Goal: Task Accomplishment & Management: Manage account settings

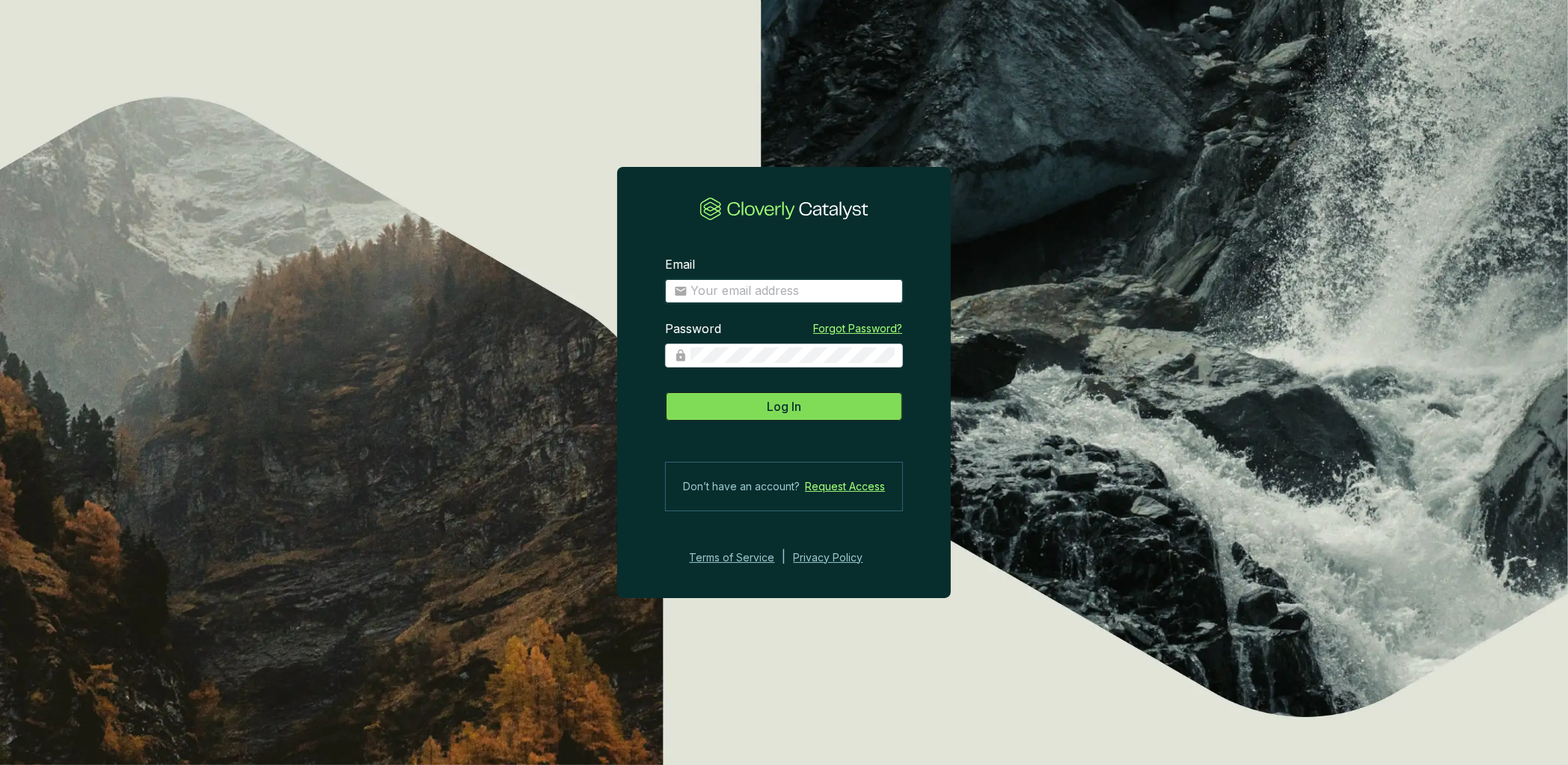
type input "anna.weston@revalue.earth"
click at [786, 404] on span "Log In" at bounding box center [784, 406] width 34 height 18
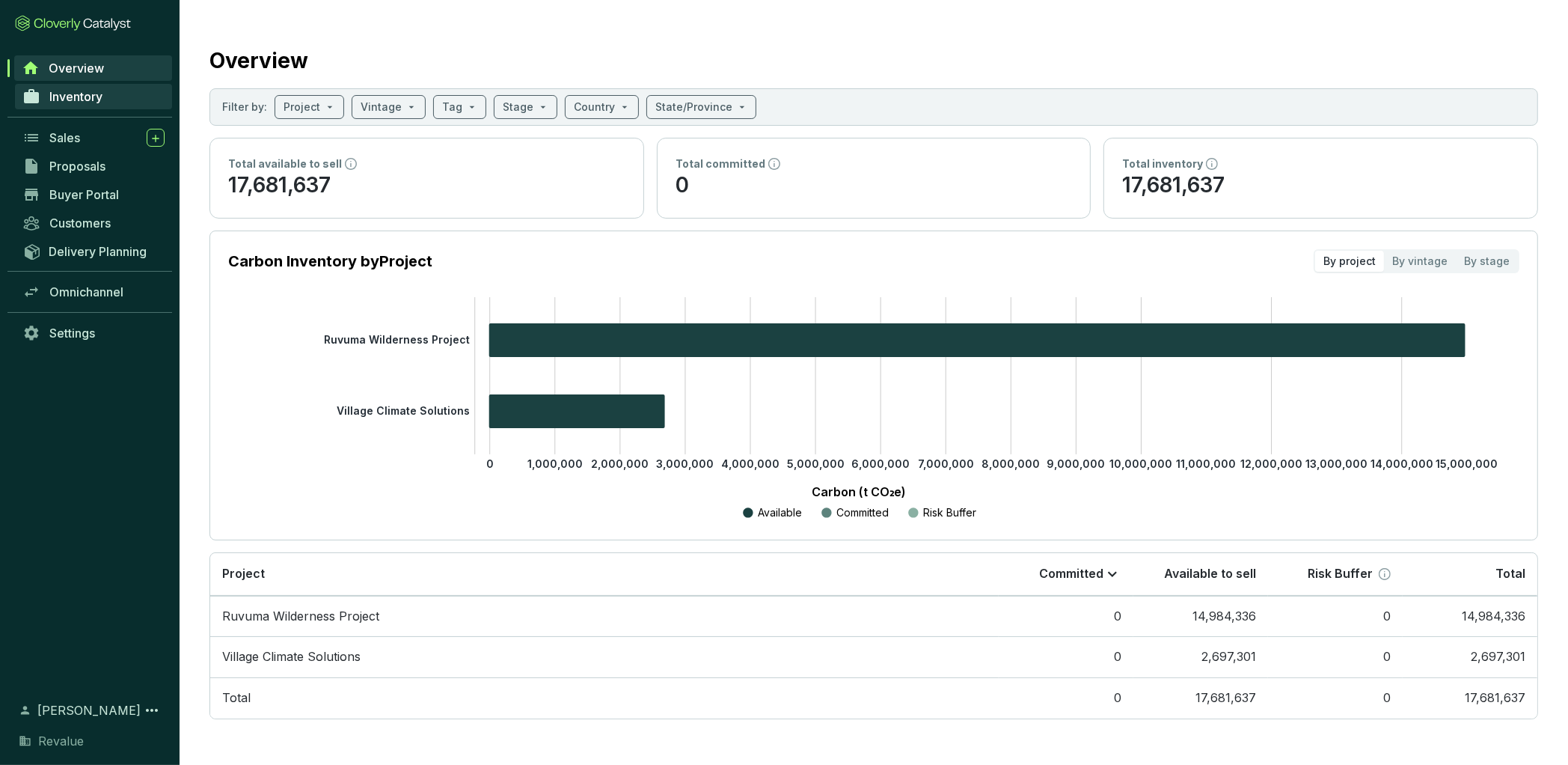
click at [96, 95] on span "Inventory" at bounding box center [76, 96] width 53 height 15
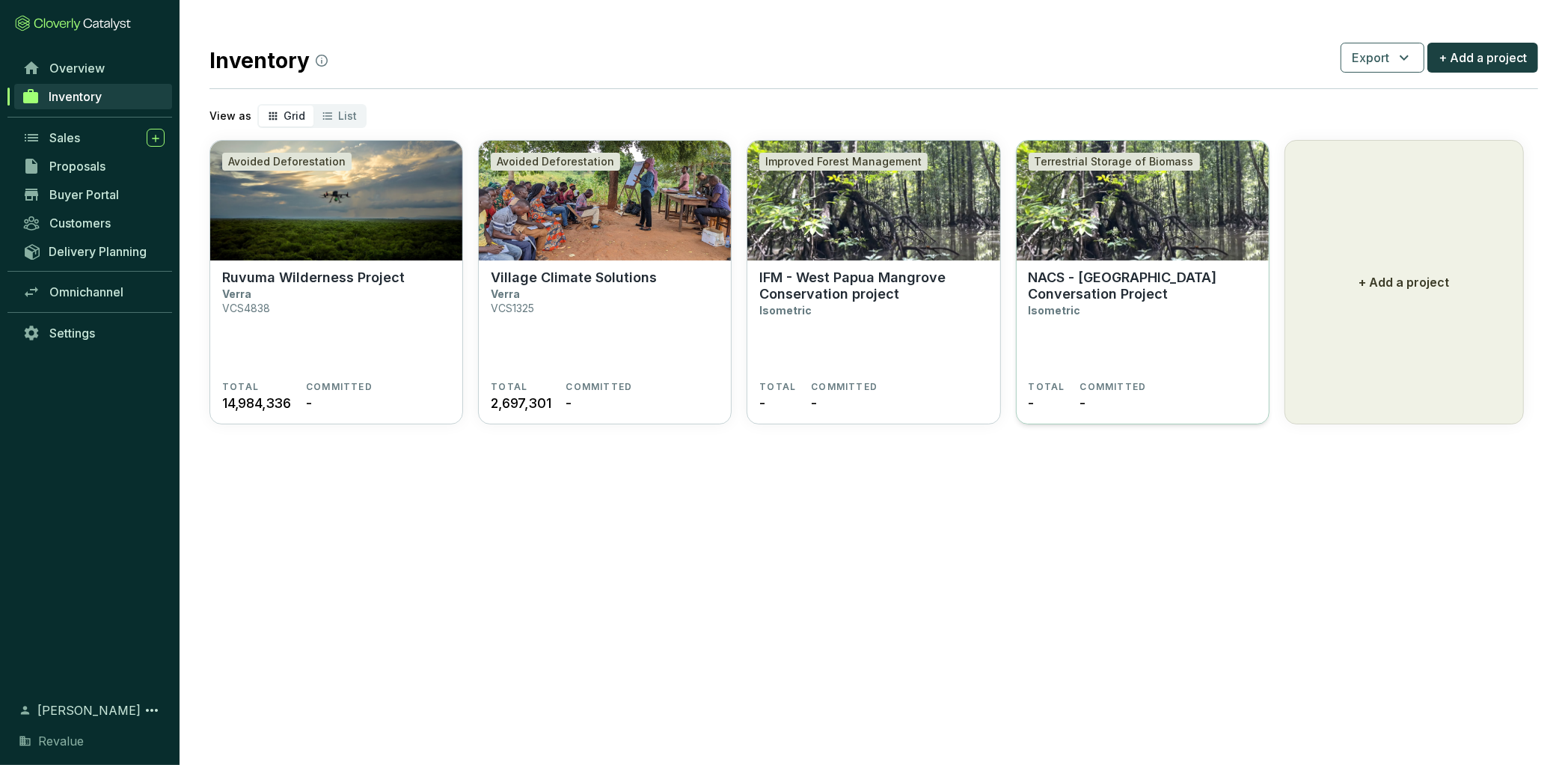
click at [1069, 290] on p "NACS - [GEOGRAPHIC_DATA] Conversation Project" at bounding box center [1143, 285] width 228 height 33
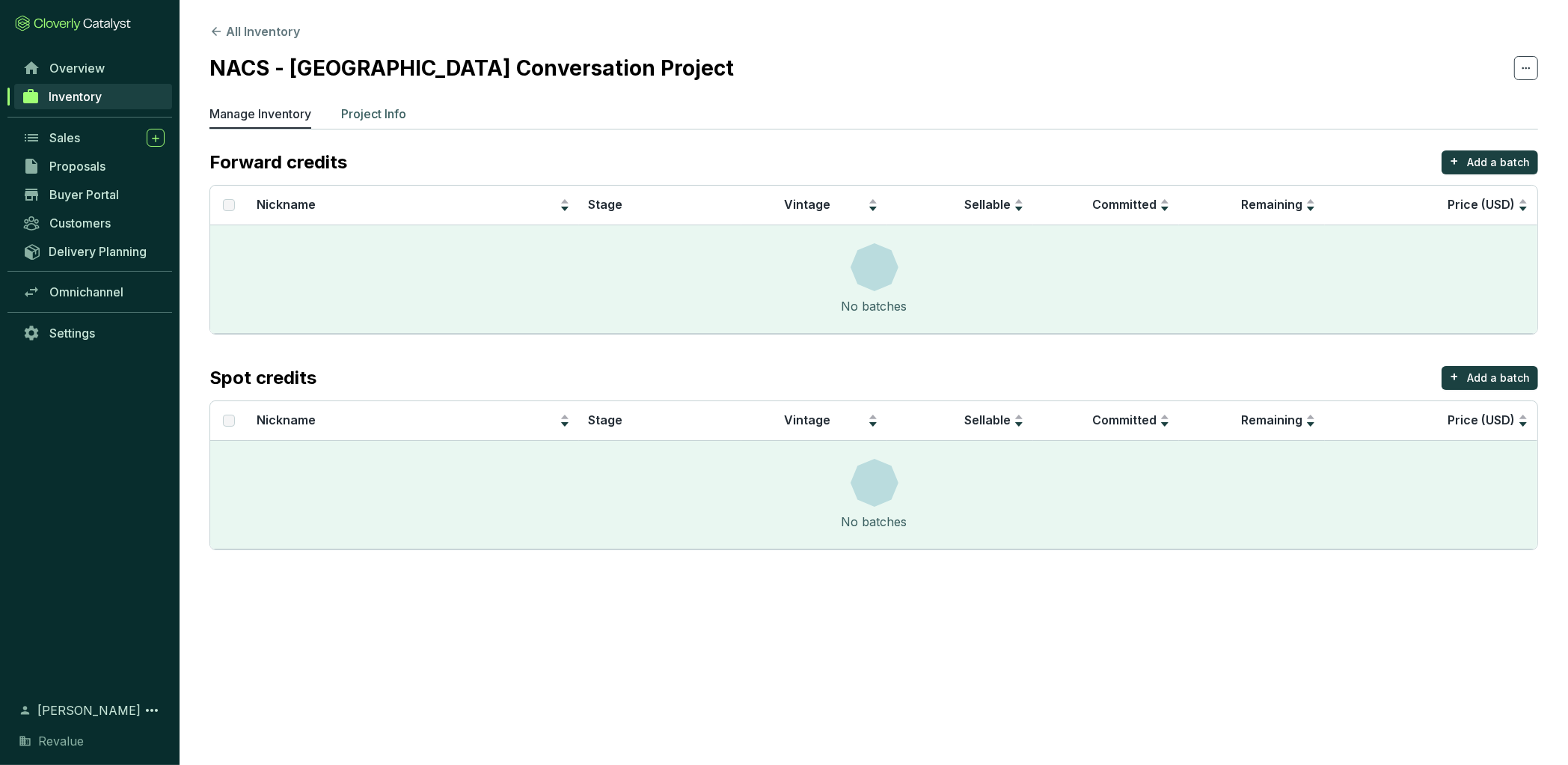
click at [400, 106] on p "Project Info" at bounding box center [374, 114] width 65 height 18
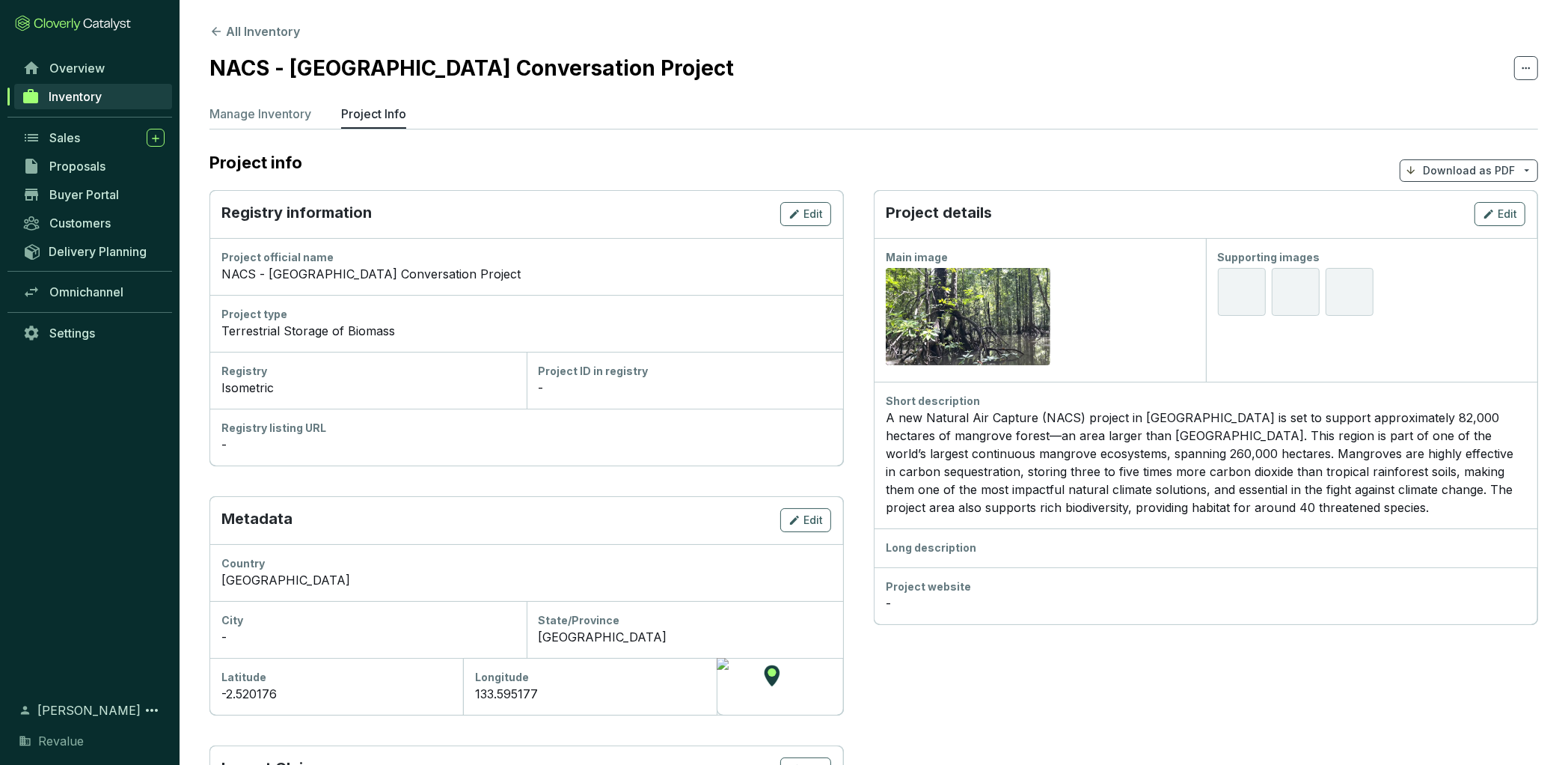
click at [1175, 492] on div "A new Natural Air Capture (NACS) project in southeast Asia is set to support ap…" at bounding box center [1206, 462] width 640 height 108
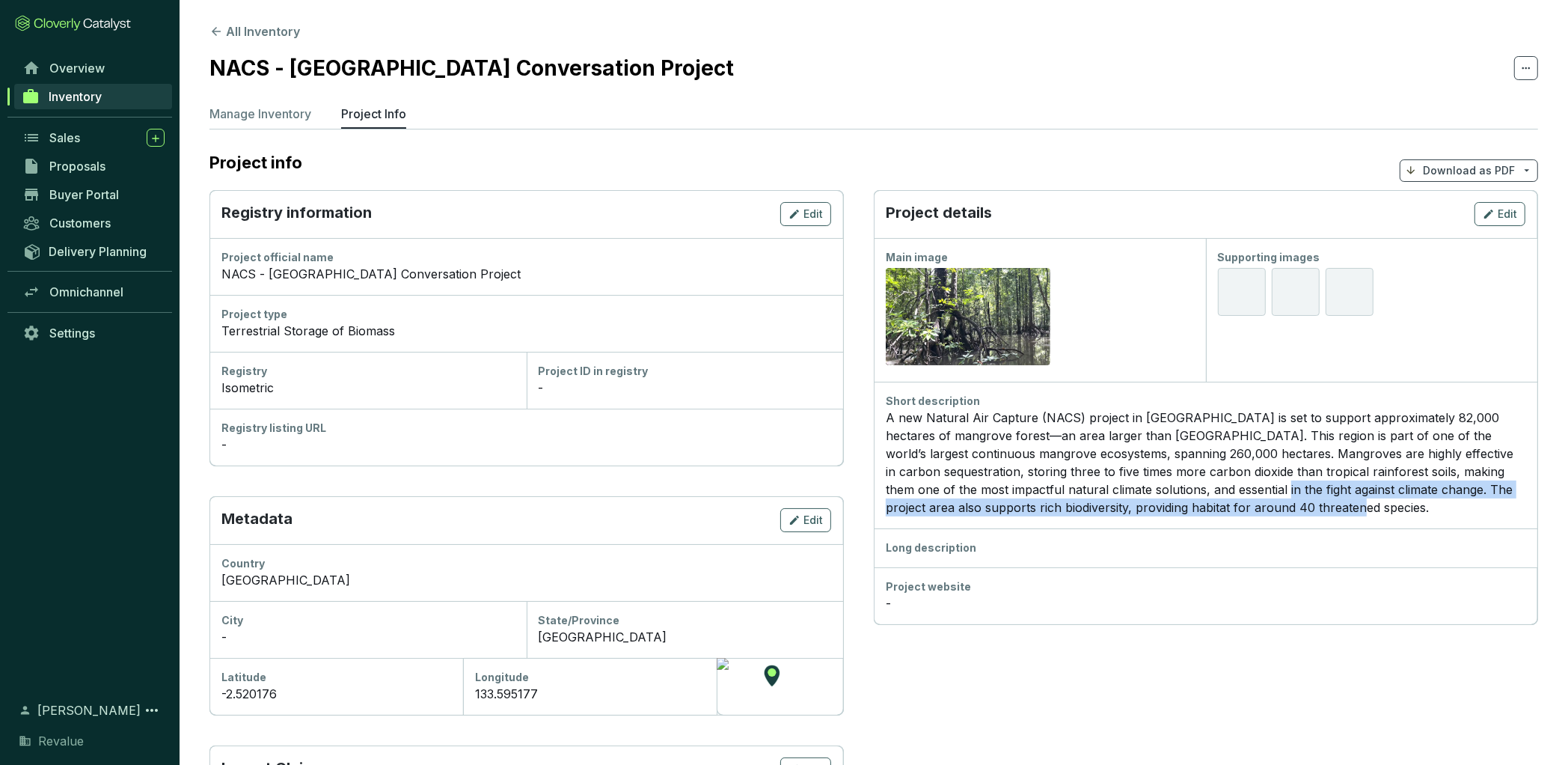
drag, startPoint x: 1346, startPoint y: 510, endPoint x: 1217, endPoint y: 485, distance: 131.4
click at [1217, 485] on div "A new Natural Air Capture (NACS) project in southeast Asia is set to support ap…" at bounding box center [1206, 462] width 640 height 108
click at [1494, 217] on icon "button" at bounding box center [1489, 214] width 12 height 18
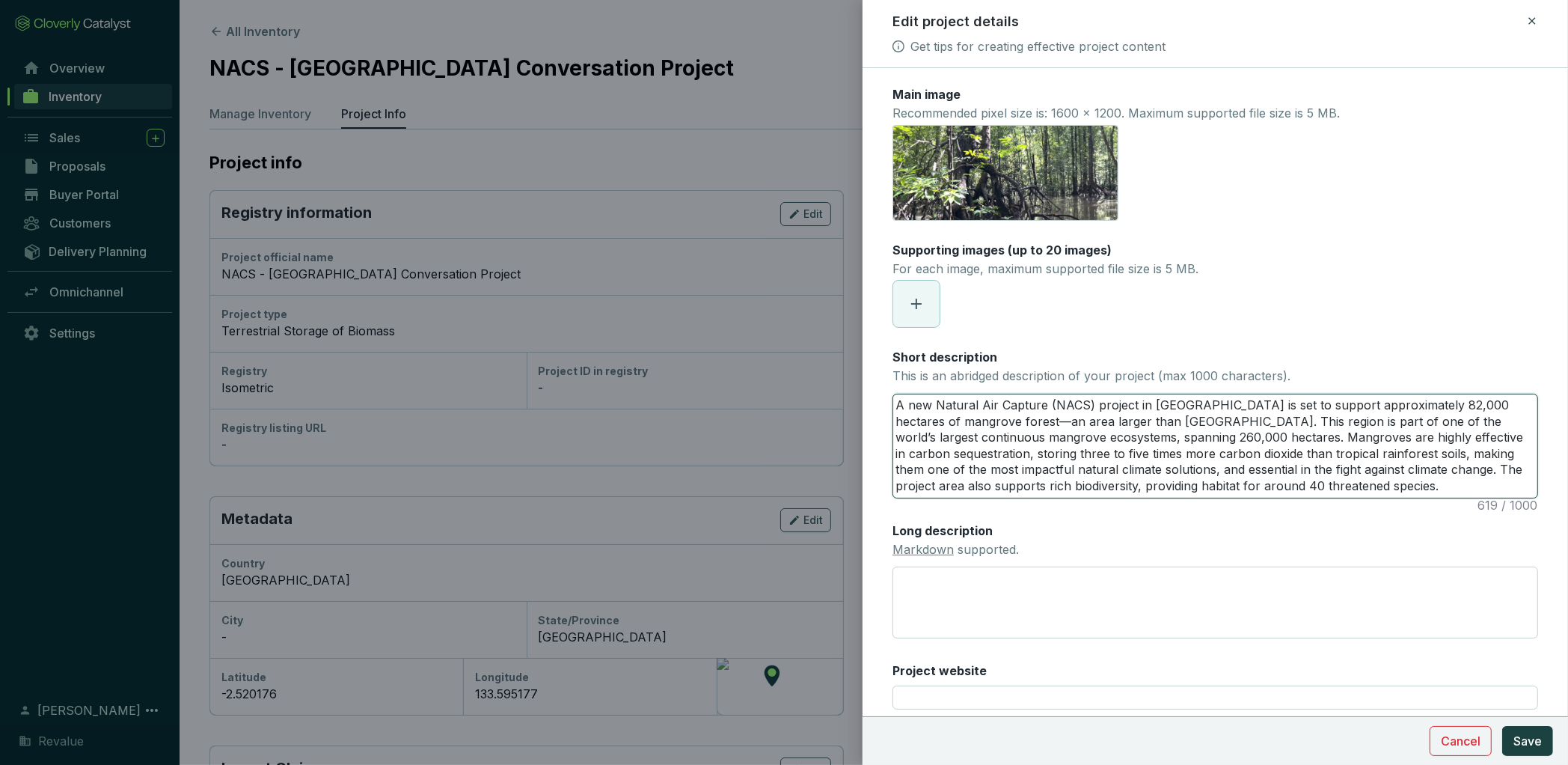
drag, startPoint x: 1356, startPoint y: 484, endPoint x: 903, endPoint y: 364, distance: 468.6
click at [903, 364] on div "Short description This is an abridged description of your project (max 1000 cha…" at bounding box center [1215, 424] width 646 height 150
paste textarea "The Bintuni Bay Blue Carbon Project is home to the world’s first Natural Air Ca…"
type textarea "The Bintuni Bay Blue Carbon Project is home to the world’s first Natural Air Ca…"
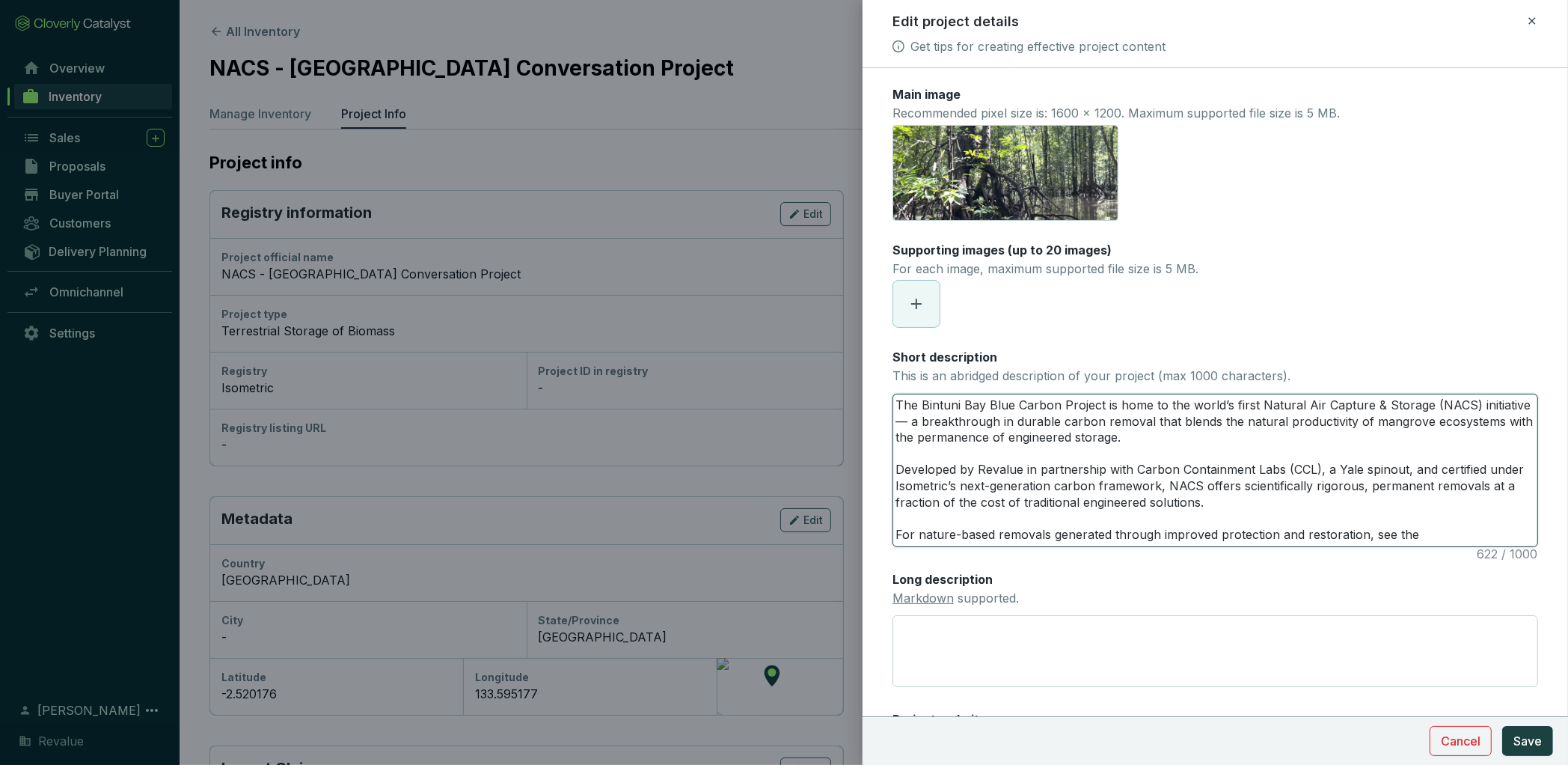
type textarea "The Bintuni Bay Blue Carbon Project is home to the world’s first Natural Air Ca…"
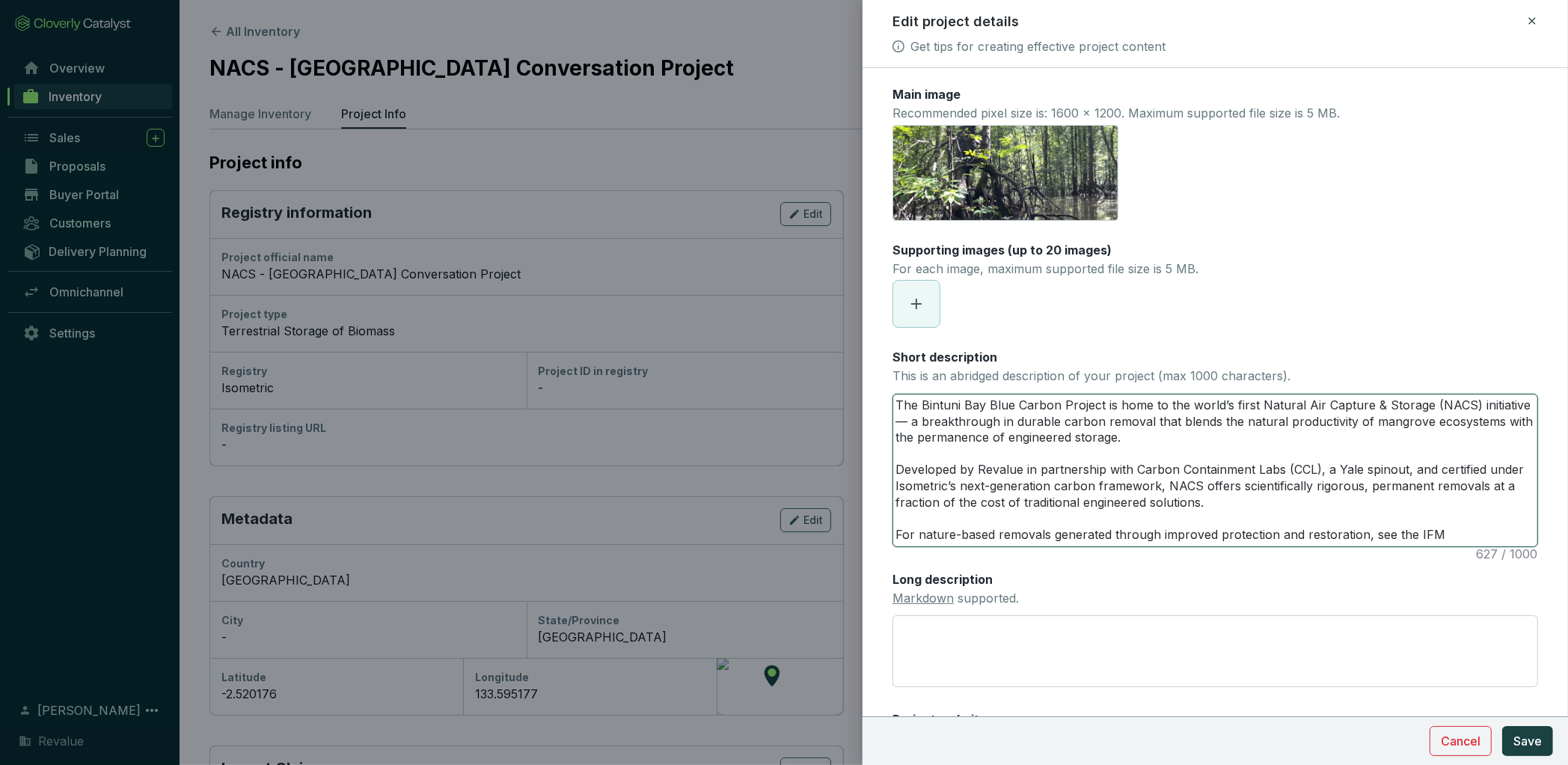
type textarea "The Bintuni Bay Blue Carbon Project is home to the world’s first Natural Air Ca…"
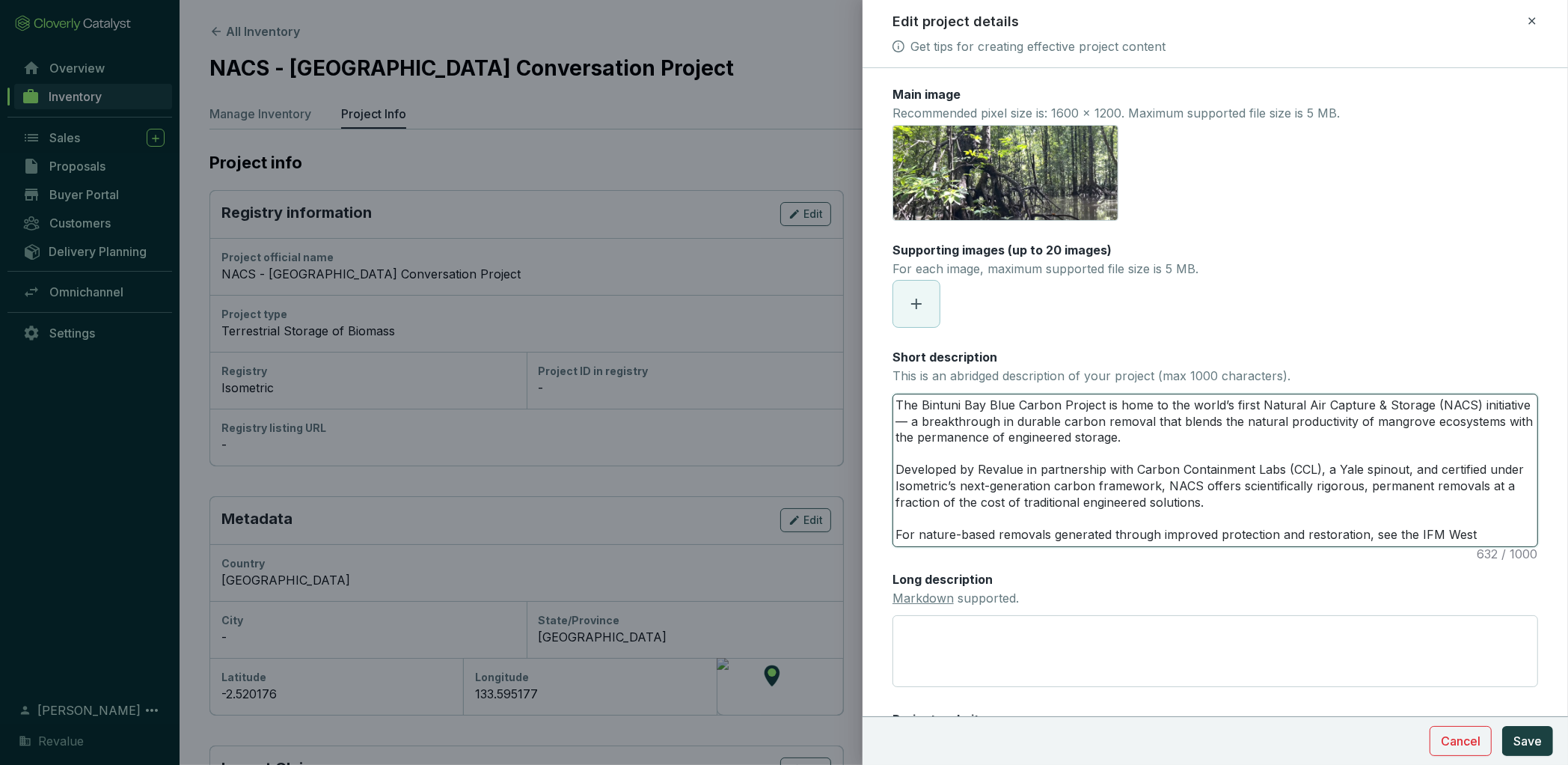
type textarea "The Bintuni Bay Blue Carbon Project is home to the world’s first Natural Air Ca…"
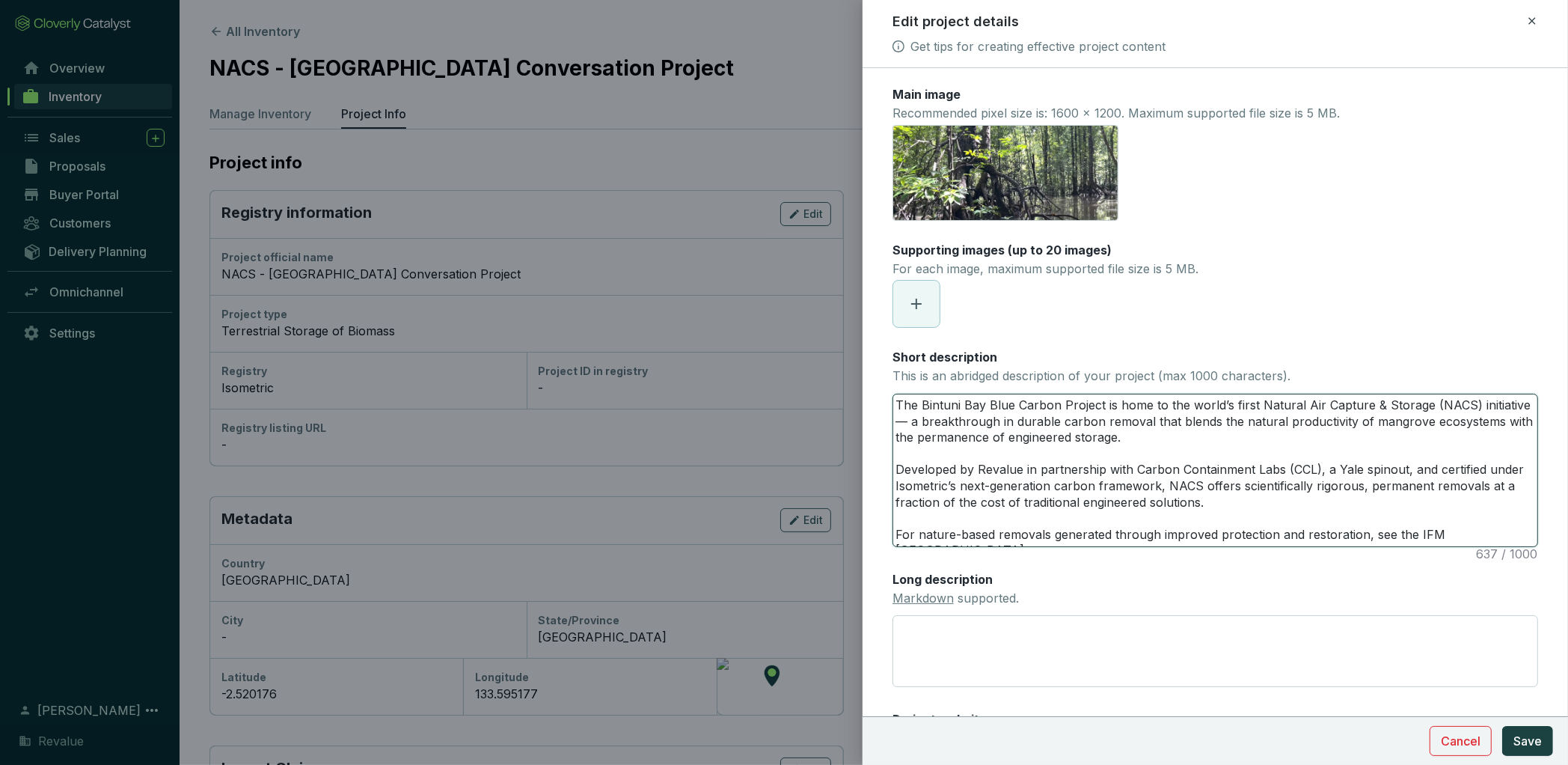
type textarea "The Bintuni Bay Blue Carbon Project is home to the world’s first Natural Air Ca…"
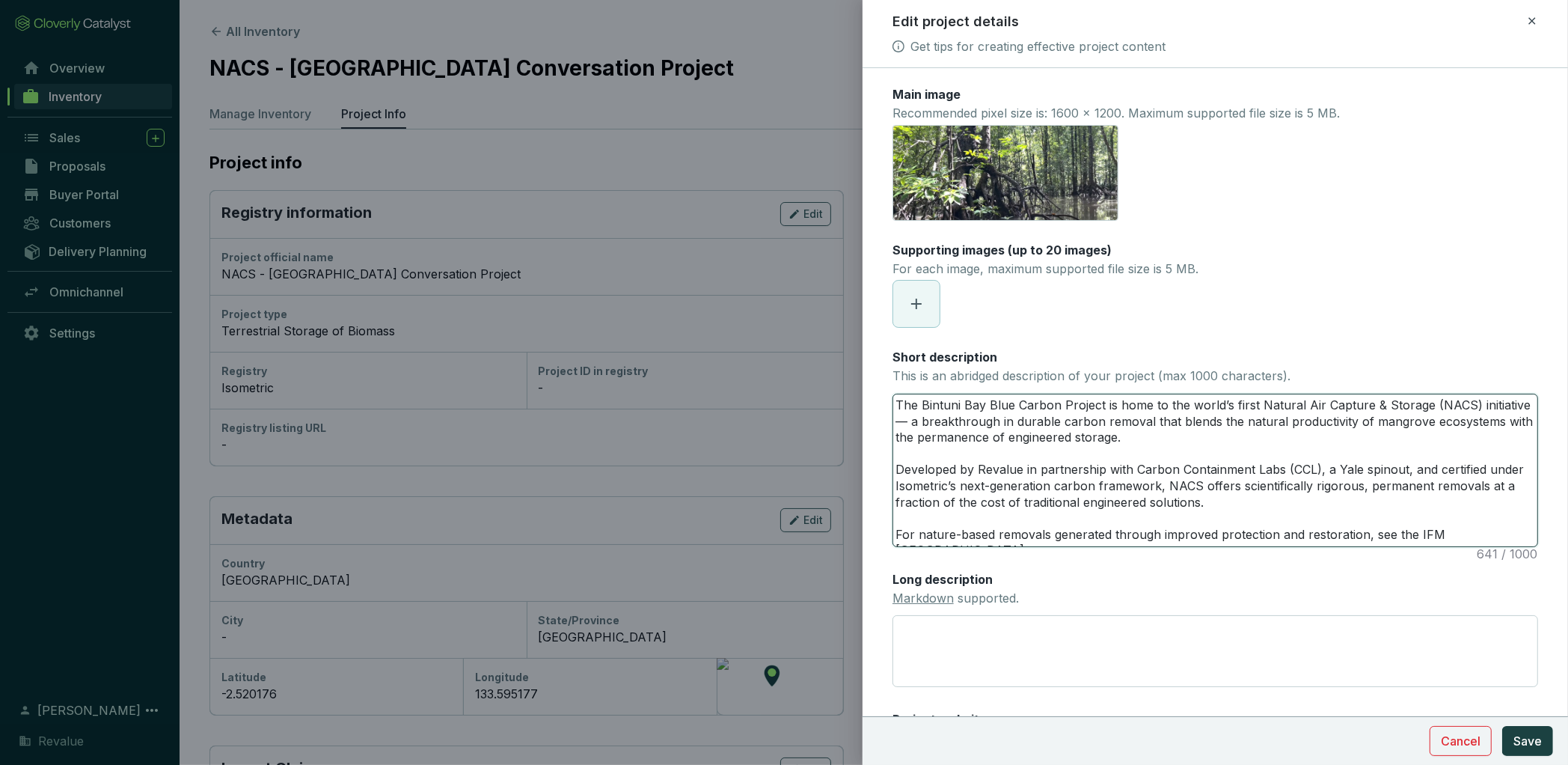
type textarea "The Bintuni Bay Blue Carbon Project is home to the world’s first Natural Air Ca…"
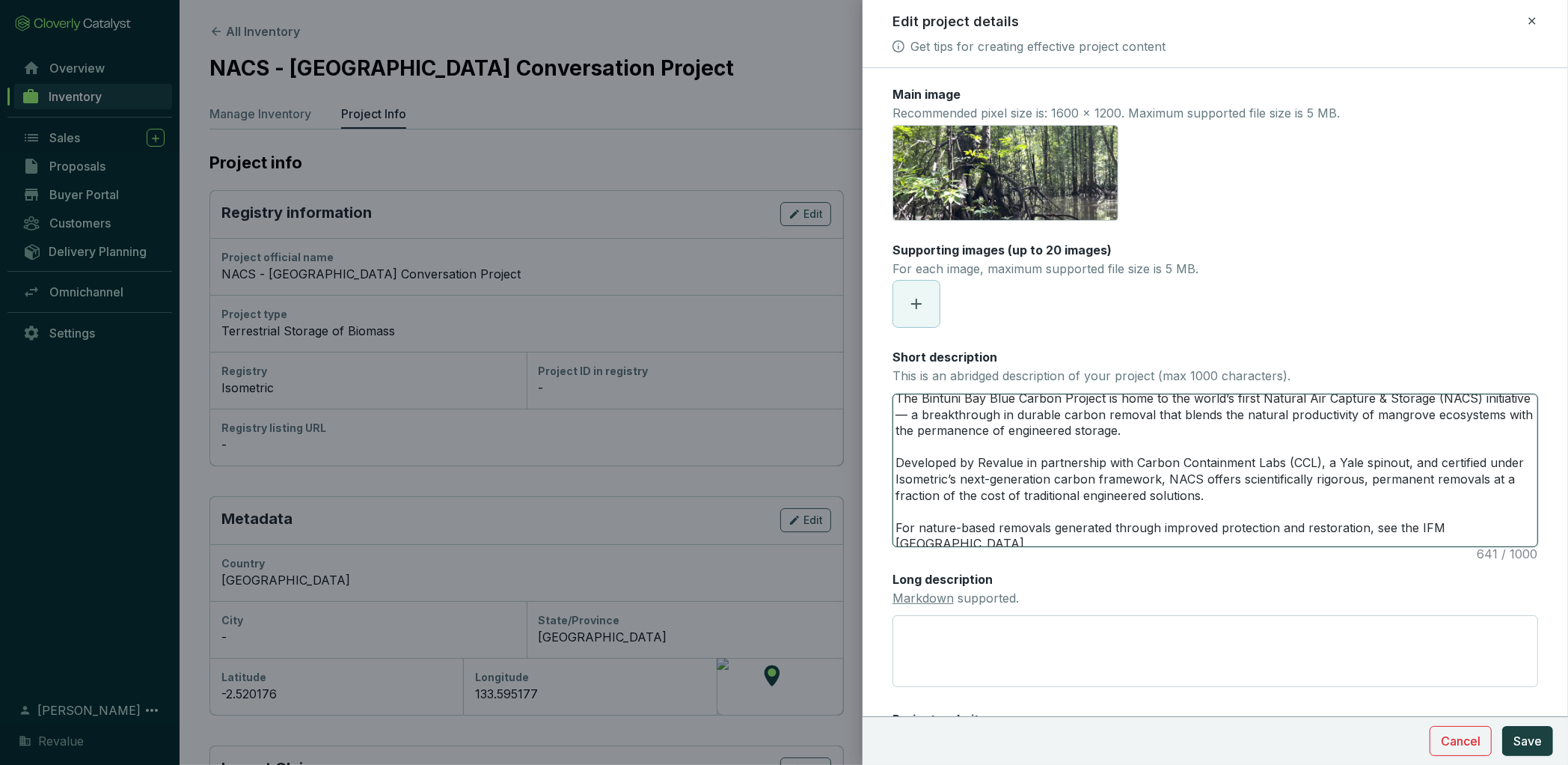
type textarea "The Bintuni Bay Blue Carbon Project is home to the world’s first Natural Air Ca…"
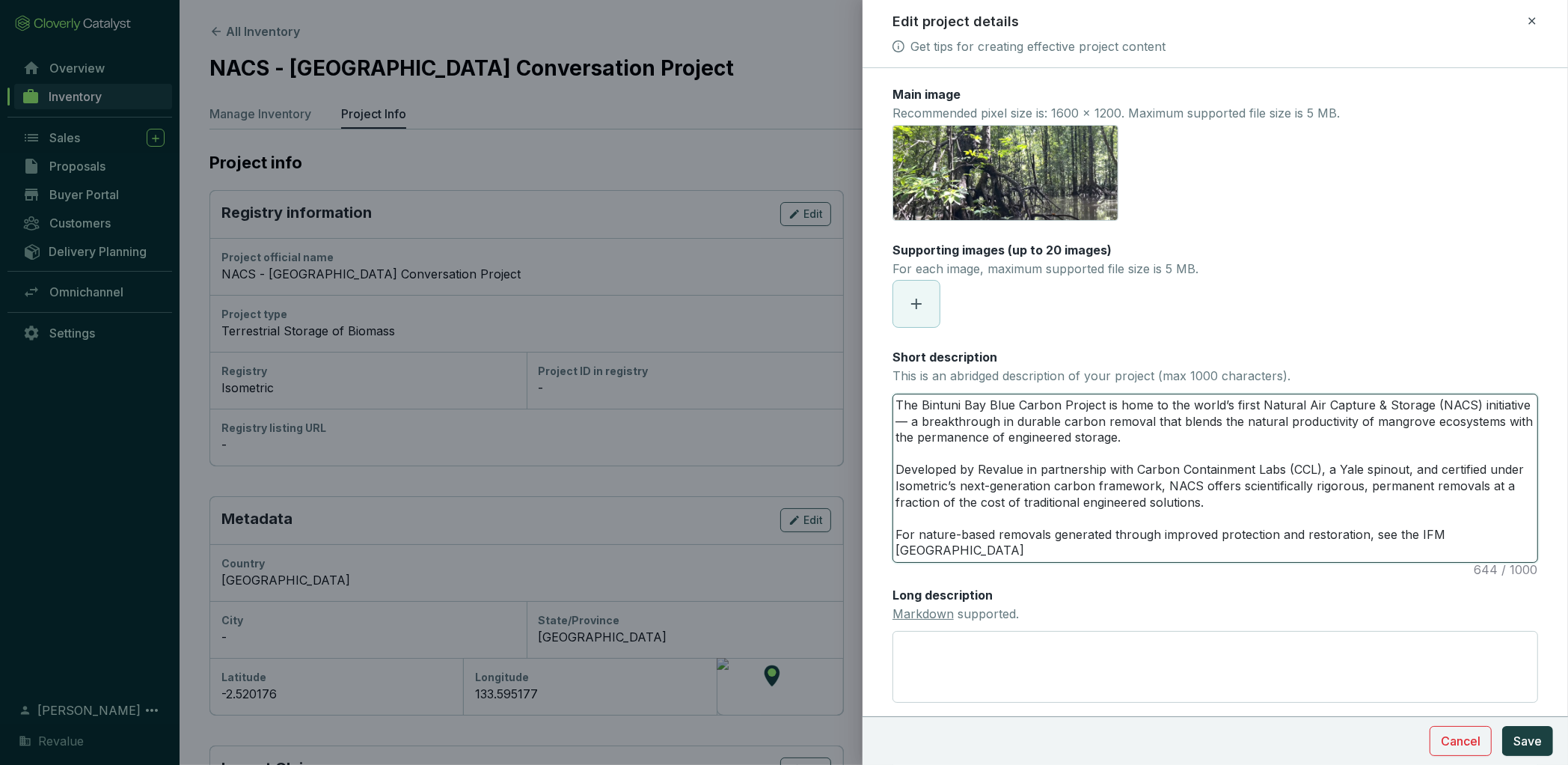
type textarea "The Bintuni Bay Blue Carbon Project is home to the world’s first Natural Air Ca…"
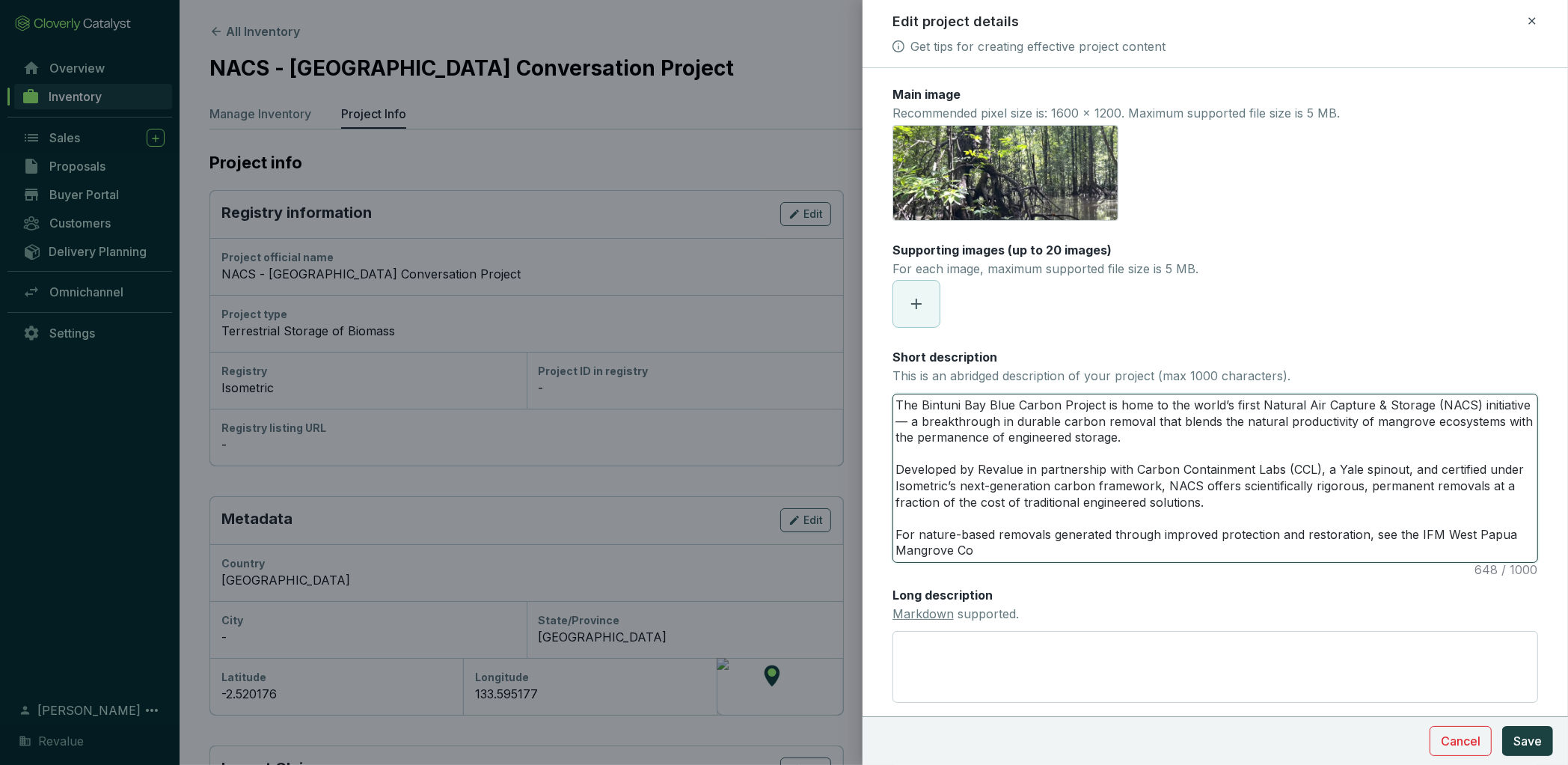
type textarea "The Bintuni Bay Blue Carbon Project is home to the world’s first Natural Air Ca…"
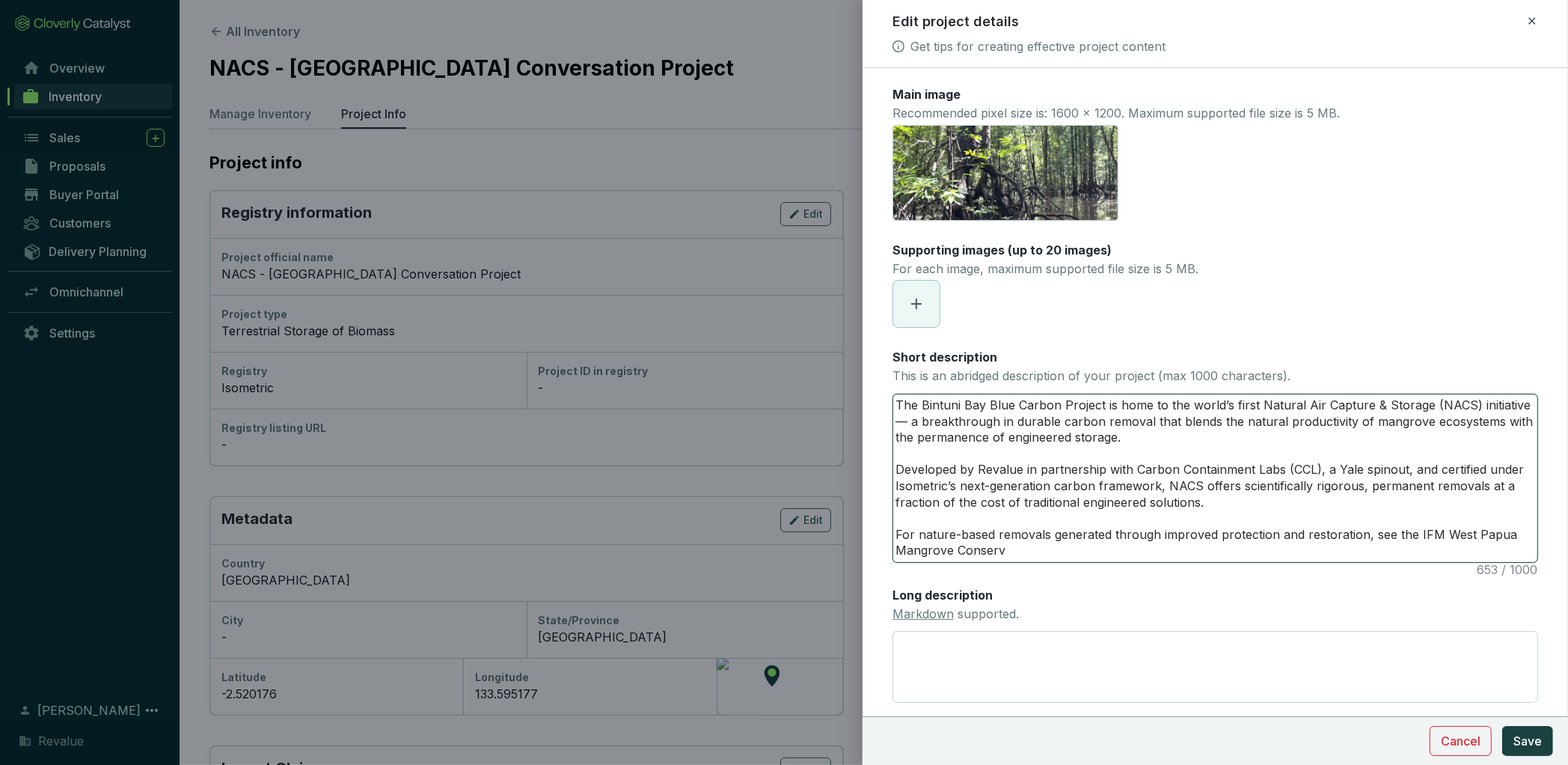
type textarea "The Bintuni Bay Blue Carbon Project is home to the world’s first Natural Air Ca…"
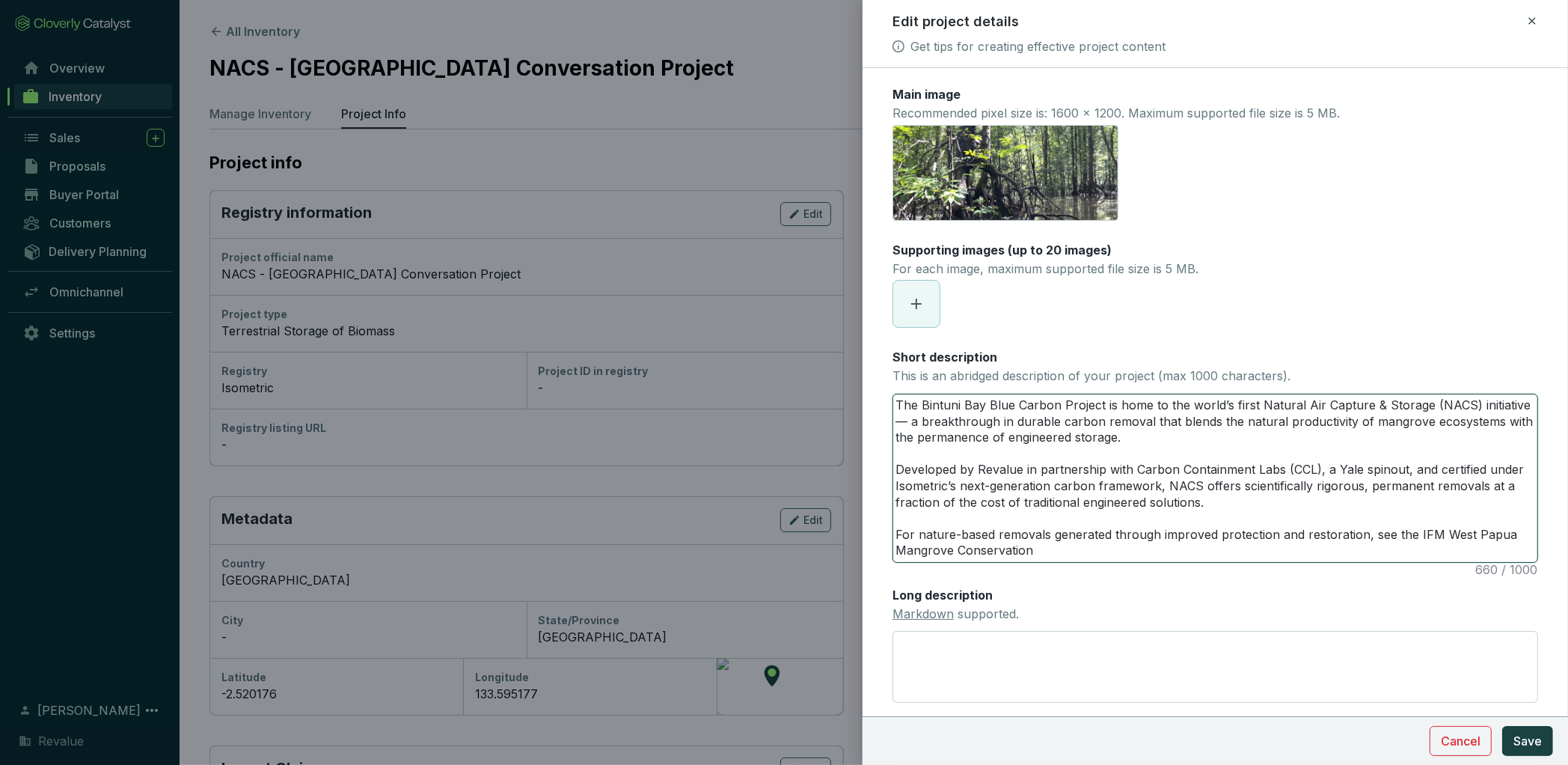
type textarea "The Bintuni Bay Blue Carbon Project is home to the world’s first Natural Air Ca…"
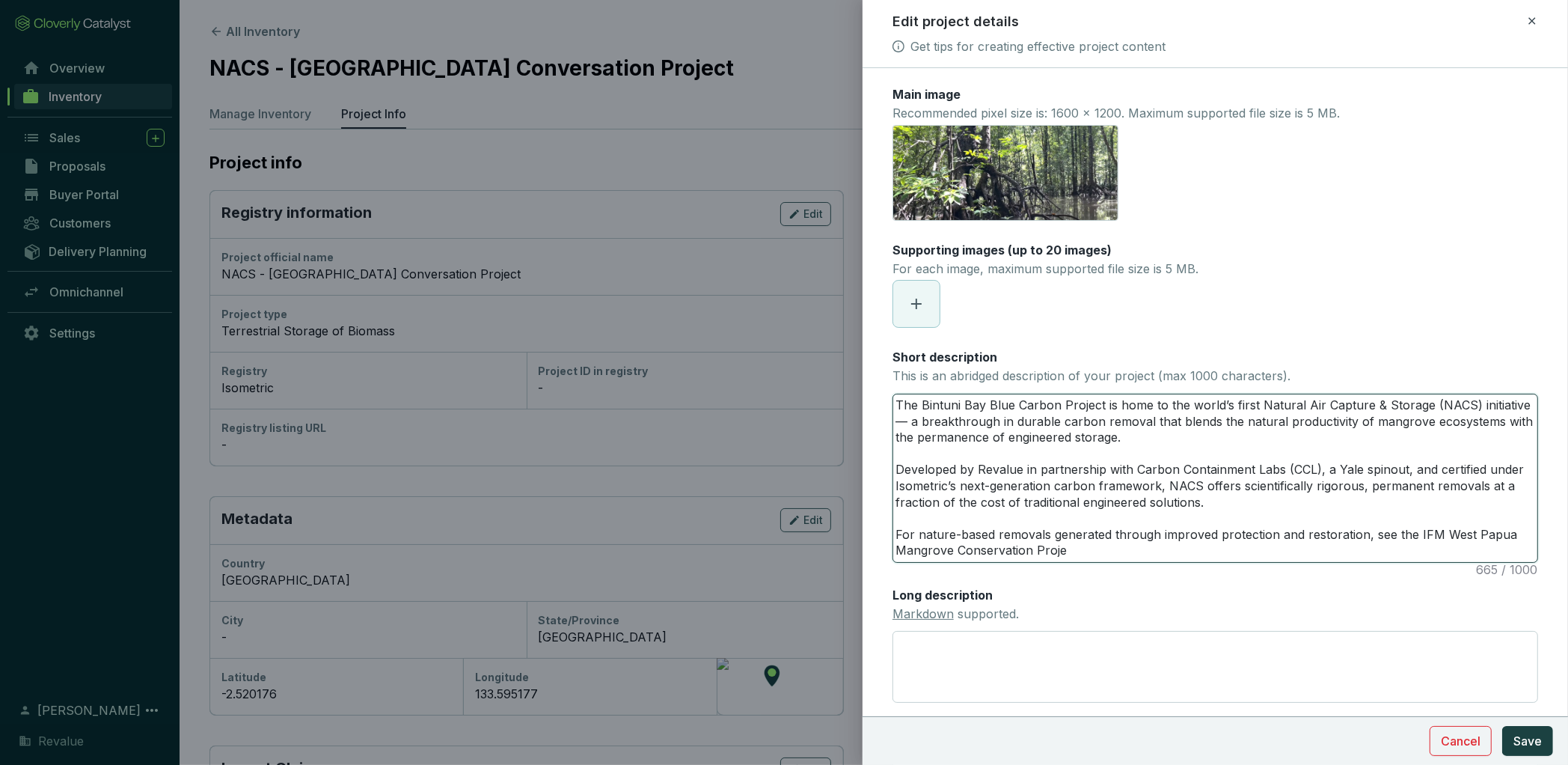
type textarea "The Bintuni Bay Blue Carbon Project is home to the world’s first Natural Air Ca…"
click at [1408, 530] on textarea "The Bintuni Bay Blue Carbon Project is home to the world’s first Natural Air Ca…" at bounding box center [1216, 478] width 645 height 168
type textarea "The Bintuni Bay Blue Carbon Project is home to the world’s first Natural Air Ca…"
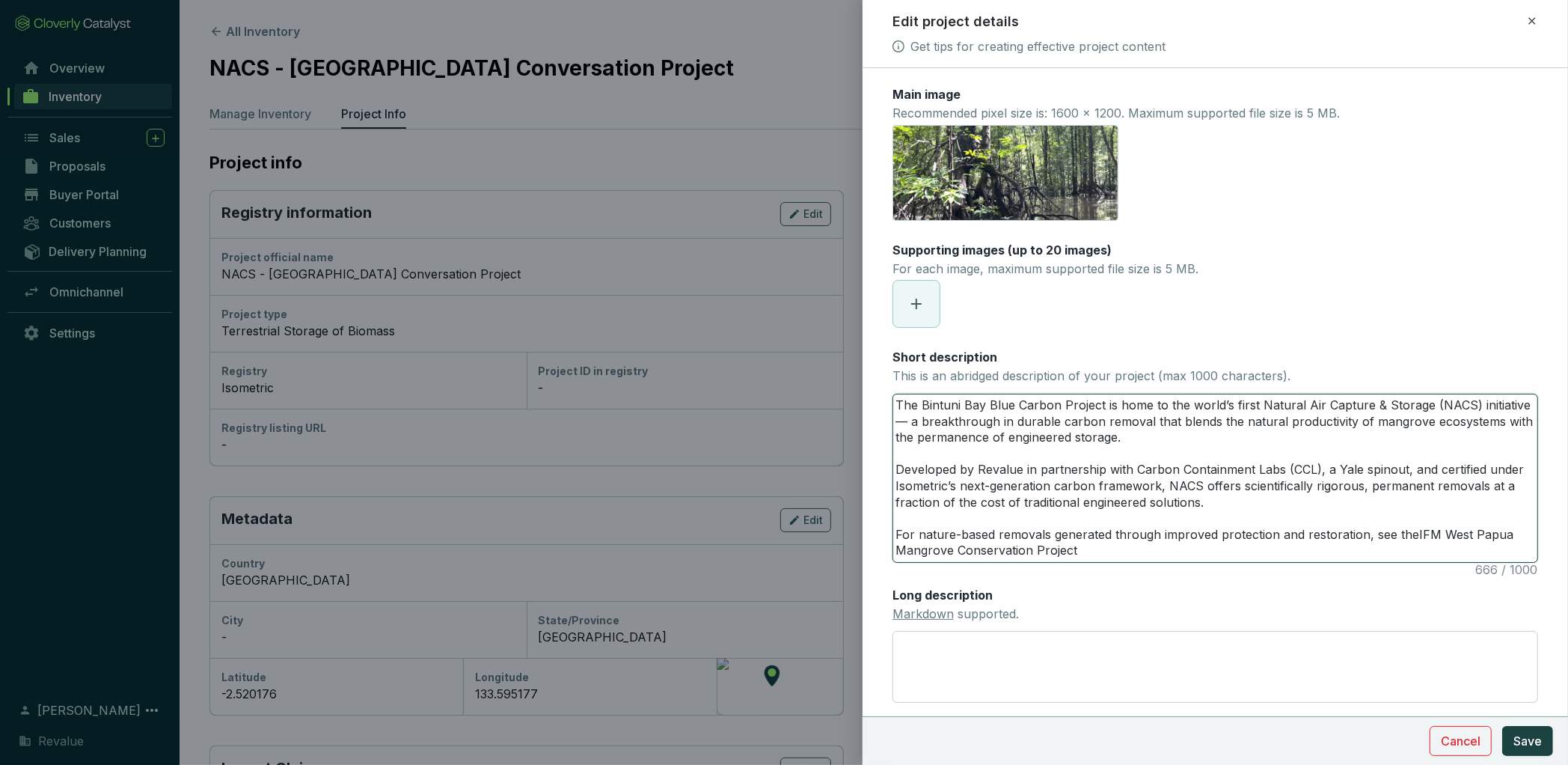
type textarea "The Bintuni Bay Blue Carbon Project is home to the world’s first Natural Air Ca…"
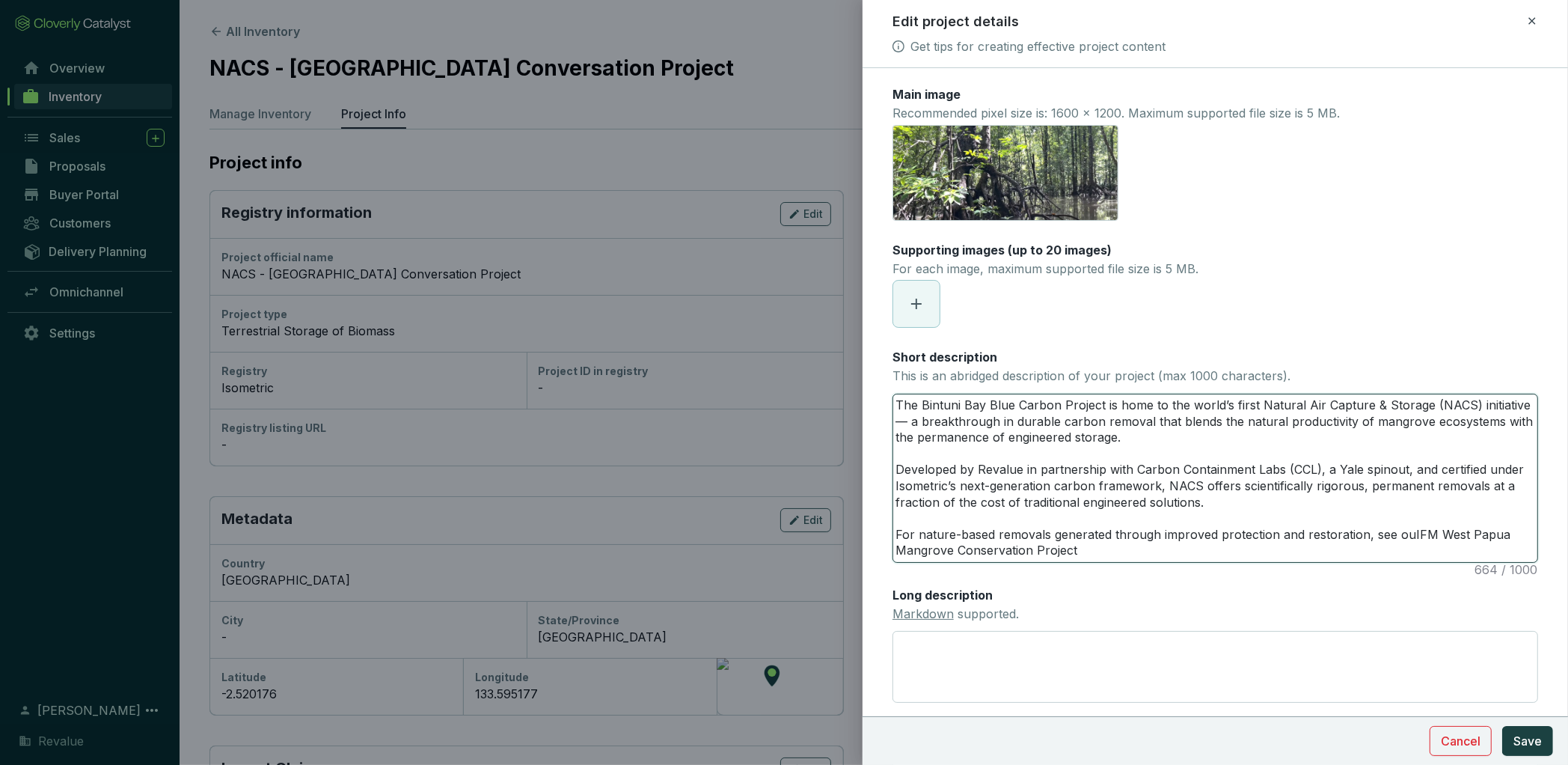
type textarea "The Bintuni Bay Blue Carbon Project is home to the world’s first Natural Air Ca…"
click at [1079, 547] on textarea "The Bintuni Bay Blue Carbon Project is home to the world’s first Natural Air Ca…" at bounding box center [1216, 478] width 645 height 168
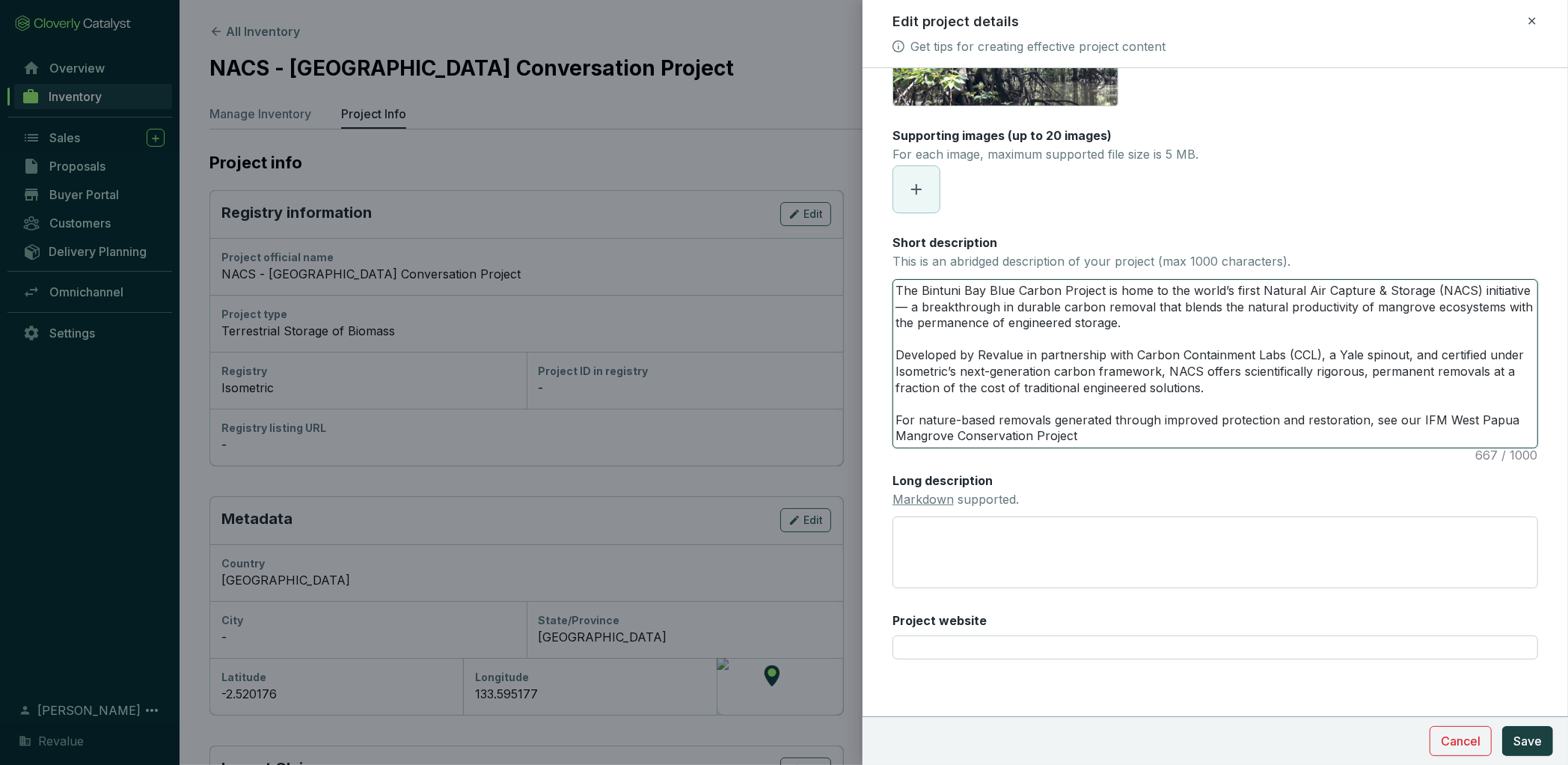
type textarea "The Bintuni Bay Blue Carbon Project is home to the world’s first Natural Air Ca…"
click at [959, 548] on textarea "Long description Markdown supported." at bounding box center [1215, 551] width 646 height 72
paste textarea "What is NACS? Natural Air Capture & Storage (NACS) represents a new frontier in…"
type textarea "What is NACS? Natural Air Capture & Storage (NACS) represents a new frontier in…"
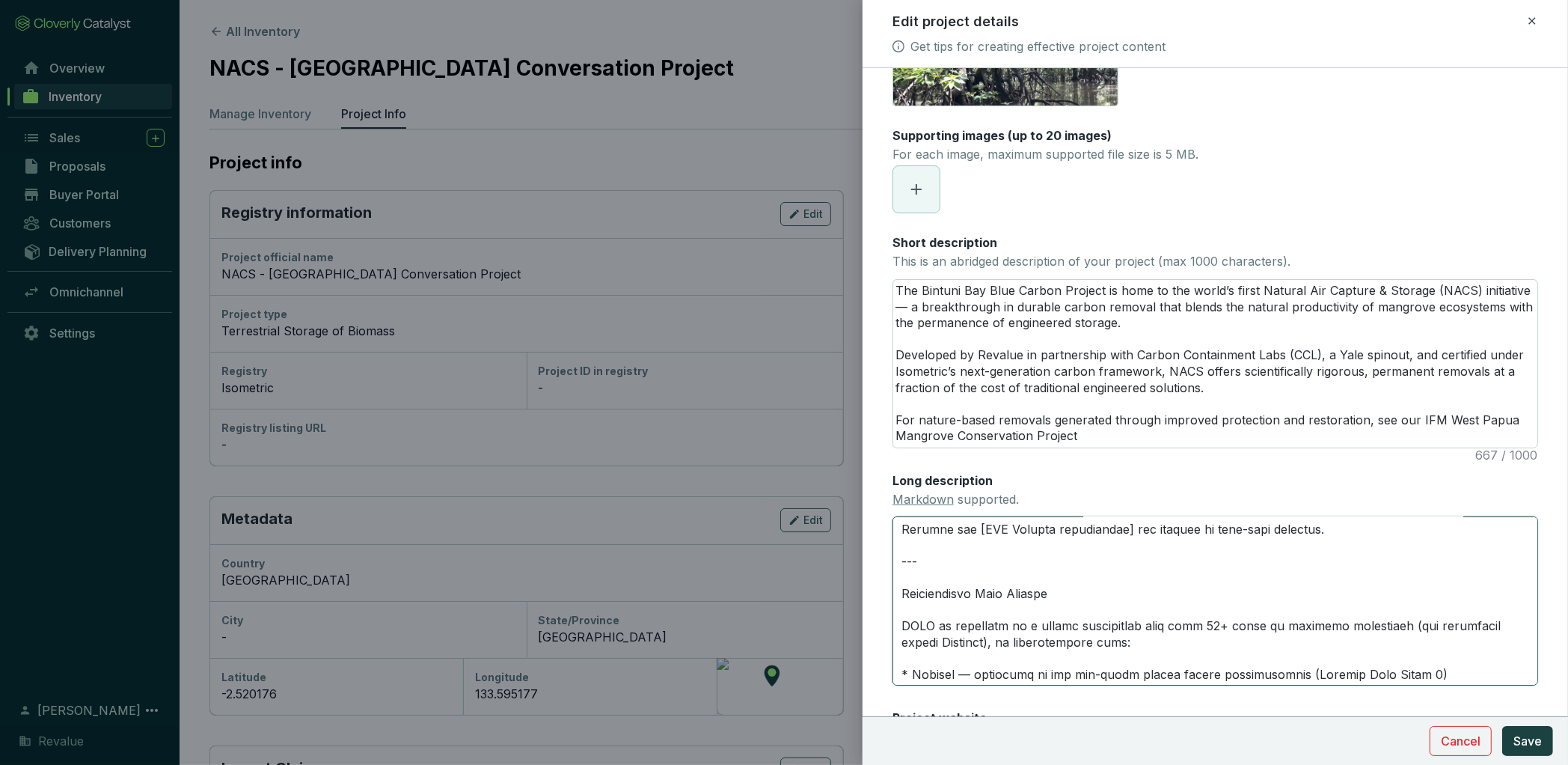
scroll to position [1177, 0]
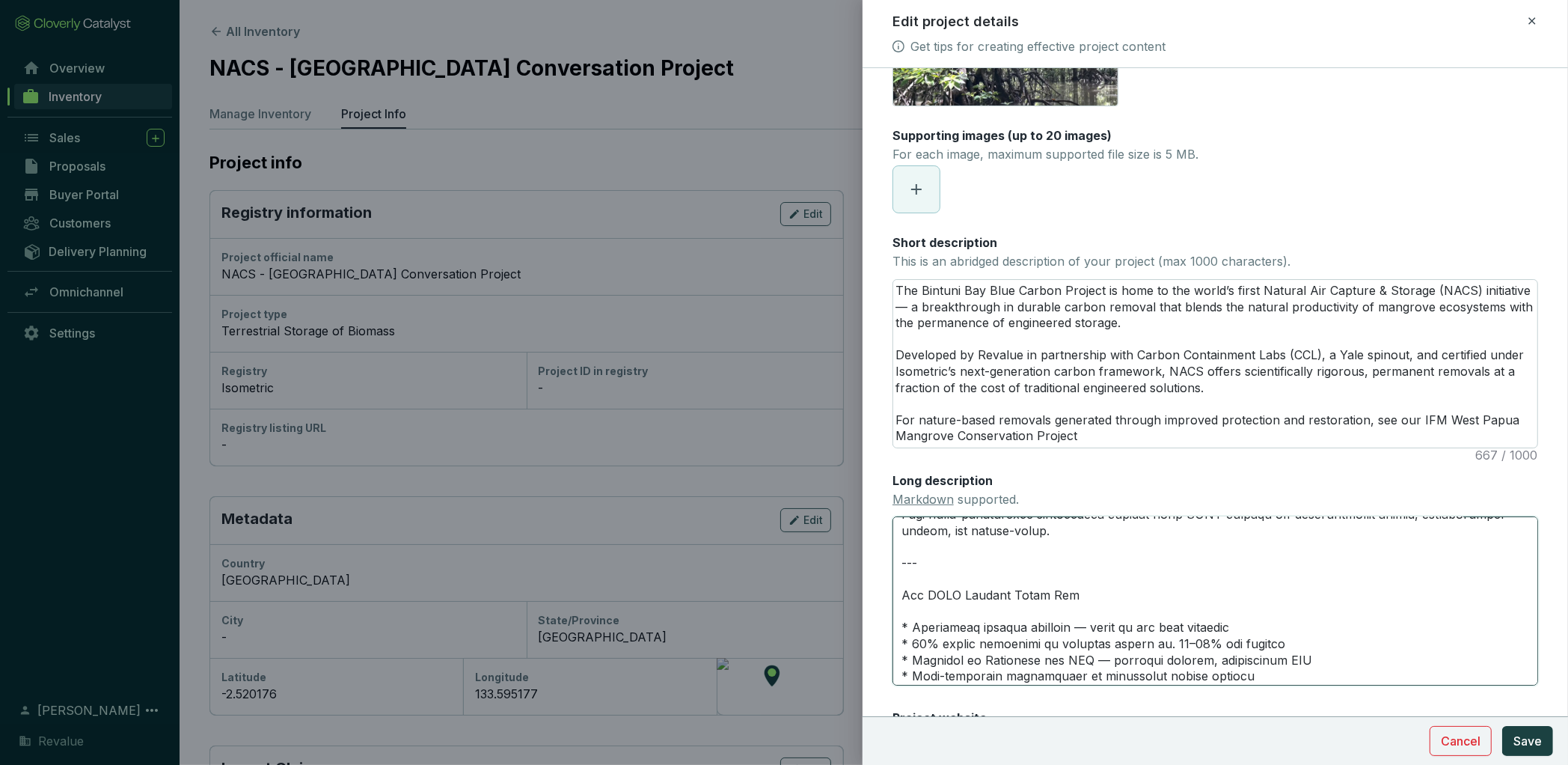
click at [904, 581] on textarea "Long description Markdown supported." at bounding box center [1215, 600] width 646 height 169
type textarea "What is NACS? Natural Air Capture & Storage (NACS) represents a new frontier in…"
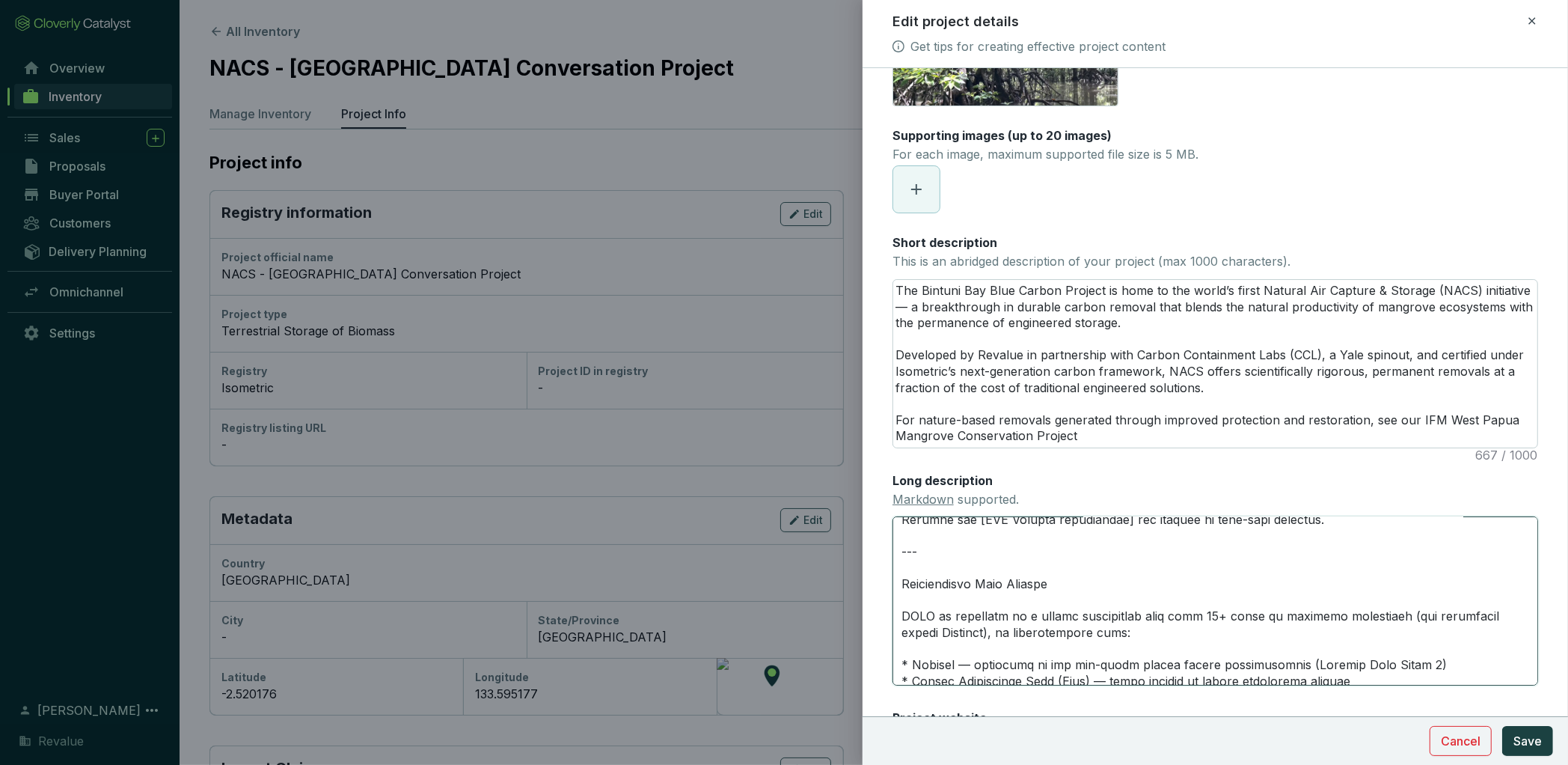
scroll to position [946, 0]
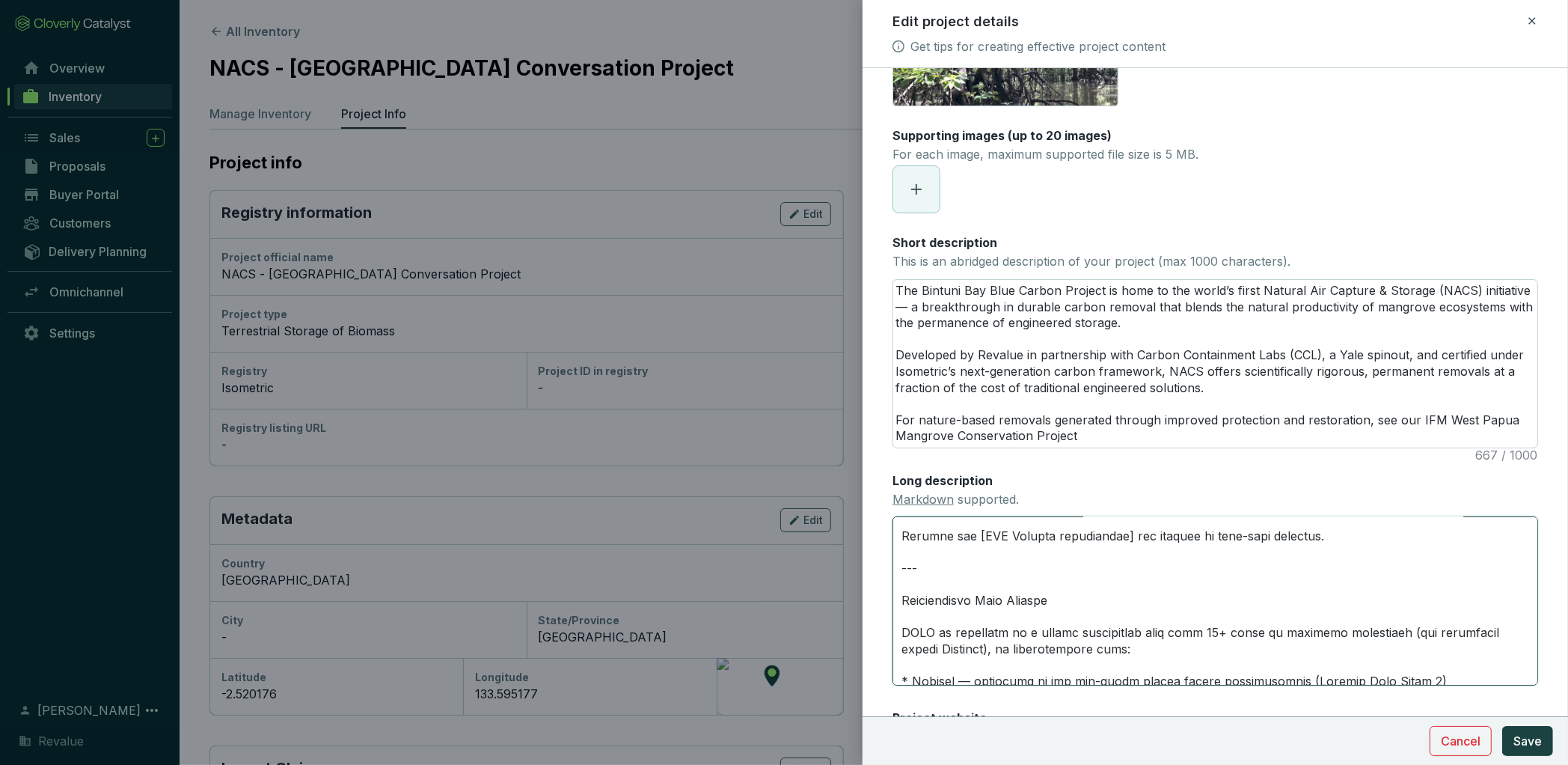
click at [901, 579] on textarea "Long description Markdown supported." at bounding box center [1215, 600] width 646 height 169
type textarea "What is NACS? Natural Air Capture & Storage (NACS) represents a new frontier in…"
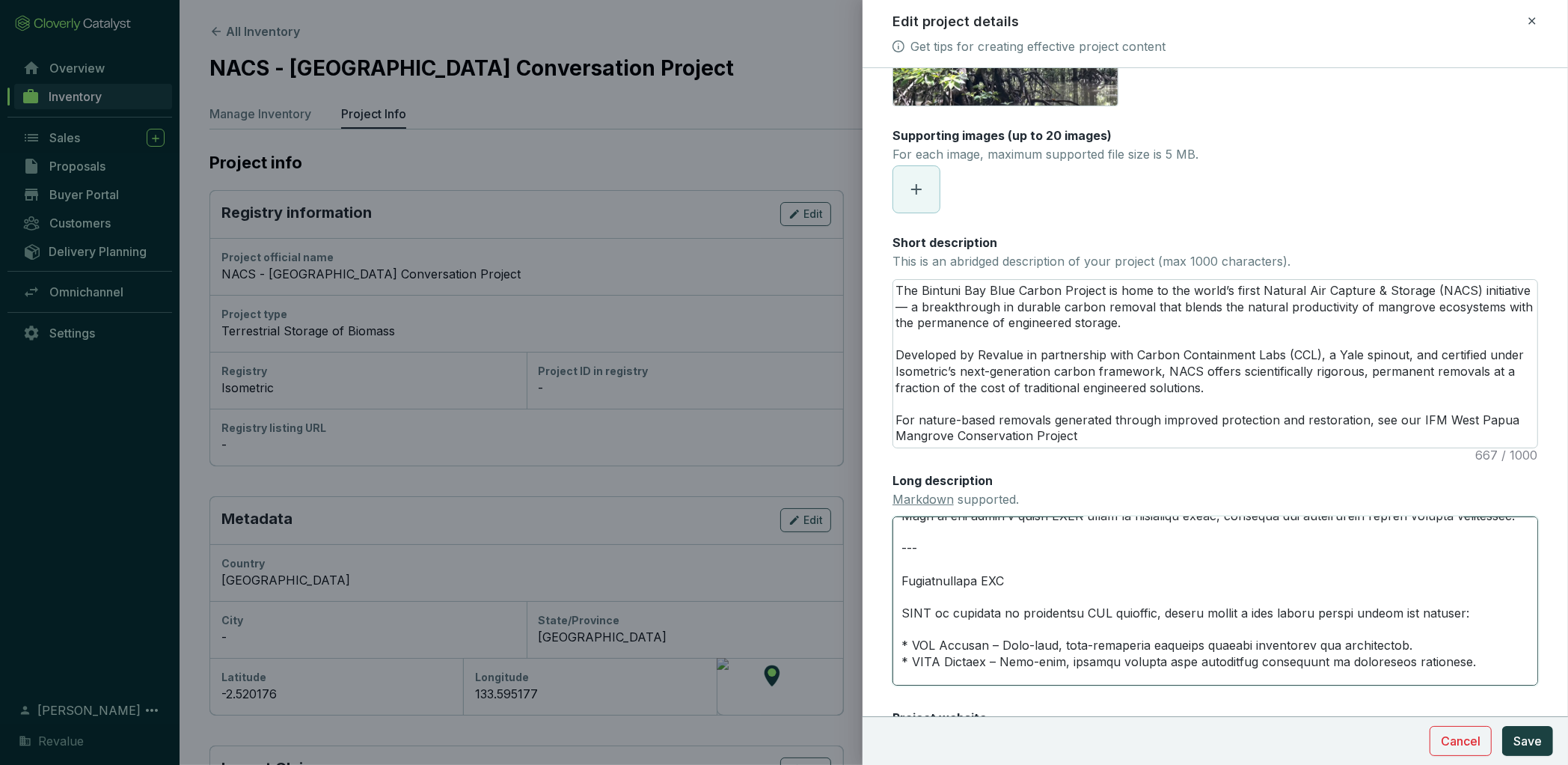
scroll to position [726, 0]
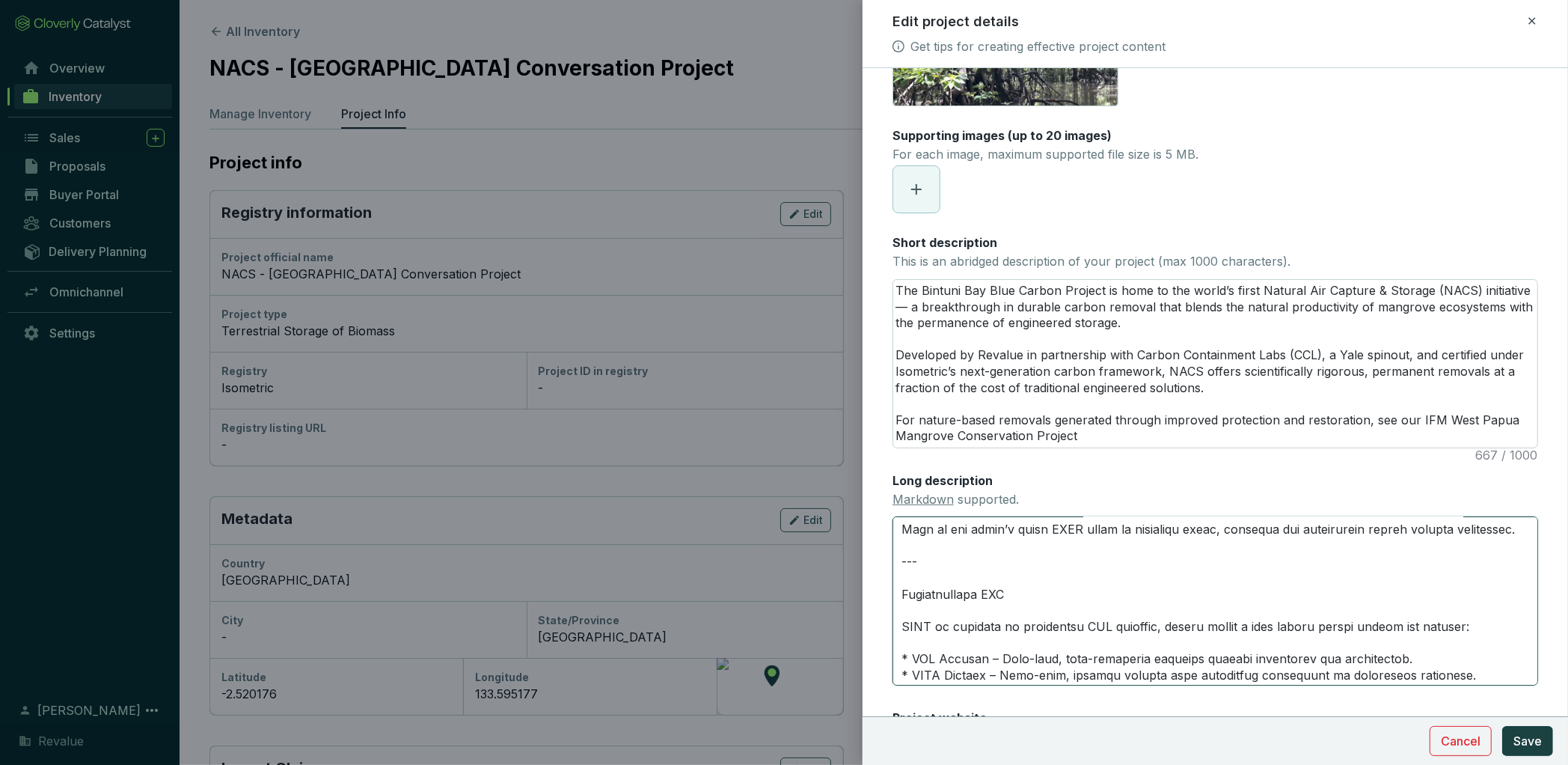
click at [898, 577] on textarea "Long description Markdown supported." at bounding box center [1215, 600] width 646 height 169
type textarea "What is NACS? Natural Air Capture & Storage (NACS) represents a new frontier in…"
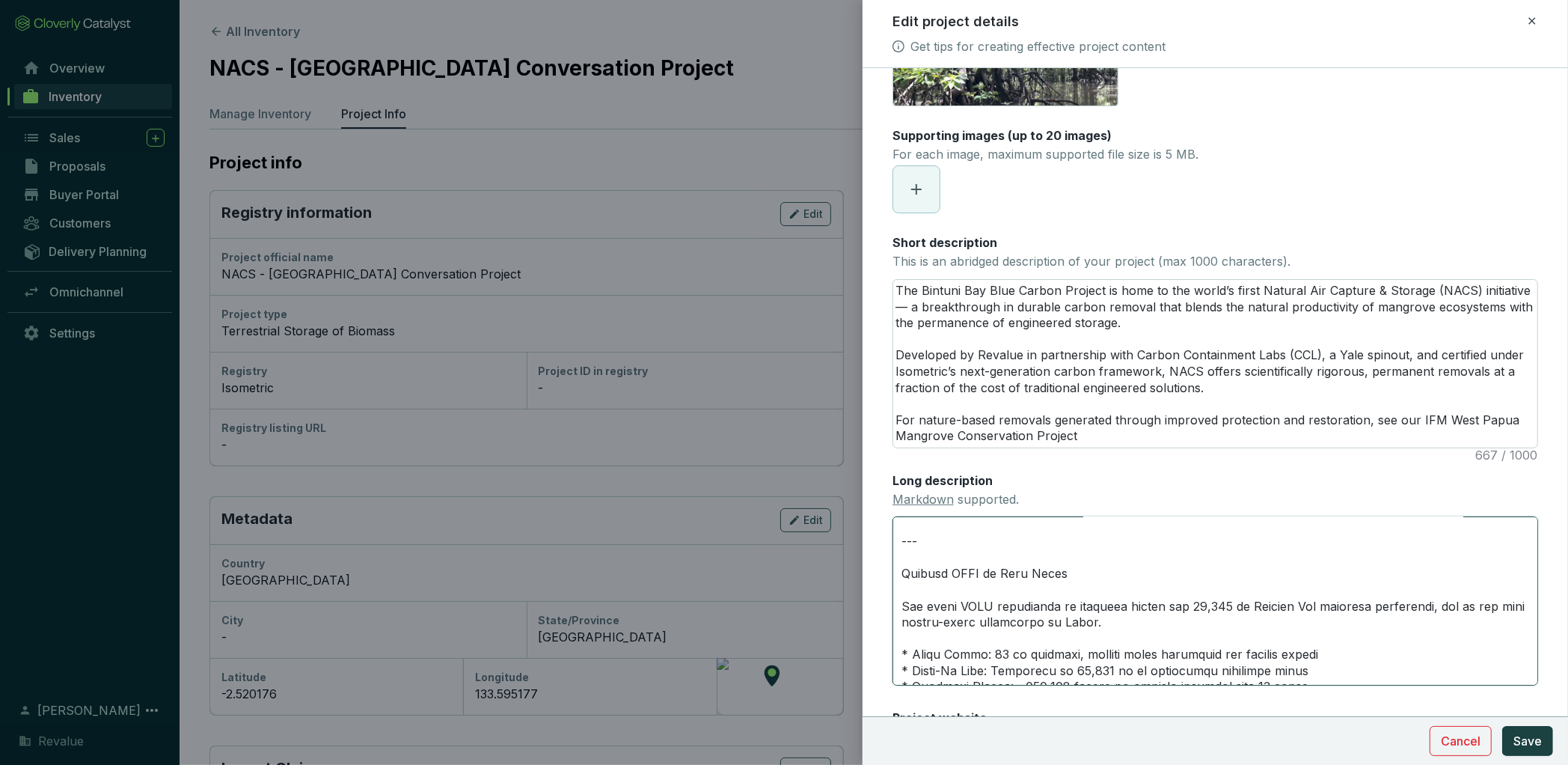
scroll to position [505, 0]
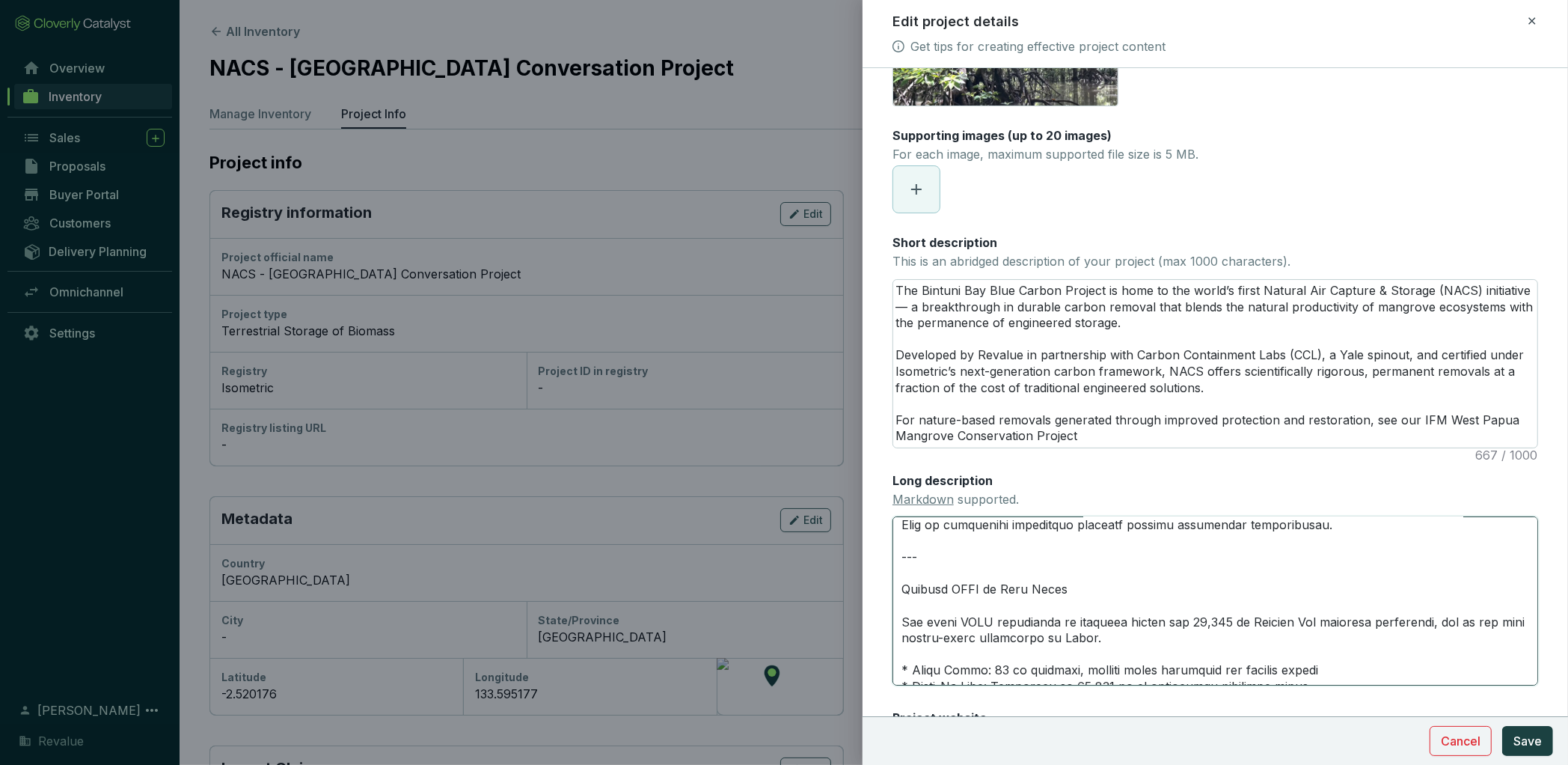
click at [902, 573] on textarea "Long description Markdown supported." at bounding box center [1215, 600] width 646 height 169
type textarea "What is NACS? Natural Air Capture & Storage (NACS) represents a new frontier in…"
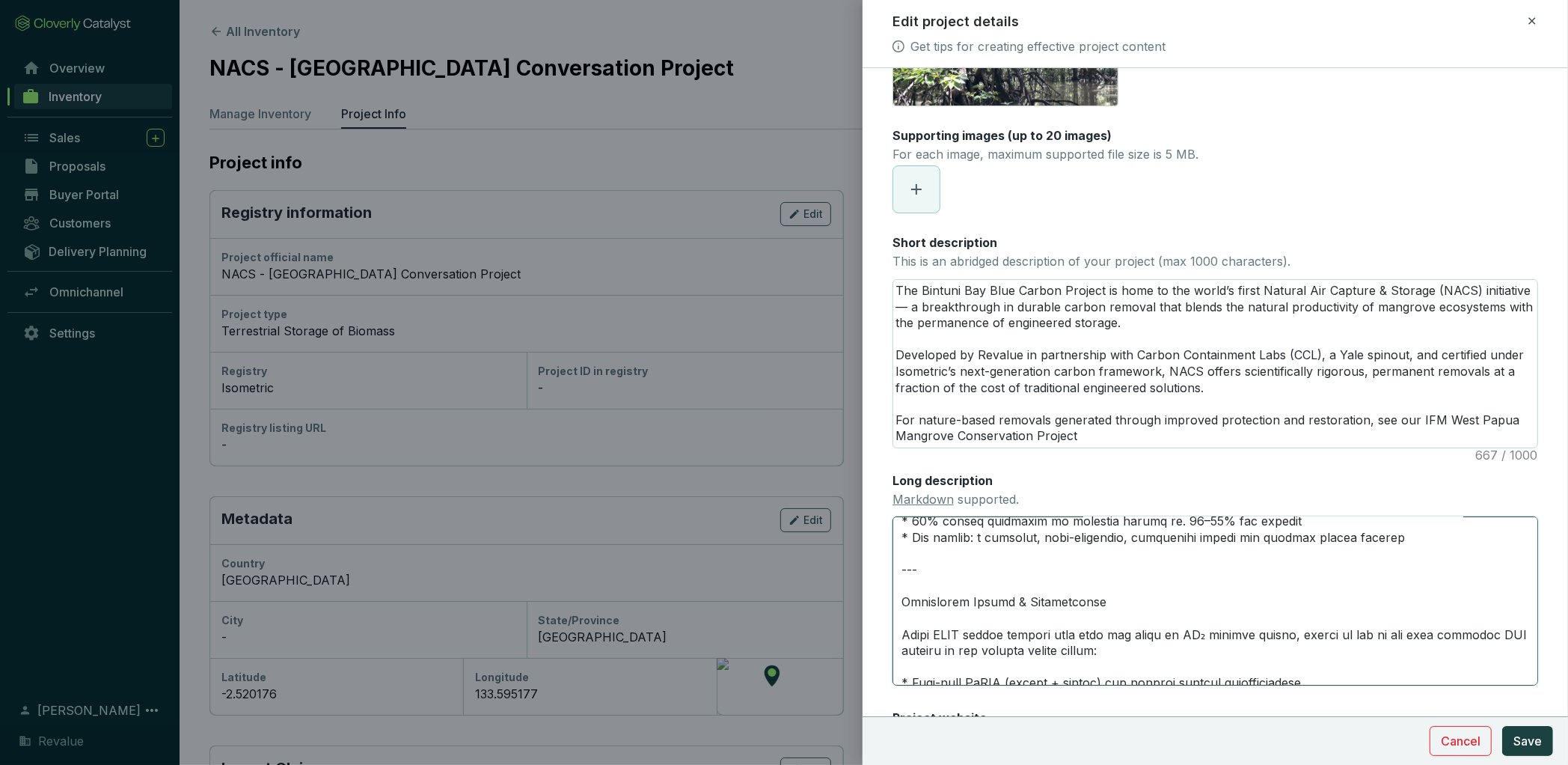
click at [902, 586] on textarea "Long description Markdown supported." at bounding box center [1215, 600] width 646 height 169
type textarea "What is NACS? Natural Air Capture & Storage (NACS) represents a new frontier in…"
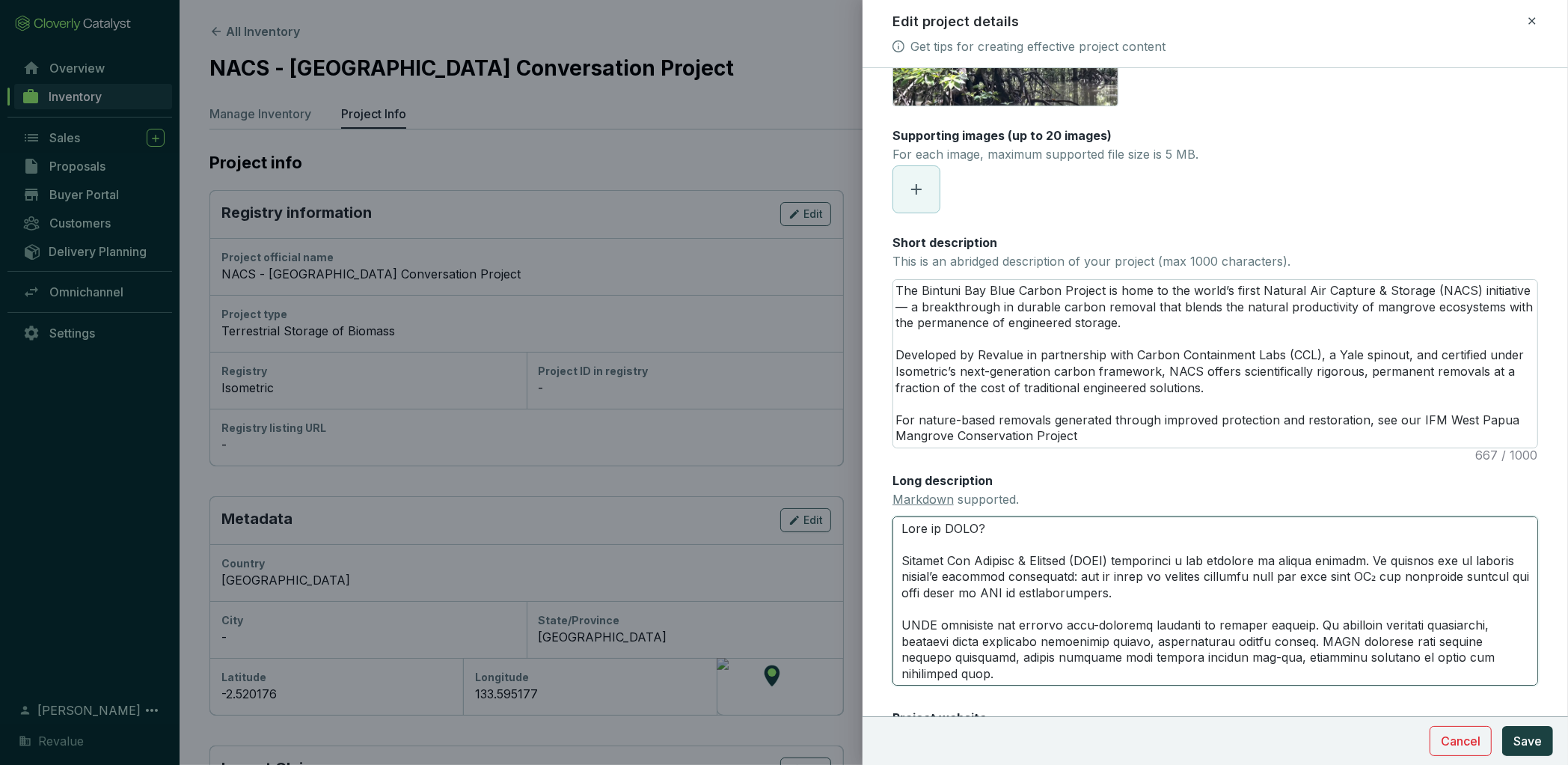
scroll to position [1, 0]
click at [901, 529] on textarea "Long description Markdown supported." at bounding box center [1215, 600] width 646 height 169
type textarea "#What is NACS? Natural Air Capture & Storage (NACS) represents a new frontier i…"
type textarea "##What is NACS? Natural Air Capture & Storage (NACS) represents a new frontier …"
type textarea "## What is NACS? Natural Air Capture & Storage (NACS) represents a new frontier…"
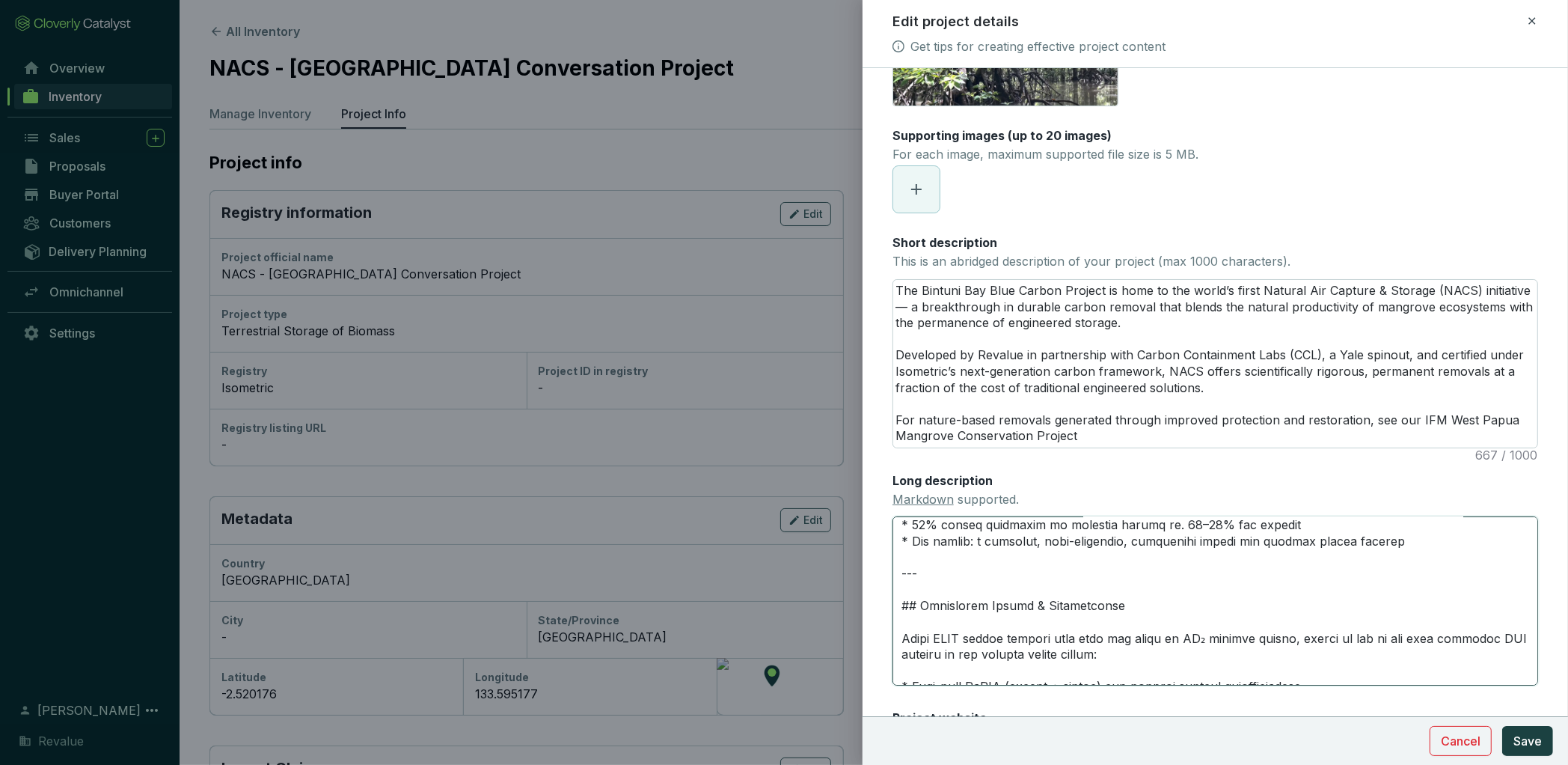
scroll to position [356, 0]
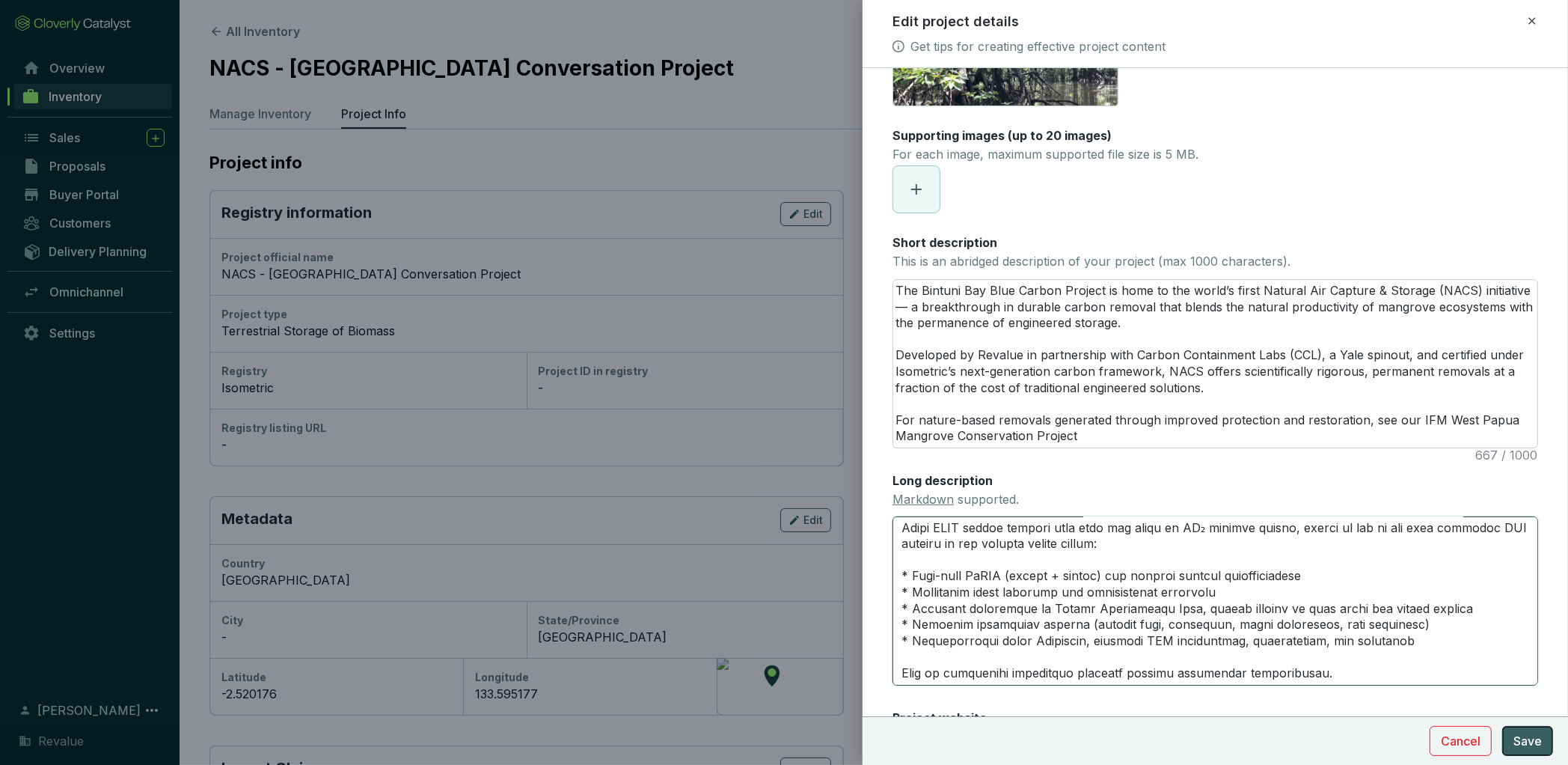
type textarea "## What is NACS? Natural Air Capture & Storage (NACS) represents a new frontier…"
click at [1522, 743] on span "Save" at bounding box center [1528, 740] width 29 height 18
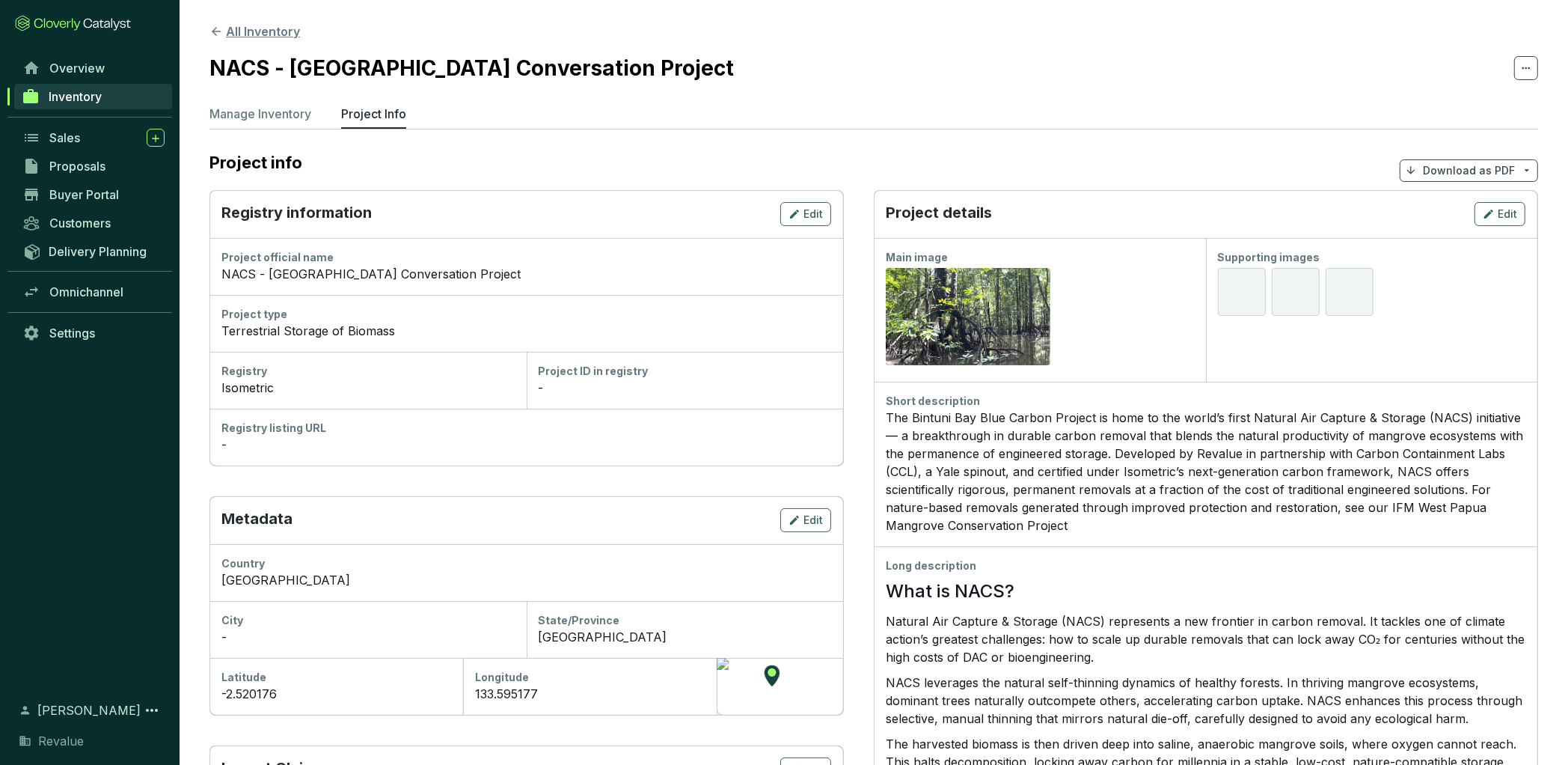
click at [275, 31] on button "All Inventory" at bounding box center [255, 31] width 91 height 18
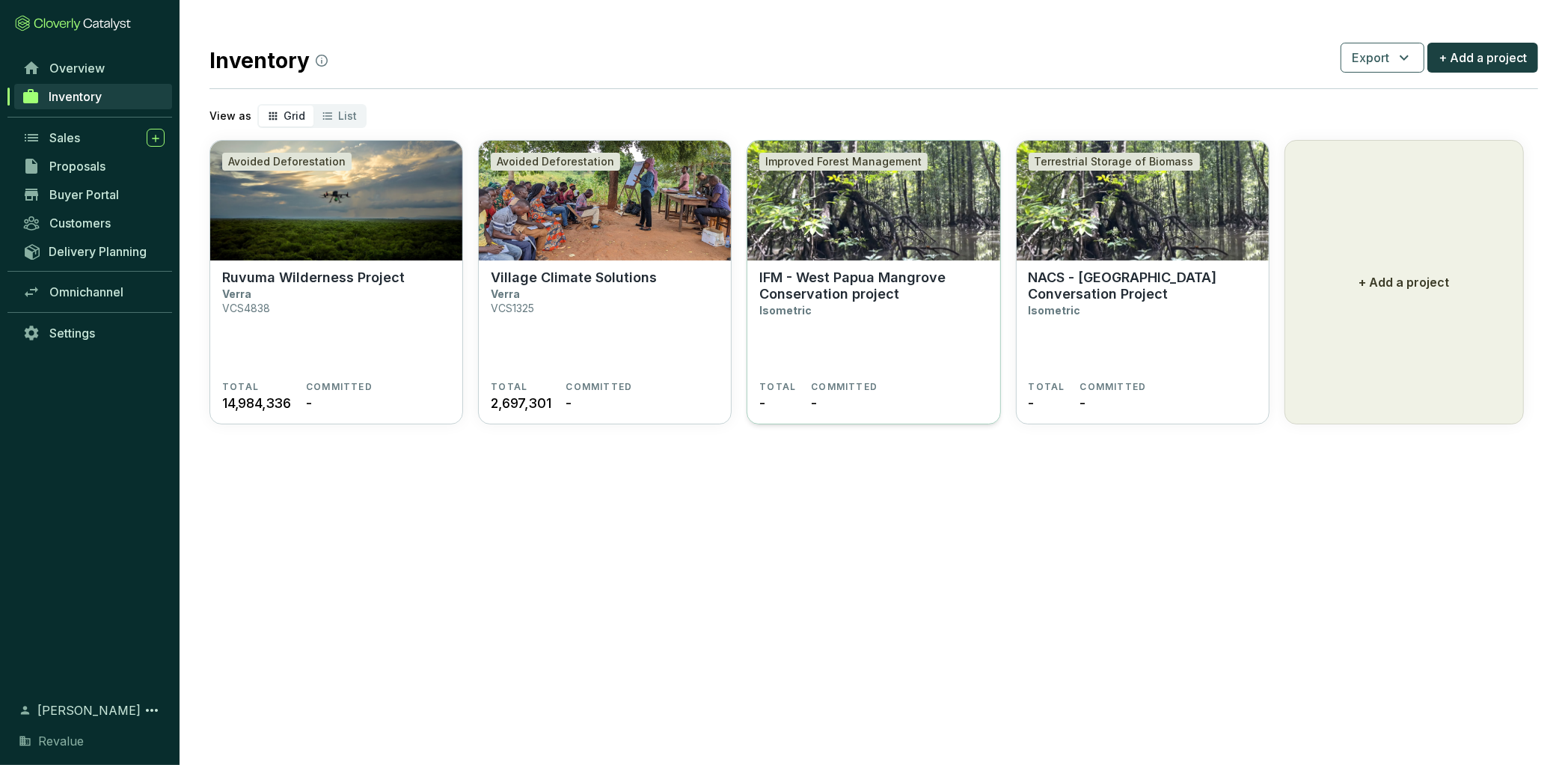
click at [863, 326] on section "IFM - West Papua Mangrove Conservation project Isometric" at bounding box center [873, 324] width 228 height 112
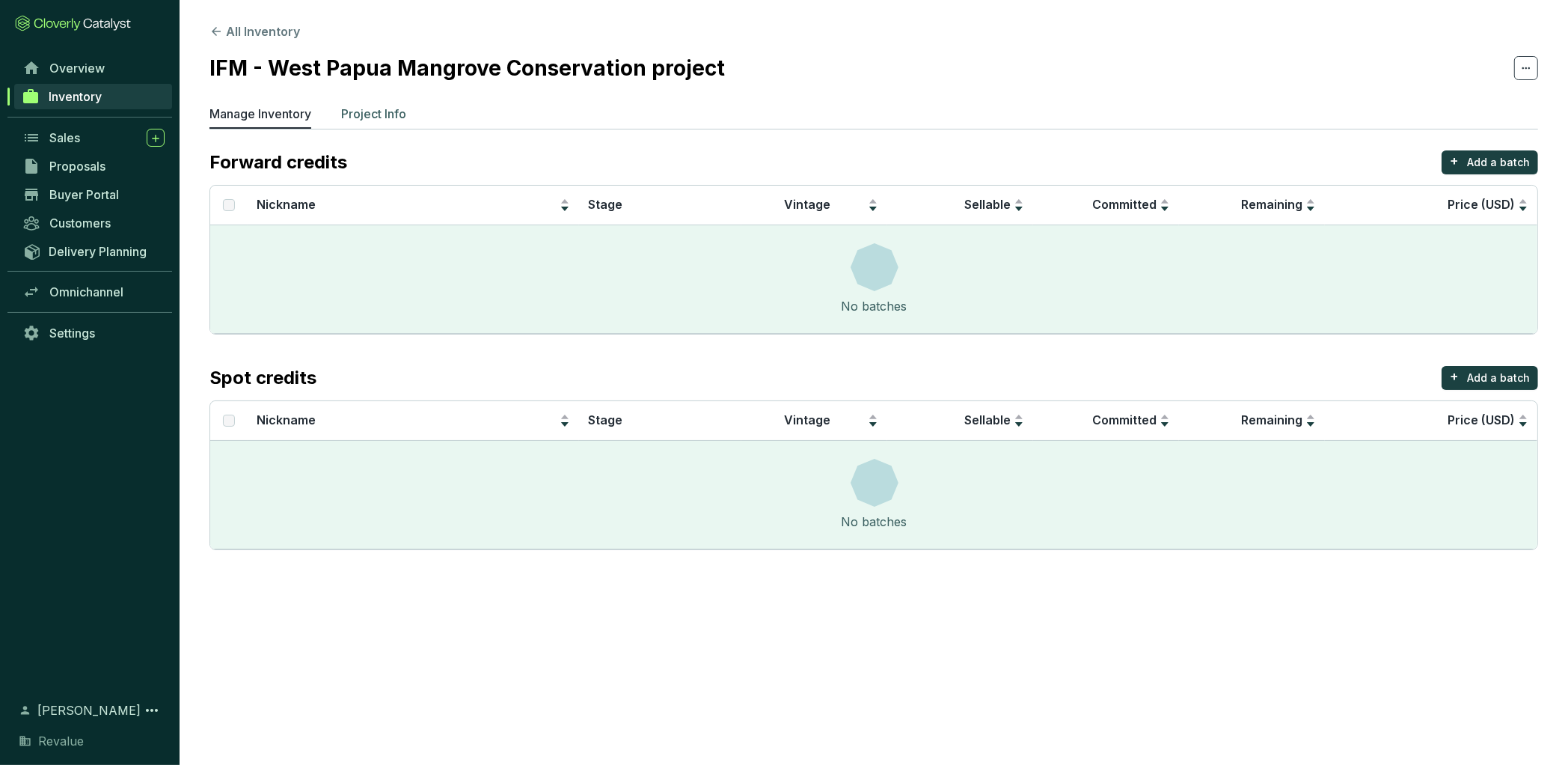
click at [397, 106] on p "Project Info" at bounding box center [374, 114] width 65 height 18
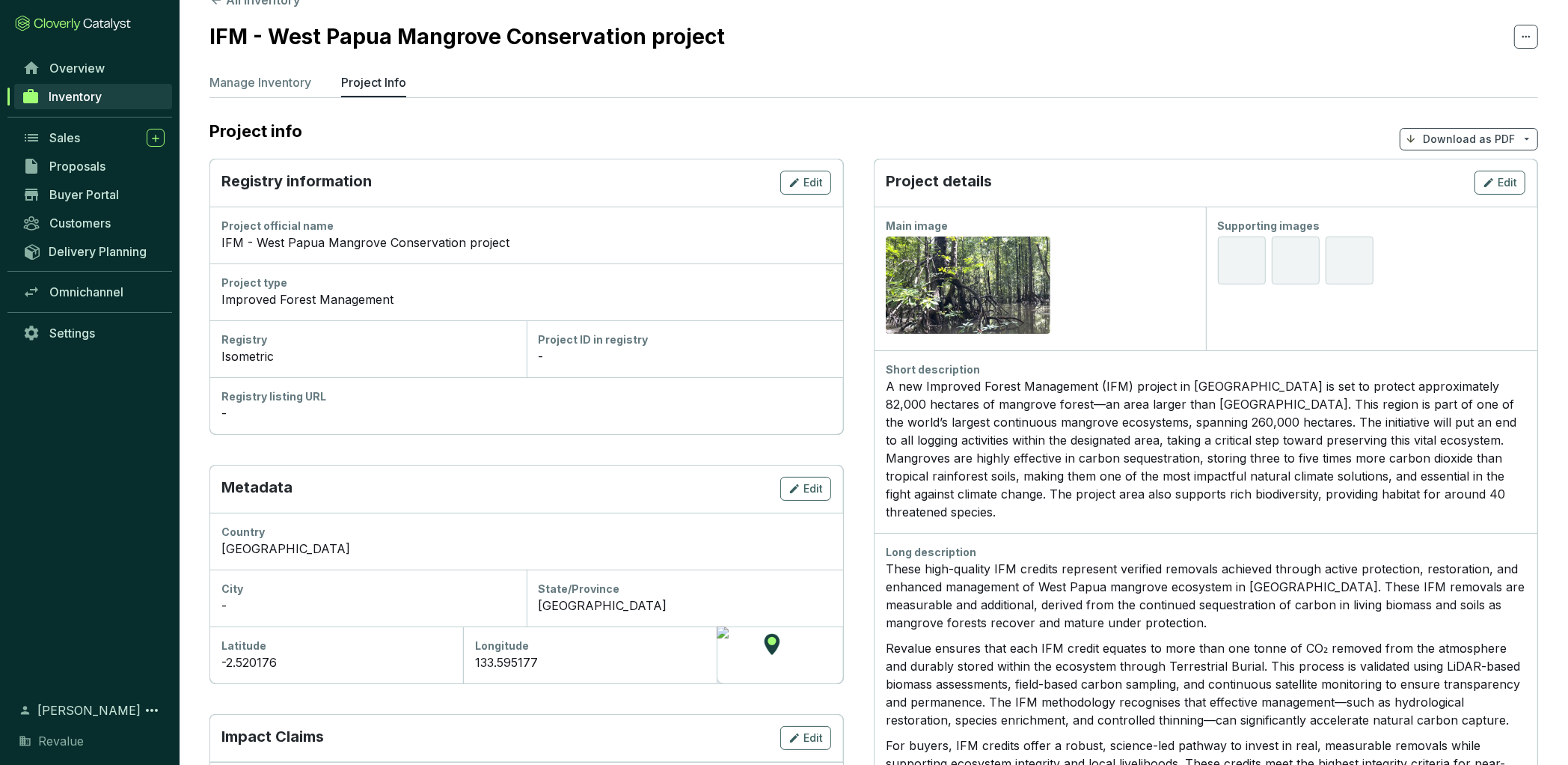
scroll to position [27, 0]
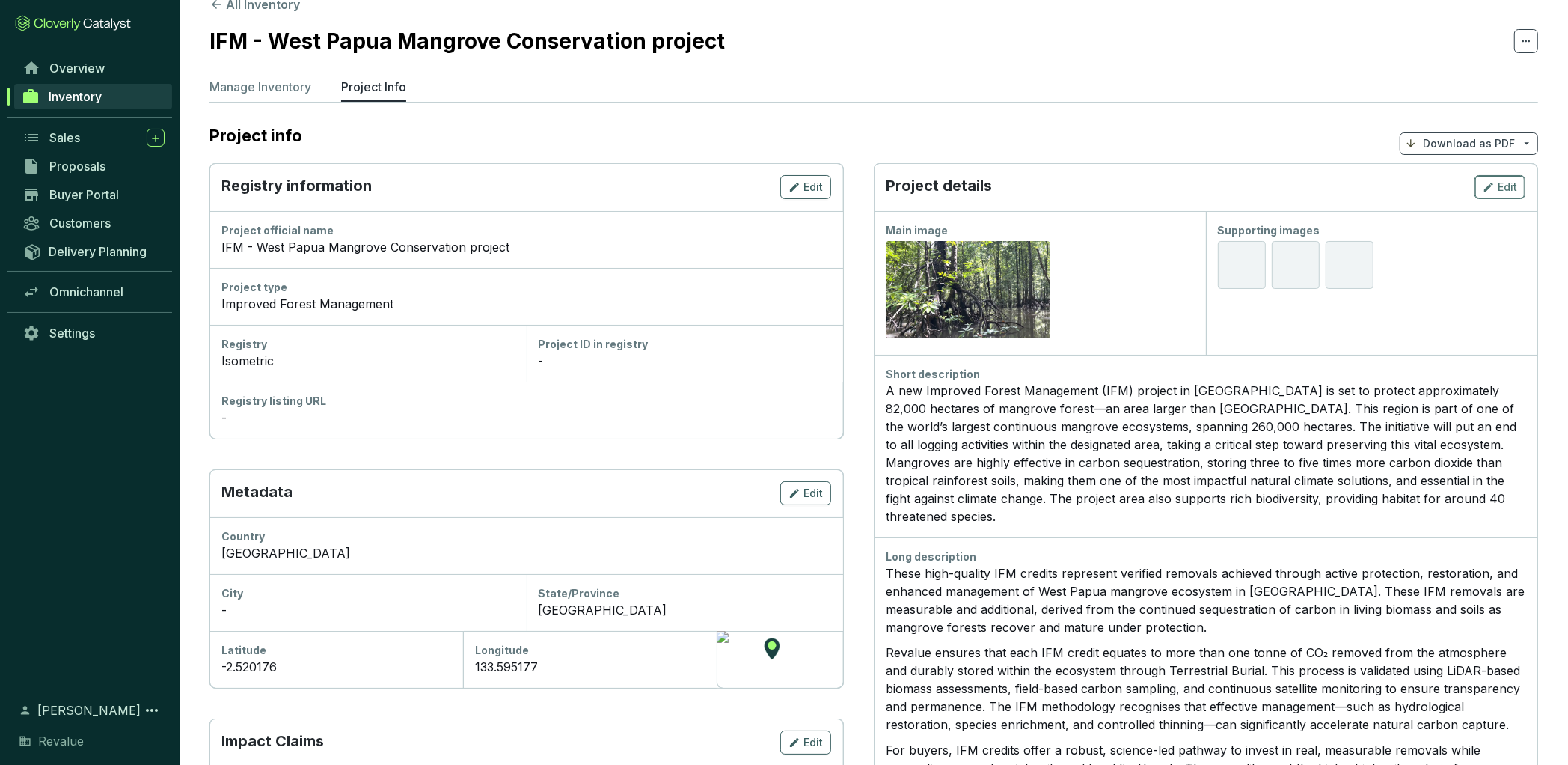
click at [1502, 185] on span "Edit" at bounding box center [1508, 187] width 19 height 15
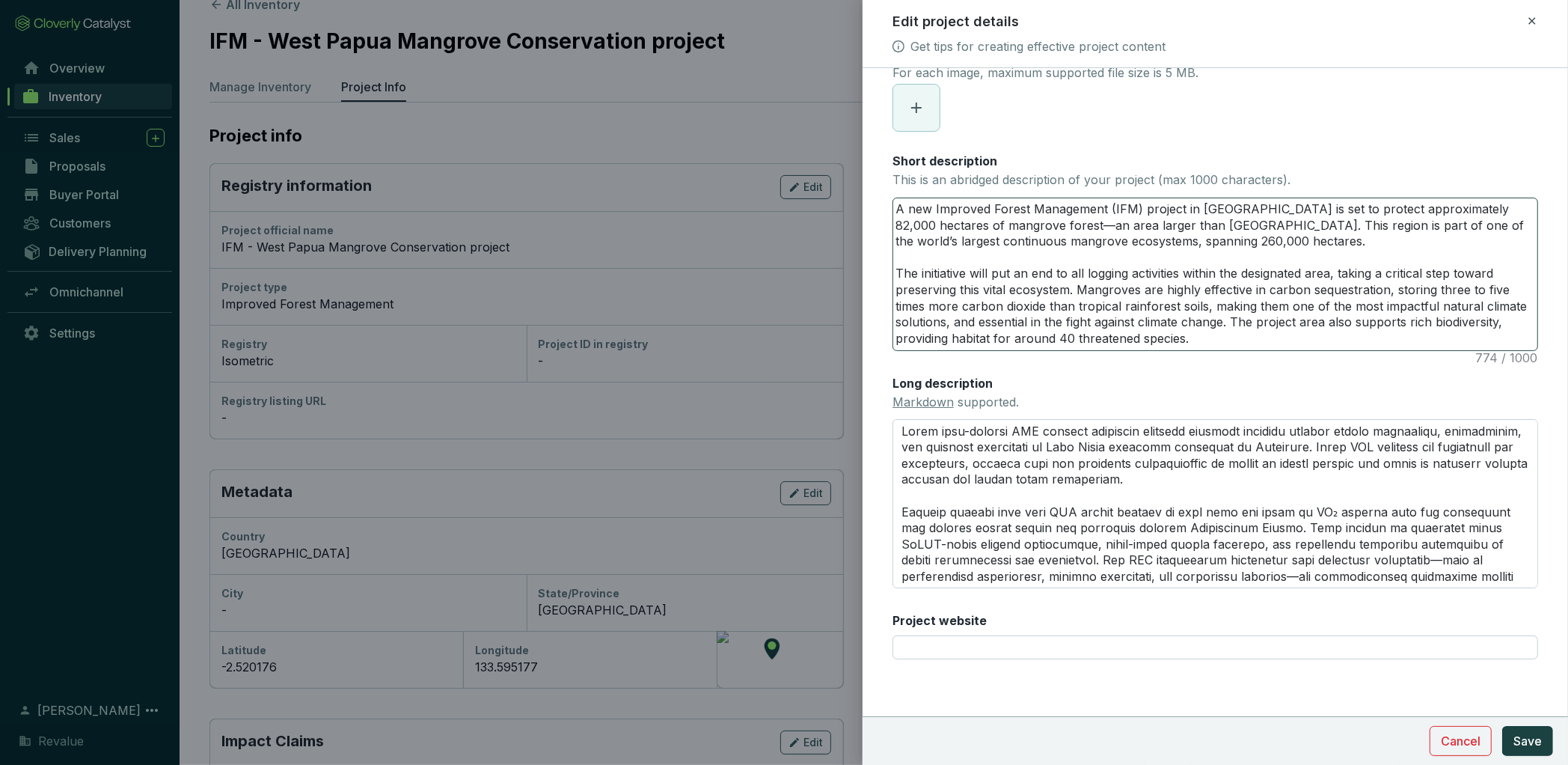
scroll to position [196, 0]
click at [1031, 481] on textarea "Long description Markdown supported." at bounding box center [1215, 504] width 646 height 169
paste textarea "Loremipsum dol 9si-ametcon adipisci elitseddo Eiusmod tempor inc utlab’e dolor-…"
type textarea "Loremipsum dol 9si-ametcon adipisci elitseddo Eiusmod tempor inc utlab’e dolor-…"
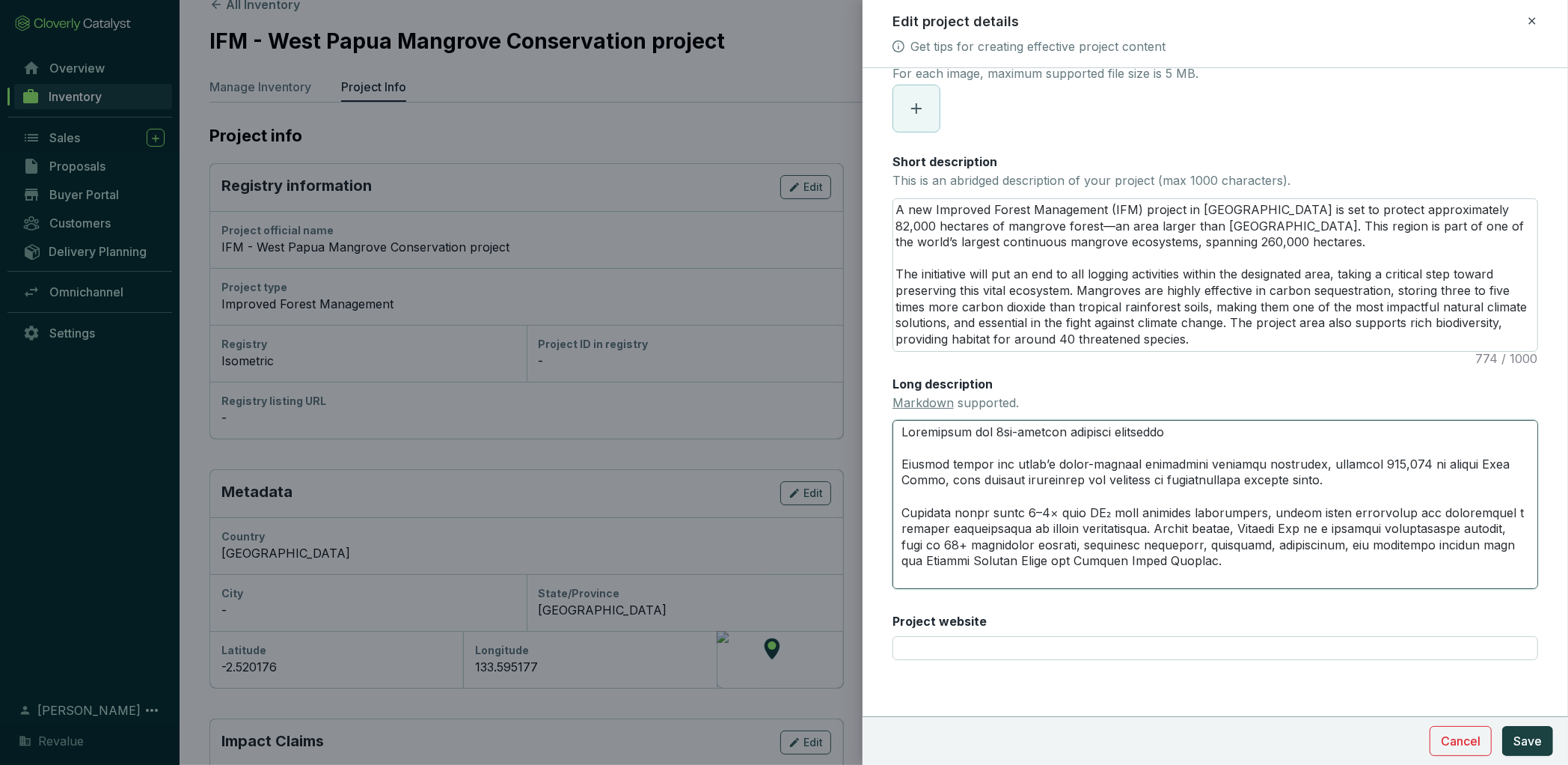
scroll to position [949, 0]
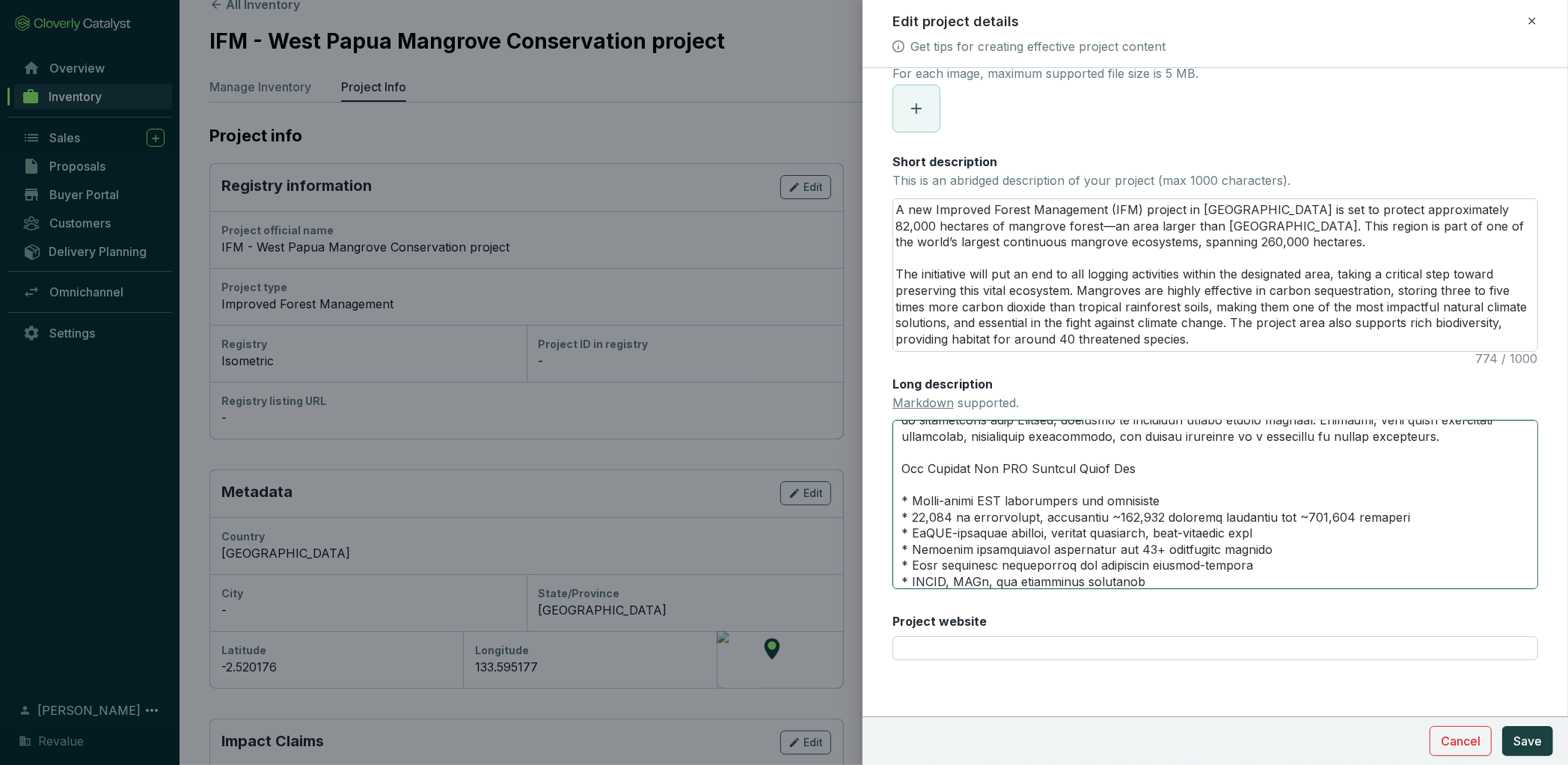
click at [929, 459] on textarea "Long description Markdown supported." at bounding box center [1215, 504] width 646 height 169
type textarea "Safeguards the 3rd-largest mangrove ecosystem Located within the world’s third-…"
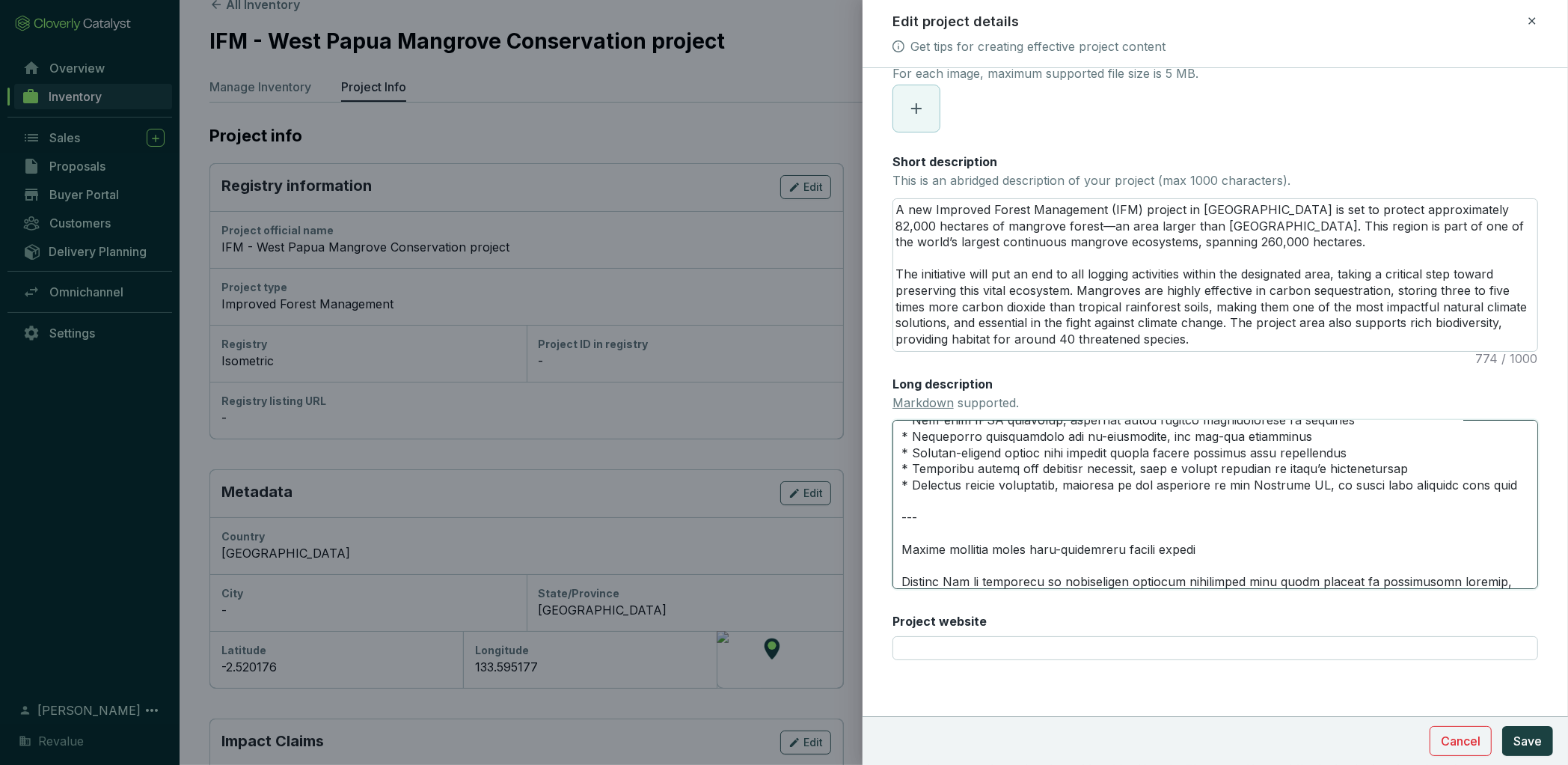
scroll to position [763, 0]
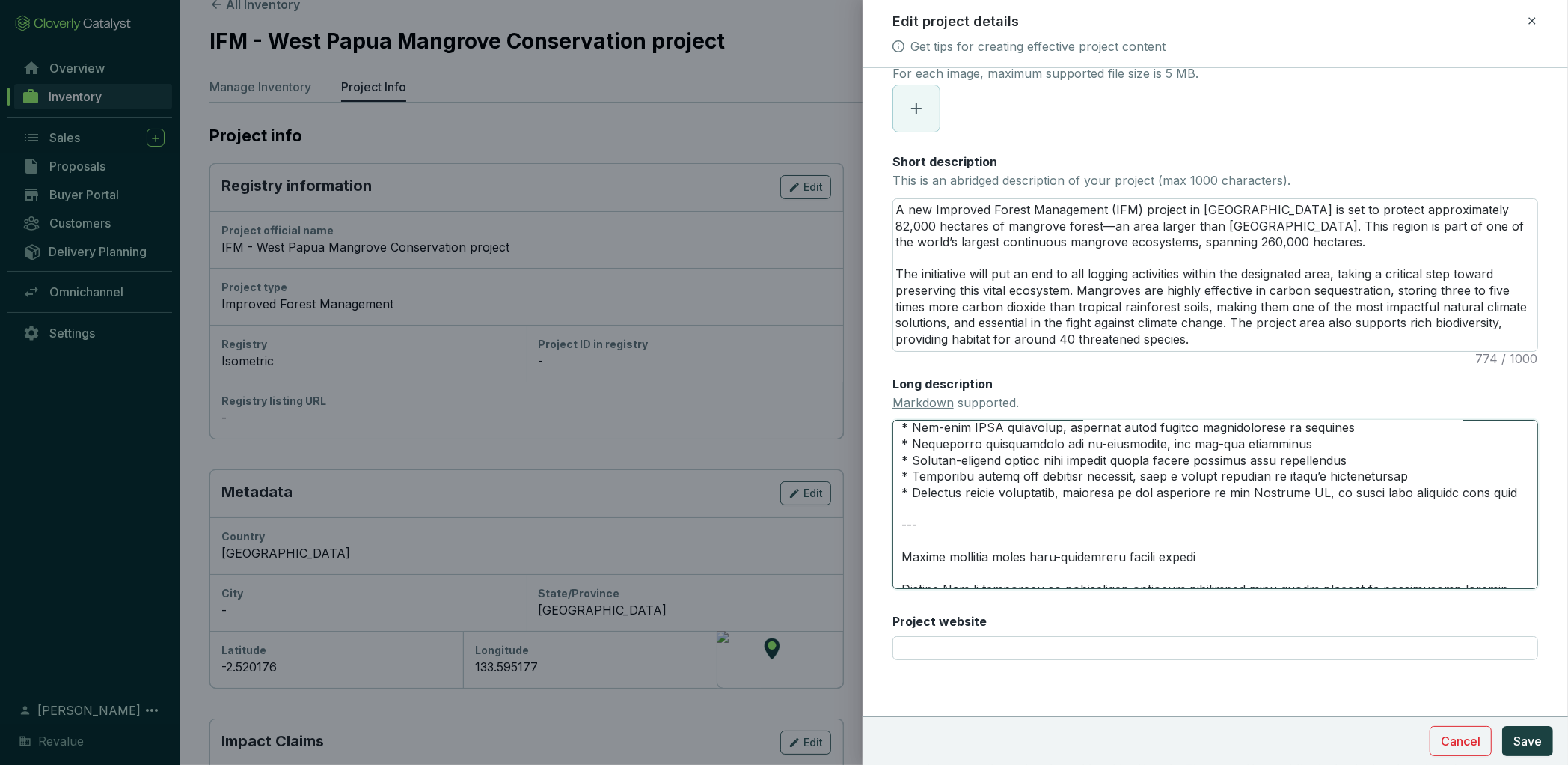
click at [897, 540] on textarea "Long description Markdown supported." at bounding box center [1215, 504] width 646 height 169
type textarea "Safeguards the 3rd-largest mangrove ecosystem Located within the world’s third-…"
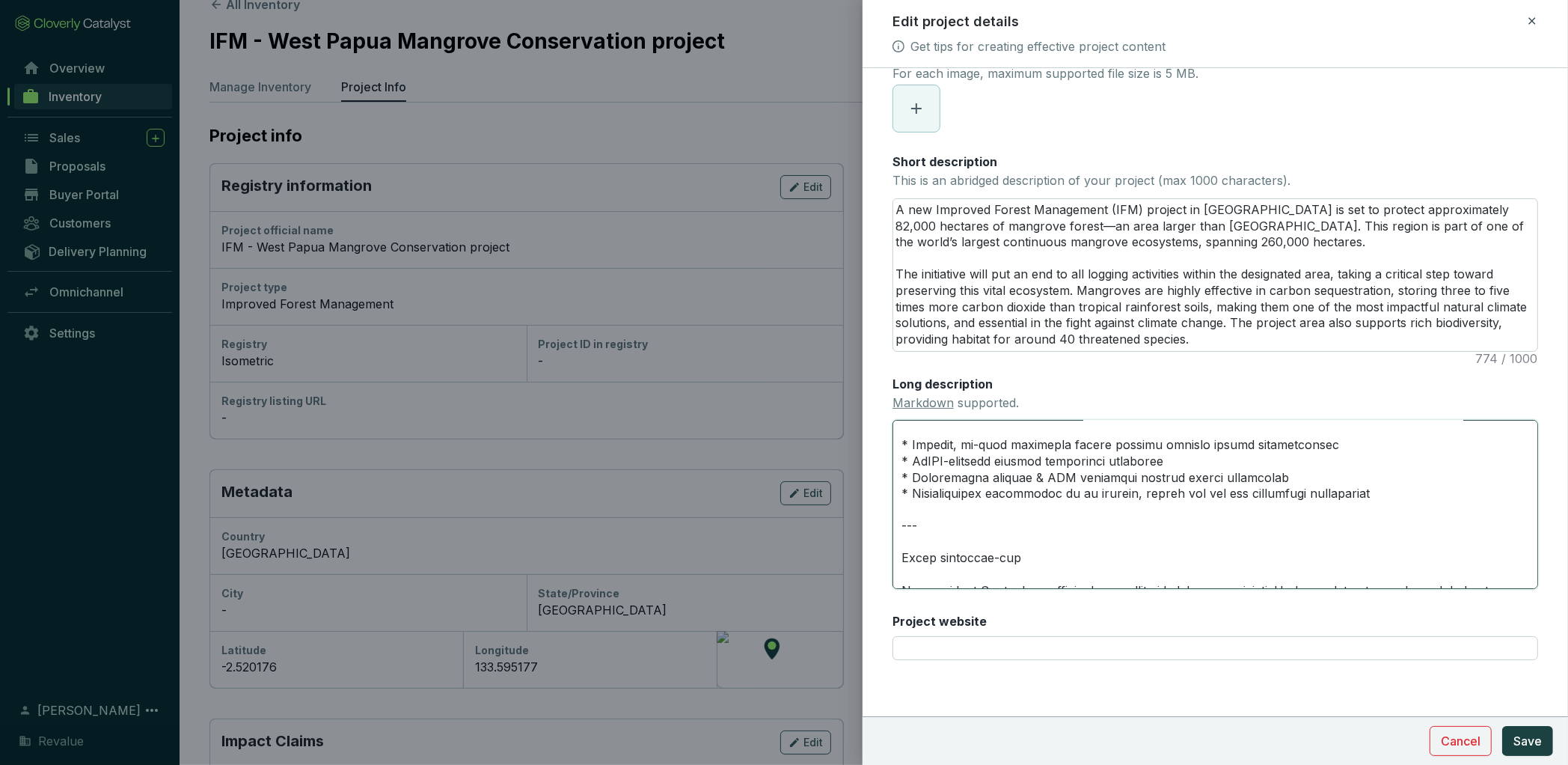
scroll to position [541, 0]
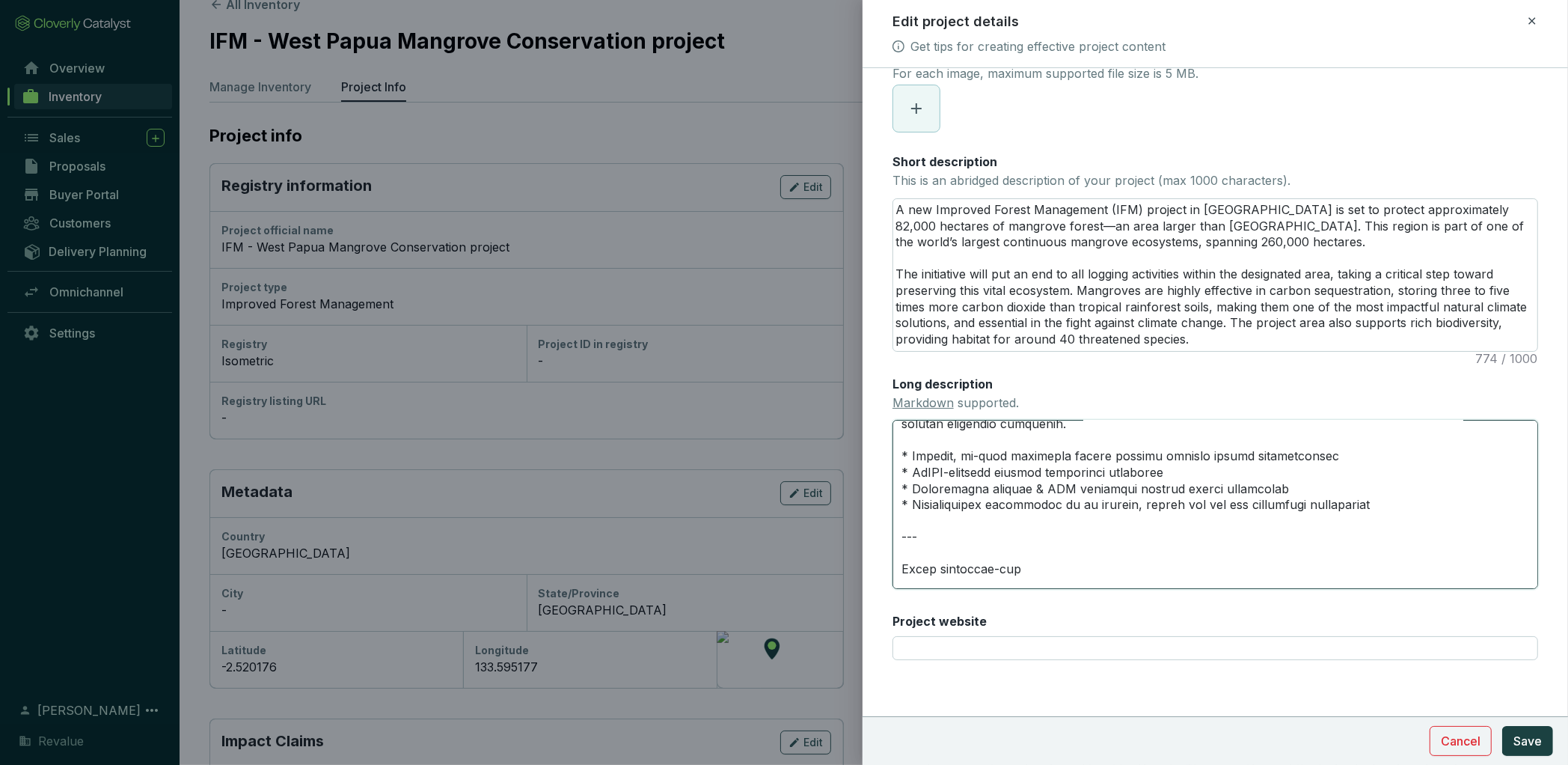
click at [900, 548] on textarea "Long description Markdown supported." at bounding box center [1215, 504] width 646 height 169
type textarea "Safeguards the 3rd-largest mangrove ecosystem Located within the world’s third-…"
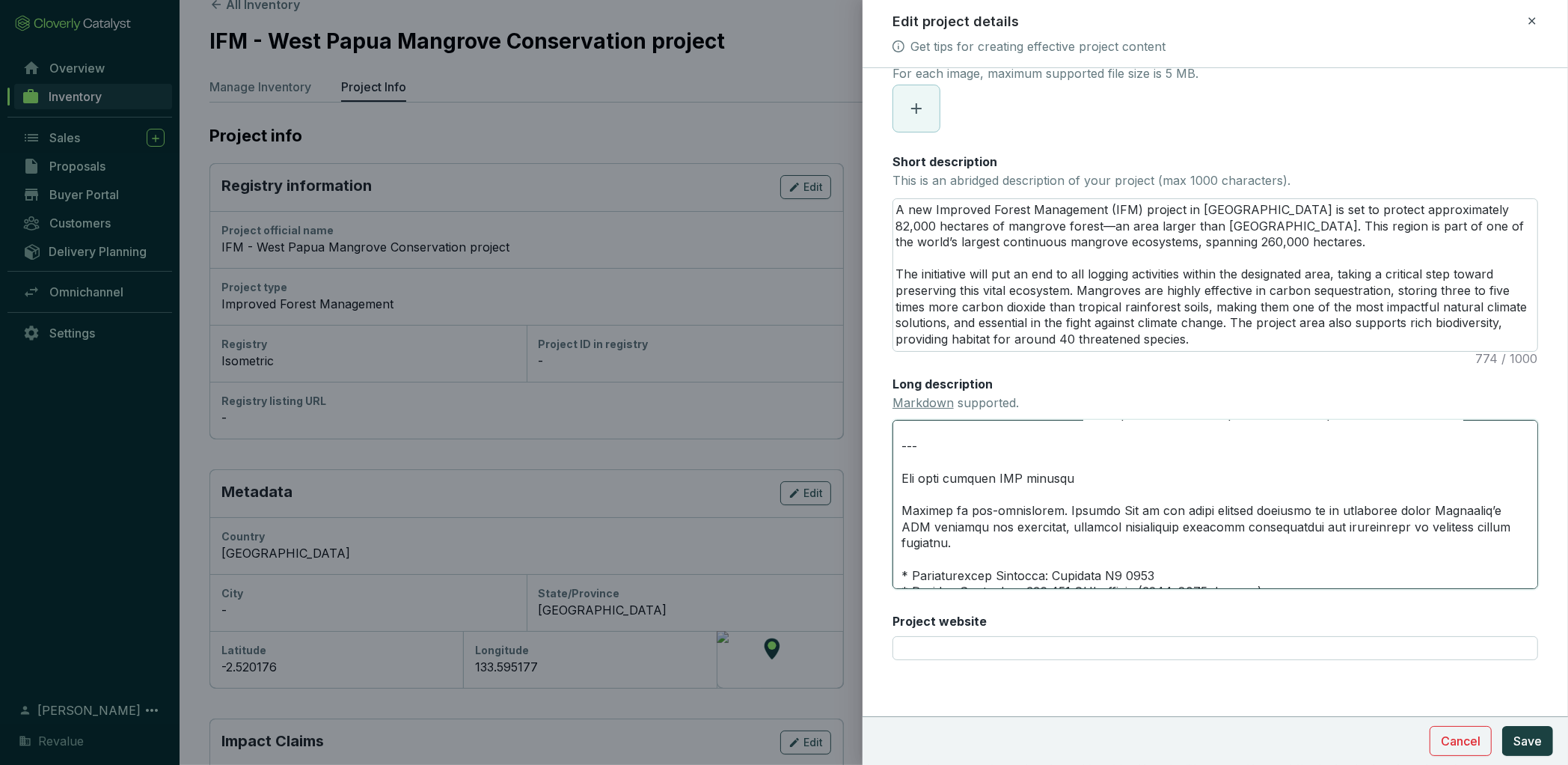
scroll to position [197, 0]
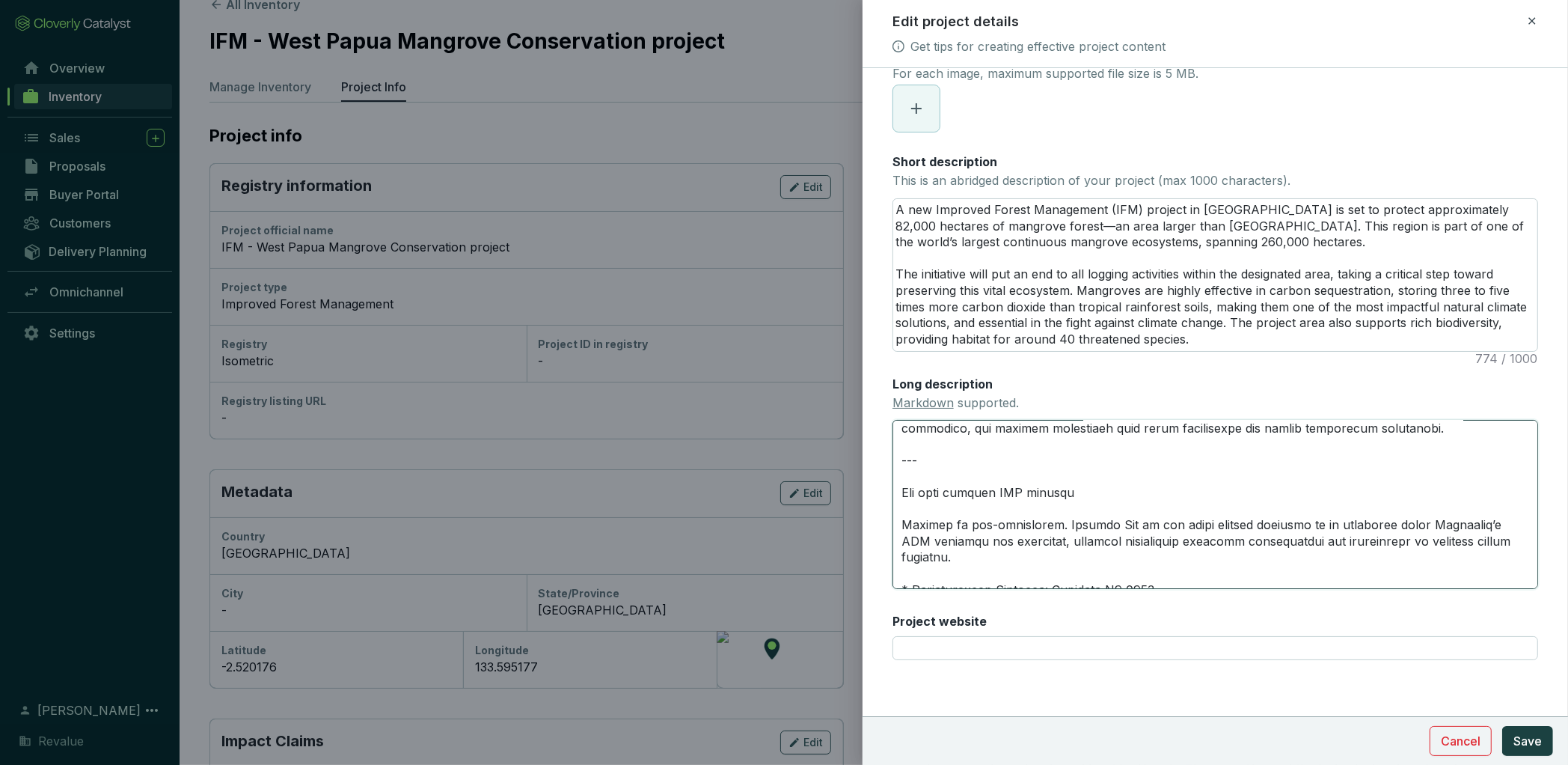
click at [900, 493] on textarea "Long description Markdown supported." at bounding box center [1215, 504] width 646 height 169
type textarea "Safeguards the 3rd-largest mangrove ecosystem Located within the world’s third-…"
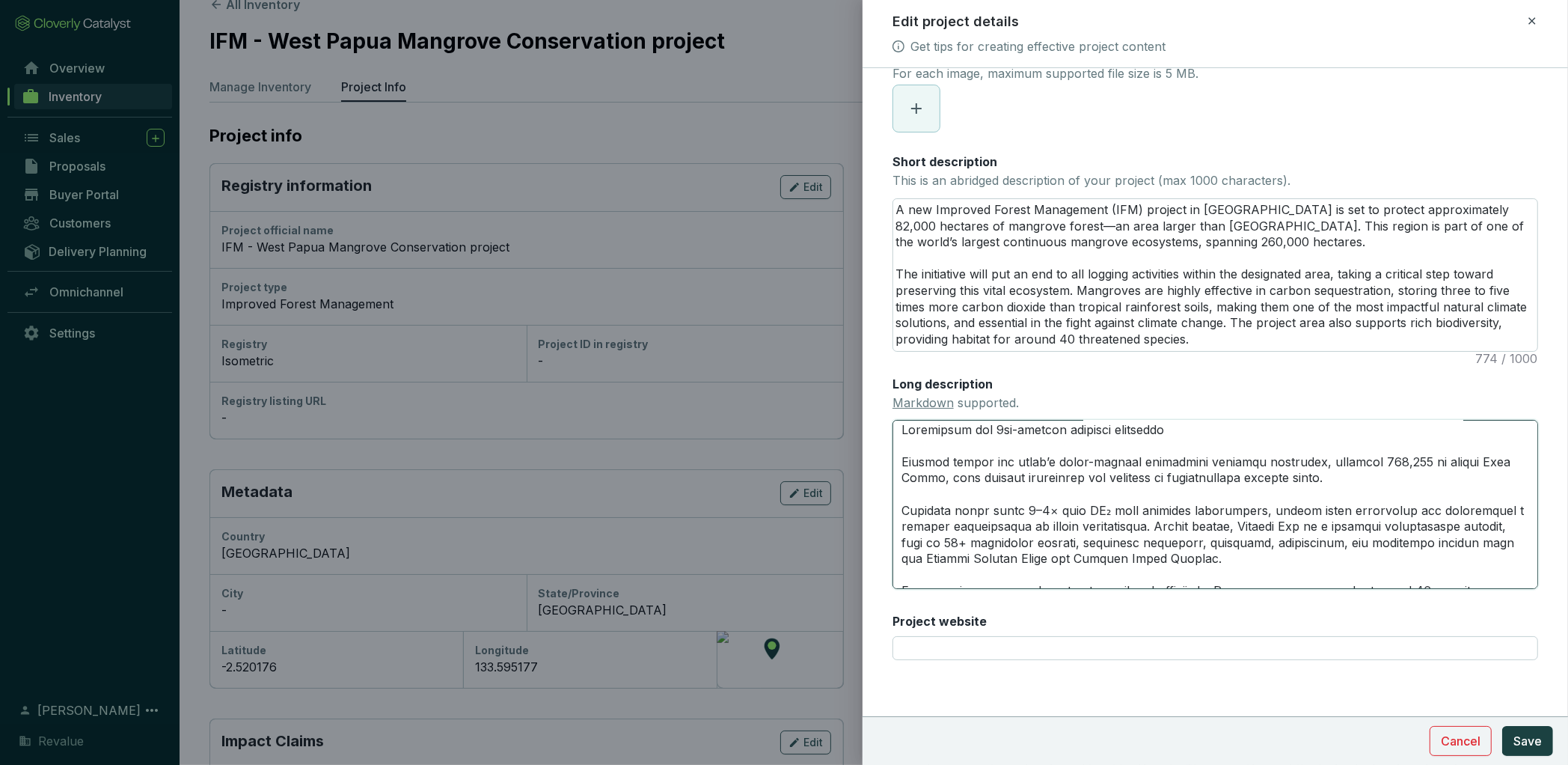
scroll to position [0, 0]
click at [900, 426] on textarea "Long description Markdown supported." at bounding box center [1215, 504] width 646 height 169
type textarea "#Safeguards the 3rd-largest mangrove ecosystem Located within the world’s third…"
type textarea "##Safeguards the 3rd-largest mangrove ecosystem Located within the world’s thir…"
type textarea "## Safeguards the 3rd-largest mangrove ecosystem Located within the world’s thi…"
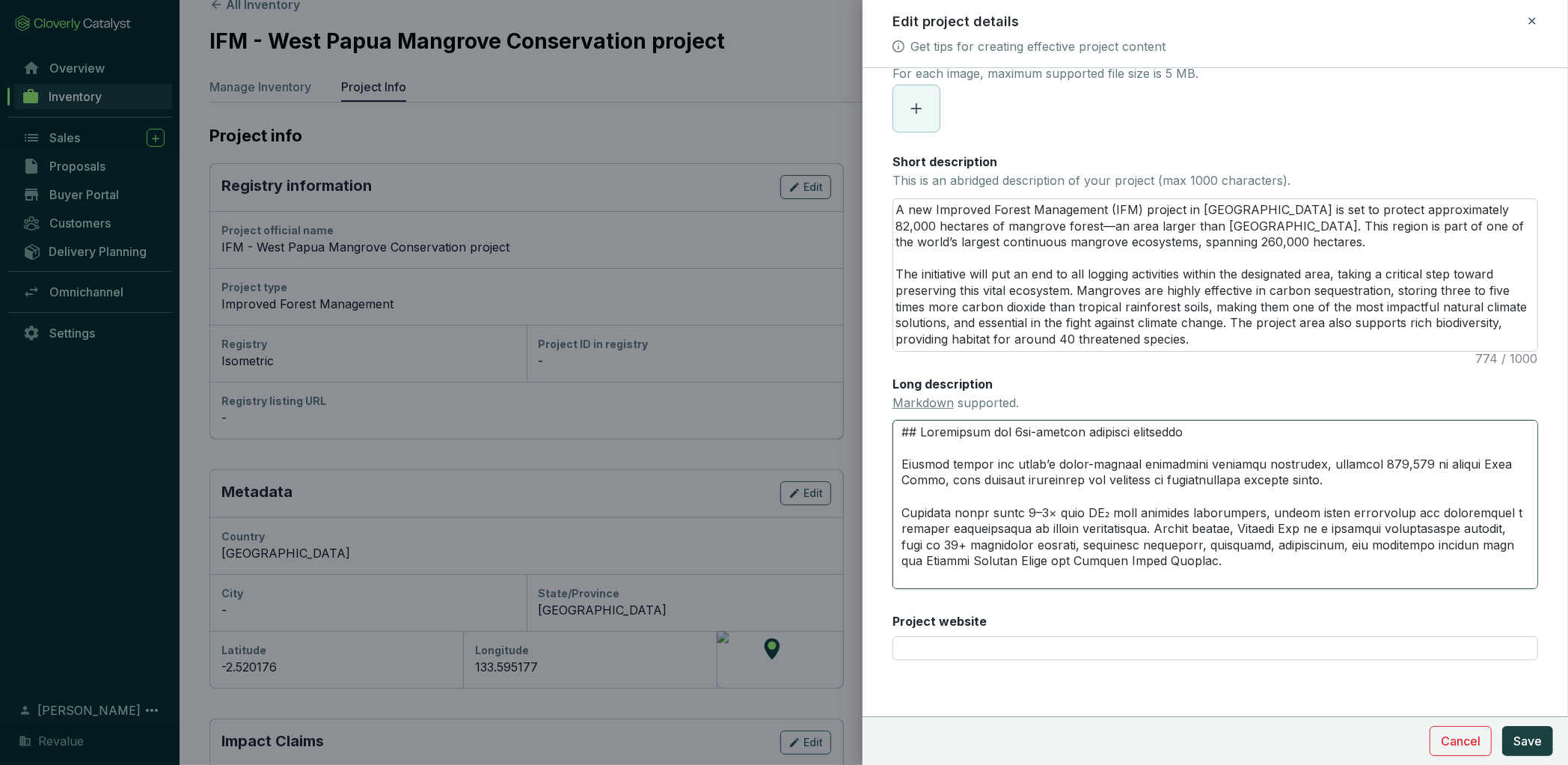
type textarea "## Safeguards the 3rd-largest mangrove ecosystem Located within the world’s thi…"
drag, startPoint x: 1206, startPoint y: 343, endPoint x: 888, endPoint y: 206, distance: 346.3
click at [888, 206] on form "Main image Recommended pixel size is: 1600 x 1200. Maximum supported file size …" at bounding box center [1216, 320] width 706 height 859
paste textarea "The Bintuni Bay Blue Carbon Project is a first-of-its-kind removals initiative …"
type textarea "The Bintuni Bay Blue Carbon Project is a first-of-its-kind removals initiative …"
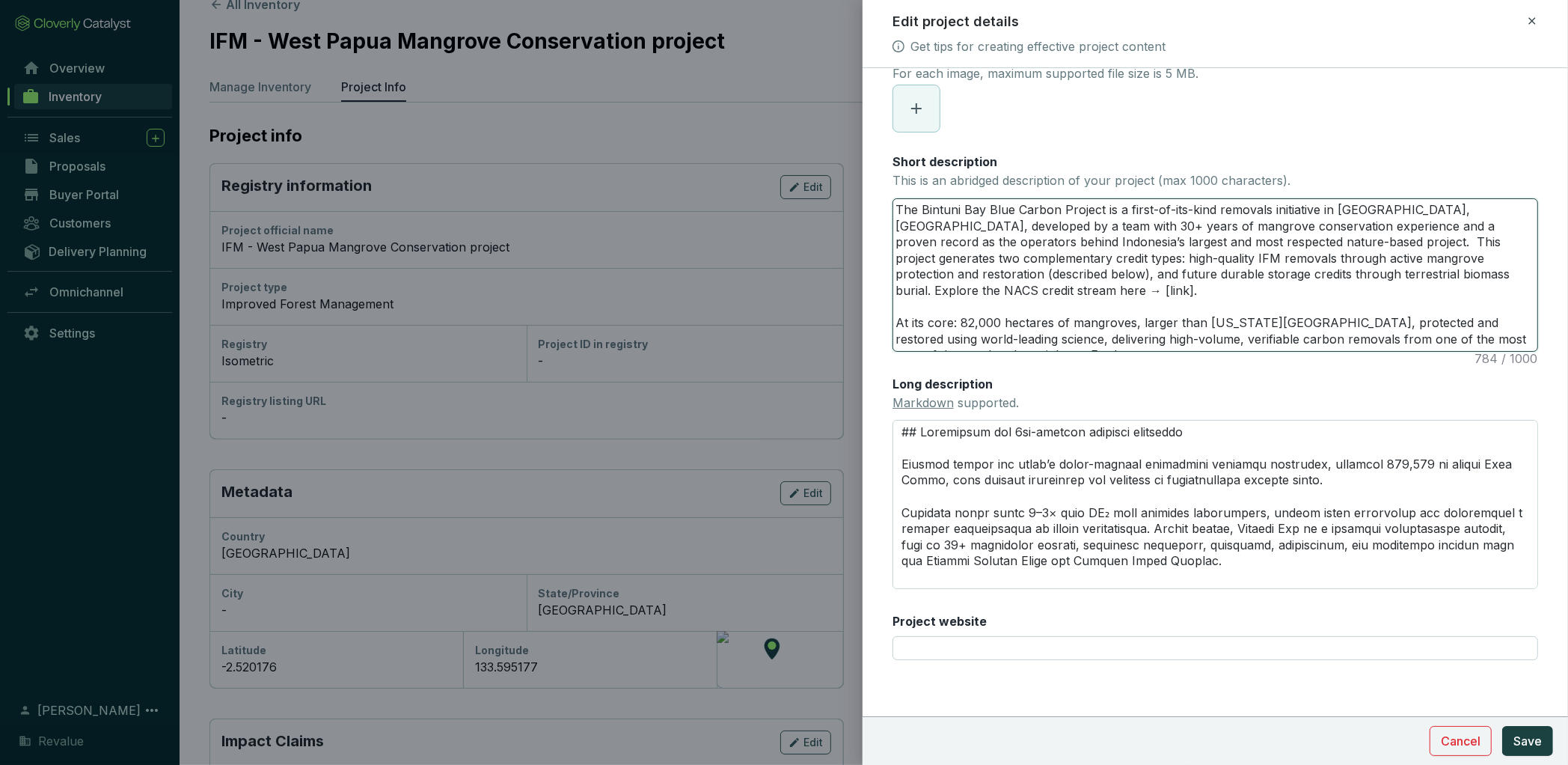
drag, startPoint x: 1514, startPoint y: 279, endPoint x: 1445, endPoint y: 277, distance: 69.0
click at [1445, 277] on textarea "The Bintuni Bay Blue Carbon Project is a first-of-its-kind removals initiative …" at bounding box center [1216, 275] width 645 height 152
type textarea "The Bintuni Bay Blue Carbon Project is a first-of-its-kind removals initiative …"
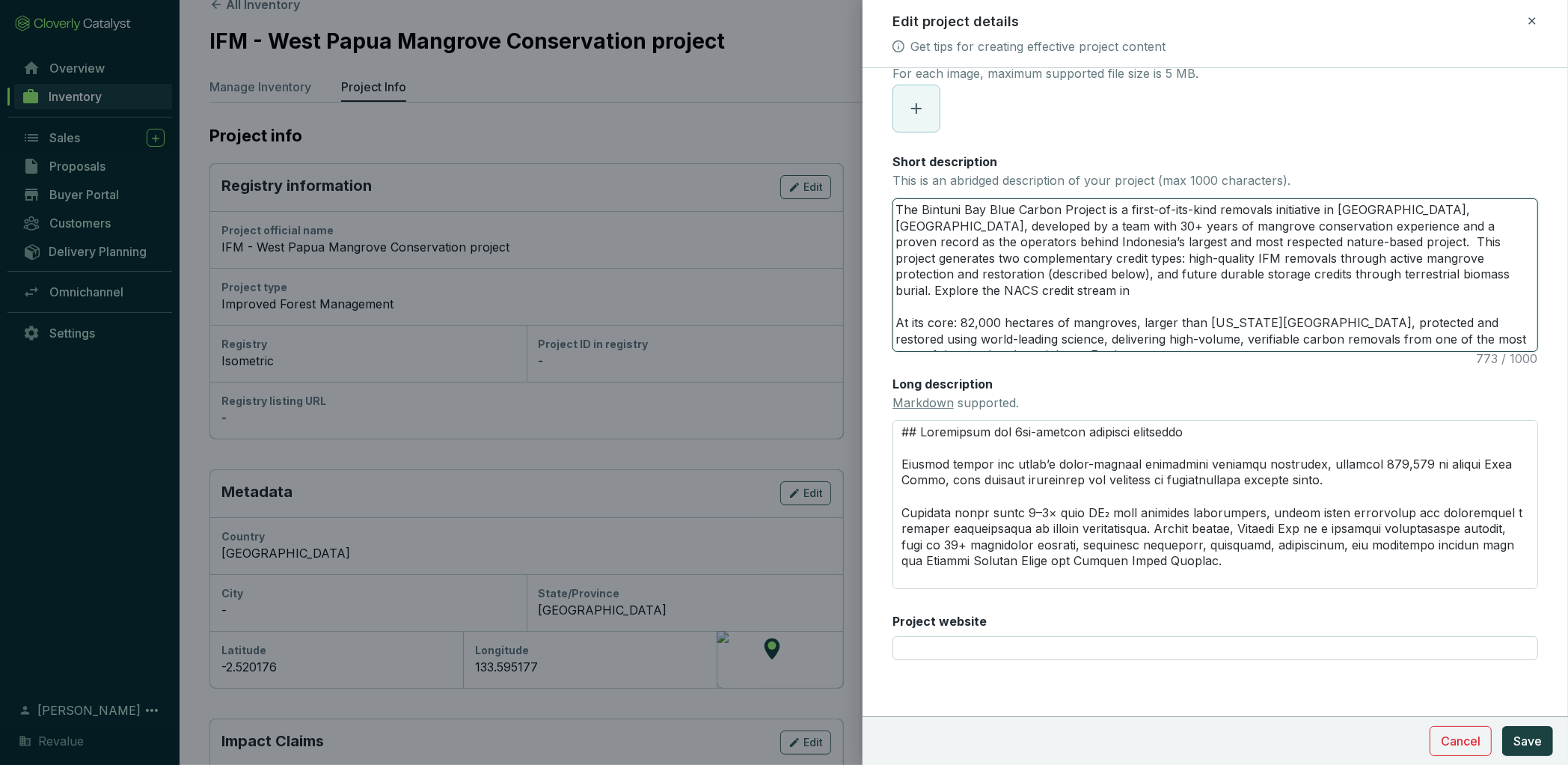
type textarea "The Bintuni Bay Blue Carbon Project is a first-of-its-kind removals initiative …"
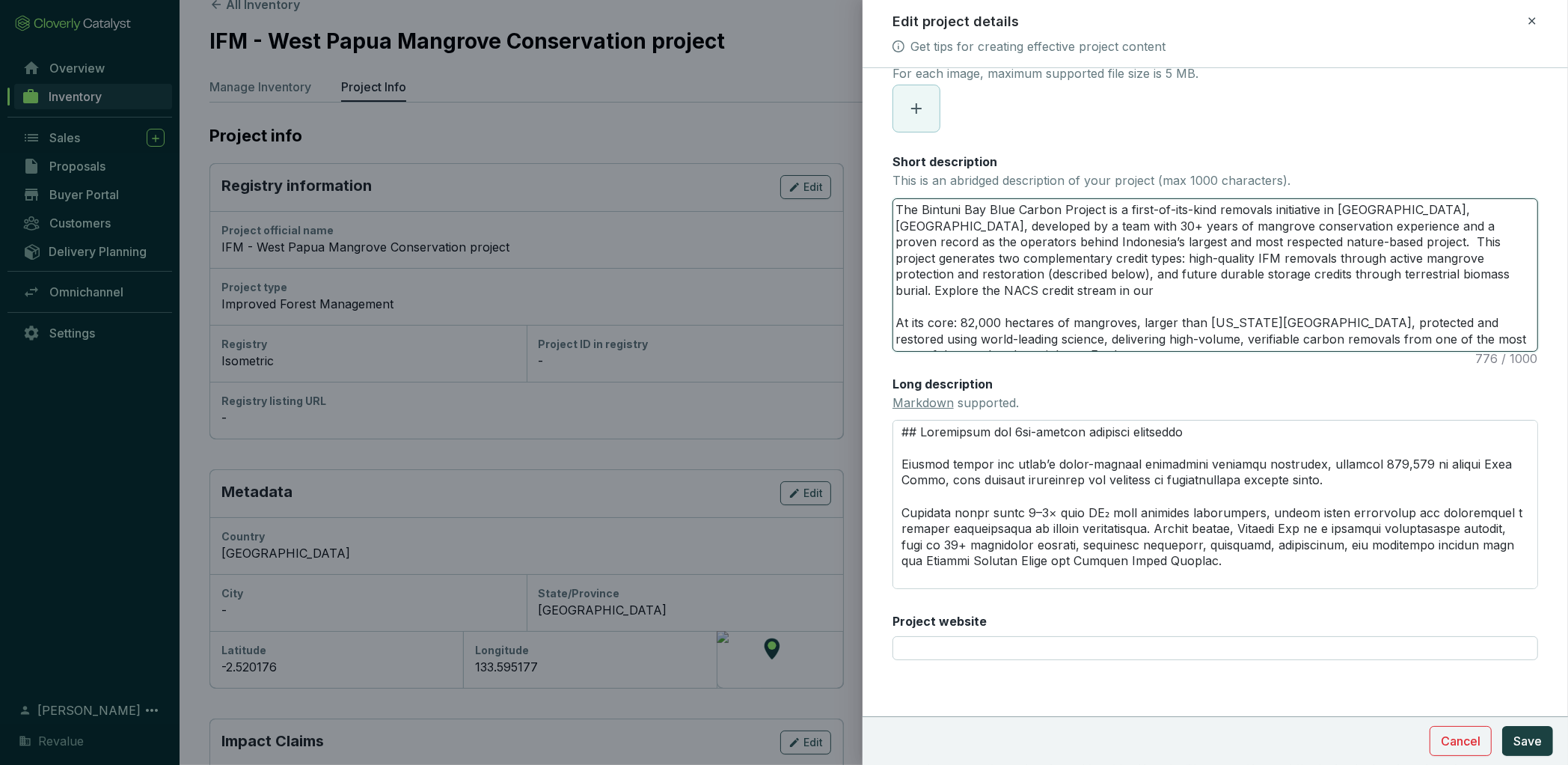
type textarea "The Bintuni Bay Blue Carbon Project is a first-of-its-kind removals initiative …"
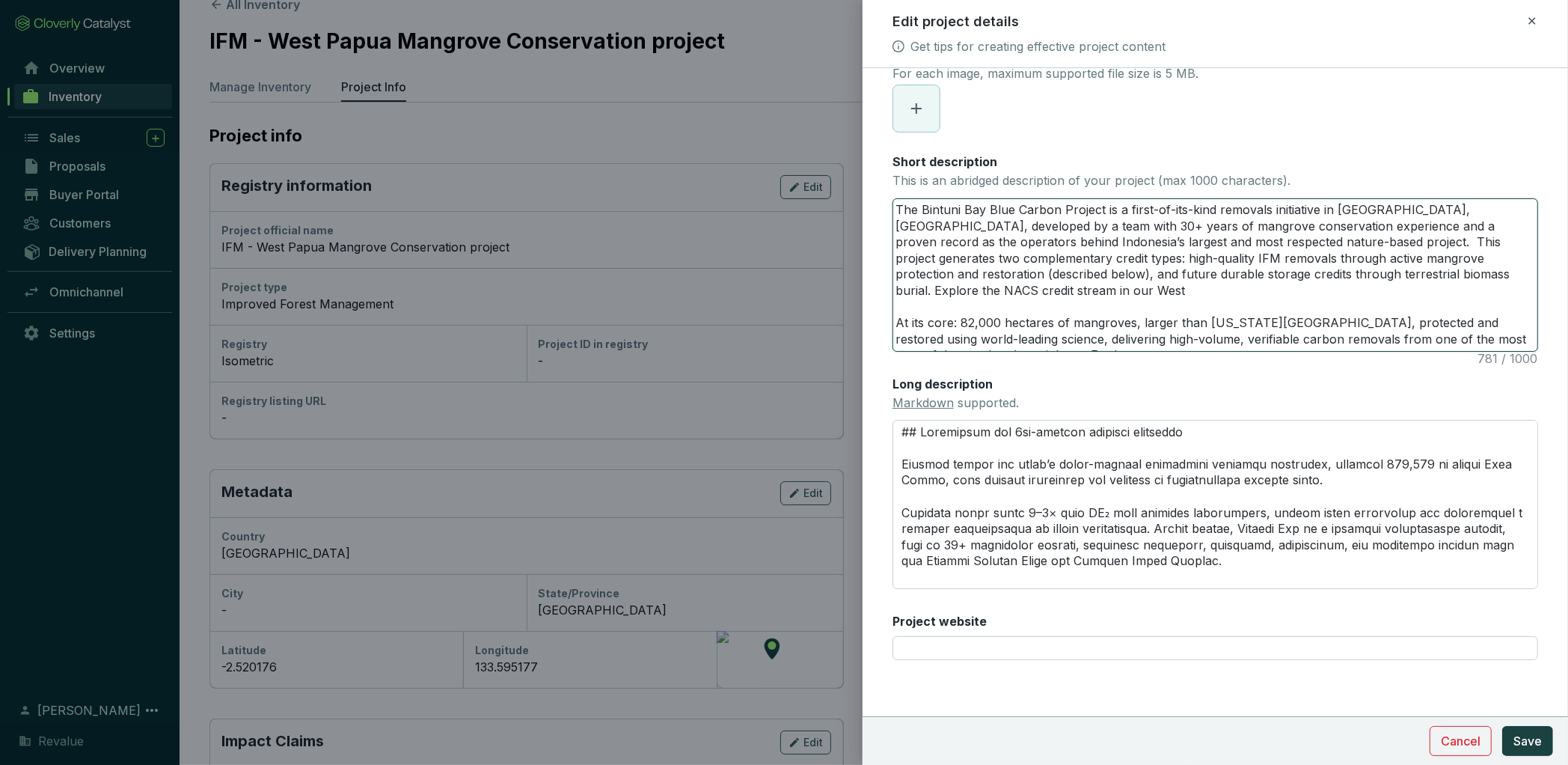
type textarea "The Bintuni Bay Blue Carbon Project is a first-of-its-kind removals initiative …"
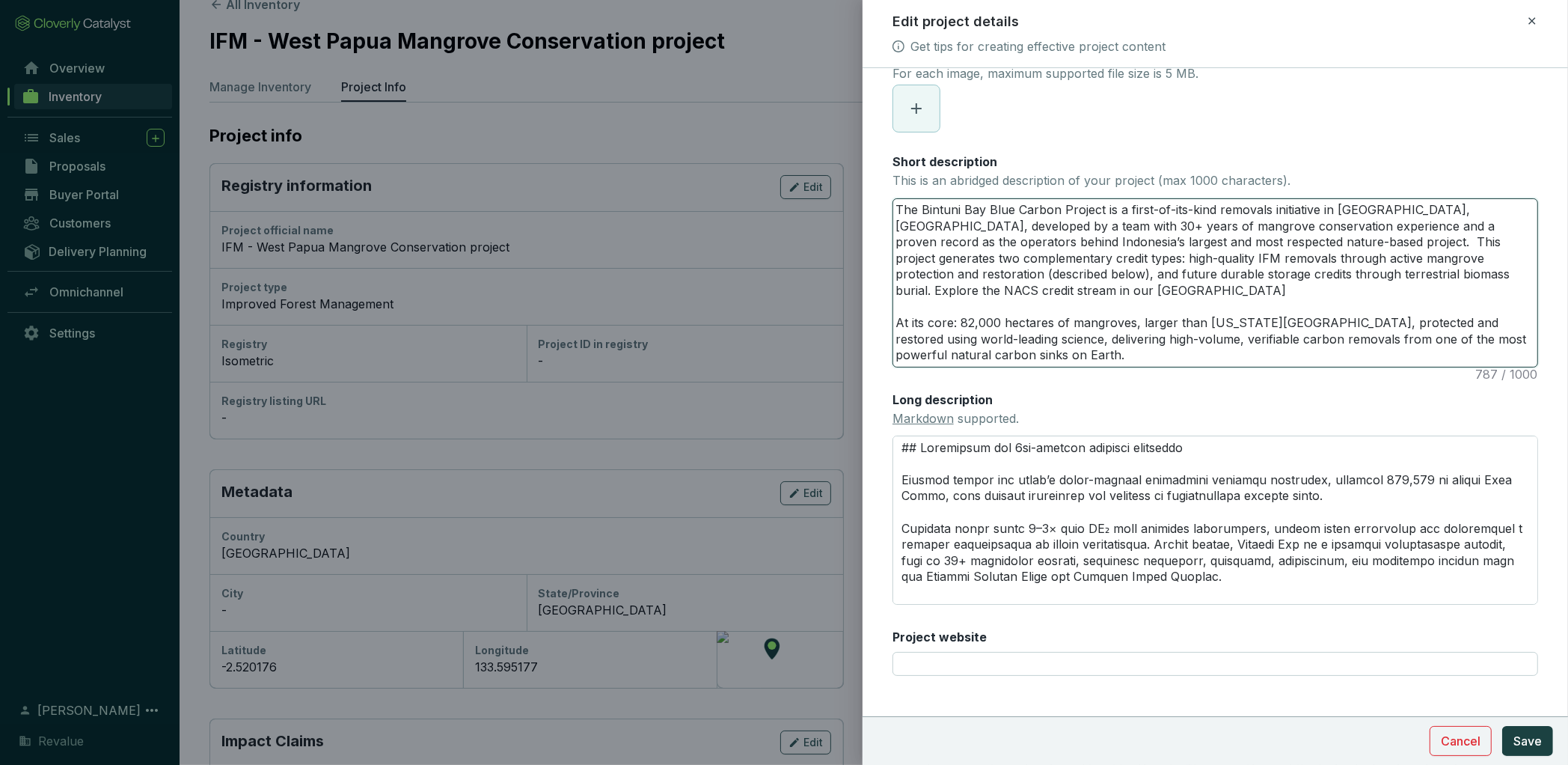
type textarea "The Bintuni Bay Blue Carbon Project is a first-of-its-kind removals initiative …"
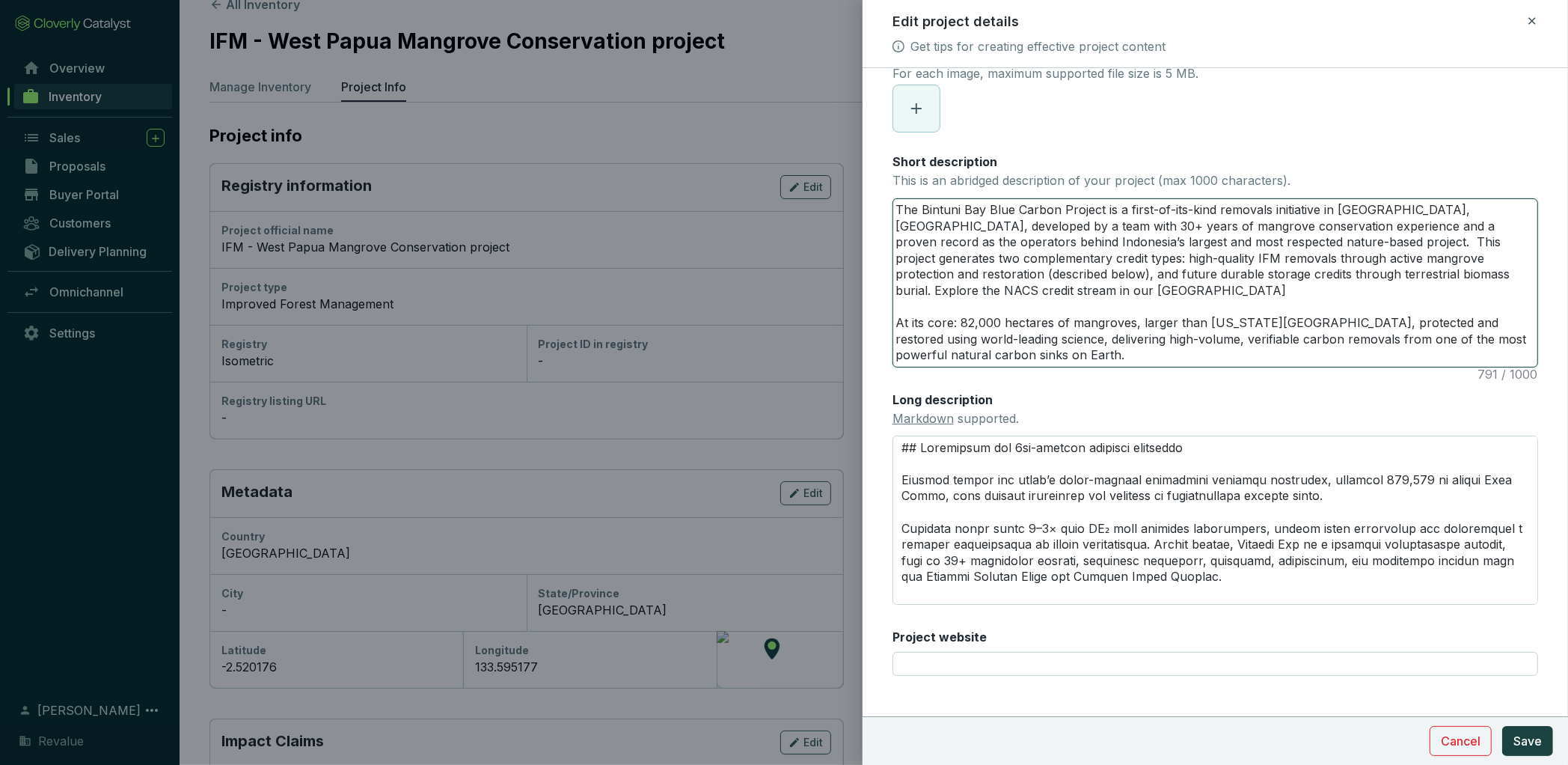
type textarea "The Bintuni Bay Blue Carbon Project is a first-of-its-kind removals initiative …"
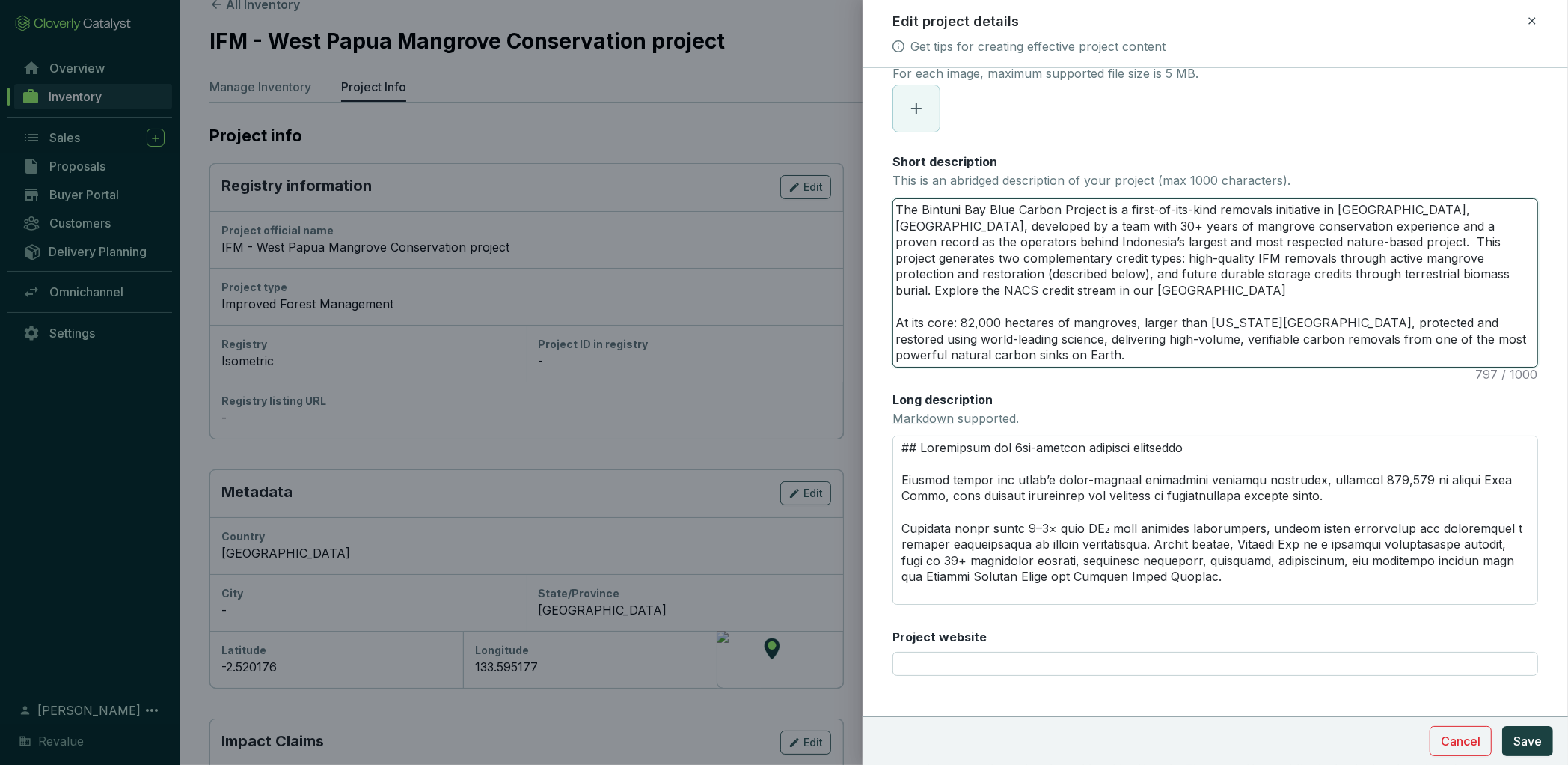
type textarea "The Bintuni Bay Blue Carbon Project is a first-of-its-kind removals initiative …"
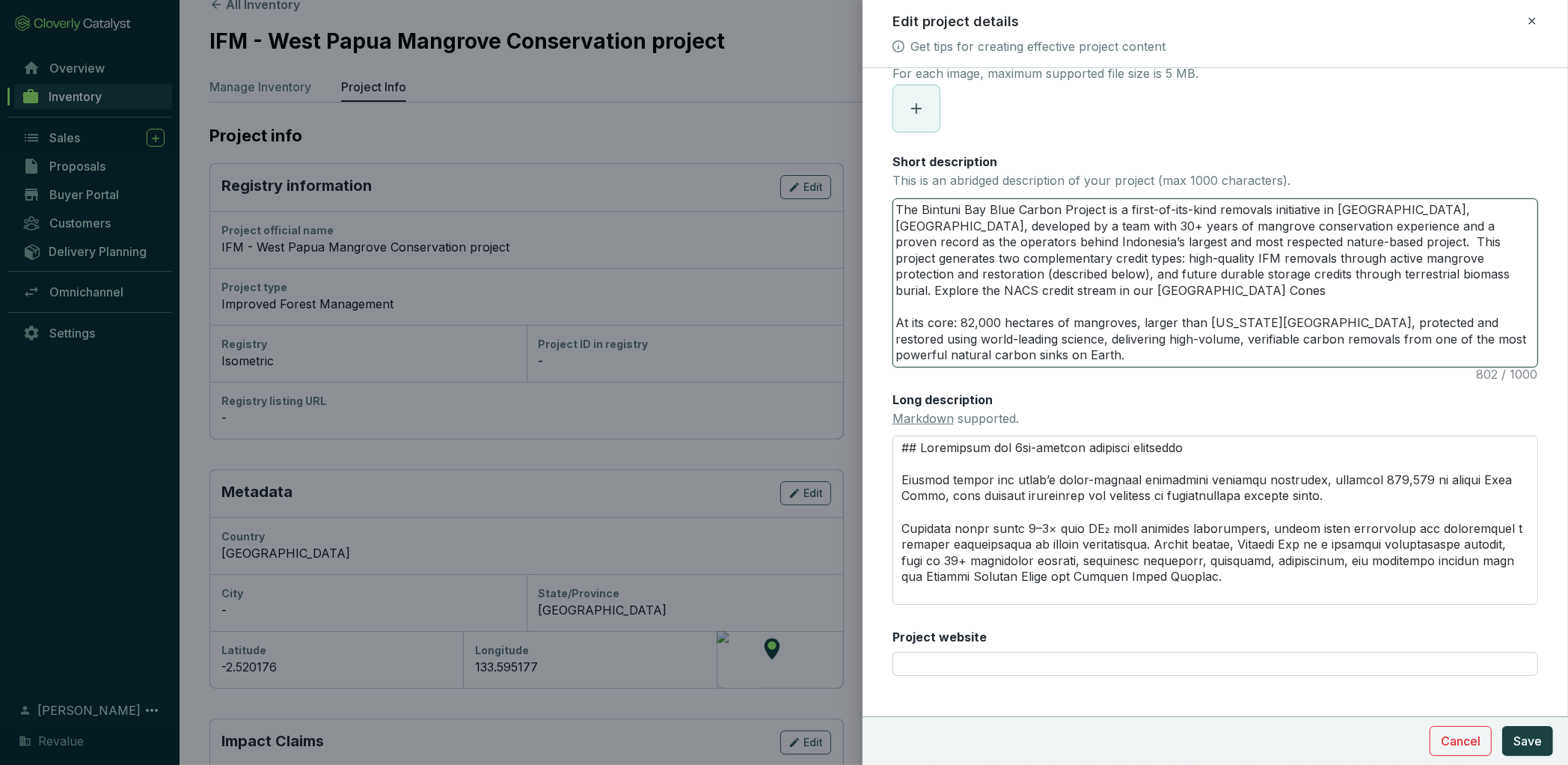
type textarea "The Bintuni Bay Blue Carbon Project is a first-of-its-kind removals initiative …"
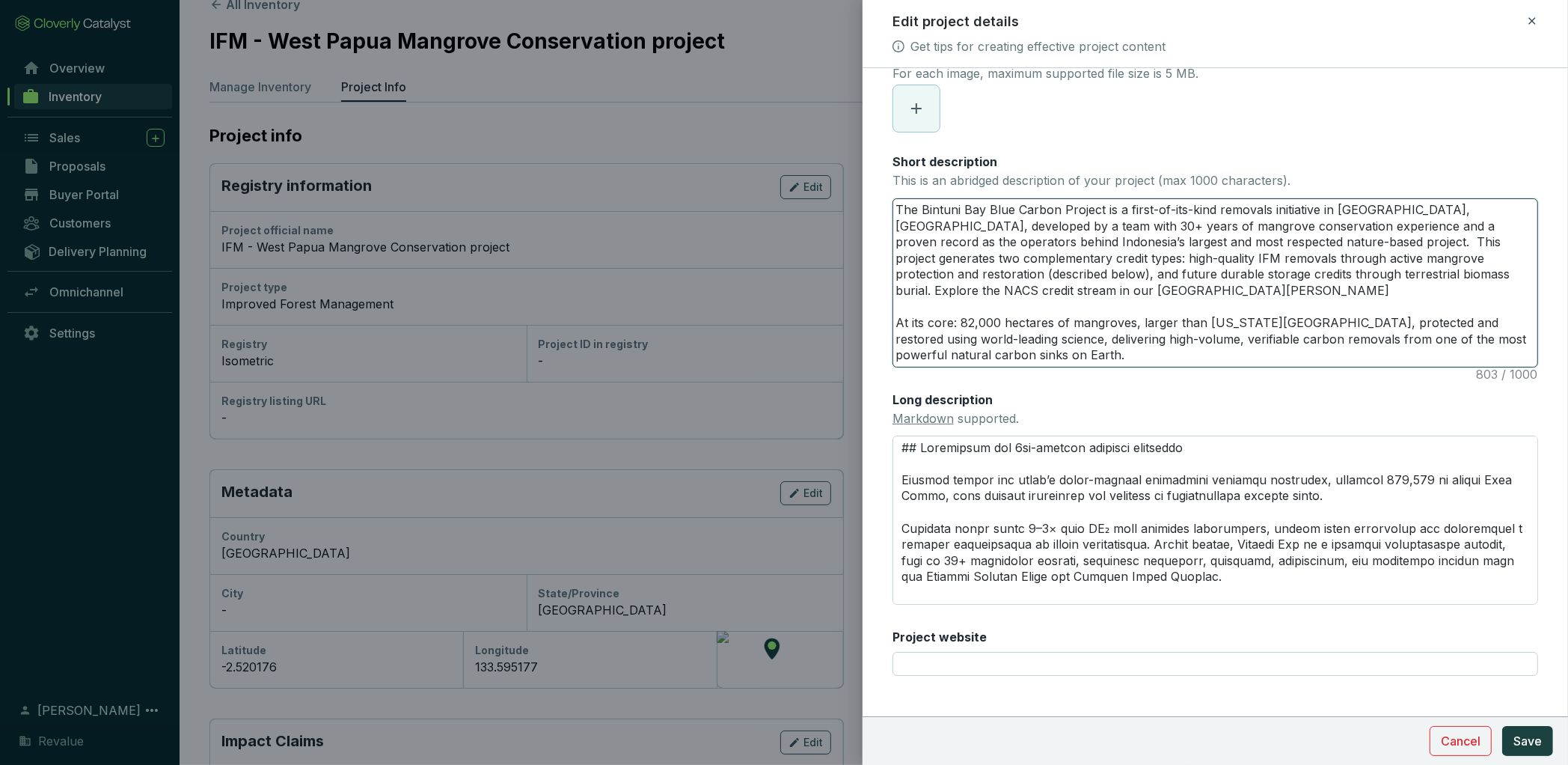
type textarea "The Bintuni Bay Blue Carbon Project is a first-of-its-kind removals initiative …"
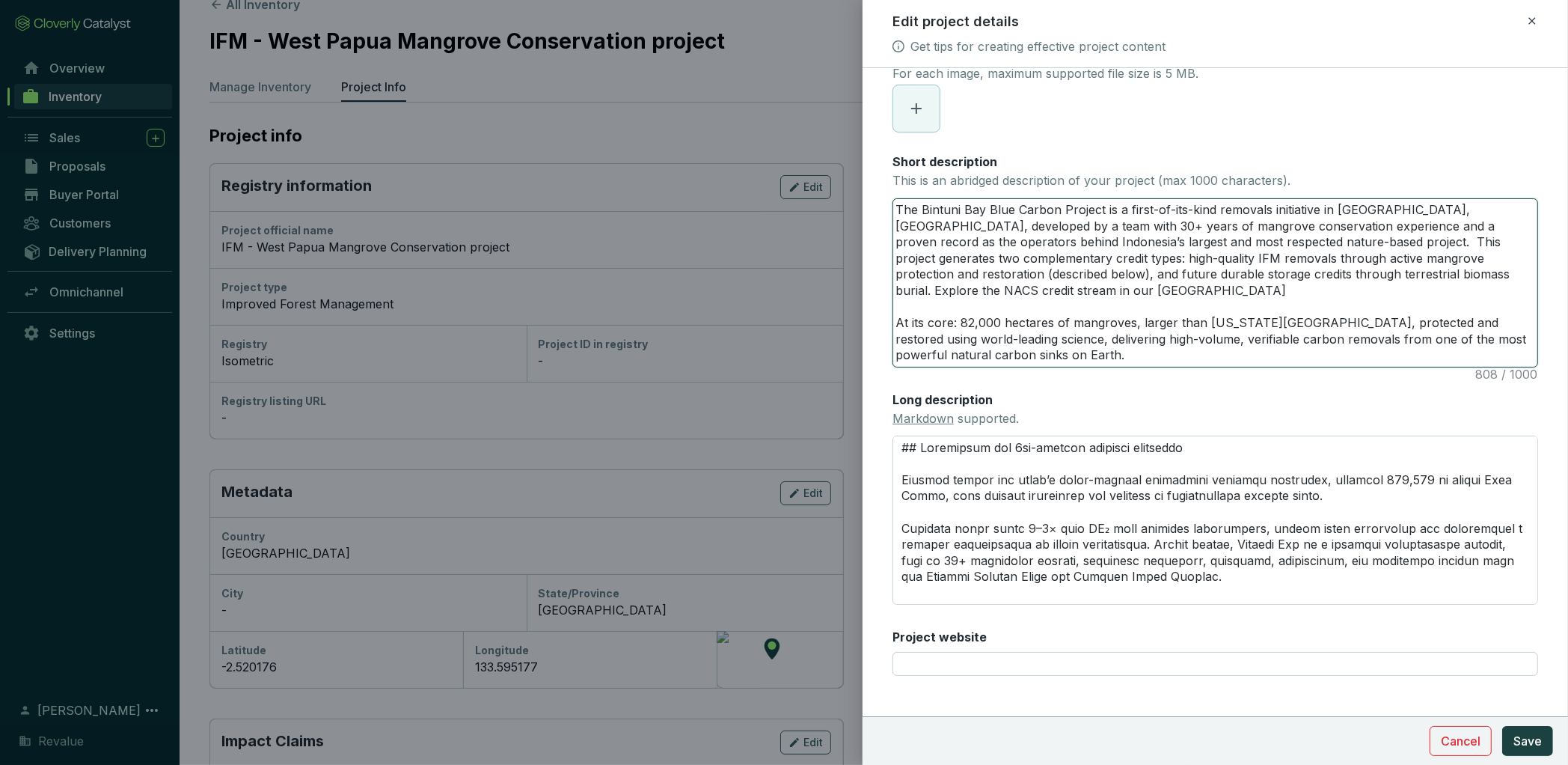
type textarea "The Bintuni Bay Blue Carbon Project is a first-of-its-kind removals initiative …"
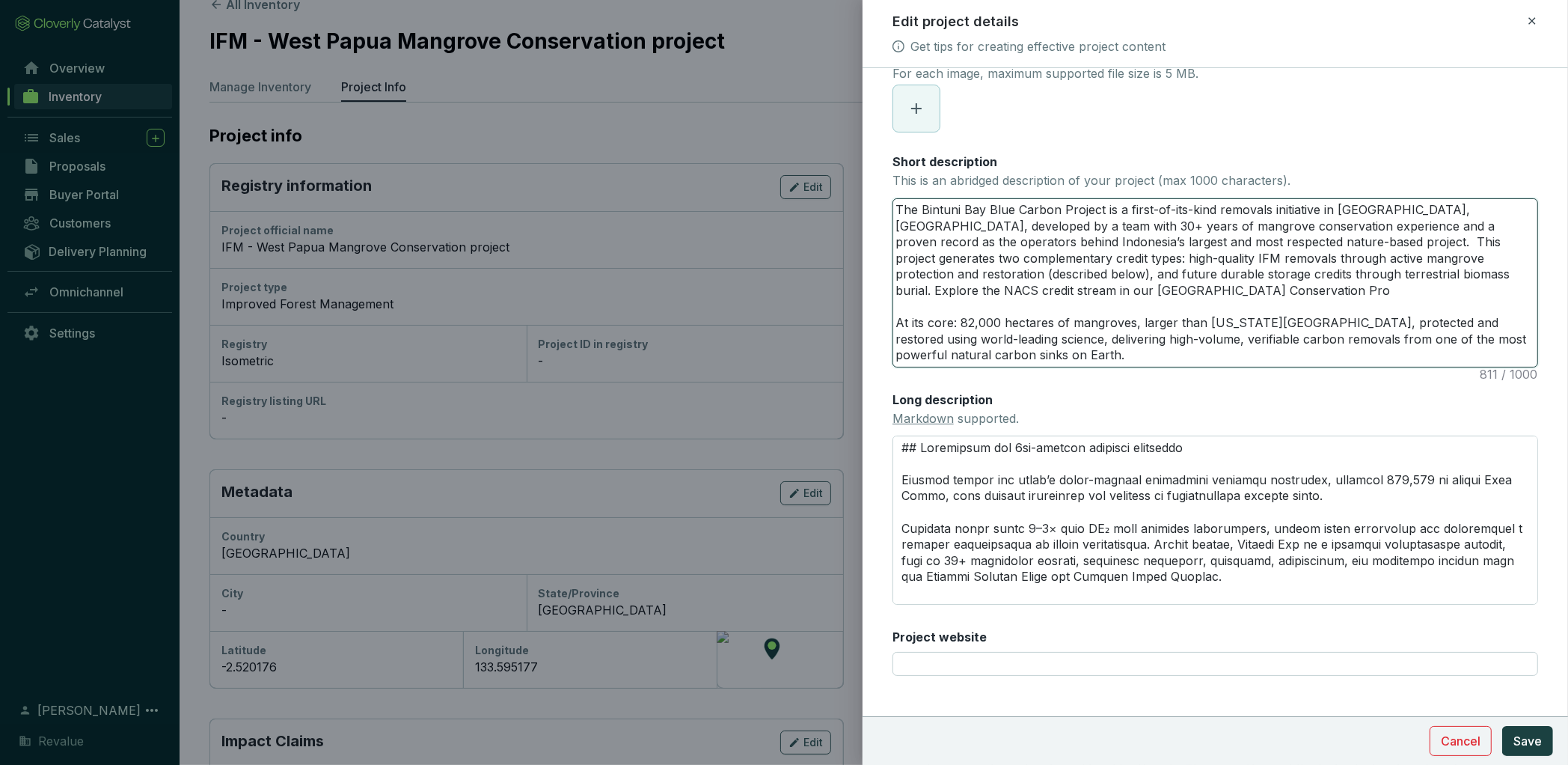
type textarea "The Bintuni Bay Blue Carbon Project is a first-of-its-kind removals initiative …"
click at [1478, 269] on textarea "The Bintuni Bay Blue Carbon Project is a first-of-its-kind removals initiative …" at bounding box center [1216, 283] width 645 height 168
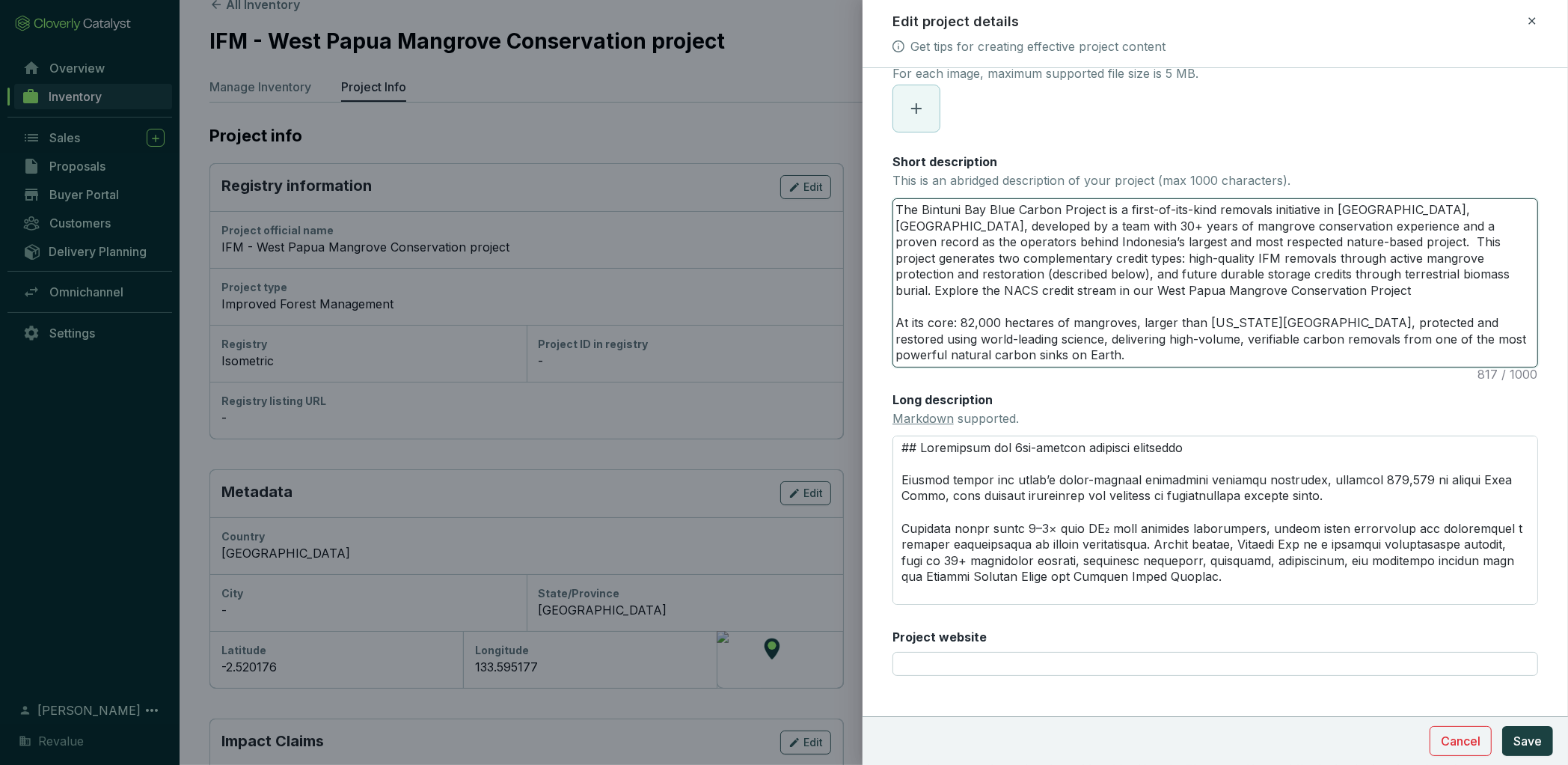
type textarea "The Bintuni Bay Blue Carbon Project is a first-of-its-kind removals initiative …"
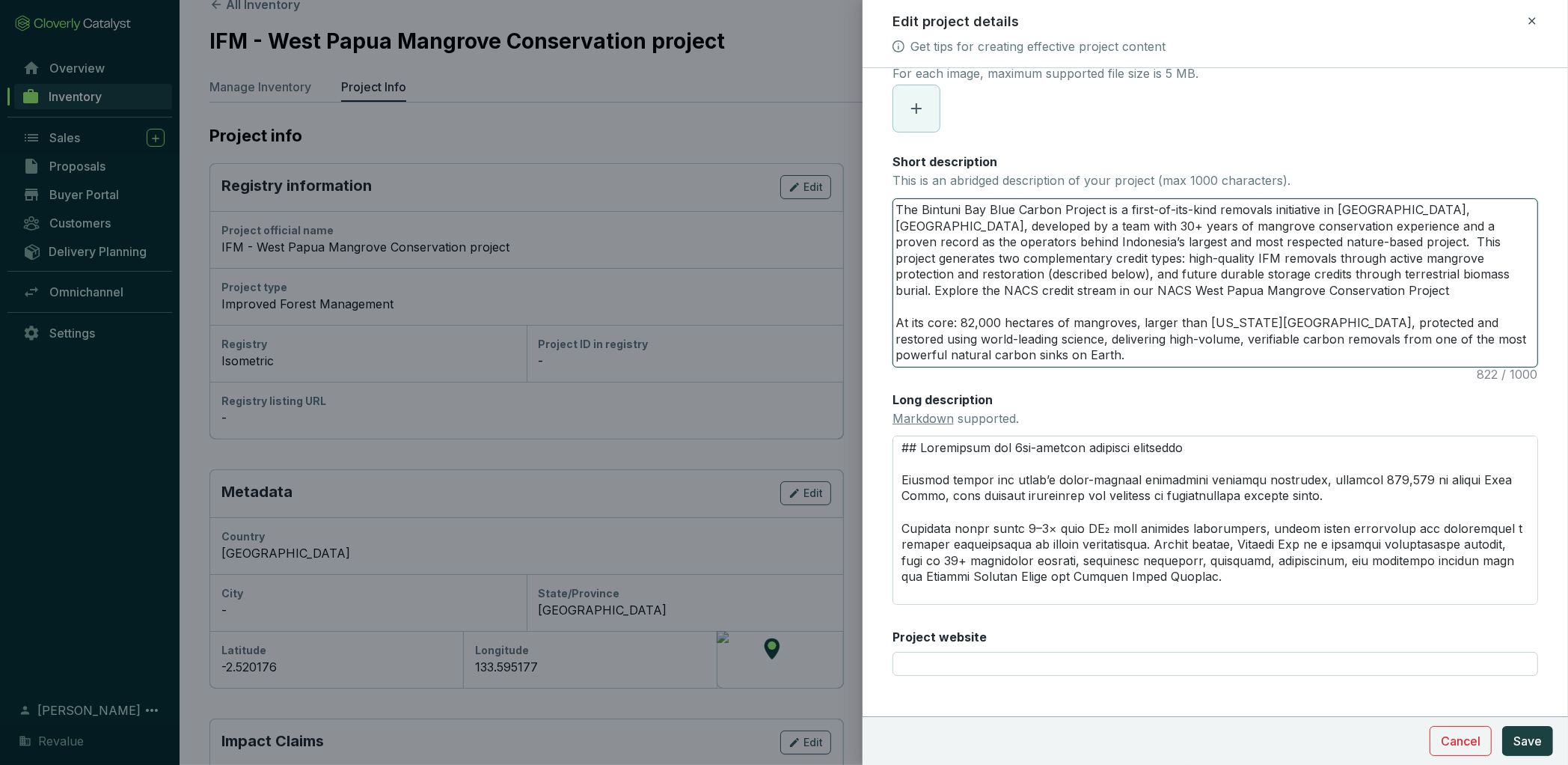
click at [1351, 277] on textarea "The Bintuni Bay Blue Carbon Project is a first-of-its-kind removals initiative …" at bounding box center [1216, 283] width 645 height 168
type textarea "The Bintuni Bay Blue Carbon Project is a first-of-its-kind removals initiative …"
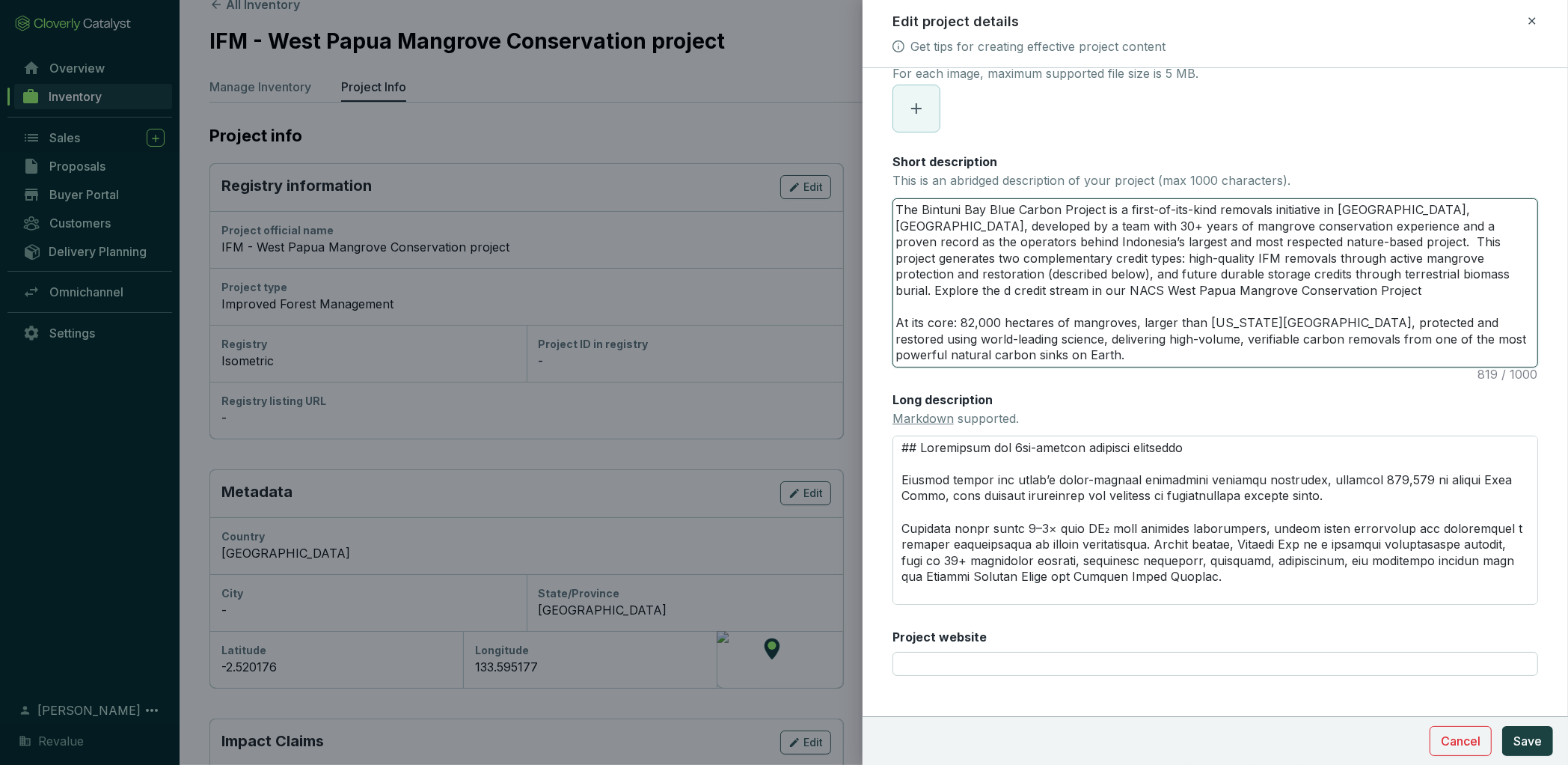
type textarea "The Bintuni Bay Blue Carbon Project is a first-of-its-kind removals initiative …"
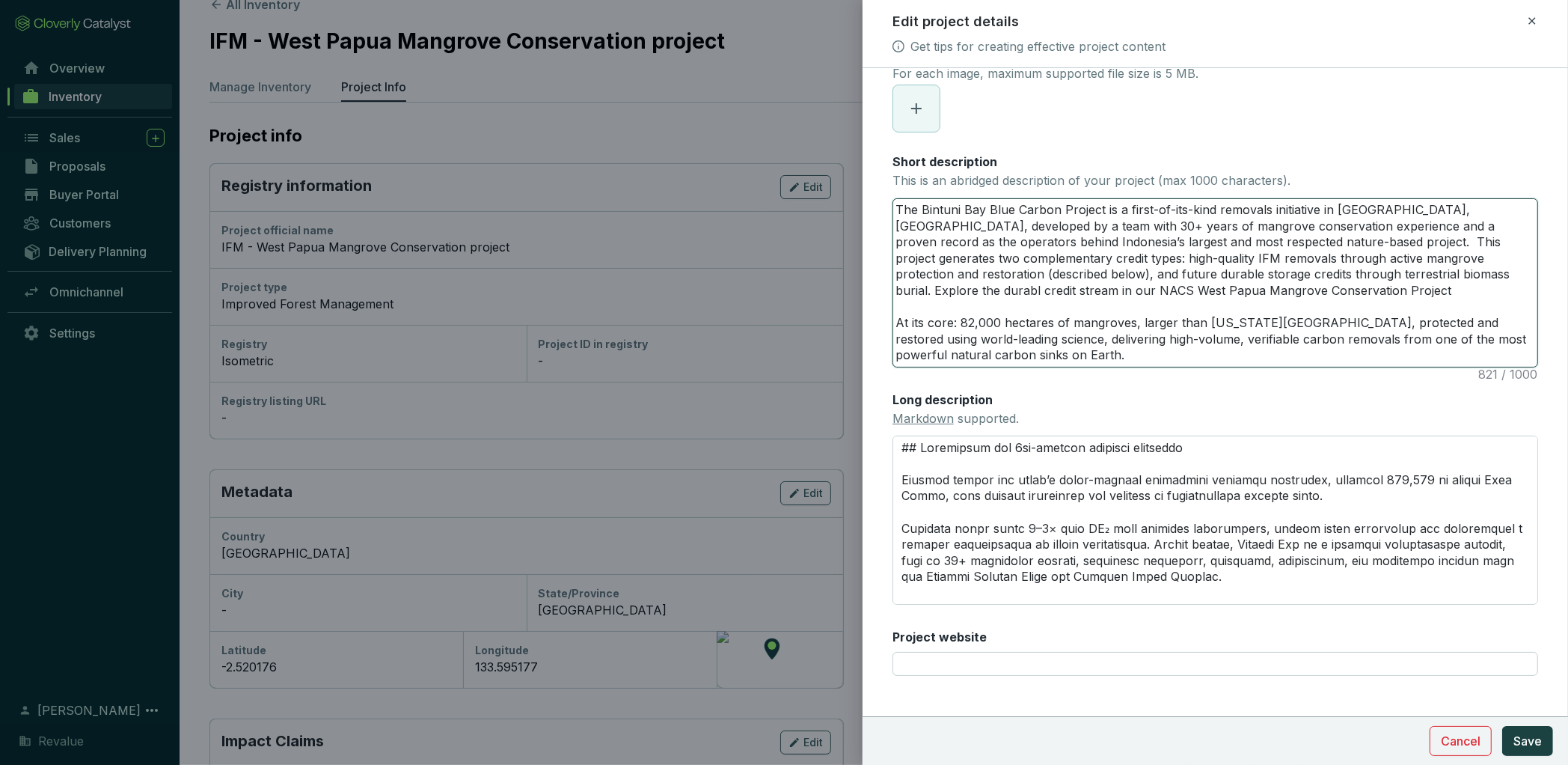
type textarea "The Bintuni Bay Blue Carbon Project is a first-of-its-kind removals initiative …"
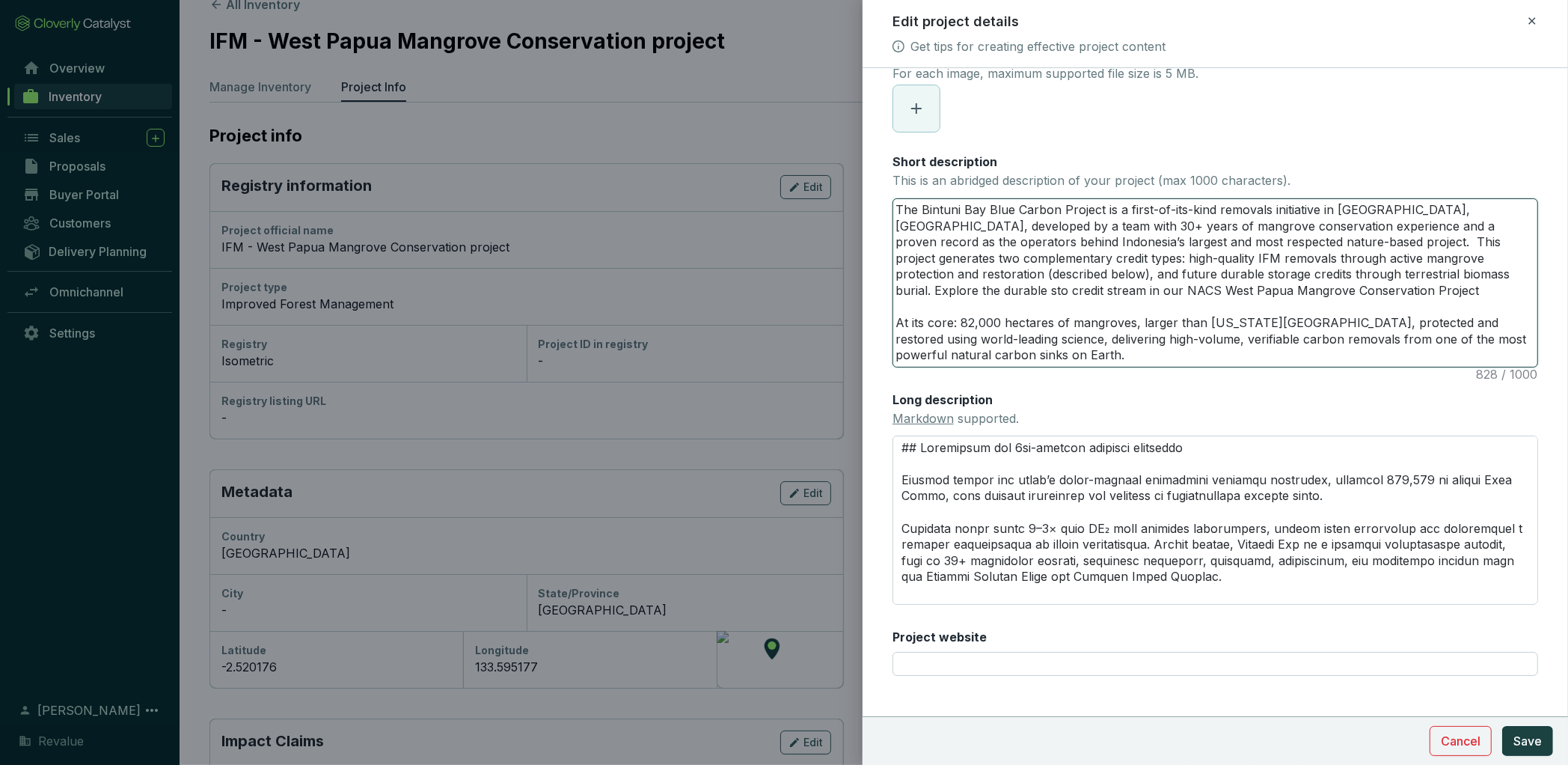
type textarea "The Bintuni Bay Blue Carbon Project is a first-of-its-kind removals initiative …"
click at [1246, 296] on textarea "The Bintuni Bay Blue Carbon Project is a first-of-its-kind removals initiative …" at bounding box center [1216, 283] width 645 height 168
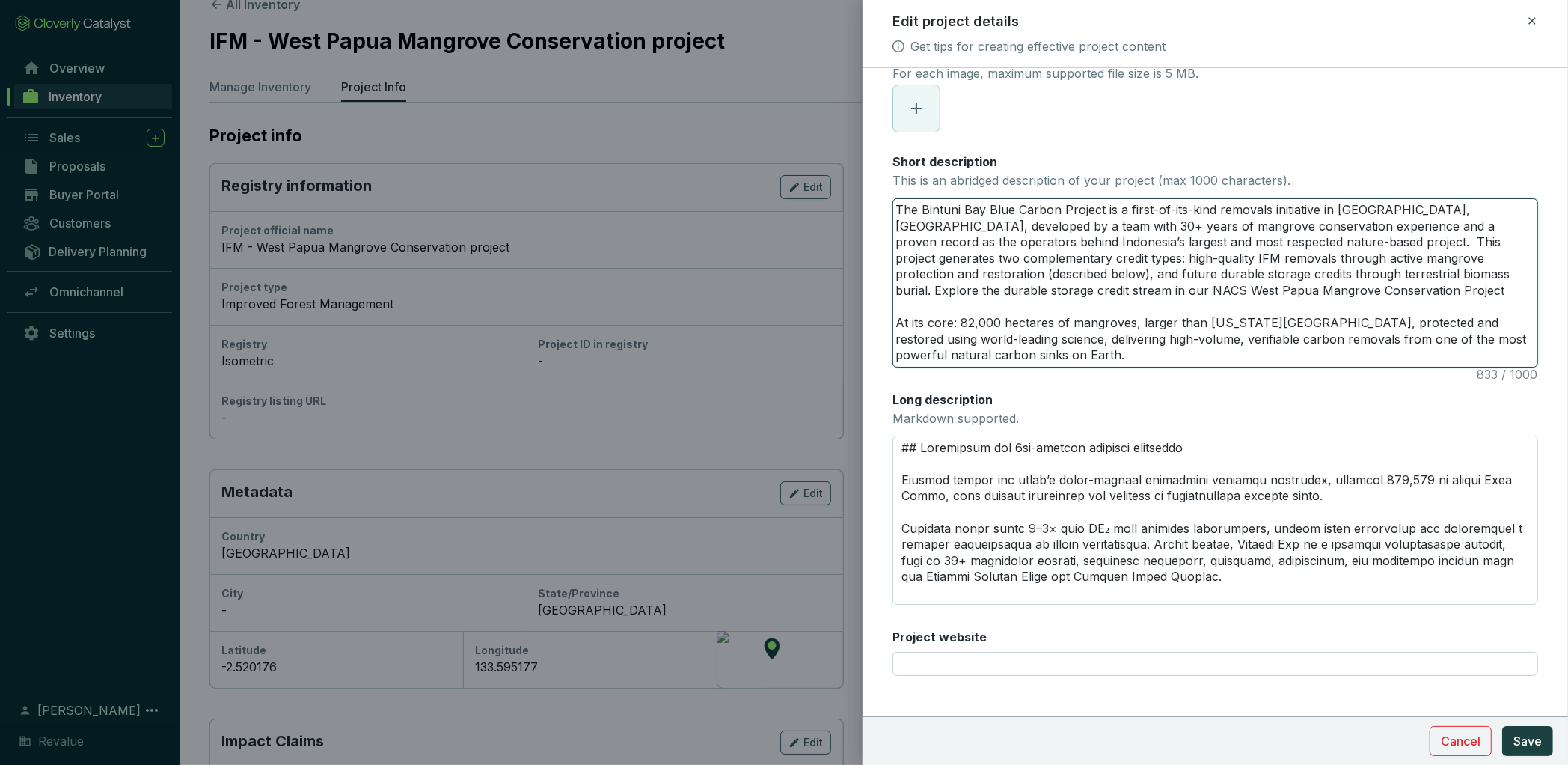
type textarea "The Bintuni Bay Blue Carbon Project is a first-of-its-kind removals initiative …"
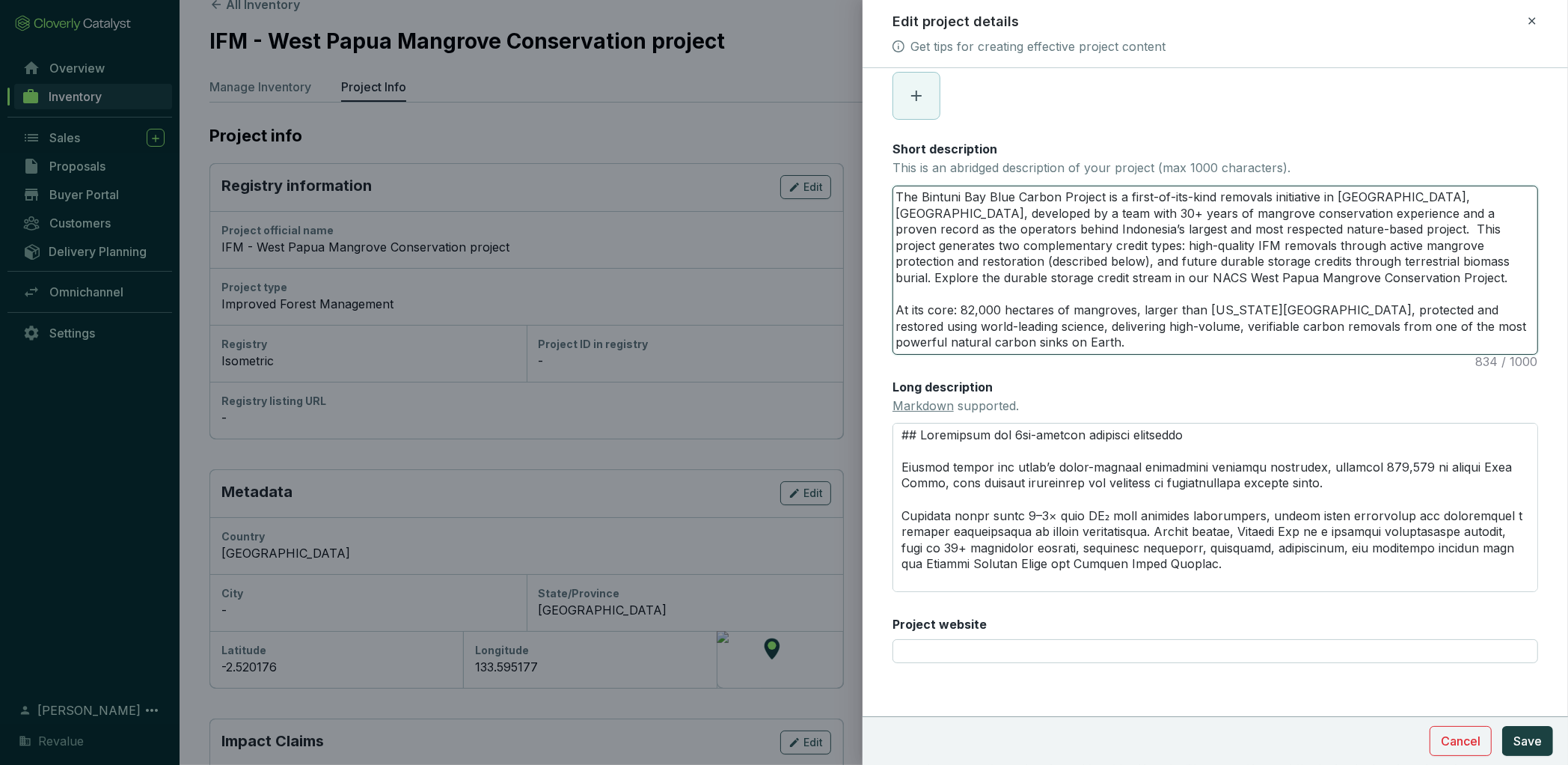
scroll to position [212, 0]
click at [957, 304] on textarea "The Bintuni Bay Blue Carbon Project is a first-of-its-kind removals initiative …" at bounding box center [1216, 266] width 645 height 168
type textarea "The Bintuni Bay Blue Carbon Project is a first-of-its-kind removals initiative …"
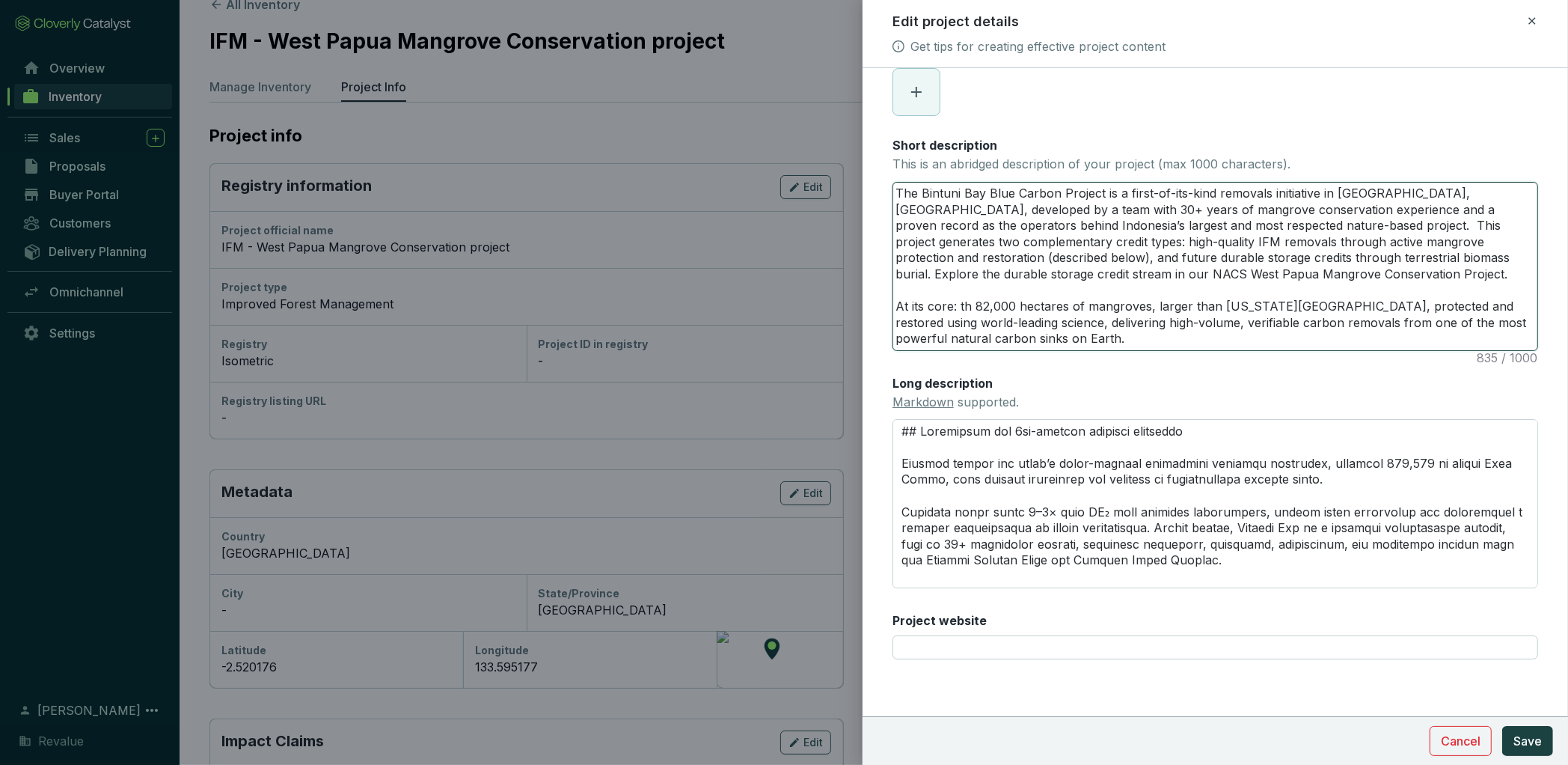
type textarea "The Bintuni Bay Blue Carbon Project is a first-of-its-kind removals initiative …"
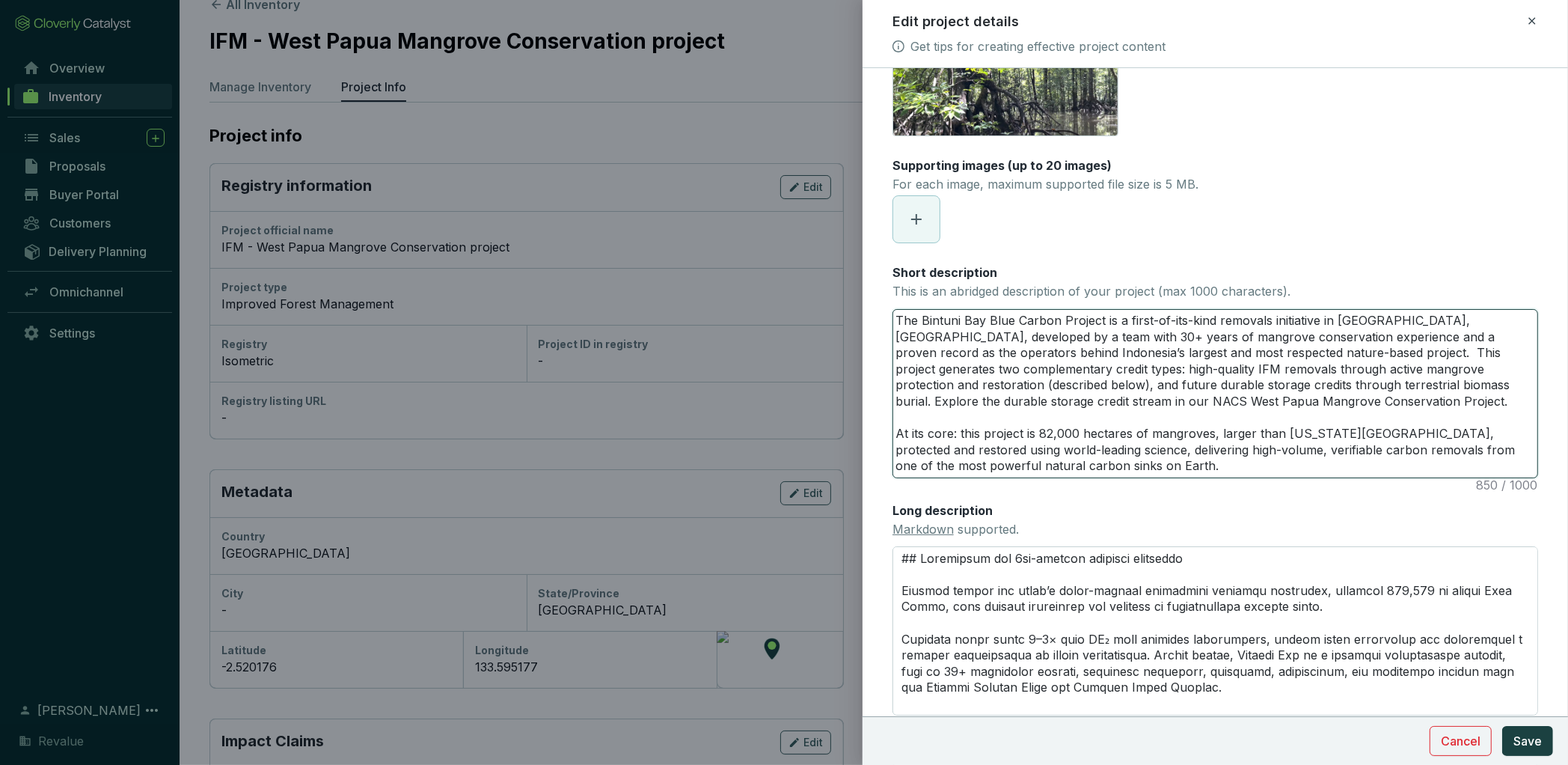
scroll to position [0, 0]
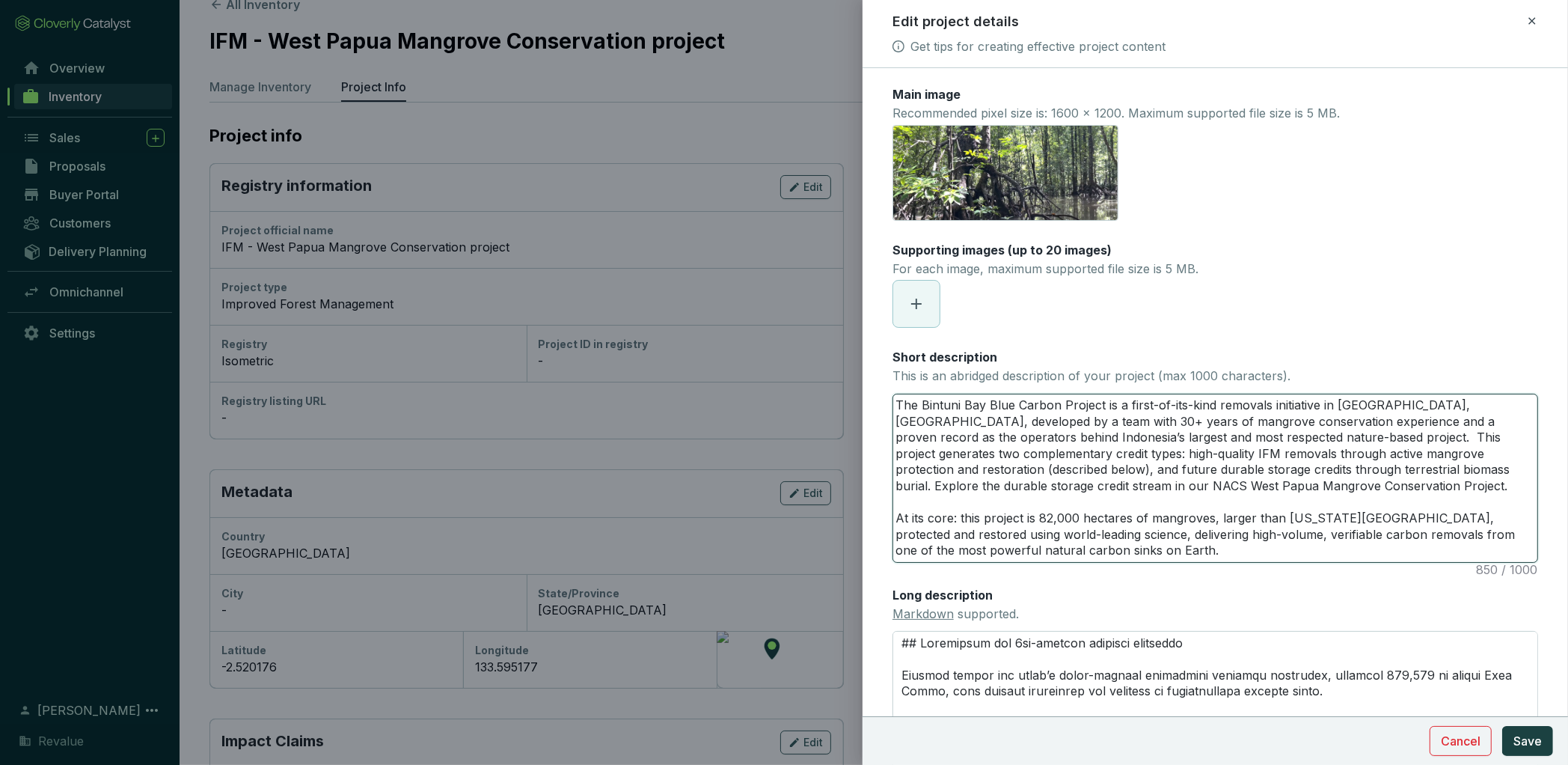
drag, startPoint x: 933, startPoint y: 487, endPoint x: 1138, endPoint y: 483, distance: 205.0
click at [1138, 483] on textarea "The Bintuni Bay Blue Carbon Project is a first-of-its-kind removals initiative …" at bounding box center [1216, 478] width 645 height 168
drag, startPoint x: 1128, startPoint y: 490, endPoint x: 934, endPoint y: 490, distance: 194.0
click at [934, 490] on textarea "The Bintuni Bay Blue Carbon Project is a first-of-its-kind removals initiative …" at bounding box center [1216, 478] width 645 height 168
click at [1209, 475] on textarea "The Bintuni Bay Blue Carbon Project is a first-of-its-kind removals initiative …" at bounding box center [1216, 478] width 645 height 168
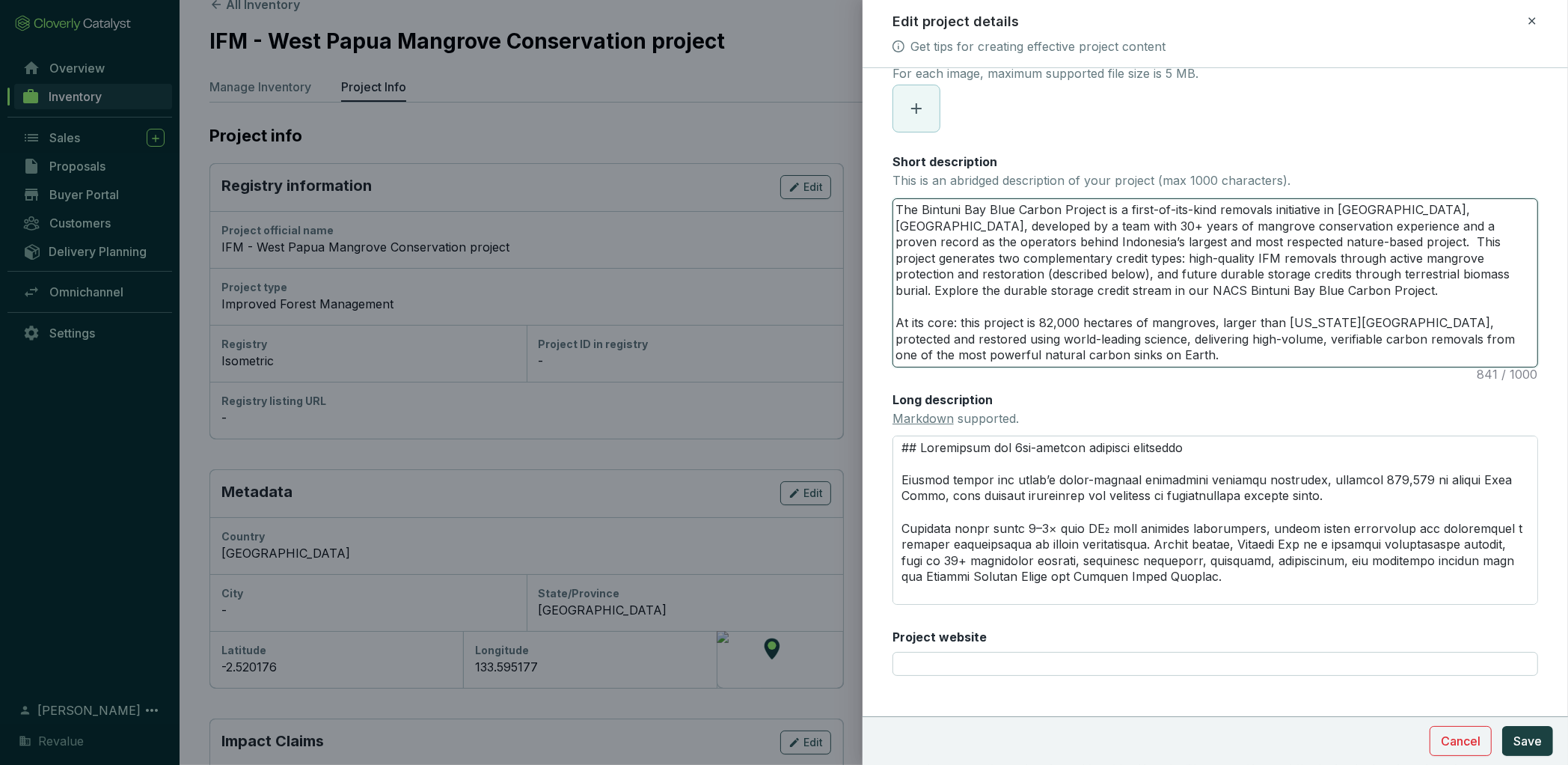
scroll to position [196, 0]
click at [1536, 745] on span "Save" at bounding box center [1528, 740] width 29 height 18
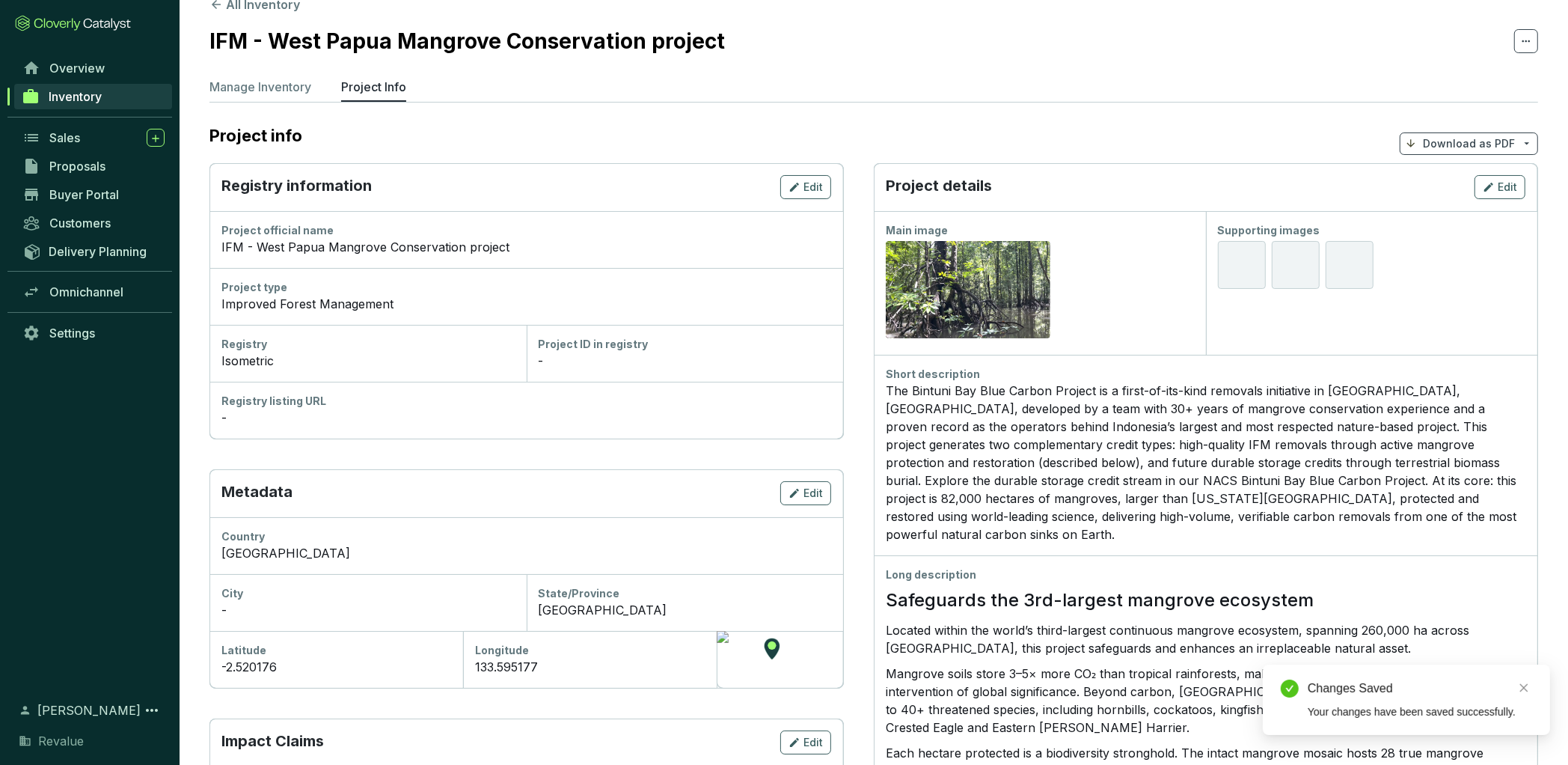
click at [463, 33] on h2 "IFM - West Papua Mangrove Conservation project" at bounding box center [467, 41] width 516 height 31
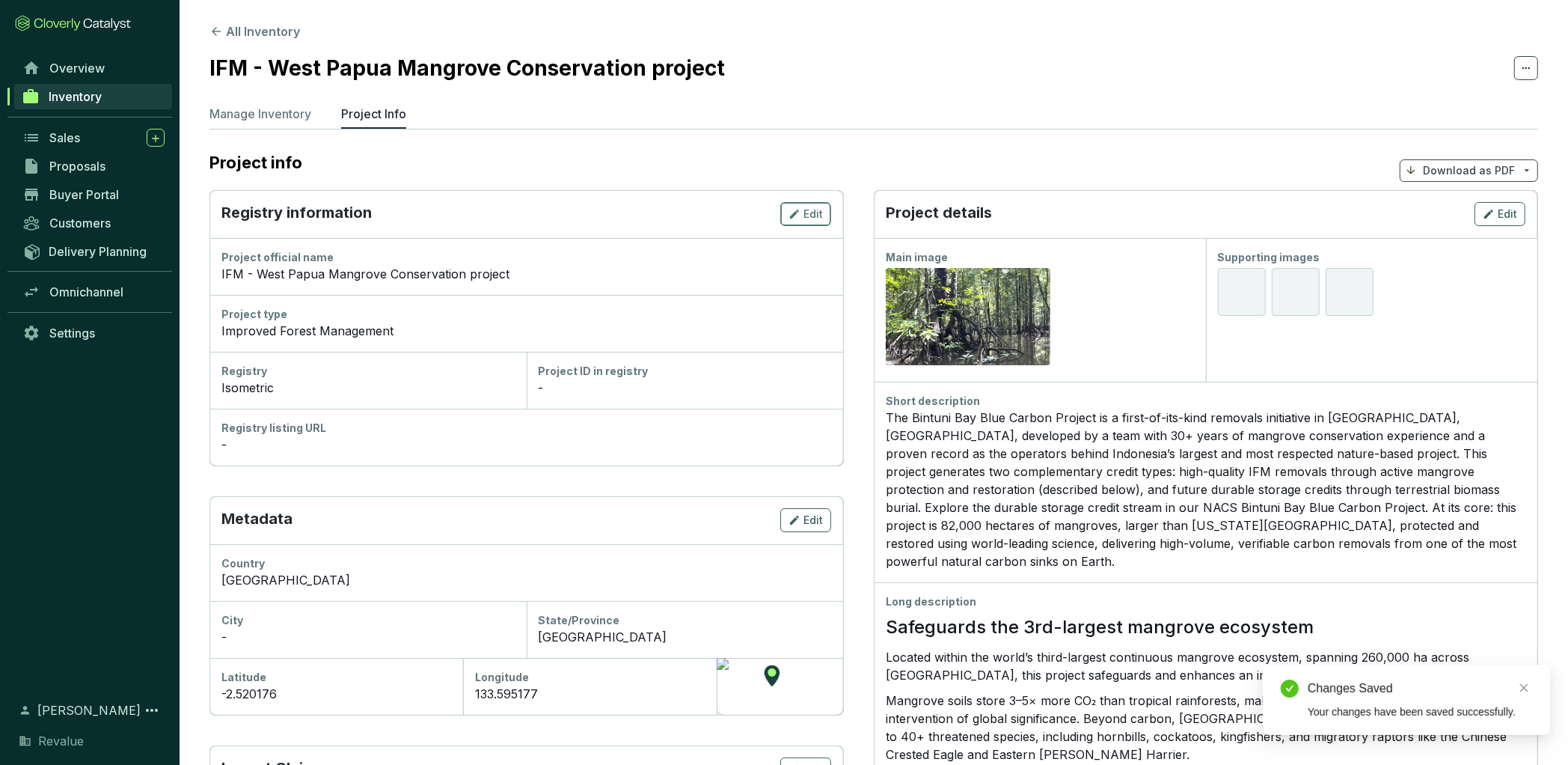
click at [813, 217] on span "Edit" at bounding box center [814, 215] width 19 height 15
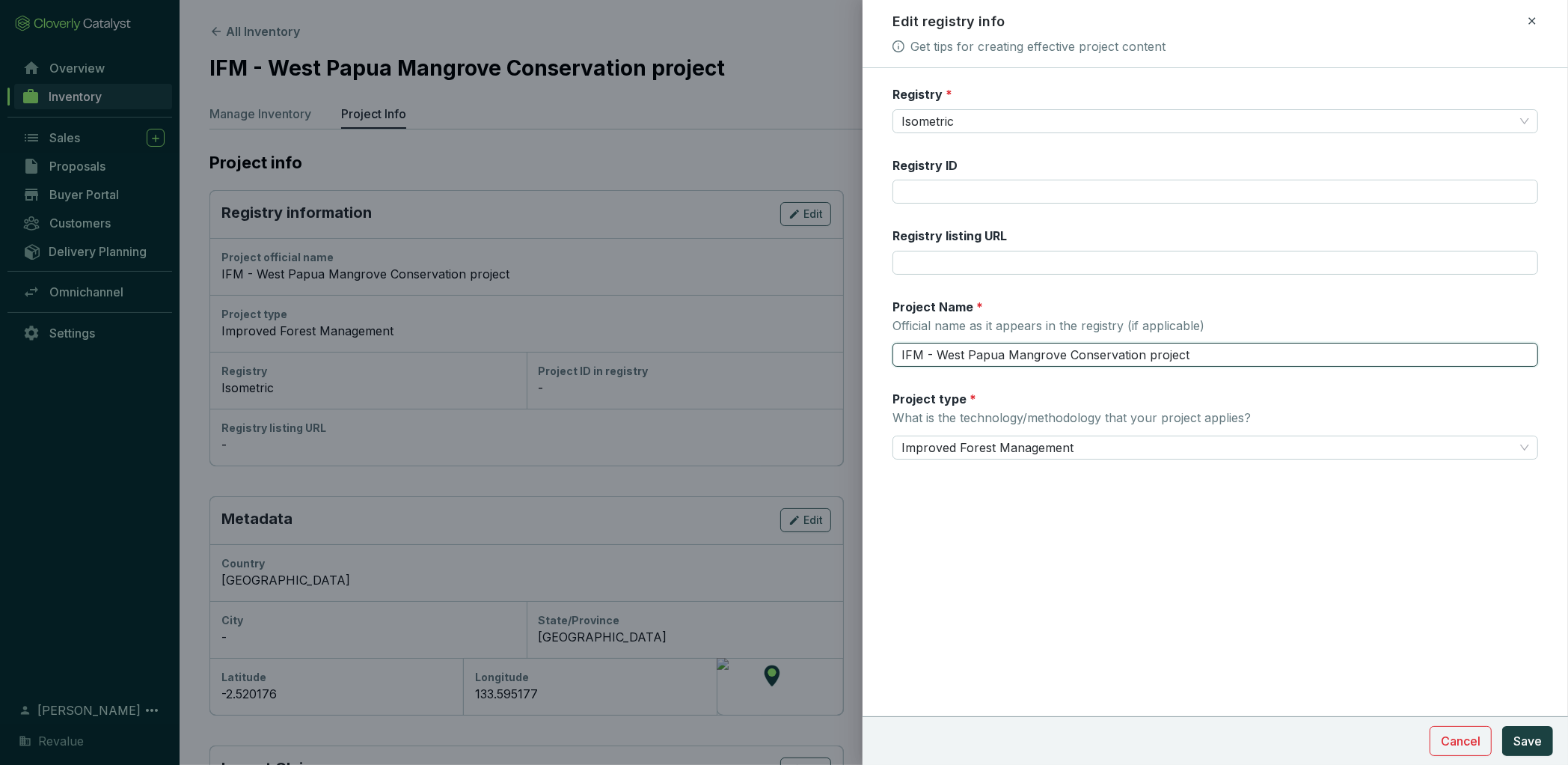
drag, startPoint x: 1188, startPoint y: 347, endPoint x: 936, endPoint y: 348, distance: 252.0
click at [936, 348] on input "IFM - West Papua Mangrove Conservation project" at bounding box center [1215, 354] width 646 height 24
paste input "Bintuni Bay Blue Carbon Project."
click at [1532, 732] on button "Save" at bounding box center [1527, 740] width 51 height 30
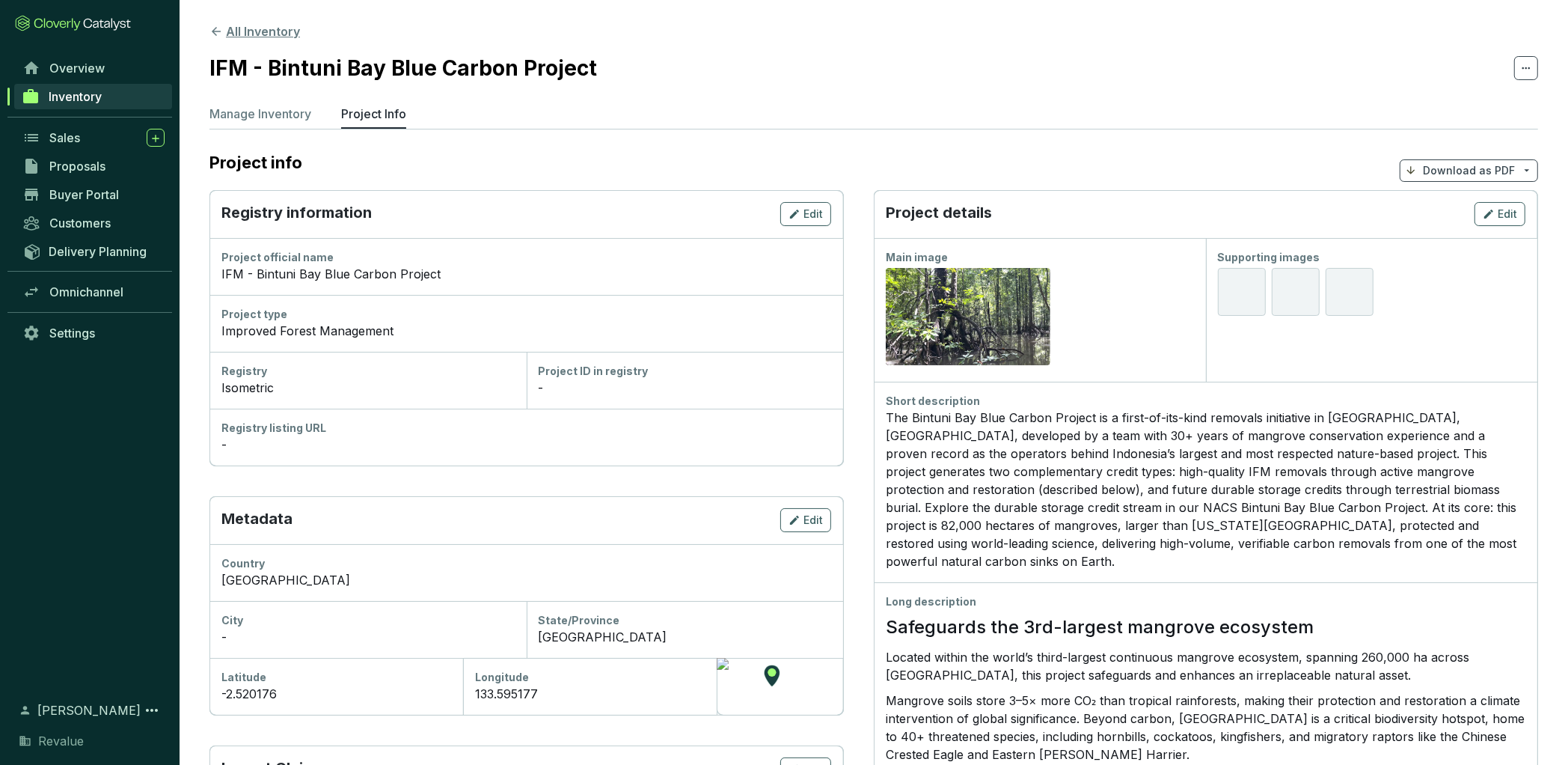
click at [248, 28] on button "All Inventory" at bounding box center [255, 31] width 91 height 18
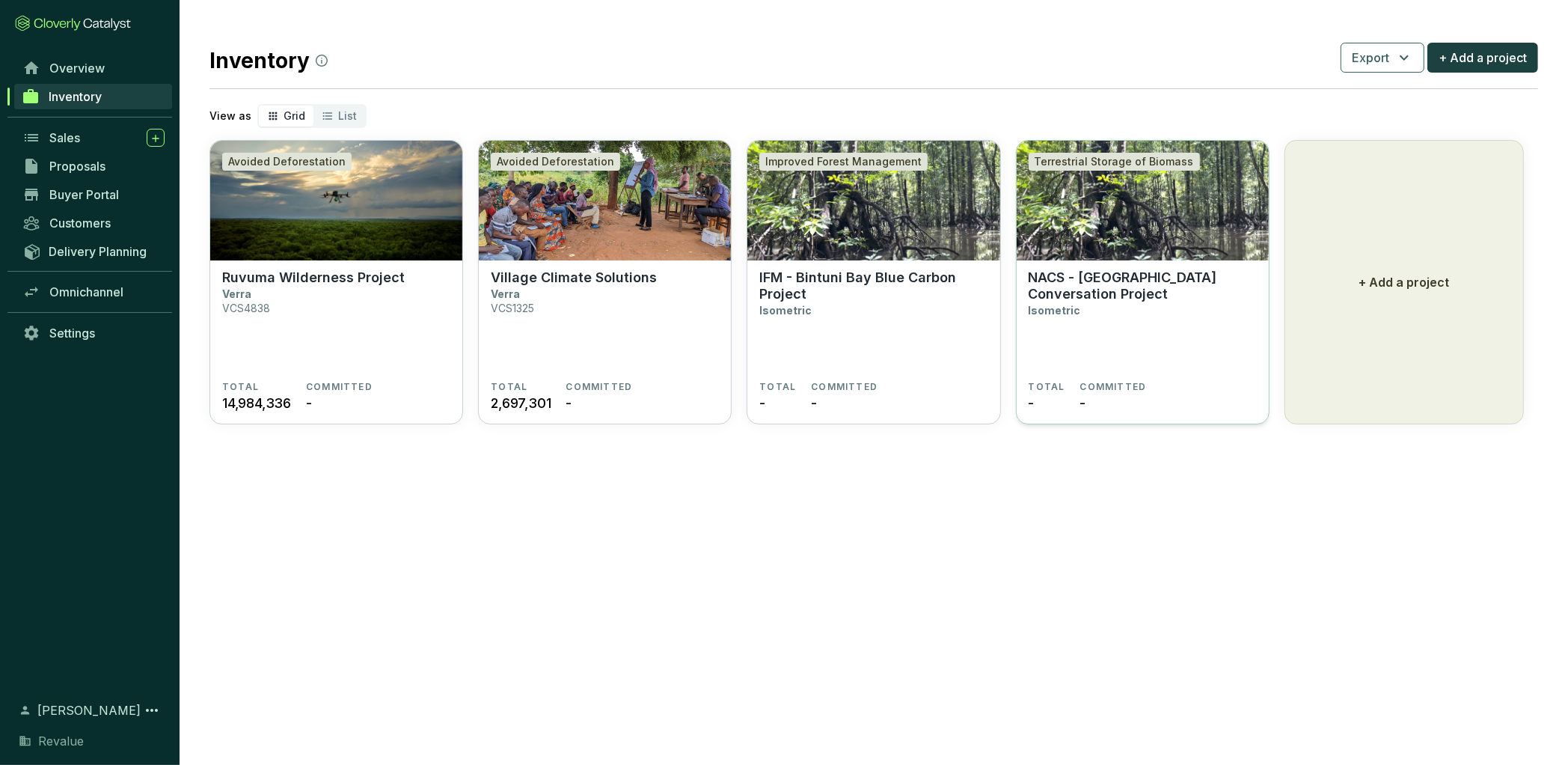
click at [1131, 277] on p "NACS - West Papua Mangrove Conversation Project" at bounding box center [1143, 285] width 228 height 33
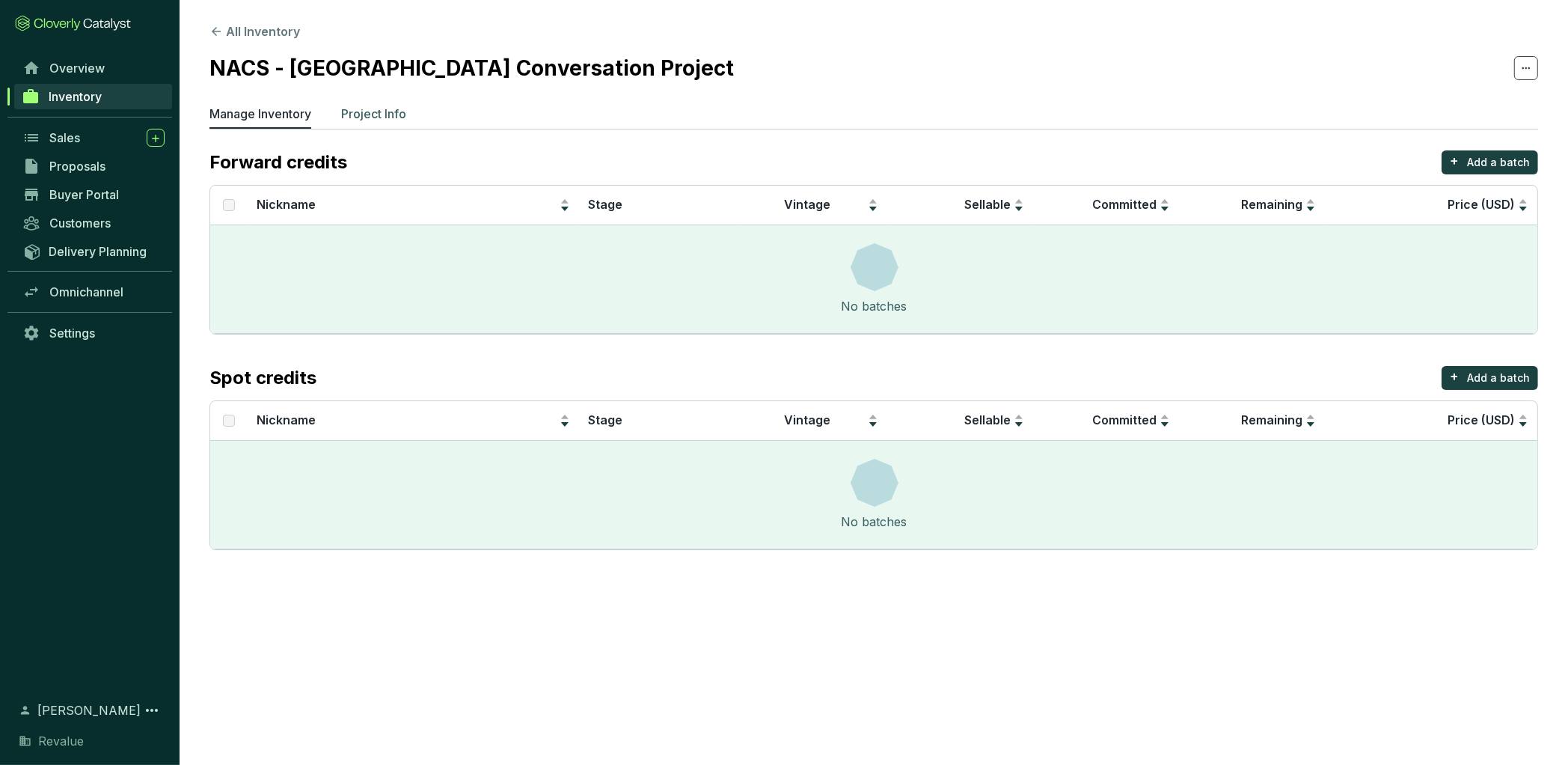
click at [406, 114] on p "Project Info" at bounding box center [374, 114] width 65 height 18
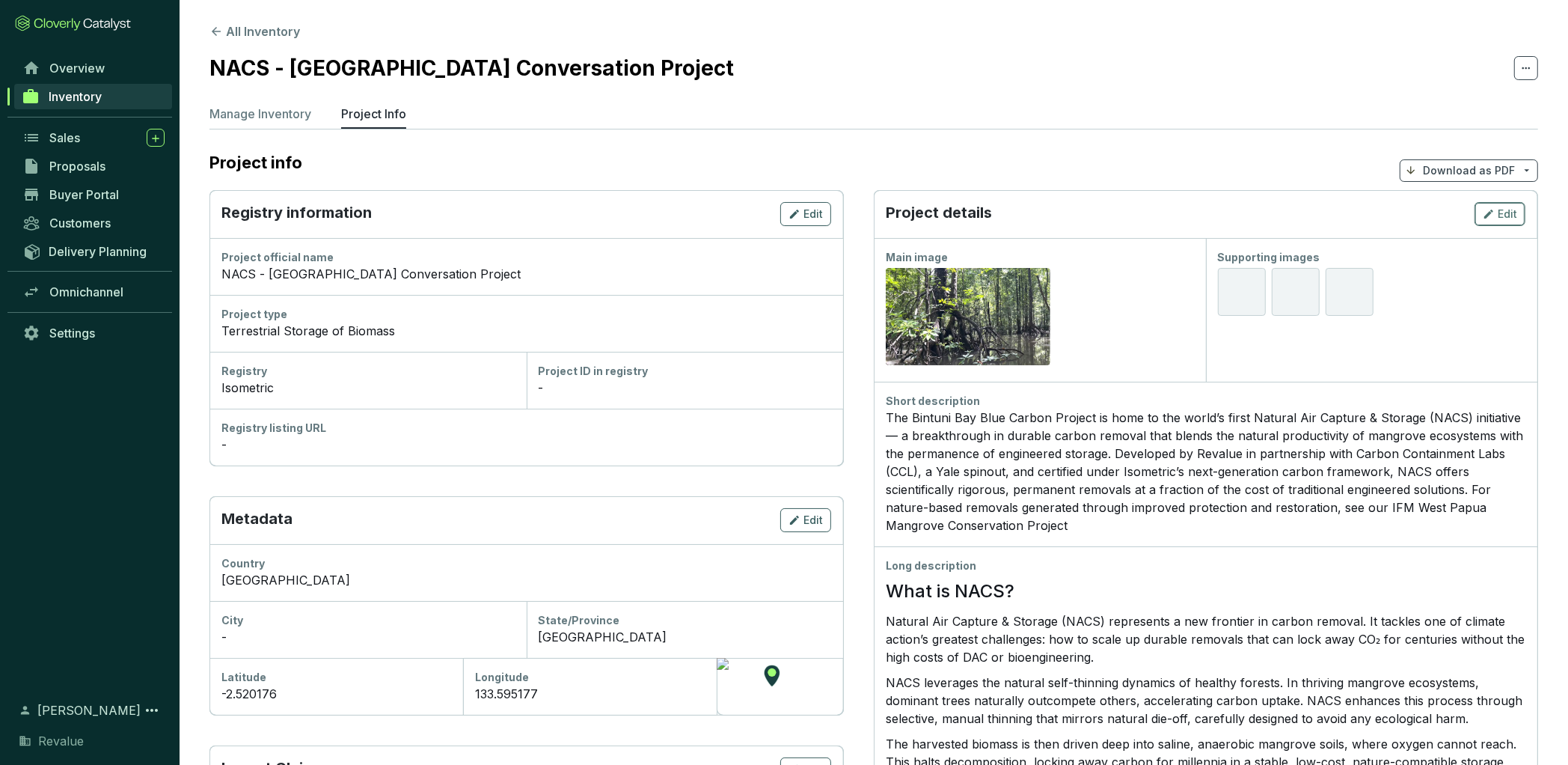
click at [1504, 217] on span "Edit" at bounding box center [1508, 215] width 19 height 15
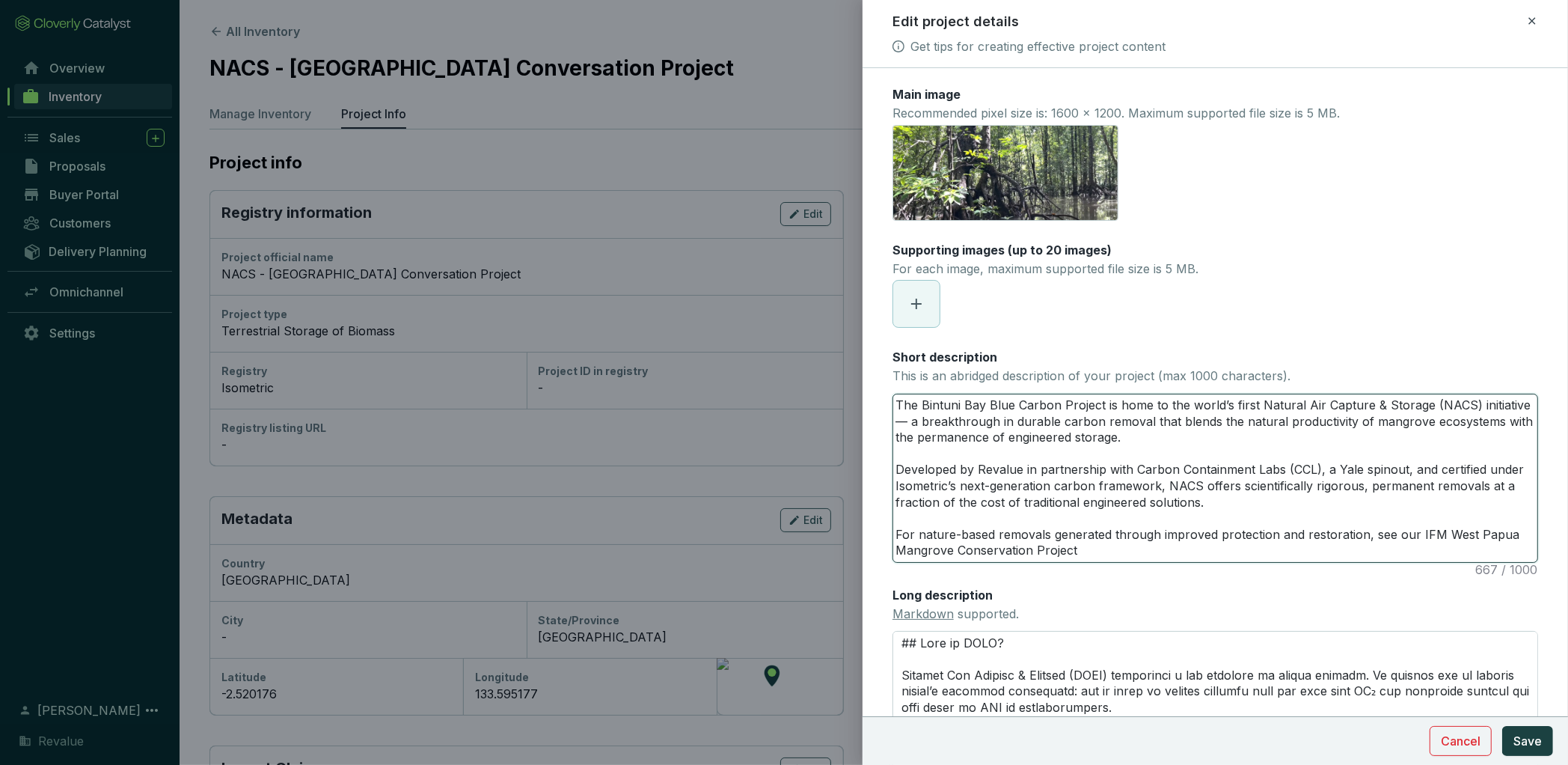
drag, startPoint x: 1453, startPoint y: 549, endPoint x: 1443, endPoint y: 537, distance: 15.6
click at [1443, 537] on textarea "The Bintuni Bay Blue Carbon Project is home to the world’s first Natural Air Ca…" at bounding box center [1216, 478] width 645 height 168
paste textarea "Bintuni Bay Blue Carbon Project."
type textarea "The Bintuni Bay Blue Carbon Project is home to the world’s first Natural Air Ca…"
click at [1440, 535] on textarea "The Bintuni Bay Blue Carbon Project is home to the world’s first Natural Air Ca…" at bounding box center [1216, 478] width 645 height 168
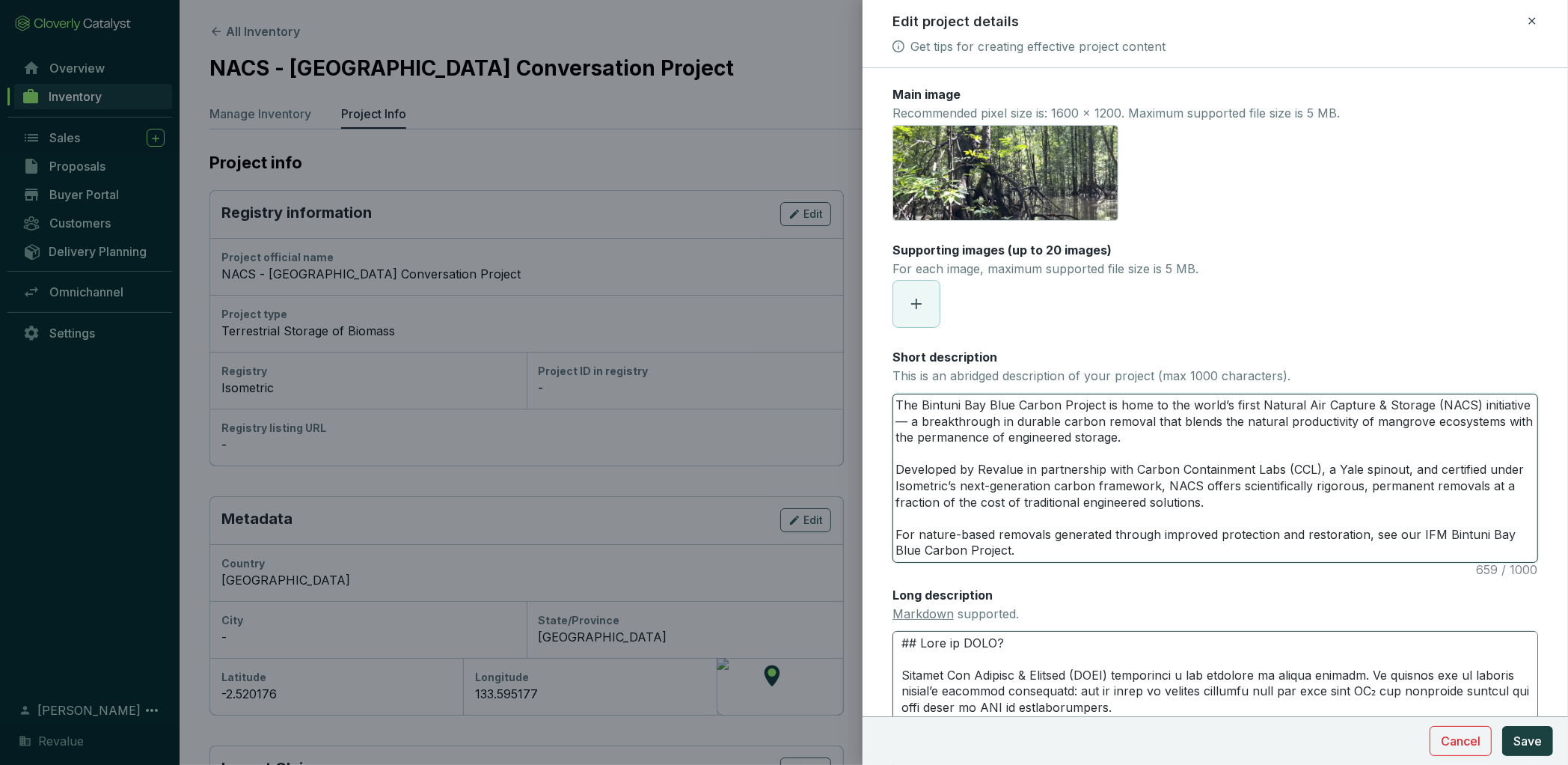
type textarea "The Bintuni Bay Blue Carbon Project is home to the world’s first Natural Air Ca…"
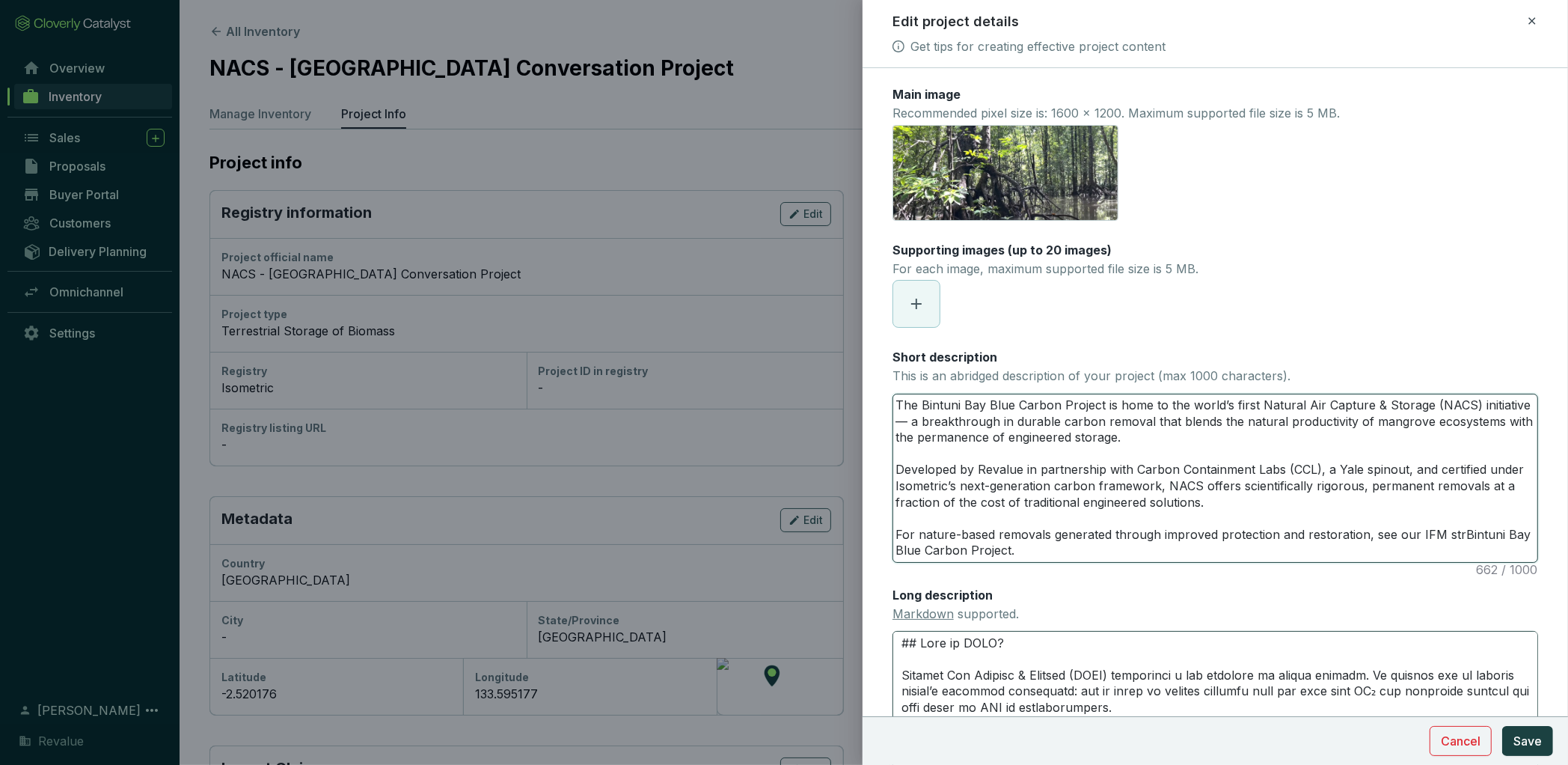
type textarea "The Bintuni Bay Blue Carbon Project is home to the world’s first Natural Air Ca…"
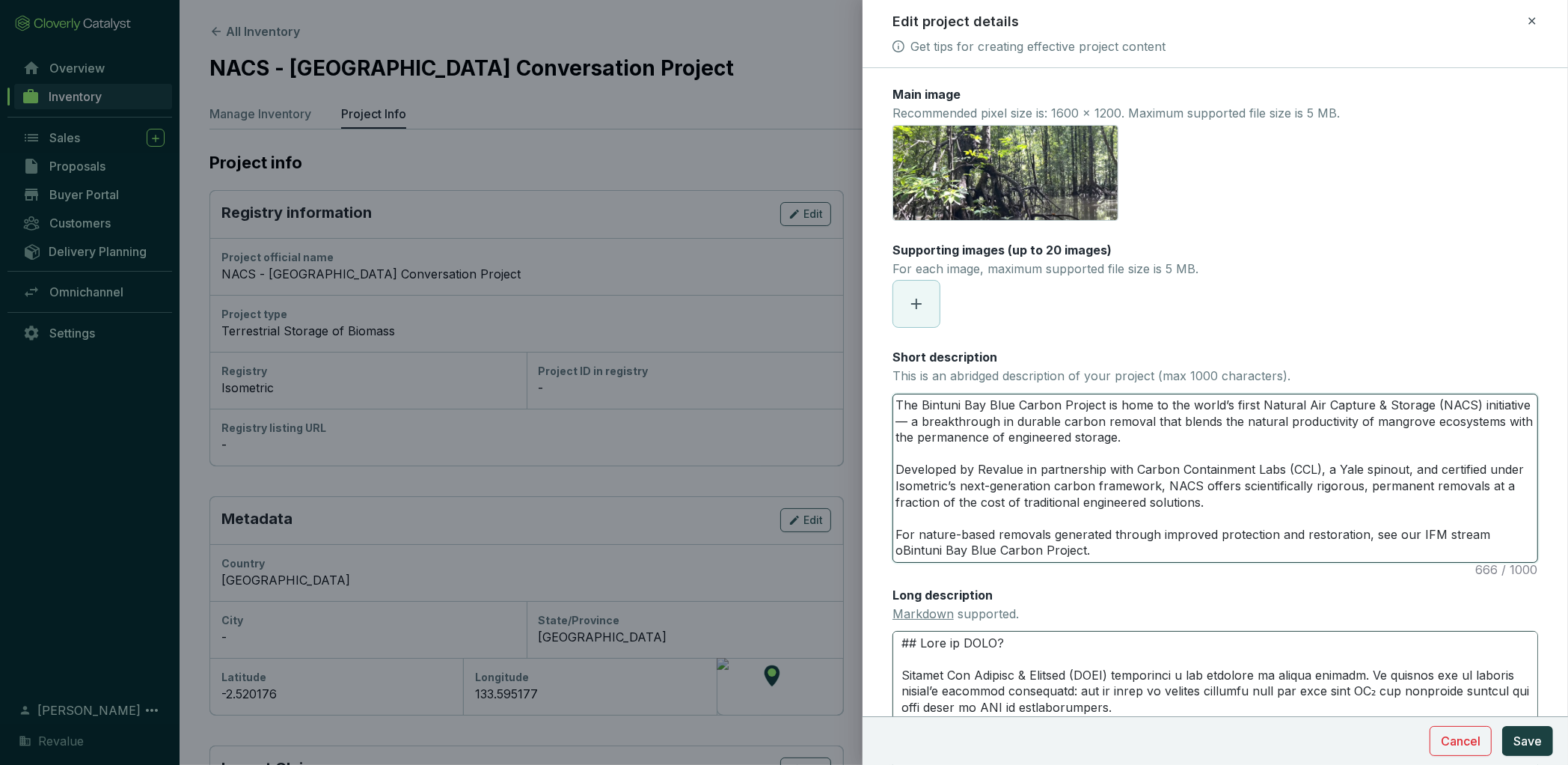
type textarea "The Bintuni Bay Blue Carbon Project is home to the world’s first Natural Air Ca…"
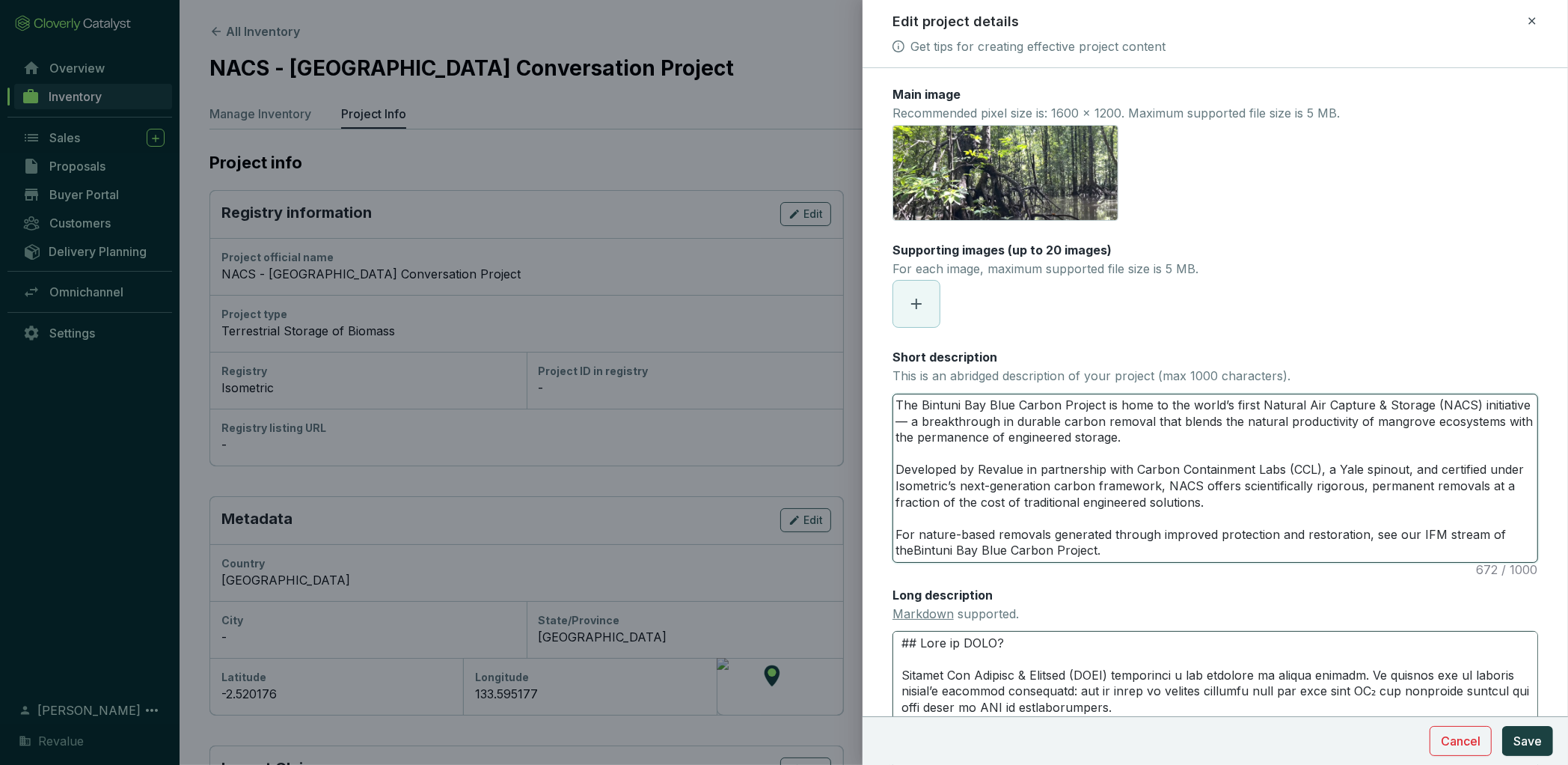
type textarea "The Bintuni Bay Blue Carbon Project is home to the world’s first Natural Air Ca…"
click at [1524, 742] on span "Save" at bounding box center [1528, 740] width 29 height 18
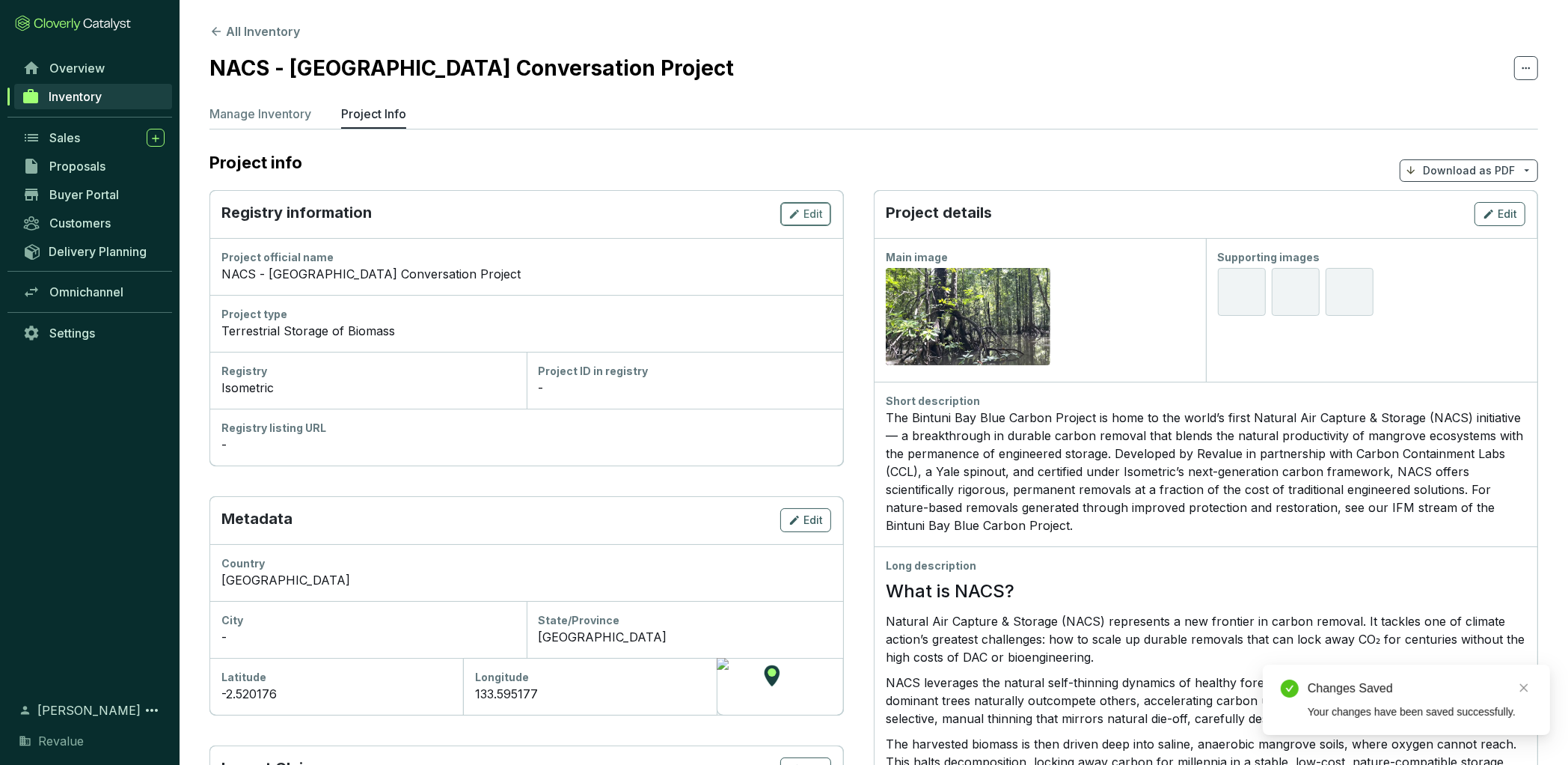
click at [815, 214] on span "Edit" at bounding box center [814, 215] width 19 height 15
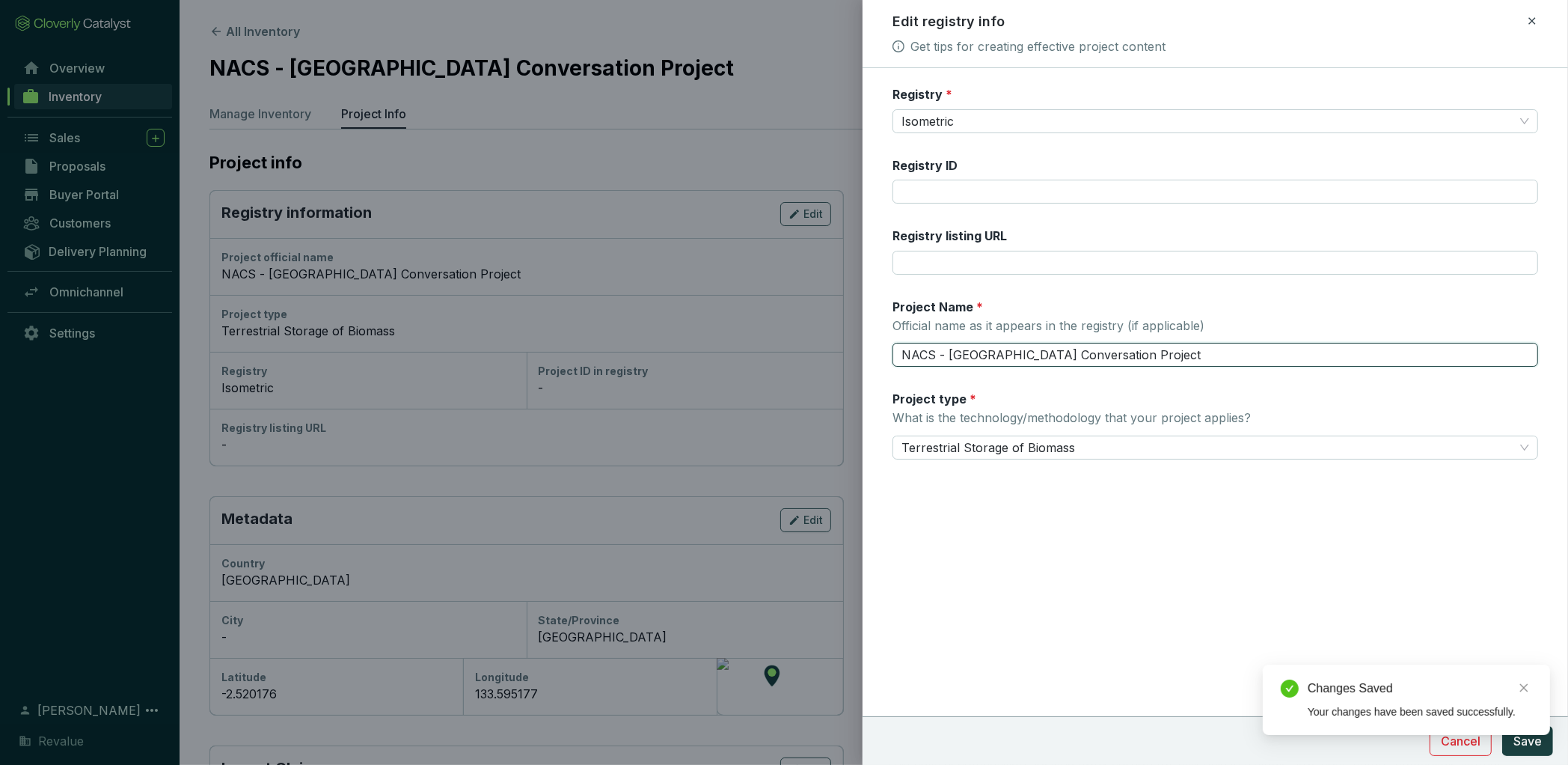
drag, startPoint x: 1214, startPoint y: 346, endPoint x: 949, endPoint y: 356, distance: 265.2
click at [949, 356] on input "NACS - West Papua Mangrove Conversation Project" at bounding box center [1215, 354] width 646 height 24
paste input "Bintuni Bay Blue Carbon Project."
type input "NACS - Bintuni Bay Blue Carbon Project"
click at [1528, 749] on span "Save" at bounding box center [1528, 740] width 29 height 18
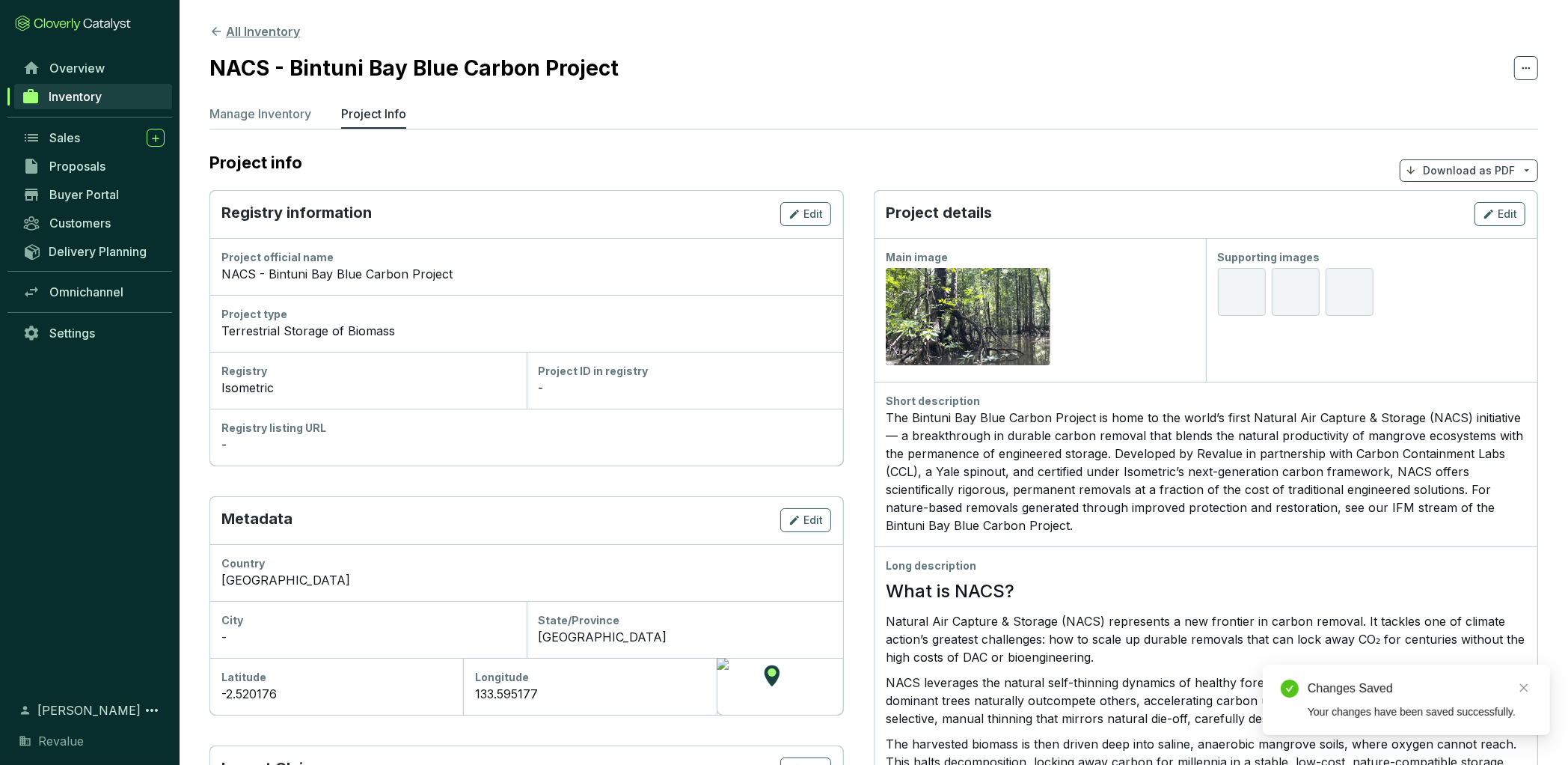
click at [269, 32] on button "All Inventory" at bounding box center [255, 31] width 91 height 18
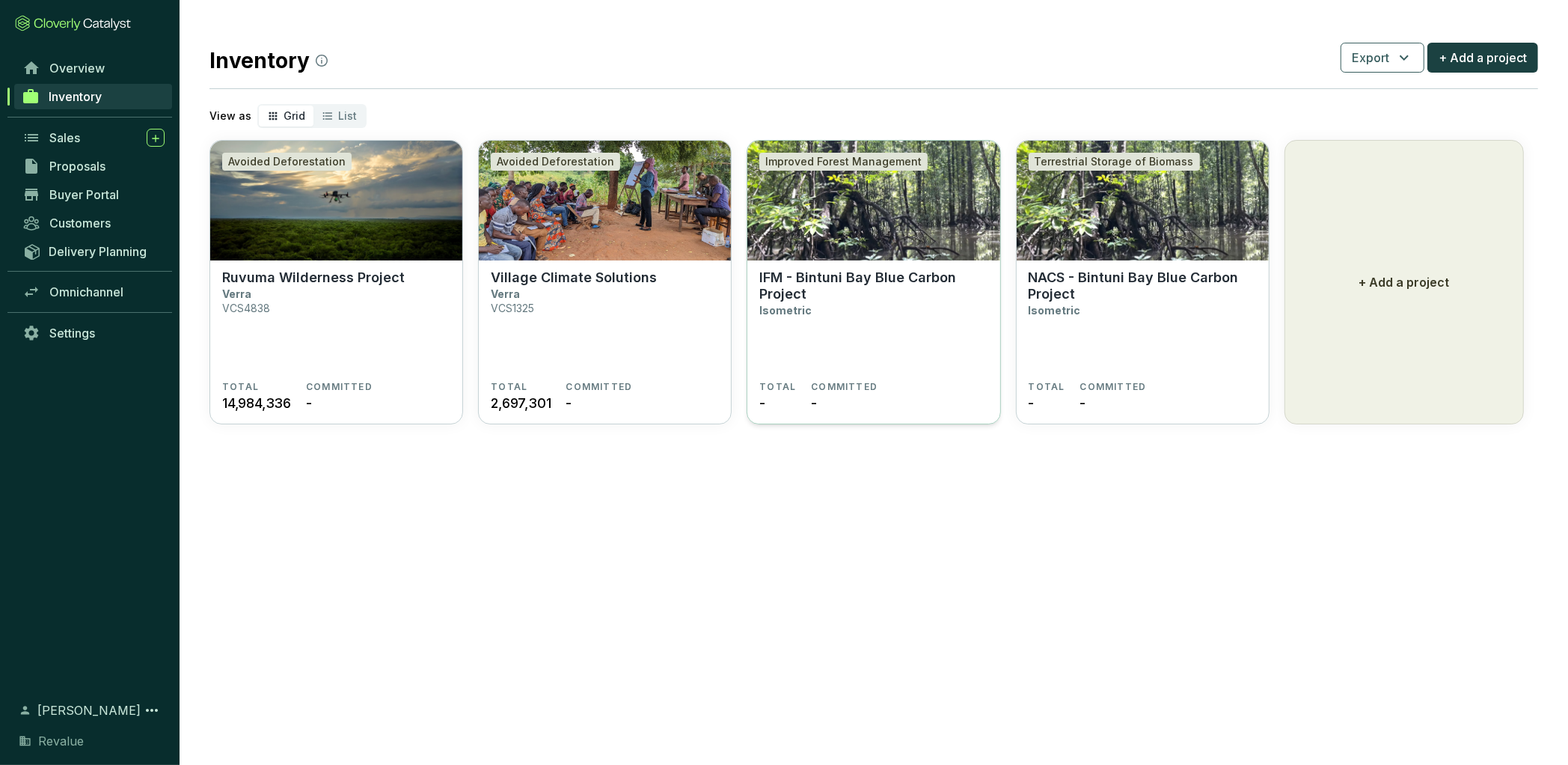
click at [876, 318] on section "IFM - Bintuni Bay Blue Carbon Project Isometric" at bounding box center [873, 324] width 228 height 112
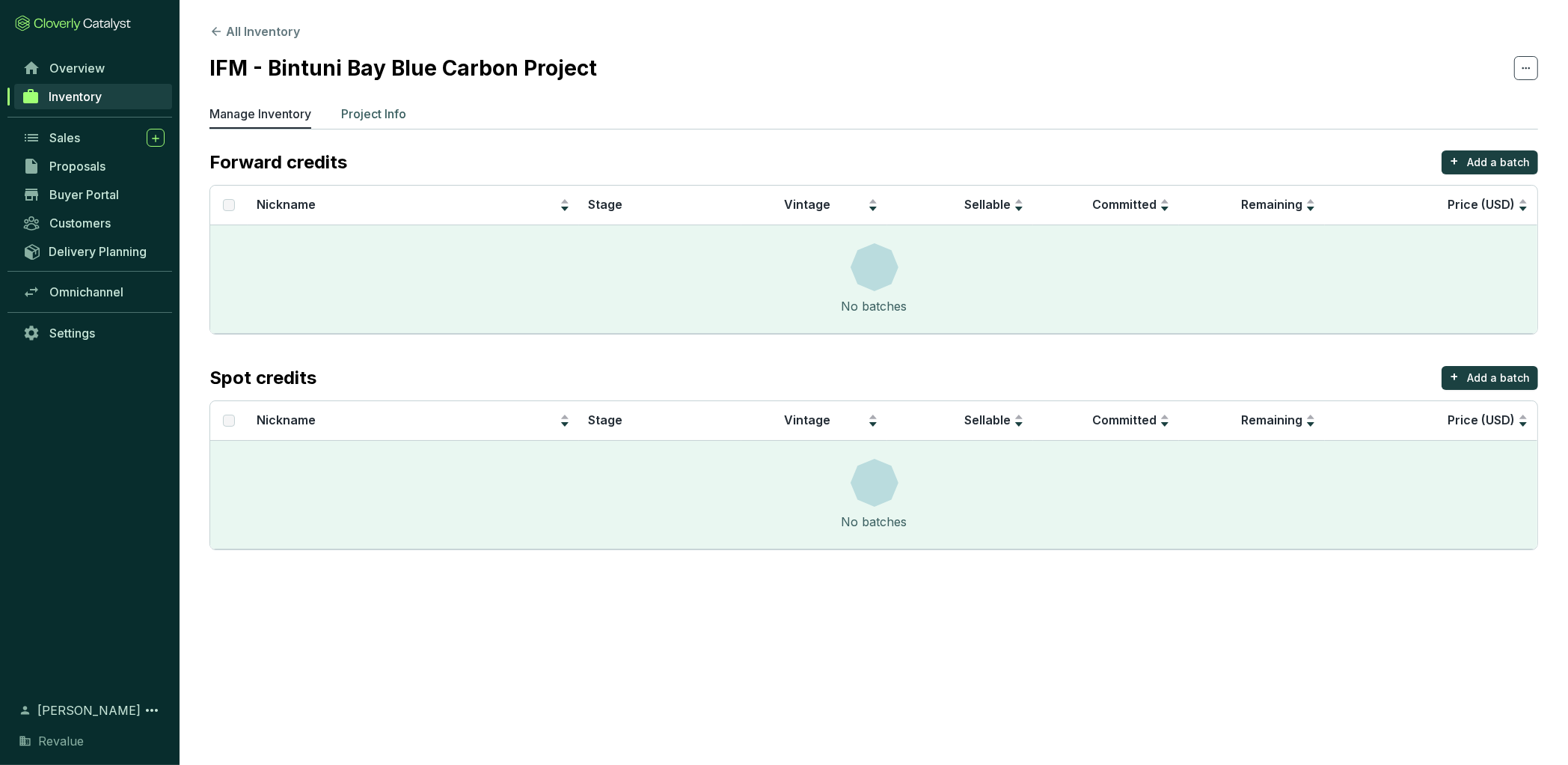
click at [391, 114] on p "Project Info" at bounding box center [374, 114] width 65 height 18
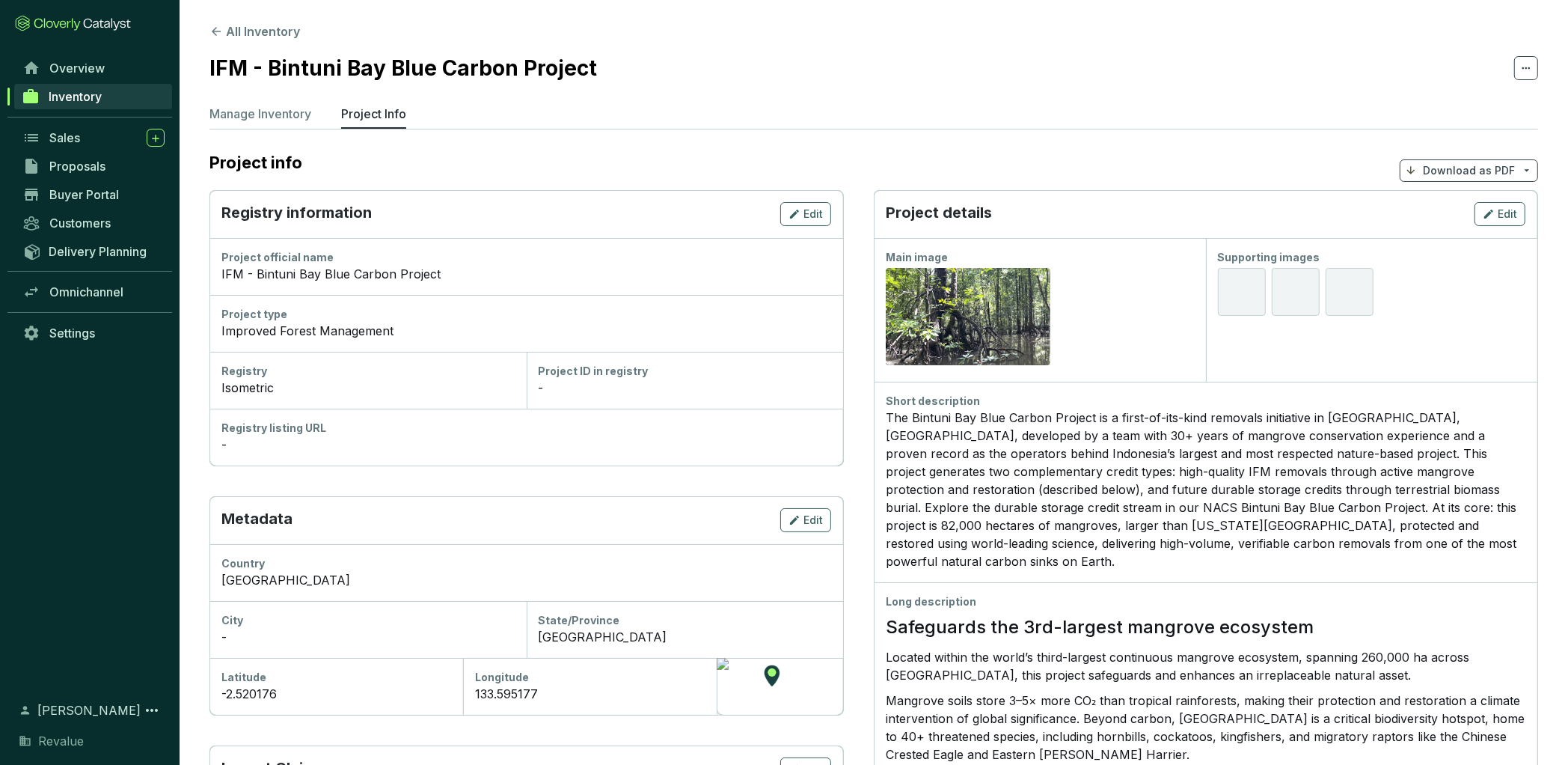
click at [1236, 286] on div at bounding box center [1242, 292] width 48 height 48
click at [258, 31] on button "All Inventory" at bounding box center [255, 31] width 91 height 18
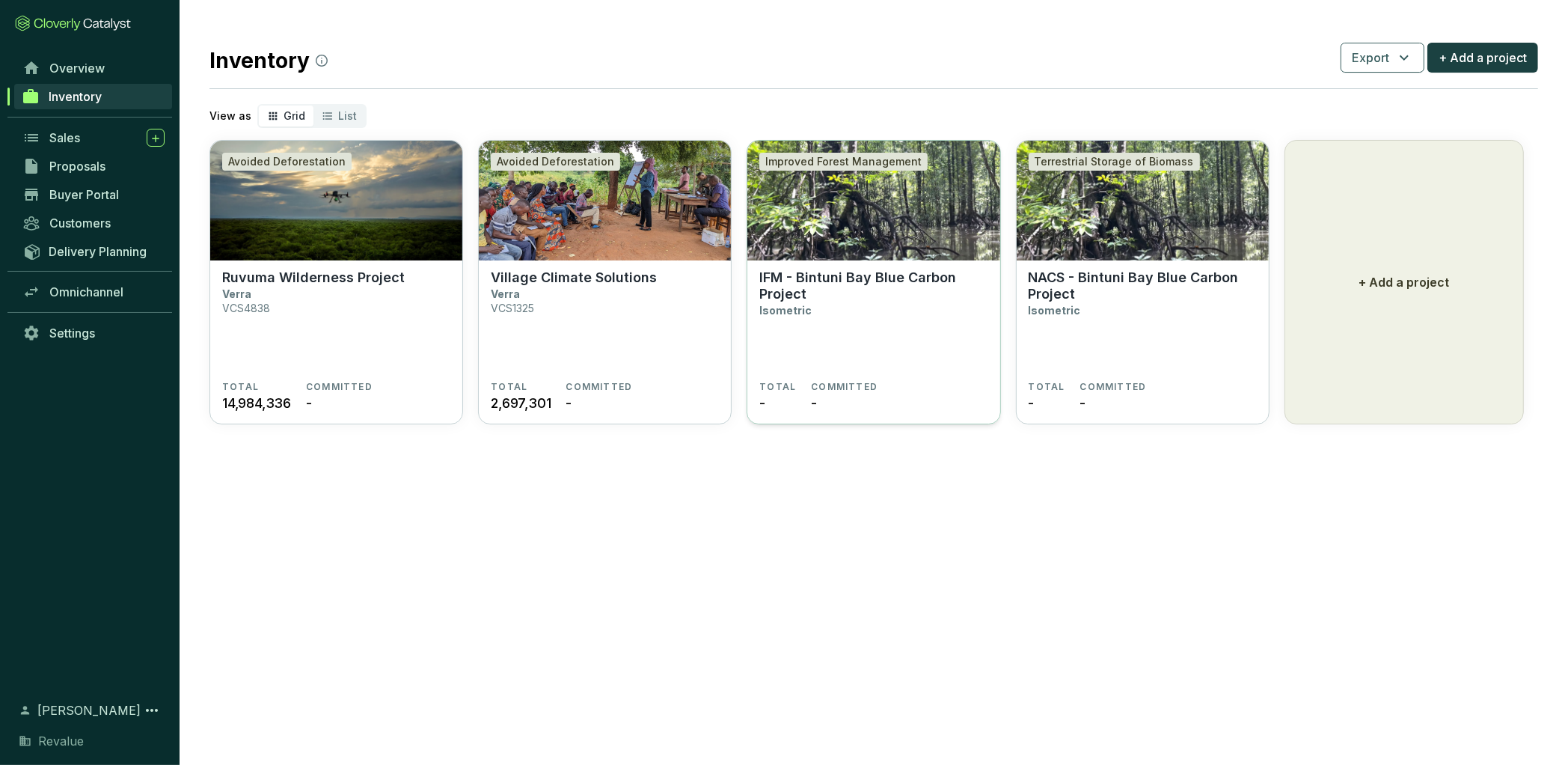
click at [842, 228] on img at bounding box center [874, 200] width 252 height 120
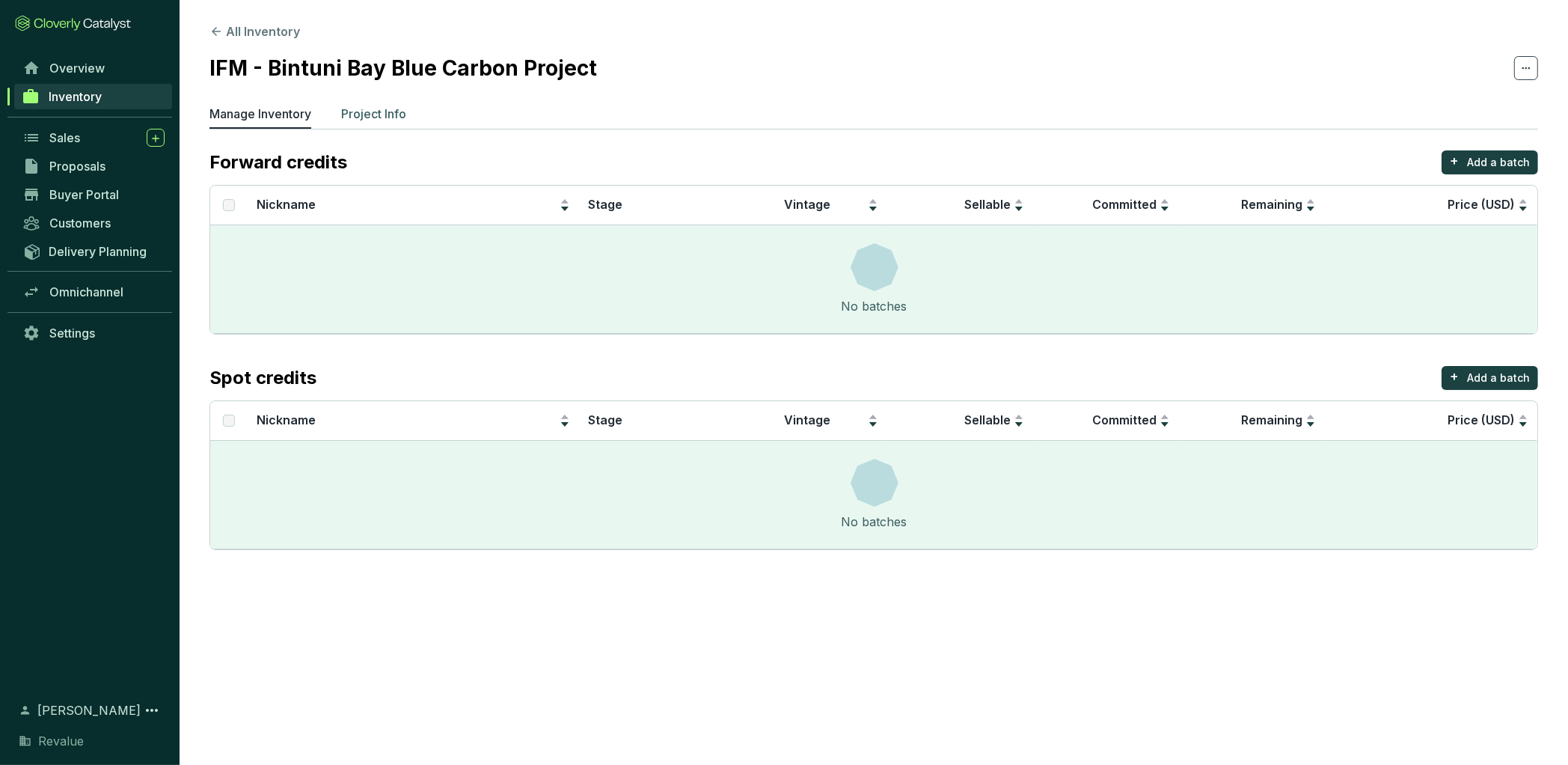
click at [360, 116] on p "Project Info" at bounding box center [374, 114] width 65 height 18
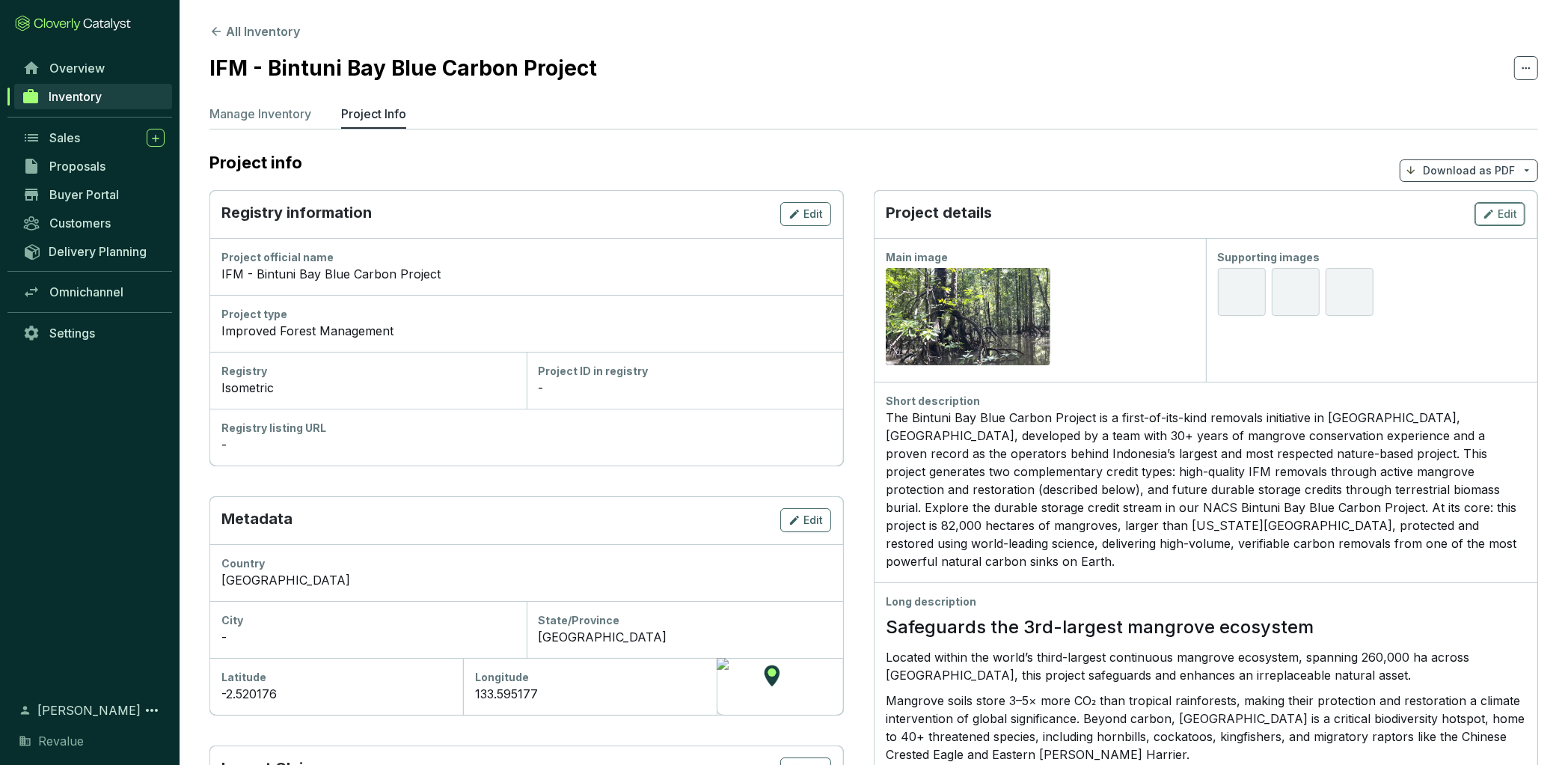
click at [1516, 212] on span "Edit" at bounding box center [1508, 215] width 19 height 15
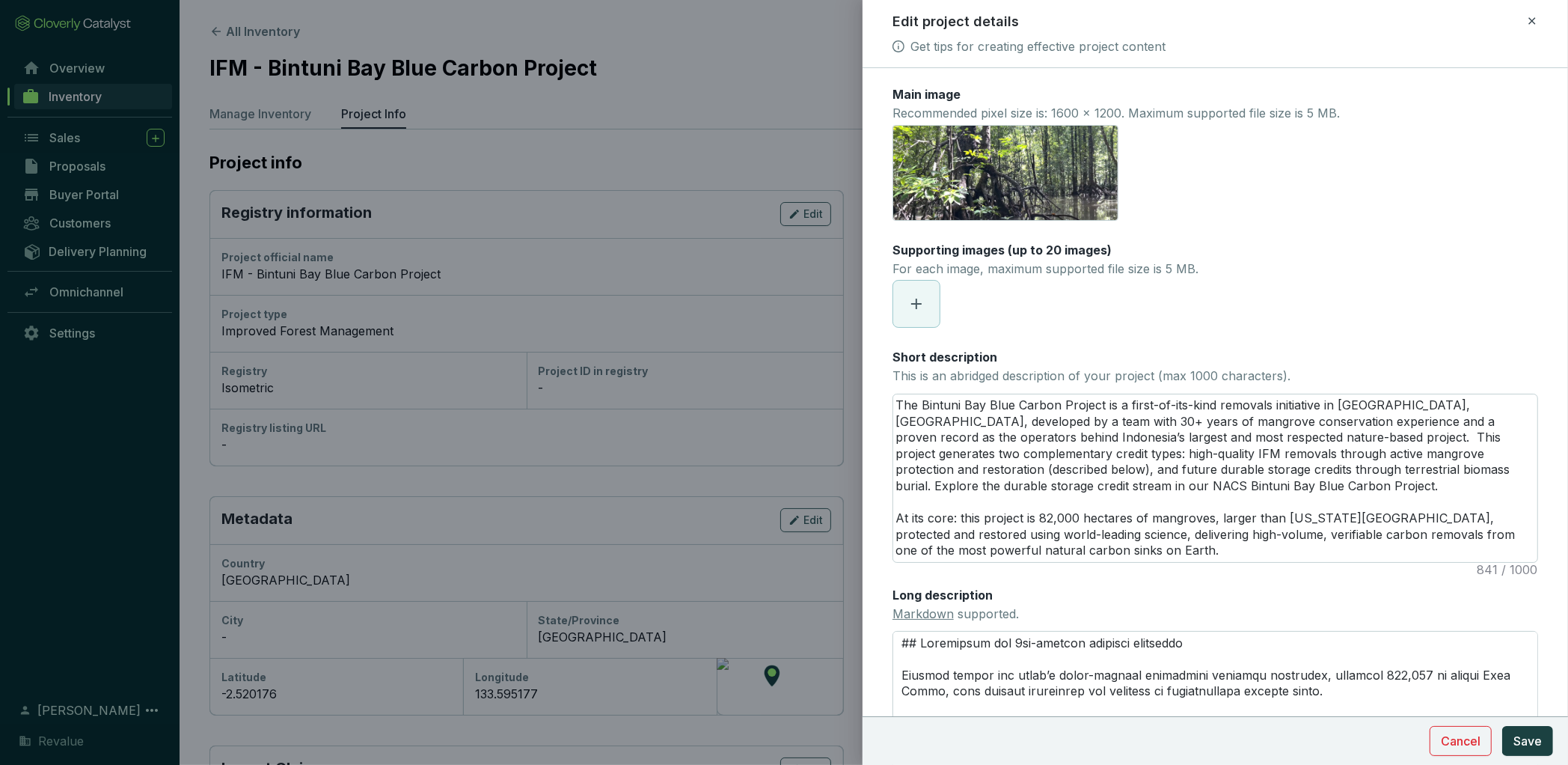
click at [912, 294] on span at bounding box center [917, 303] width 47 height 47
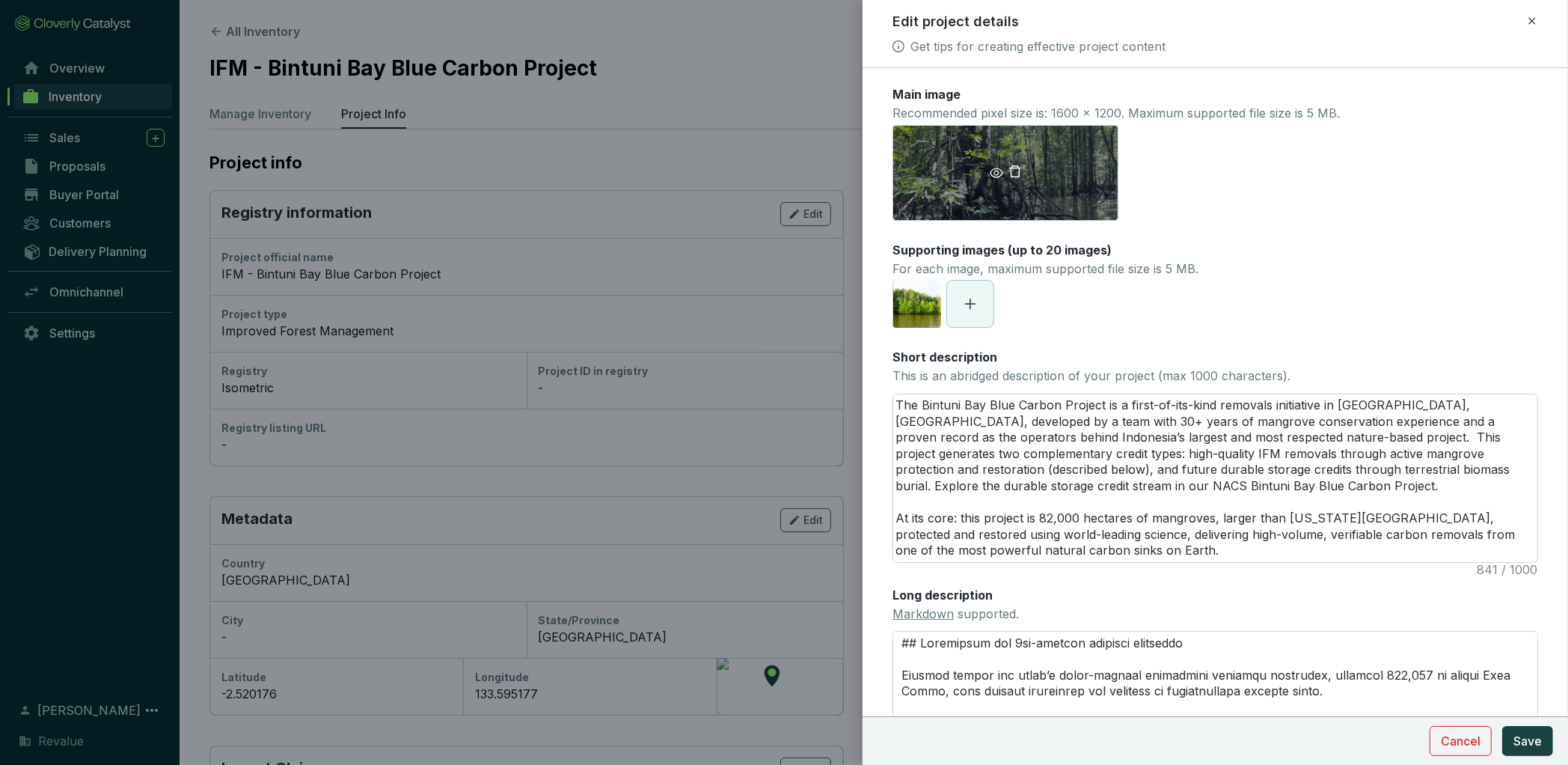
click at [1016, 169] on icon "delete" at bounding box center [1016, 172] width 13 height 13
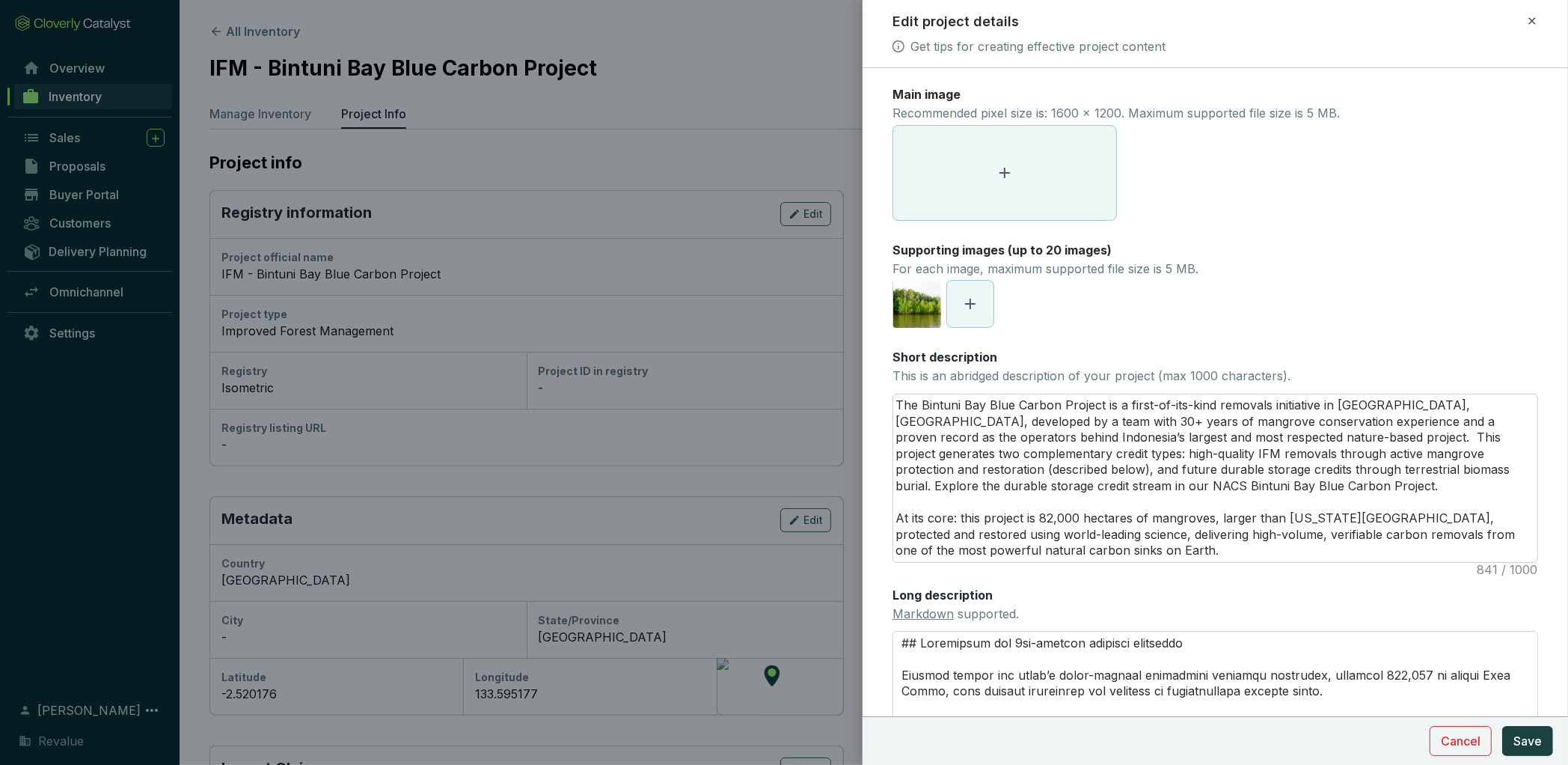
click at [1012, 168] on icon at bounding box center [1004, 173] width 18 height 18
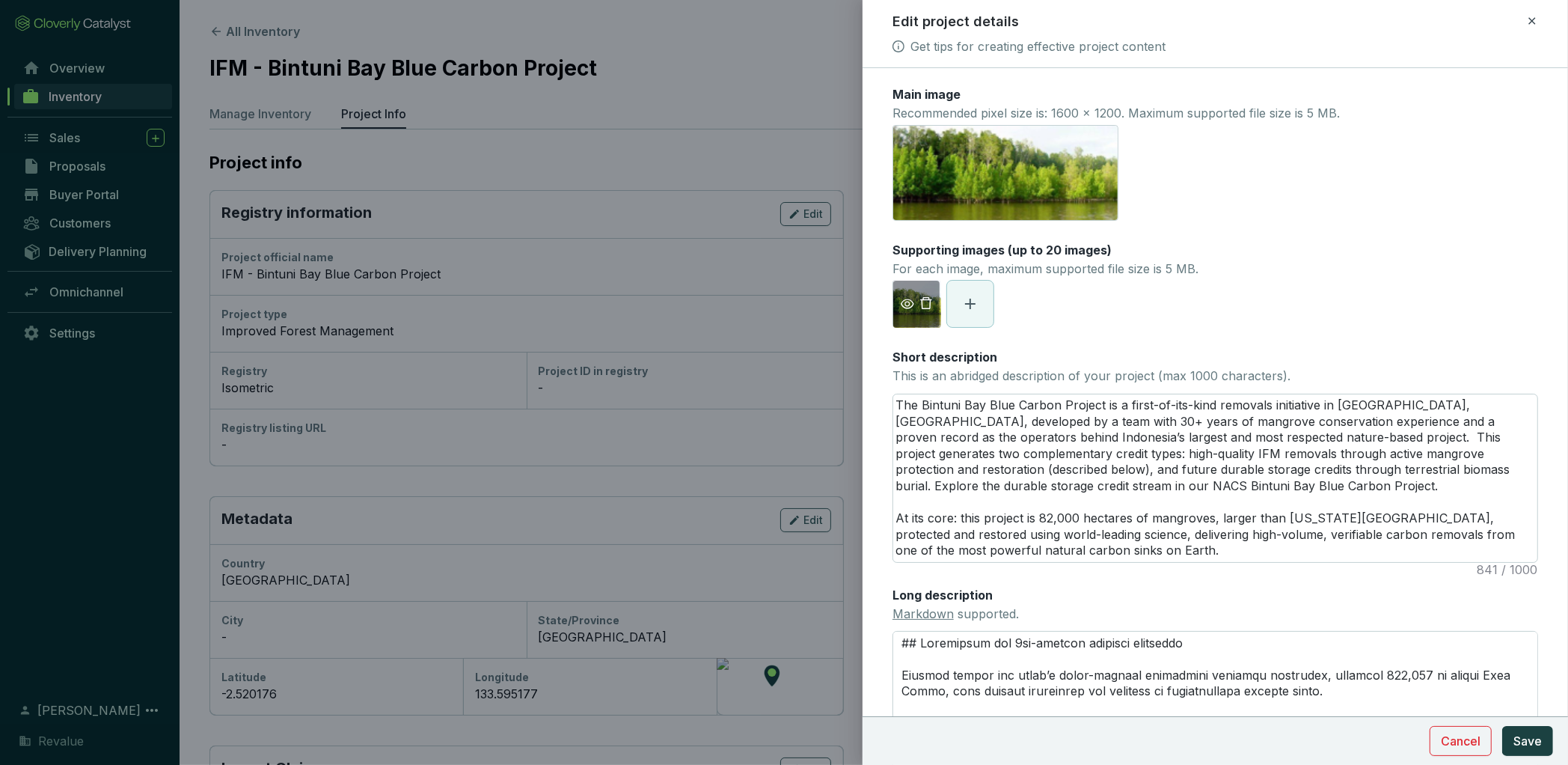
click at [925, 306] on icon "delete" at bounding box center [926, 303] width 13 height 13
click at [1540, 755] on button "Save" at bounding box center [1527, 740] width 51 height 30
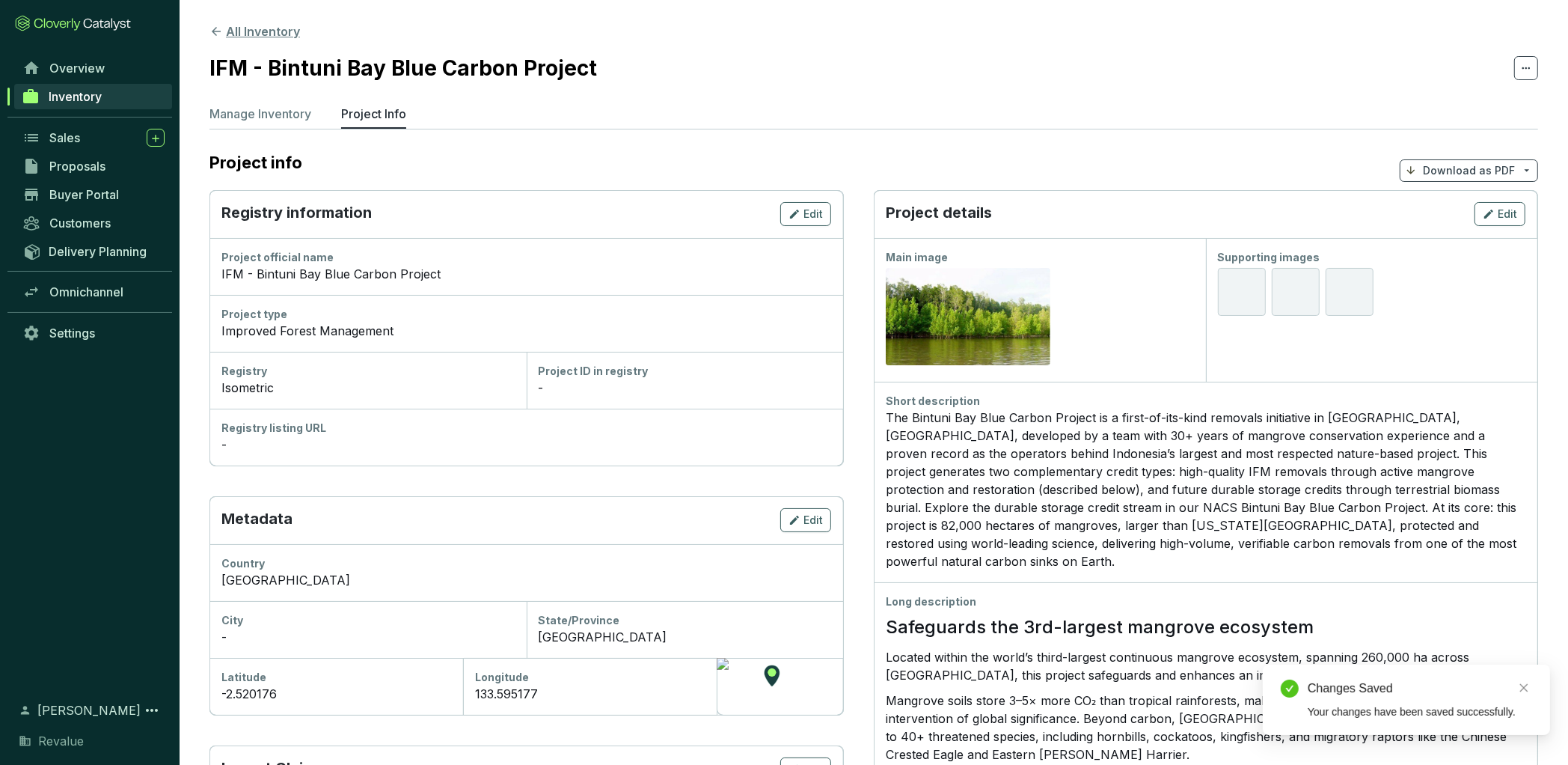
click at [273, 33] on button "All Inventory" at bounding box center [255, 31] width 91 height 18
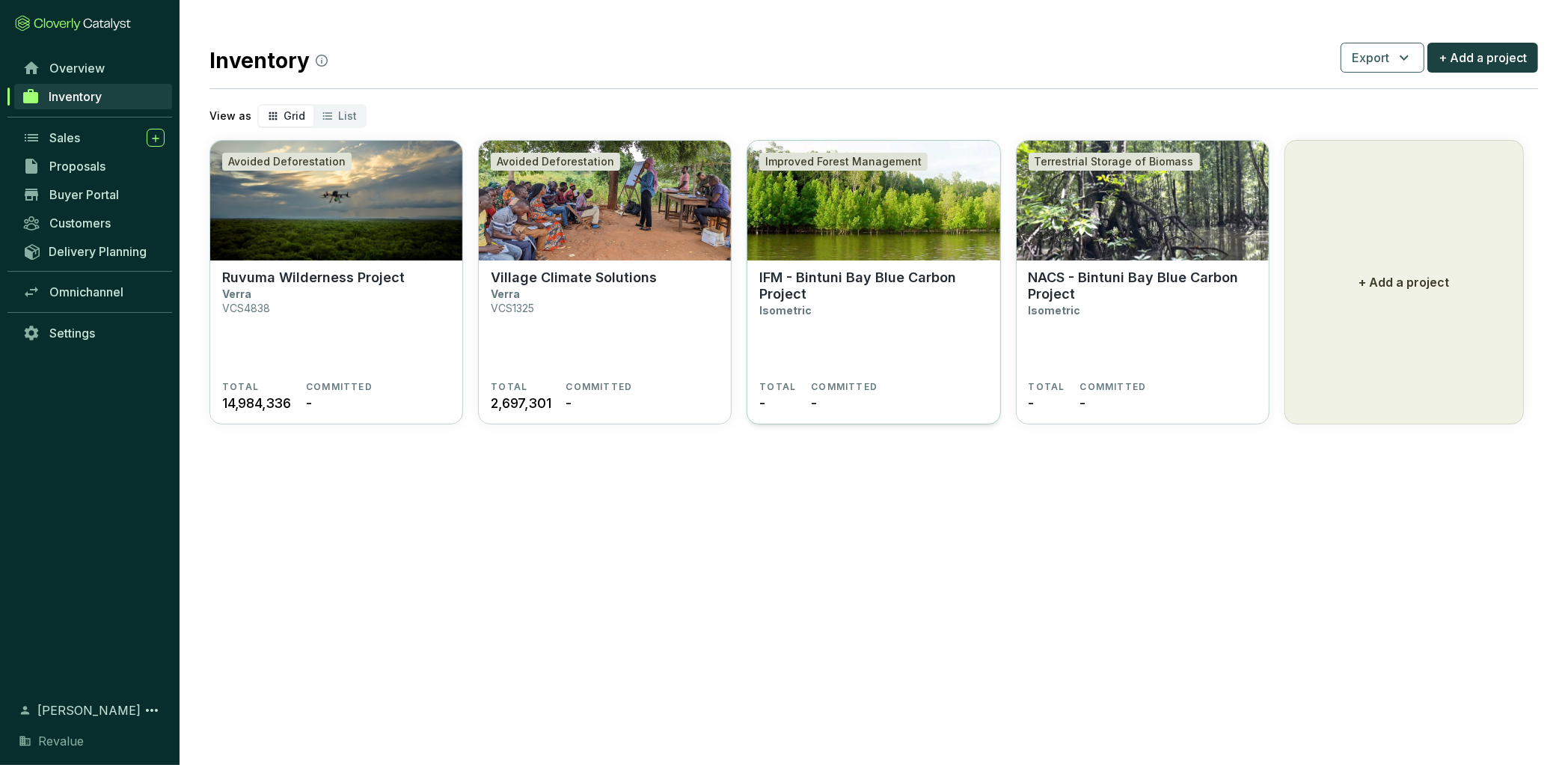
click at [852, 300] on p "IFM - Bintuni Bay Blue Carbon Project" at bounding box center [873, 285] width 228 height 33
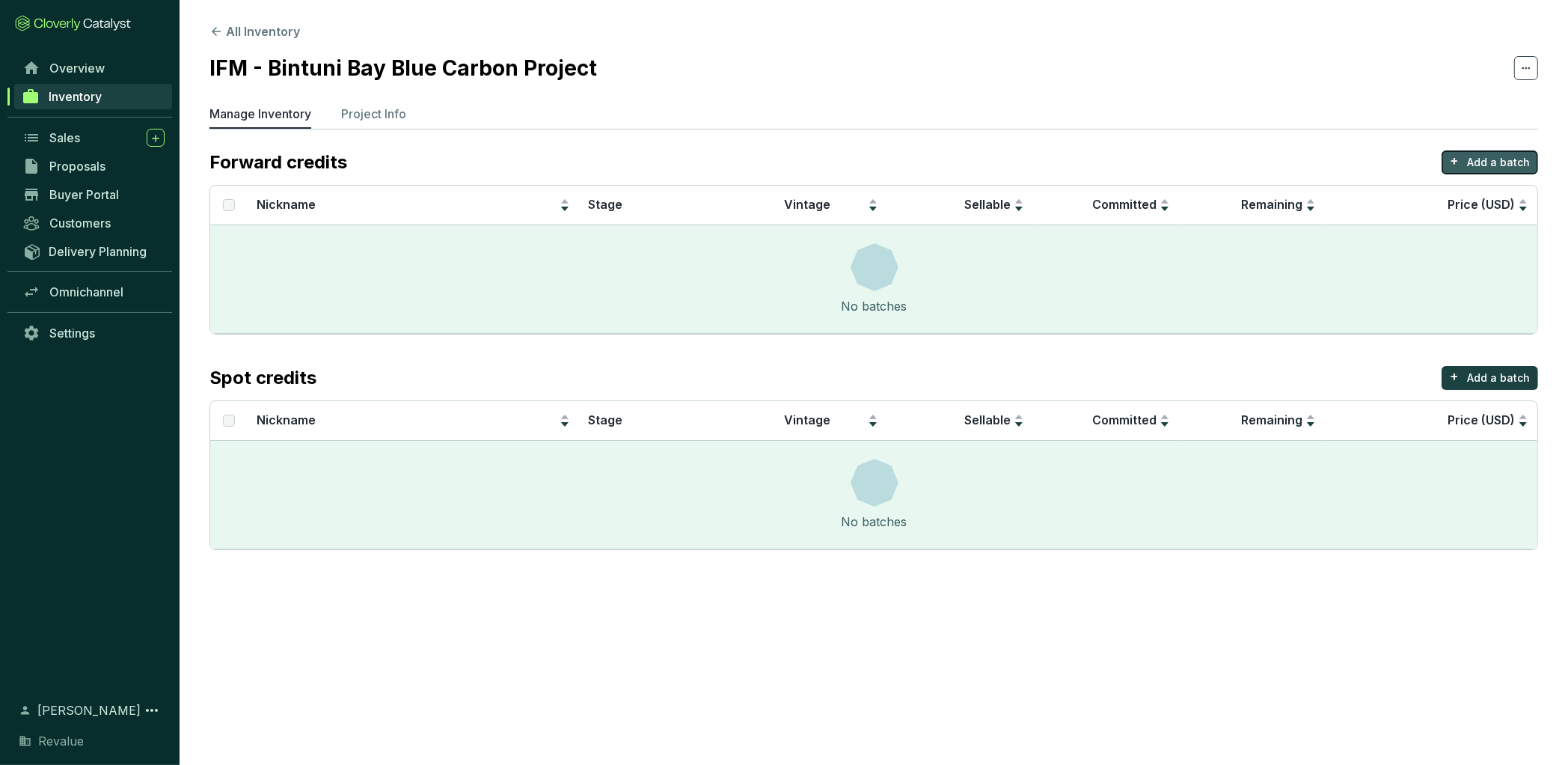
click at [1514, 167] on p "Add a batch" at bounding box center [1499, 162] width 63 height 15
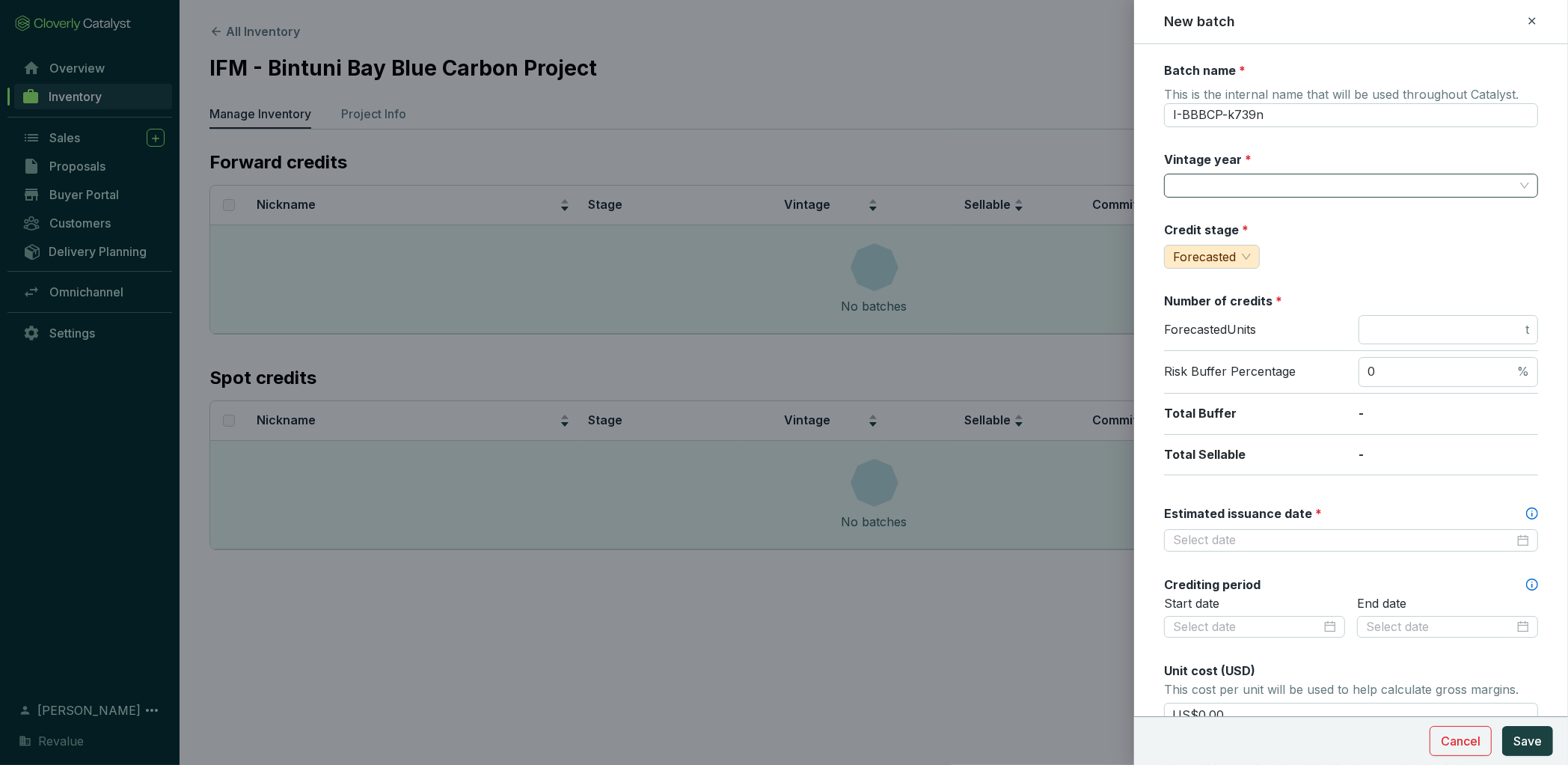
click at [1257, 187] on input "Vintage year *" at bounding box center [1344, 186] width 341 height 23
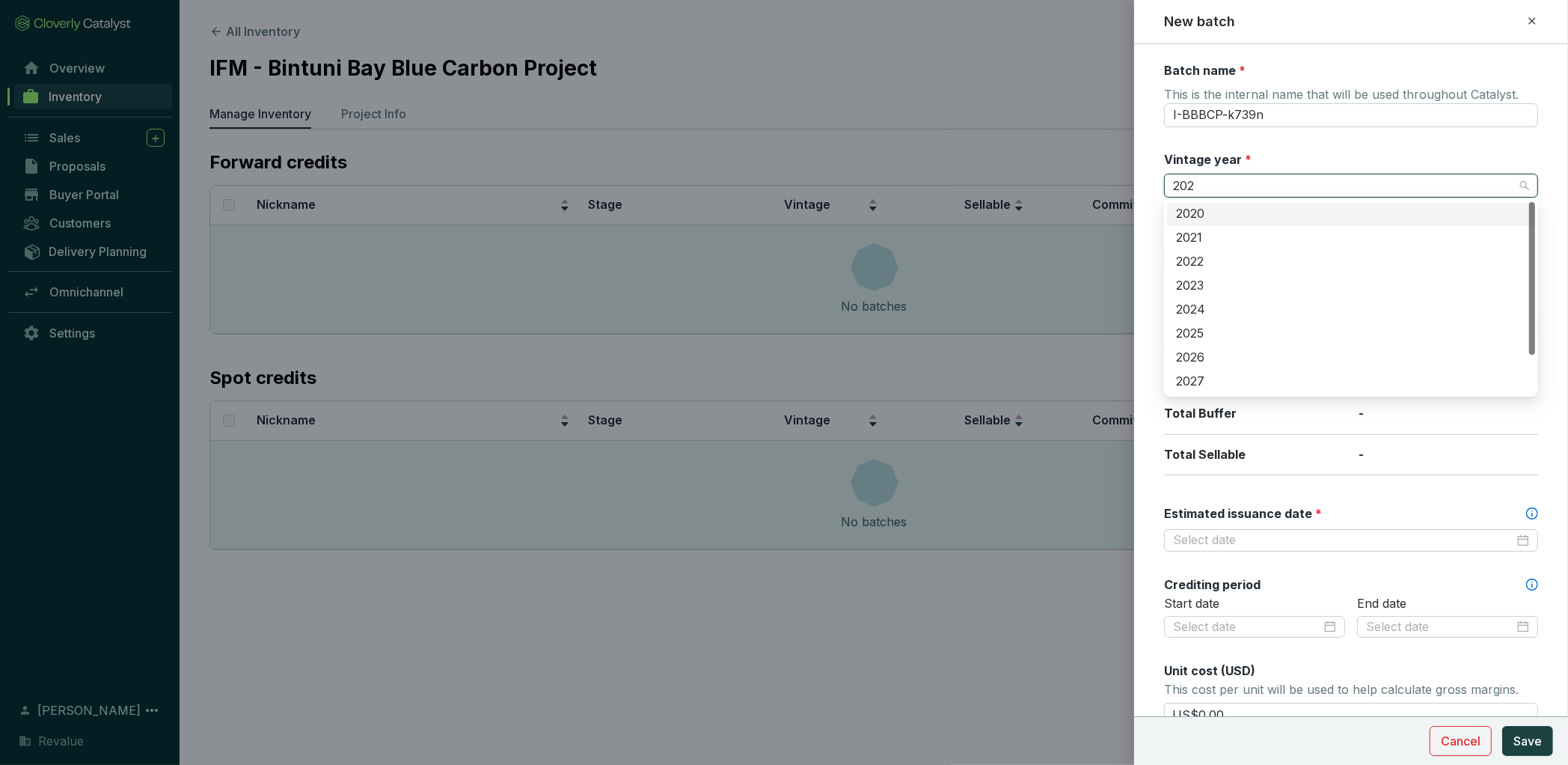
type input "2022"
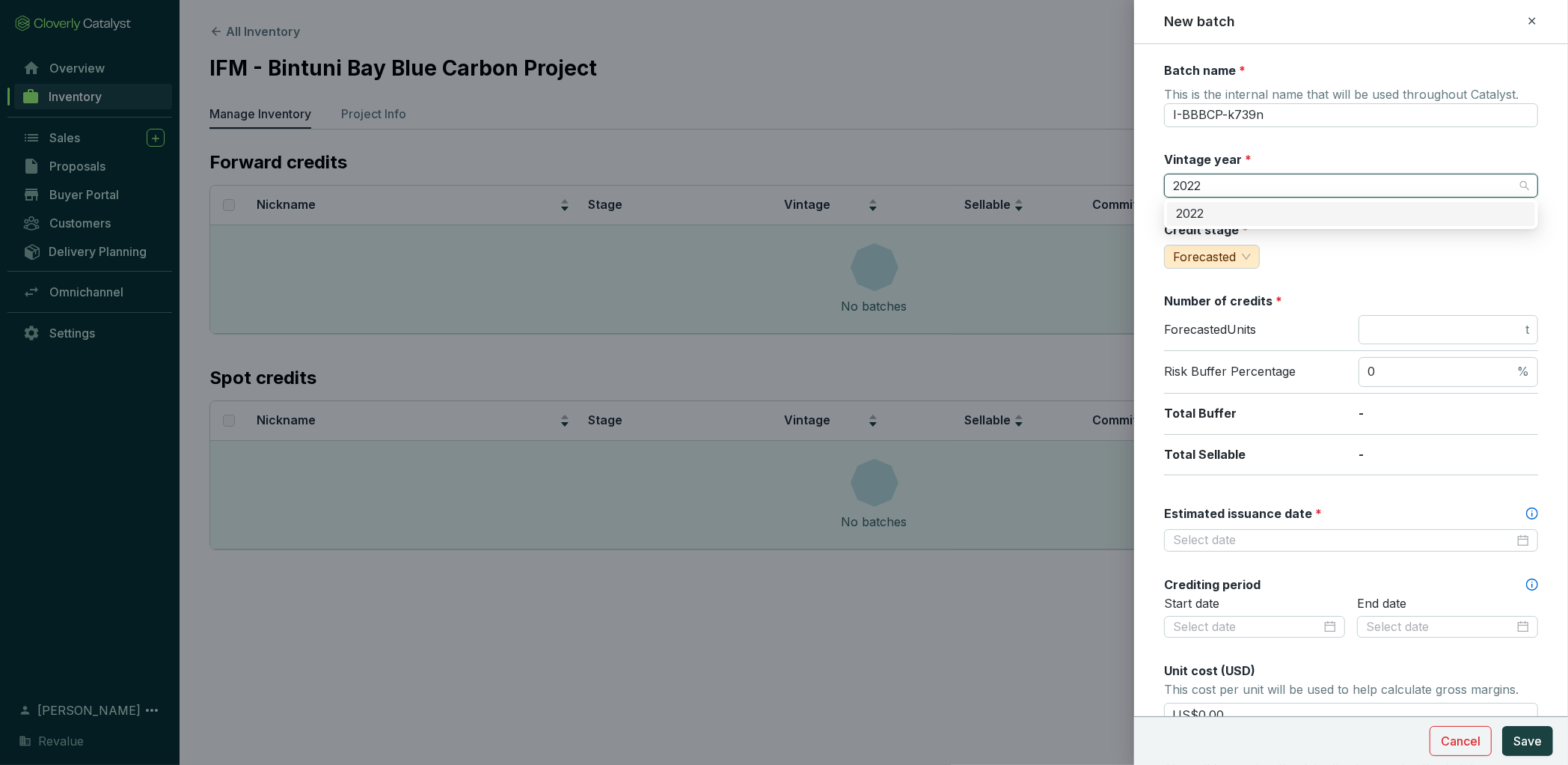
click at [1229, 207] on div "2022" at bounding box center [1351, 214] width 350 height 16
click at [1427, 332] on input "number" at bounding box center [1445, 329] width 155 height 16
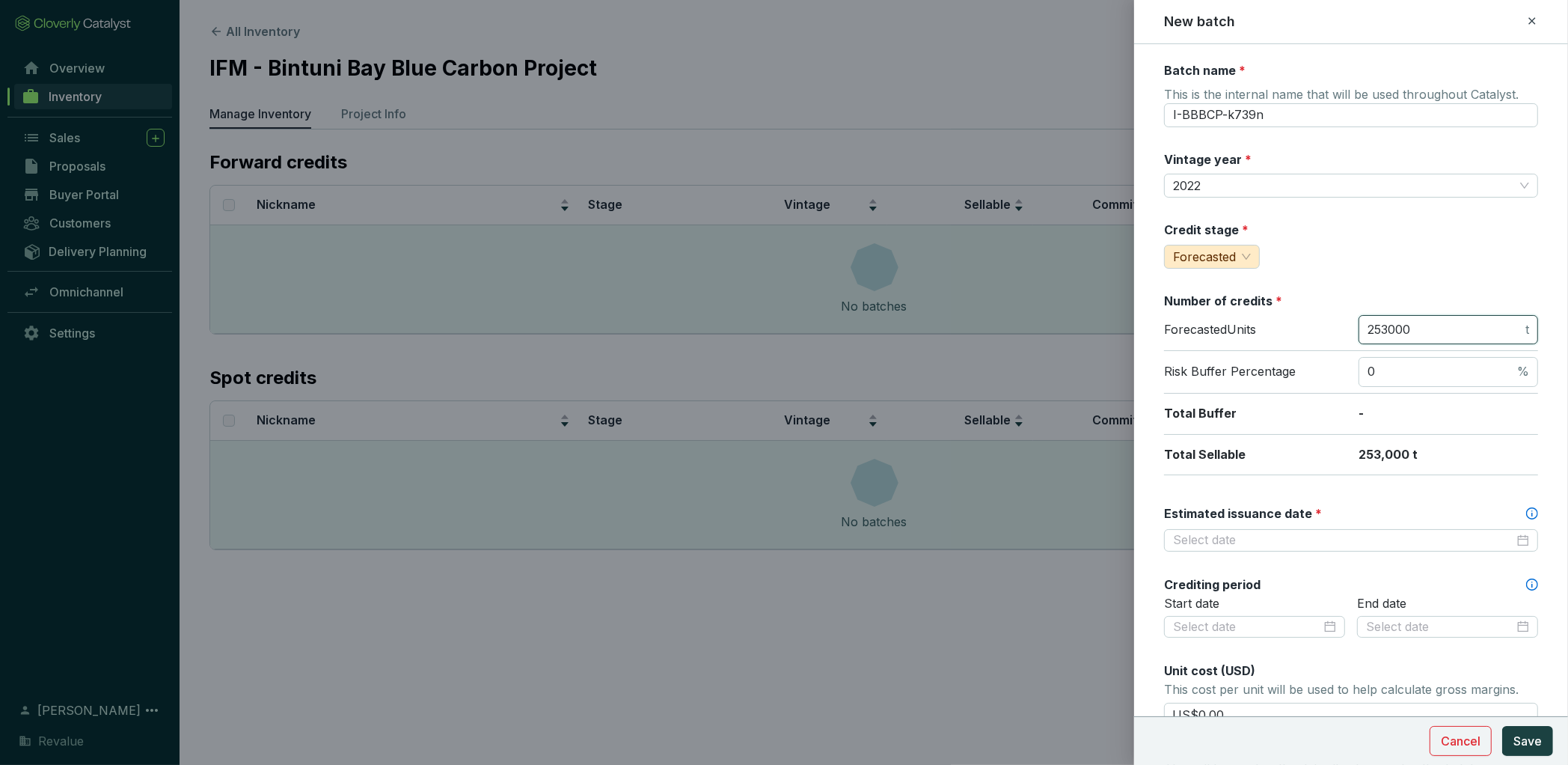
drag, startPoint x: 1425, startPoint y: 326, endPoint x: 1345, endPoint y: 326, distance: 80.0
click at [1345, 326] on div "Forecasted Units 253000 t" at bounding box center [1351, 333] width 374 height 36
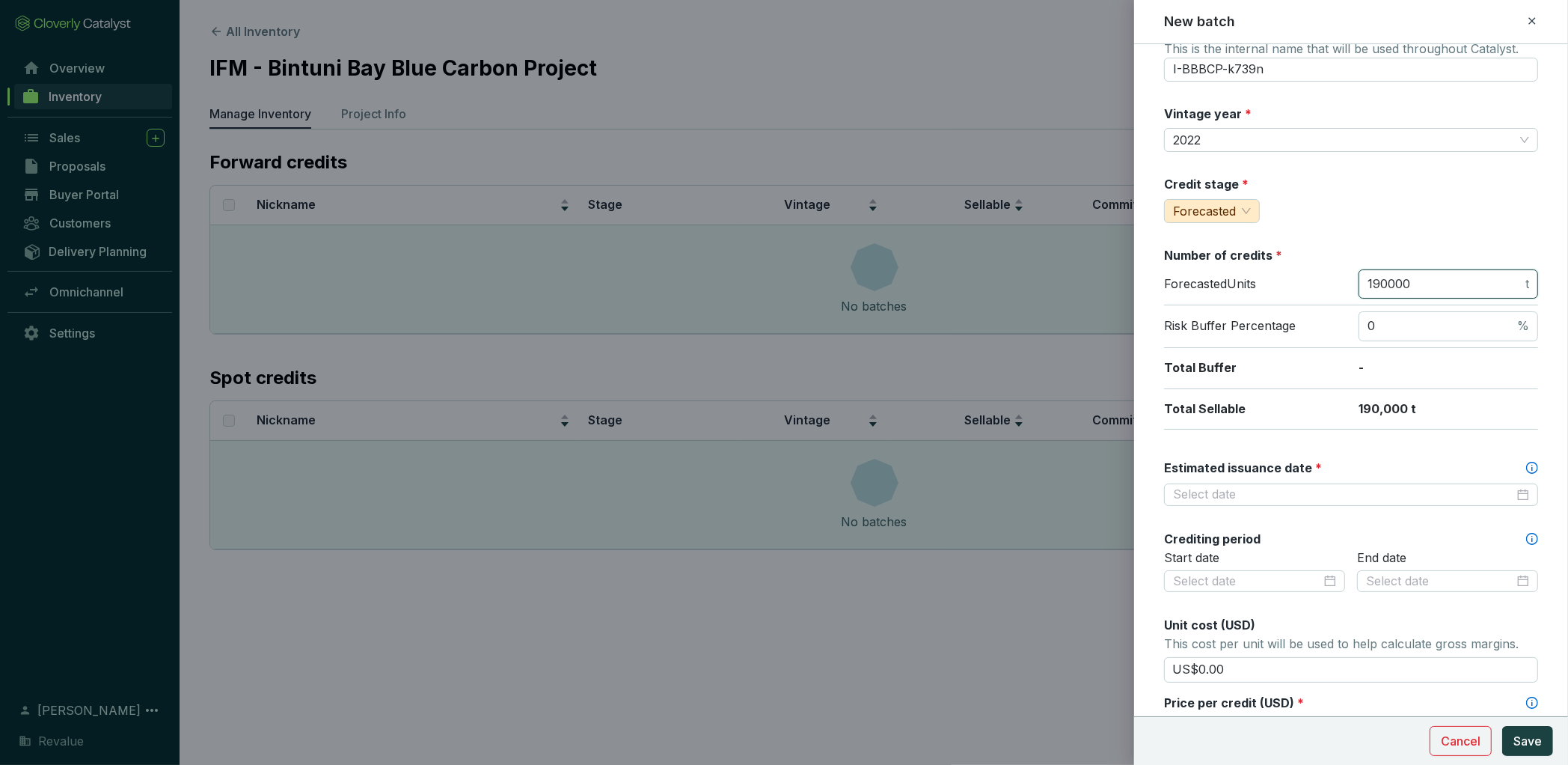
scroll to position [50, 0]
type input "190000"
click at [1331, 492] on input "Estimated issuance date *" at bounding box center [1344, 490] width 341 height 16
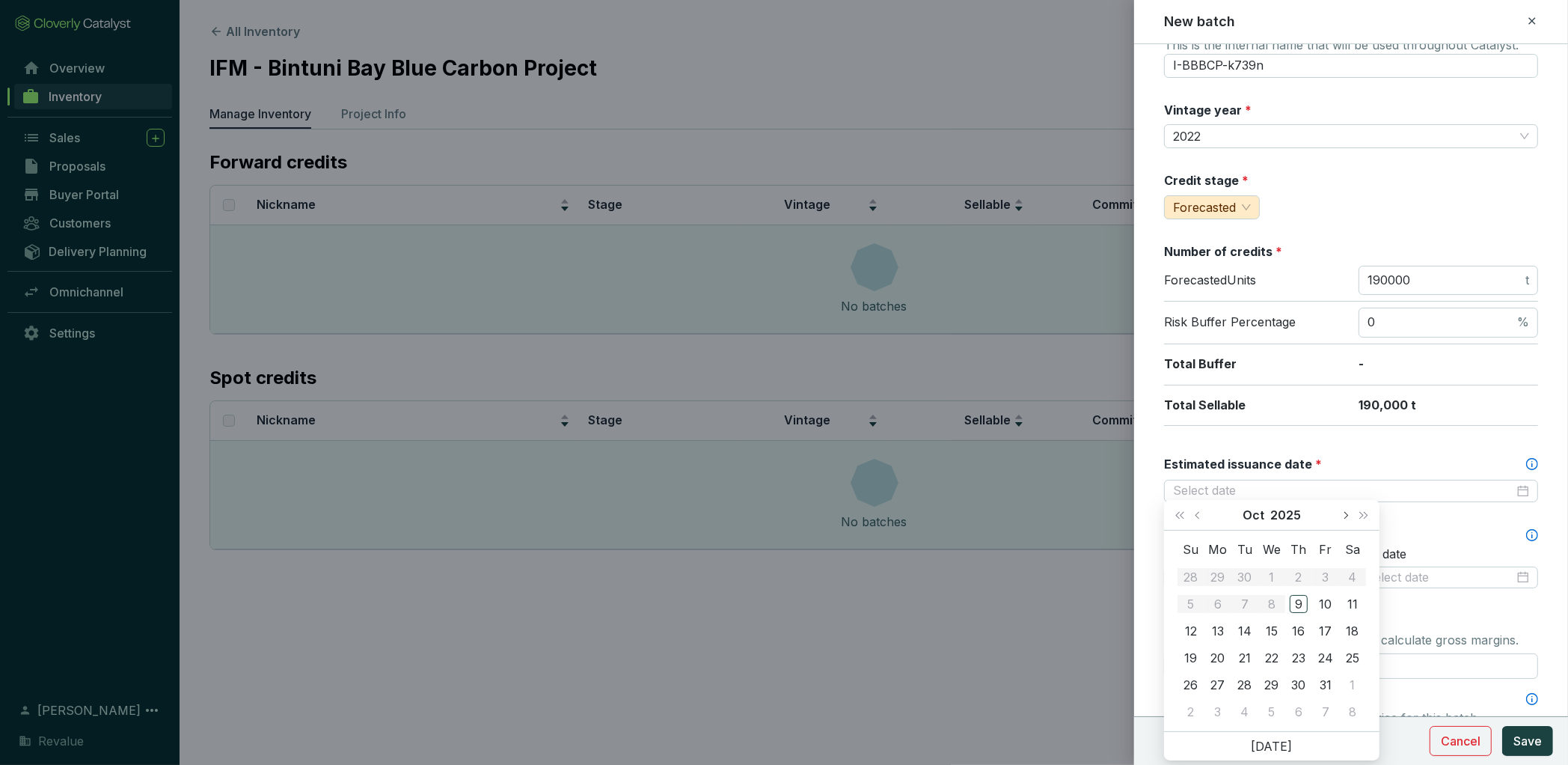
click at [1342, 515] on span "Next month (PageDown)" at bounding box center [1346, 515] width 8 height 8
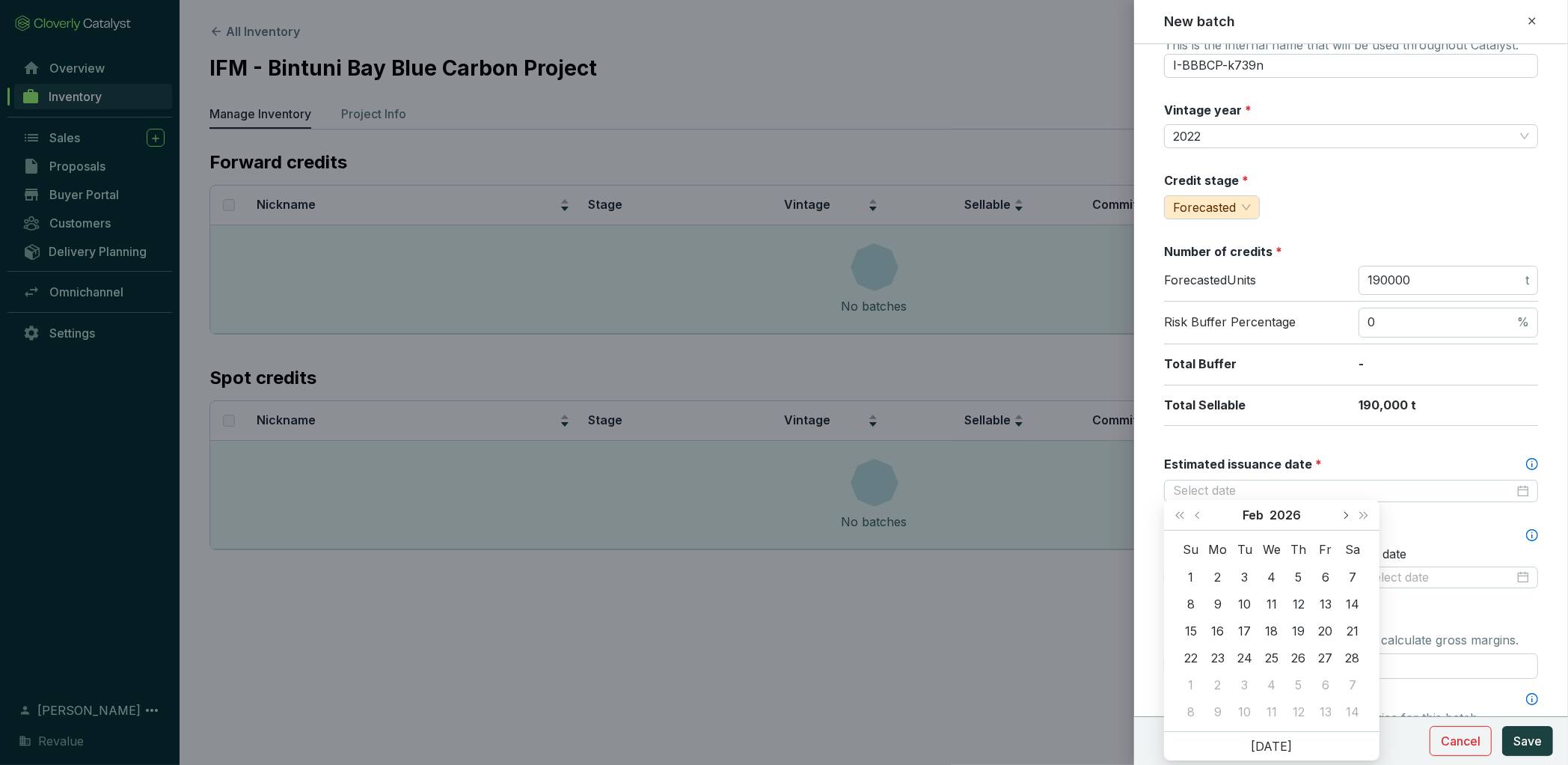
click at [1342, 515] on span "Next month (PageDown)" at bounding box center [1346, 515] width 8 height 8
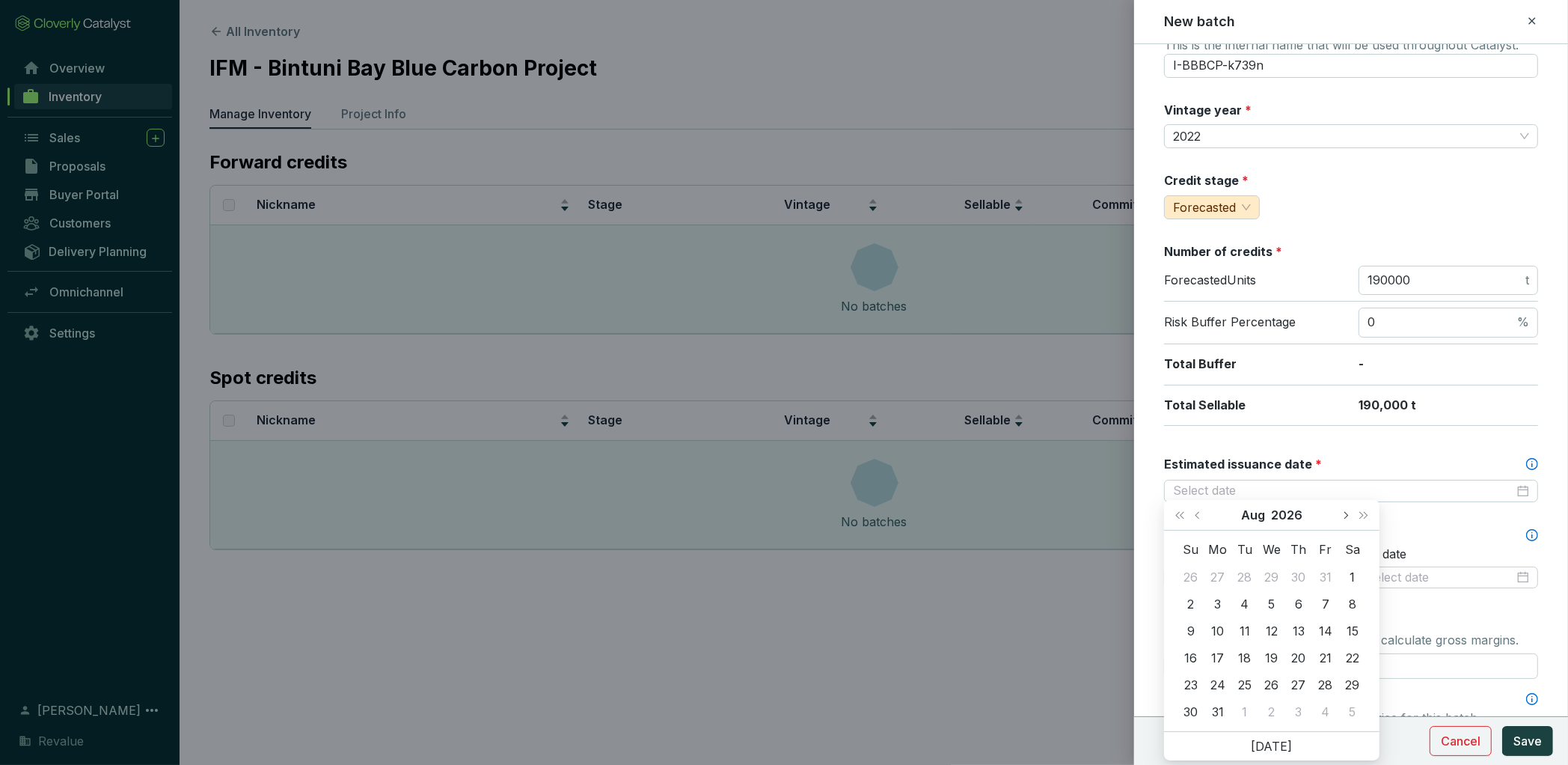
click at [1342, 515] on span "Next month (PageDown)" at bounding box center [1346, 515] width 8 height 8
click at [1347, 511] on button "Next month (PageDown)" at bounding box center [1345, 514] width 19 height 30
type input "[DATE]"
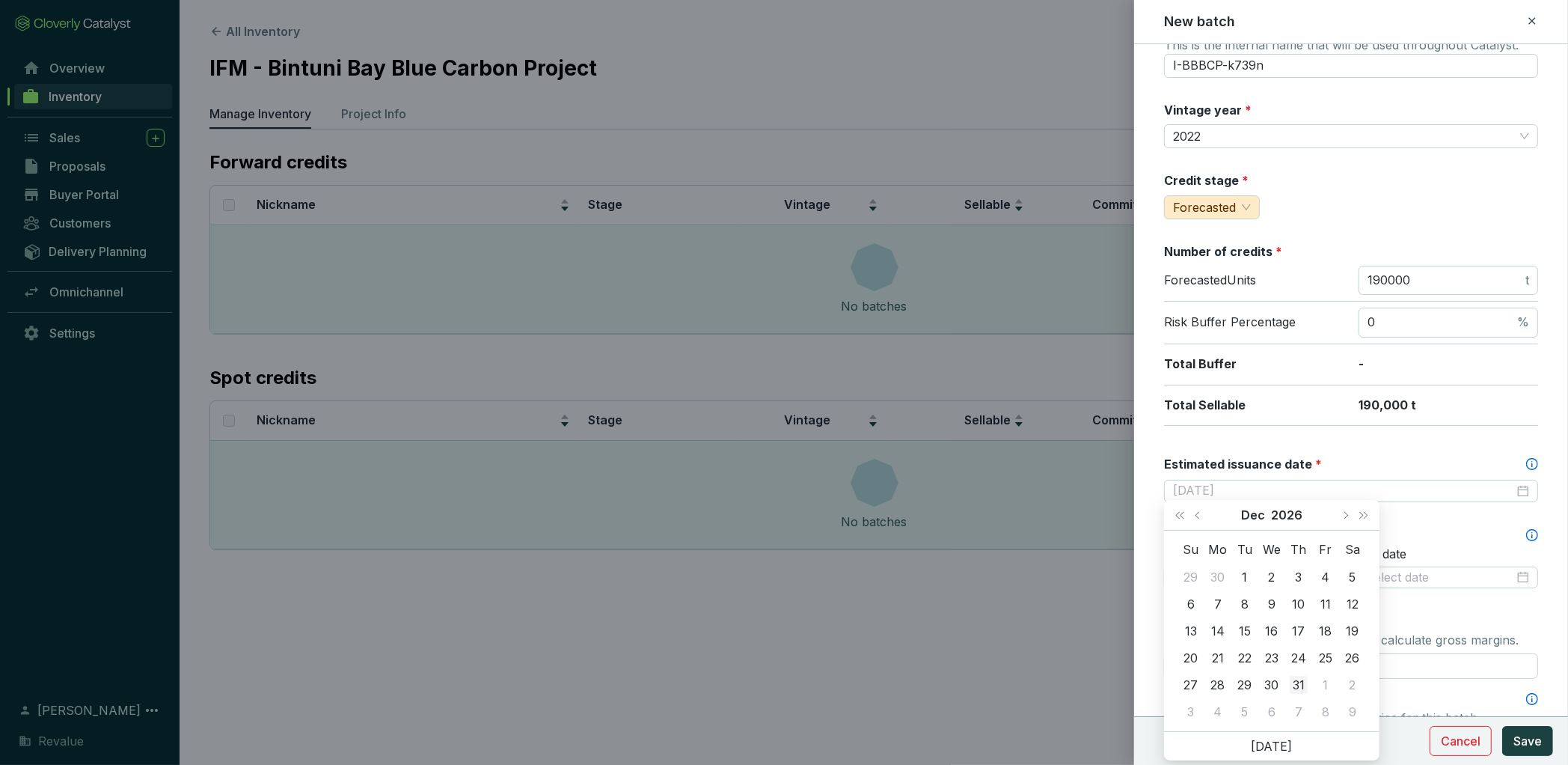
click at [1294, 679] on div "31" at bounding box center [1299, 684] width 18 height 18
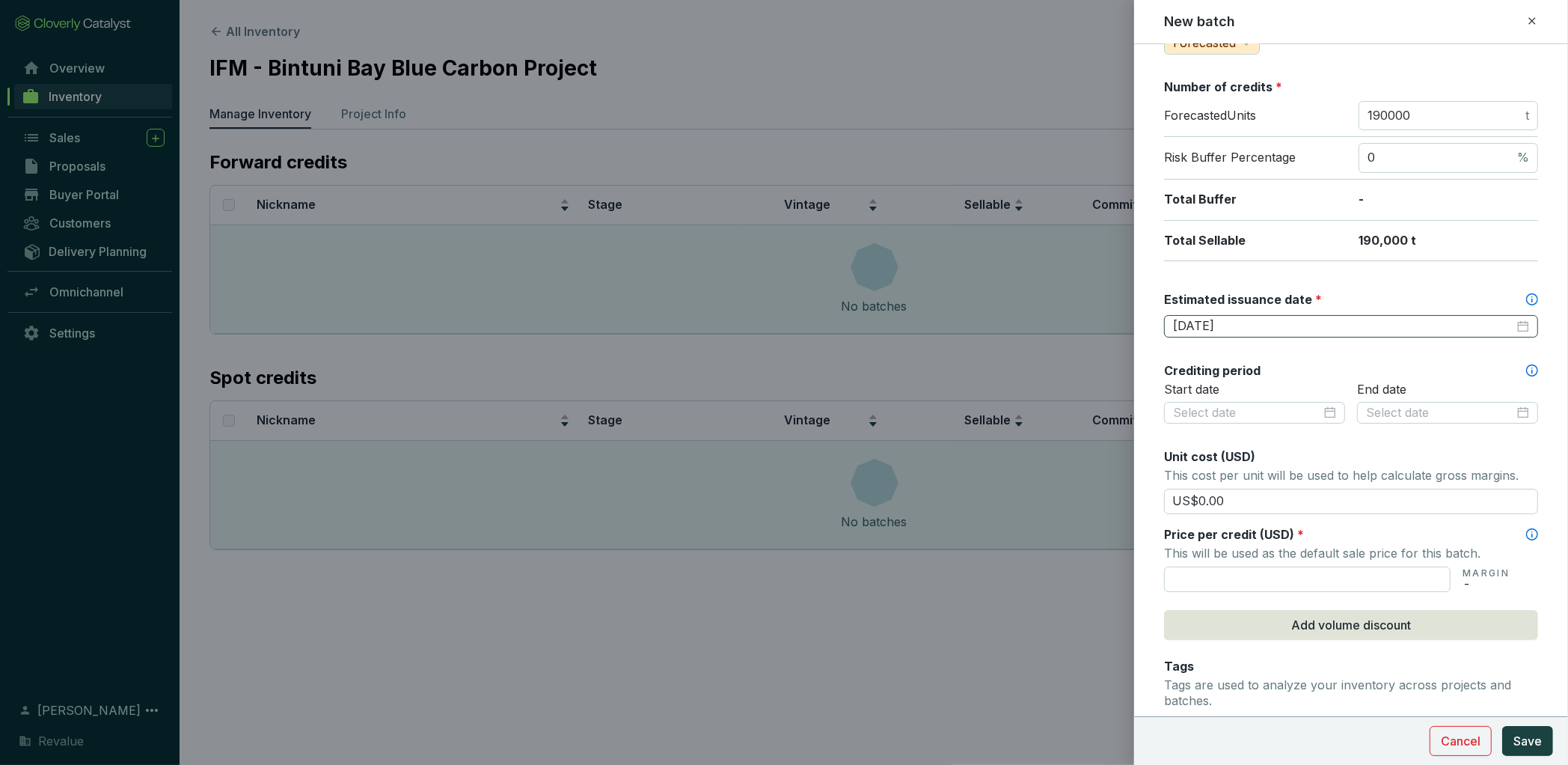
scroll to position [262, 0]
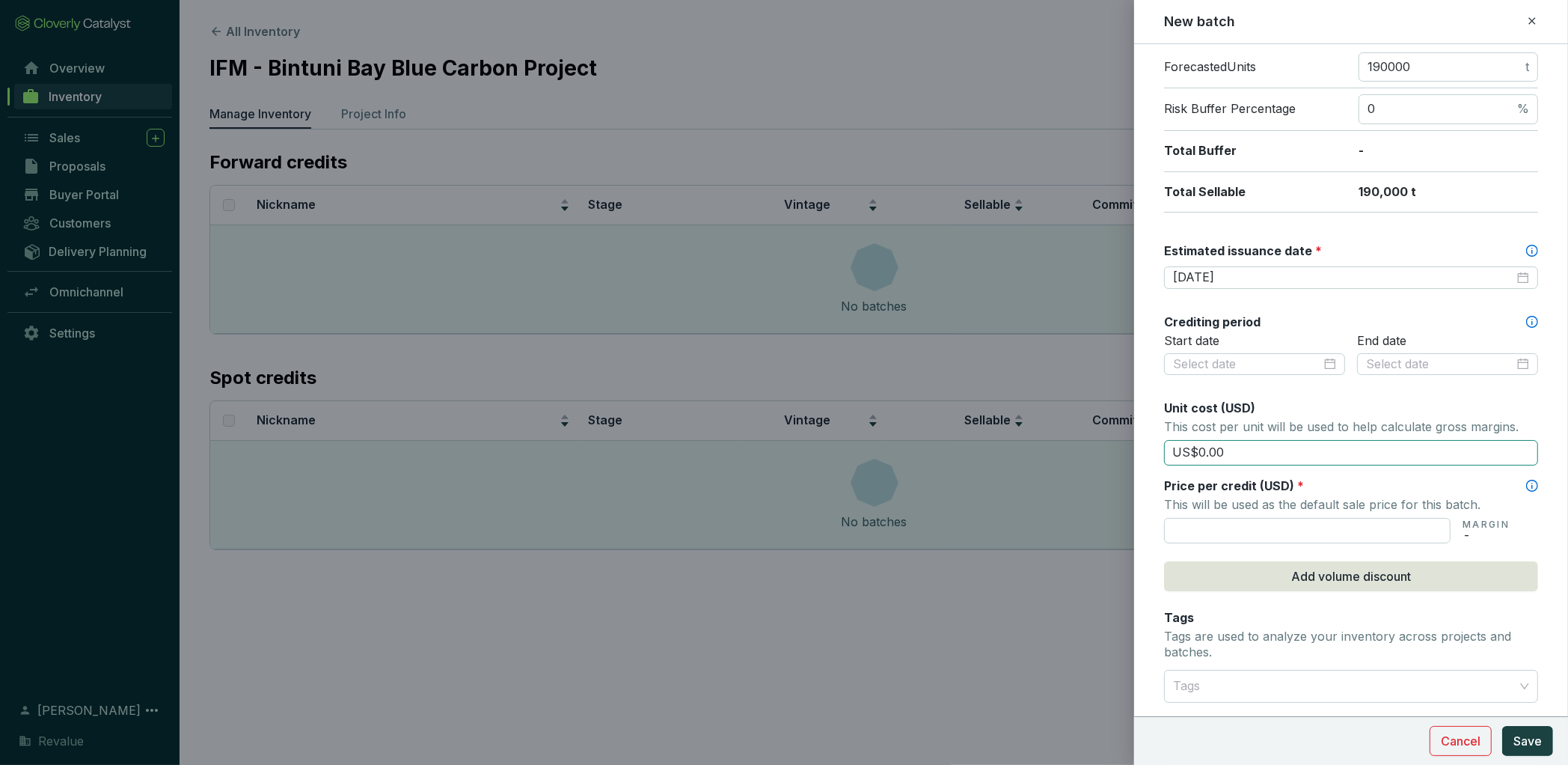
click at [1231, 459] on input "US$0.00" at bounding box center [1351, 452] width 374 height 26
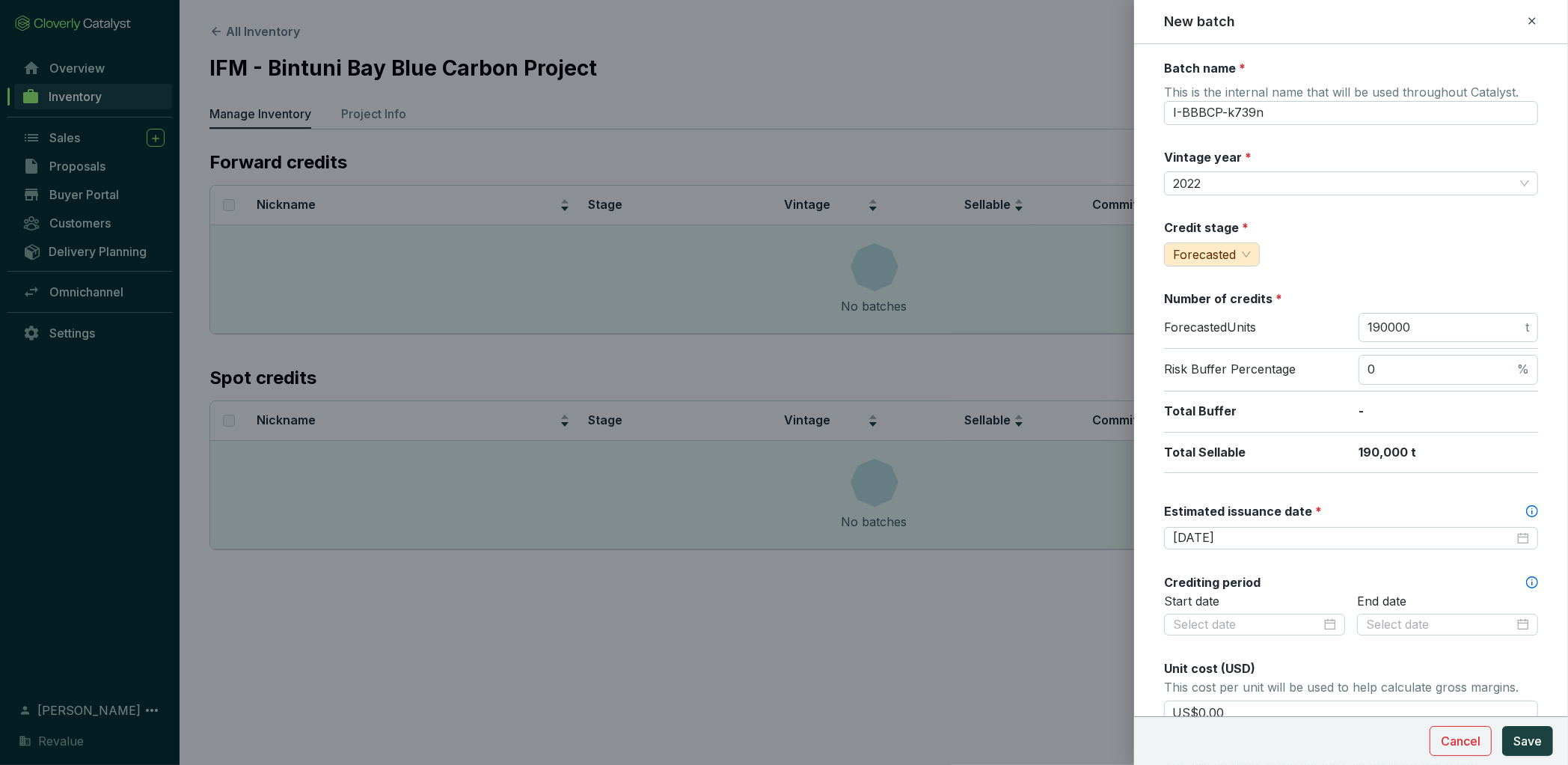
scroll to position [1, 0]
click at [1520, 738] on span "Save" at bounding box center [1528, 740] width 29 height 18
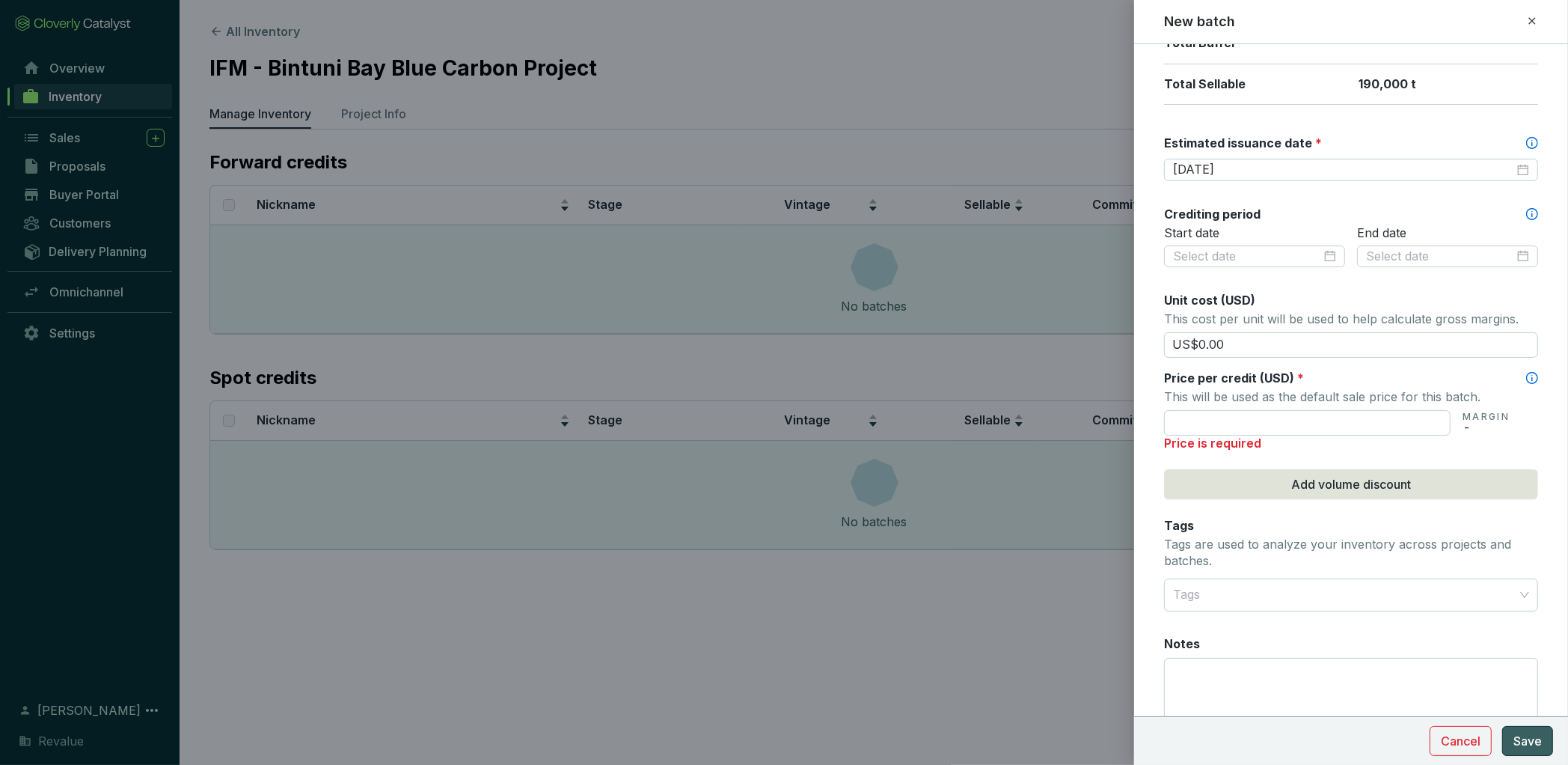
scroll to position [455, 0]
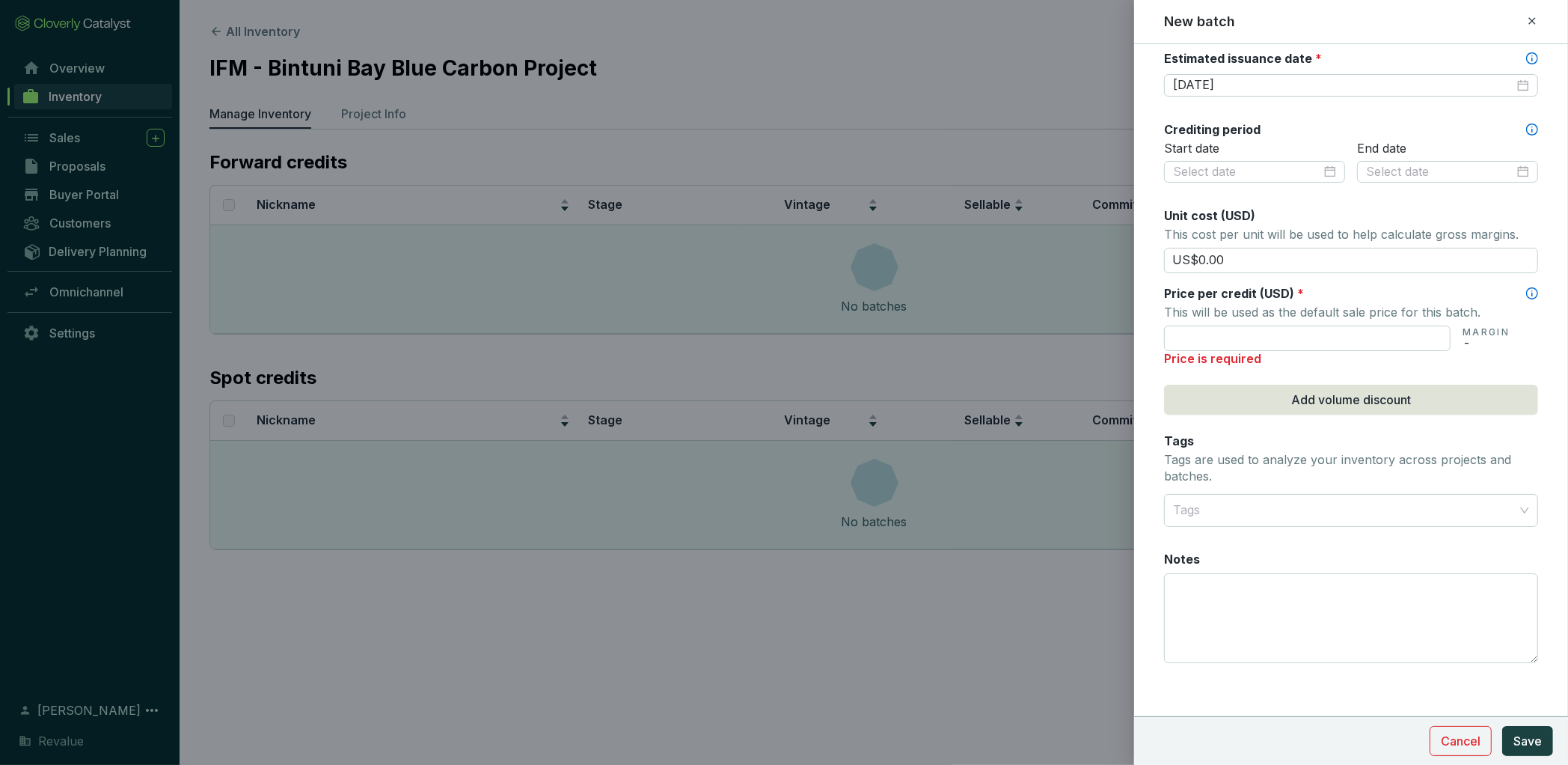
click at [1256, 322] on section "MARGIN -" at bounding box center [1351, 337] width 374 height 29
click at [1256, 342] on input "text" at bounding box center [1308, 338] width 286 height 26
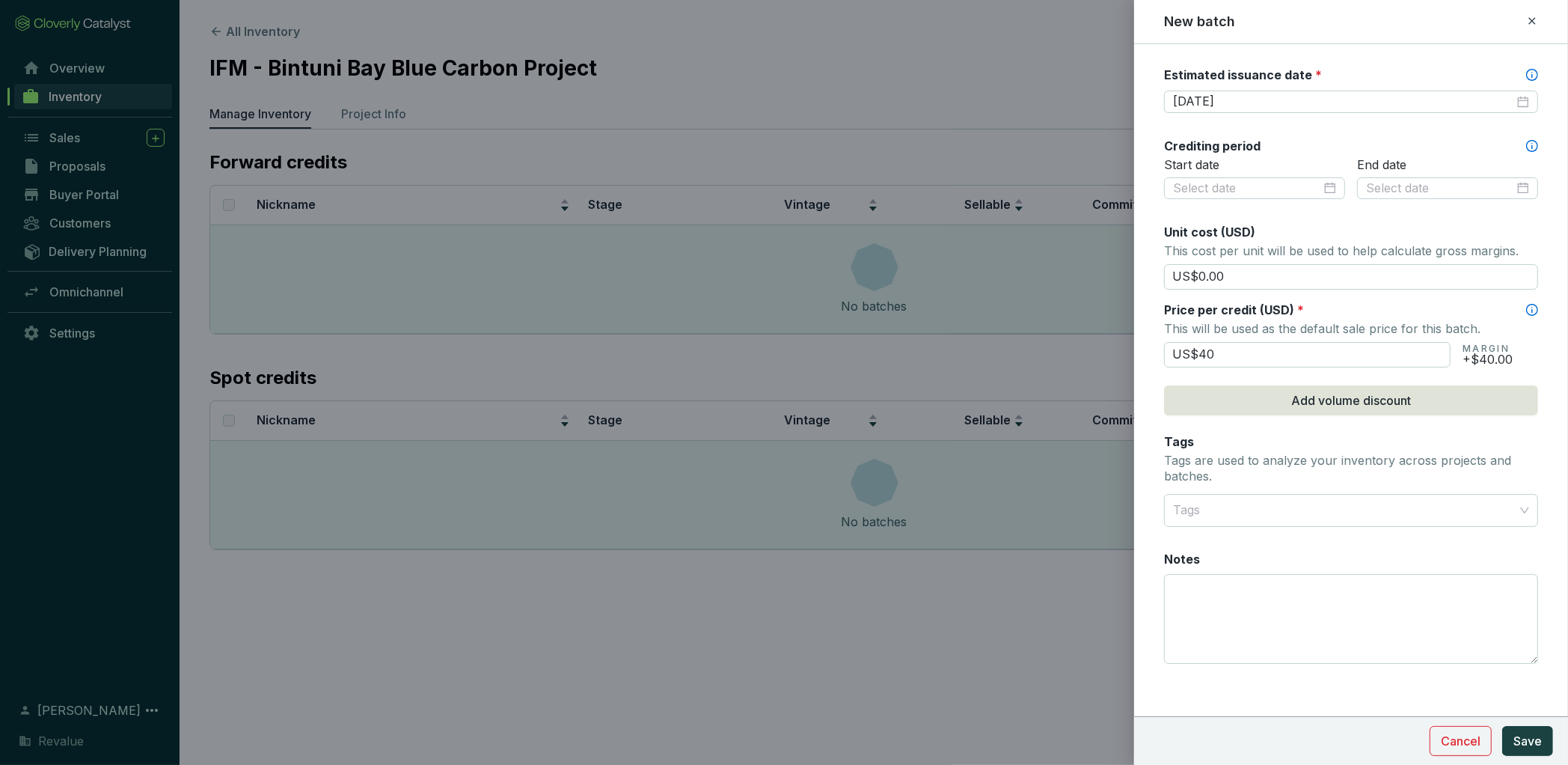
type input "US$40.00"
click at [1532, 741] on span "Save" at bounding box center [1528, 740] width 29 height 18
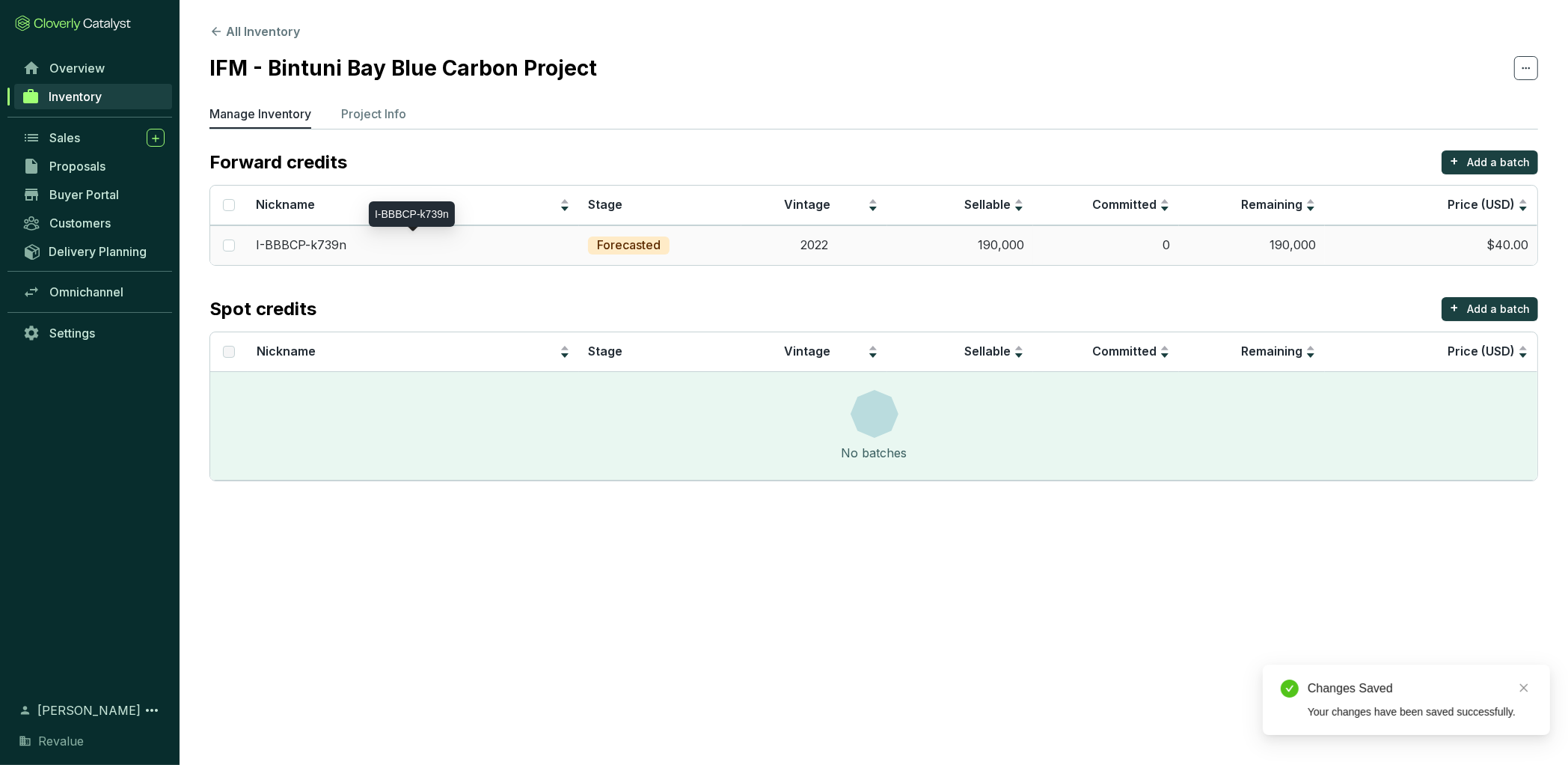
click at [316, 245] on p "I-BBBCP-k739n" at bounding box center [301, 245] width 91 height 16
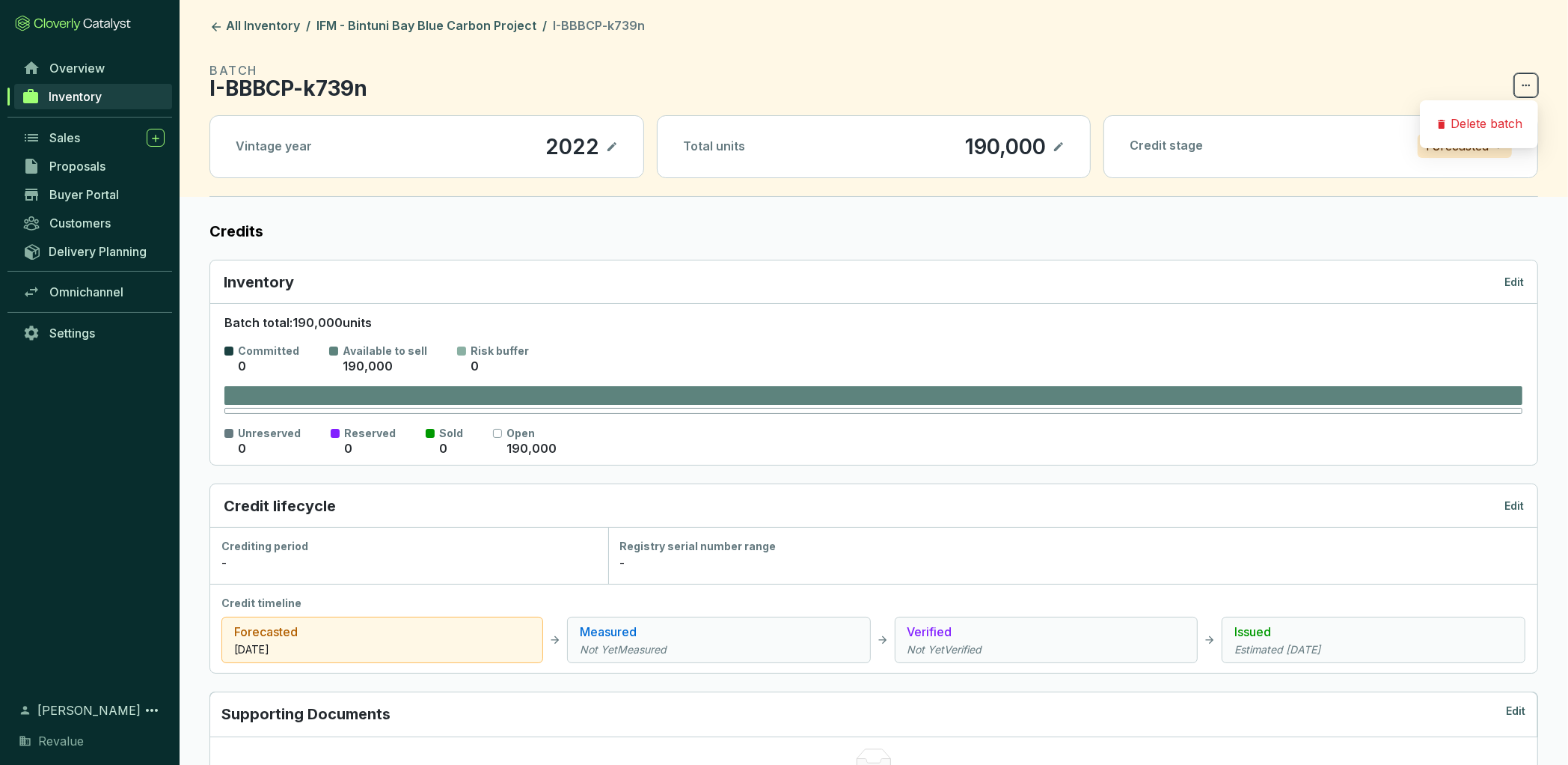
click at [1527, 88] on icon at bounding box center [1526, 85] width 12 height 18
click at [1026, 99] on section "BATCH I-BBBCP-k739n Vintage year 2022 Total units 190,000 Credit stage Forecast…" at bounding box center [874, 129] width 1329 height 135
click at [291, 85] on p "I-BBBCP-k739n" at bounding box center [289, 88] width 158 height 18
click at [1506, 281] on p "Edit" at bounding box center [1515, 282] width 19 height 15
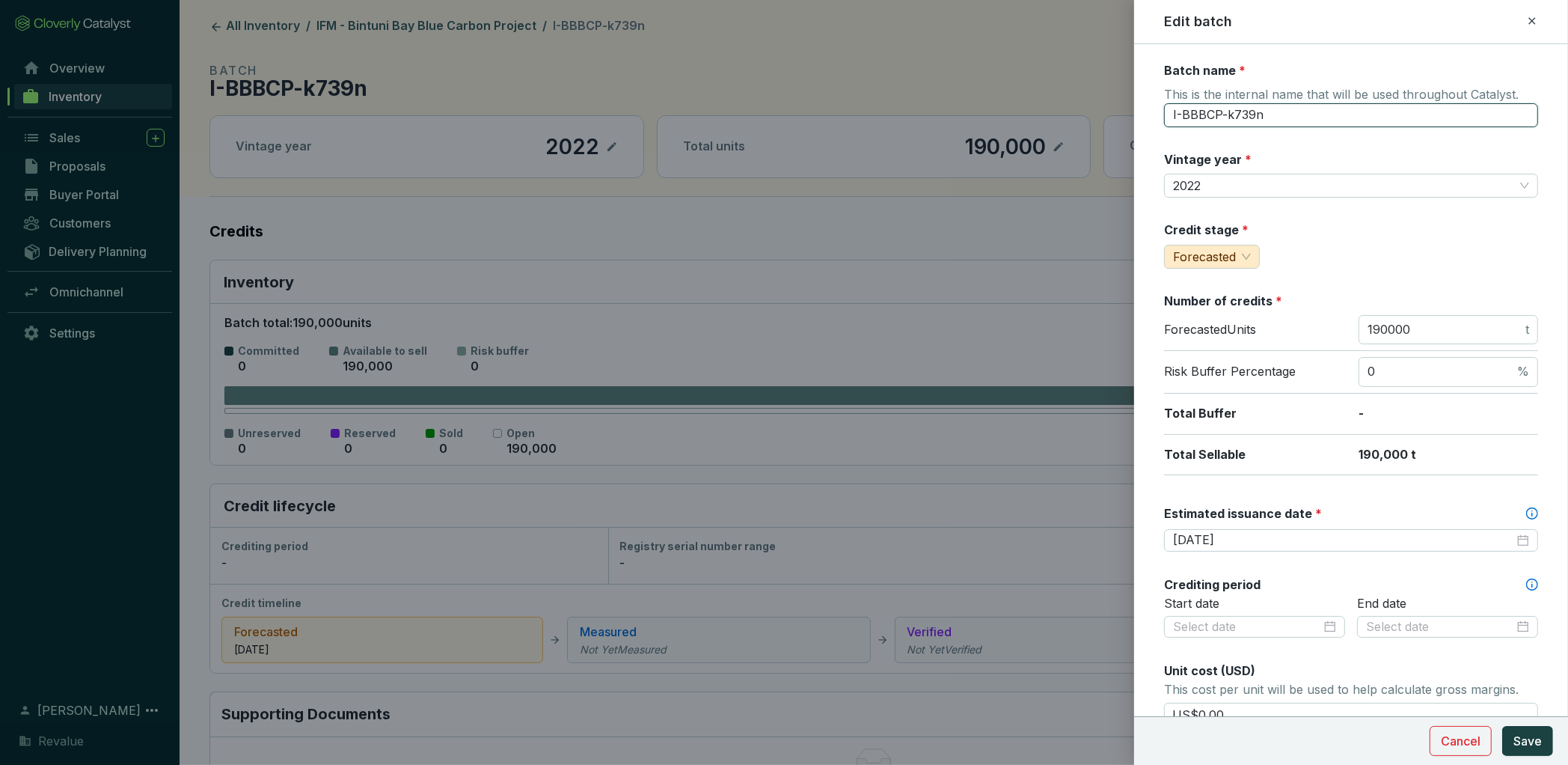
click at [1207, 114] on input "I-BBBCP-k739n" at bounding box center [1351, 114] width 374 height 24
type input "V22"
click at [1511, 738] on button "Save" at bounding box center [1527, 740] width 51 height 30
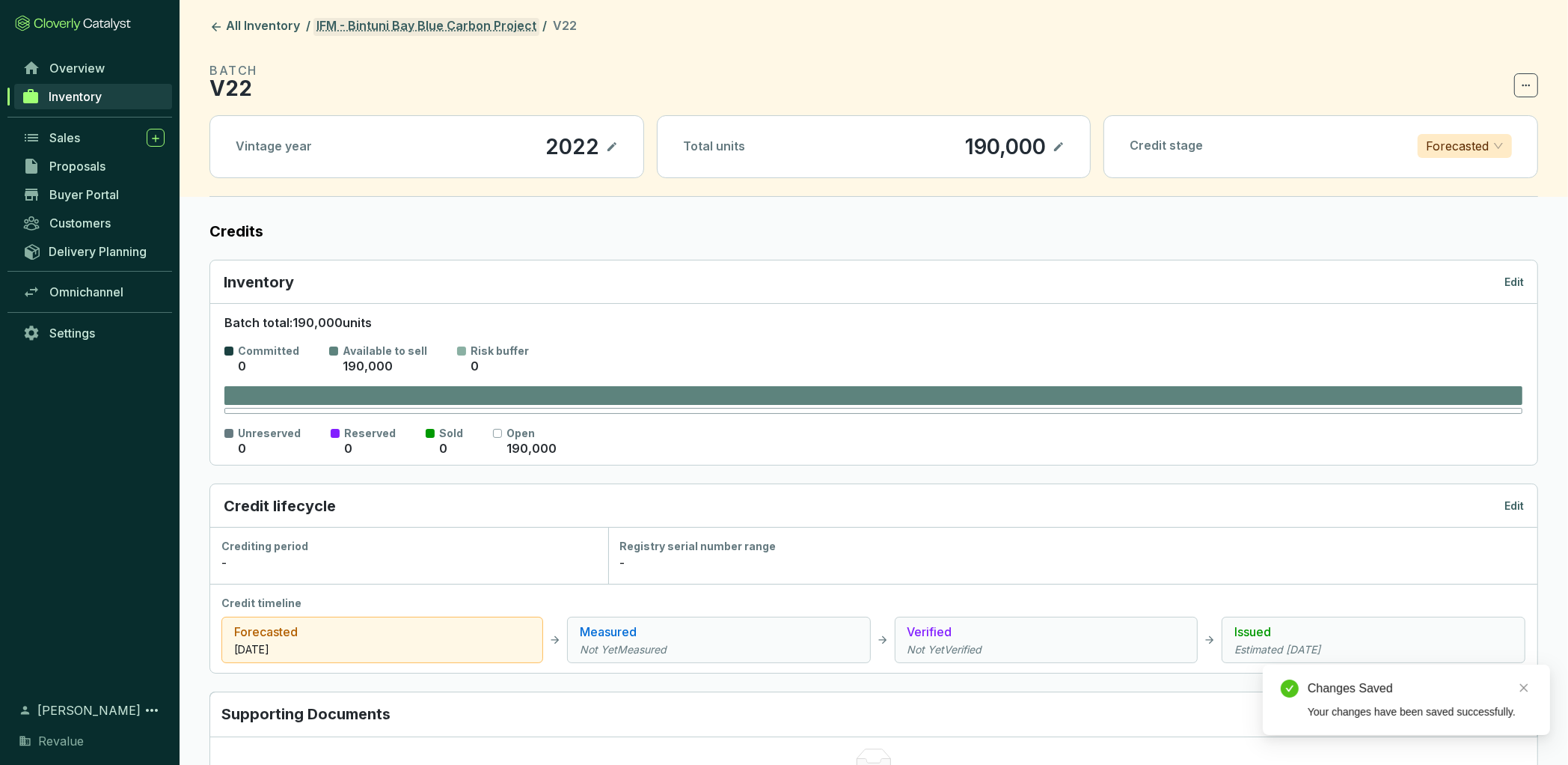
click at [428, 21] on link "IFM - Bintuni Bay Blue Carbon Project" at bounding box center [426, 27] width 226 height 18
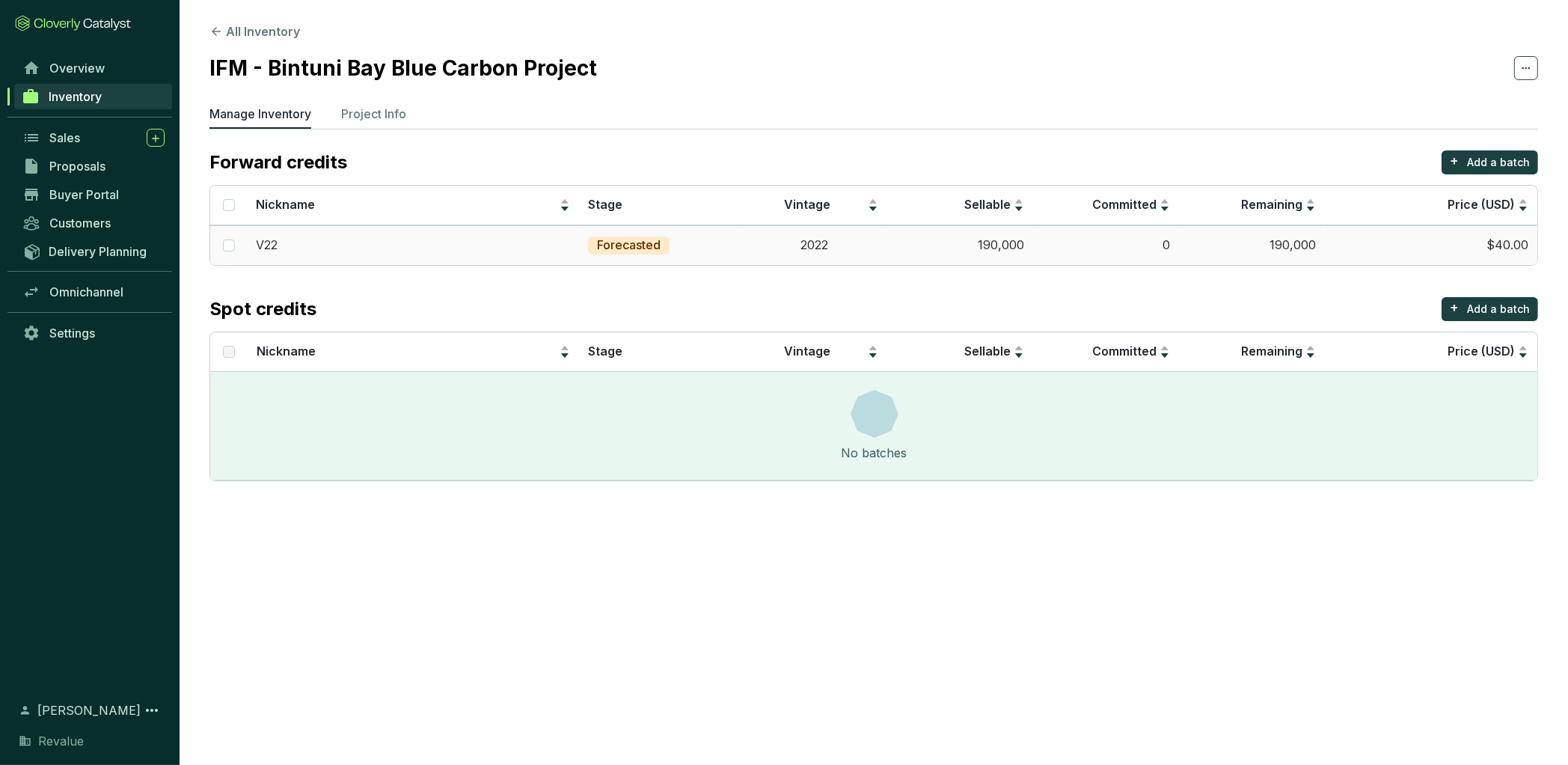
click at [235, 246] on td at bounding box center [228, 245] width 37 height 40
click at [226, 245] on input "checkbox" at bounding box center [229, 245] width 12 height 12
checkbox input "true"
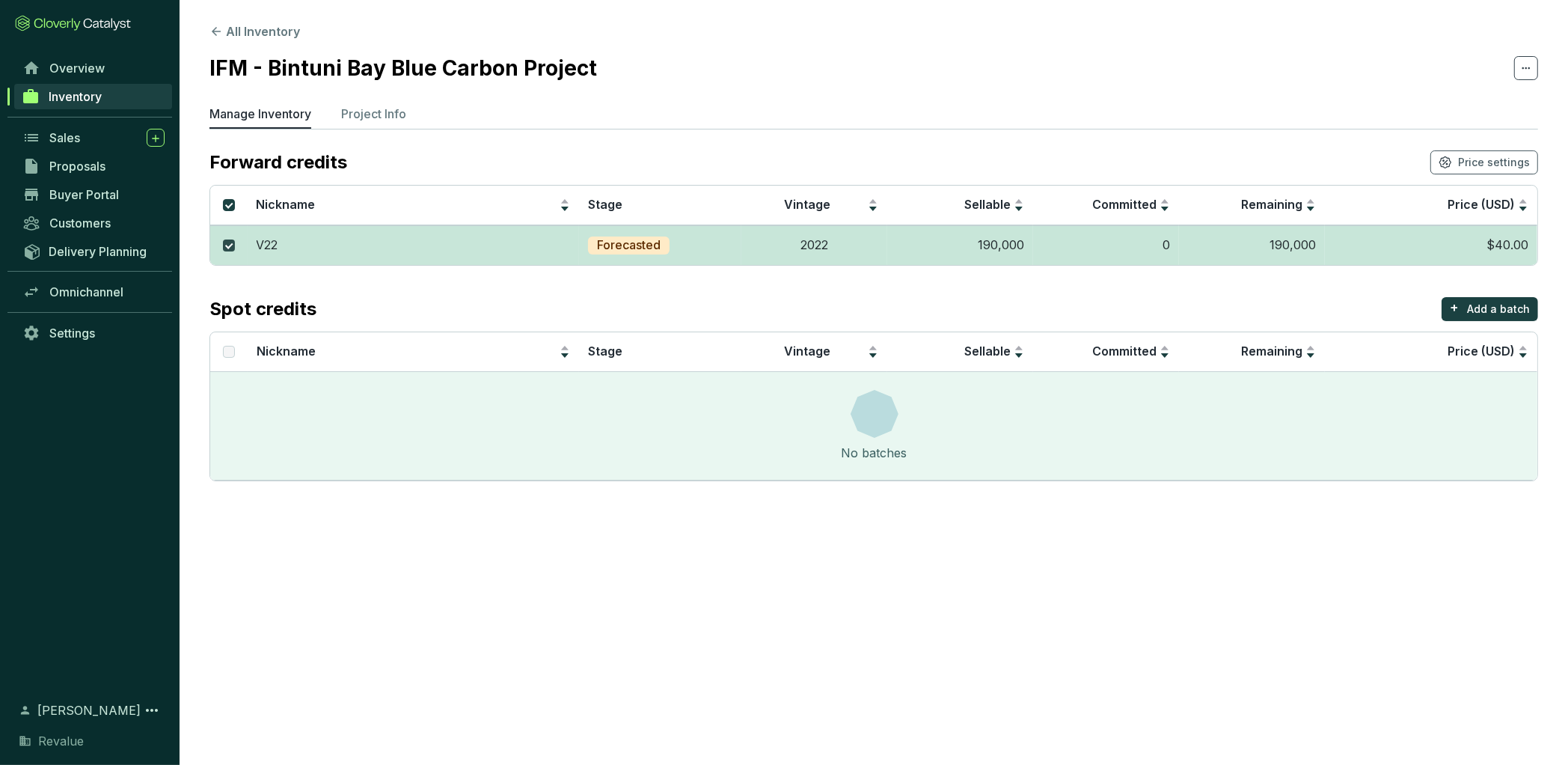
click at [224, 239] on input "checkbox" at bounding box center [229, 245] width 12 height 12
checkbox input "false"
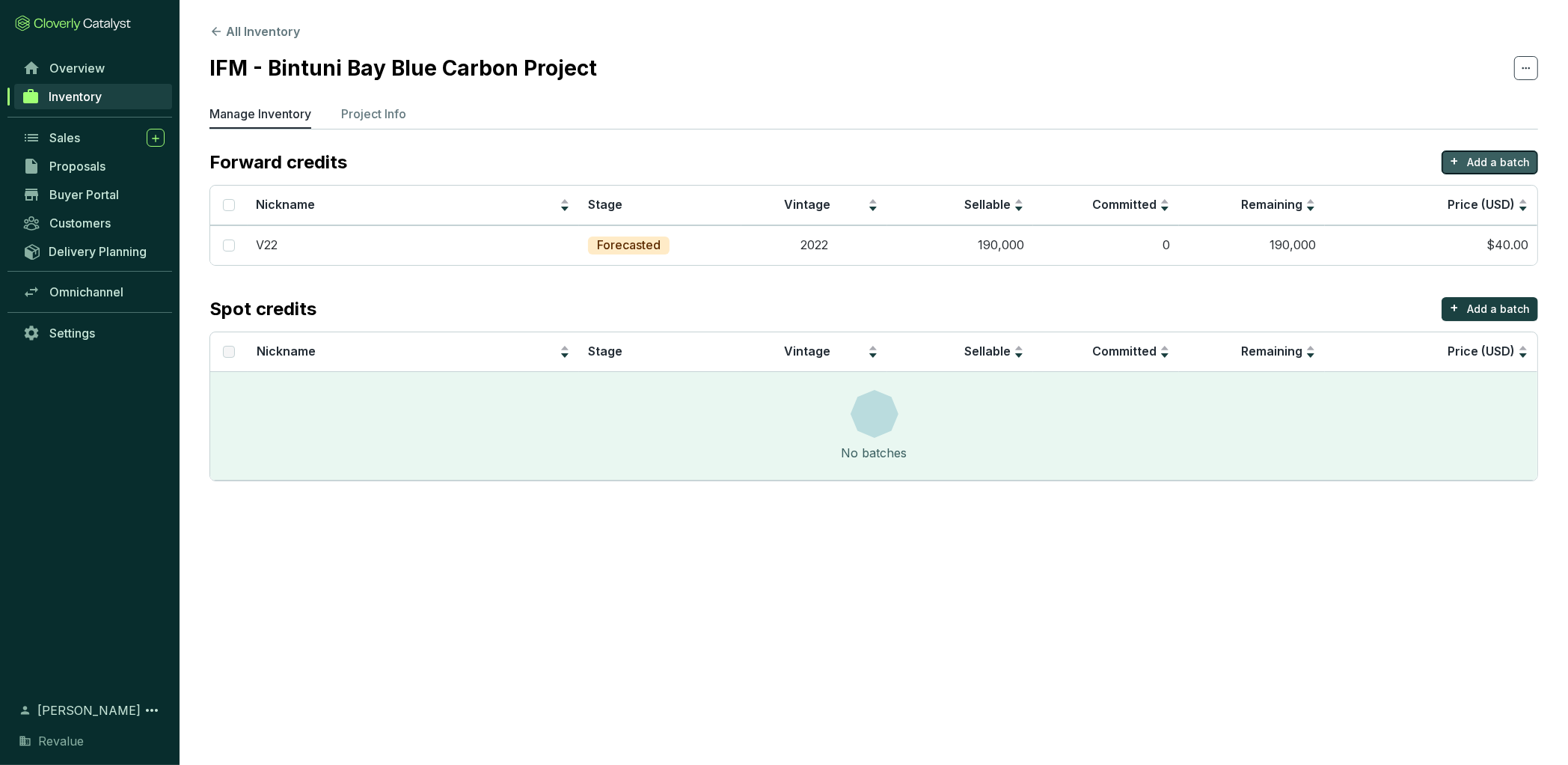
click at [1492, 161] on p "Add a batch" at bounding box center [1499, 162] width 63 height 15
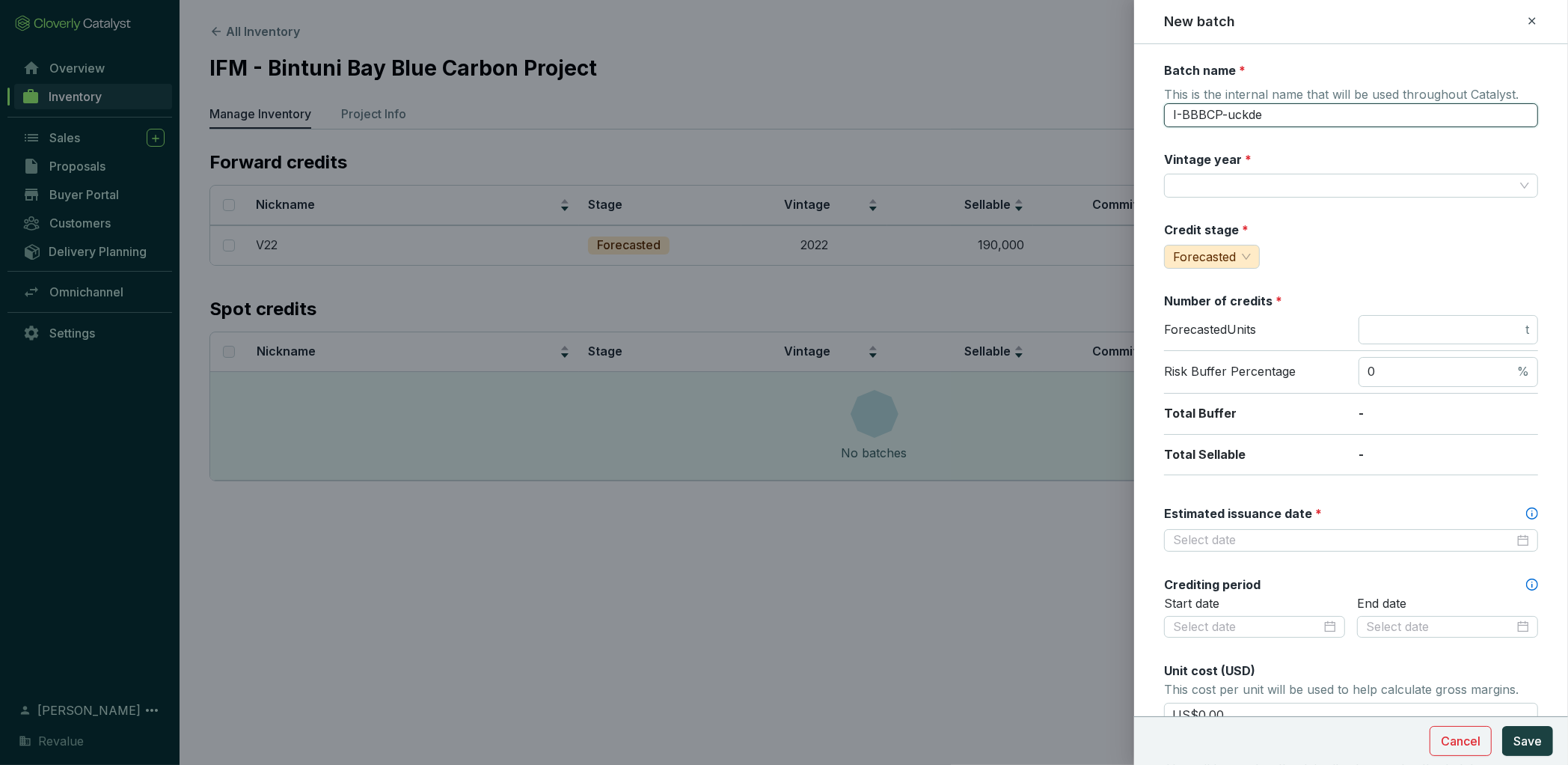
click at [1255, 116] on input "I-BBBCP-uckde" at bounding box center [1351, 114] width 374 height 24
type input "V23"
click at [1304, 181] on input "Vintage year *" at bounding box center [1344, 186] width 341 height 23
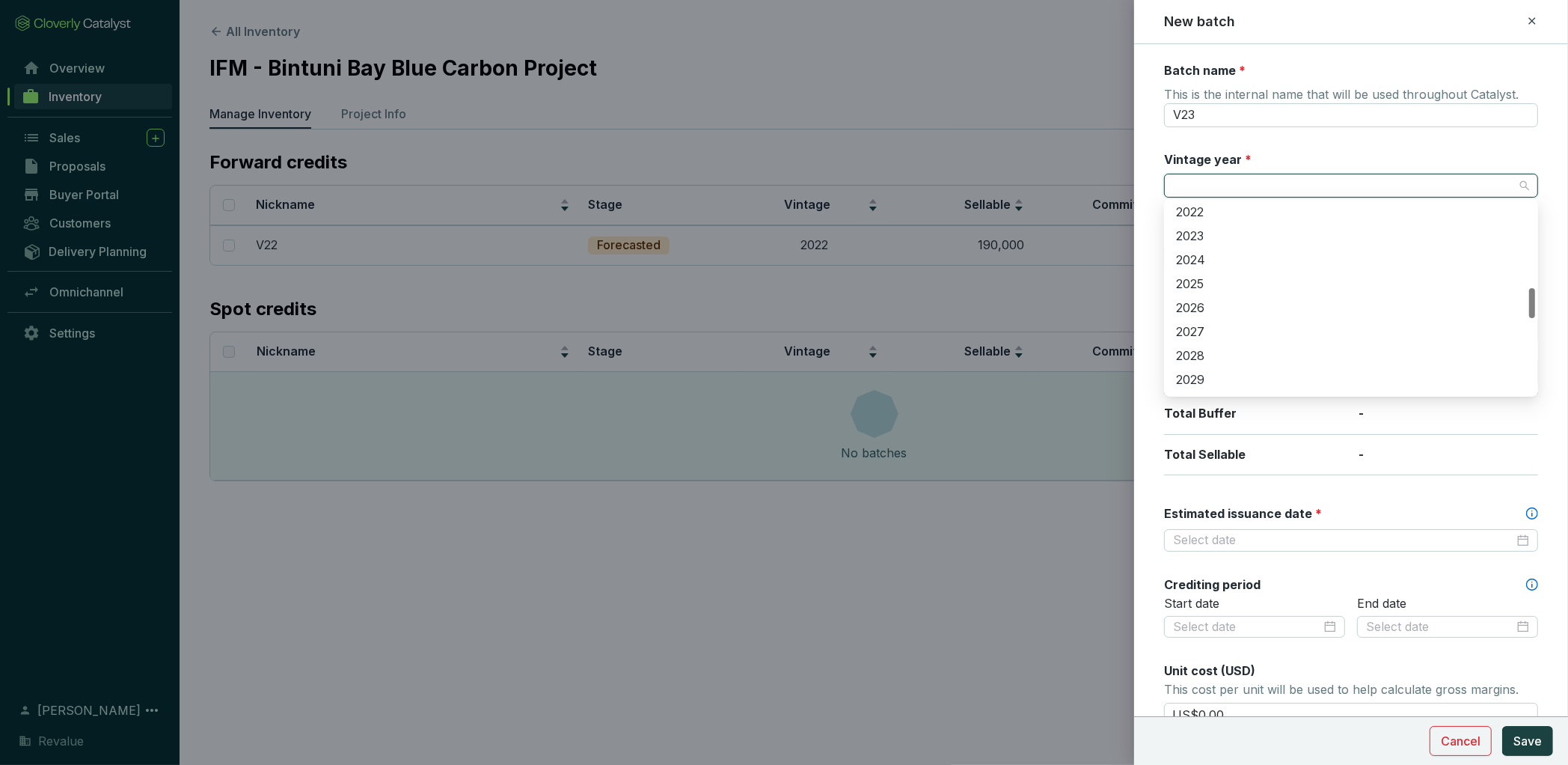
scroll to position [491, 0]
click at [1207, 274] on div "2023" at bounding box center [1351, 274] width 350 height 16
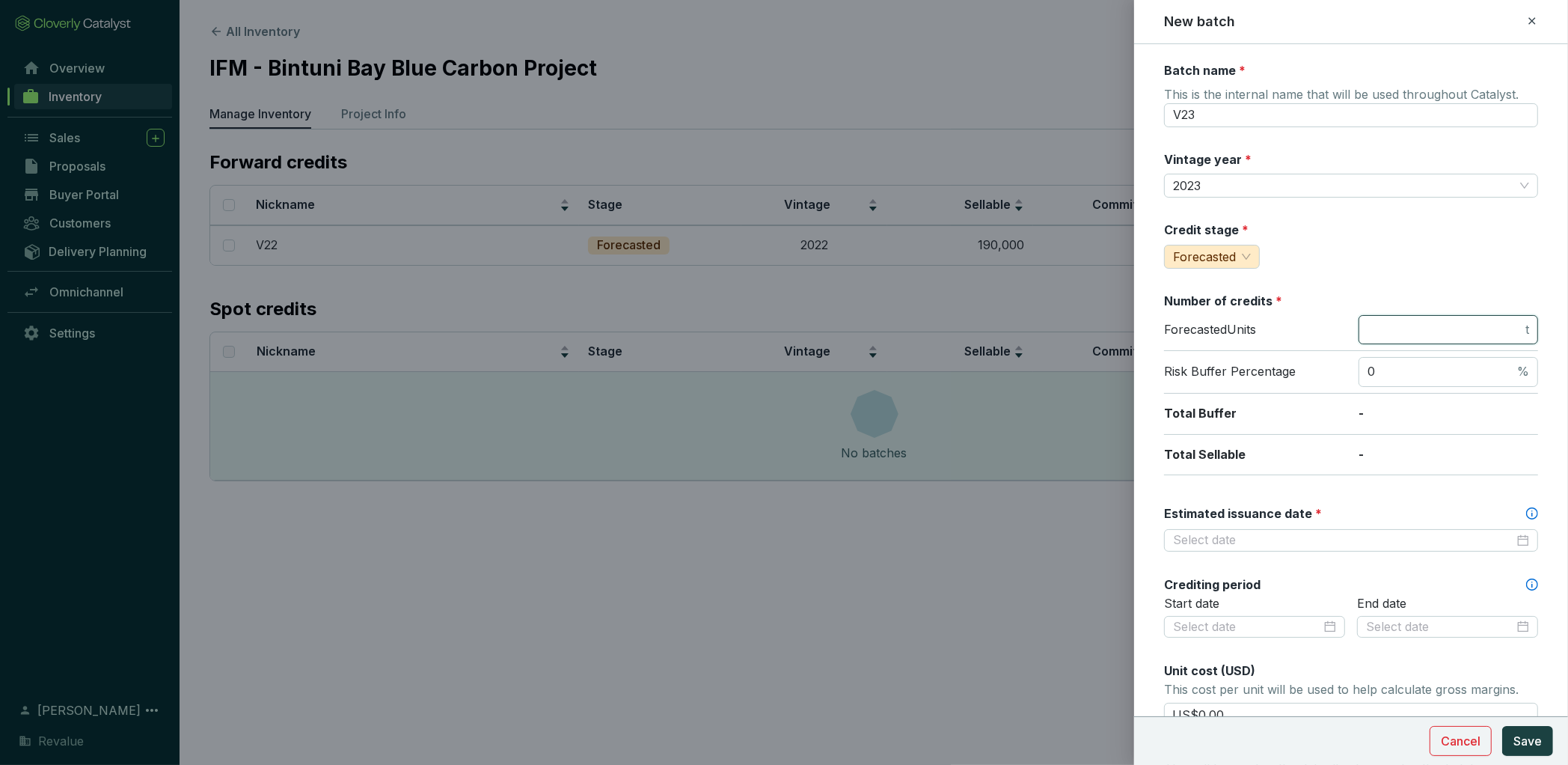
click at [1430, 325] on input "number" at bounding box center [1445, 329] width 155 height 16
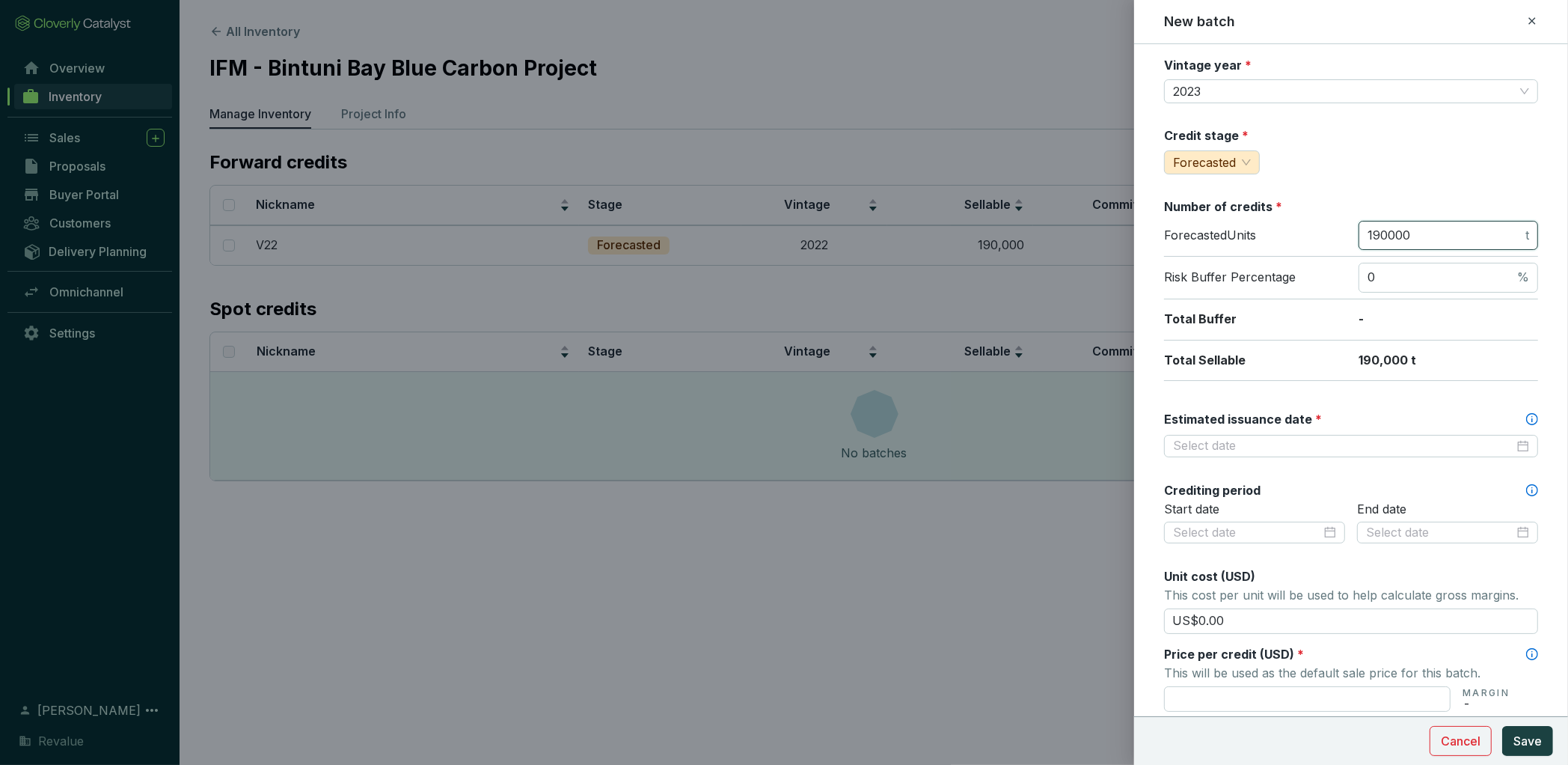
scroll to position [102, 0]
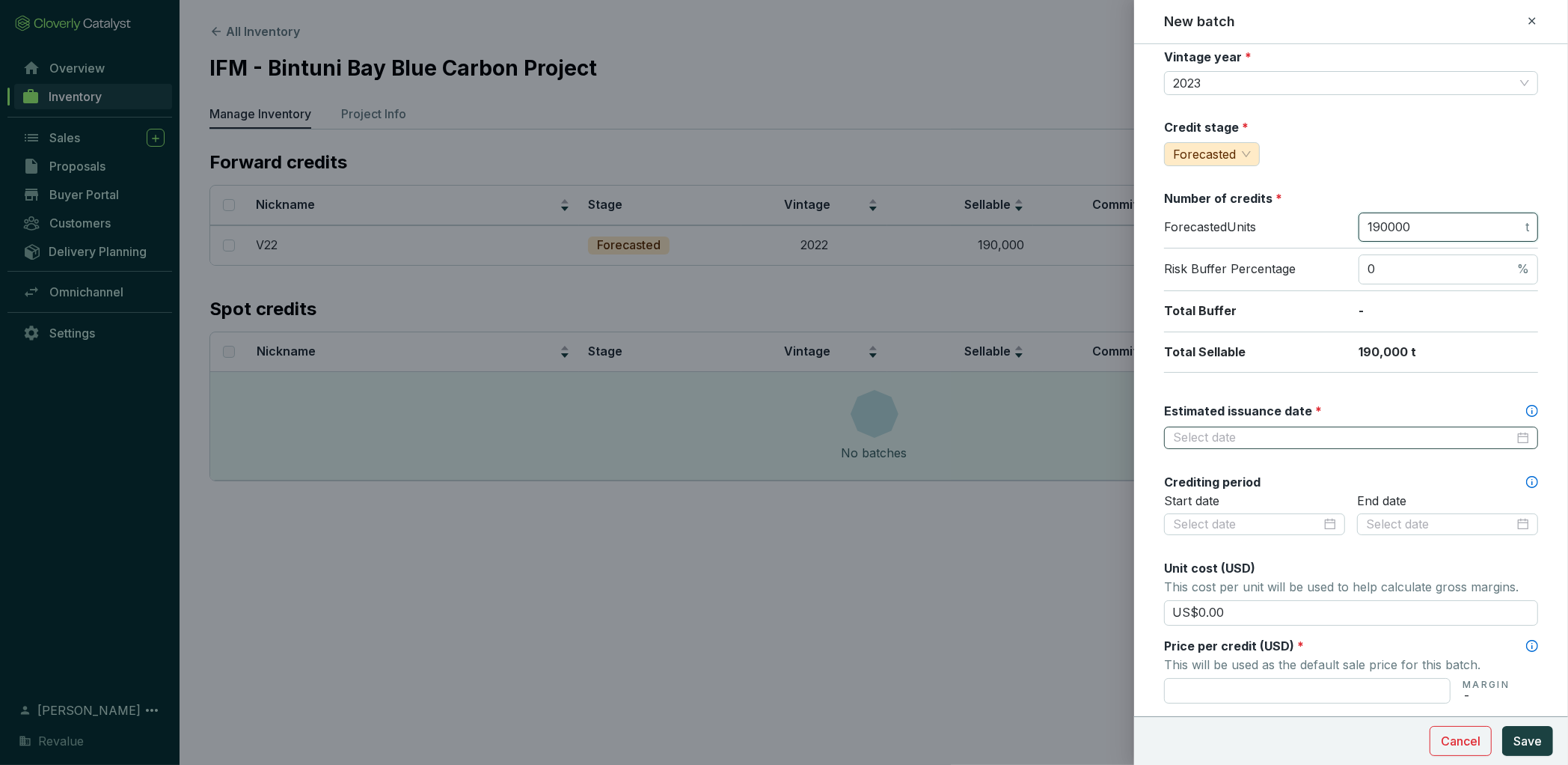
type input "190000"
click at [1262, 440] on input "Estimated issuance date *" at bounding box center [1344, 437] width 341 height 16
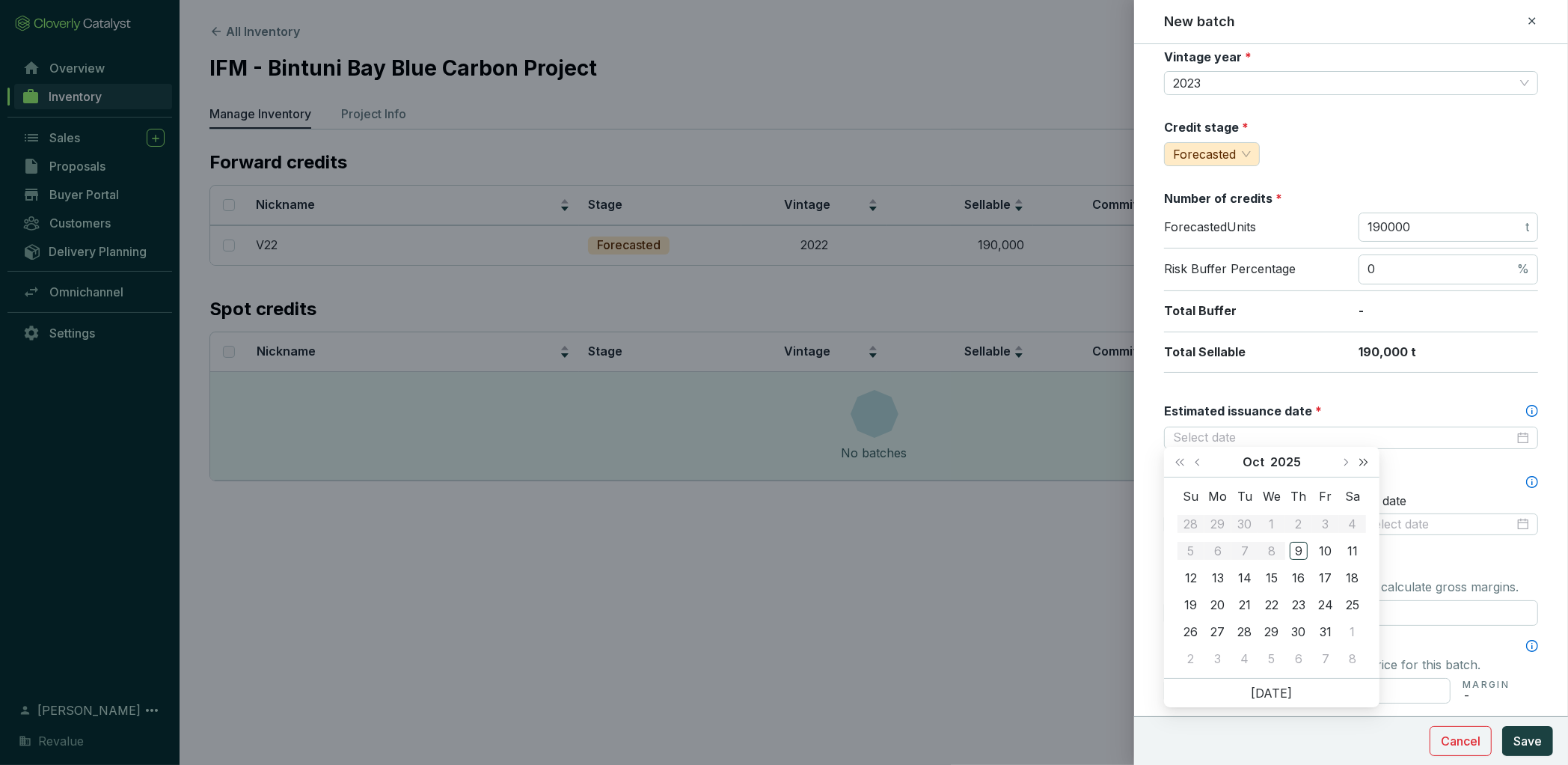
click at [1367, 464] on button "Next year (Control + right)" at bounding box center [1364, 461] width 19 height 30
click at [1349, 463] on button "Next month (PageDown)" at bounding box center [1345, 461] width 19 height 30
type input "2026-12-31"
click at [1296, 631] on div "31" at bounding box center [1299, 631] width 18 height 18
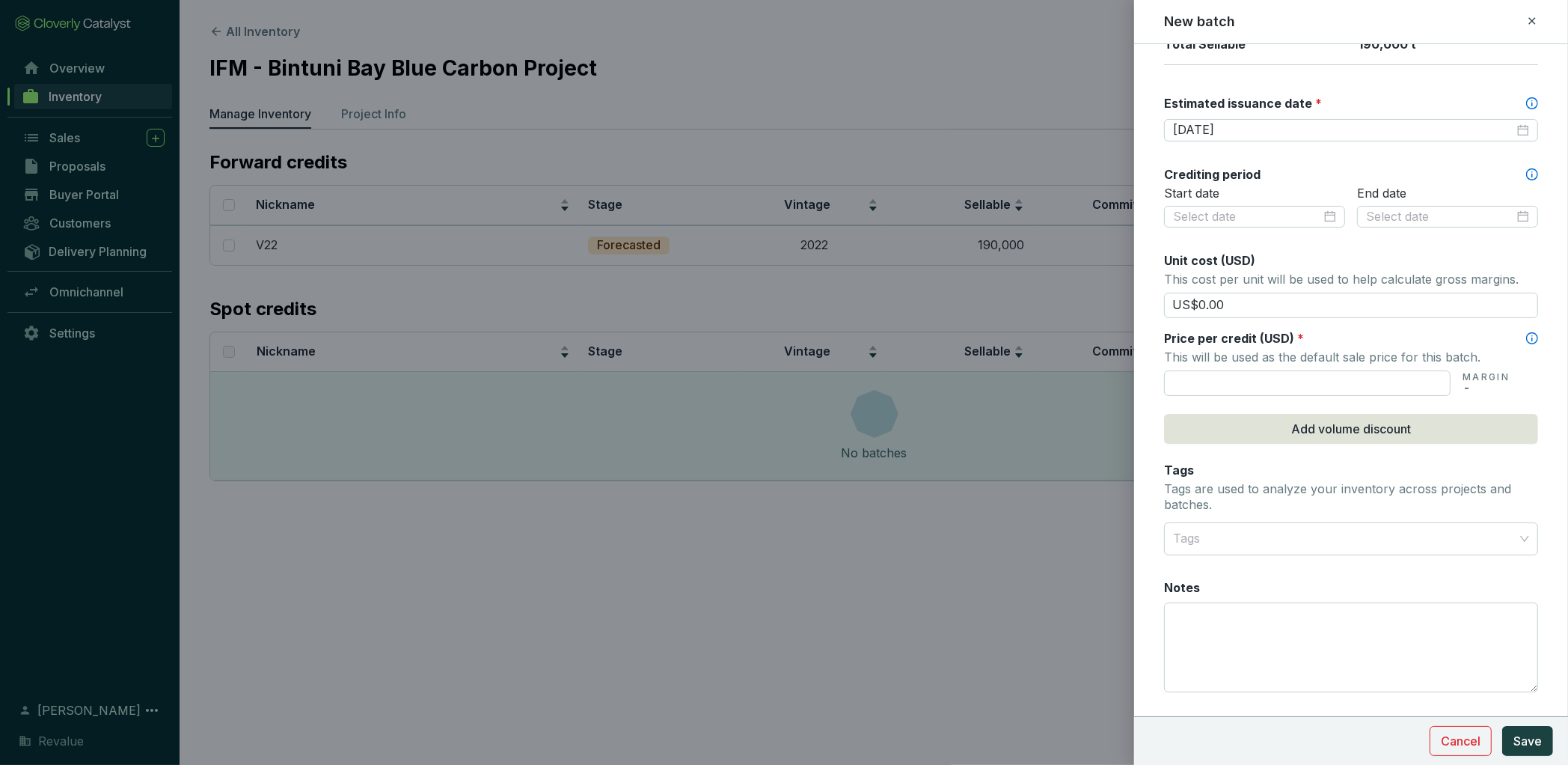
scroll to position [412, 0]
click at [1231, 290] on input "US$0.00" at bounding box center [1351, 302] width 374 height 26
click at [1254, 312] on div "Batch name * This is the internal name that will be used throughout Catalyst. V…" at bounding box center [1351, 178] width 374 height 1058
click at [1231, 298] on input "US$0.00" at bounding box center [1351, 302] width 374 height 26
type input "US$0"
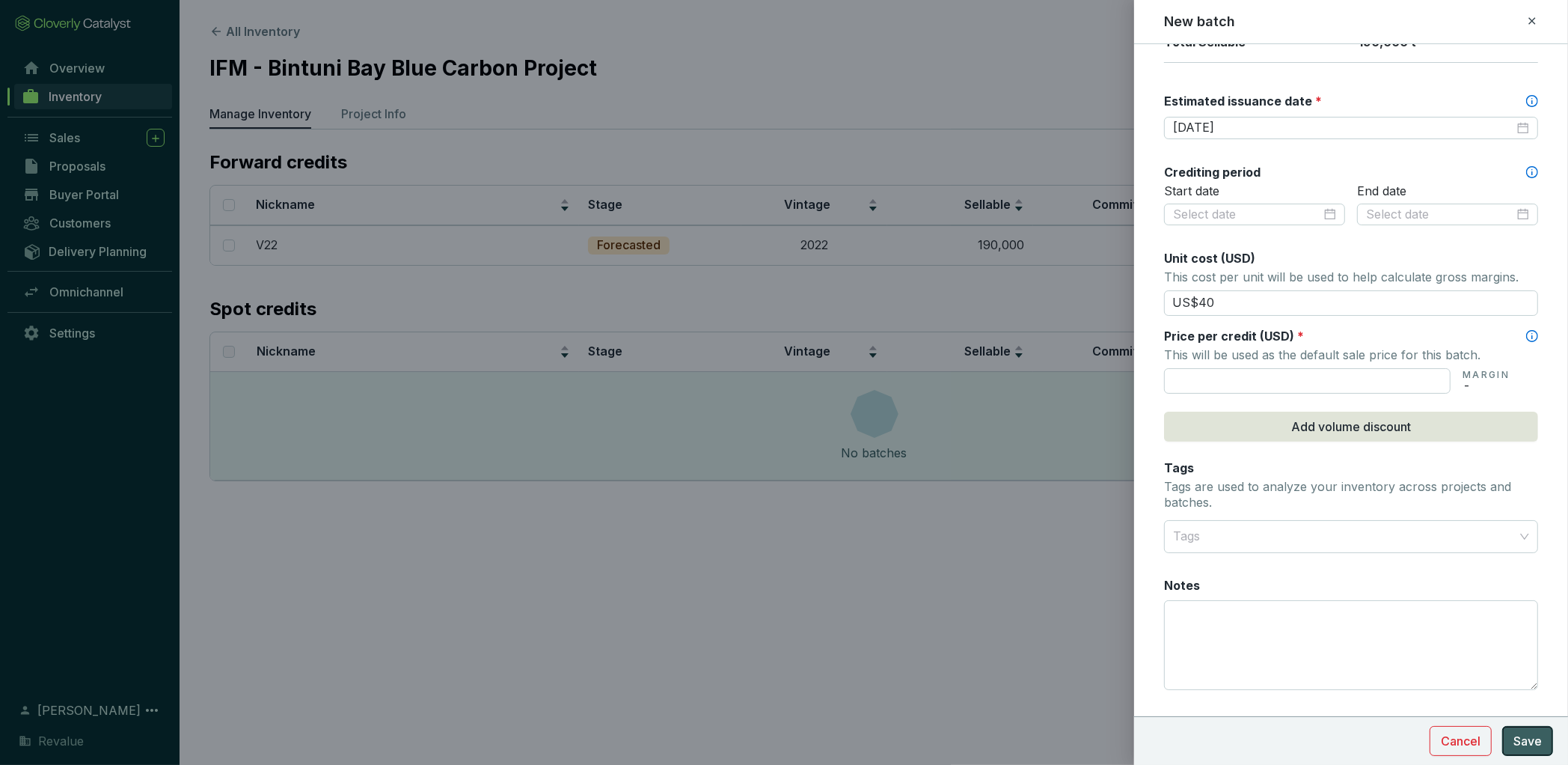
click at [1530, 744] on span "Save" at bounding box center [1528, 740] width 29 height 18
type input "US$40.00"
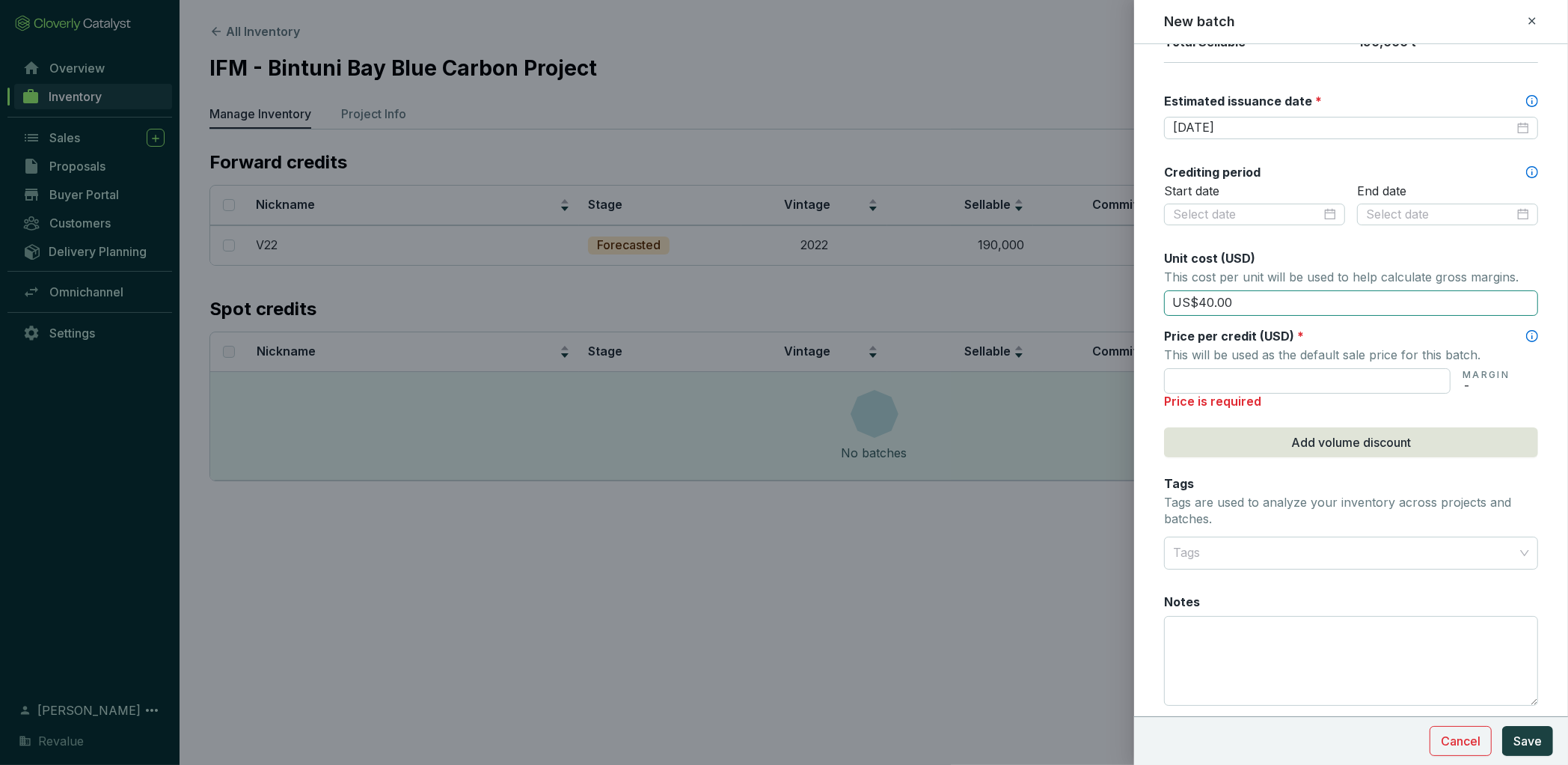
click at [1242, 306] on input "US$40.00" at bounding box center [1351, 302] width 374 height 26
click at [1235, 360] on section "Price per credit (USD) * This will be used as the default sale price for this b…" at bounding box center [1351, 361] width 374 height 66
click at [1235, 380] on input "text" at bounding box center [1308, 381] width 286 height 26
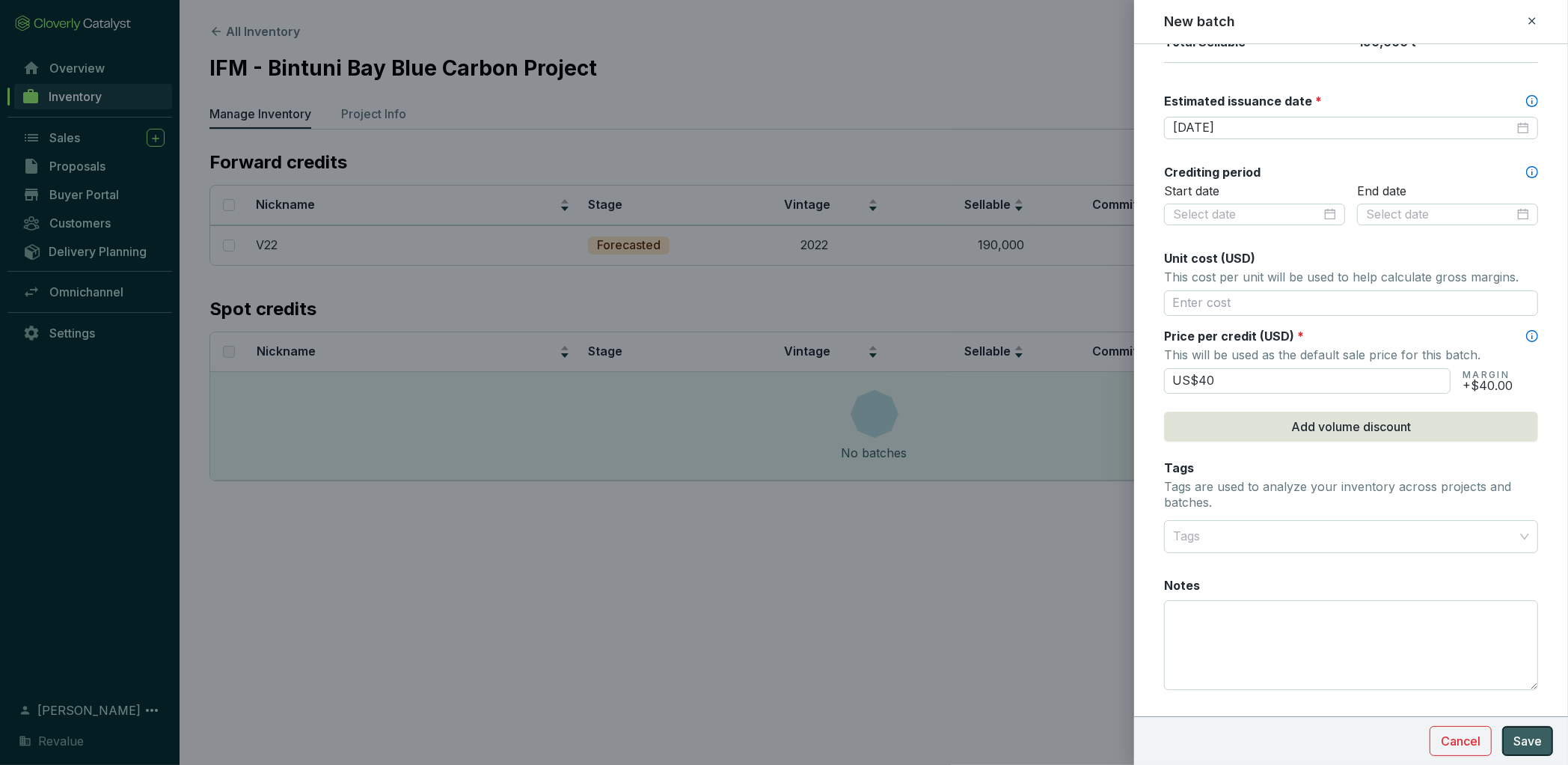
type input "US$40.00"
click at [1545, 743] on button "Save" at bounding box center [1527, 740] width 51 height 30
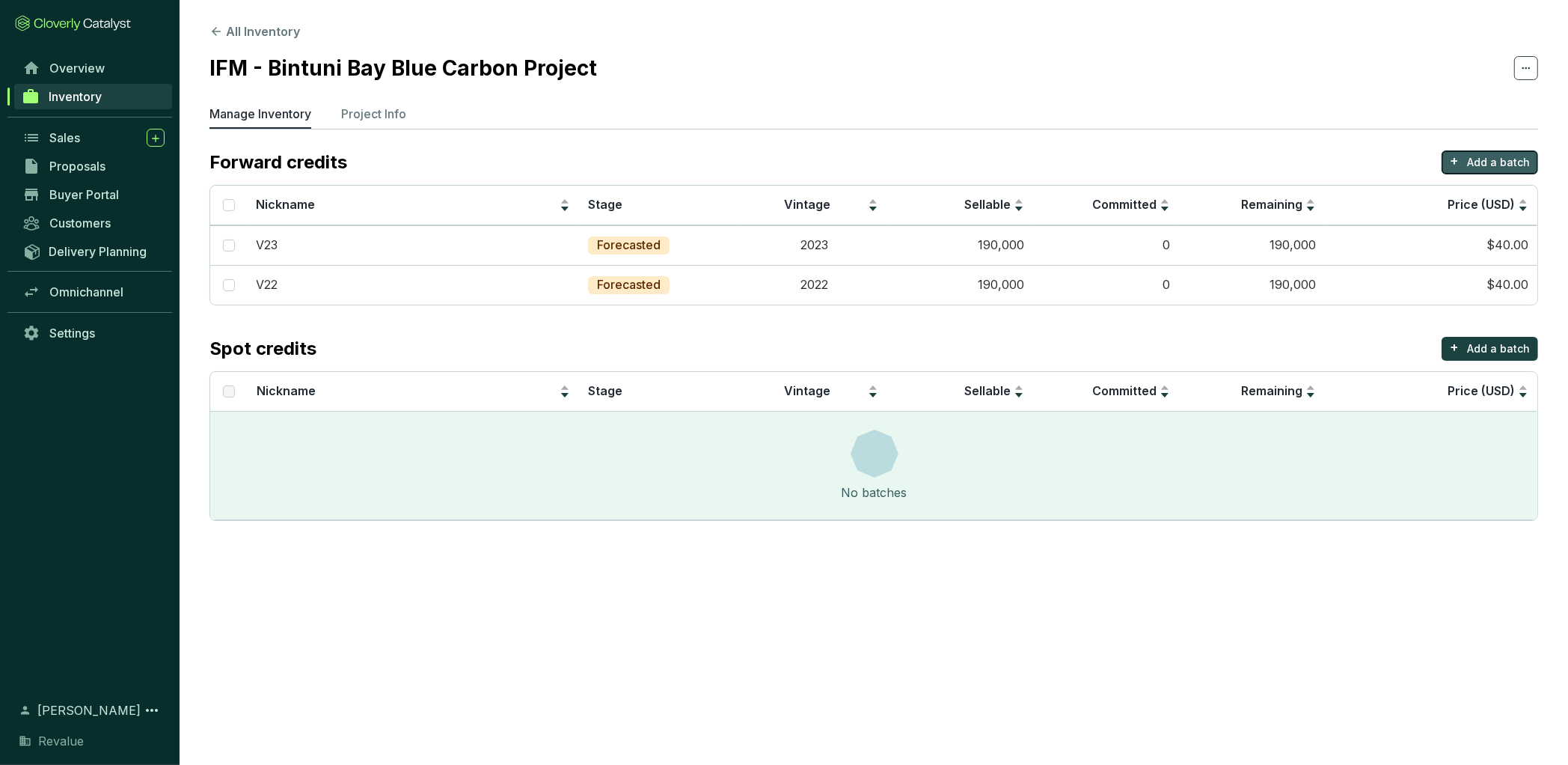
click at [1478, 161] on p "Add a batch" at bounding box center [1499, 162] width 63 height 15
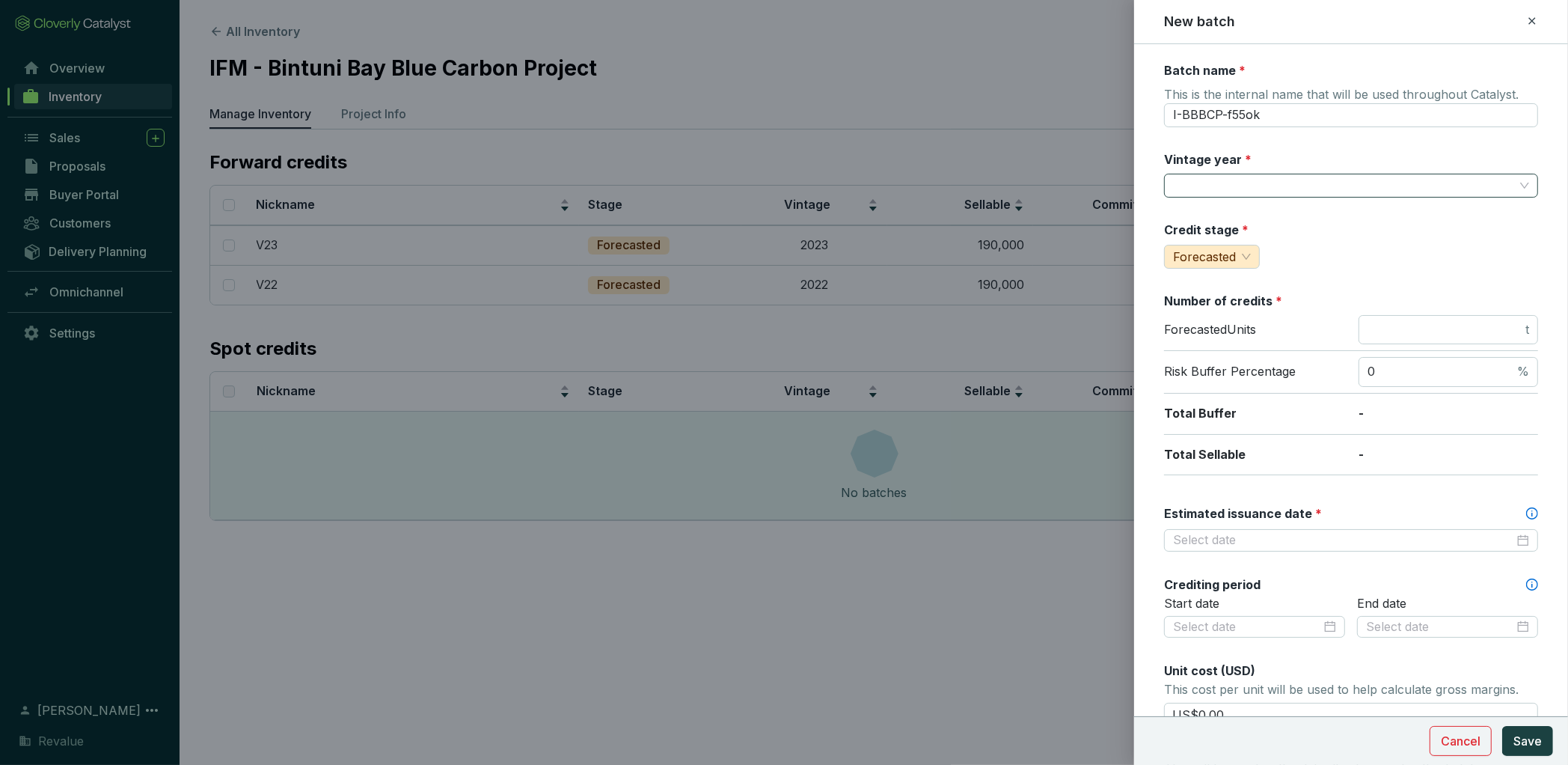
click at [1251, 187] on input "Vintage year *" at bounding box center [1344, 186] width 341 height 23
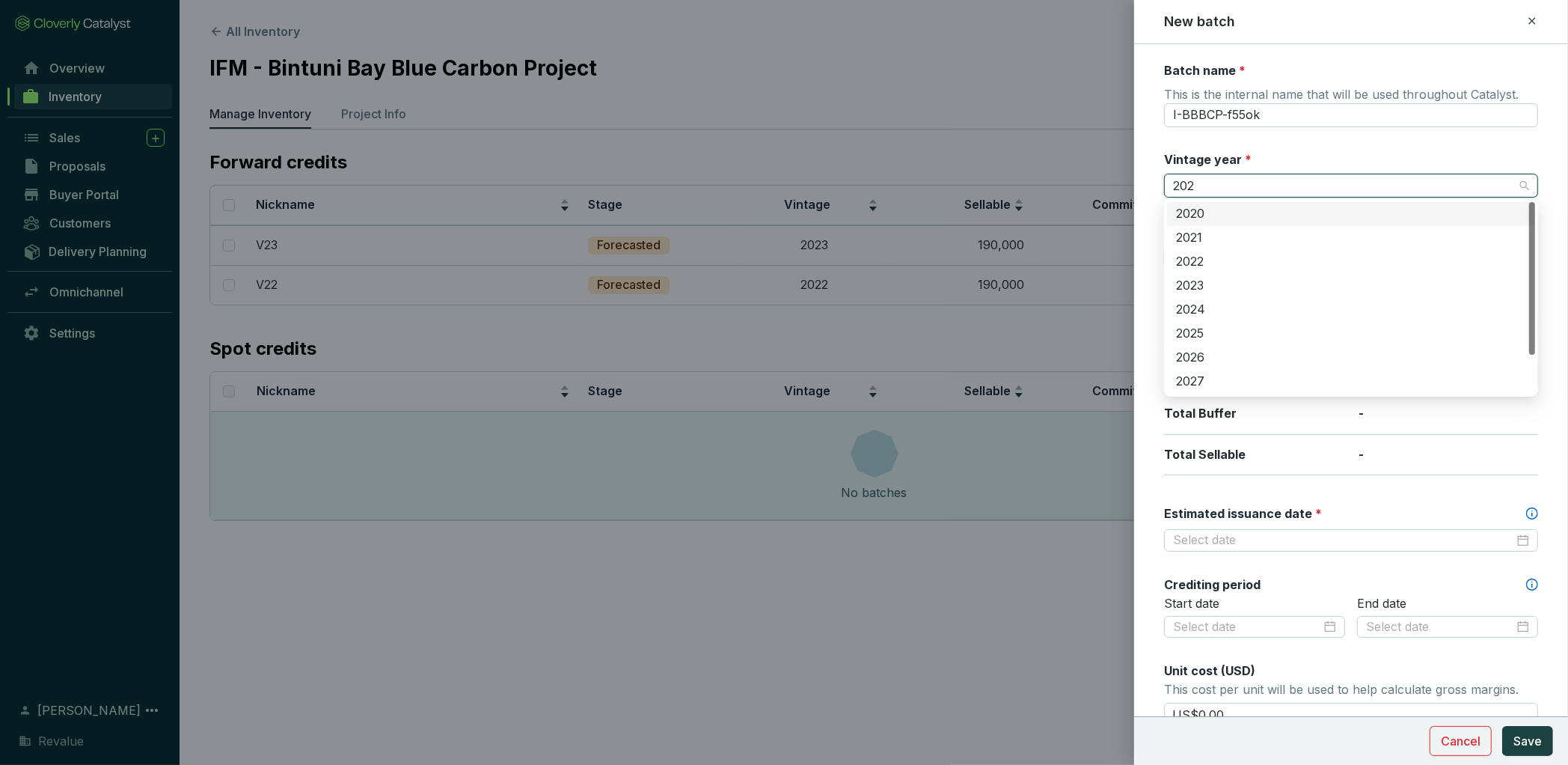
type input "2024"
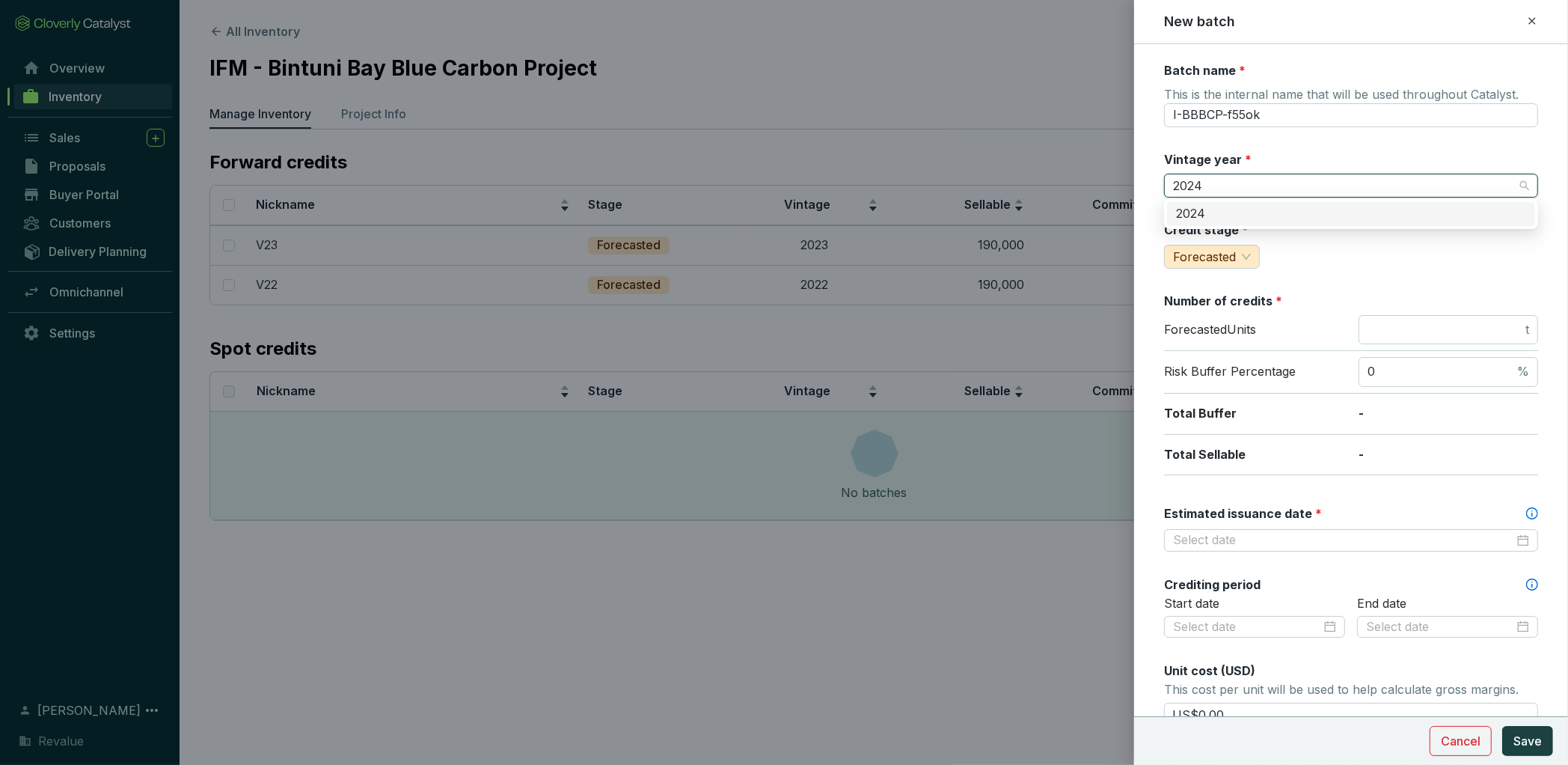
click at [1236, 219] on div "2024" at bounding box center [1351, 214] width 350 height 16
click at [1377, 332] on input "number" at bounding box center [1445, 329] width 155 height 16
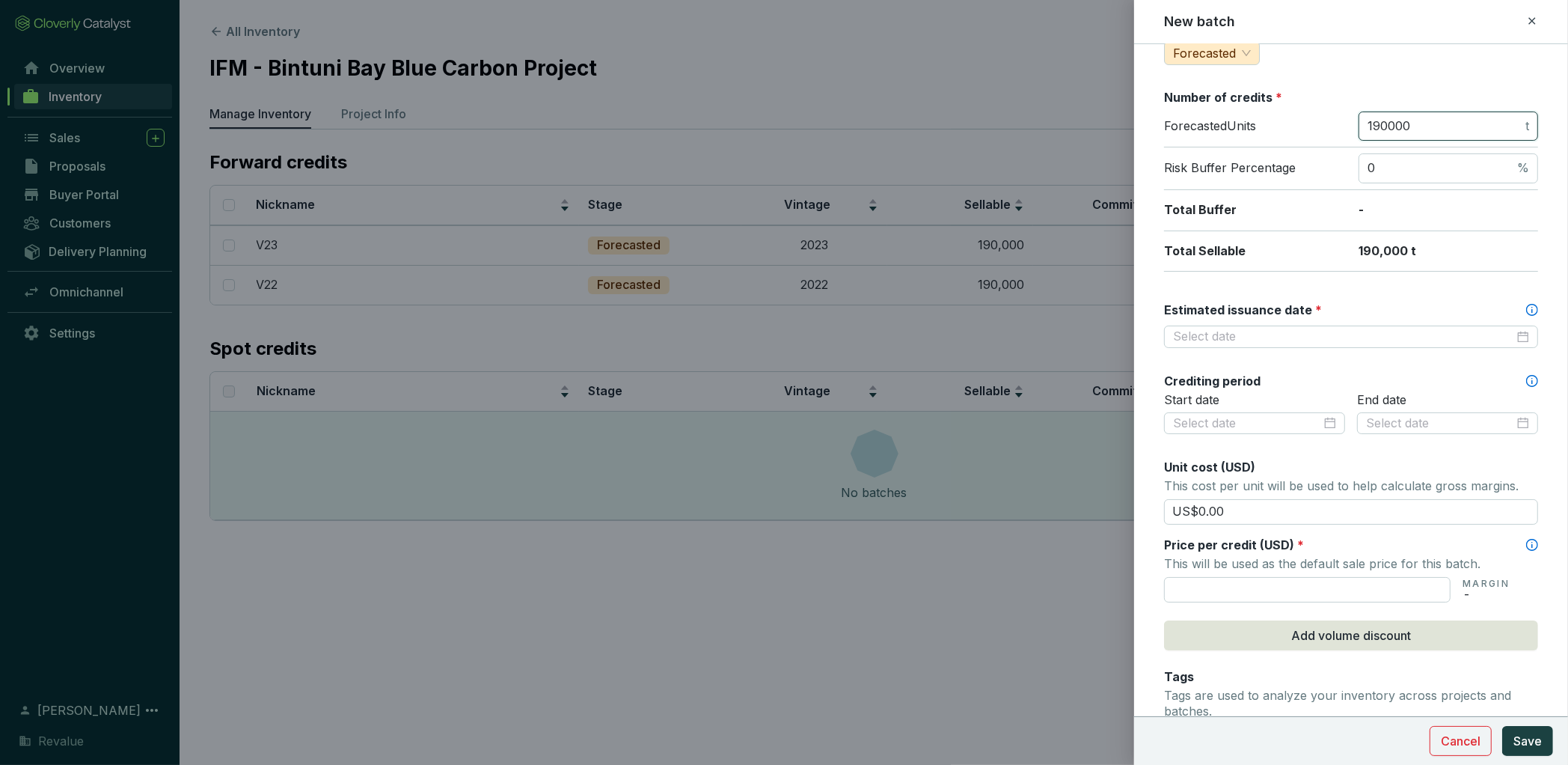
scroll to position [206, 0]
type input "190000"
click at [1330, 326] on input "Estimated issuance date *" at bounding box center [1344, 334] width 341 height 16
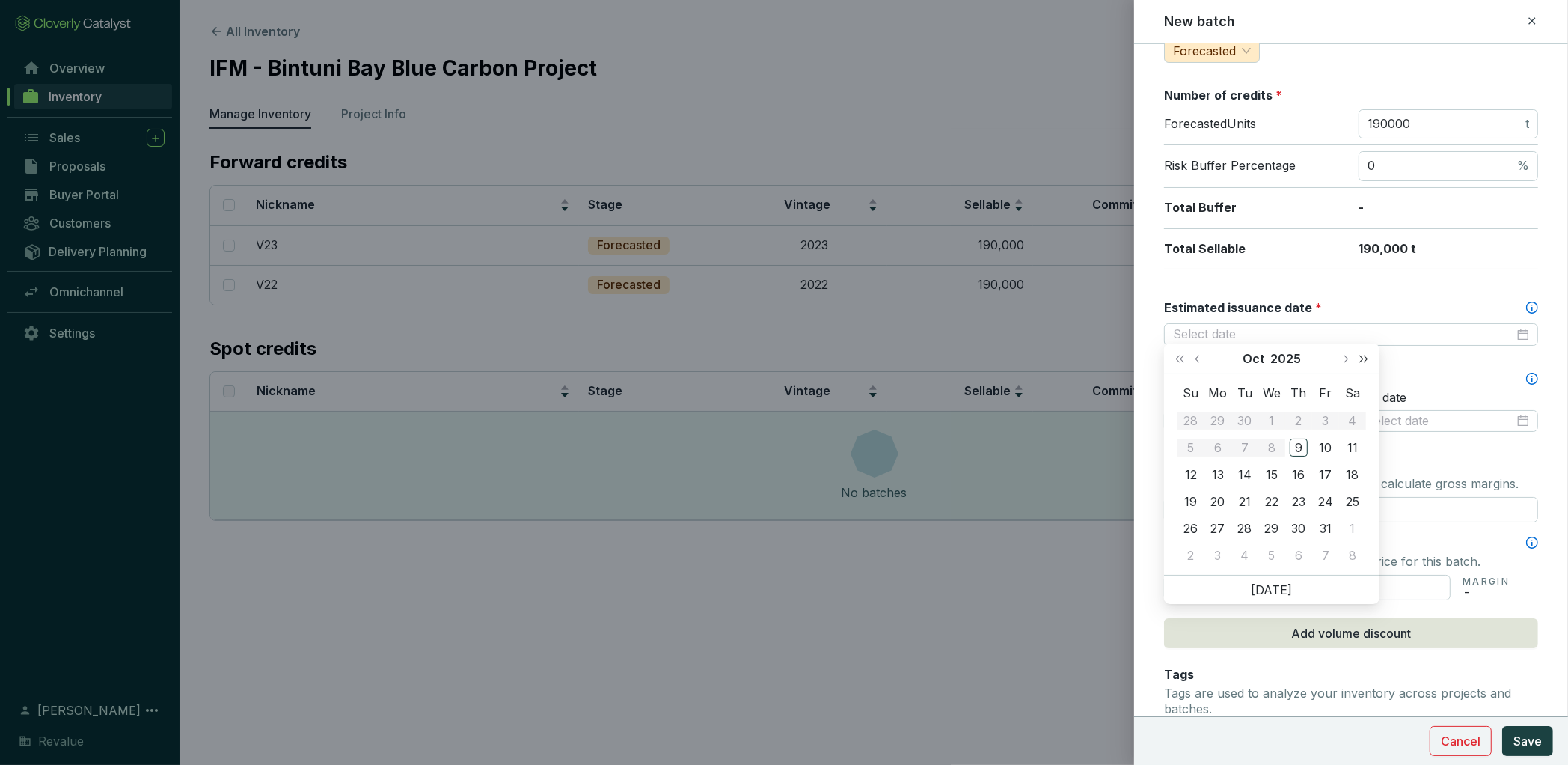
click at [1363, 356] on span "Next year (Control + right)" at bounding box center [1364, 359] width 8 height 8
click at [1351, 356] on button "Next month (PageDown)" at bounding box center [1345, 358] width 19 height 30
type input "2026-12-31"
click at [1300, 532] on div "31" at bounding box center [1299, 527] width 18 height 18
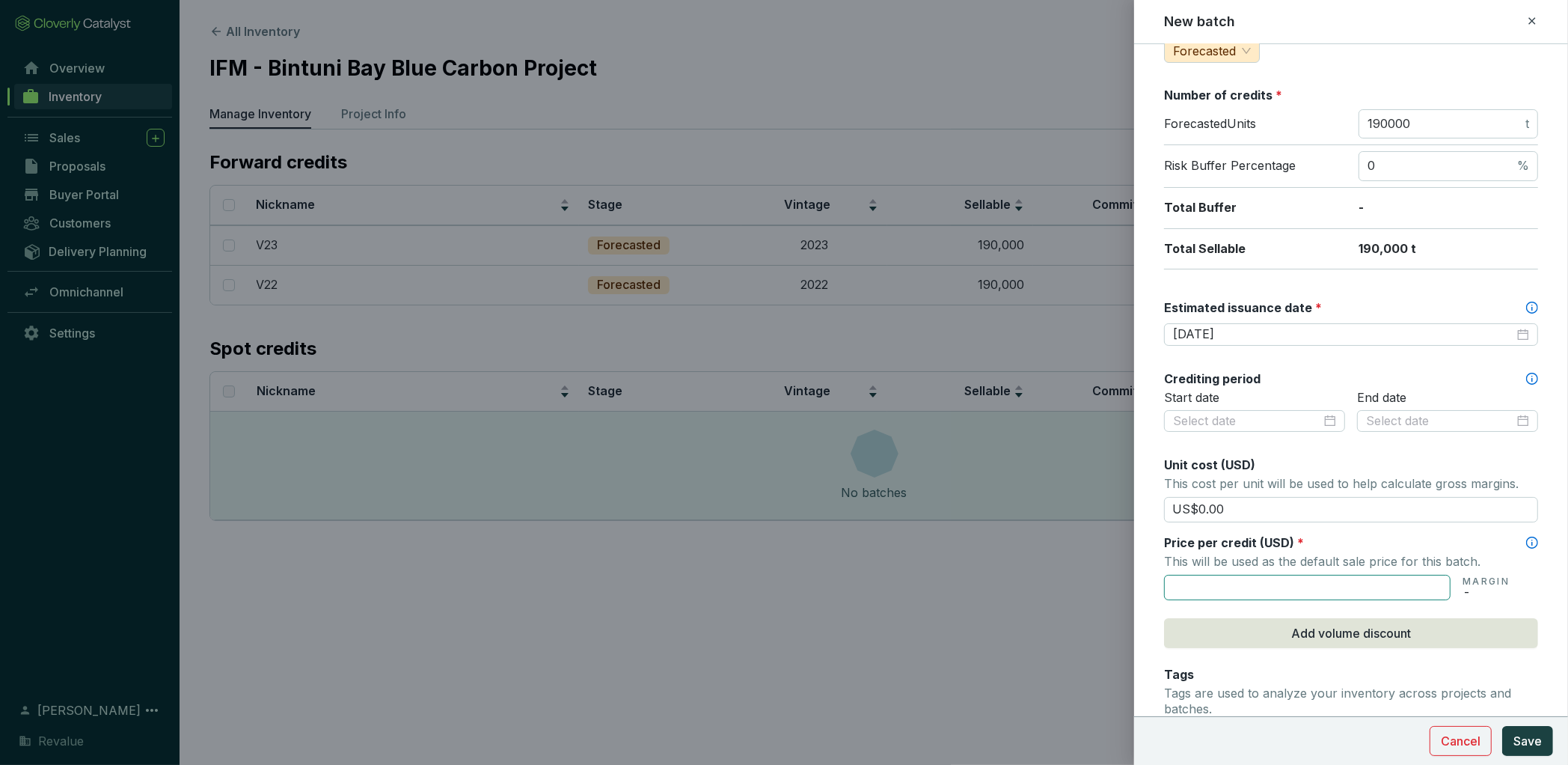
click at [1278, 584] on input "text" at bounding box center [1308, 588] width 286 height 26
type input "US$0"
type input "US$40.00"
click at [1522, 742] on span "Save" at bounding box center [1528, 740] width 29 height 18
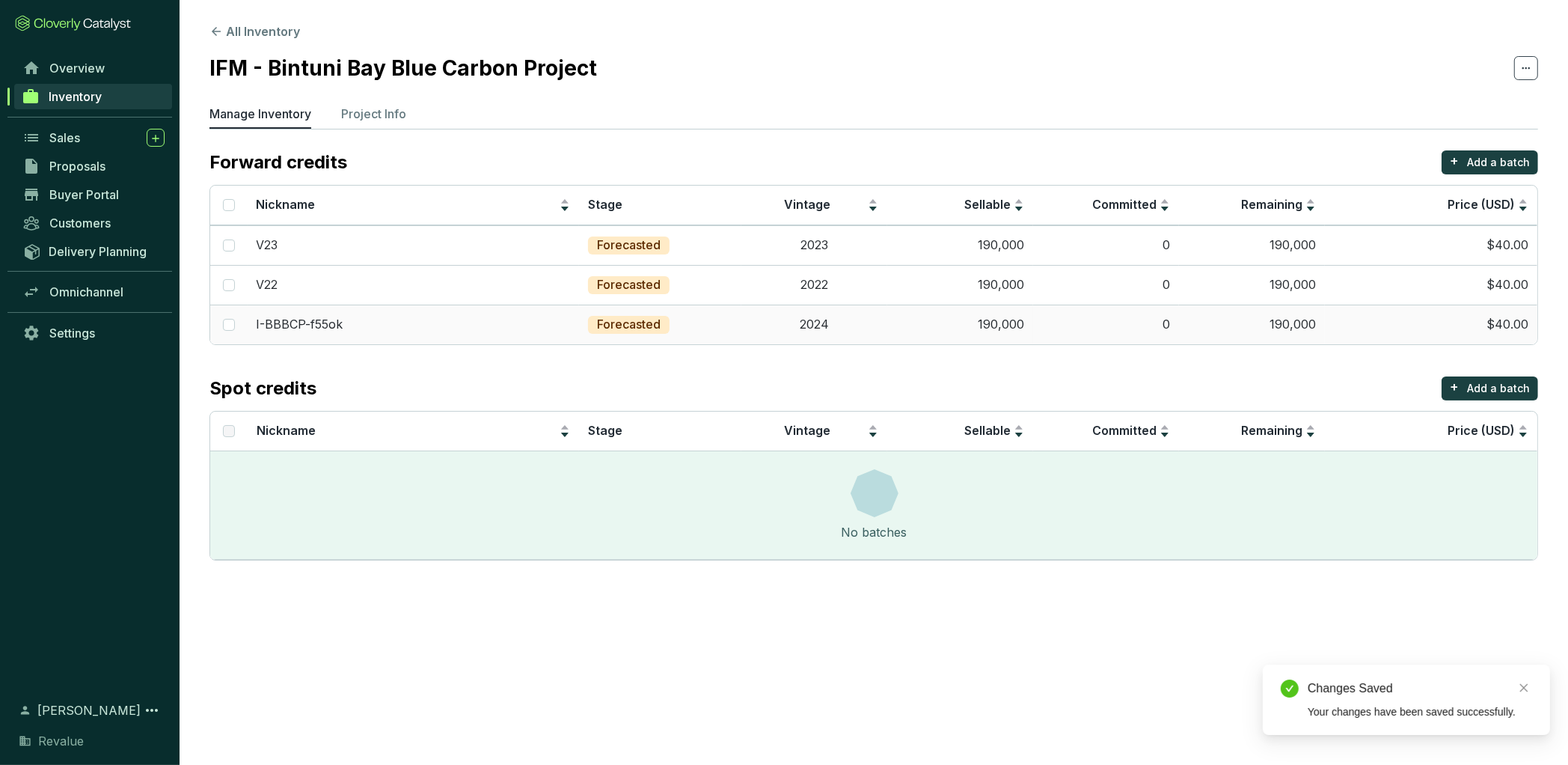
click at [1259, 340] on td "190,000" at bounding box center [1251, 324] width 146 height 40
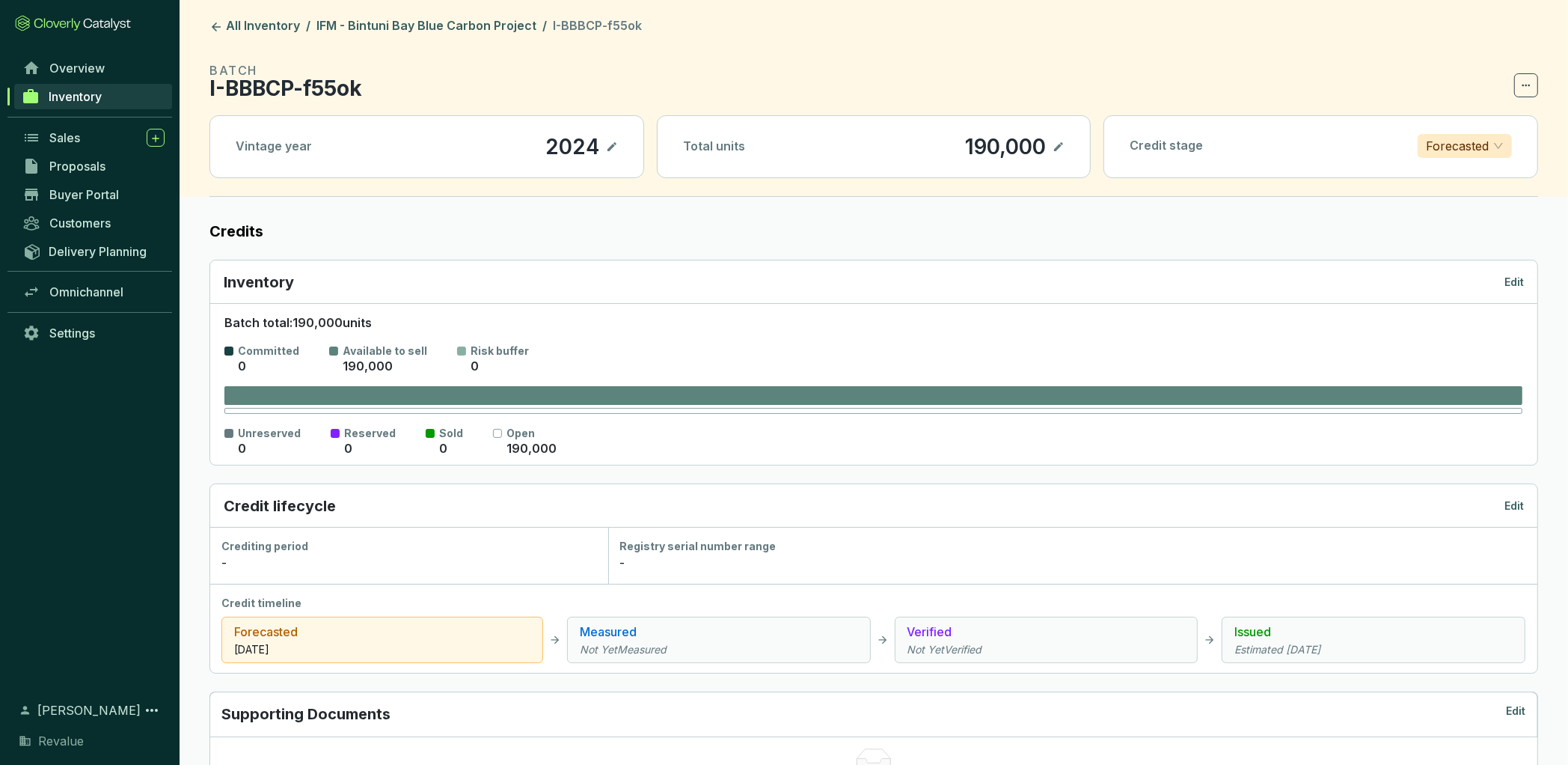
click at [1506, 275] on p "Edit" at bounding box center [1515, 282] width 19 height 15
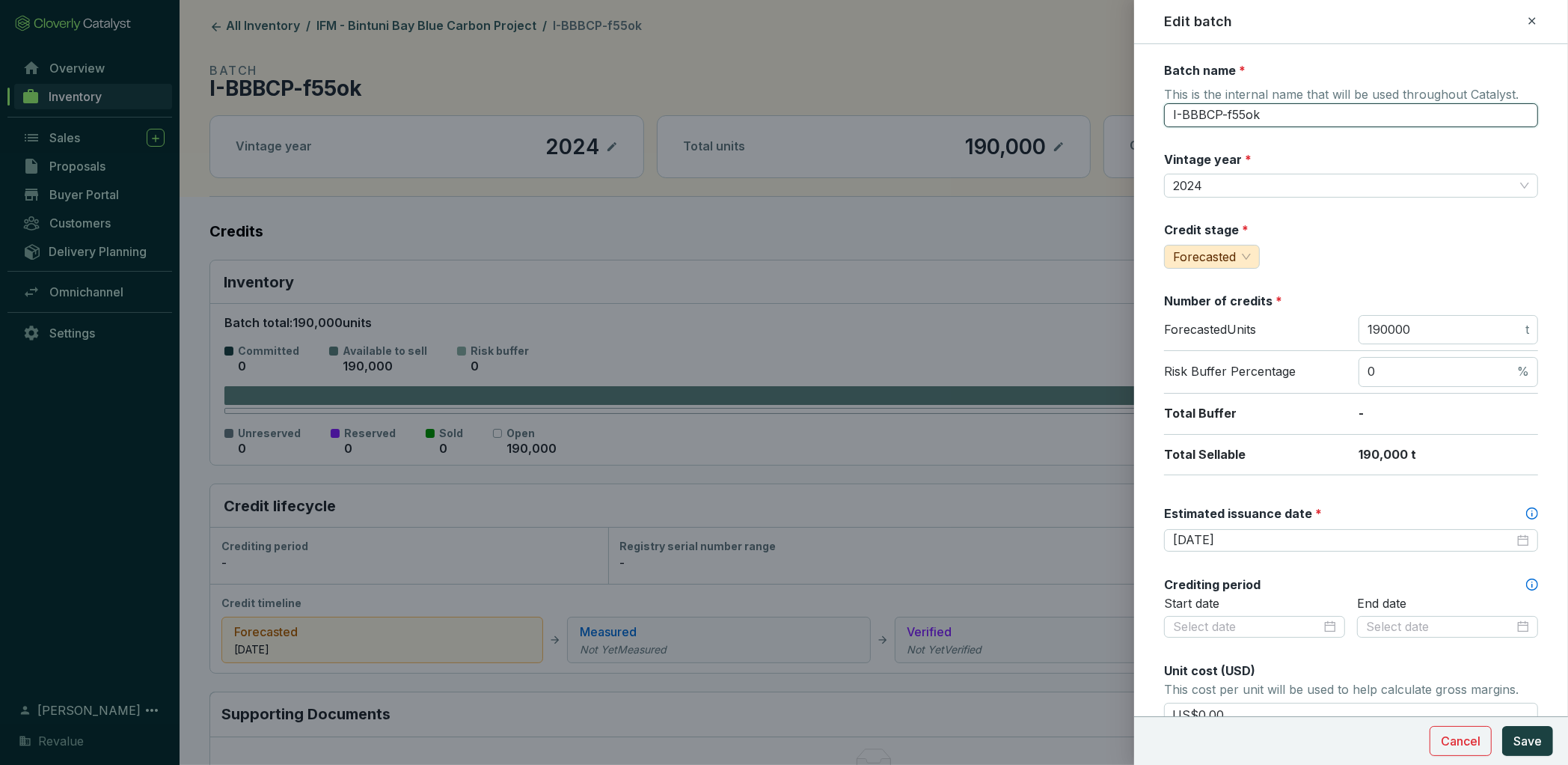
click at [1269, 116] on input "I-BBBCP-f55ok" at bounding box center [1351, 114] width 374 height 24
type input "V24"
click at [1538, 738] on span "Save" at bounding box center [1528, 740] width 29 height 18
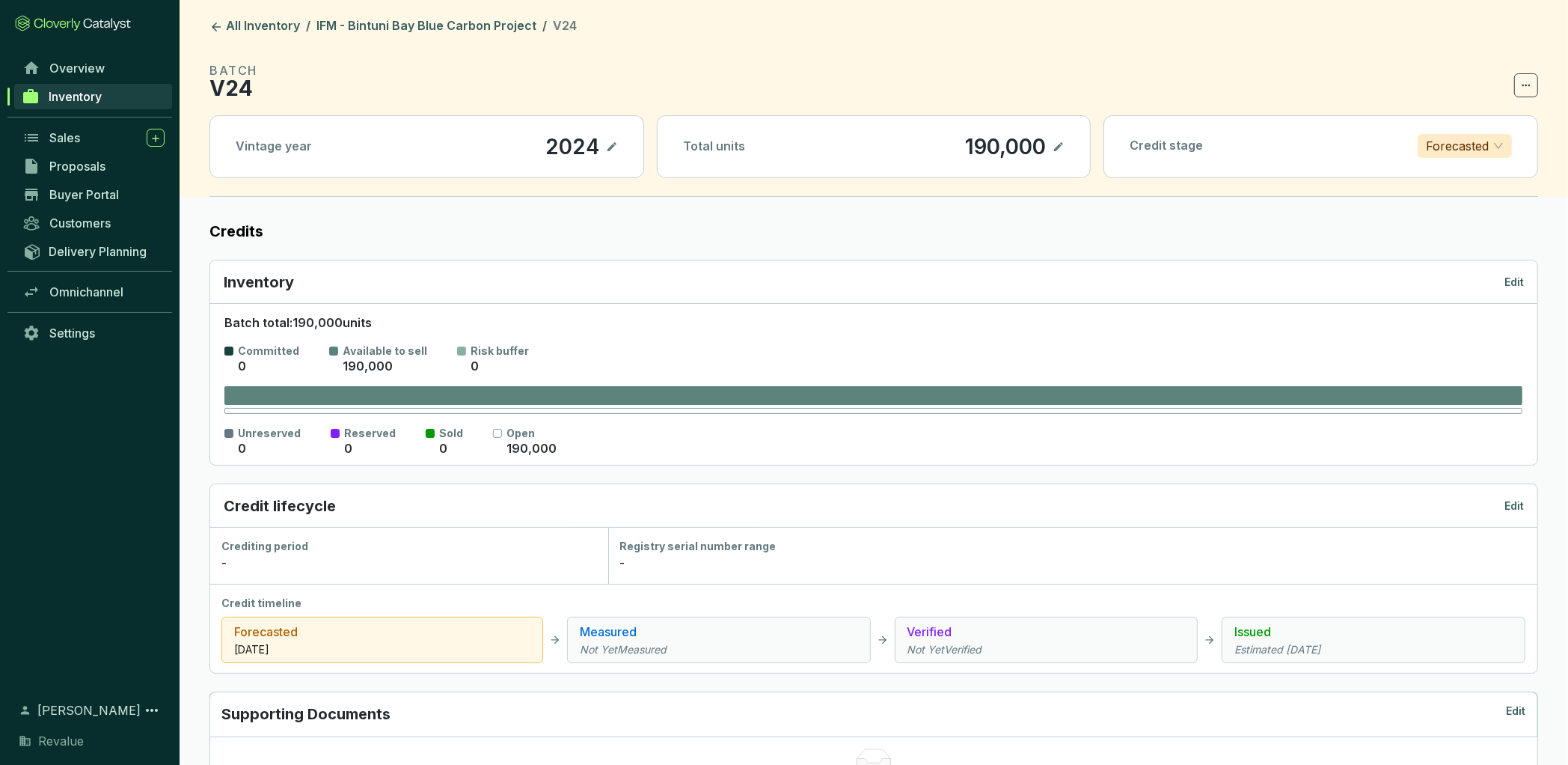
click at [963, 449] on section "Unreserved 0 Reserved 0 Sold 0 Open 190,000" at bounding box center [873, 441] width 1298 height 31
click at [963, 436] on section "Unreserved 0 Reserved 0 Sold 0 Open 190,000" at bounding box center [873, 441] width 1298 height 31
click at [373, 30] on link "IFM - Bintuni Bay Blue Carbon Project" at bounding box center [426, 27] width 226 height 18
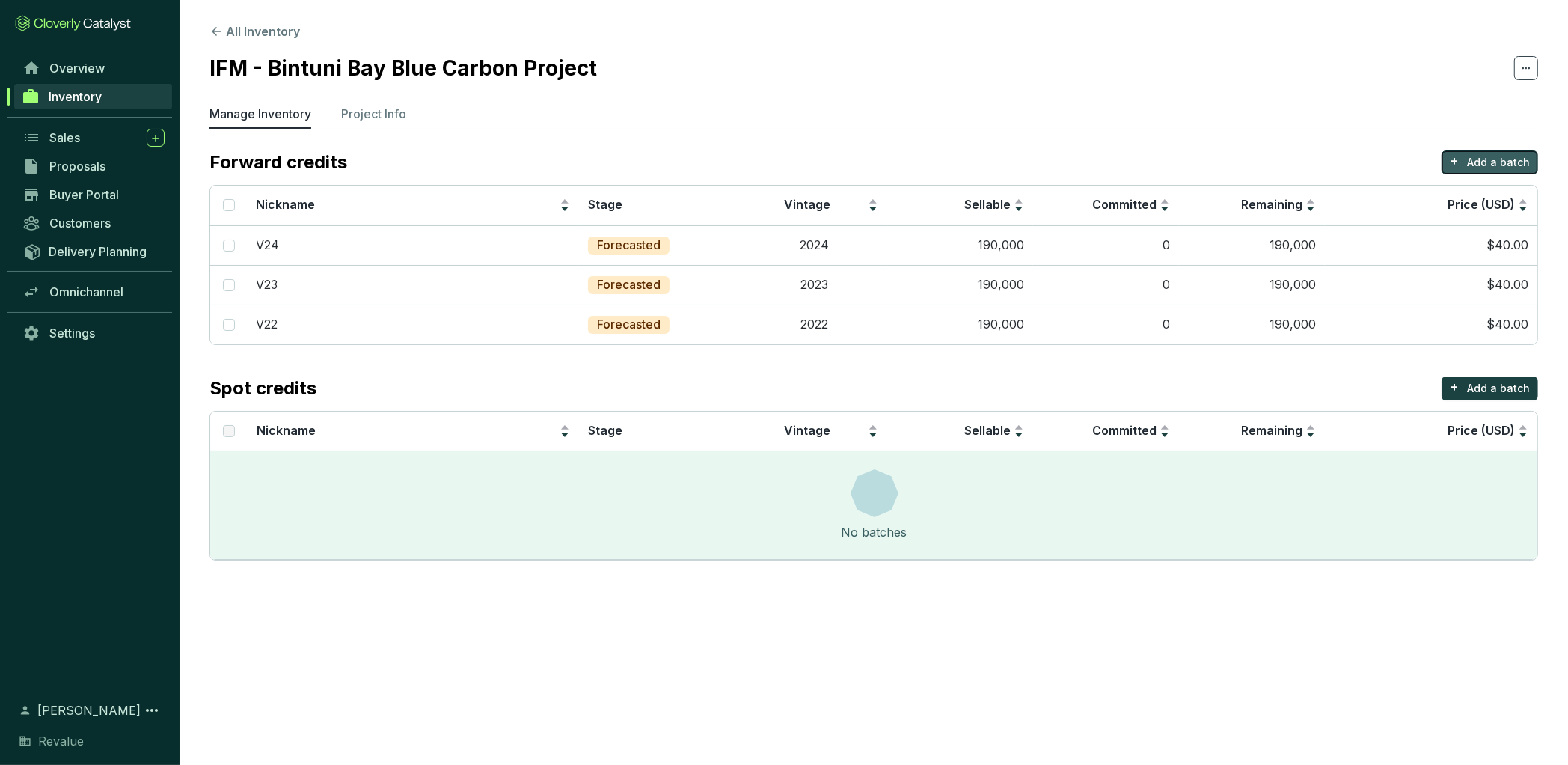
click at [1516, 161] on p "Add a batch" at bounding box center [1499, 162] width 63 height 15
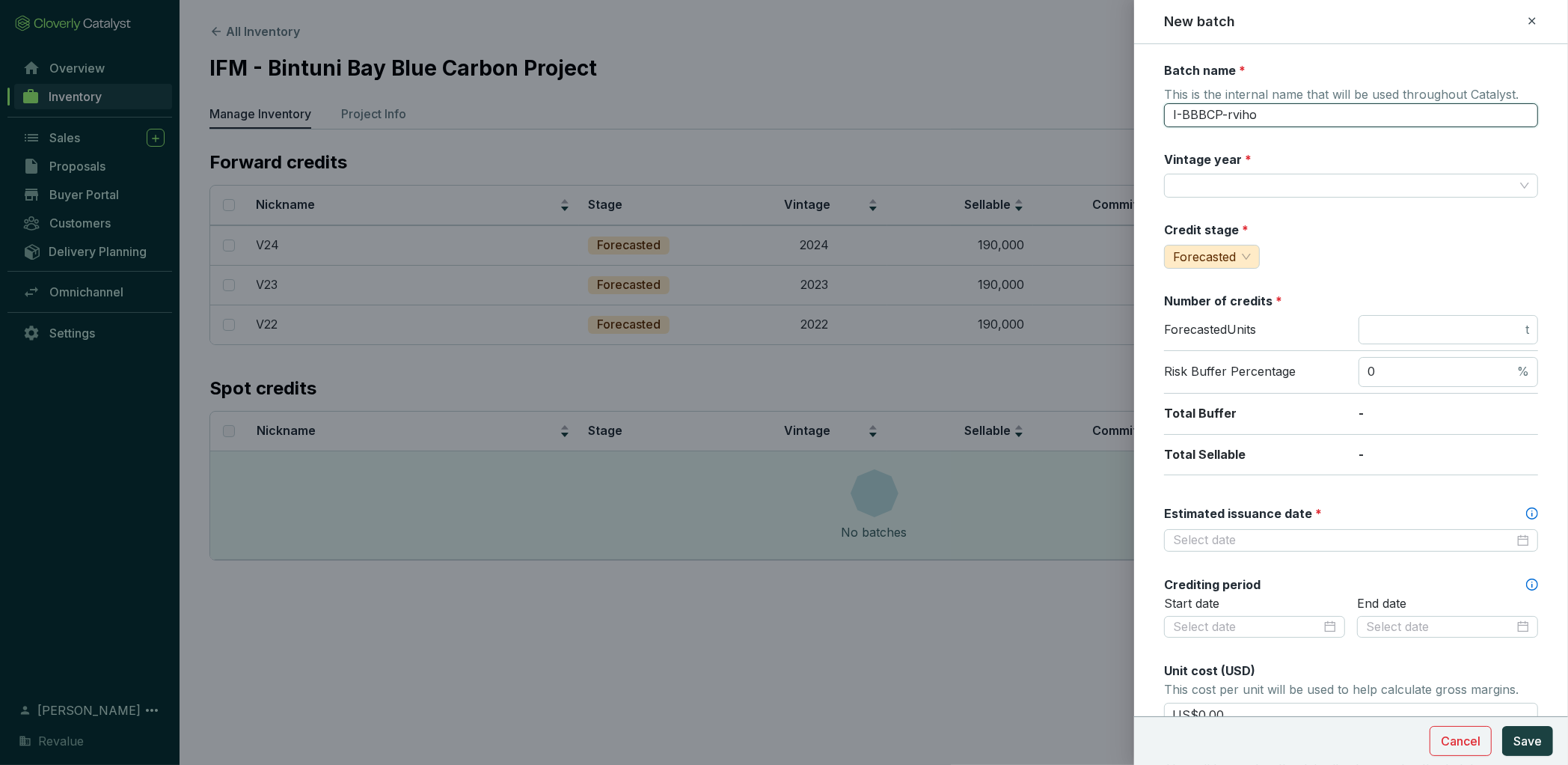
drag, startPoint x: 1268, startPoint y: 124, endPoint x: 1145, endPoint y: 114, distance: 123.4
click at [1145, 119] on form "Batch name * This is the internal name that will be used throughout Catalyst. I…" at bounding box center [1351, 627] width 434 height 1130
type input "V25"
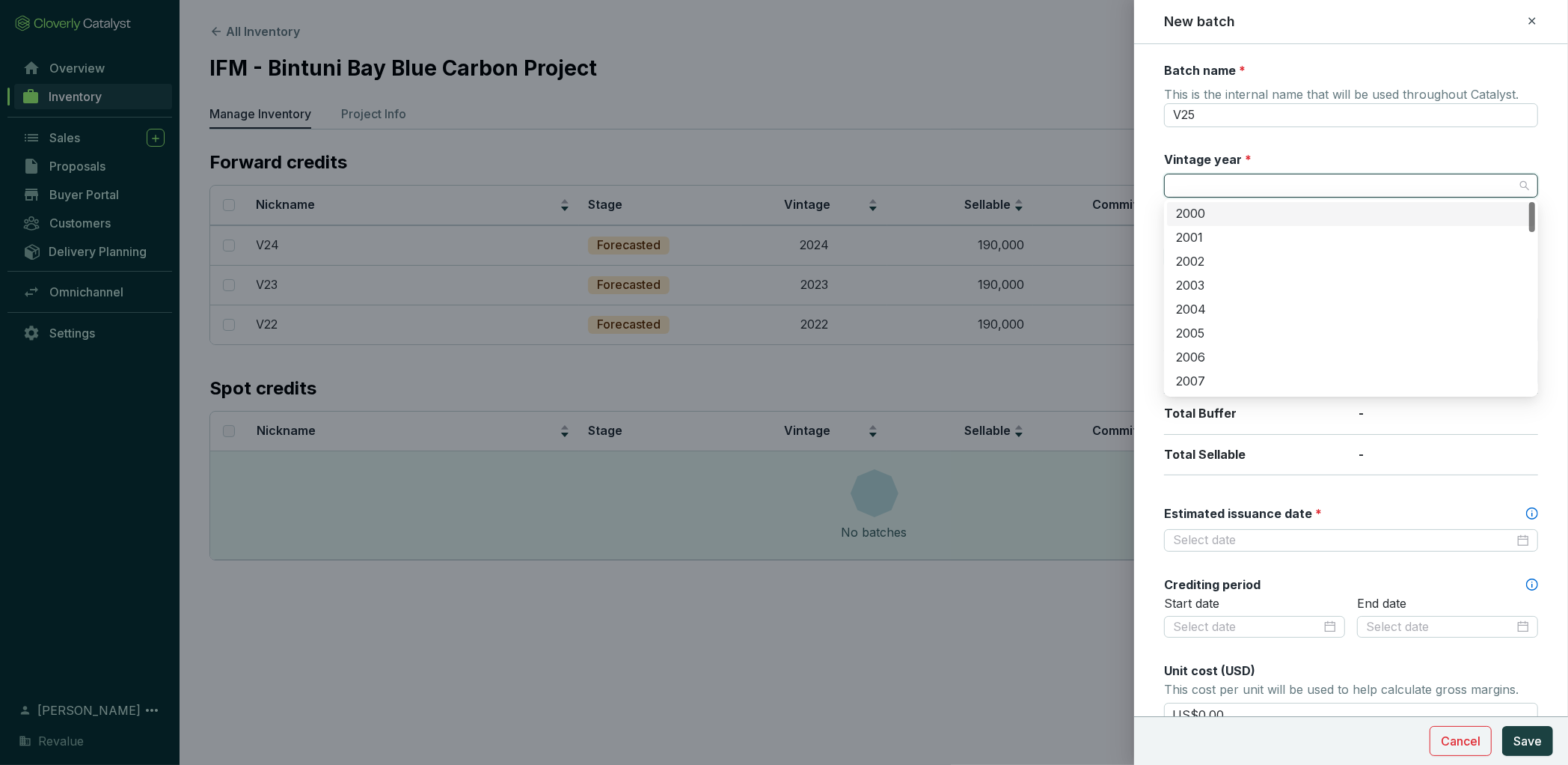
click at [1238, 180] on input "Vintage year *" at bounding box center [1344, 186] width 341 height 23
type input "1"
type input "2025"
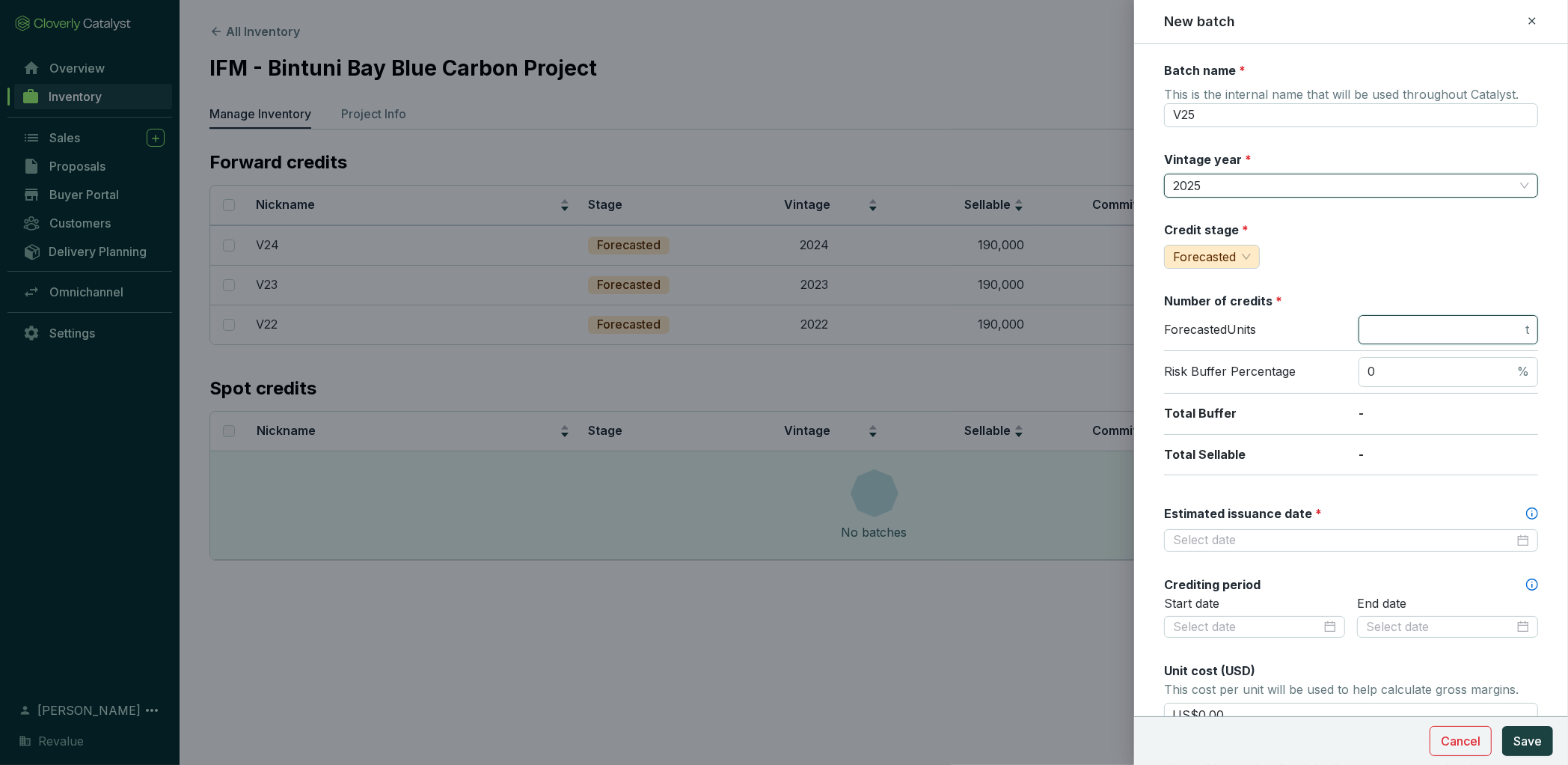
click at [1451, 329] on input "number" at bounding box center [1445, 329] width 155 height 16
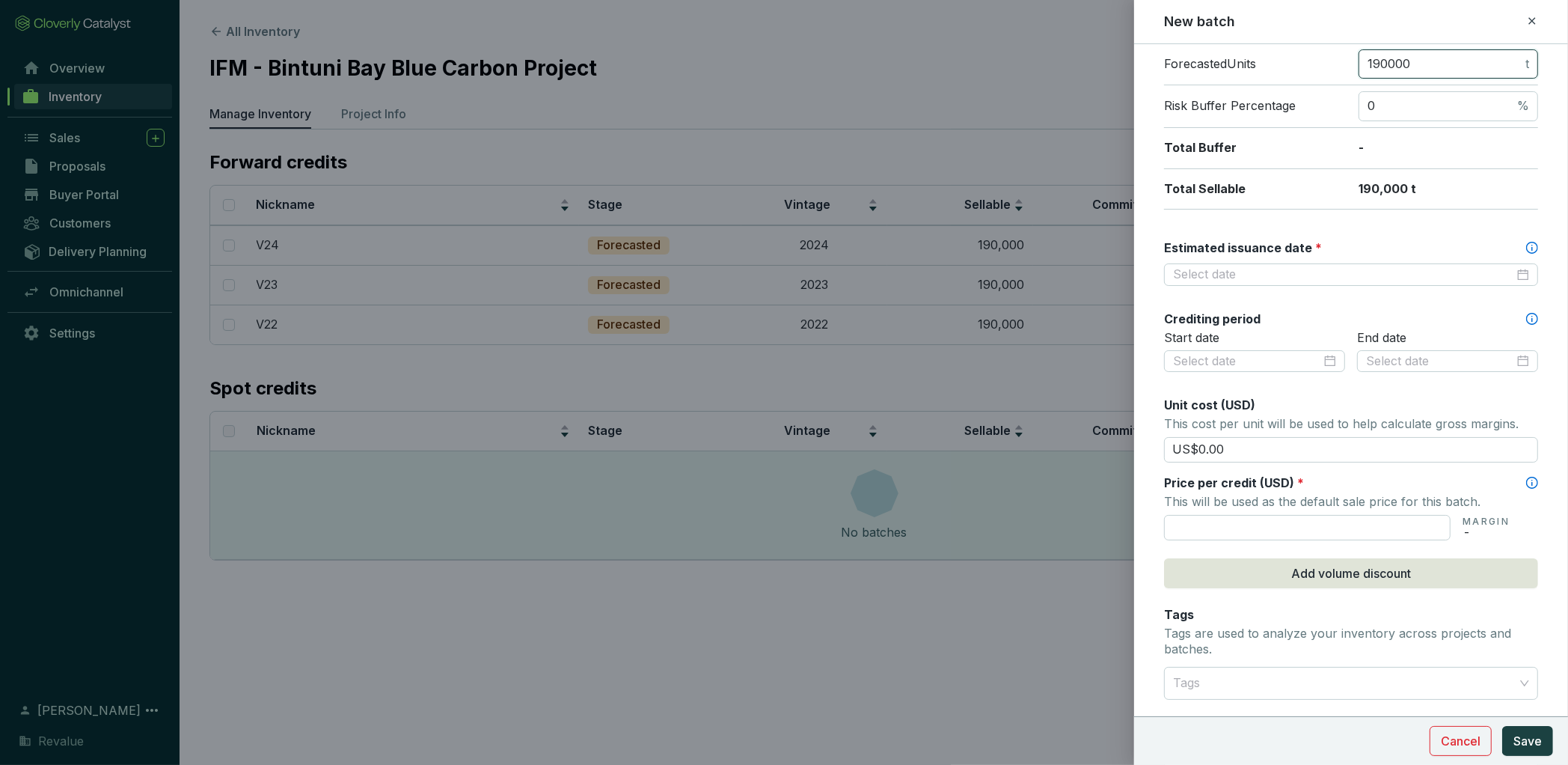
scroll to position [267, 0]
type input "190000"
click at [1323, 267] on input "Estimated issuance date *" at bounding box center [1344, 273] width 341 height 16
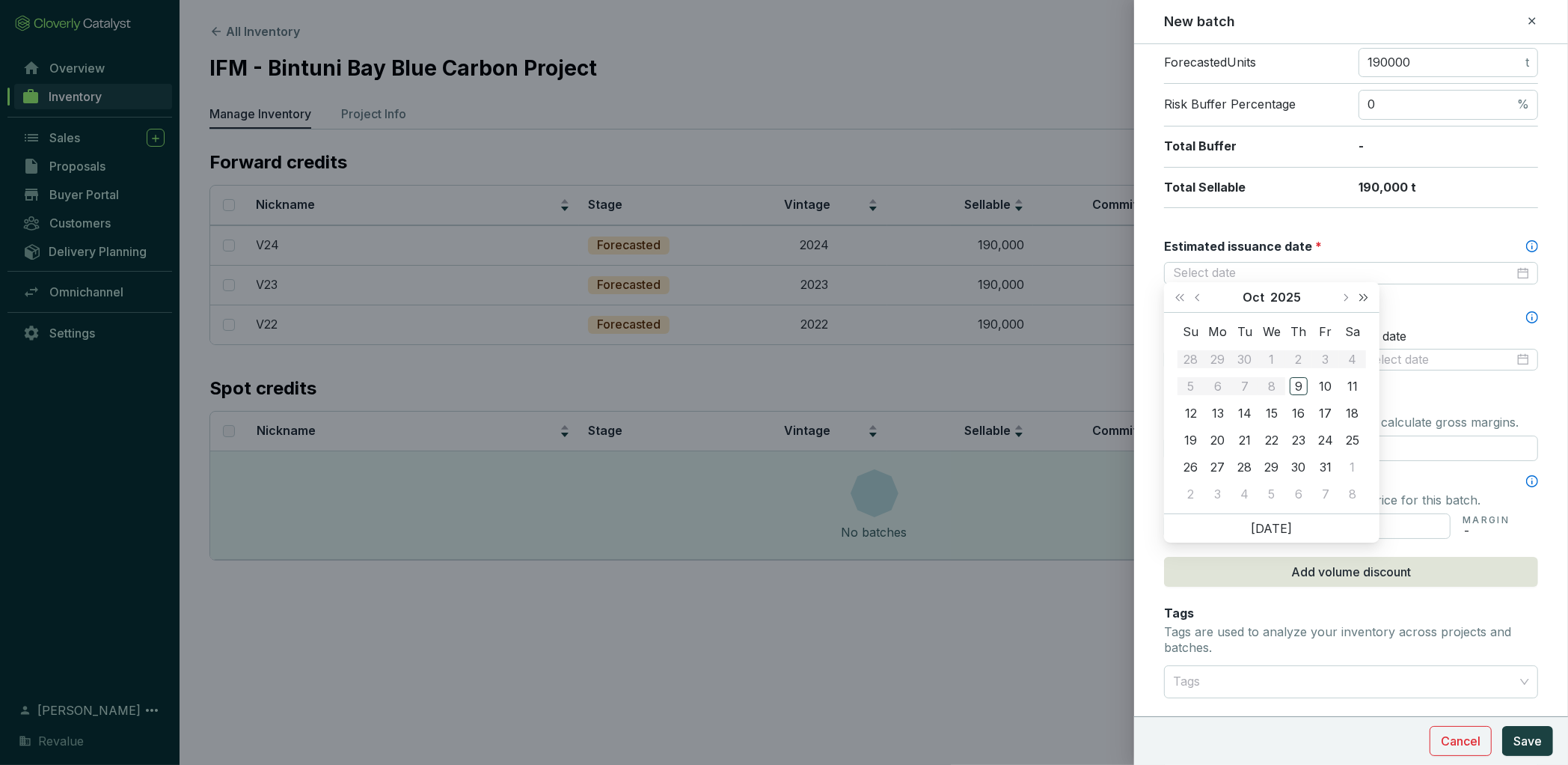
click at [1367, 300] on button "Next year (Control + right)" at bounding box center [1364, 297] width 19 height 30
click at [1345, 297] on span "Next month (PageDown)" at bounding box center [1346, 298] width 8 height 8
type input "2026-12-31"
click at [1294, 458] on div "31" at bounding box center [1299, 466] width 18 height 18
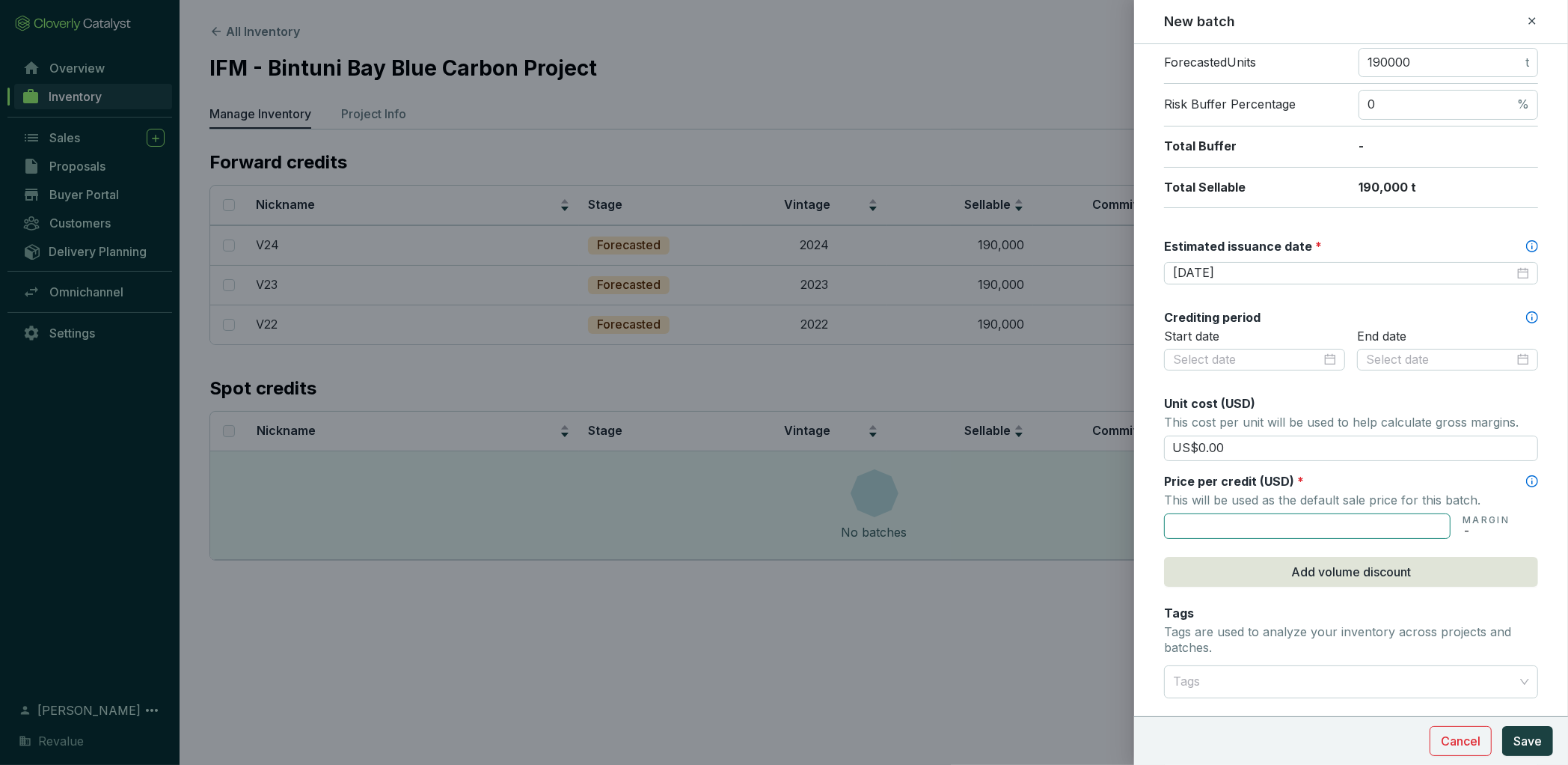
click at [1257, 530] on input "text" at bounding box center [1308, 526] width 286 height 26
click at [1528, 732] on span "Save" at bounding box center [1528, 740] width 29 height 18
type input "US$40.00"
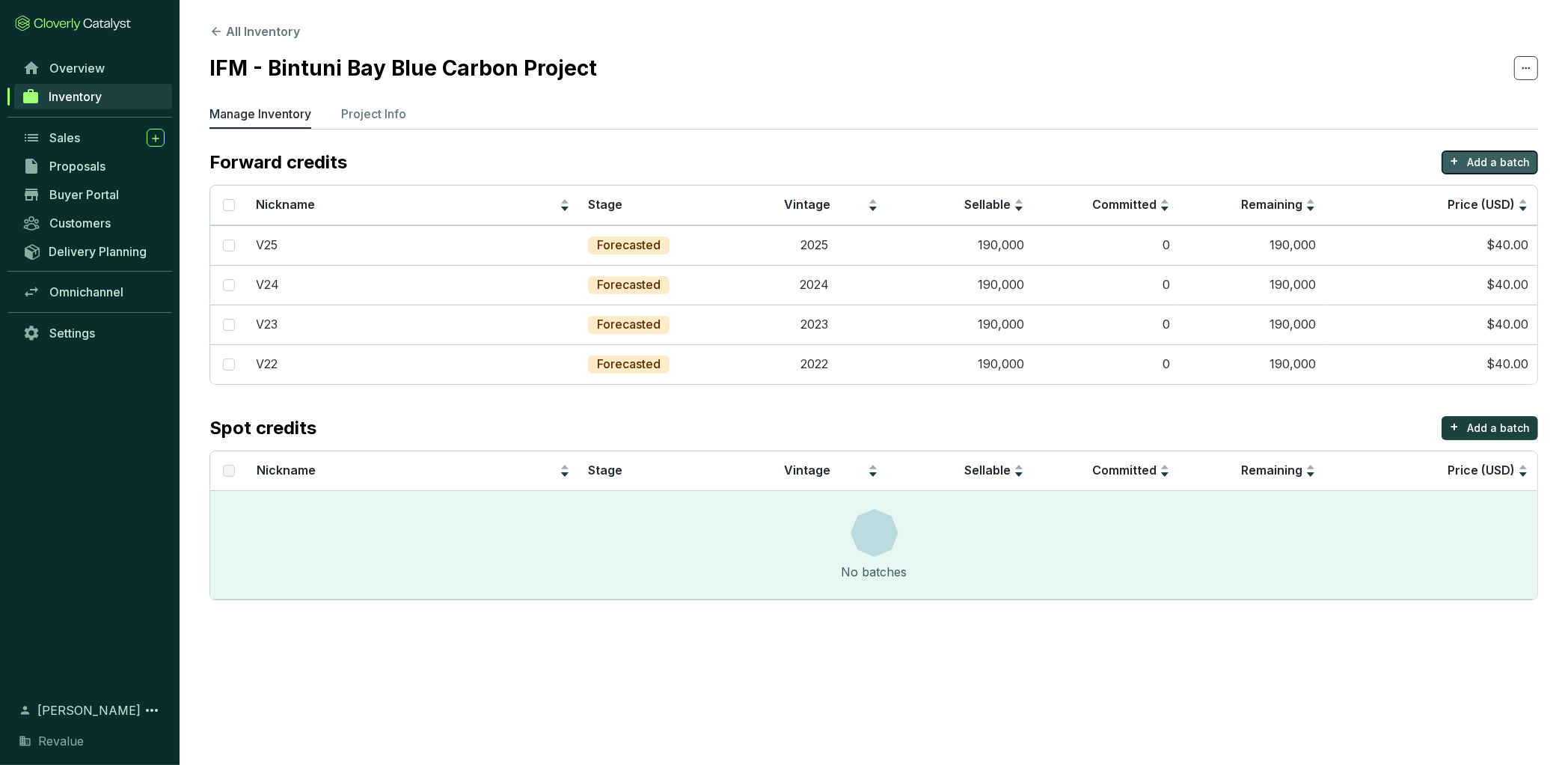
click at [1476, 158] on p "Add a batch" at bounding box center [1499, 162] width 63 height 15
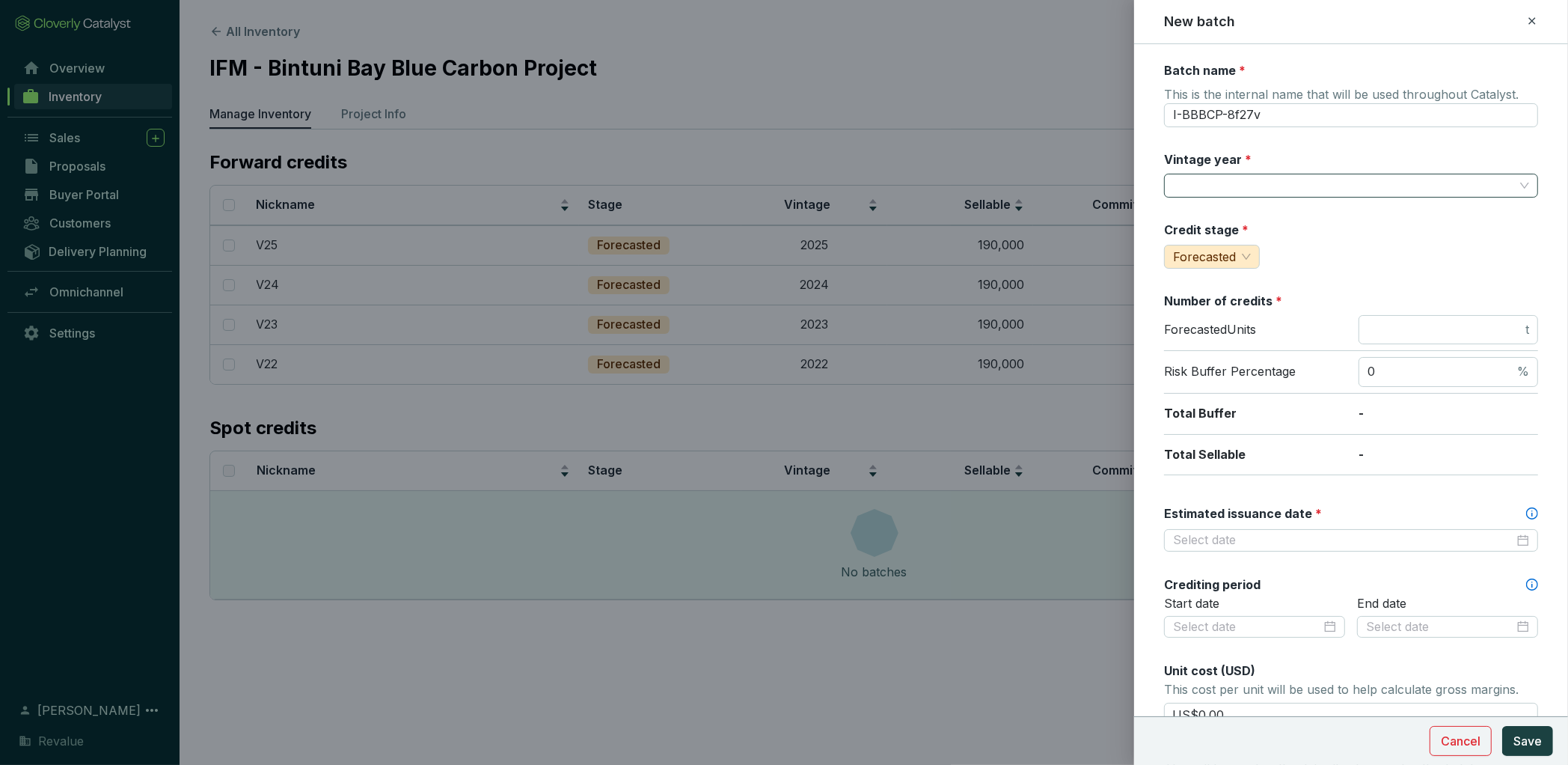
click at [1217, 190] on input "Vintage year *" at bounding box center [1344, 186] width 341 height 23
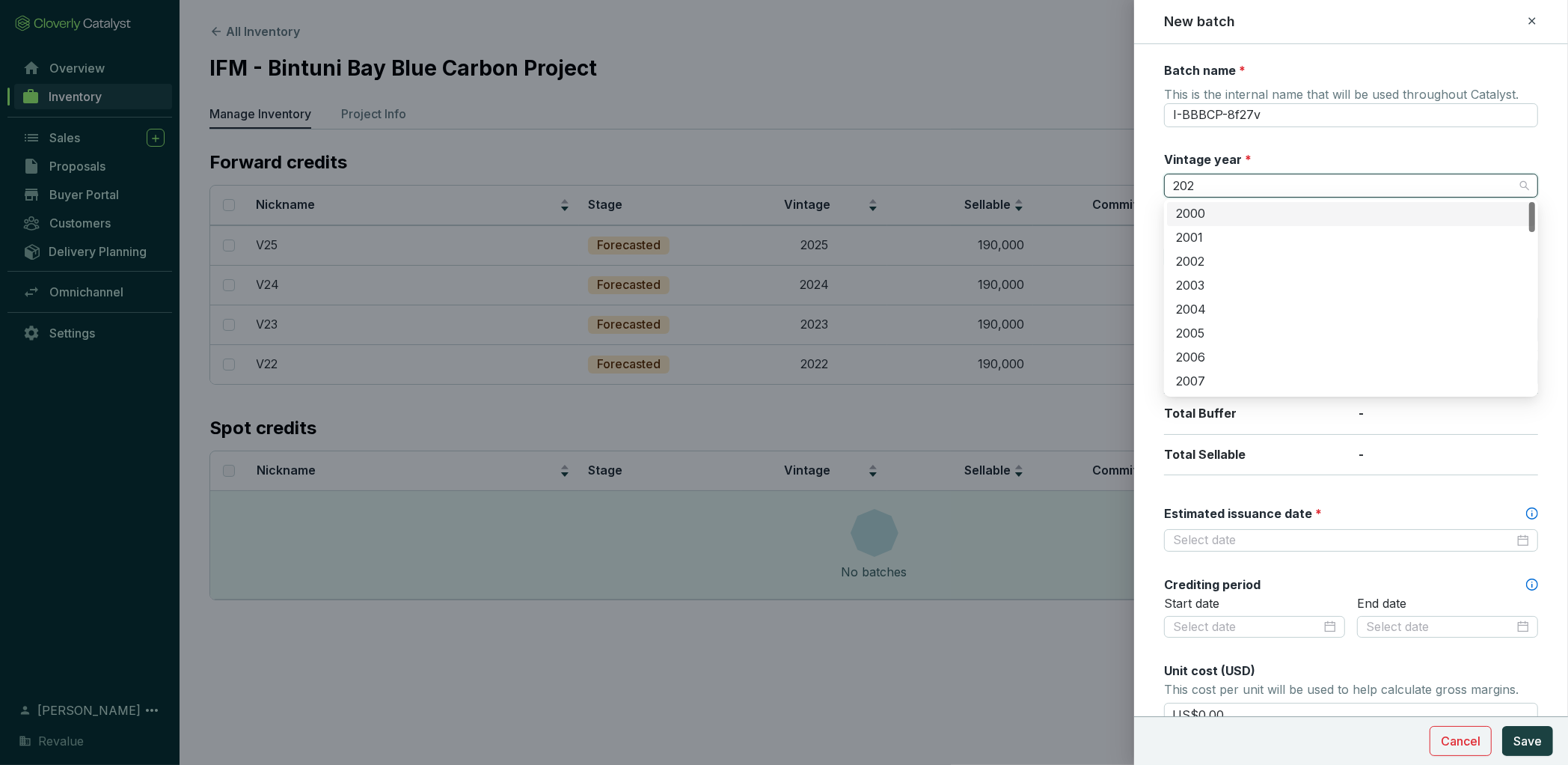
type input "2026"
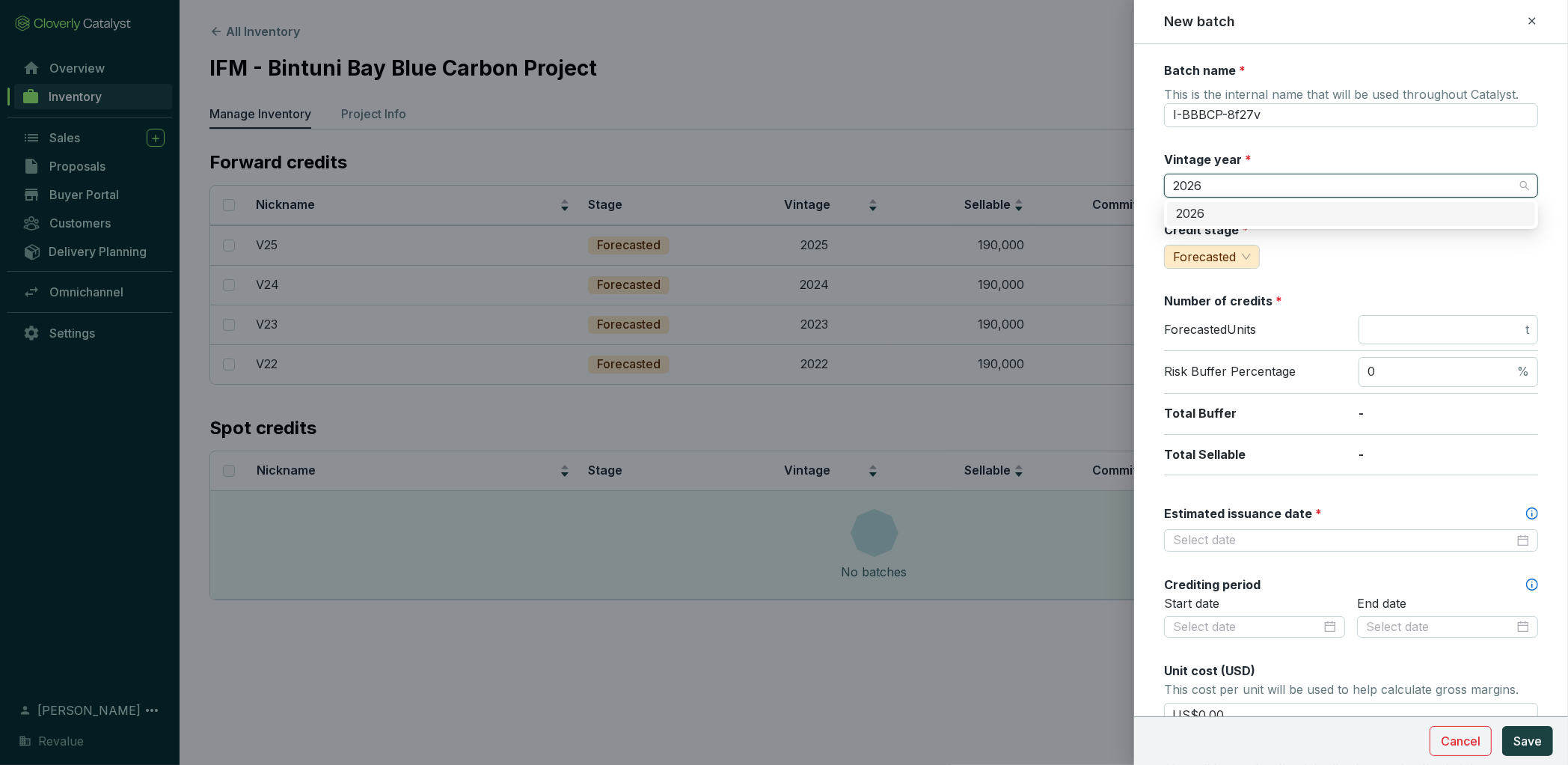
click at [1211, 215] on div "2026" at bounding box center [1351, 214] width 350 height 16
drag, startPoint x: 1289, startPoint y: 110, endPoint x: 1126, endPoint y: 110, distance: 163.0
click at [1126, 110] on div "New batch Batch name * This is the internal name that will be used throughout C…" at bounding box center [784, 382] width 1568 height 765
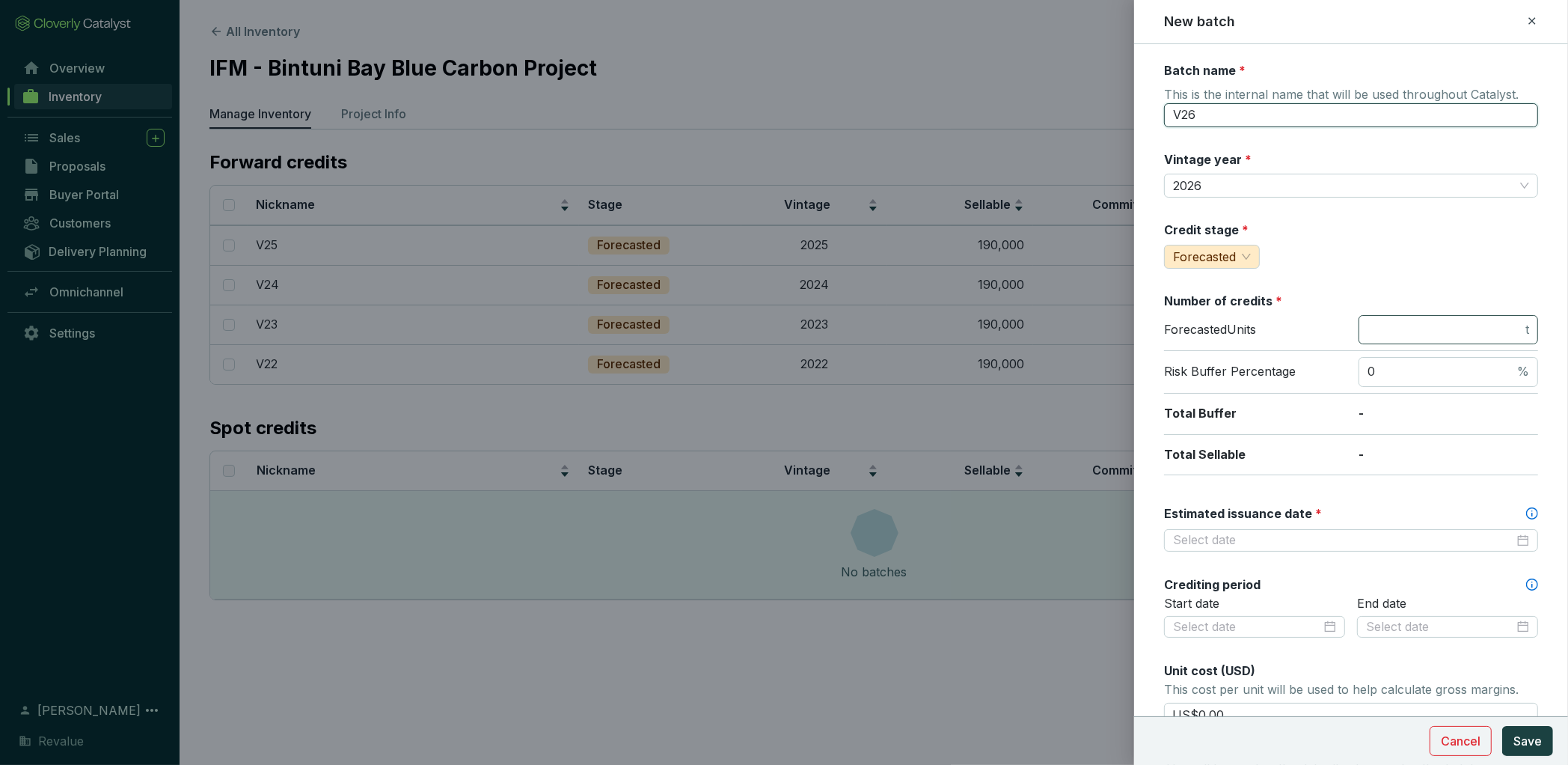
type input "V26"
click at [1381, 330] on input "number" at bounding box center [1445, 329] width 155 height 16
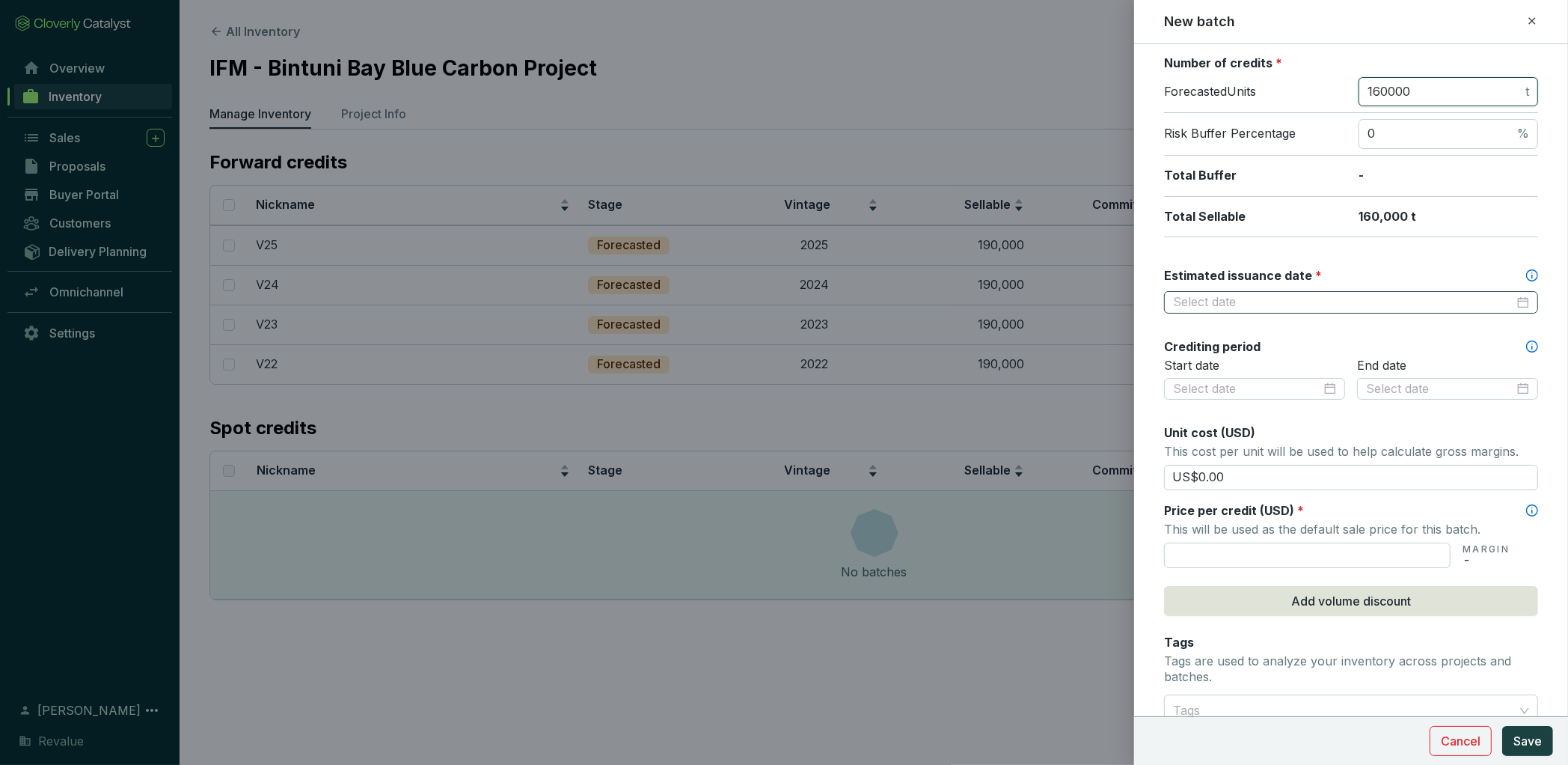
type input "160000"
click at [1319, 300] on input "Estimated issuance date *" at bounding box center [1344, 301] width 341 height 16
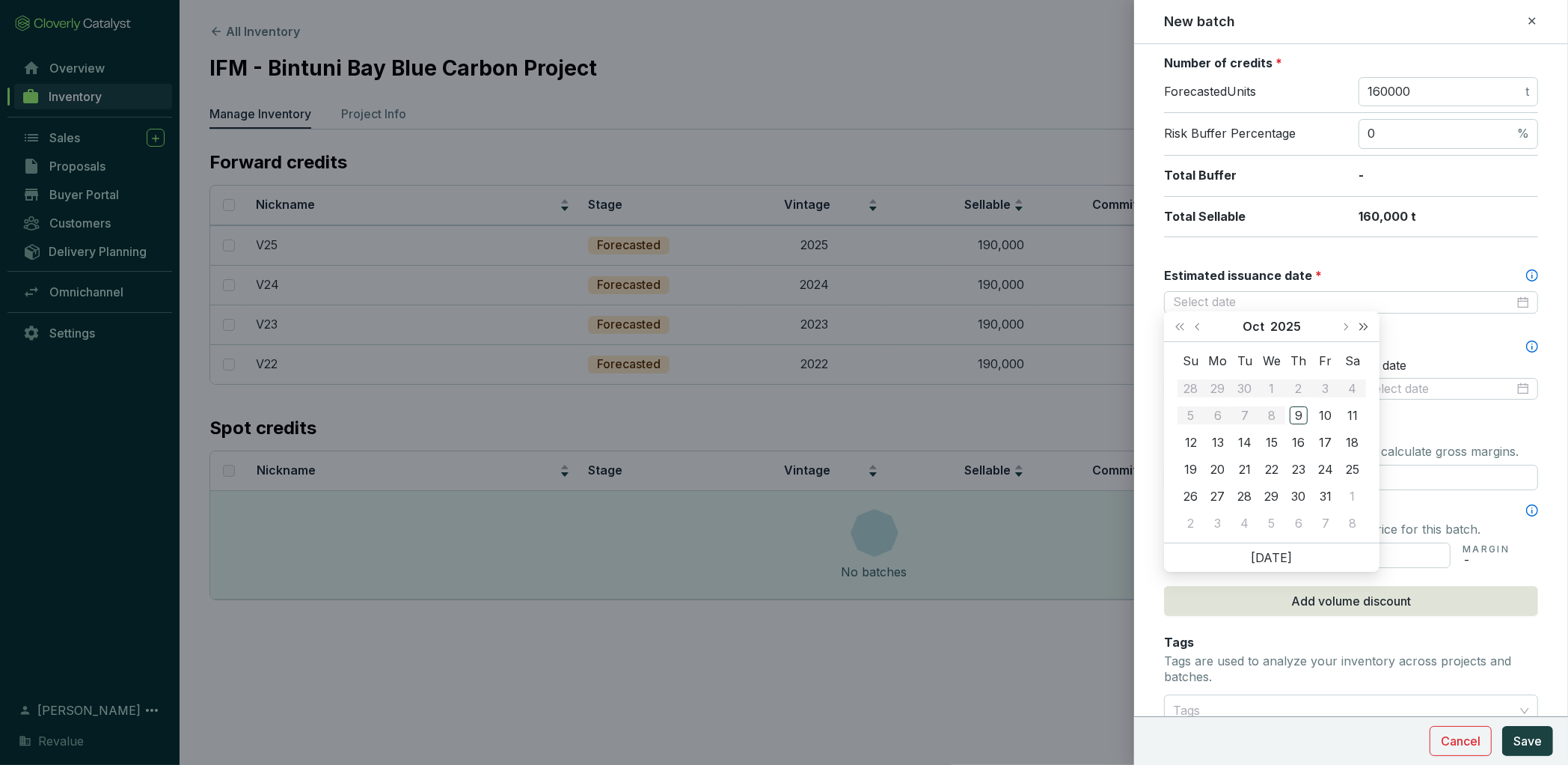
click at [1360, 329] on span "Next year (Control + right)" at bounding box center [1364, 326] width 8 height 8
click at [1347, 328] on button "Next month (PageDown)" at bounding box center [1345, 325] width 19 height 30
type input "2027-12-31"
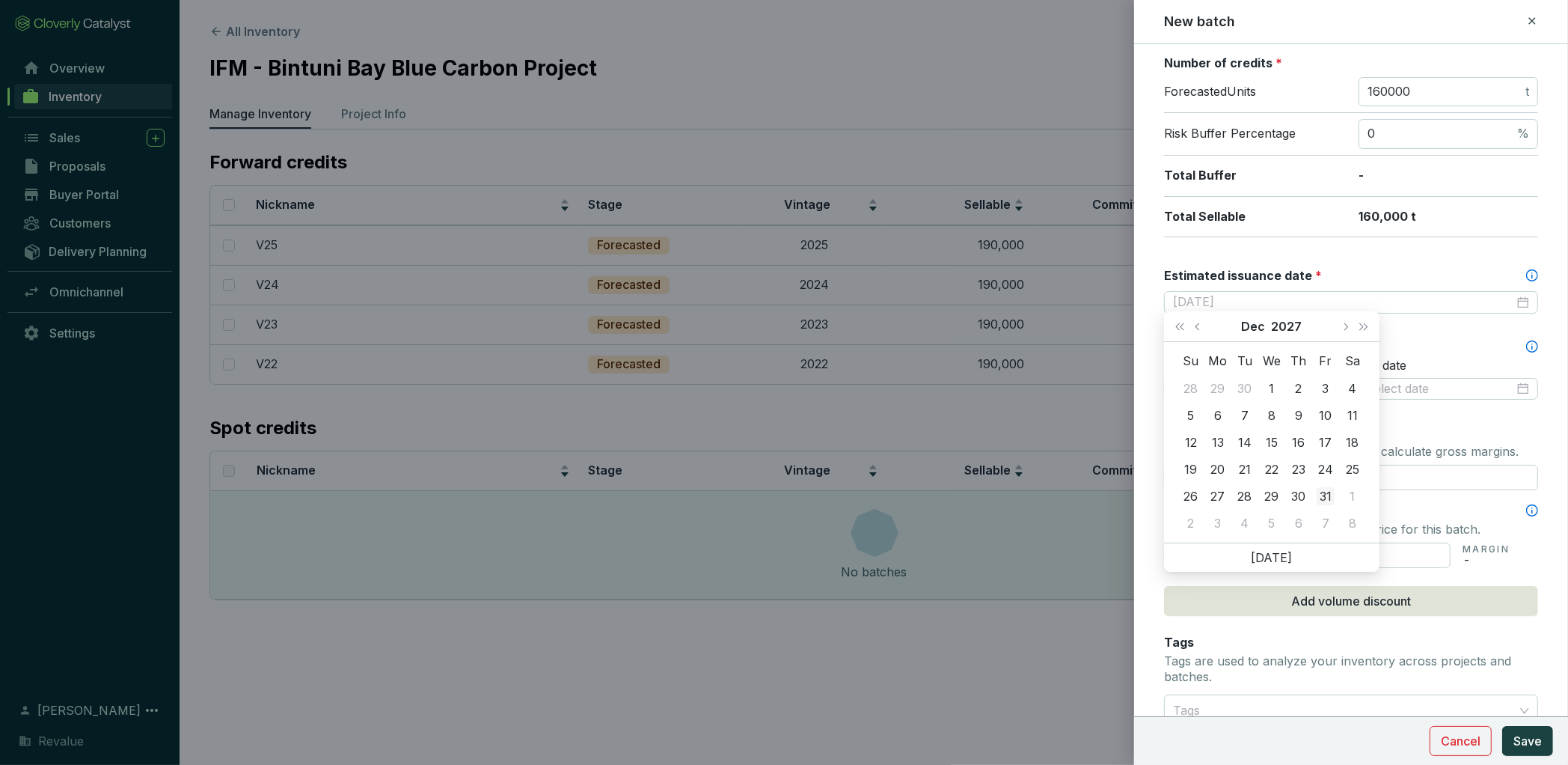
click at [1319, 494] on div "31" at bounding box center [1326, 496] width 18 height 18
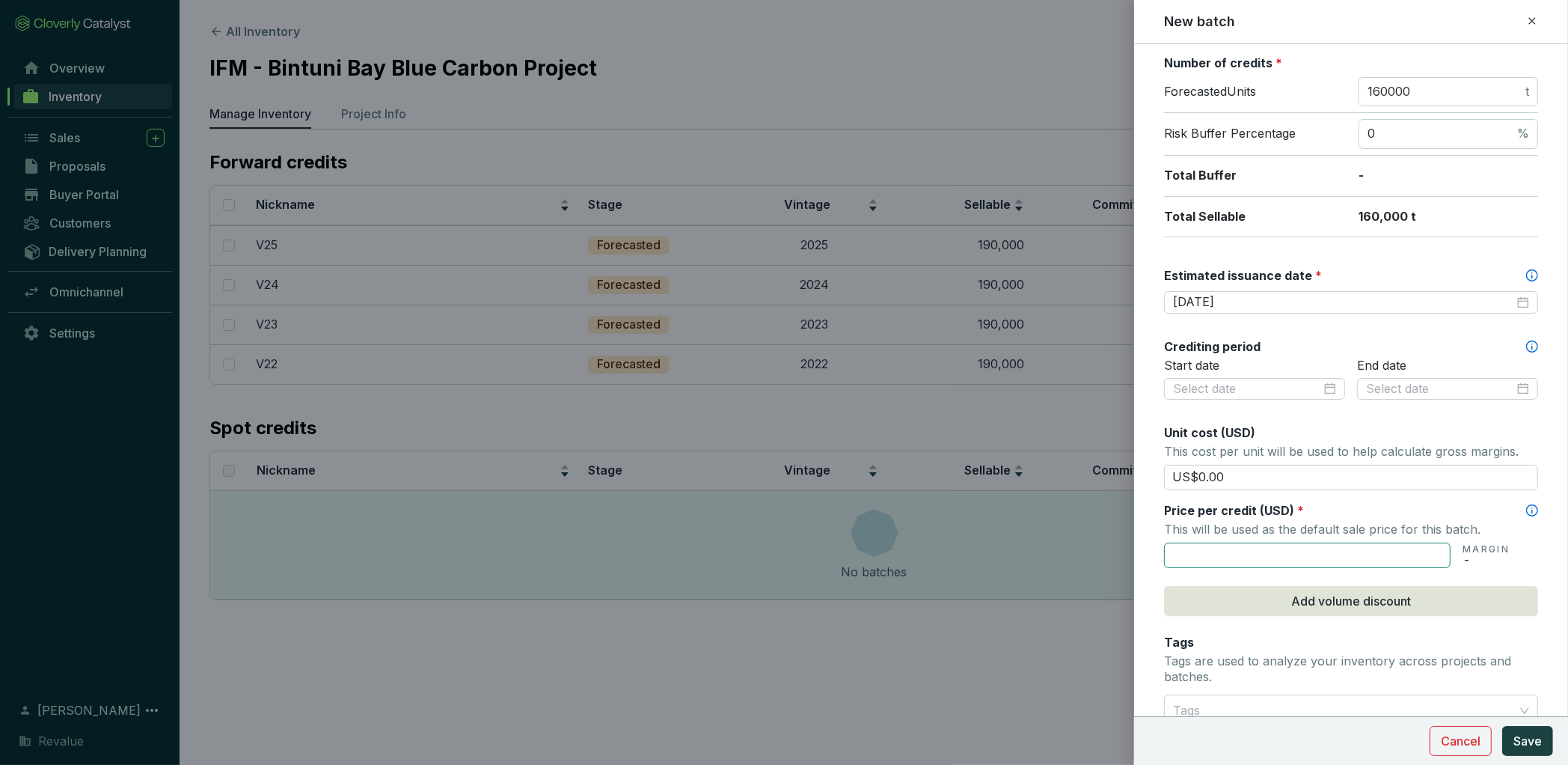
click at [1238, 548] on input "text" at bounding box center [1308, 555] width 286 height 26
type input "US$40.00"
click at [1523, 754] on button "Save" at bounding box center [1527, 740] width 51 height 30
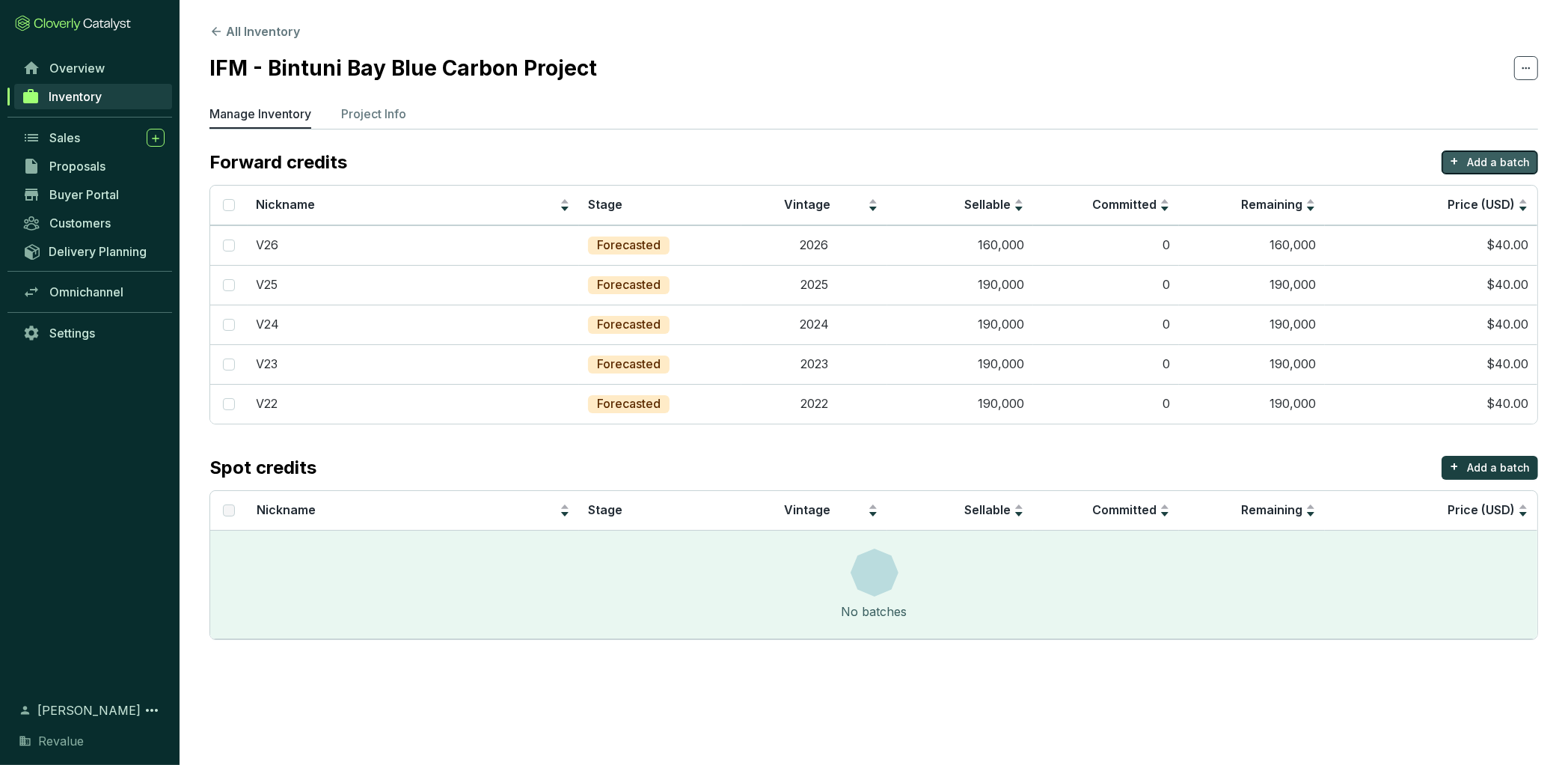
click at [1489, 166] on p "Add a batch" at bounding box center [1499, 162] width 63 height 15
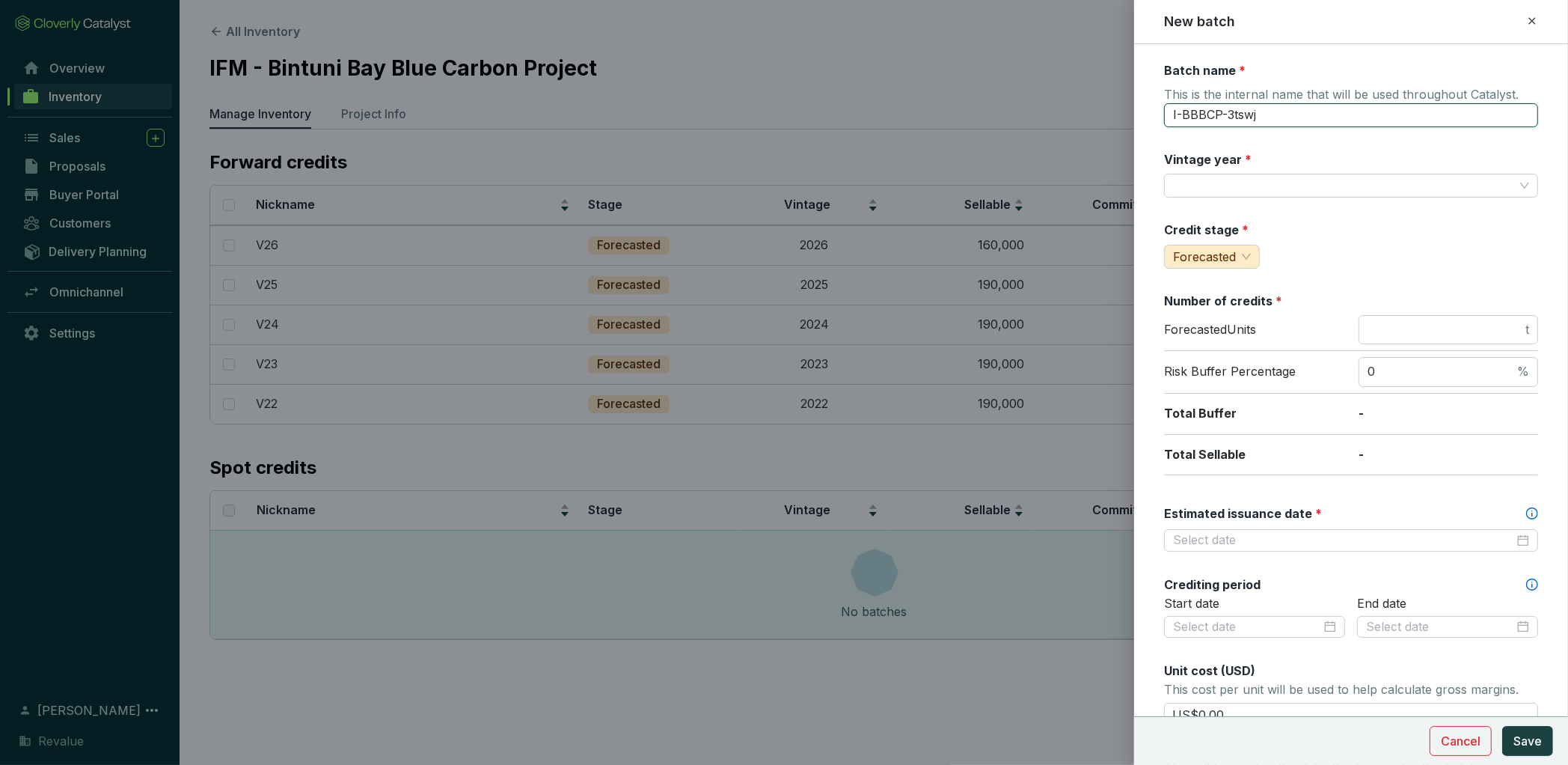
click at [1277, 113] on input "I-BBBCP-3tswj" at bounding box center [1351, 114] width 374 height 24
type input "V27"
click at [1409, 331] on input "number" at bounding box center [1445, 329] width 155 height 16
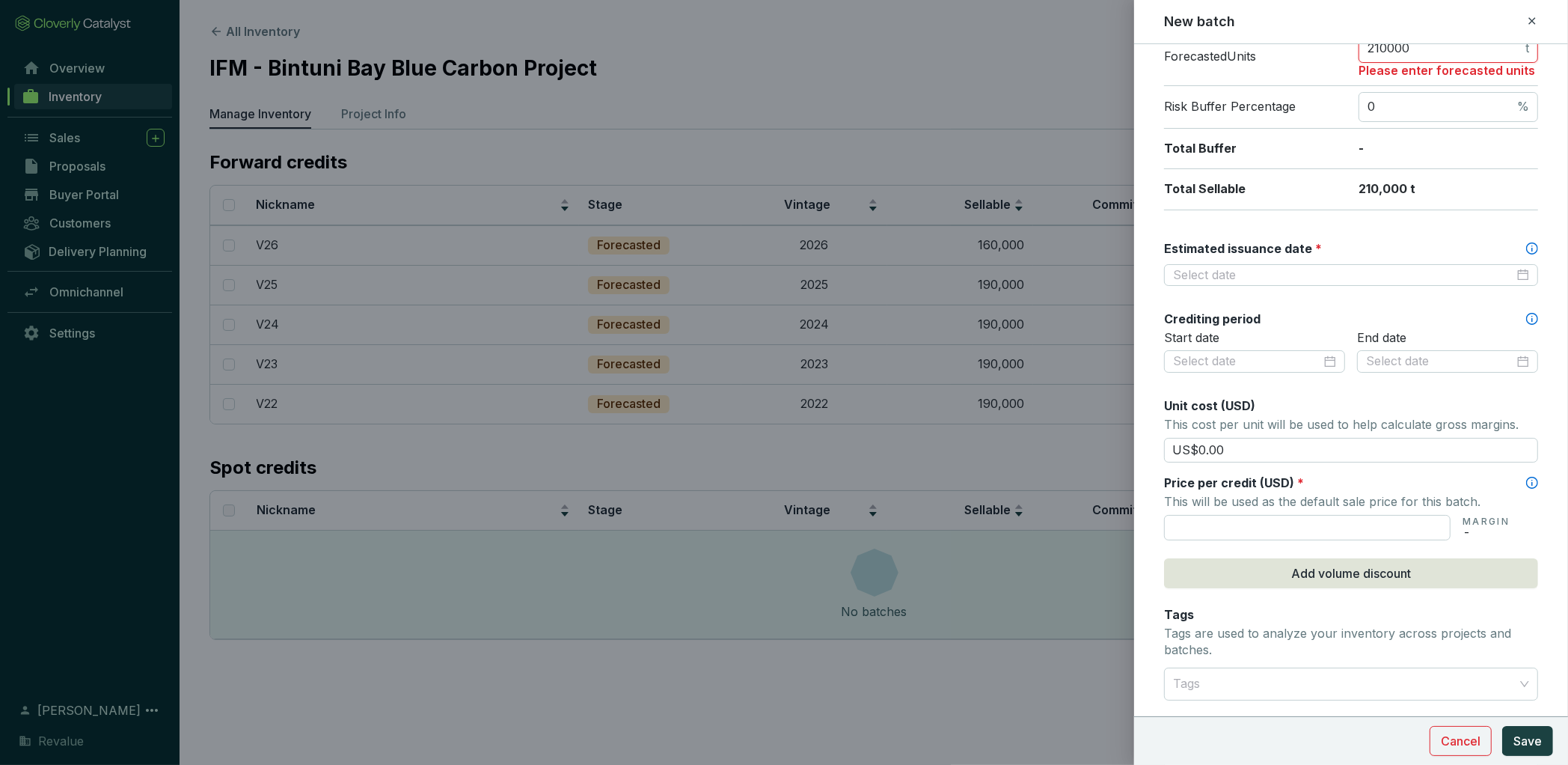
scroll to position [284, 0]
click at [1325, 276] on div at bounding box center [1351, 273] width 374 height 23
type input "210000"
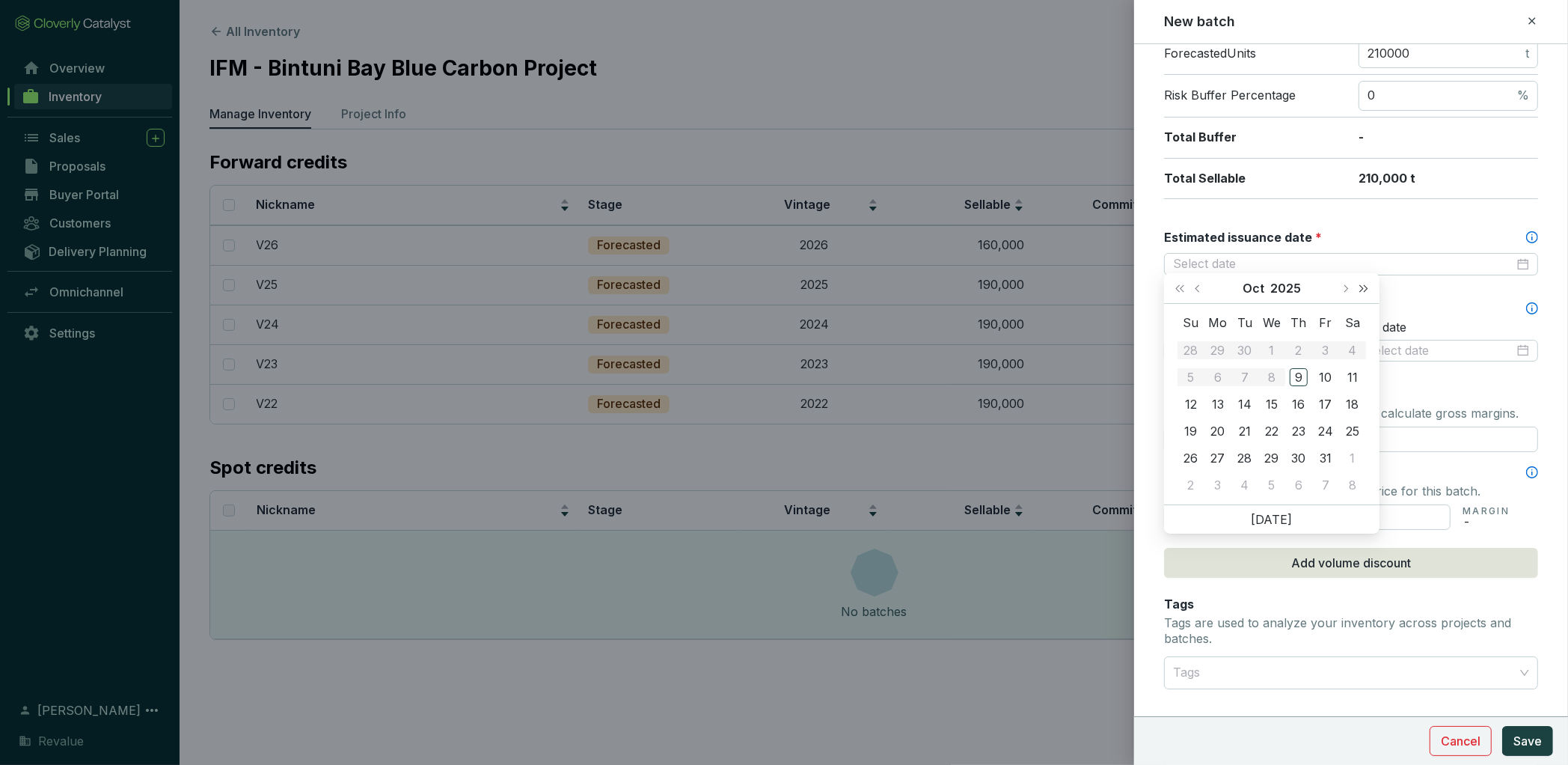
click at [1363, 286] on span "Next year (Control + right)" at bounding box center [1364, 288] width 8 height 8
click at [1363, 288] on span "Next year (Control + right)" at bounding box center [1364, 288] width 8 height 8
click at [1343, 289] on span "Next month (PageDown)" at bounding box center [1346, 288] width 8 height 8
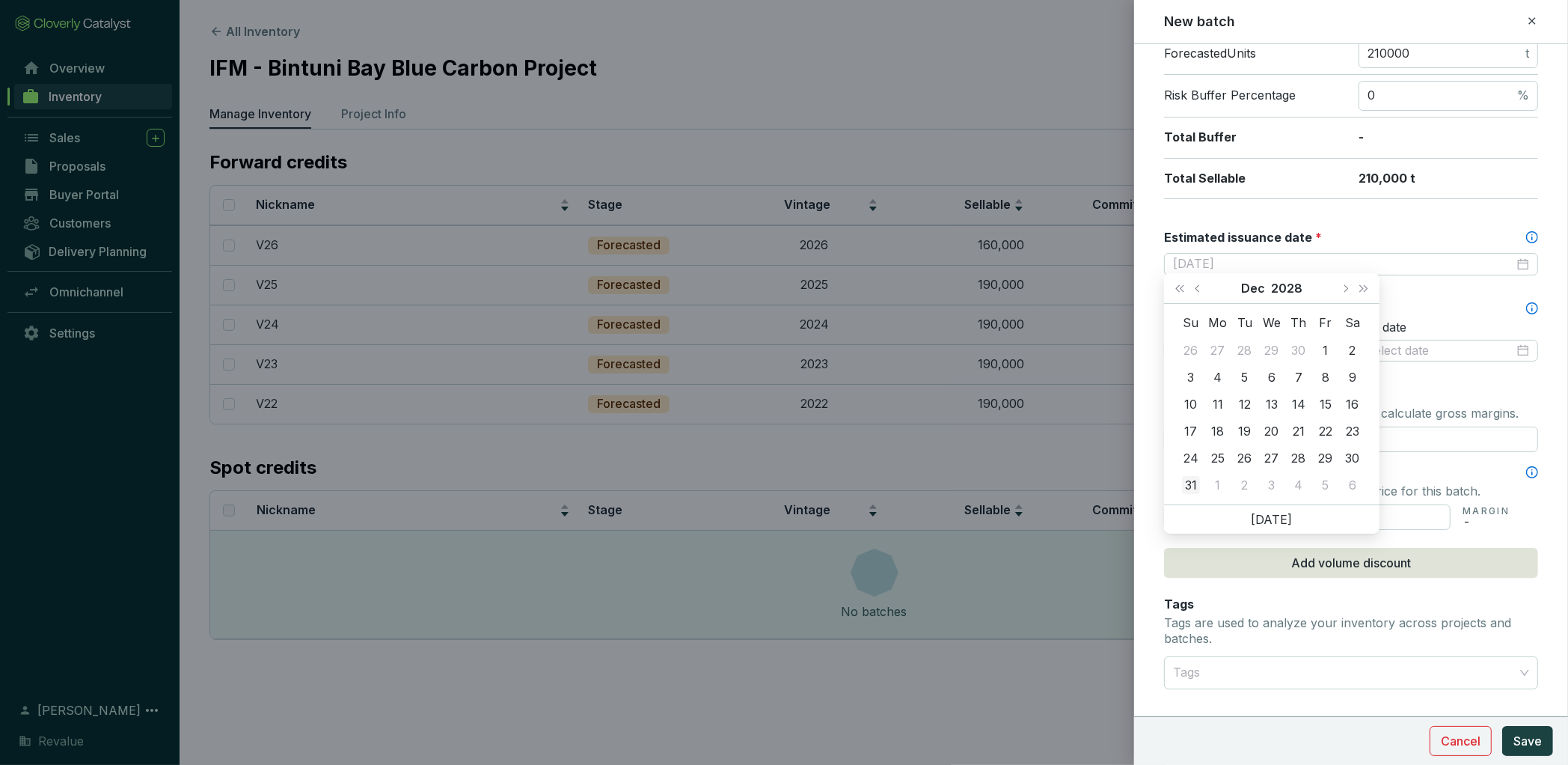
type input "2028-12-31"
click at [1197, 484] on div "31" at bounding box center [1191, 485] width 18 height 18
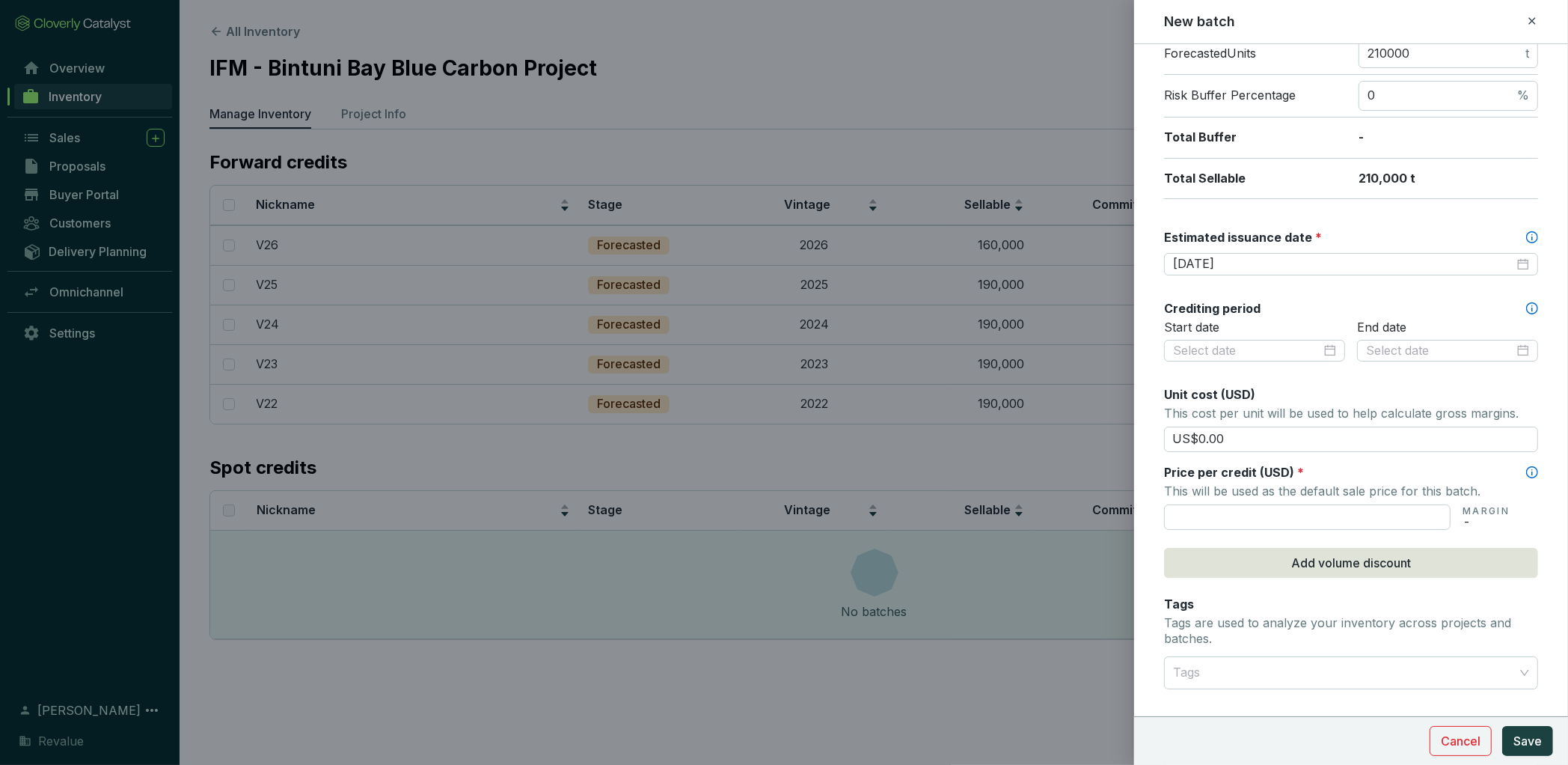
scroll to position [439, 0]
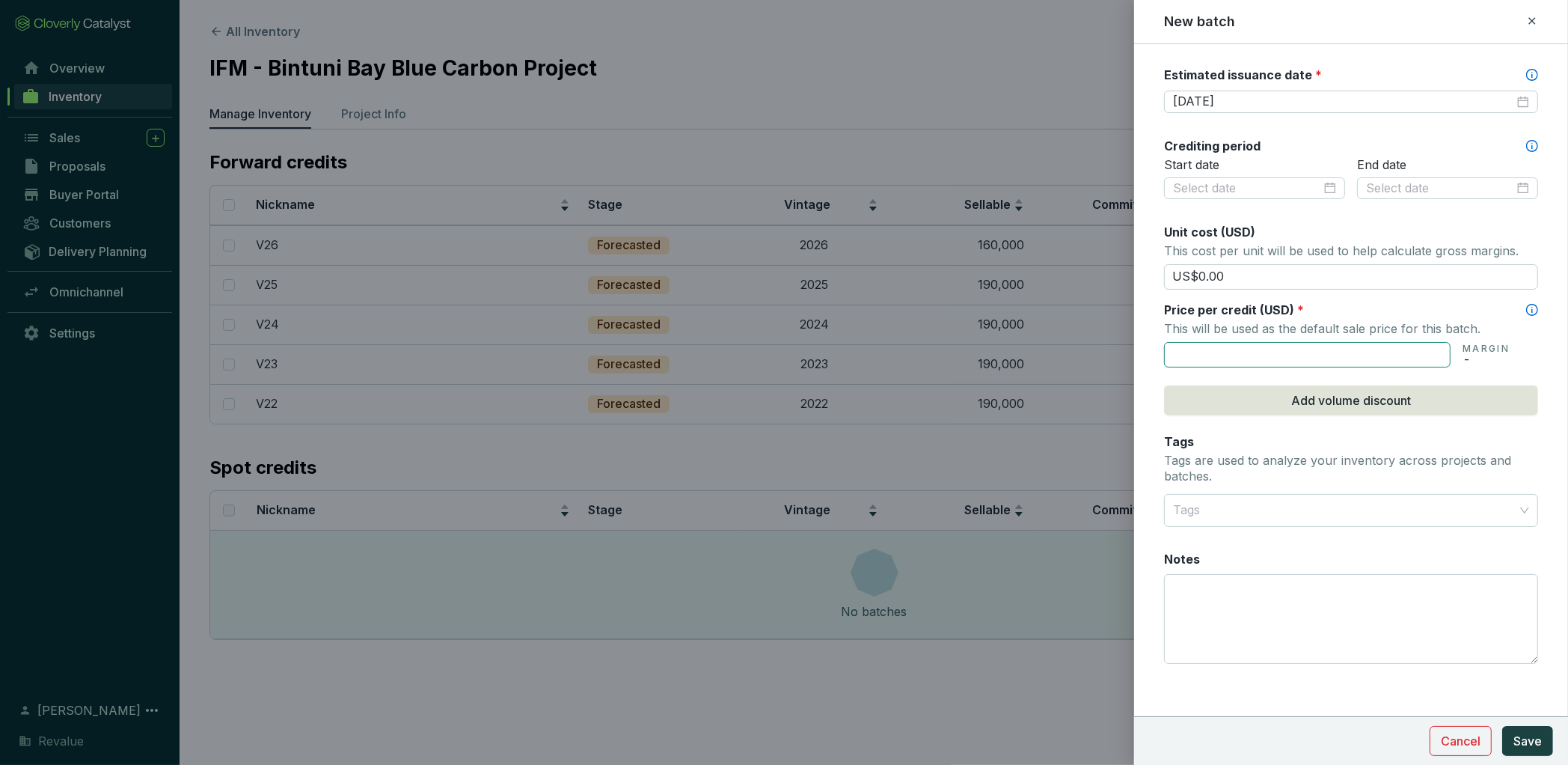
click at [1273, 352] on input "text" at bounding box center [1308, 355] width 286 height 26
type input "US$40.00"
click at [1527, 737] on span "Save" at bounding box center [1528, 740] width 29 height 18
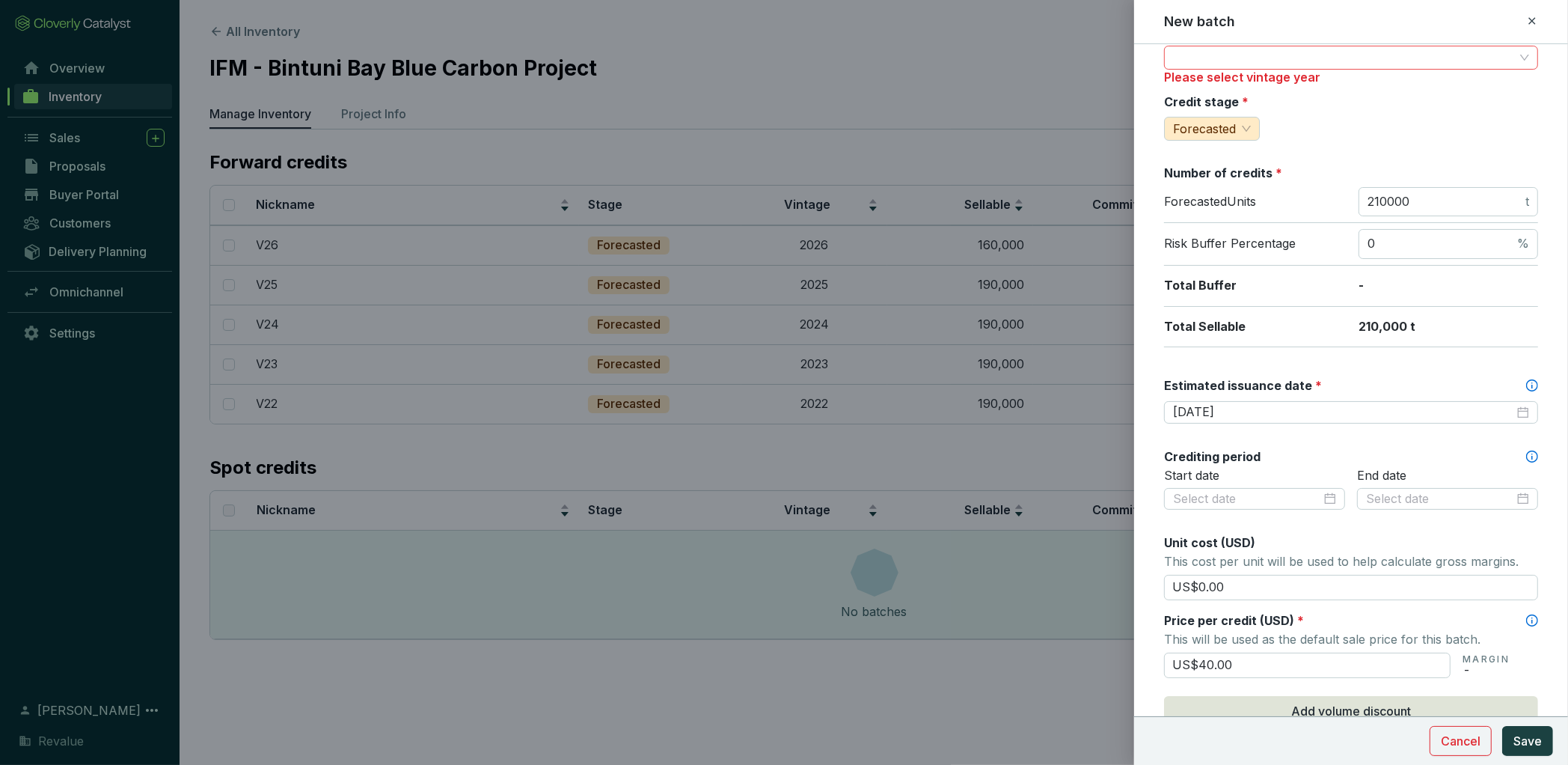
click at [1233, 57] on input "Vintage year *" at bounding box center [1344, 58] width 341 height 23
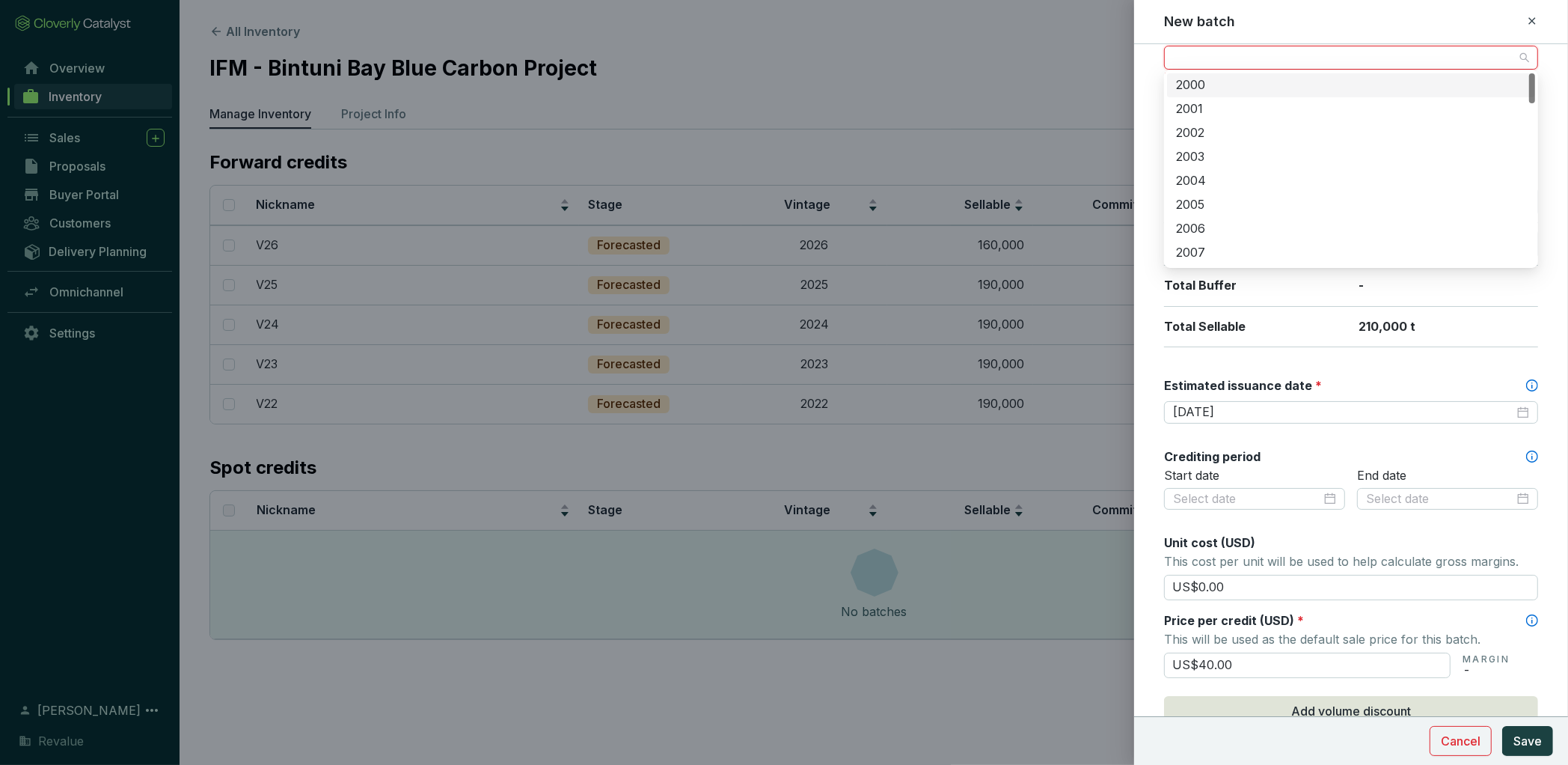
type input "d"
type input "2027"
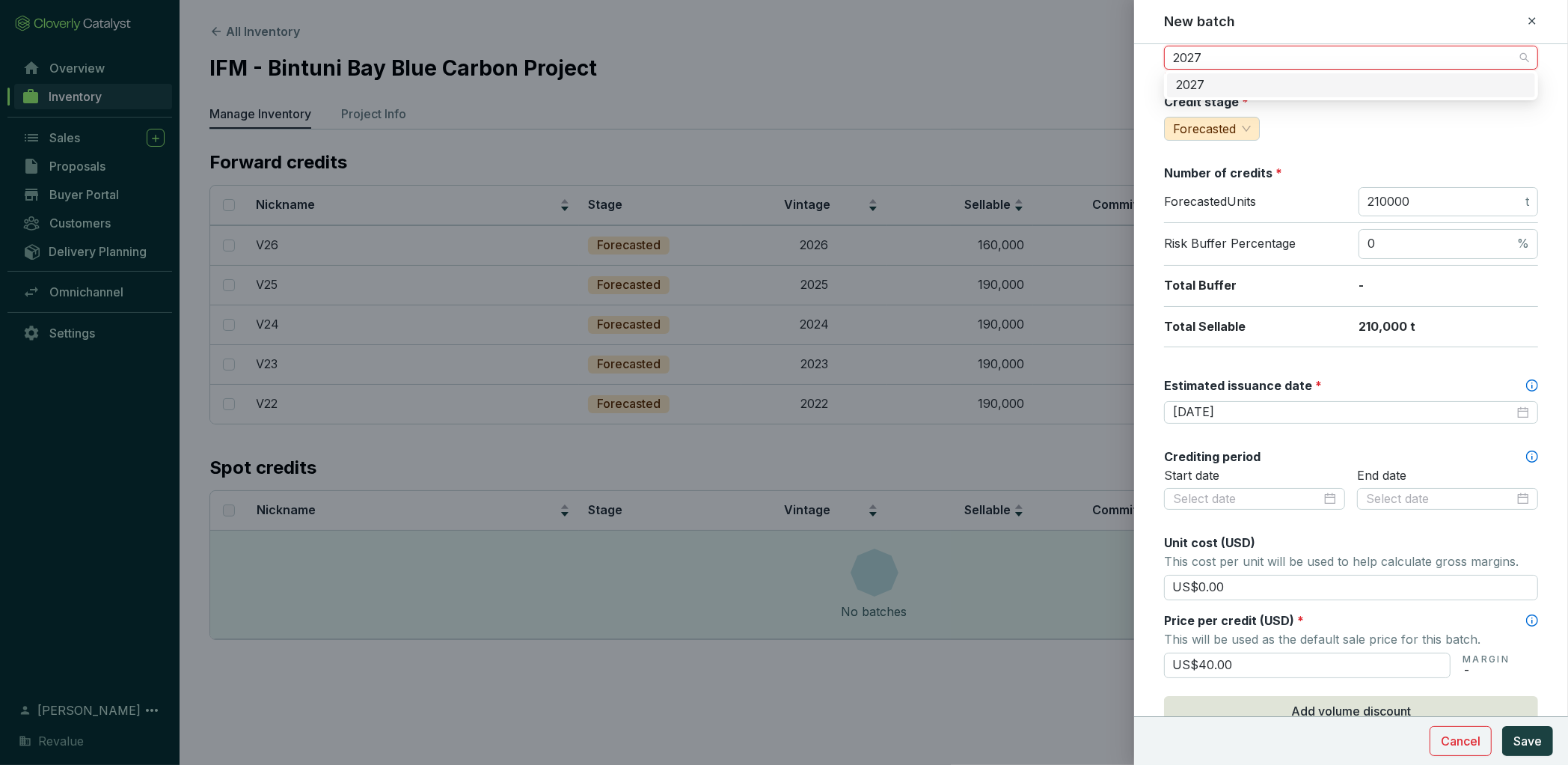
click at [1233, 76] on div "2027" at bounding box center [1351, 85] width 368 height 24
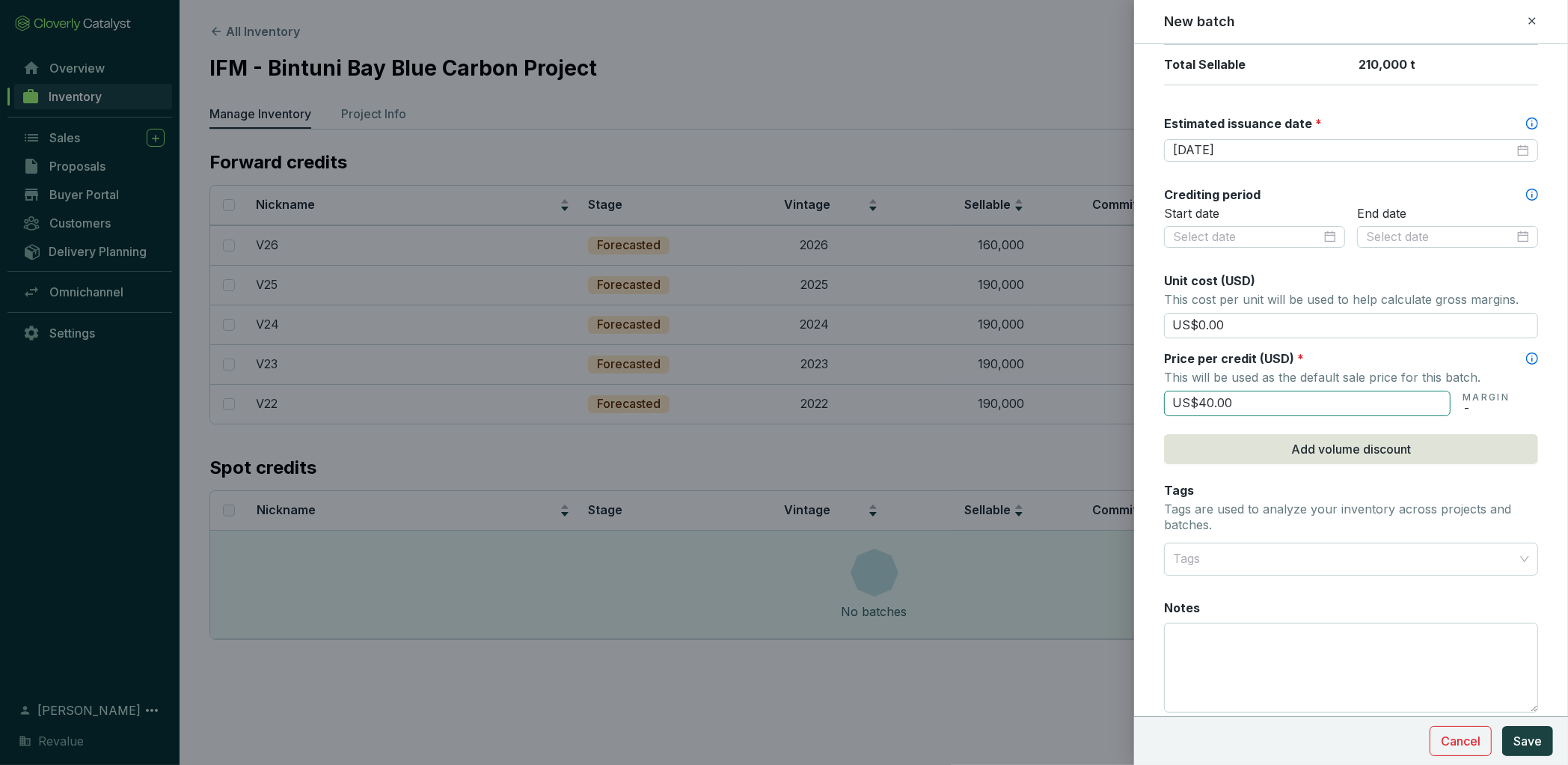
scroll to position [398, 0]
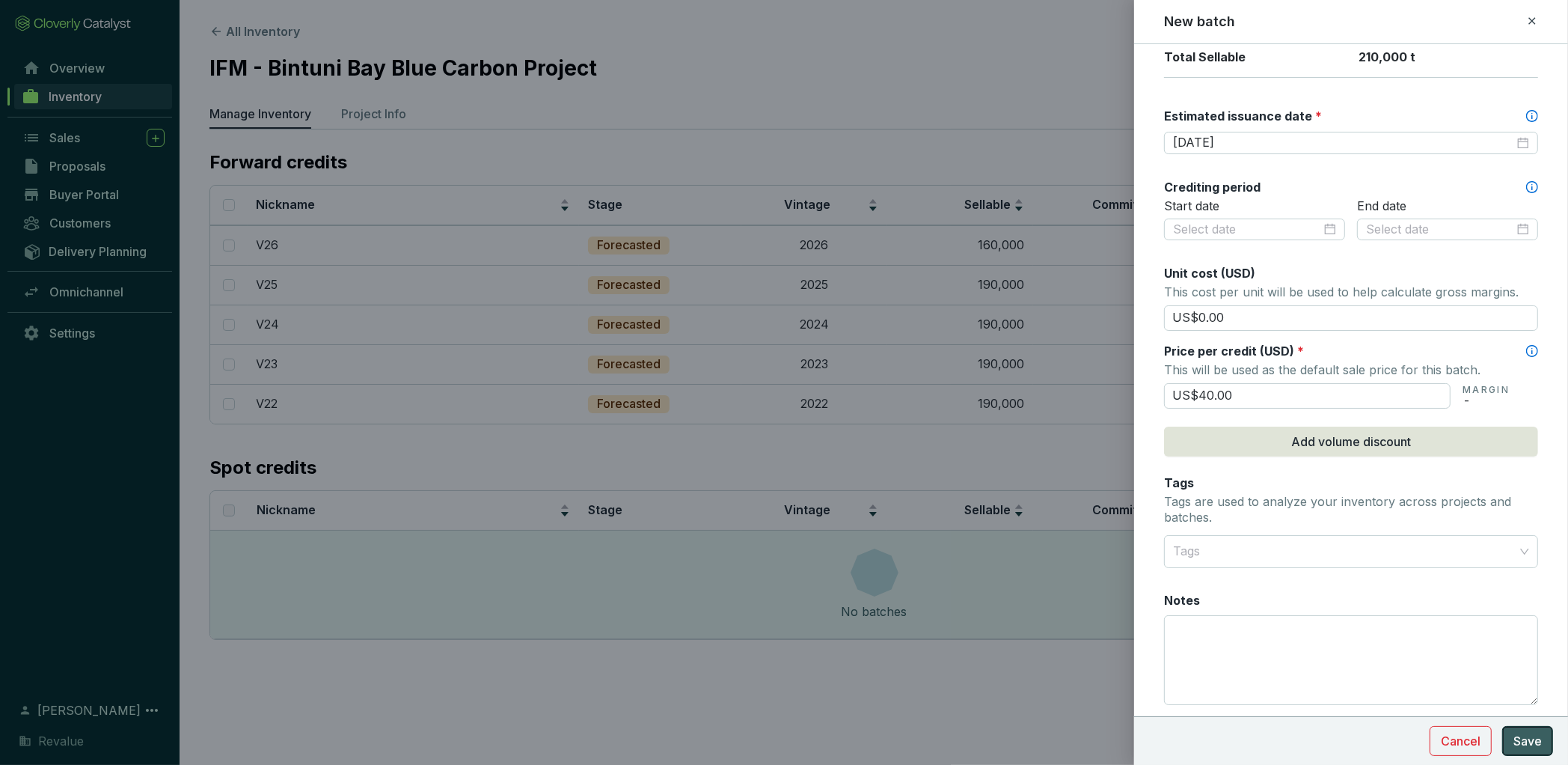
click at [1514, 735] on button "Save" at bounding box center [1527, 740] width 51 height 30
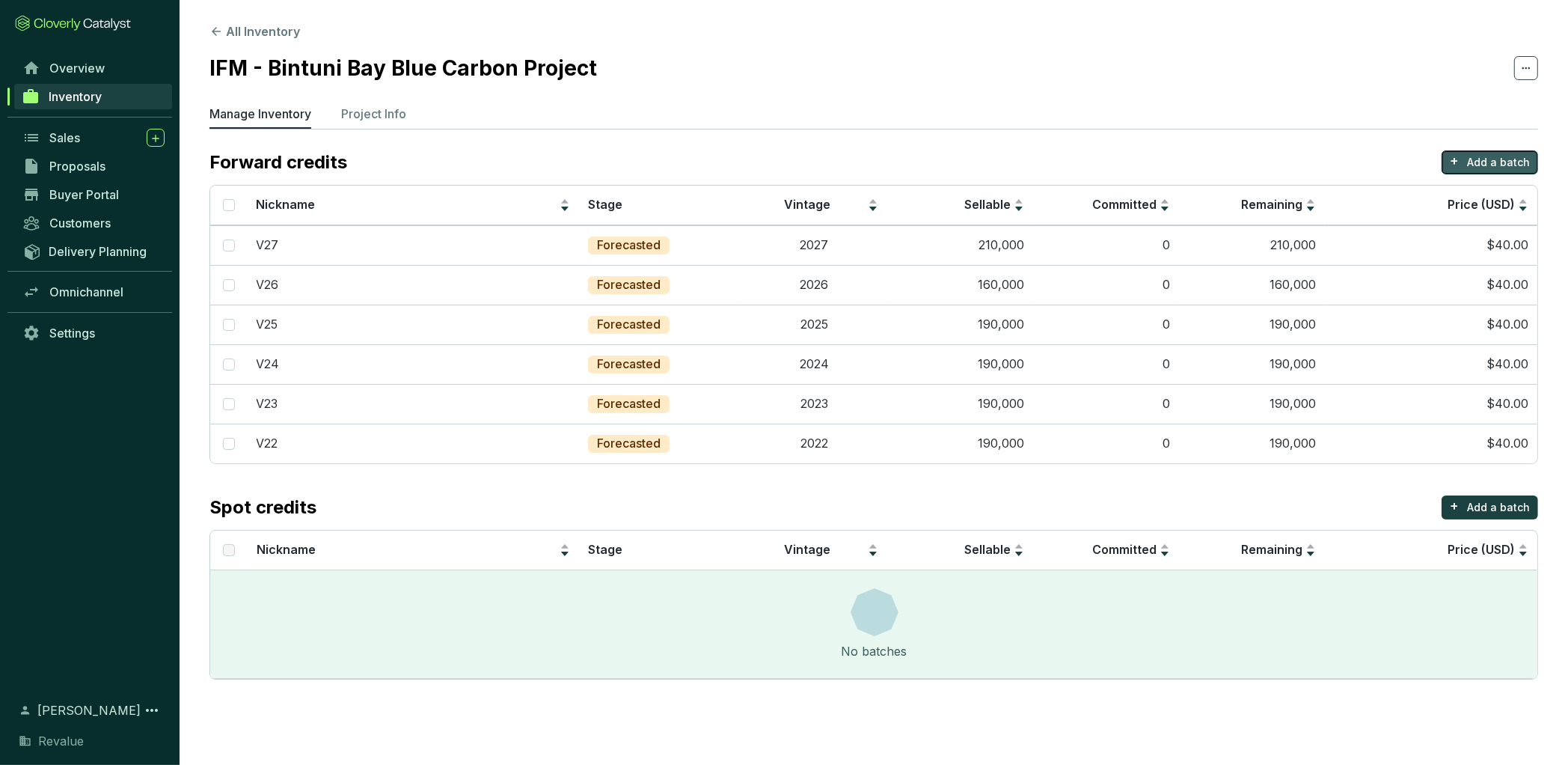
click at [1475, 170] on button "+ Add a batch" at bounding box center [1490, 162] width 96 height 24
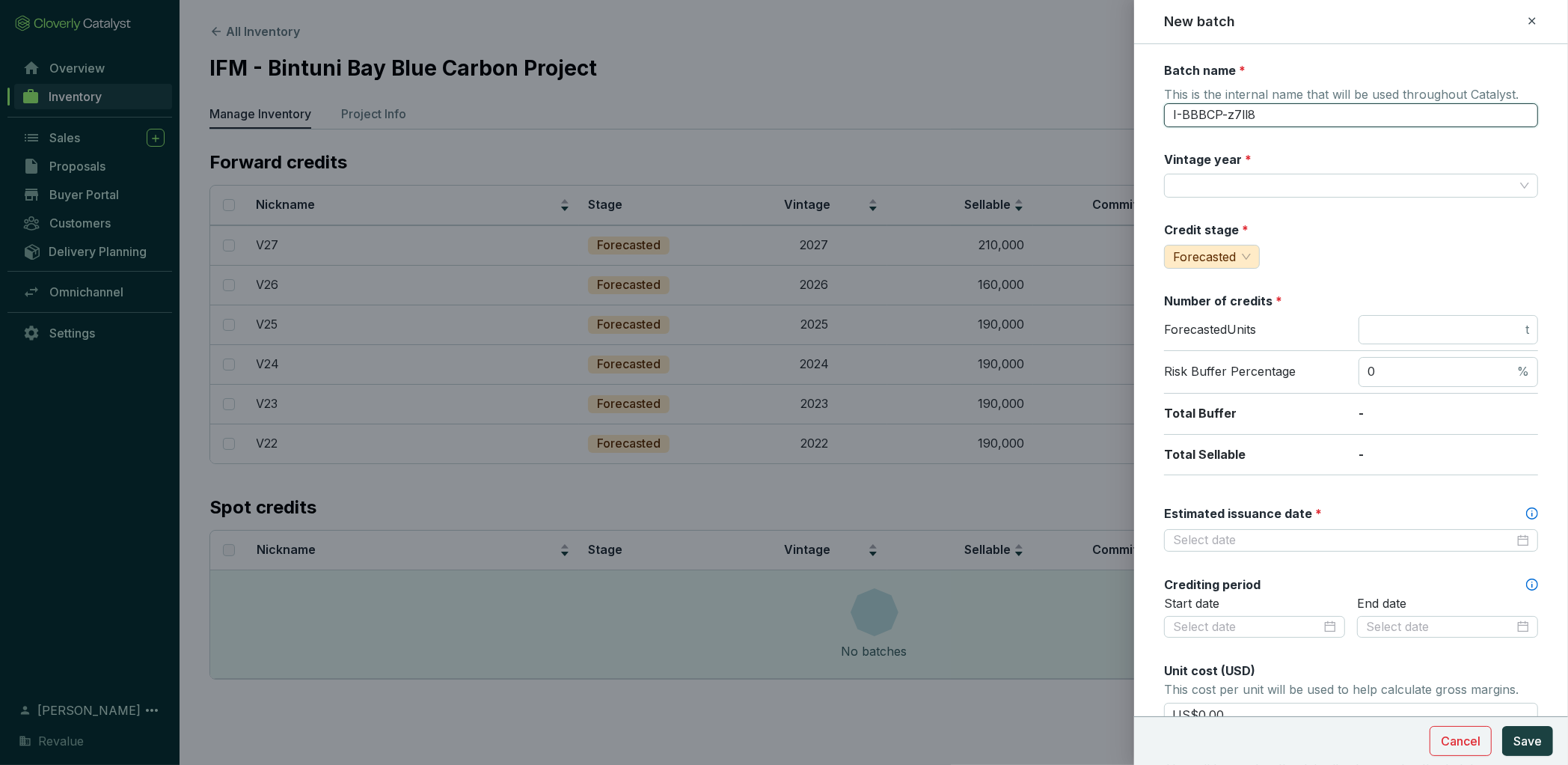
drag, startPoint x: 1272, startPoint y: 116, endPoint x: 1125, endPoint y: 112, distance: 147.1
click at [1125, 114] on div "New batch Batch name * This is the internal name that will be used throughout C…" at bounding box center [784, 382] width 1568 height 765
type input "V28"
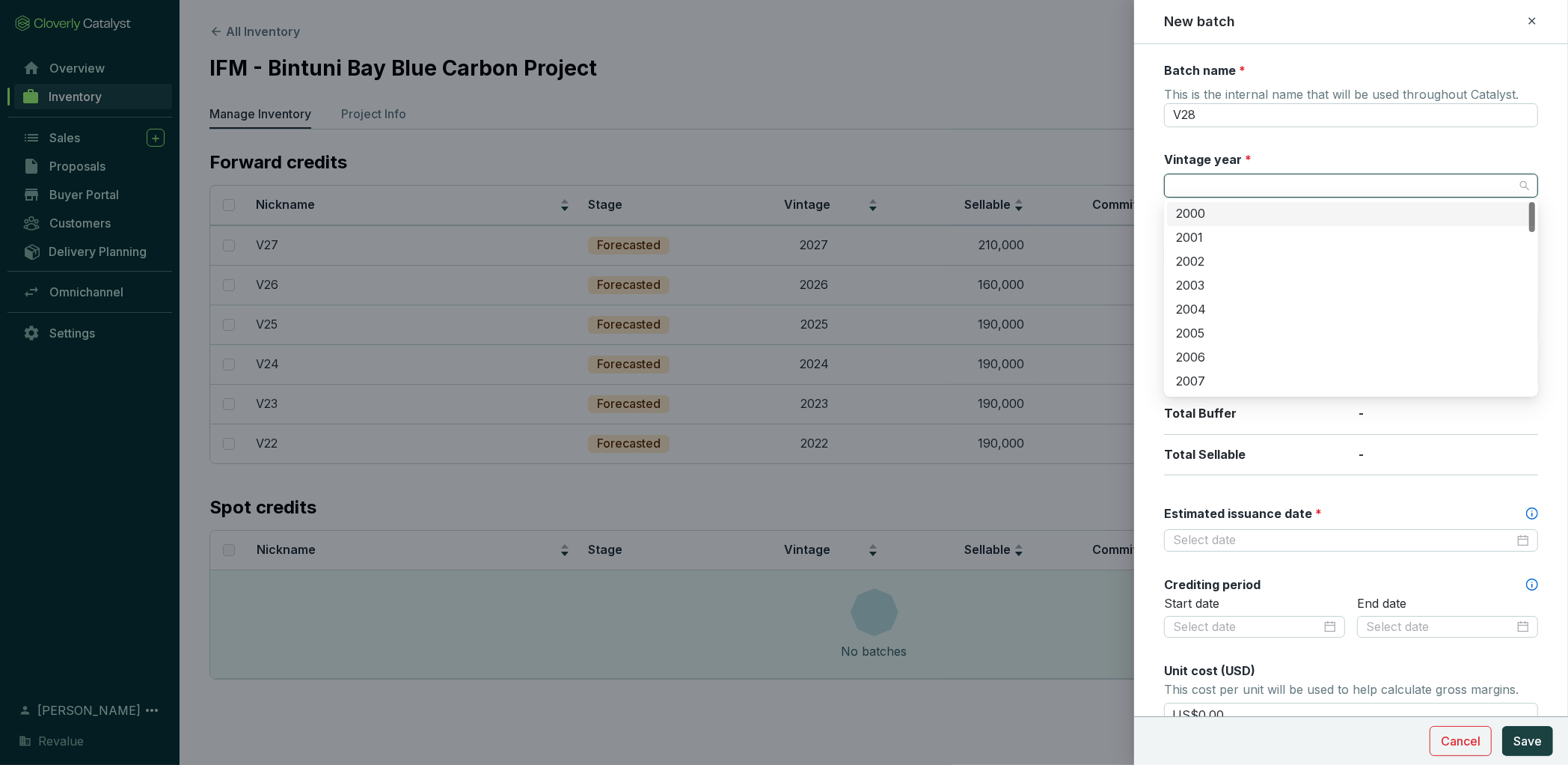
click at [1190, 175] on input "Vintage year *" at bounding box center [1344, 186] width 341 height 23
type input "2028"
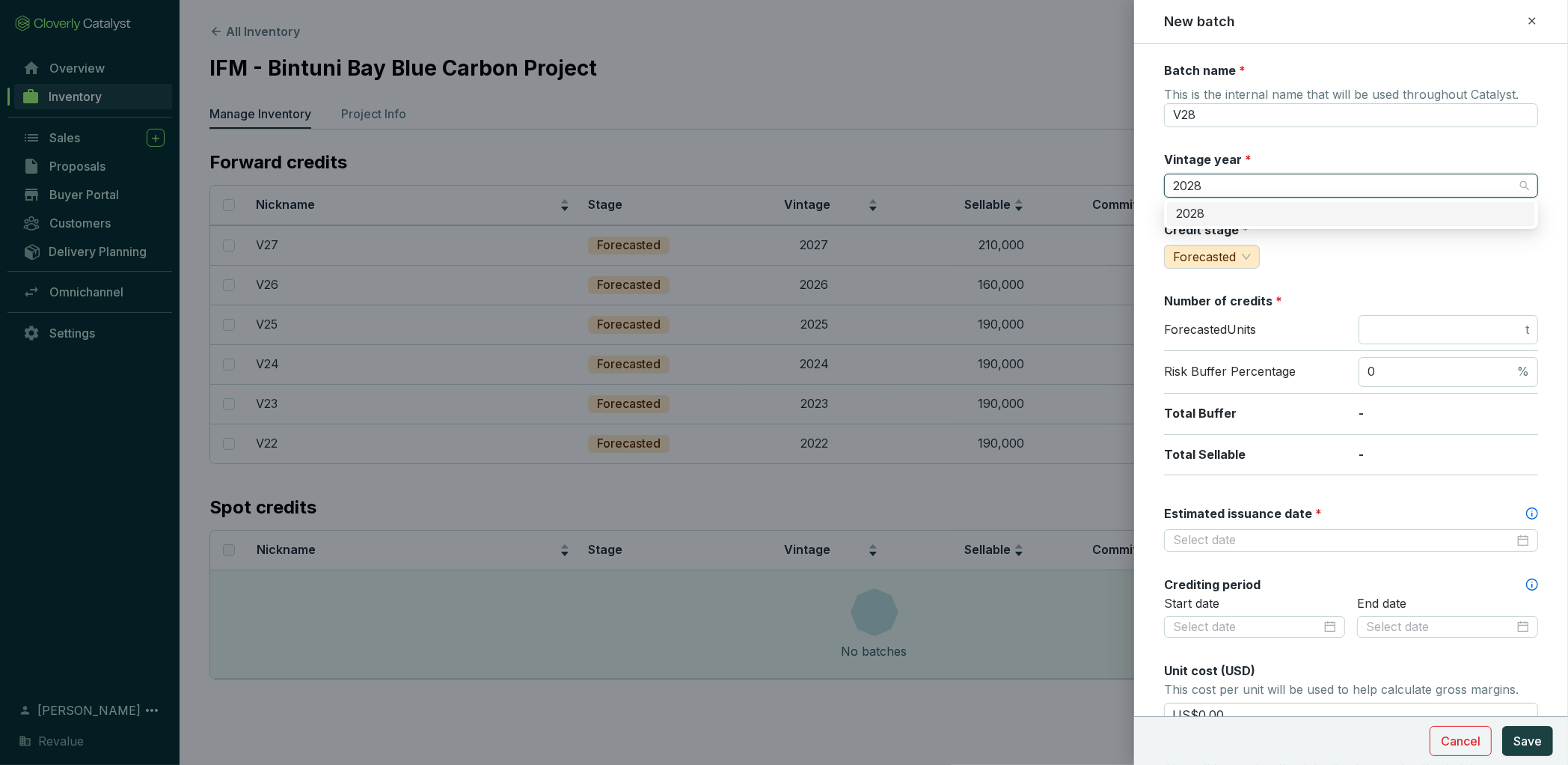
click at [1229, 218] on div "2028" at bounding box center [1351, 214] width 350 height 16
click at [1412, 322] on input "number" at bounding box center [1445, 329] width 155 height 16
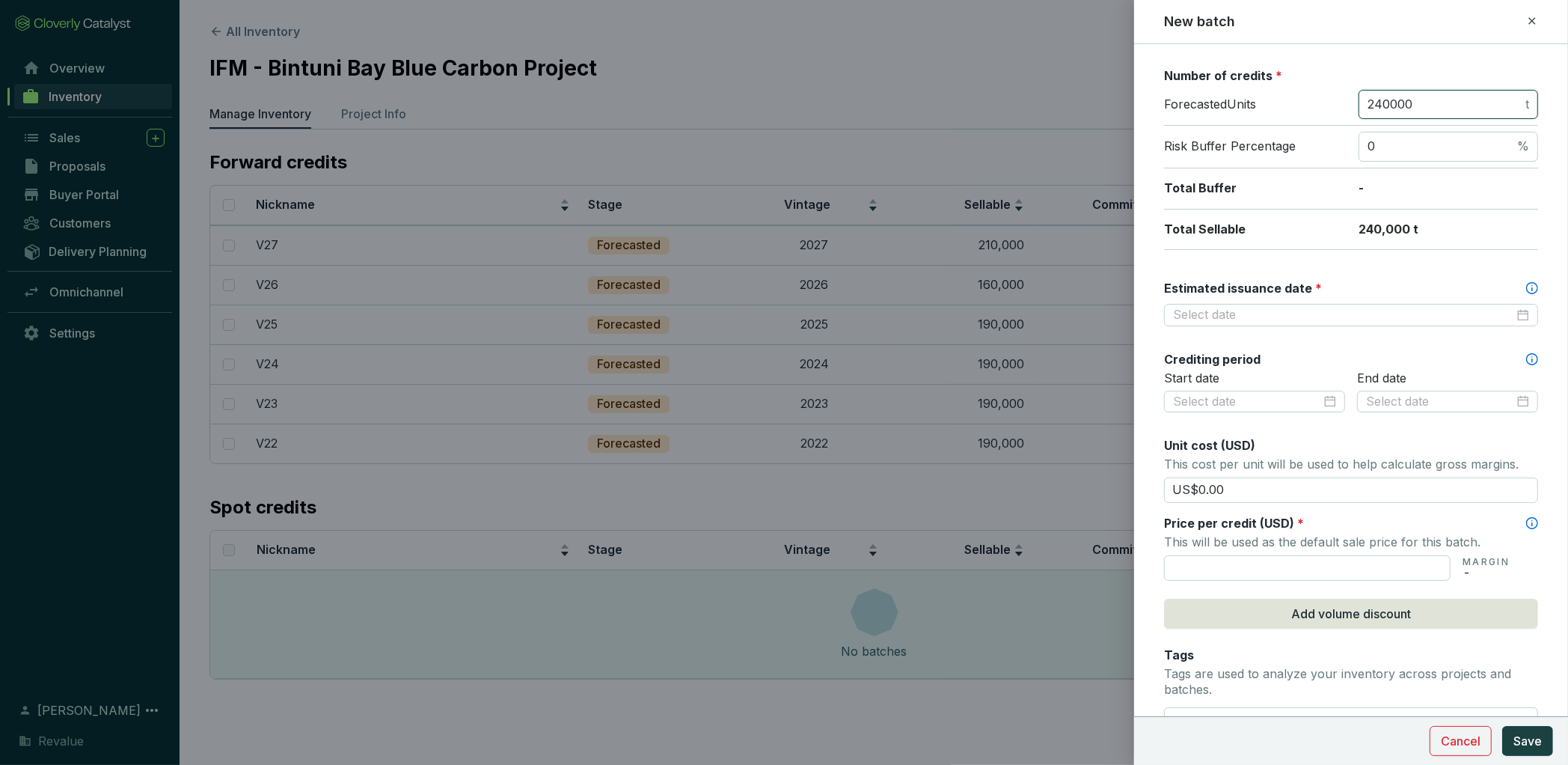
scroll to position [267, 0]
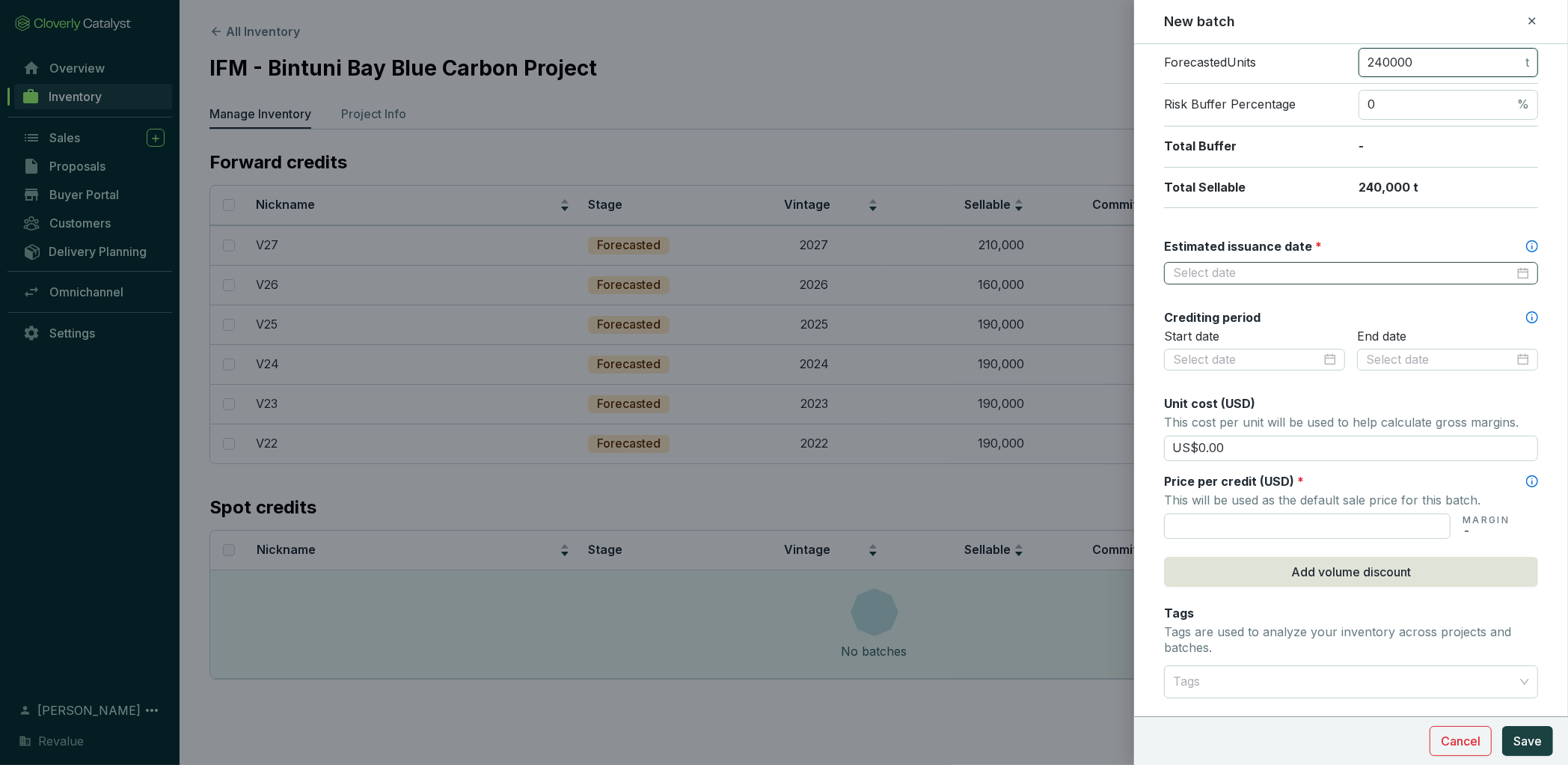
type input "240000"
click at [1268, 274] on input "Estimated issuance date *" at bounding box center [1344, 273] width 341 height 16
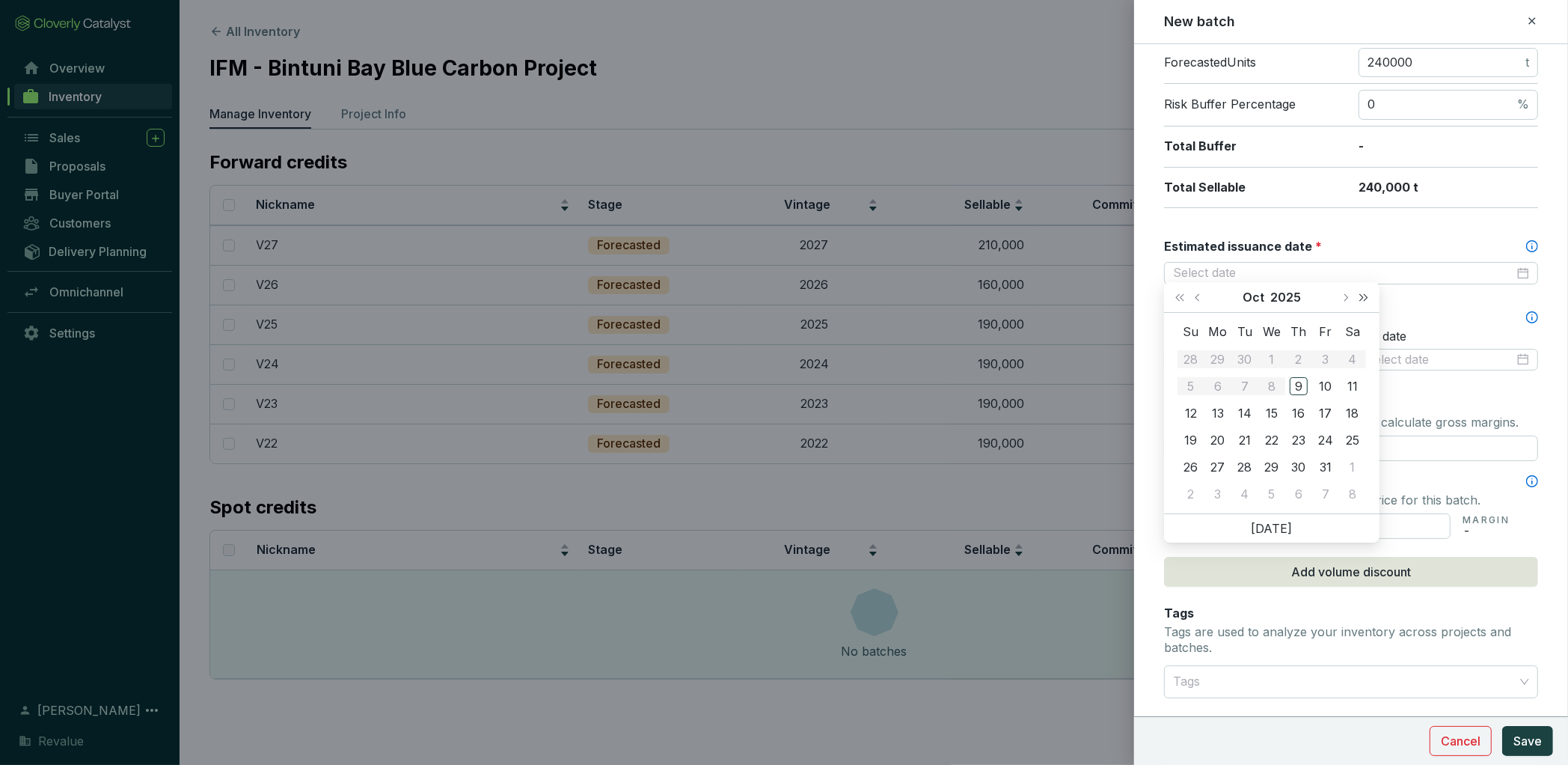
click at [1367, 298] on button "Next year (Control + right)" at bounding box center [1364, 297] width 19 height 30
click at [1361, 299] on span "Next year (Control + right)" at bounding box center [1364, 298] width 8 height 8
click at [1347, 299] on button "Next month (PageDown)" at bounding box center [1345, 297] width 19 height 30
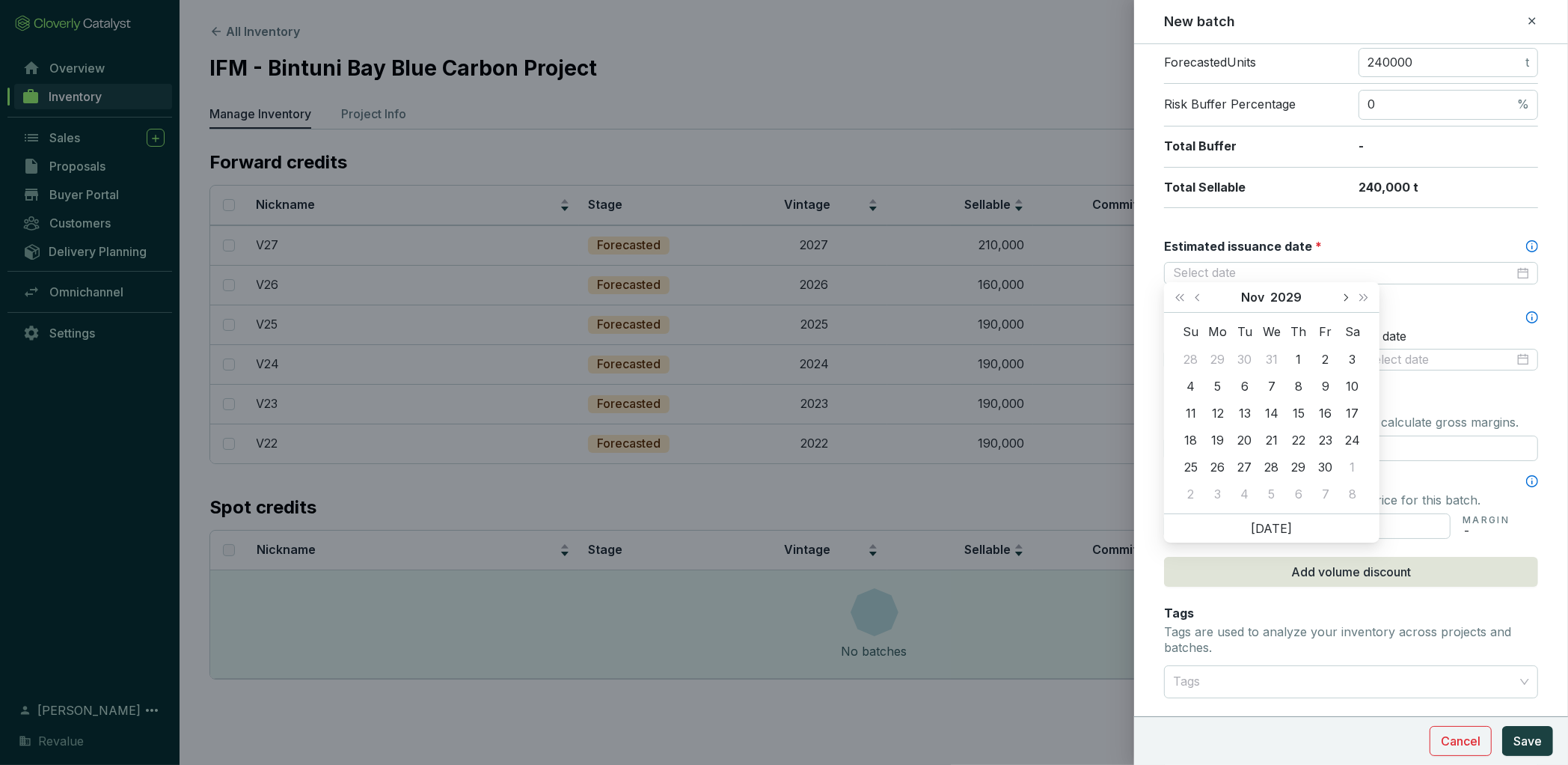
click at [1347, 299] on button "Next month (PageDown)" at bounding box center [1345, 297] width 19 height 30
type input "2029-12-31"
click at [1212, 495] on div "31" at bounding box center [1218, 493] width 18 height 18
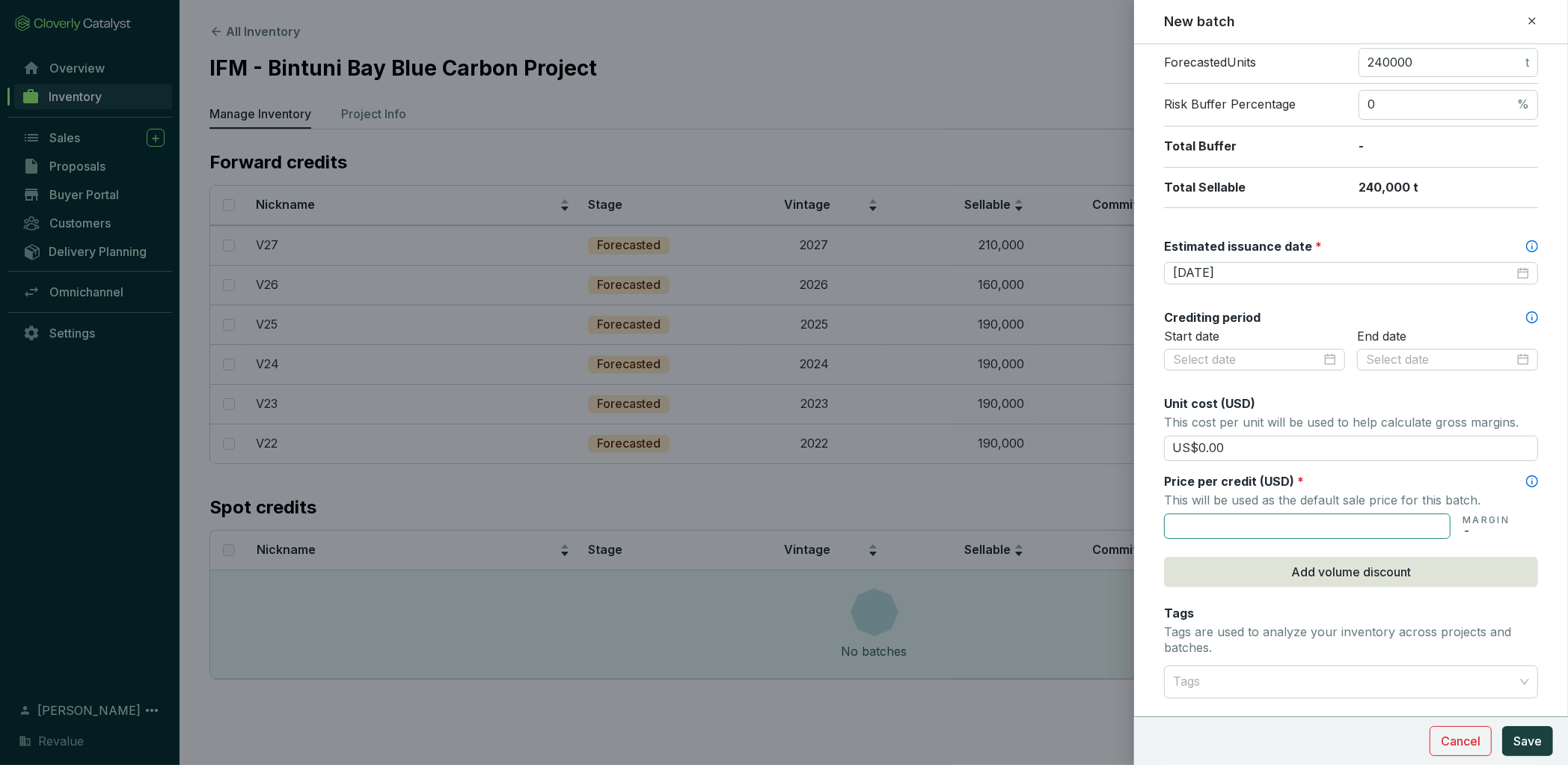
click at [1241, 516] on input "text" at bounding box center [1308, 526] width 286 height 26
type input "US$40.00"
click at [1530, 752] on button "Save" at bounding box center [1527, 740] width 51 height 30
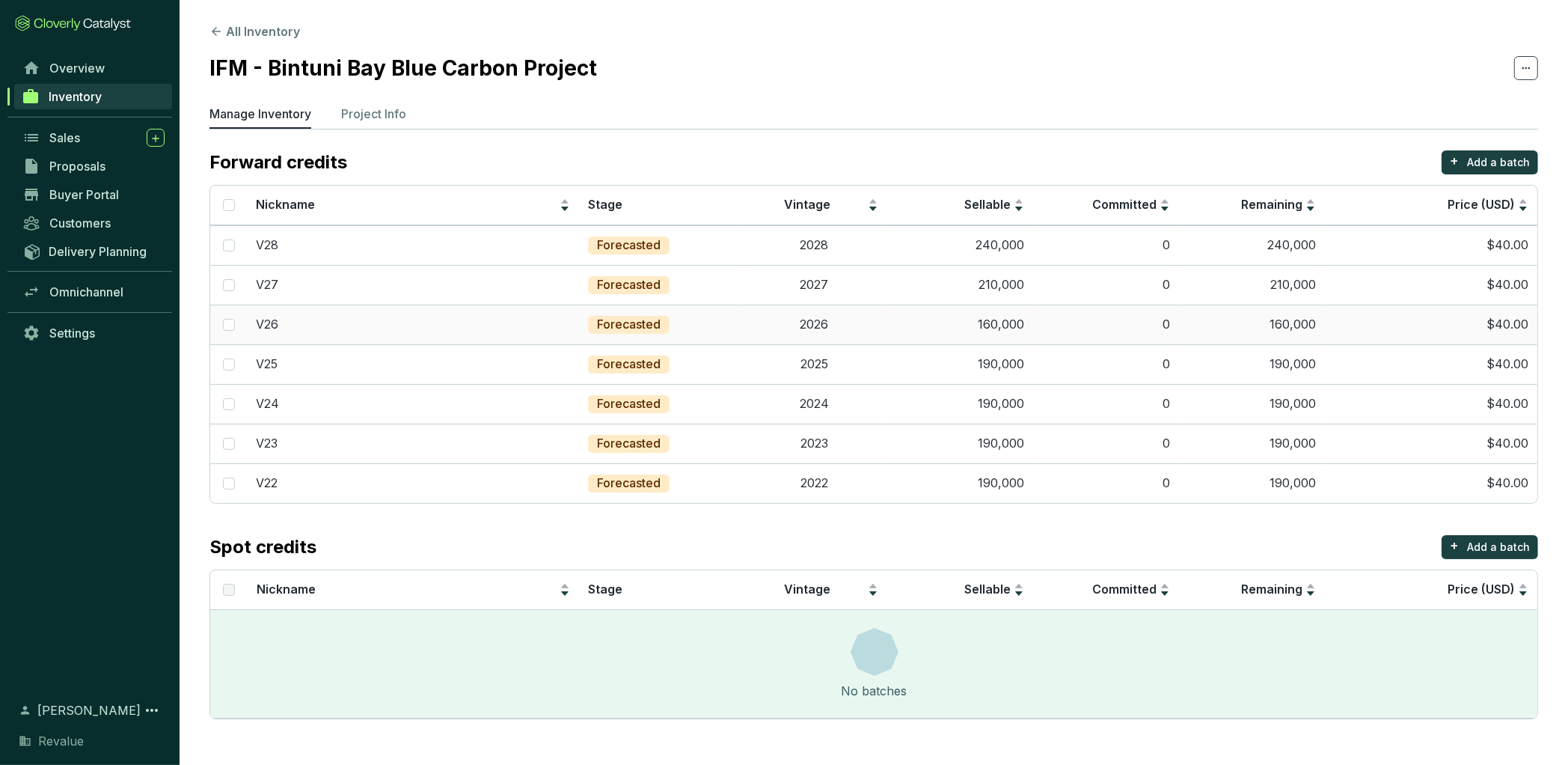
click at [1493, 328] on td "$40.00" at bounding box center [1431, 324] width 213 height 40
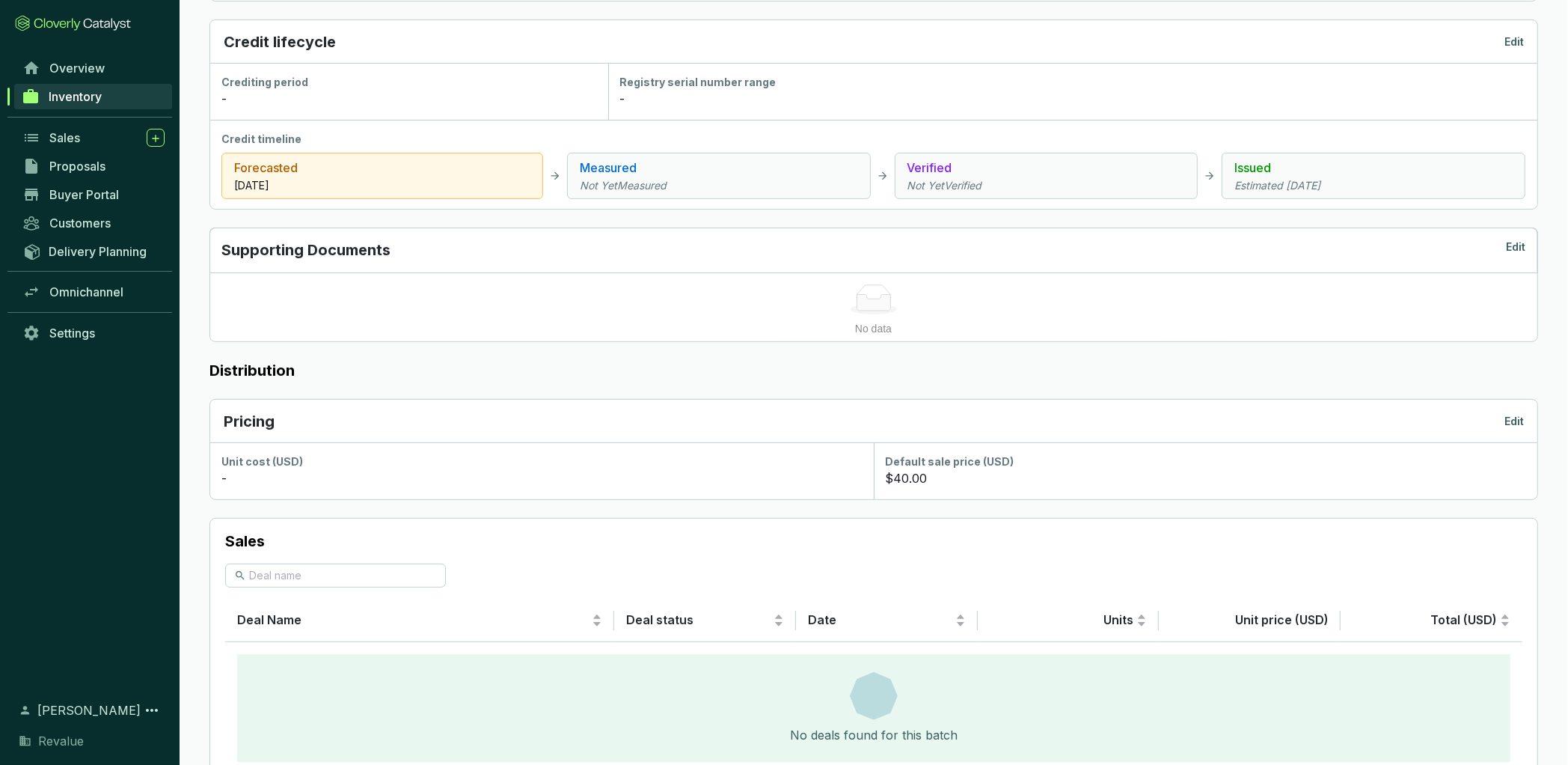
scroll to position [520, 0]
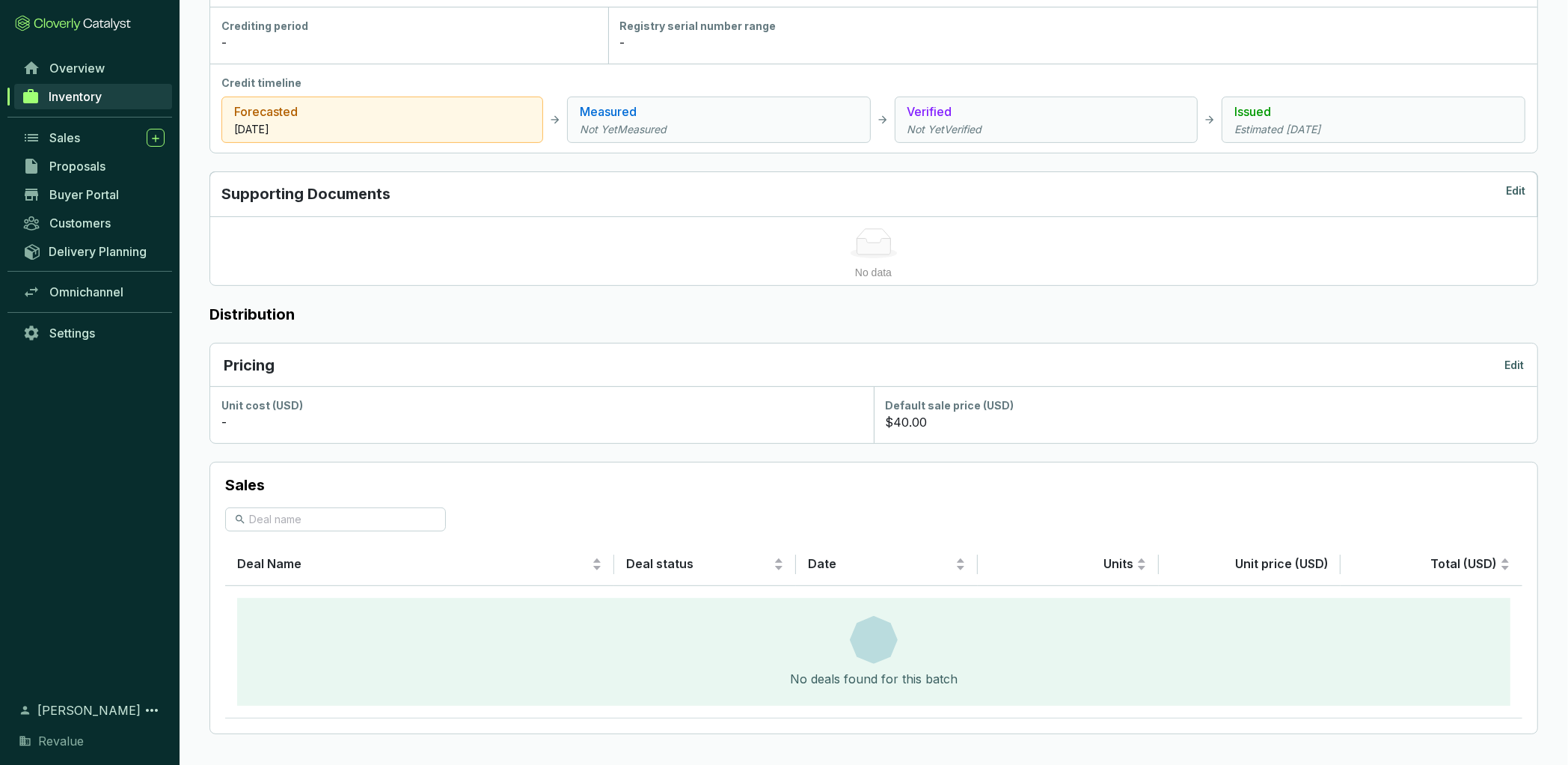
click at [1505, 370] on div "Pricing Edit" at bounding box center [875, 365] width 1301 height 21
click at [1521, 355] on div "Pricing Edit" at bounding box center [875, 365] width 1301 height 21
click at [1521, 358] on p "Edit" at bounding box center [1515, 365] width 19 height 15
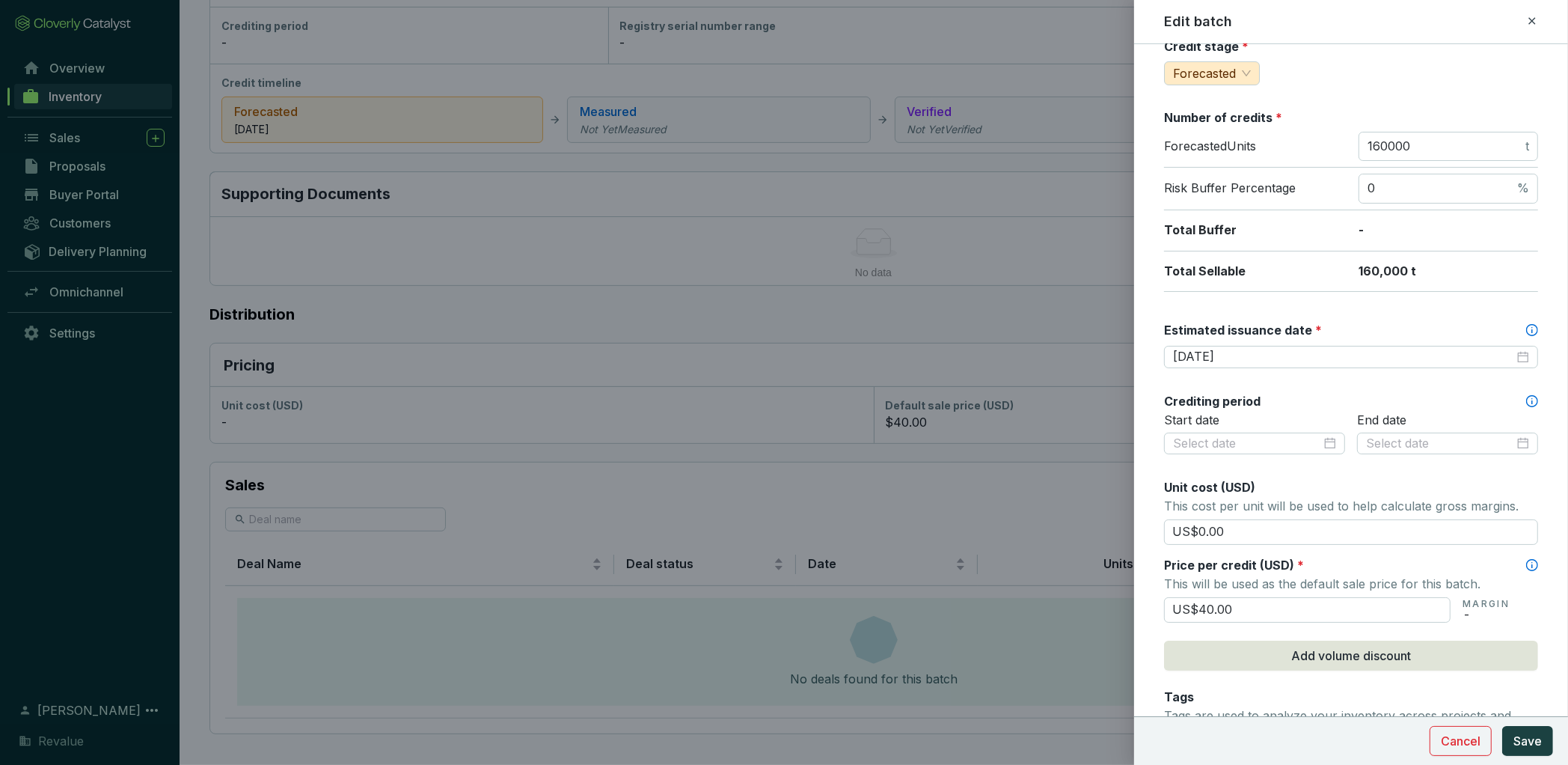
scroll to position [188, 0]
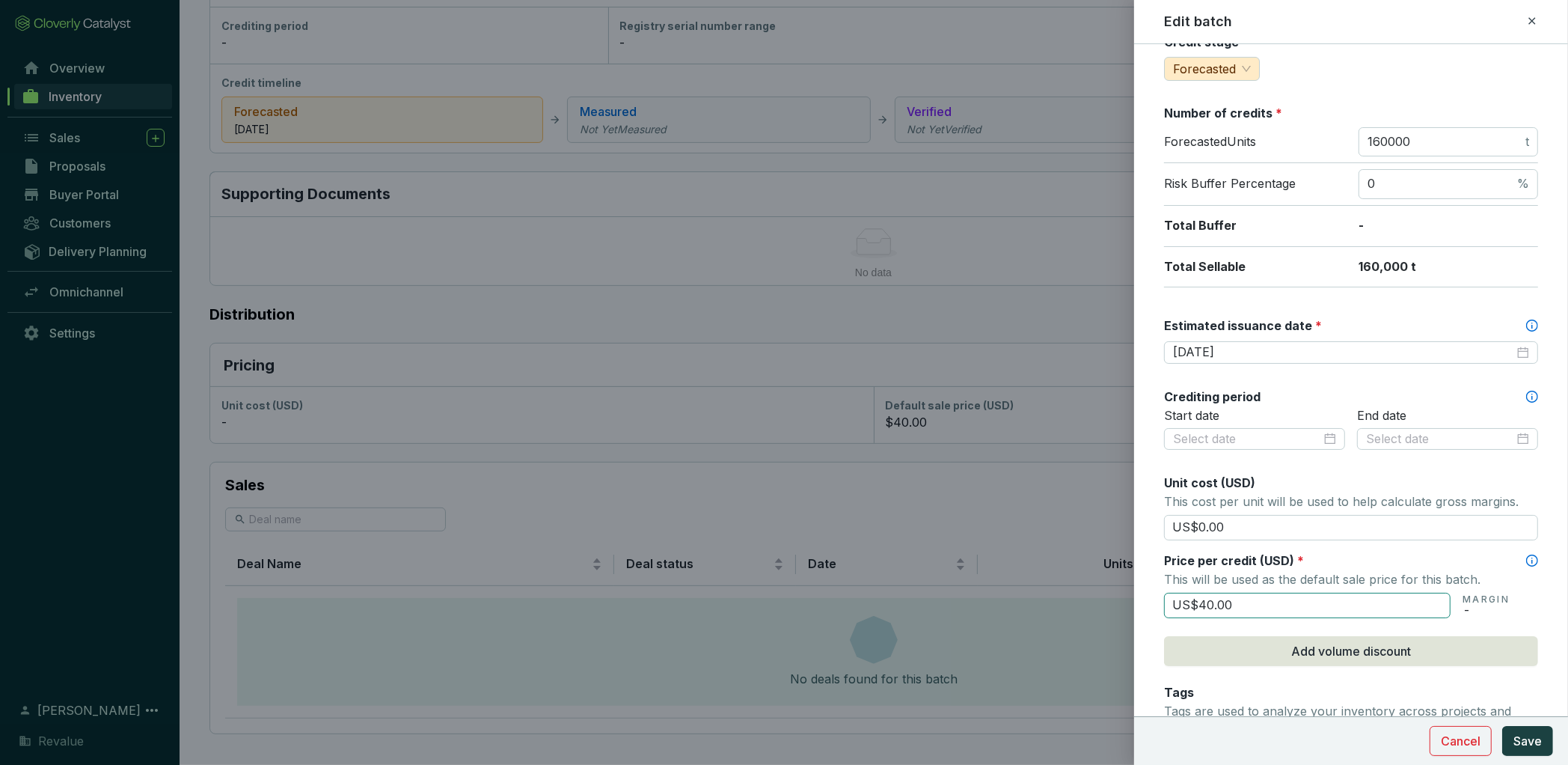
click at [1232, 603] on input "US$40.00" at bounding box center [1308, 605] width 286 height 26
type input "US$44.88"
click at [1516, 750] on span "Save" at bounding box center [1528, 740] width 29 height 18
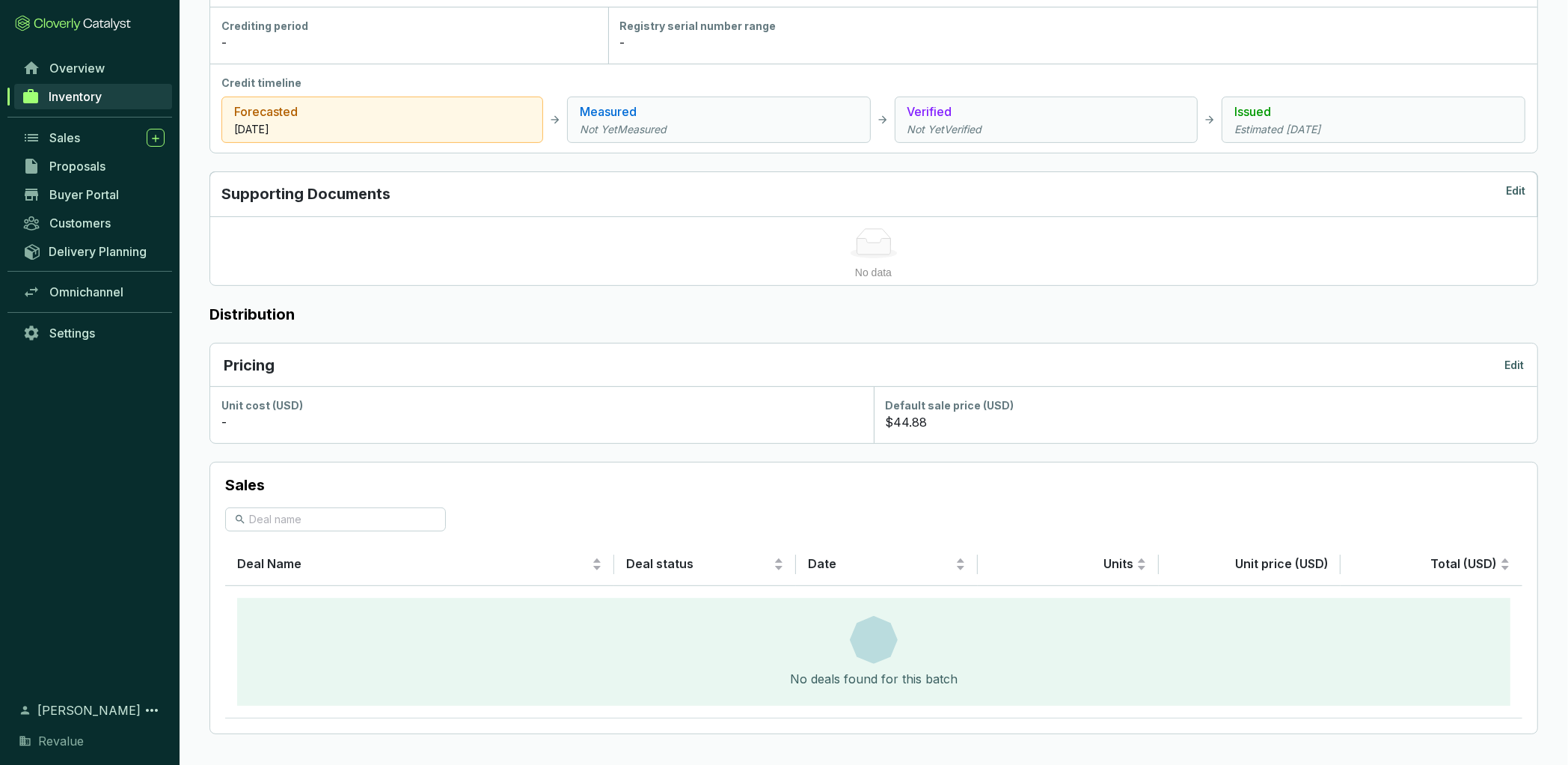
scroll to position [0, 0]
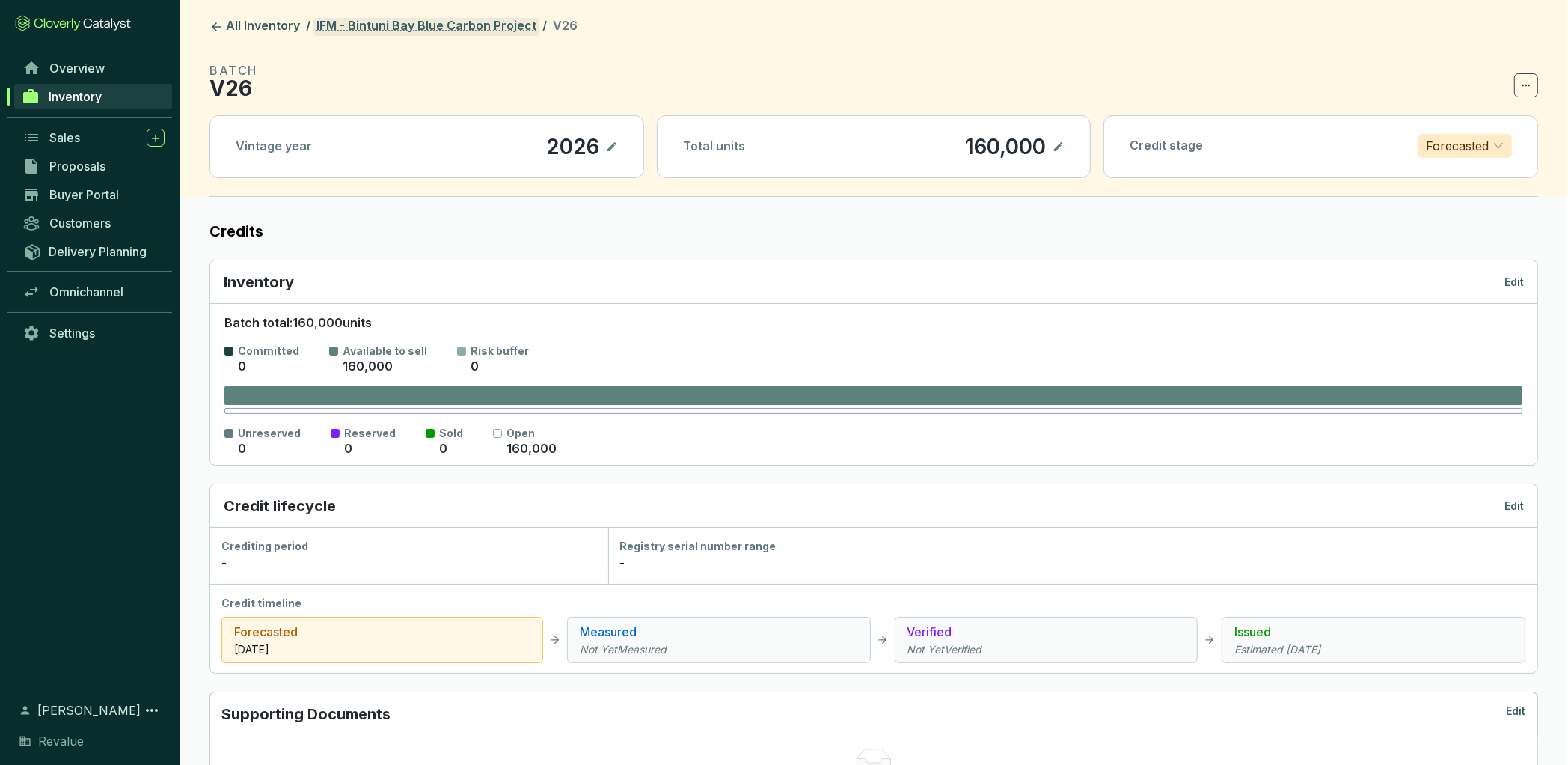
click at [464, 25] on link "IFM - Bintuni Bay Blue Carbon Project" at bounding box center [426, 27] width 226 height 18
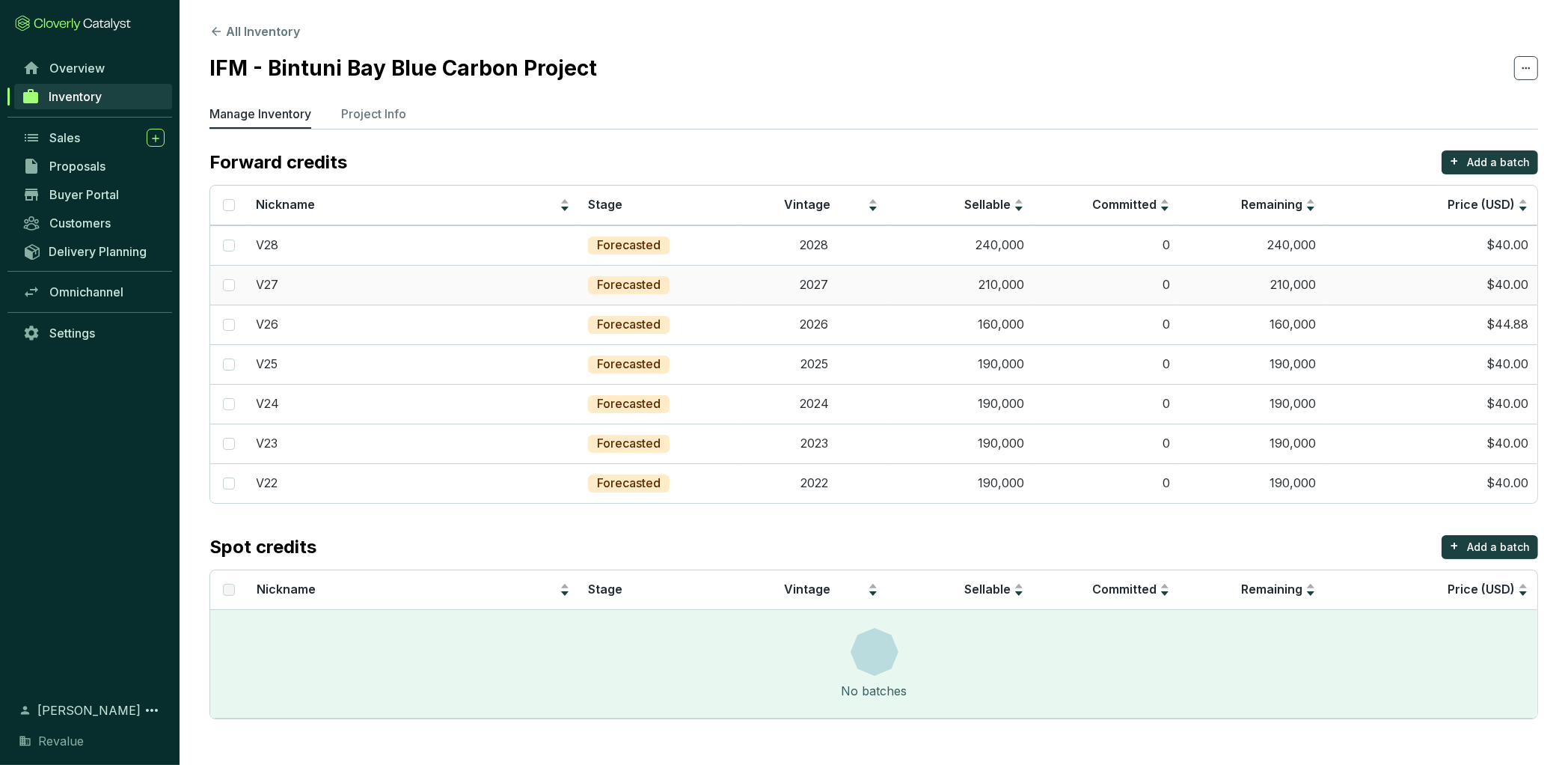
click at [1494, 283] on td "$40.00" at bounding box center [1431, 285] width 213 height 40
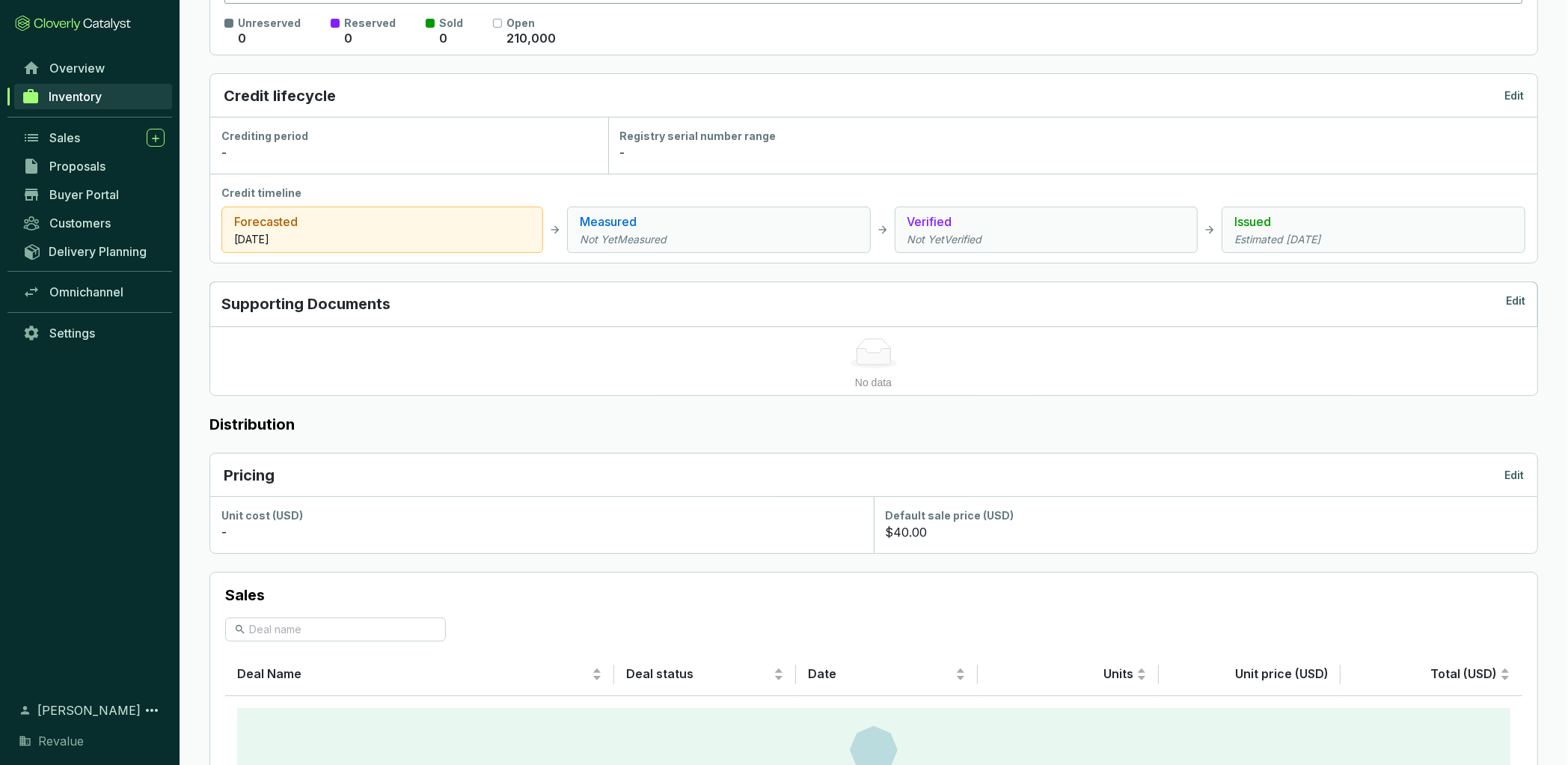
scroll to position [520, 0]
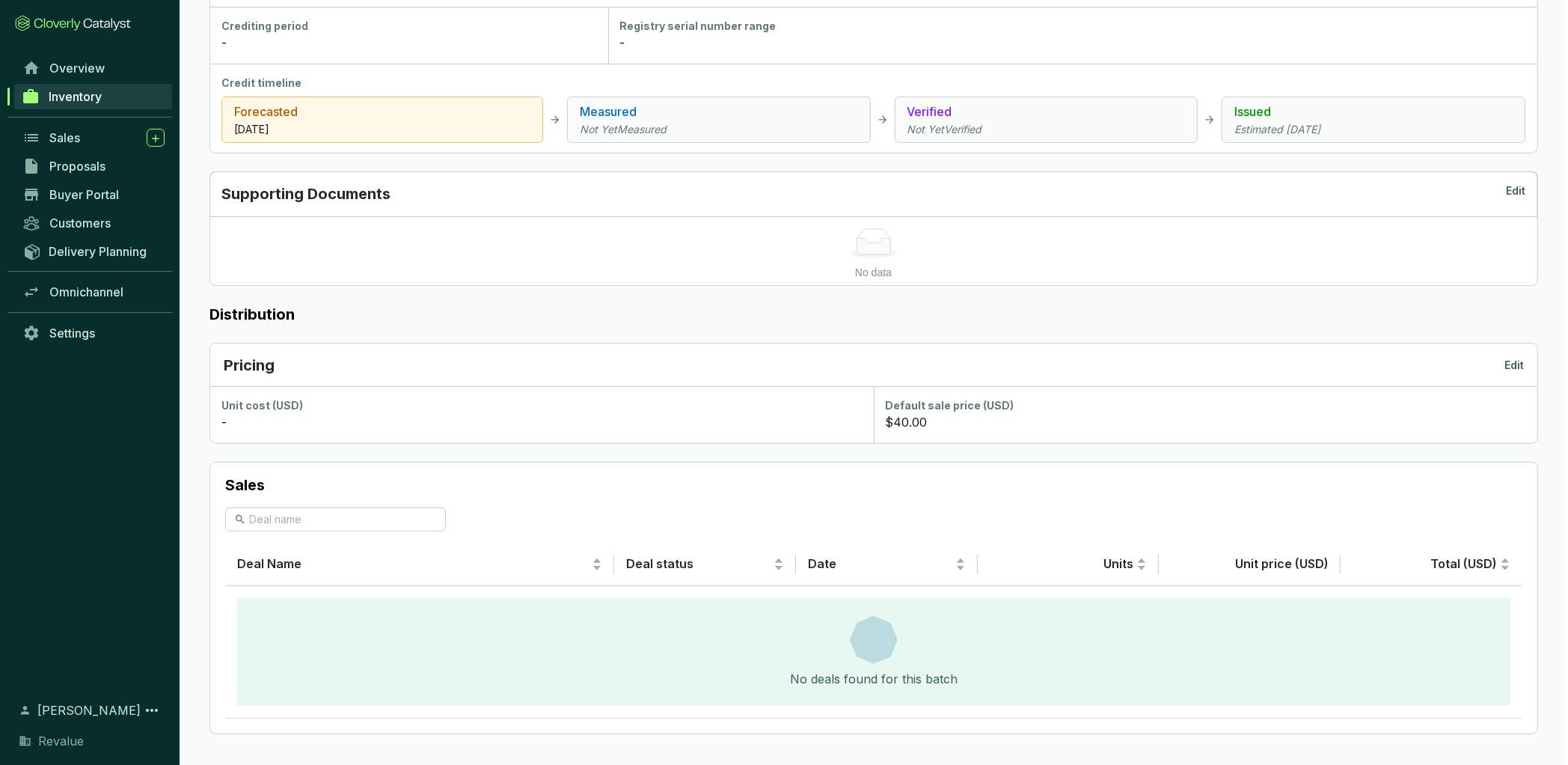
click at [1517, 365] on p "Edit" at bounding box center [1515, 365] width 19 height 15
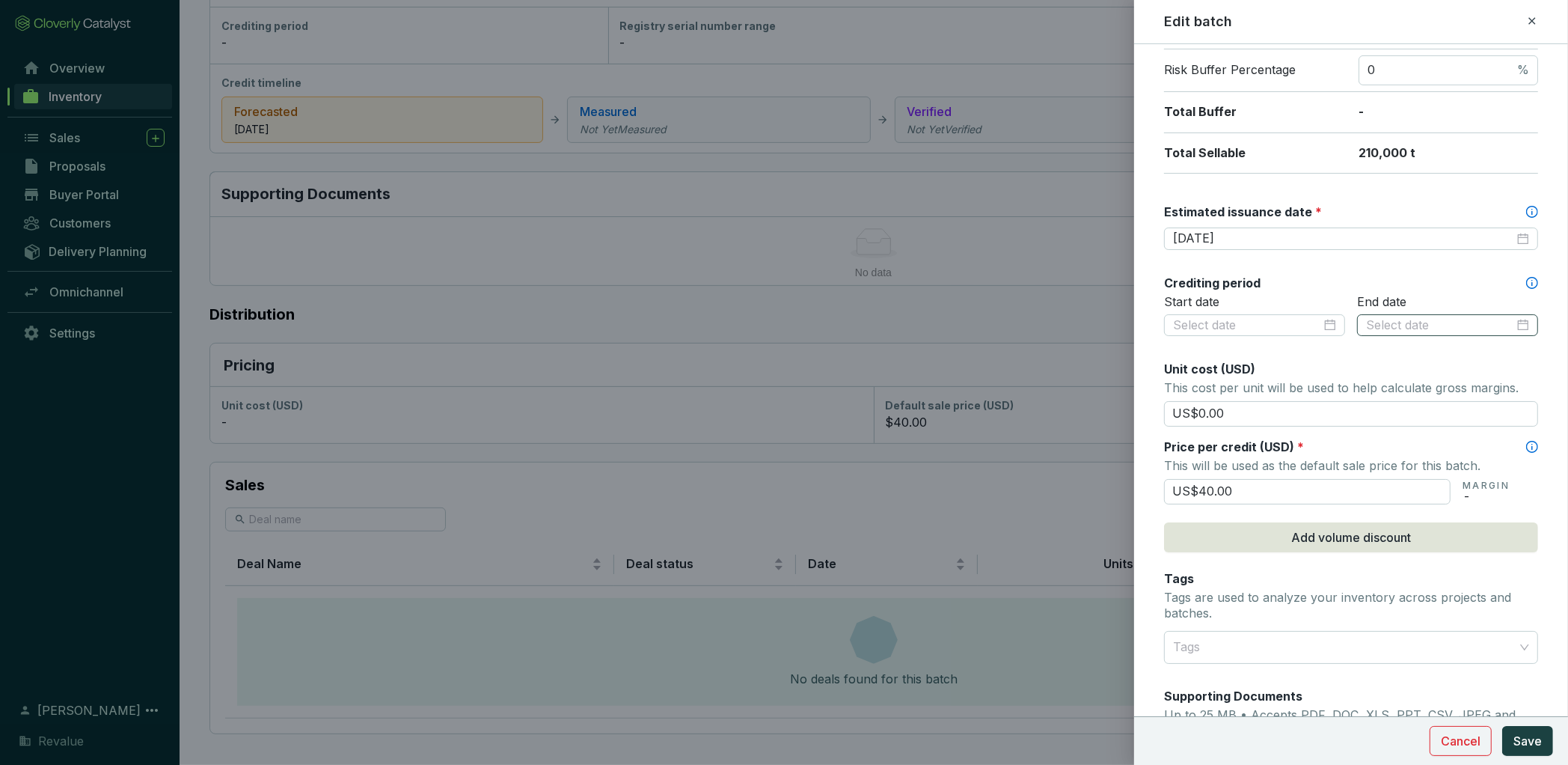
scroll to position [304, 0]
click at [1241, 482] on input "US$40.00" at bounding box center [1308, 488] width 286 height 26
type input "US$49.77"
click at [1534, 742] on span "Save" at bounding box center [1528, 740] width 29 height 18
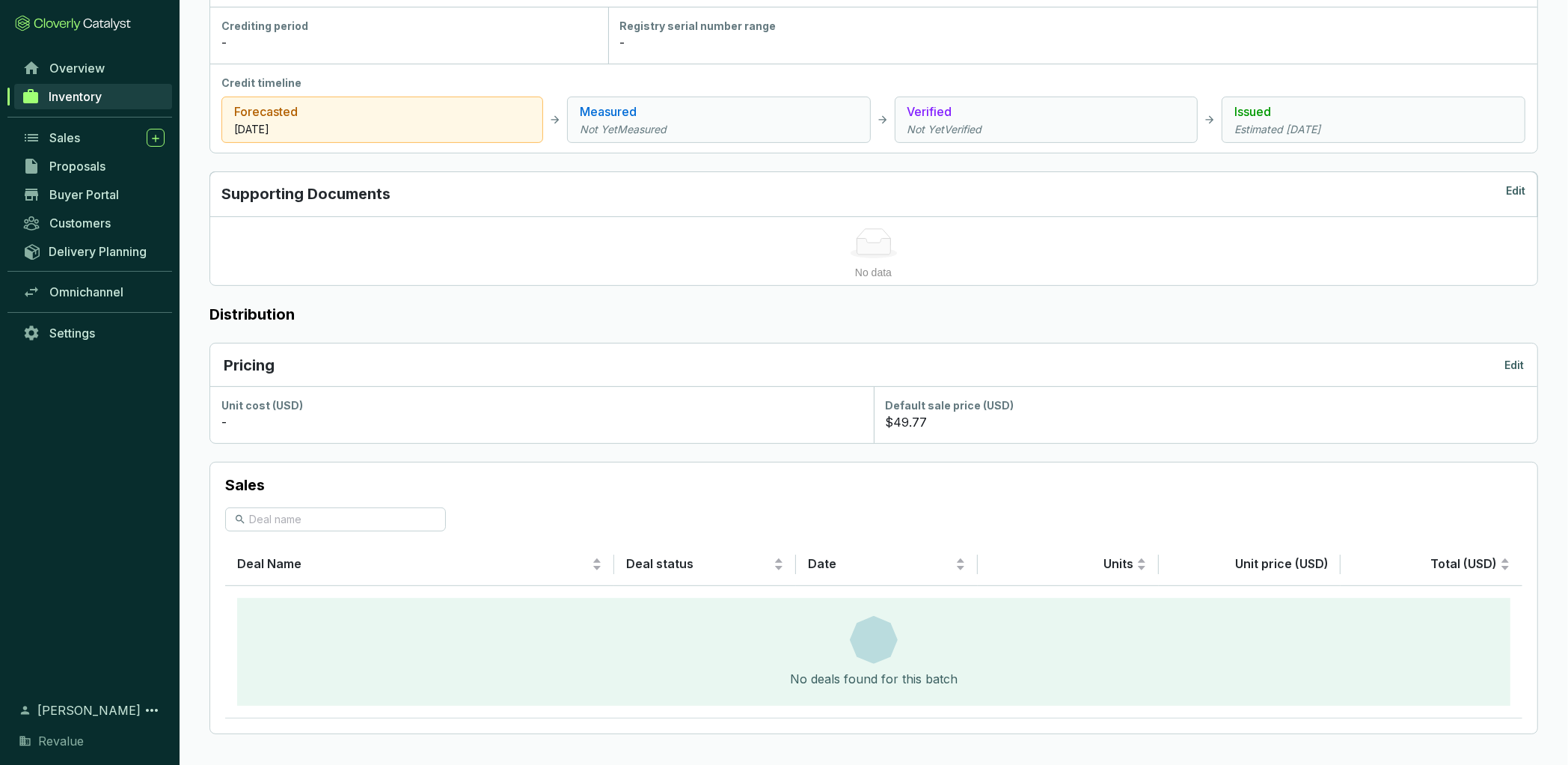
scroll to position [0, 0]
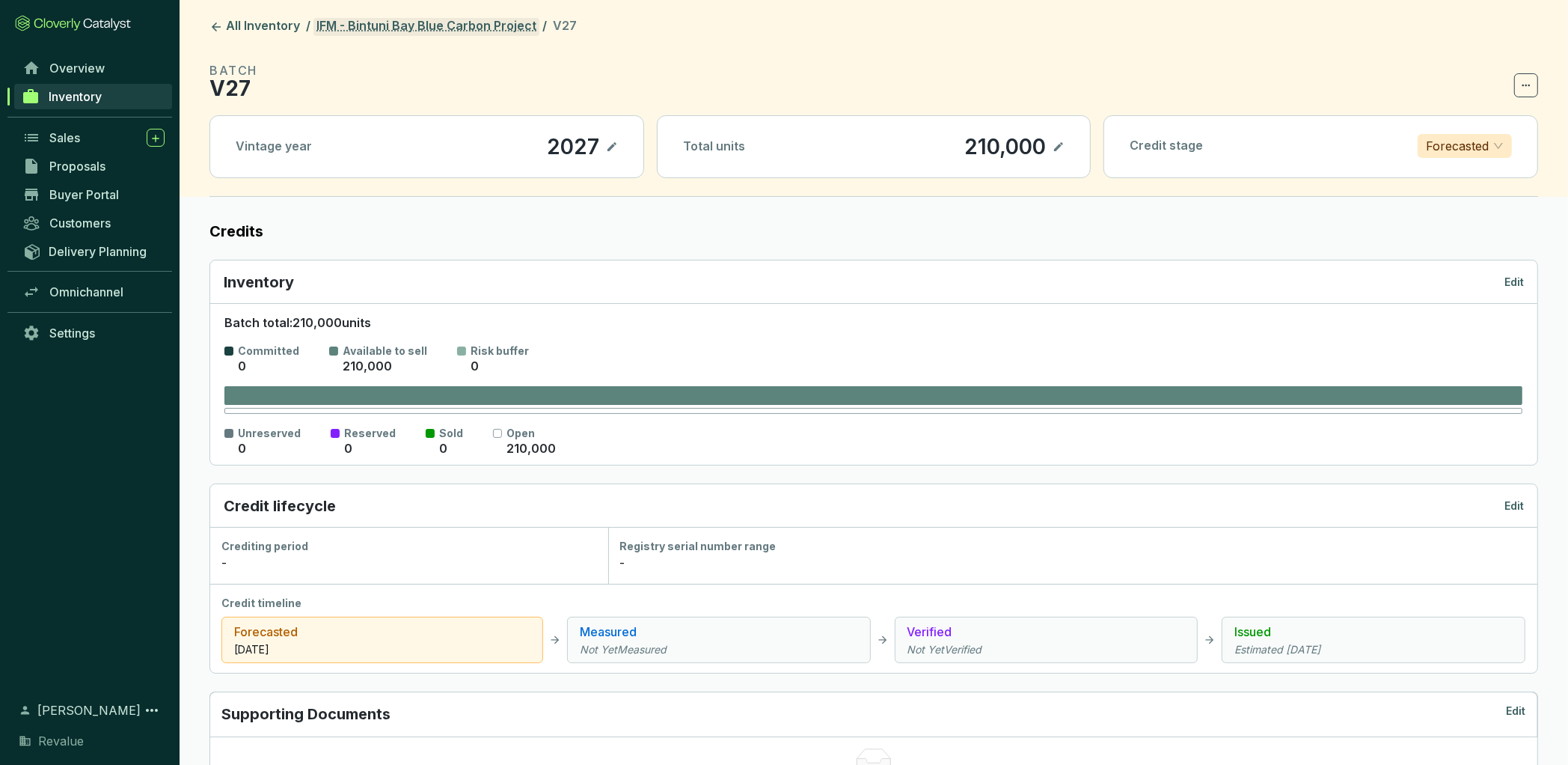
click at [470, 24] on link "IFM - Bintuni Bay Blue Carbon Project" at bounding box center [426, 27] width 226 height 18
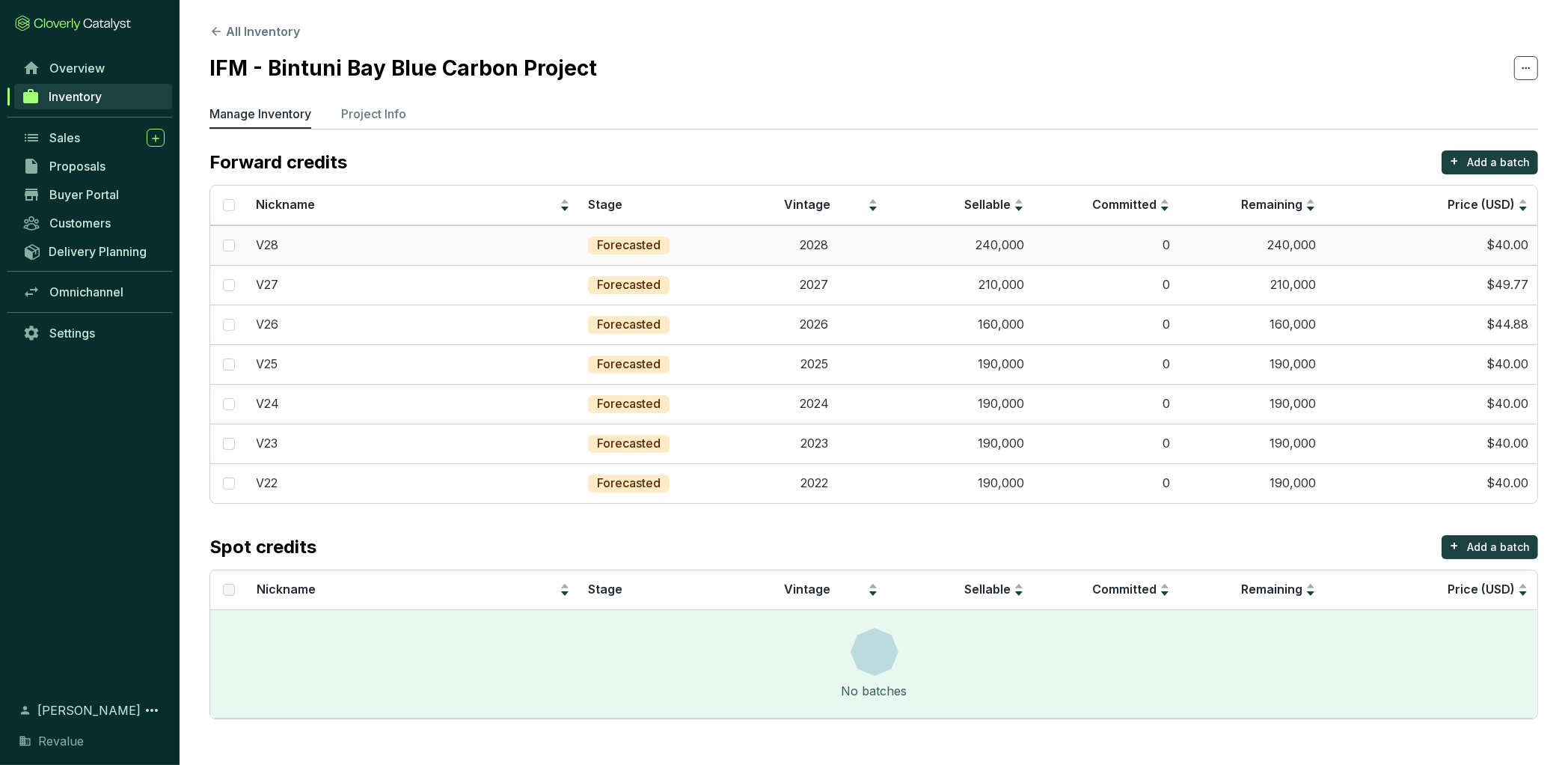
click at [1502, 248] on td "$40.00" at bounding box center [1431, 245] width 213 height 40
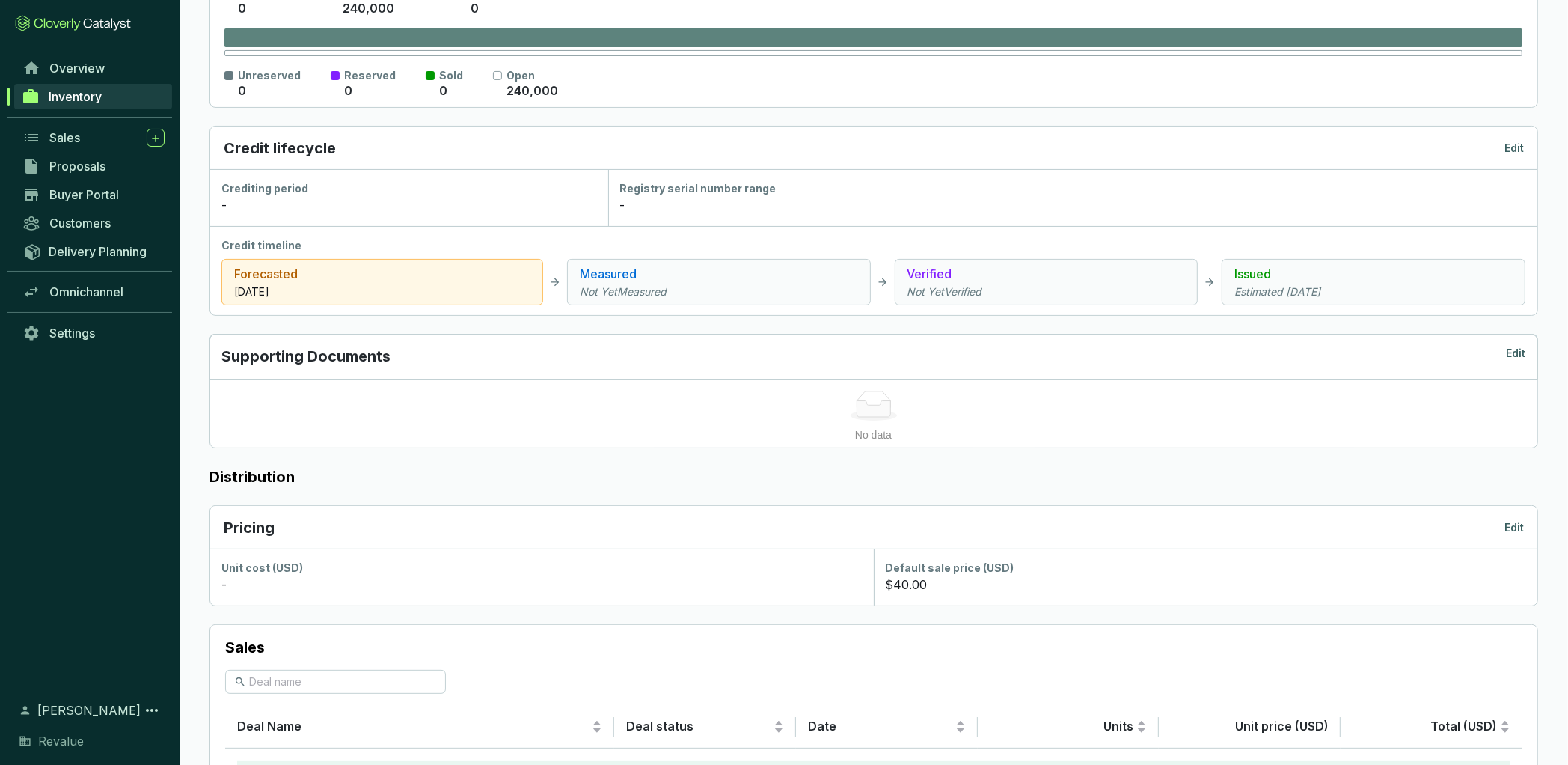
scroll to position [360, 0]
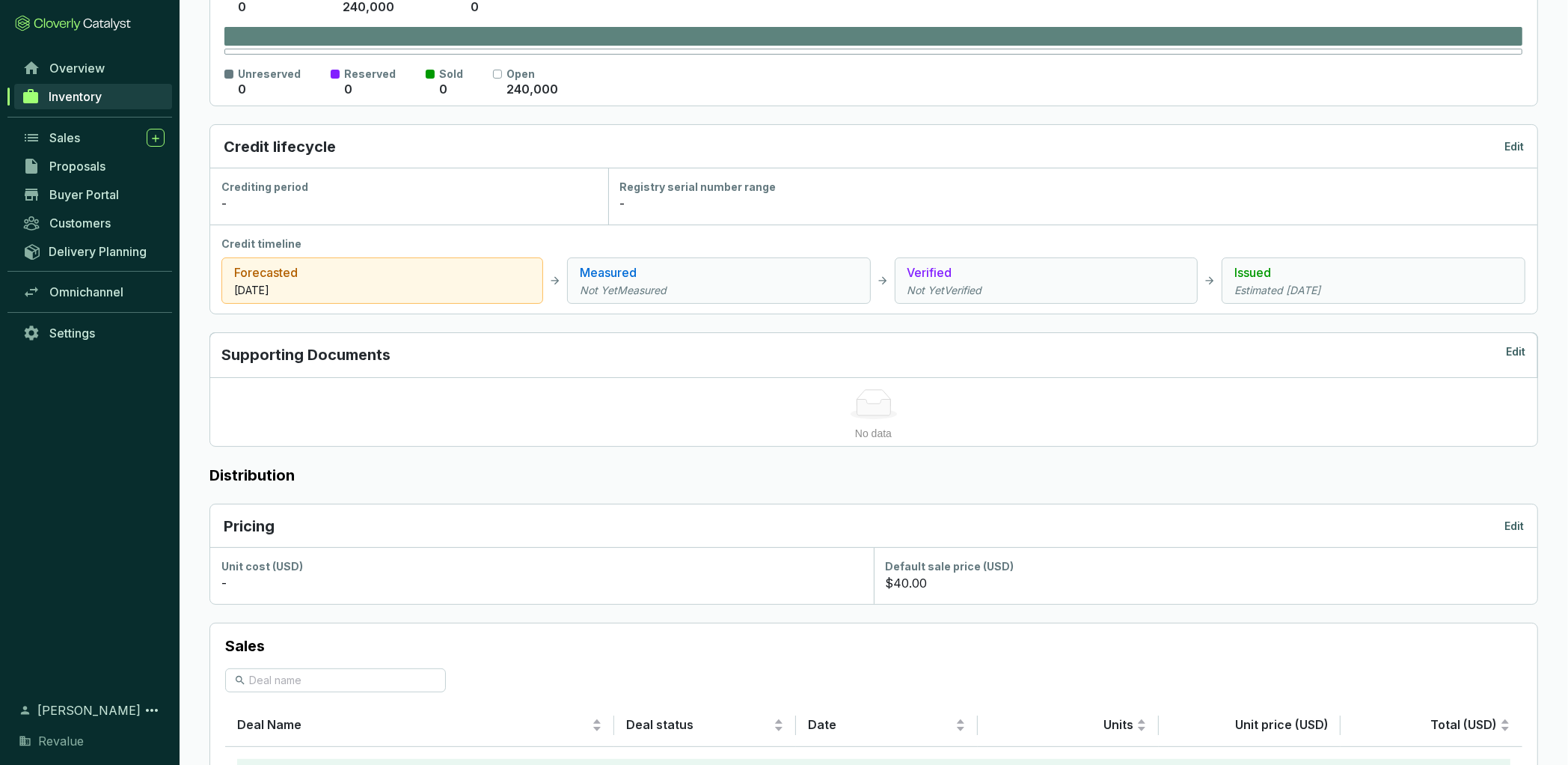
click at [1518, 519] on p "Edit" at bounding box center [1515, 527] width 19 height 15
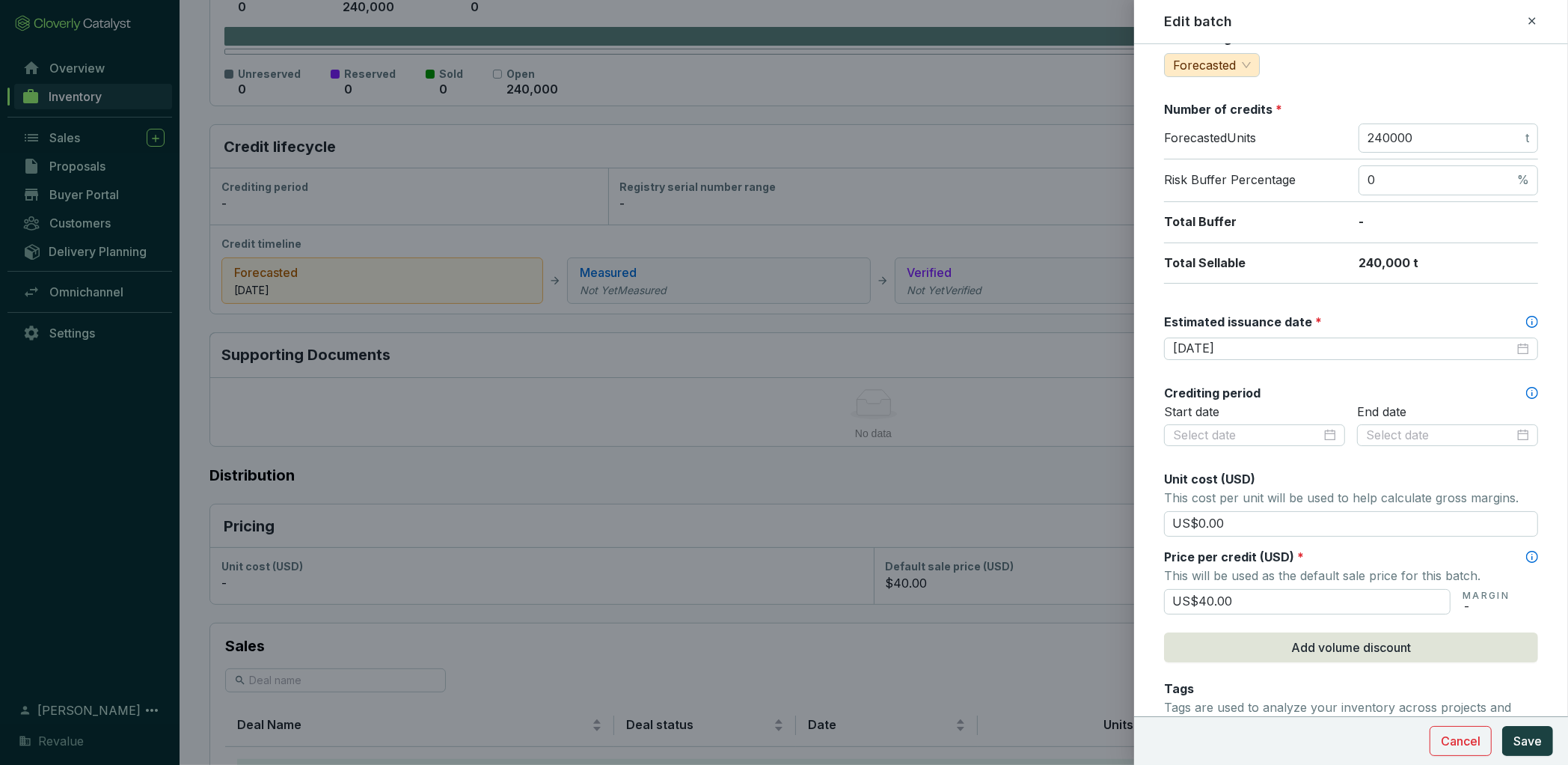
scroll to position [193, 0]
drag, startPoint x: 1230, startPoint y: 596, endPoint x: 1194, endPoint y: 596, distance: 36.0
click at [1194, 596] on input "US$40.00" at bounding box center [1308, 600] width 286 height 26
type input "US$54.66"
click at [1532, 743] on span "Save" at bounding box center [1528, 740] width 29 height 18
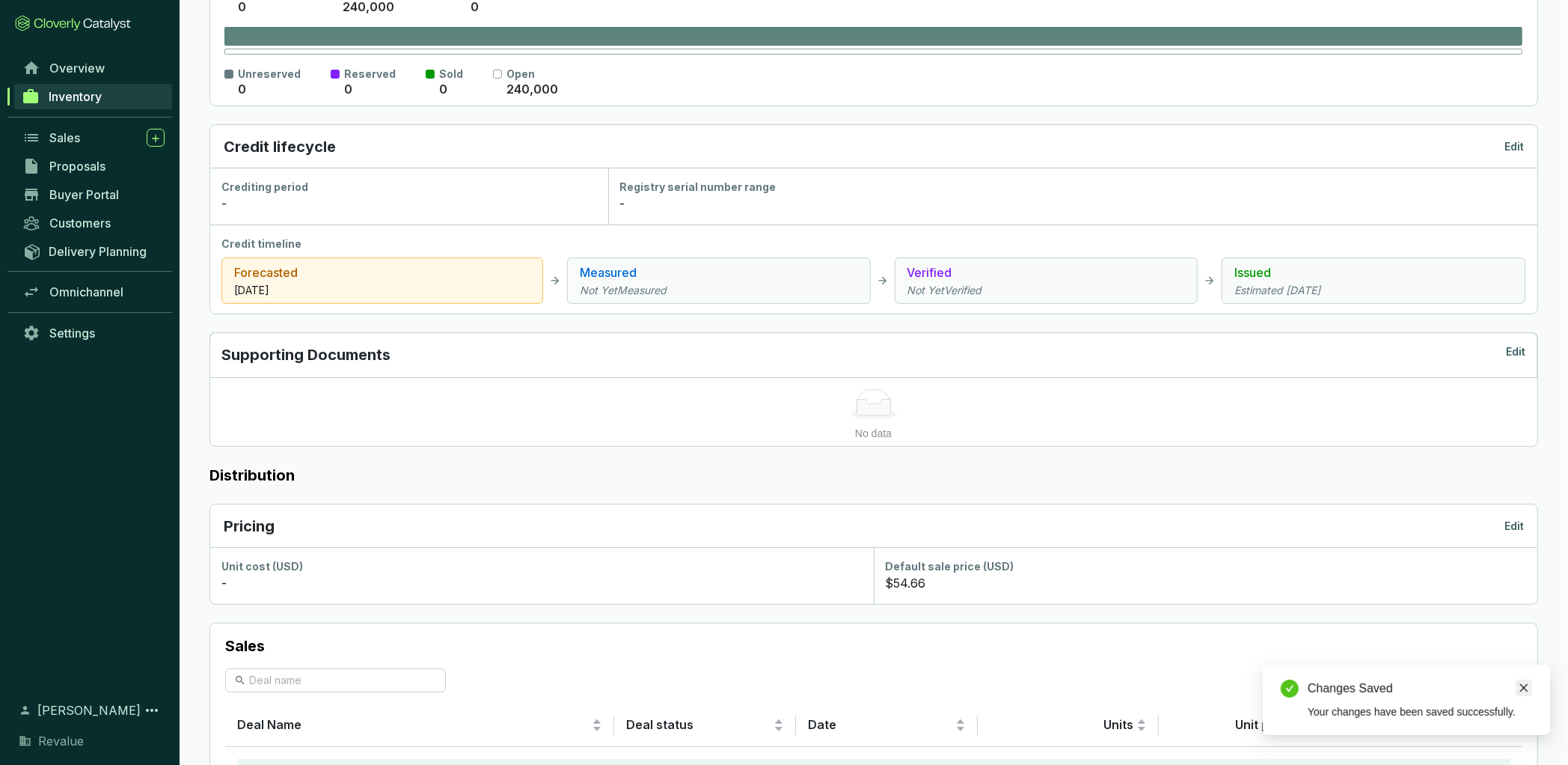
click at [1523, 689] on icon "close" at bounding box center [1524, 688] width 9 height 9
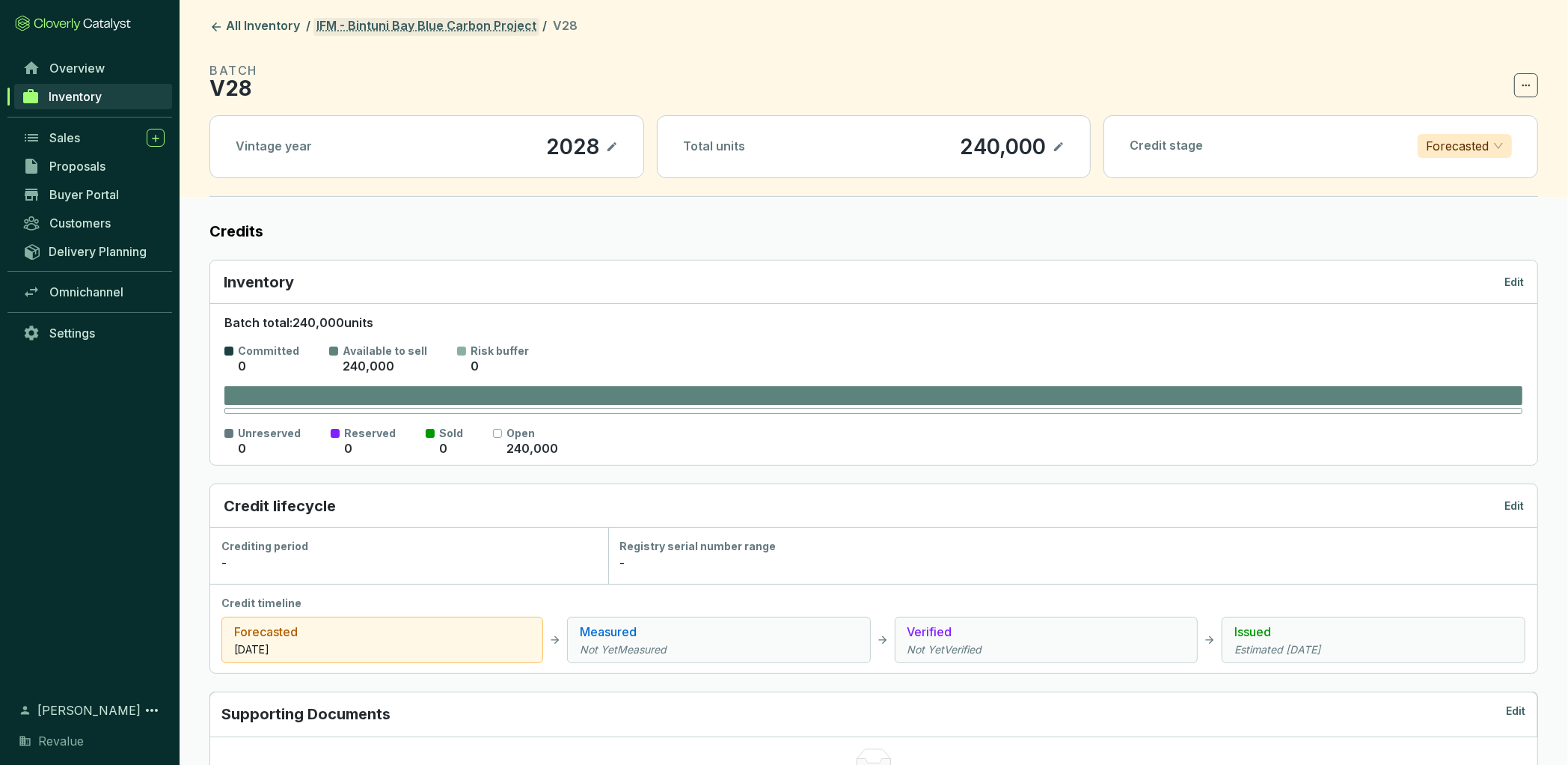
click at [447, 26] on link "IFM - Bintuni Bay Blue Carbon Project" at bounding box center [426, 27] width 226 height 18
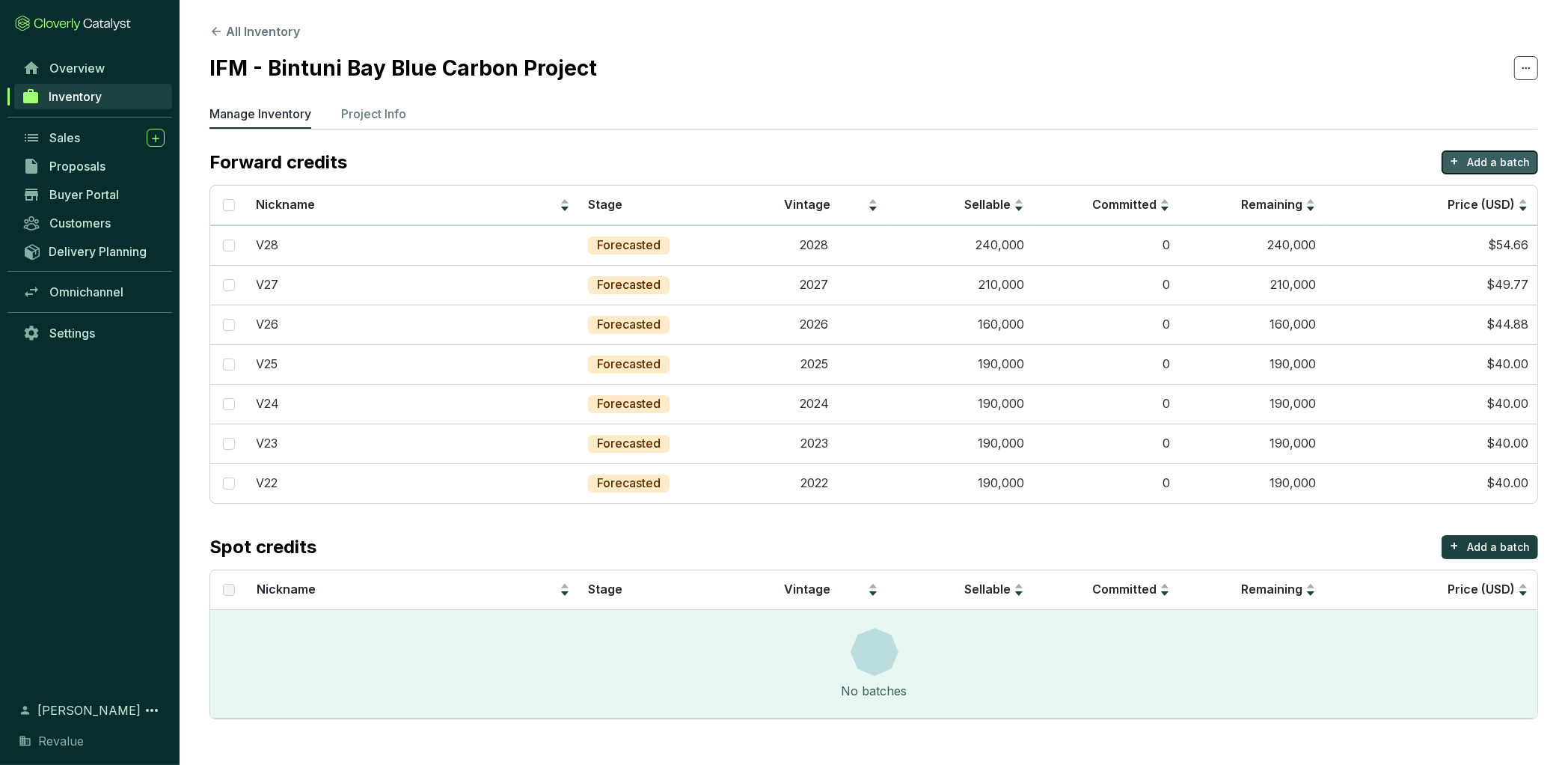
click at [1482, 162] on p "Add a batch" at bounding box center [1499, 162] width 63 height 15
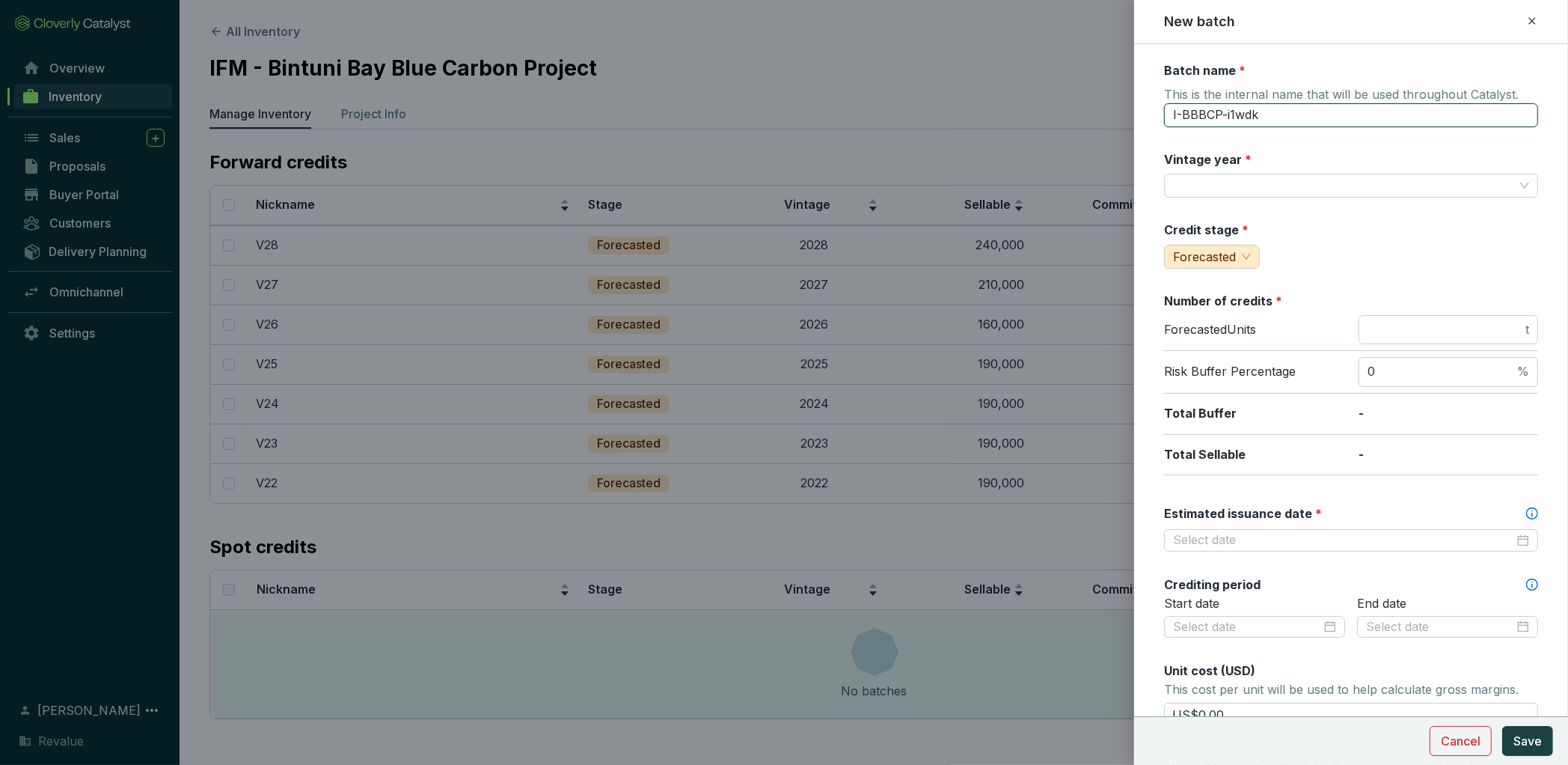
drag, startPoint x: 1266, startPoint y: 117, endPoint x: 1046, endPoint y: 112, distance: 220.1
click at [1046, 112] on div "New batch Batch name * This is the internal name that will be used throughout C…" at bounding box center [784, 382] width 1568 height 765
type input "V29"
click at [1202, 187] on input "Vintage year *" at bounding box center [1344, 186] width 341 height 23
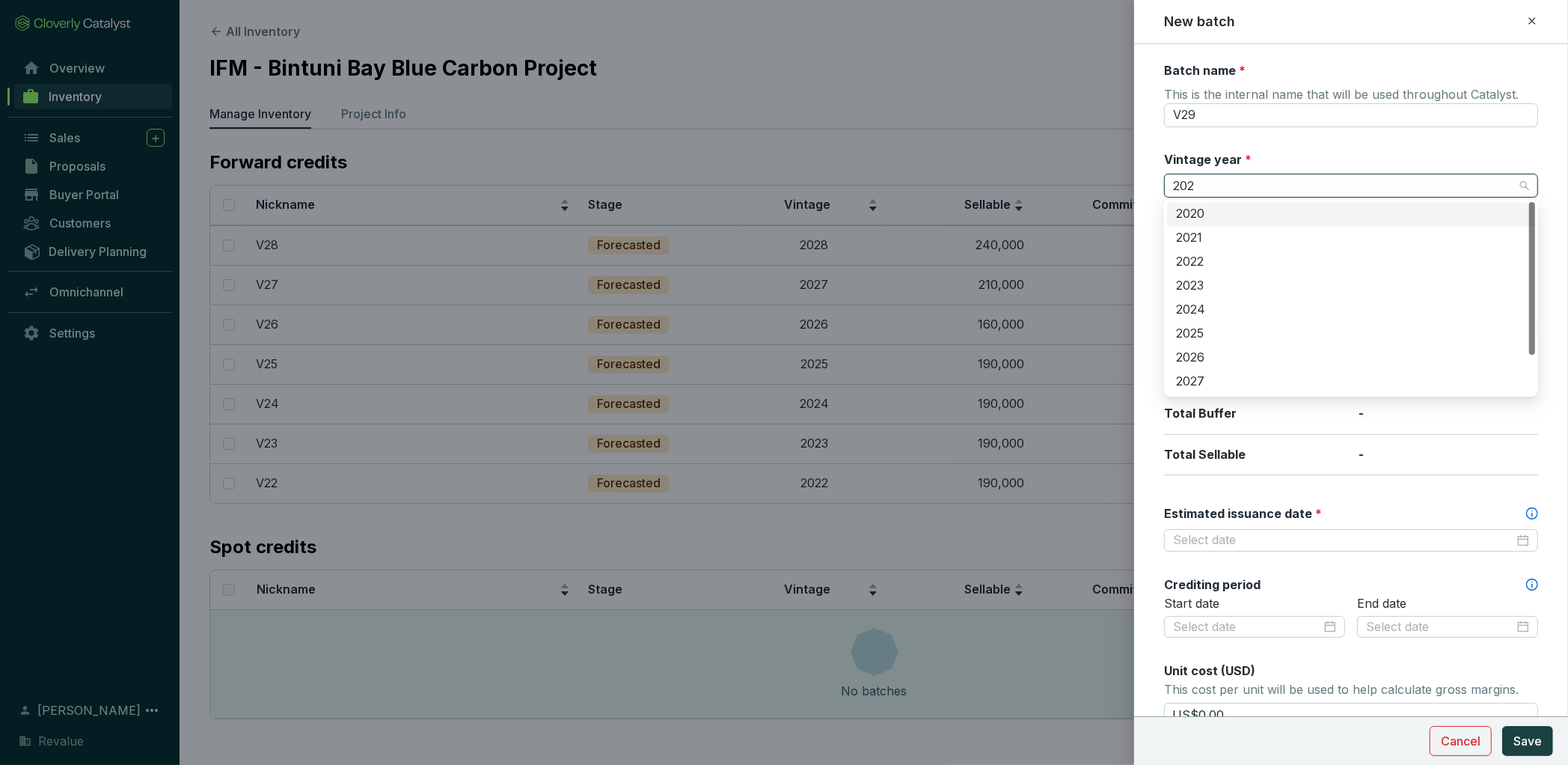
type input "2029"
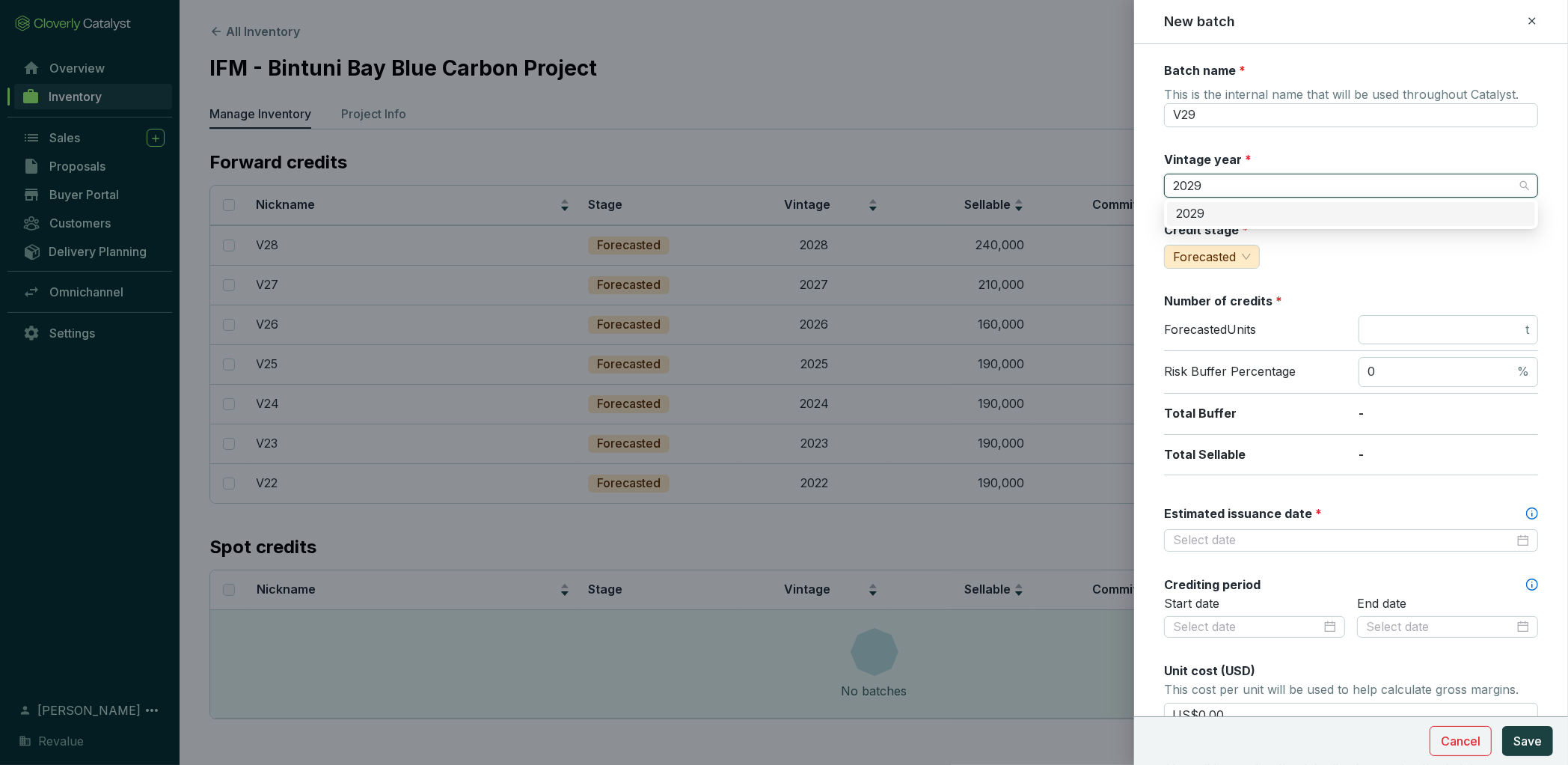
click at [1231, 221] on div "2029" at bounding box center [1351, 214] width 350 height 16
click at [1390, 329] on input "number" at bounding box center [1445, 329] width 155 height 16
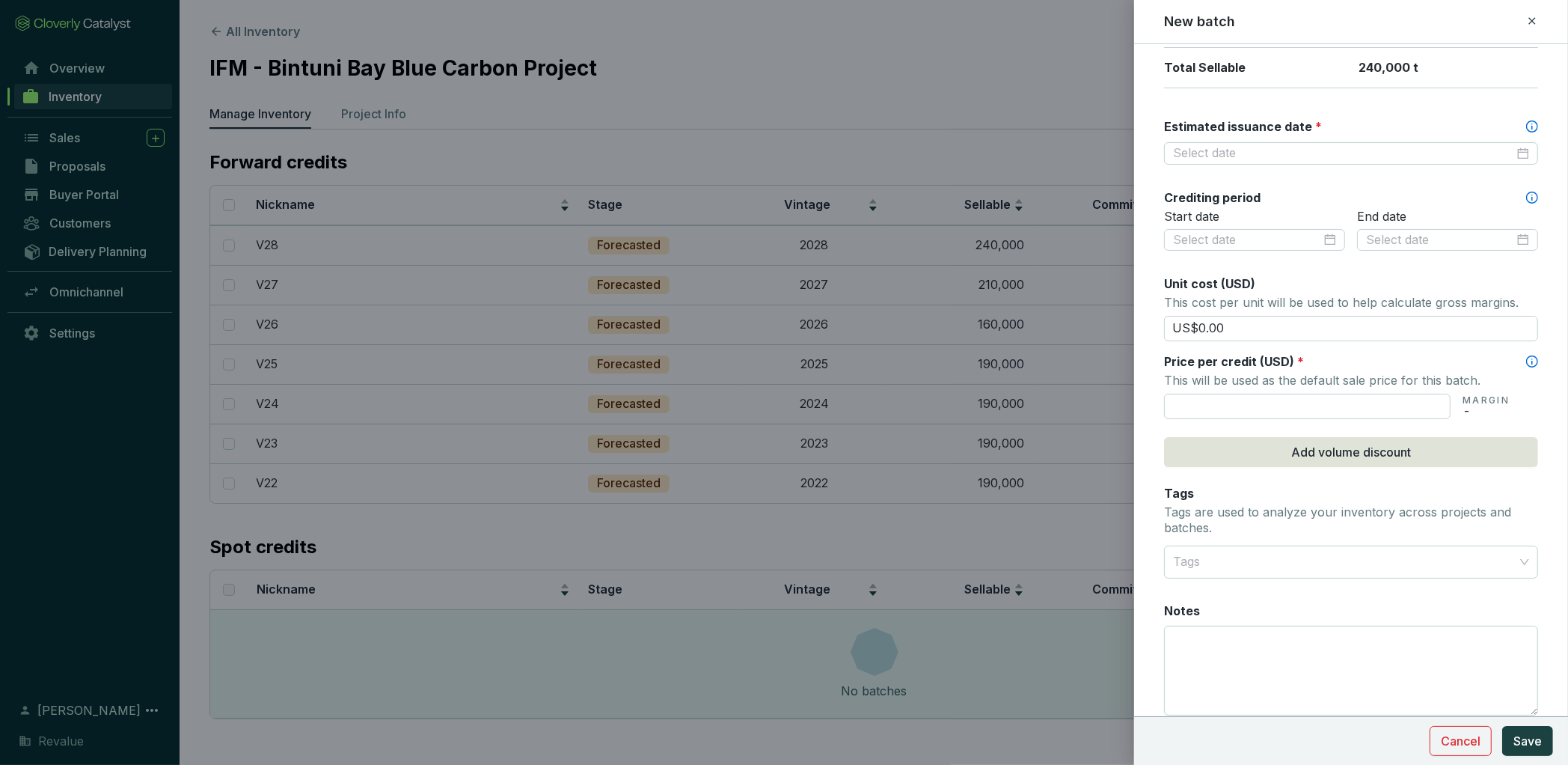
scroll to position [402, 0]
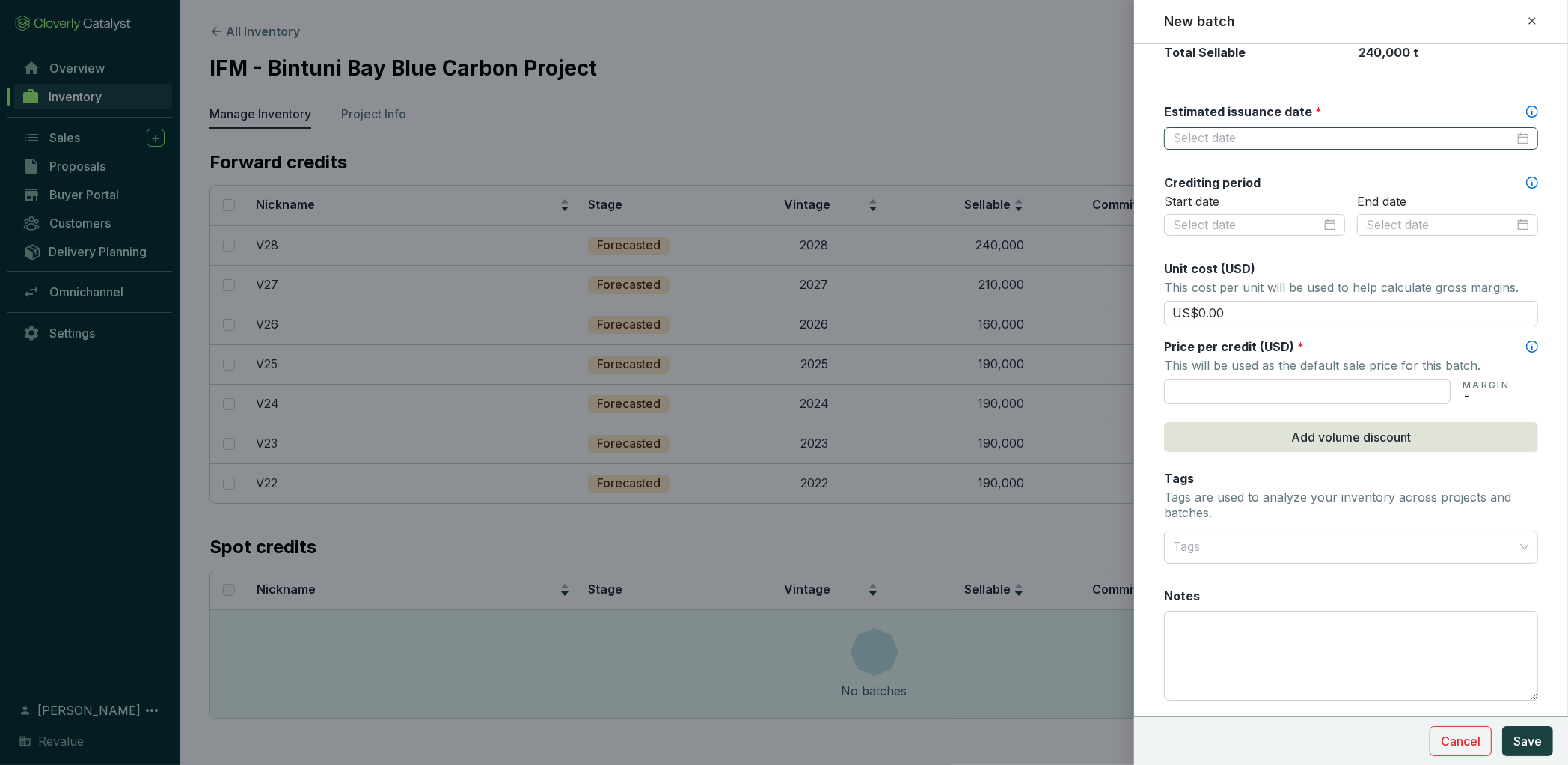
type input "240000"
click at [1280, 131] on input "Estimated issuance date *" at bounding box center [1344, 138] width 341 height 16
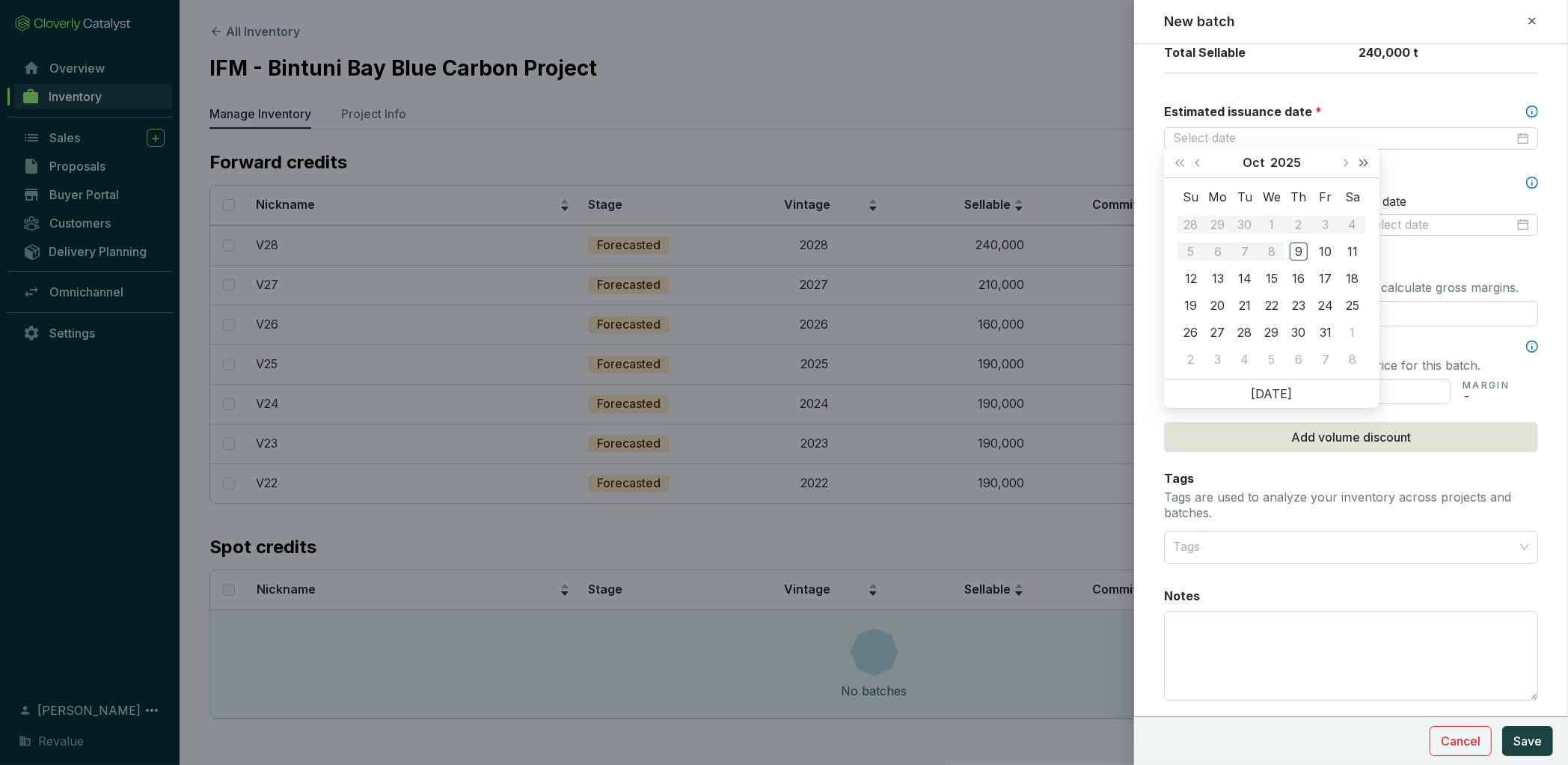
click at [1370, 165] on button "Next year (Control + right)" at bounding box center [1364, 162] width 19 height 30
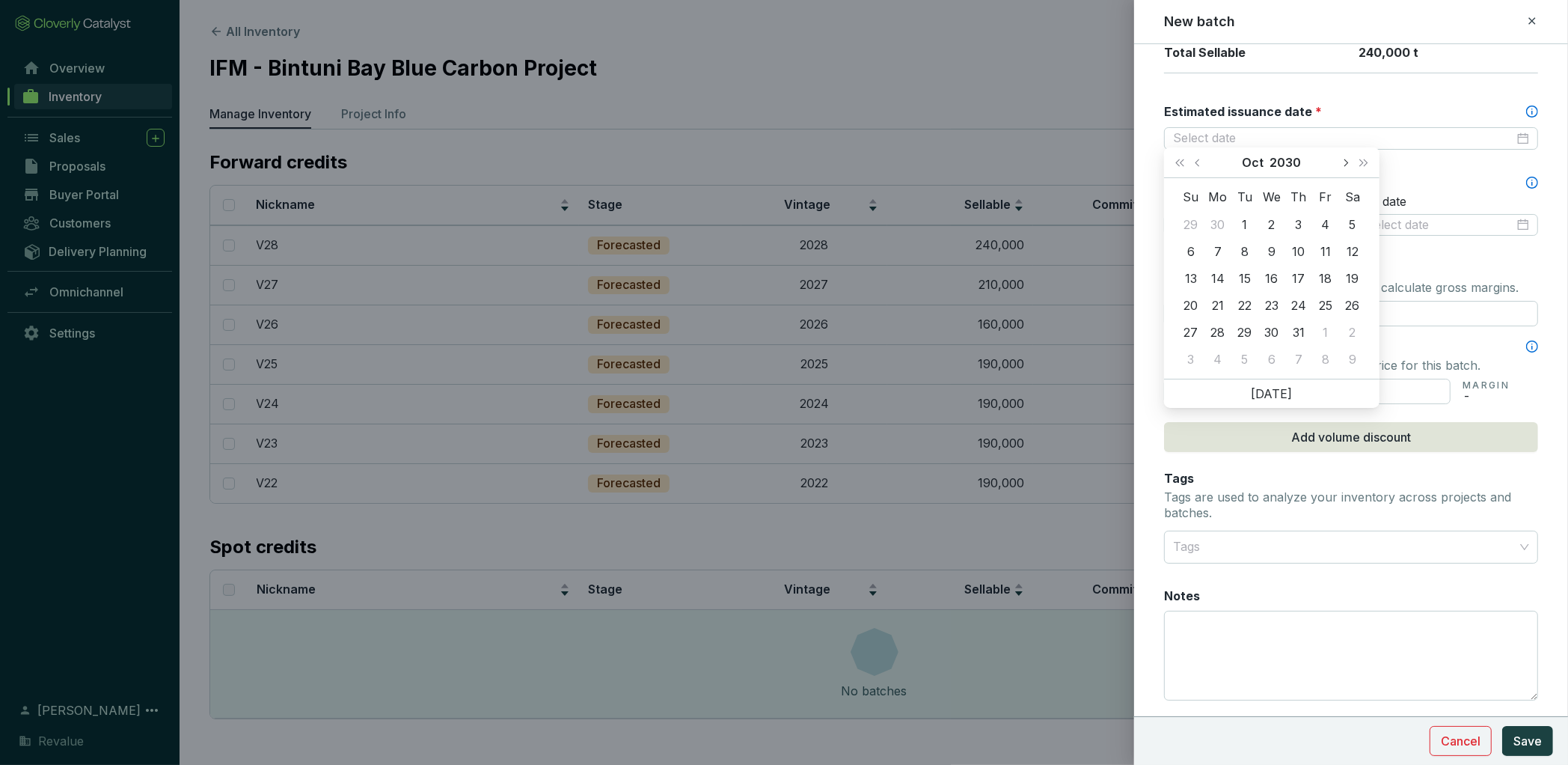
click at [1346, 162] on span "Next month (PageDown)" at bounding box center [1346, 162] width 8 height 8
type input "2030-12-31"
click at [1234, 330] on td "31" at bounding box center [1245, 332] width 27 height 27
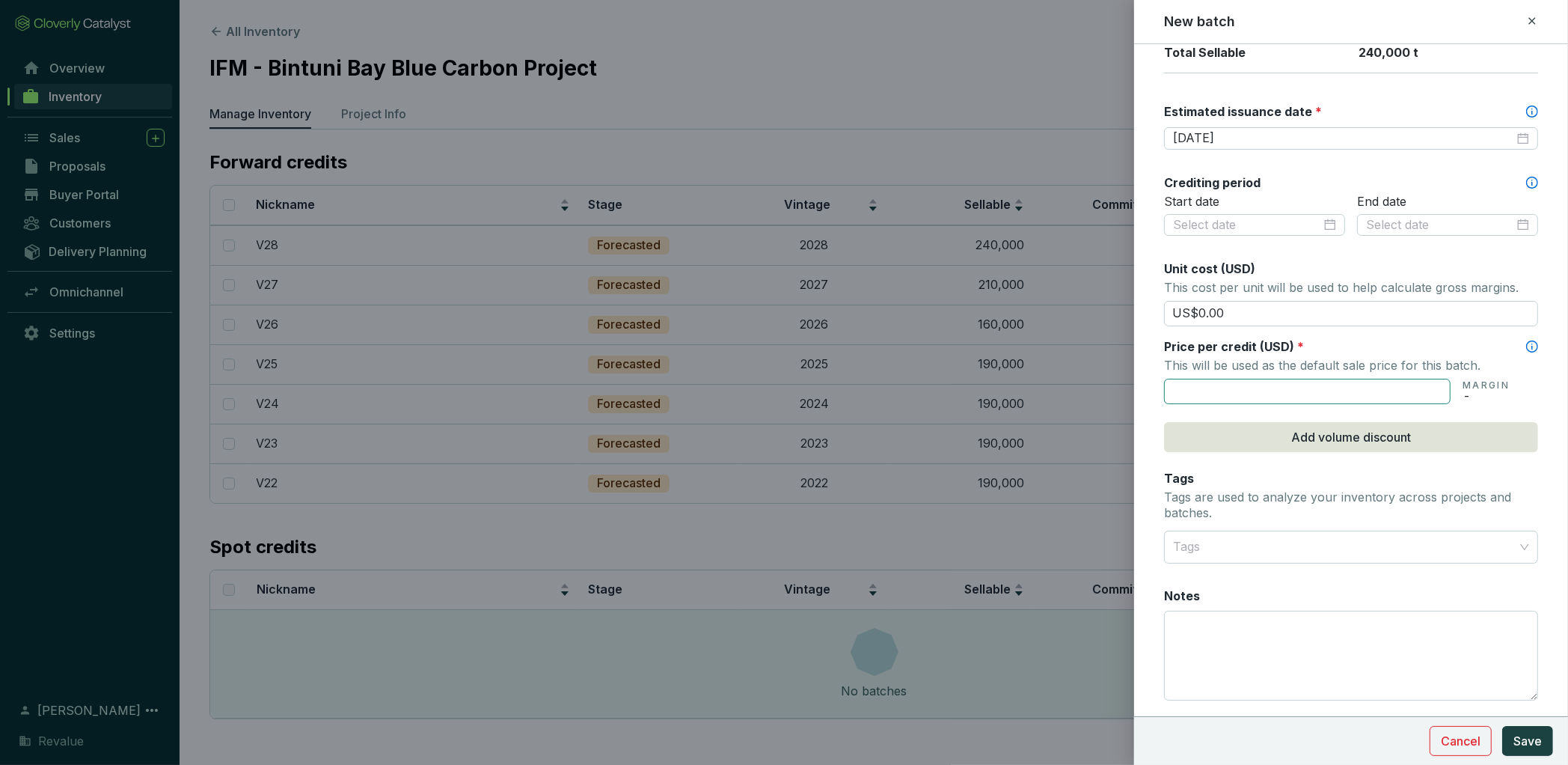
click at [1320, 387] on input "text" at bounding box center [1308, 391] width 286 height 26
type input "US$59.41"
click at [1530, 743] on span "Save" at bounding box center [1528, 740] width 29 height 18
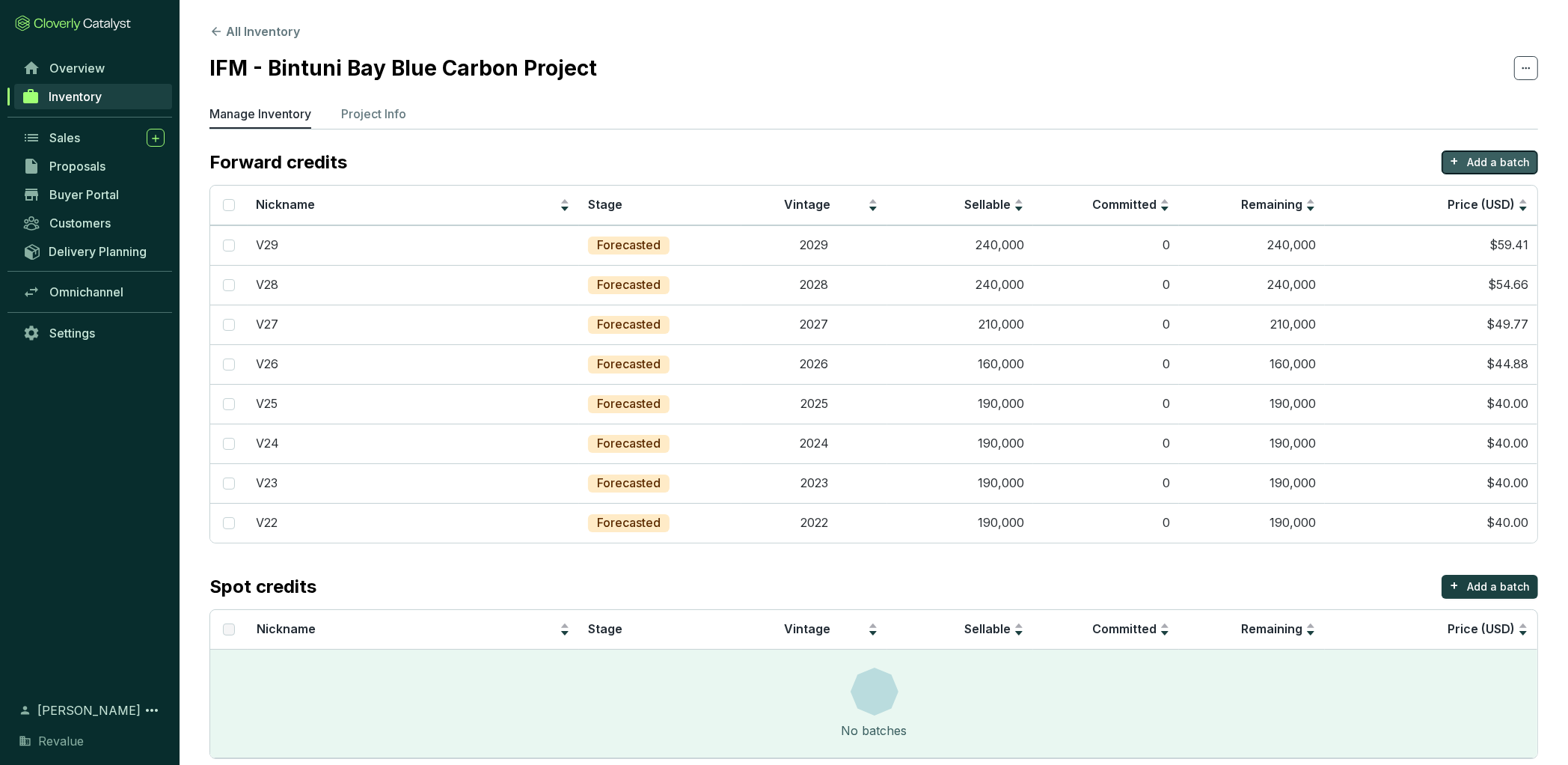
click at [1484, 166] on p "Add a batch" at bounding box center [1499, 162] width 63 height 15
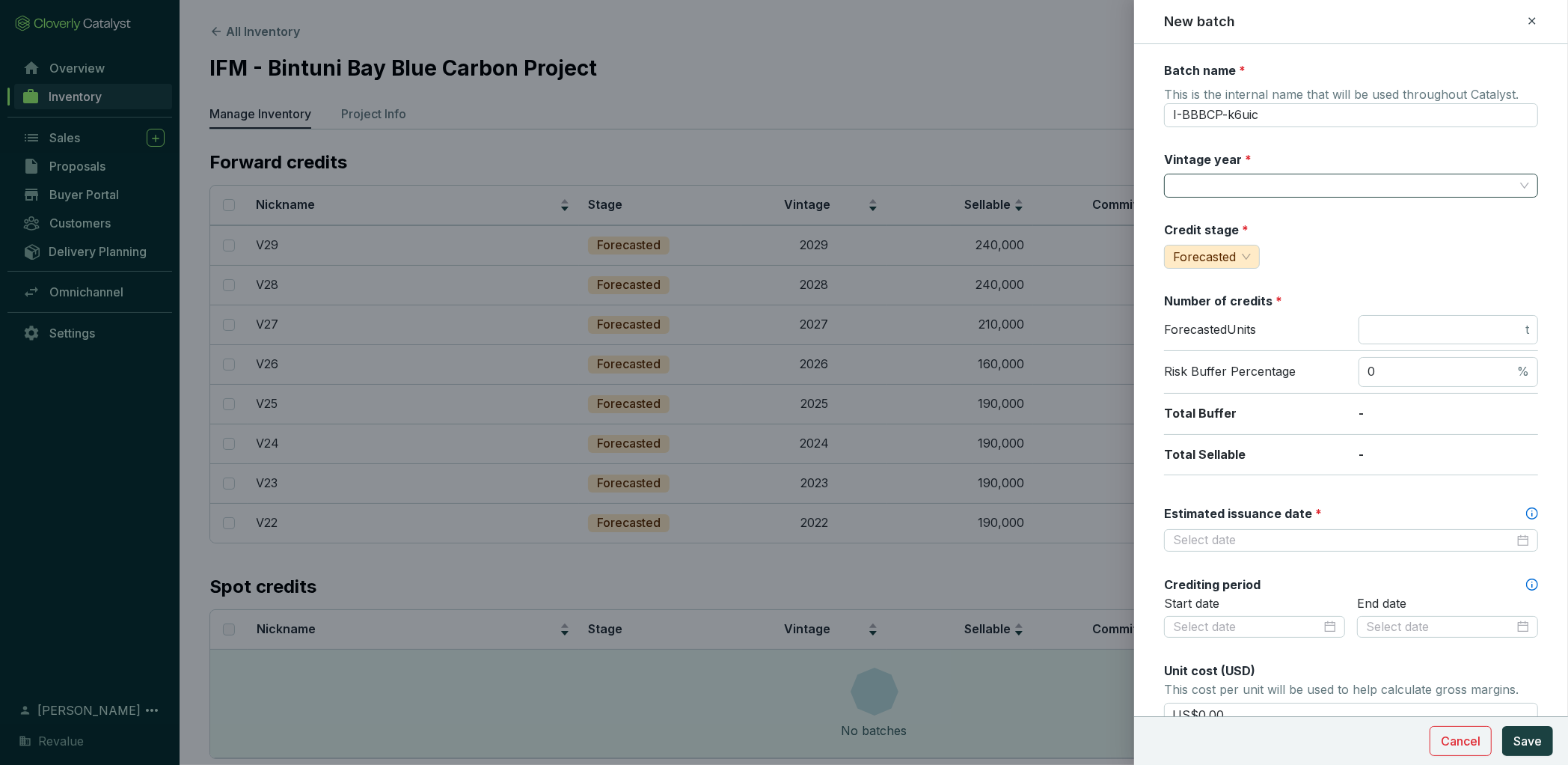
click at [1279, 189] on input "Vintage year *" at bounding box center [1344, 186] width 341 height 23
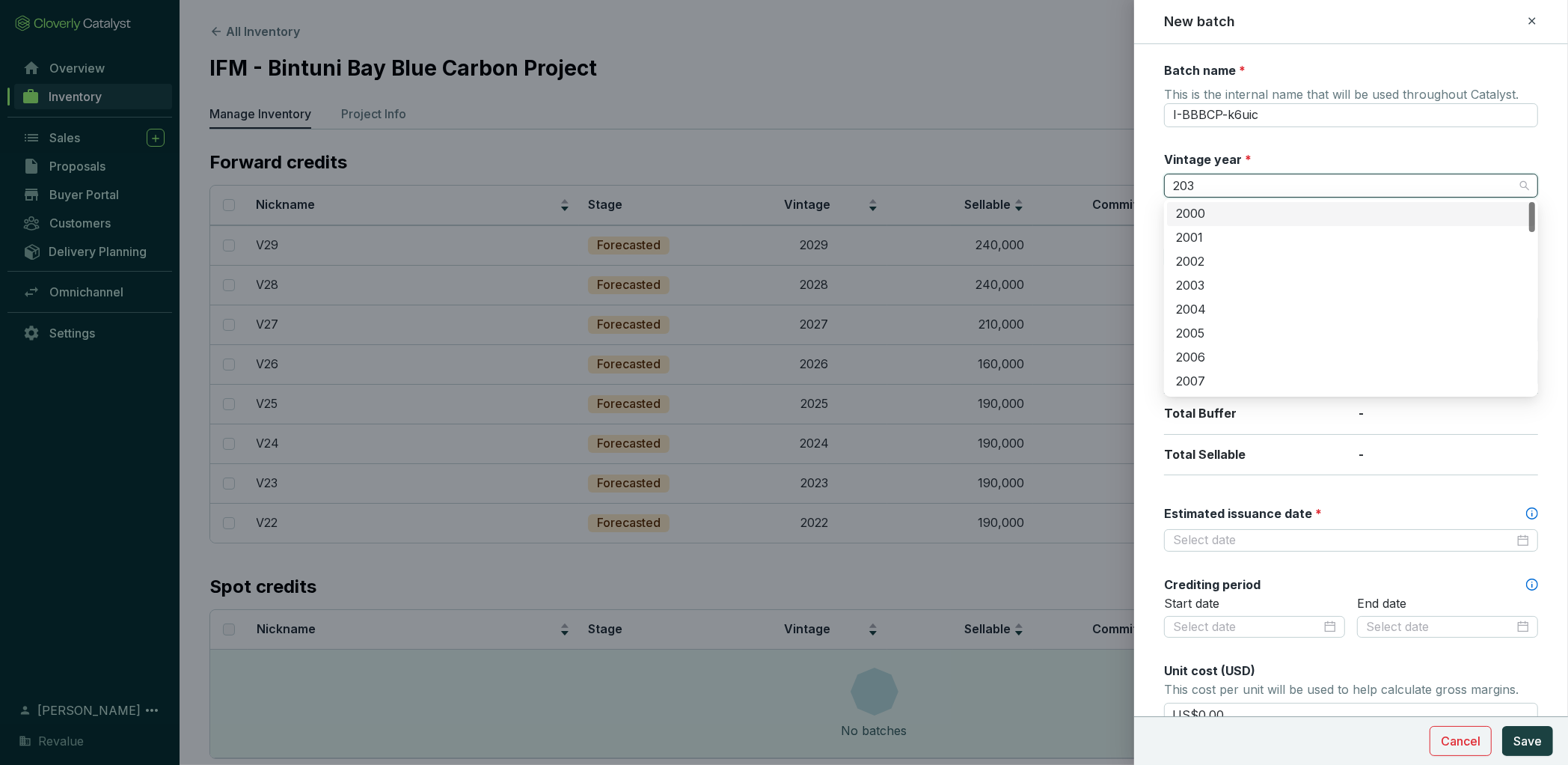
type input "2030"
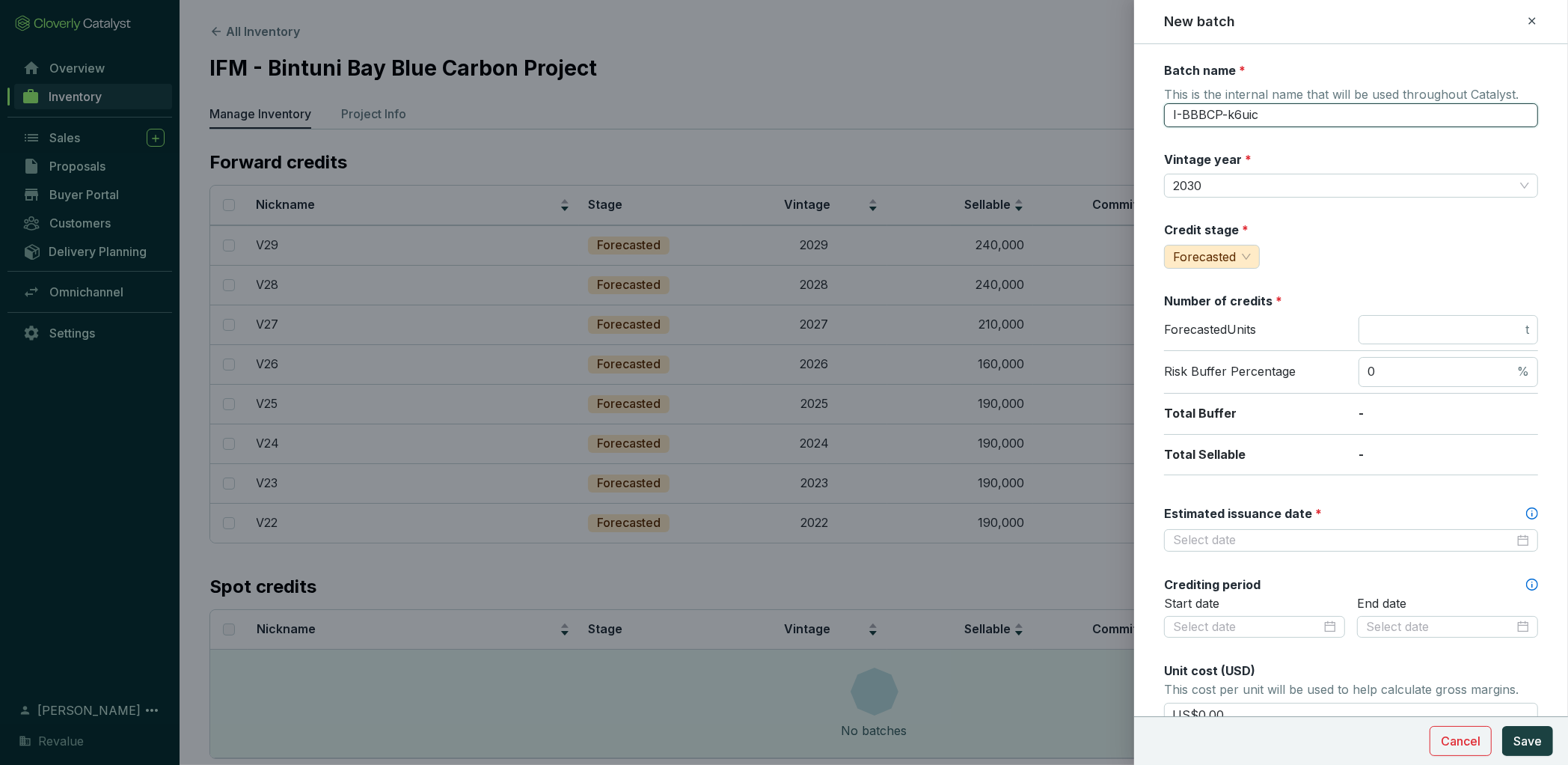
drag, startPoint x: 1281, startPoint y: 118, endPoint x: 1071, endPoint y: 110, distance: 210.2
click at [1073, 113] on div "New batch Batch name * This is the internal name that will be used throughout C…" at bounding box center [784, 382] width 1568 height 765
type input "V30"
click at [1493, 319] on span "t" at bounding box center [1449, 329] width 179 height 30
click at [1505, 329] on input "number" at bounding box center [1445, 329] width 155 height 16
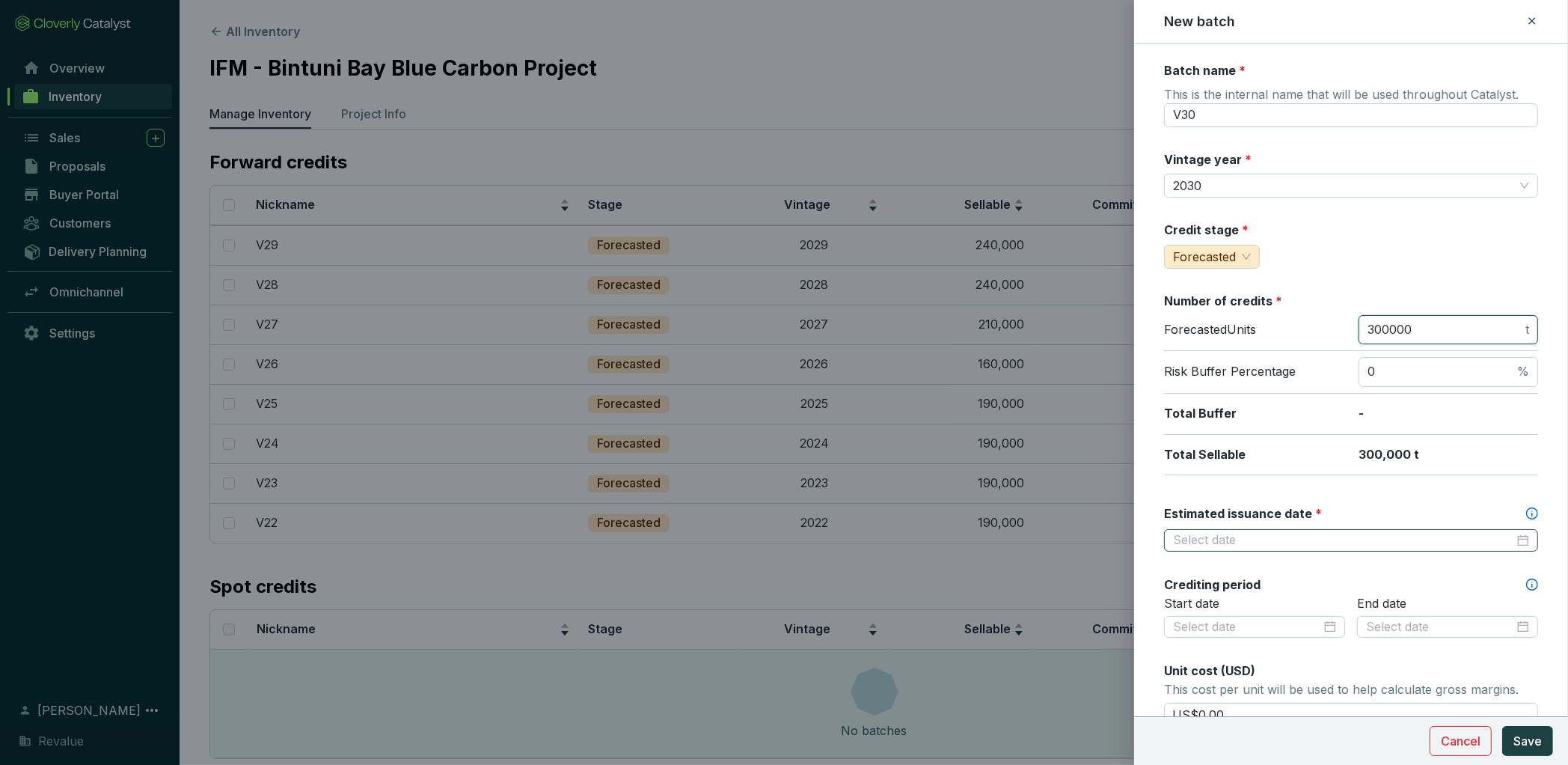
type input "300000"
click at [1289, 541] on input "Estimated issuance date *" at bounding box center [1344, 540] width 341 height 16
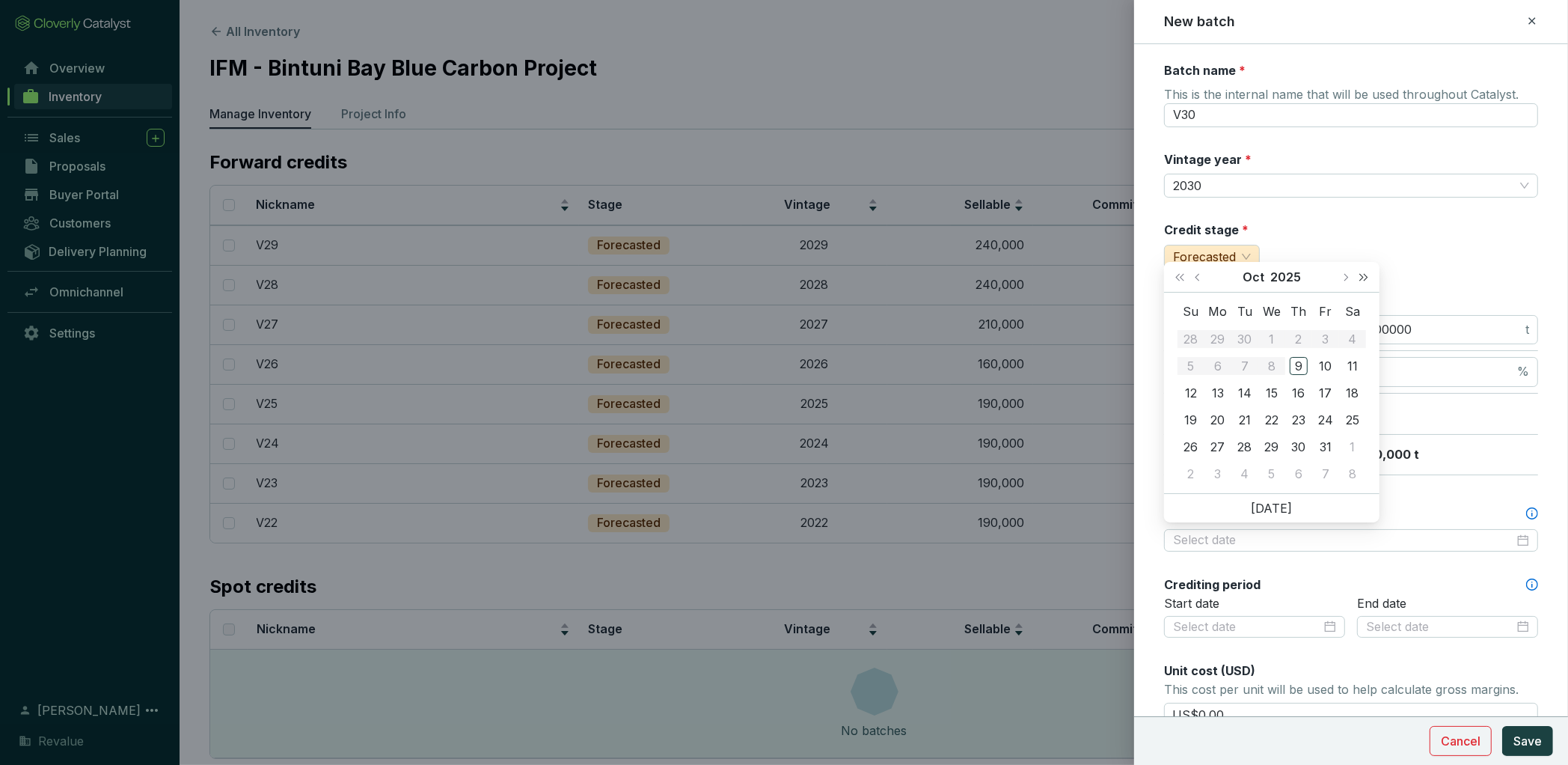
click at [1371, 277] on button "Next year (Control + right)" at bounding box center [1364, 277] width 19 height 30
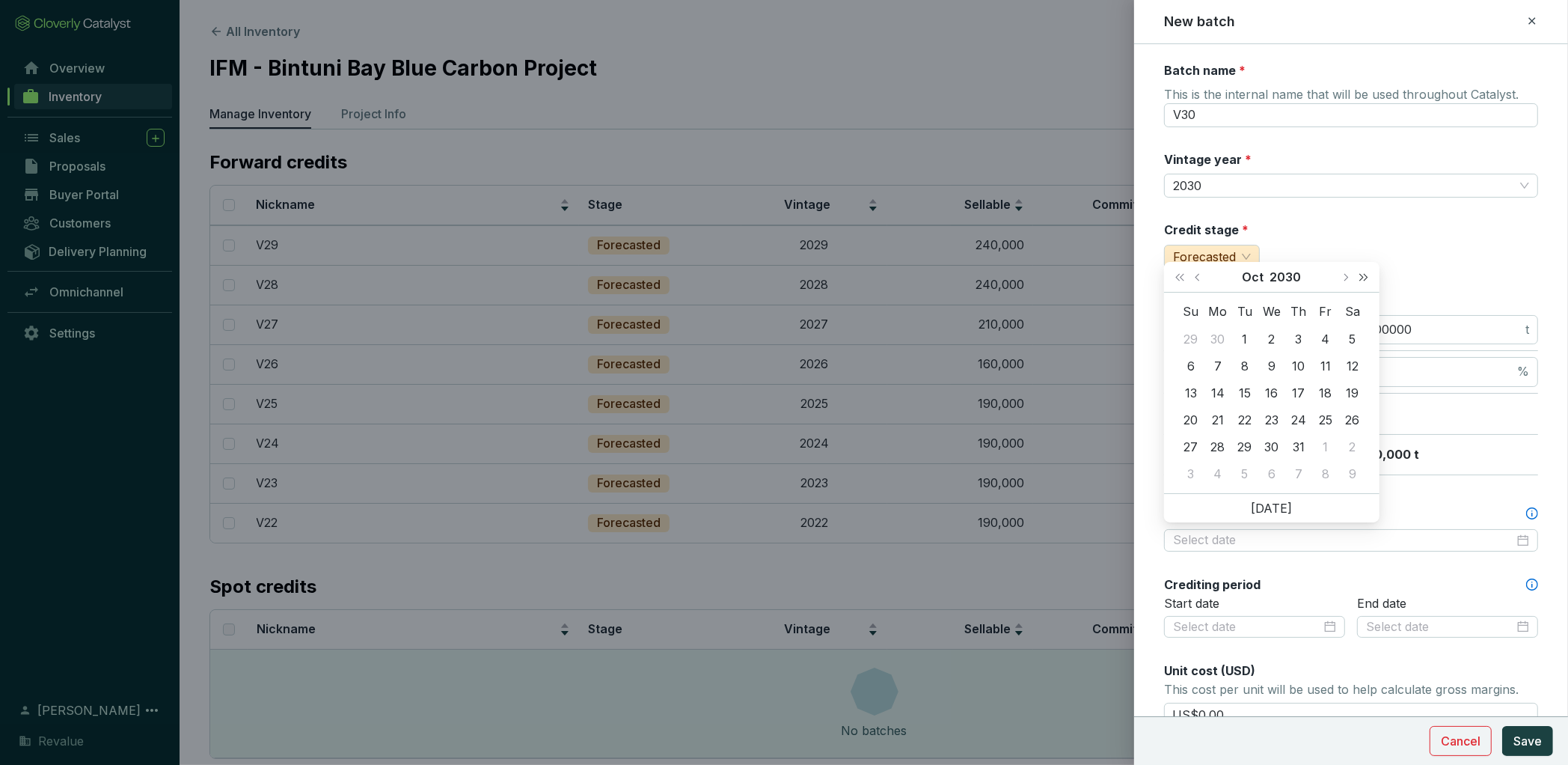
click at [1371, 277] on button "Next year (Control + right)" at bounding box center [1364, 277] width 19 height 30
click at [1349, 277] on button "Next month (PageDown)" at bounding box center [1345, 277] width 19 height 30
type input "2031-12-31"
click at [1273, 445] on div "31" at bounding box center [1271, 446] width 18 height 18
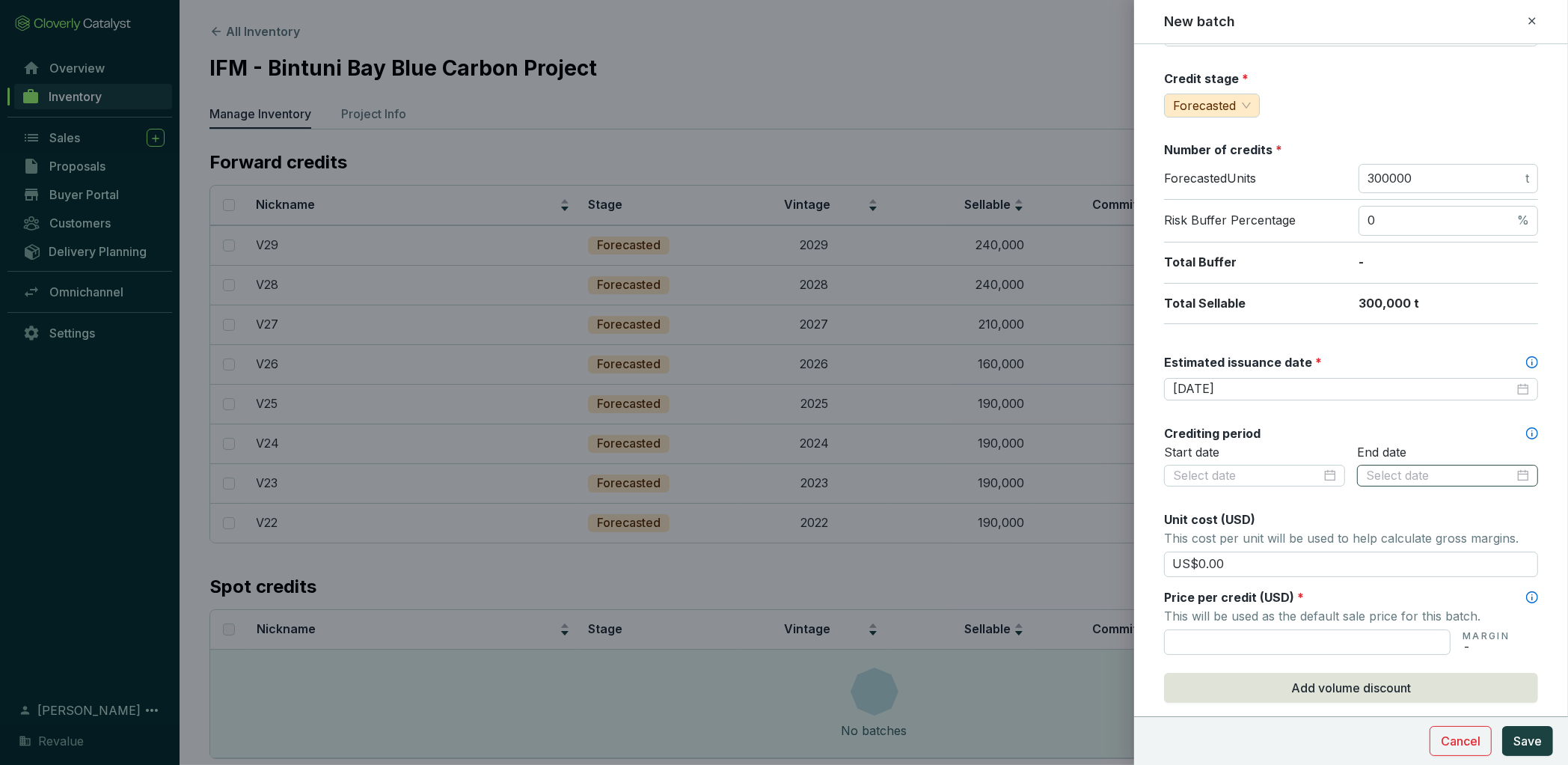
scroll to position [176, 0]
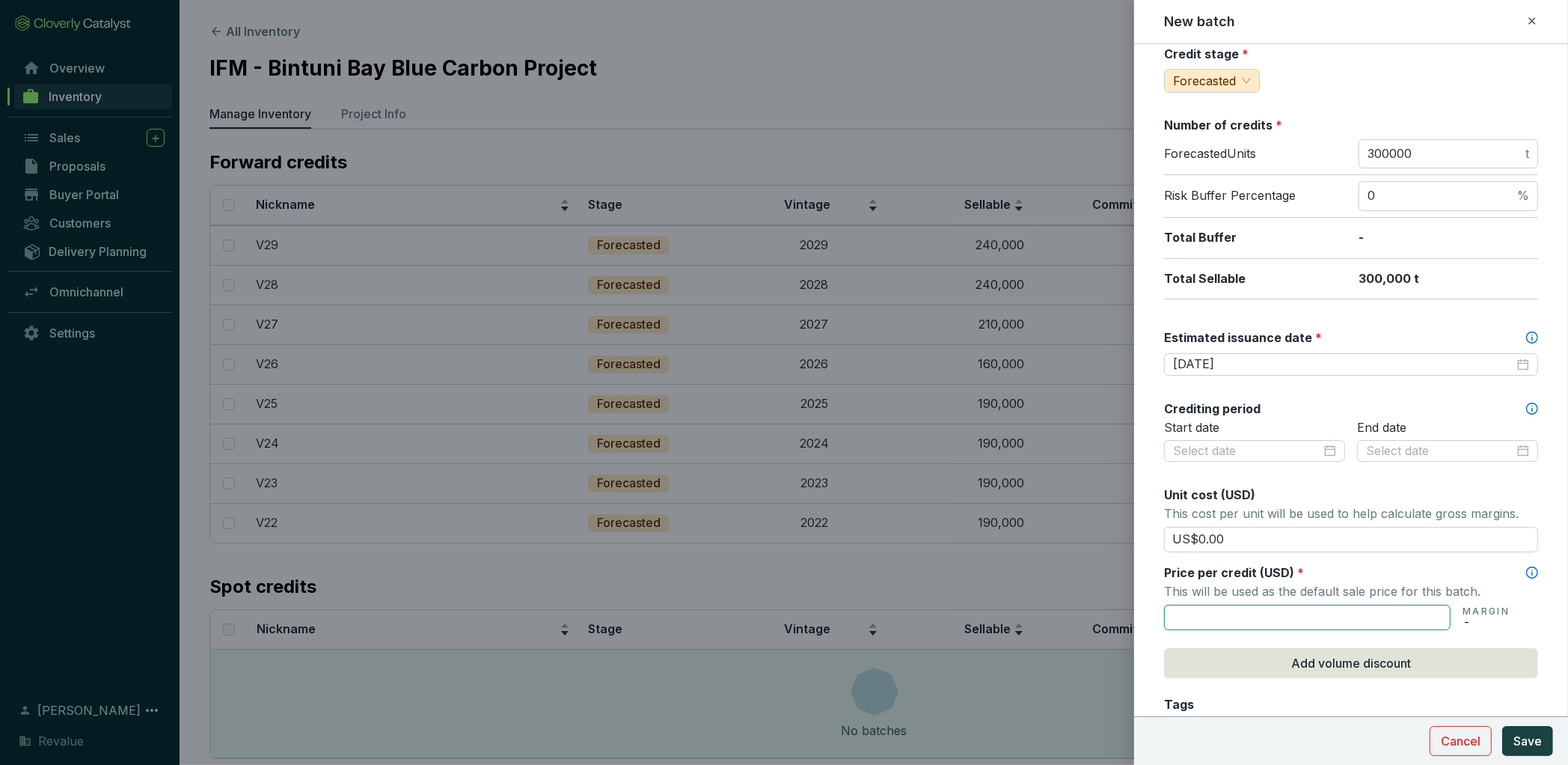
click at [1295, 615] on input "text" at bounding box center [1308, 617] width 286 height 26
type input "US$64.01"
click at [1534, 734] on span "Save" at bounding box center [1528, 740] width 29 height 18
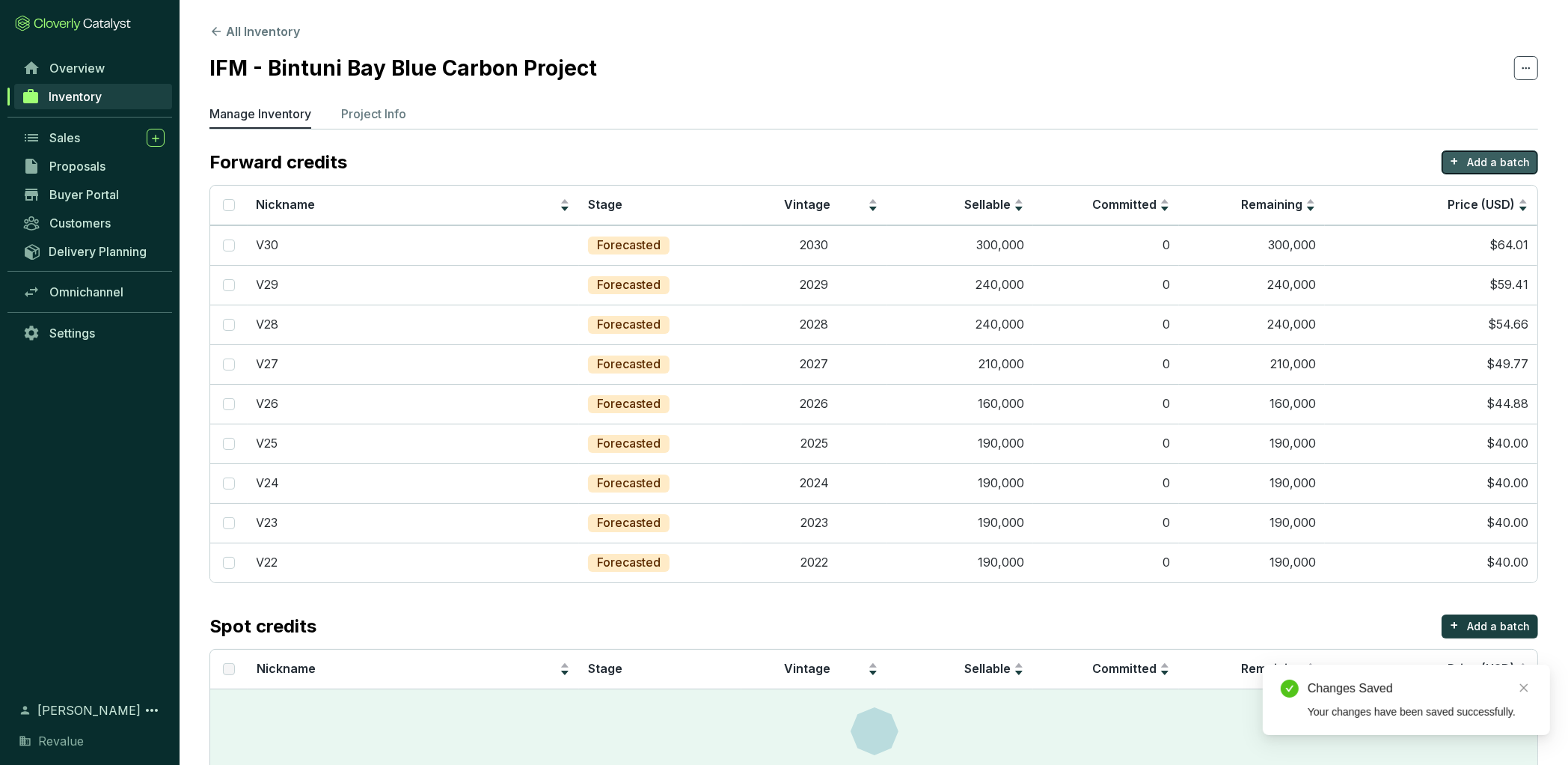
click at [1486, 164] on p "Add a batch" at bounding box center [1499, 162] width 63 height 15
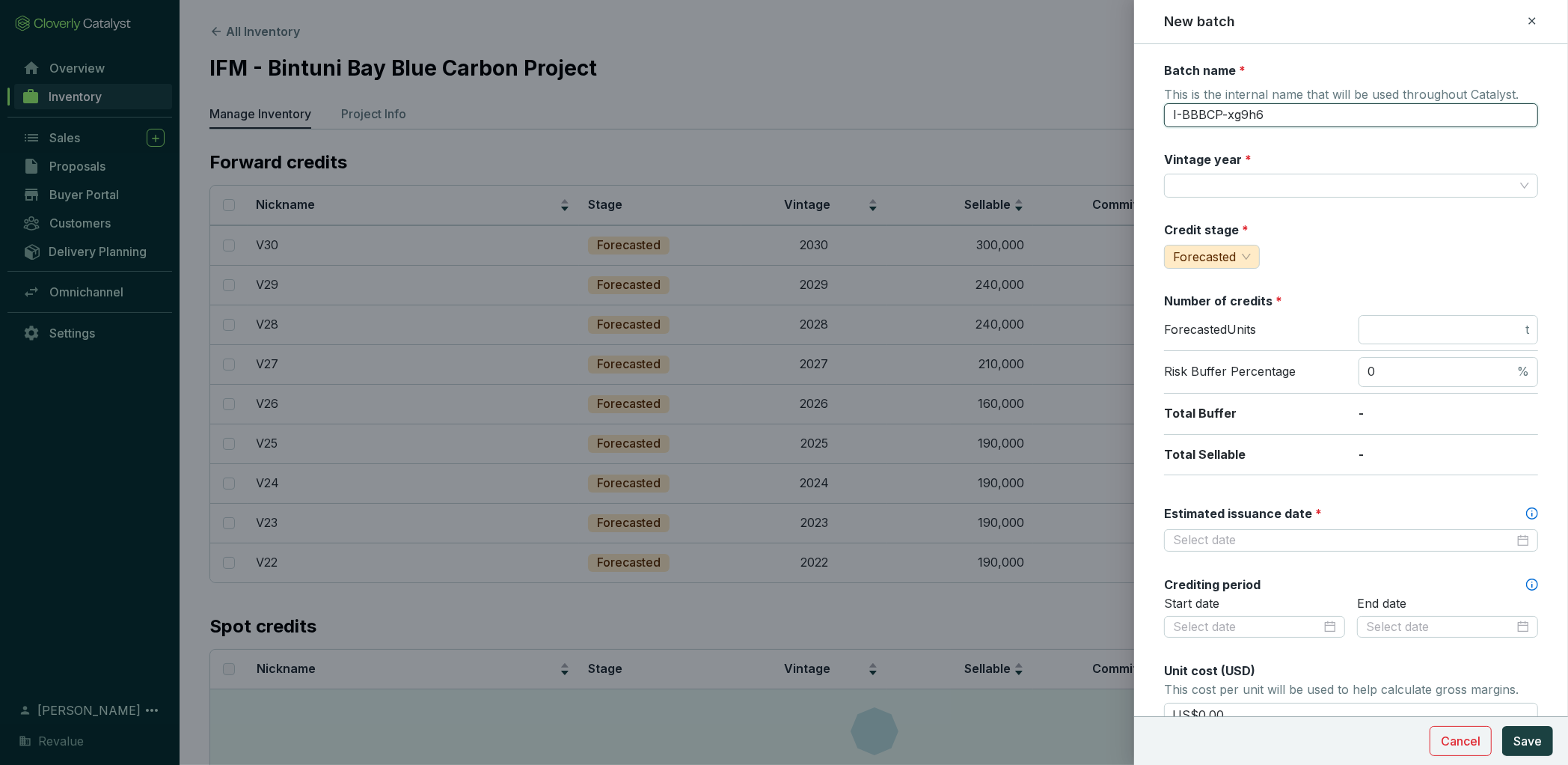
drag, startPoint x: 1273, startPoint y: 115, endPoint x: 1080, endPoint y: 108, distance: 193.1
click at [1080, 108] on div "New batch Batch name * This is the internal name that will be used throughout C…" at bounding box center [784, 382] width 1568 height 765
type input "V31"
click at [1415, 370] on input "0" at bounding box center [1441, 371] width 147 height 16
click at [1411, 328] on input "number" at bounding box center [1445, 329] width 155 height 16
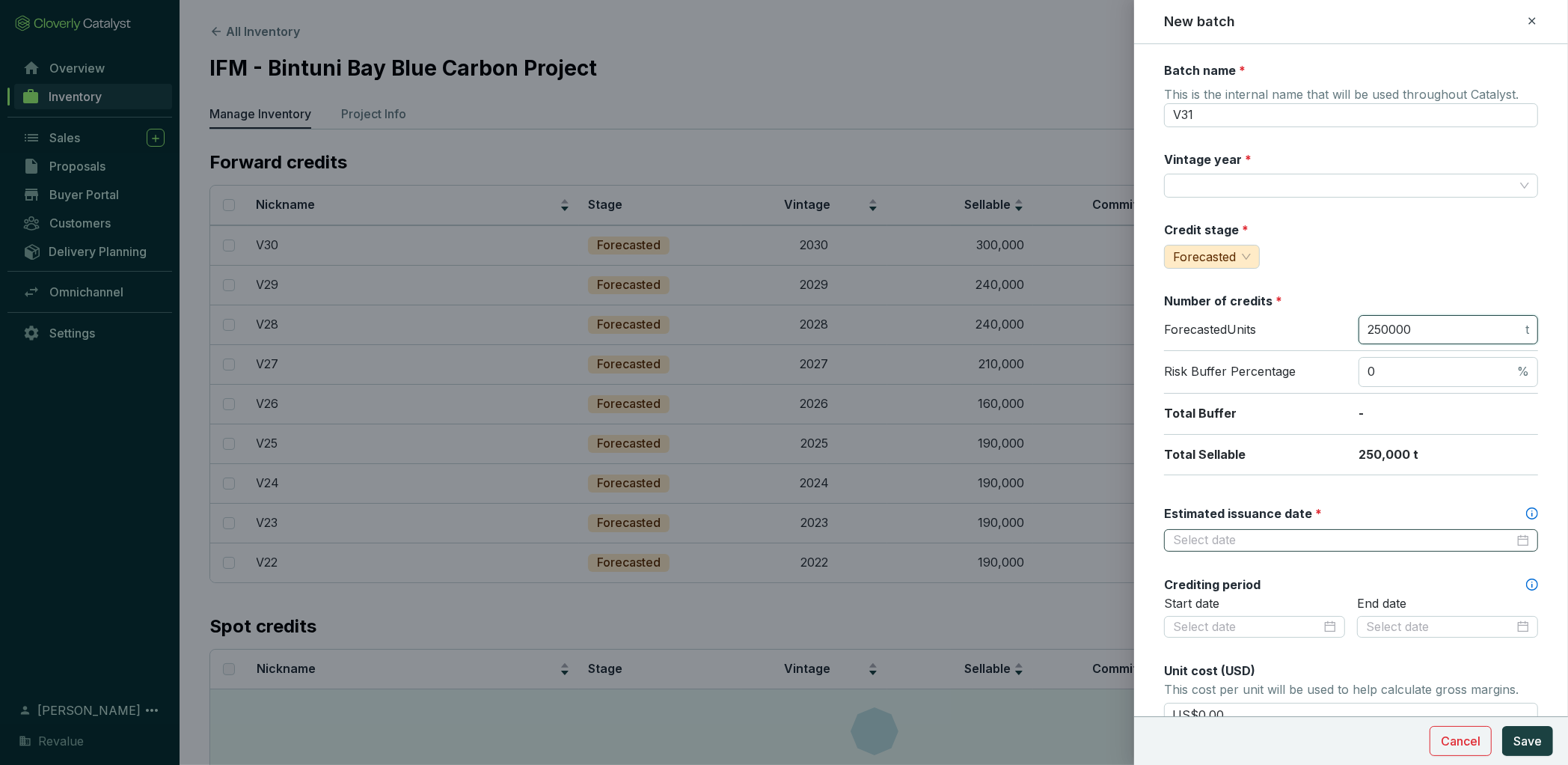
type input "250000"
click at [1282, 532] on input "Estimated issuance date *" at bounding box center [1344, 540] width 341 height 16
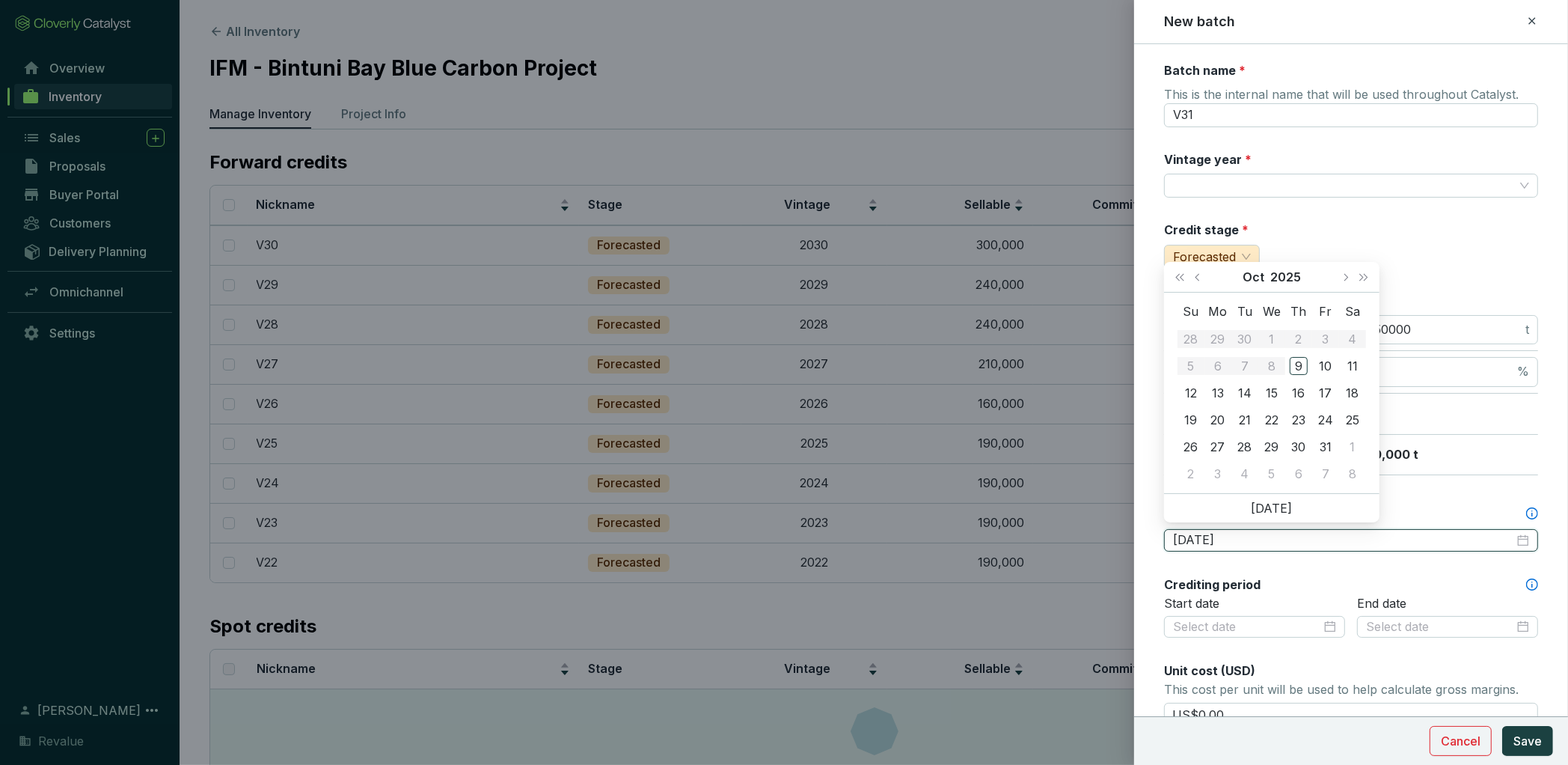
type input "[DATE]"
click at [1367, 280] on button "Next year (Control + right)" at bounding box center [1364, 277] width 19 height 30
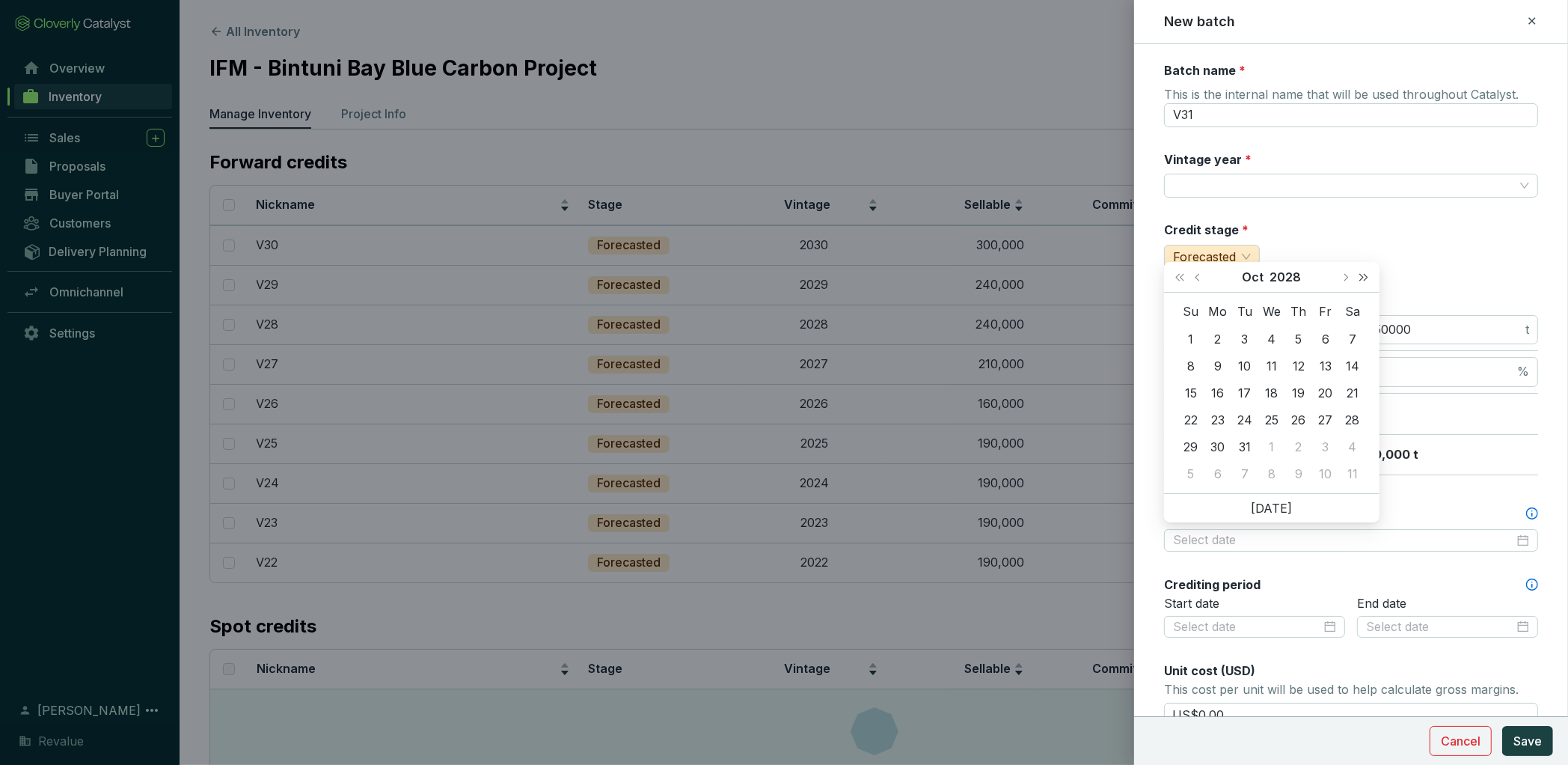
click at [1367, 280] on button "Next year (Control + right)" at bounding box center [1364, 277] width 19 height 30
type input "2032-10-02"
click at [1344, 284] on button "Next month (PageDown)" at bounding box center [1345, 277] width 19 height 30
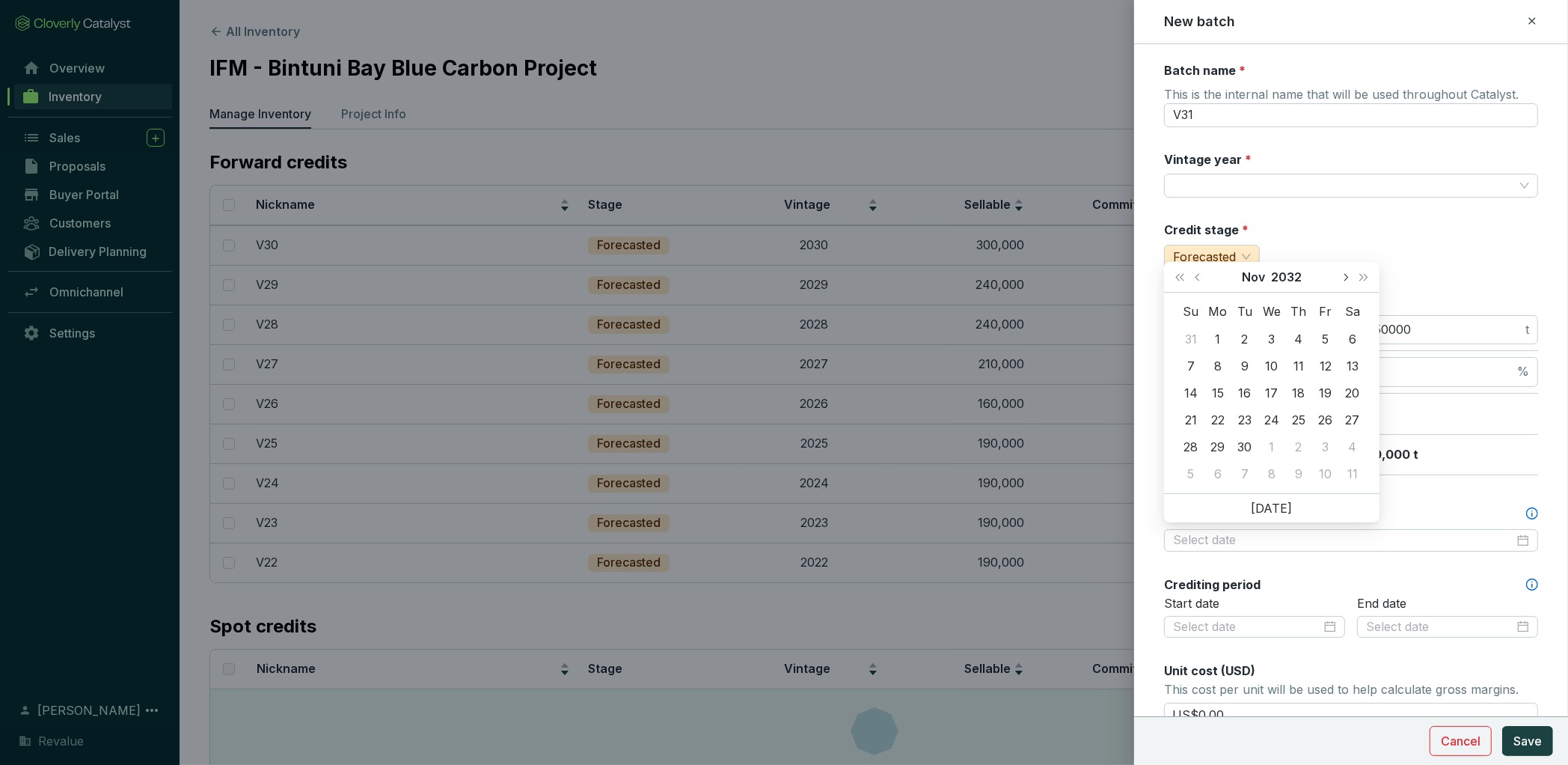
click at [1344, 284] on button "Next month (PageDown)" at bounding box center [1345, 277] width 19 height 30
type input "2032-12-31"
click at [1322, 447] on div "31" at bounding box center [1326, 446] width 18 height 18
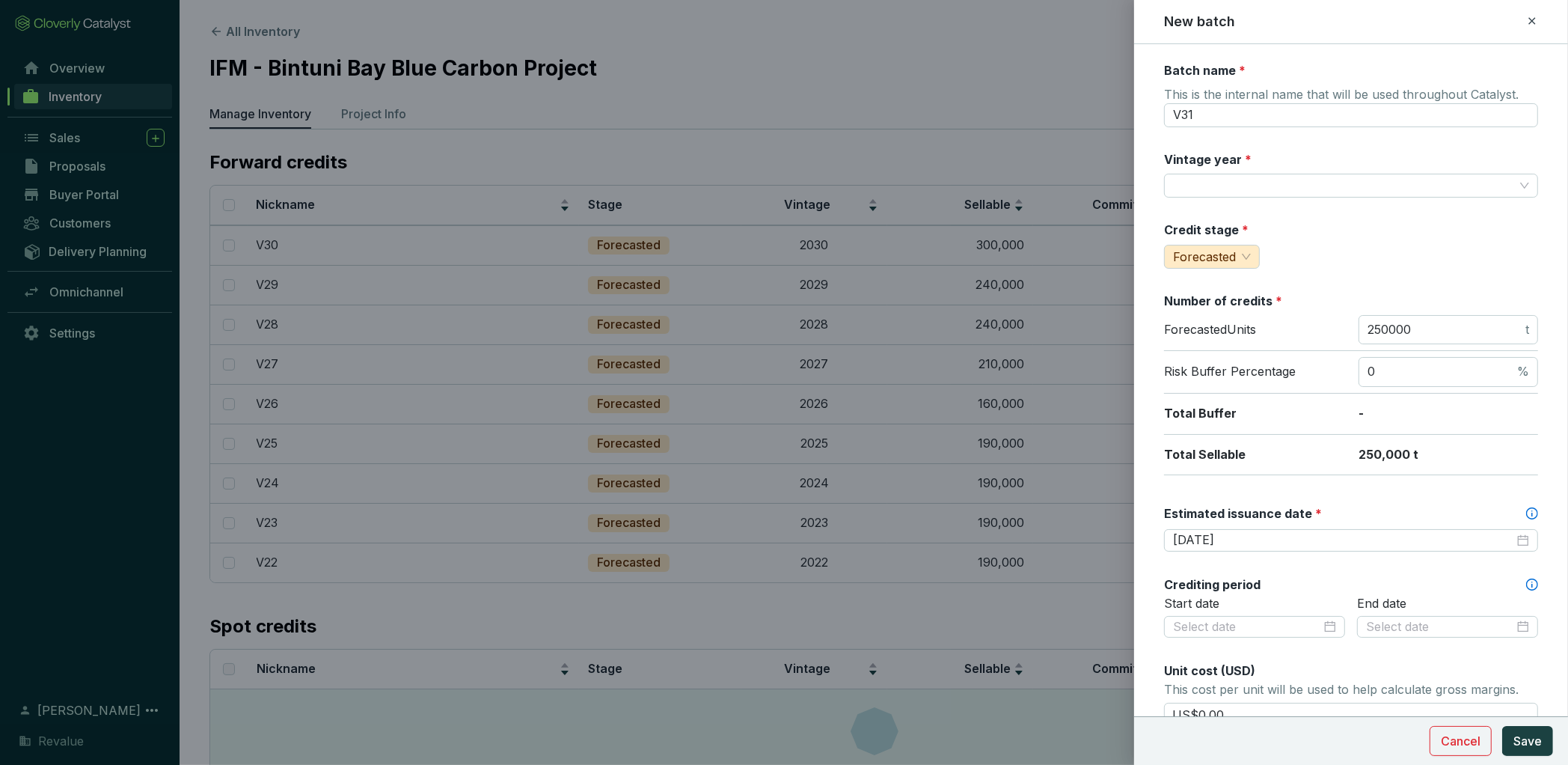
click at [1393, 496] on div "Batch name * This is the internal name that will be used throughout Catalyst. V…" at bounding box center [1351, 590] width 374 height 1058
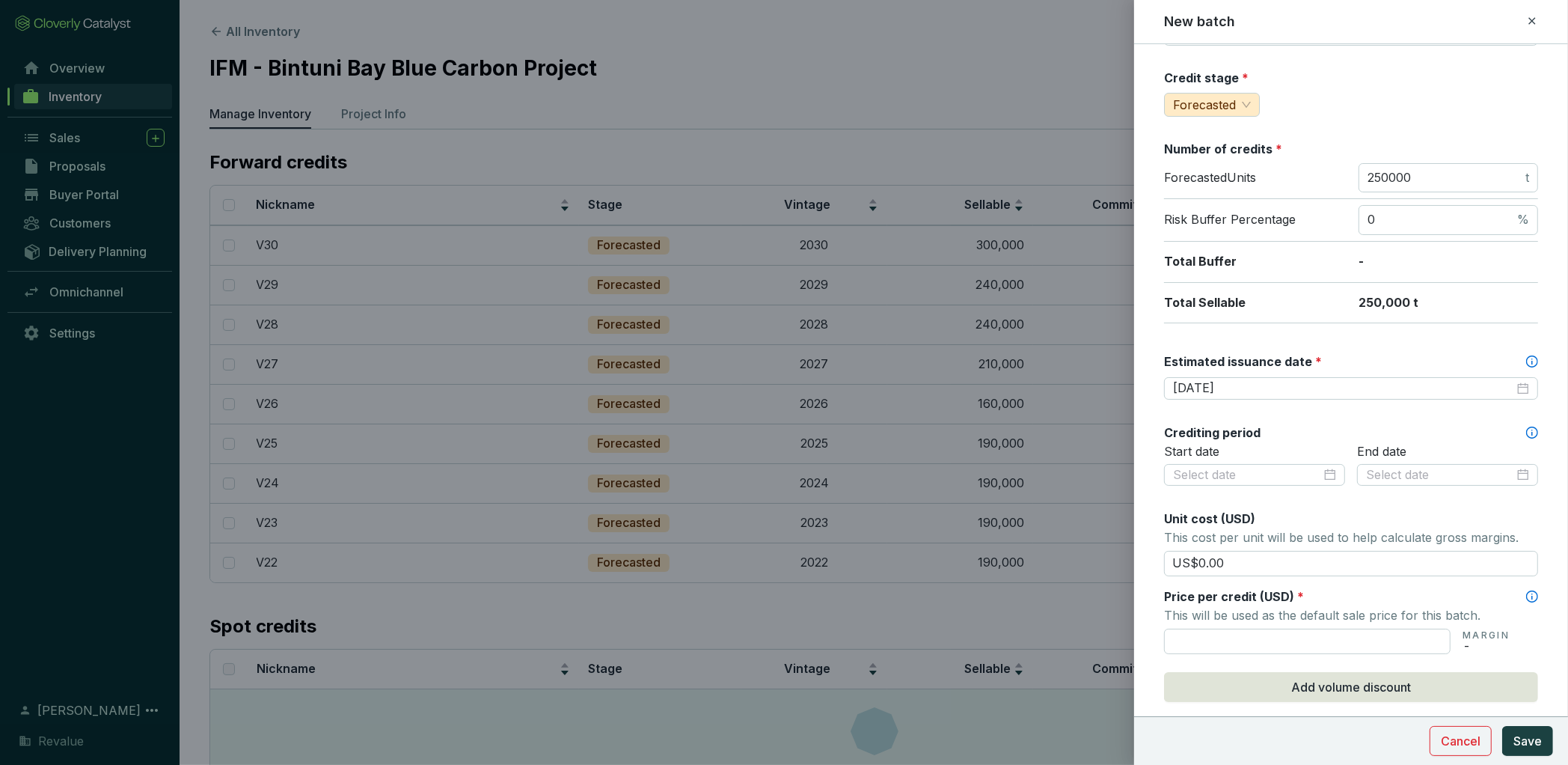
scroll to position [193, 0]
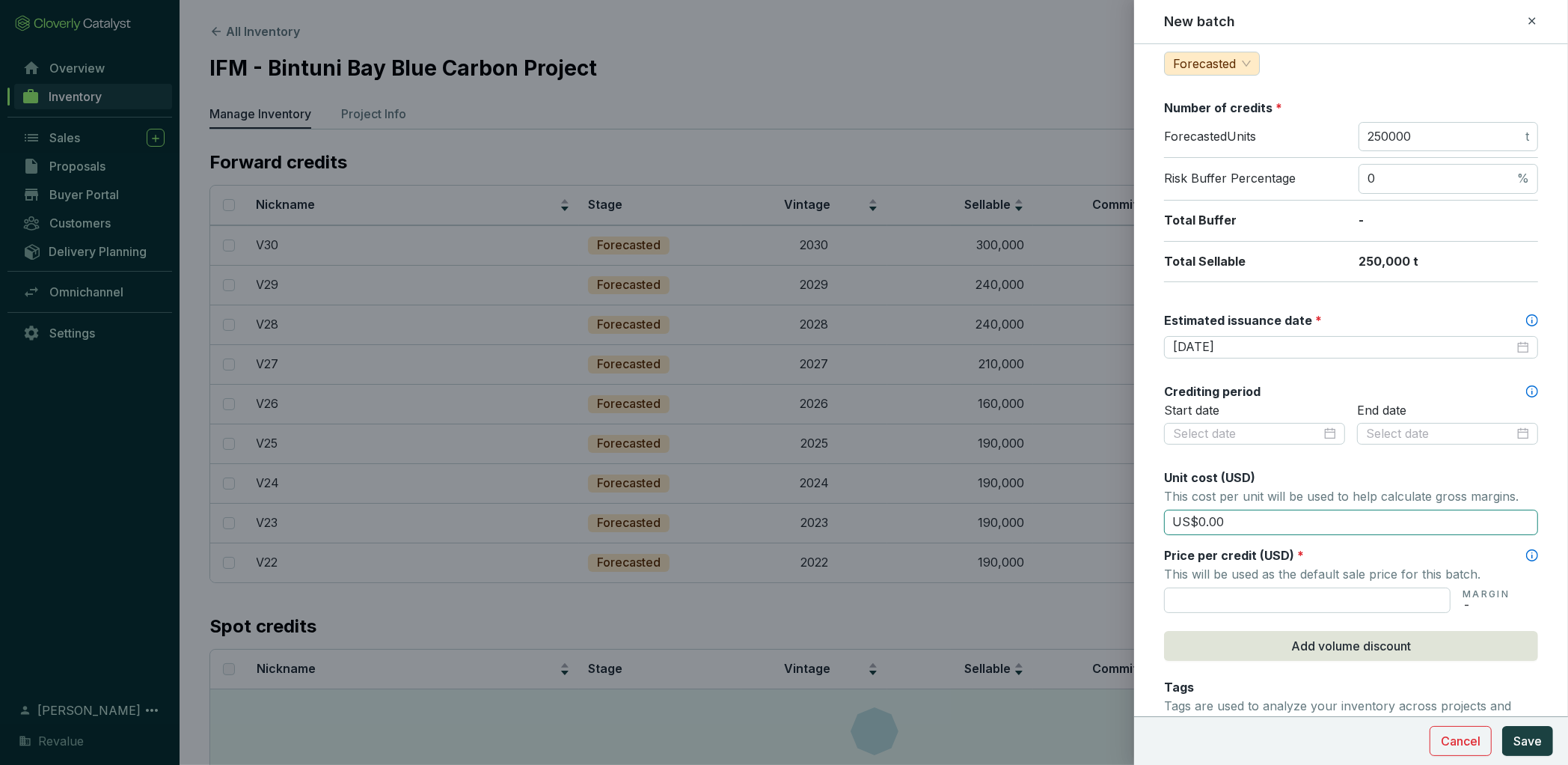
click at [1254, 517] on input "US$0.00" at bounding box center [1351, 522] width 374 height 26
click at [1241, 593] on input "text" at bounding box center [1308, 600] width 286 height 26
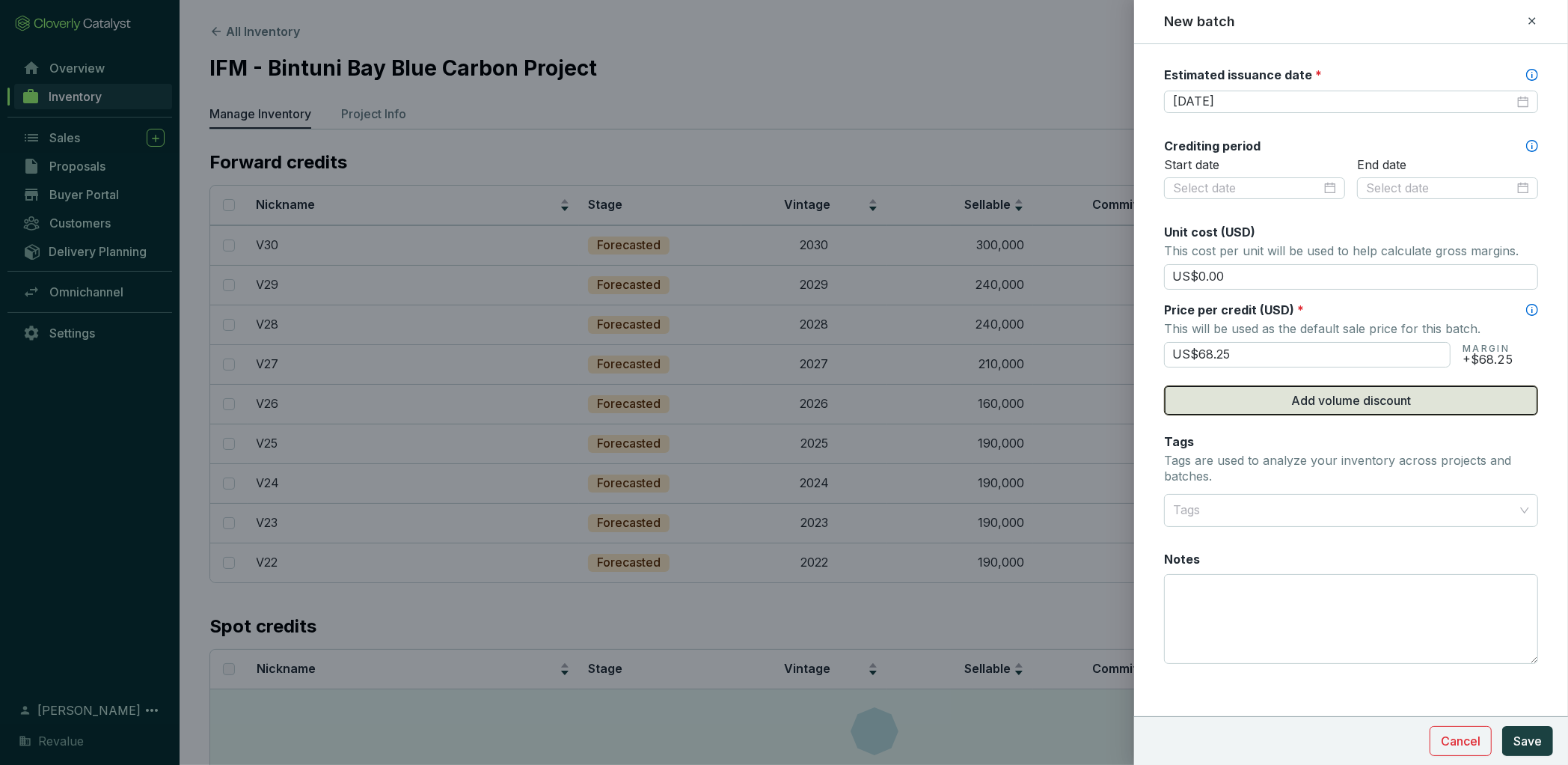
scroll to position [0, 0]
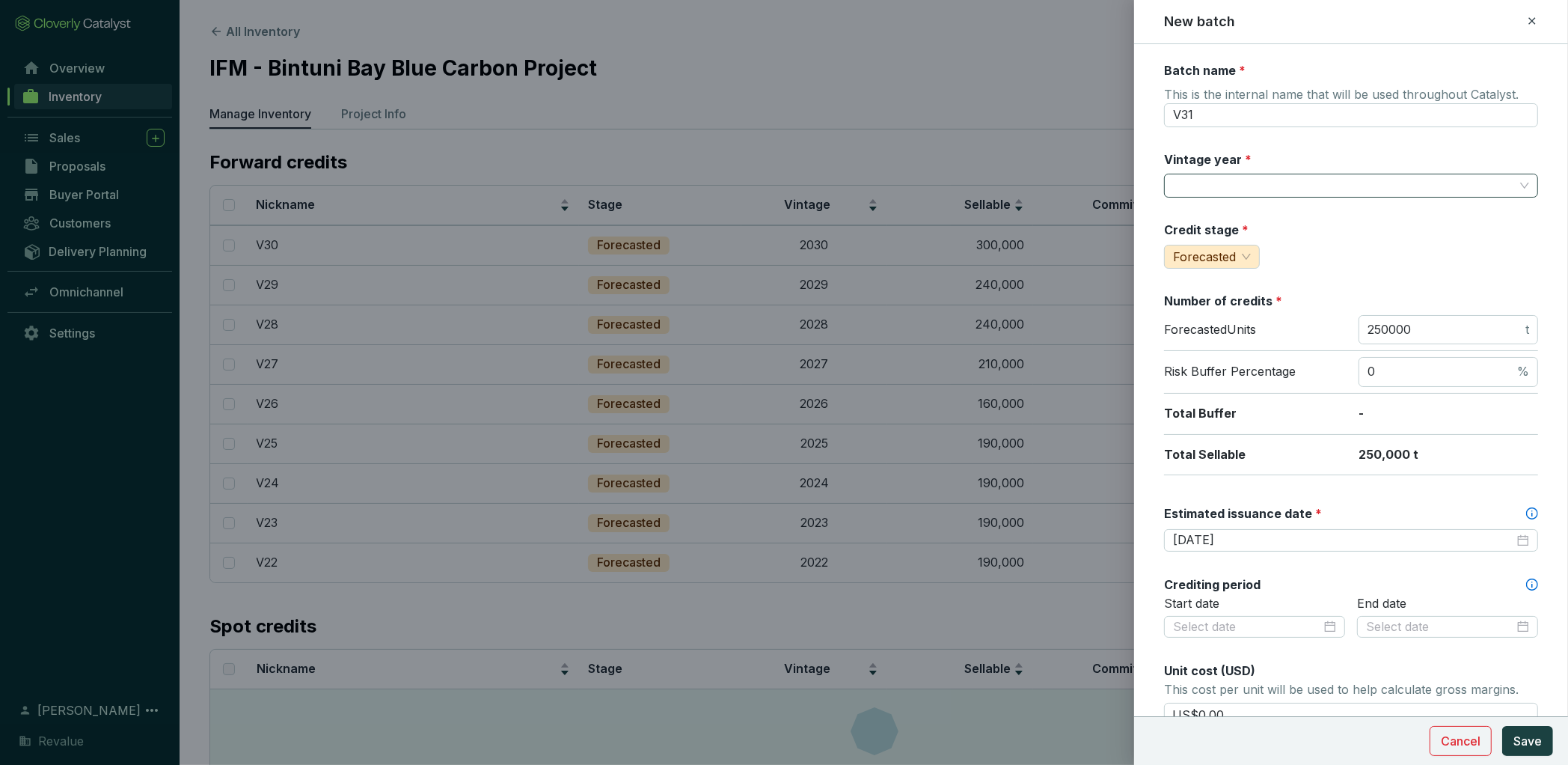
type input "US$68.25"
click at [1281, 182] on input "Vintage year *" at bounding box center [1344, 186] width 341 height 23
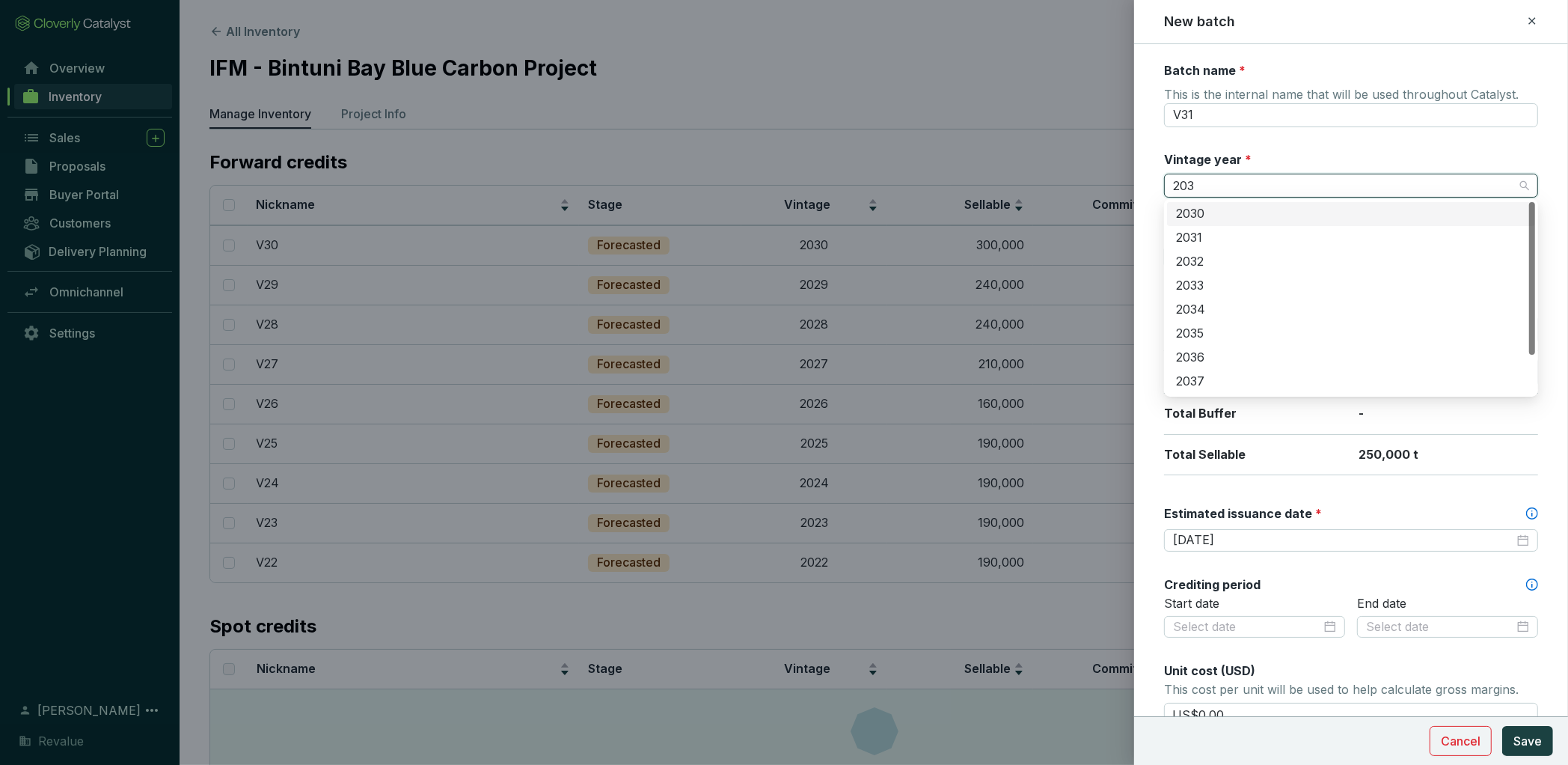
type input "2031"
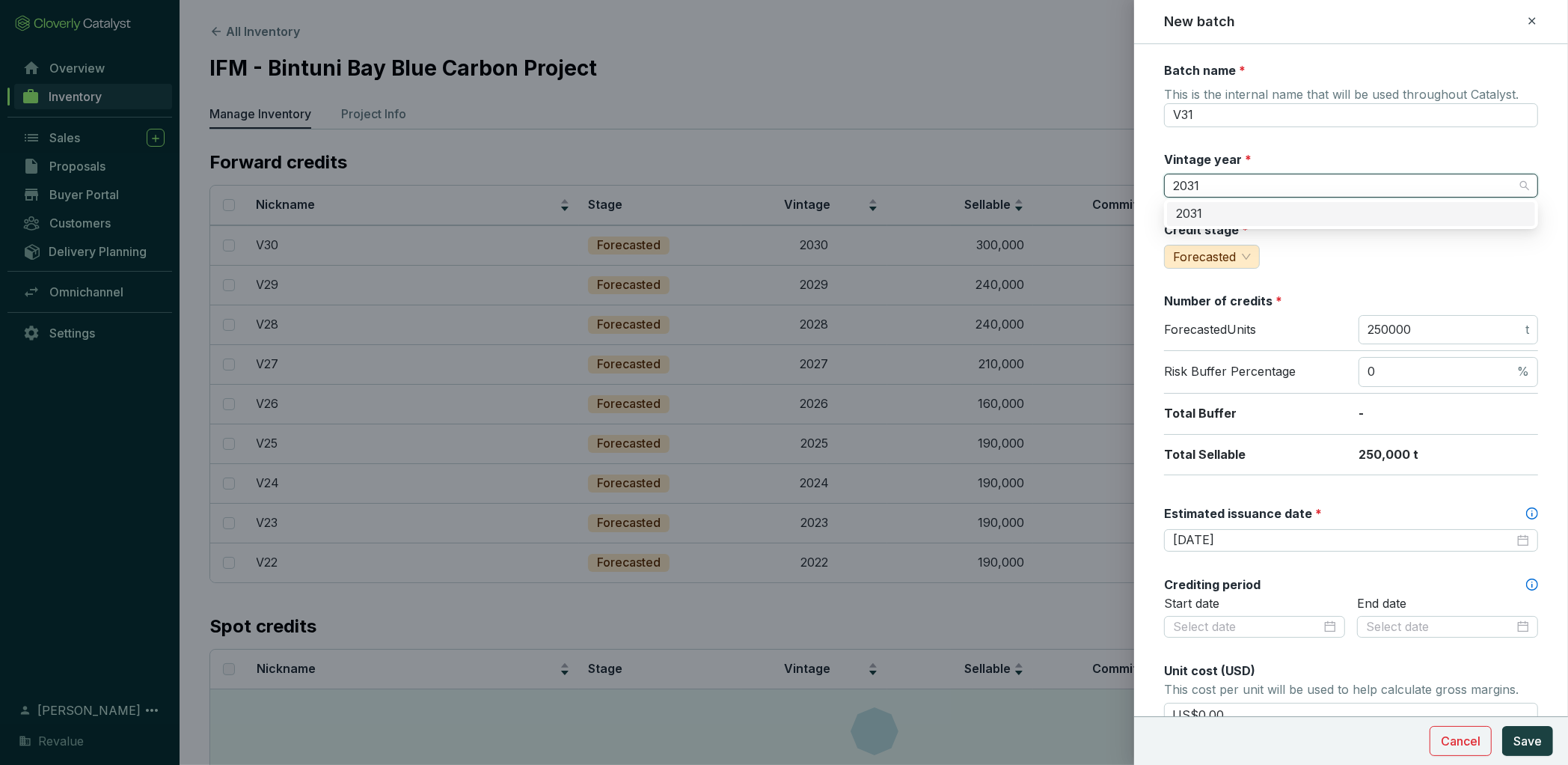
click at [1290, 212] on div "2031" at bounding box center [1351, 214] width 350 height 16
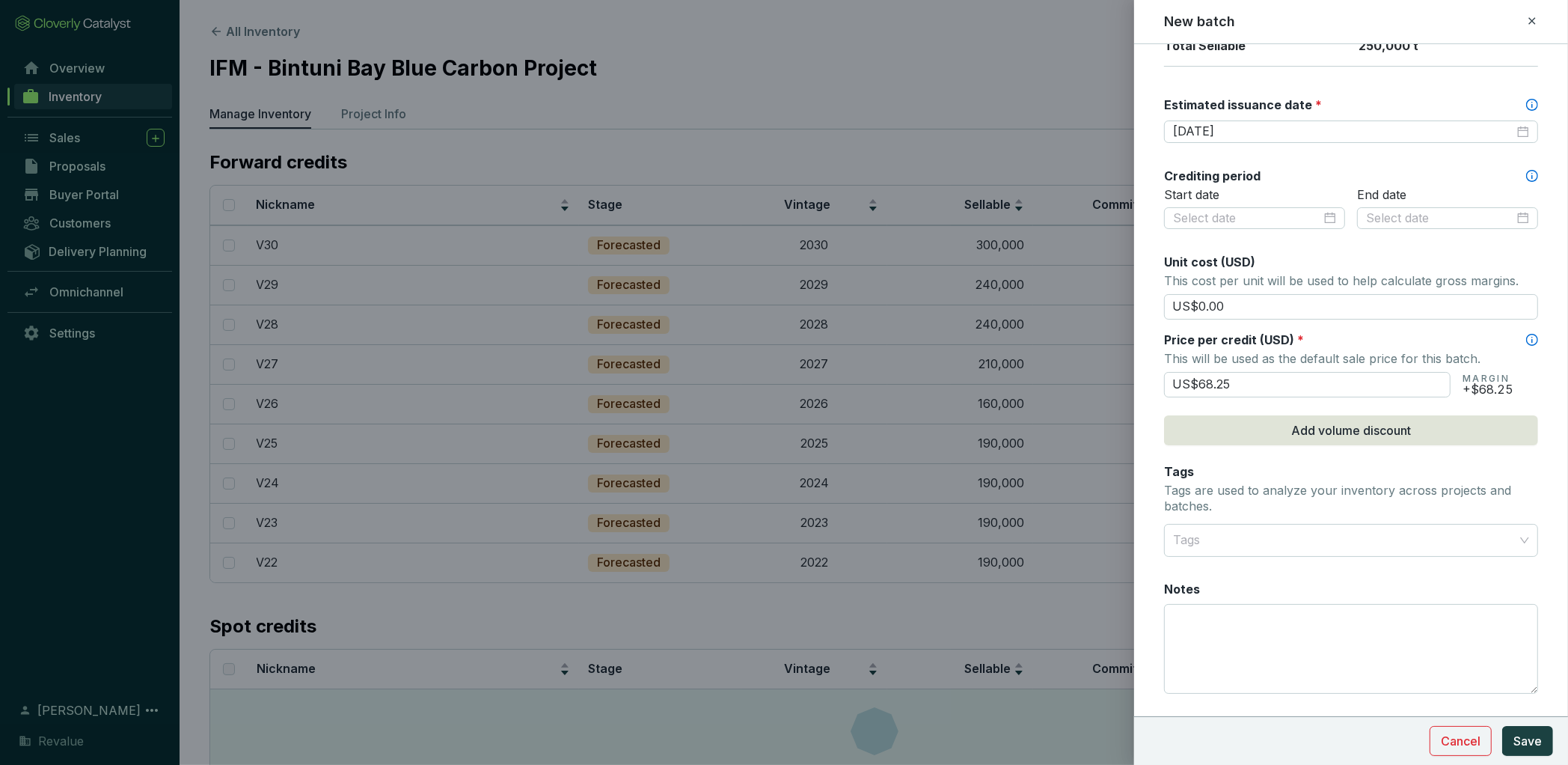
scroll to position [439, 0]
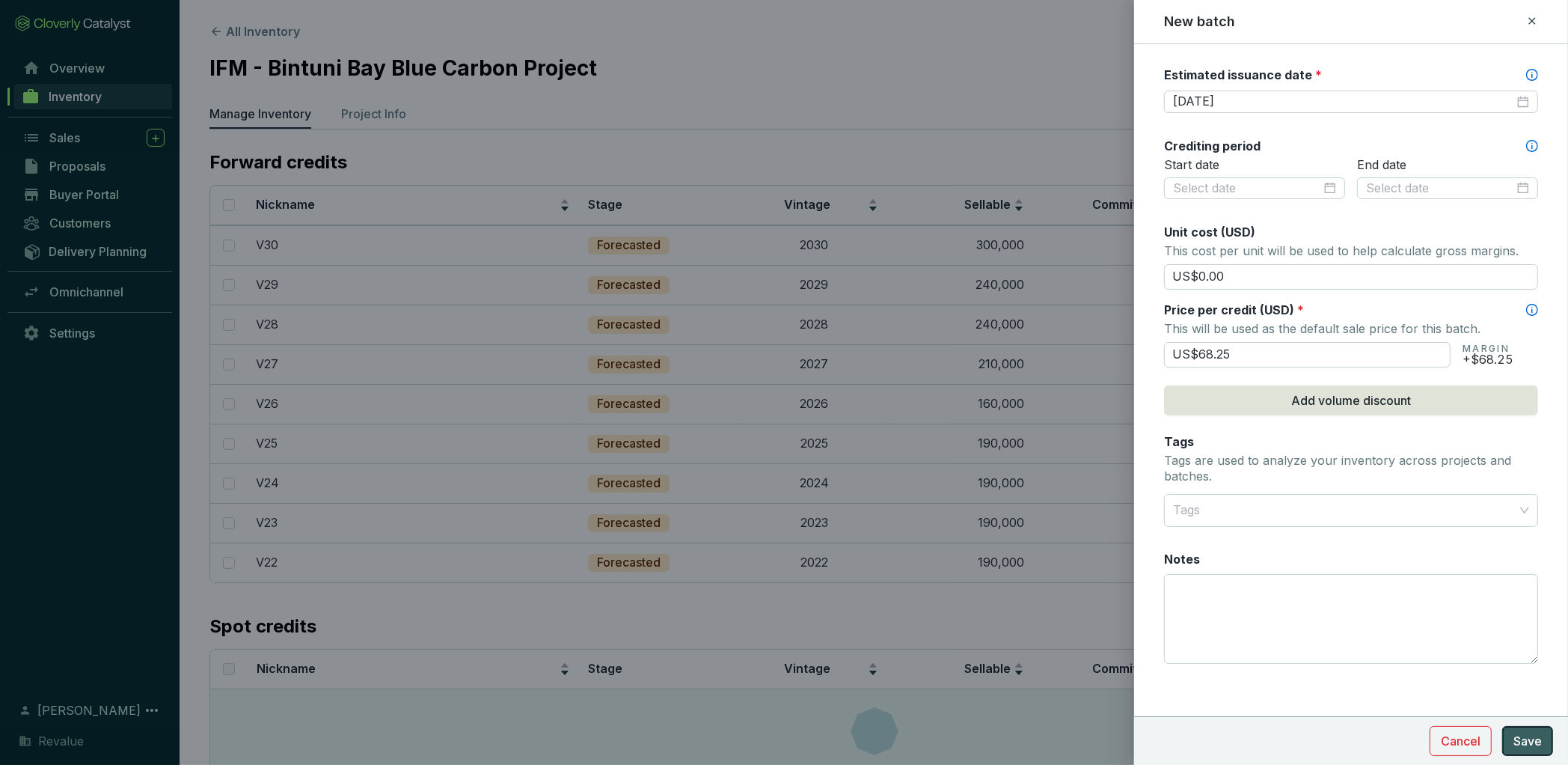
click at [1542, 750] on button "Save" at bounding box center [1527, 740] width 51 height 30
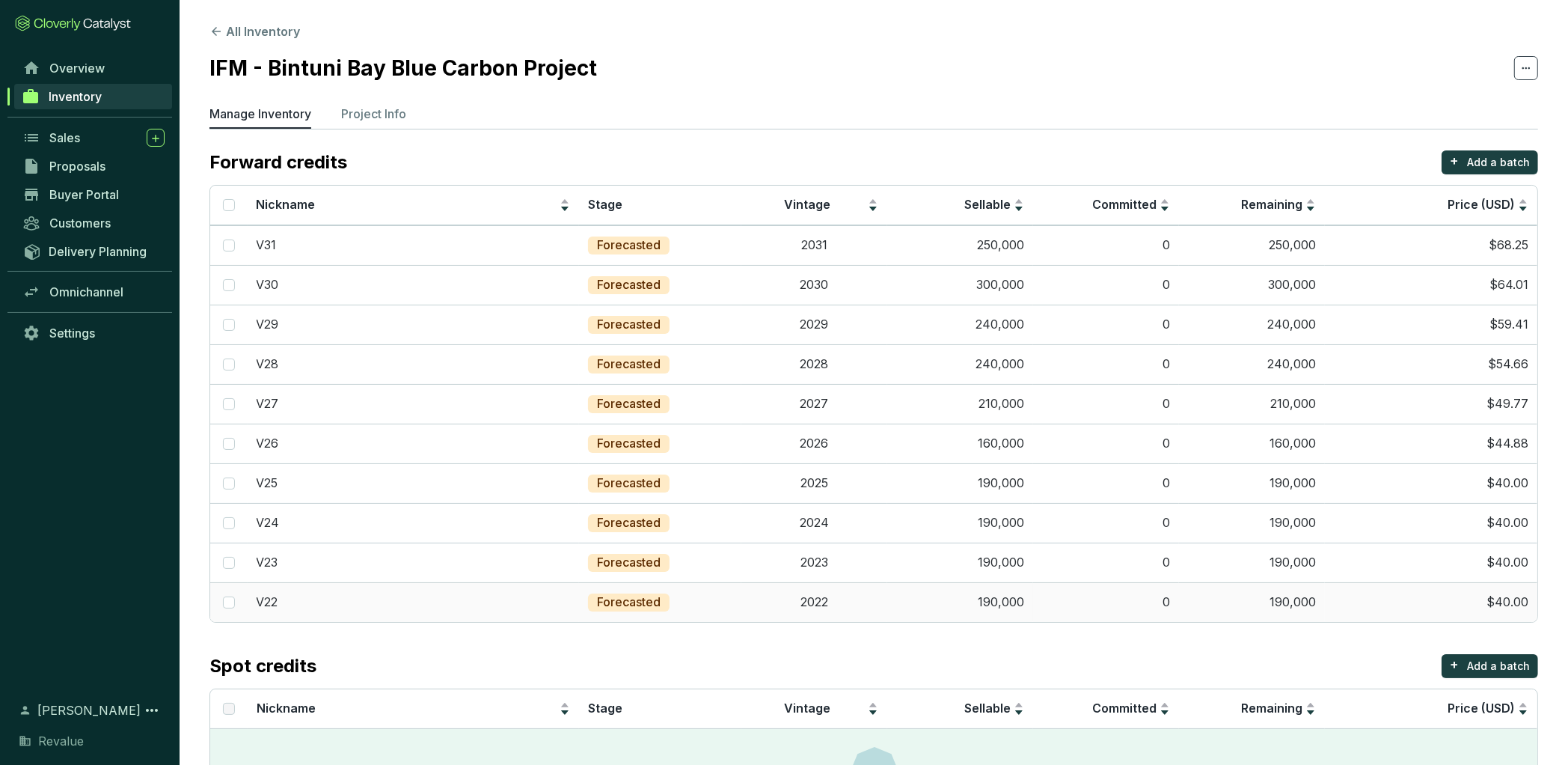
click at [992, 599] on td "190,000" at bounding box center [959, 602] width 146 height 40
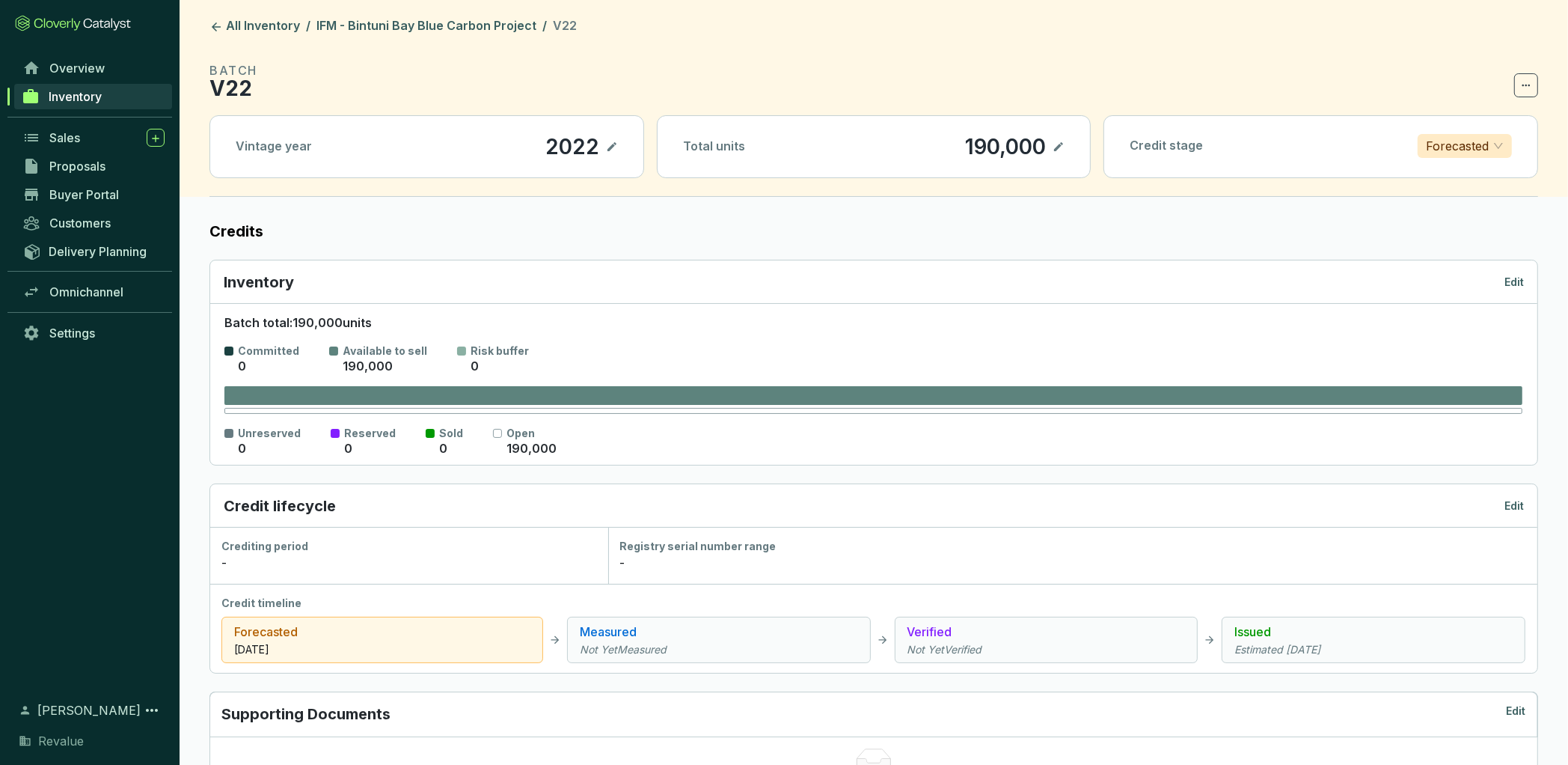
click at [1060, 152] on icon at bounding box center [1059, 146] width 12 height 18
drag, startPoint x: 942, startPoint y: 148, endPoint x: 1113, endPoint y: 148, distance: 171.0
click at [1113, 148] on div "Vintage year 2022 Total units 190,000 Credit stage Forecasted" at bounding box center [874, 147] width 1329 height 63
click at [981, 150] on div "85680" at bounding box center [992, 146] width 72 height 26
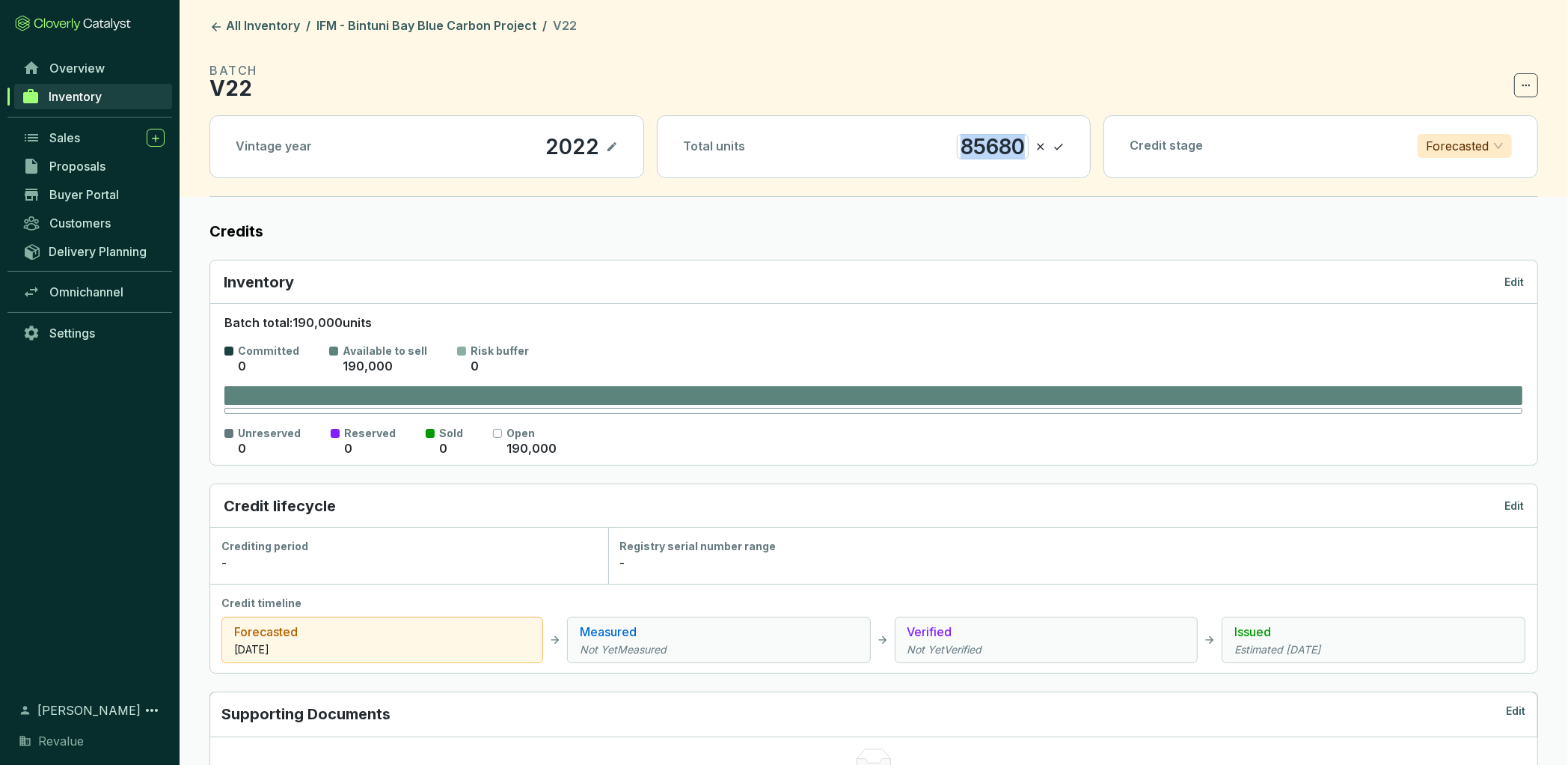
click at [981, 150] on div "85680" at bounding box center [992, 146] width 72 height 26
copy div "85680"
click at [1135, 56] on header "All Inventory / IFM - Bintuni Bay Blue Carbon Project / V22 BATCH V22 Vintage y…" at bounding box center [874, 98] width 1389 height 196
click at [1059, 146] on icon at bounding box center [1059, 146] width 12 height 18
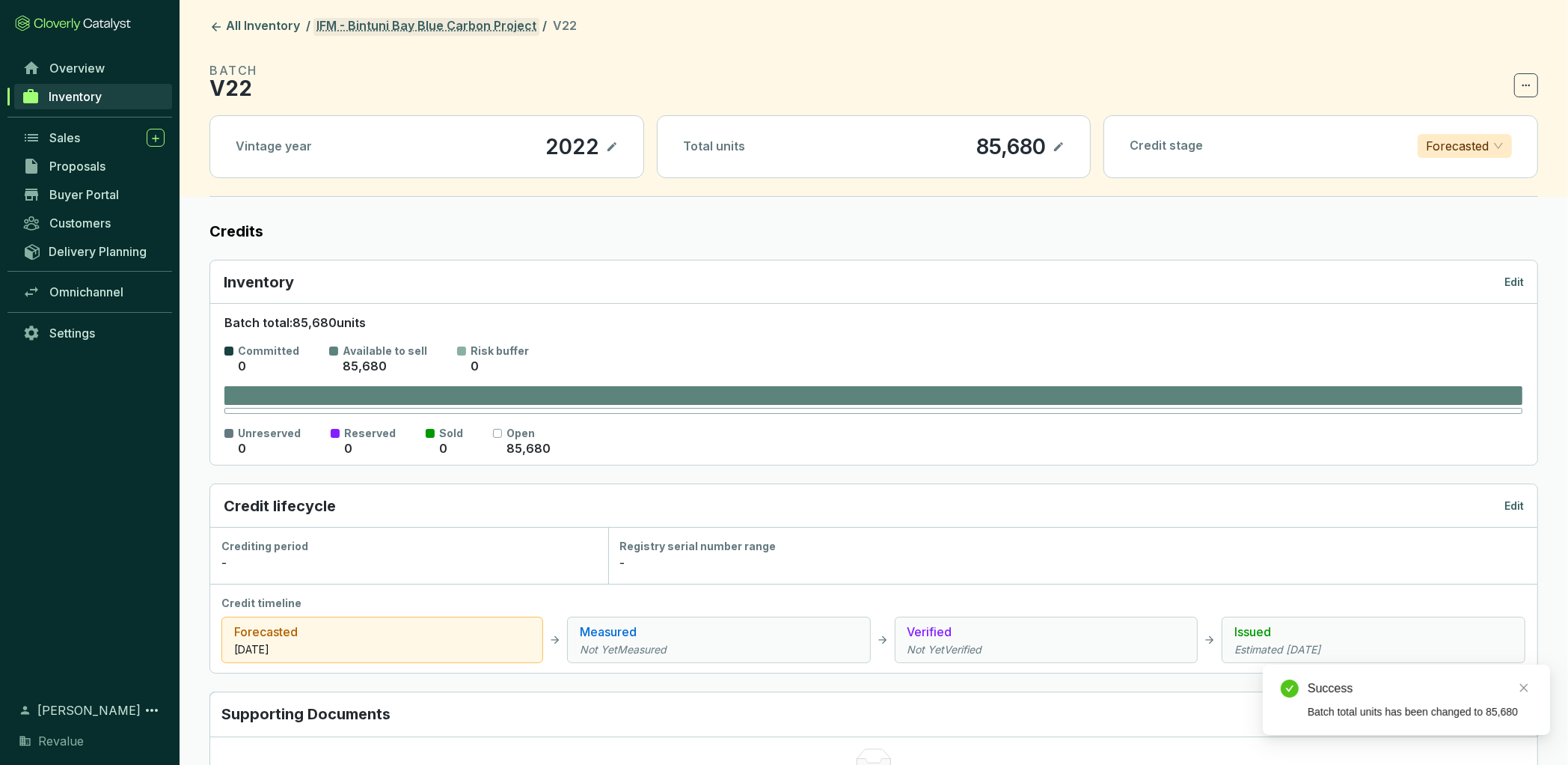
click at [422, 24] on link "IFM - Bintuni Bay Blue Carbon Project" at bounding box center [426, 27] width 226 height 18
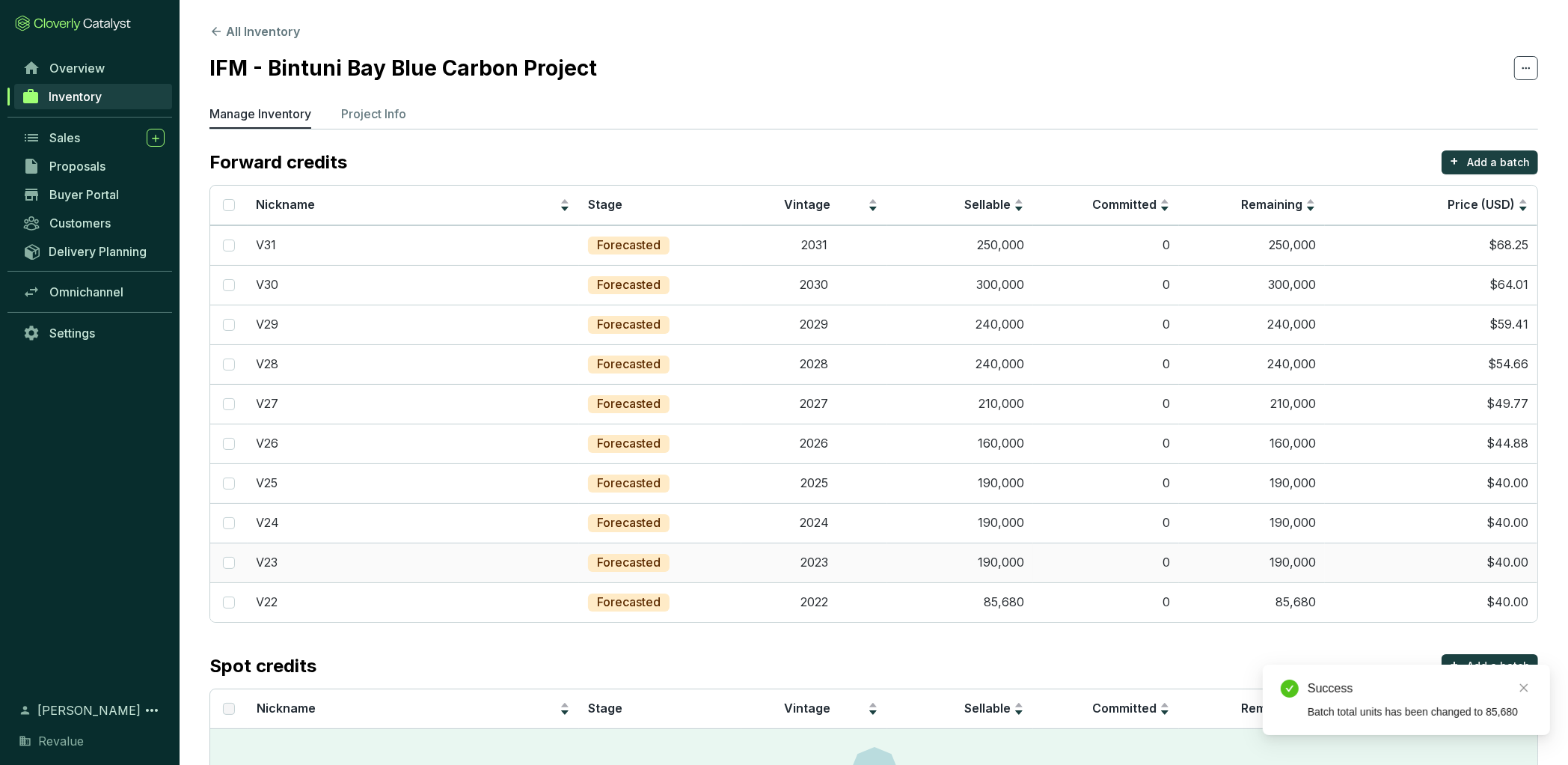
click at [825, 567] on td "2023" at bounding box center [815, 563] width 146 height 40
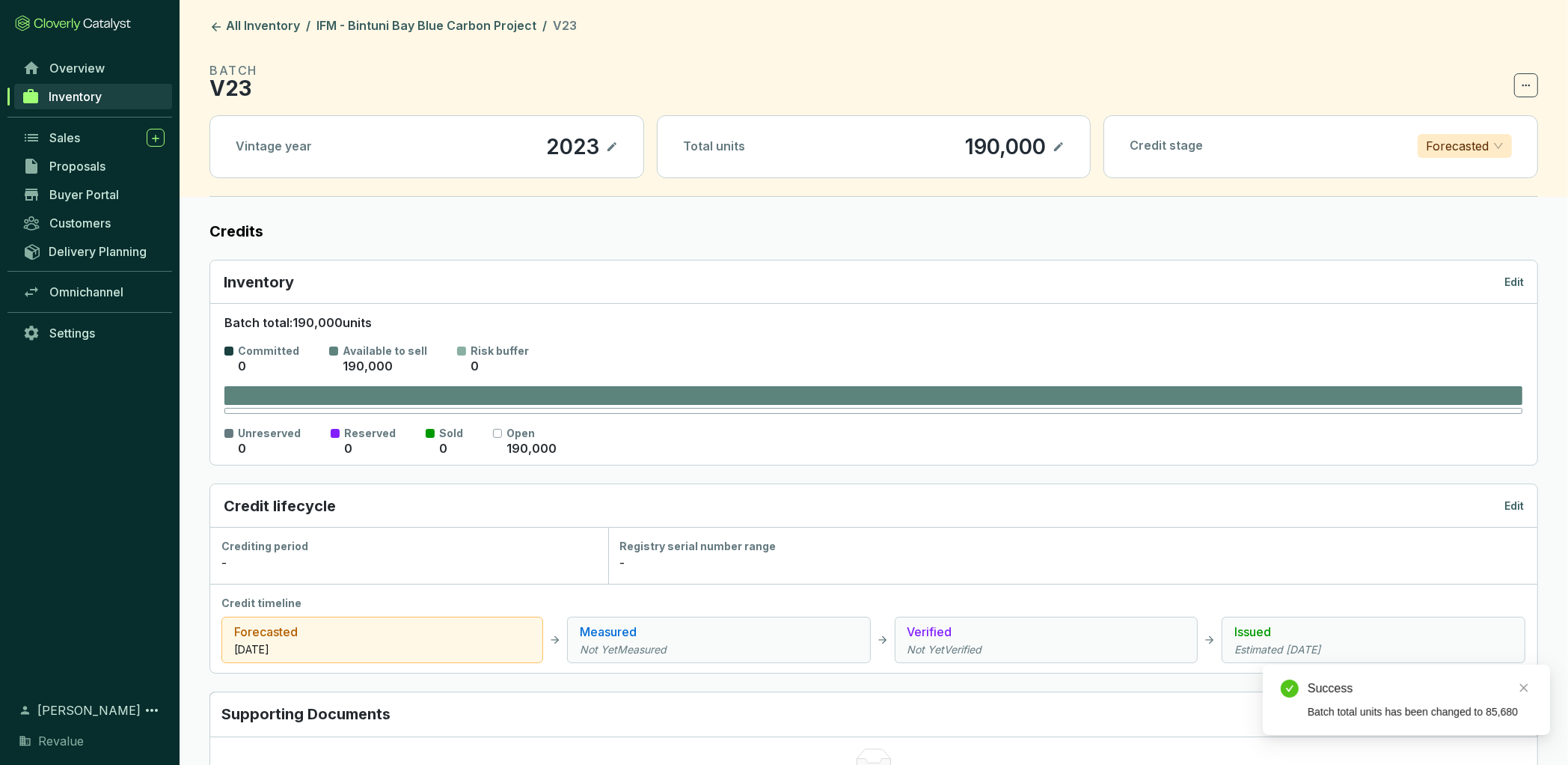
click at [1058, 151] on icon at bounding box center [1059, 146] width 12 height 18
click at [1003, 142] on div "190,000" at bounding box center [984, 146] width 89 height 26
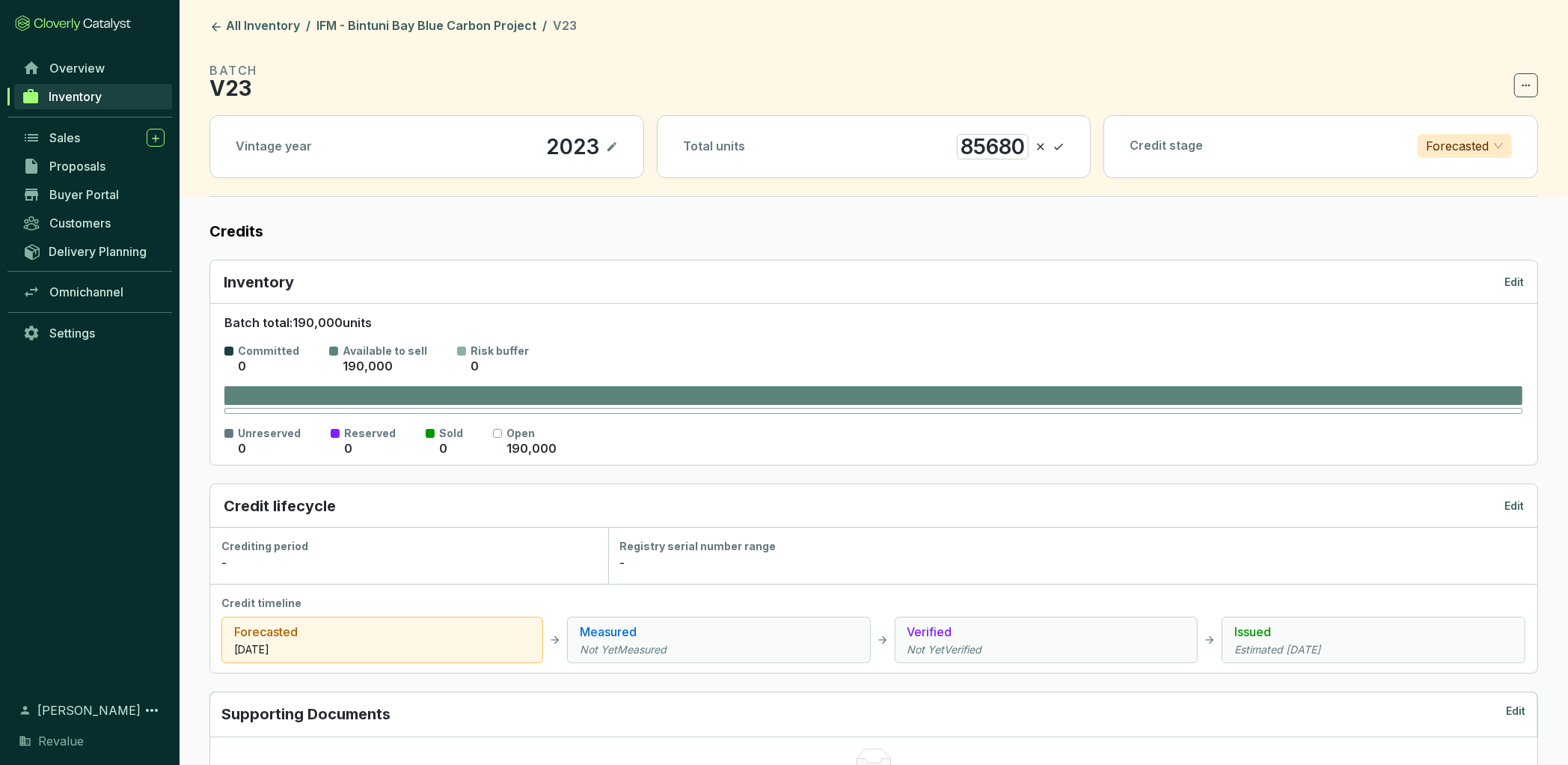
click at [1067, 148] on div "Total units 85680" at bounding box center [875, 147] width 433 height 61
click at [1059, 146] on icon at bounding box center [1059, 146] width 12 height 18
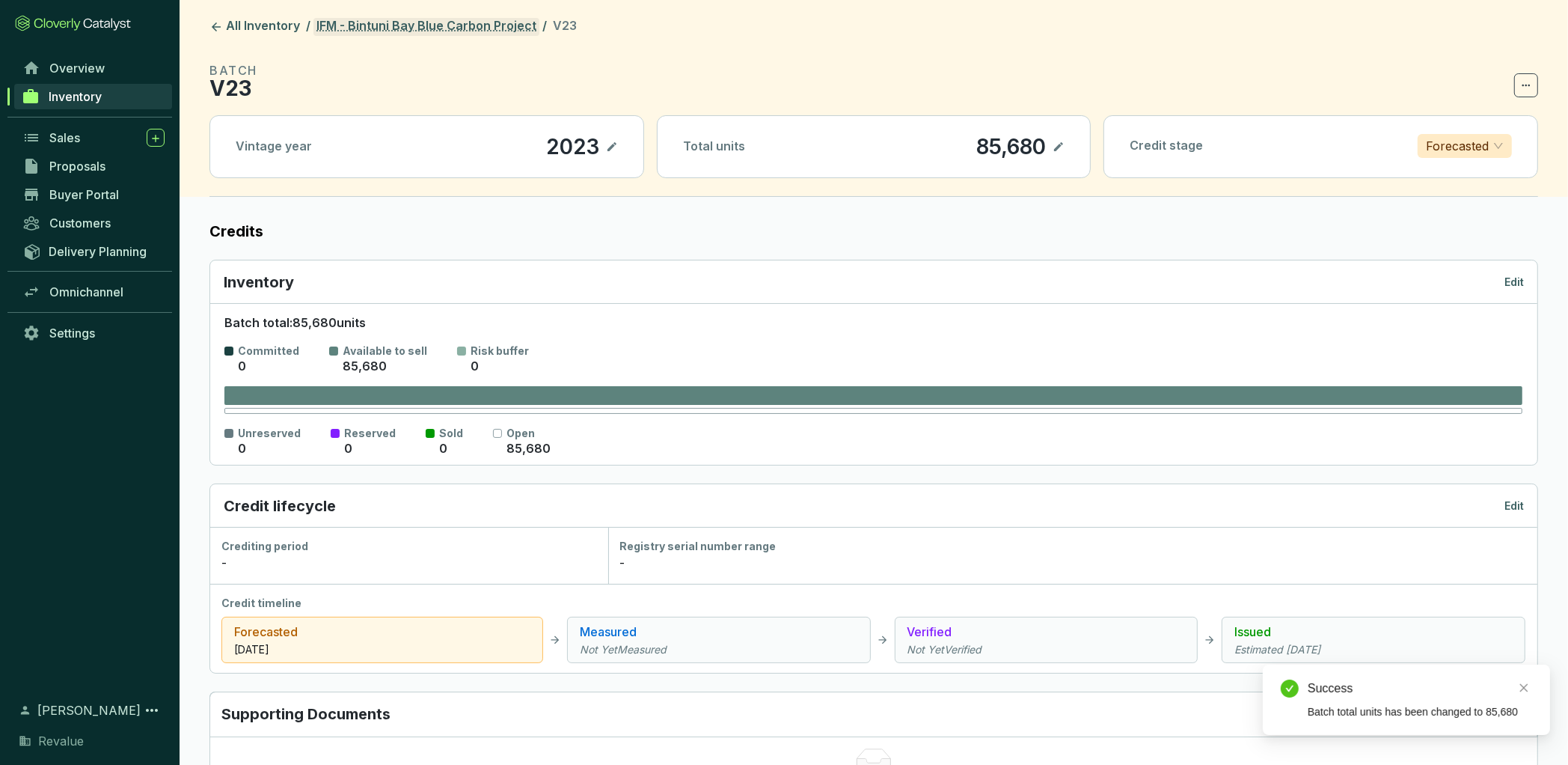
click at [486, 26] on link "IFM - Bintuni Bay Blue Carbon Project" at bounding box center [426, 27] width 226 height 18
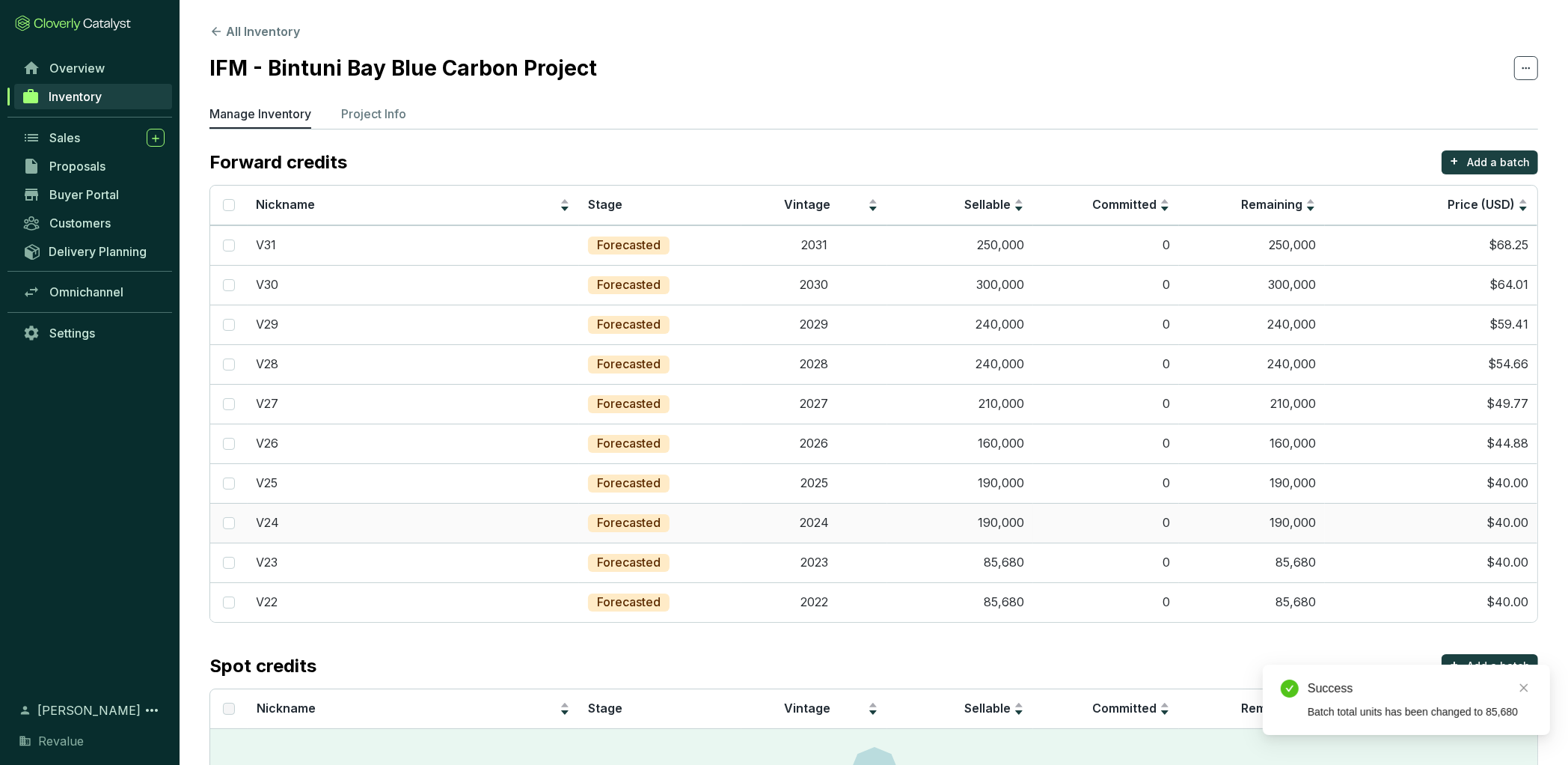
click at [1002, 521] on td "190,000" at bounding box center [959, 523] width 146 height 40
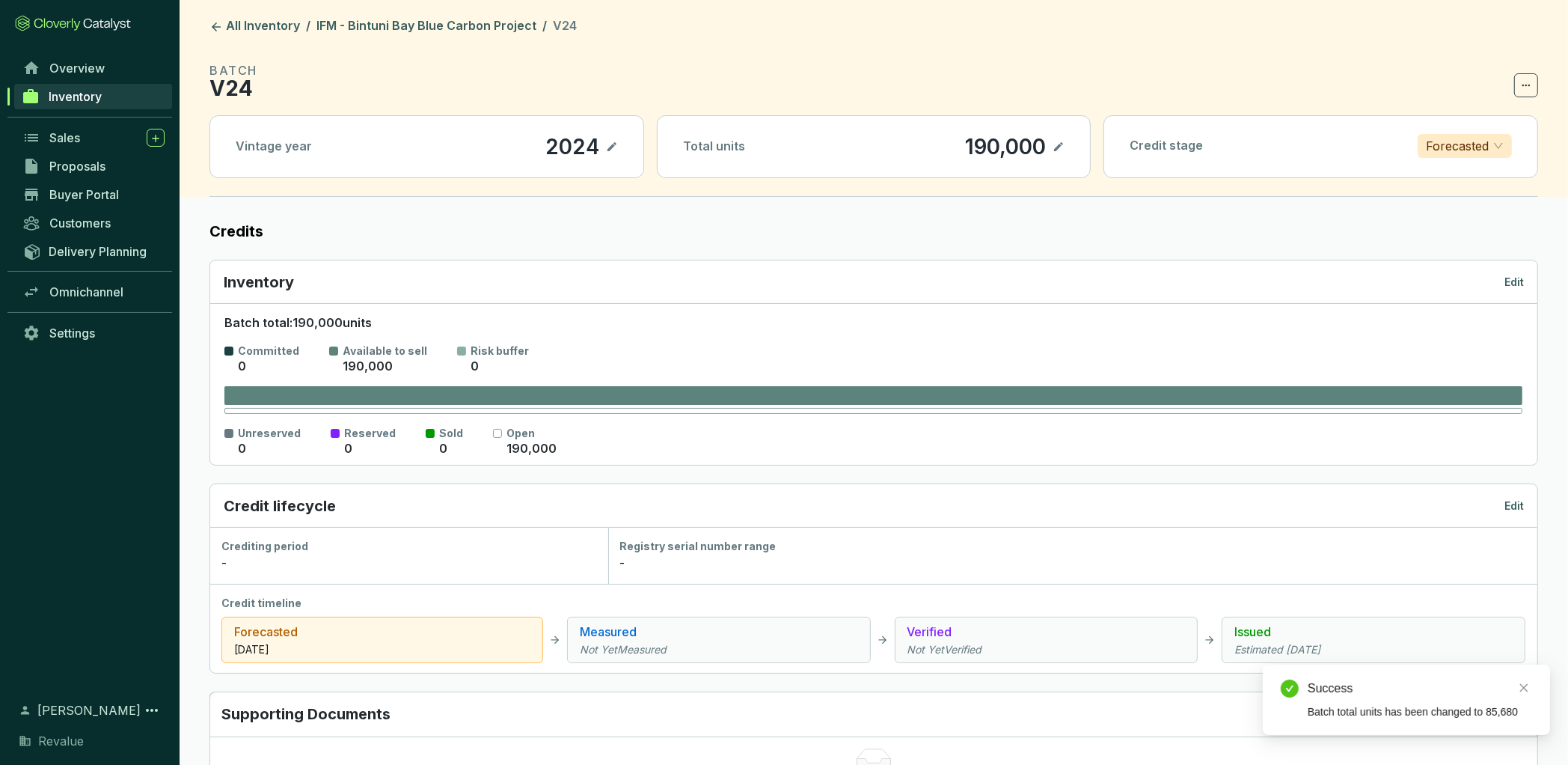
click at [1058, 145] on icon at bounding box center [1058, 146] width 9 height 9
click at [1004, 148] on div "190,000" at bounding box center [984, 146] width 89 height 26
click at [1056, 144] on icon at bounding box center [1059, 146] width 12 height 18
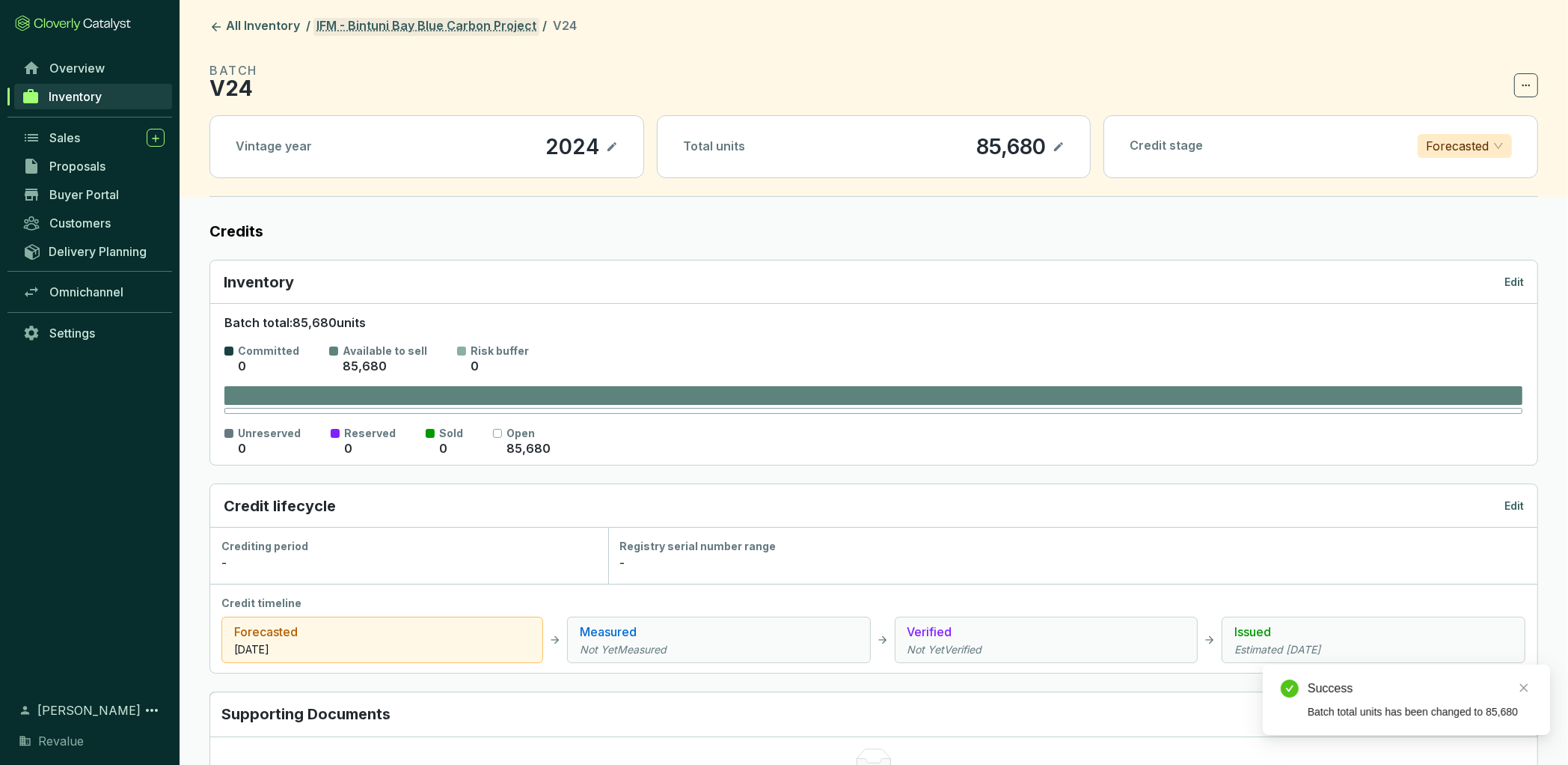
click at [484, 25] on link "IFM - Bintuni Bay Blue Carbon Project" at bounding box center [426, 27] width 226 height 18
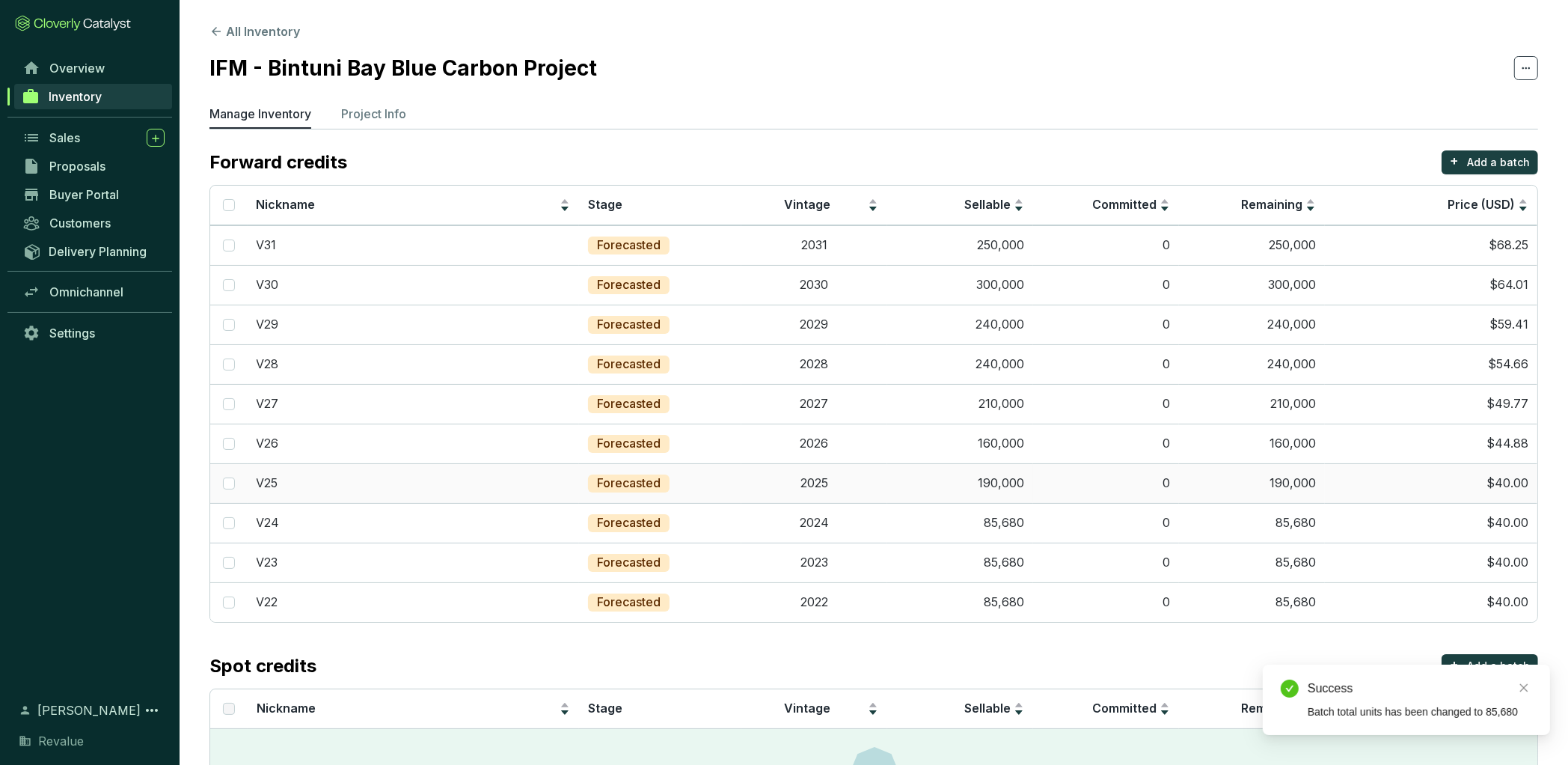
click at [1015, 478] on td "190,000" at bounding box center [959, 484] width 146 height 40
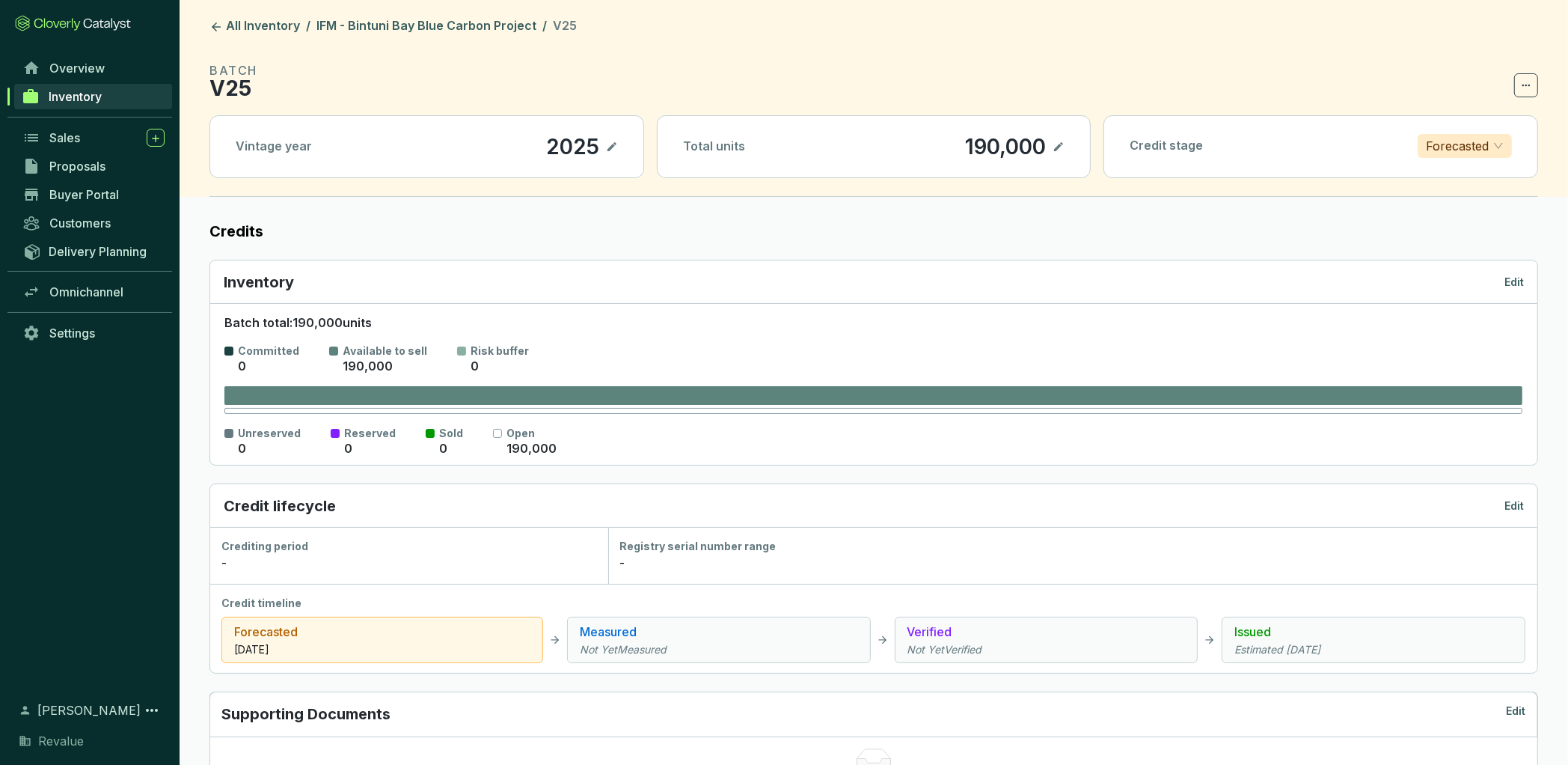
click at [1058, 146] on icon at bounding box center [1058, 146] width 9 height 9
click at [1001, 144] on div "190,000" at bounding box center [984, 146] width 89 height 26
click at [1058, 145] on icon at bounding box center [1059, 146] width 12 height 18
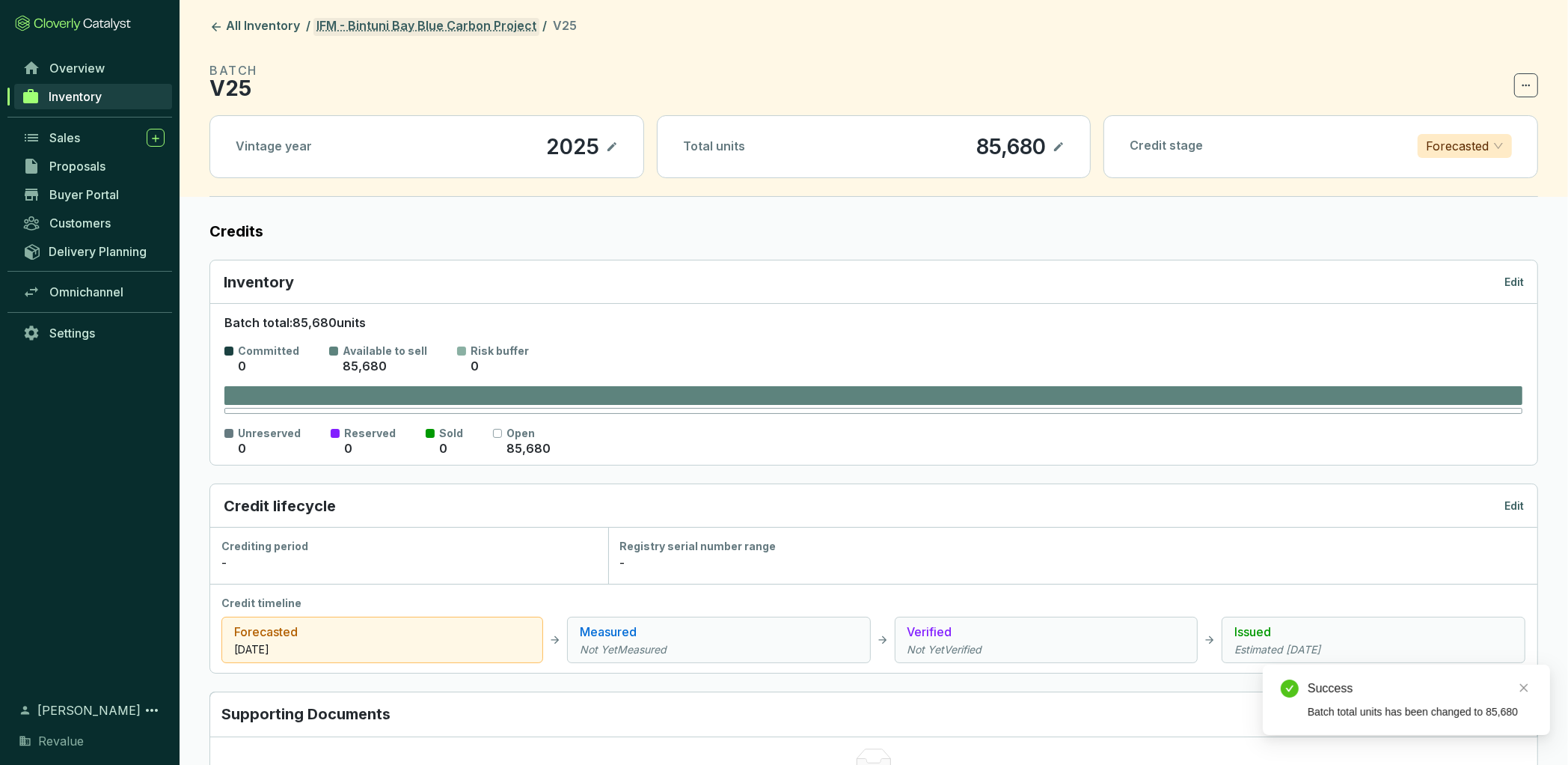
click at [499, 26] on link "IFM - Bintuni Bay Blue Carbon Project" at bounding box center [426, 27] width 226 height 18
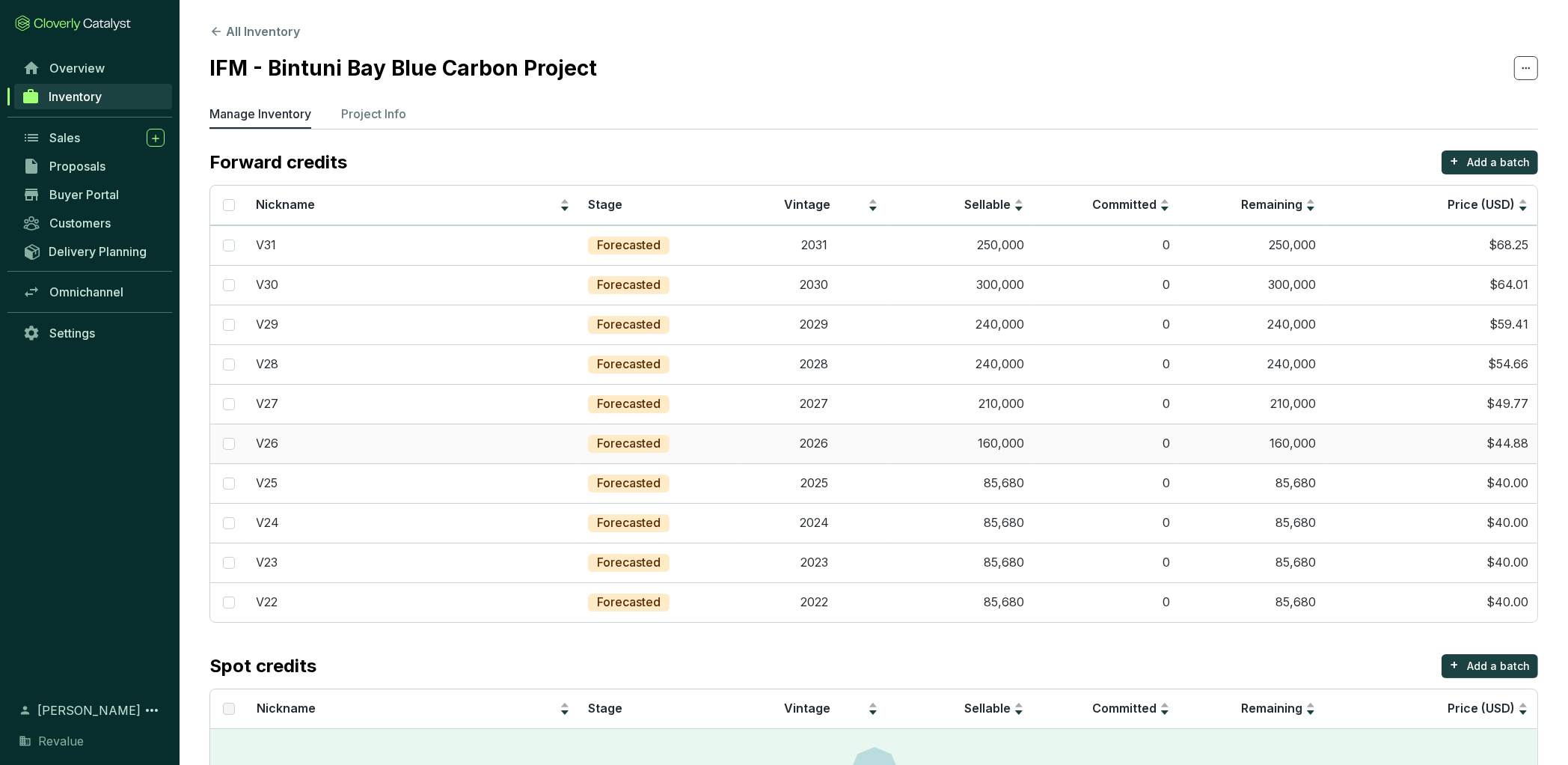
click at [999, 446] on td "160,000" at bounding box center [959, 444] width 146 height 40
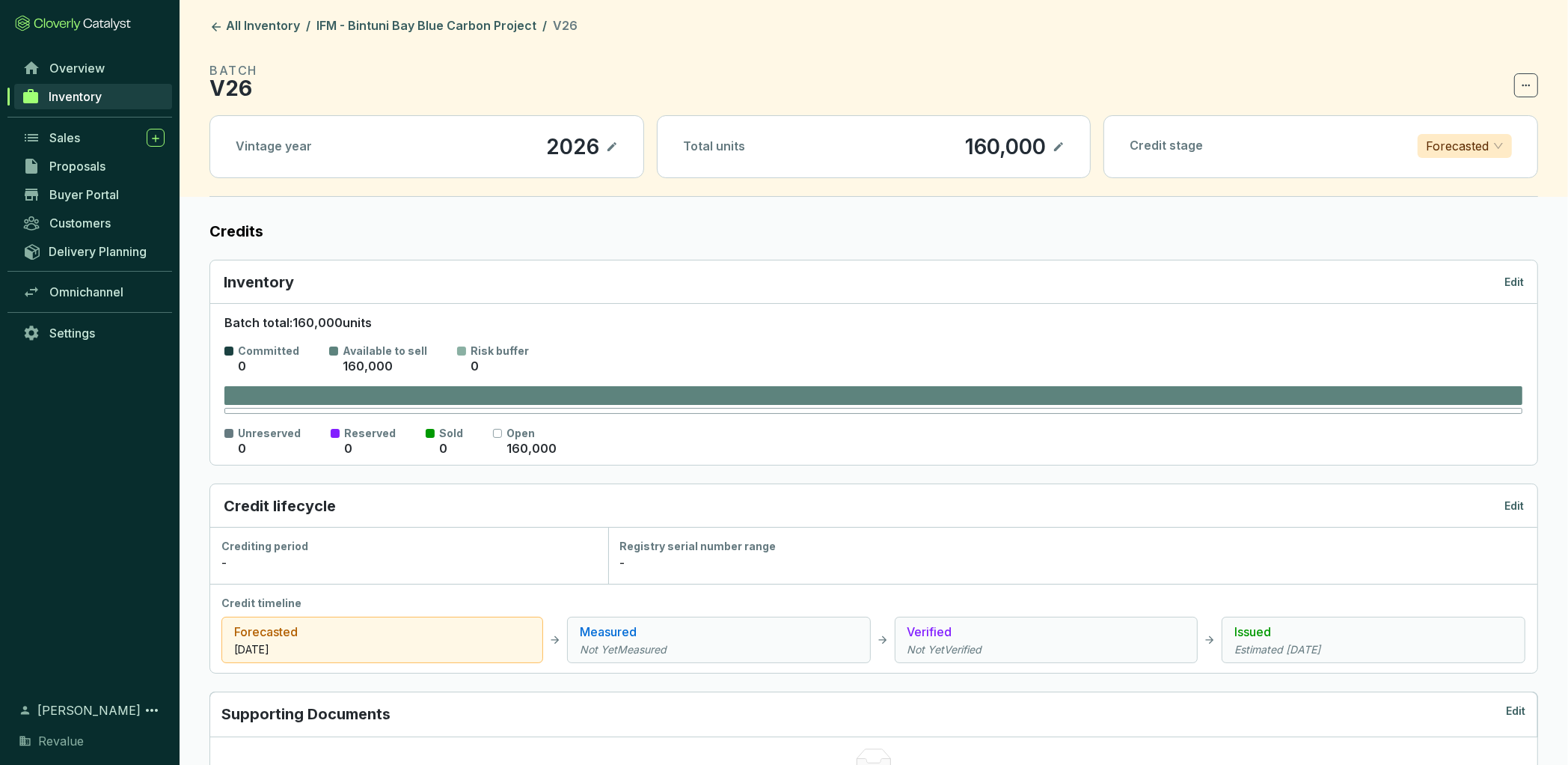
click at [1058, 147] on icon at bounding box center [1058, 146] width 9 height 9
click at [983, 145] on div "160,000" at bounding box center [984, 146] width 89 height 26
click at [1056, 140] on icon at bounding box center [1059, 146] width 12 height 18
click at [476, 33] on link "IFM - Bintuni Bay Blue Carbon Project" at bounding box center [426, 27] width 226 height 18
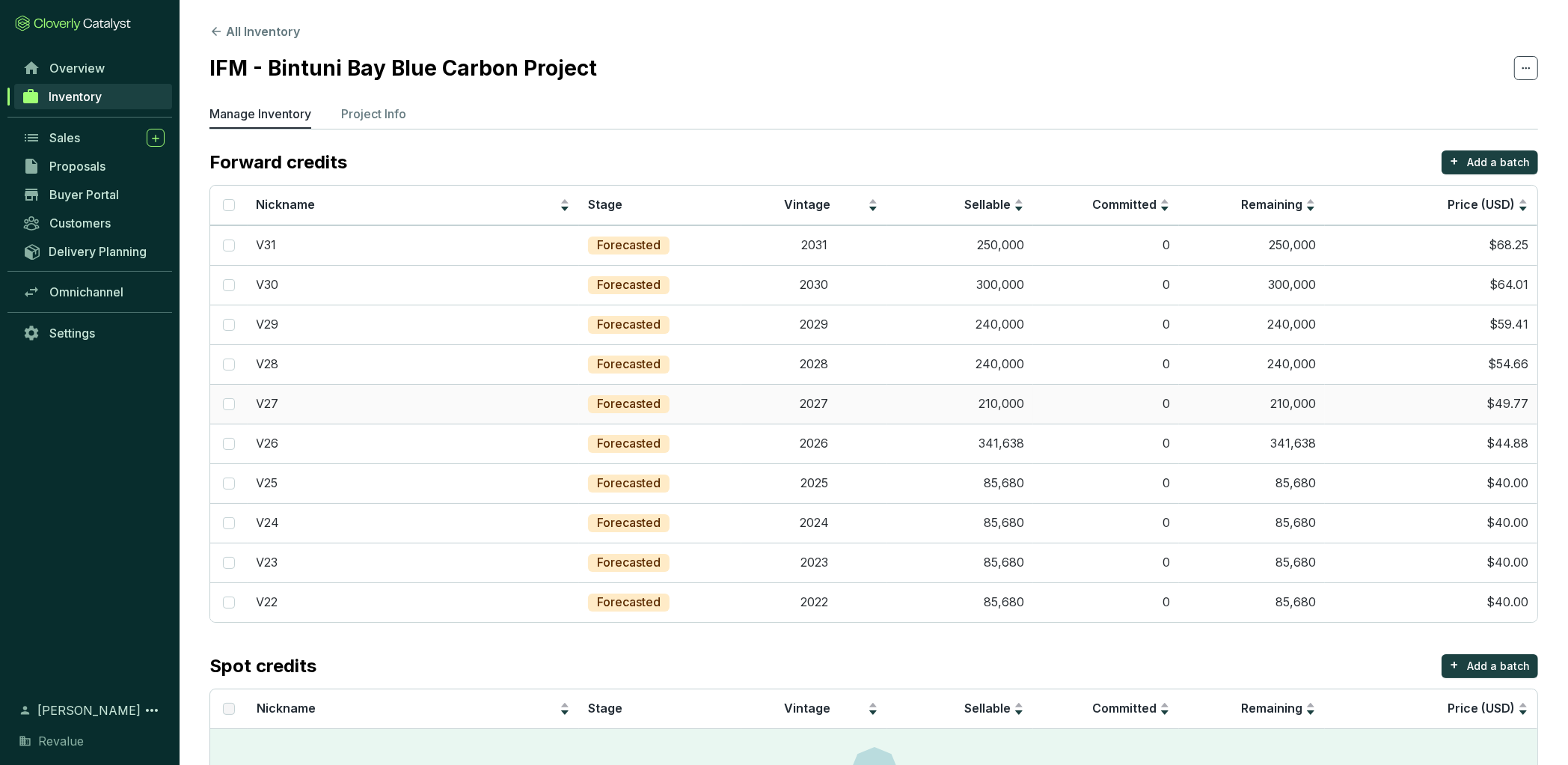
click at [1010, 403] on td "210,000" at bounding box center [959, 403] width 146 height 40
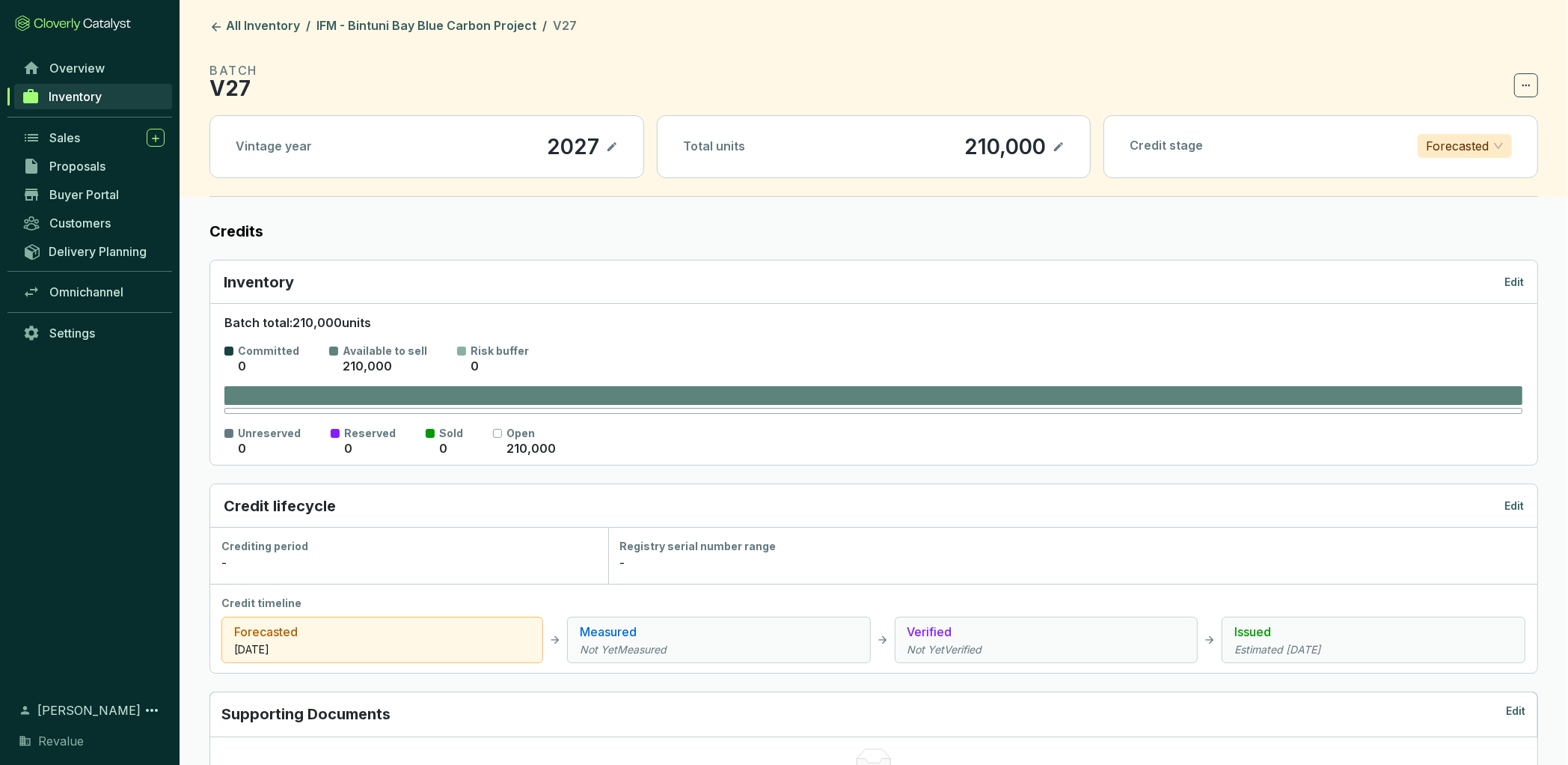
click at [1062, 151] on icon at bounding box center [1059, 146] width 12 height 18
click at [972, 137] on div "210,000" at bounding box center [983, 146] width 89 height 26
click at [1060, 148] on icon at bounding box center [1059, 146] width 12 height 18
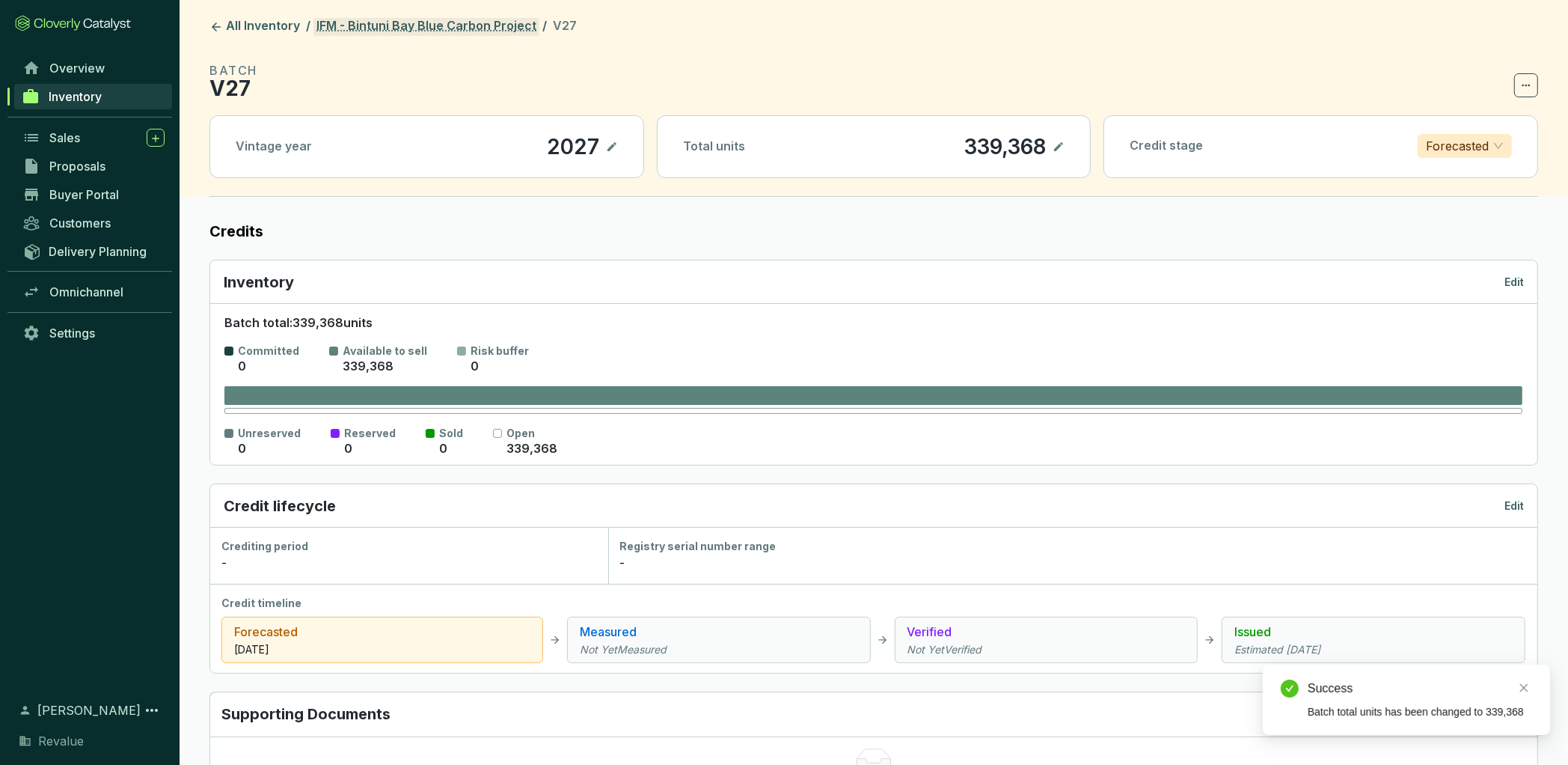
click at [388, 33] on link "IFM - Bintuni Bay Blue Carbon Project" at bounding box center [426, 27] width 226 height 18
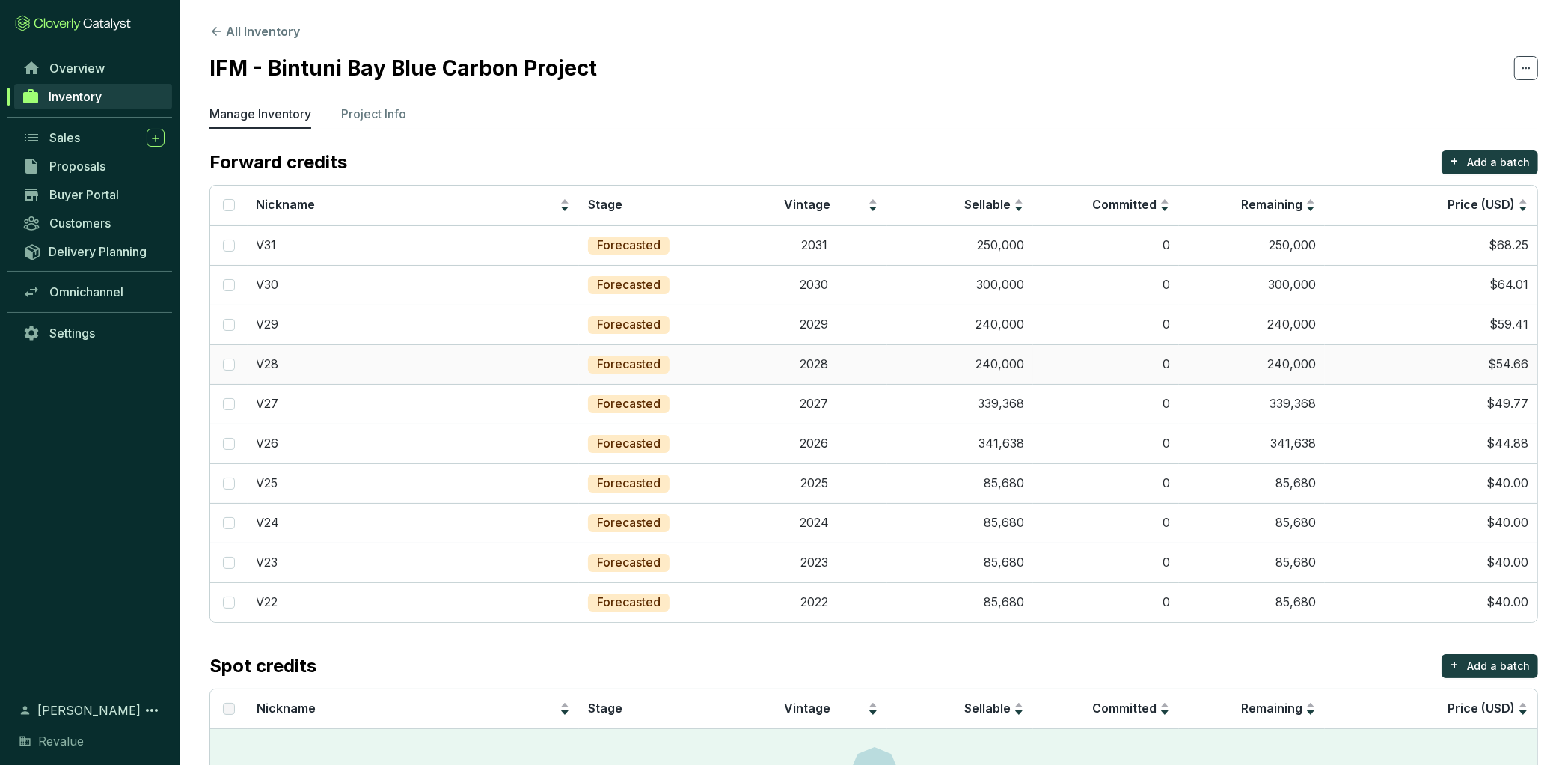
click at [1005, 360] on td "240,000" at bounding box center [959, 364] width 146 height 40
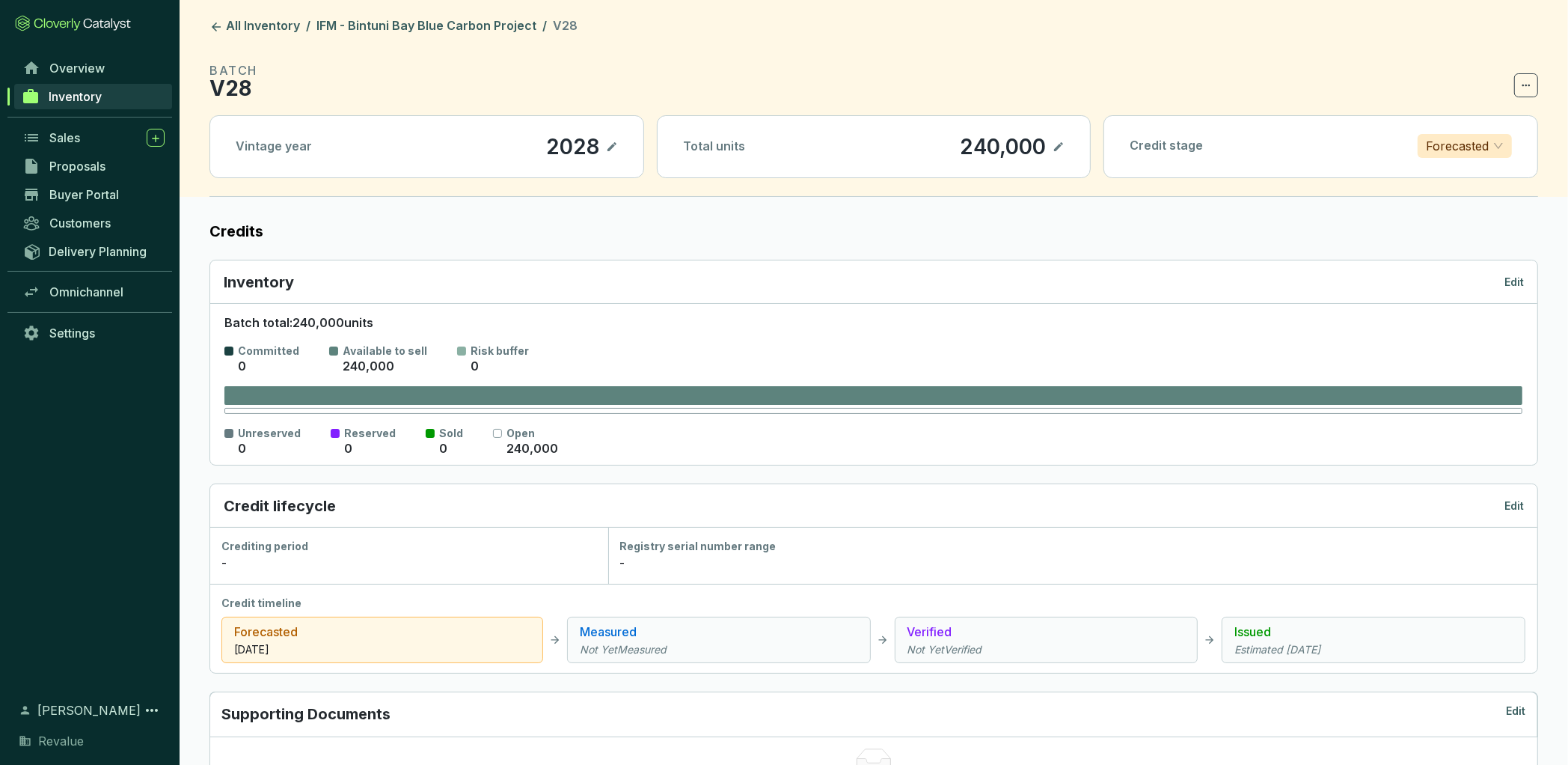
click at [1055, 151] on icon at bounding box center [1059, 146] width 12 height 18
click at [993, 153] on div "240,000" at bounding box center [982, 146] width 93 height 26
click at [1058, 144] on icon at bounding box center [1059, 146] width 12 height 18
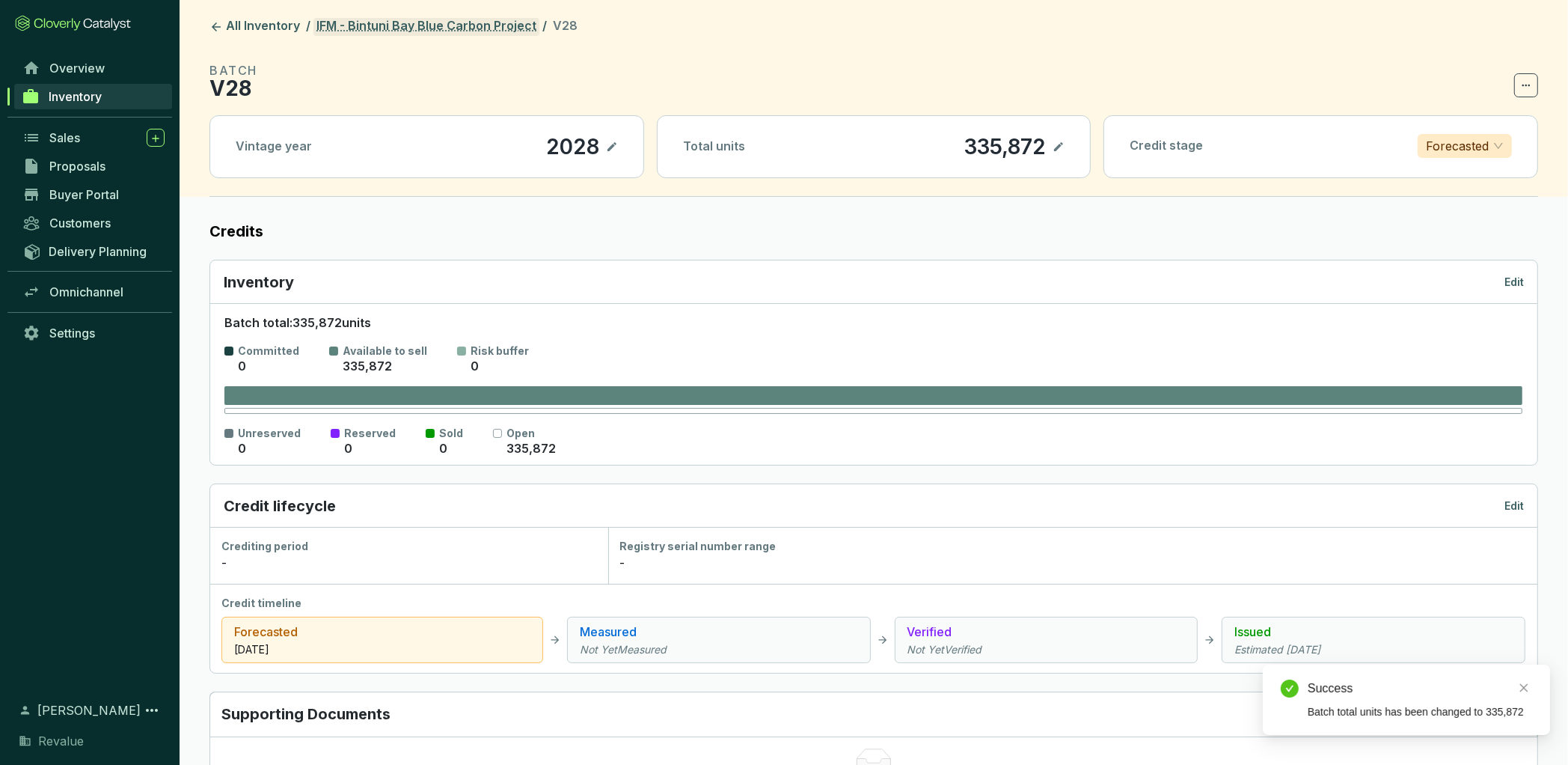
click at [471, 21] on link "IFM - Bintuni Bay Blue Carbon Project" at bounding box center [426, 27] width 226 height 18
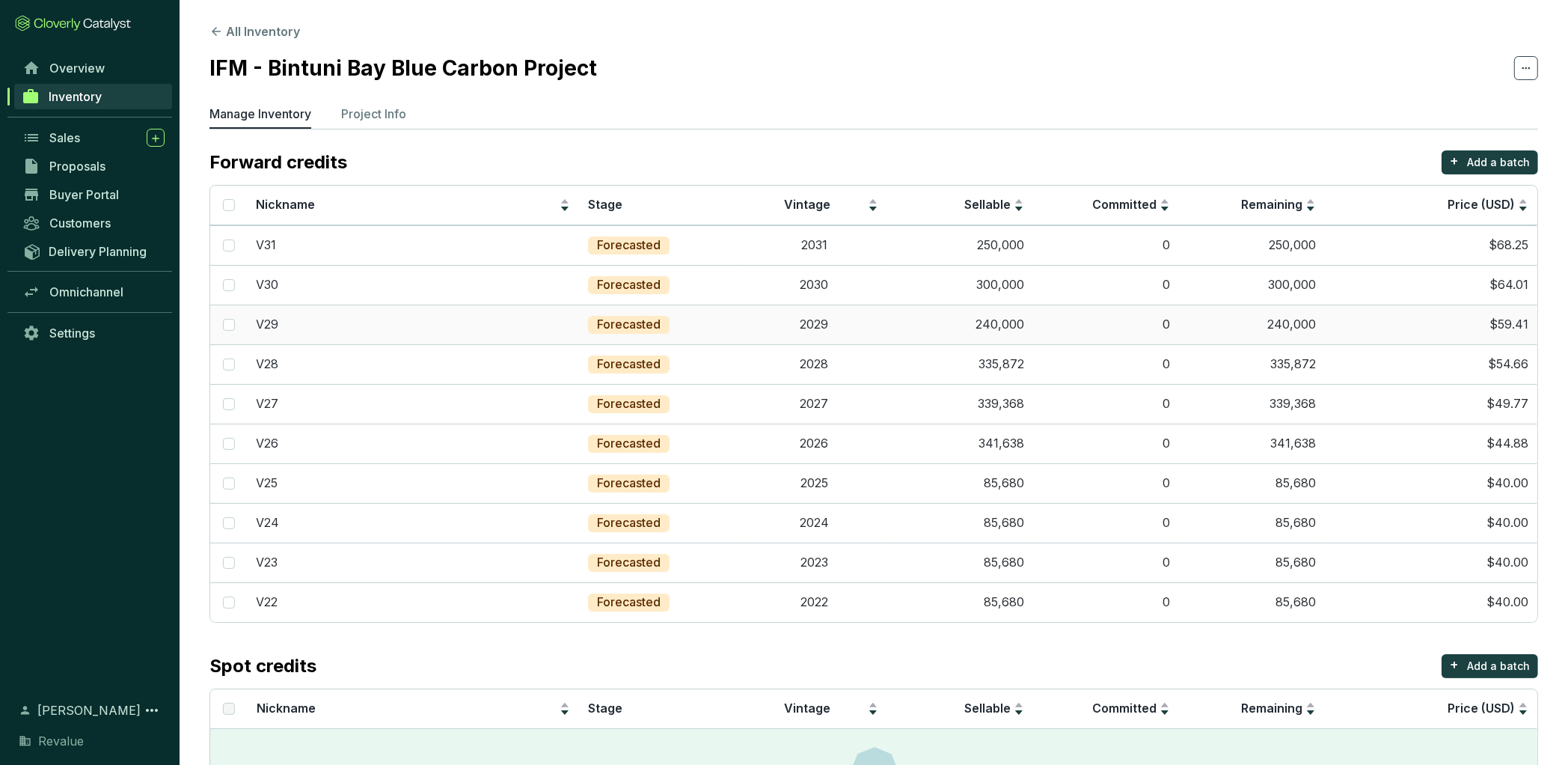
click at [1000, 322] on td "240,000" at bounding box center [959, 324] width 146 height 40
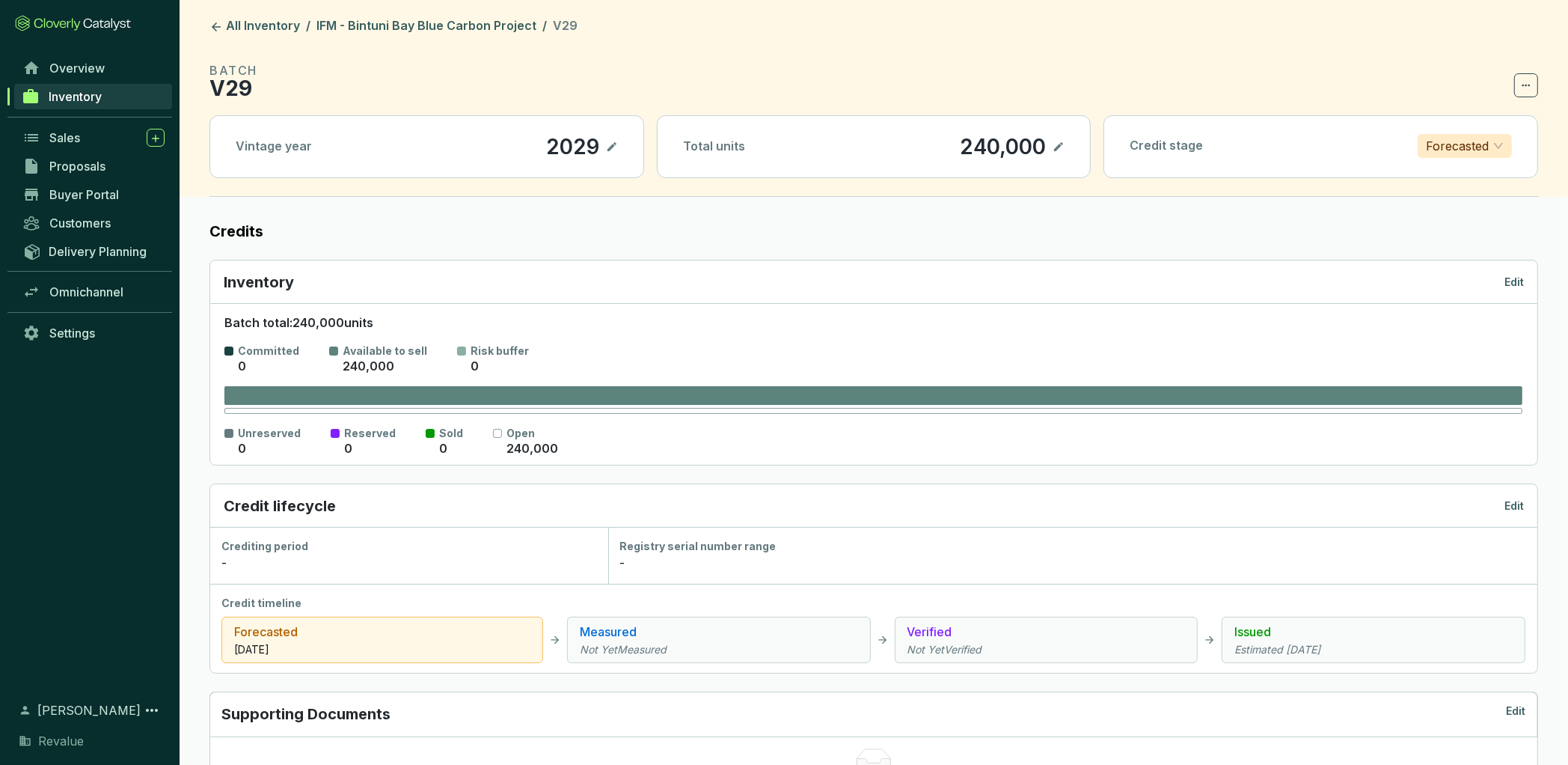
click at [1052, 145] on section "240,000" at bounding box center [1012, 146] width 106 height 26
click at [1058, 149] on icon at bounding box center [1059, 146] width 12 height 18
click at [1004, 147] on div "240,000" at bounding box center [982, 146] width 93 height 26
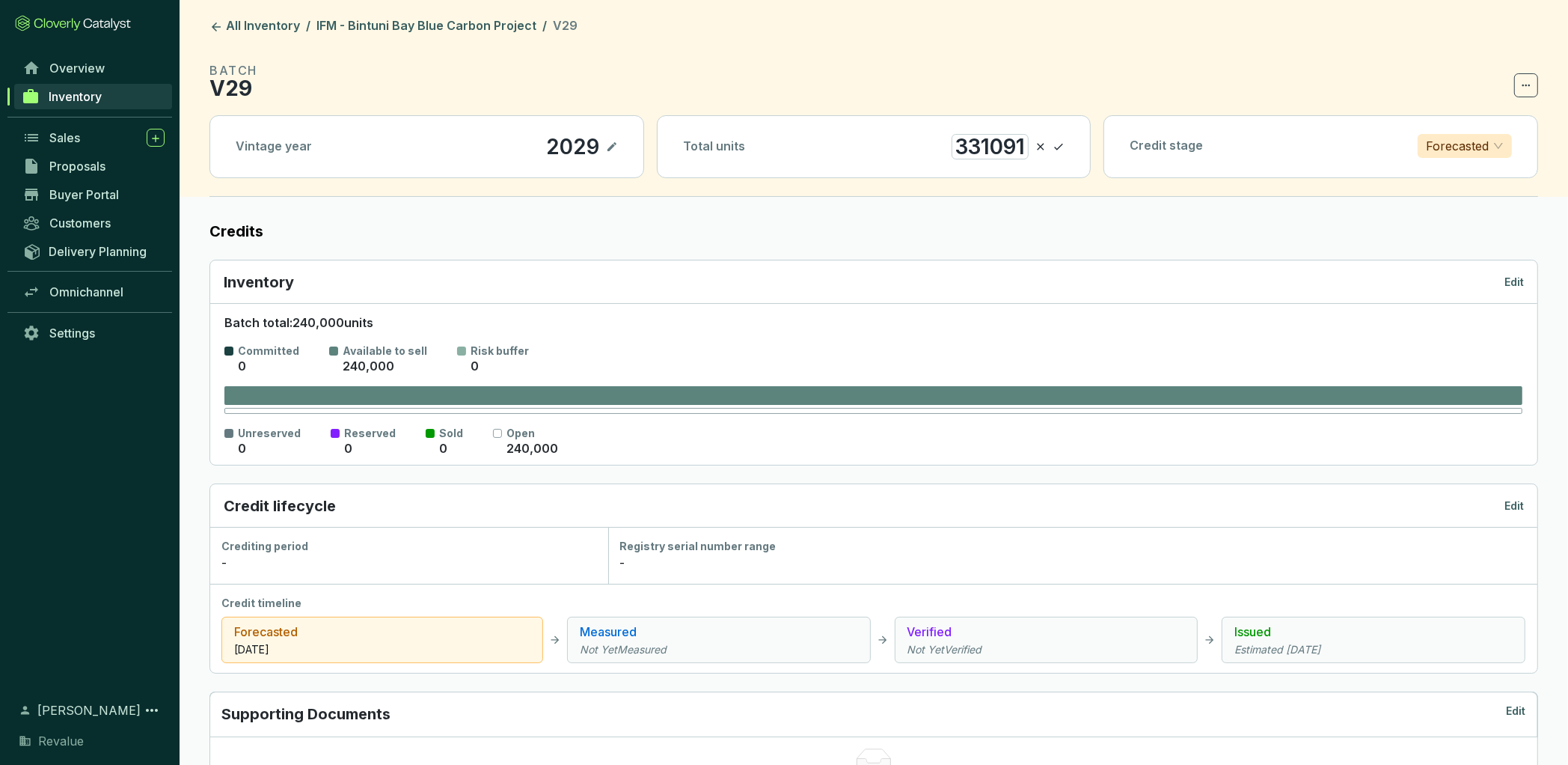
click at [1057, 141] on icon at bounding box center [1059, 146] width 12 height 18
click at [432, 16] on header "All Inventory / IFM - Bintuni Bay Blue Carbon Project / V29 BATCH V29 Vintage y…" at bounding box center [874, 98] width 1389 height 196
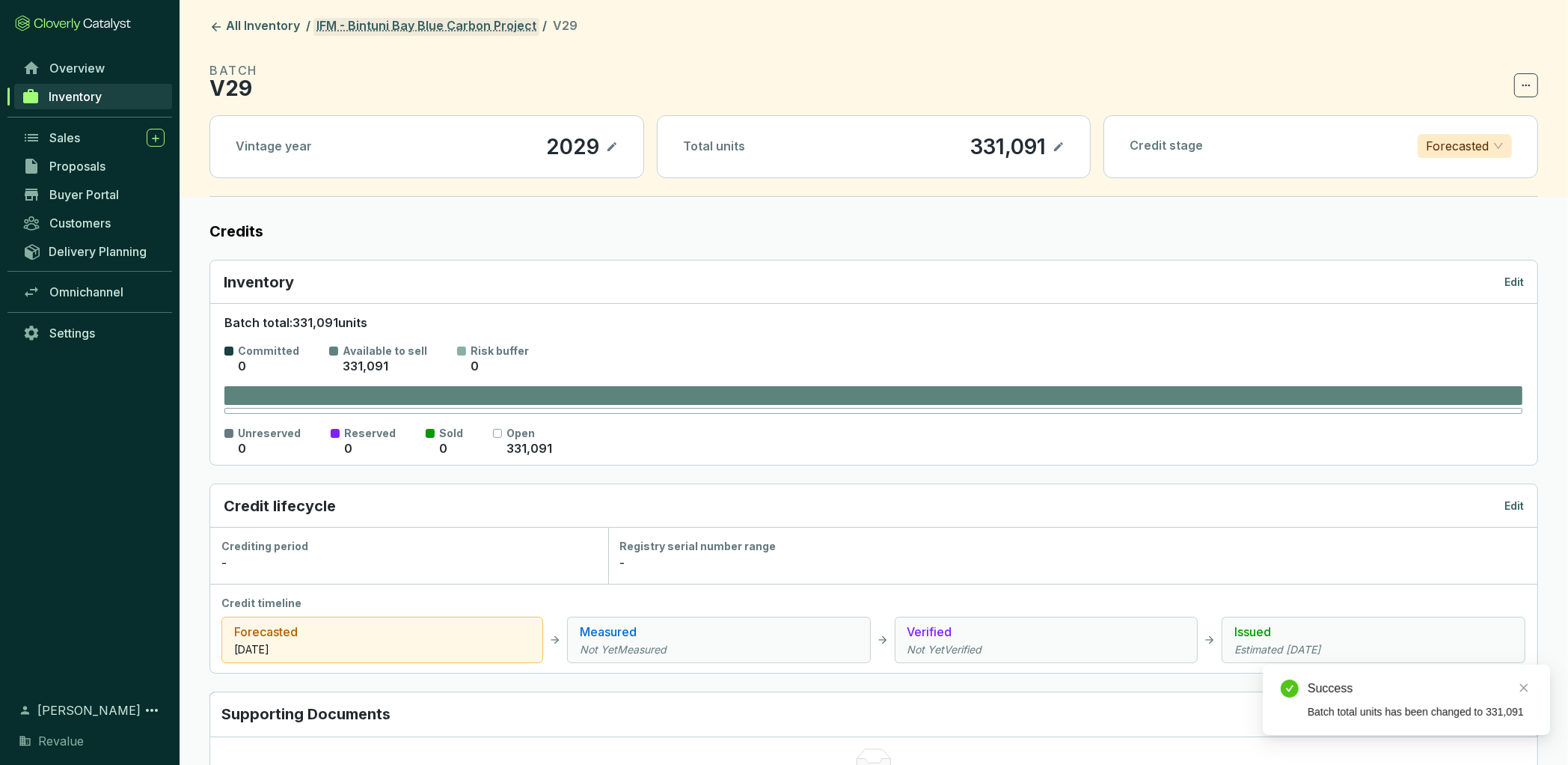
click at [432, 24] on link "IFM - Bintuni Bay Blue Carbon Project" at bounding box center [426, 27] width 226 height 18
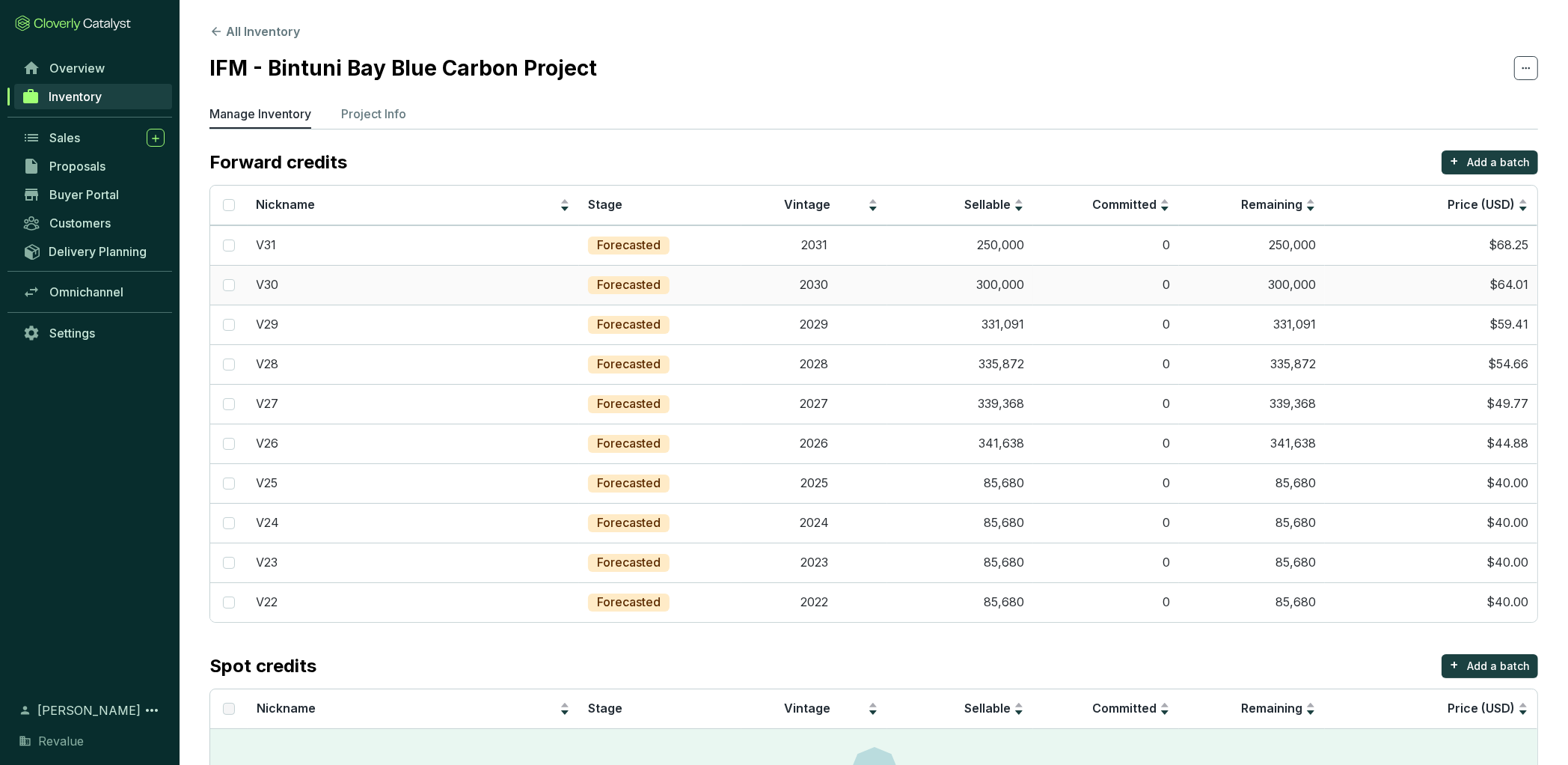
click at [994, 283] on td "300,000" at bounding box center [959, 285] width 146 height 40
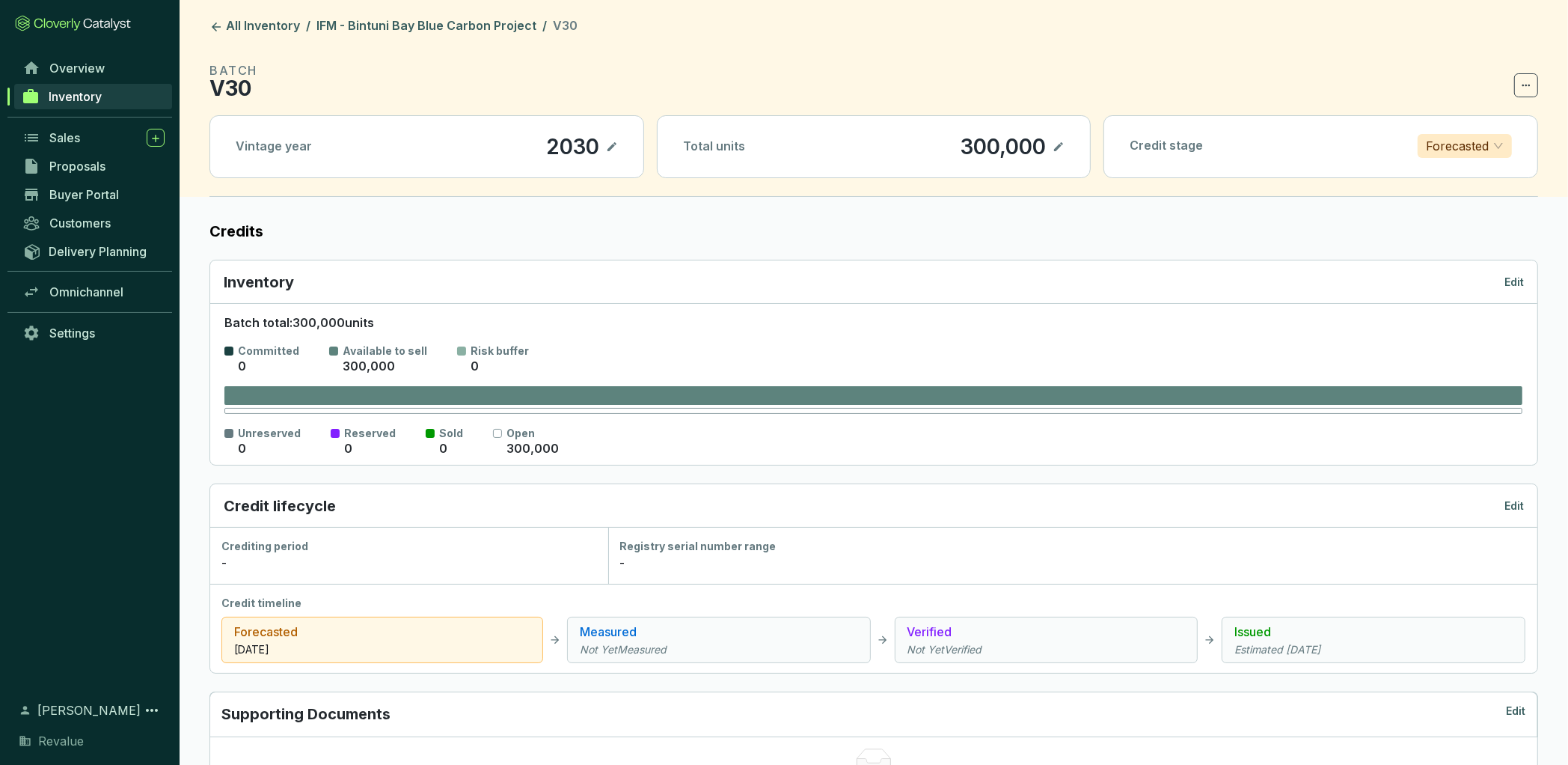
click at [1056, 145] on icon at bounding box center [1059, 146] width 12 height 18
click at [984, 151] on div "300,000" at bounding box center [981, 146] width 93 height 26
click at [1062, 147] on icon at bounding box center [1059, 146] width 12 height 18
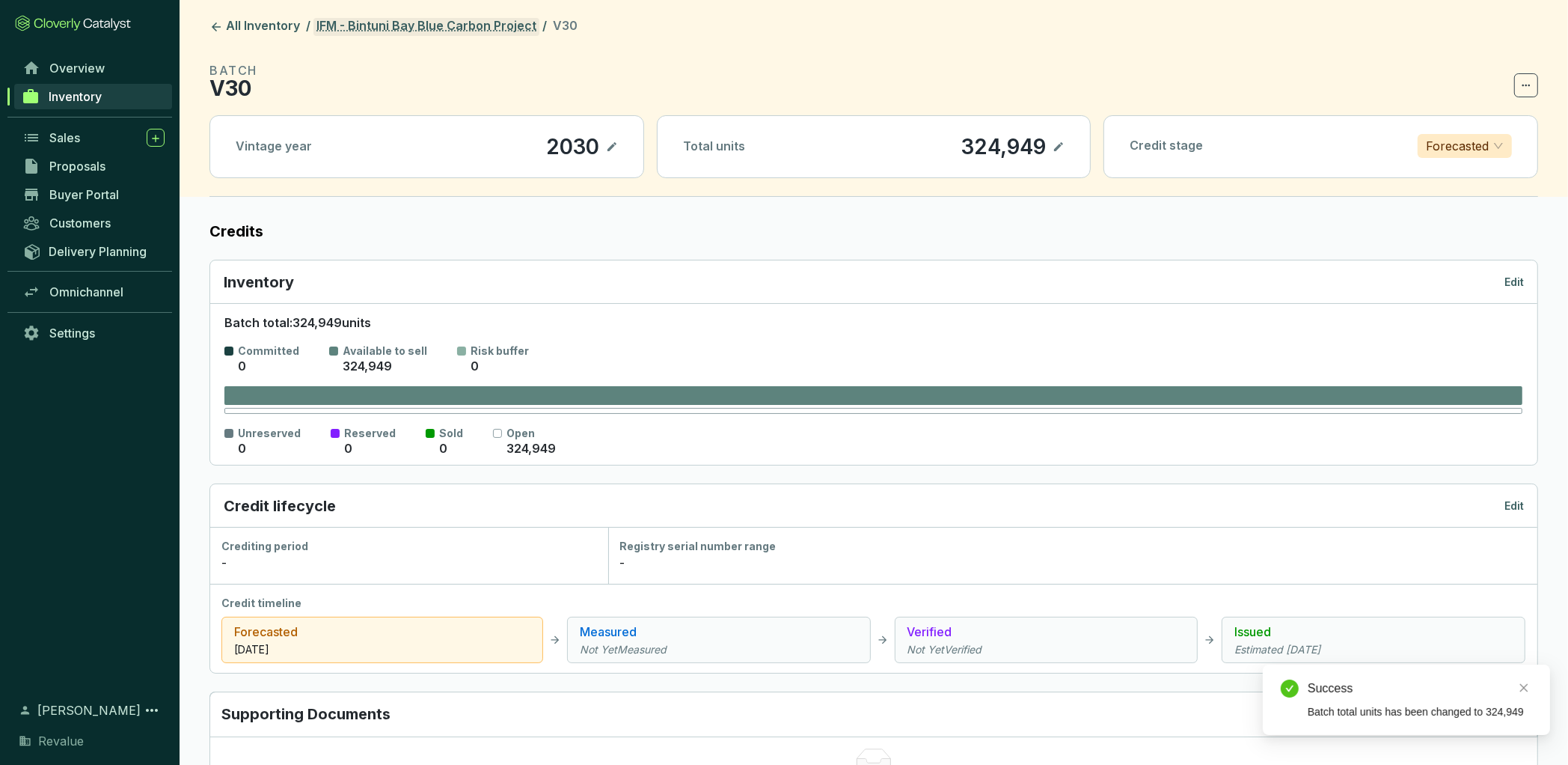
click at [412, 25] on link "IFM - Bintuni Bay Blue Carbon Project" at bounding box center [426, 27] width 226 height 18
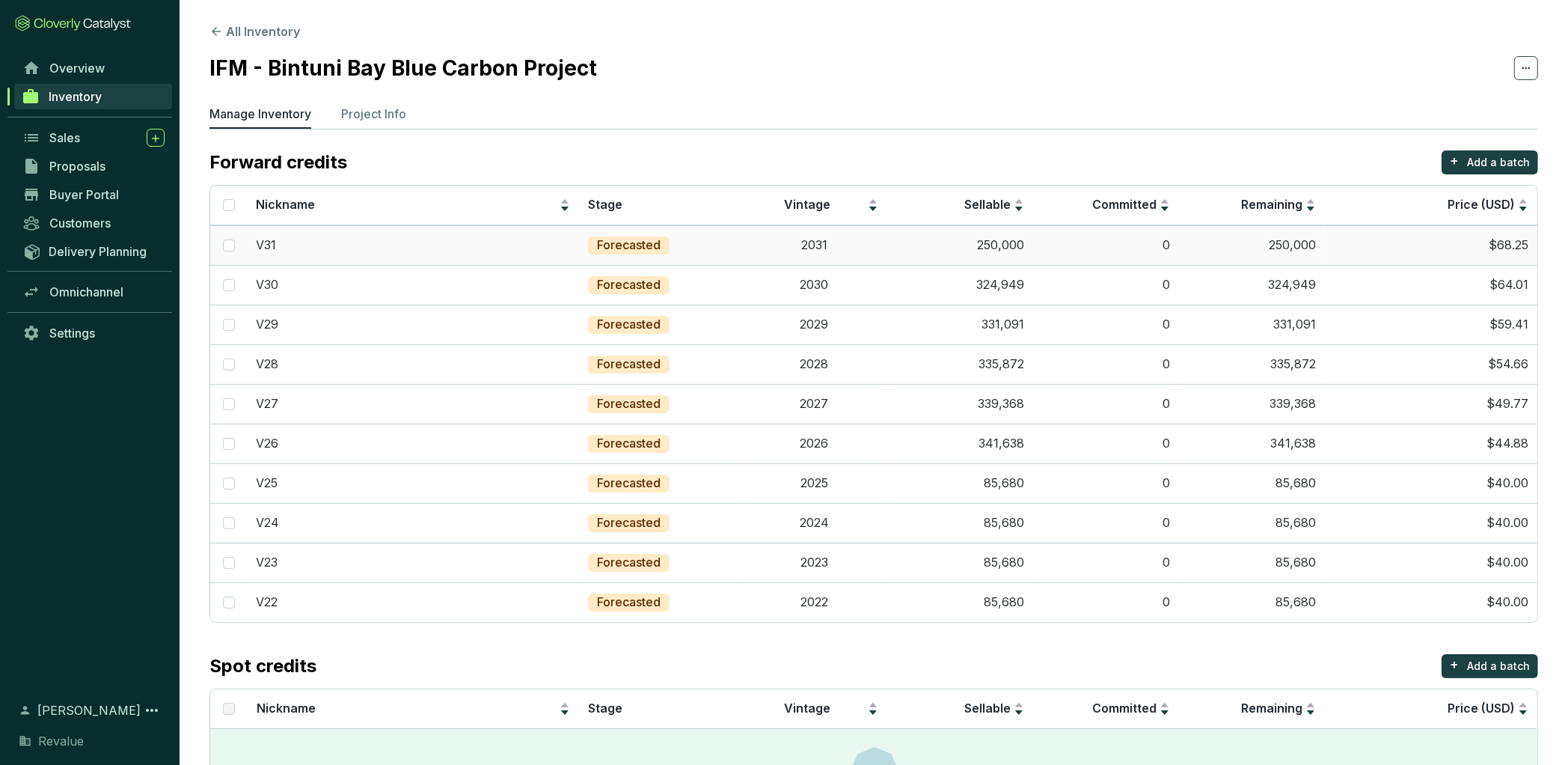
click at [1002, 244] on td "250,000" at bounding box center [959, 245] width 146 height 40
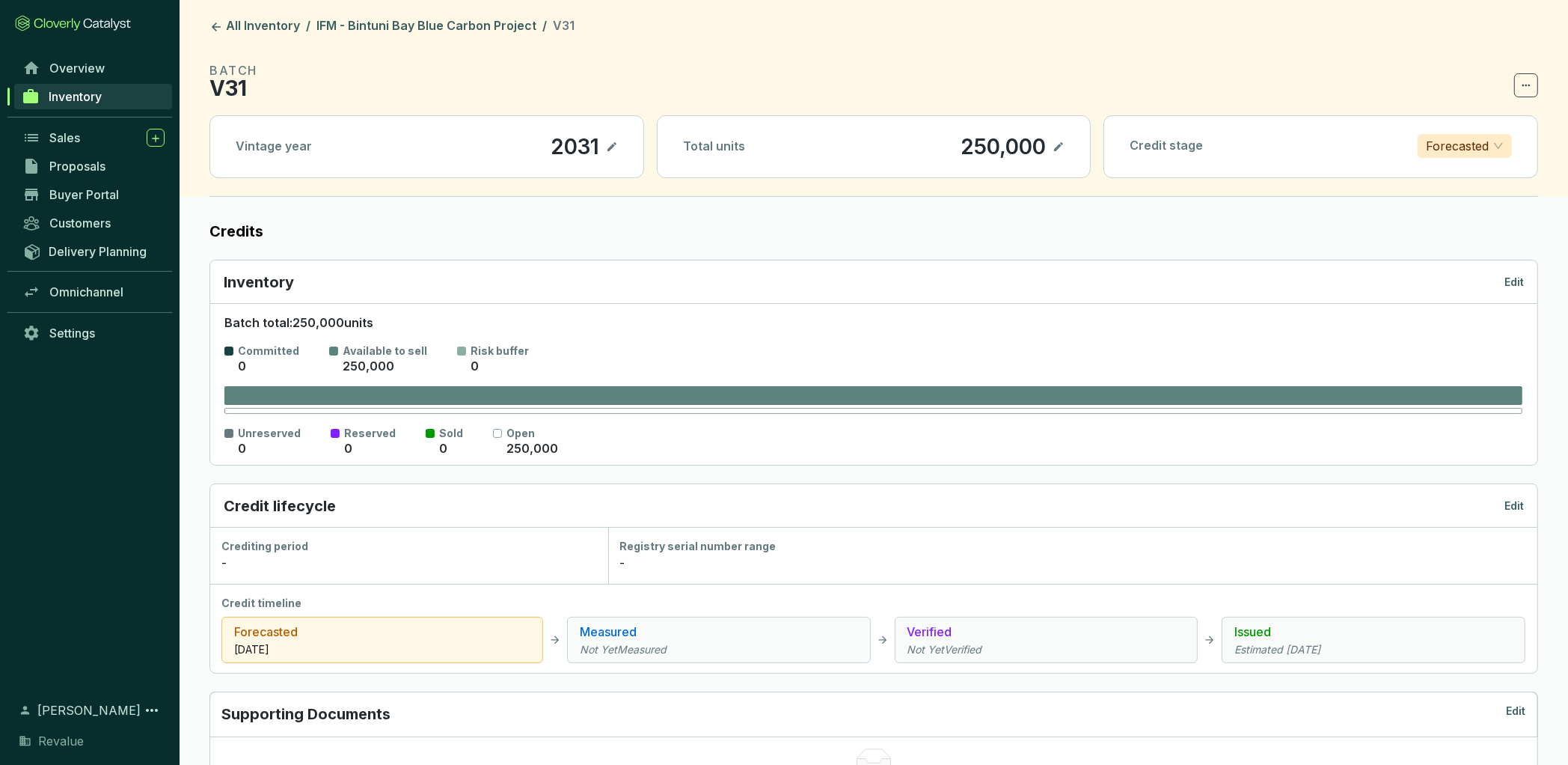
click at [1056, 148] on icon at bounding box center [1058, 146] width 9 height 9
click at [959, 145] on div "250,000" at bounding box center [981, 146] width 93 height 26
click at [1060, 146] on icon at bounding box center [1059, 147] width 9 height 7
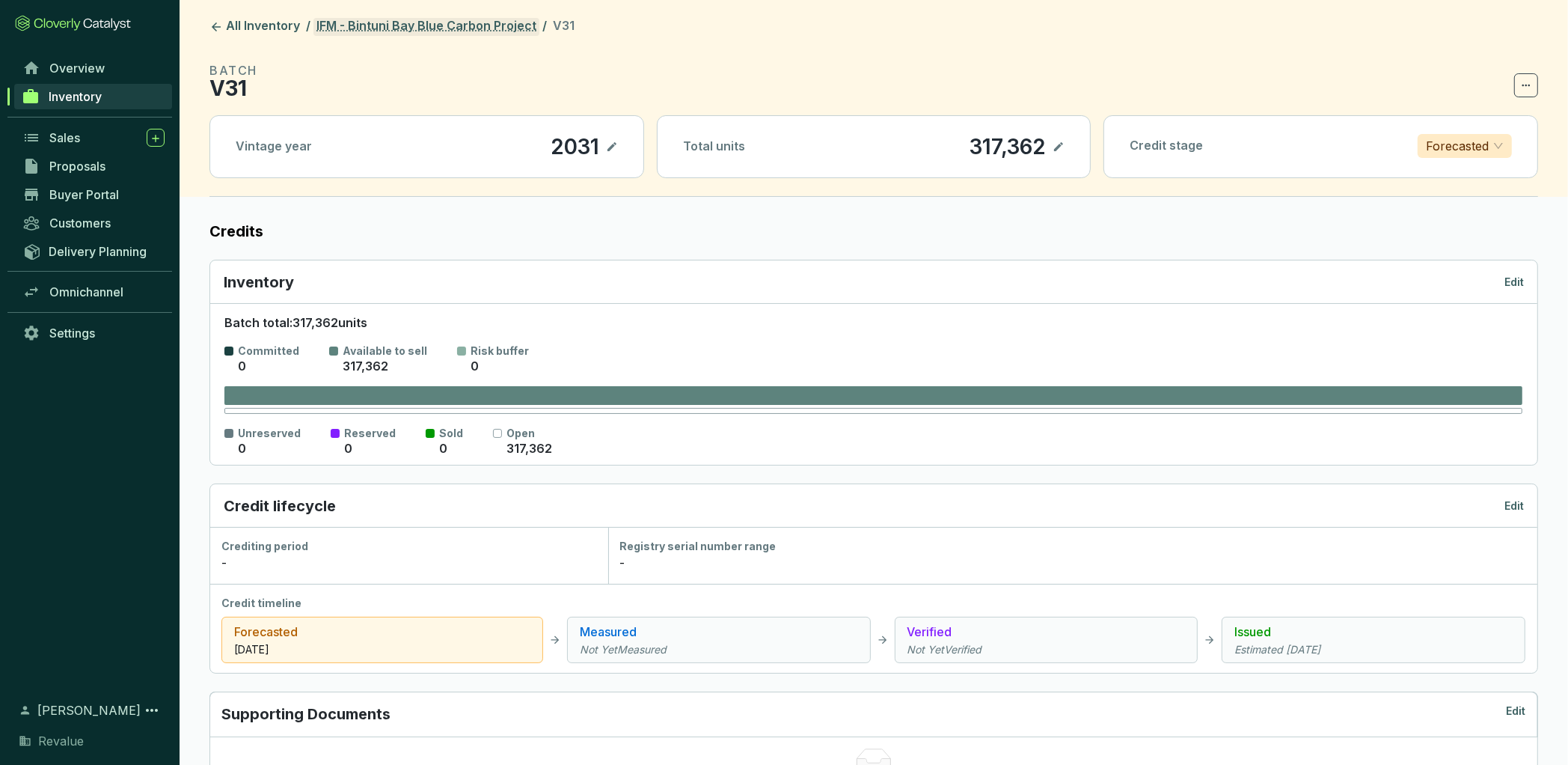
click at [425, 24] on link "IFM - Bintuni Bay Blue Carbon Project" at bounding box center [426, 27] width 226 height 18
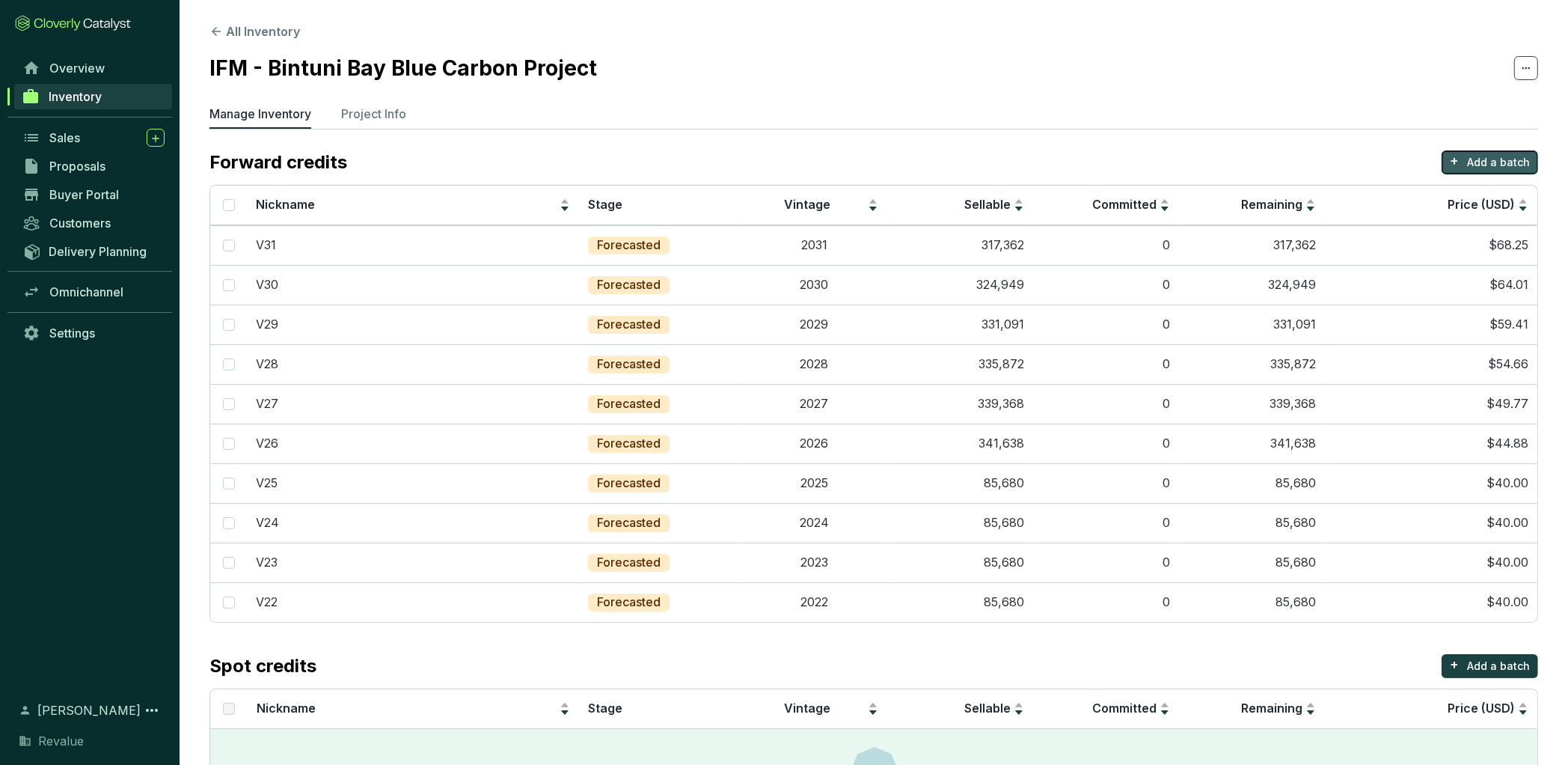
click at [1483, 170] on button "+ Add a batch" at bounding box center [1490, 162] width 96 height 24
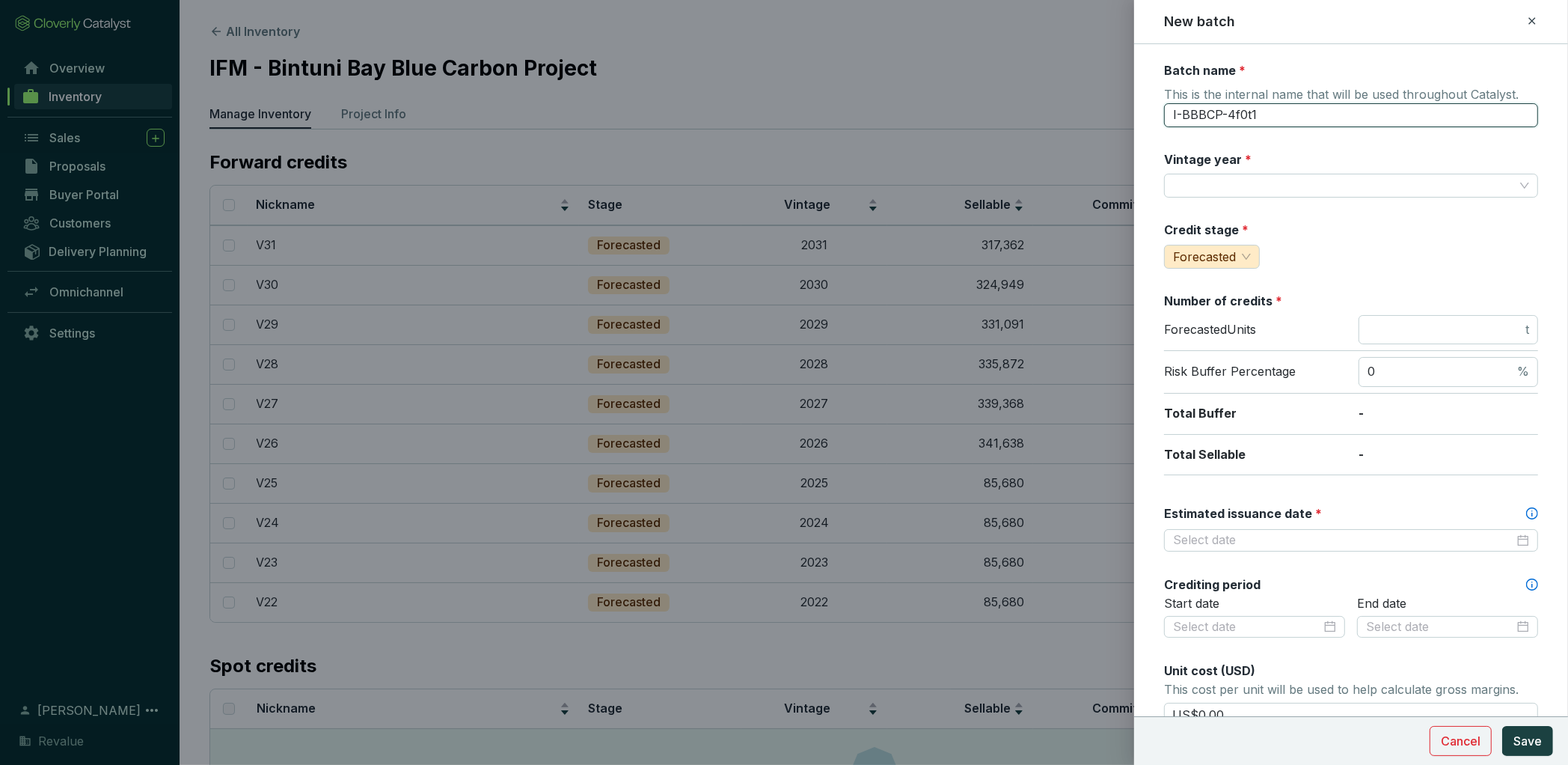
click at [1284, 110] on input "I-BBBCP-4f0t1" at bounding box center [1351, 114] width 374 height 24
type input "V32"
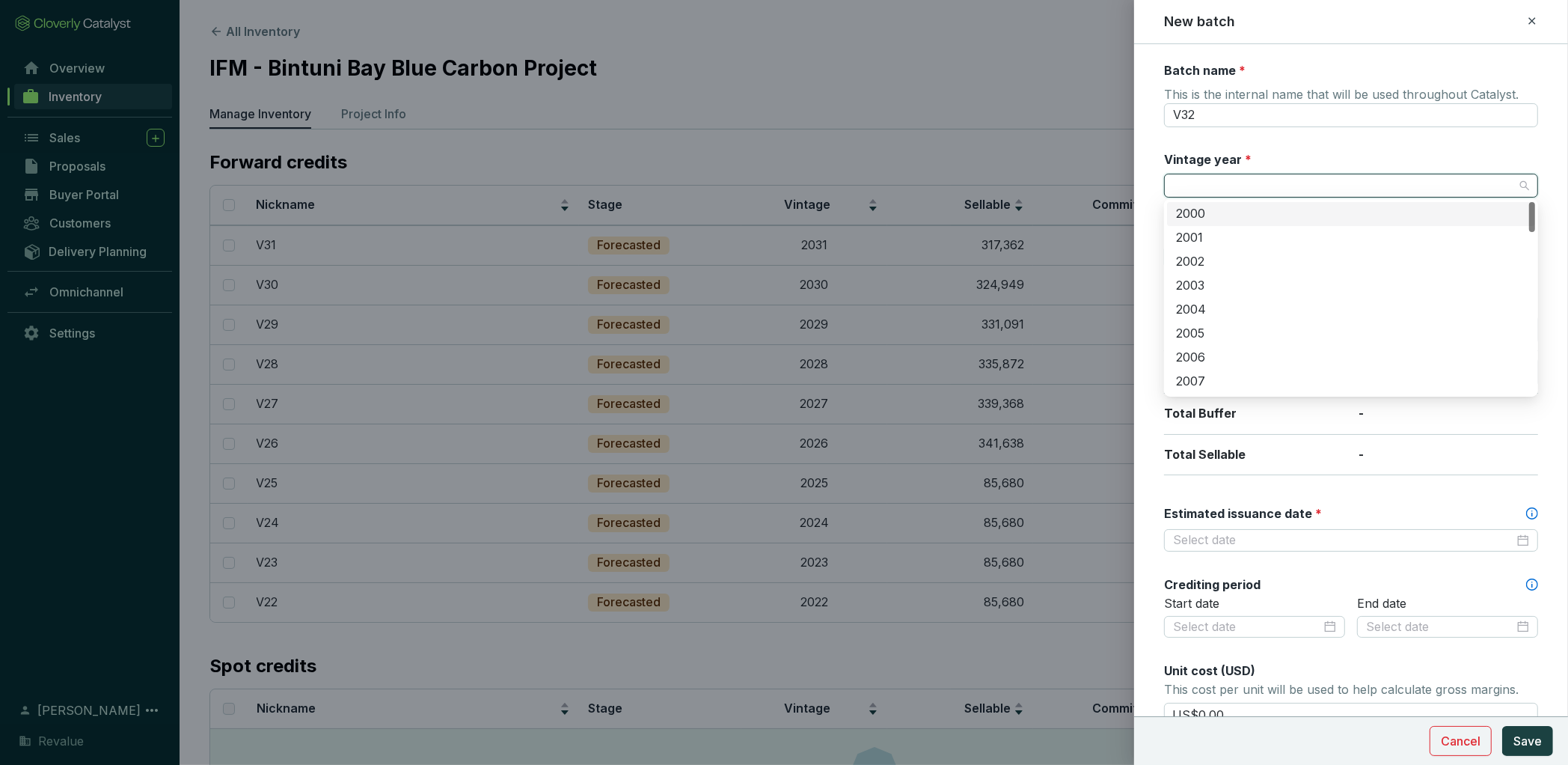
click at [1311, 176] on input "Vintage year *" at bounding box center [1344, 186] width 341 height 23
type input "2032"
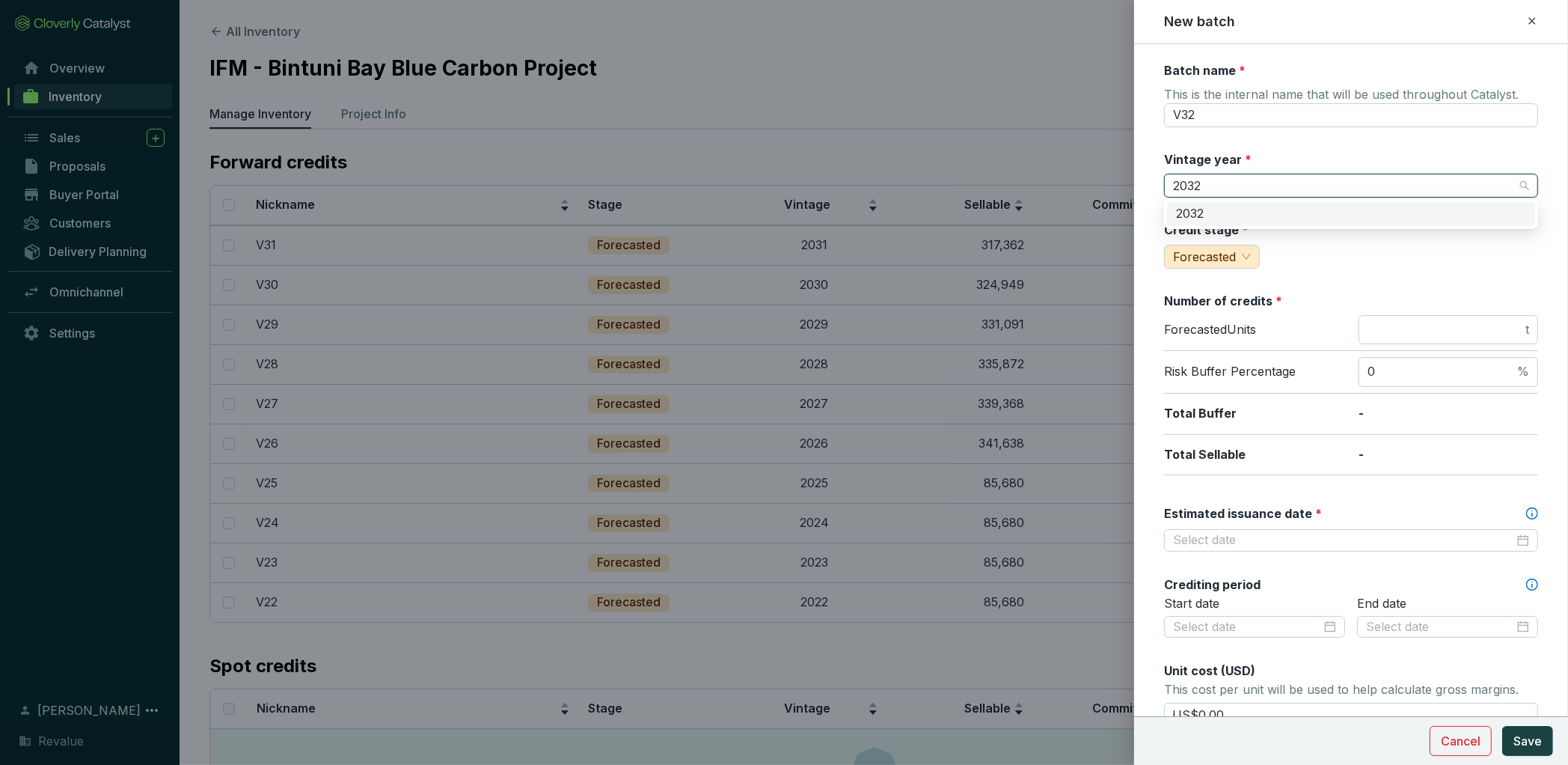
click at [1372, 219] on div "2032" at bounding box center [1351, 214] width 350 height 16
click at [1405, 306] on div "Number of credits *" at bounding box center [1351, 300] width 374 height 16
click at [1401, 332] on input "number" at bounding box center [1445, 329] width 155 height 16
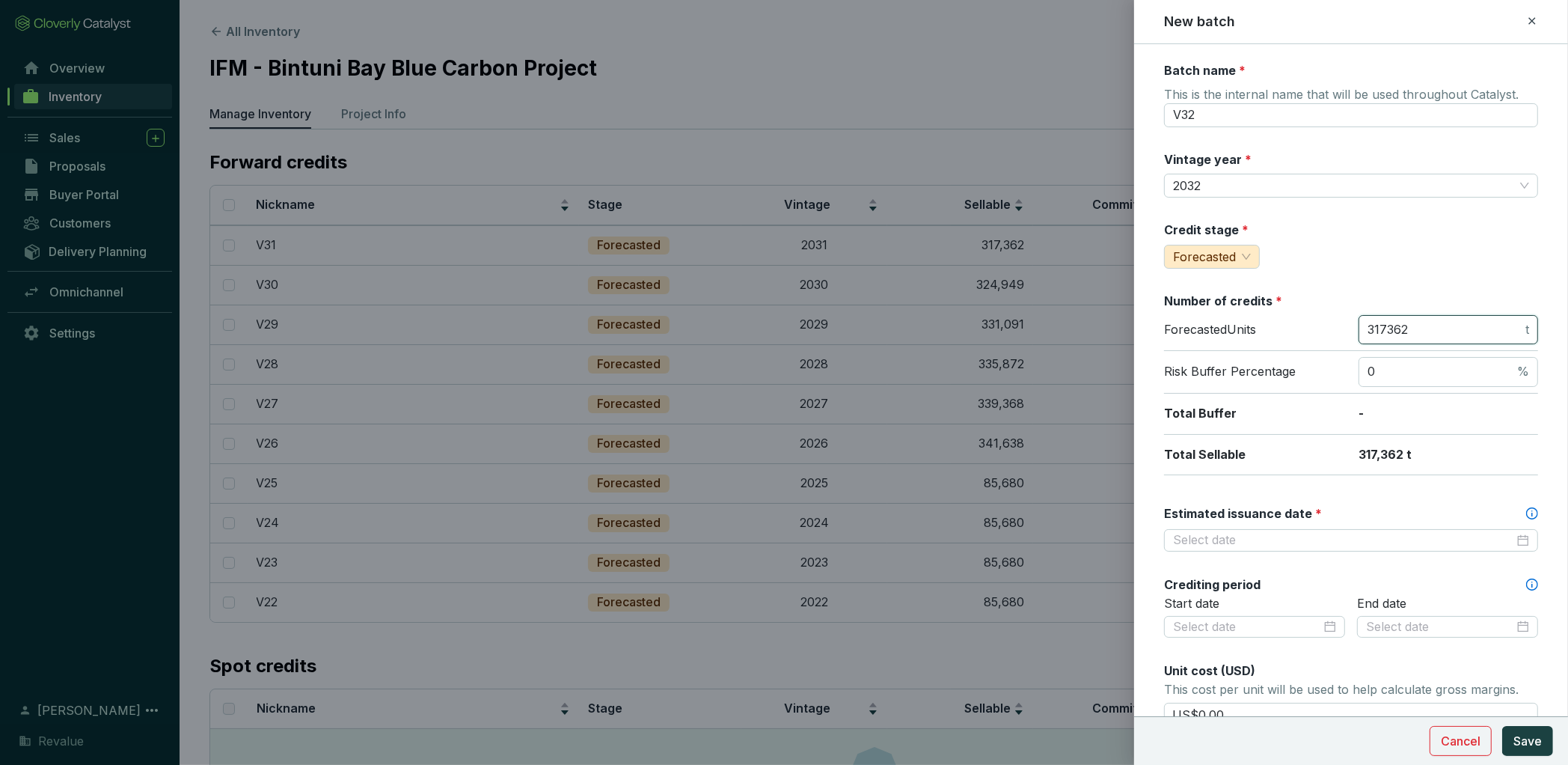
scroll to position [144, 0]
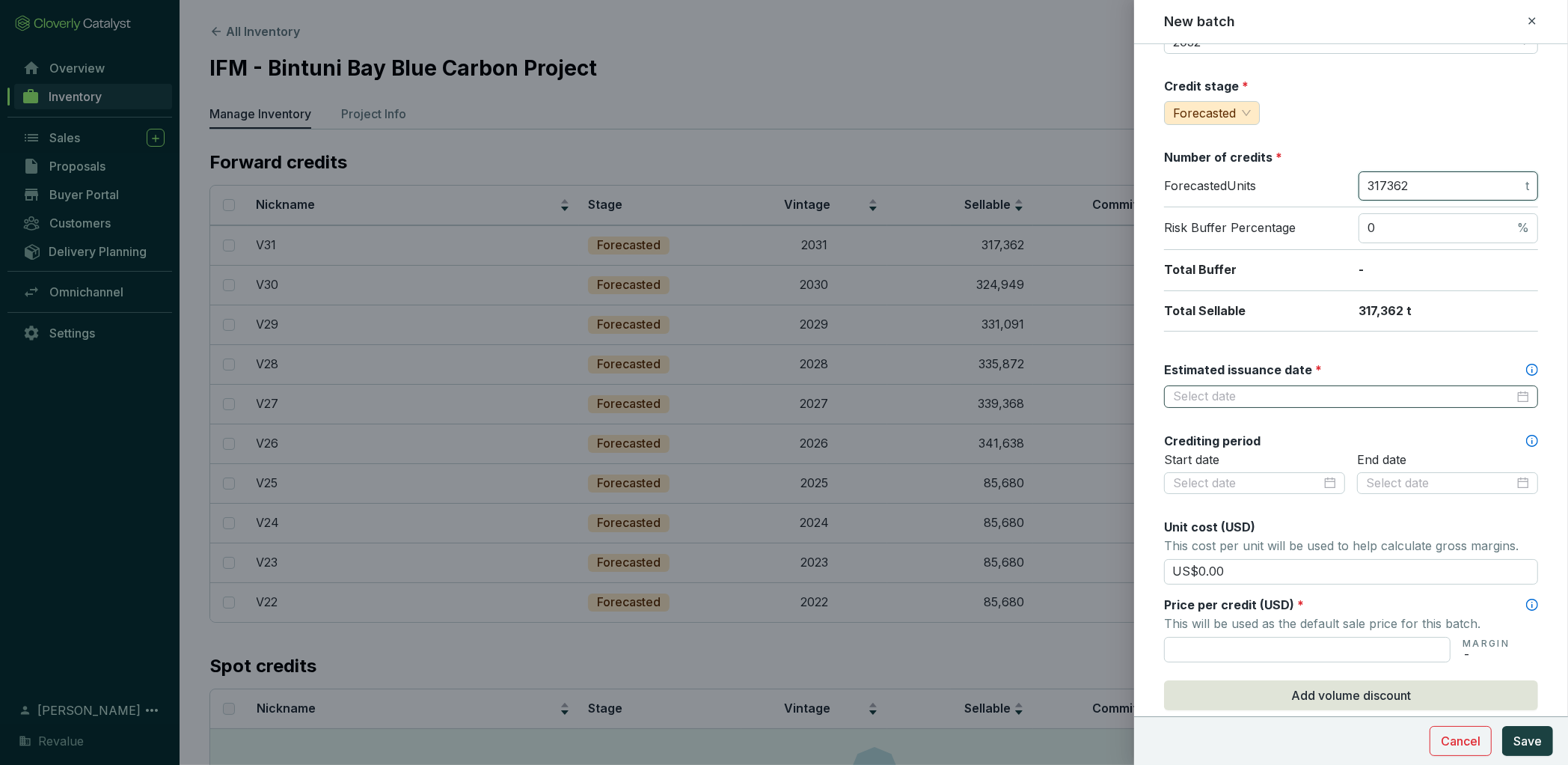
type input "317362"
click at [1290, 393] on input "Estimated issuance date *" at bounding box center [1344, 396] width 341 height 16
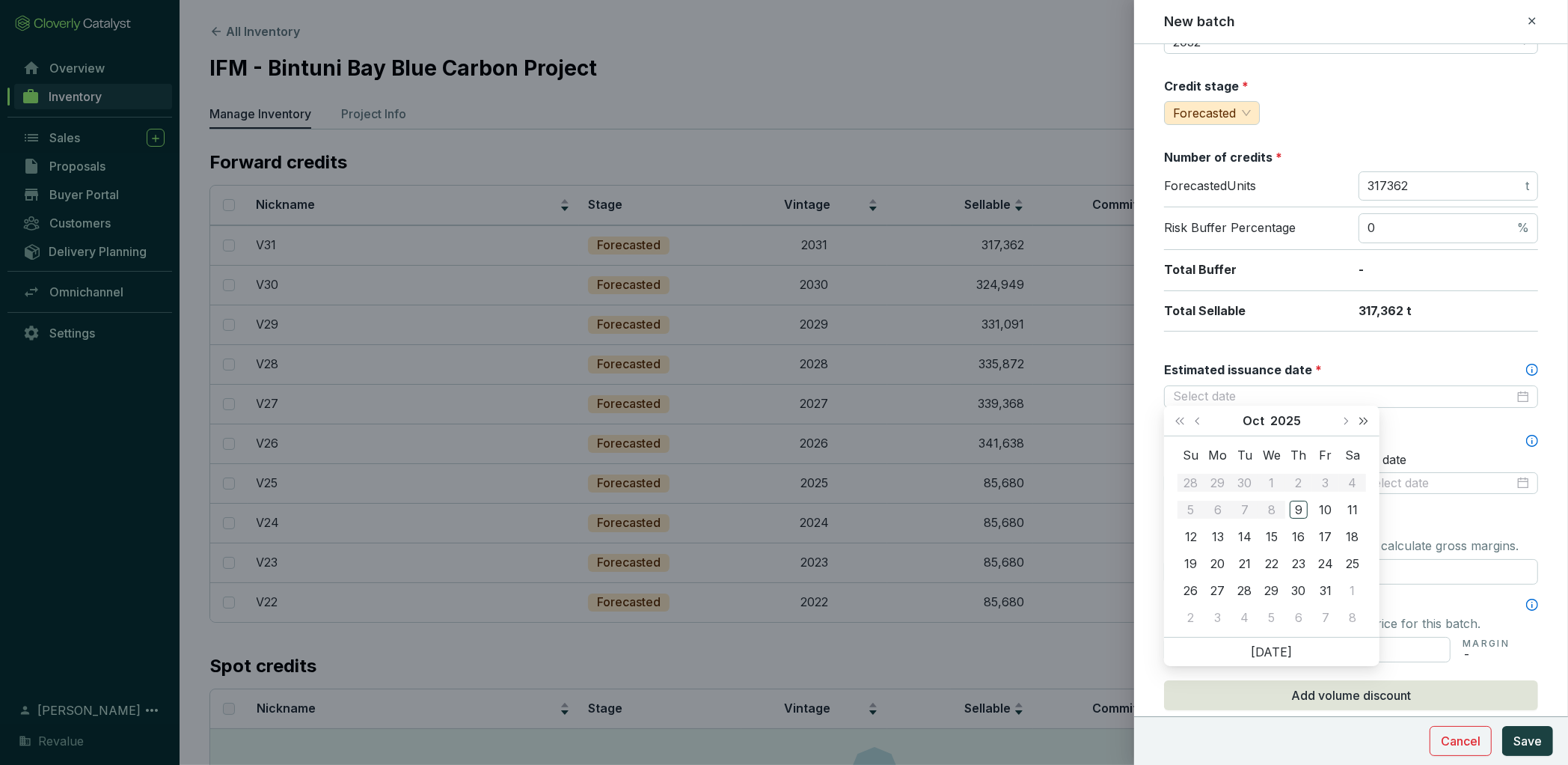
click at [1365, 424] on button "Next year (Control + right)" at bounding box center [1364, 420] width 19 height 30
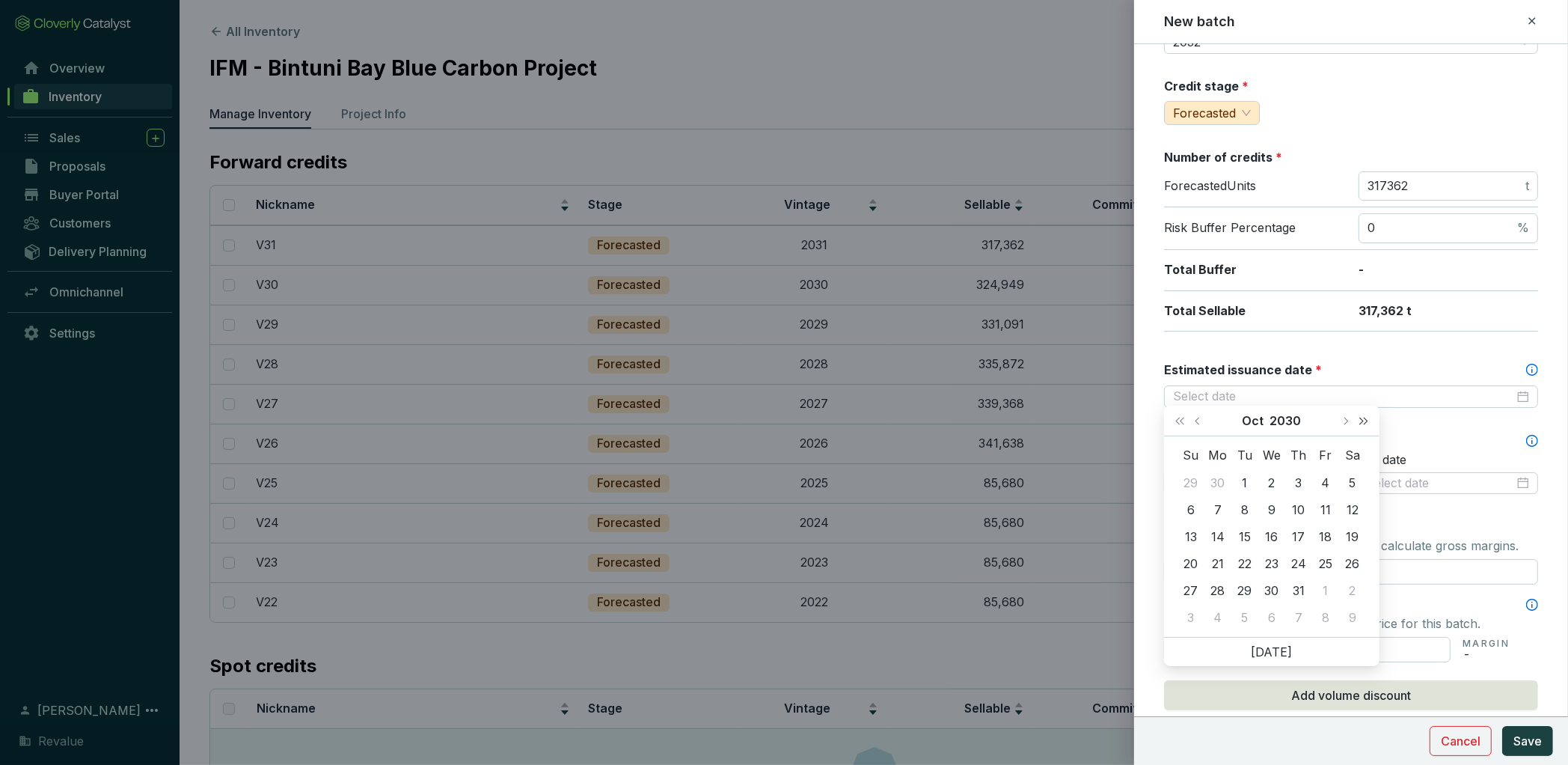
click at [1365, 424] on button "Next year (Control + right)" at bounding box center [1364, 420] width 19 height 30
click at [1346, 420] on span "Next month (PageDown)" at bounding box center [1346, 421] width 8 height 8
type input "2033-01-06"
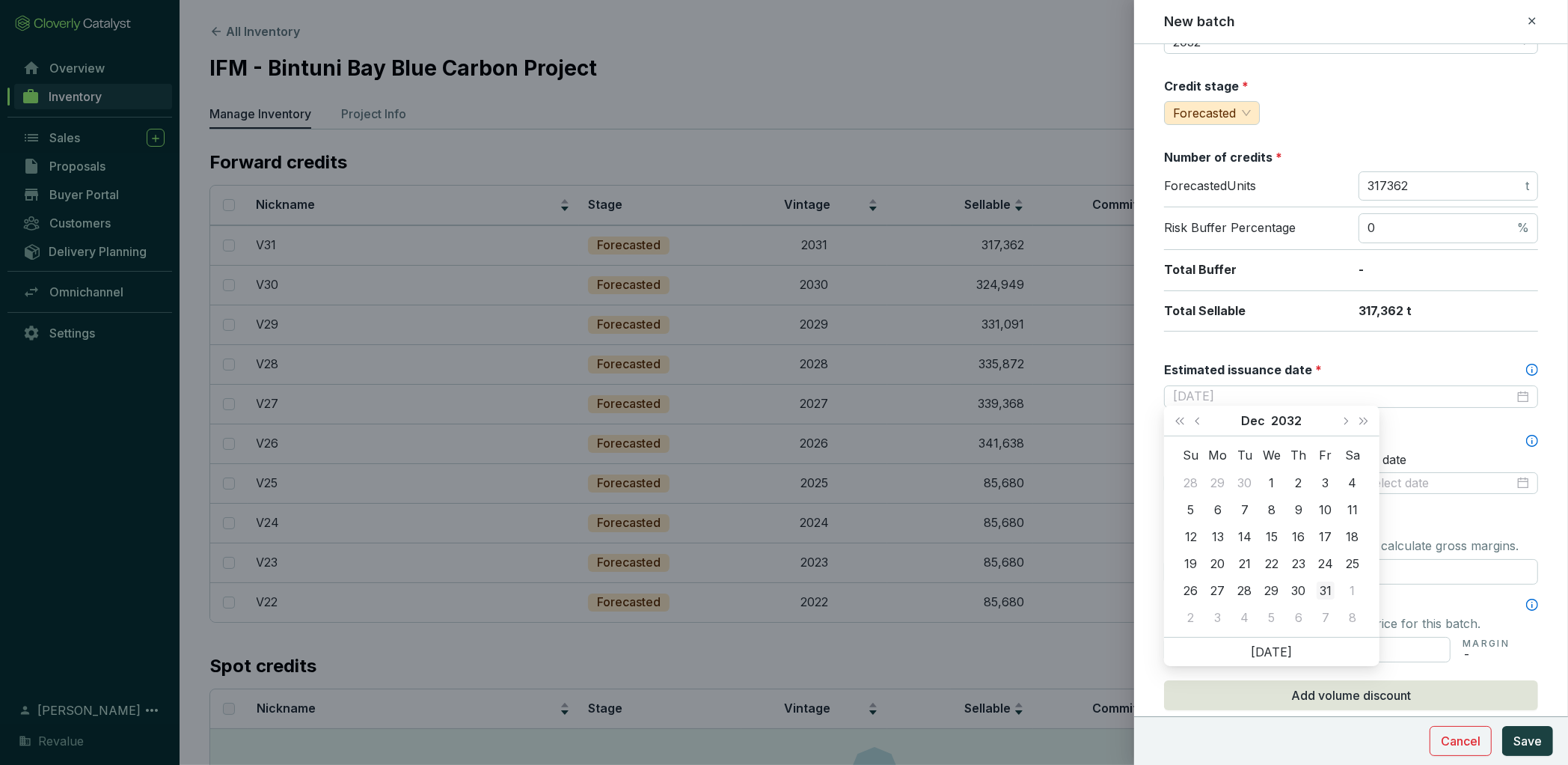
type input "2032-12-31"
click at [1327, 594] on div "31" at bounding box center [1326, 590] width 18 height 18
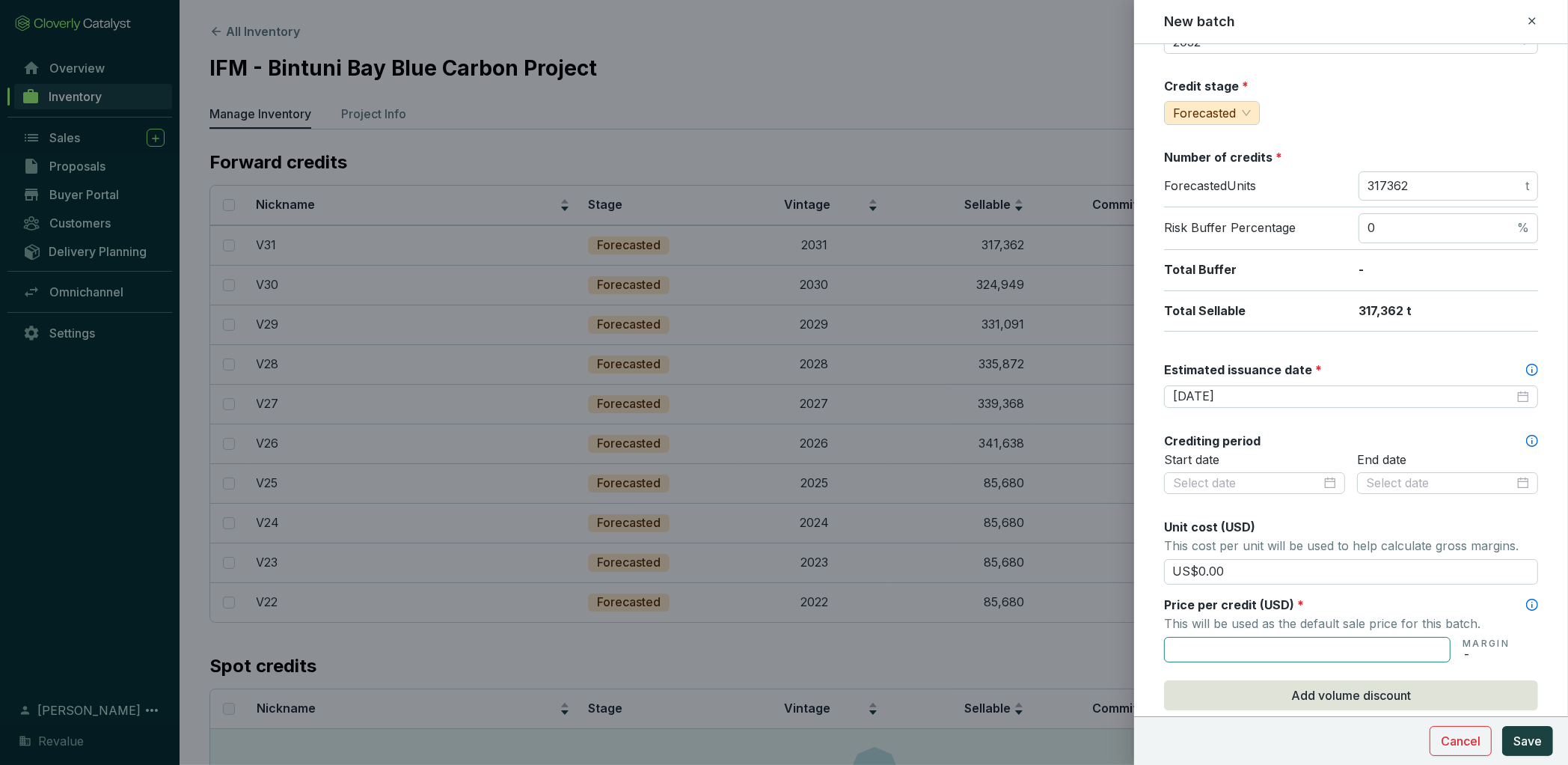
click at [1348, 642] on input "text" at bounding box center [1308, 650] width 286 height 26
type input "US$72.48"
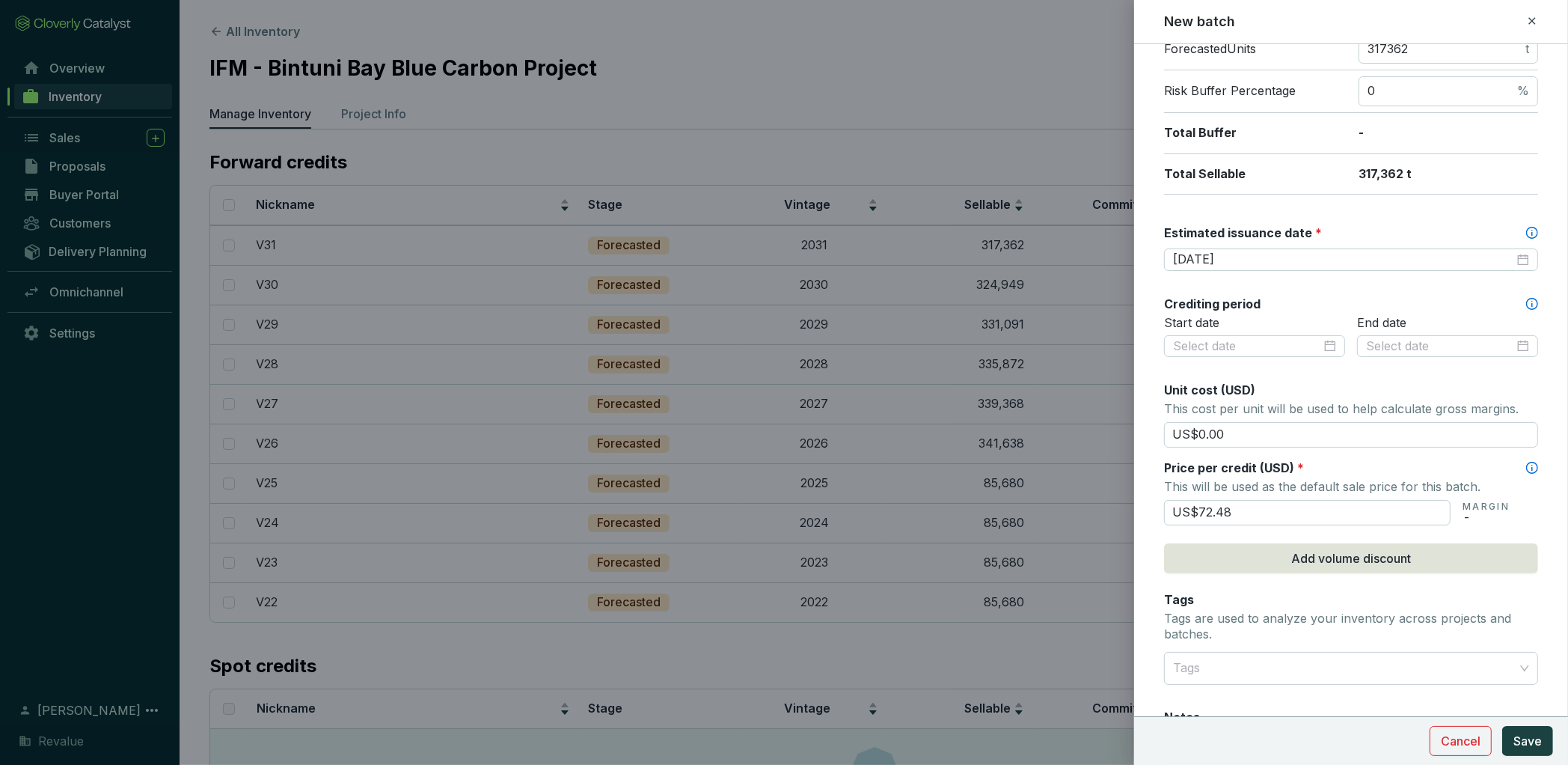
scroll to position [439, 0]
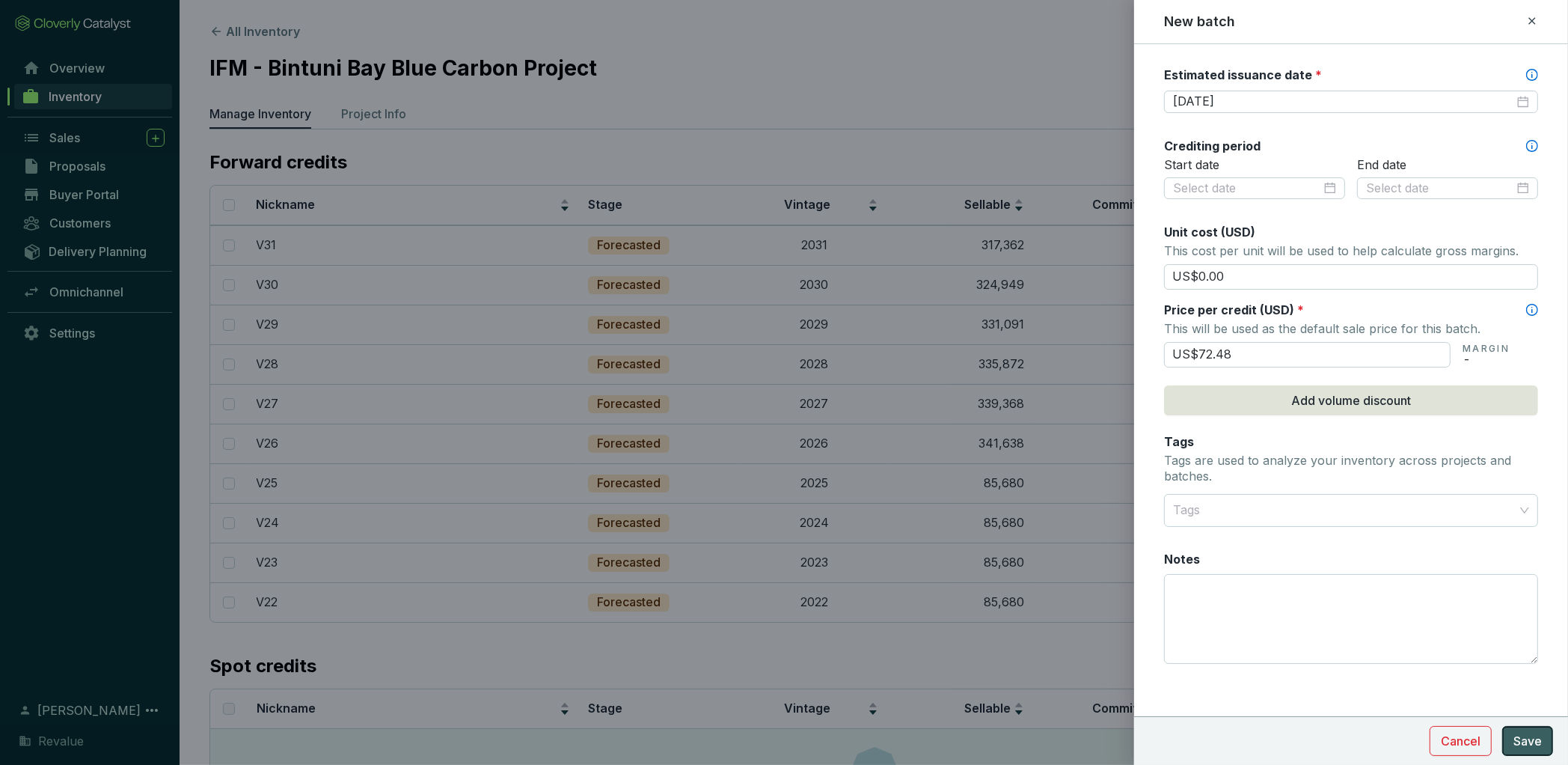
click at [1528, 745] on span "Save" at bounding box center [1528, 740] width 29 height 18
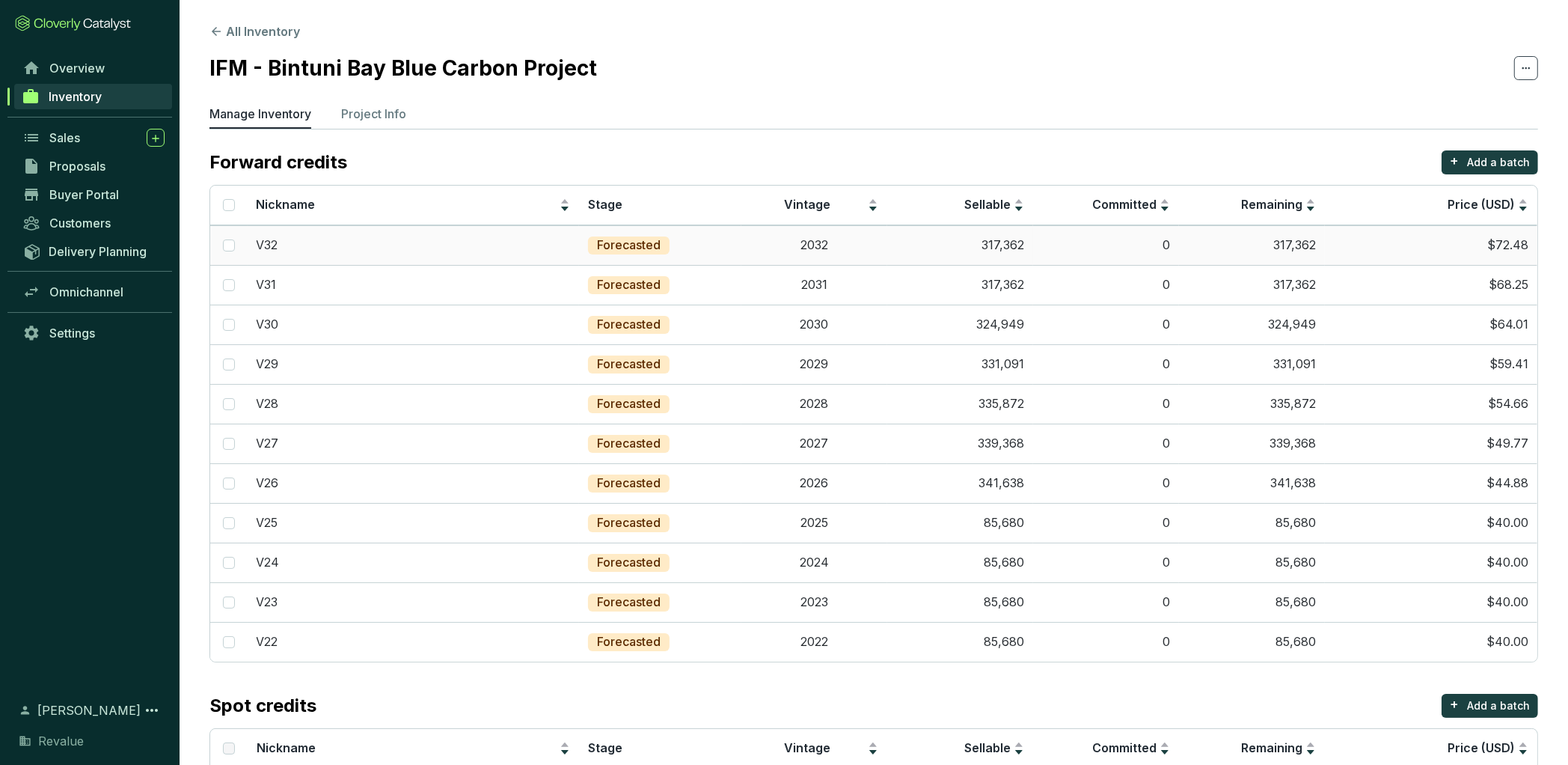
click at [992, 248] on td "317,362" at bounding box center [959, 245] width 146 height 40
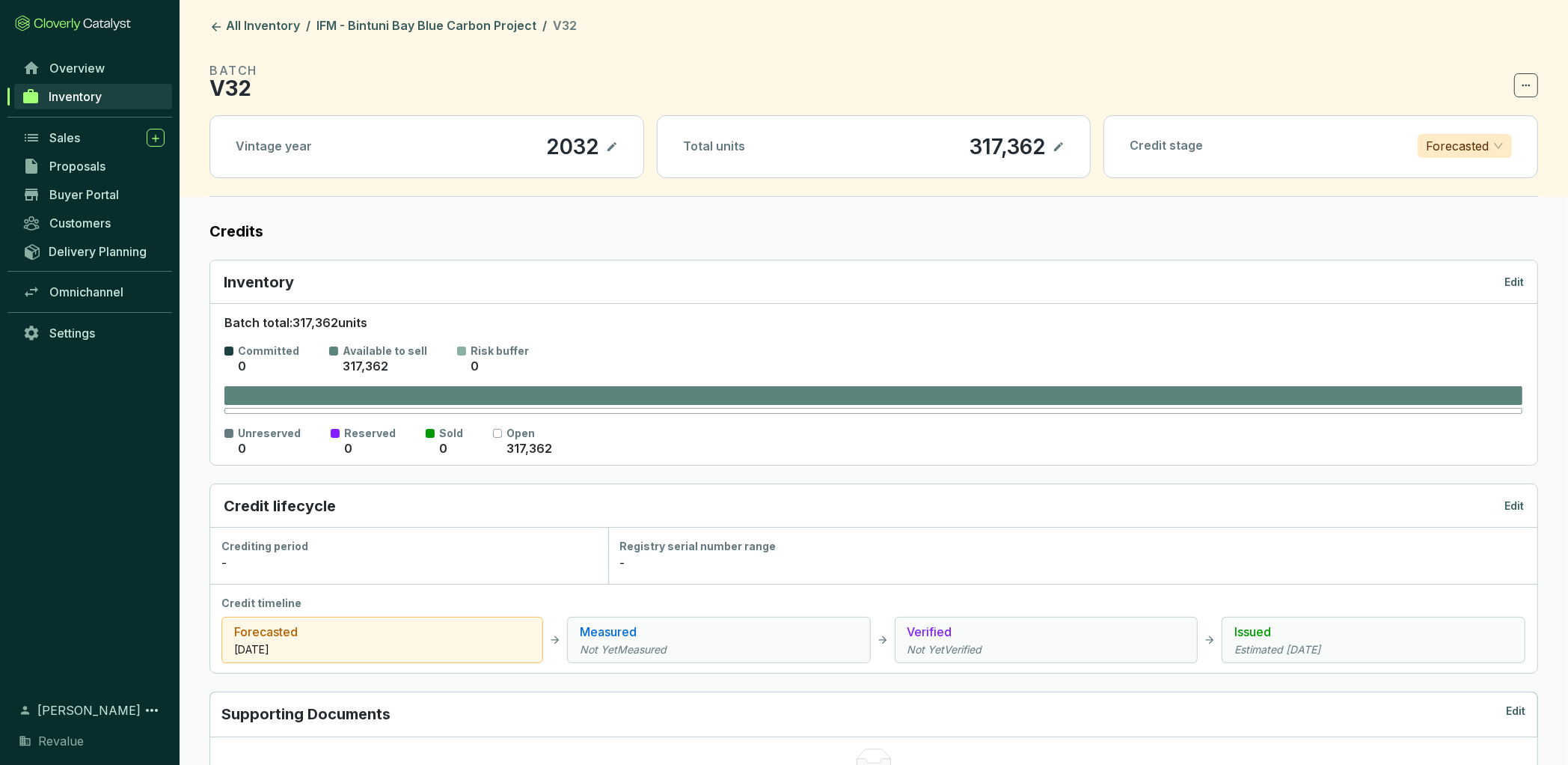
click at [1062, 148] on icon at bounding box center [1059, 146] width 12 height 18
click at [1001, 148] on div "317,362" at bounding box center [987, 146] width 84 height 26
click at [1058, 146] on icon at bounding box center [1059, 146] width 12 height 18
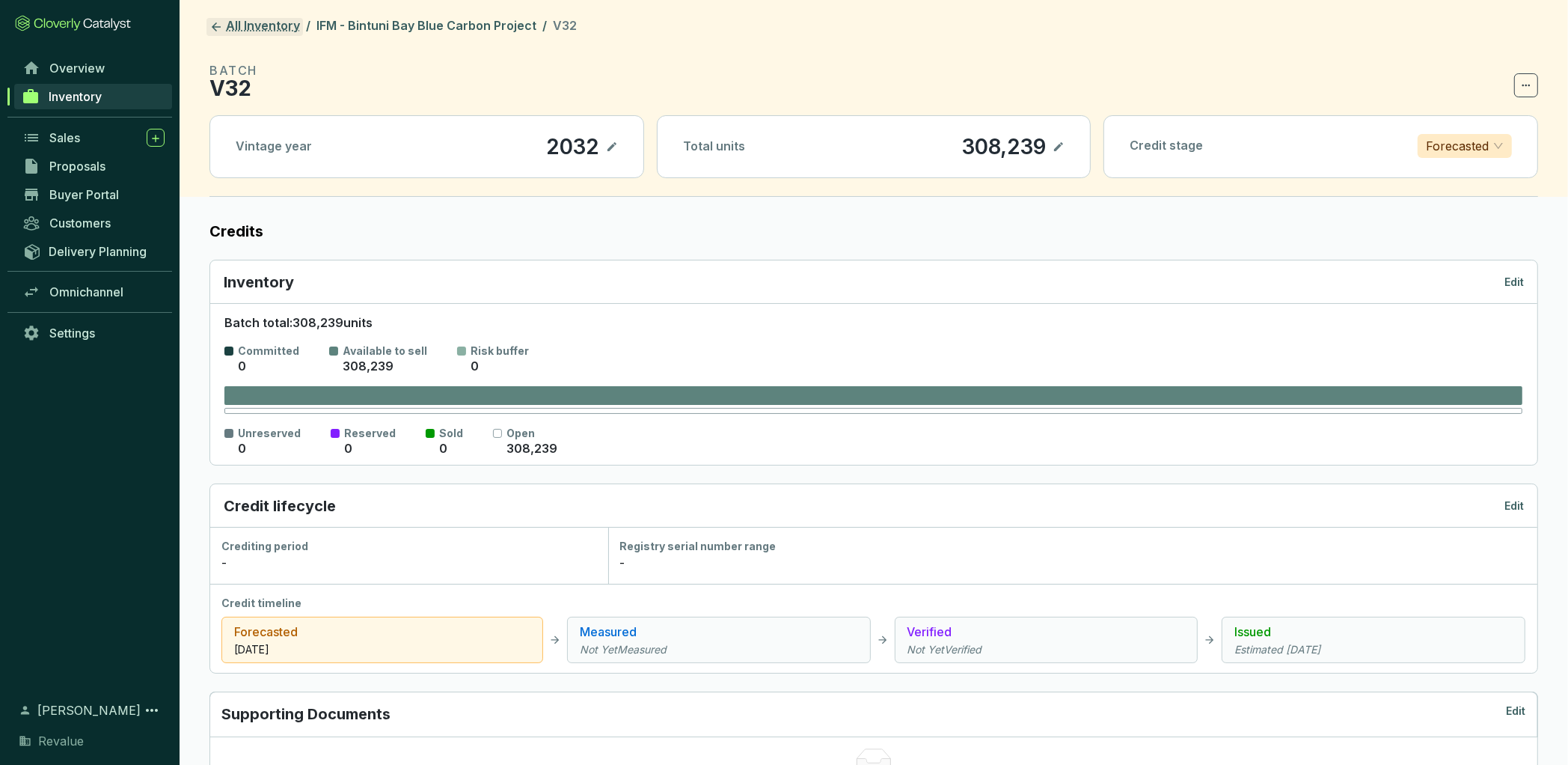
click at [262, 28] on link "All Inventory" at bounding box center [255, 27] width 96 height 18
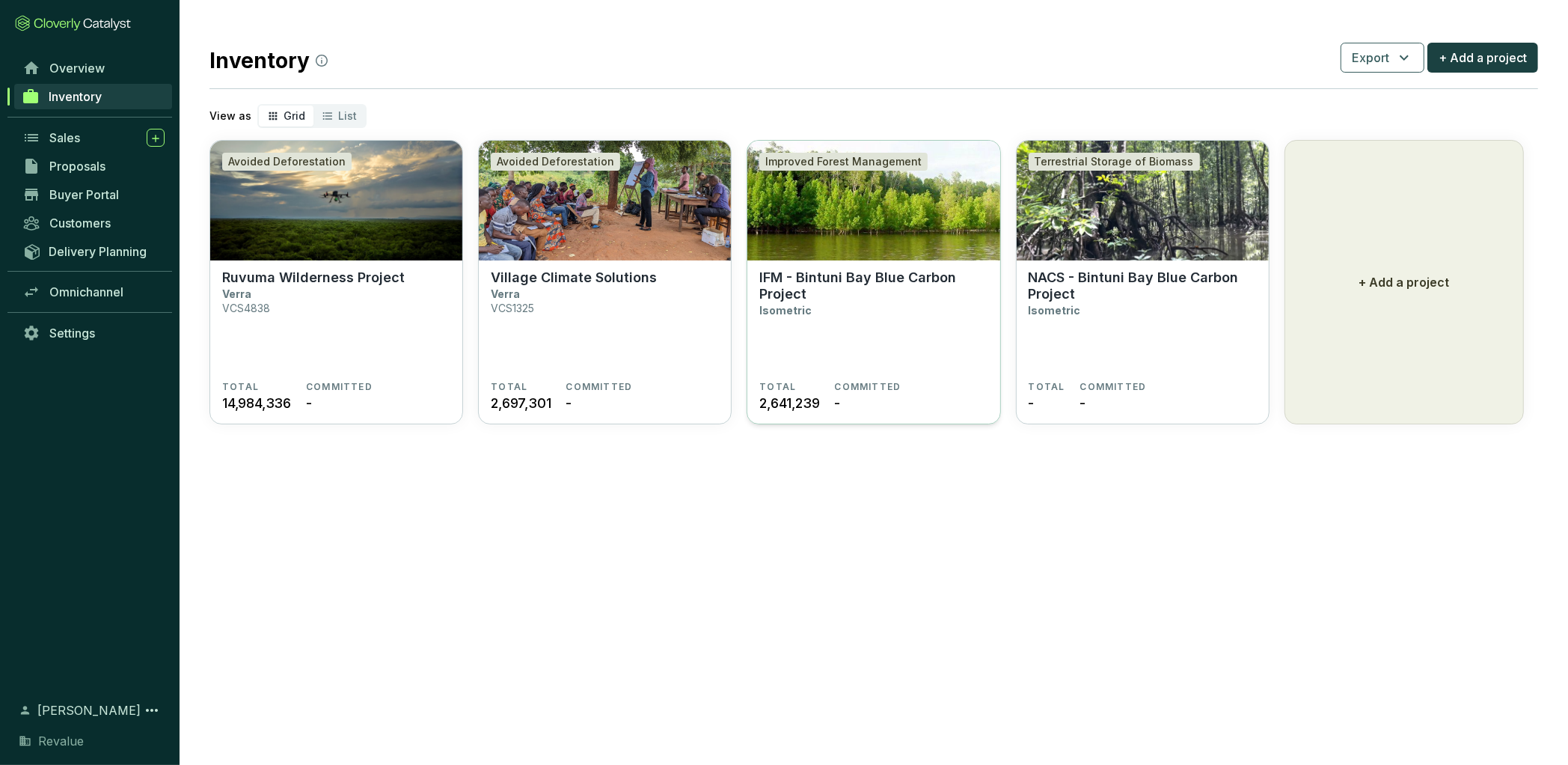
click at [852, 300] on p "IFM - Bintuni Bay Blue Carbon Project" at bounding box center [873, 285] width 228 height 33
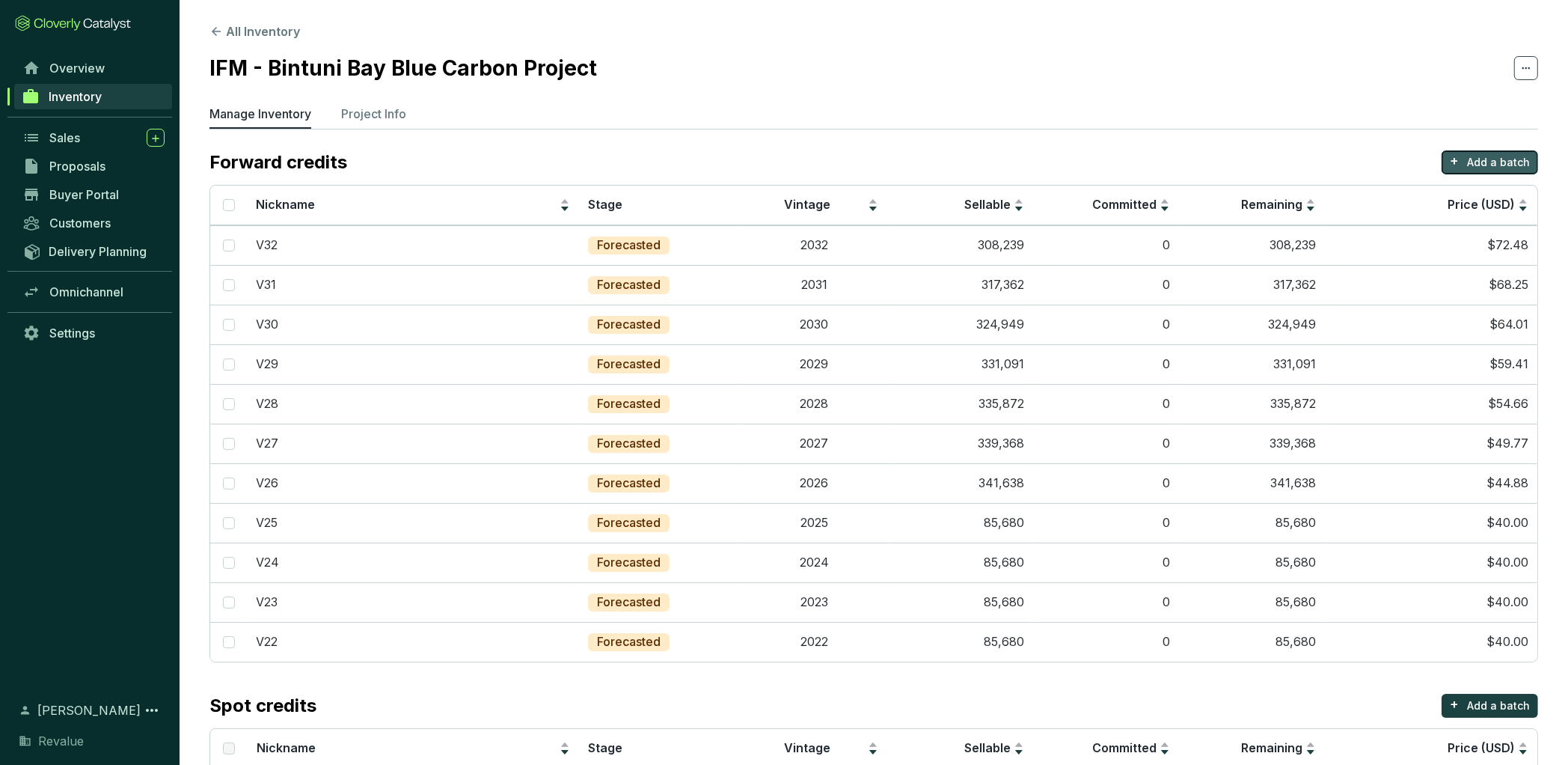
click at [1475, 163] on p "Add a batch" at bounding box center [1499, 162] width 63 height 15
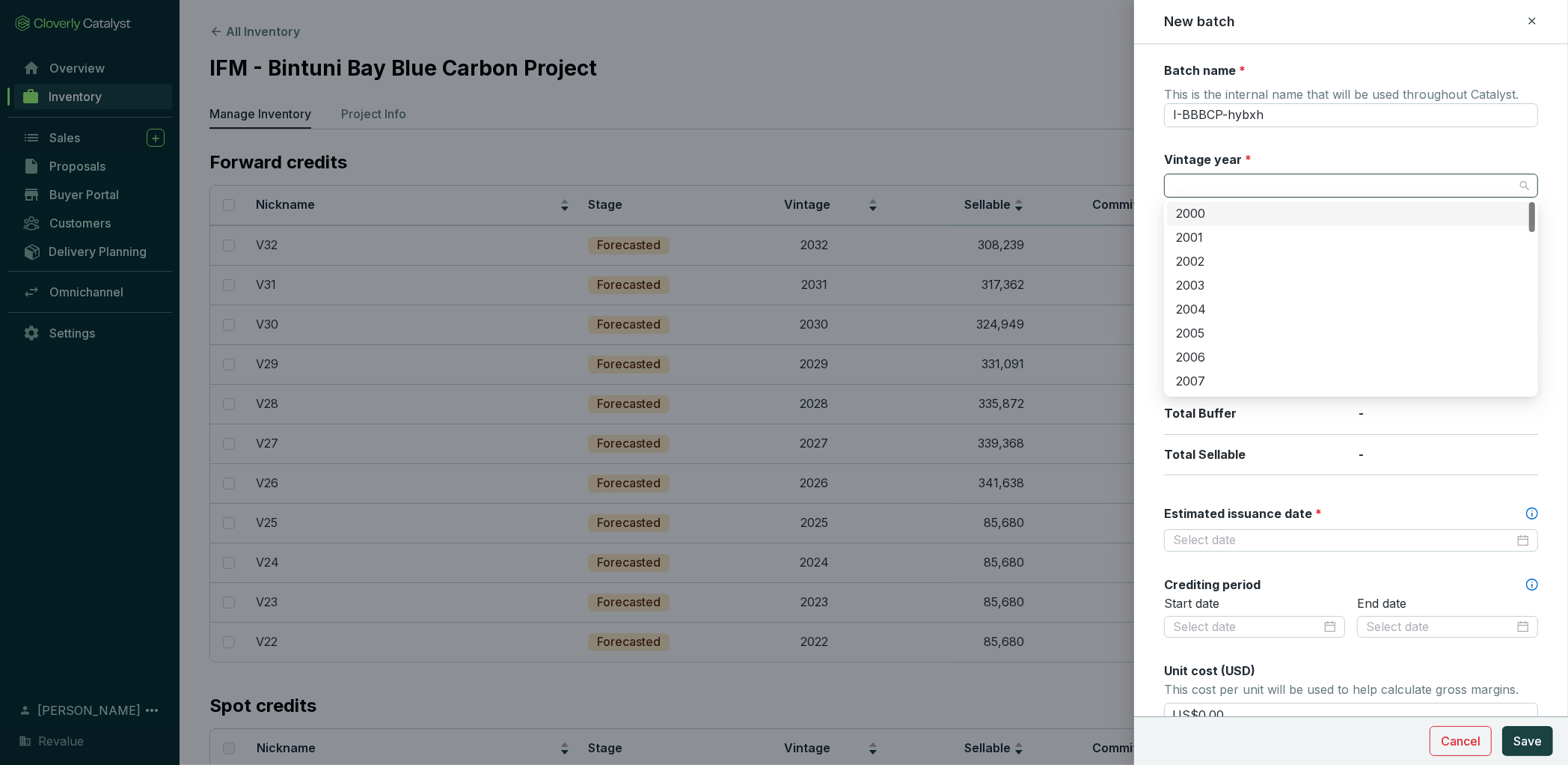
click at [1283, 196] on div at bounding box center [1351, 185] width 374 height 24
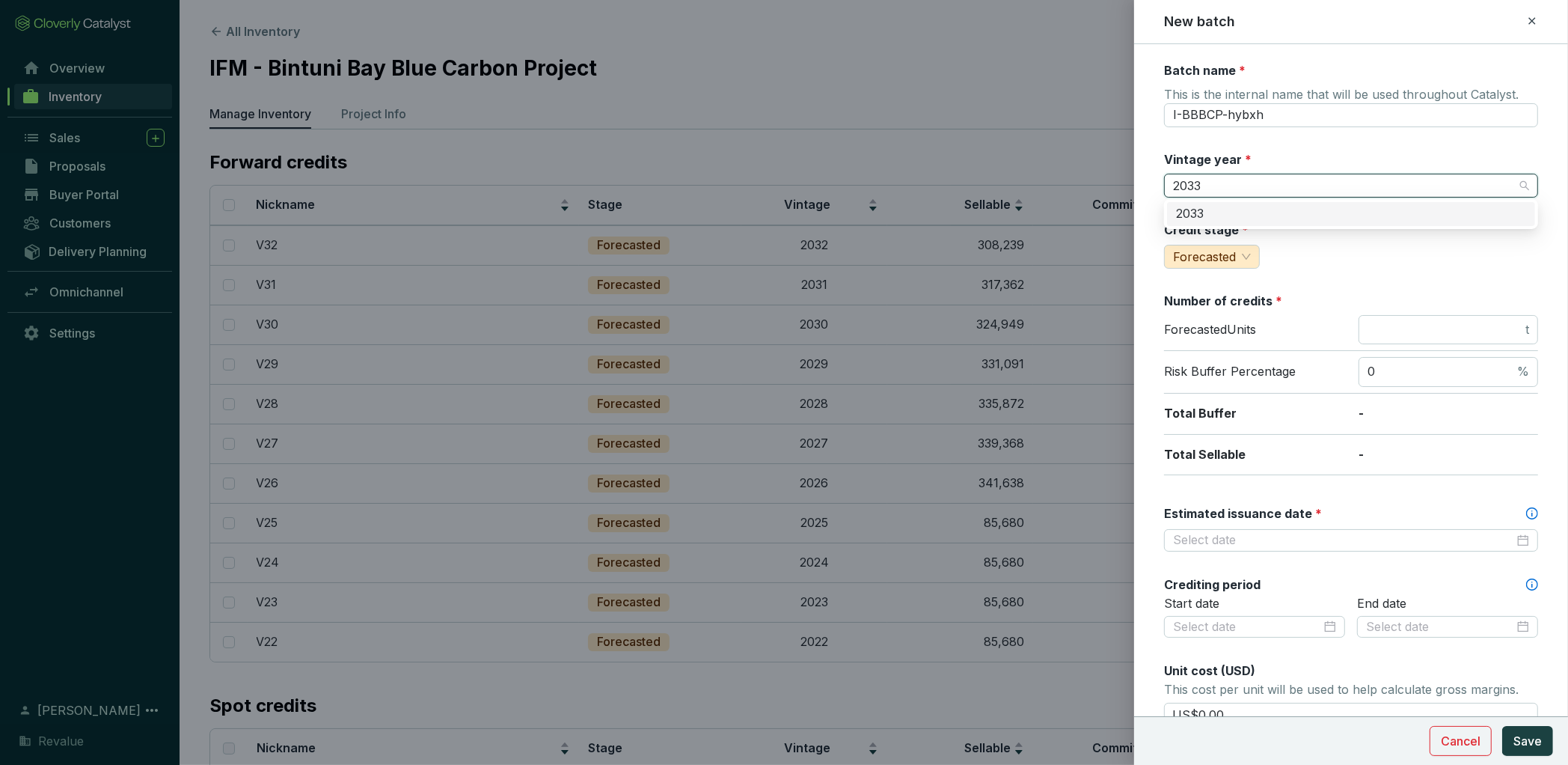
type input "2033"
click at [1318, 229] on div "Credit stage * Forecasted" at bounding box center [1351, 244] width 374 height 47
click at [1239, 186] on input "Vintage year *" at bounding box center [1344, 186] width 341 height 23
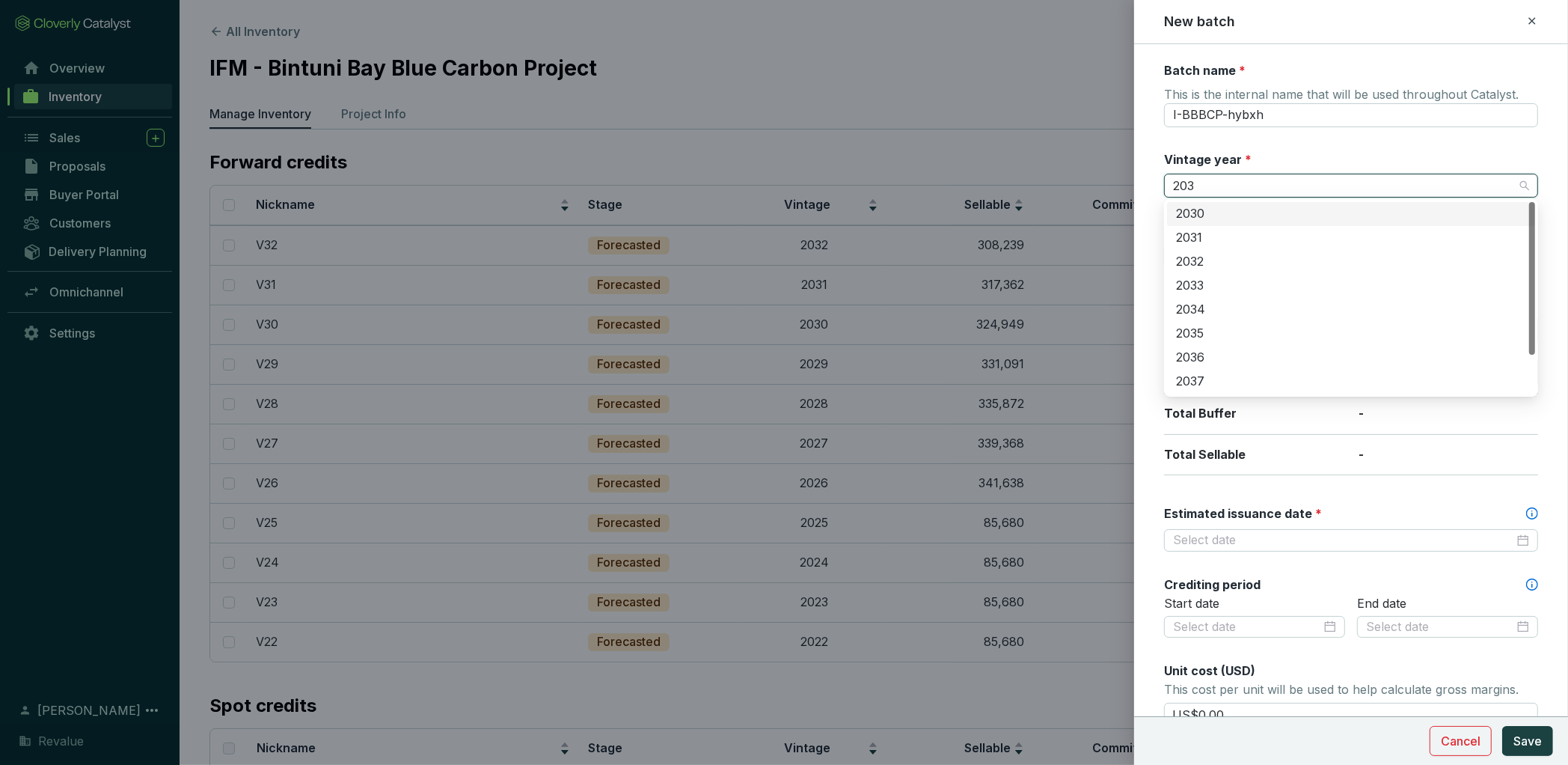
type input "2033"
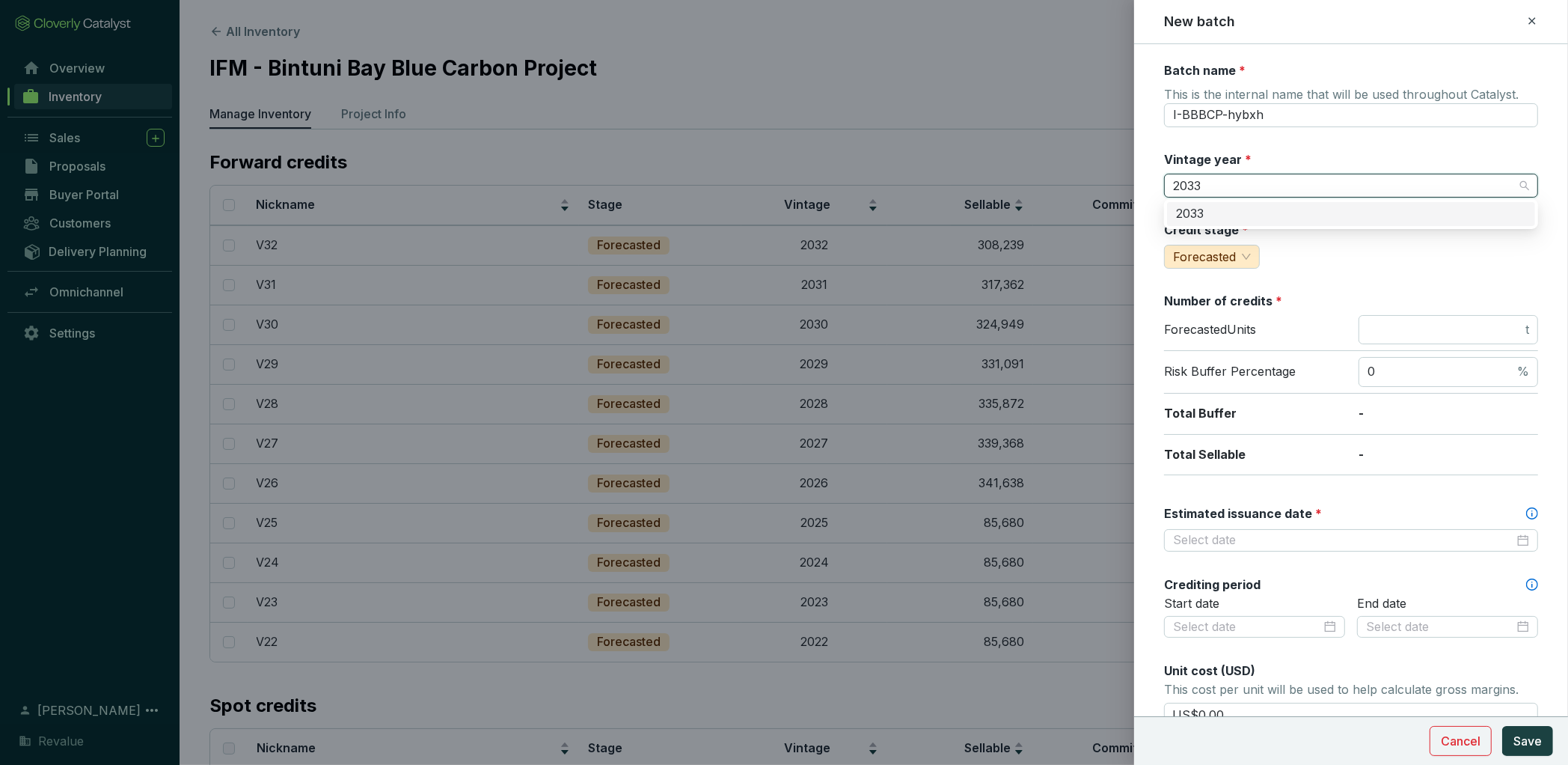
click at [1210, 210] on div "2033" at bounding box center [1351, 214] width 350 height 16
click at [1272, 117] on input "I-BBBCP-hybxh" at bounding box center [1351, 114] width 374 height 24
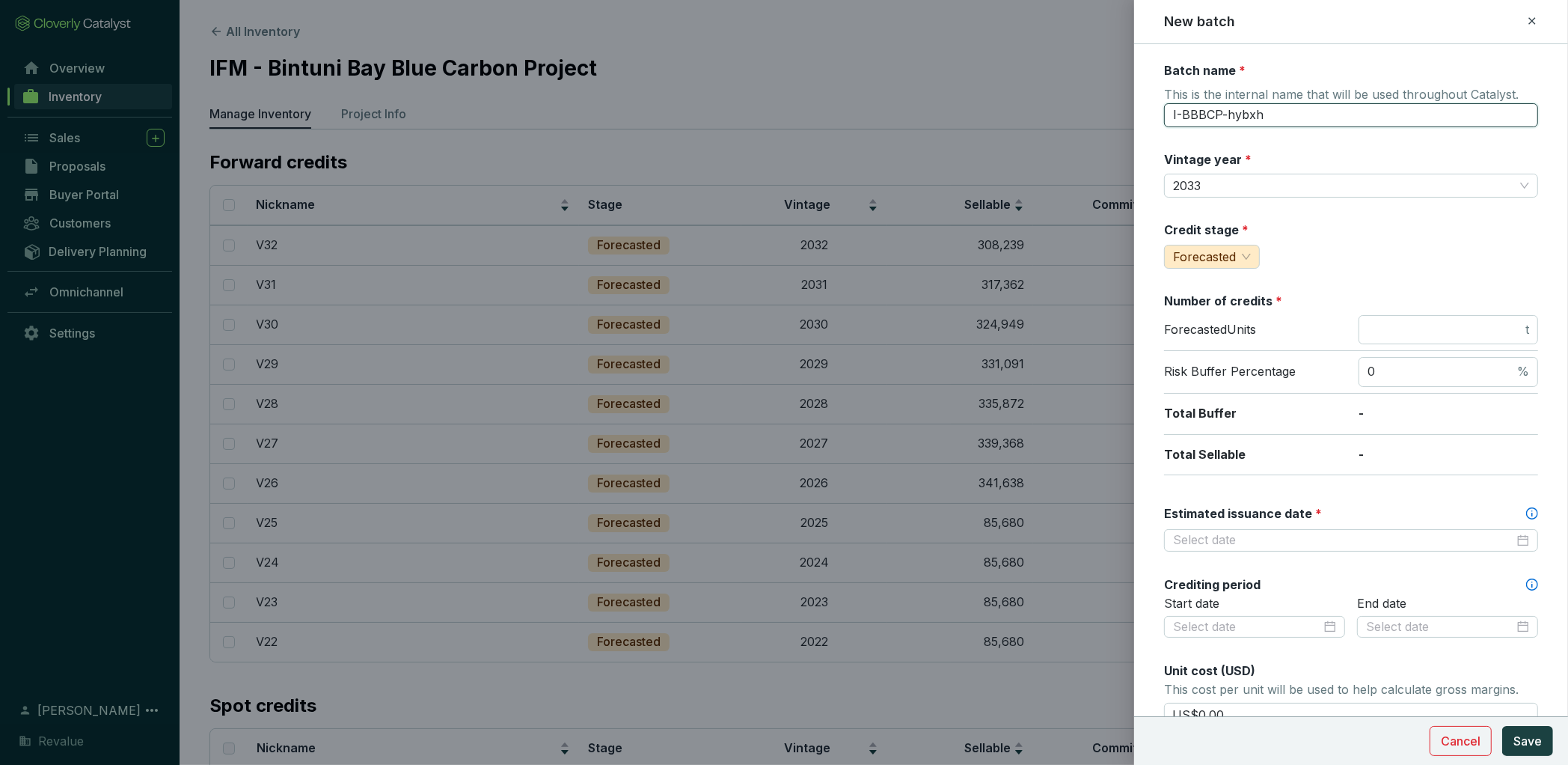
click at [1272, 117] on input "I-BBBCP-hybxh" at bounding box center [1351, 114] width 374 height 24
type input "V33"
click at [1393, 315] on span "t" at bounding box center [1449, 329] width 179 height 30
type input "308239"
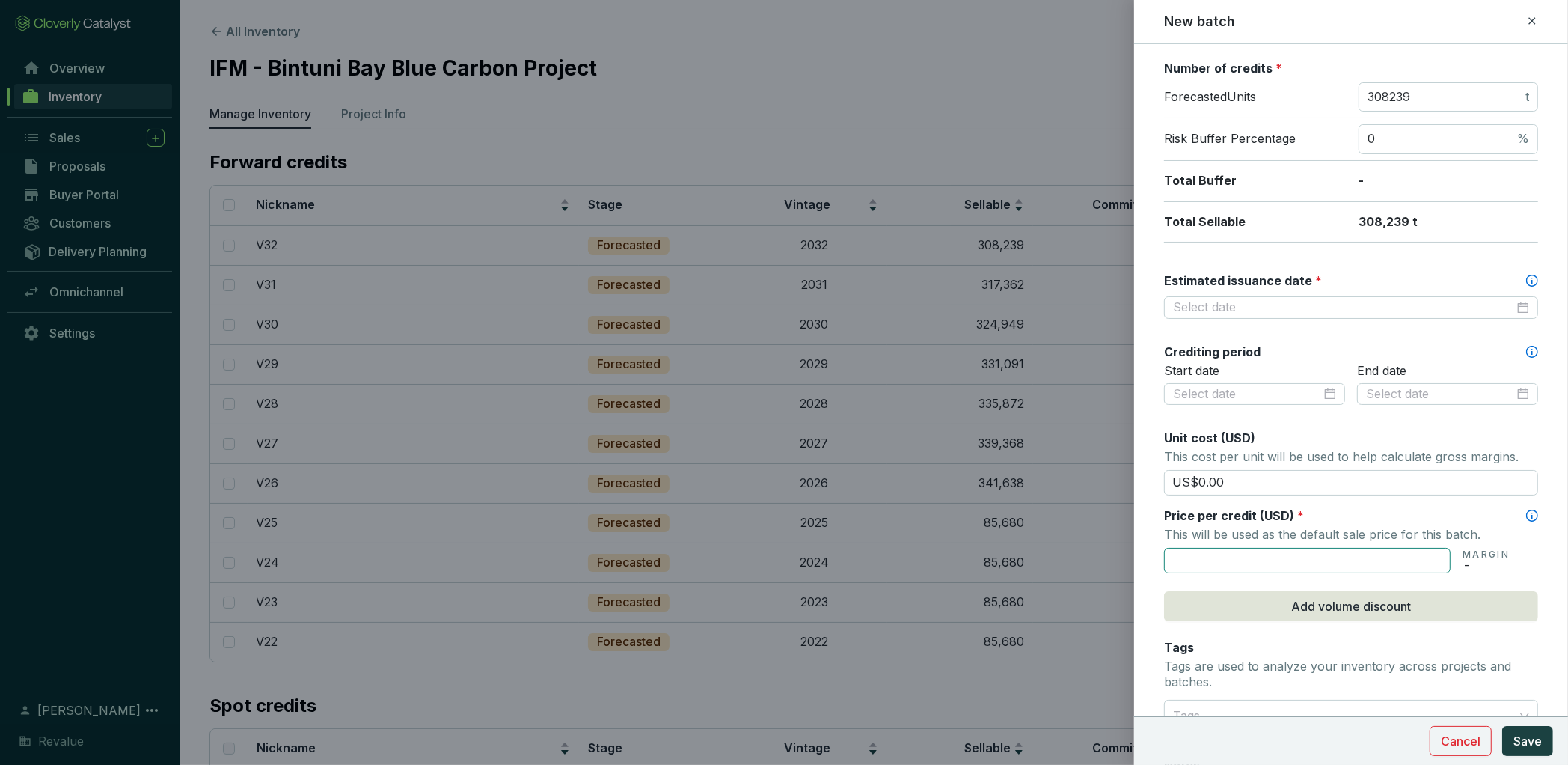
click at [1292, 558] on input "text" at bounding box center [1308, 560] width 286 height 26
type input "US$76.64"
click at [1248, 307] on input "Estimated issuance date *" at bounding box center [1344, 307] width 341 height 16
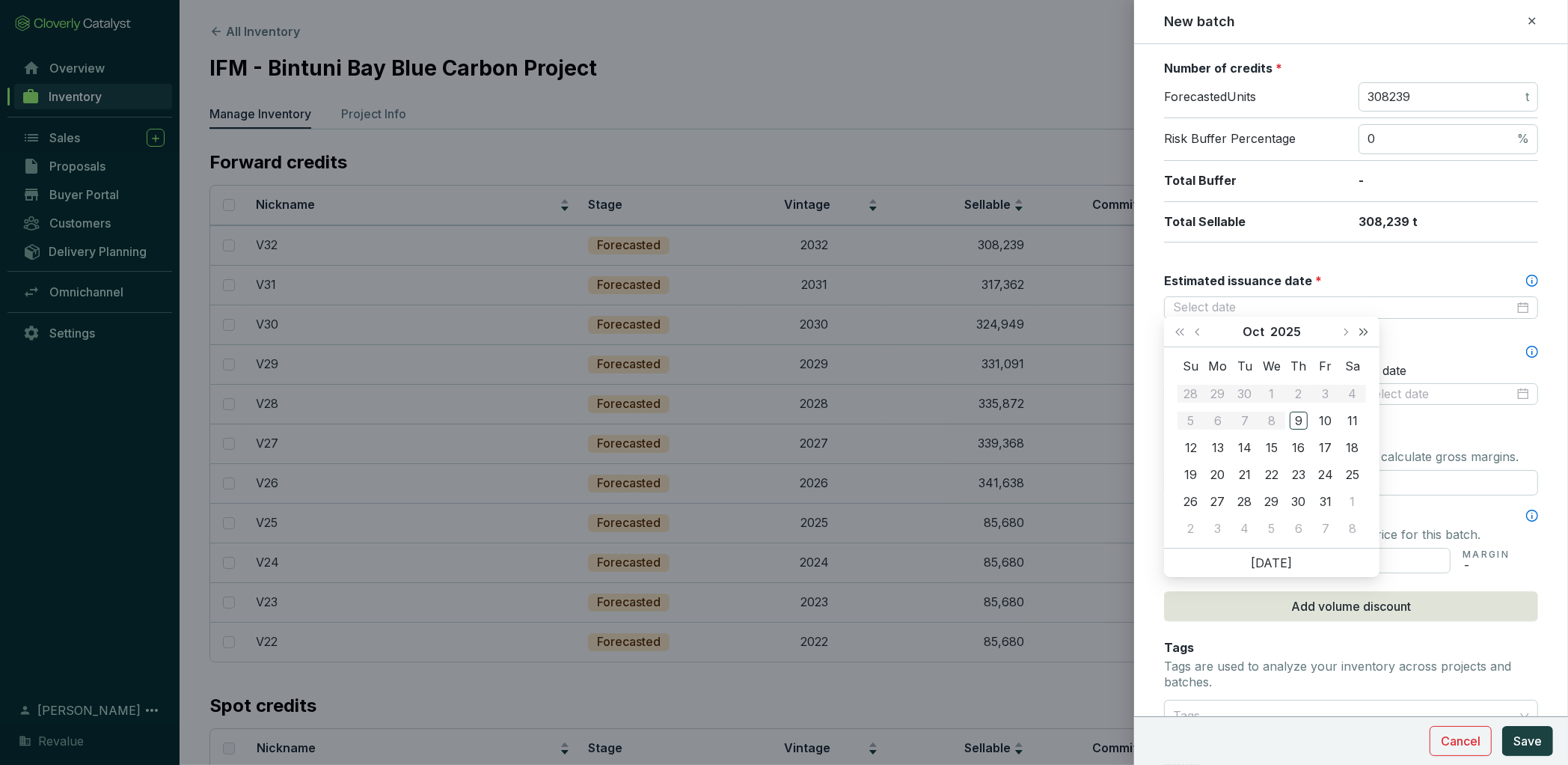
click at [1363, 326] on button "Next year (Control + right)" at bounding box center [1364, 331] width 19 height 30
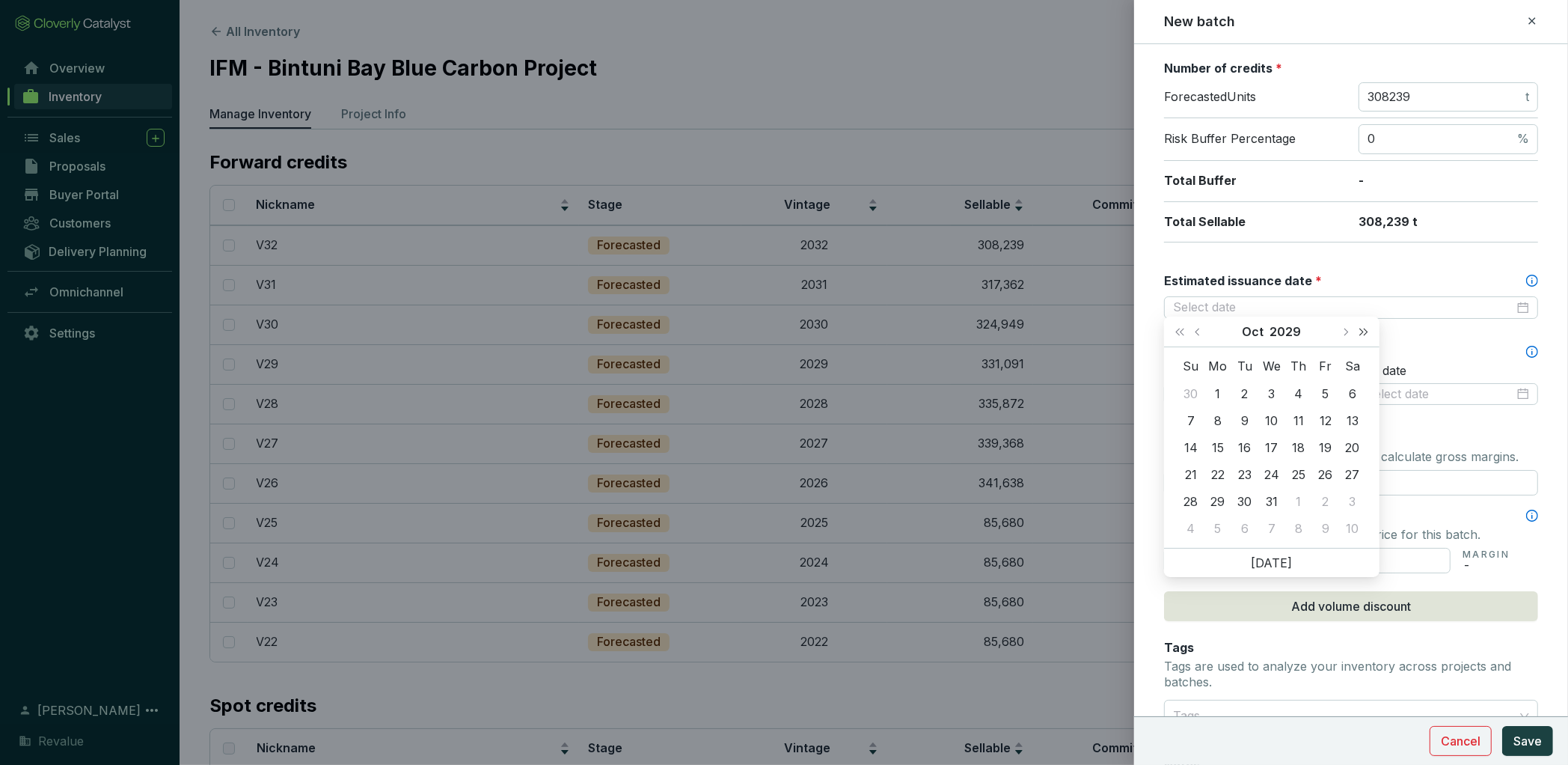
click at [1363, 326] on button "Next year (Control + right)" at bounding box center [1364, 331] width 19 height 30
type input "[DATE]"
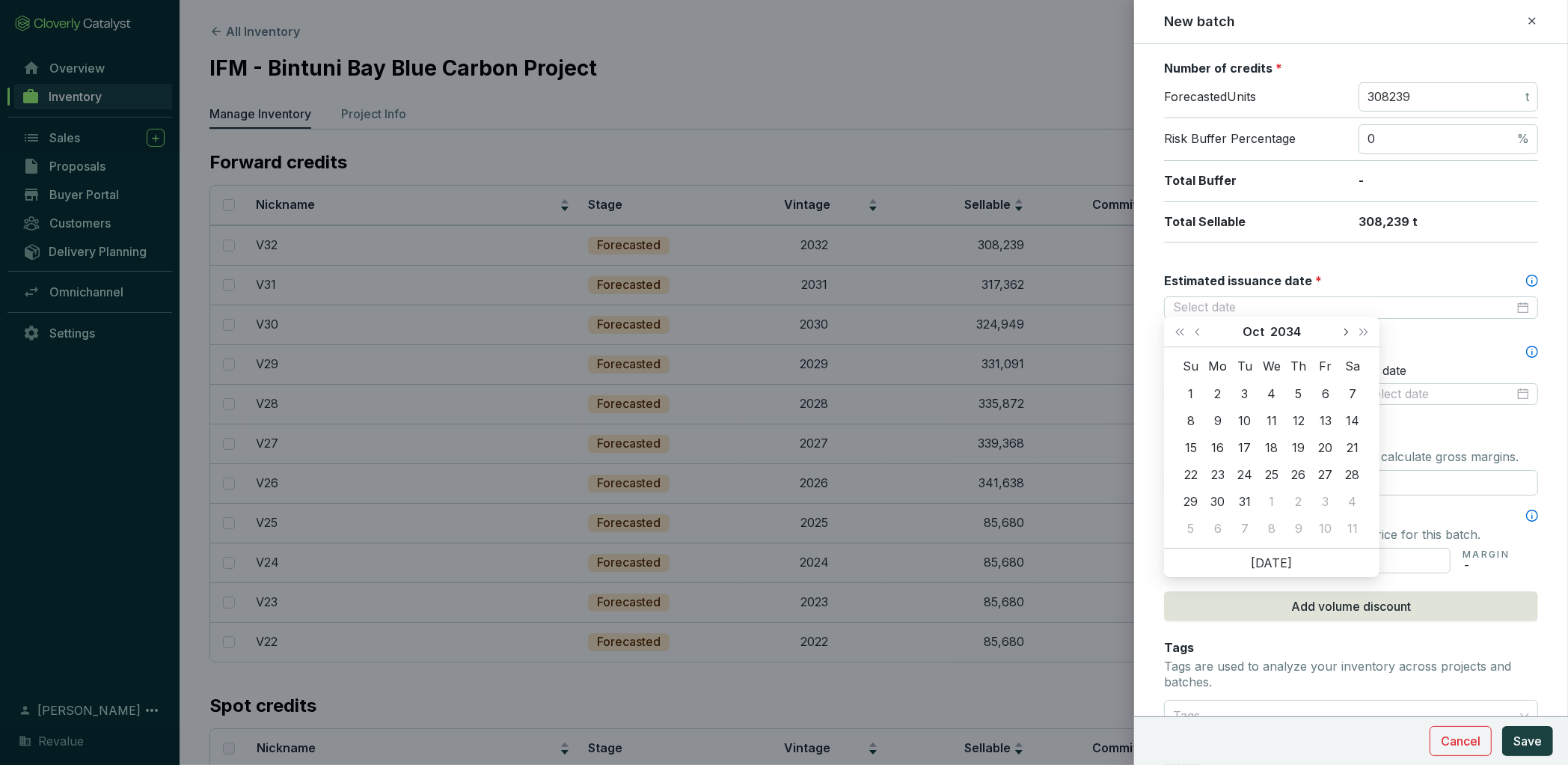
click at [1343, 328] on button "Next month (PageDown)" at bounding box center [1345, 331] width 19 height 30
type input "[DATE]"
click at [1197, 524] on div "31" at bounding box center [1191, 527] width 18 height 18
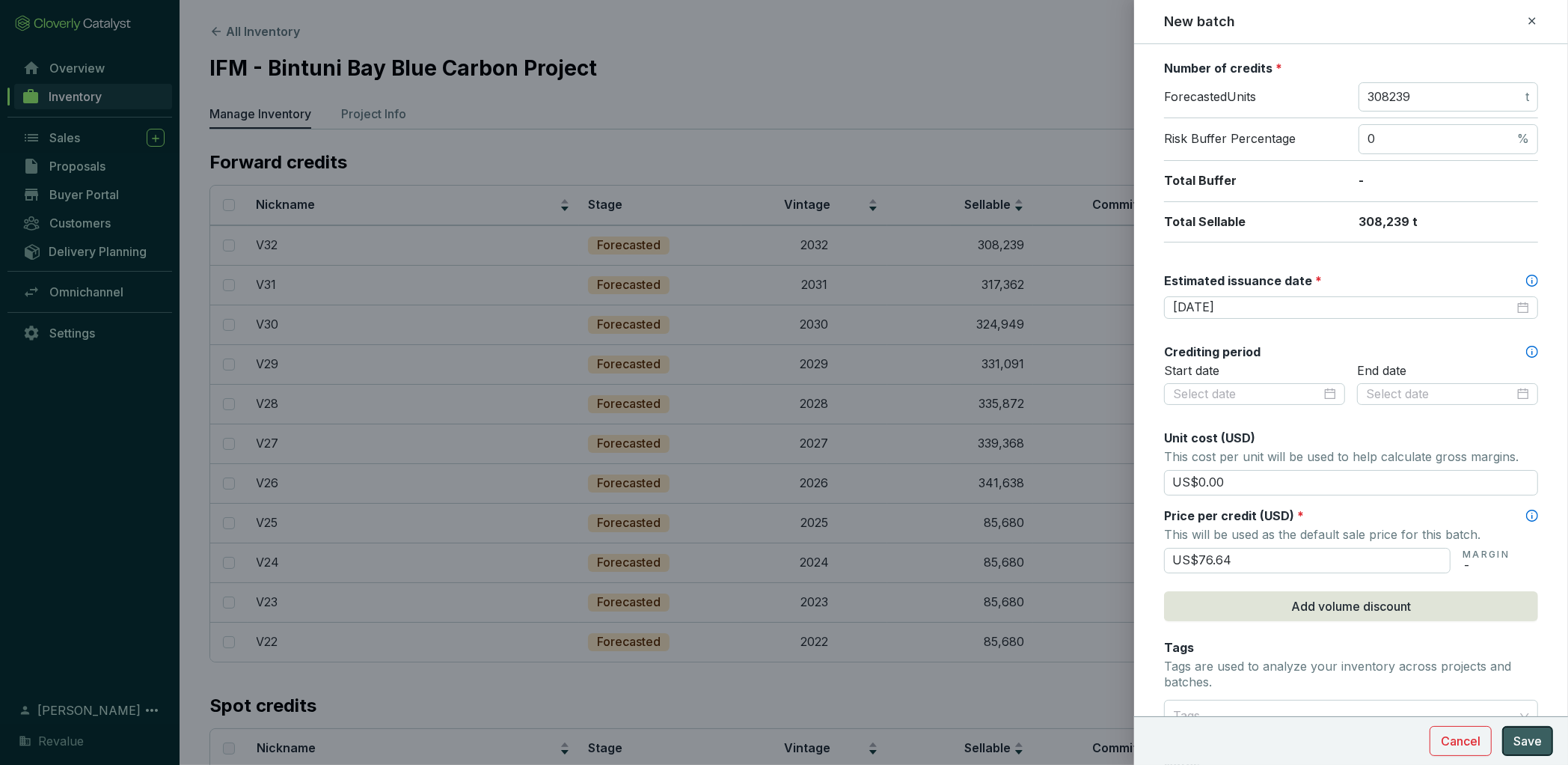
click at [1537, 730] on button "Save" at bounding box center [1527, 740] width 51 height 30
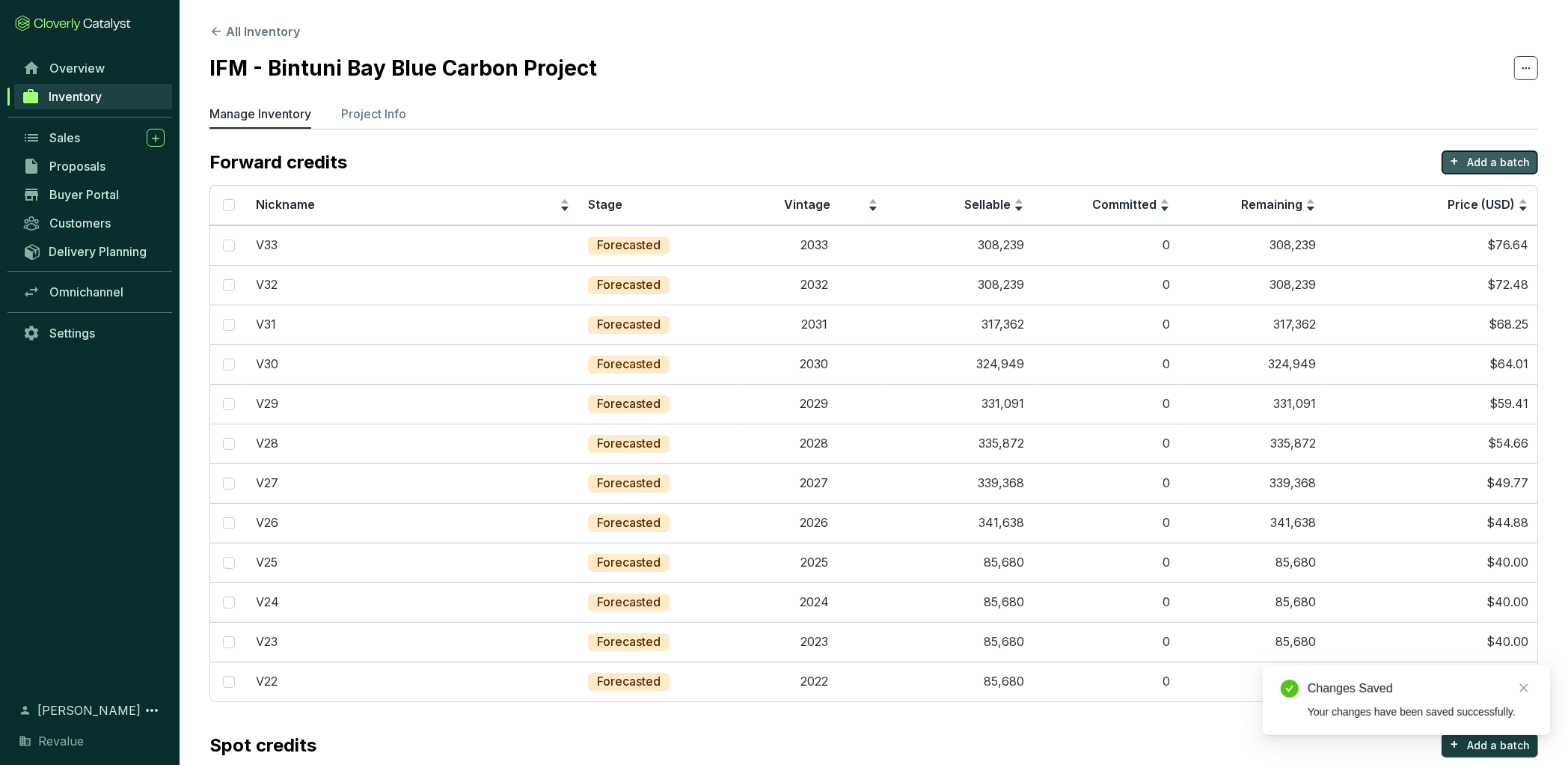
click at [1488, 158] on p "Add a batch" at bounding box center [1499, 162] width 63 height 15
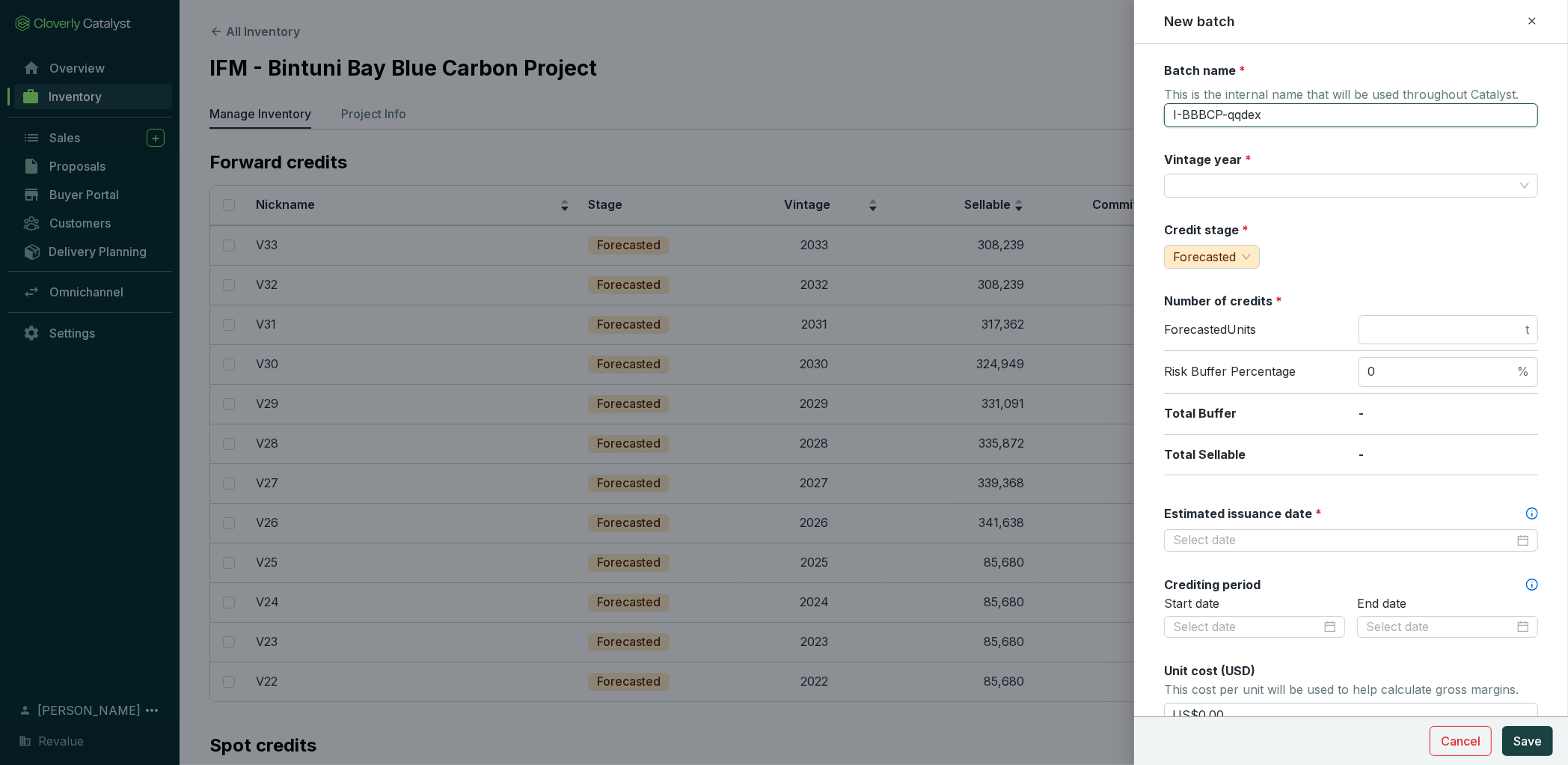
click at [1292, 117] on input "I-BBBCP-qqdex" at bounding box center [1351, 114] width 374 height 24
type input "V34"
click at [1303, 185] on input "Vintage year *" at bounding box center [1344, 186] width 341 height 23
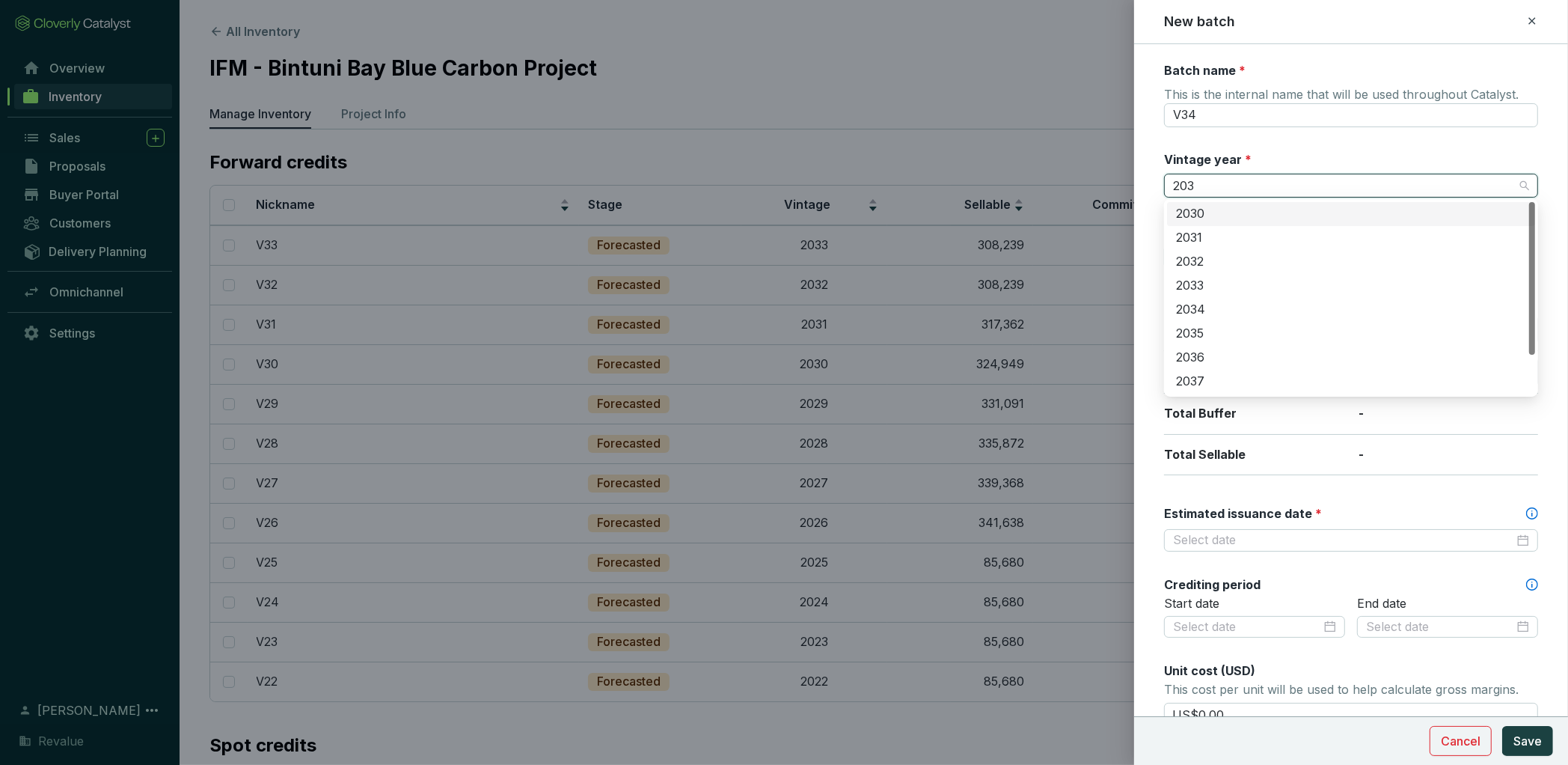
type input "2034"
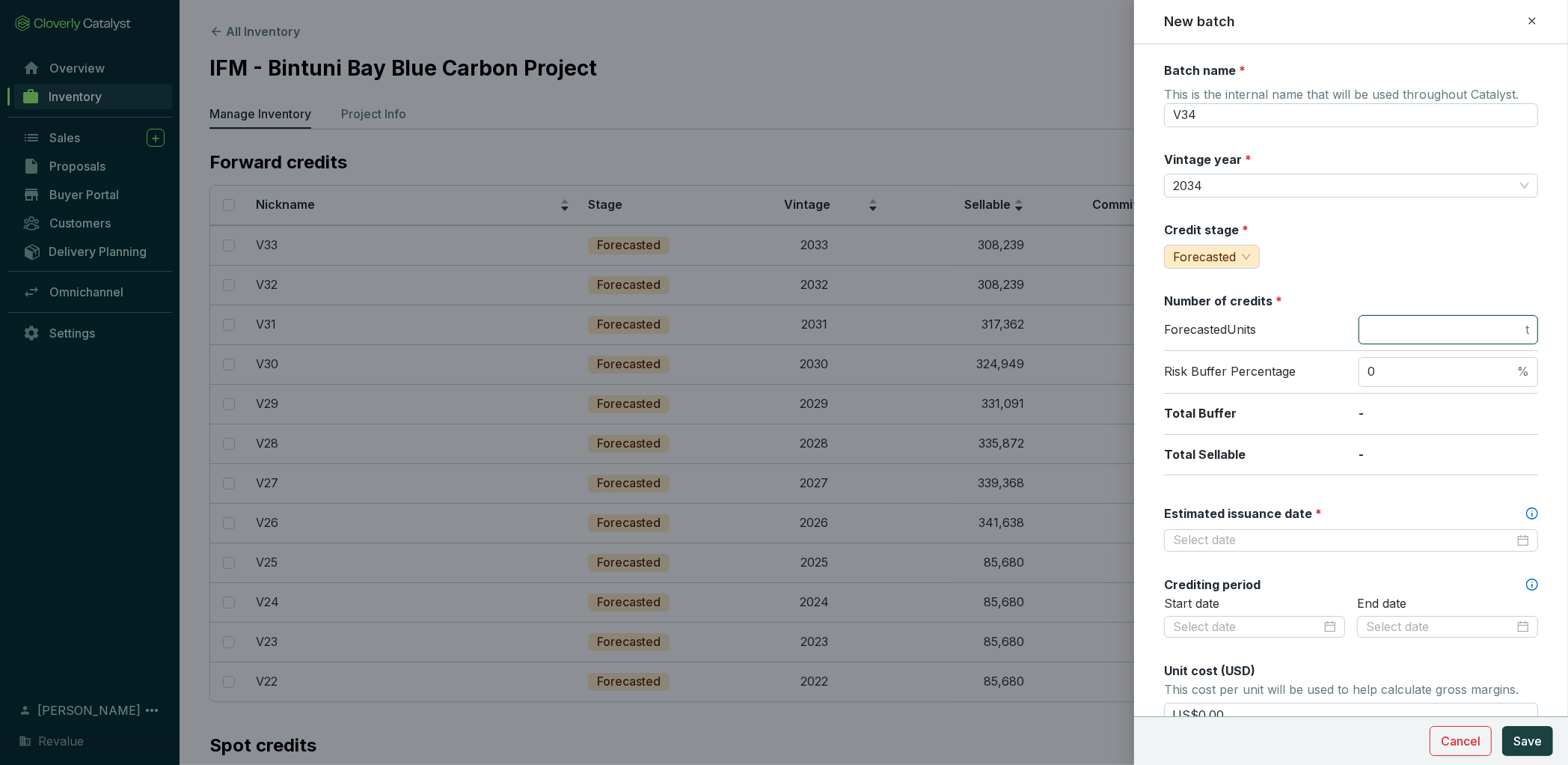
click at [1419, 325] on input "number" at bounding box center [1445, 329] width 155 height 16
type input "297500"
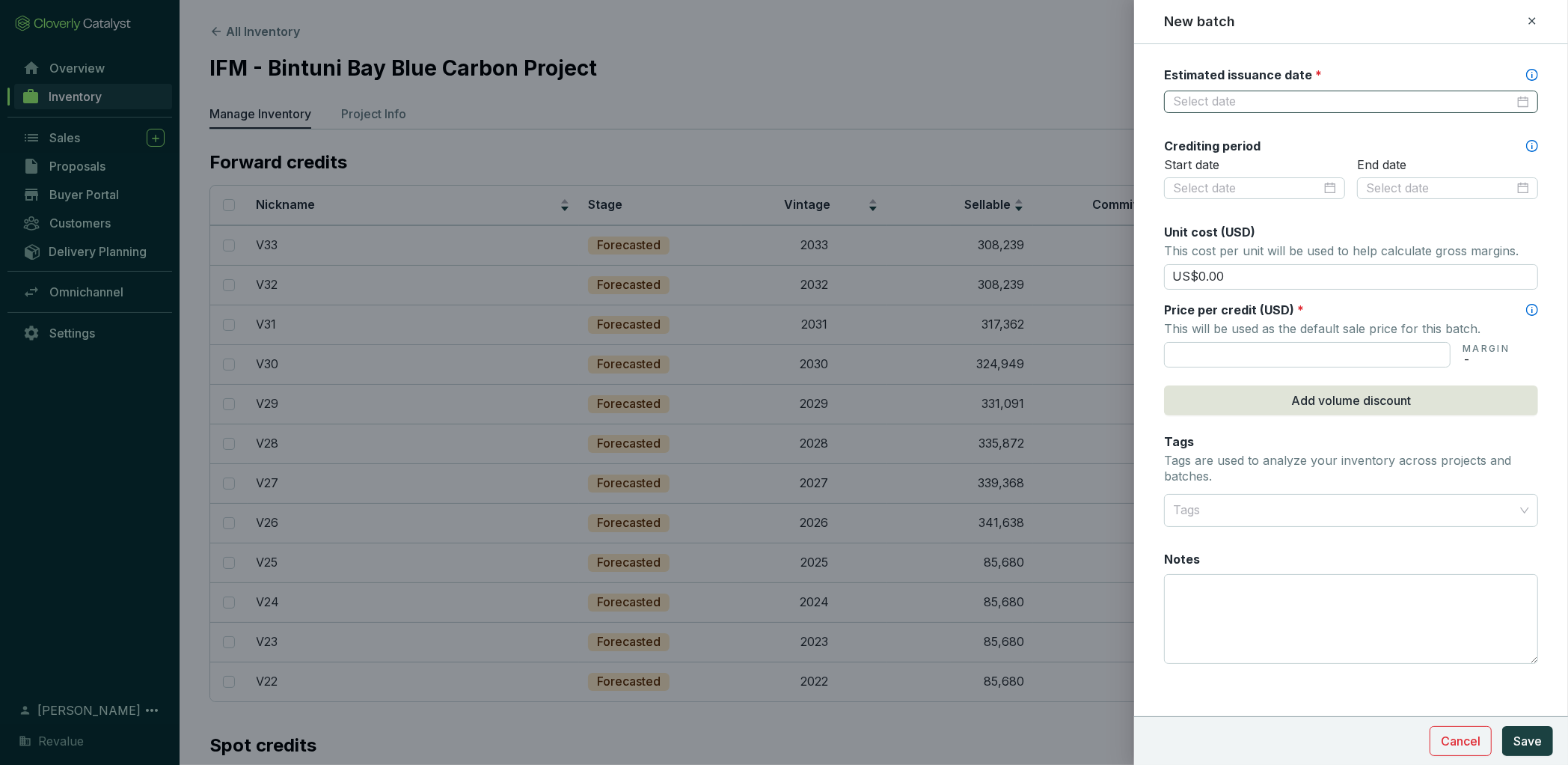
scroll to position [436, 0]
click at [1260, 351] on input "text" at bounding box center [1308, 358] width 286 height 26
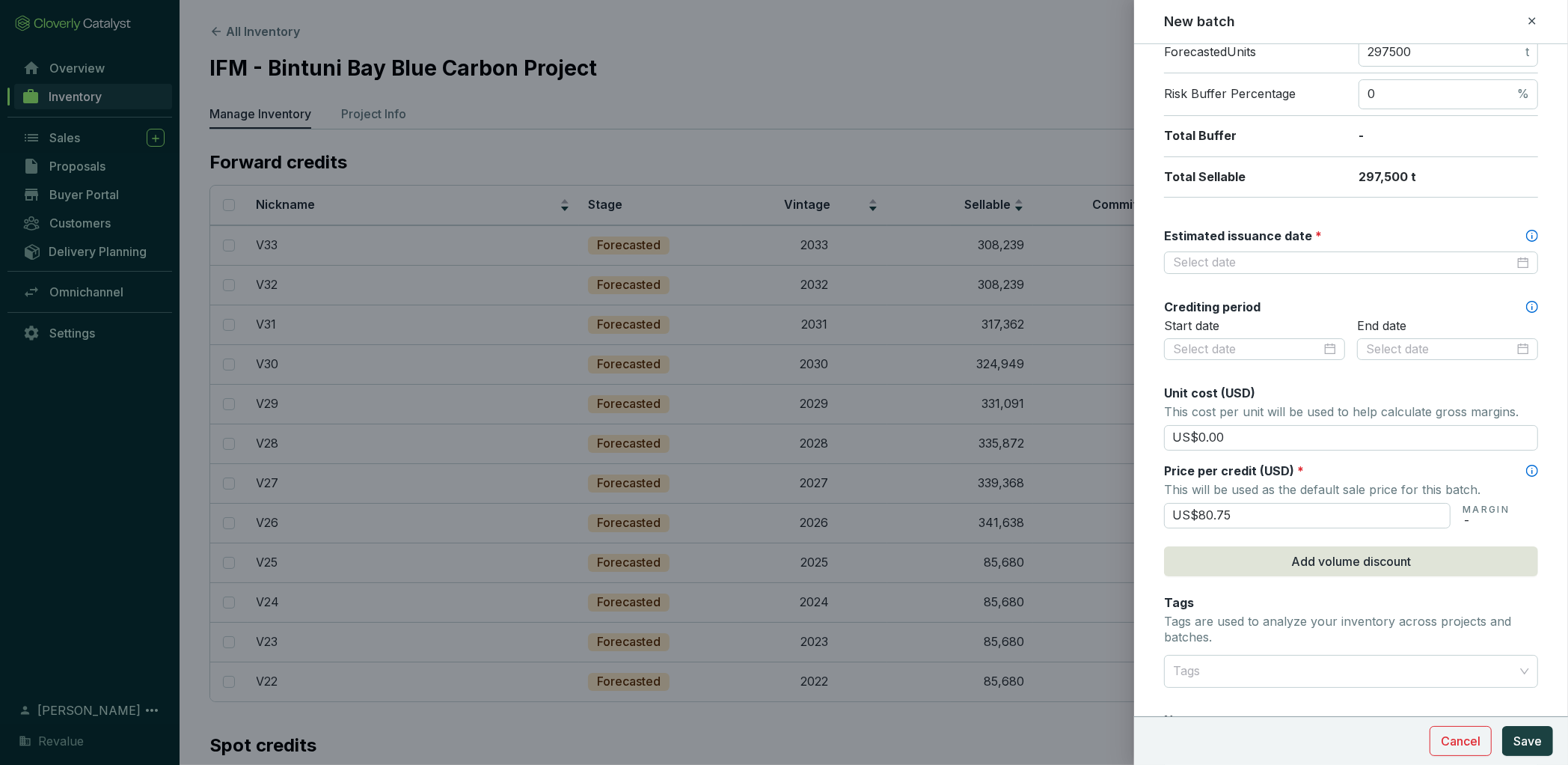
scroll to position [277, 0]
click at [1246, 267] on div at bounding box center [1351, 263] width 374 height 23
type input "US$80.75"
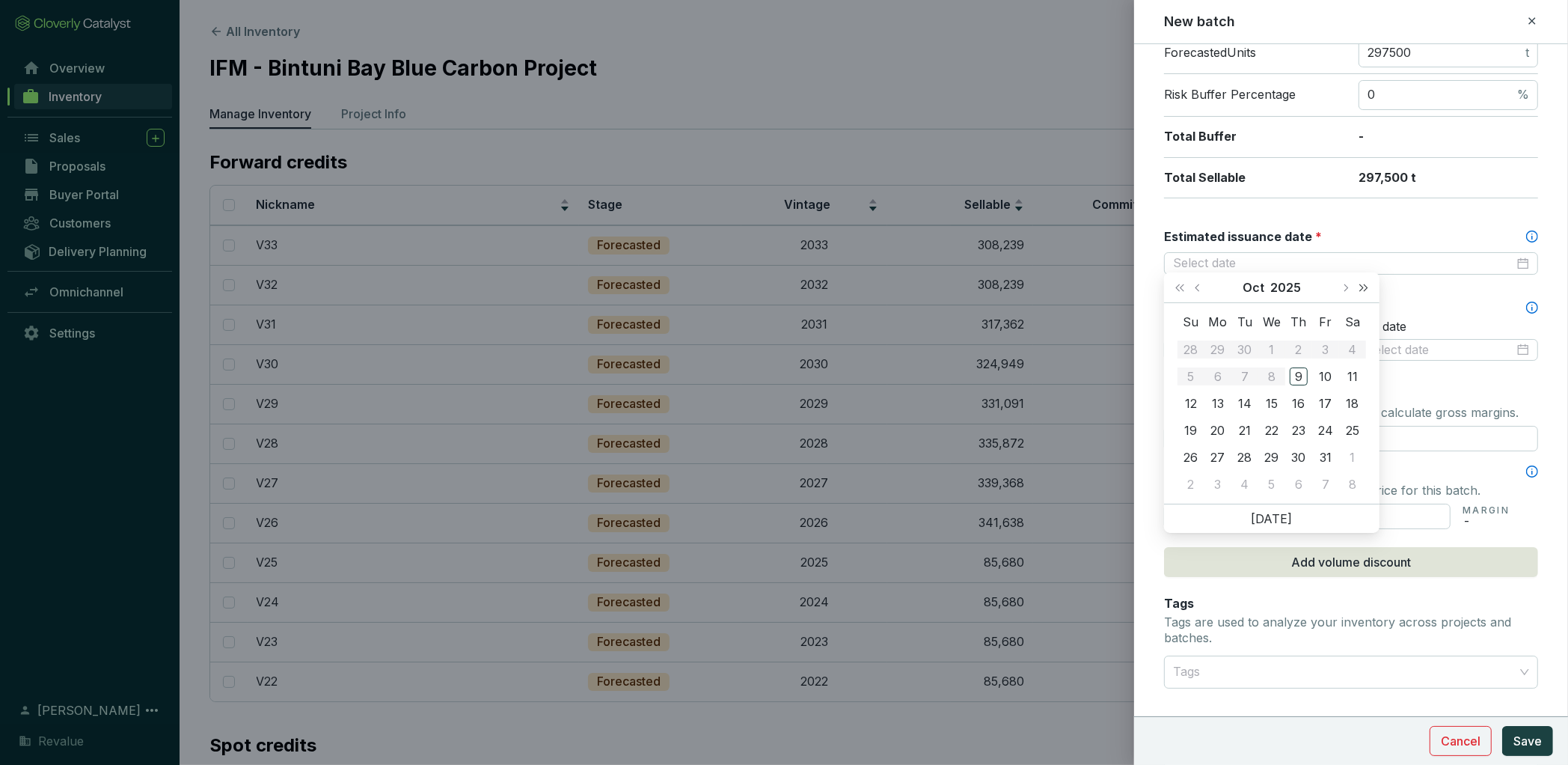
click at [1367, 286] on span "Next year (Control + right)" at bounding box center [1364, 287] width 8 height 8
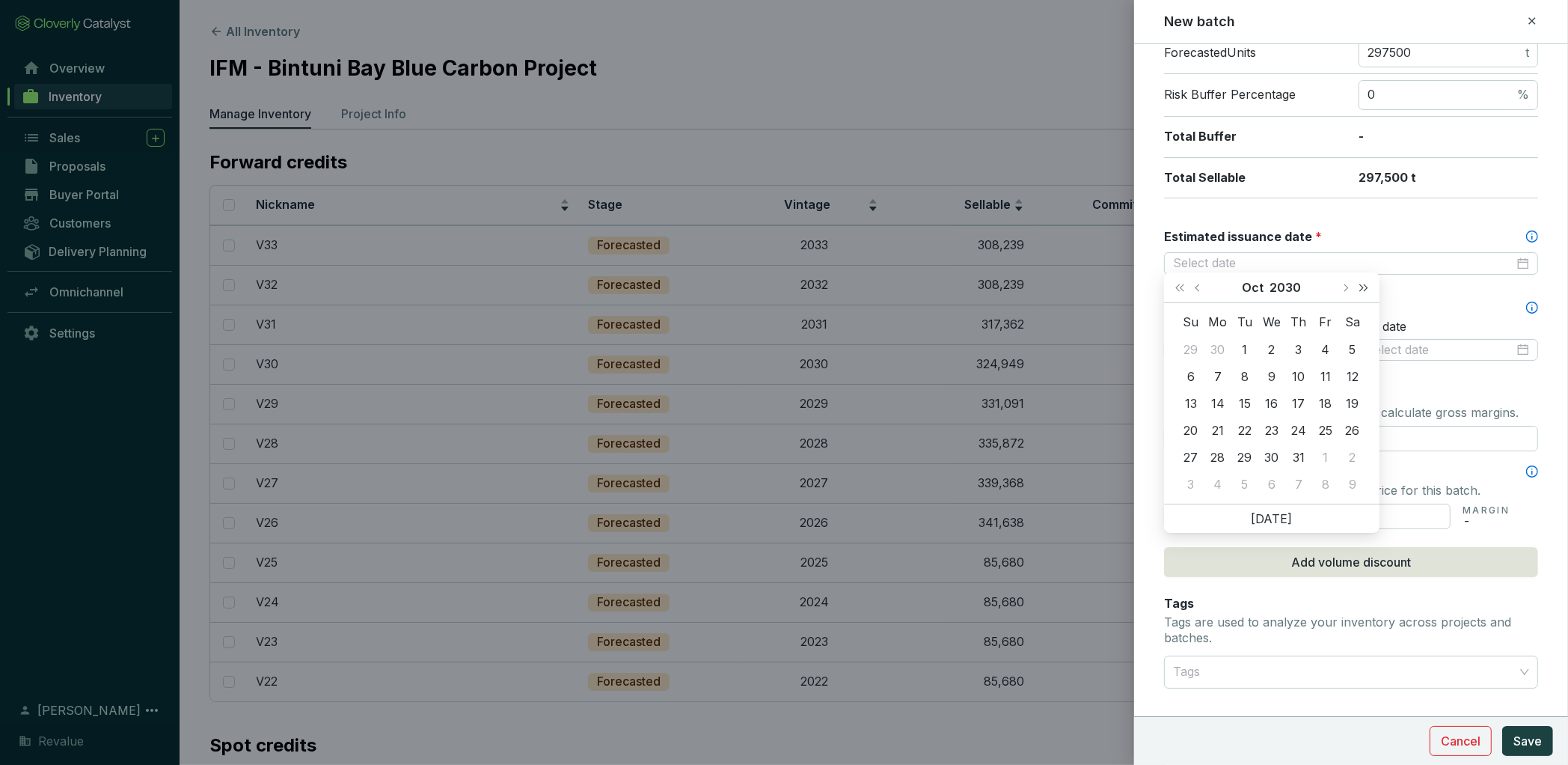
click at [1367, 286] on span "Next year (Control + right)" at bounding box center [1364, 287] width 8 height 8
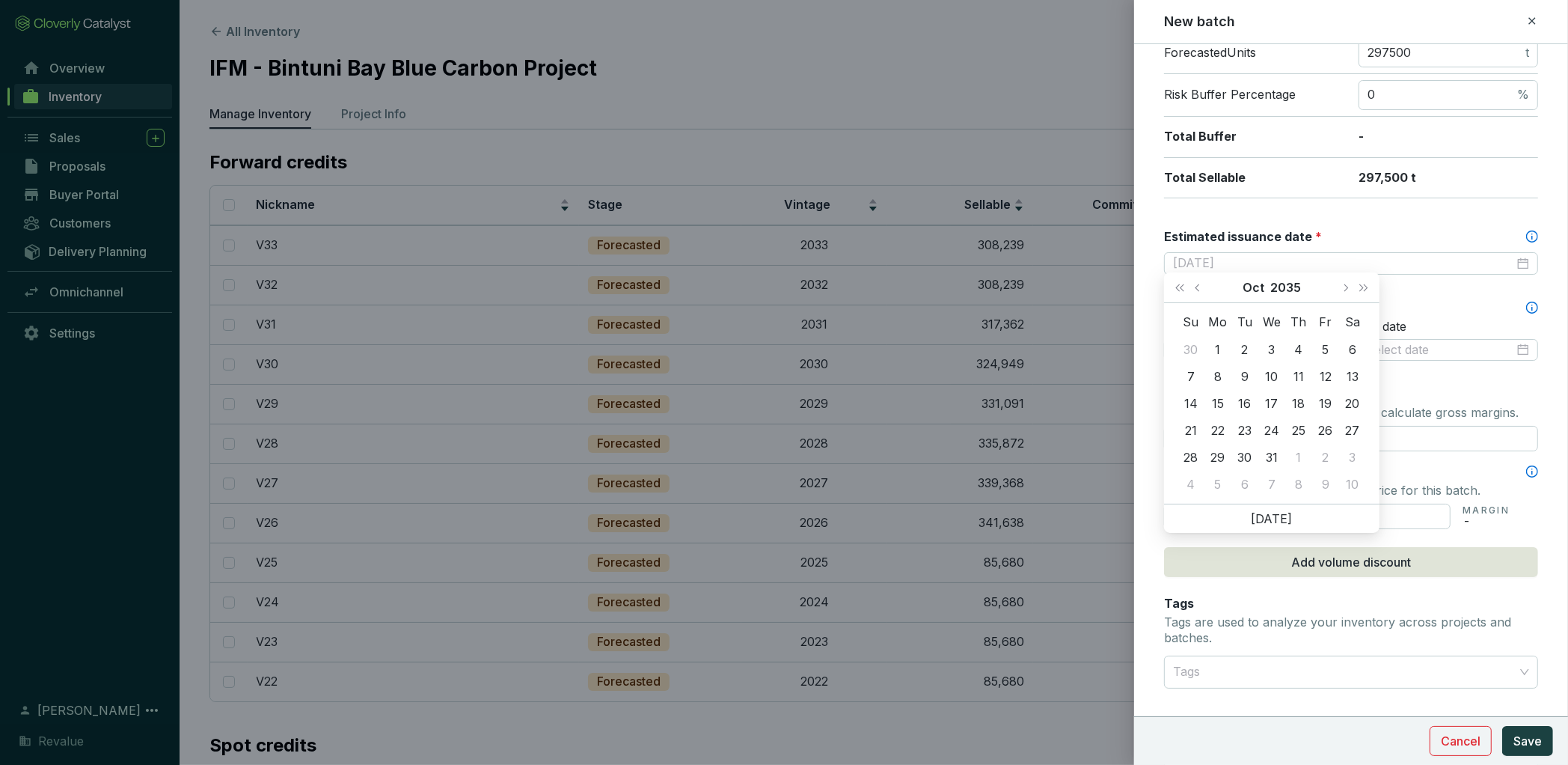
type input "[DATE]"
click at [1350, 286] on button "Next month (PageDown)" at bounding box center [1345, 287] width 19 height 30
type input "[DATE]"
click at [1217, 481] on div "31" at bounding box center [1218, 484] width 18 height 18
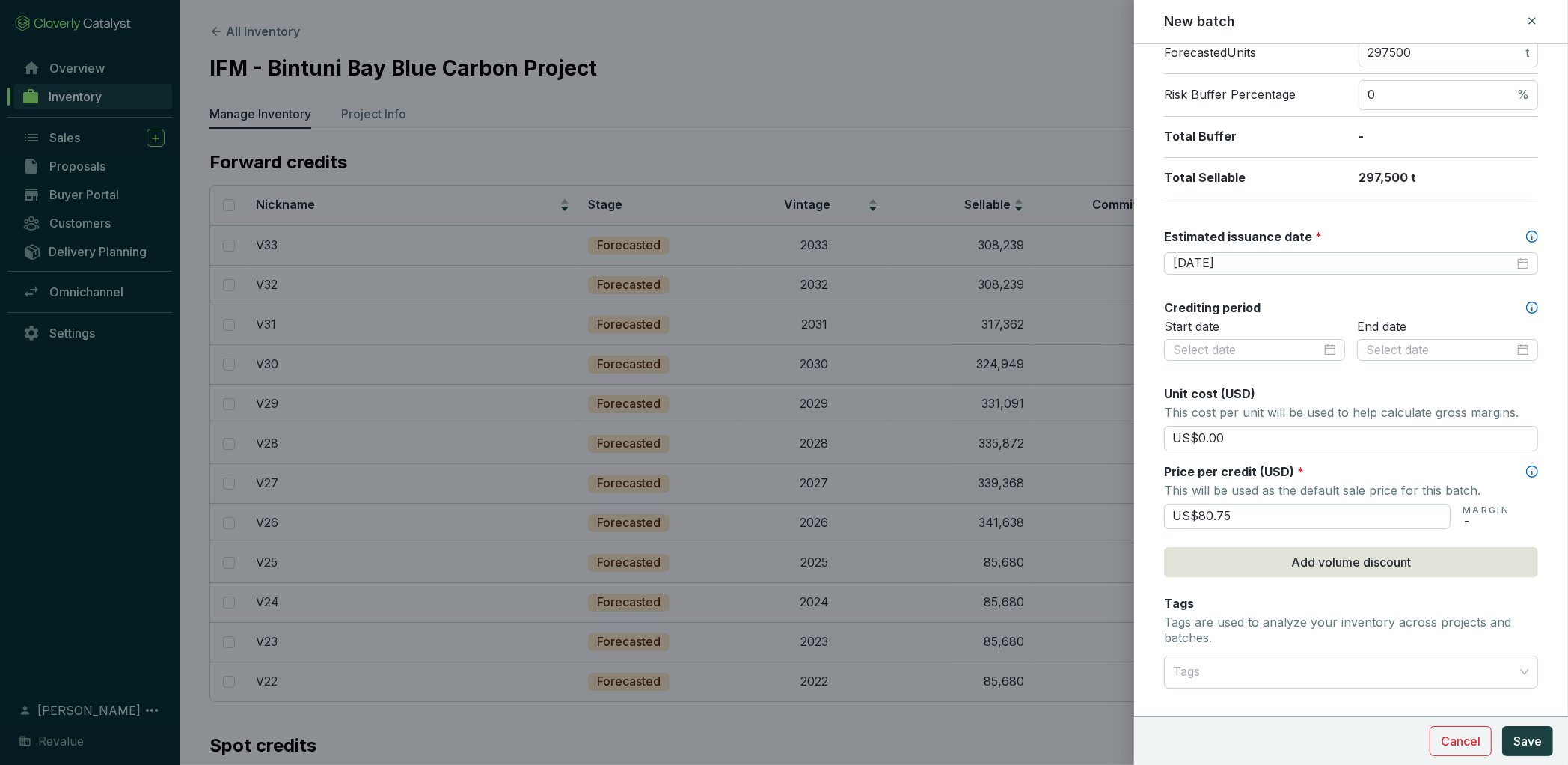
click at [1539, 759] on section "Cancel Save" at bounding box center [1351, 740] width 434 height 49
click at [1537, 744] on span "Save" at bounding box center [1528, 740] width 29 height 18
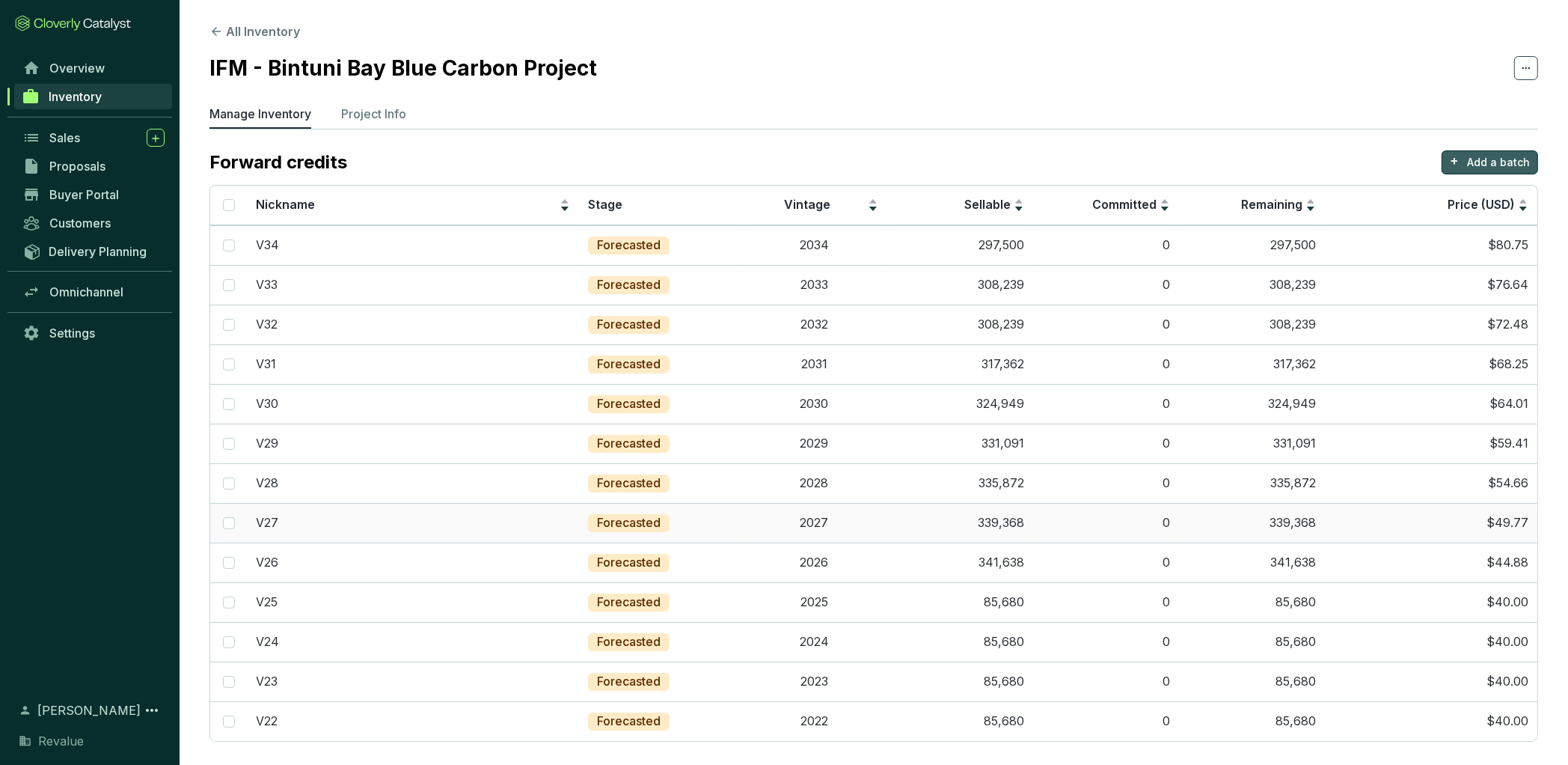
scroll to position [216, 0]
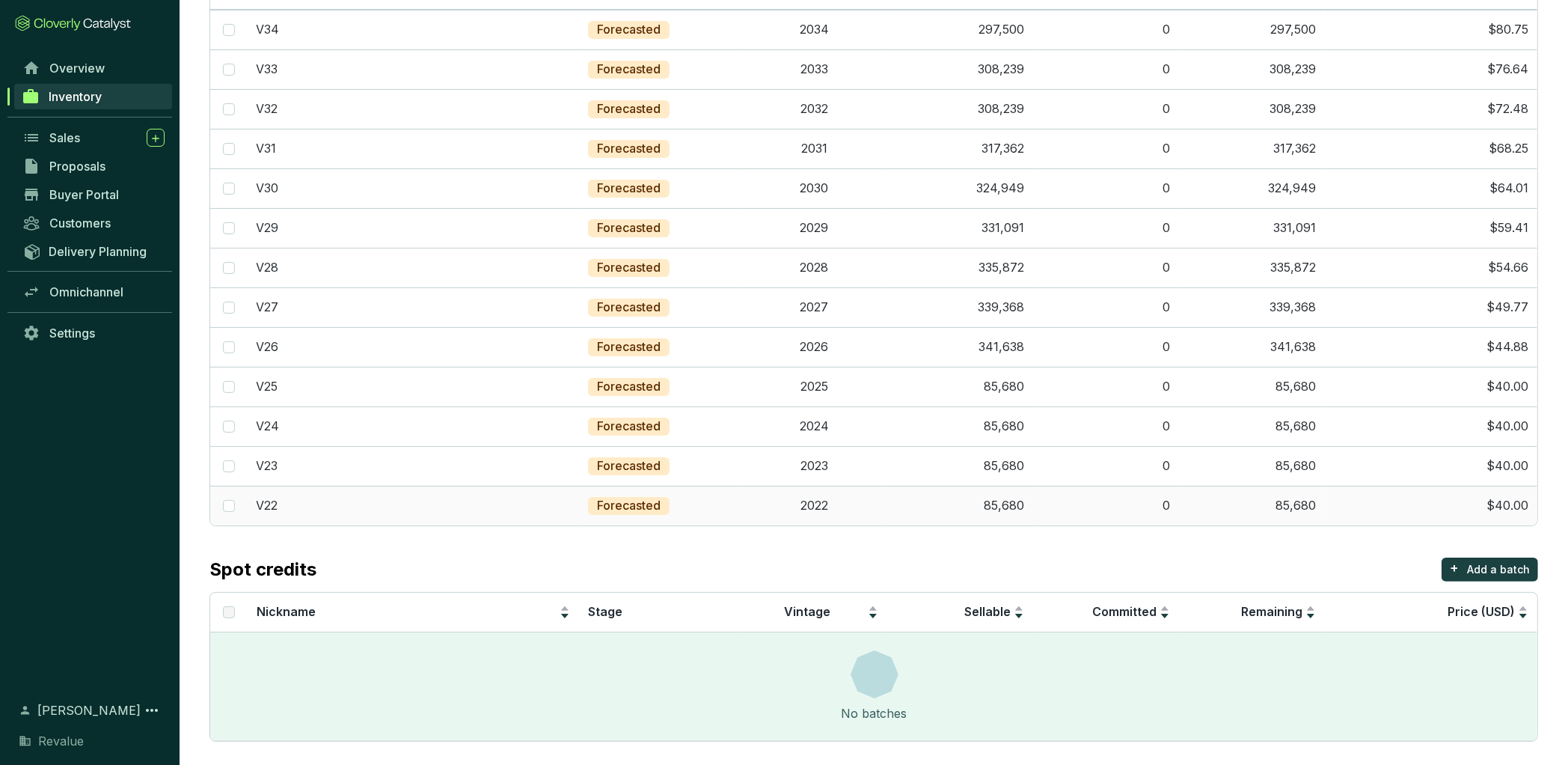
click at [1013, 503] on td "85,680" at bounding box center [959, 506] width 146 height 40
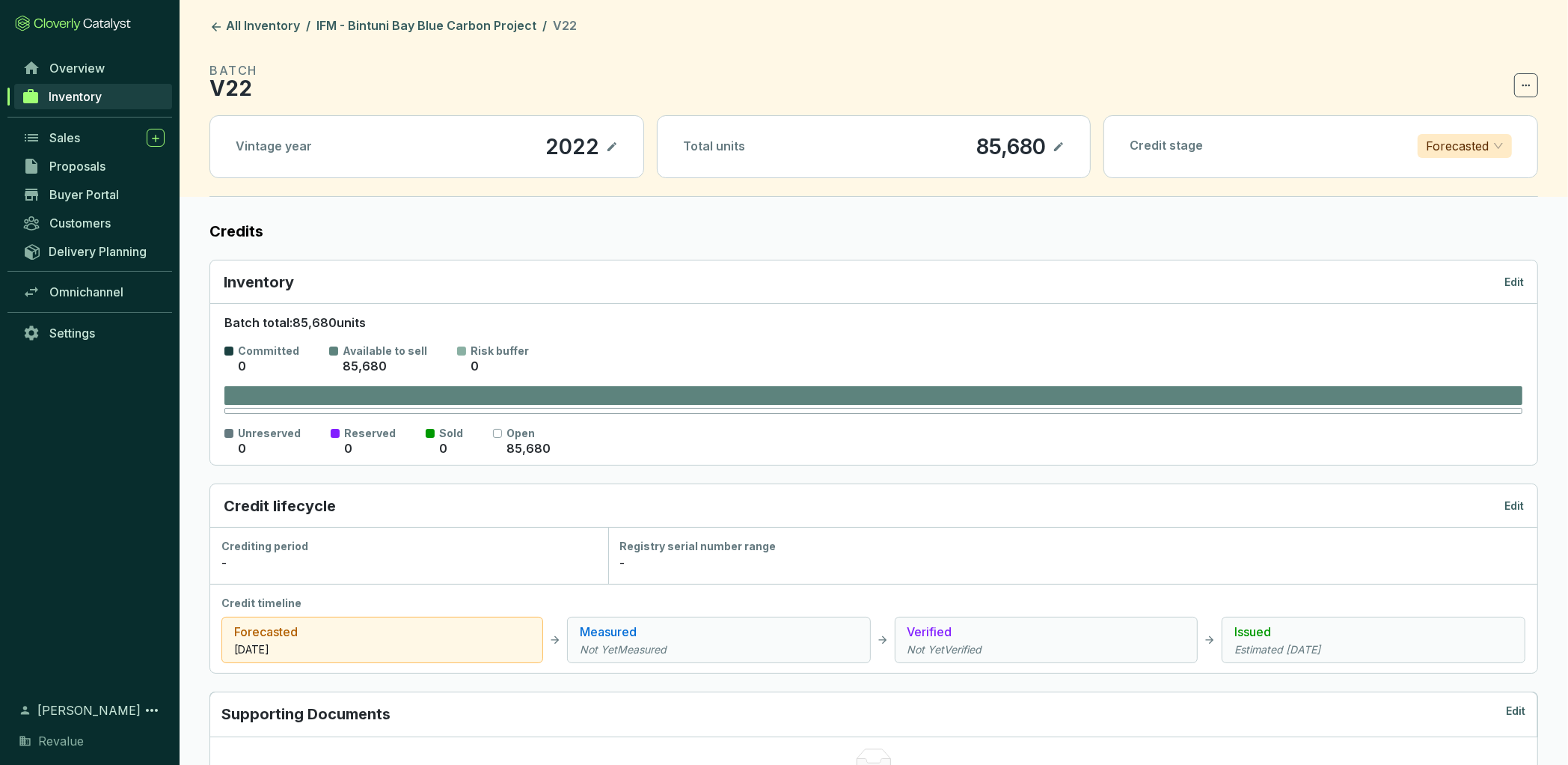
click at [1059, 147] on icon at bounding box center [1058, 146] width 9 height 9
click at [1004, 148] on div "85,680" at bounding box center [990, 146] width 77 height 26
click at [387, 12] on header "All Inventory / IFM - Bintuni Bay Blue Carbon Project / V22 BATCH V22 Vintage y…" at bounding box center [874, 98] width 1389 height 196
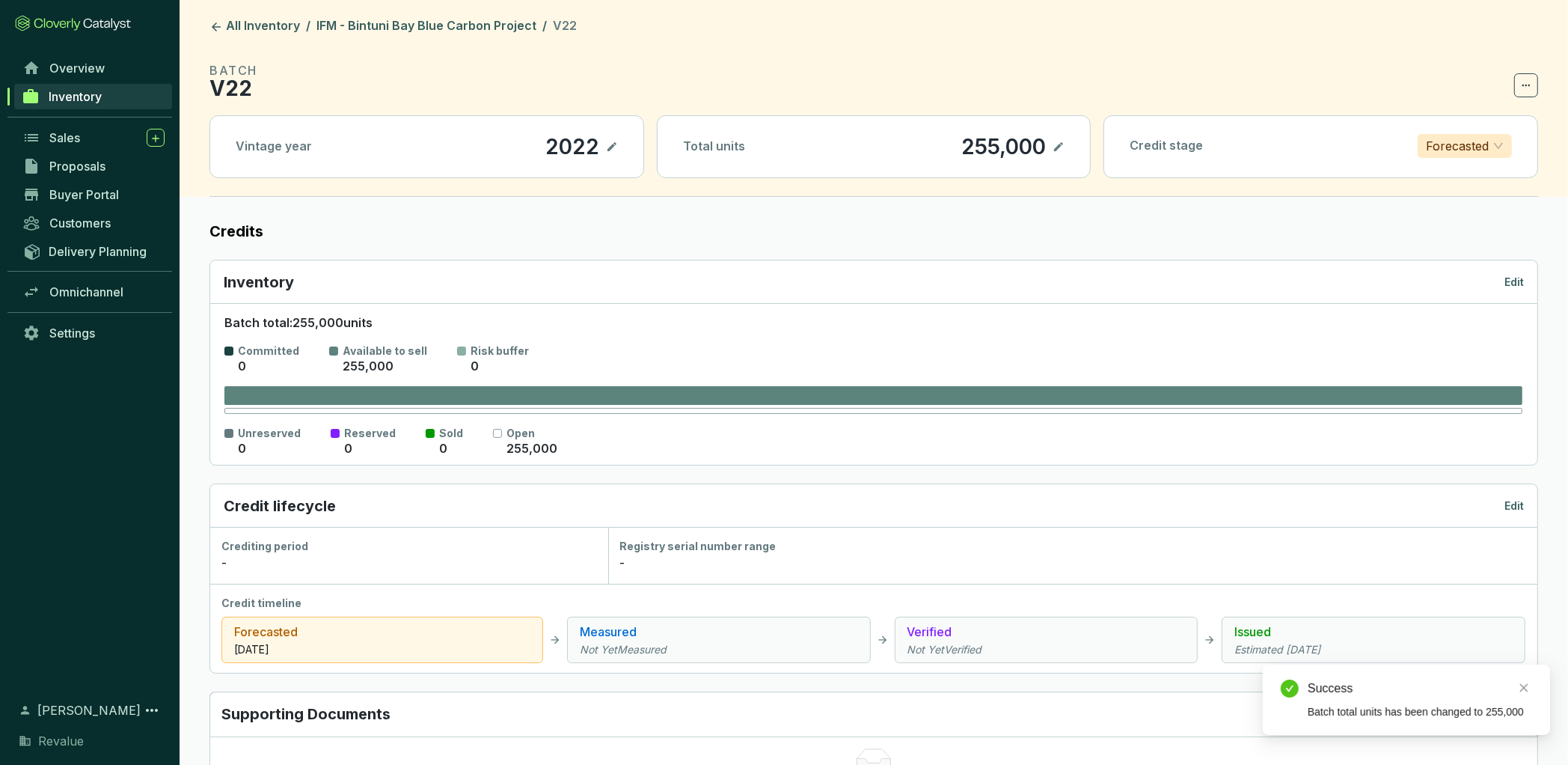
click at [386, 38] on header "All Inventory / IFM - Bintuni Bay Blue Carbon Project / V22 BATCH V22 Vintage y…" at bounding box center [874, 98] width 1389 height 196
click at [386, 30] on link "IFM - Bintuni Bay Blue Carbon Project" at bounding box center [426, 27] width 226 height 18
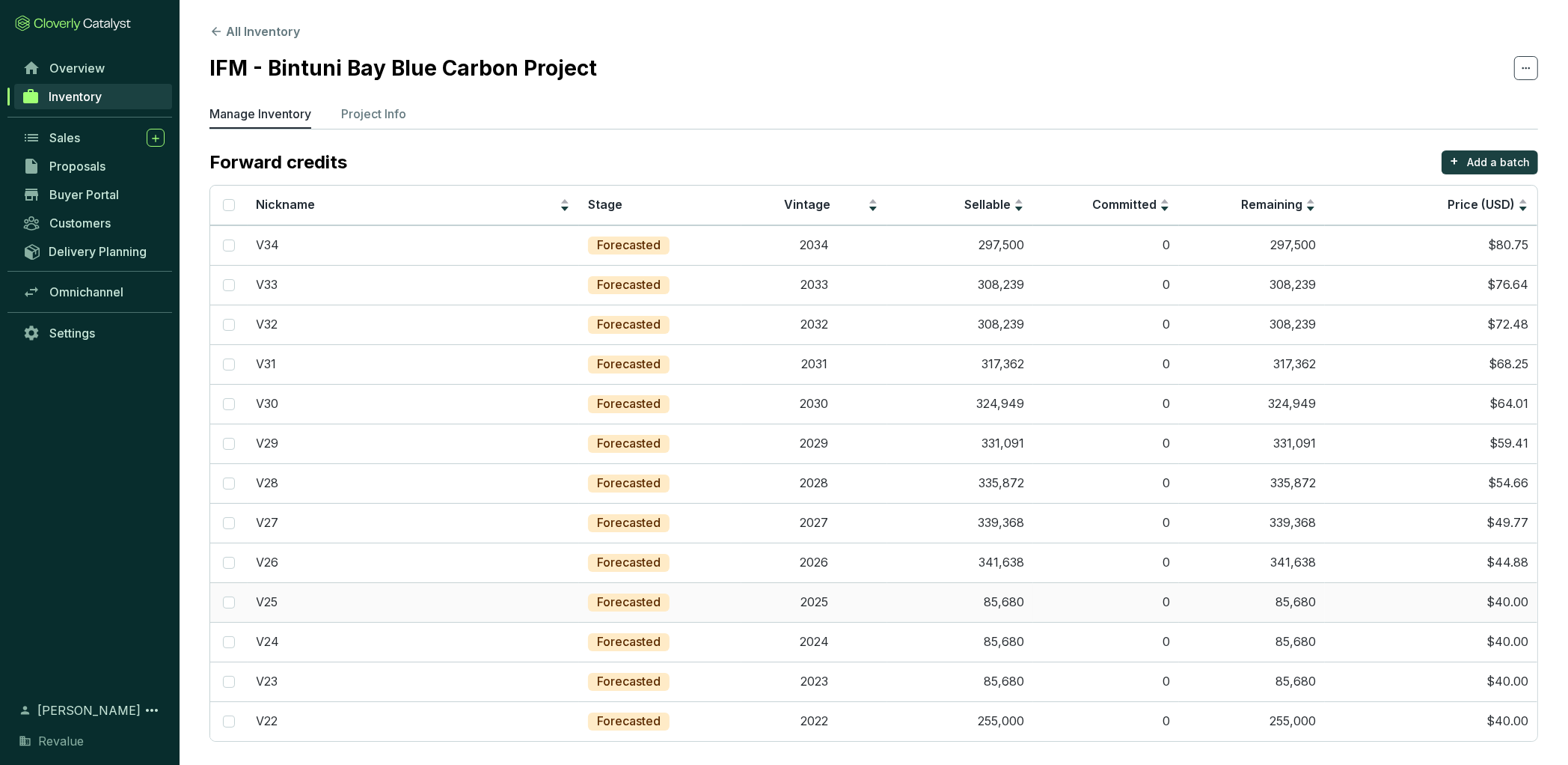
scroll to position [216, 0]
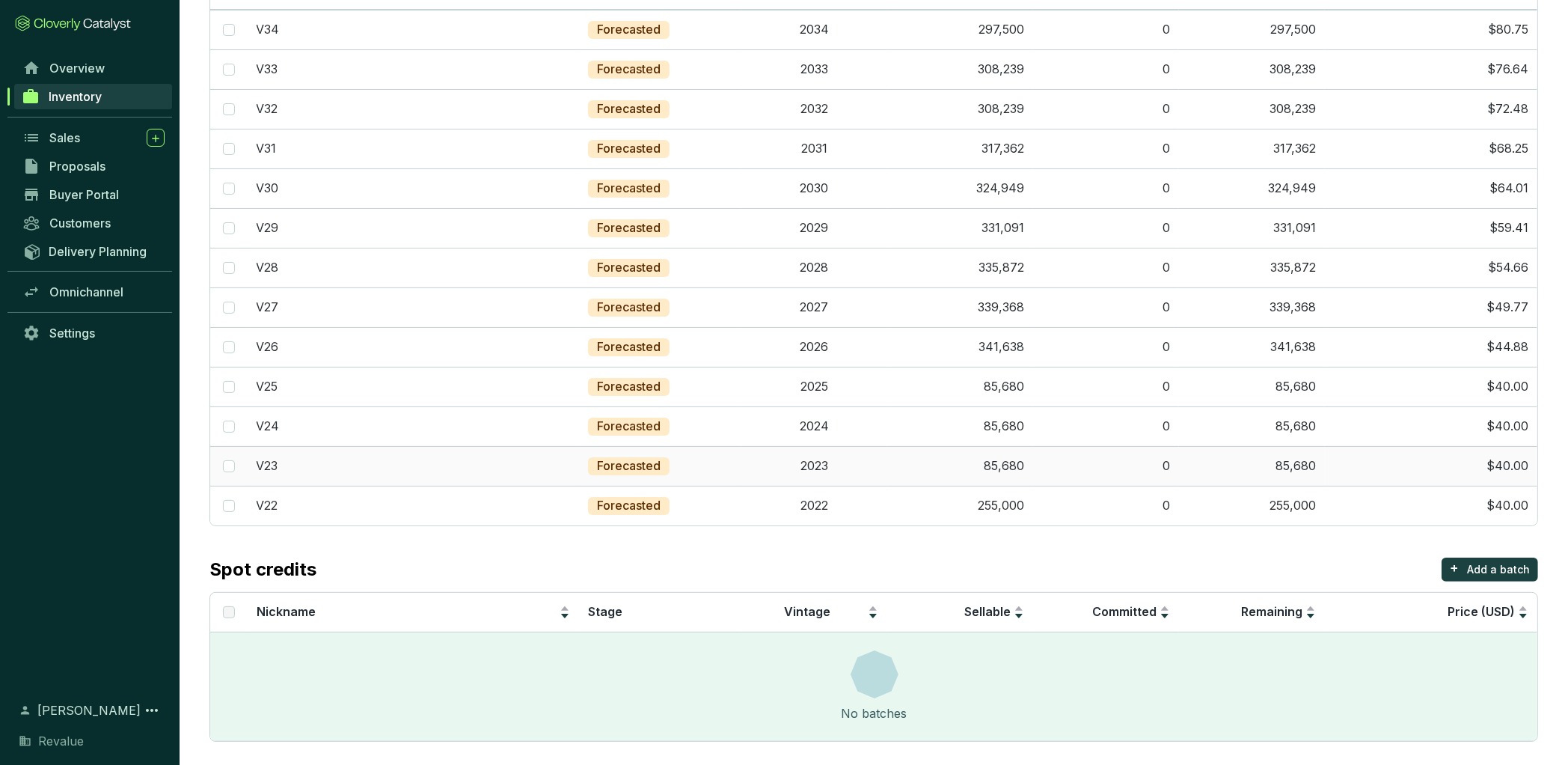
click at [1012, 464] on td "85,680" at bounding box center [959, 466] width 146 height 40
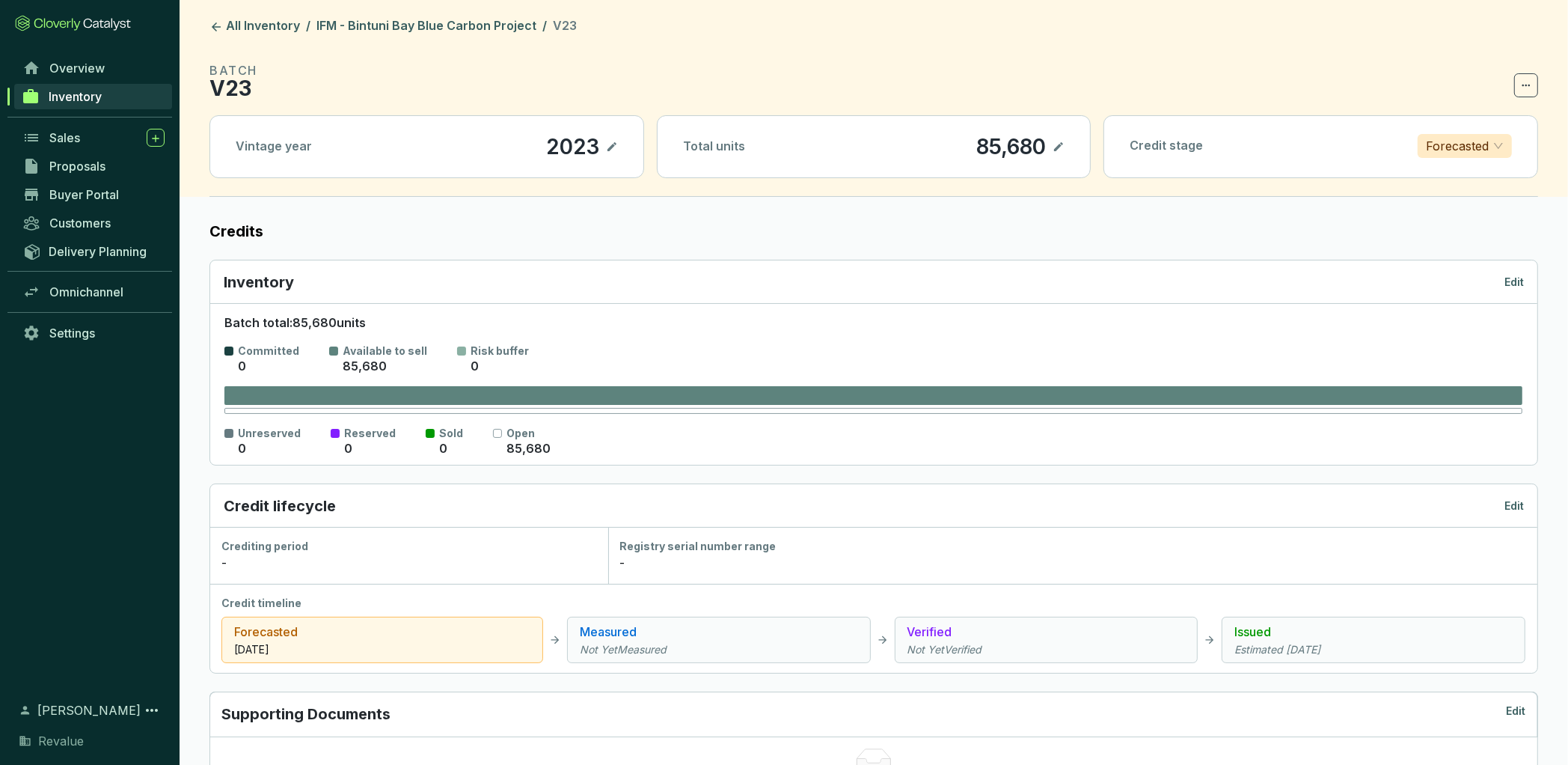
click at [1058, 140] on icon at bounding box center [1059, 146] width 12 height 18
click at [996, 146] on div "85,680" at bounding box center [990, 146] width 77 height 26
click at [485, 26] on link "IFM - Bintuni Bay Blue Carbon Project" at bounding box center [426, 27] width 226 height 18
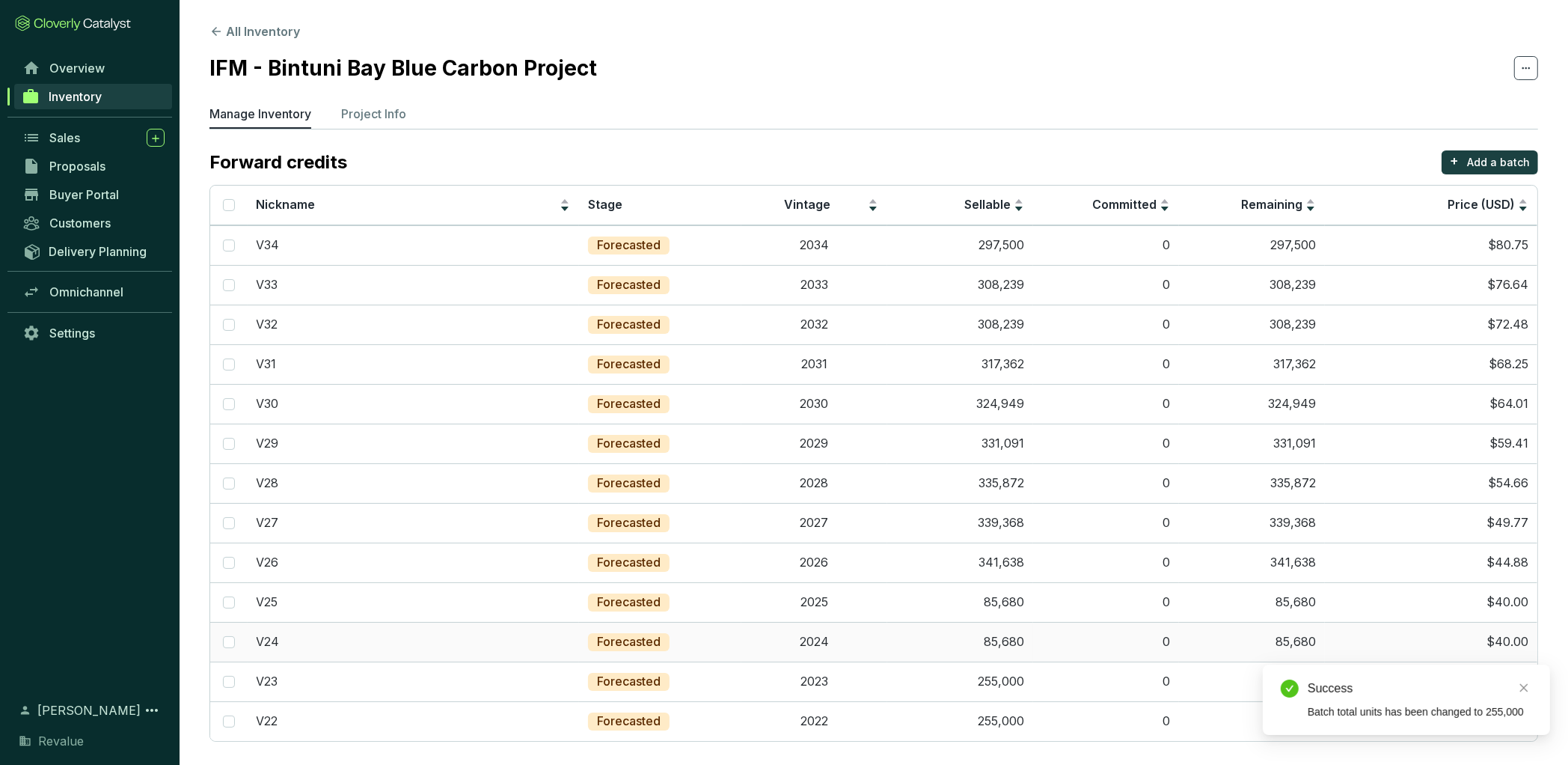
click at [1018, 642] on td "85,680" at bounding box center [959, 642] width 146 height 40
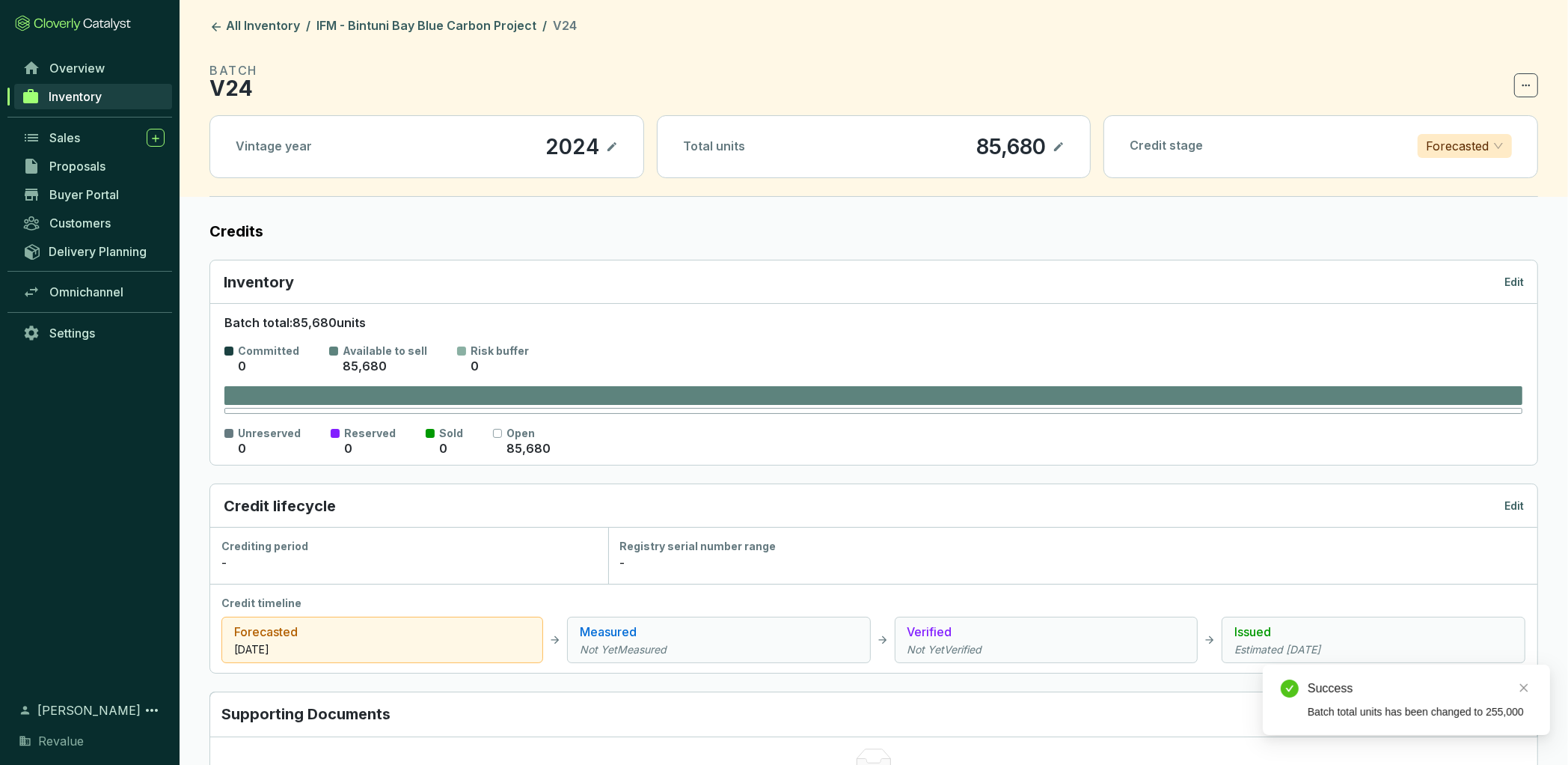
click at [1052, 144] on section "85,680" at bounding box center [1020, 146] width 89 height 26
click at [1058, 145] on icon at bounding box center [1059, 146] width 12 height 18
click at [979, 148] on div "85,680" at bounding box center [990, 146] width 77 height 26
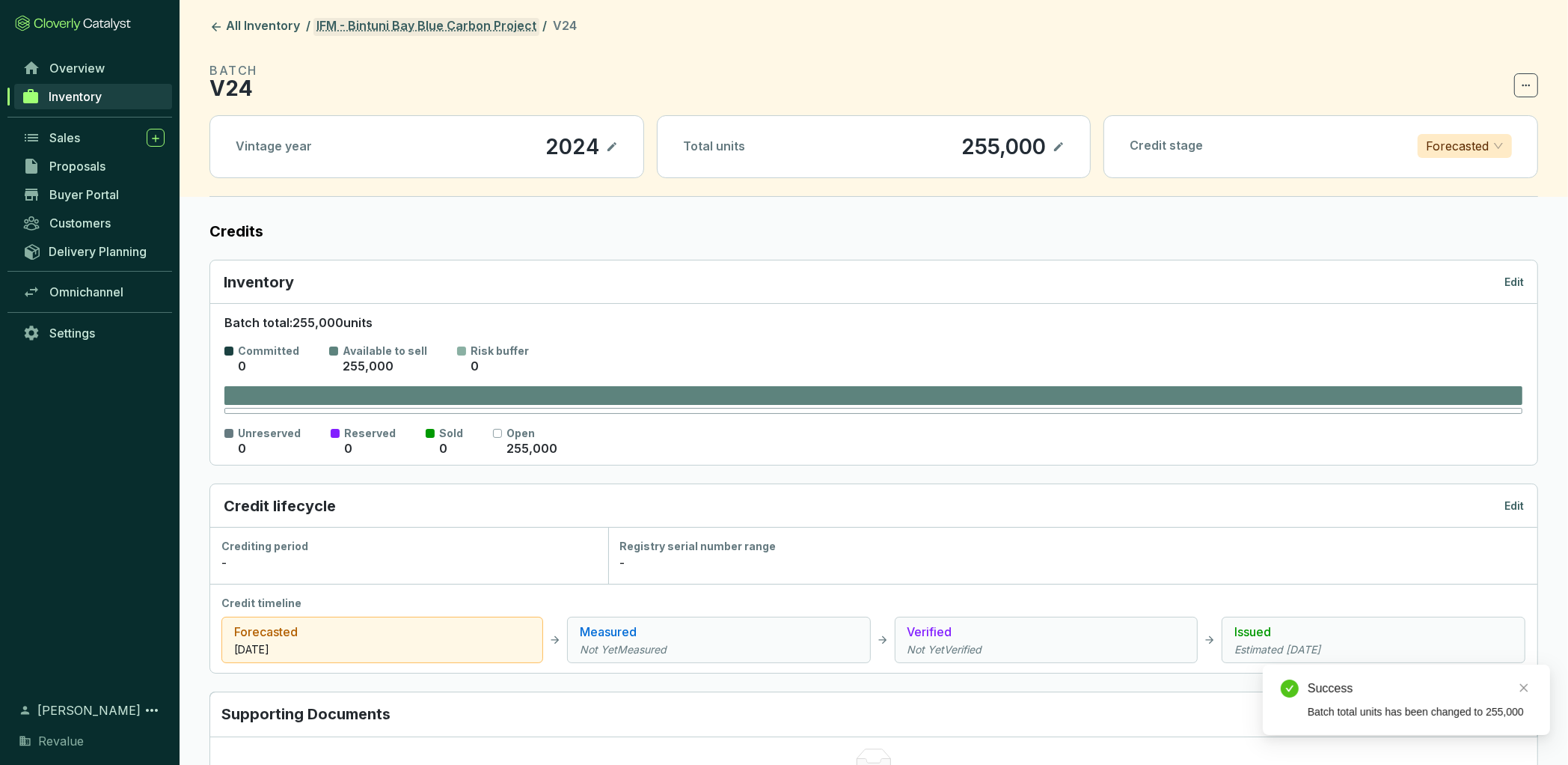
click at [505, 23] on link "IFM - Bintuni Bay Blue Carbon Project" at bounding box center [426, 27] width 226 height 18
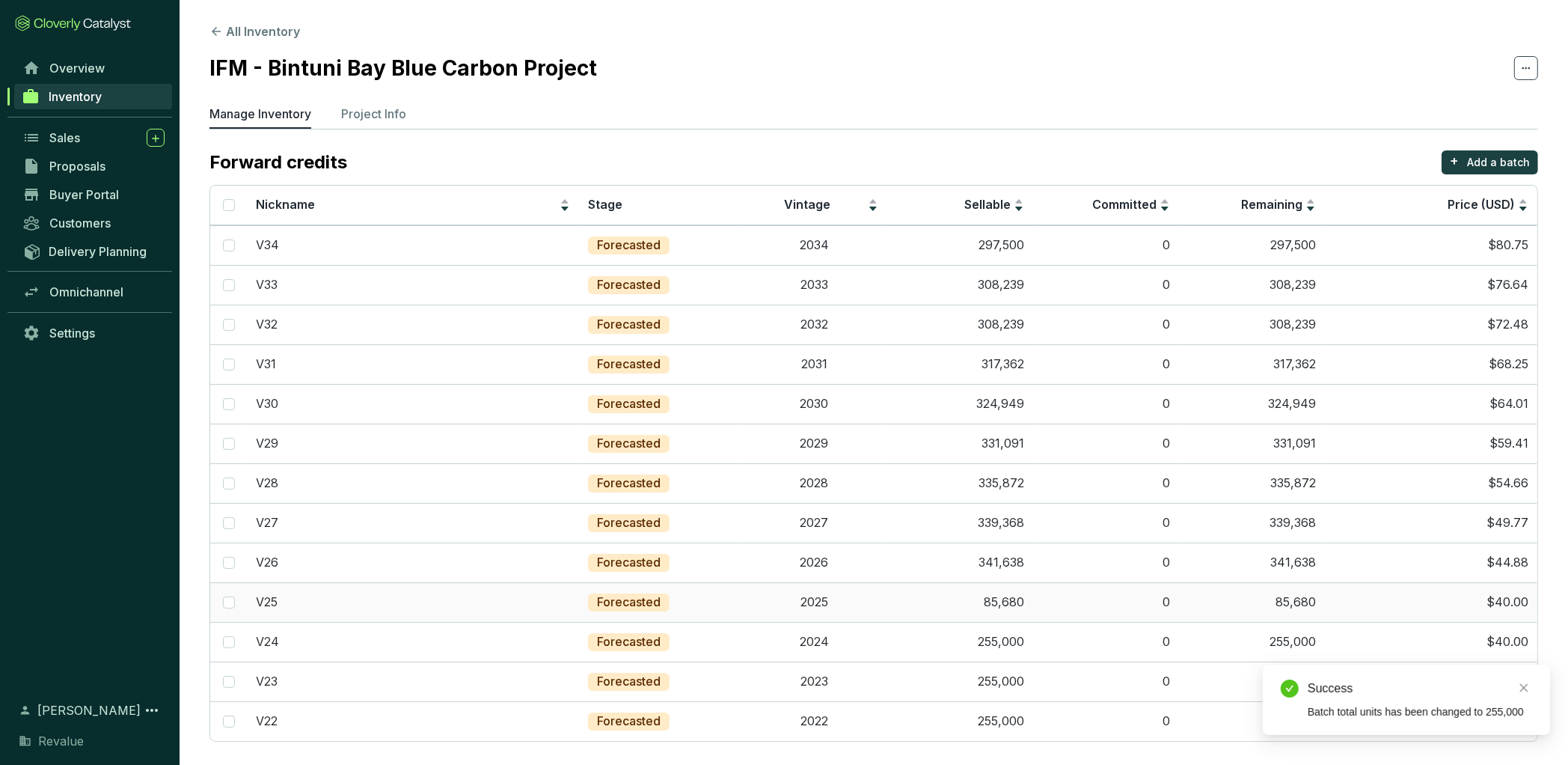
click at [1009, 593] on td "85,680" at bounding box center [959, 602] width 146 height 40
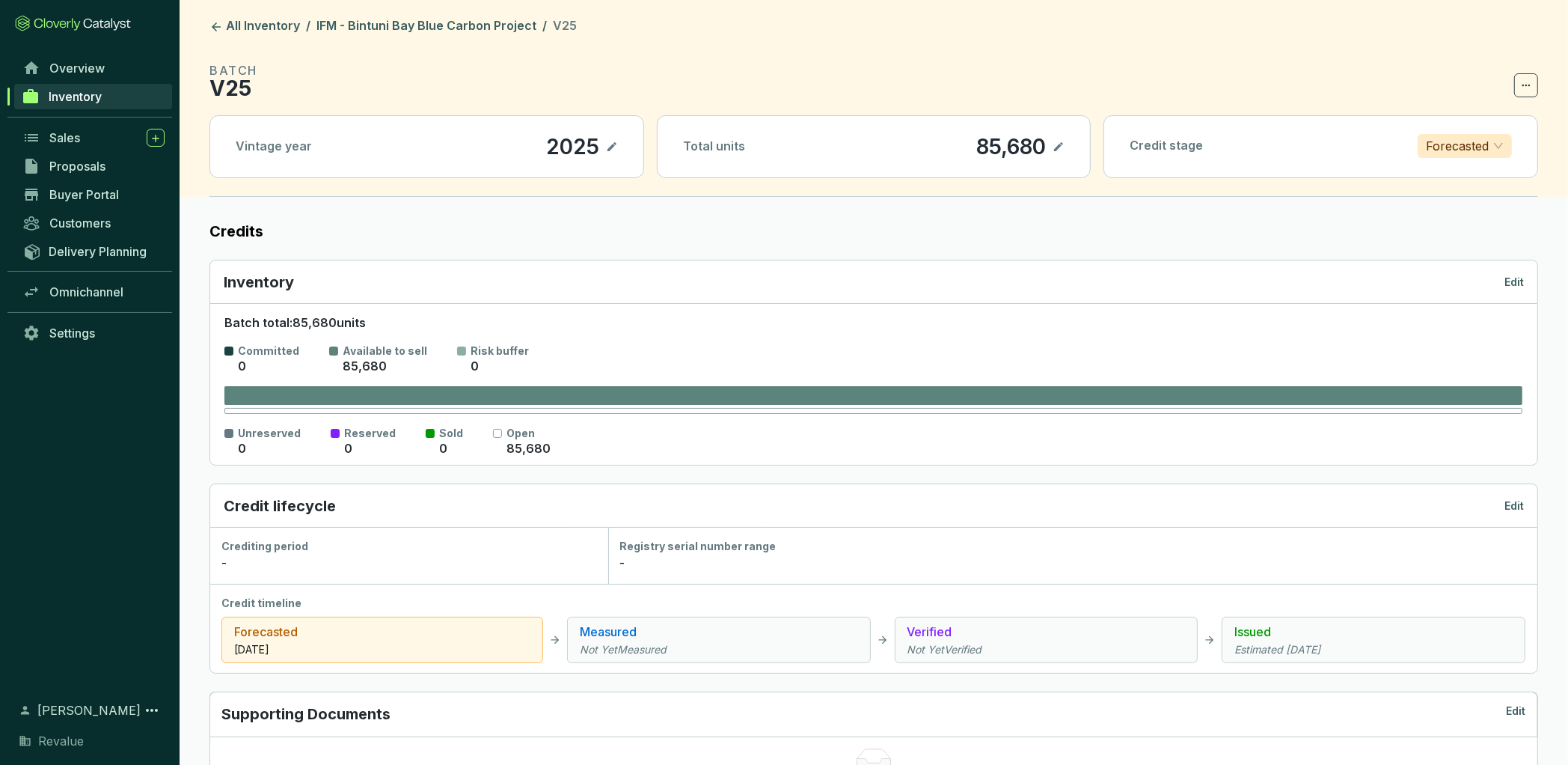
click at [1062, 148] on icon at bounding box center [1059, 146] width 12 height 18
click at [995, 151] on div "85,680" at bounding box center [990, 146] width 77 height 26
click at [451, 24] on link "IFM - Bintuni Bay Blue Carbon Project" at bounding box center [426, 27] width 226 height 18
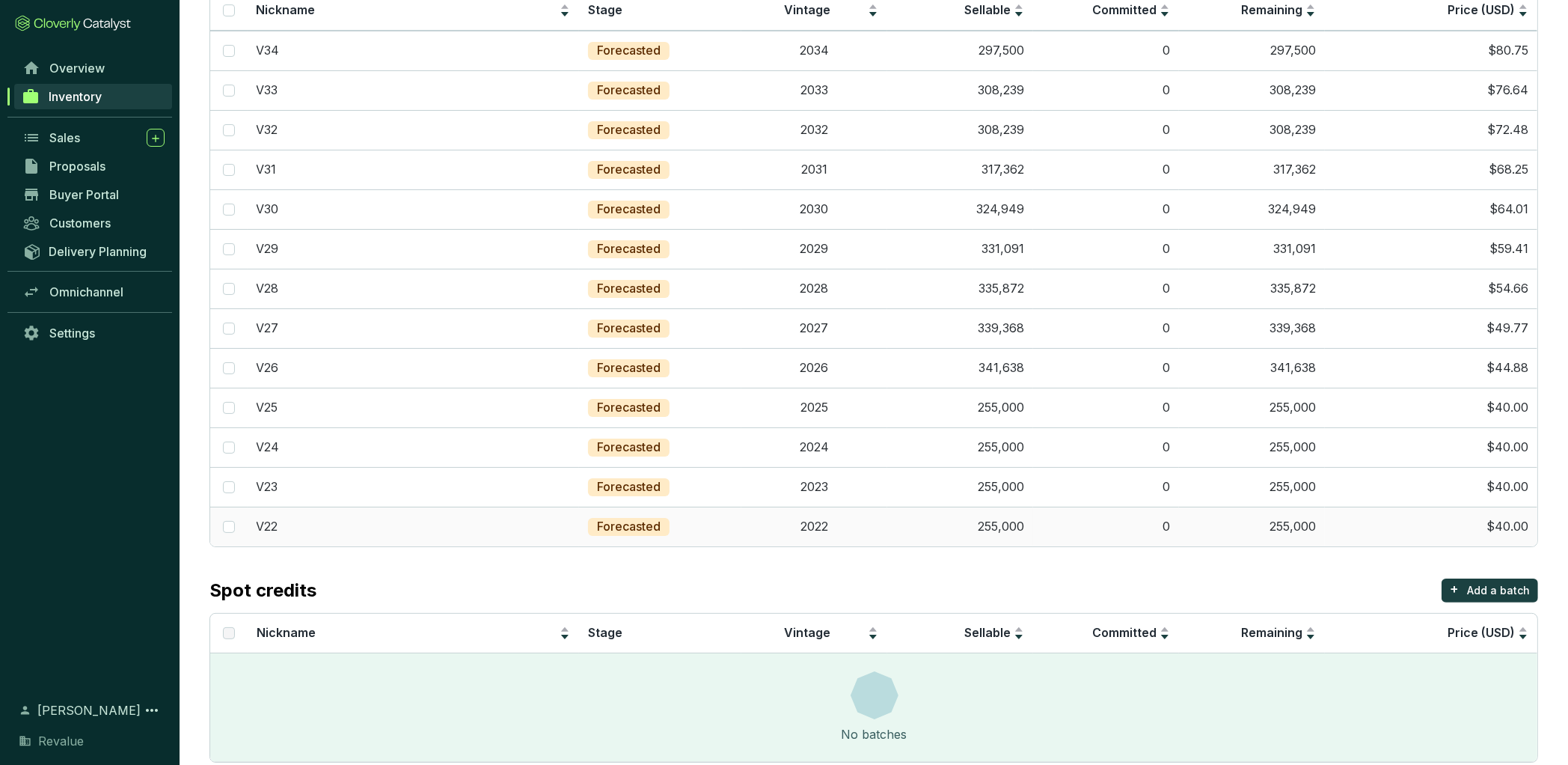
scroll to position [196, 0]
click at [1017, 366] on td "341,638" at bounding box center [959, 367] width 146 height 40
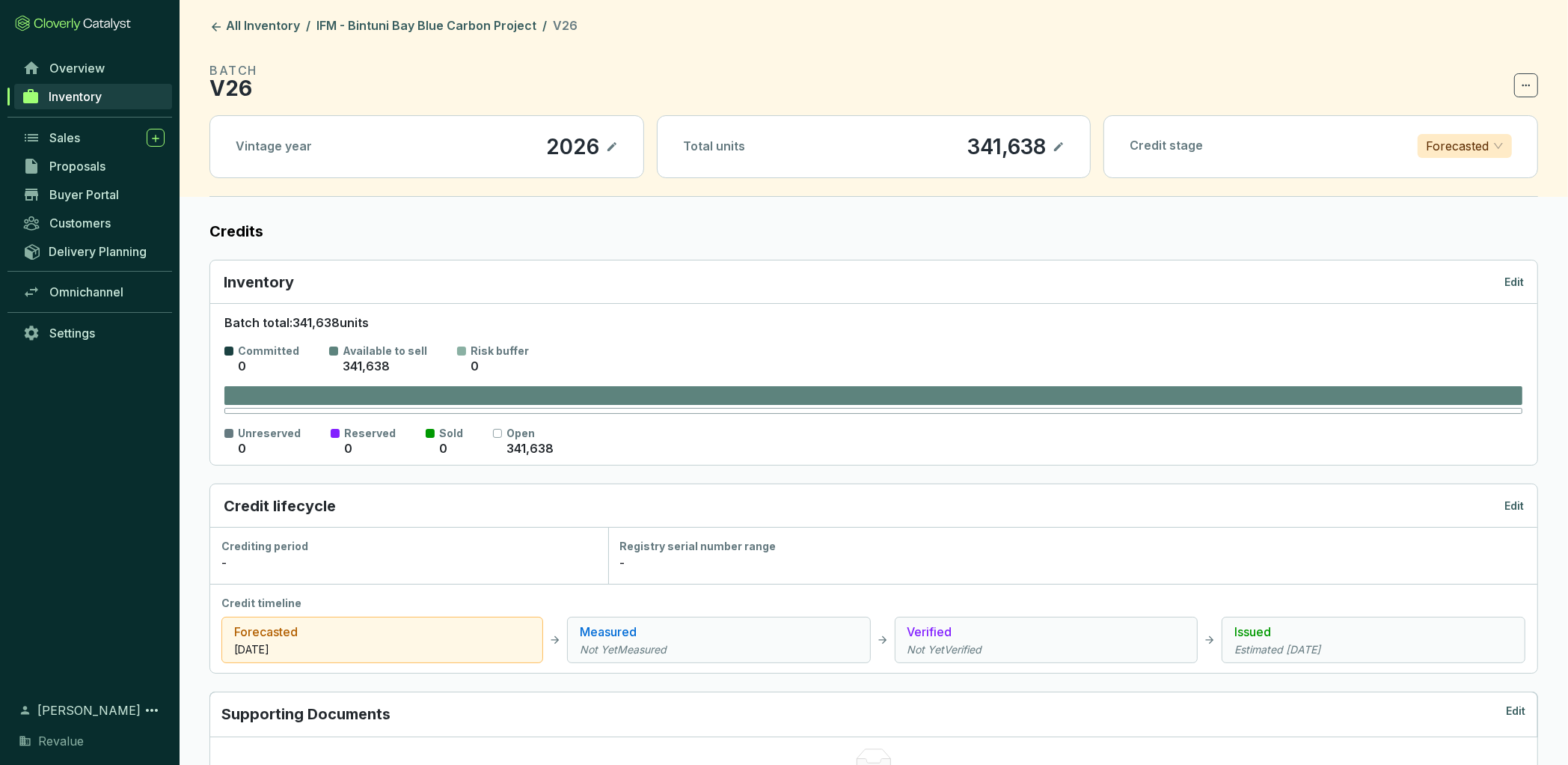
click at [994, 144] on p "341,638" at bounding box center [1007, 146] width 80 height 26
click at [1066, 146] on div "Total units 341,638" at bounding box center [875, 147] width 433 height 61
click at [1063, 146] on icon at bounding box center [1059, 146] width 12 height 18
drag, startPoint x: 977, startPoint y: 144, endPoint x: 1108, endPoint y: 144, distance: 131.0
click at [1108, 144] on div "Vintage year [DATE] Total units 341,638 Credit stage Forecasted" at bounding box center [874, 147] width 1329 height 63
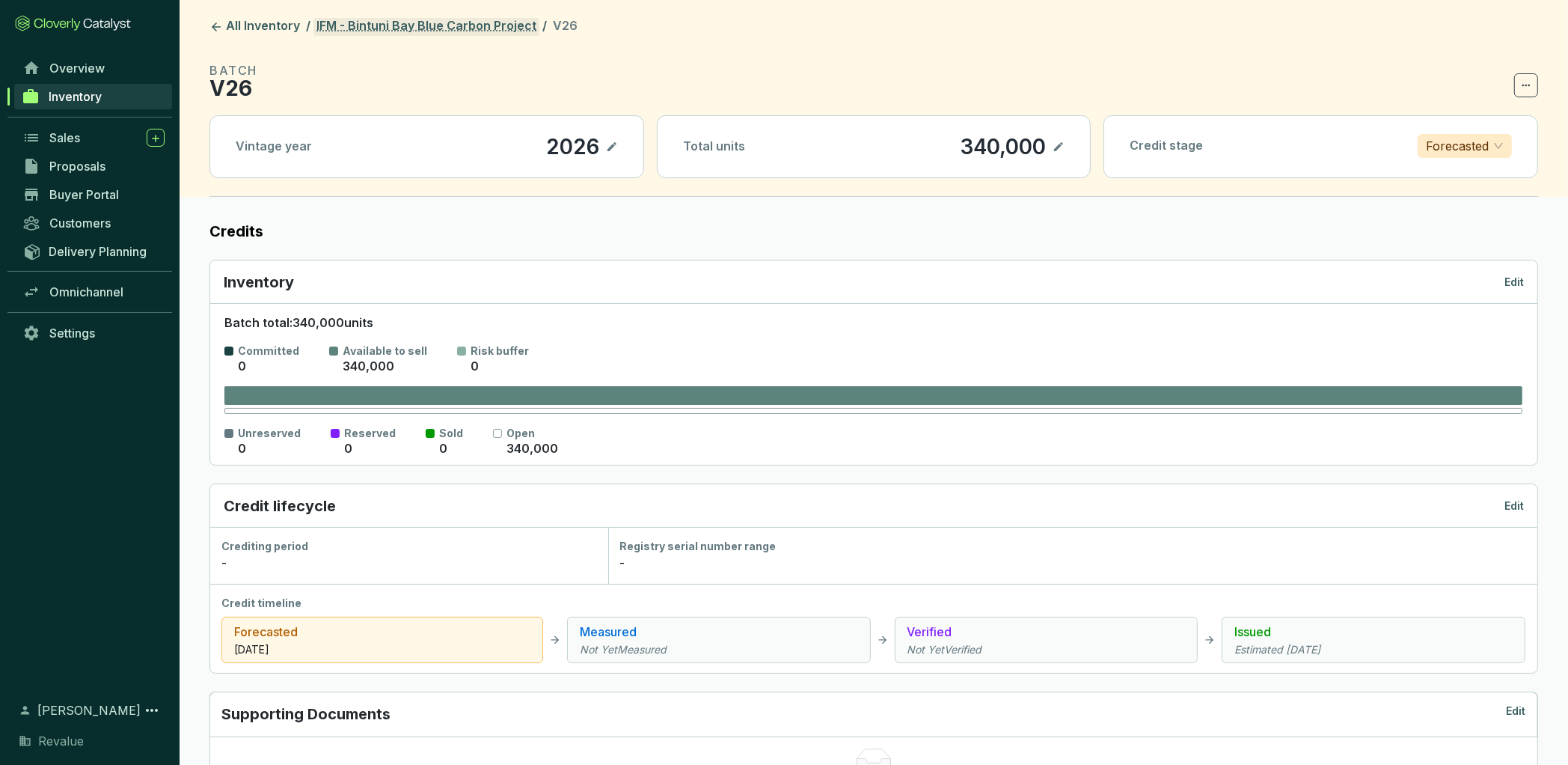
click at [463, 30] on link "IFM - Bintuni Bay Blue Carbon Project" at bounding box center [426, 27] width 226 height 18
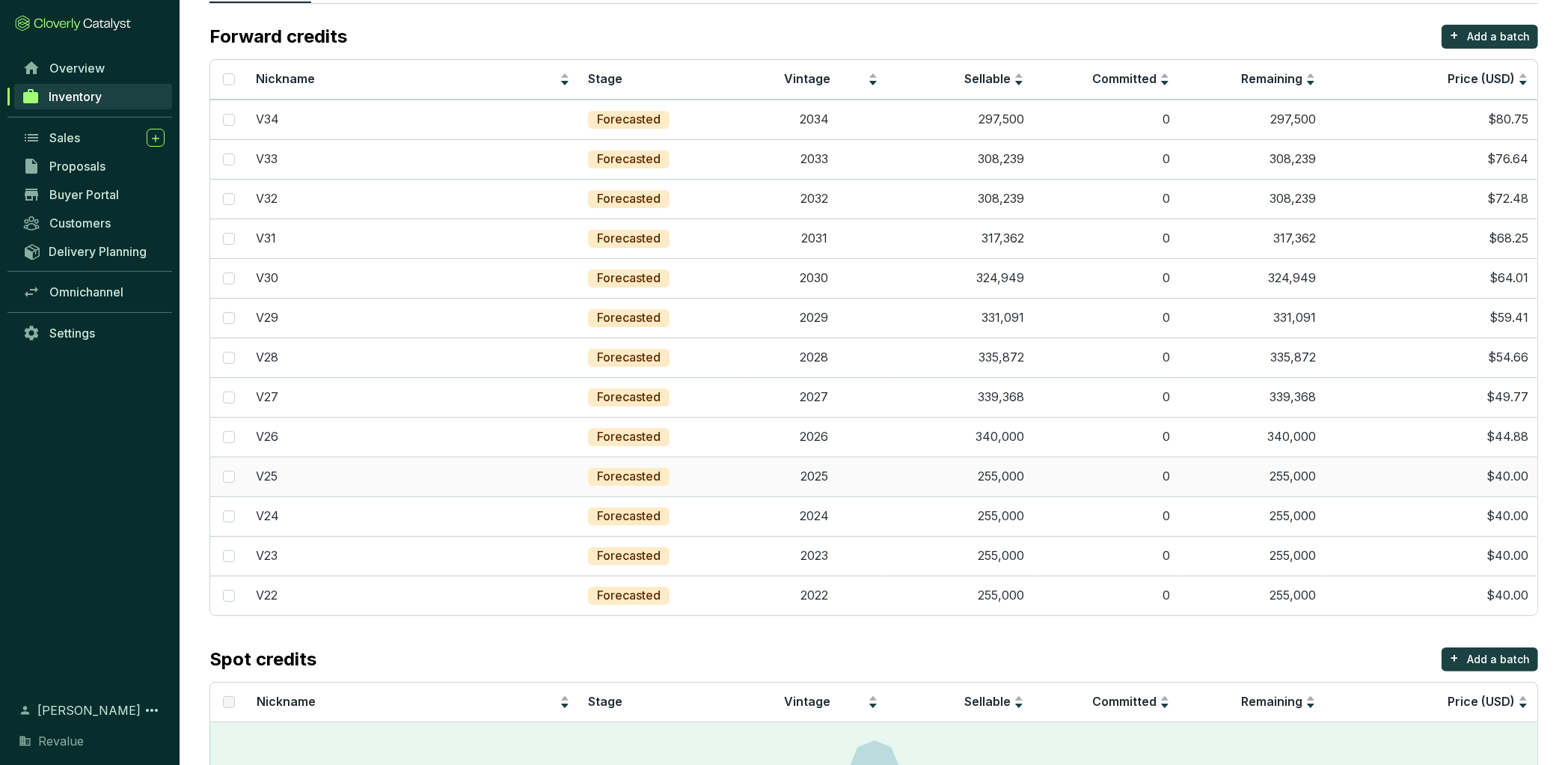
scroll to position [129, 0]
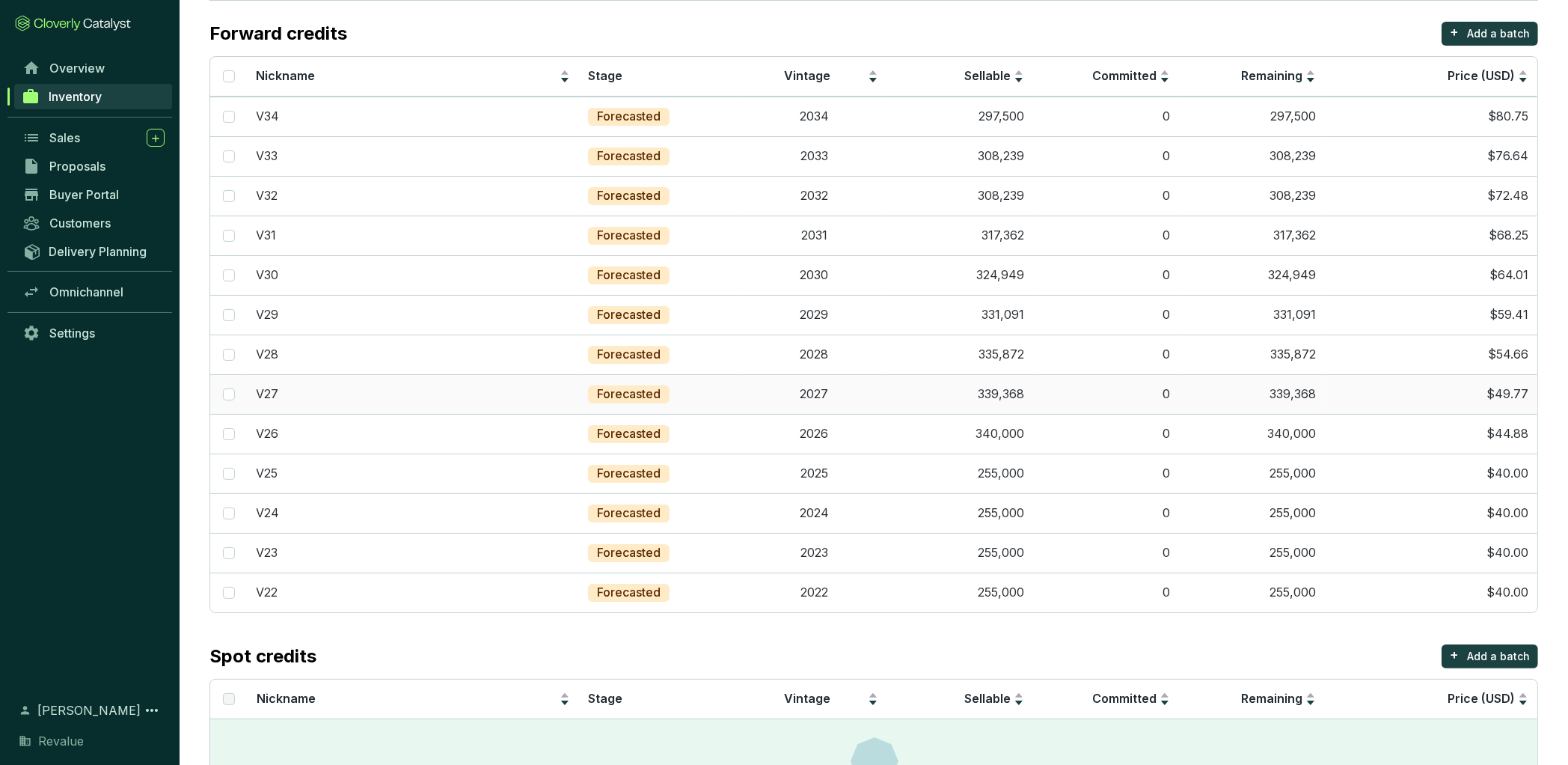
click at [1009, 392] on td "339,368" at bounding box center [959, 394] width 146 height 40
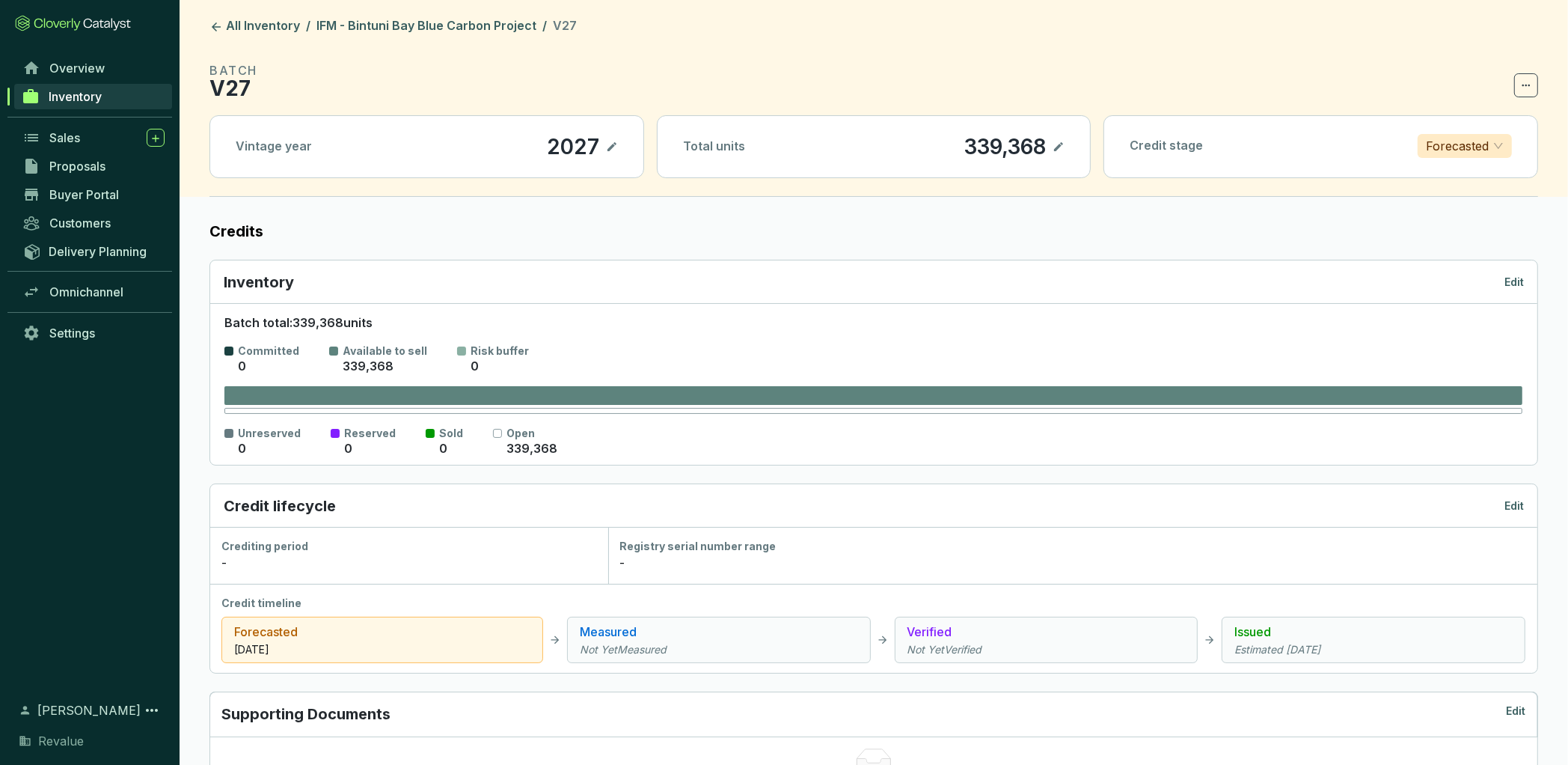
click at [1063, 146] on icon at bounding box center [1059, 146] width 12 height 18
drag, startPoint x: 957, startPoint y: 146, endPoint x: 1075, endPoint y: 146, distance: 118.0
click at [1075, 146] on div "Total units 339,368" at bounding box center [875, 147] width 433 height 61
click at [472, 27] on link "IFM - Bintuni Bay Blue Carbon Project" at bounding box center [426, 27] width 226 height 18
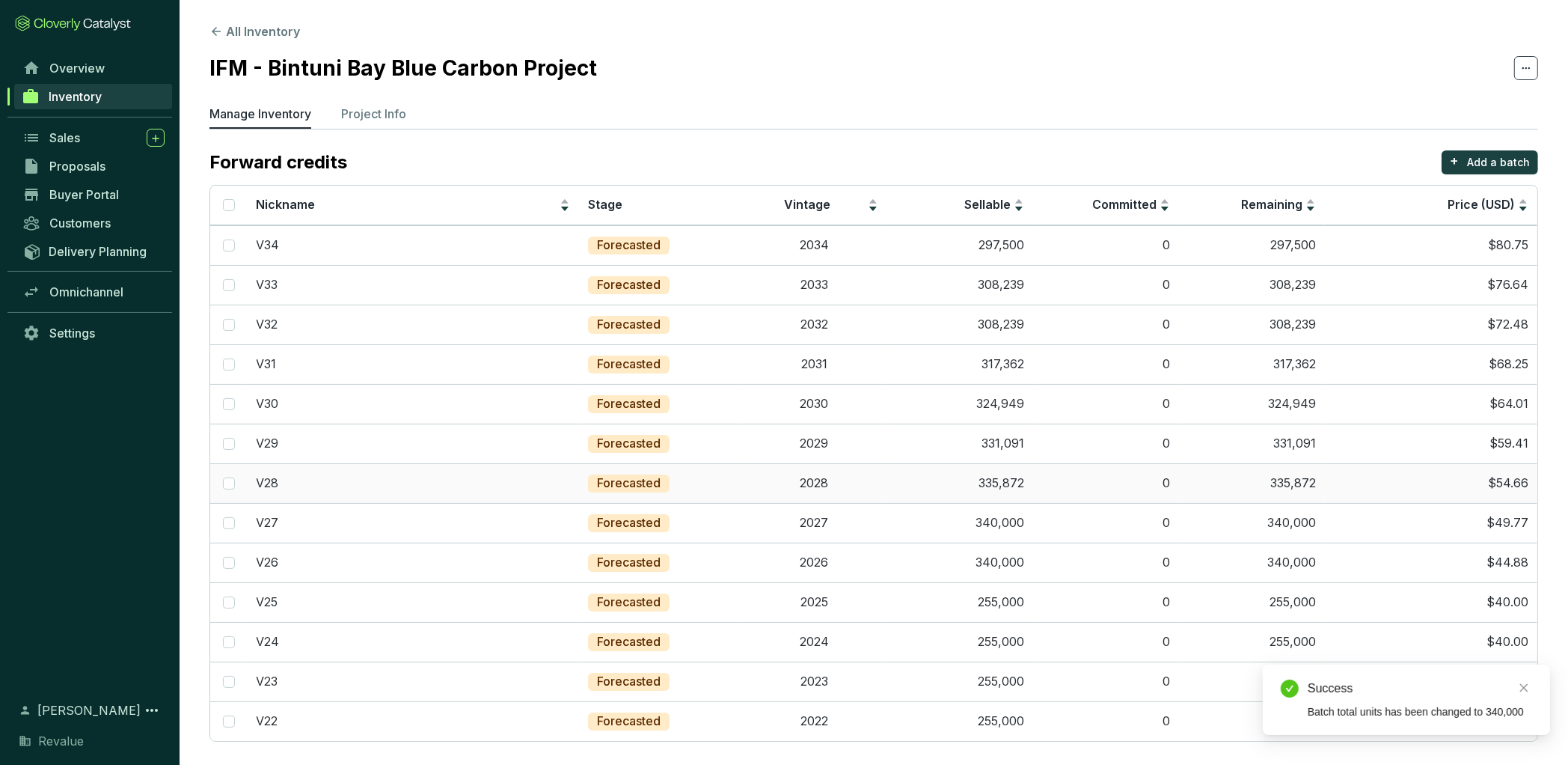
click at [1013, 473] on td "335,872" at bounding box center [959, 484] width 146 height 40
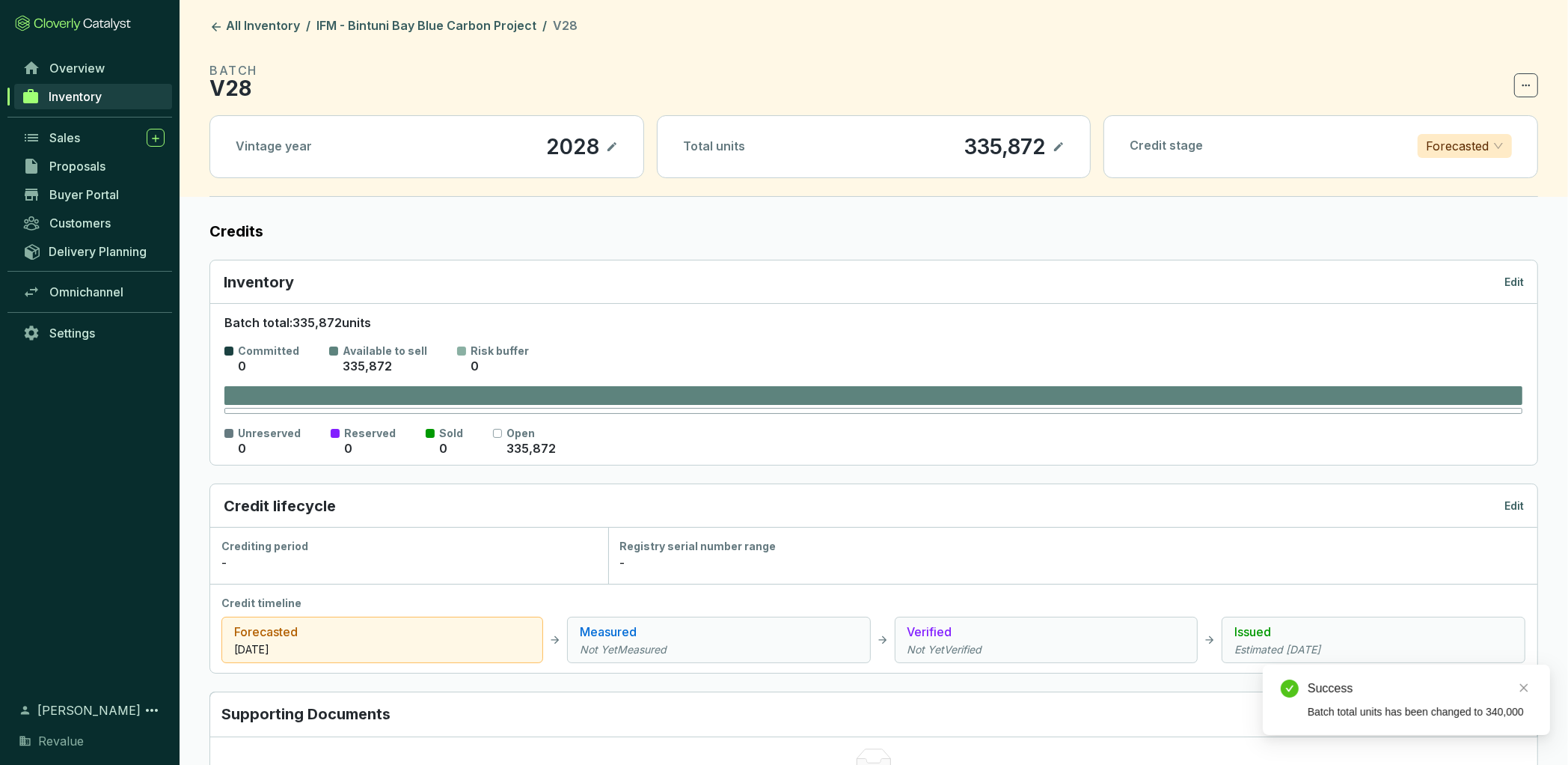
click at [1058, 144] on icon at bounding box center [1059, 146] width 12 height 18
drag, startPoint x: 957, startPoint y: 143, endPoint x: 1086, endPoint y: 146, distance: 129.0
click at [1086, 146] on div "Total units 335,872" at bounding box center [875, 147] width 433 height 61
click at [416, 23] on link "IFM - Bintuni Bay Blue Carbon Project" at bounding box center [426, 27] width 226 height 18
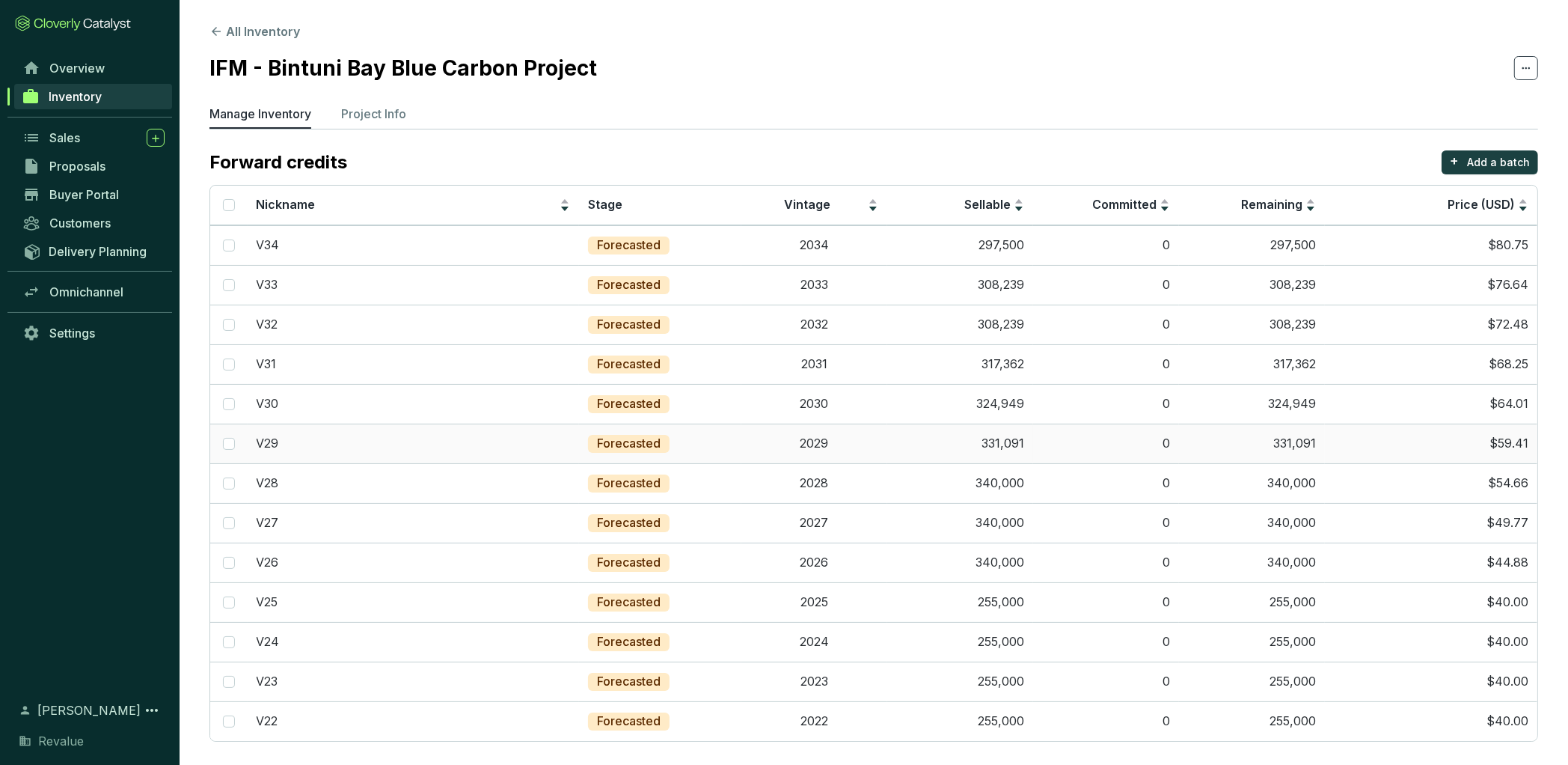
click at [996, 440] on td "331,091" at bounding box center [959, 444] width 146 height 40
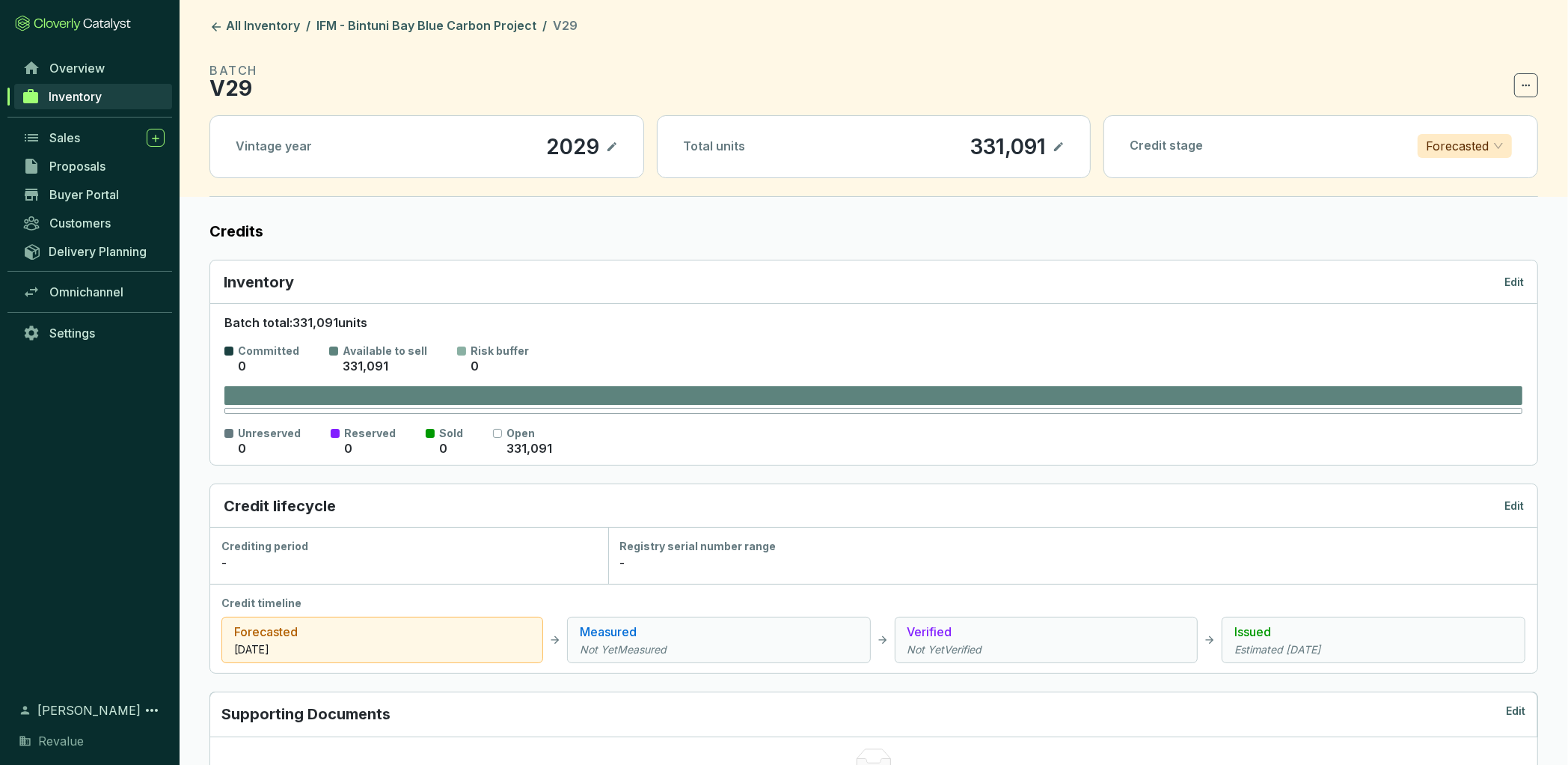
click at [1058, 150] on icon at bounding box center [1059, 146] width 12 height 18
drag, startPoint x: 977, startPoint y: 148, endPoint x: 1083, endPoint y: 148, distance: 106.0
click at [1083, 148] on div "Total units 331,091" at bounding box center [875, 147] width 433 height 61
click at [404, 23] on link "IFM - Bintuni Bay Blue Carbon Project" at bounding box center [426, 27] width 226 height 18
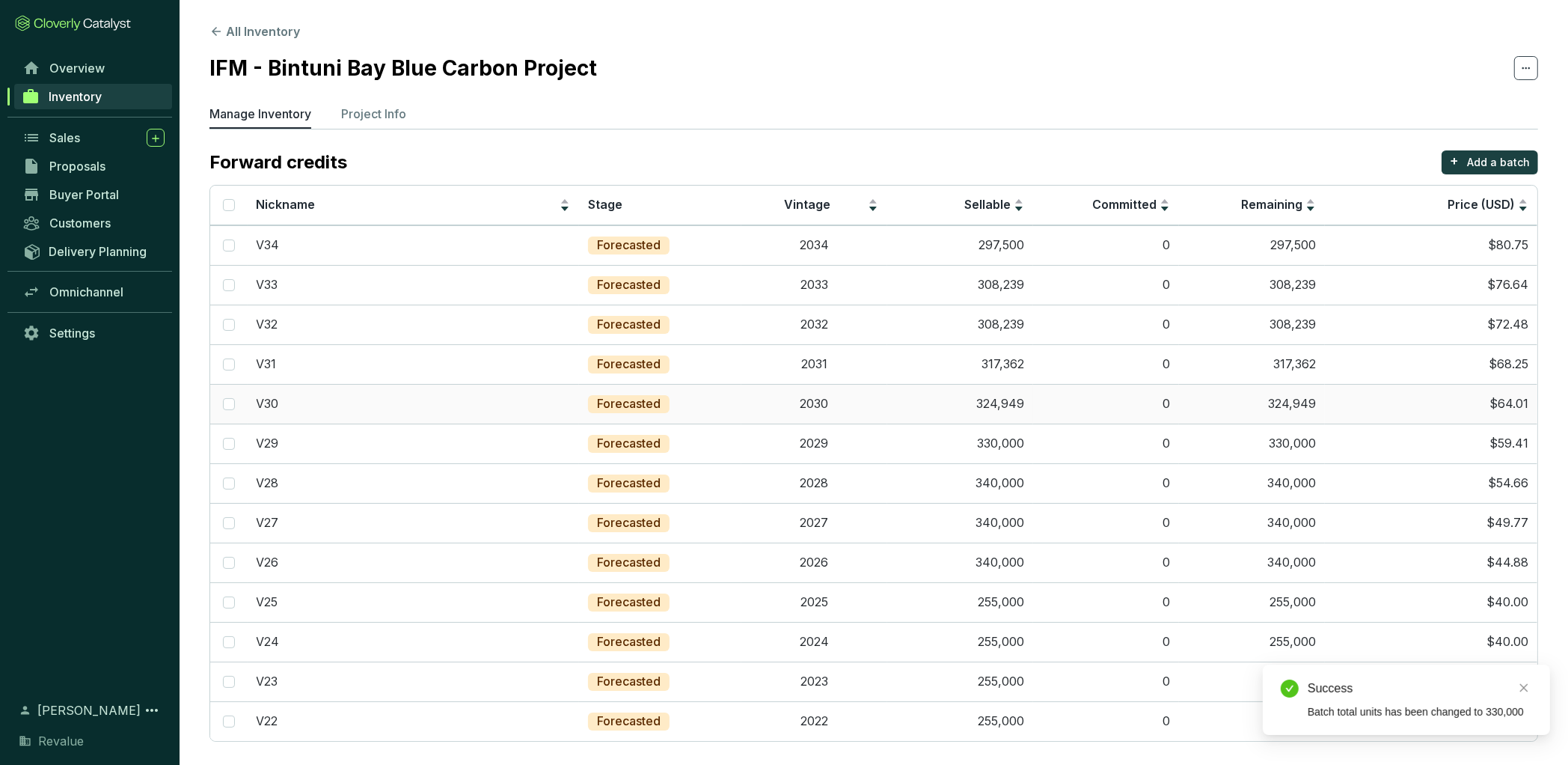
click at [1016, 400] on td "324,949" at bounding box center [959, 403] width 146 height 40
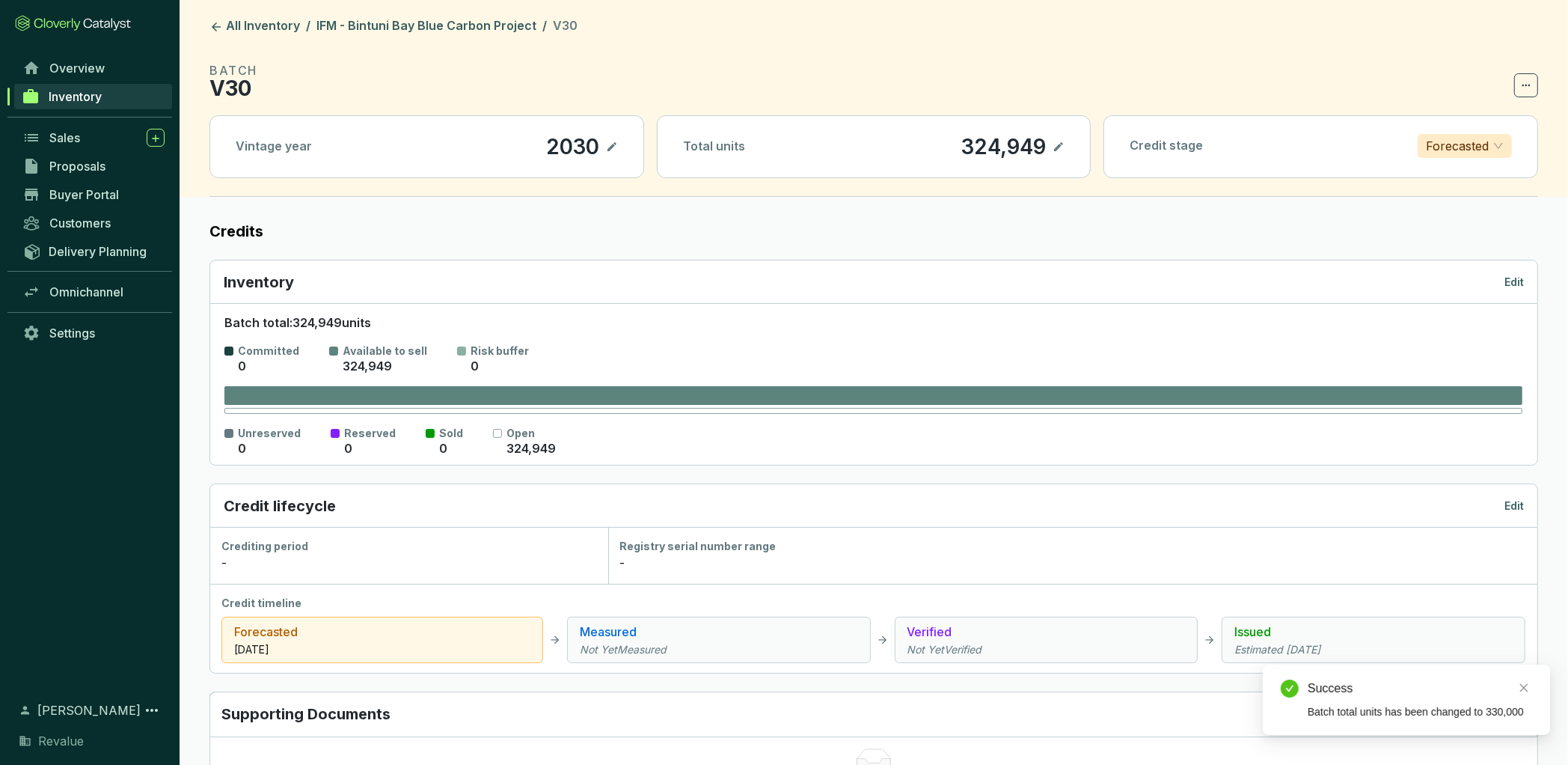
click at [1062, 146] on icon at bounding box center [1059, 146] width 12 height 18
drag, startPoint x: 973, startPoint y: 146, endPoint x: 1141, endPoint y: 138, distance: 168.2
click at [1130, 145] on div "Vintage year [DATE] Total units 324,949 Credit stage Forecasted" at bounding box center [874, 147] width 1329 height 63
click at [489, 23] on link "IFM - Bintuni Bay Blue Carbon Project" at bounding box center [426, 27] width 226 height 18
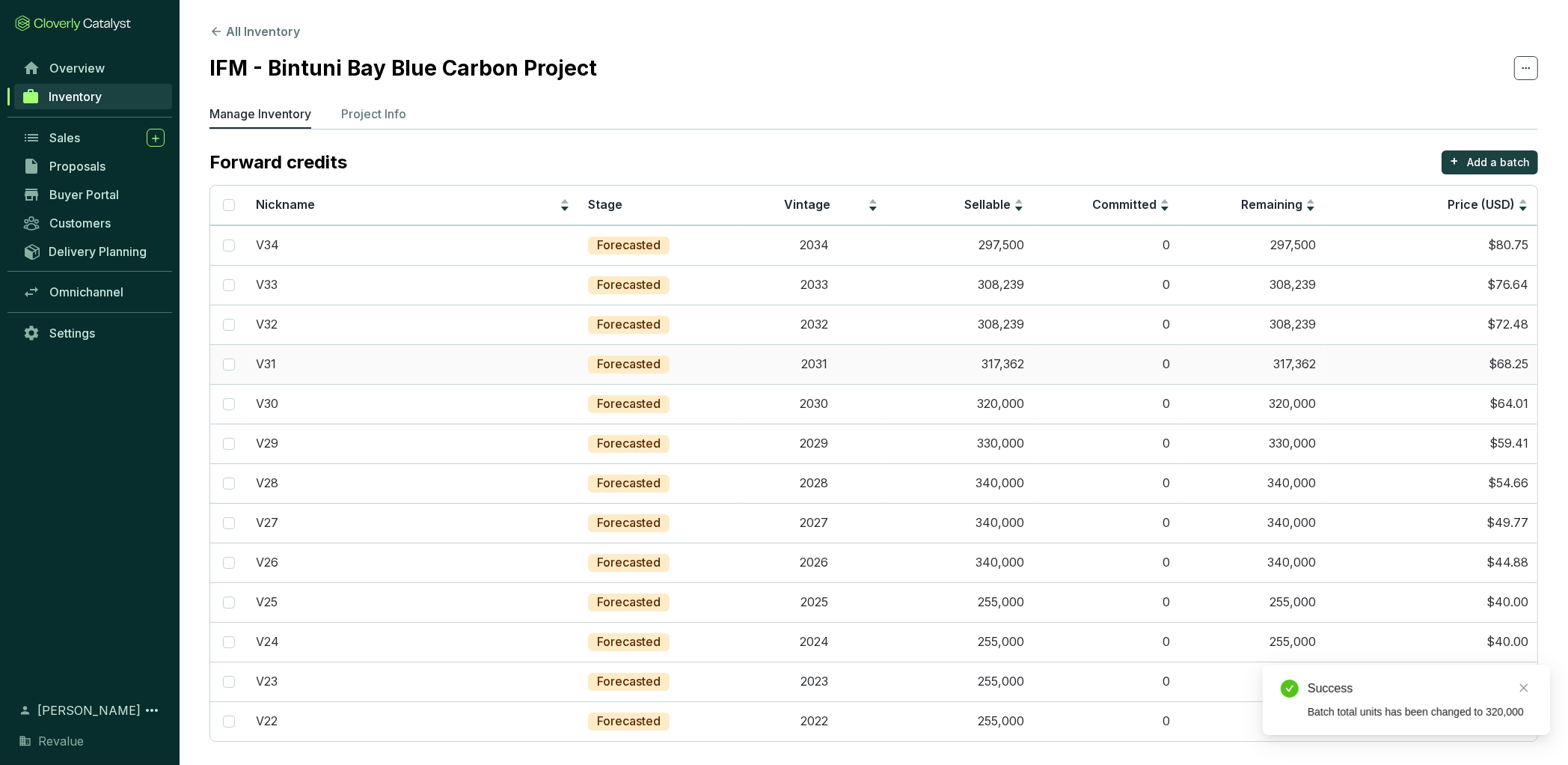
click at [1013, 362] on td "317,362" at bounding box center [959, 364] width 146 height 40
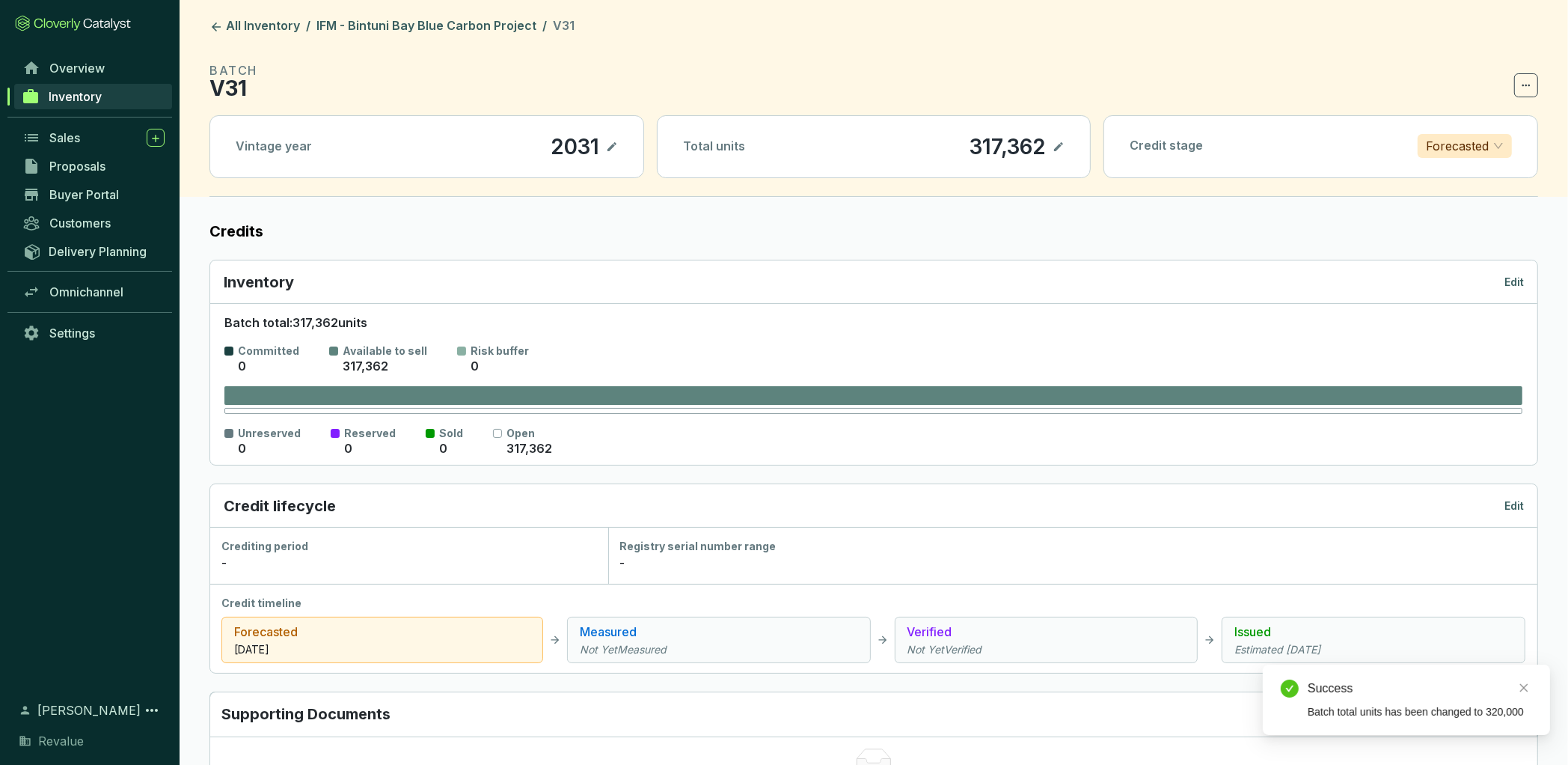
click at [1054, 143] on icon at bounding box center [1059, 146] width 12 height 18
drag, startPoint x: 958, startPoint y: 143, endPoint x: 1184, endPoint y: 143, distance: 226.0
click at [1178, 143] on div "Vintage year [DATE] Total units 317,362 Credit stage Forecasted" at bounding box center [874, 147] width 1329 height 63
click at [457, 26] on link "IFM - Bintuni Bay Blue Carbon Project" at bounding box center [426, 27] width 226 height 18
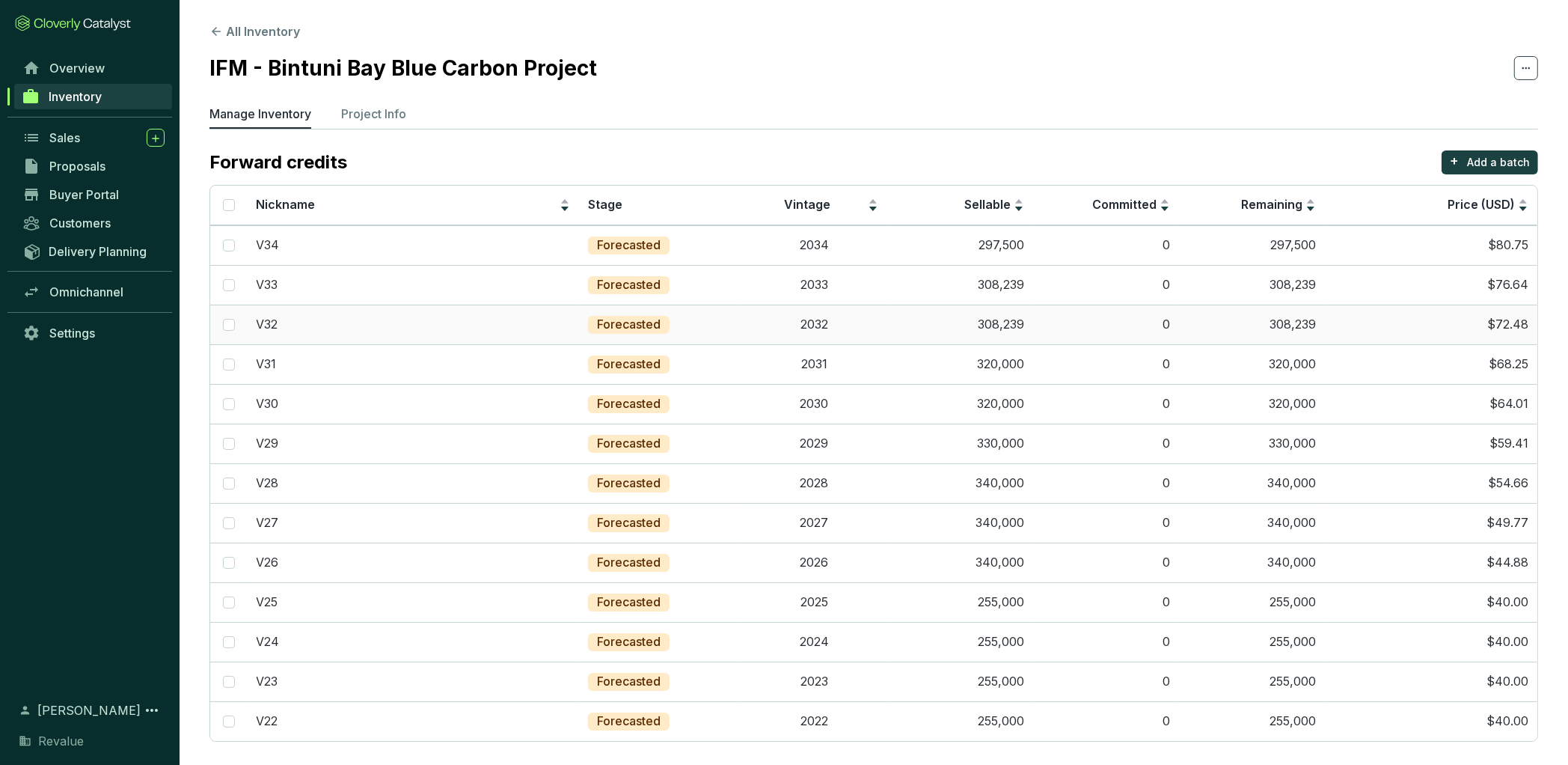
click at [1009, 323] on td "308,239" at bounding box center [959, 324] width 146 height 40
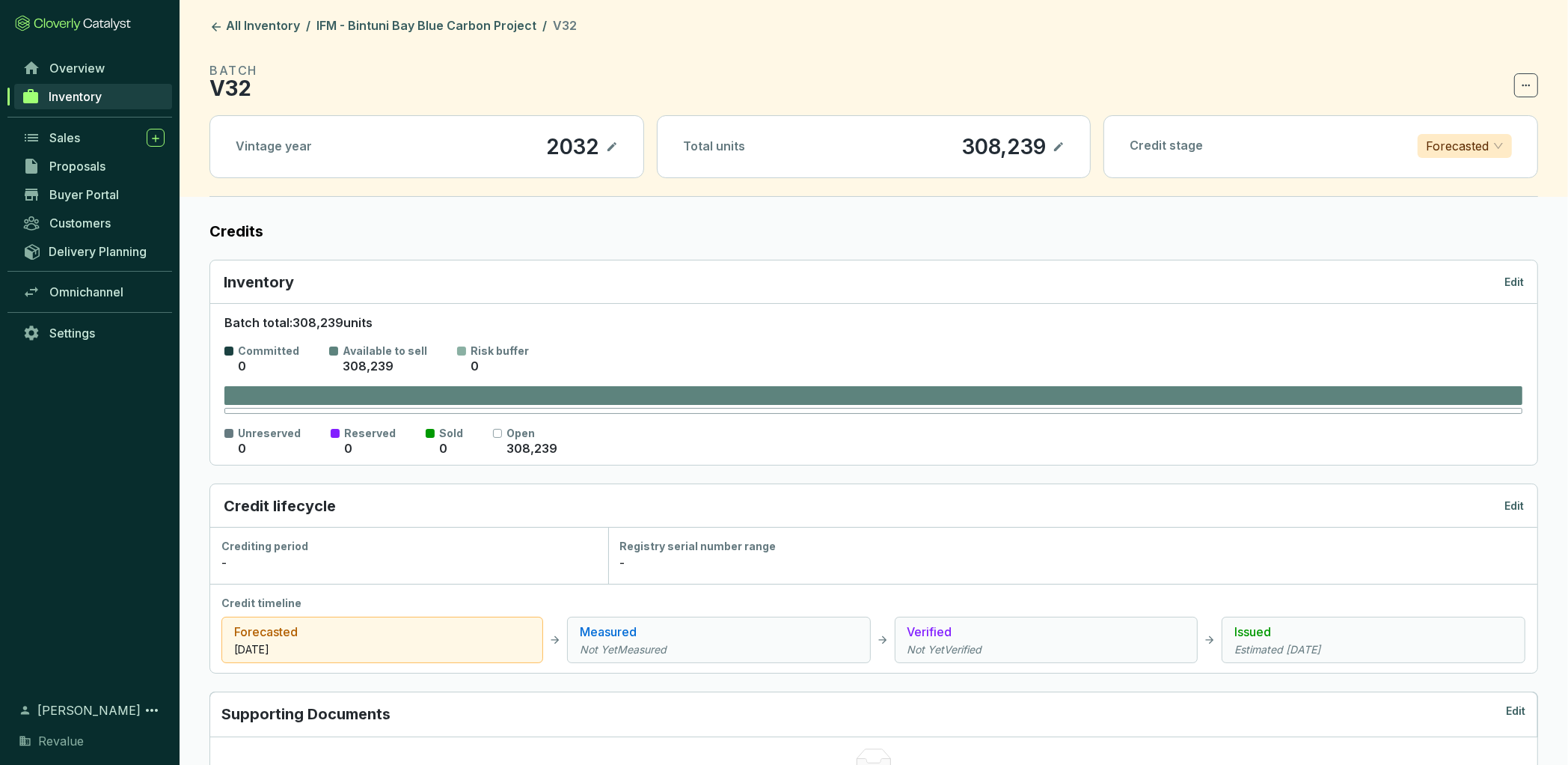
click at [1055, 138] on icon at bounding box center [1059, 146] width 12 height 18
drag, startPoint x: 955, startPoint y: 144, endPoint x: 1207, endPoint y: 139, distance: 252.0
click at [1207, 139] on div "Vintage year [DATE] Total units 308,239 Credit stage Forecasted" at bounding box center [874, 147] width 1329 height 63
click at [478, 25] on link "IFM - Bintuni Bay Blue Carbon Project" at bounding box center [426, 27] width 226 height 18
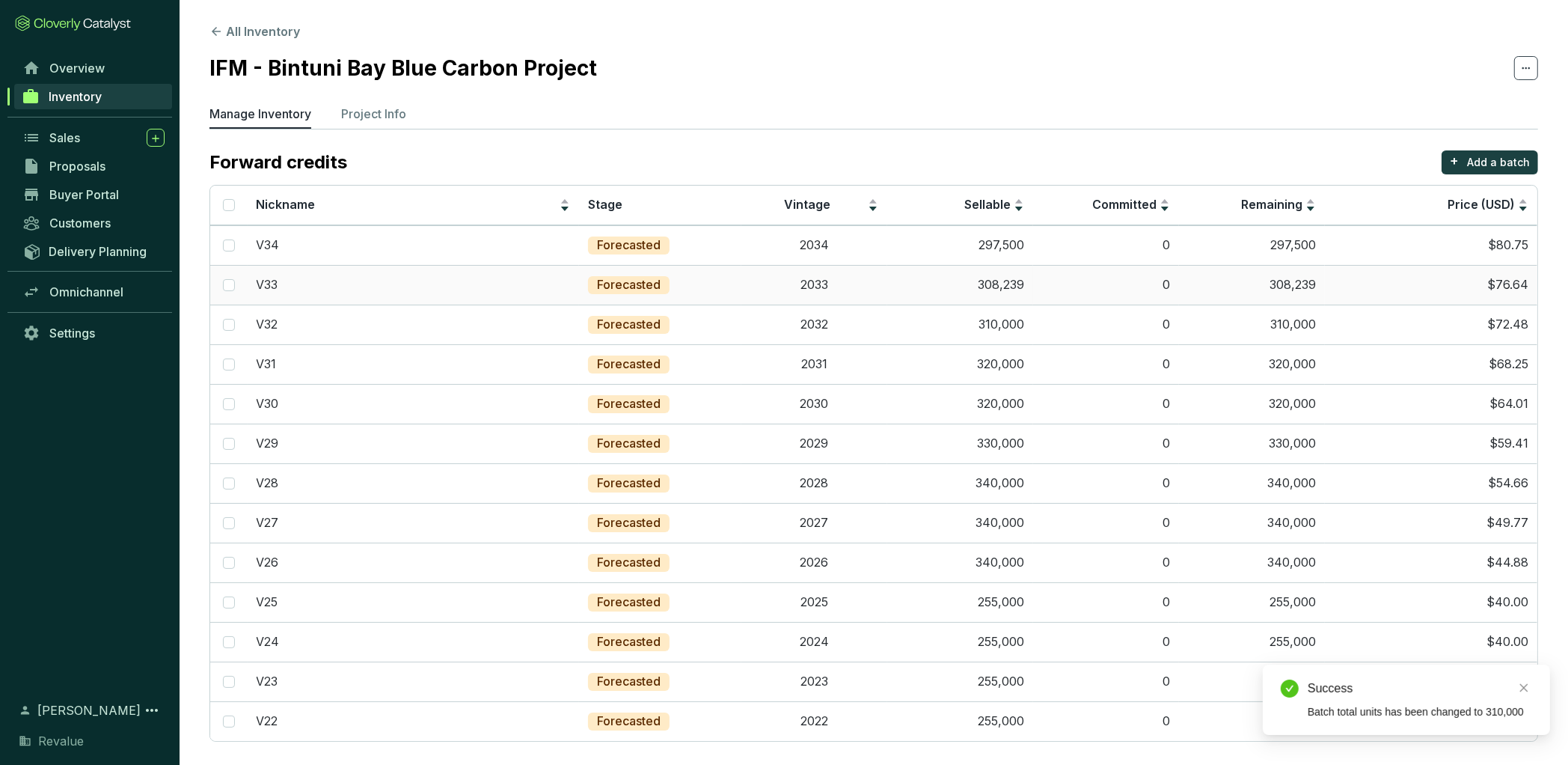
click at [1014, 283] on td "308,239" at bounding box center [959, 285] width 146 height 40
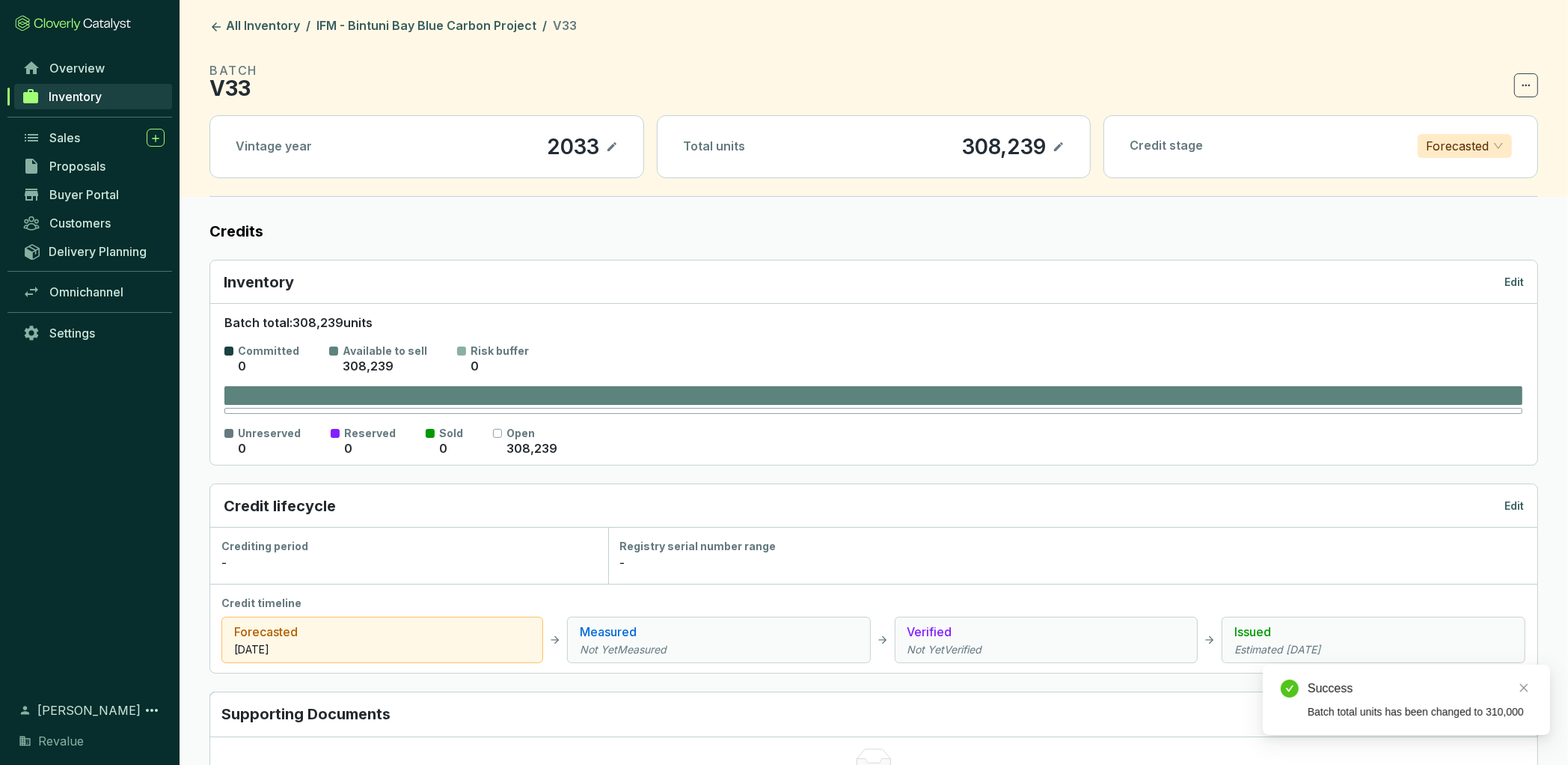
click at [1061, 142] on icon at bounding box center [1059, 146] width 12 height 18
drag, startPoint x: 957, startPoint y: 144, endPoint x: 1186, endPoint y: 144, distance: 229.0
click at [1186, 144] on div "Vintage year [DATE] Total units 308,239 Credit stage Forecasted" at bounding box center [874, 147] width 1329 height 63
click at [428, 33] on link "IFM - Bintuni Bay Blue Carbon Project" at bounding box center [426, 27] width 226 height 18
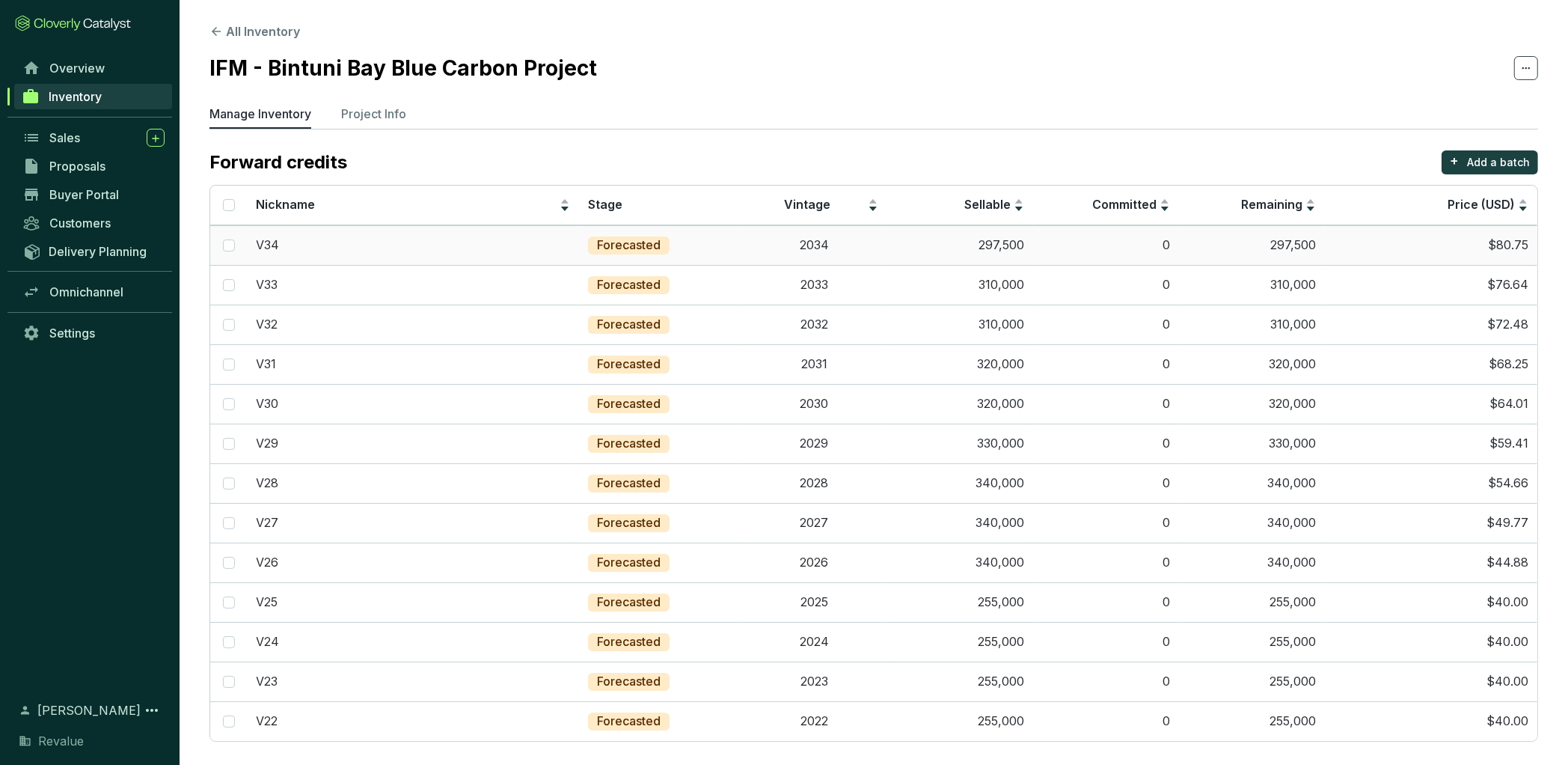
click at [1006, 254] on td "297,500" at bounding box center [959, 245] width 146 height 40
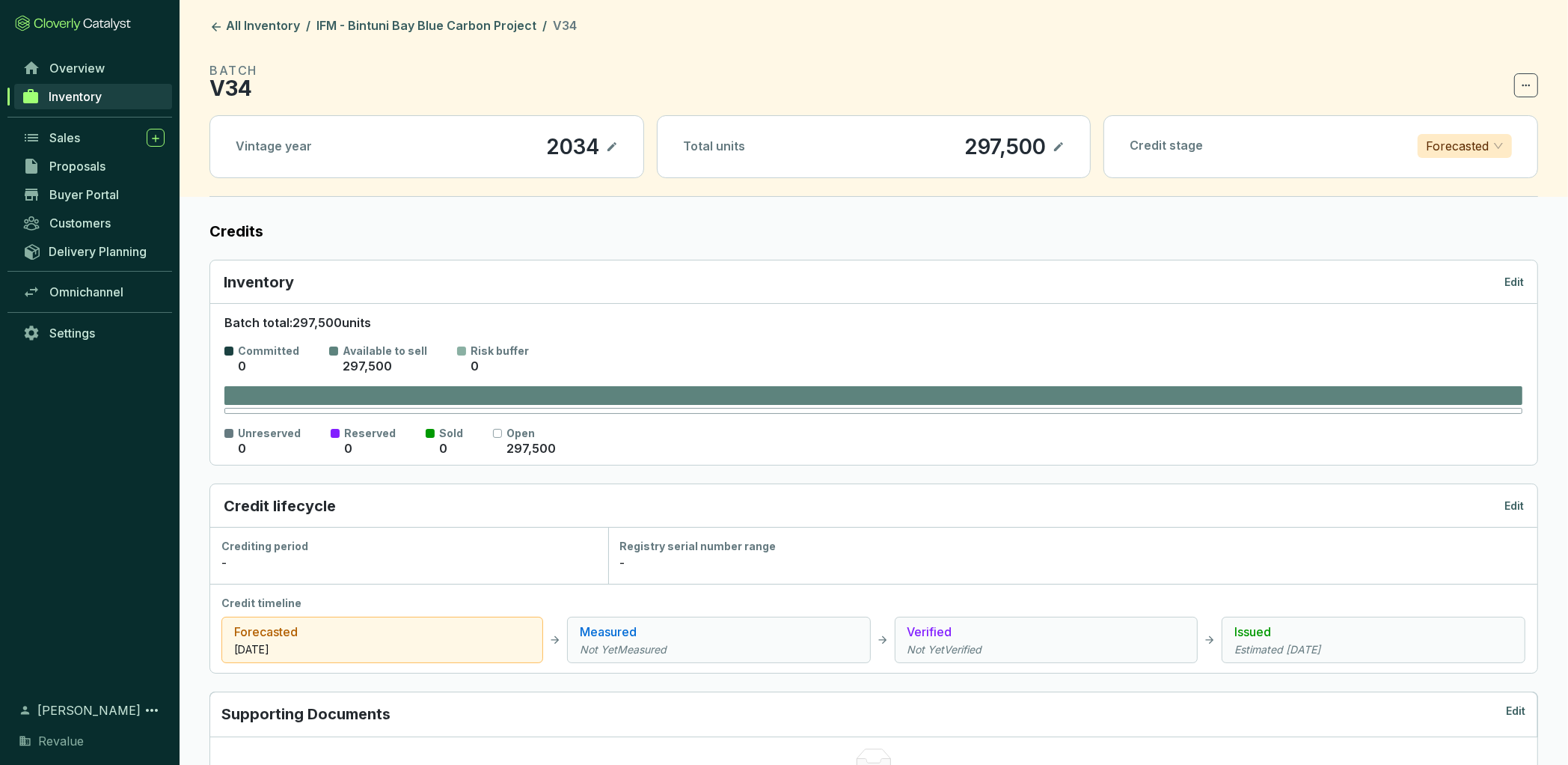
click at [1055, 144] on icon at bounding box center [1059, 146] width 12 height 18
drag, startPoint x: 950, startPoint y: 145, endPoint x: 1176, endPoint y: 145, distance: 226.0
click at [1176, 145] on div "Vintage year [DATE] Total units 297,500 Credit stage Forecasted" at bounding box center [874, 147] width 1329 height 63
click at [446, 24] on link "IFM - Bintuni Bay Blue Carbon Project" at bounding box center [426, 27] width 226 height 18
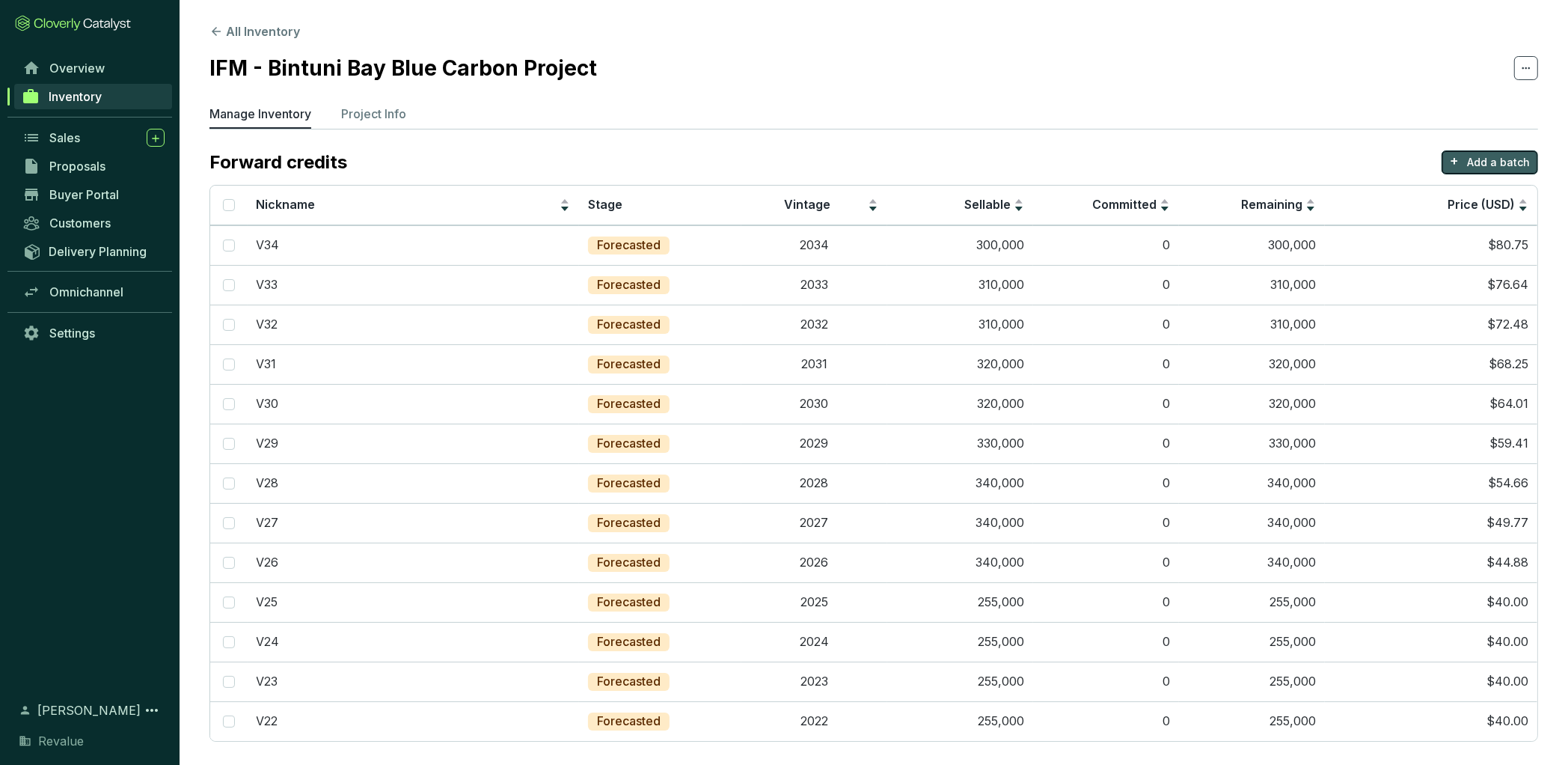
click at [1481, 163] on p "Add a batch" at bounding box center [1499, 162] width 63 height 15
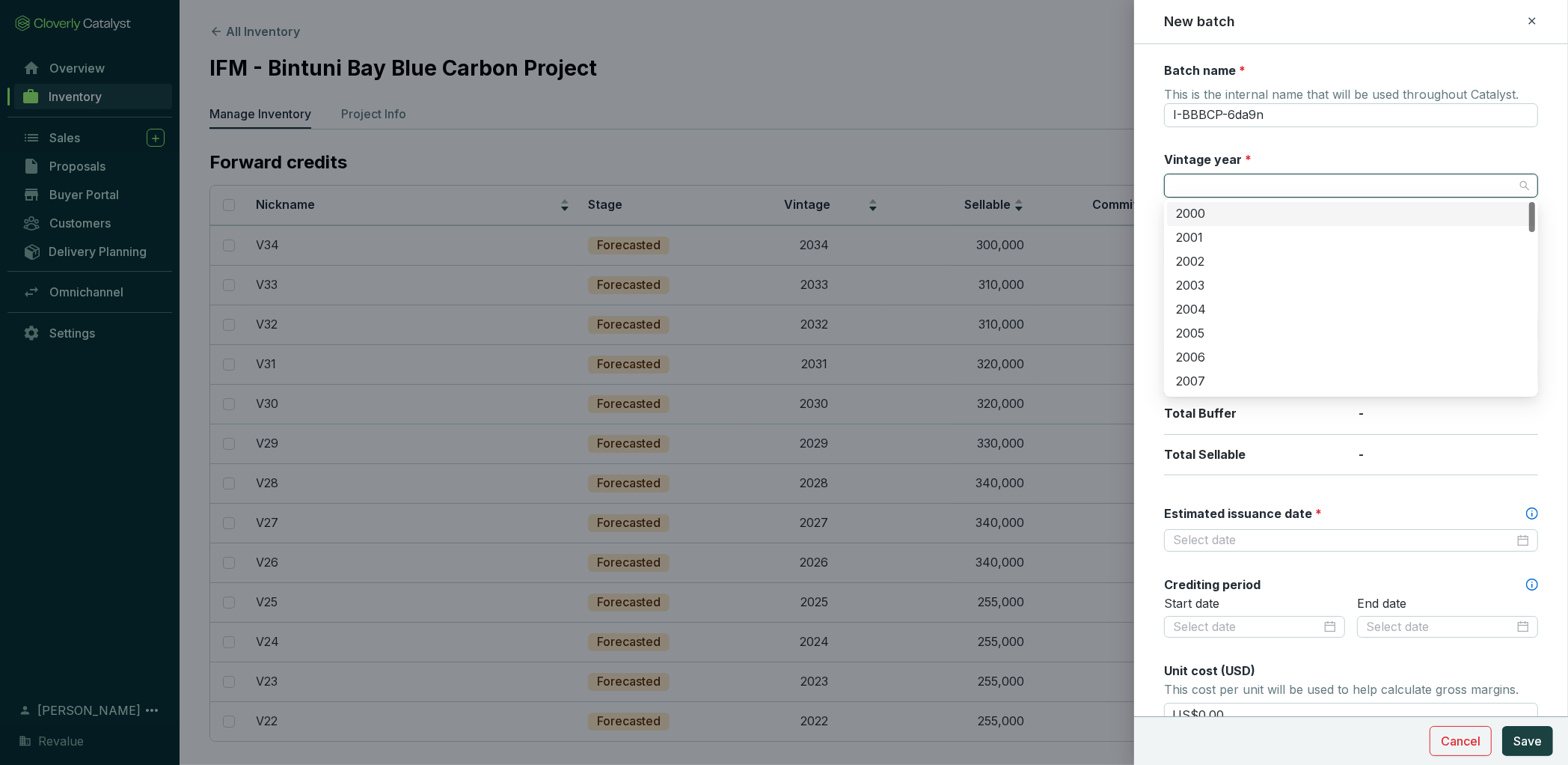
click at [1234, 182] on input "Vintage year *" at bounding box center [1344, 186] width 341 height 23
type input "V35"
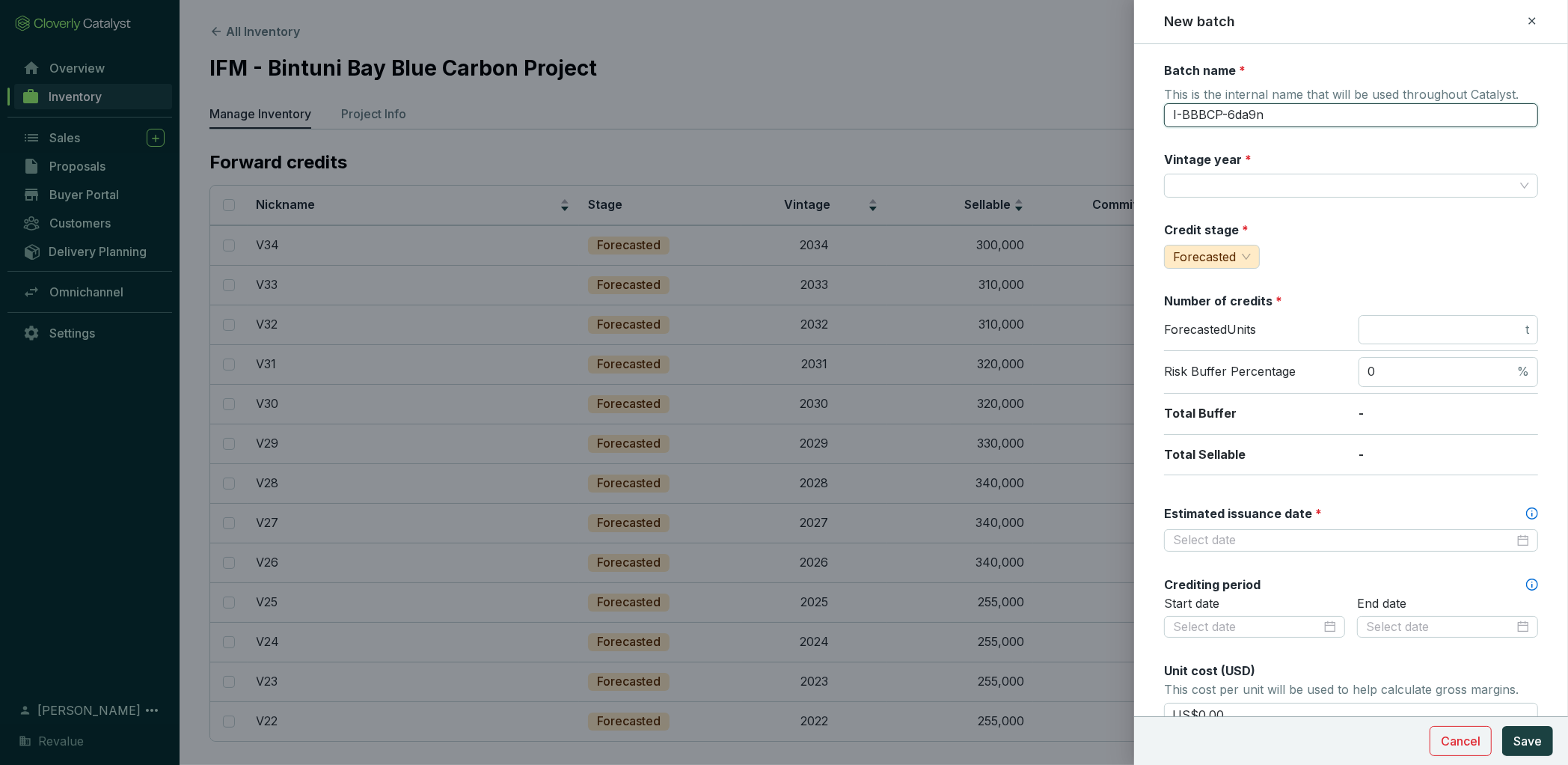
click at [1253, 114] on input "I-BBBCP-6da9n" at bounding box center [1351, 114] width 374 height 24
type input "V35"
click at [1260, 182] on input "Vintage year *" at bounding box center [1344, 186] width 341 height 23
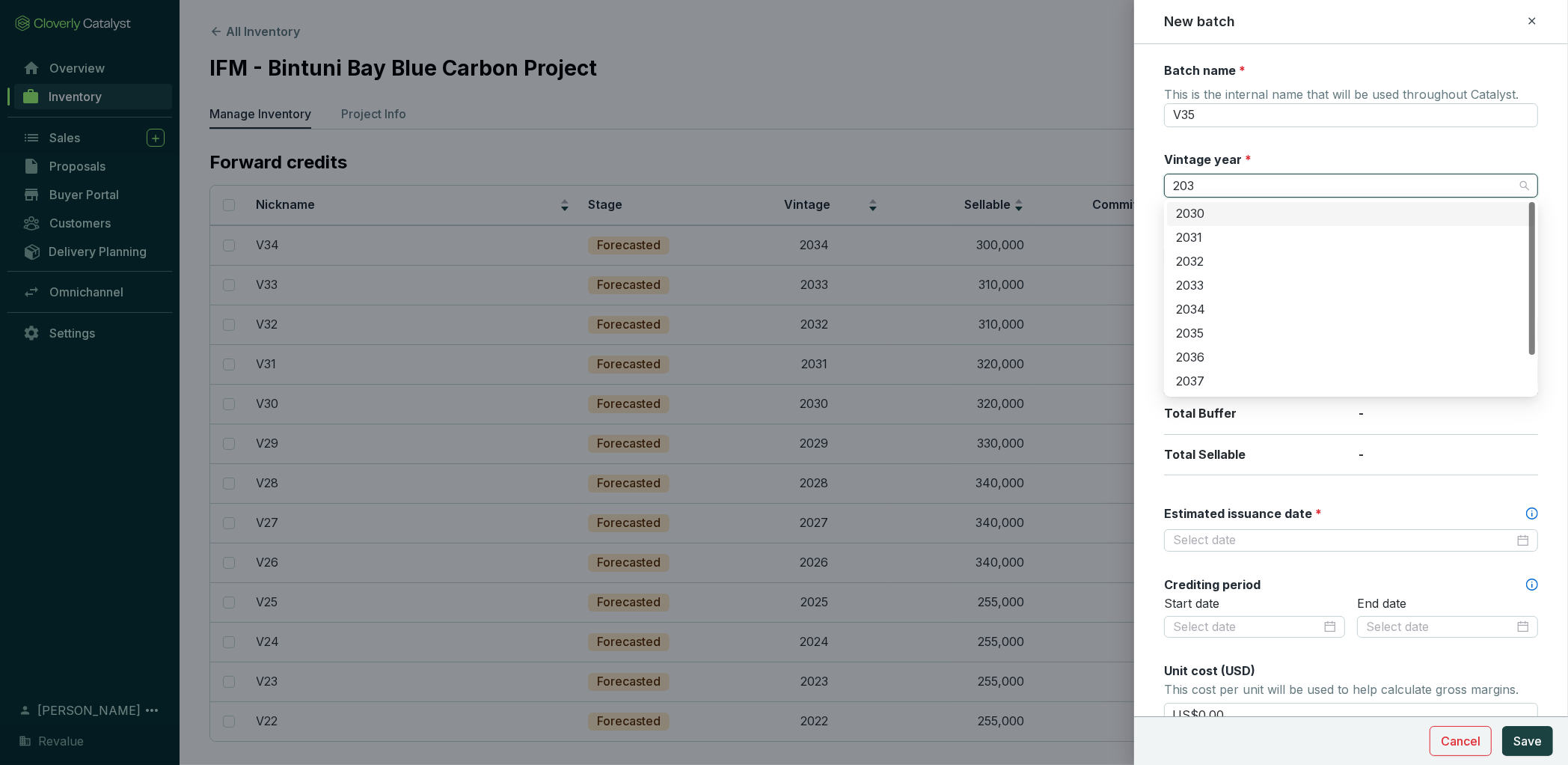
type input "2035"
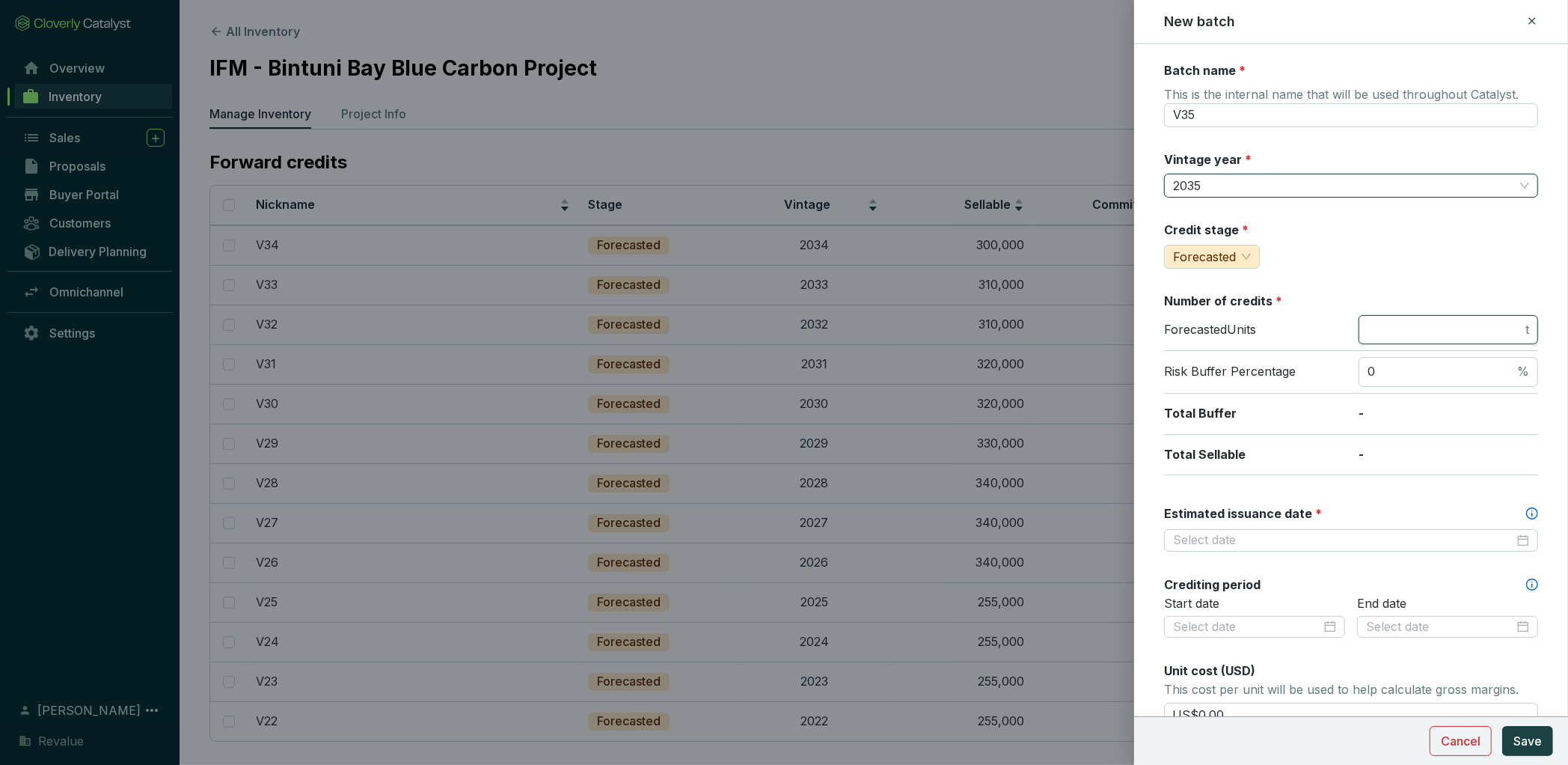
click at [1398, 326] on input "number" at bounding box center [1445, 329] width 155 height 16
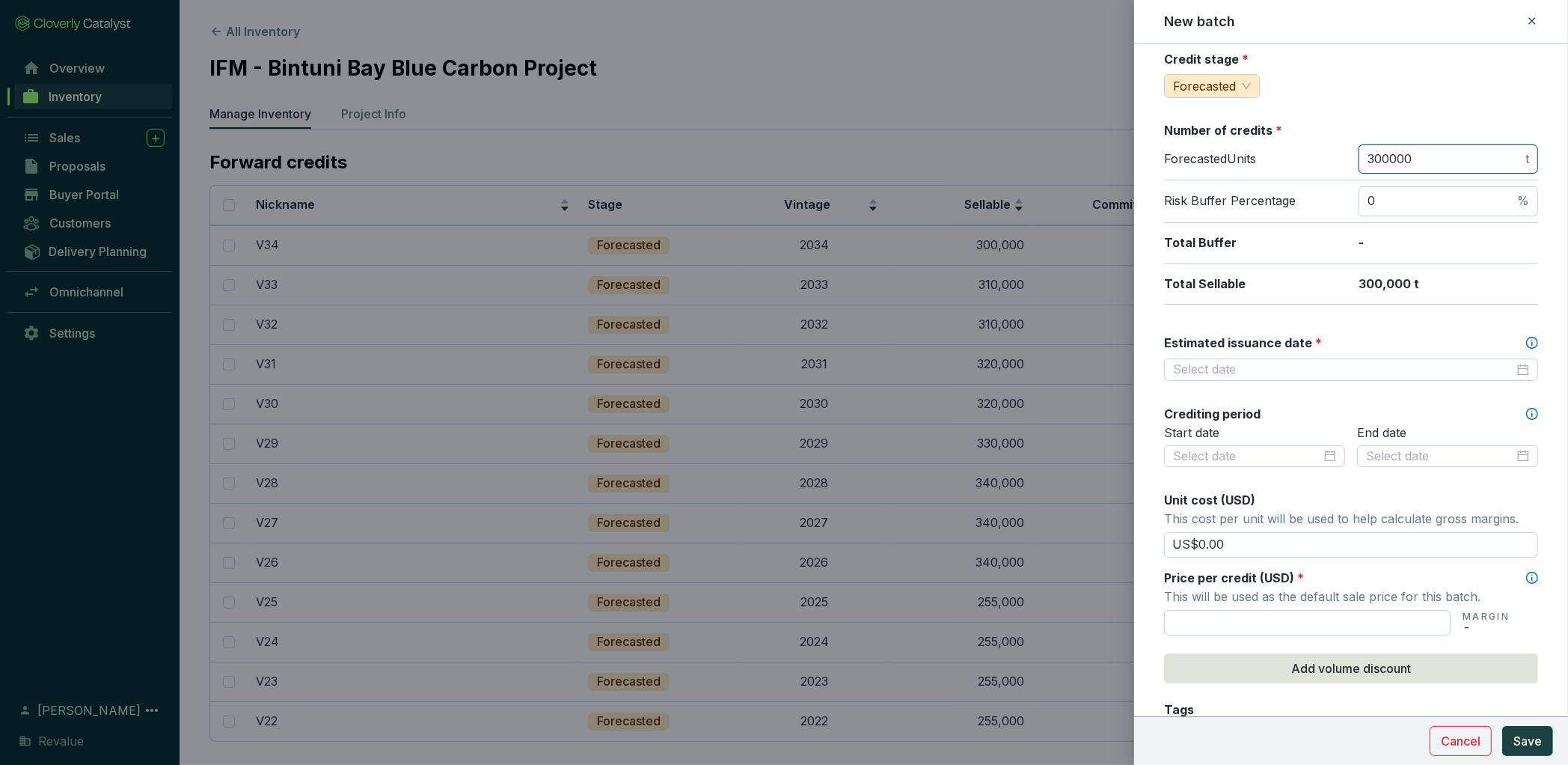
scroll to position [173, 0]
type input "300000"
click at [1238, 370] on input "Estimated issuance date *" at bounding box center [1344, 367] width 341 height 16
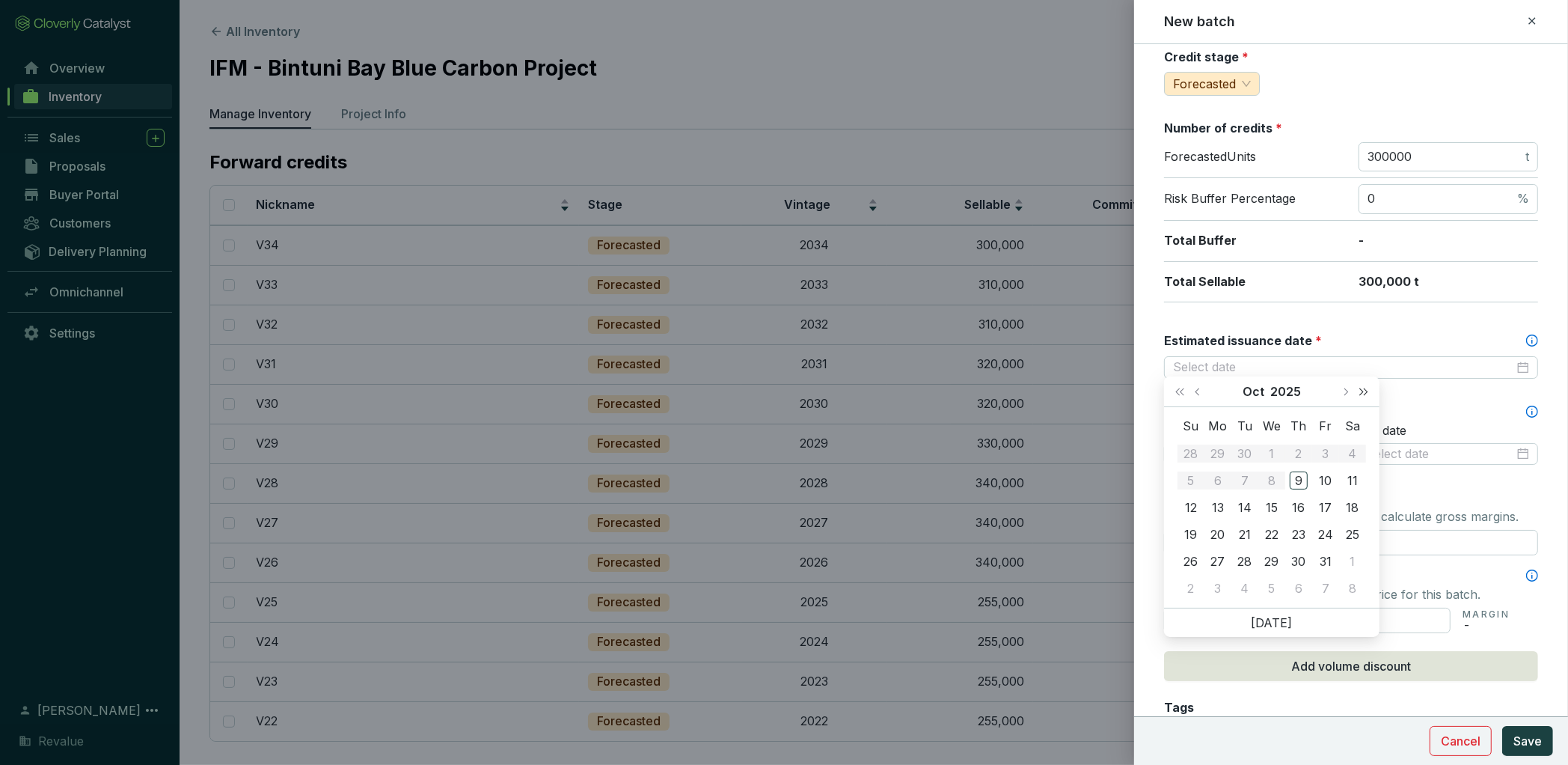
click at [1364, 391] on span "Next year (Control + right)" at bounding box center [1364, 391] width 8 height 8
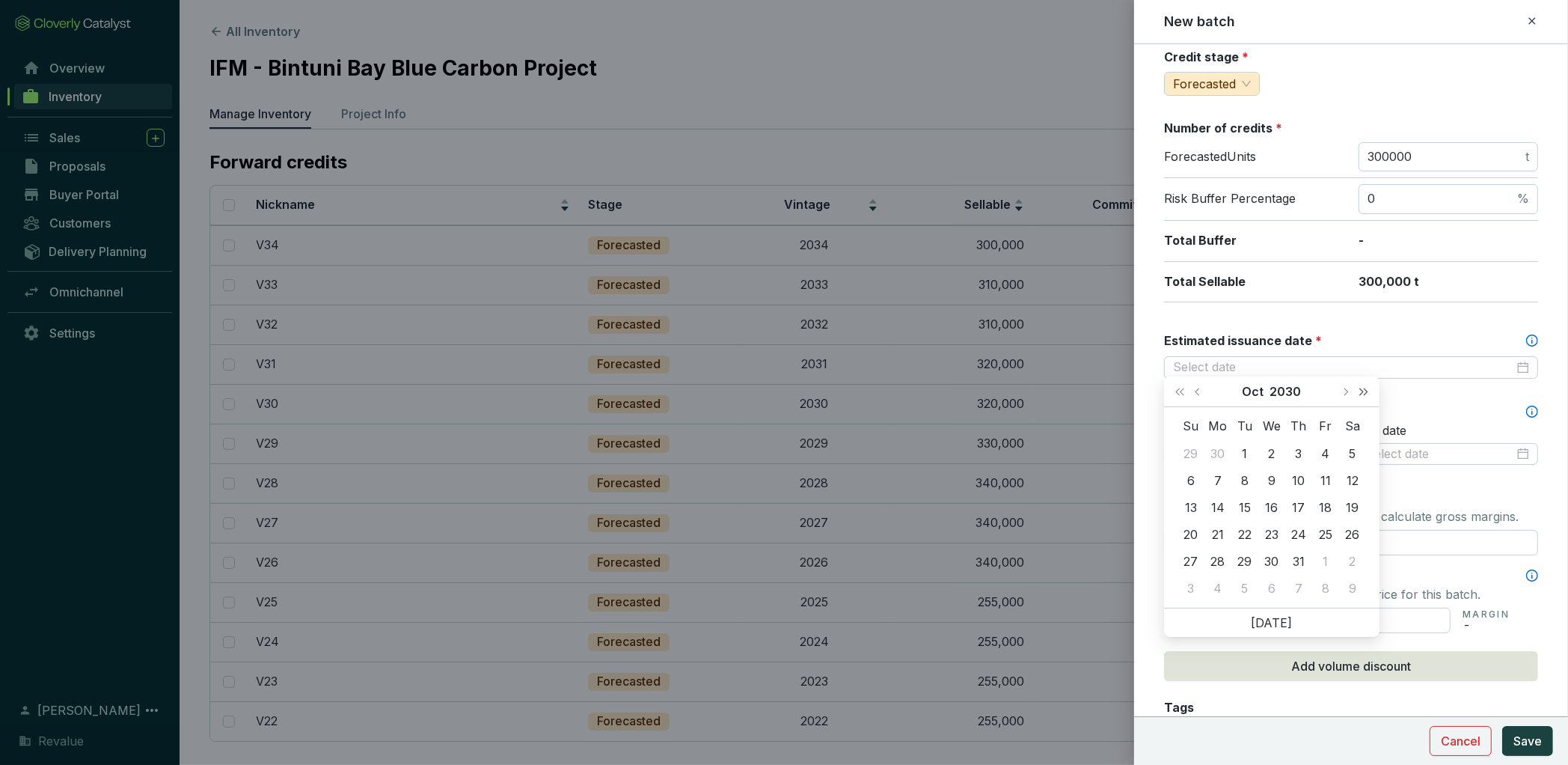
click at [1364, 391] on span "Next year (Control + right)" at bounding box center [1364, 391] width 8 height 8
click at [1363, 391] on span "Next year (Control + right)" at bounding box center [1364, 391] width 8 height 8
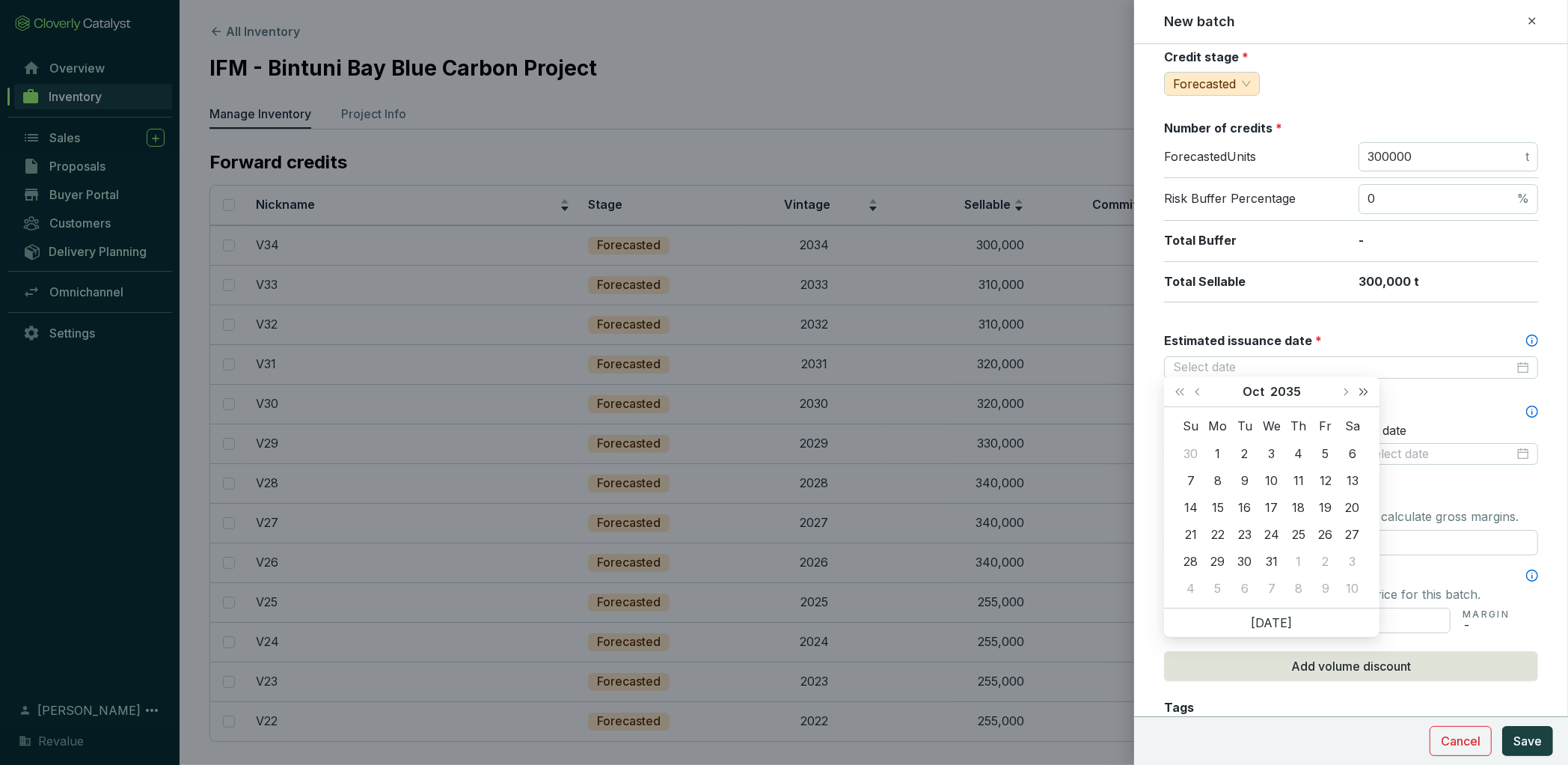
click at [1363, 391] on span "Next year (Control + right)" at bounding box center [1364, 391] width 8 height 8
type input "[DATE]"
click at [1346, 391] on span "Next month (PageDown)" at bounding box center [1346, 391] width 8 height 8
type input "[DATE]"
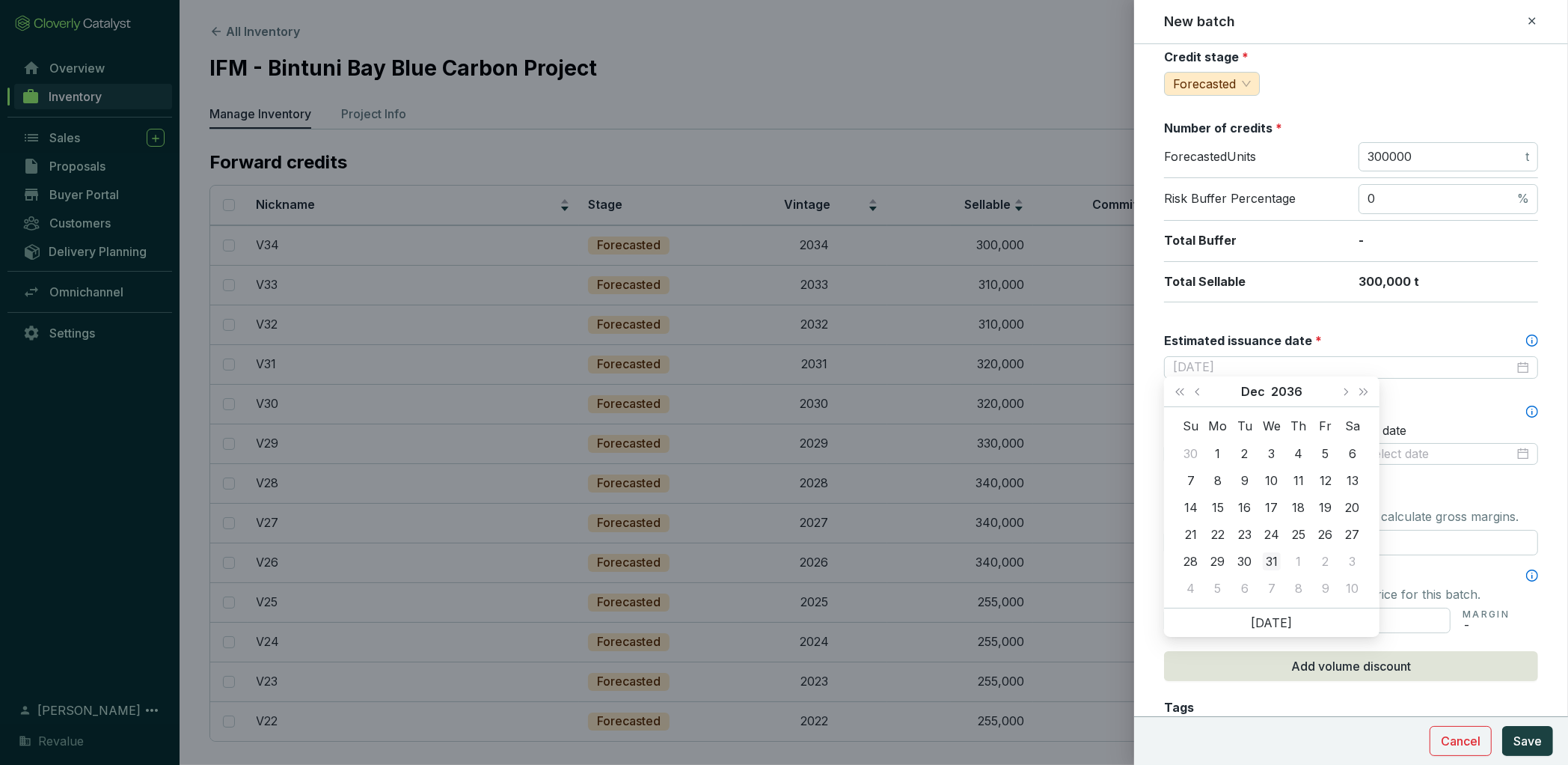
click at [1269, 561] on div "31" at bounding box center [1271, 561] width 18 height 18
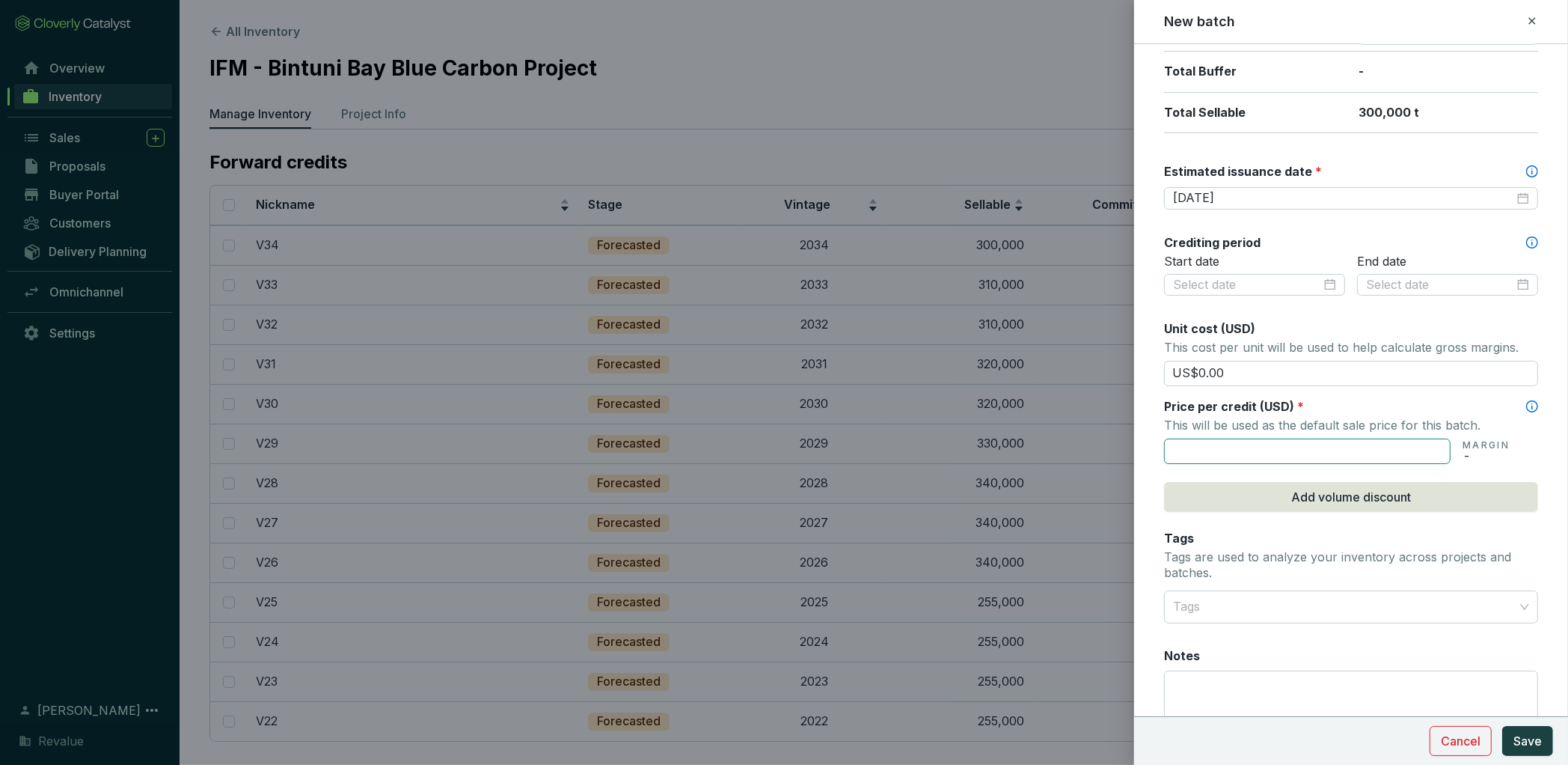
scroll to position [344, 0]
click at [1216, 441] on input "text" at bounding box center [1308, 448] width 286 height 26
type input "US$84.90"
click at [1530, 741] on span "Save" at bounding box center [1528, 740] width 29 height 18
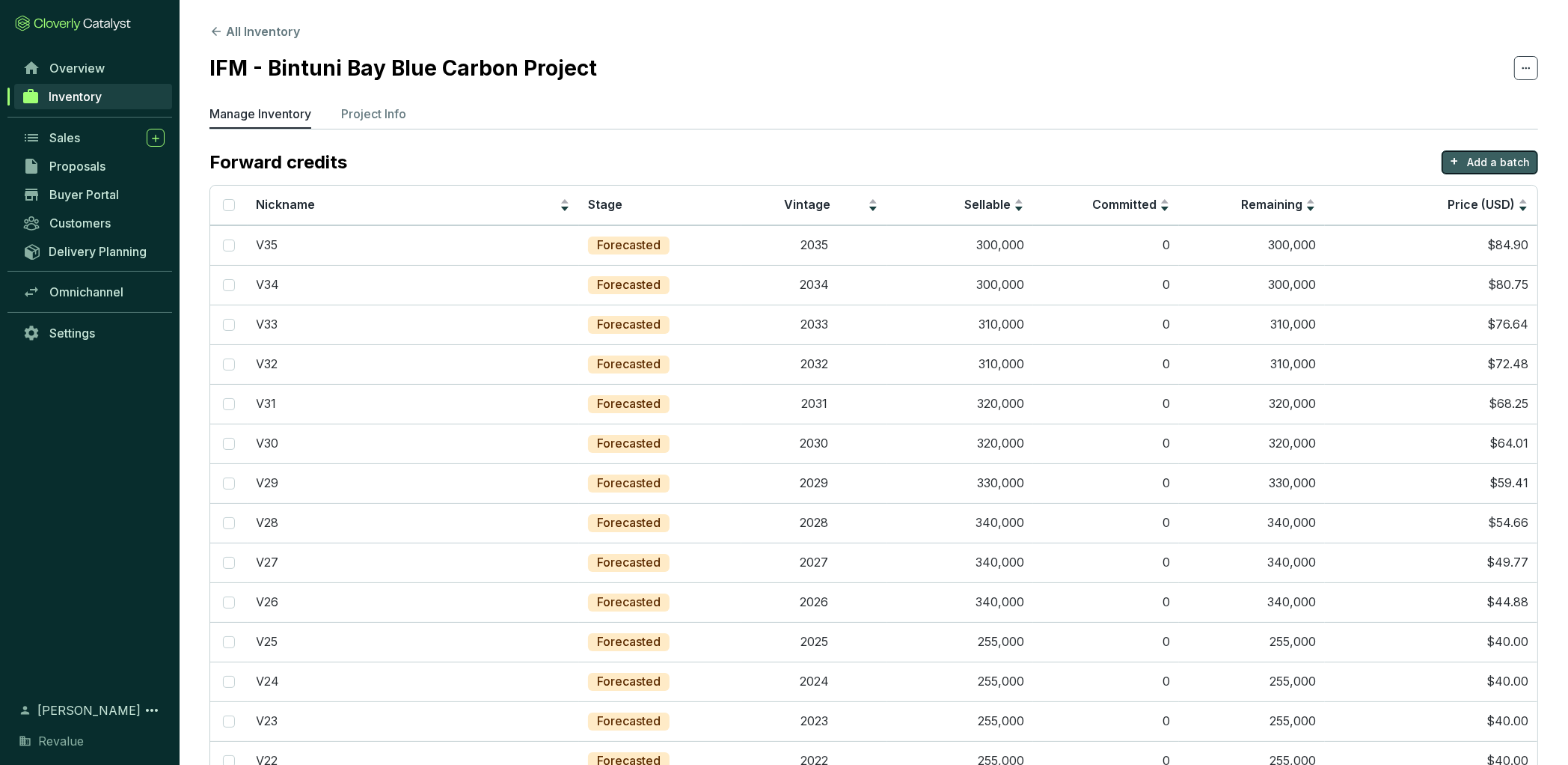
click at [1499, 168] on p "Add a batch" at bounding box center [1499, 162] width 63 height 15
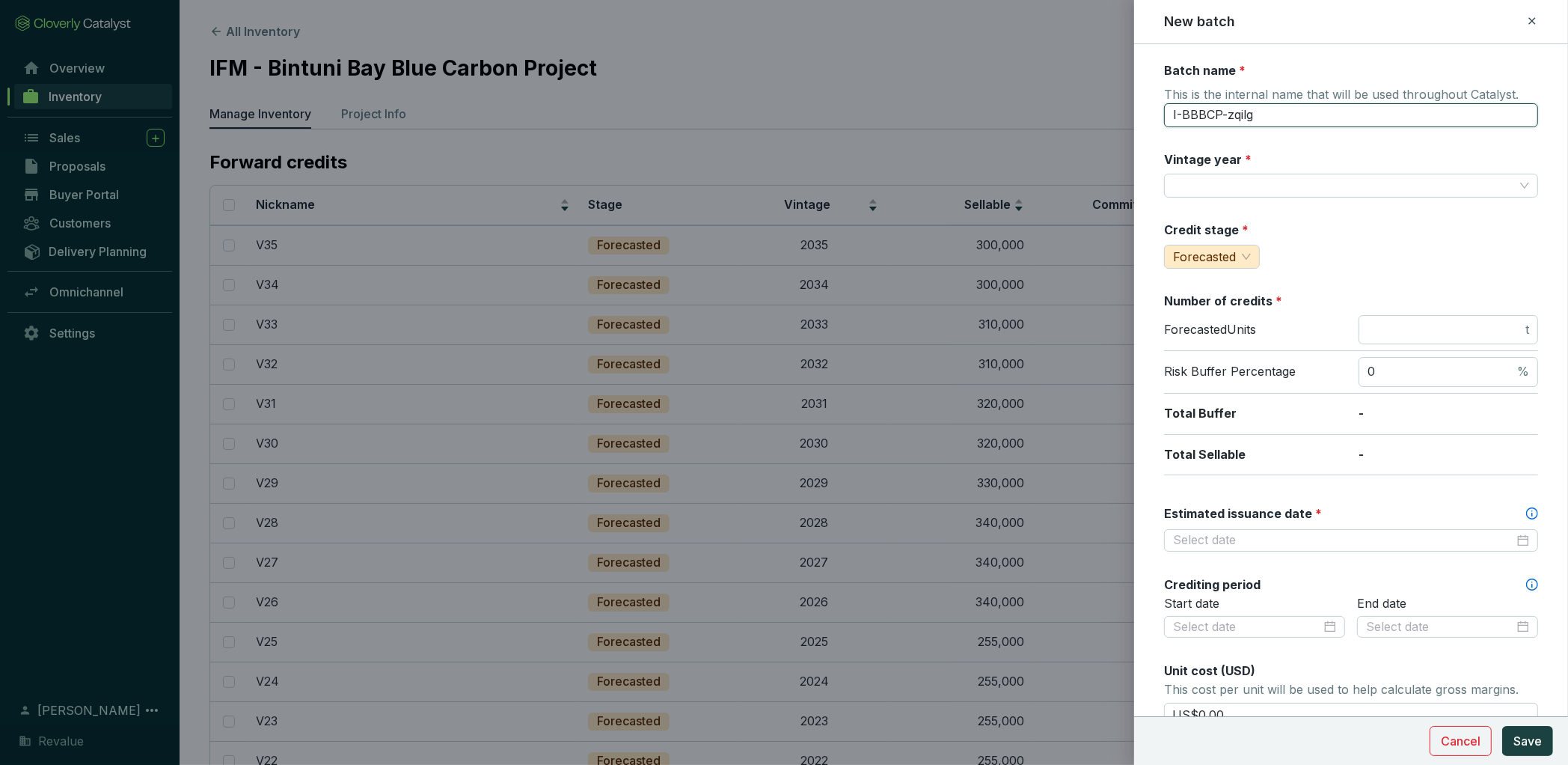
drag, startPoint x: 1276, startPoint y: 106, endPoint x: 1075, endPoint y: 104, distance: 201.0
click at [1075, 104] on div "New batch Batch name * This is the internal name that will be used throughout C…" at bounding box center [784, 382] width 1568 height 765
type input "v"
type input "V36"
click at [1248, 193] on input "Vintage year *" at bounding box center [1344, 186] width 341 height 23
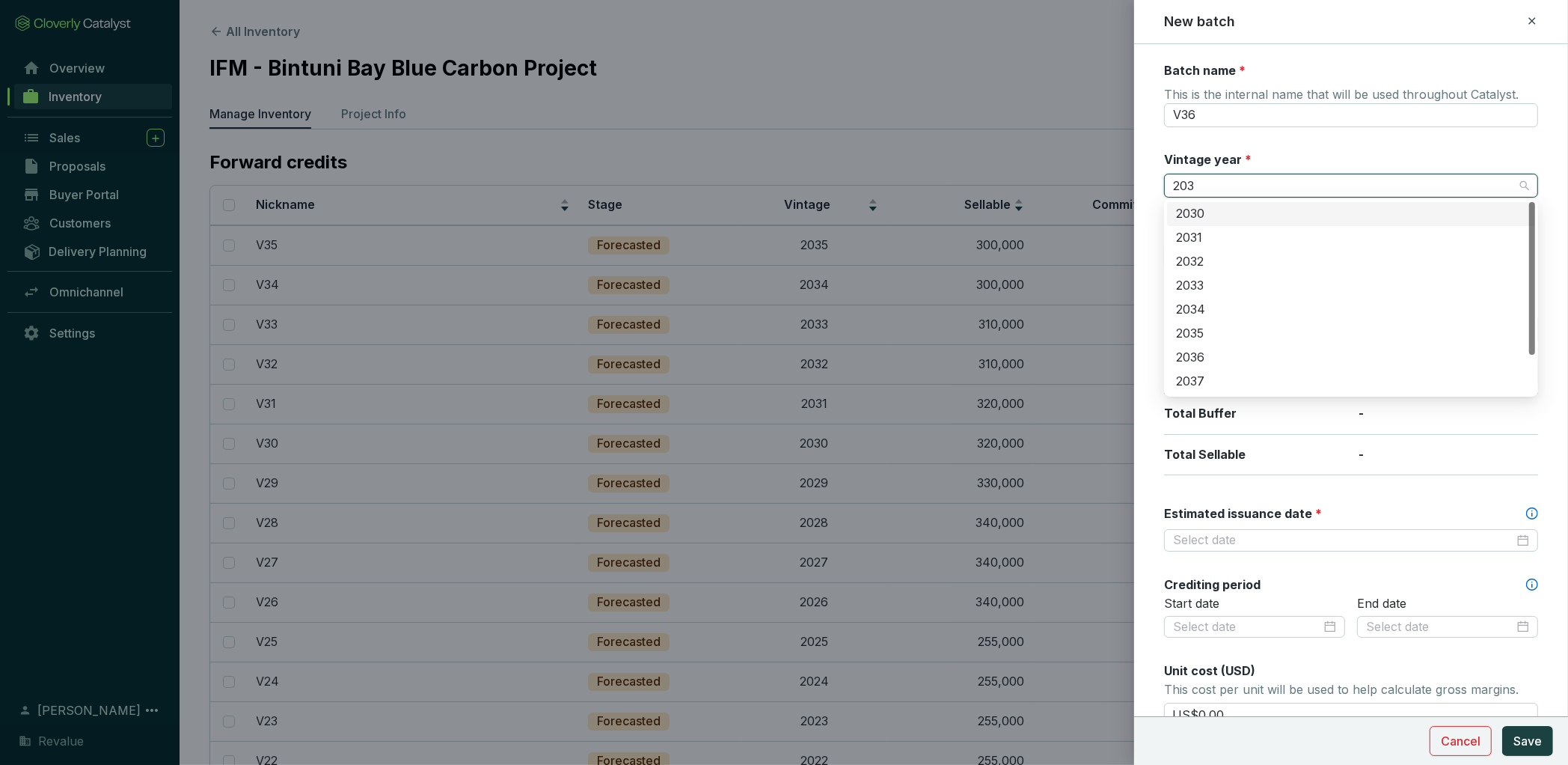
type input "2036"
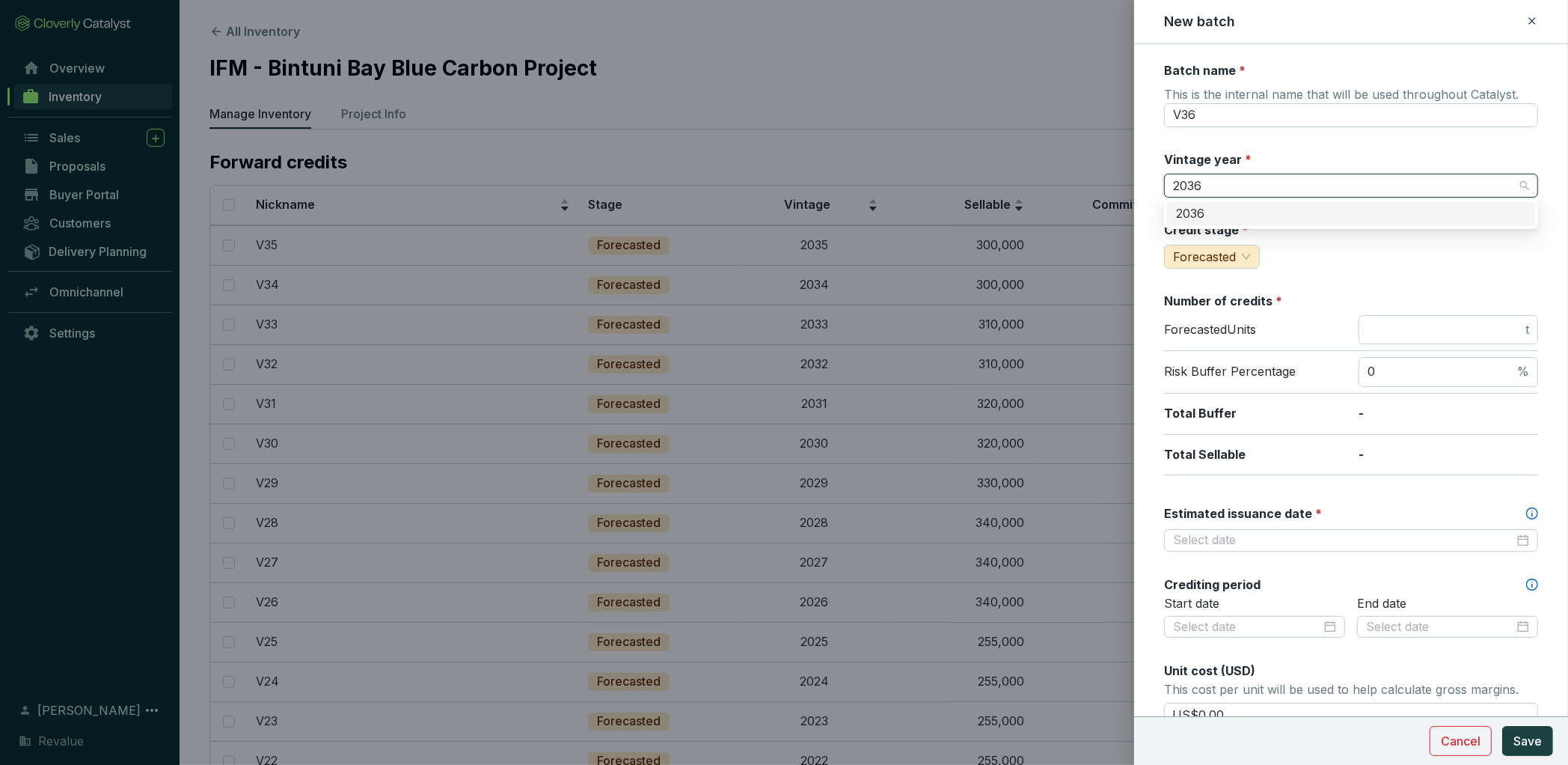
click at [1244, 217] on div "2036" at bounding box center [1351, 214] width 350 height 16
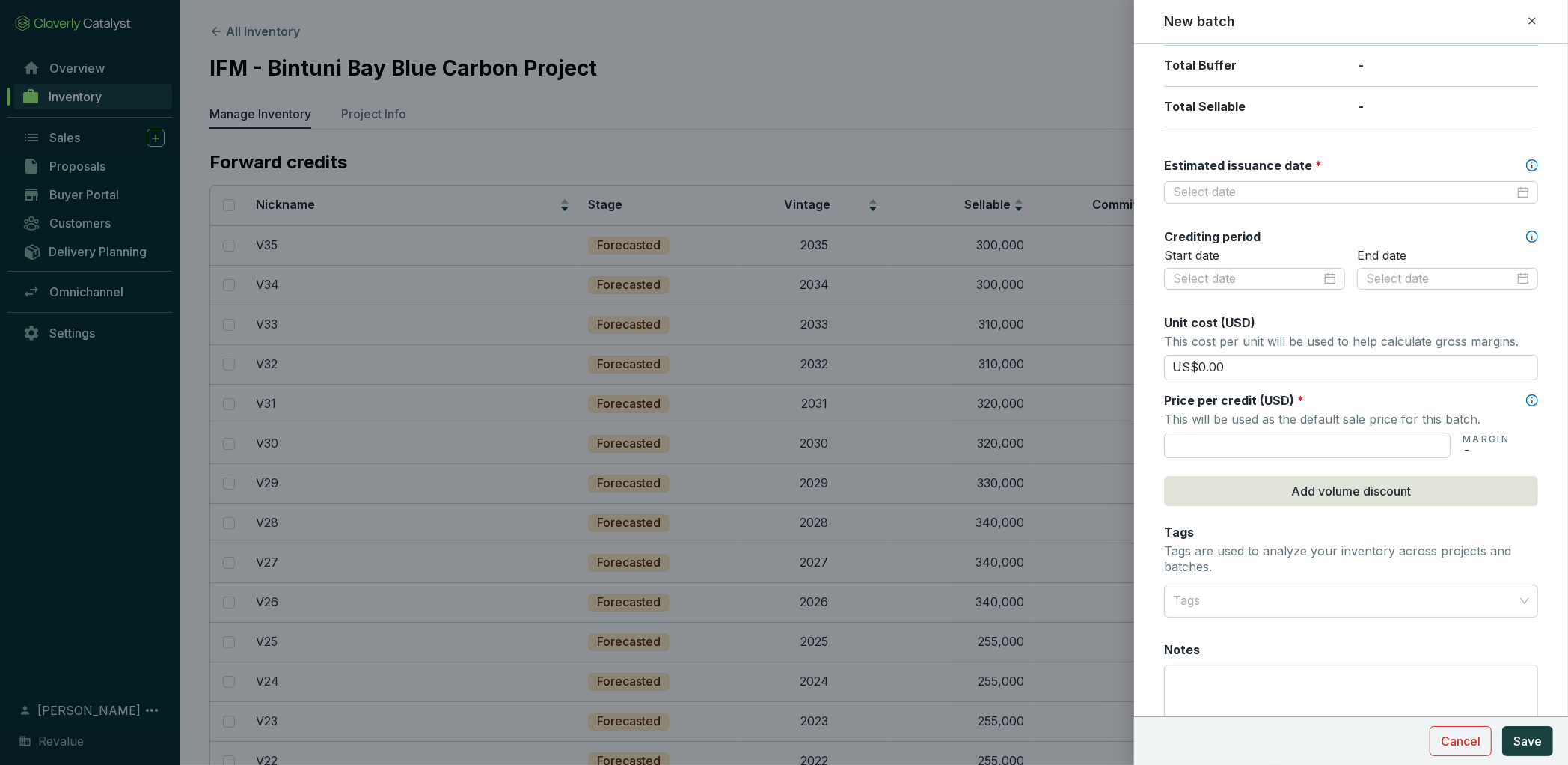
scroll to position [350, 0]
click at [1200, 443] on input "text" at bounding box center [1308, 443] width 286 height 26
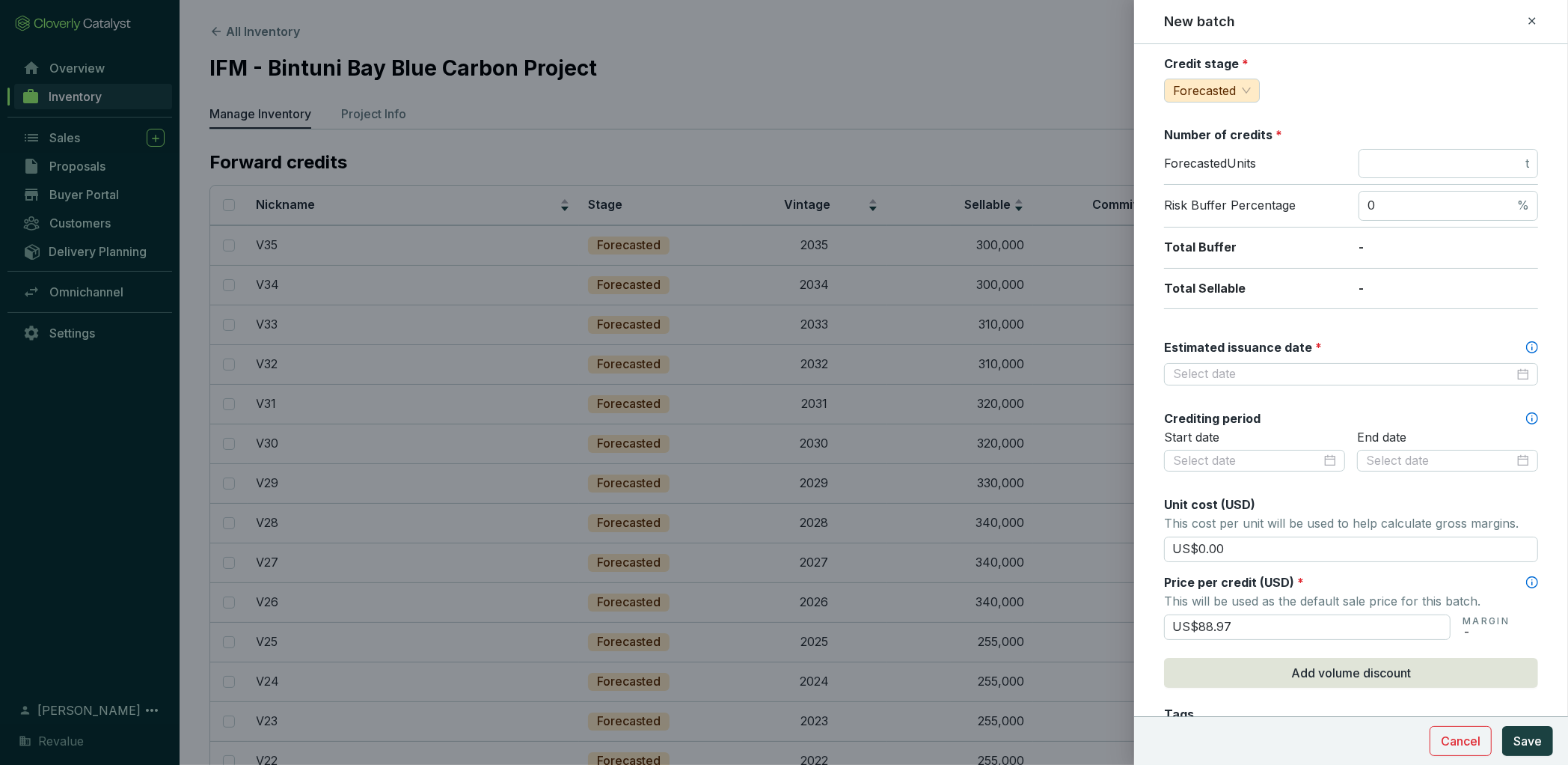
scroll to position [165, 0]
type input "US$88.97"
click at [1276, 377] on input "Estimated issuance date *" at bounding box center [1344, 374] width 341 height 16
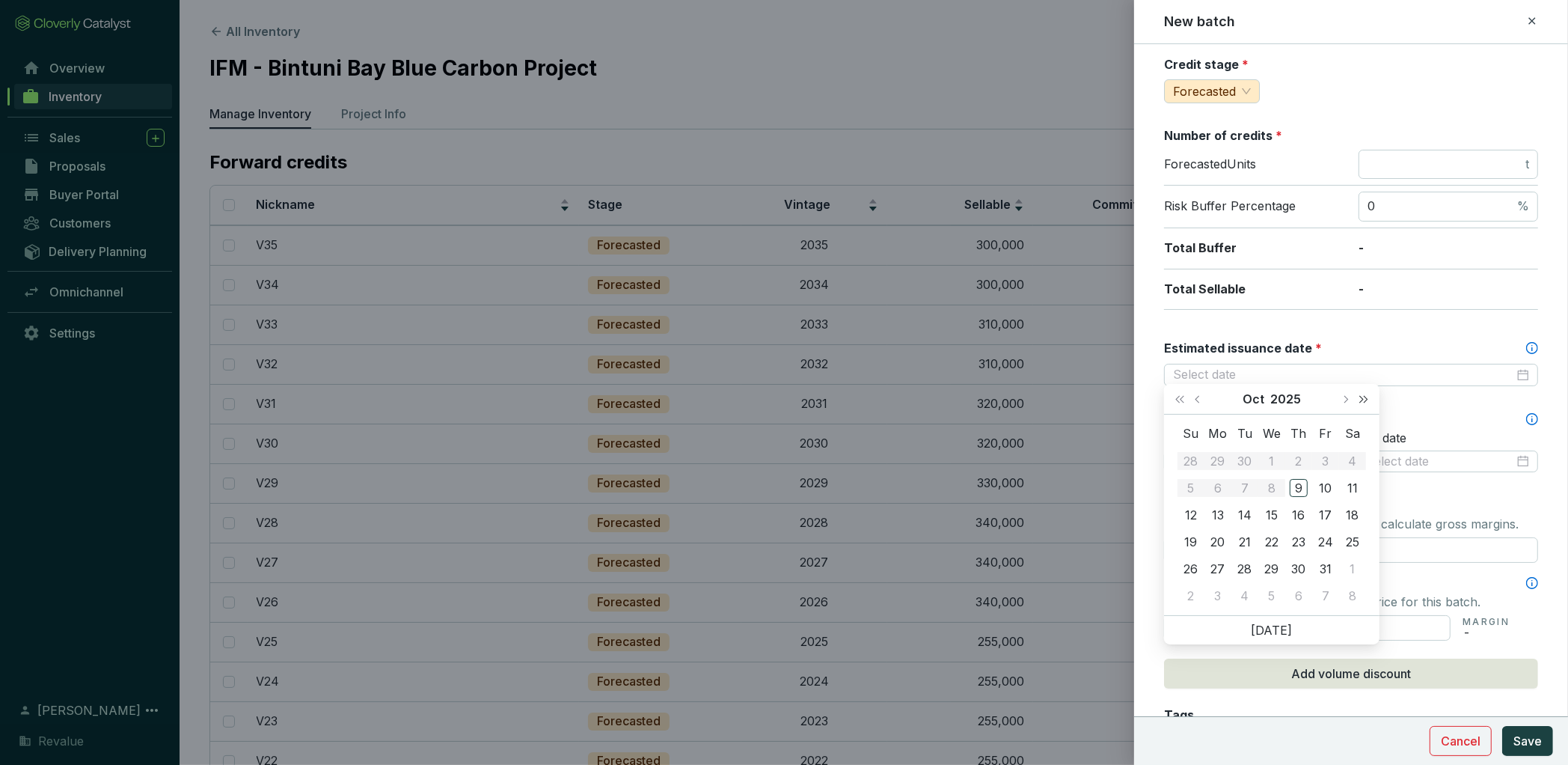
click at [1363, 399] on span "Next year (Control + right)" at bounding box center [1364, 399] width 8 height 8
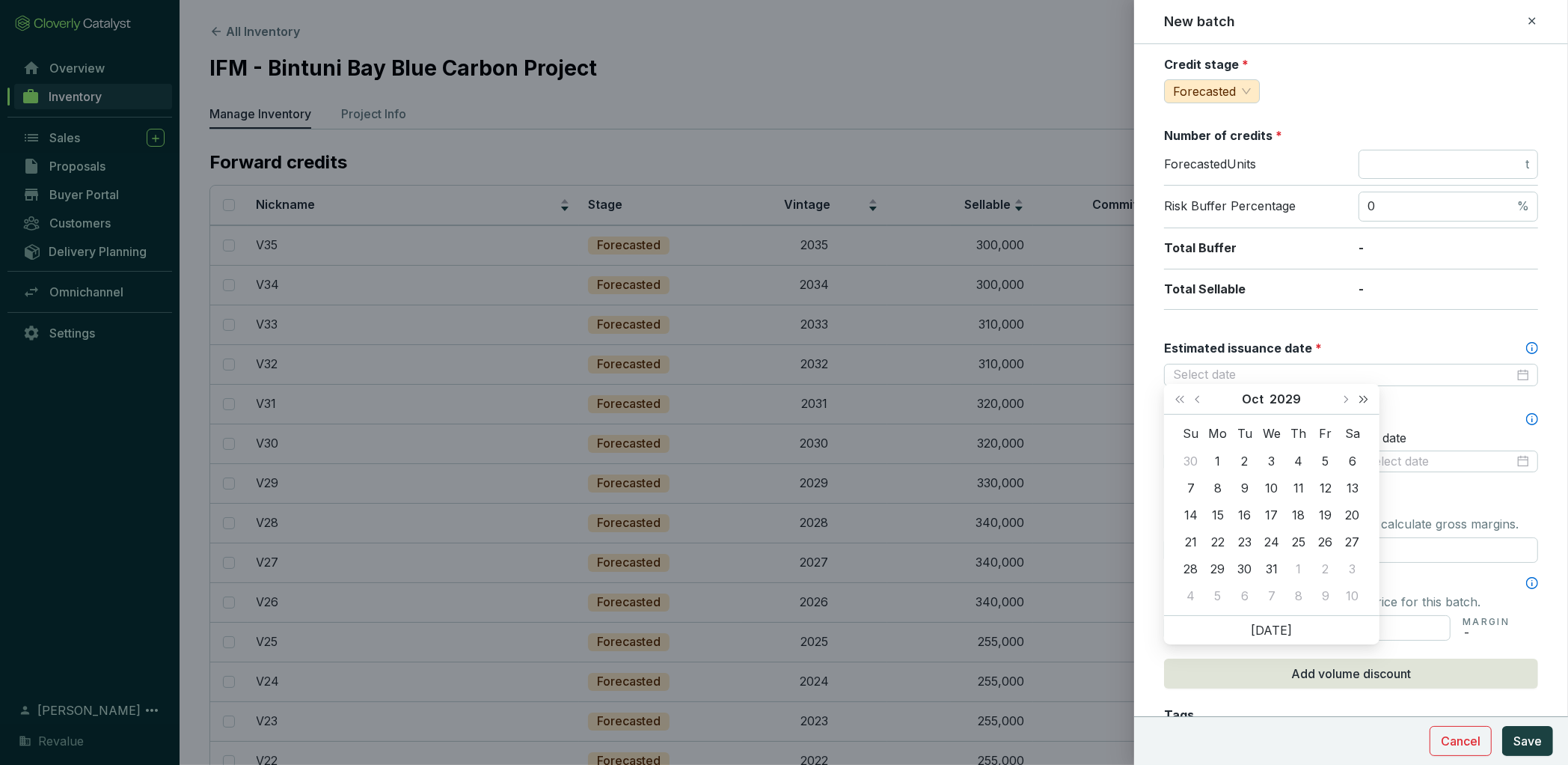
click at [1363, 399] on span "Next year (Control + right)" at bounding box center [1364, 399] width 8 height 8
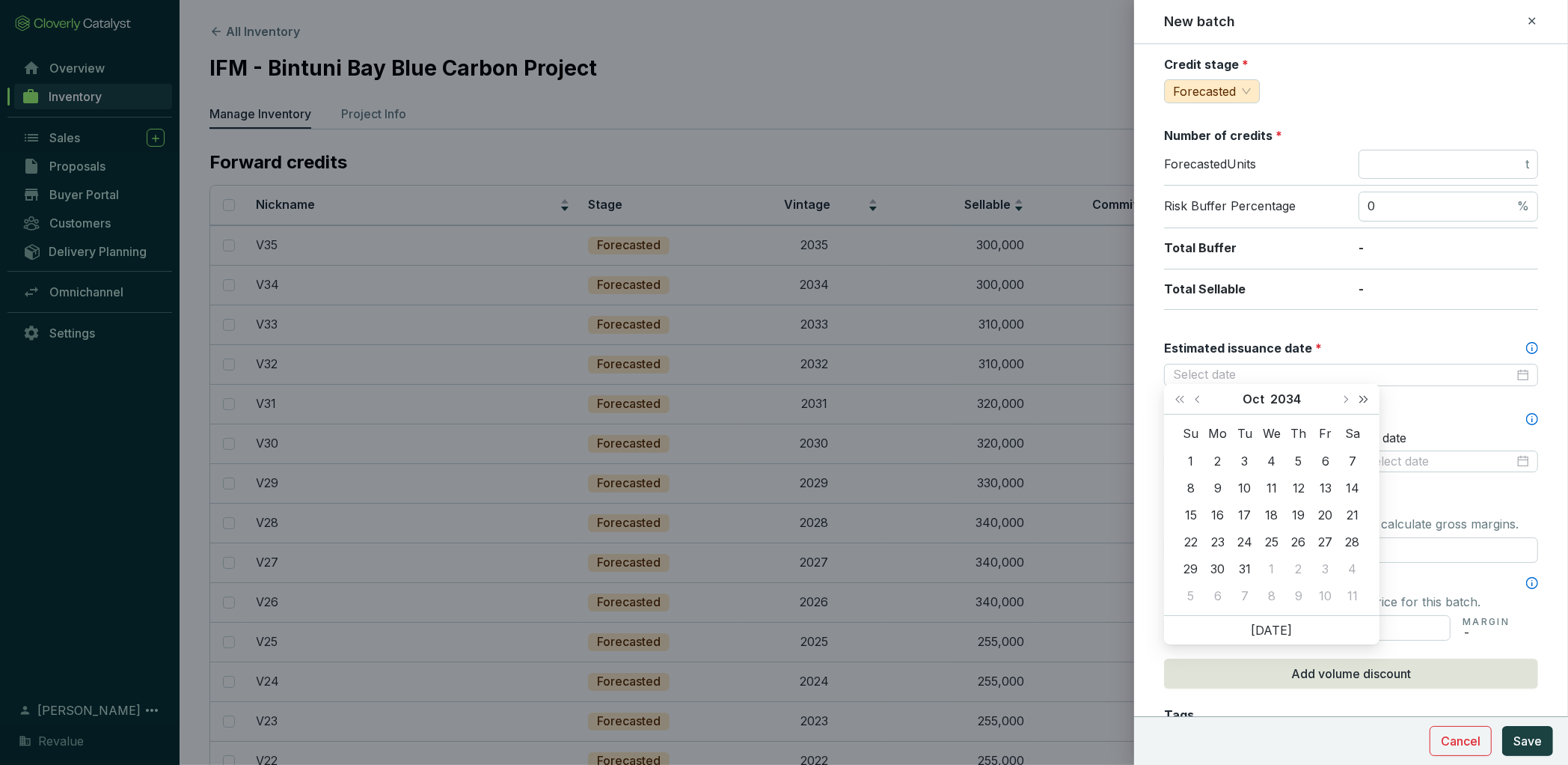
click at [1363, 399] on span "Next year (Control + right)" at bounding box center [1364, 399] width 8 height 8
type input "[DATE]"
click at [1351, 400] on button "Next month (PageDown)" at bounding box center [1345, 398] width 19 height 30
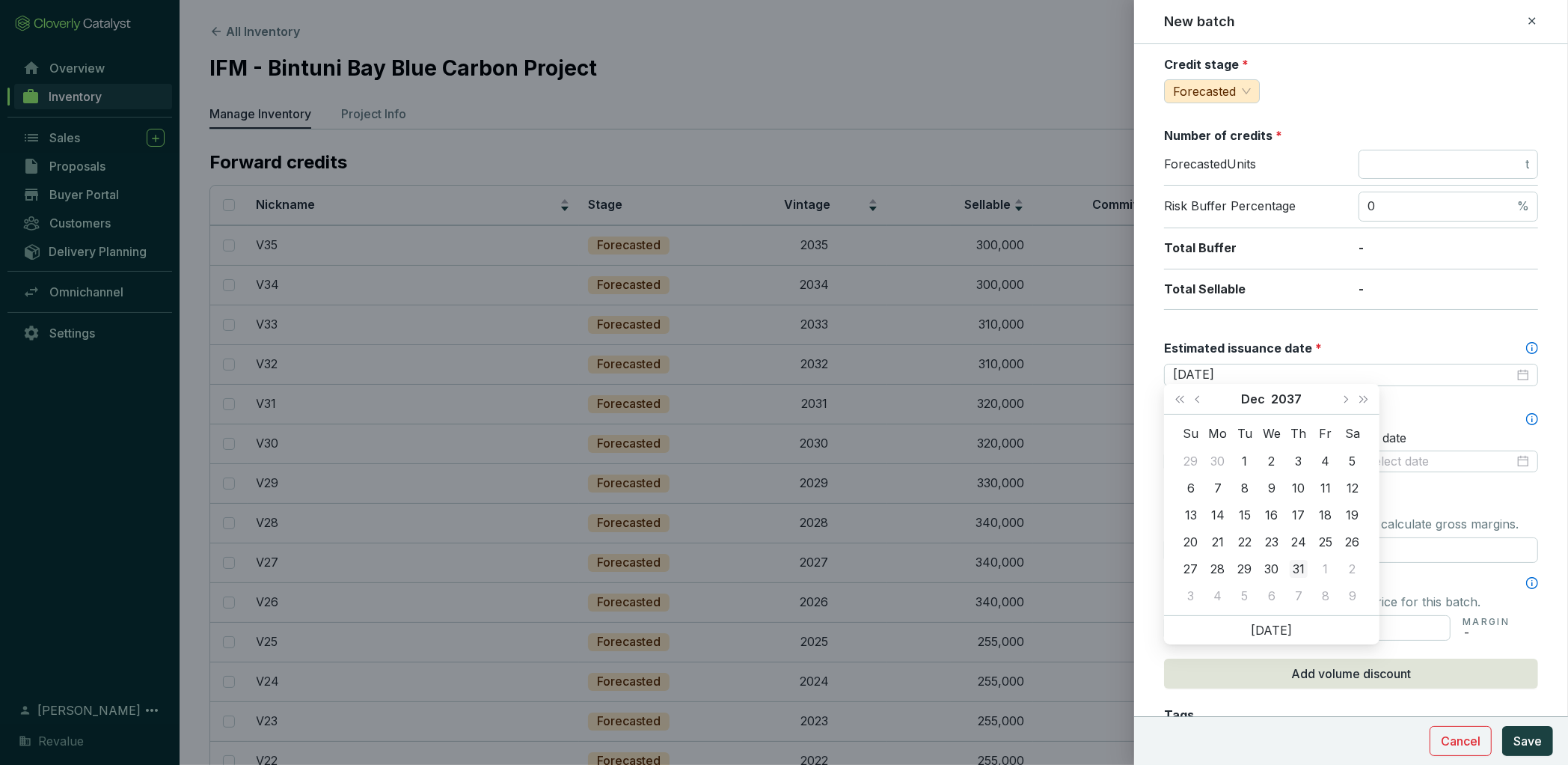
type input "[DATE]"
click at [1294, 568] on div "31" at bounding box center [1299, 569] width 18 height 18
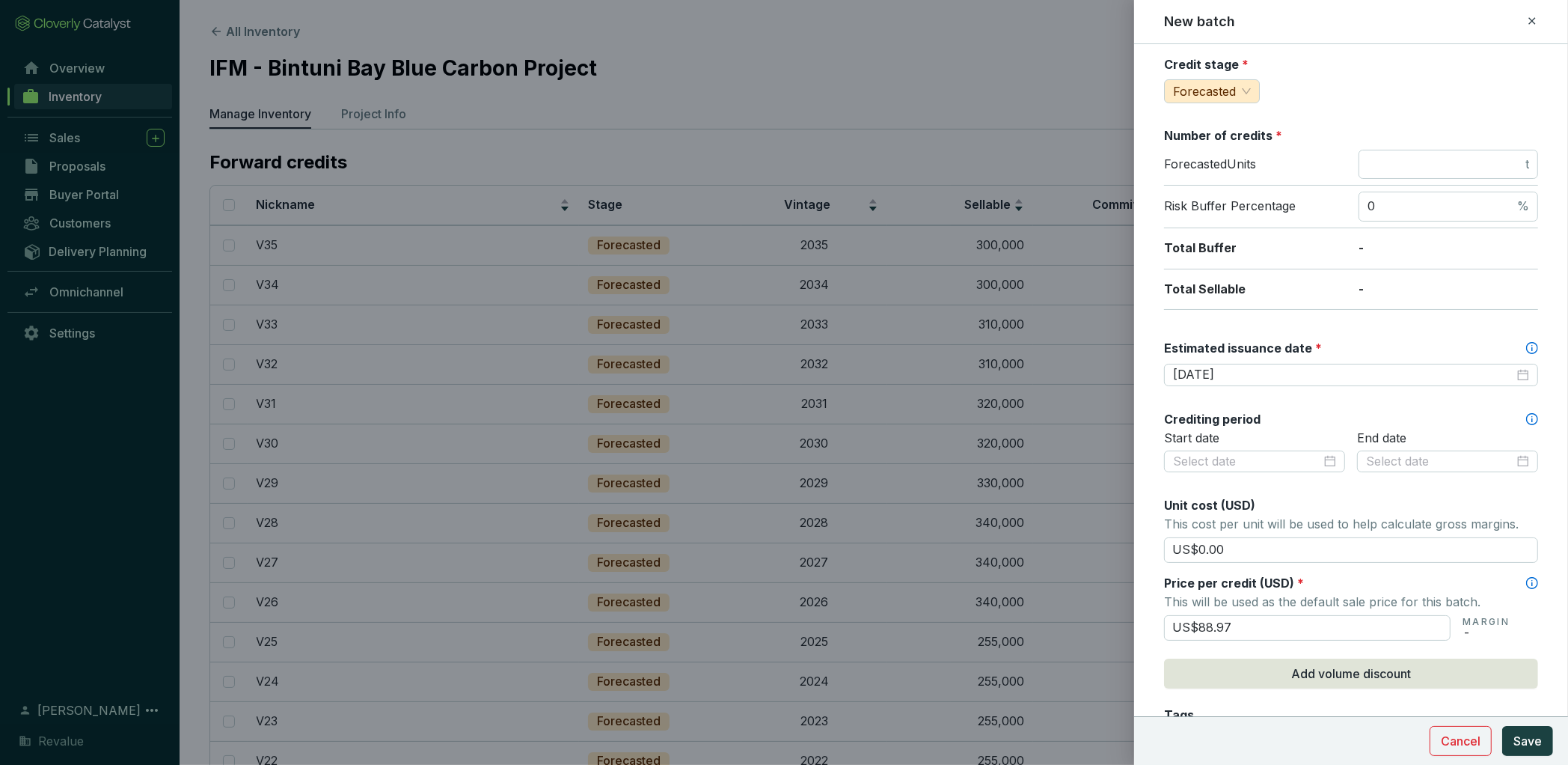
scroll to position [0, 0]
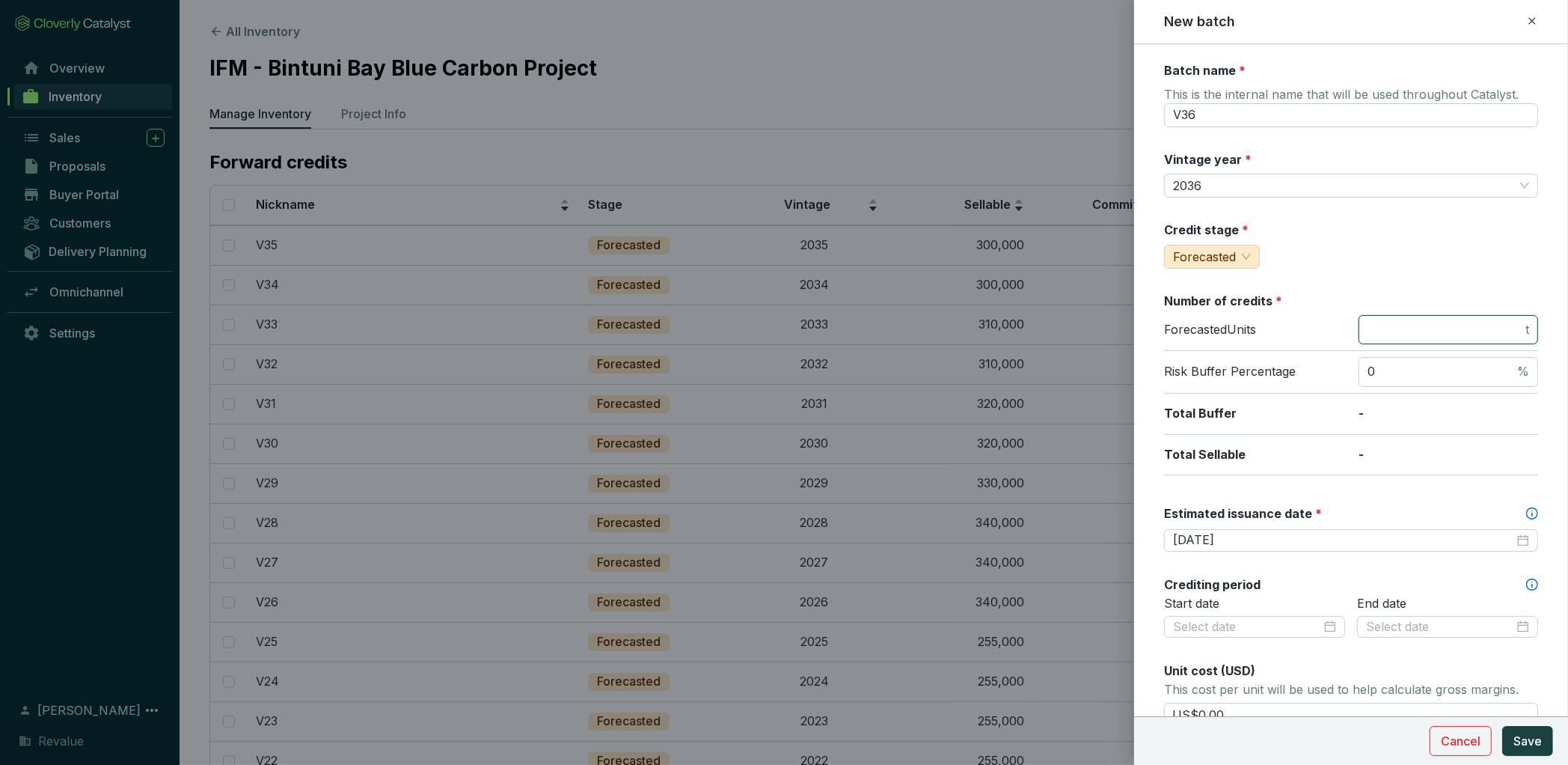
click at [1389, 331] on input "number" at bounding box center [1445, 329] width 155 height 16
type input "290000"
click at [1537, 729] on button "Save" at bounding box center [1527, 740] width 51 height 30
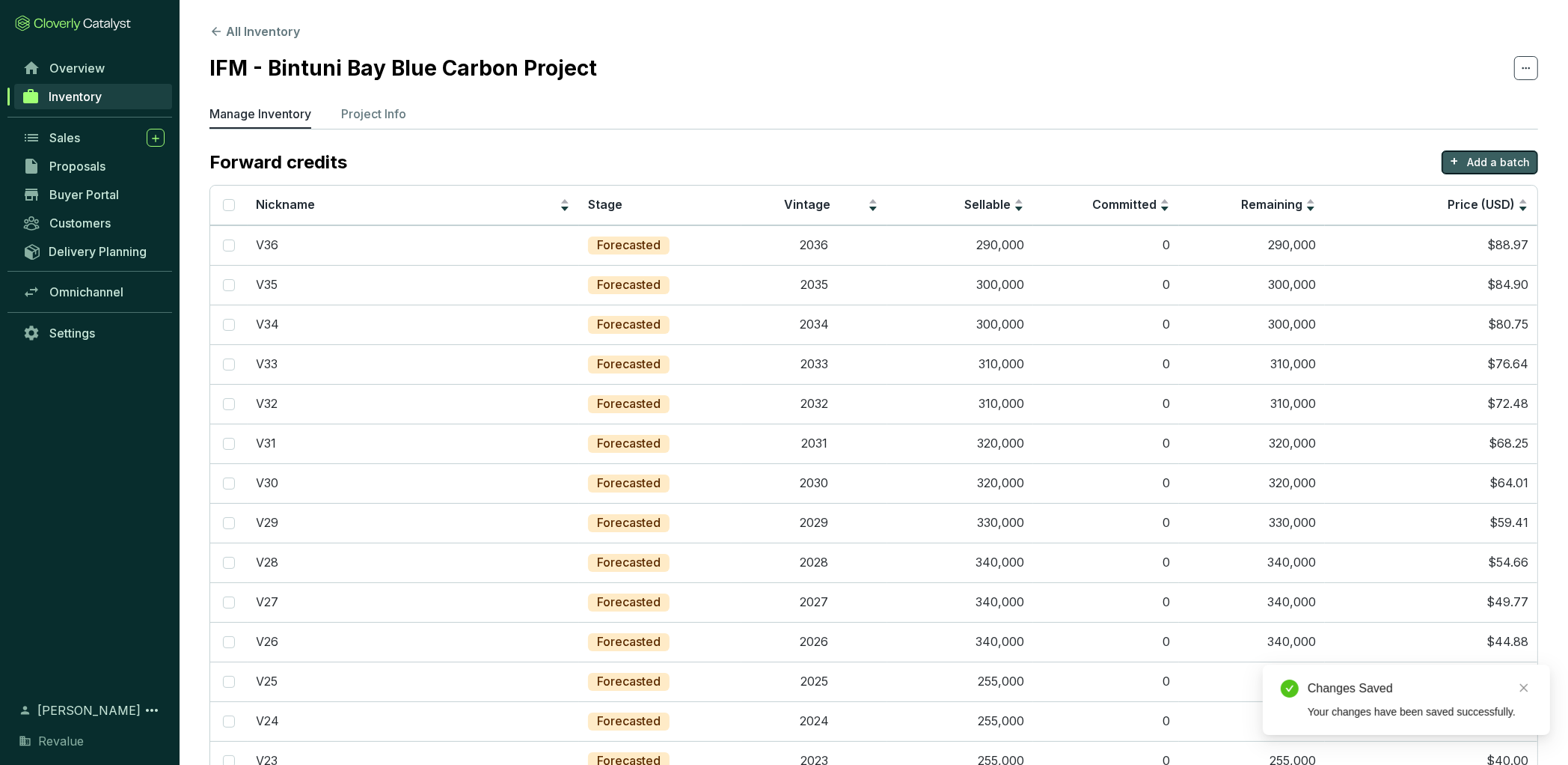
click at [1507, 161] on p "Add a batch" at bounding box center [1499, 162] width 63 height 15
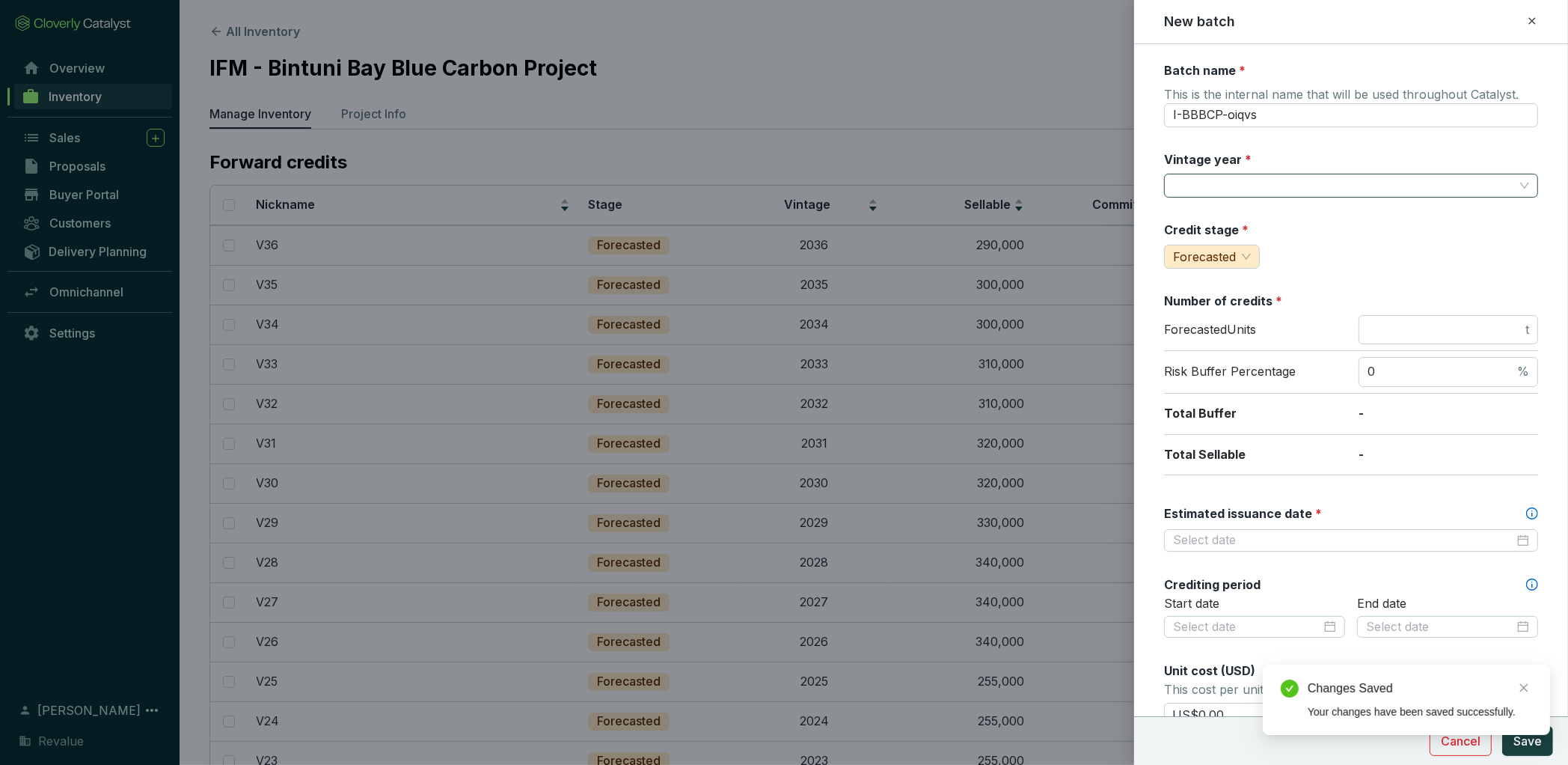
click at [1252, 186] on input "Vintage year *" at bounding box center [1344, 186] width 341 height 23
type input "V37"
click at [1276, 106] on input "I-BBBCP-oiqvs" at bounding box center [1351, 114] width 374 height 24
drag, startPoint x: 1276, startPoint y: 114, endPoint x: 1103, endPoint y: 102, distance: 173.4
click at [1103, 103] on div "New batch Batch name * This is the internal name that will be used throughout C…" at bounding box center [784, 382] width 1568 height 765
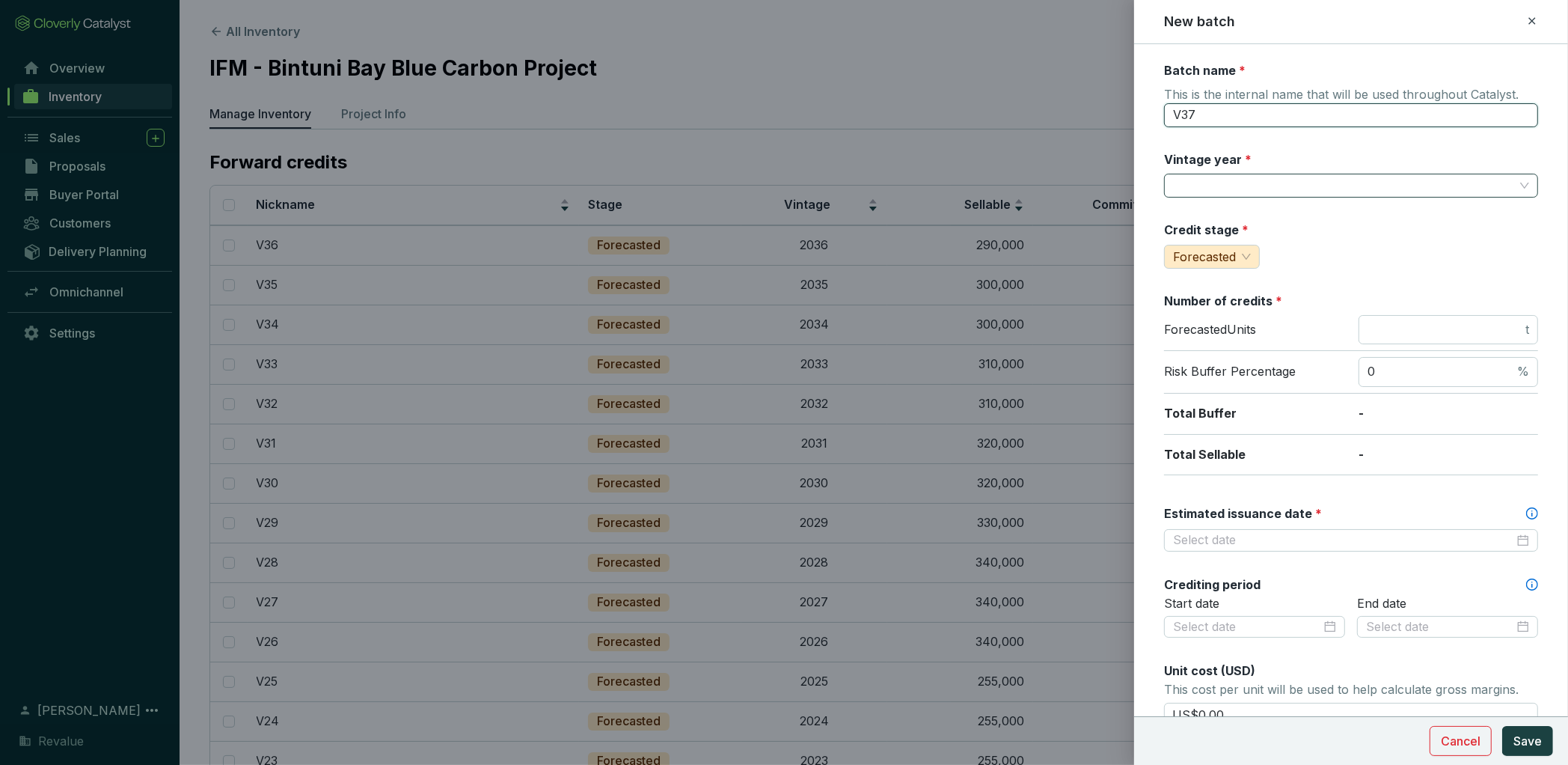
type input "V37"
click at [1191, 189] on input "Vintage year *" at bounding box center [1344, 186] width 341 height 23
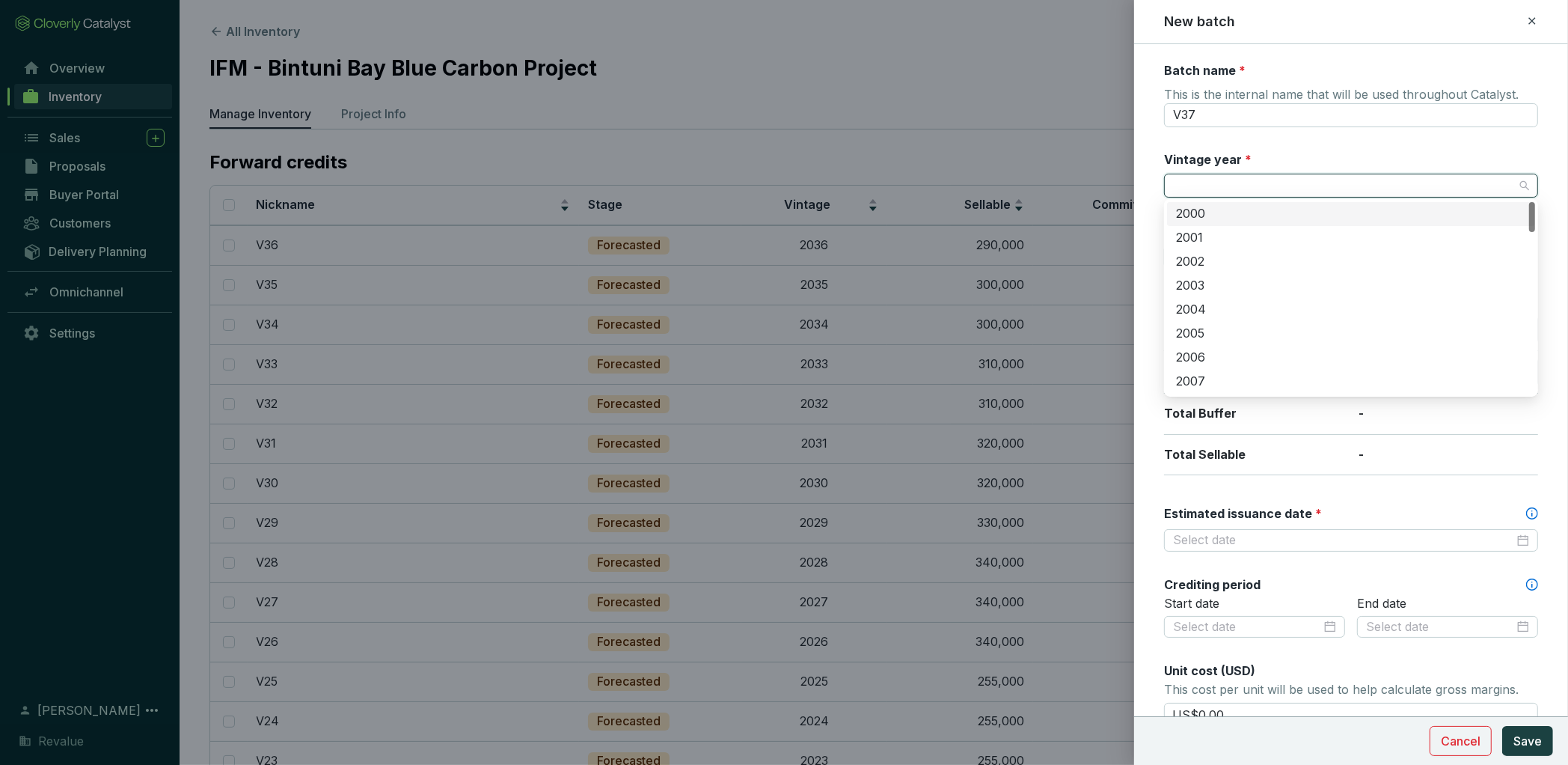
type input "3"
type input "2037"
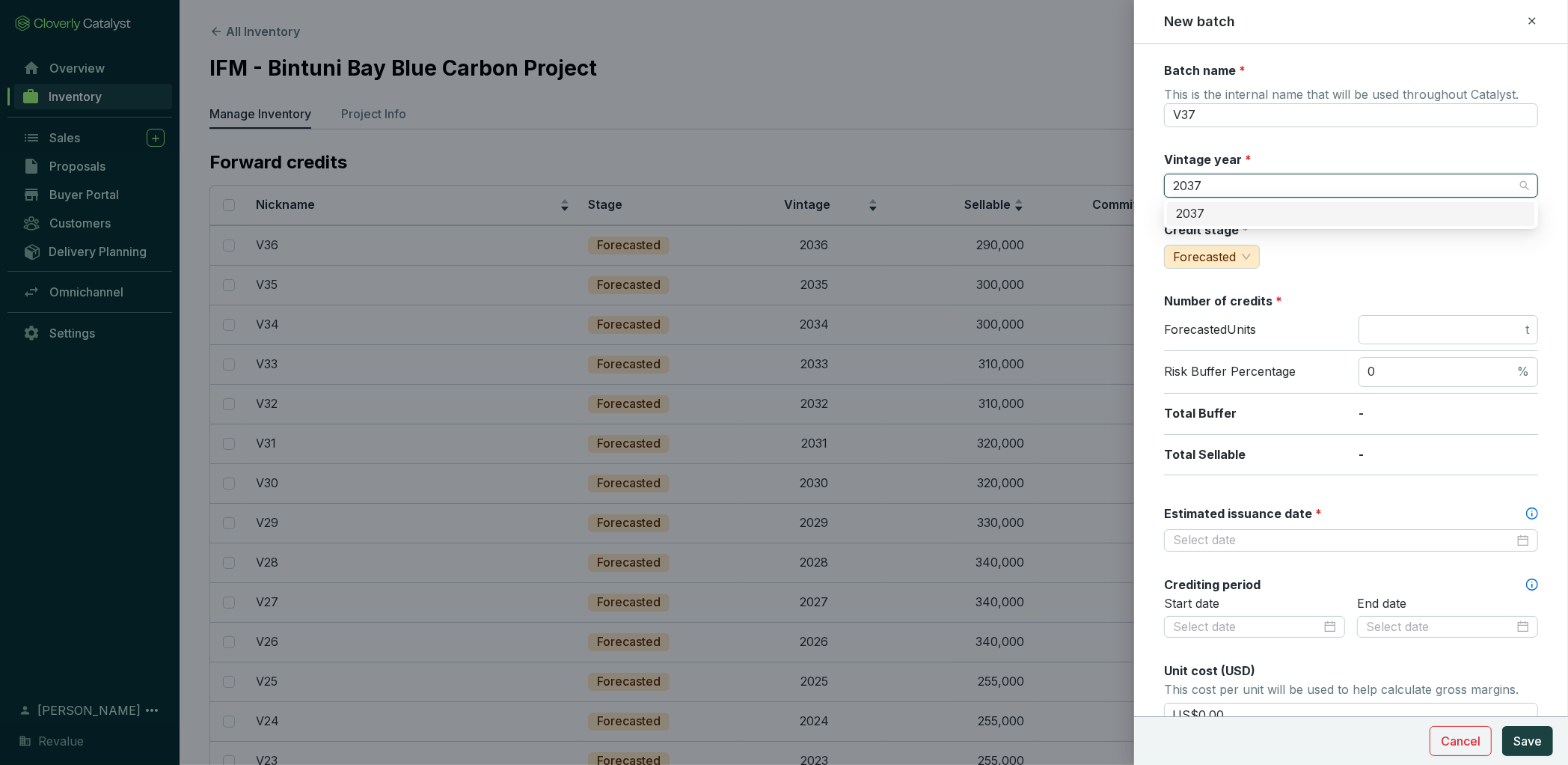
click at [1213, 213] on div "2037" at bounding box center [1351, 214] width 350 height 16
click at [1313, 532] on input "Estimated issuance date *" at bounding box center [1344, 540] width 341 height 16
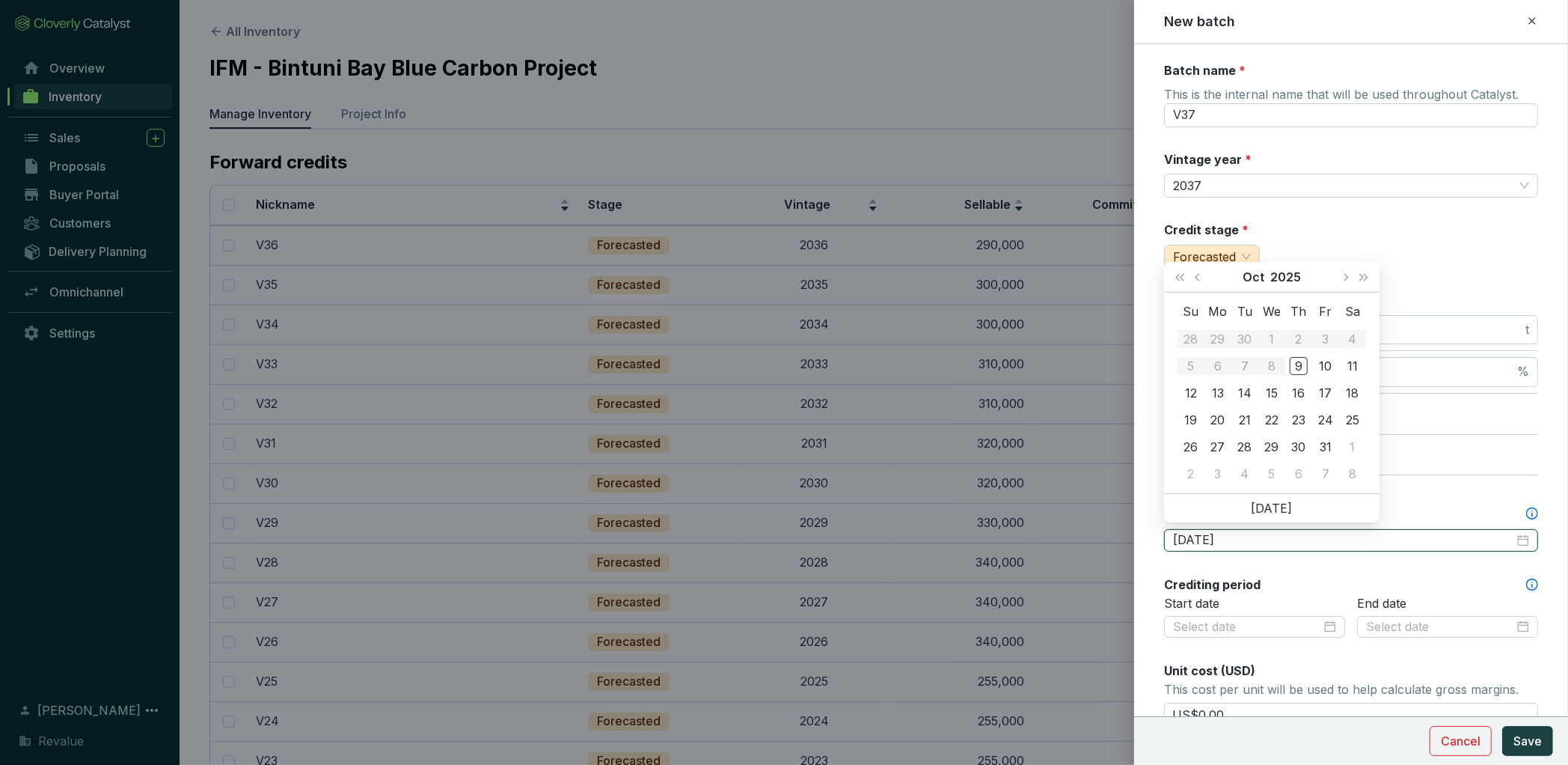
type input "[DATE]"
click at [1367, 273] on button "Next year (Control + right)" at bounding box center [1364, 277] width 19 height 30
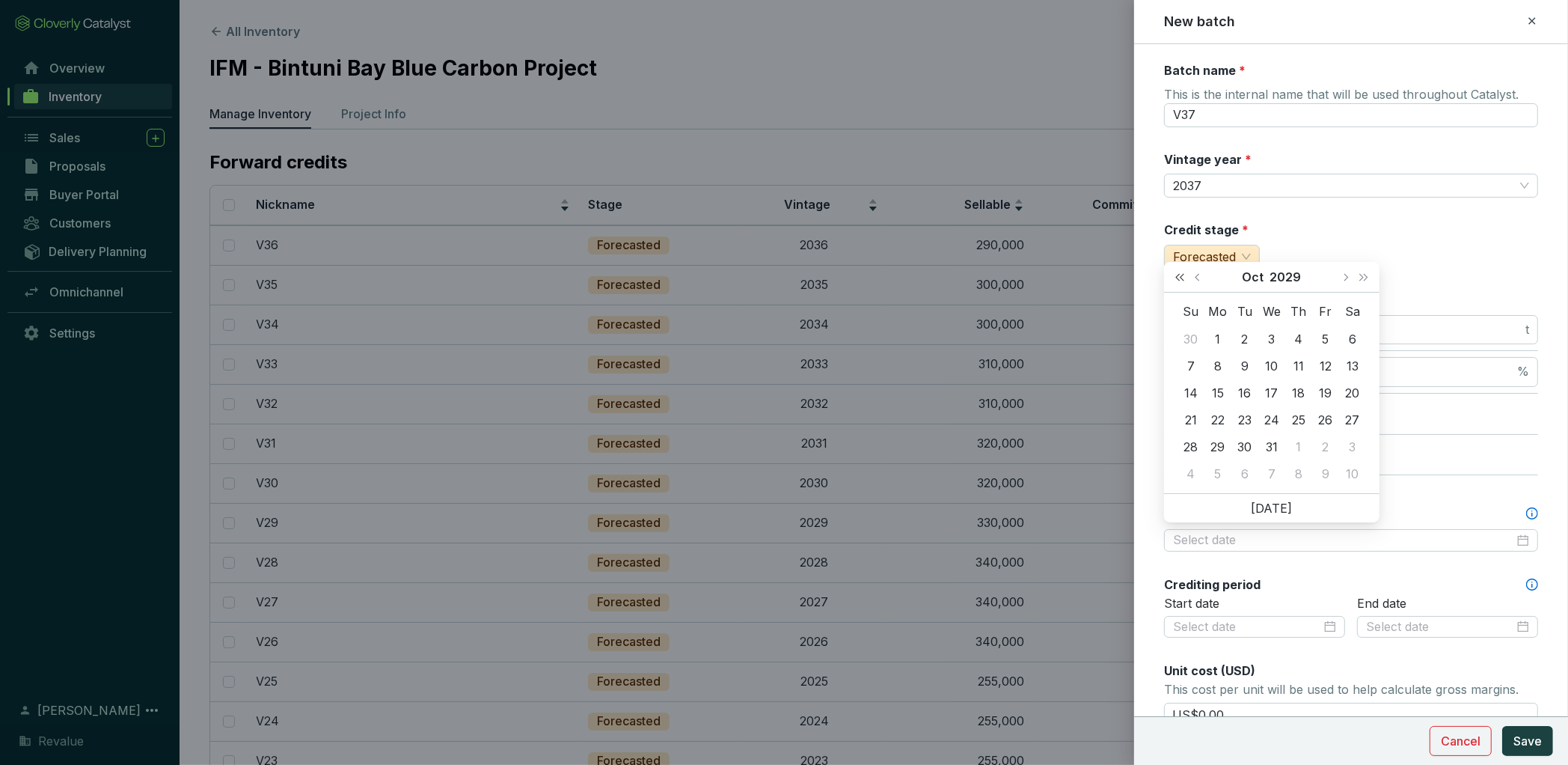
click at [1183, 277] on span "Last year (Control + left)" at bounding box center [1180, 277] width 8 height 8
click at [1365, 277] on span "Next year (Control + right)" at bounding box center [1364, 277] width 8 height 8
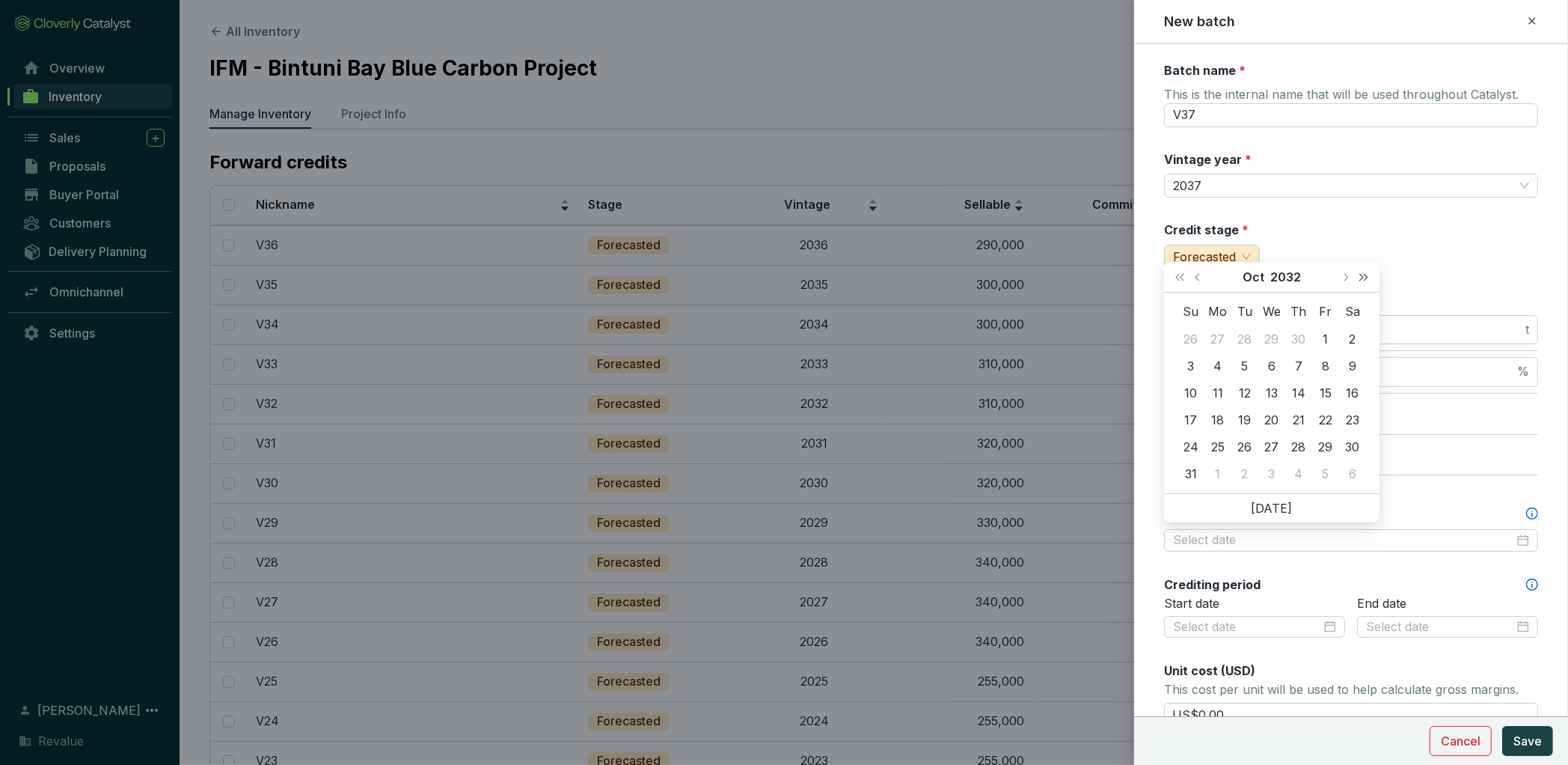
click at [1365, 277] on span "Next year (Control + right)" at bounding box center [1364, 277] width 8 height 8
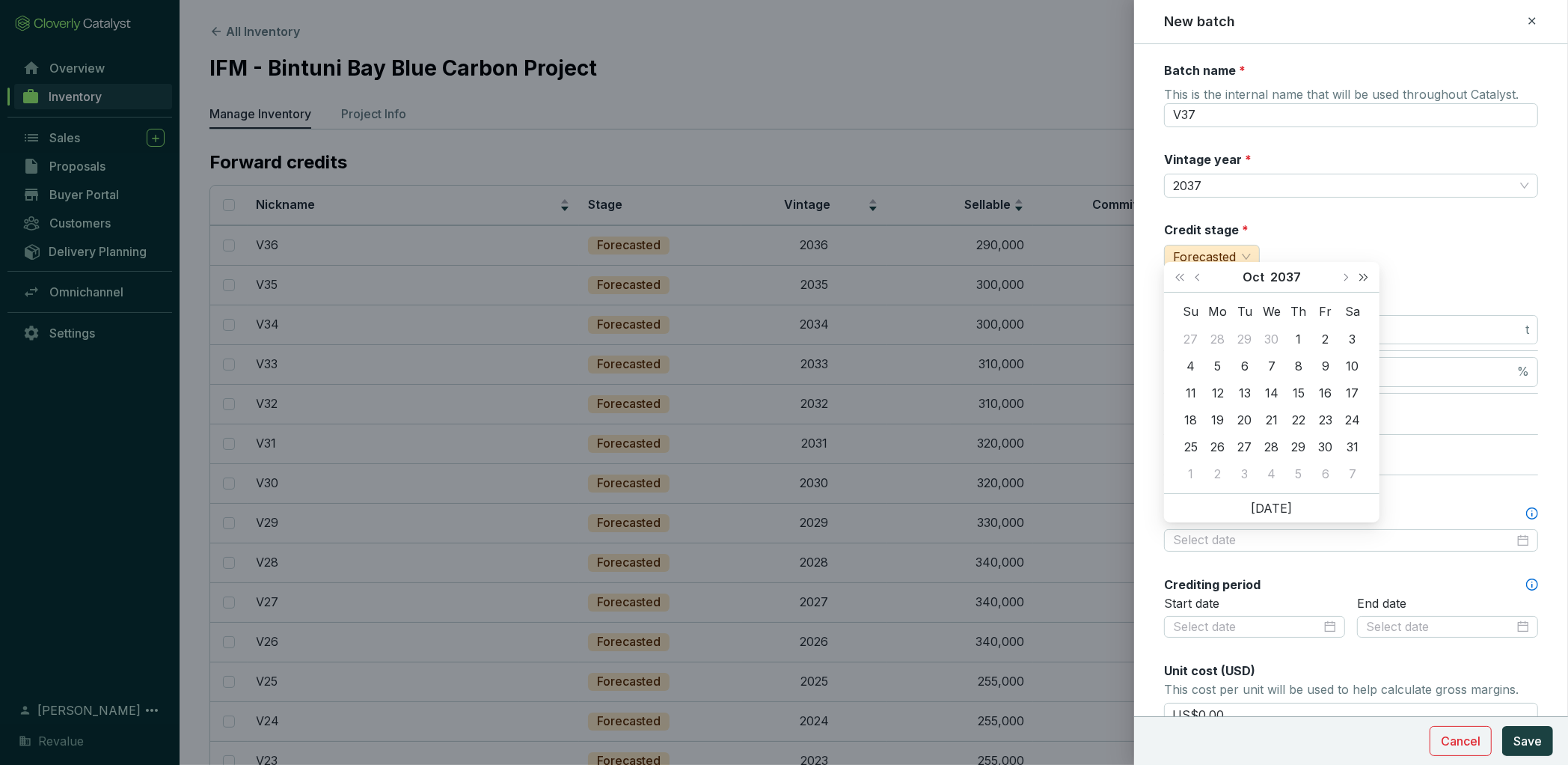
click at [1365, 277] on span "Next year (Control + right)" at bounding box center [1364, 277] width 8 height 8
click at [1346, 279] on span "Next month (PageDown)" at bounding box center [1346, 277] width 8 height 8
type input "[DATE]"
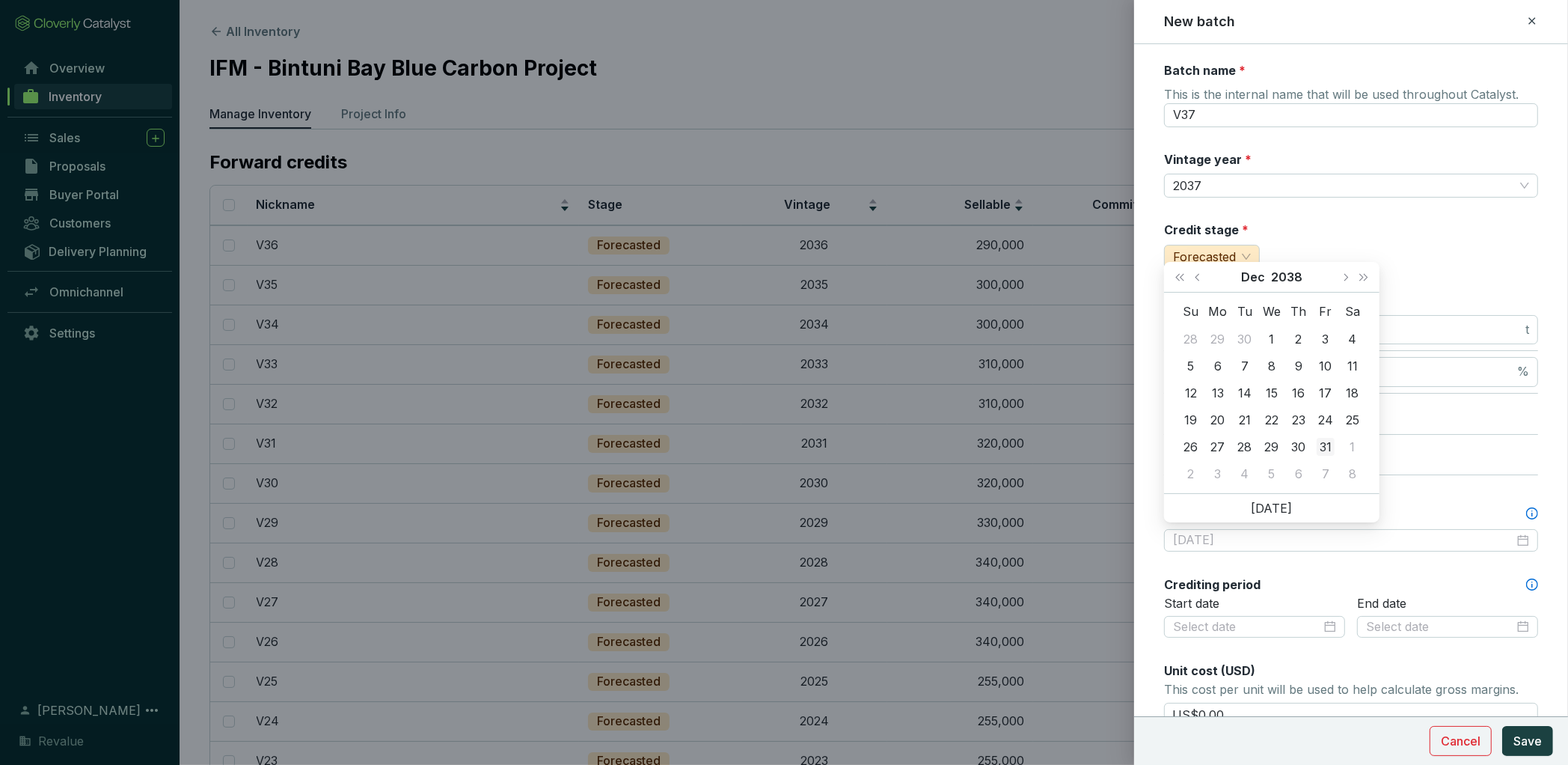
click at [1330, 443] on div "31" at bounding box center [1326, 446] width 18 height 18
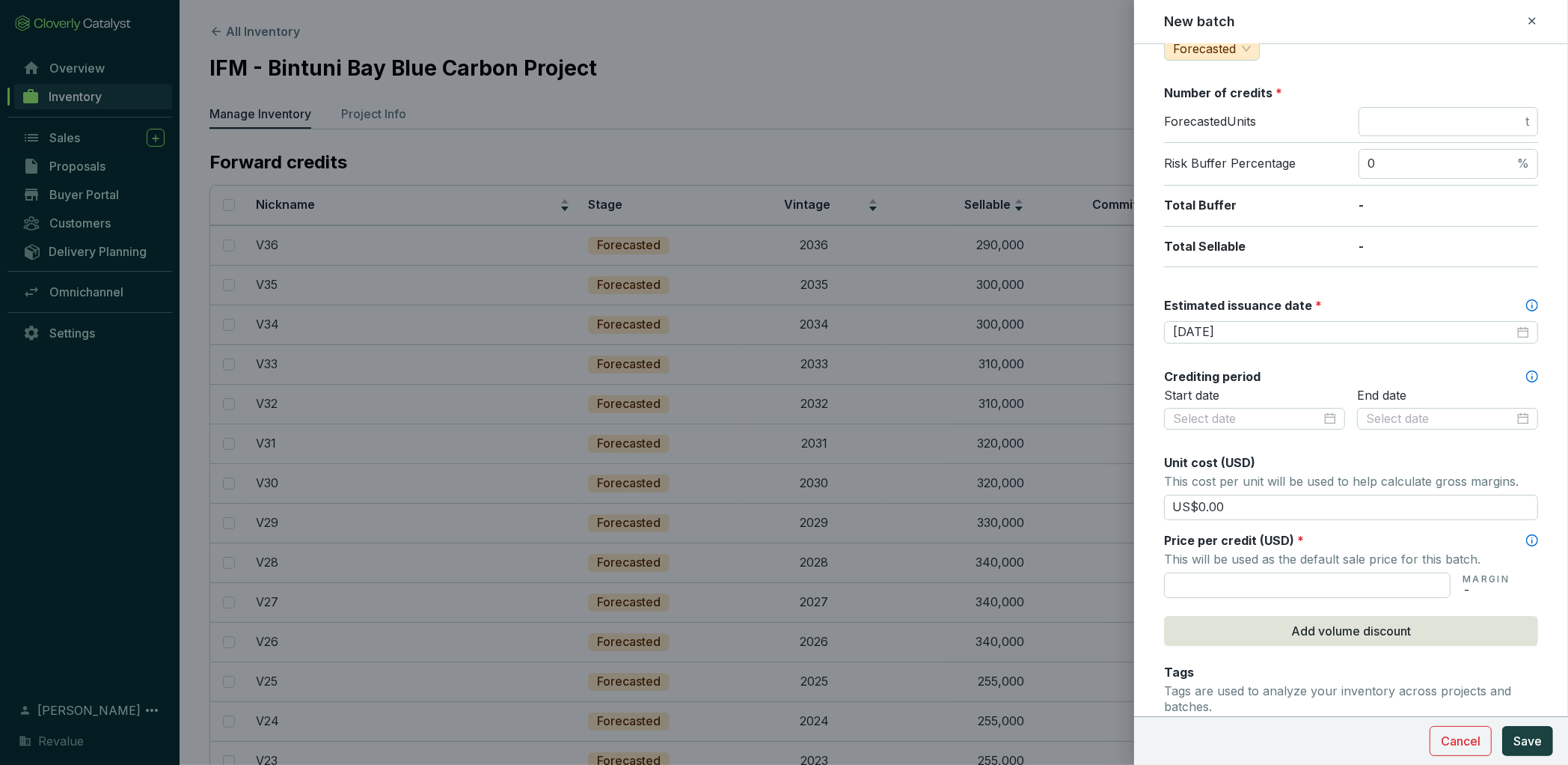
scroll to position [210, 0]
click at [1255, 577] on input "text" at bounding box center [1308, 584] width 286 height 26
type input "US$97.28"
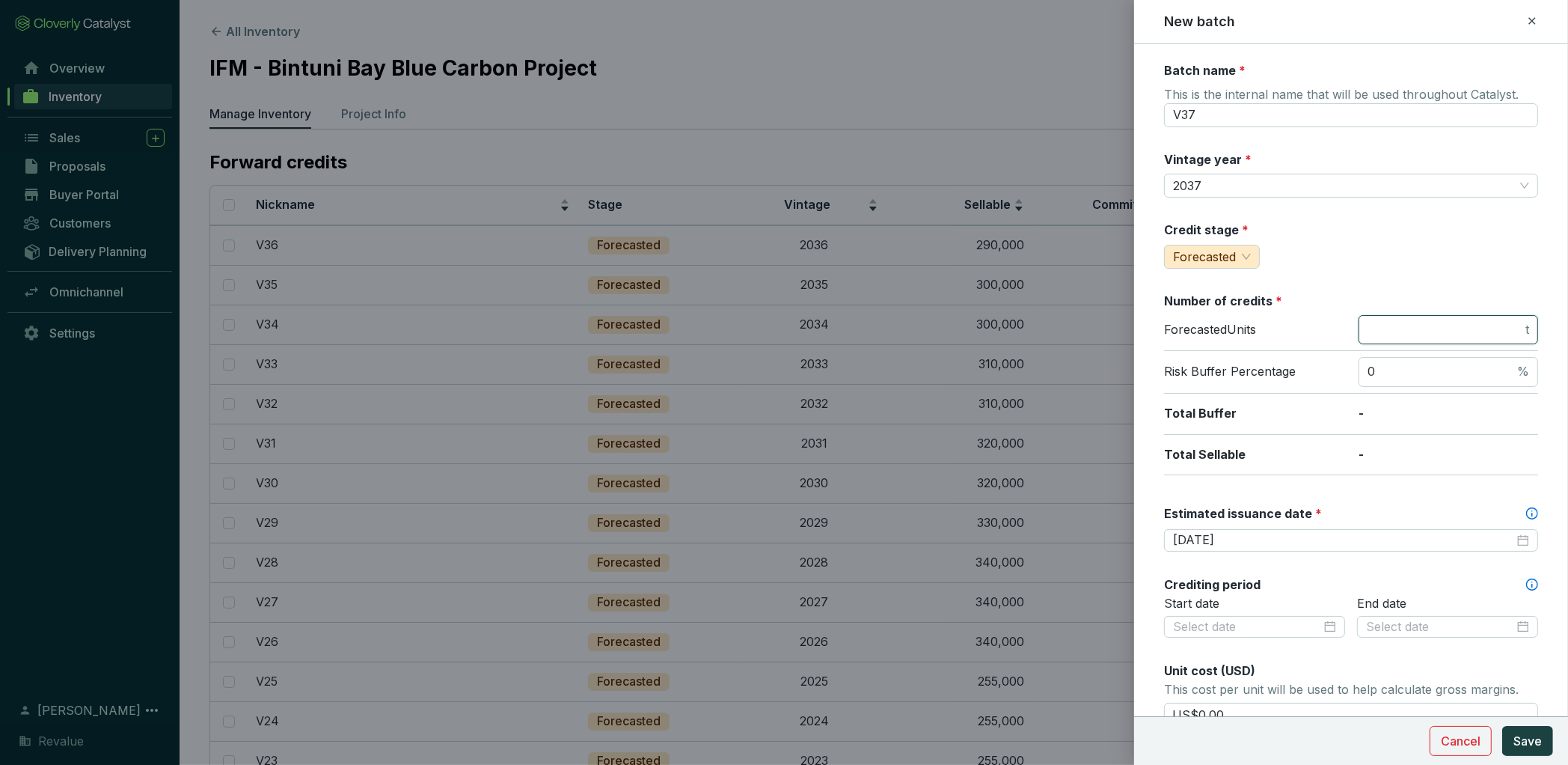
click at [1420, 329] on input "number" at bounding box center [1445, 329] width 155 height 16
type input "270000"
click at [1534, 750] on span "Save" at bounding box center [1528, 740] width 29 height 18
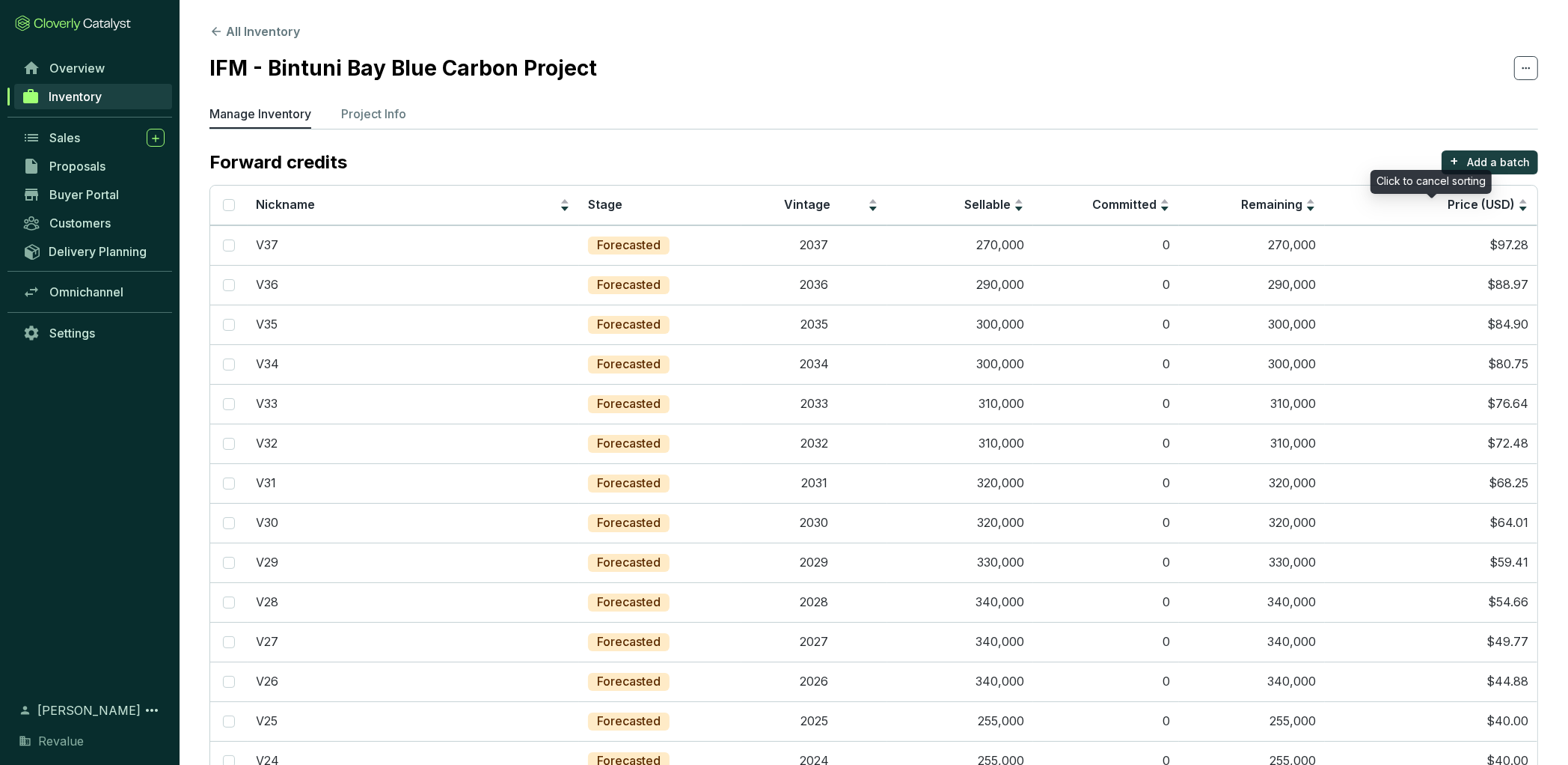
click at [1464, 175] on div "Click to cancel sorting" at bounding box center [1431, 181] width 121 height 24
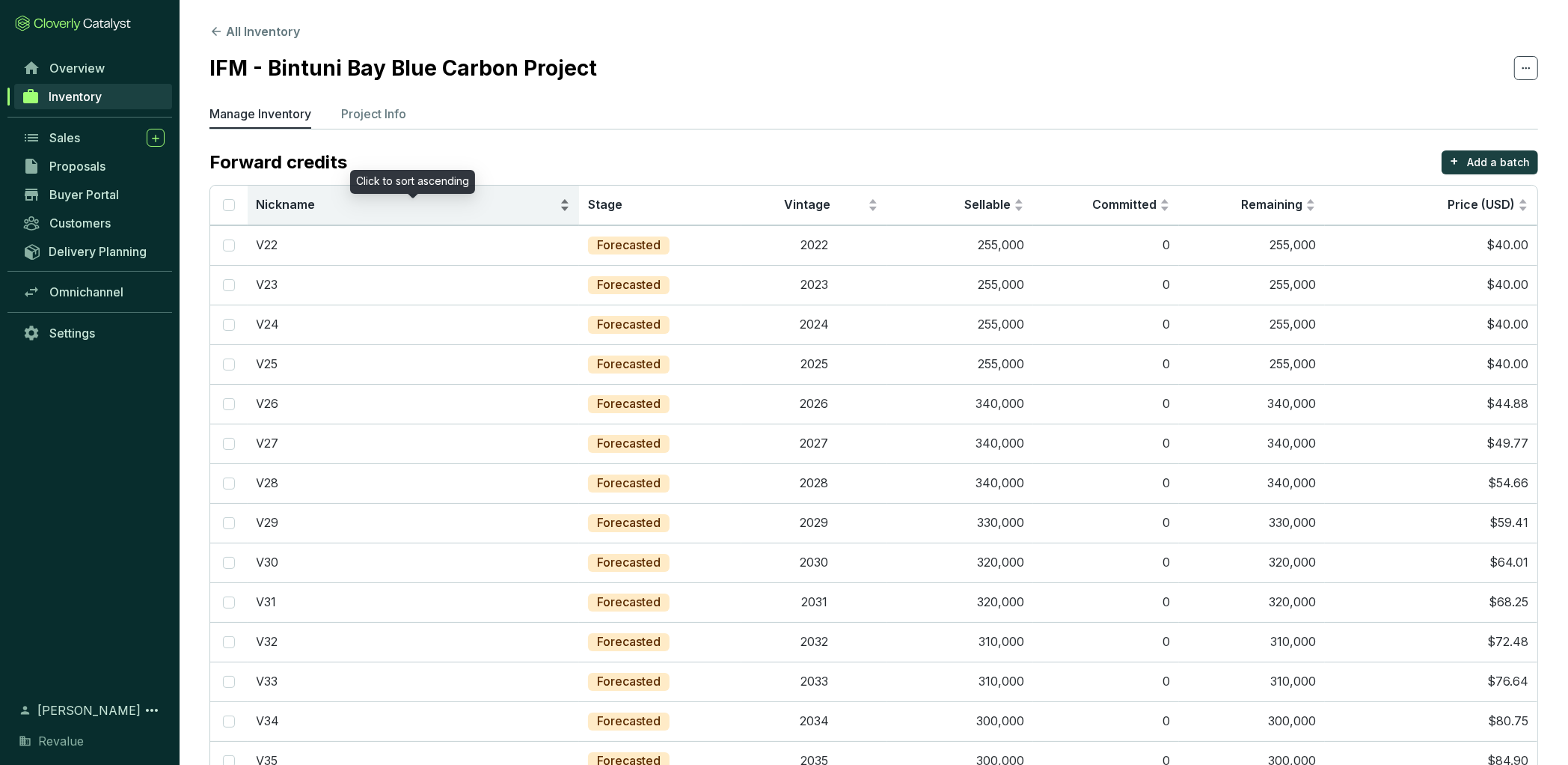
click at [451, 206] on span "Nickname" at bounding box center [406, 204] width 300 height 16
click at [453, 207] on span "Nickname" at bounding box center [406, 204] width 300 height 16
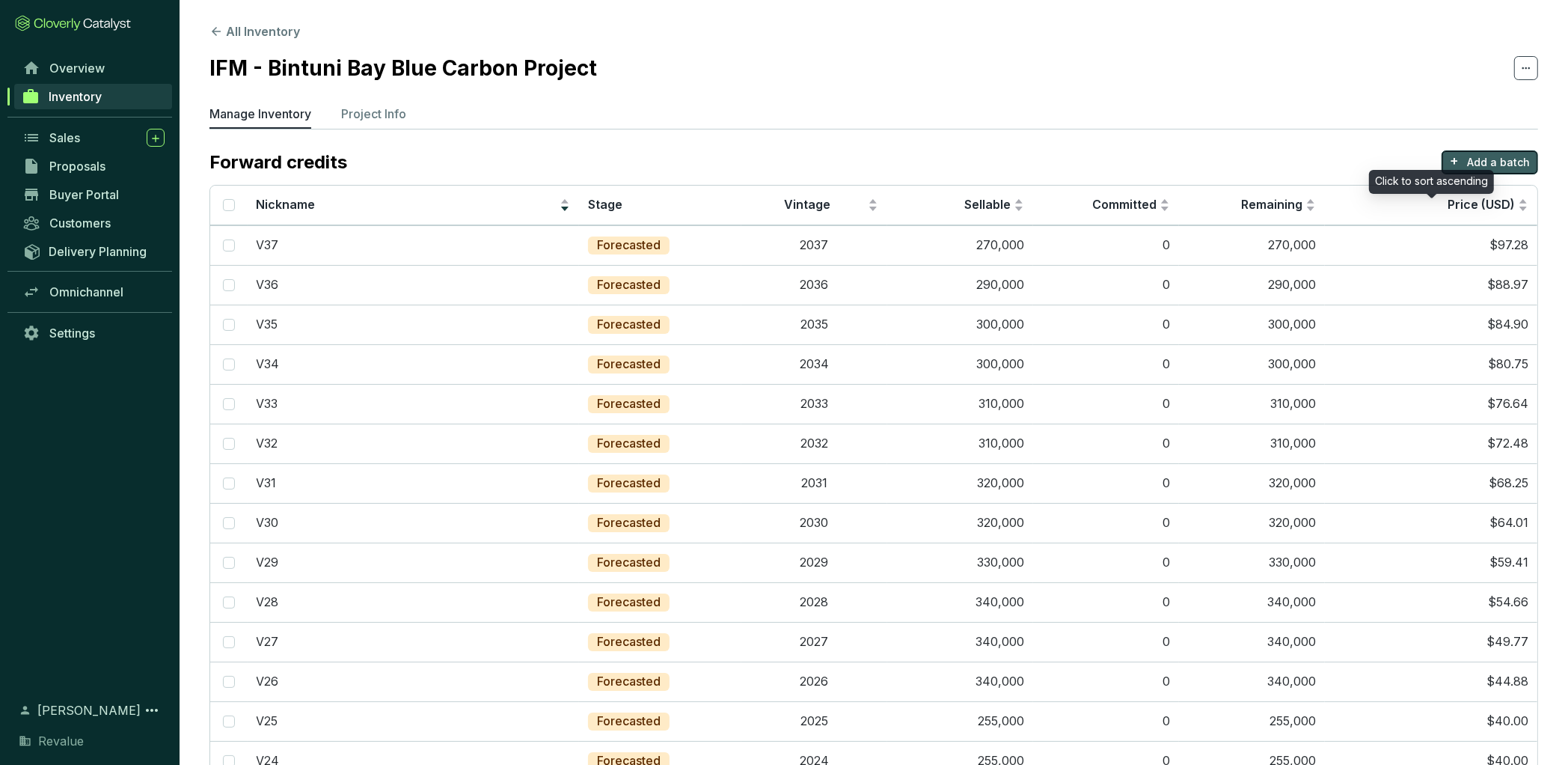
click at [1500, 157] on p "Add a batch" at bounding box center [1499, 162] width 63 height 15
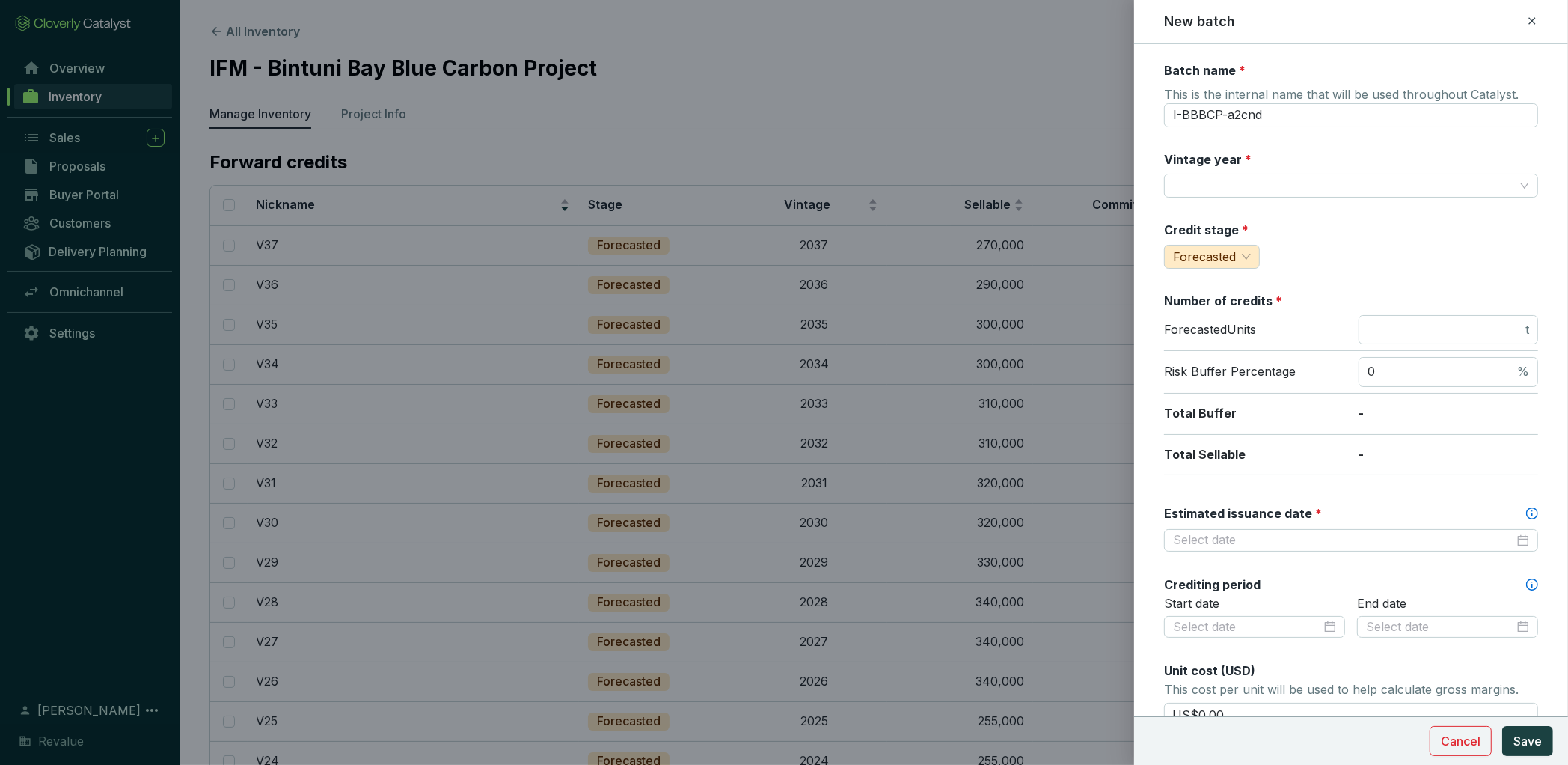
click at [1279, 202] on div "Batch name * This is the internal name that will be used throughout Catalyst. I…" at bounding box center [1351, 590] width 374 height 1058
click at [1254, 188] on input "Vintage year *" at bounding box center [1344, 186] width 341 height 23
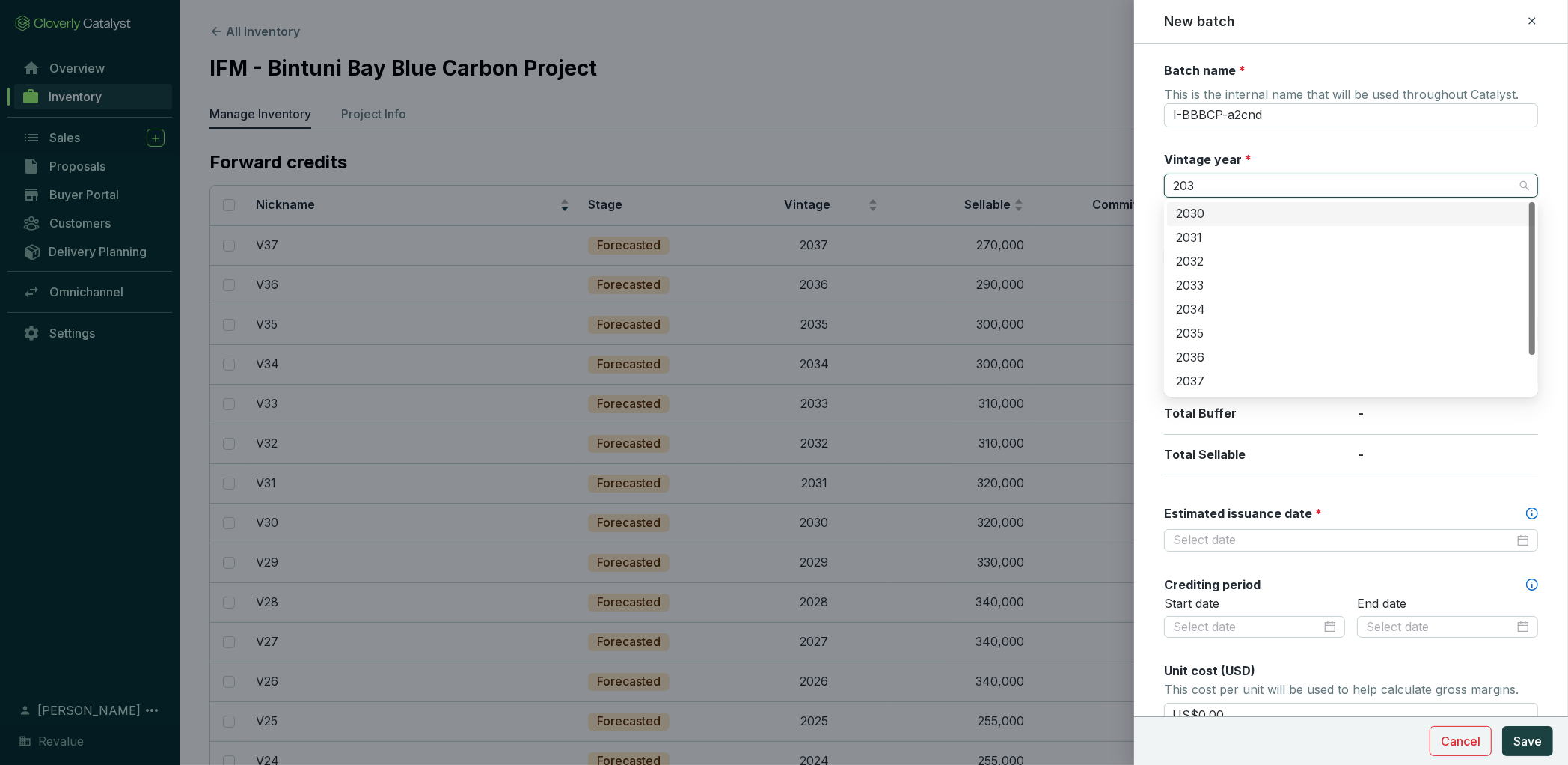
type input "2038"
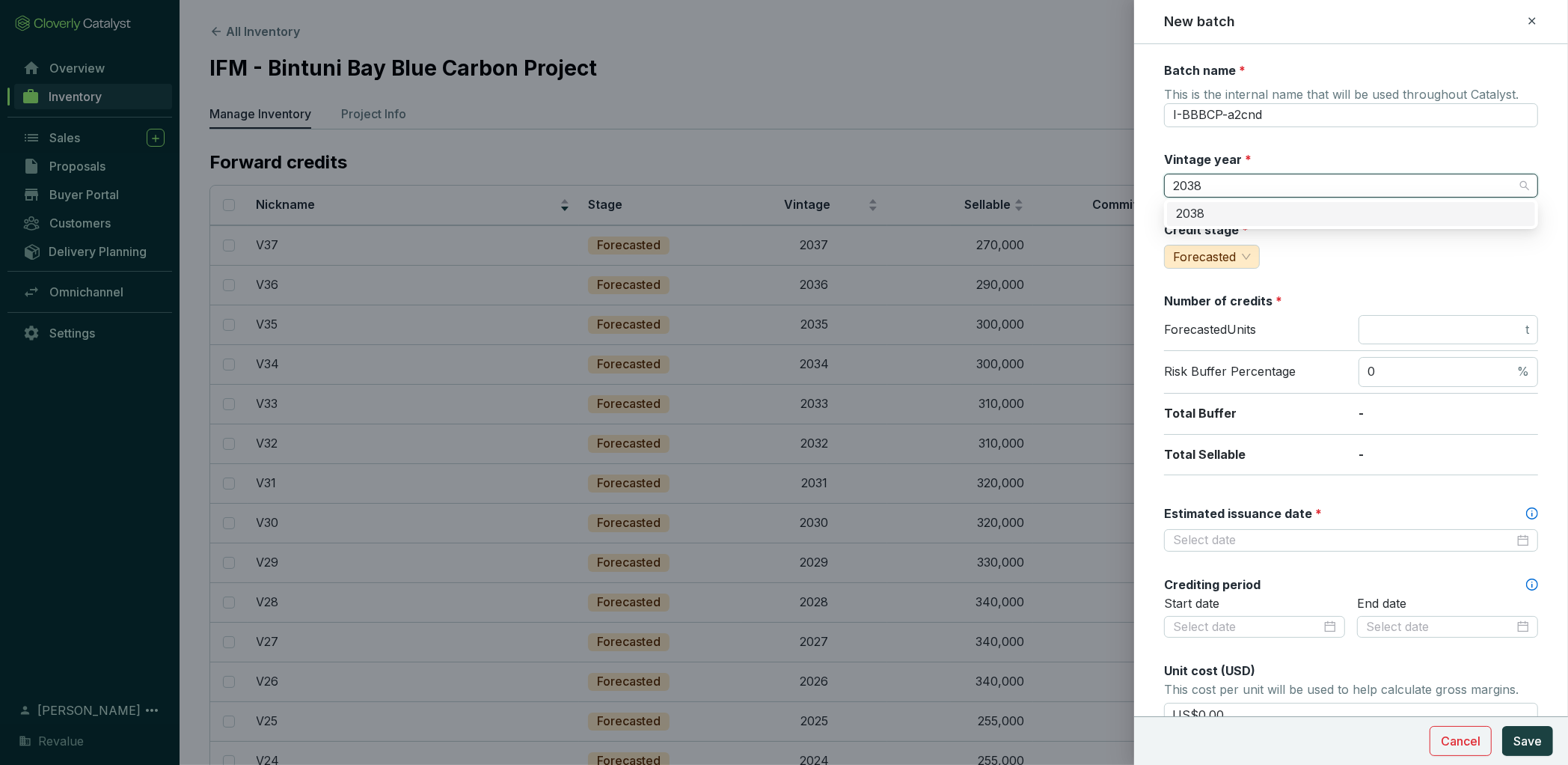
click at [1252, 220] on div "2038" at bounding box center [1351, 214] width 350 height 16
click at [1279, 116] on input "I-BBBCP-a2cnd" at bounding box center [1351, 114] width 374 height 24
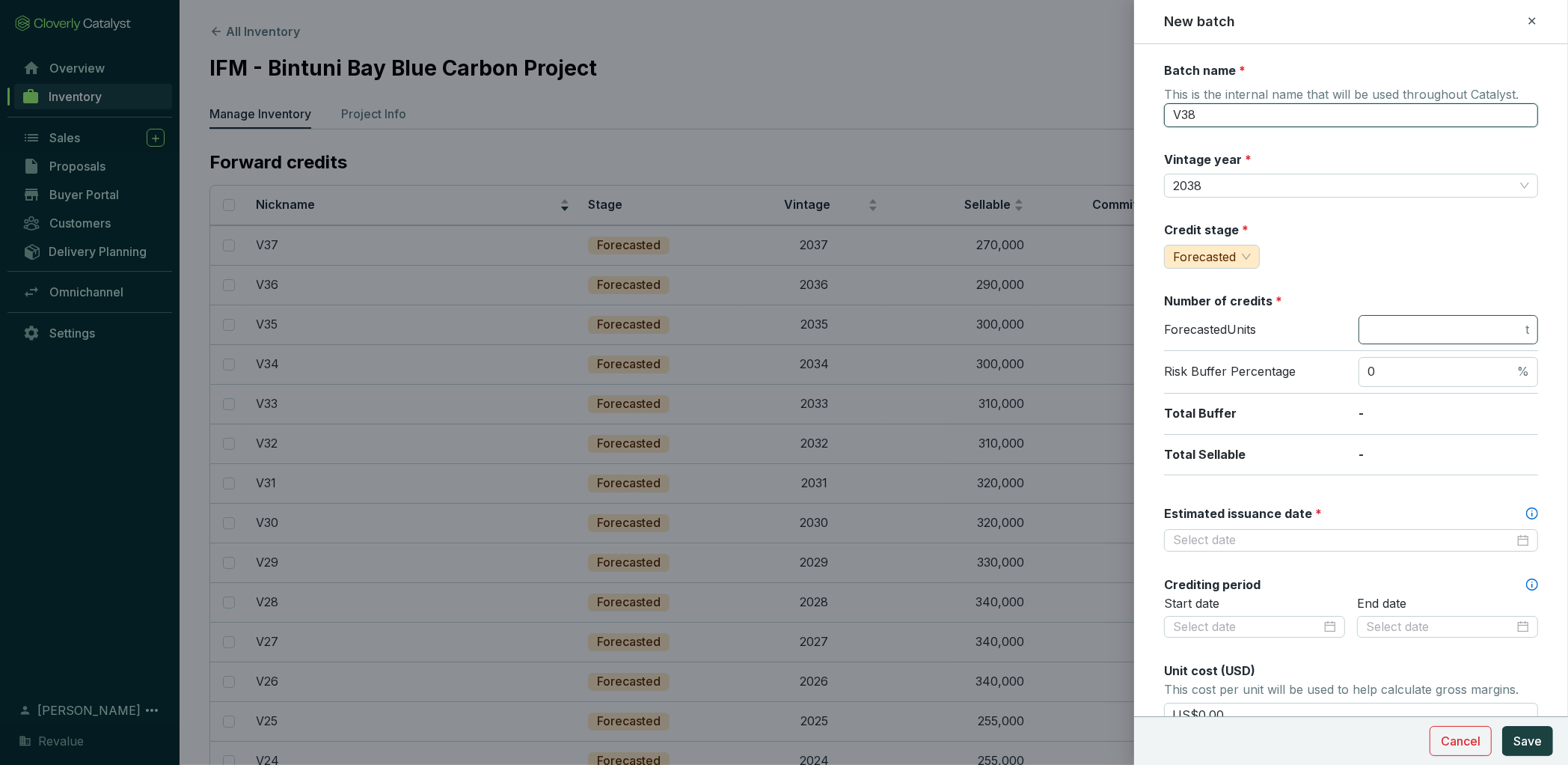
type input "V38"
click at [1415, 335] on input "number" at bounding box center [1445, 329] width 155 height 16
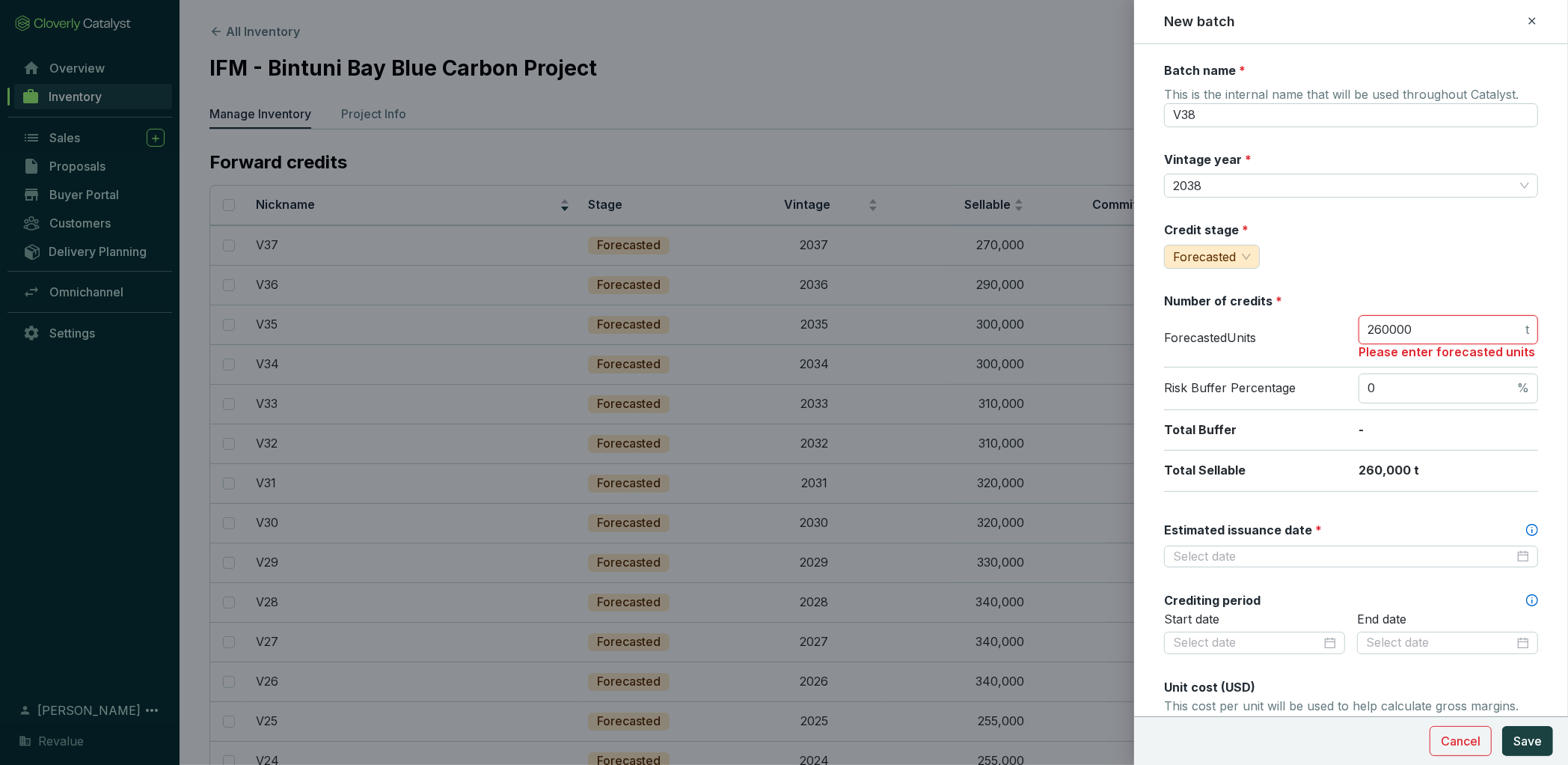
type input "260000"
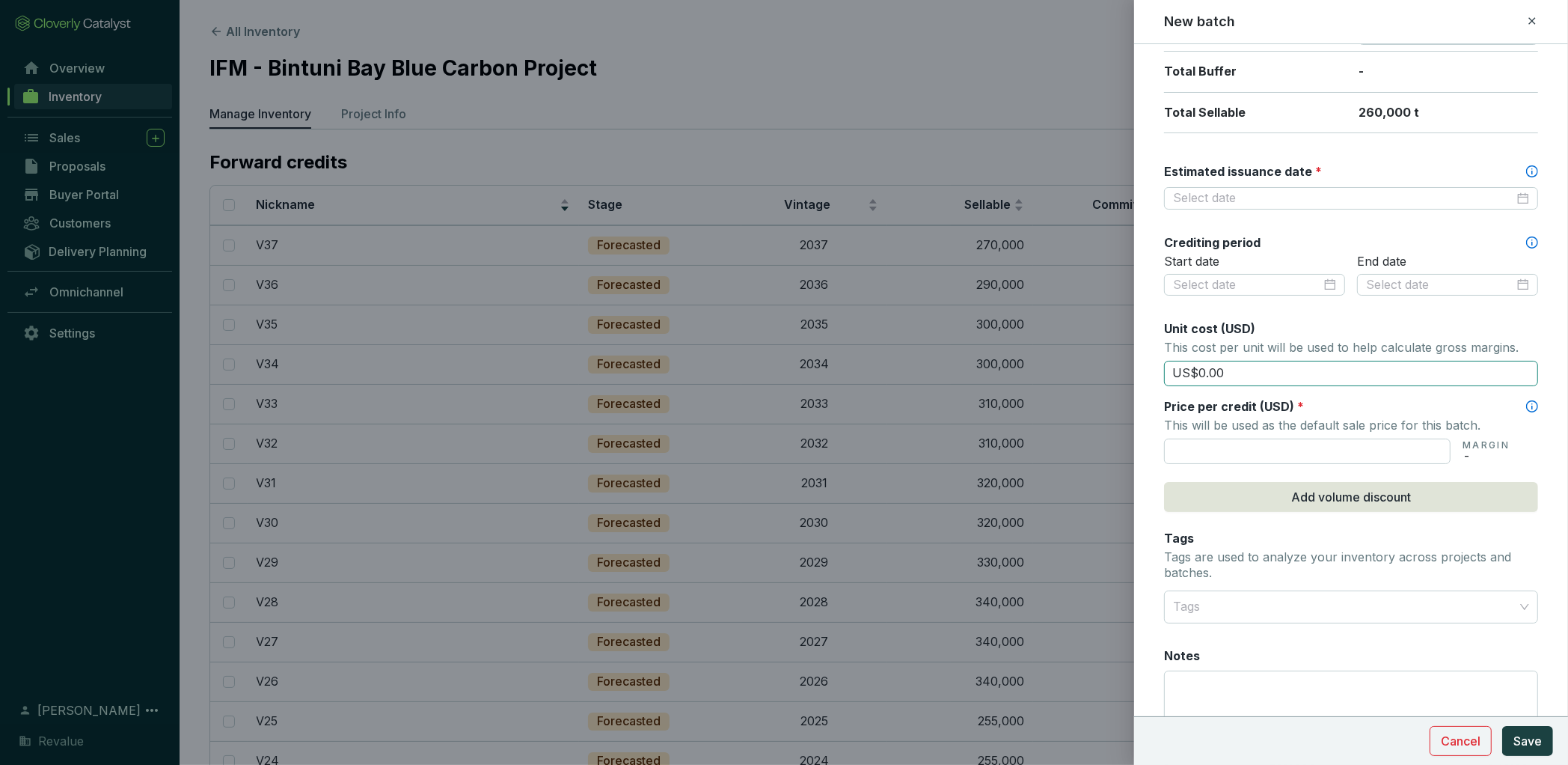
scroll to position [344, 0]
click at [1216, 441] on input "text" at bounding box center [1308, 448] width 286 height 26
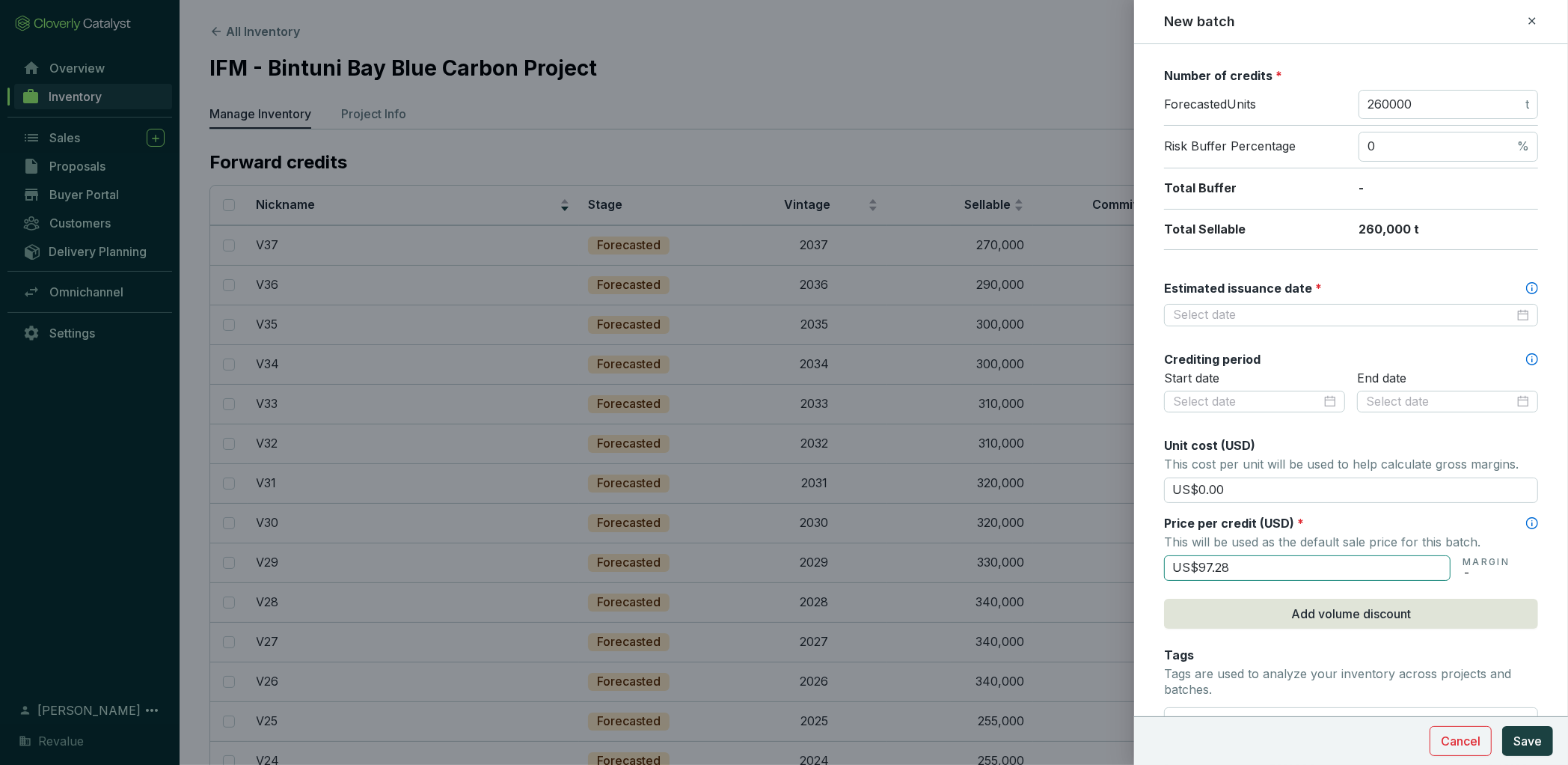
scroll to position [221, 0]
type input "US$97.28"
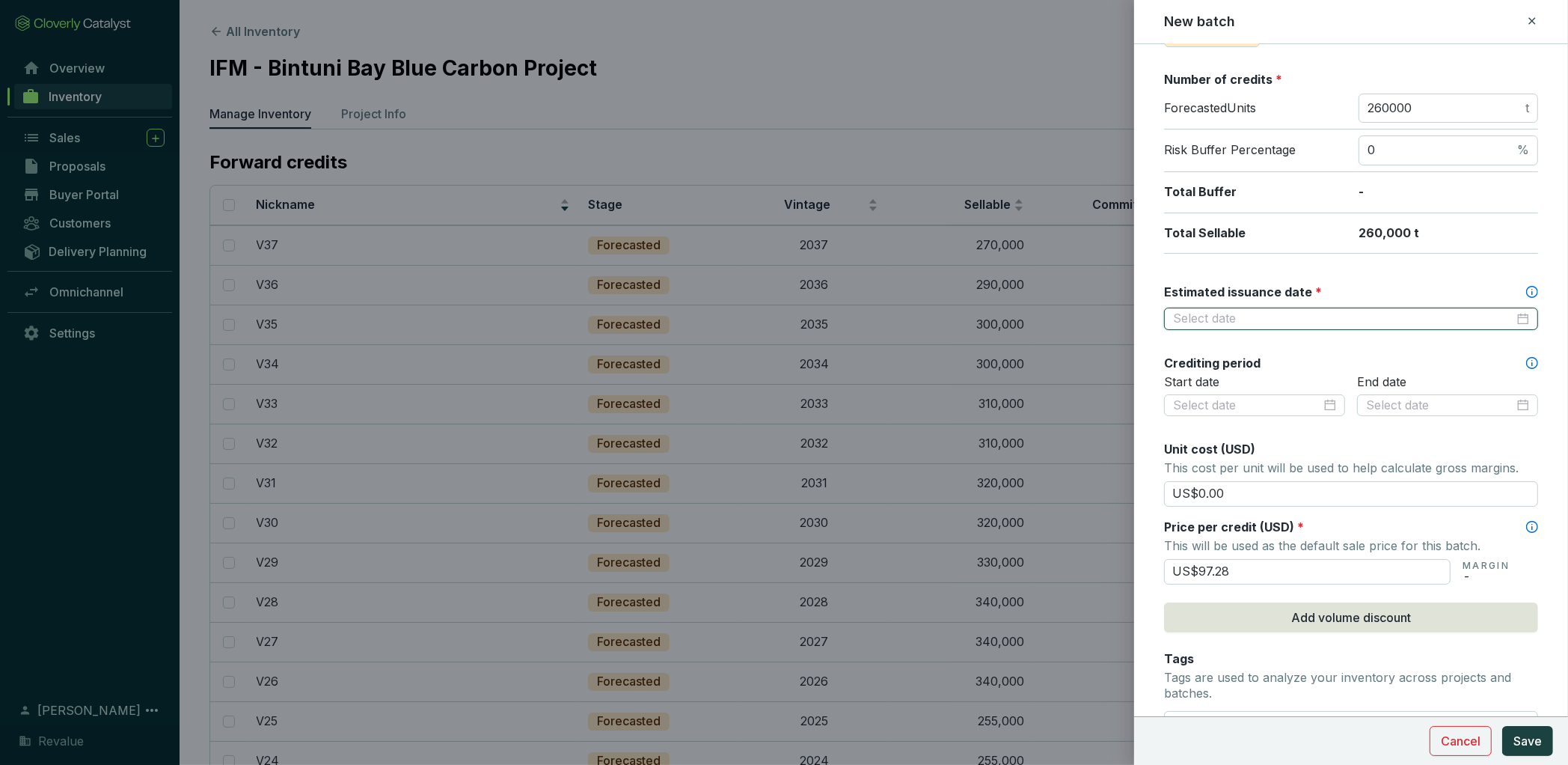
click at [1246, 319] on input "Estimated issuance date *" at bounding box center [1344, 319] width 341 height 16
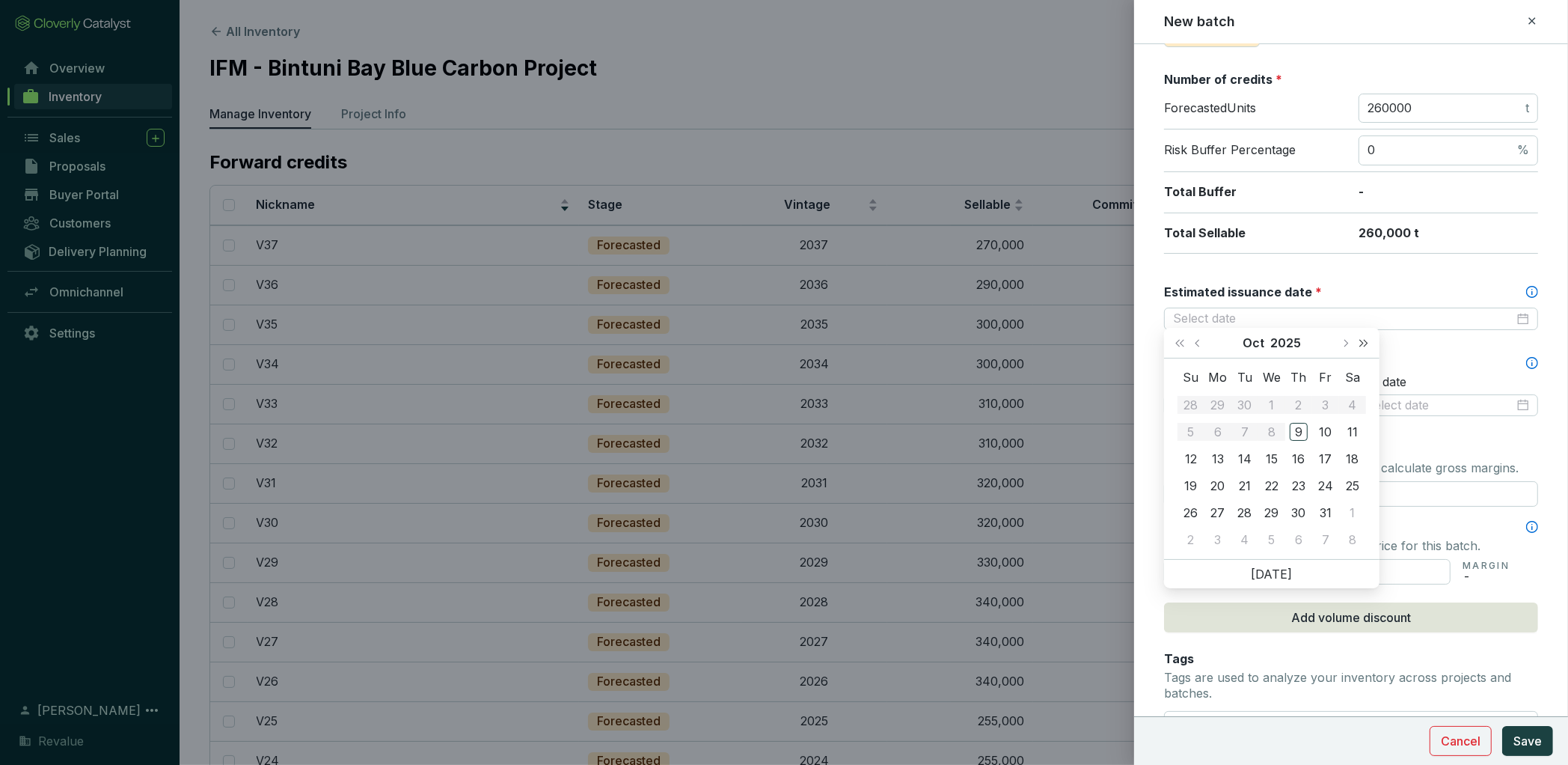
click at [1363, 345] on span "Next year (Control + right)" at bounding box center [1364, 342] width 8 height 8
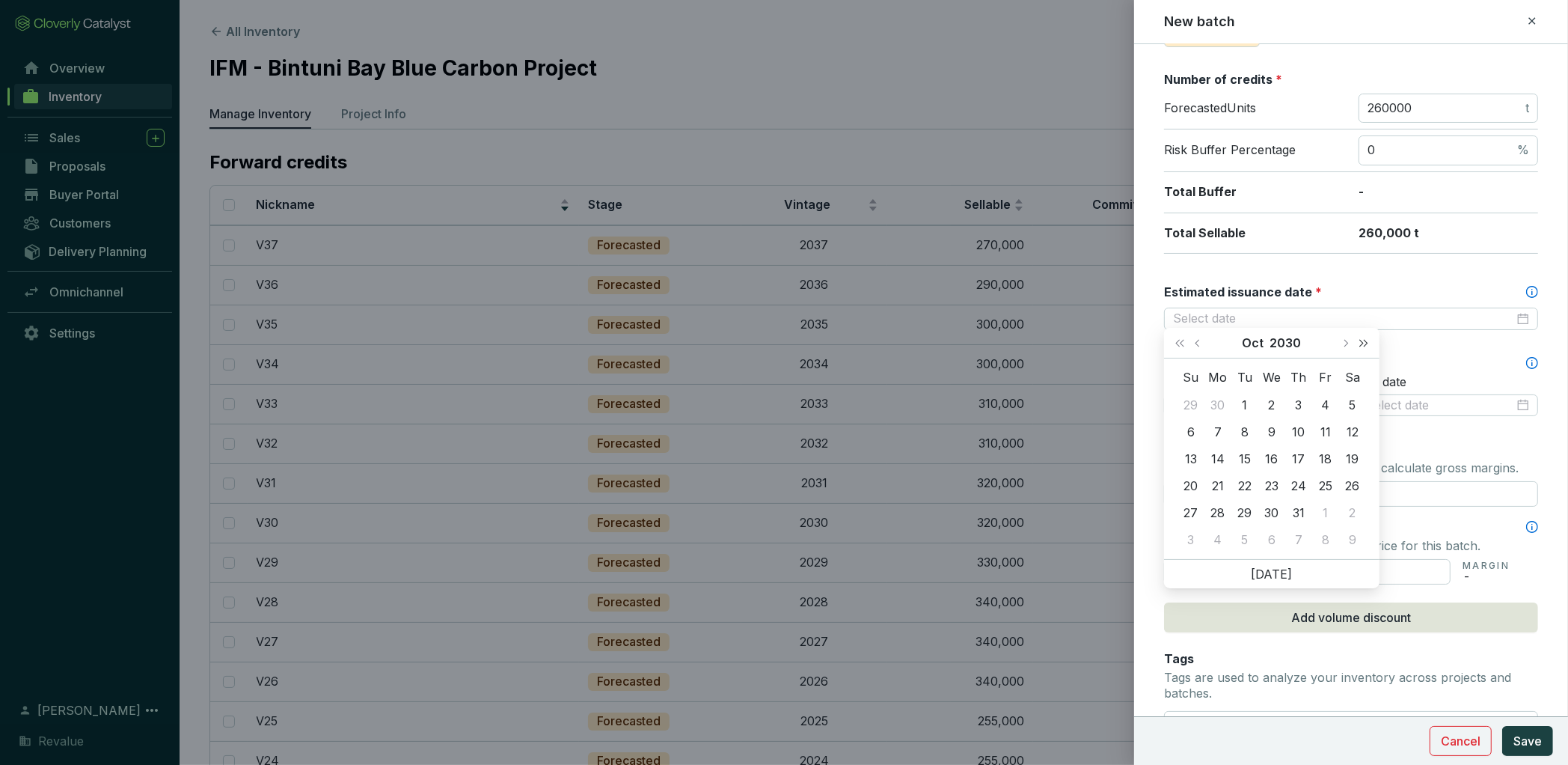
click at [1363, 345] on span "Next year (Control + right)" at bounding box center [1364, 342] width 8 height 8
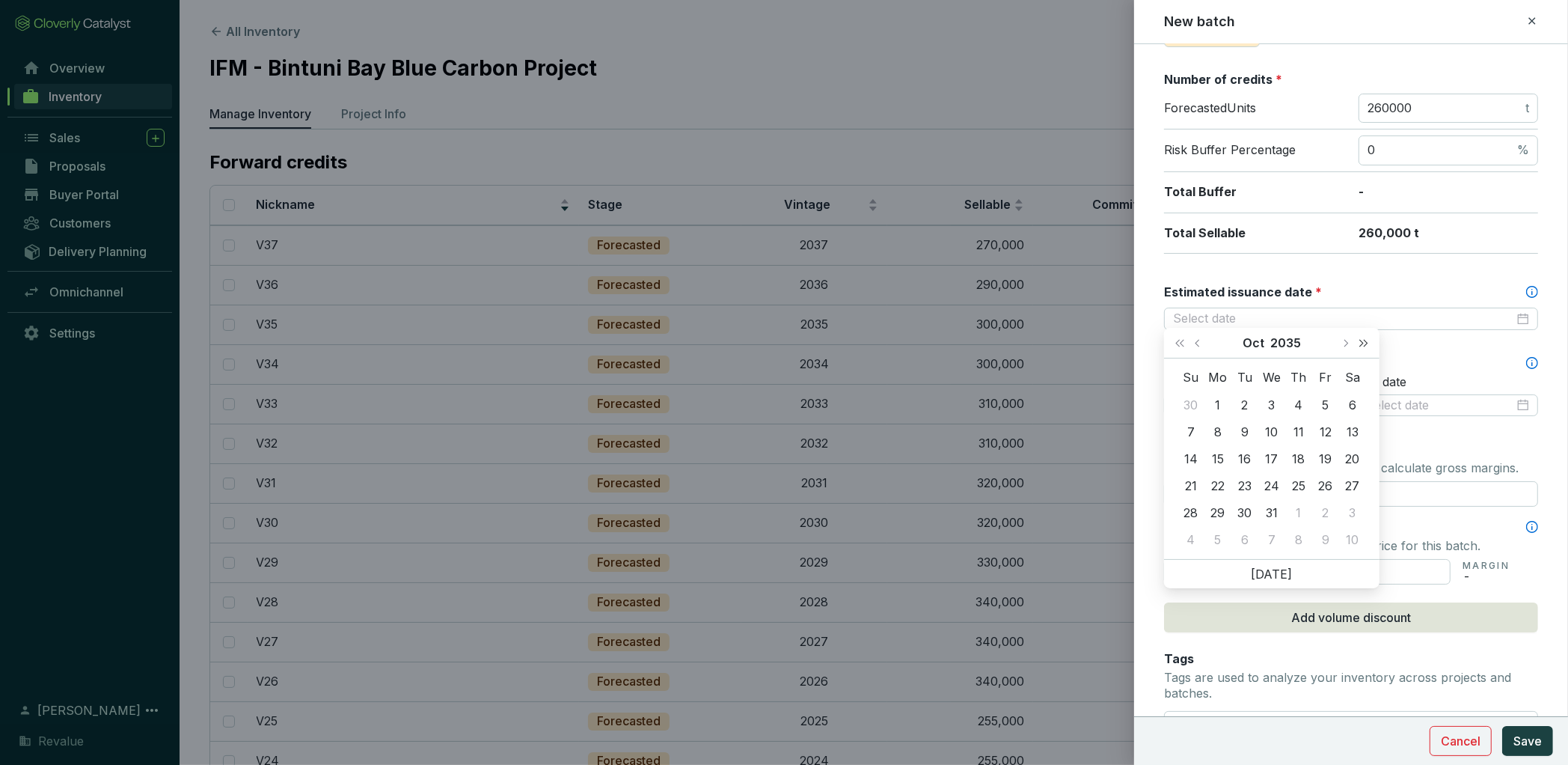
click at [1363, 345] on span "Next year (Control + right)" at bounding box center [1364, 342] width 8 height 8
click at [1346, 343] on span "Next month (PageDown)" at bounding box center [1346, 342] width 8 height 8
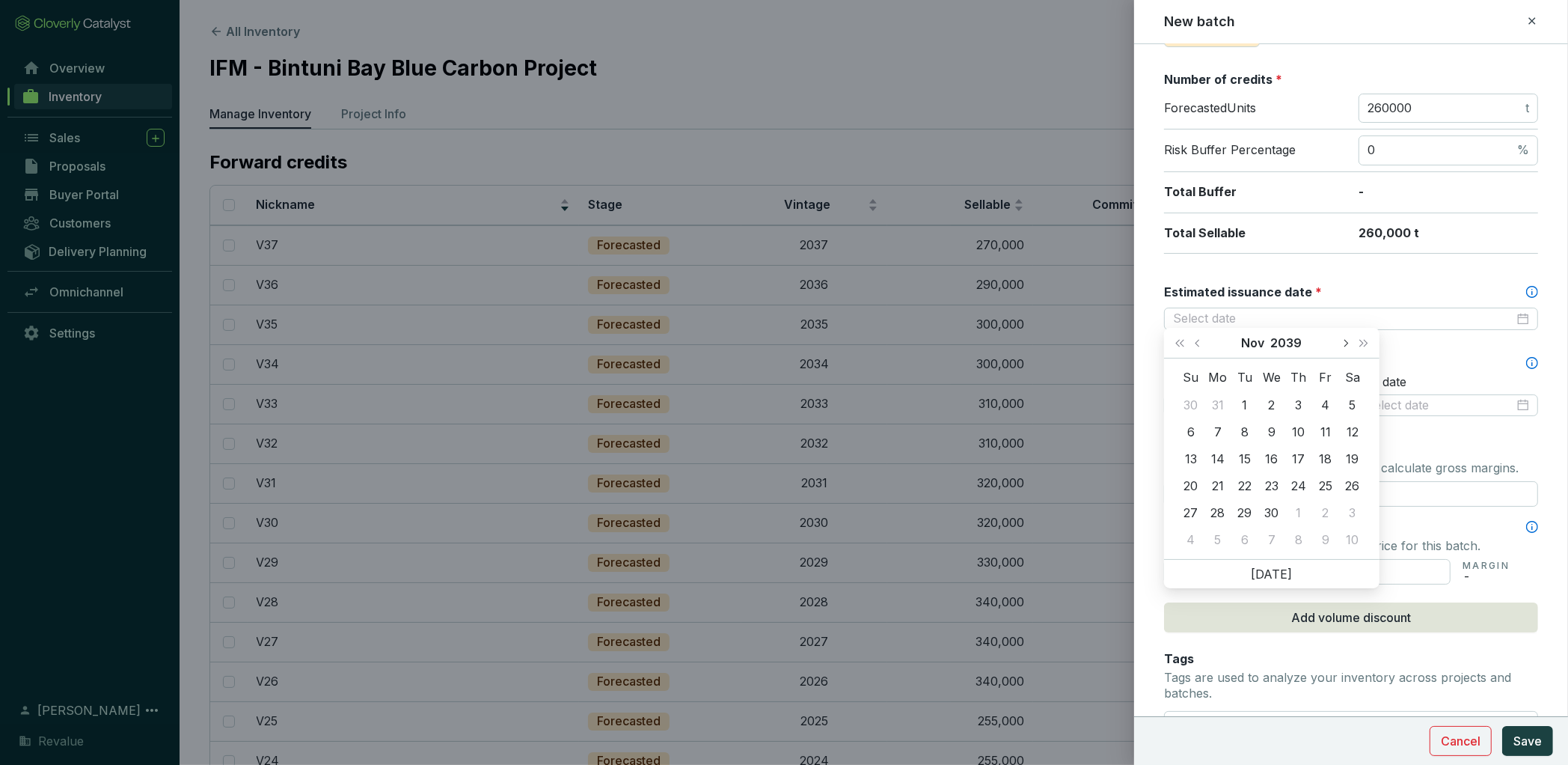
click at [1346, 343] on span "Next month (PageDown)" at bounding box center [1346, 342] width 8 height 8
type input "[DATE]"
click at [1346, 507] on div "31" at bounding box center [1352, 512] width 18 height 18
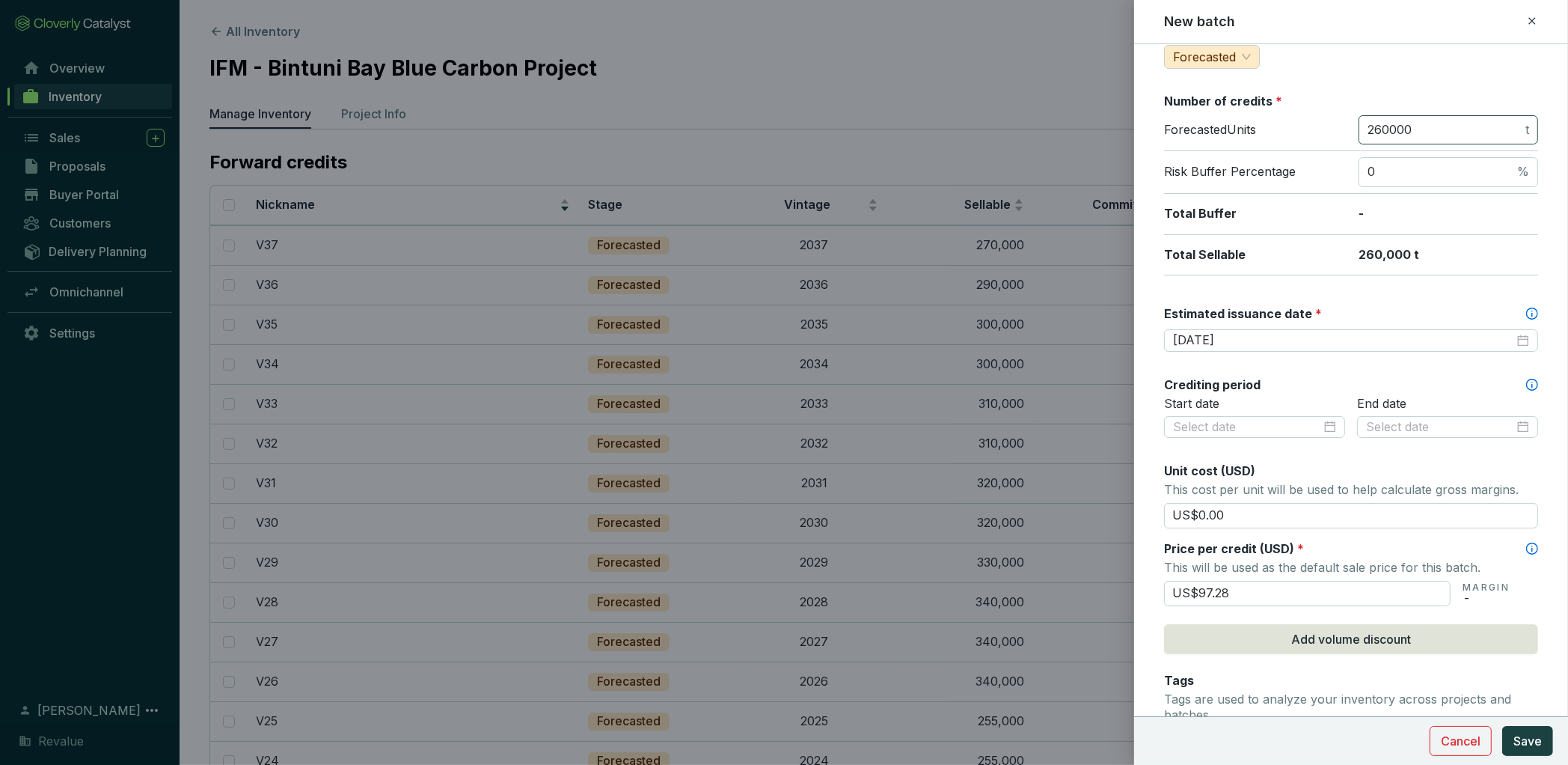
scroll to position [439, 0]
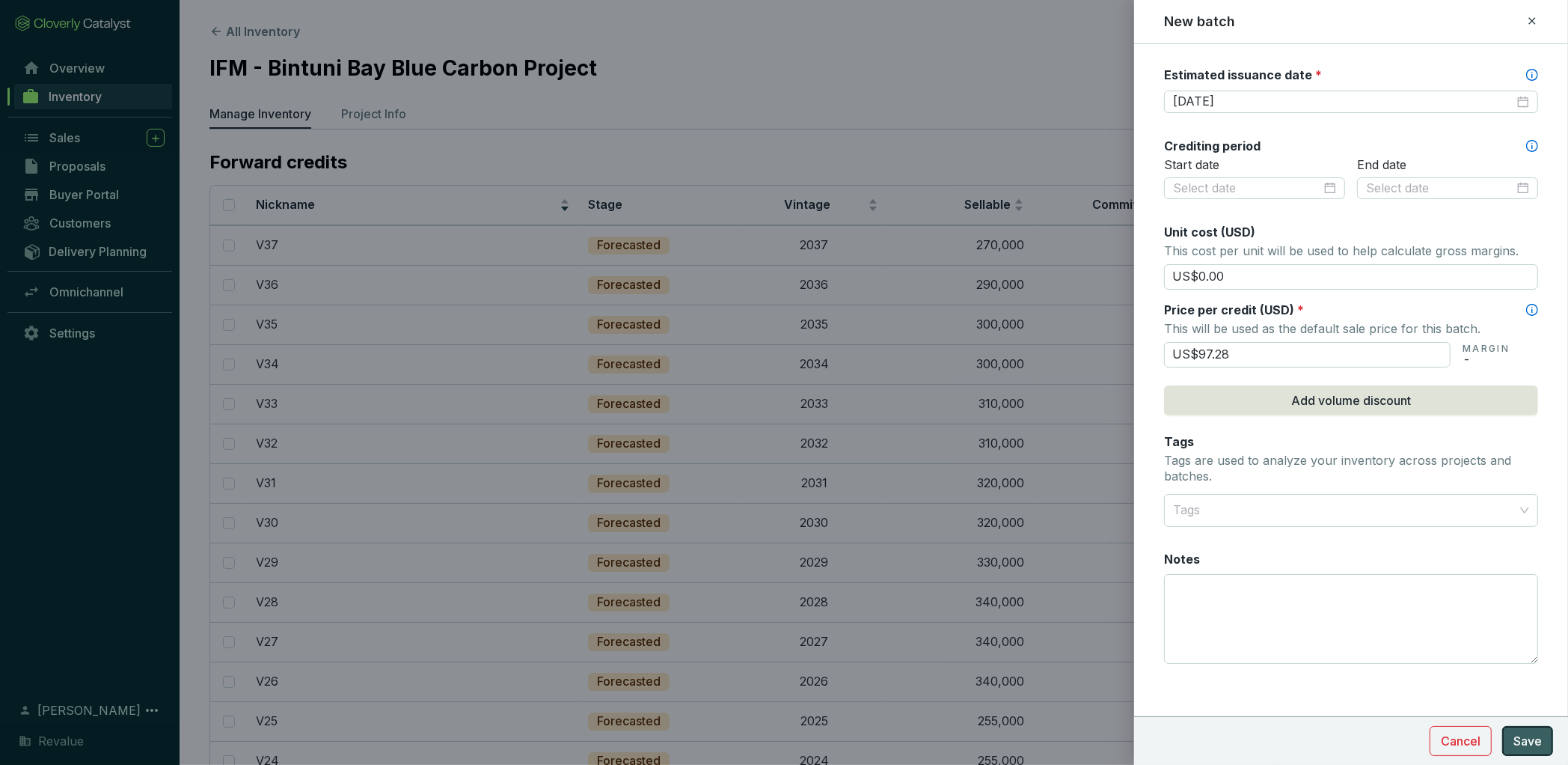
click at [1530, 741] on span "Save" at bounding box center [1528, 740] width 29 height 18
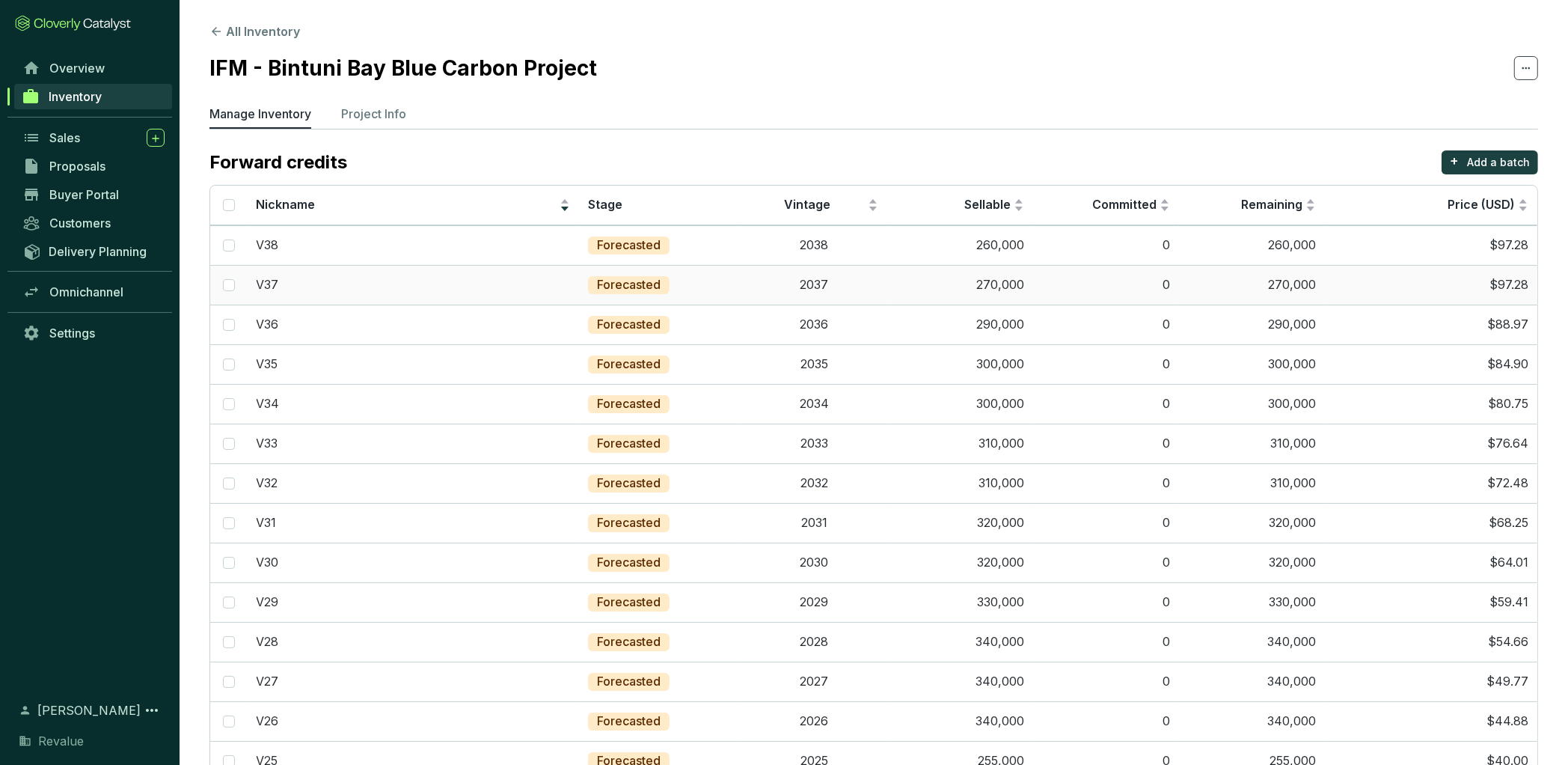
click at [1522, 290] on td "$97.28" at bounding box center [1431, 285] width 213 height 40
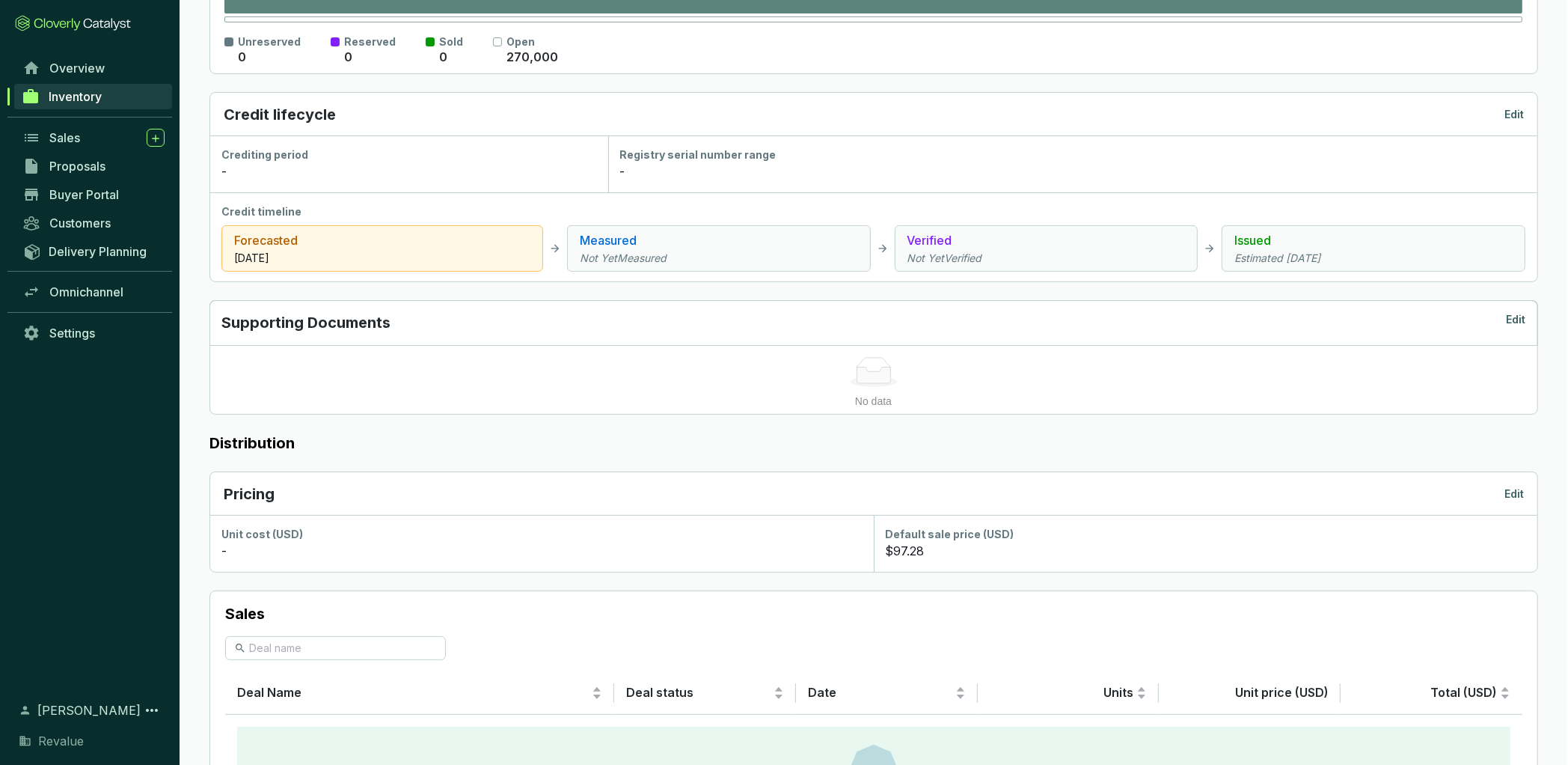
scroll to position [520, 0]
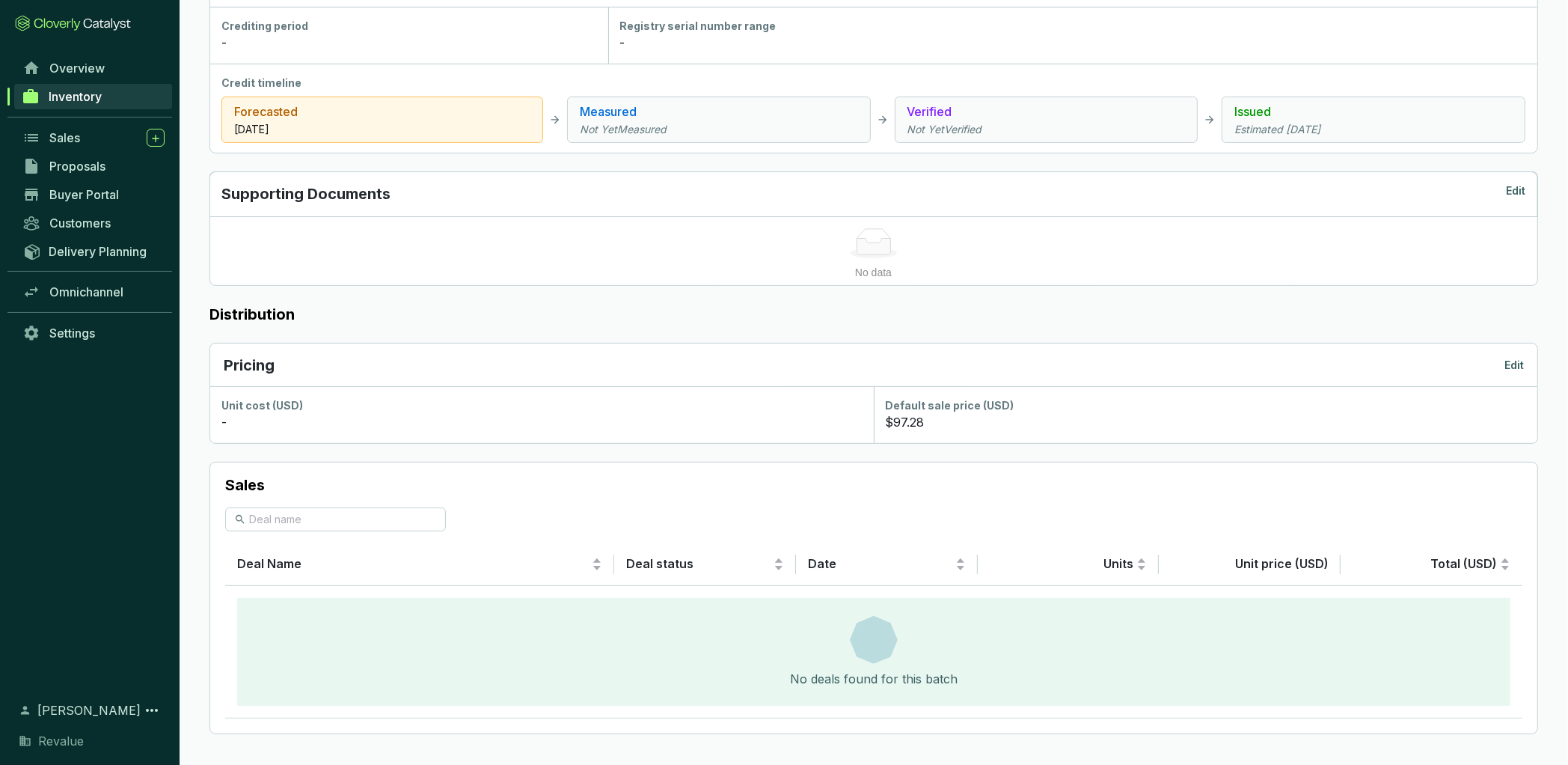
click at [1506, 367] on p "Edit" at bounding box center [1515, 365] width 19 height 15
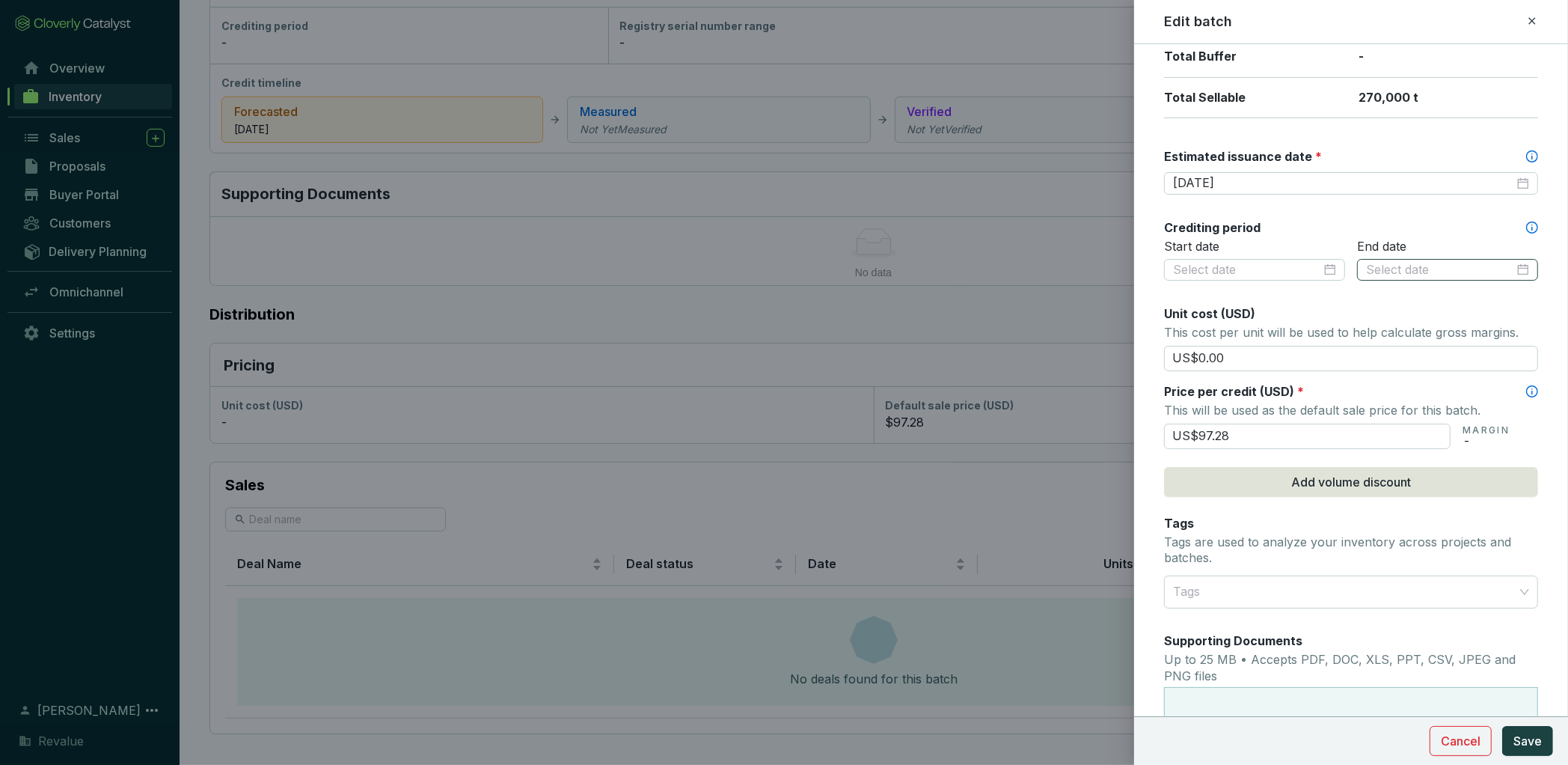
scroll to position [362, 0]
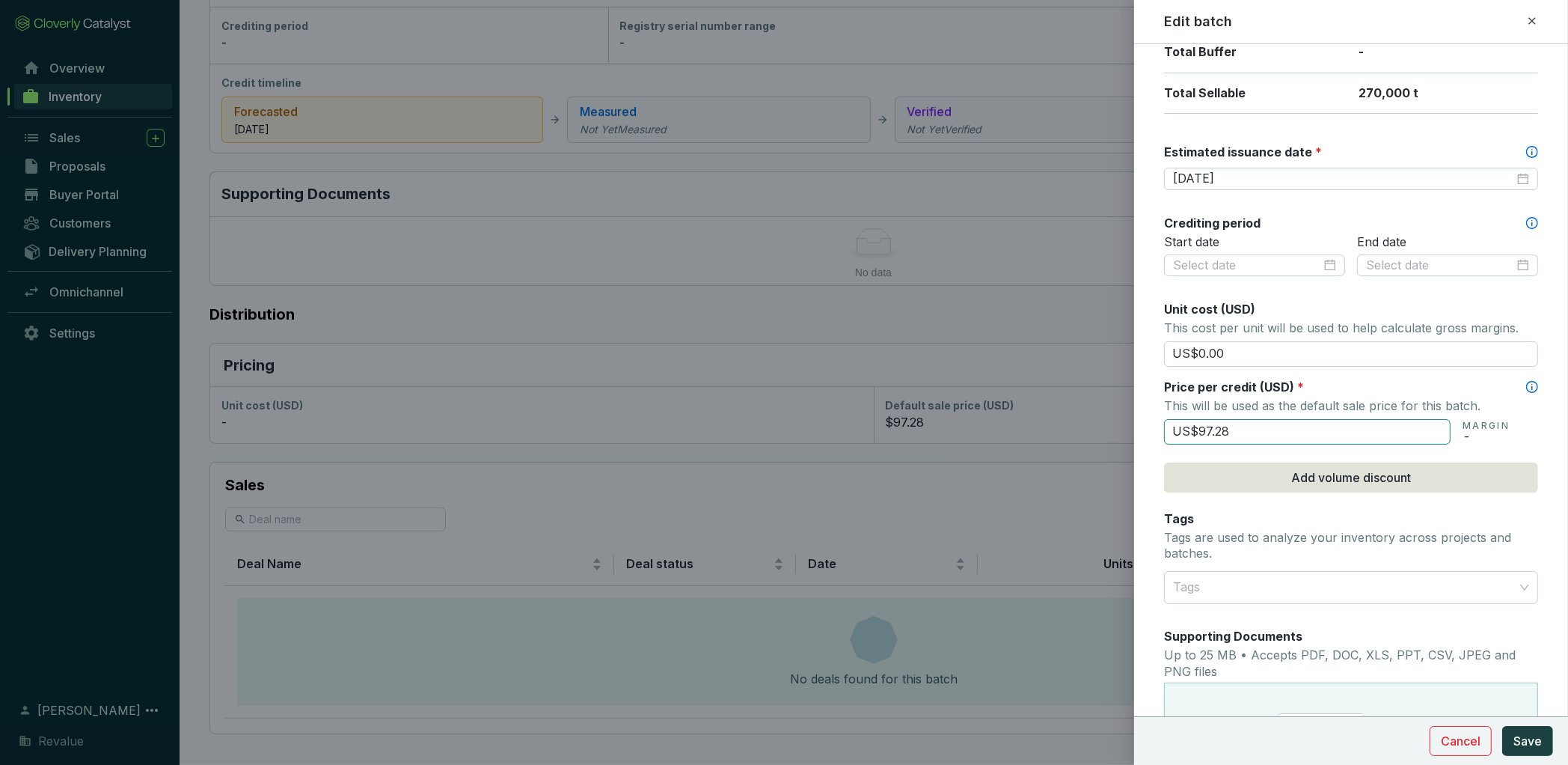
click at [1241, 430] on input "US$97.28" at bounding box center [1308, 431] width 286 height 26
type input "US$93.10"
click at [1532, 745] on span "Save" at bounding box center [1528, 740] width 29 height 18
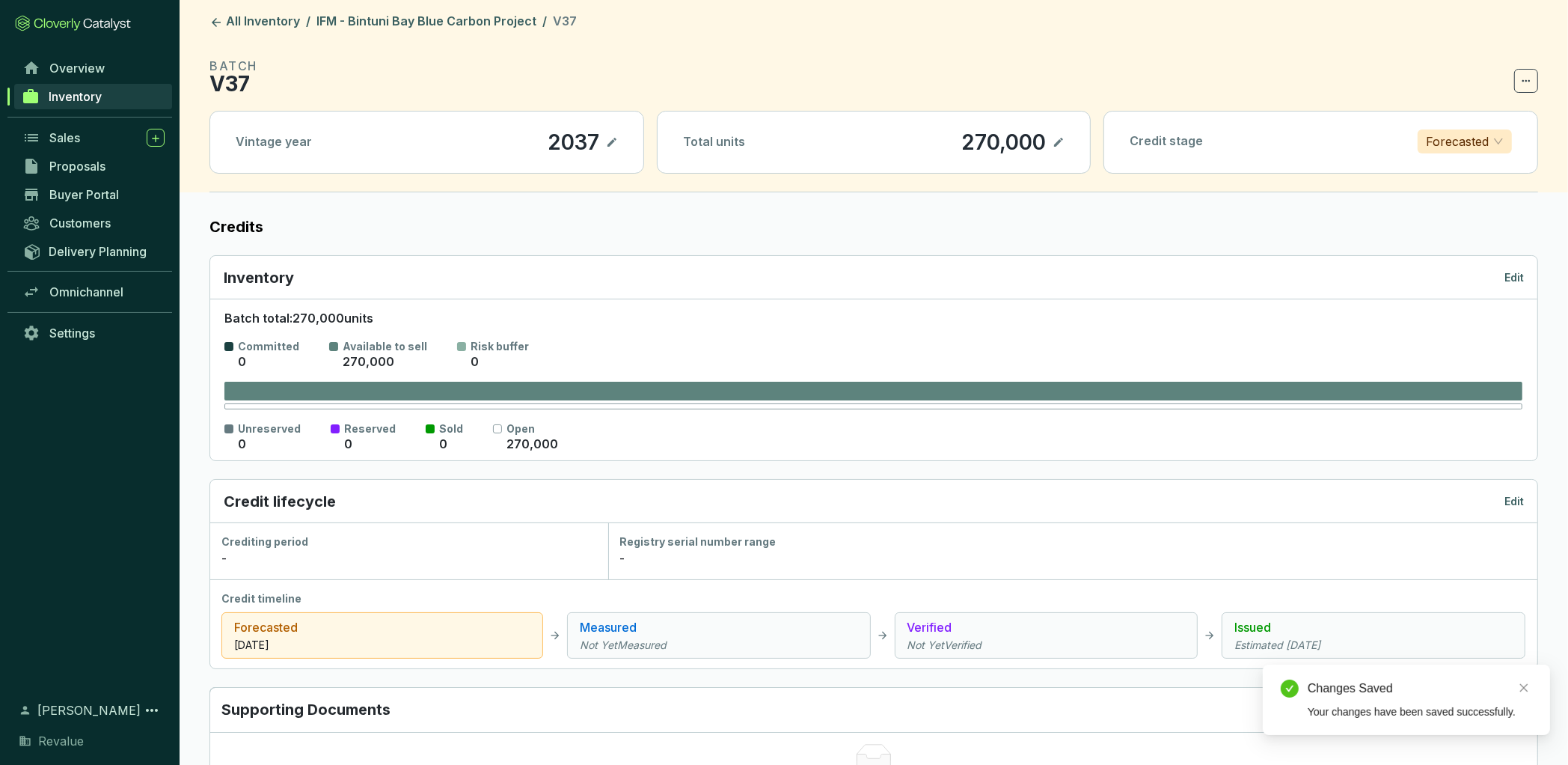
scroll to position [0, 0]
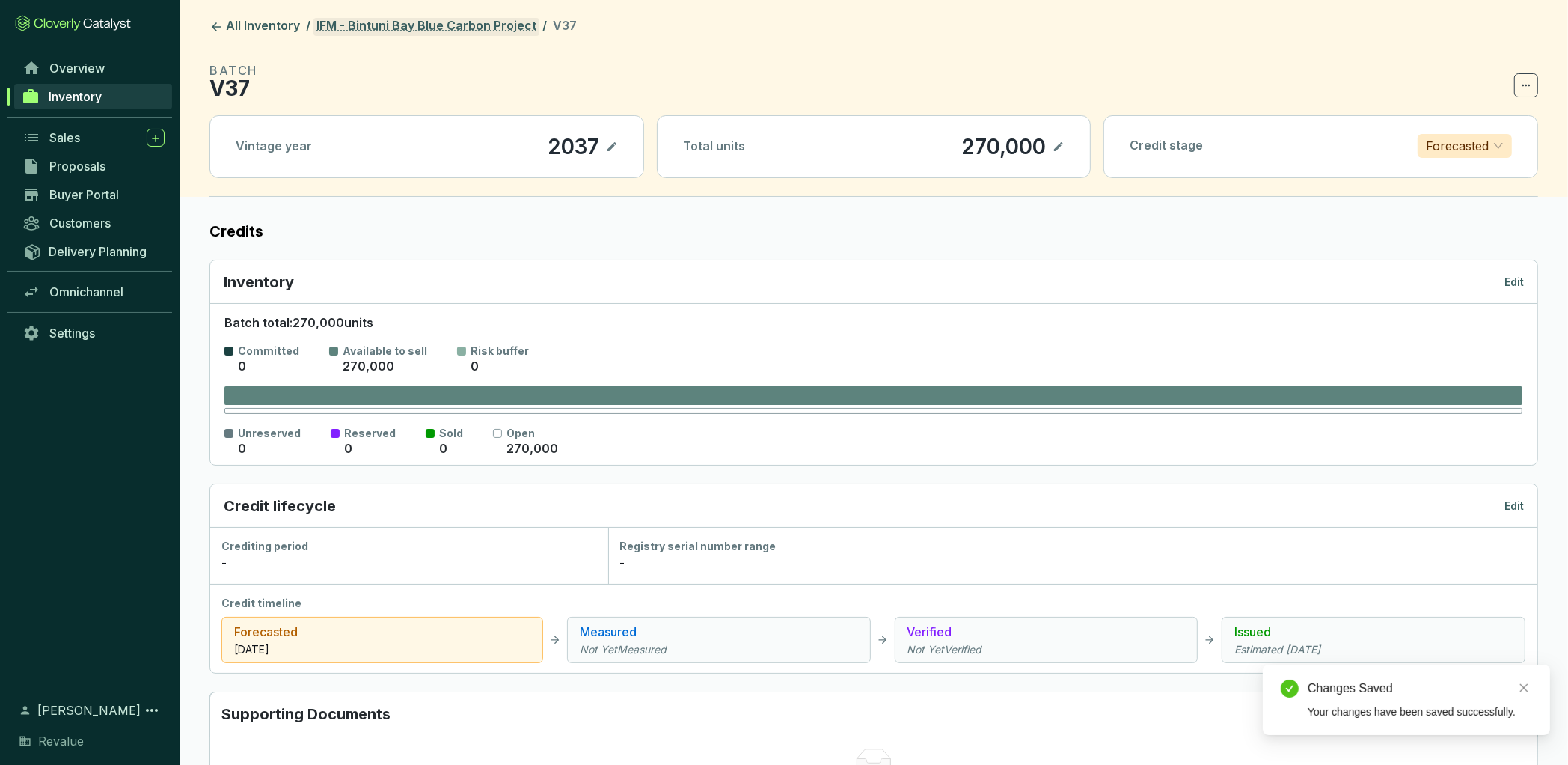
click at [446, 33] on link "IFM - Bintuni Bay Blue Carbon Project" at bounding box center [426, 27] width 226 height 18
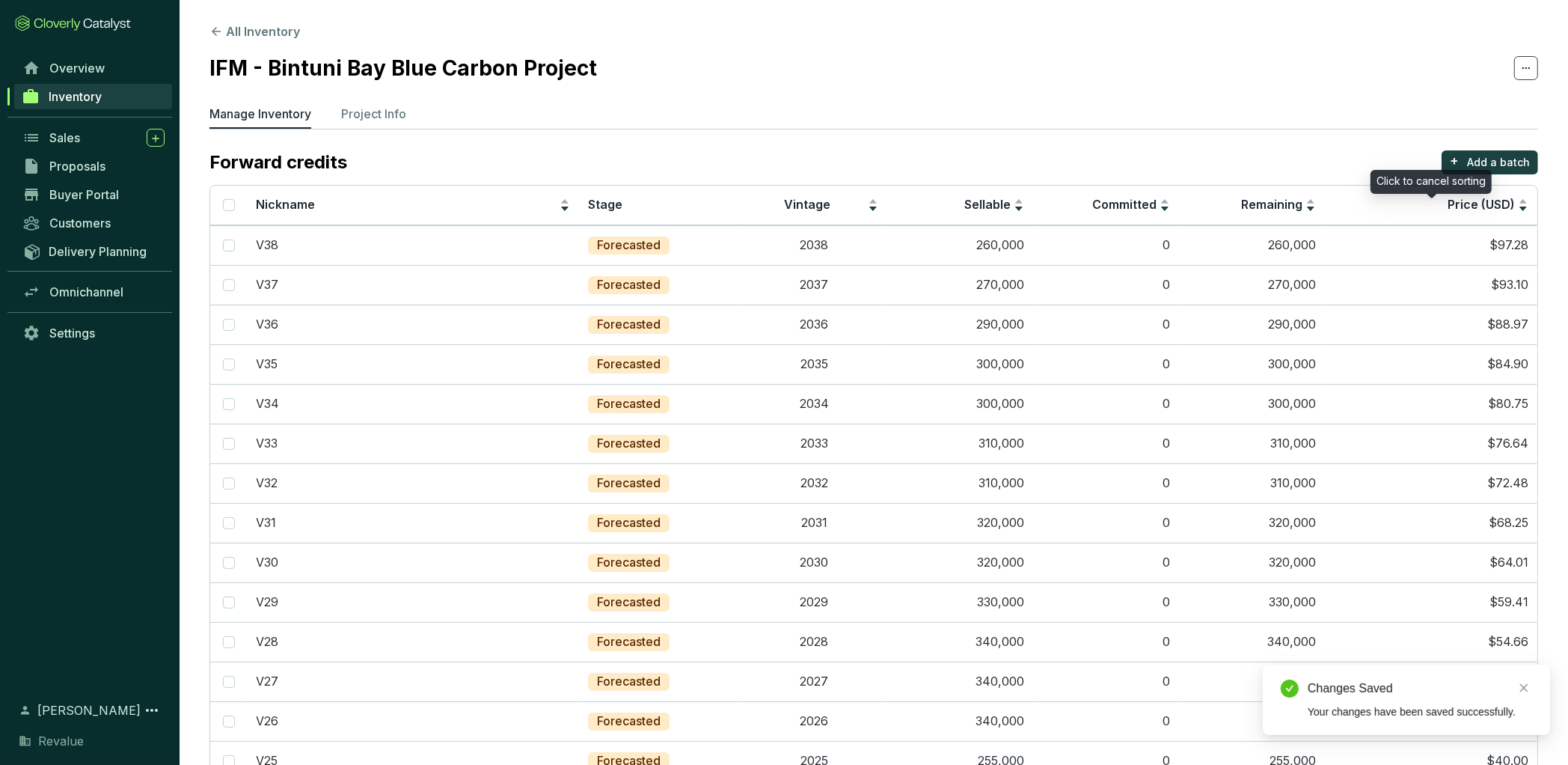
click at [1488, 170] on div "Click to cancel sorting" at bounding box center [1431, 181] width 121 height 24
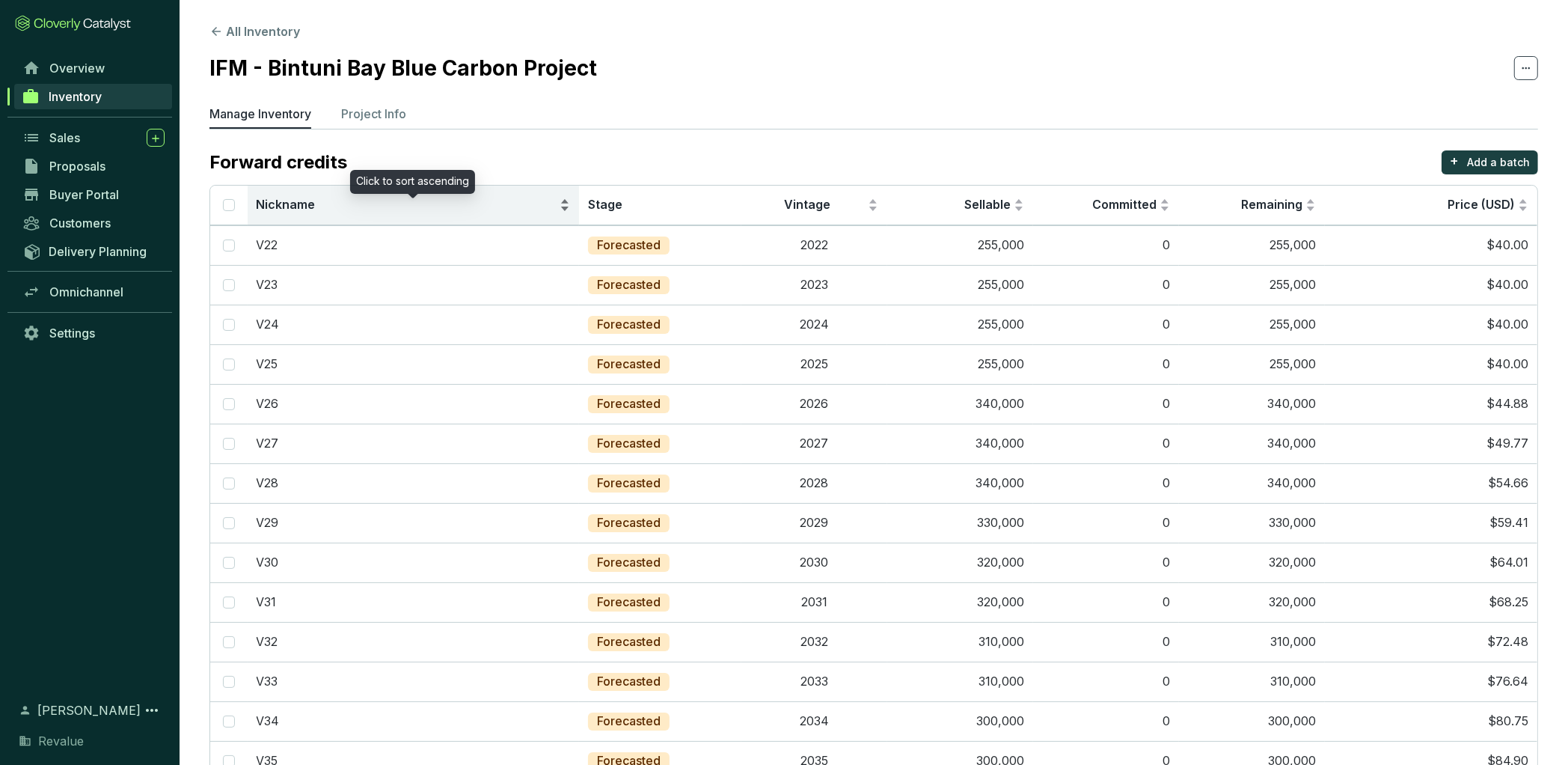
click at [335, 197] on span "Nickname" at bounding box center [406, 204] width 300 height 16
click at [309, 206] on span "Nickname" at bounding box center [286, 204] width 59 height 15
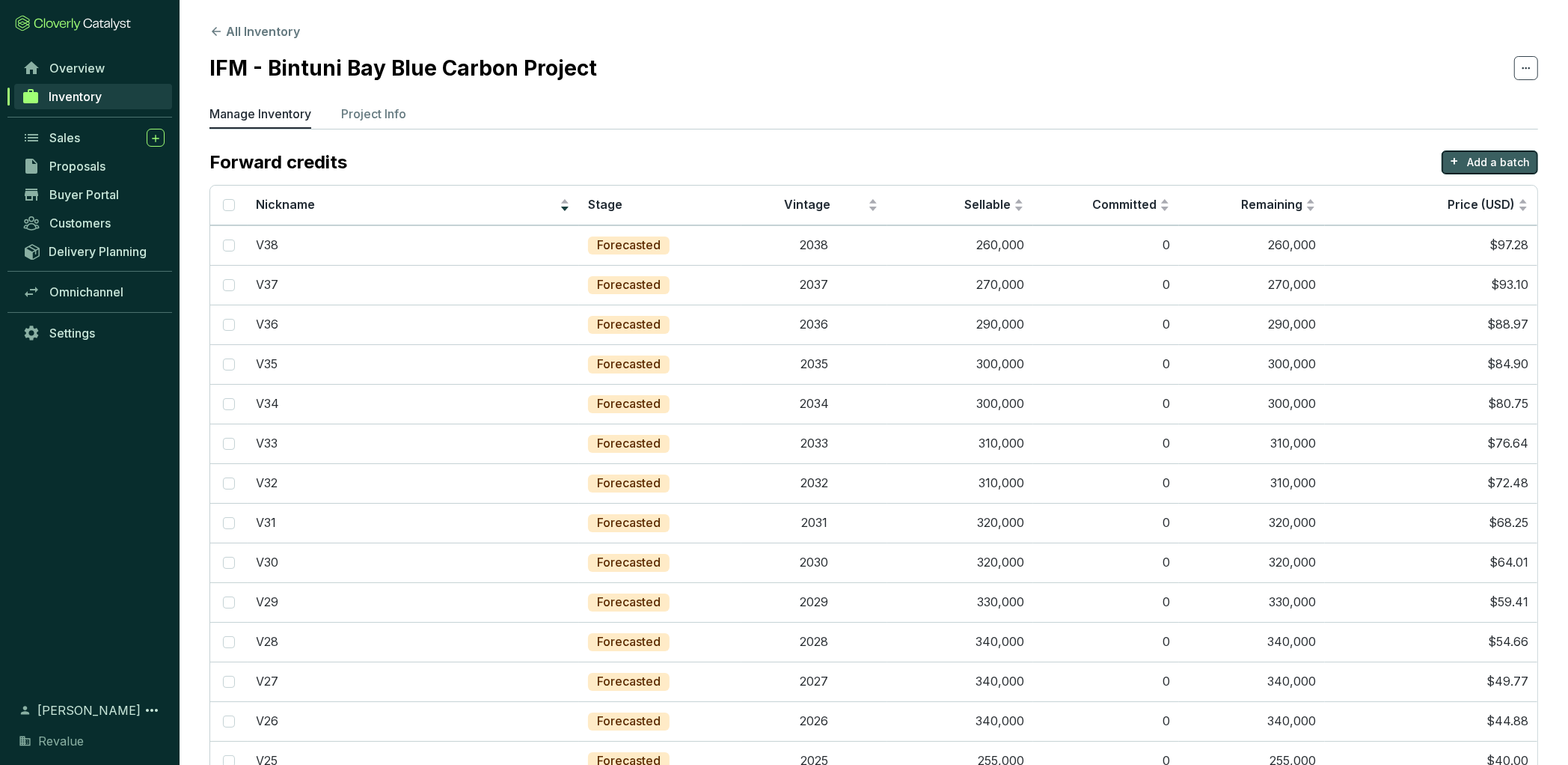
click at [1471, 155] on p "Add a batch" at bounding box center [1499, 162] width 63 height 15
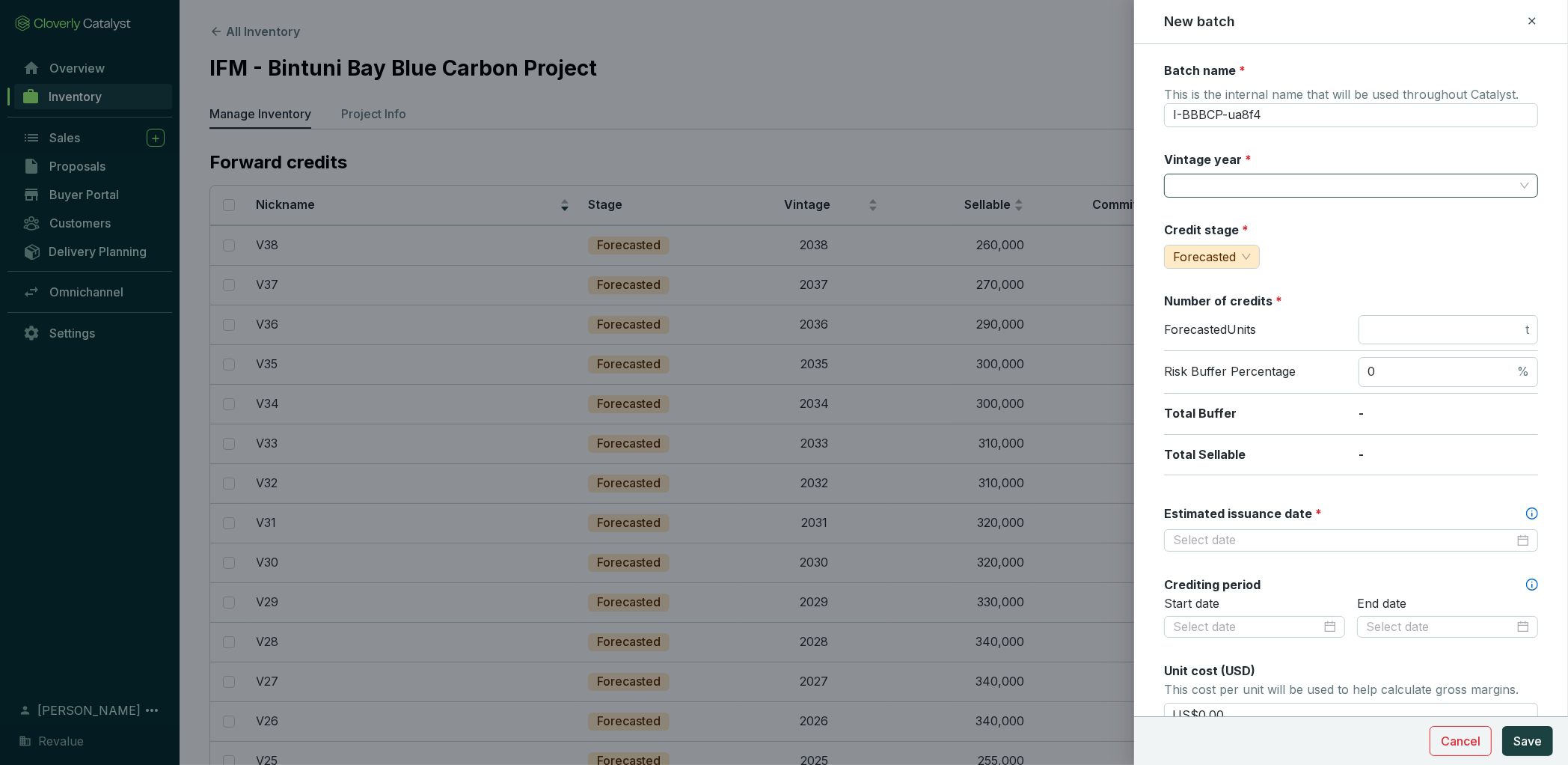
click at [1238, 182] on input "Vintage year *" at bounding box center [1344, 186] width 341 height 23
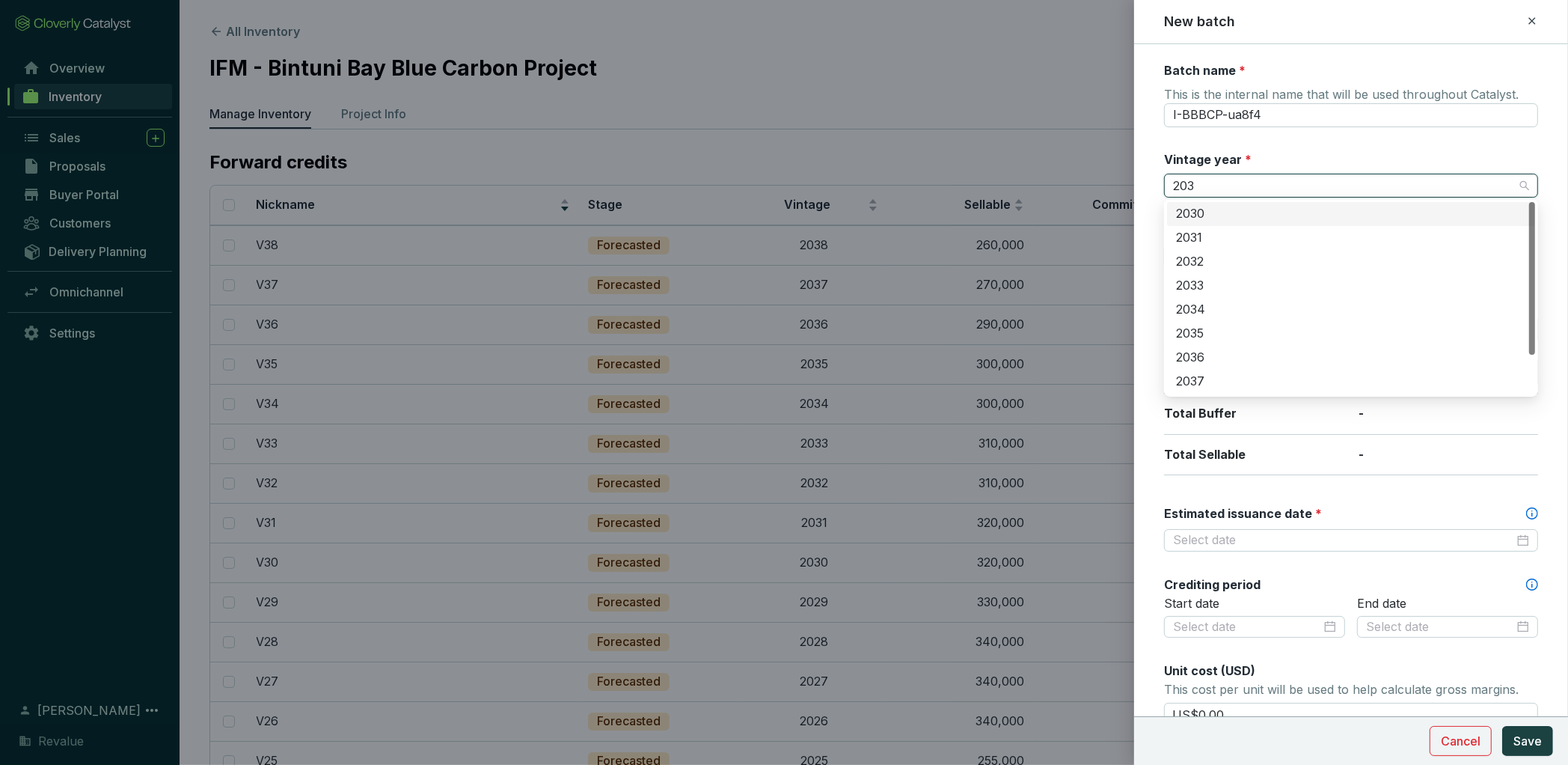
type input "2039"
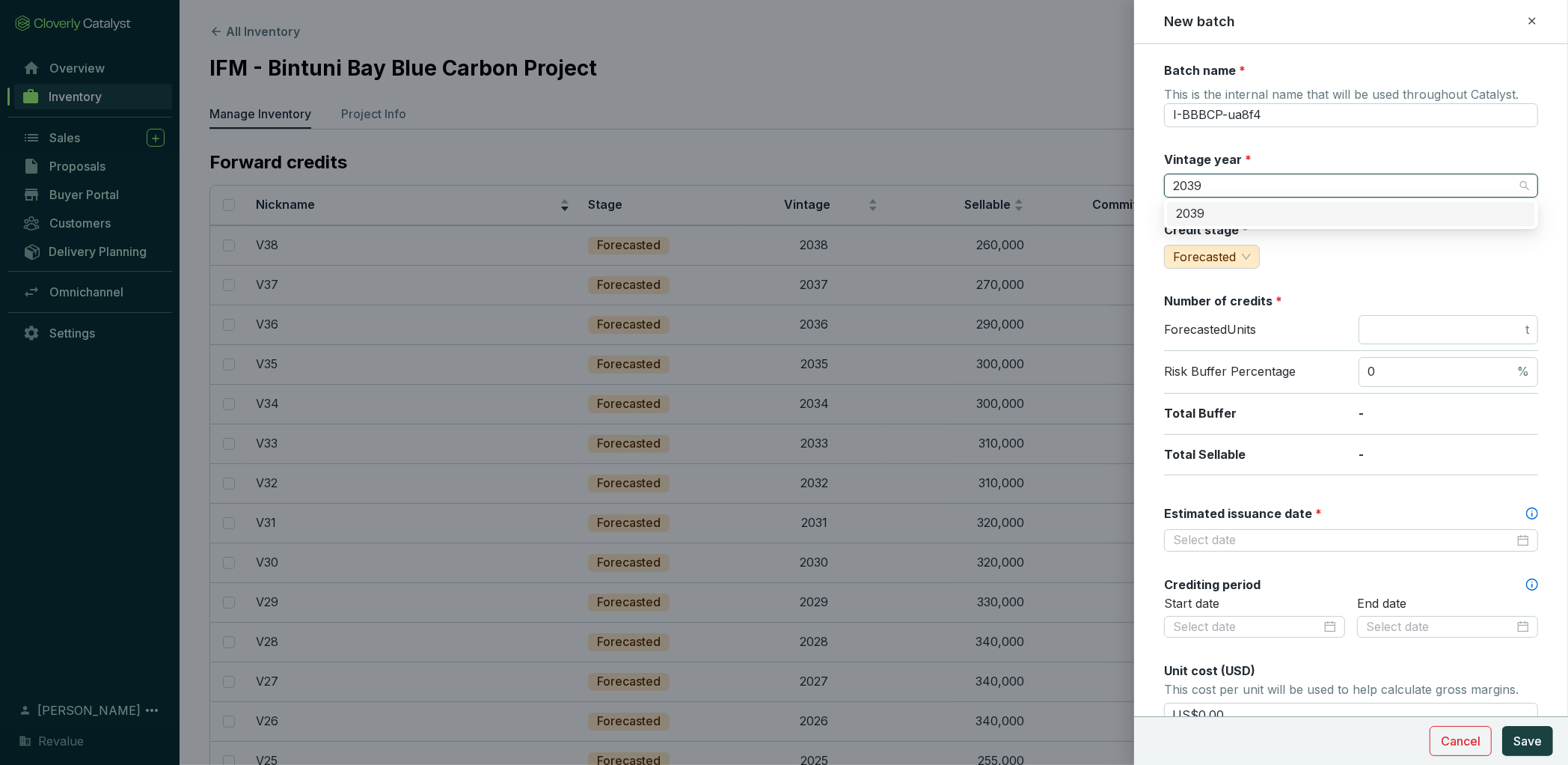
click at [1243, 219] on div "2039" at bounding box center [1351, 214] width 350 height 16
click at [1244, 107] on input "I-BBBCP-ua8f4" at bounding box center [1351, 114] width 374 height 24
click at [1267, 107] on input "I-BBBCP-ua8f4" at bounding box center [1351, 114] width 374 height 24
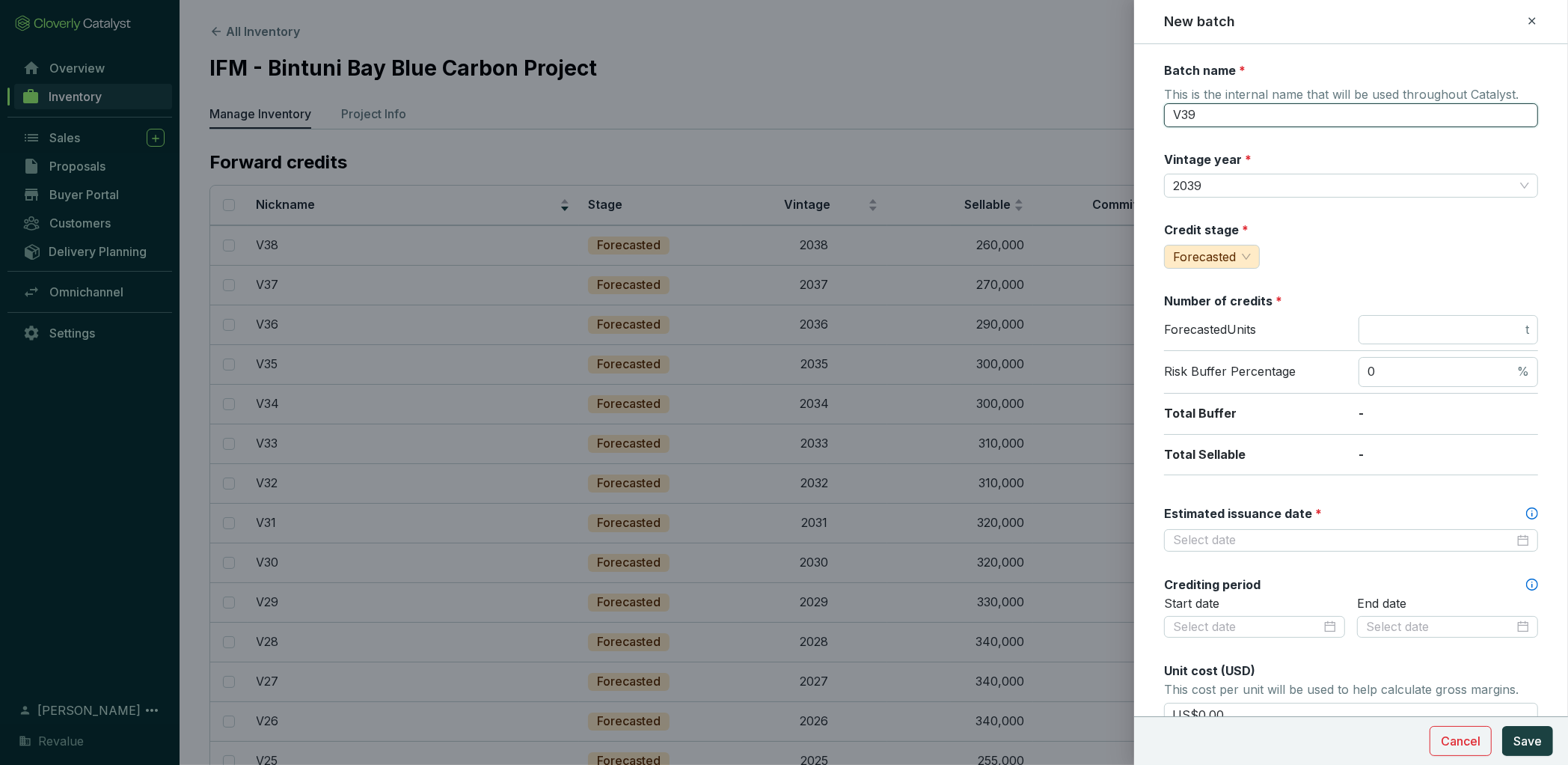
type input "V39"
click at [1434, 333] on input "number" at bounding box center [1445, 329] width 155 height 16
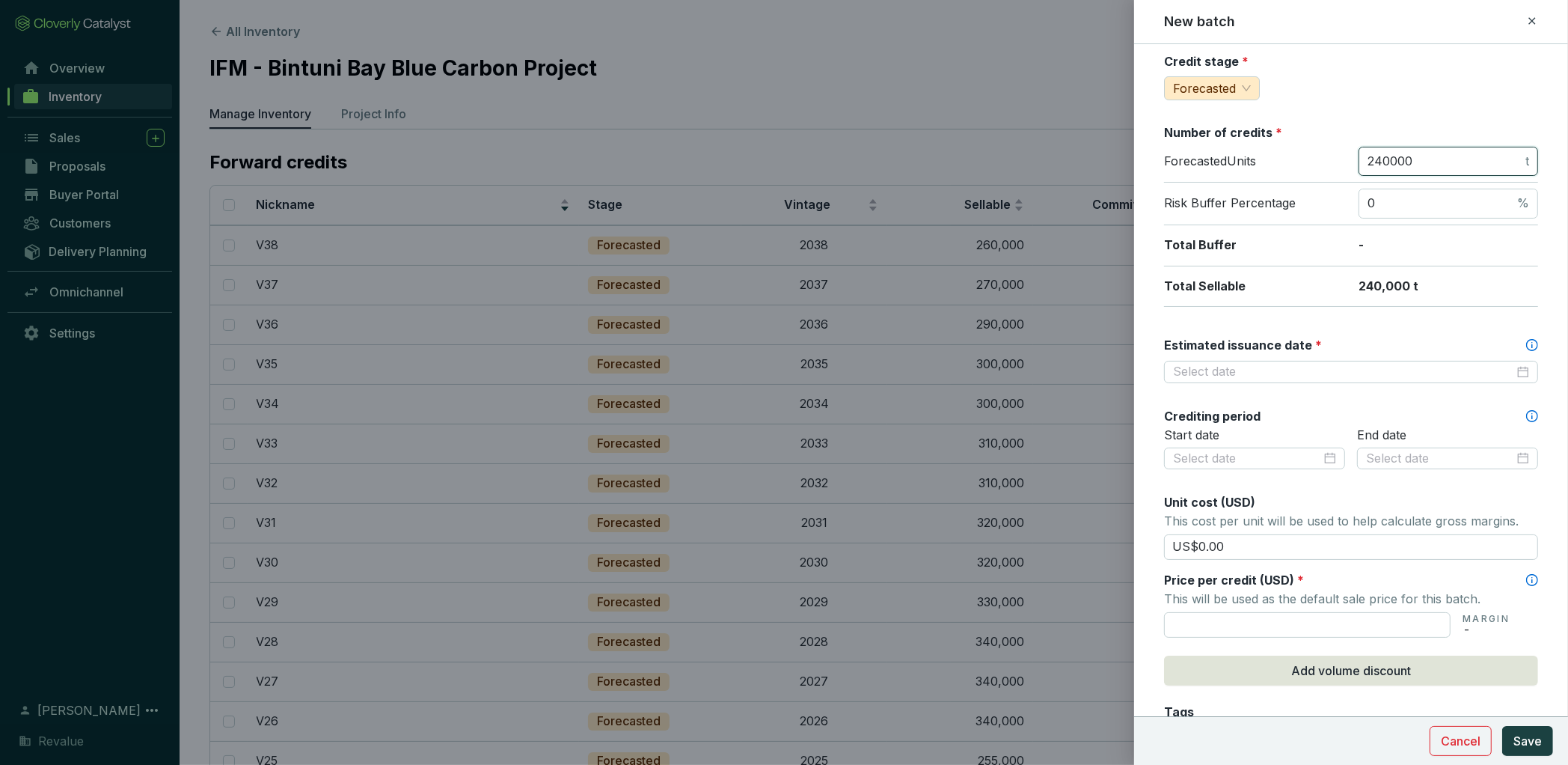
scroll to position [172, 0]
type input "240000"
click at [1321, 619] on input "text" at bounding box center [1308, 621] width 286 height 26
type input "US$101.52"
click at [1291, 366] on input "Estimated issuance date *" at bounding box center [1344, 367] width 341 height 16
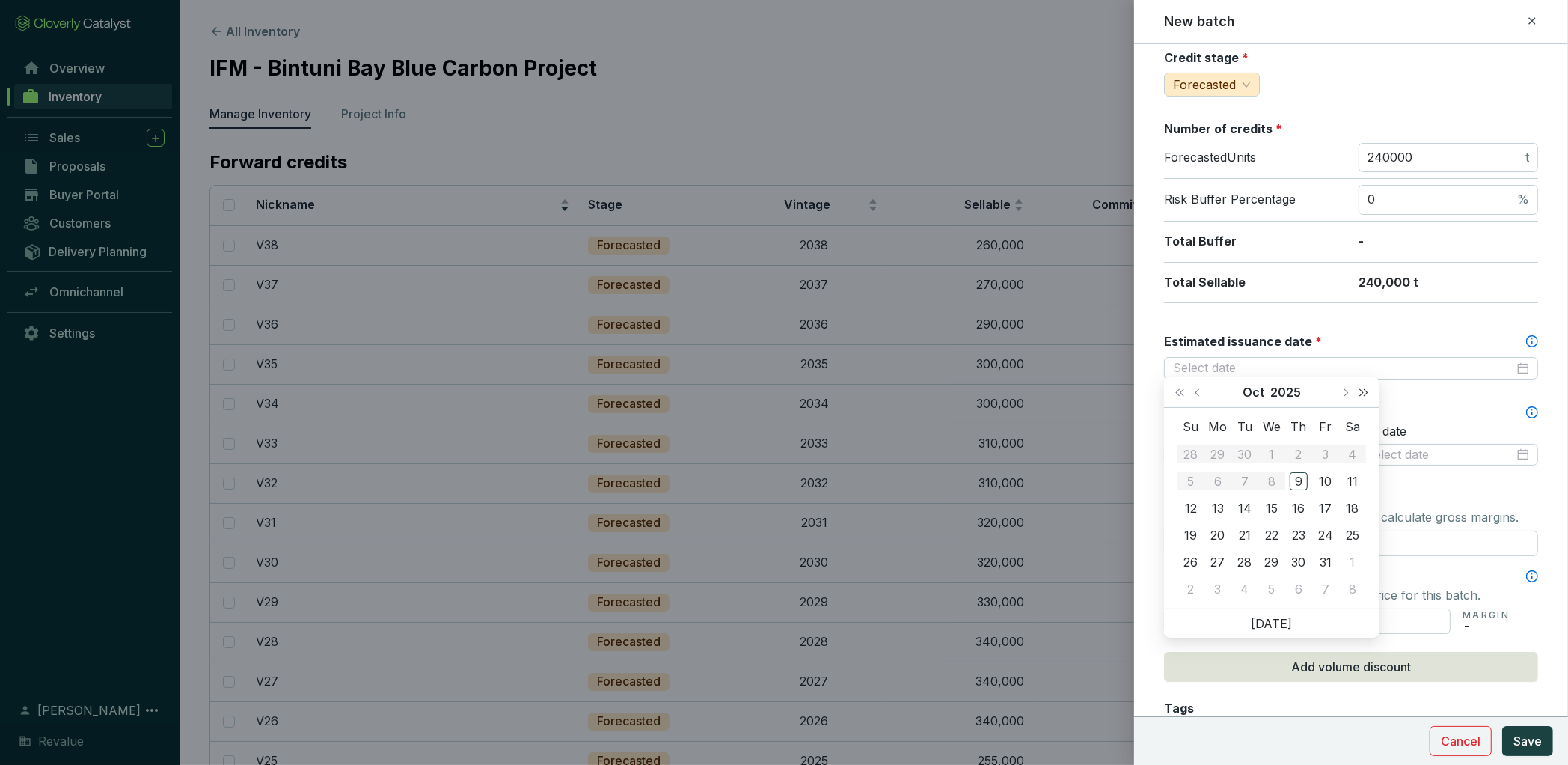
click at [1364, 398] on button "Next year (Control + right)" at bounding box center [1364, 391] width 19 height 30
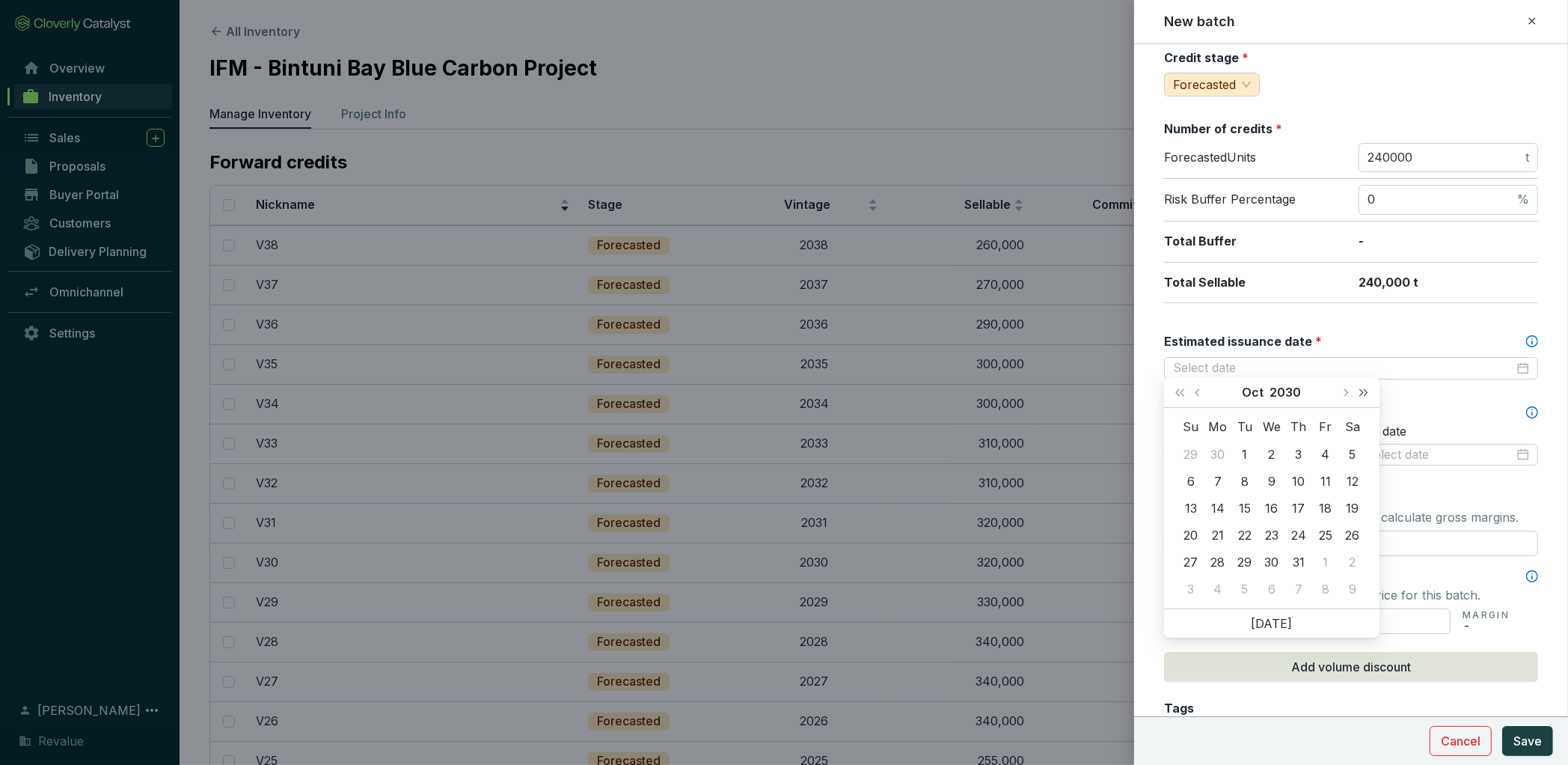
click at [1364, 398] on button "Next year (Control + right)" at bounding box center [1364, 391] width 19 height 30
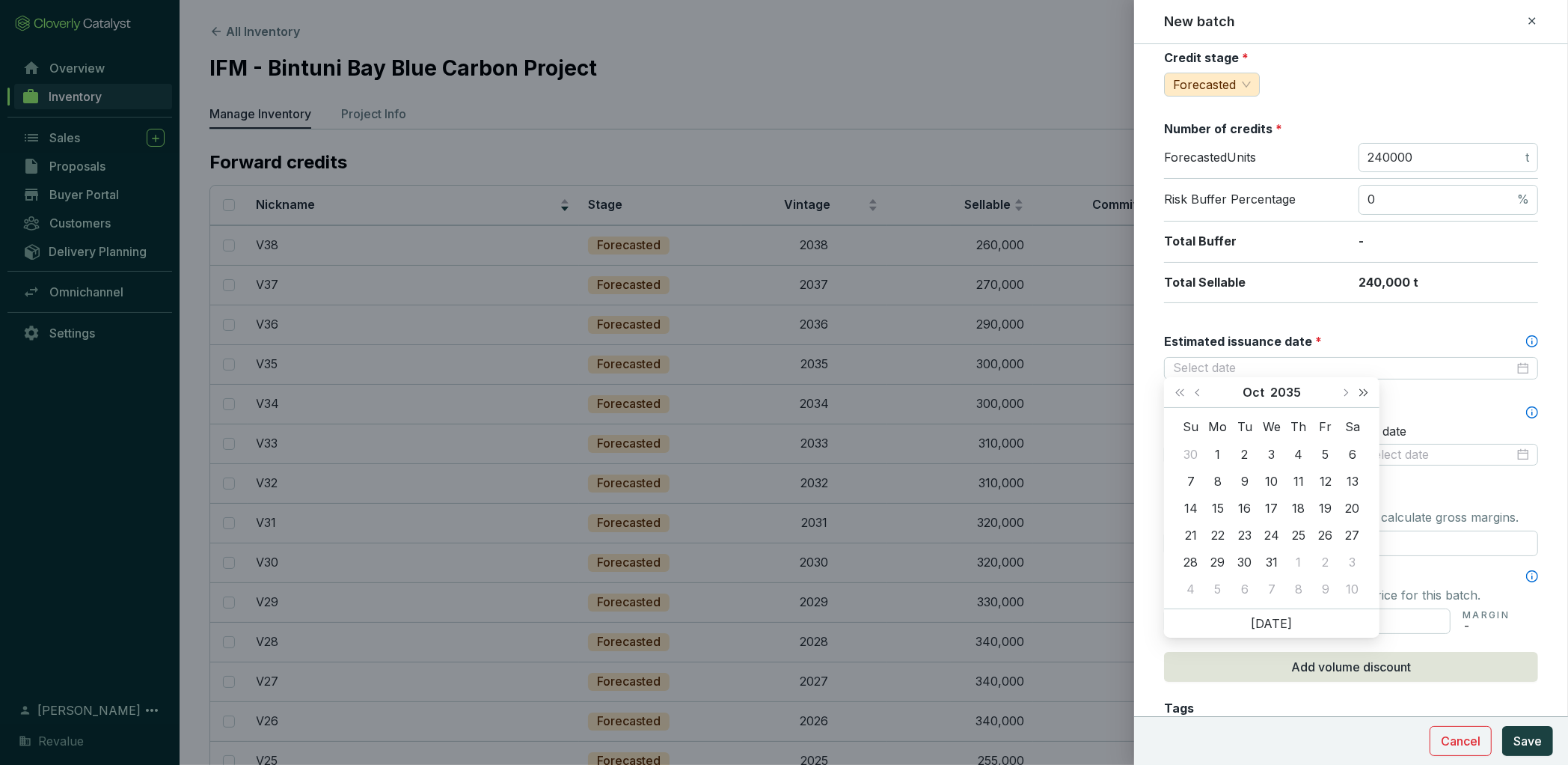
click at [1364, 398] on button "Next year (Control + right)" at bounding box center [1364, 391] width 19 height 30
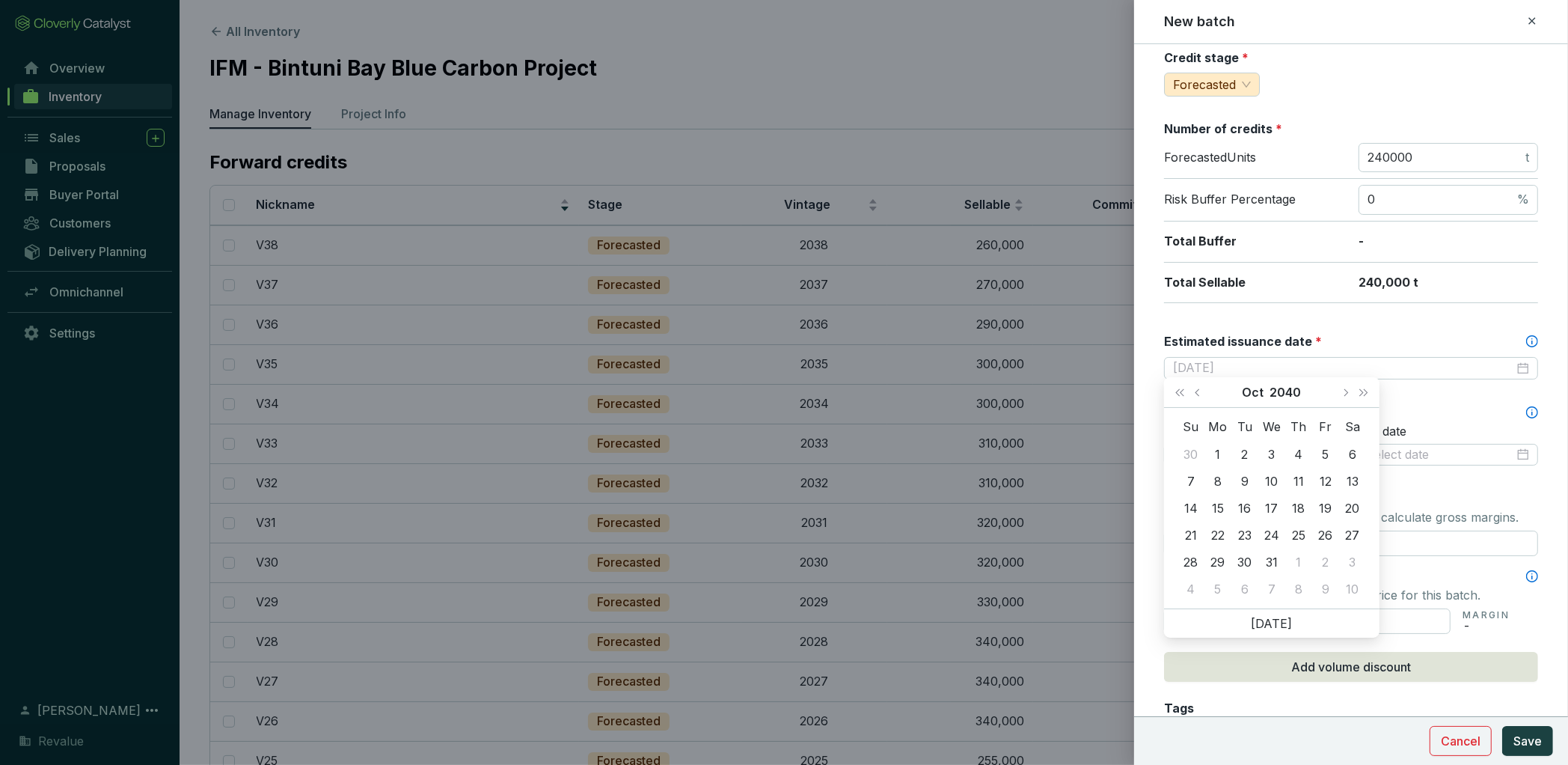
type input "[DATE]"
click at [1347, 393] on span "Next month (PageDown)" at bounding box center [1346, 392] width 8 height 8
type input "[DATE]"
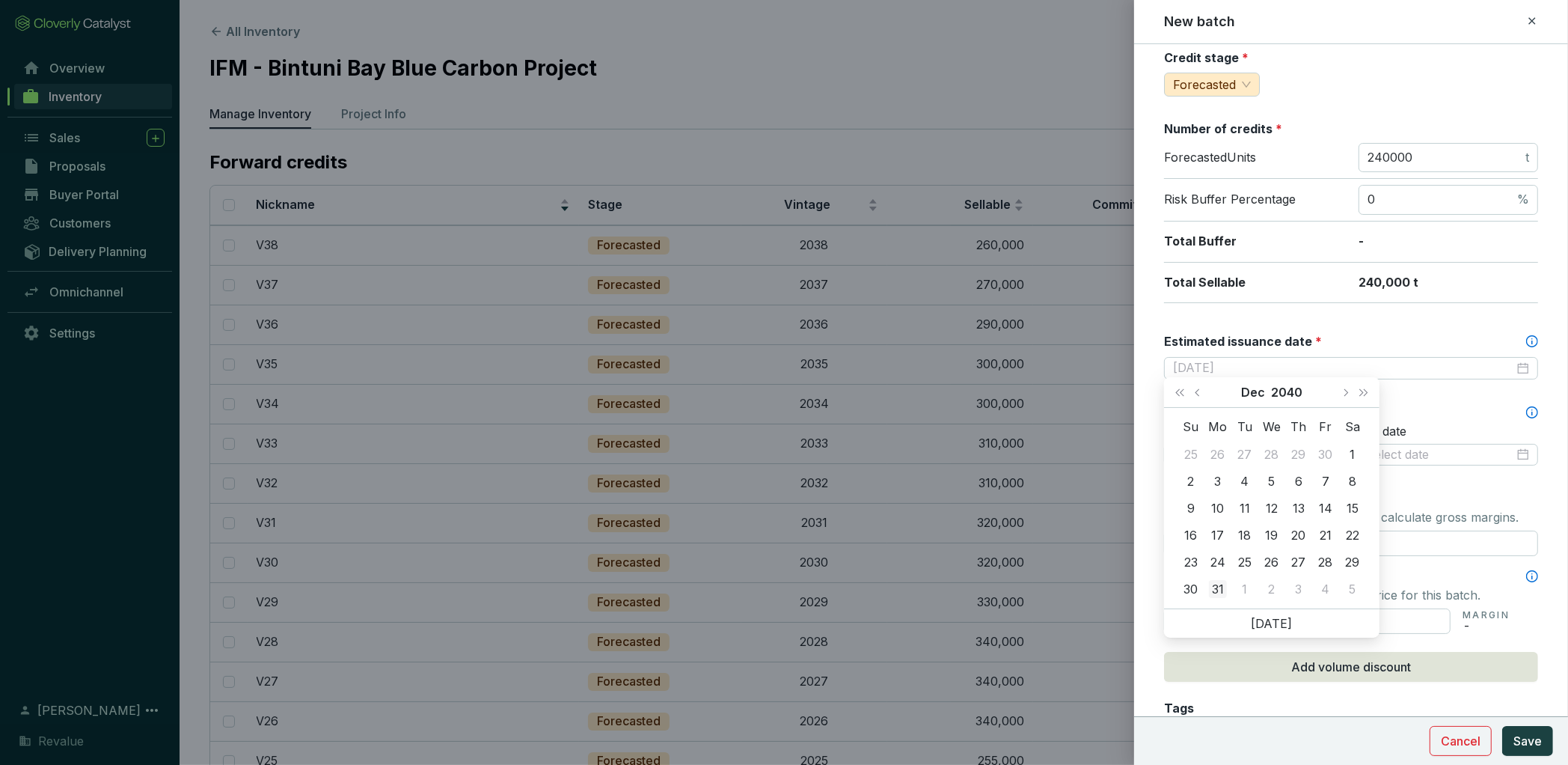
click at [1217, 589] on div "31" at bounding box center [1218, 589] width 18 height 18
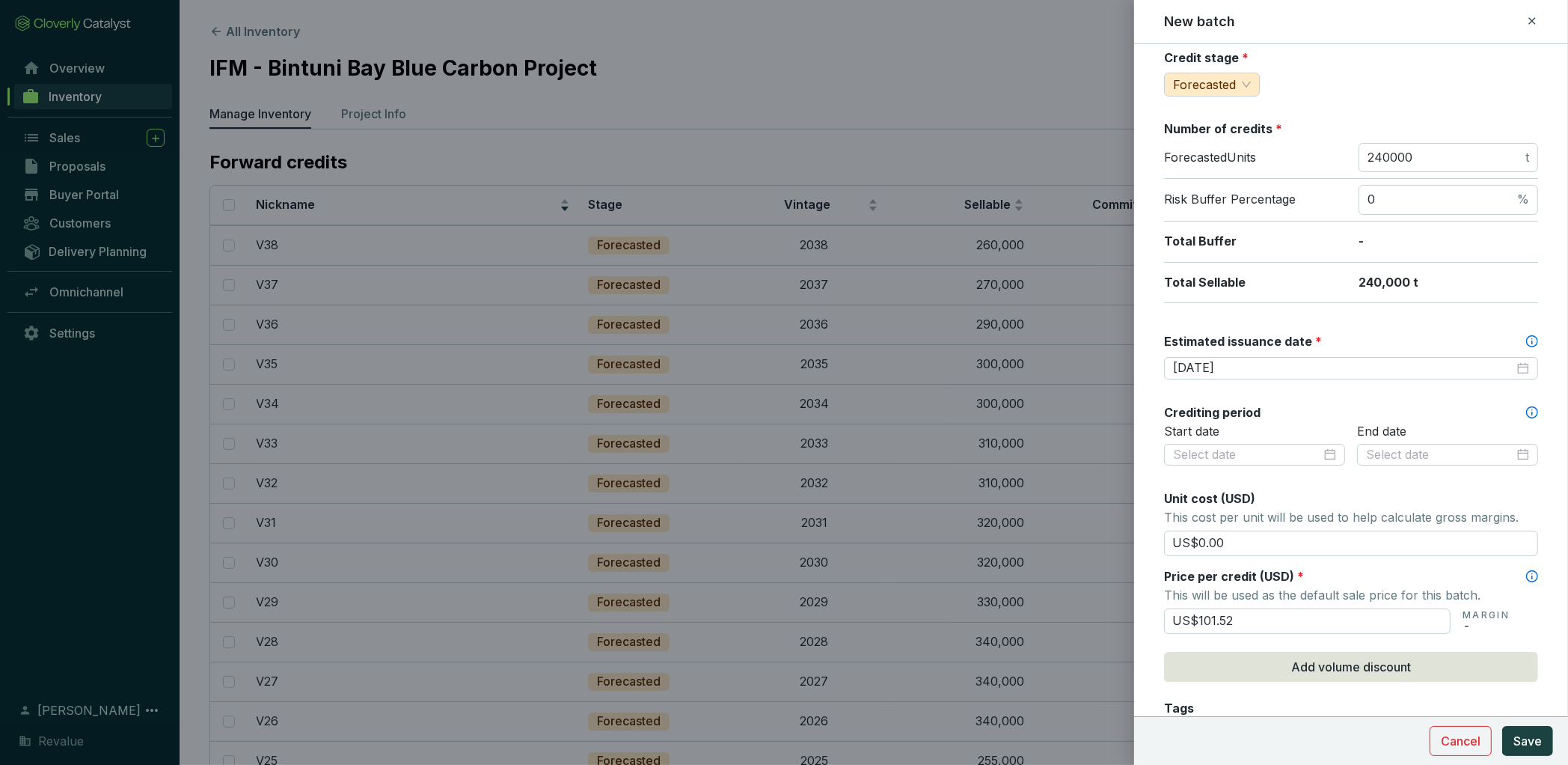
scroll to position [0, 0]
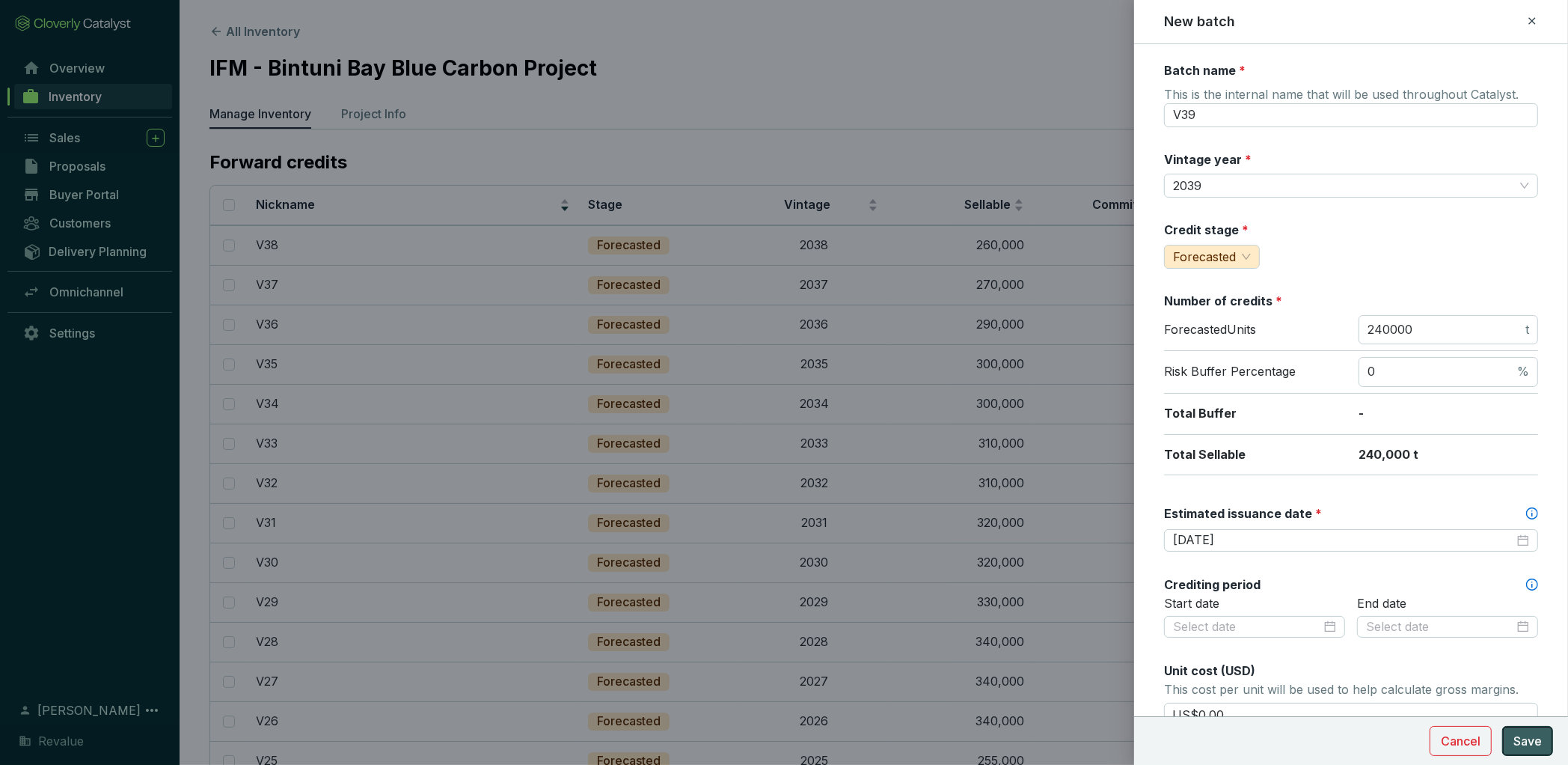
click at [1523, 749] on span "Save" at bounding box center [1528, 740] width 29 height 18
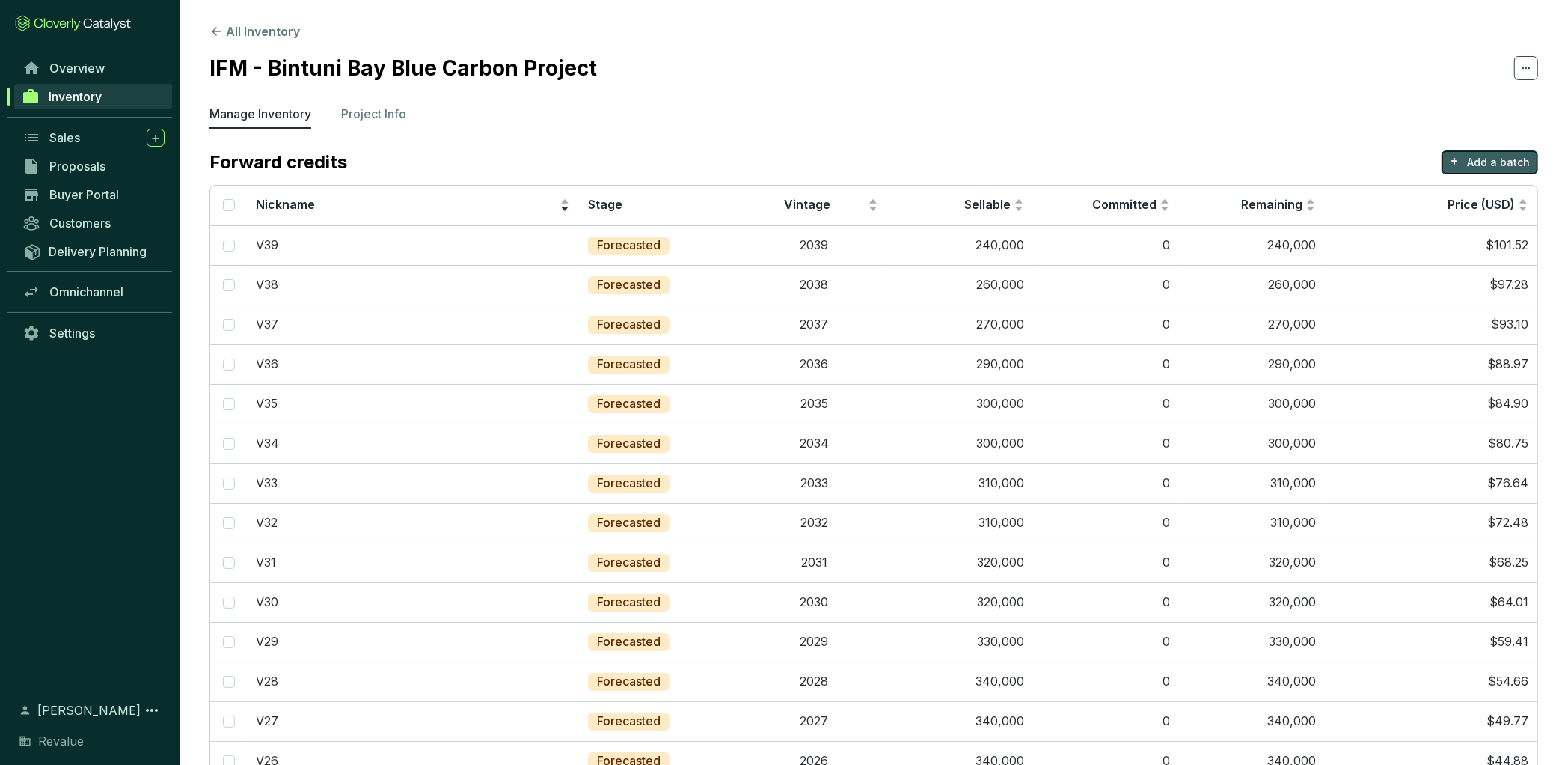
click at [1498, 165] on p "Add a batch" at bounding box center [1499, 162] width 63 height 15
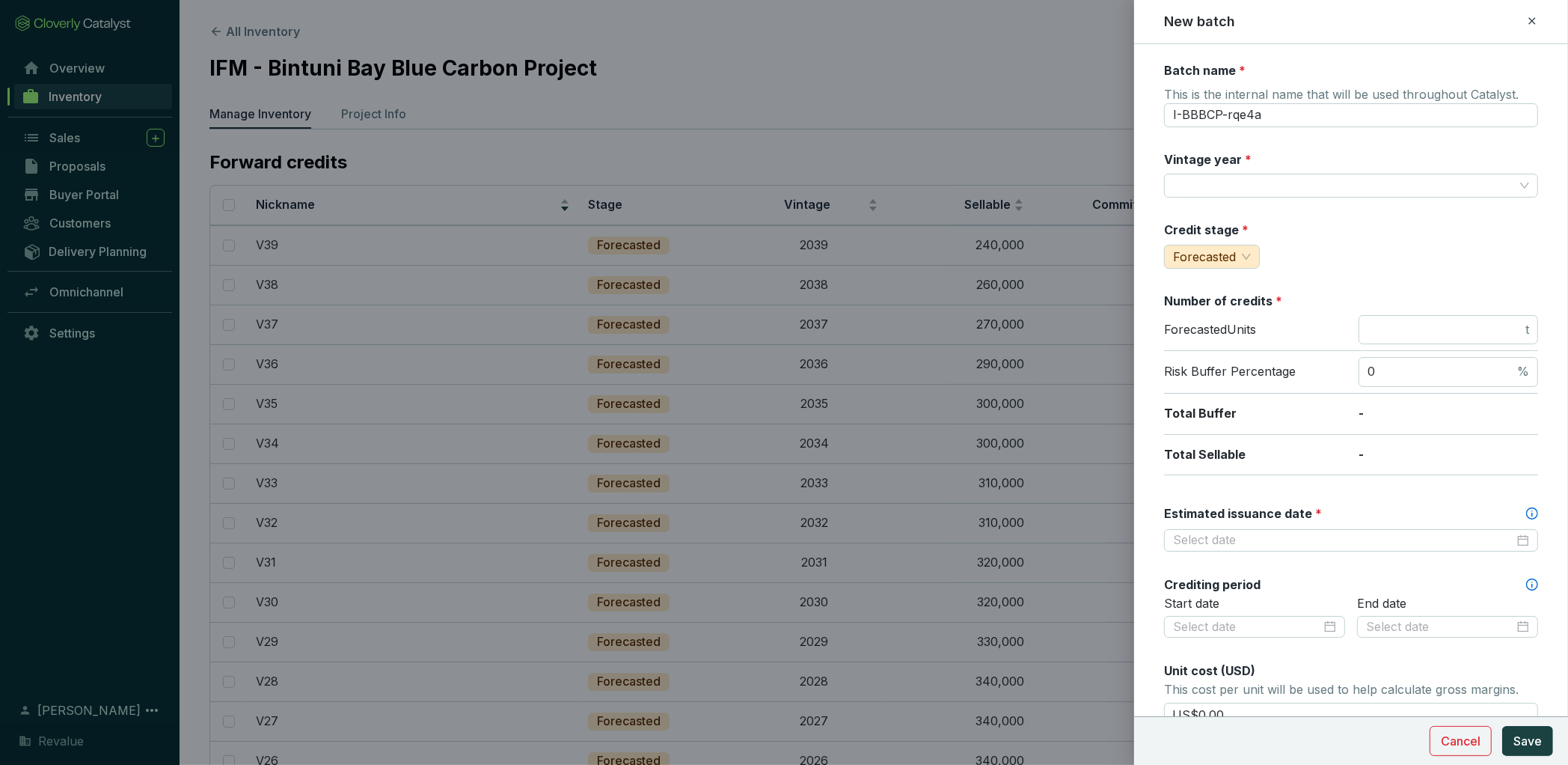
click at [1251, 130] on div "Batch name * This is the internal name that will be used throughout Catalyst. I…" at bounding box center [1351, 590] width 374 height 1058
click at [1240, 122] on input "I-BBBCP-rqe4a" at bounding box center [1351, 114] width 374 height 24
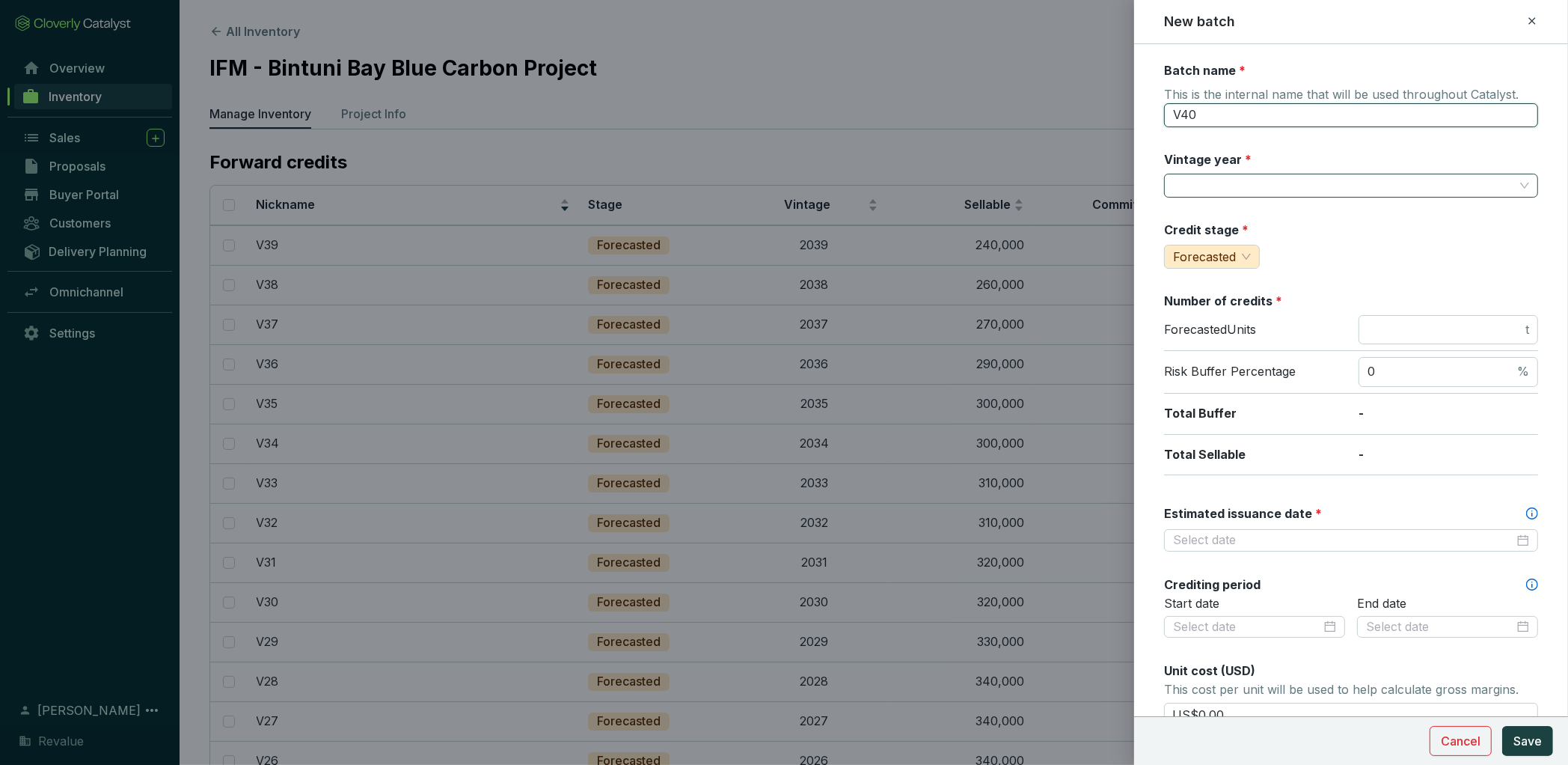
type input "V40"
click at [1257, 195] on input "Vintage year *" at bounding box center [1344, 186] width 341 height 23
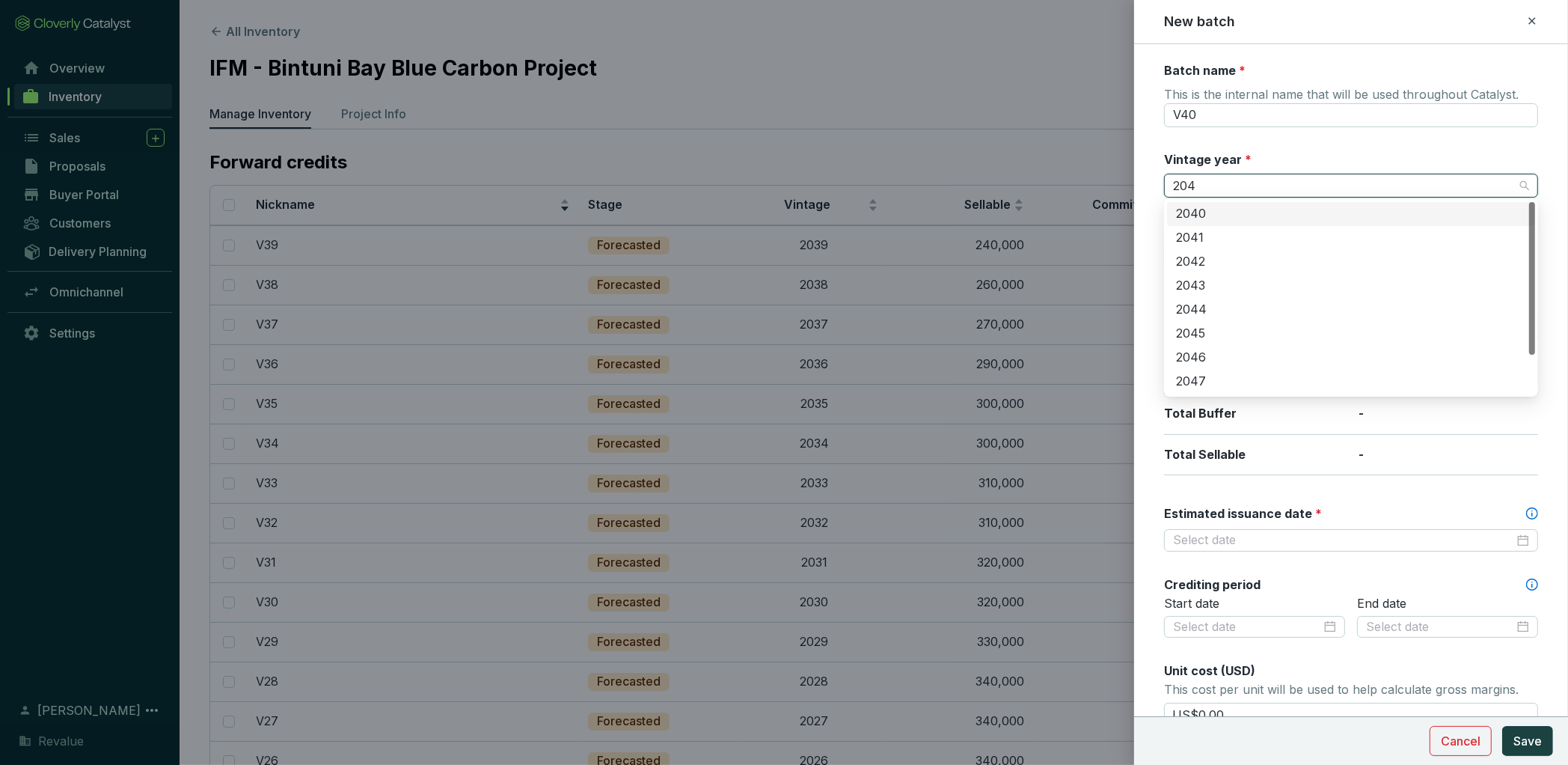
type input "2040"
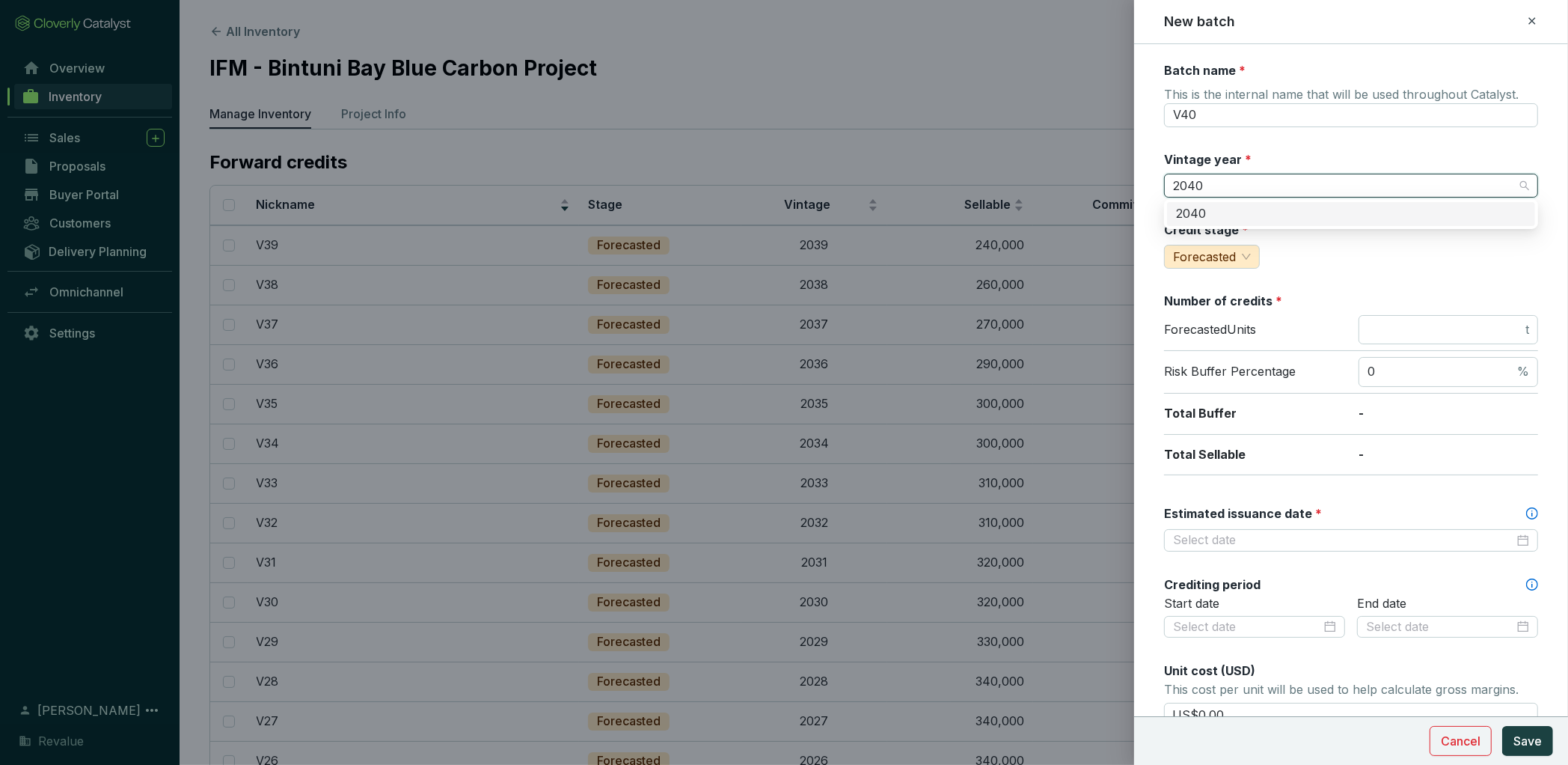
click at [1258, 217] on div "2040" at bounding box center [1351, 214] width 350 height 16
click at [1400, 327] on input "number" at bounding box center [1445, 329] width 155 height 16
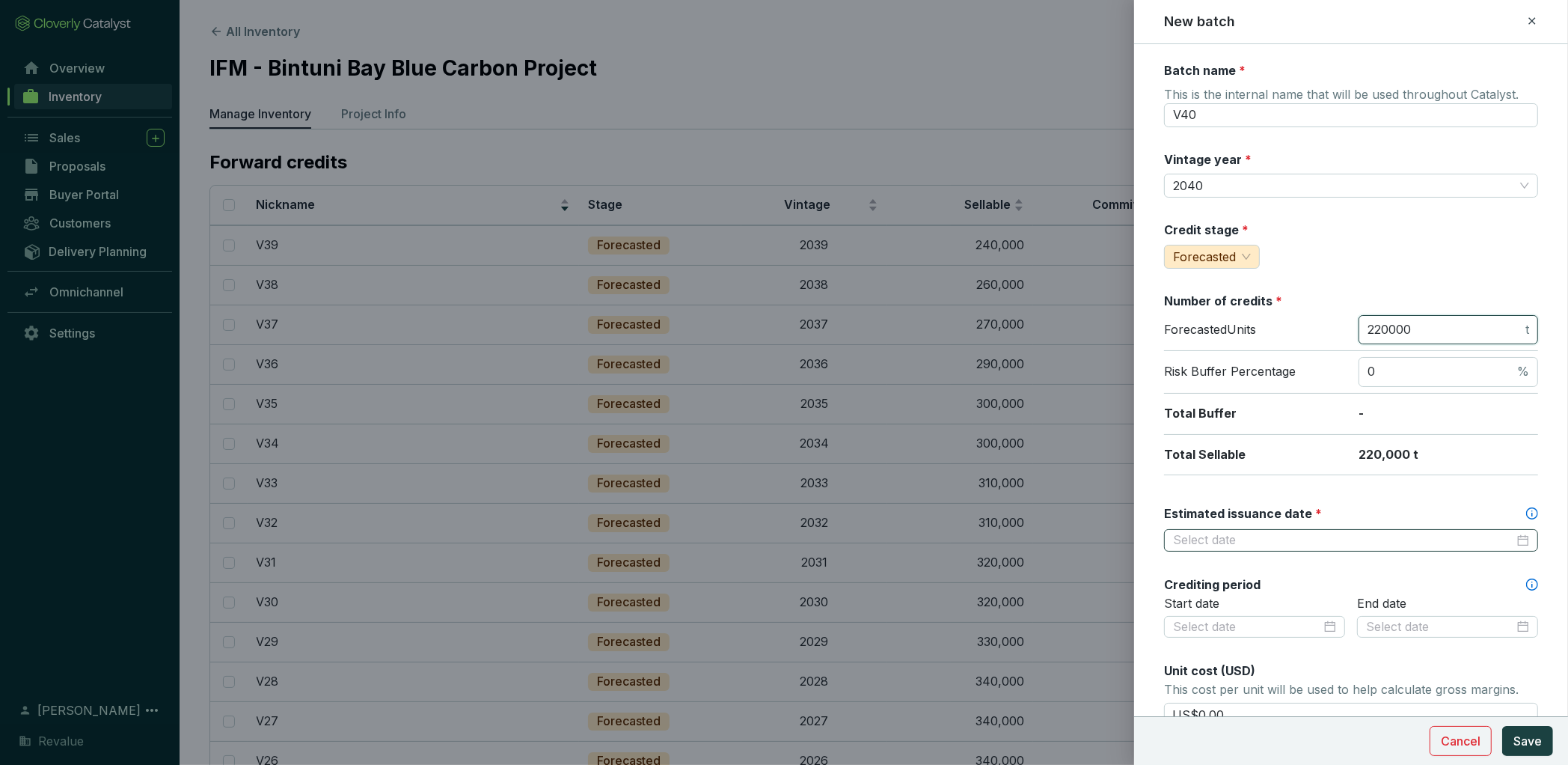
type input "220000"
click at [1323, 537] on input "Estimated issuance date *" at bounding box center [1344, 540] width 341 height 16
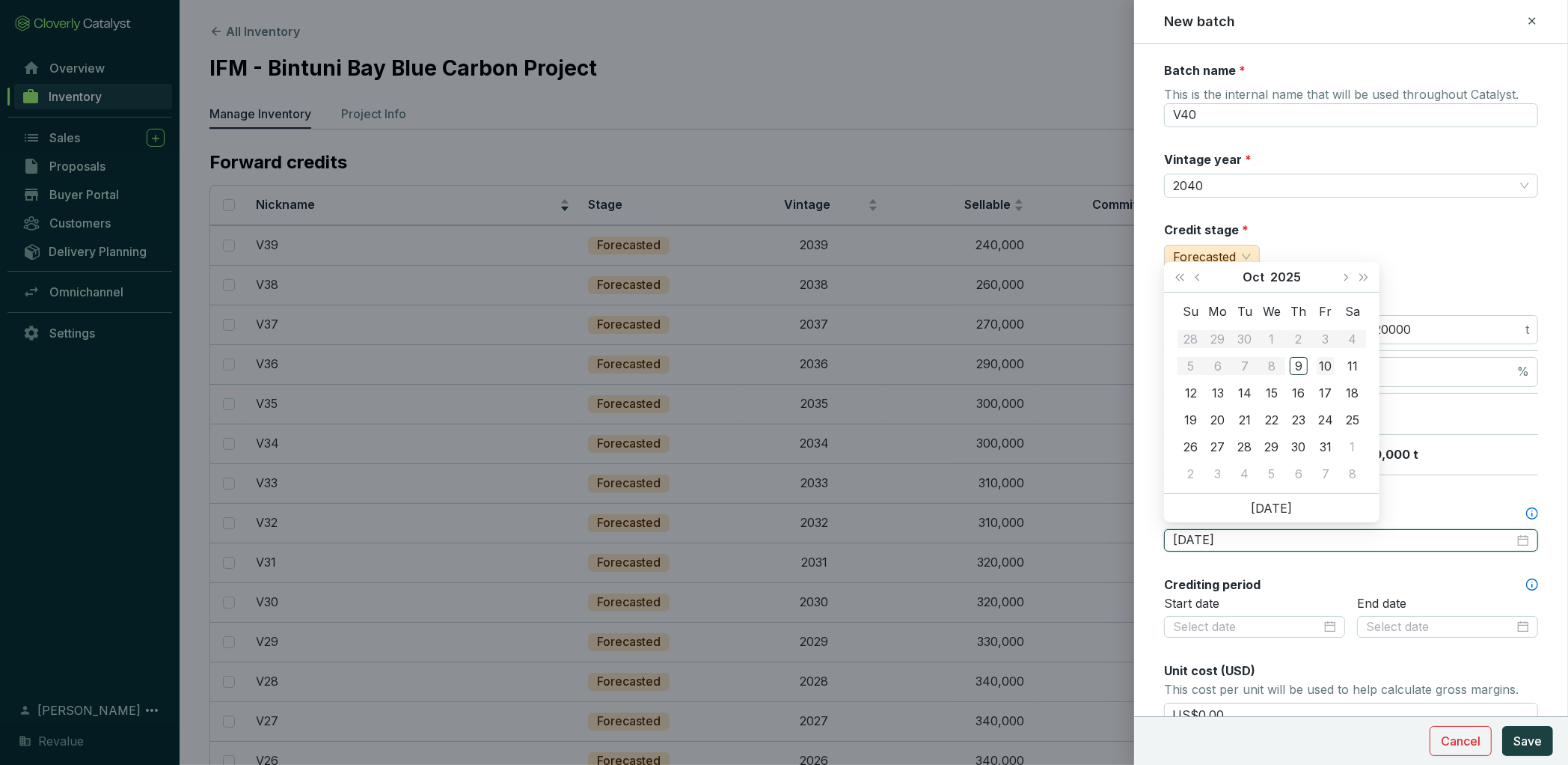
type input "[DATE]"
click at [1367, 278] on button "Next year (Control + right)" at bounding box center [1364, 277] width 19 height 30
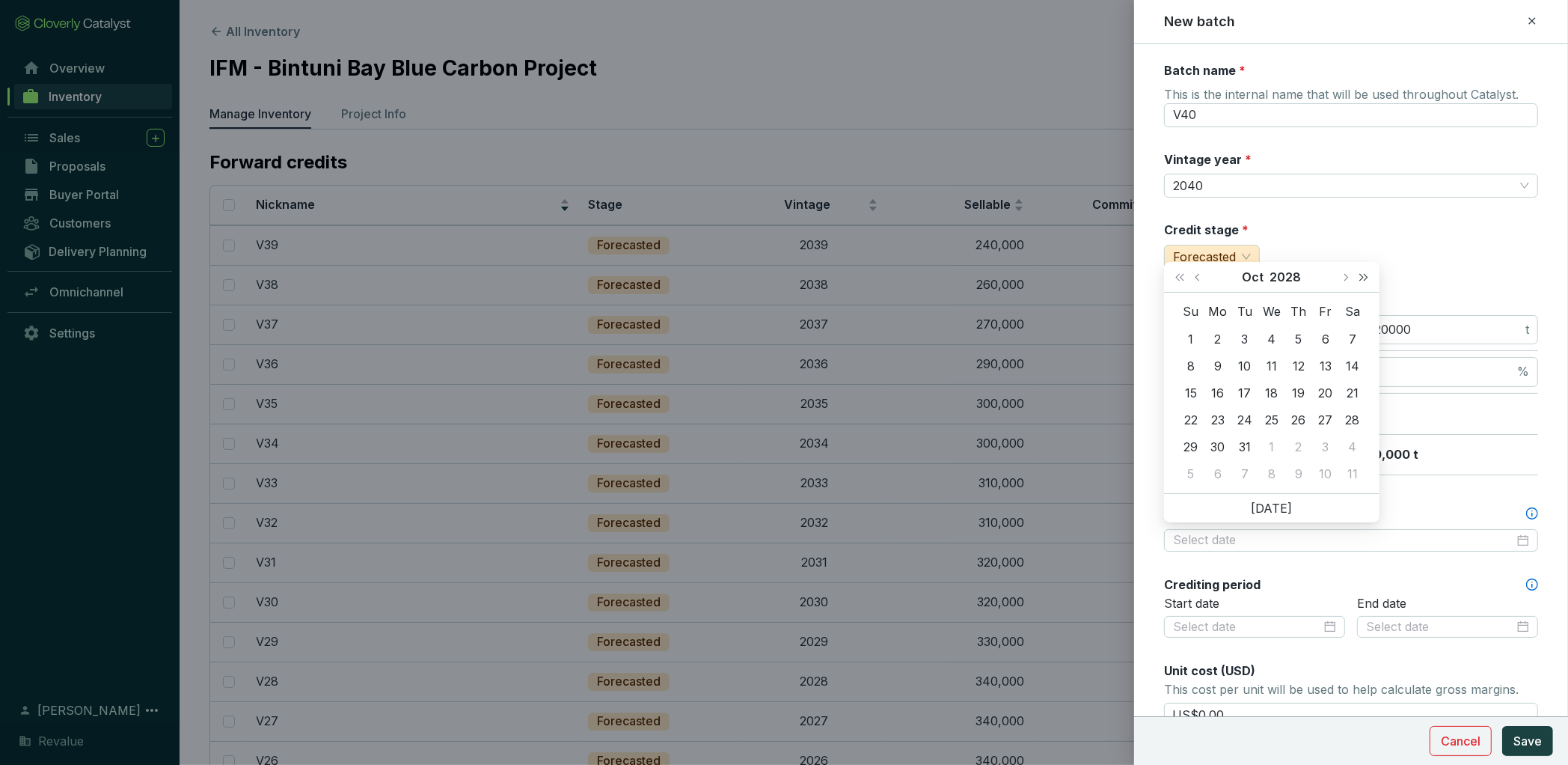
click at [1367, 278] on button "Next year (Control + right)" at bounding box center [1364, 277] width 19 height 30
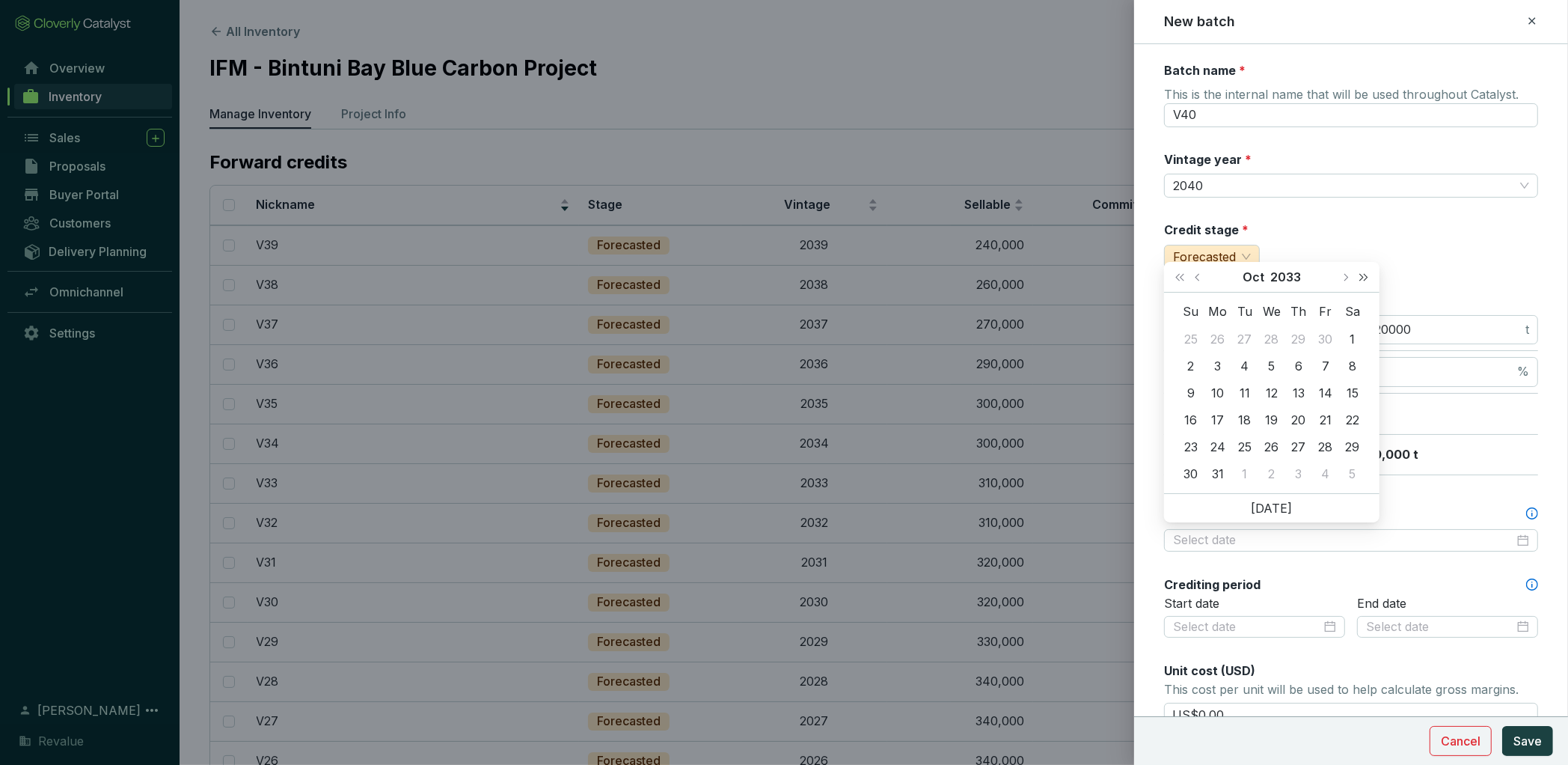
click at [1367, 278] on button "Next year (Control + right)" at bounding box center [1364, 277] width 19 height 30
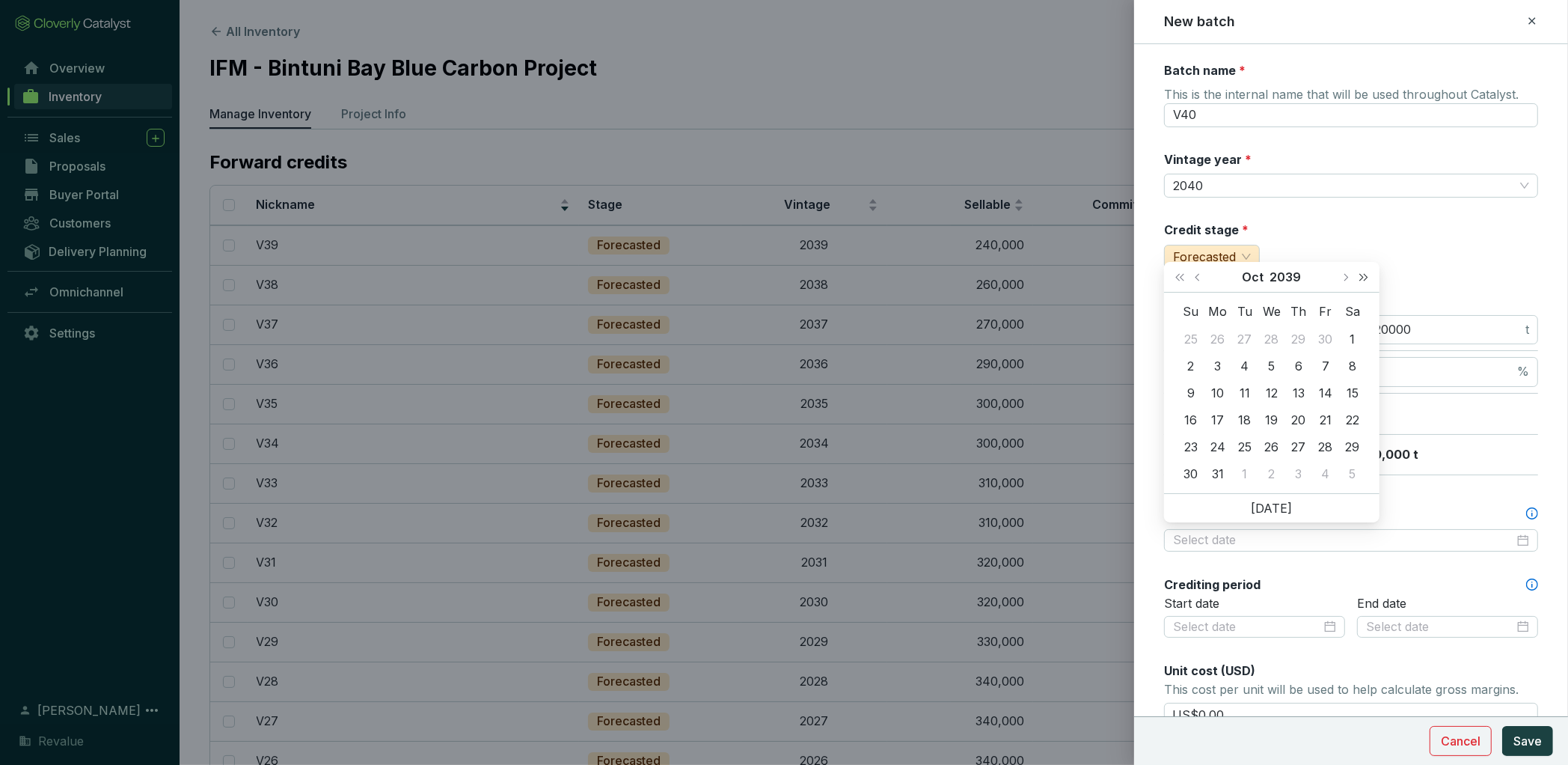
click at [1367, 278] on button "Next year (Control + right)" at bounding box center [1364, 277] width 19 height 30
type input "[DATE]"
click at [1345, 279] on span "Next month (PageDown)" at bounding box center [1346, 277] width 8 height 8
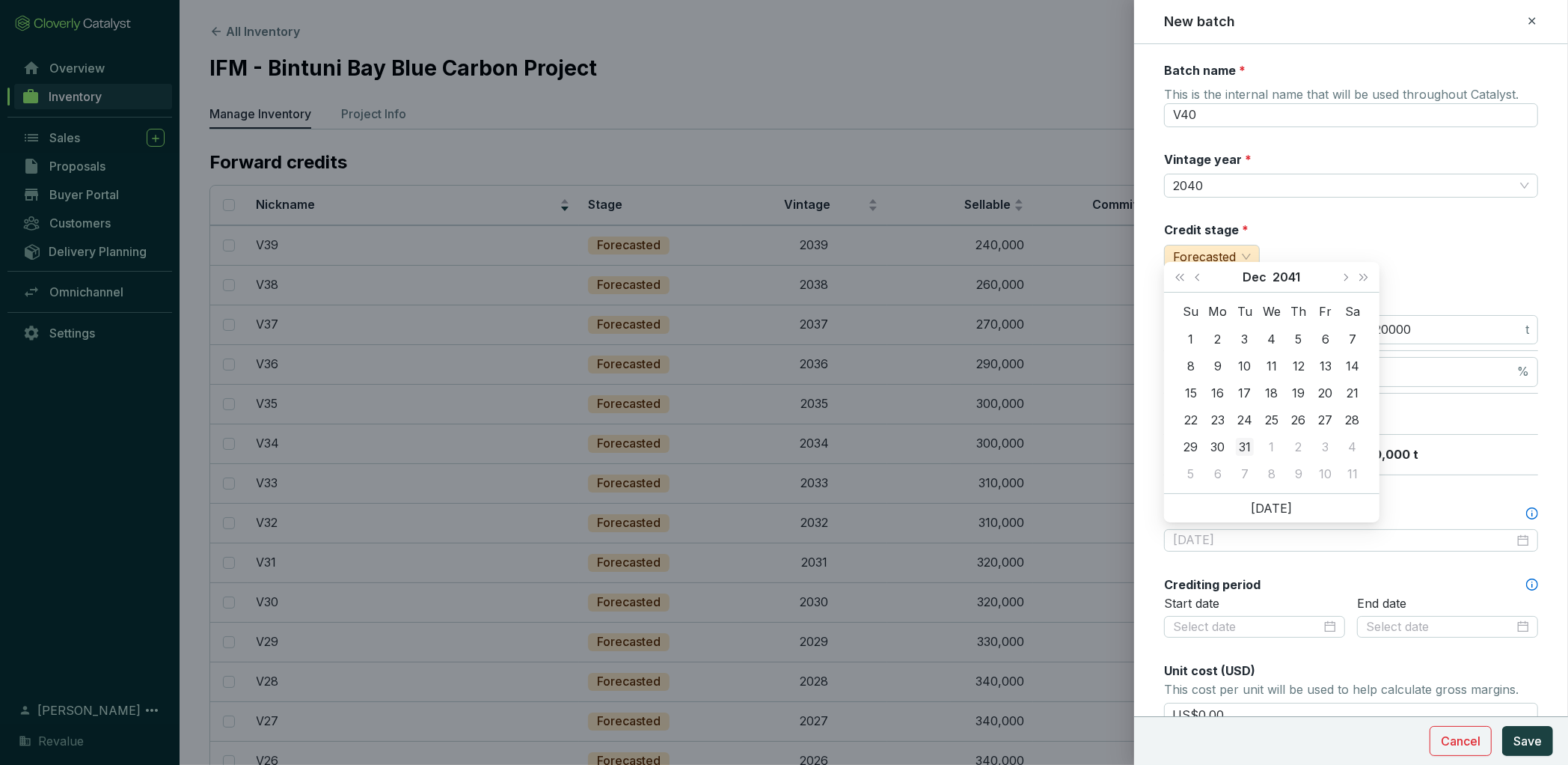
type input "[DATE]"
click at [1248, 446] on div "31" at bounding box center [1245, 446] width 18 height 18
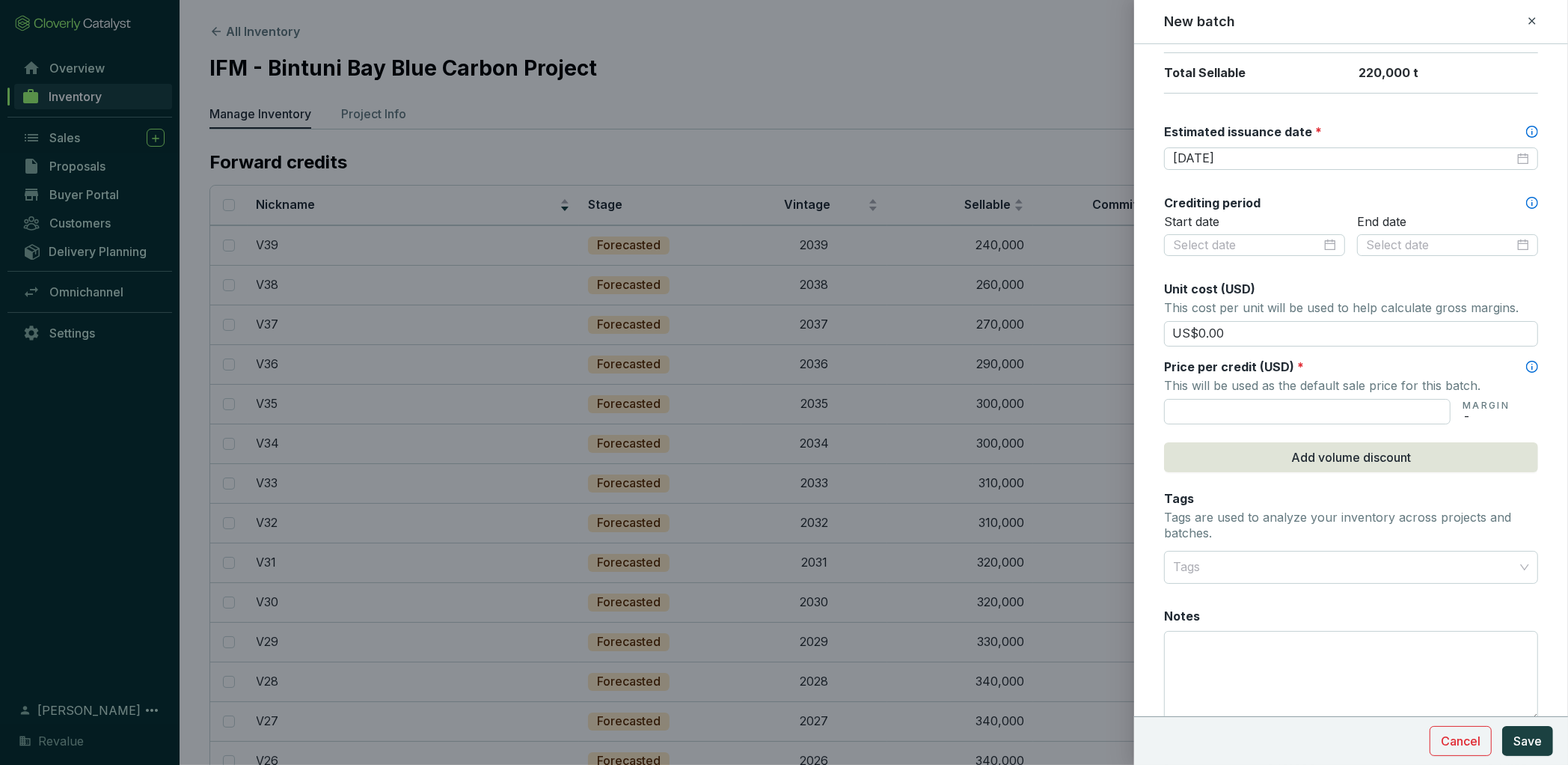
scroll to position [406, 0]
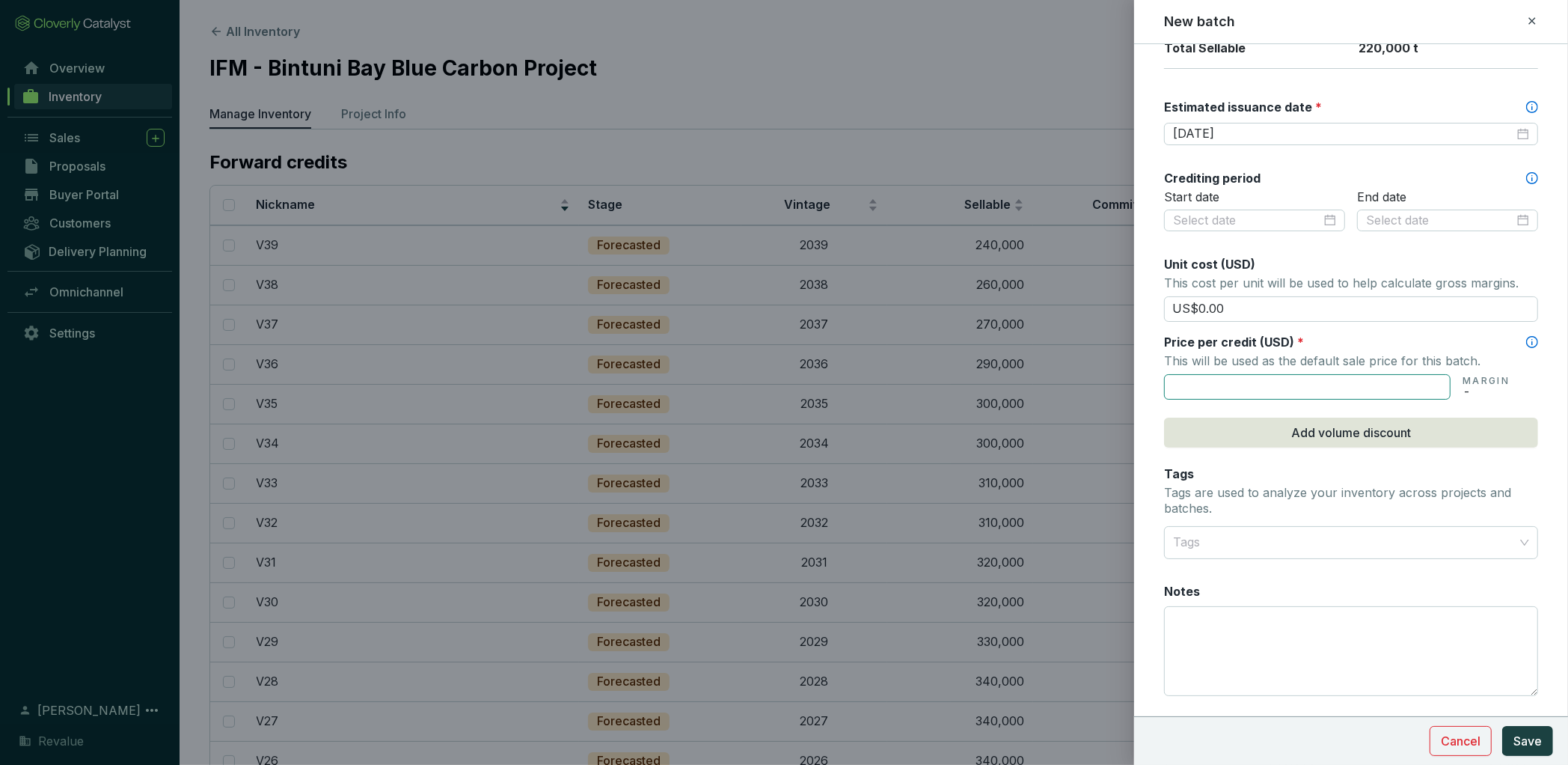
click at [1347, 389] on input "text" at bounding box center [1308, 386] width 286 height 26
type input "US$105.81"
click at [1534, 755] on button "Save" at bounding box center [1527, 740] width 51 height 30
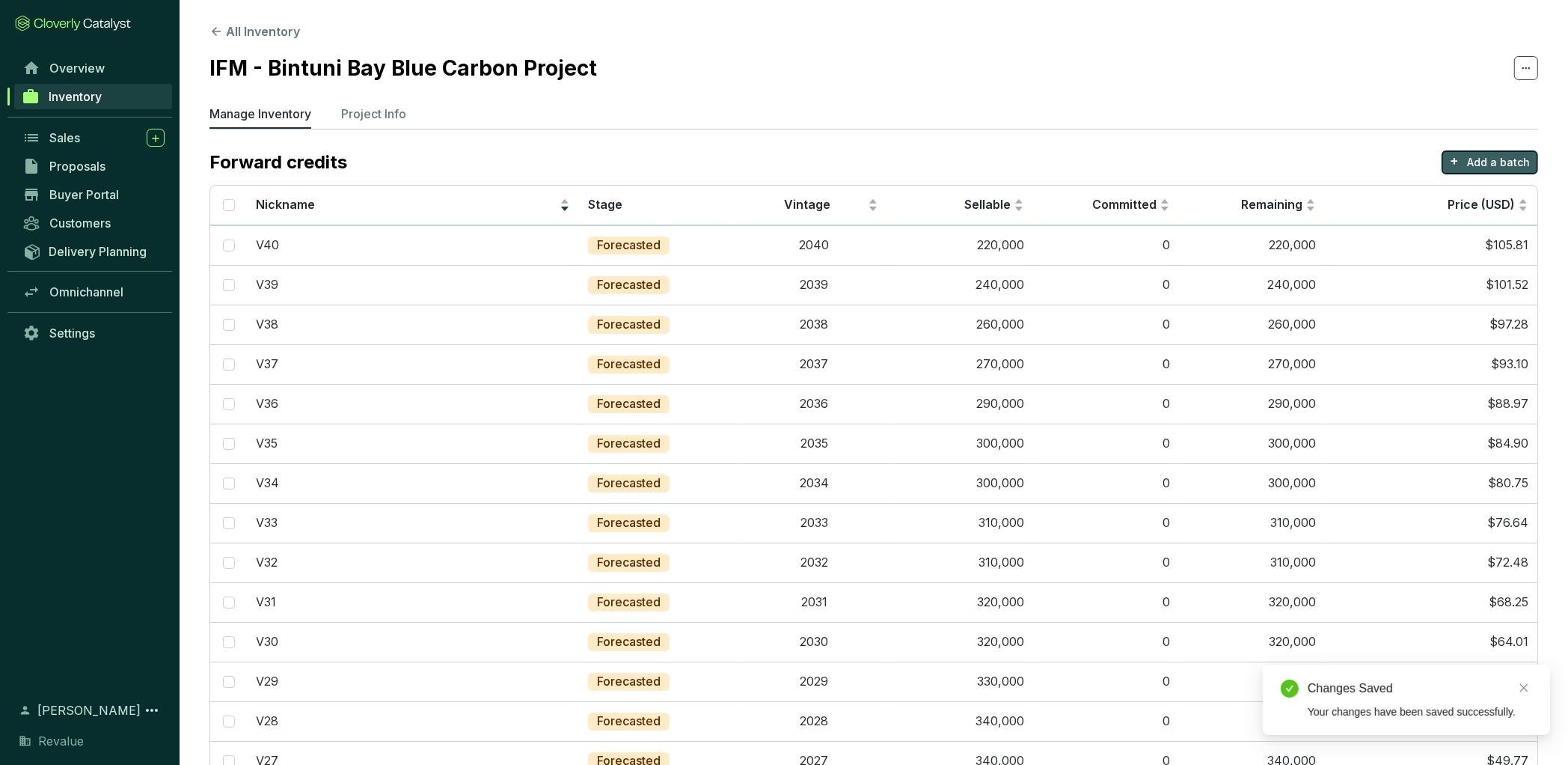
click at [1506, 161] on p "Add a batch" at bounding box center [1499, 162] width 63 height 15
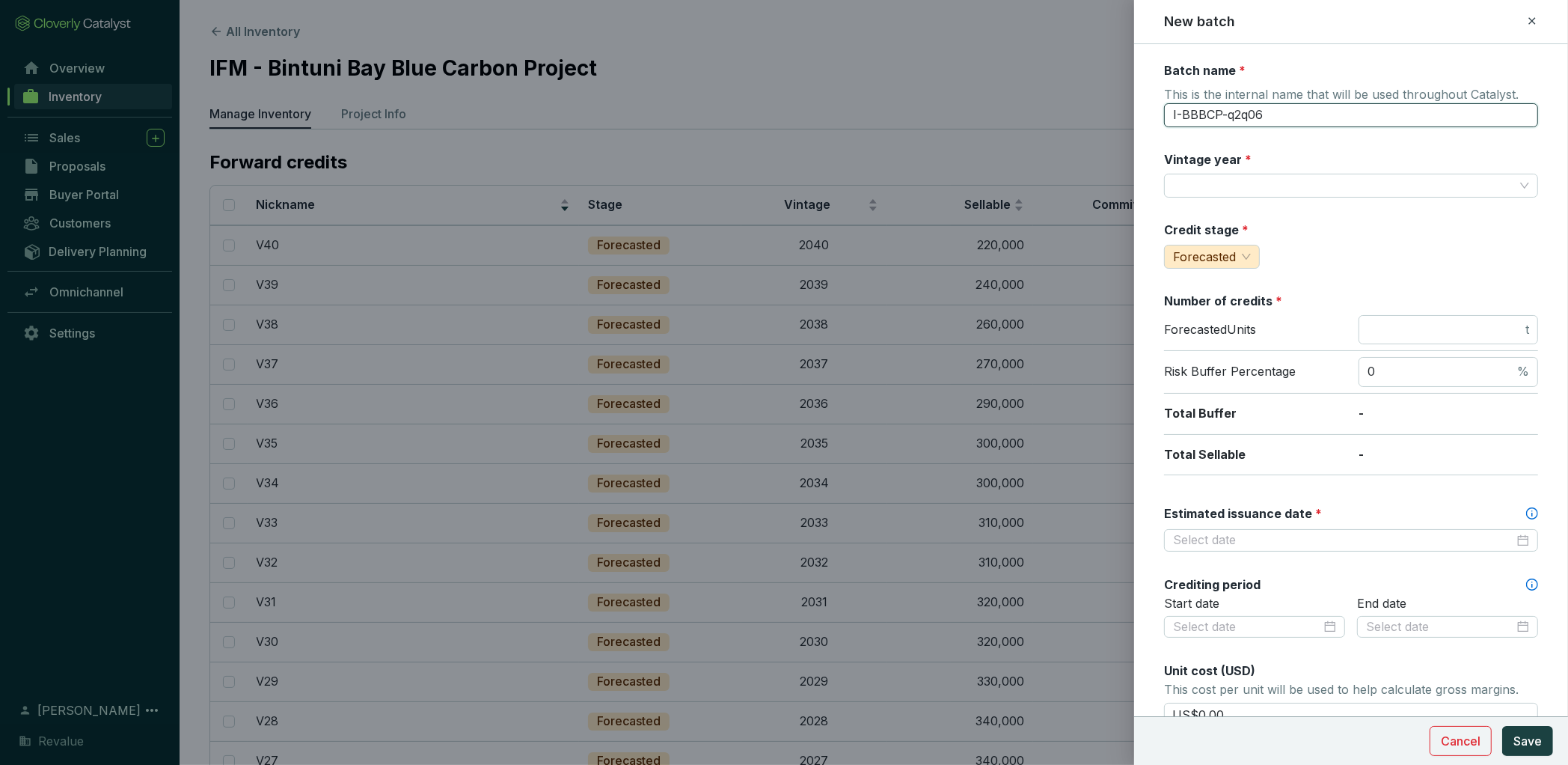
click at [1286, 109] on input "I-BBBCP-q2q06" at bounding box center [1351, 114] width 374 height 24
type input "V41"
click at [1273, 186] on input "Vintage year *" at bounding box center [1344, 186] width 341 height 23
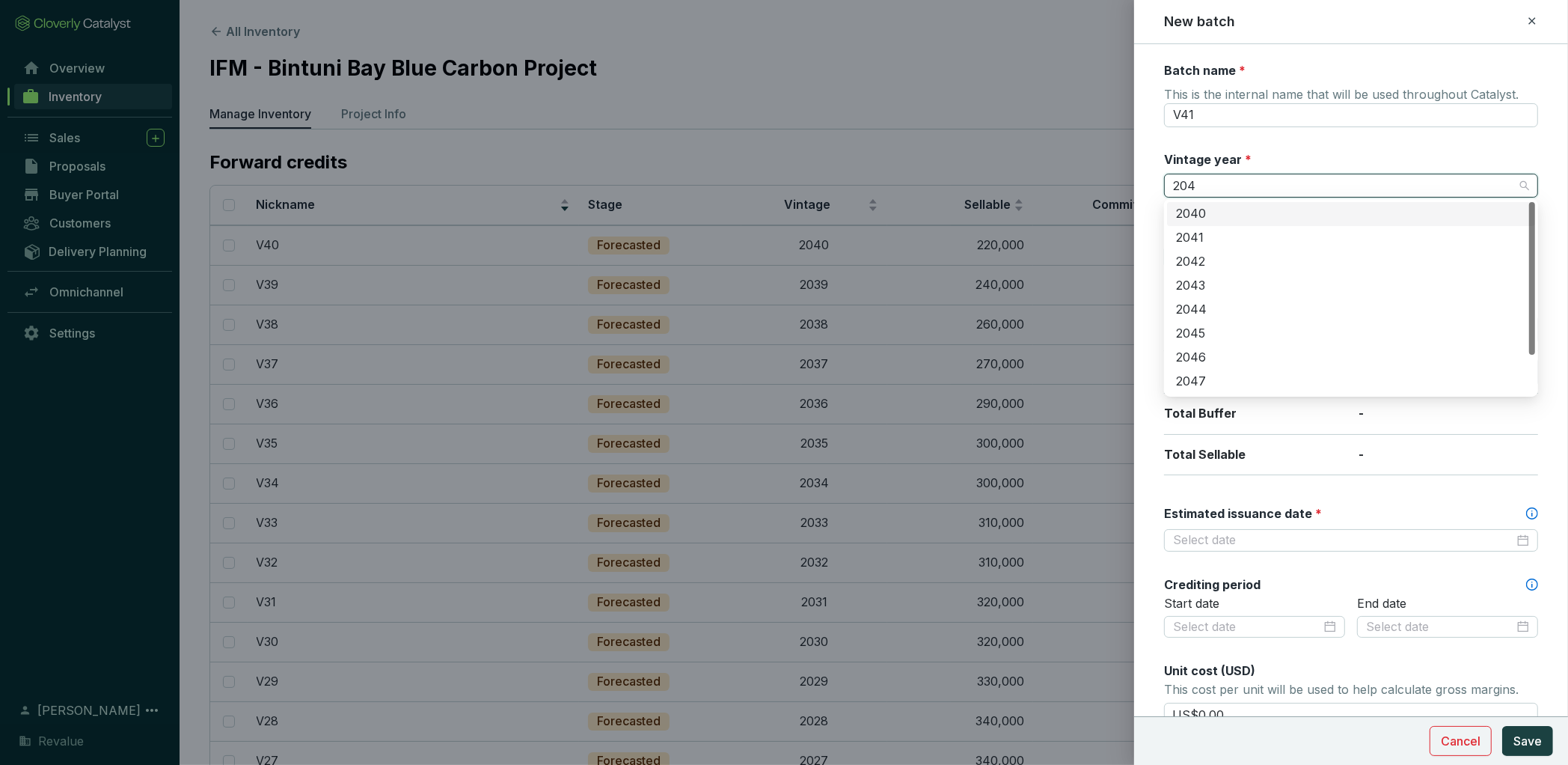
type input "2041"
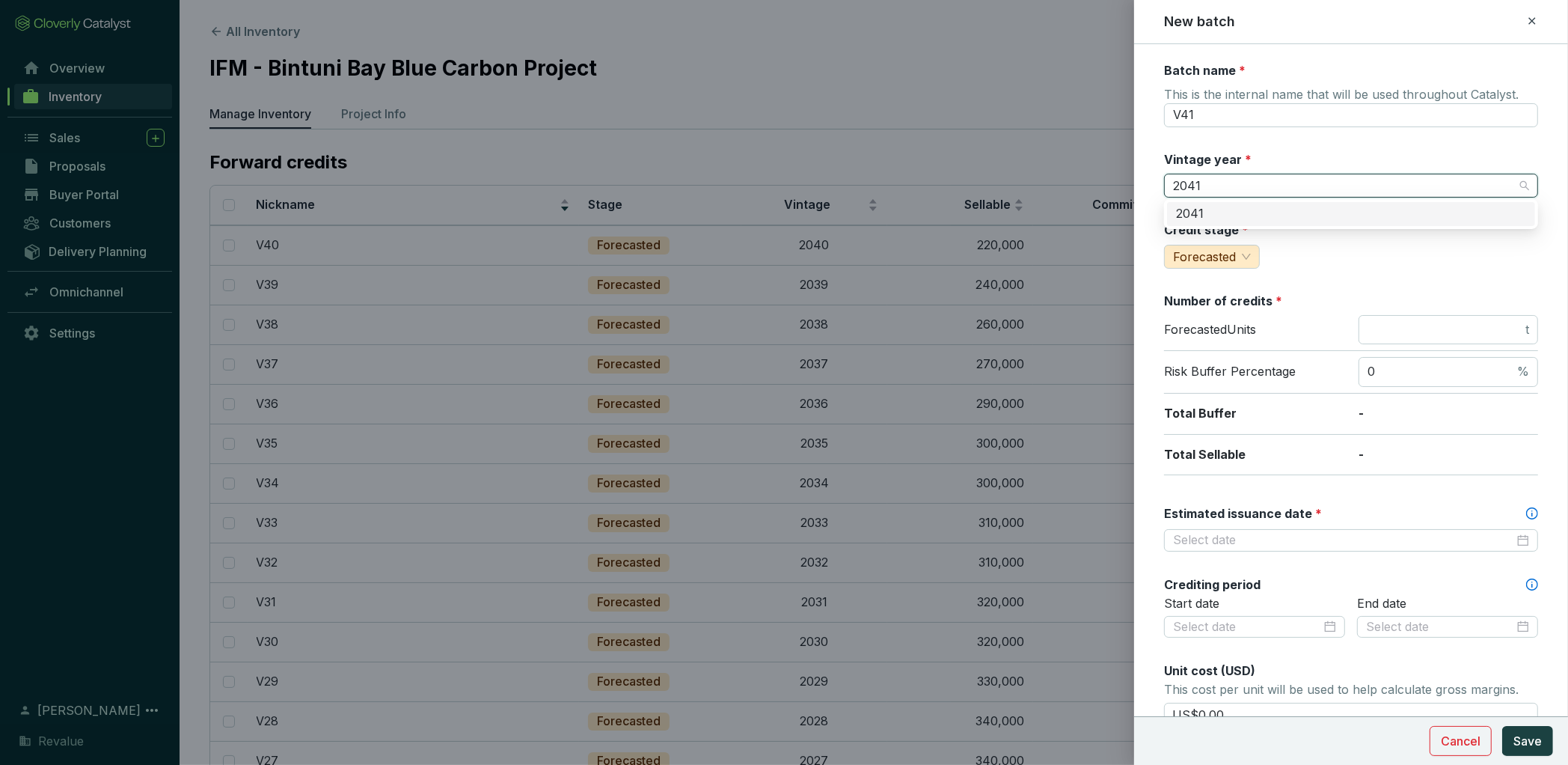
click at [1248, 212] on div "2041" at bounding box center [1351, 214] width 350 height 16
click at [1408, 327] on input "number" at bounding box center [1445, 329] width 155 height 16
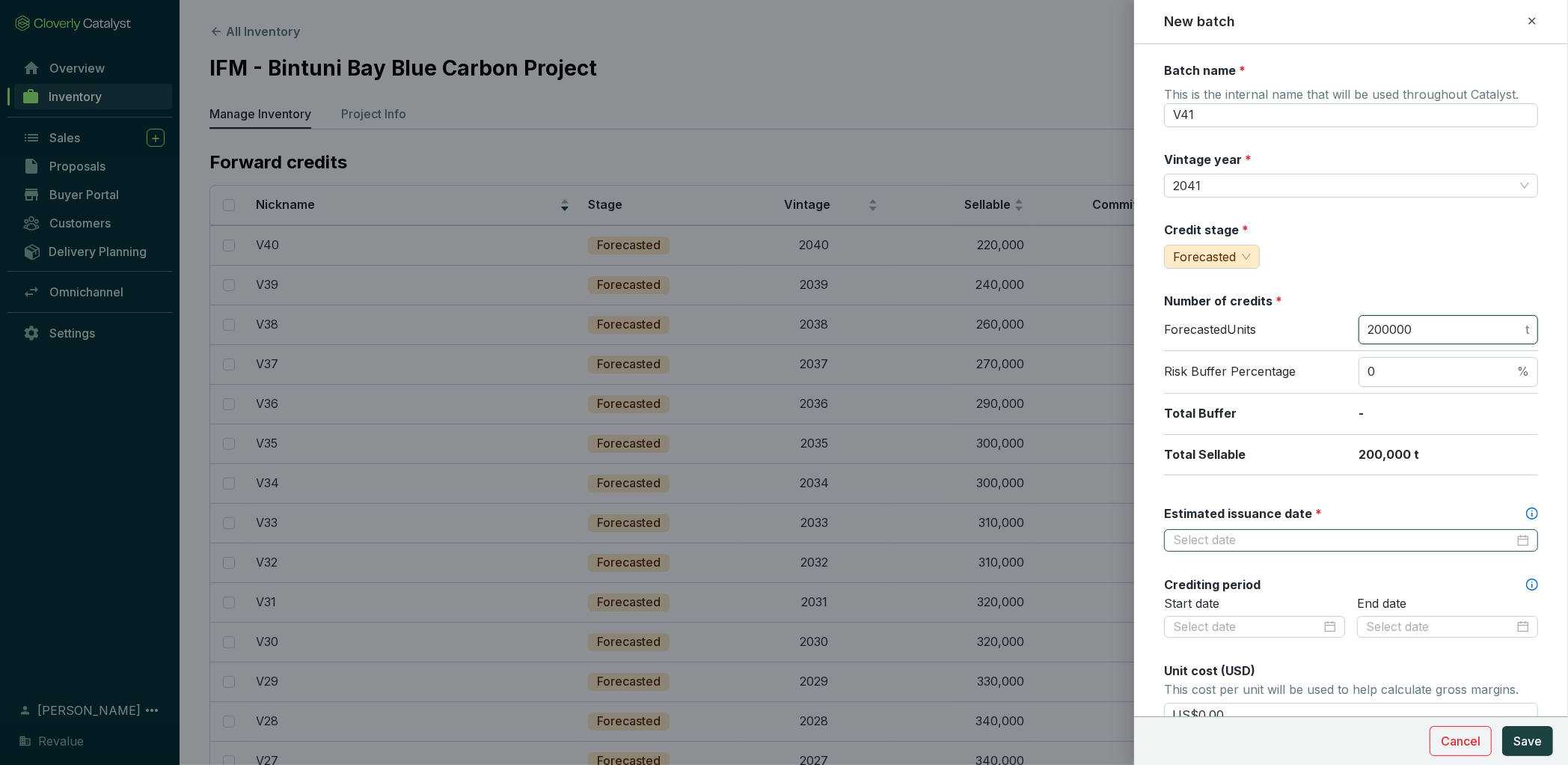
type input "200000"
click at [1331, 538] on input "Estimated issuance date *" at bounding box center [1344, 540] width 341 height 16
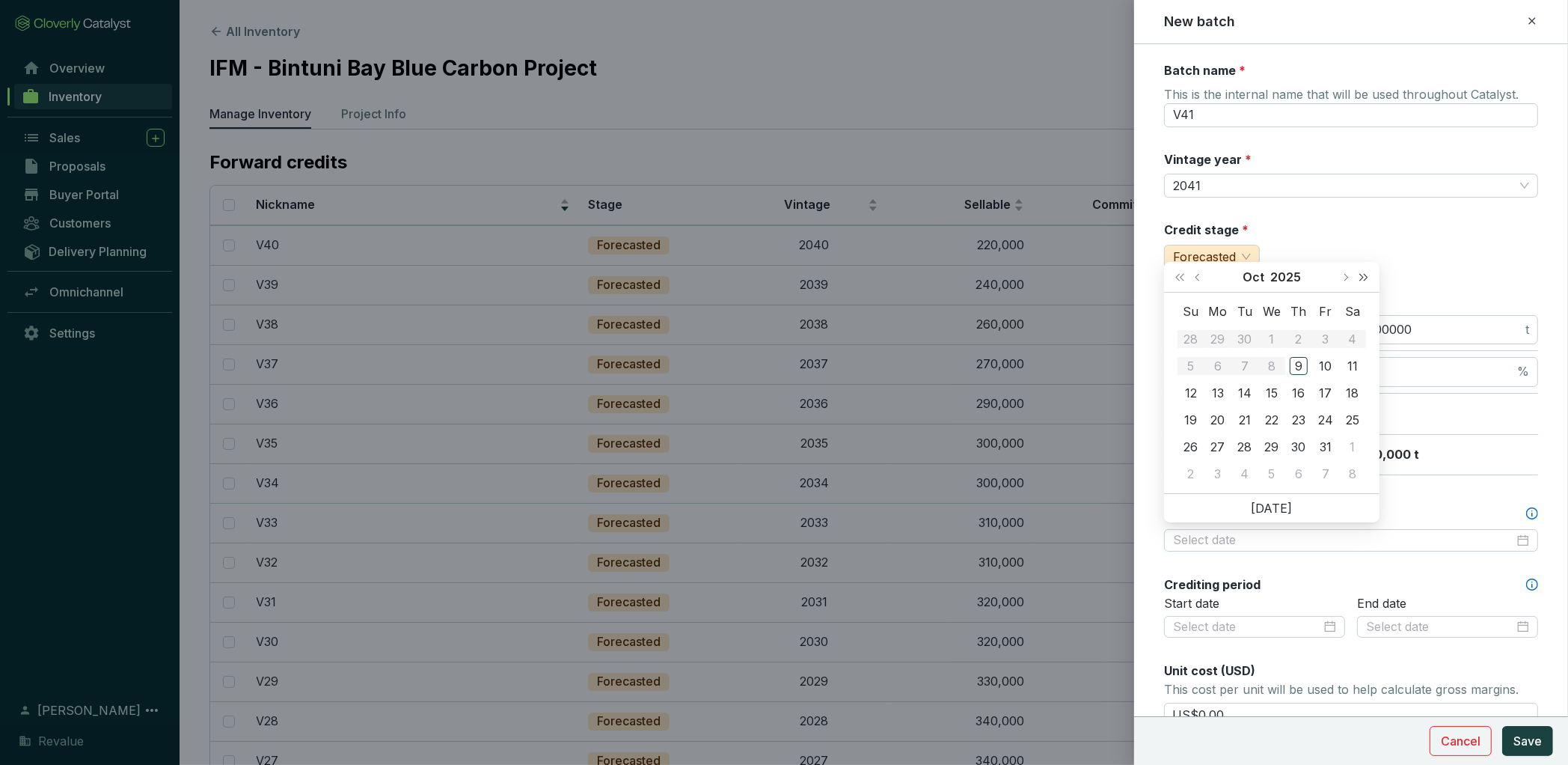
click at [1367, 275] on button "Next year (Control + right)" at bounding box center [1364, 277] width 19 height 30
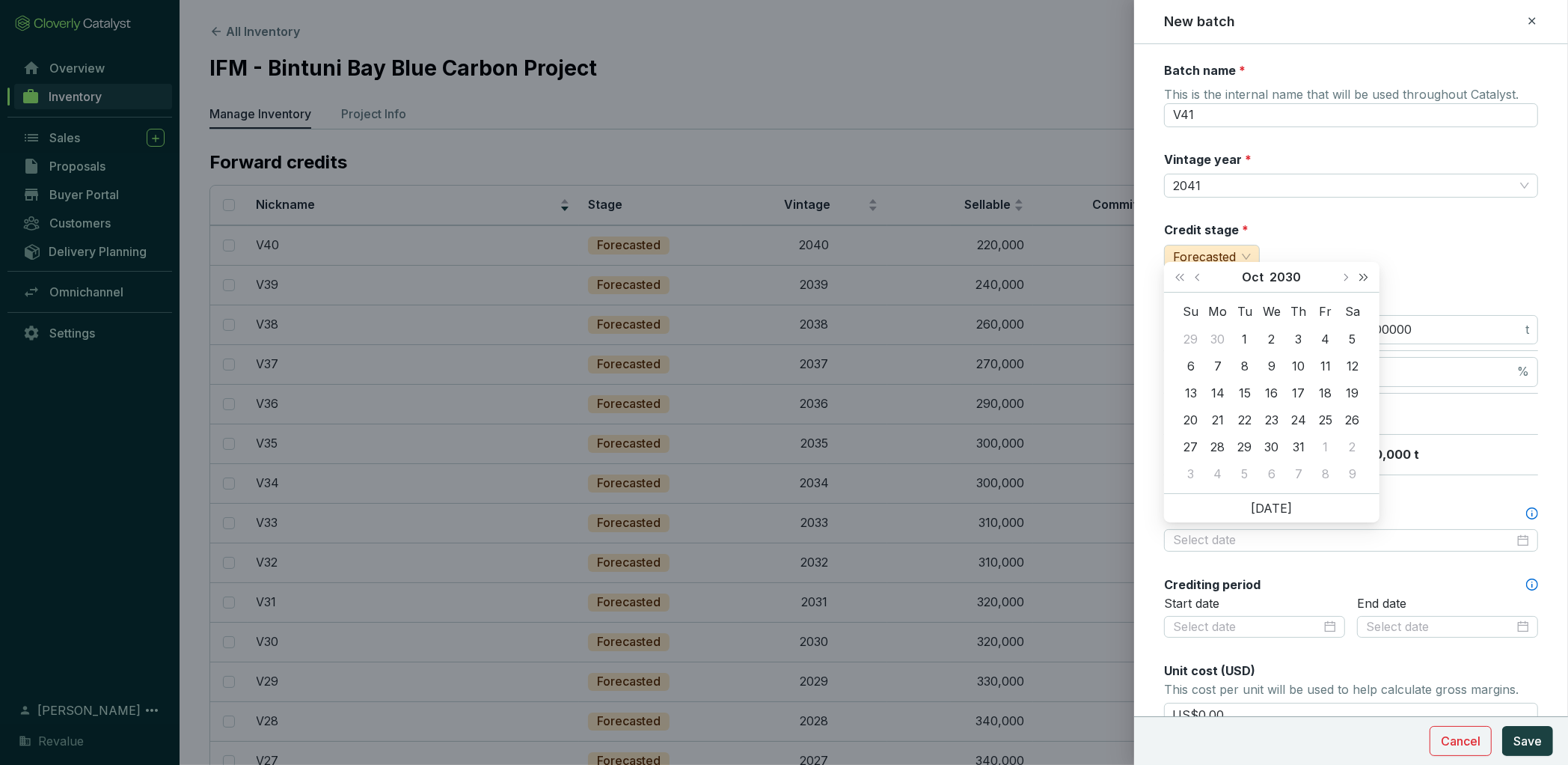
click at [1367, 275] on button "Next year (Control + right)" at bounding box center [1364, 277] width 19 height 30
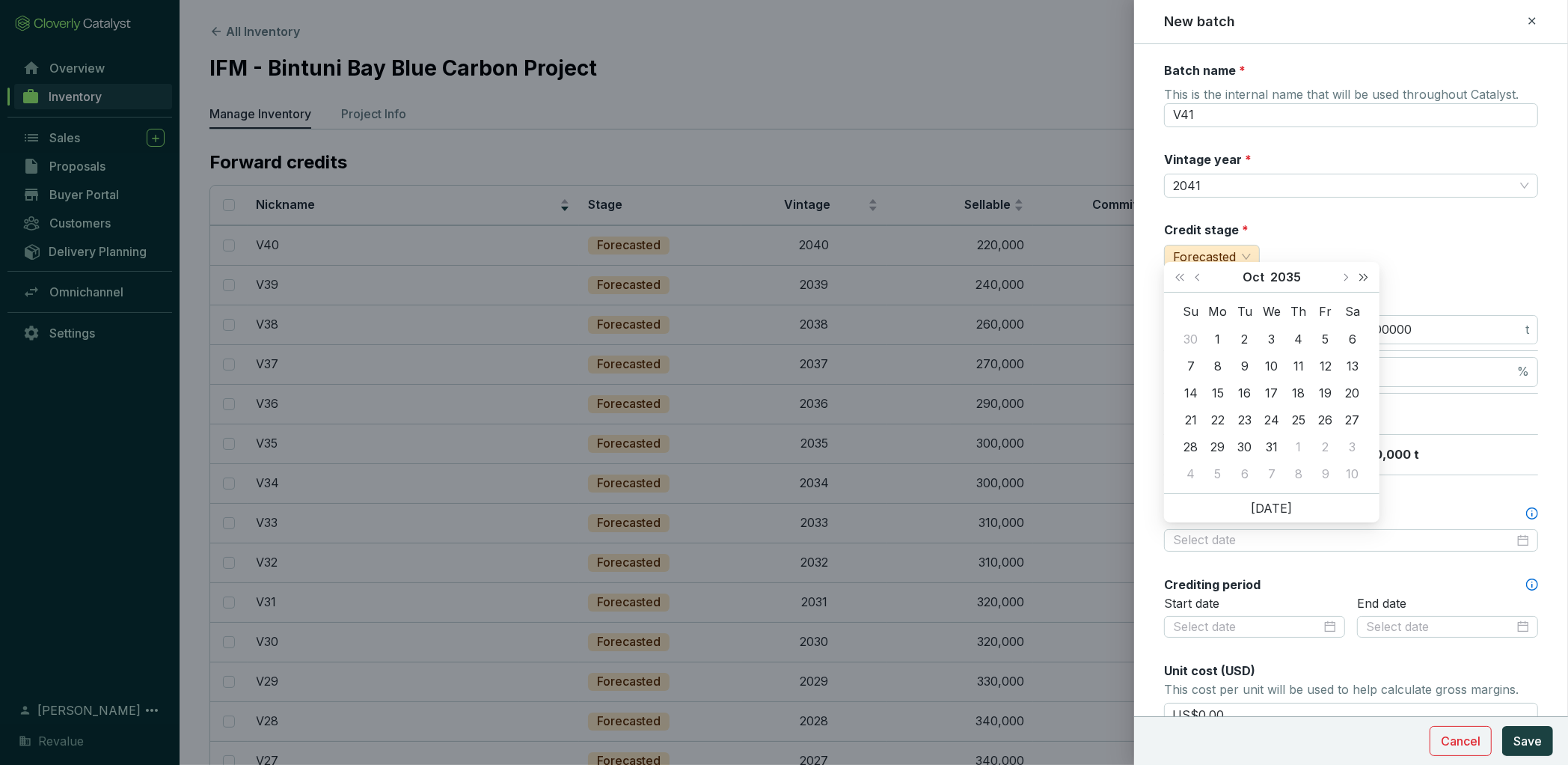
click at [1367, 275] on button "Next year (Control + right)" at bounding box center [1364, 277] width 19 height 30
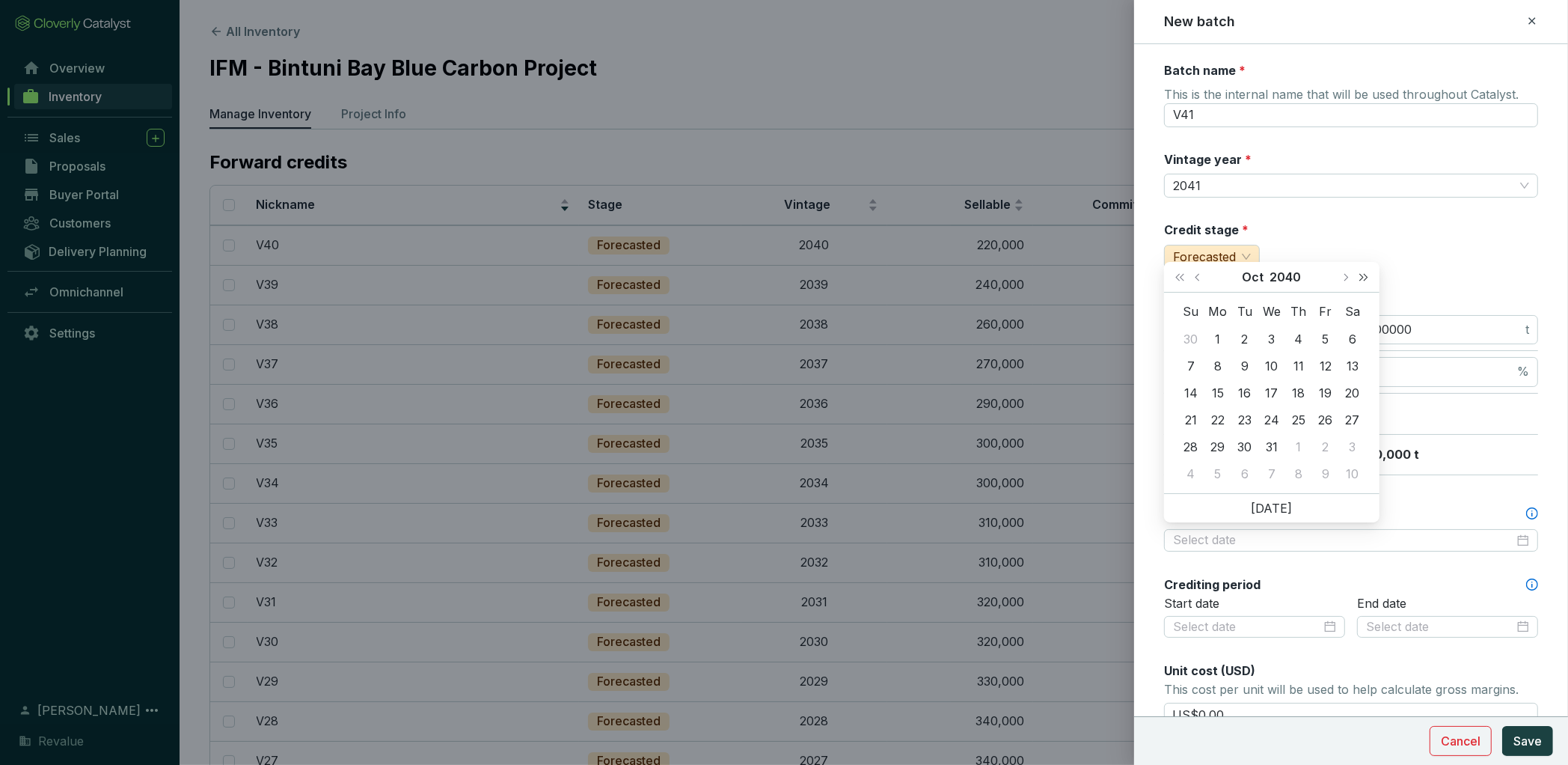
click at [1367, 275] on button "Next year (Control + right)" at bounding box center [1364, 277] width 19 height 30
type input "[DATE]"
click at [1345, 275] on span "Next month (PageDown)" at bounding box center [1346, 277] width 8 height 8
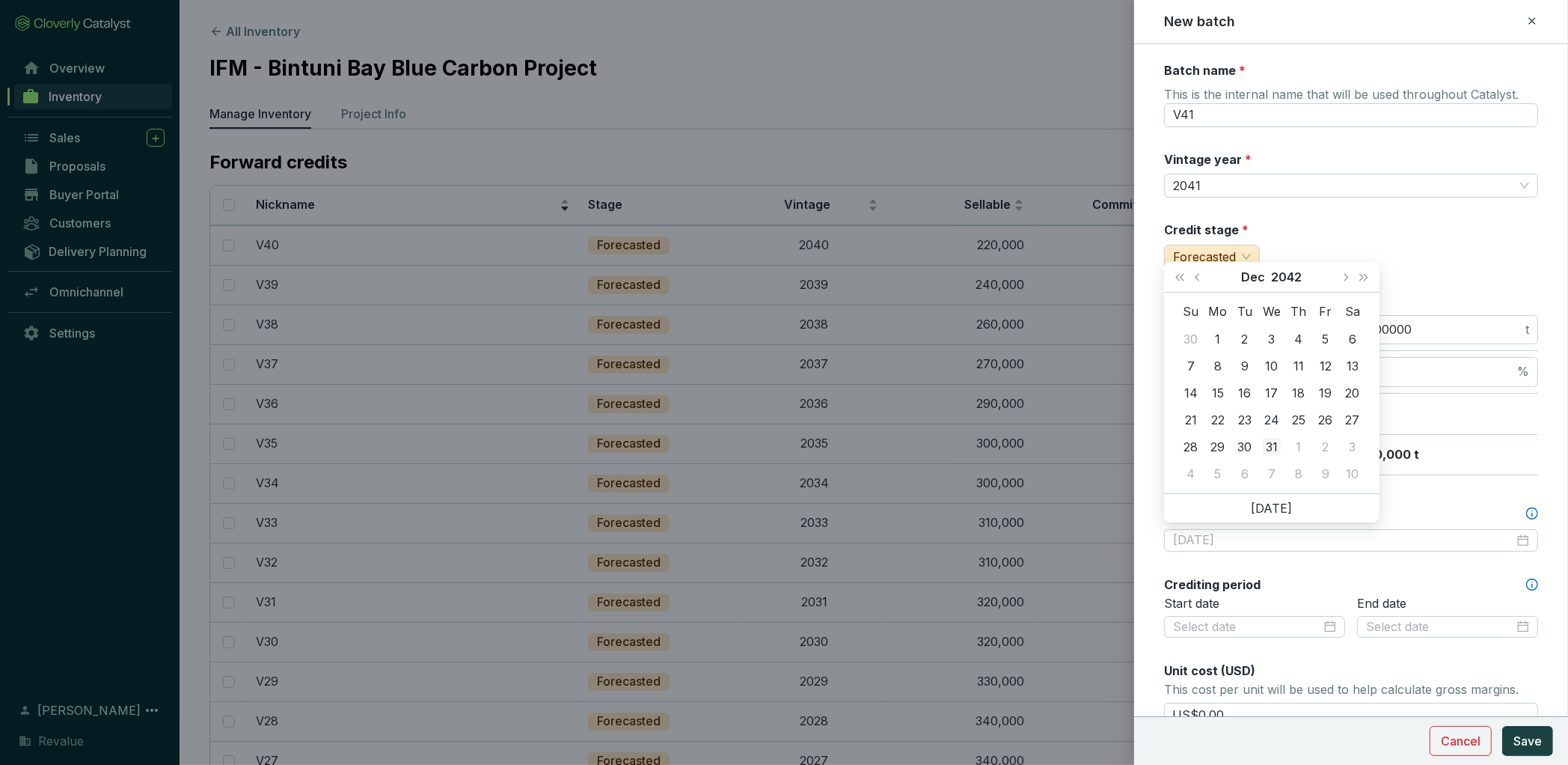
type input "[DATE]"
click at [1273, 443] on div "31" at bounding box center [1271, 446] width 18 height 18
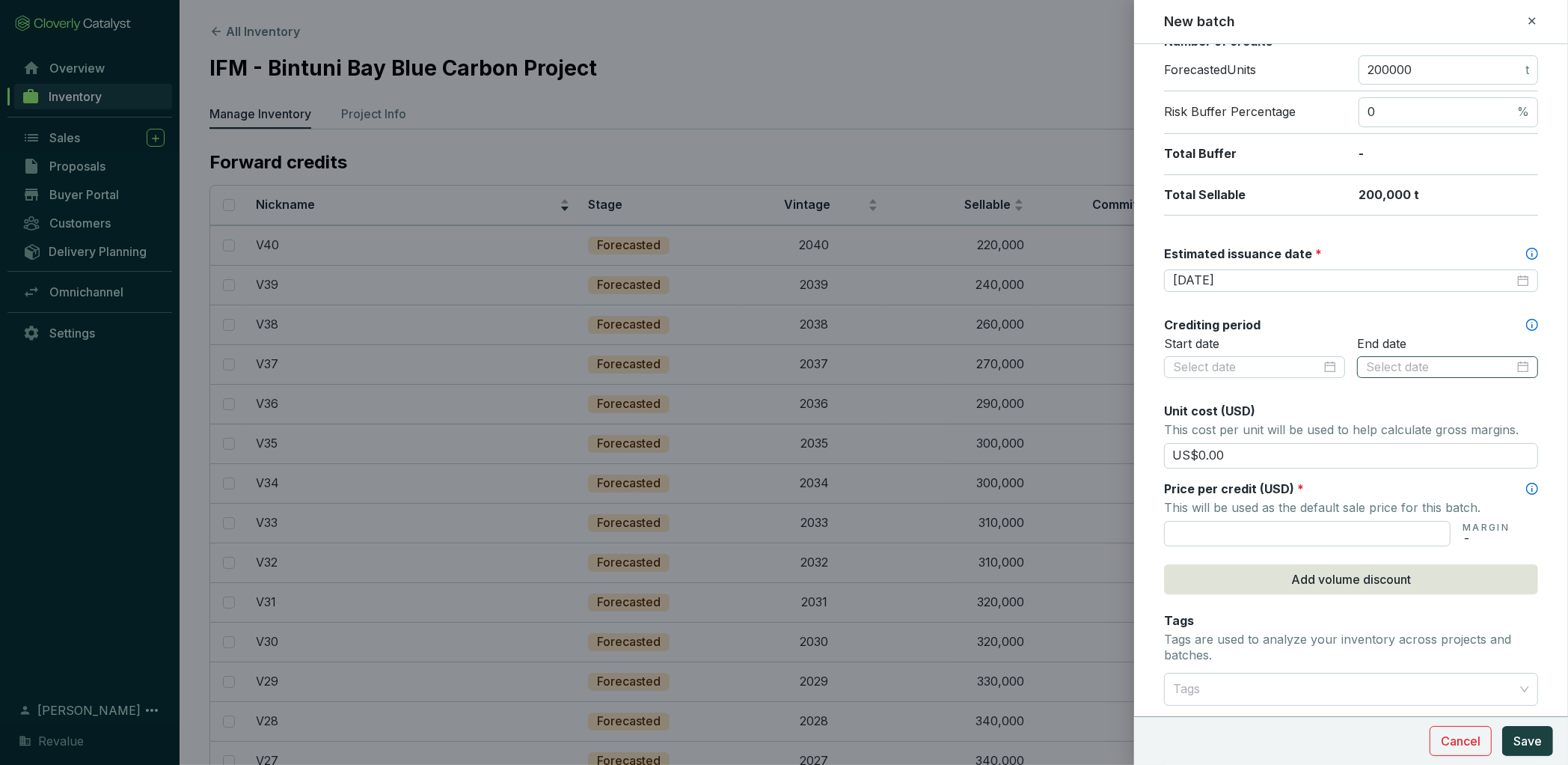
scroll to position [399, 0]
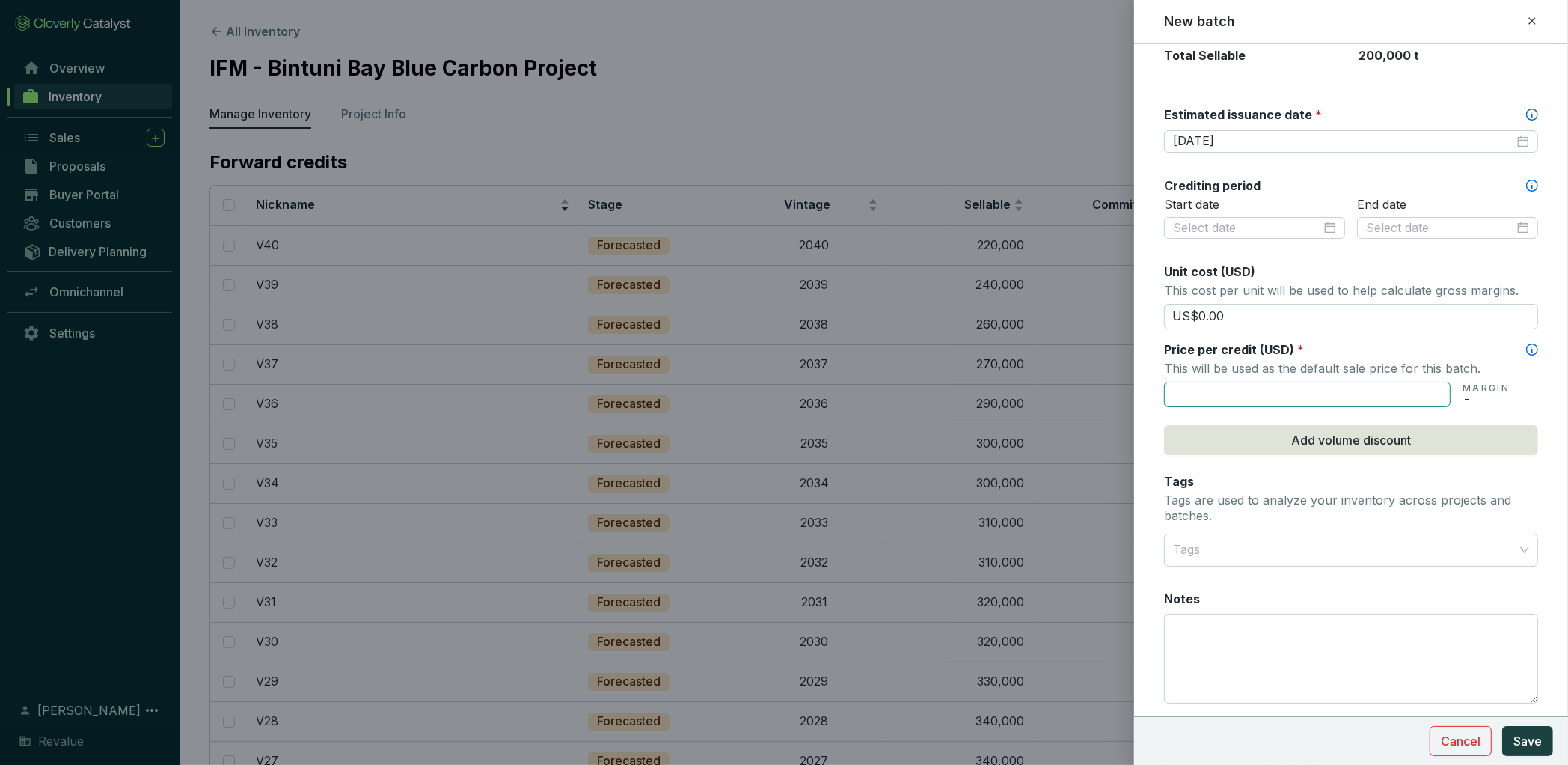
click at [1255, 388] on input "text" at bounding box center [1308, 394] width 286 height 26
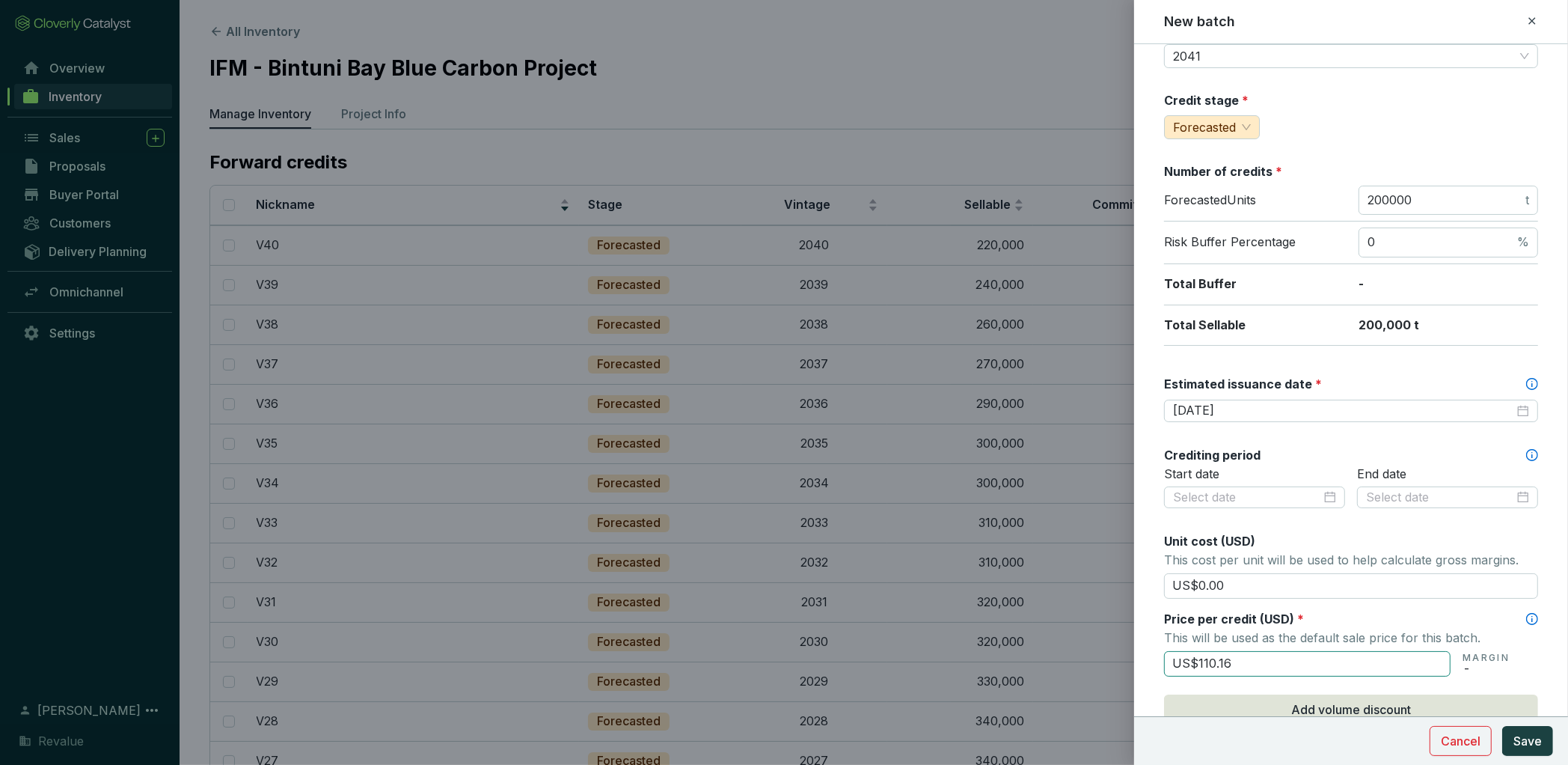
scroll to position [0, 0]
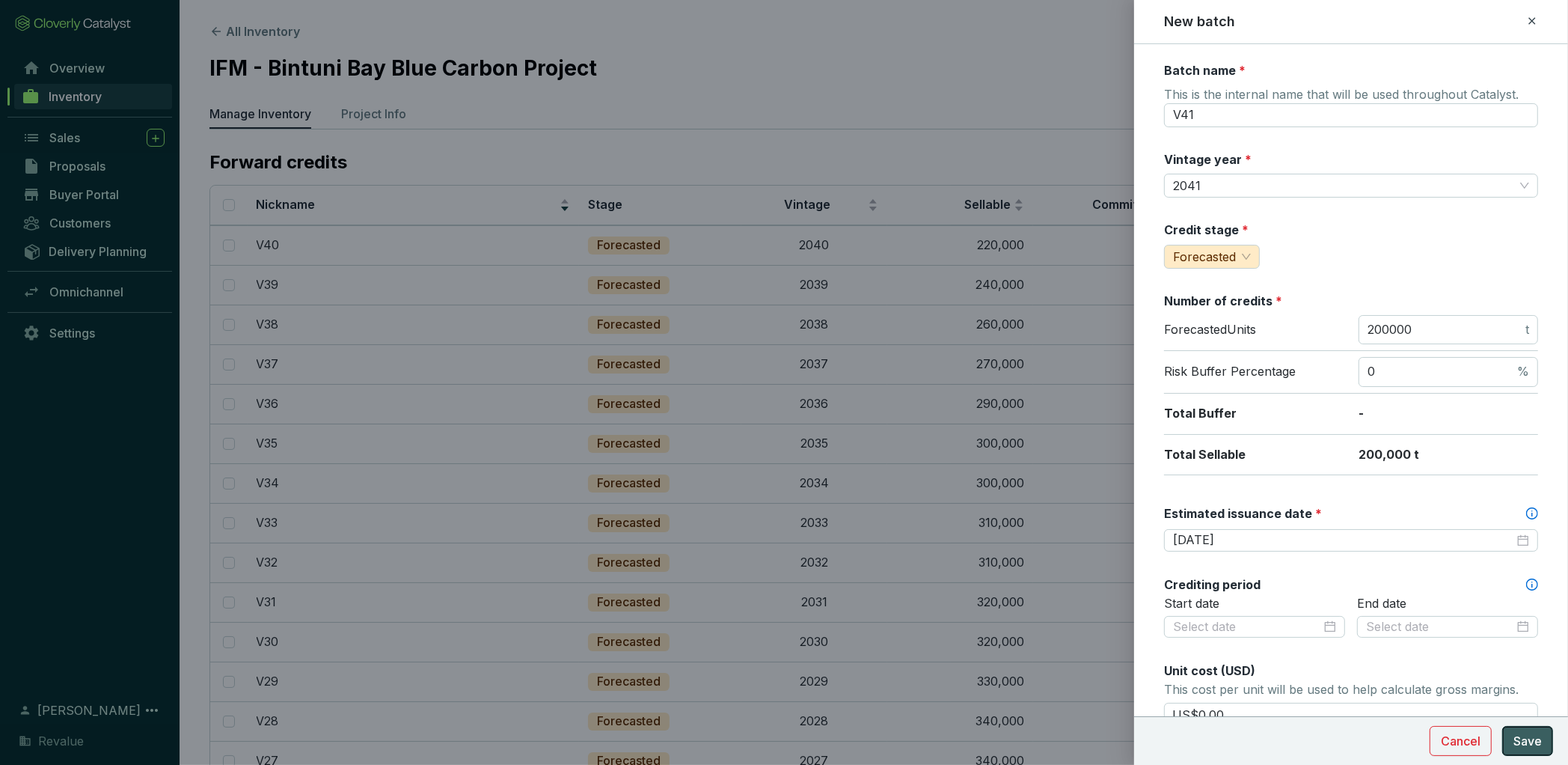
type input "US$110.16"
click at [1523, 745] on span "Save" at bounding box center [1528, 740] width 29 height 18
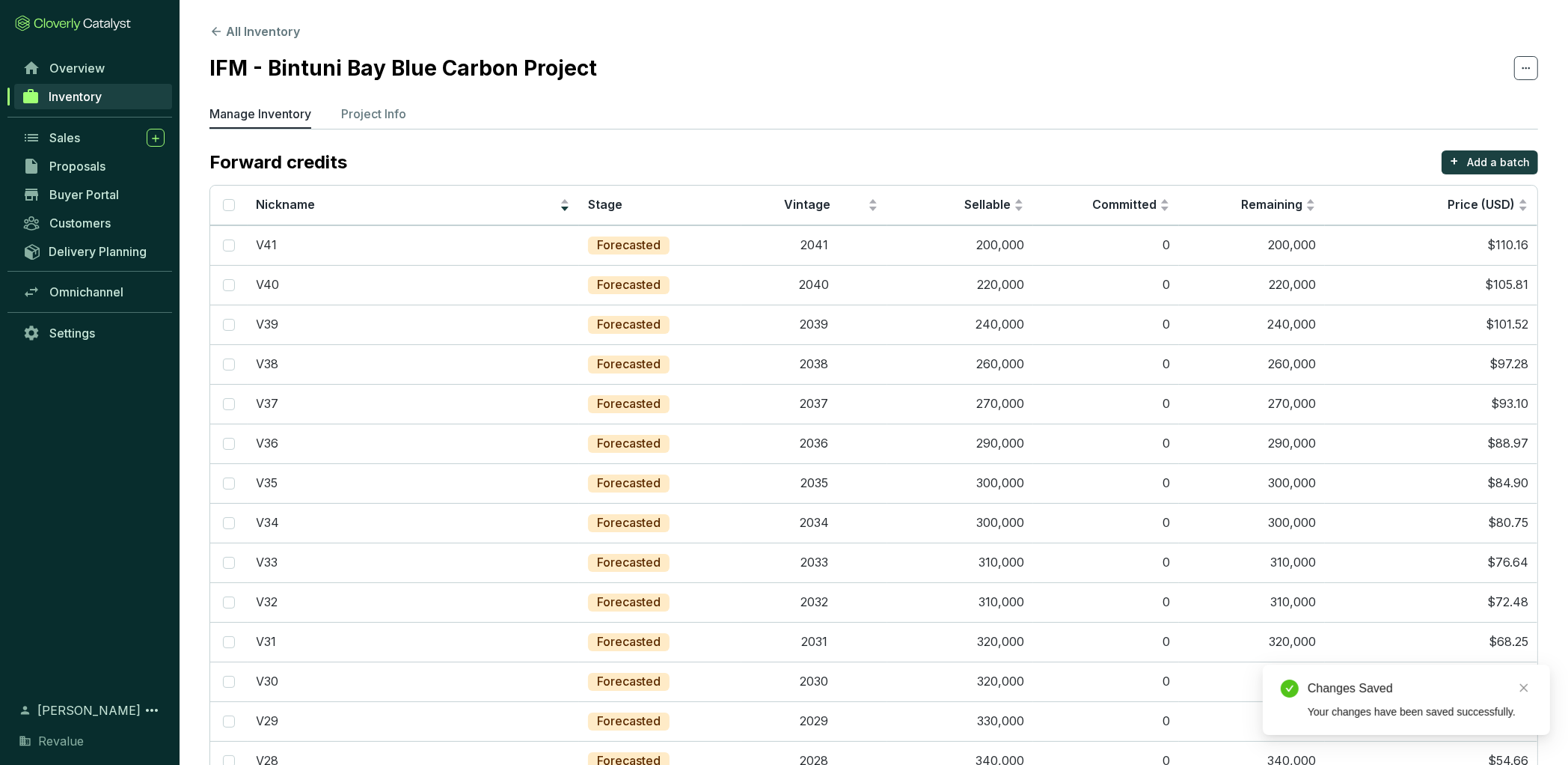
click at [1507, 176] on section "Forward credits + Add a batch Nickname Stage Vintage Sellable Committed Remaini…" at bounding box center [874, 585] width 1329 height 869
click at [1486, 170] on button "+ Add a batch" at bounding box center [1490, 162] width 96 height 24
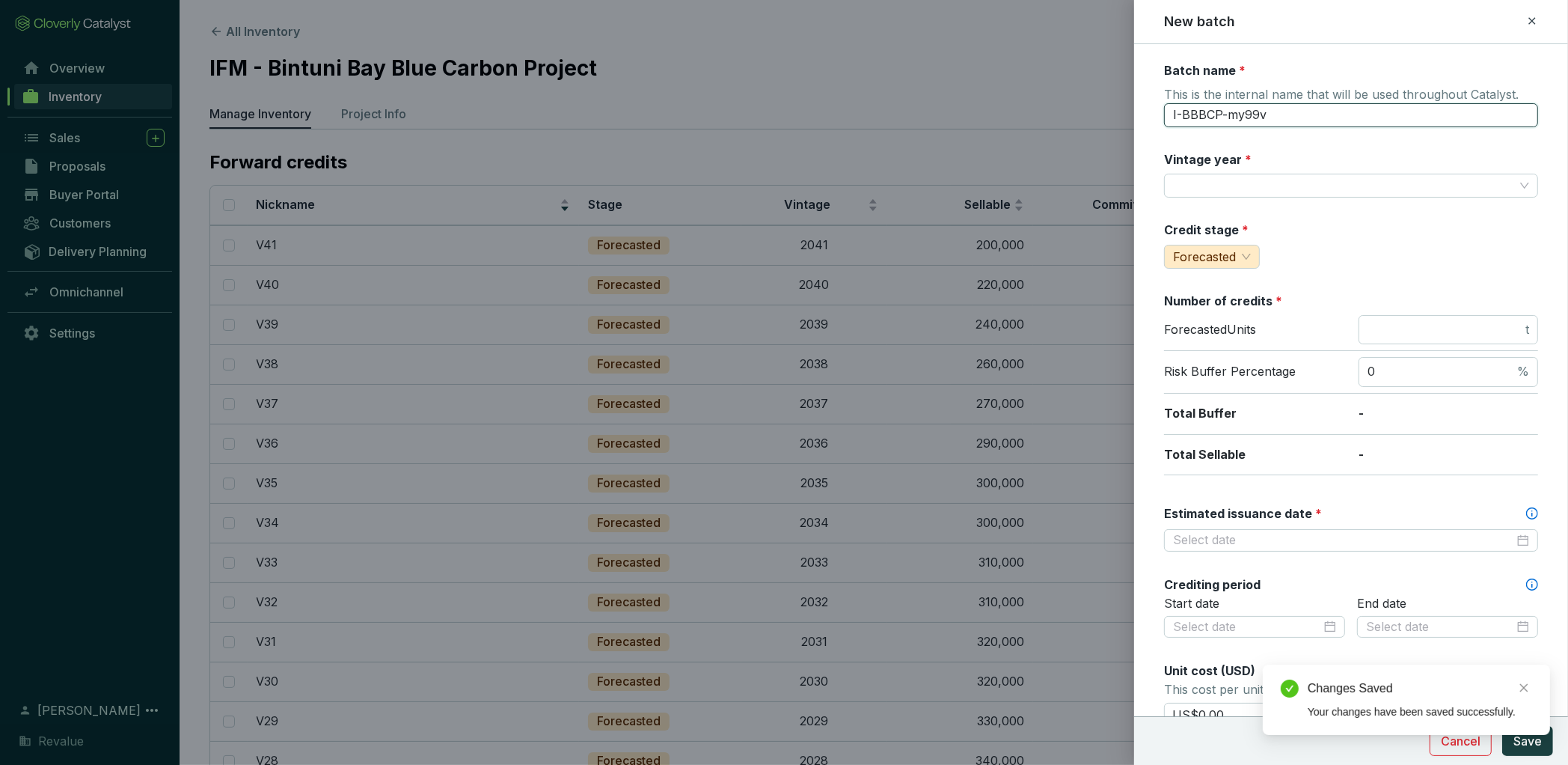
click at [1229, 119] on input "I-BBBCP-my99v" at bounding box center [1351, 114] width 374 height 24
type input "V42"
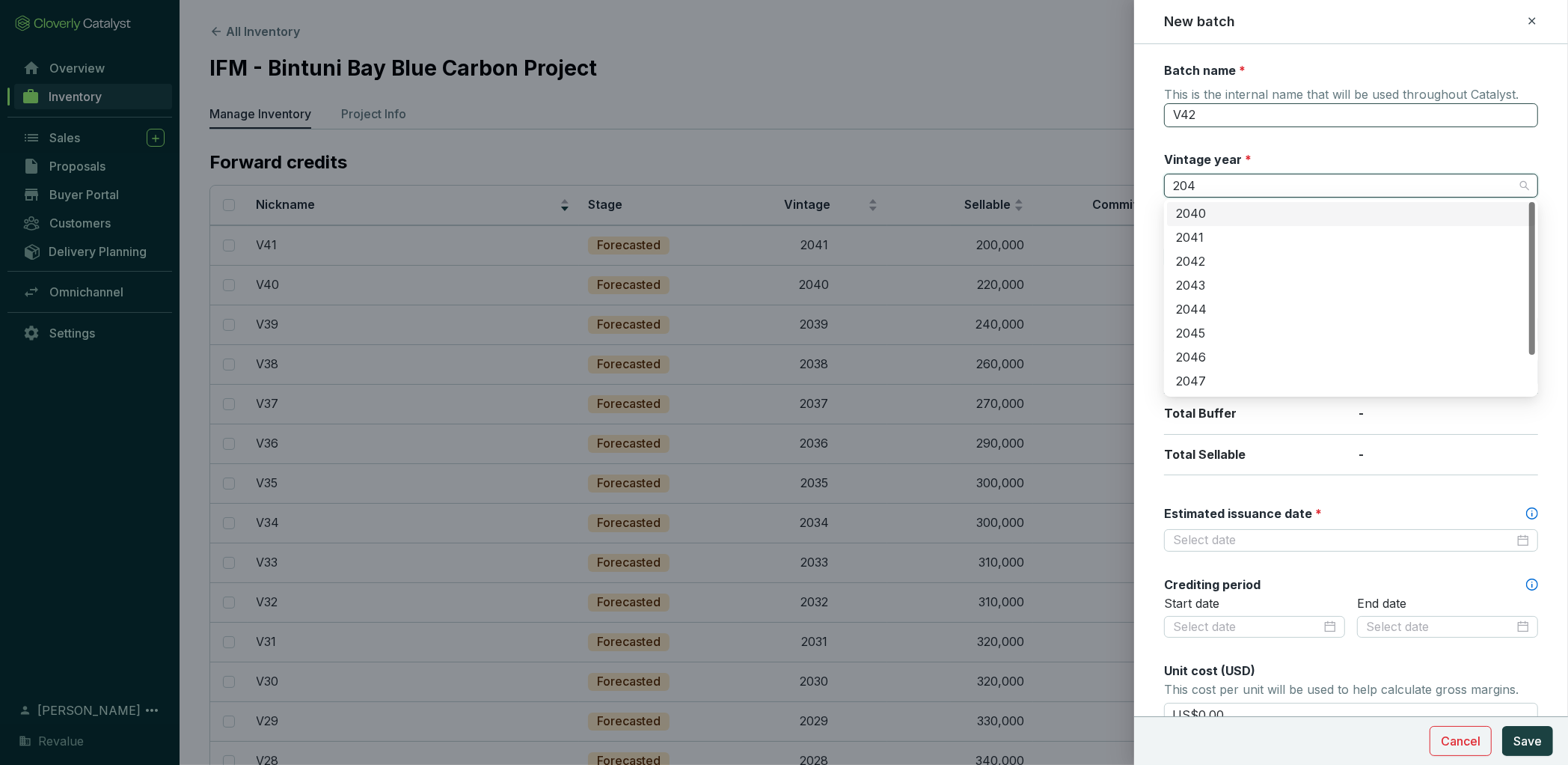
type input "2042"
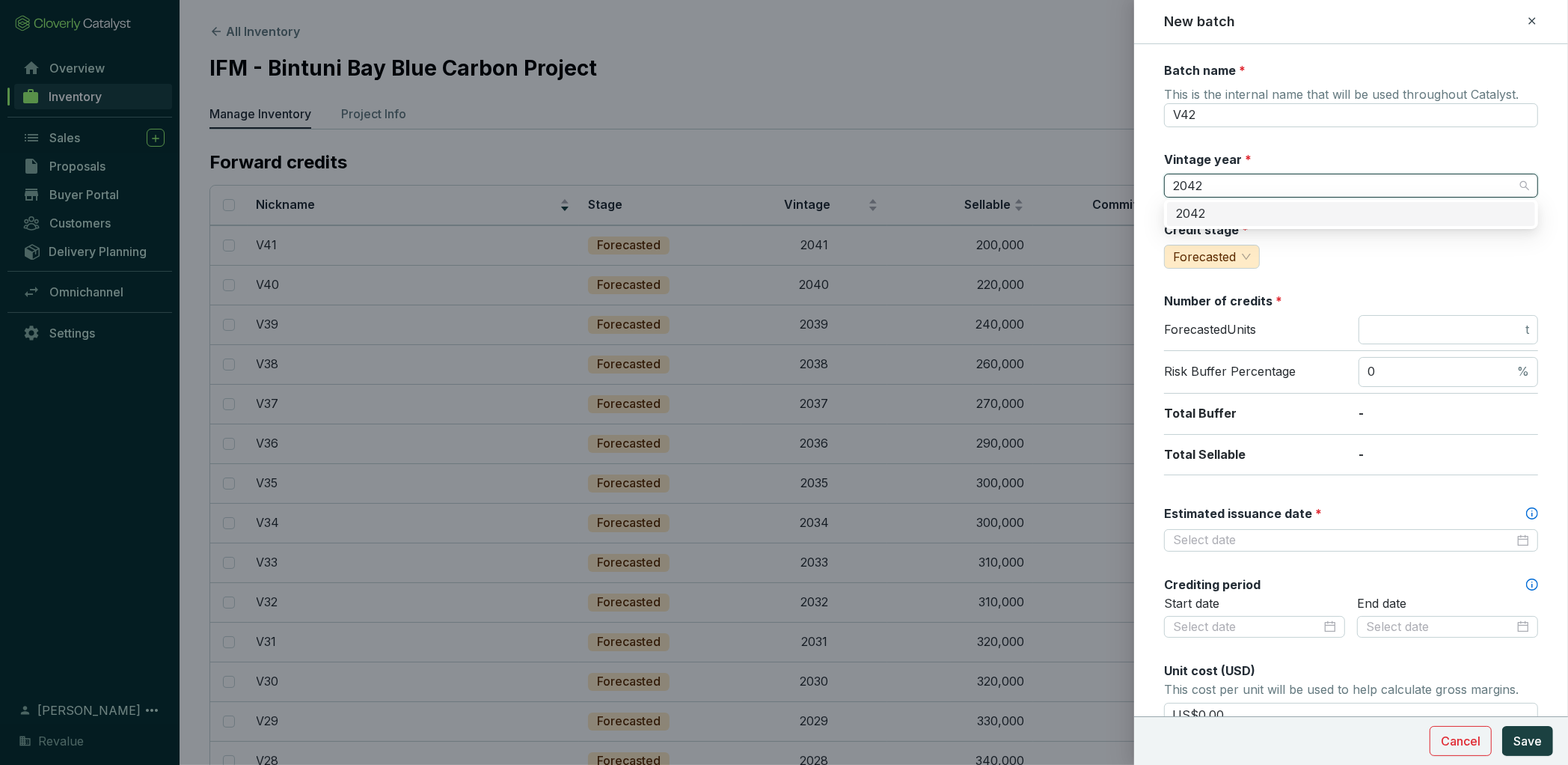
click at [1348, 222] on div "2042" at bounding box center [1351, 214] width 368 height 24
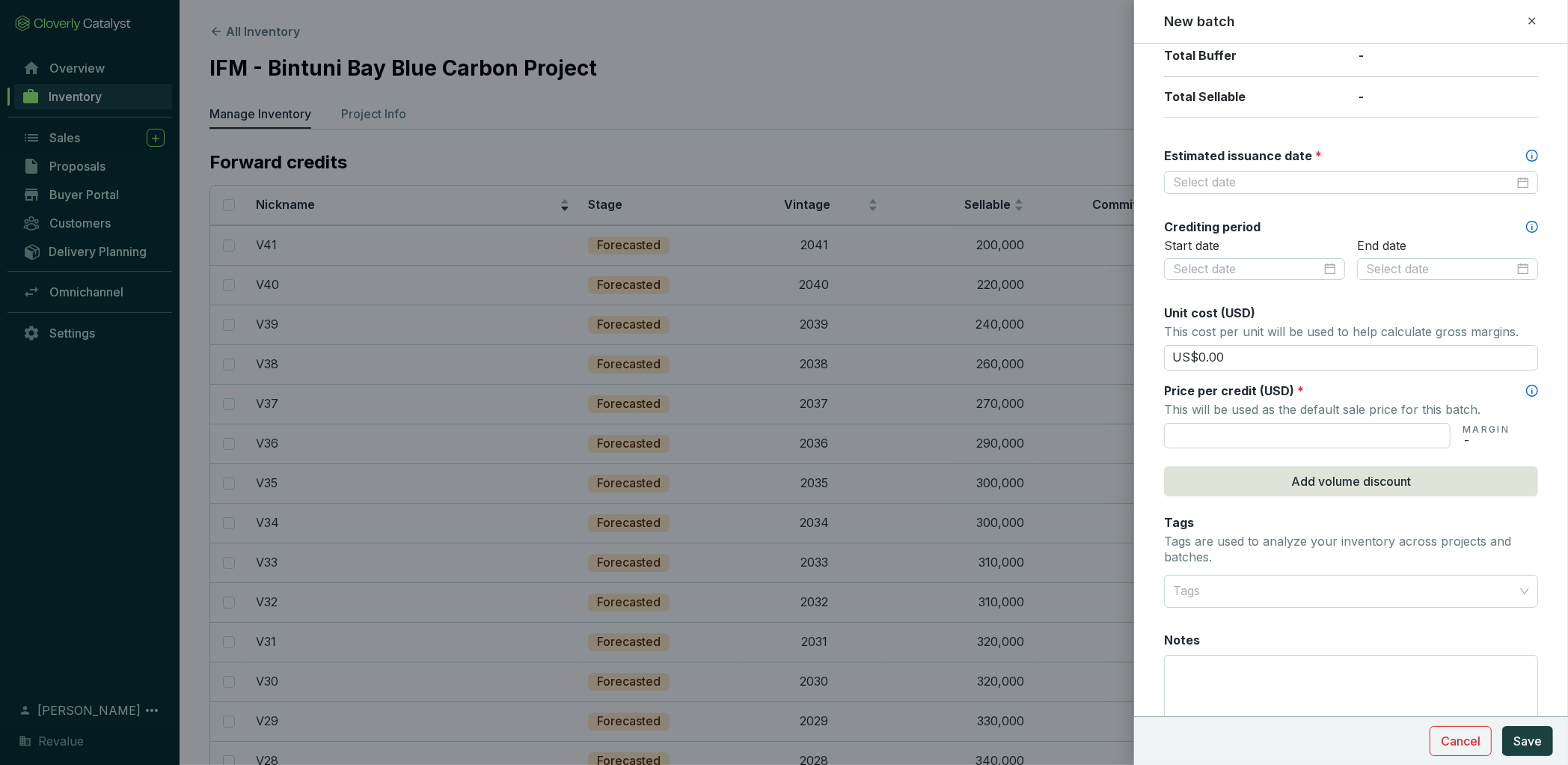
scroll to position [360, 0]
click at [1227, 424] on input "text" at bounding box center [1308, 434] width 286 height 26
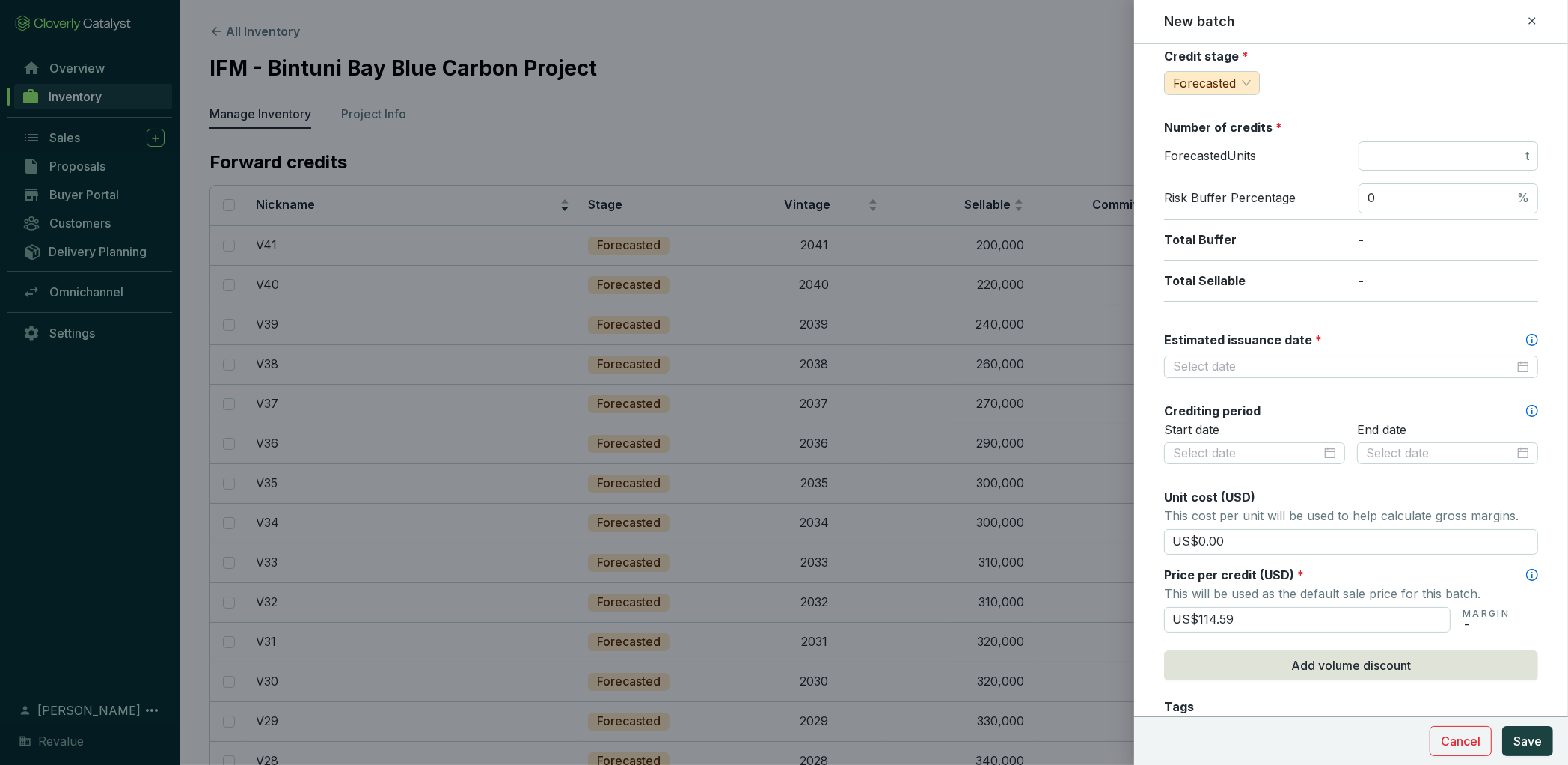
scroll to position [176, 0]
type input "US$114.59"
click at [1308, 357] on input "Estimated issuance date *" at bounding box center [1344, 363] width 341 height 16
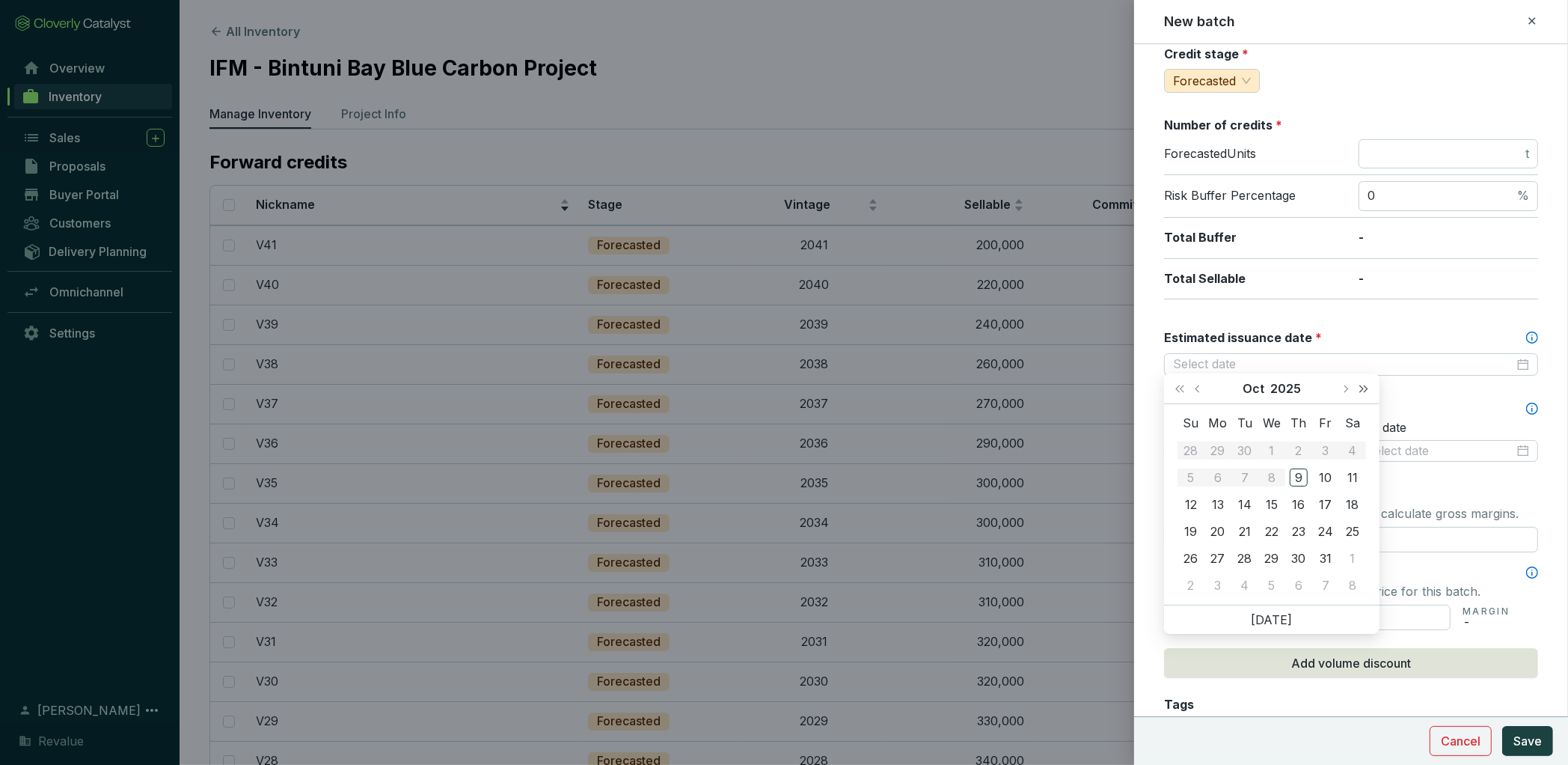
click at [1364, 387] on span "Next year (Control + right)" at bounding box center [1364, 388] width 8 height 8
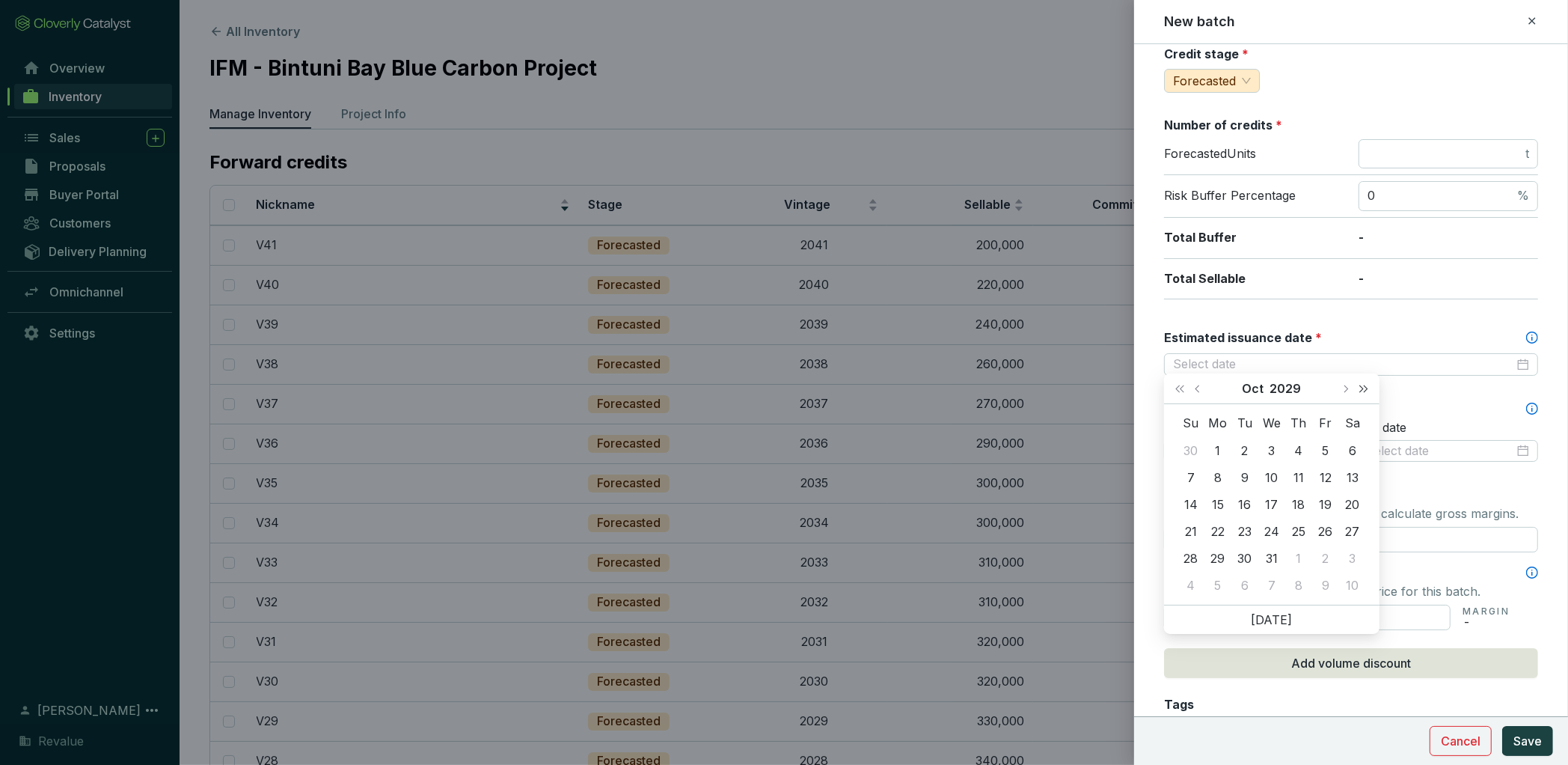
click at [1364, 387] on span "Next year (Control + right)" at bounding box center [1364, 388] width 8 height 8
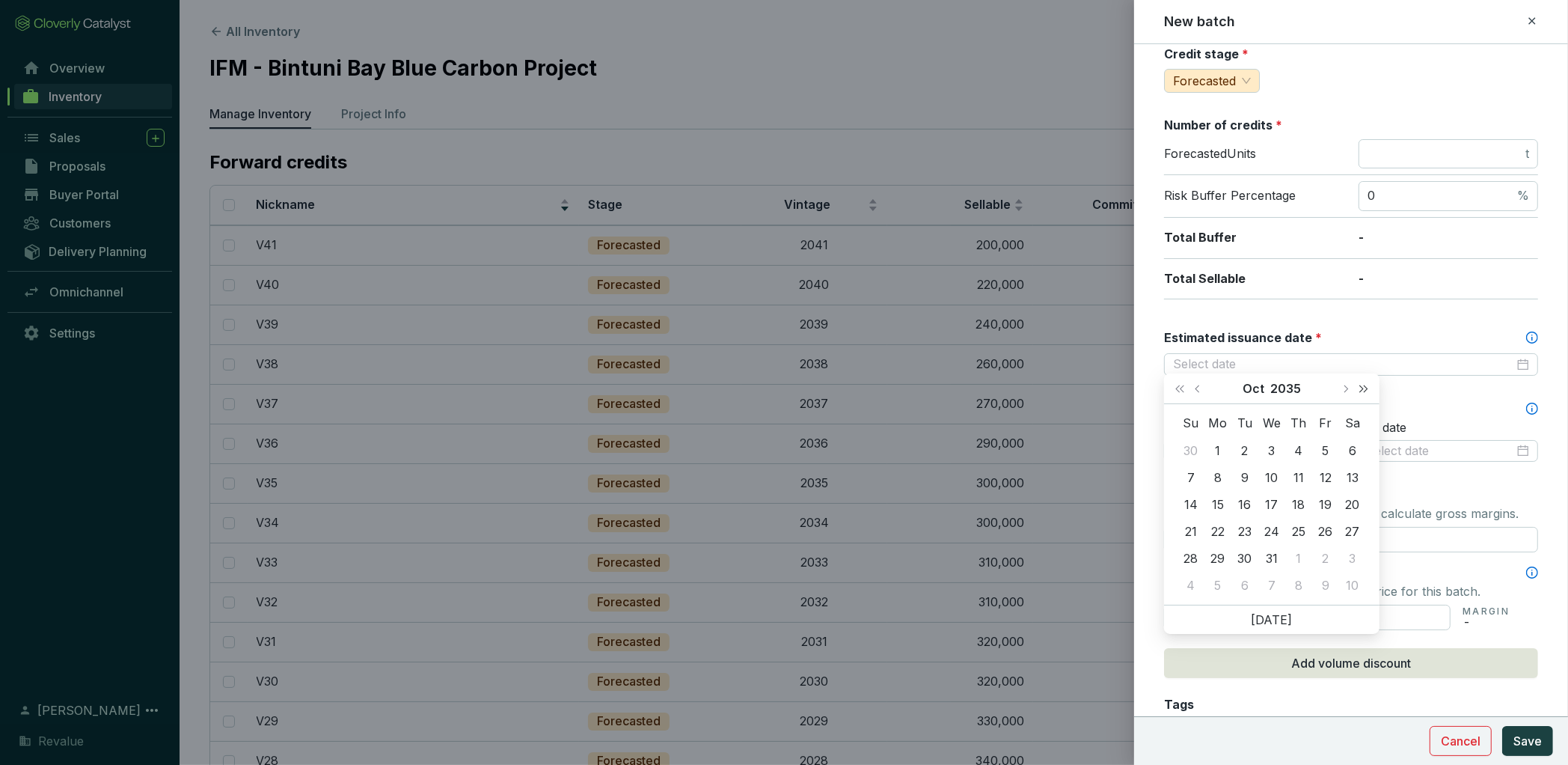
click at [1364, 387] on span "Next year (Control + right)" at bounding box center [1364, 388] width 8 height 8
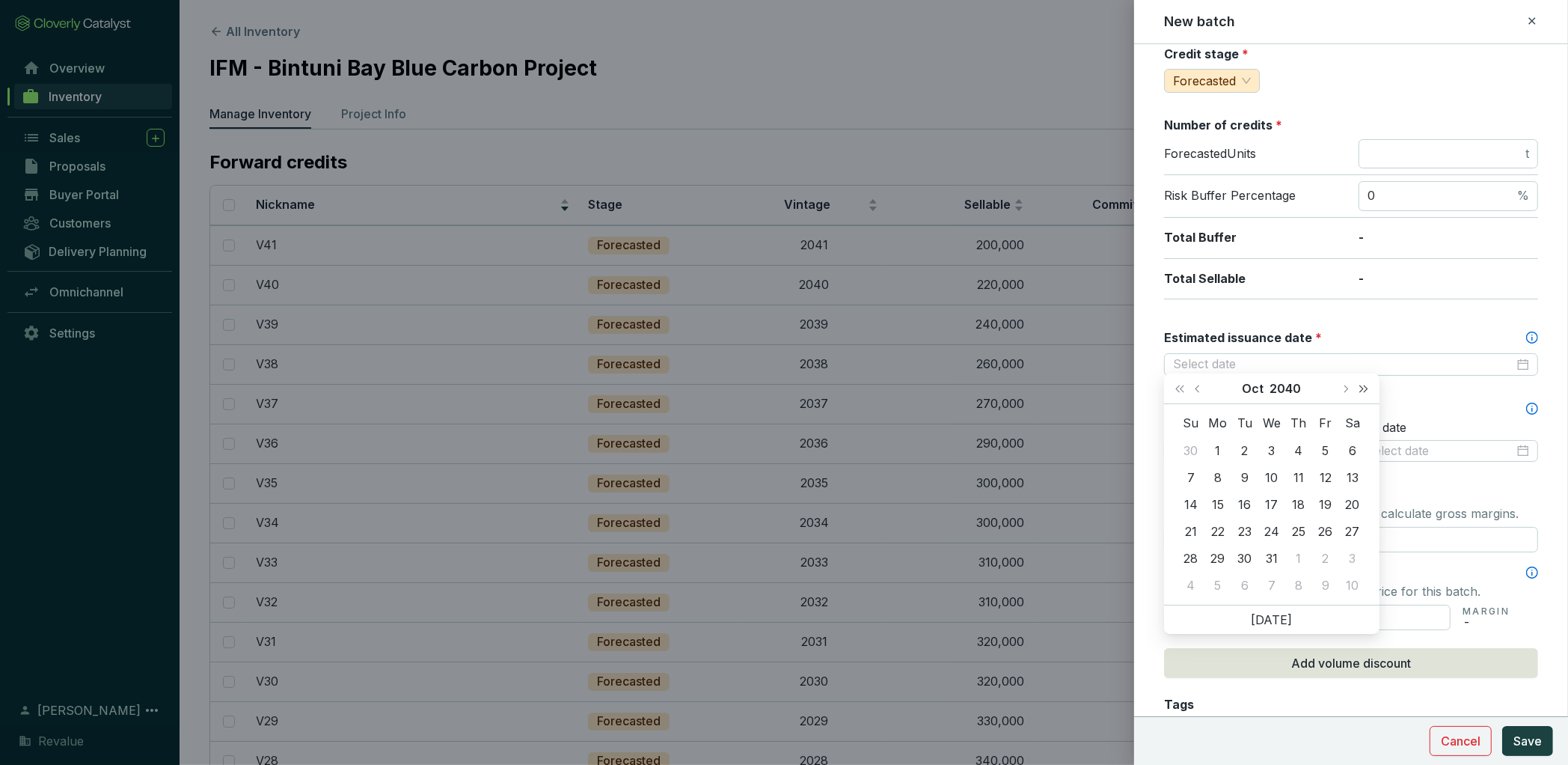
click at [1364, 387] on span "Next year (Control + right)" at bounding box center [1364, 388] width 8 height 8
click at [1347, 386] on span "Next month (PageDown)" at bounding box center [1346, 388] width 8 height 8
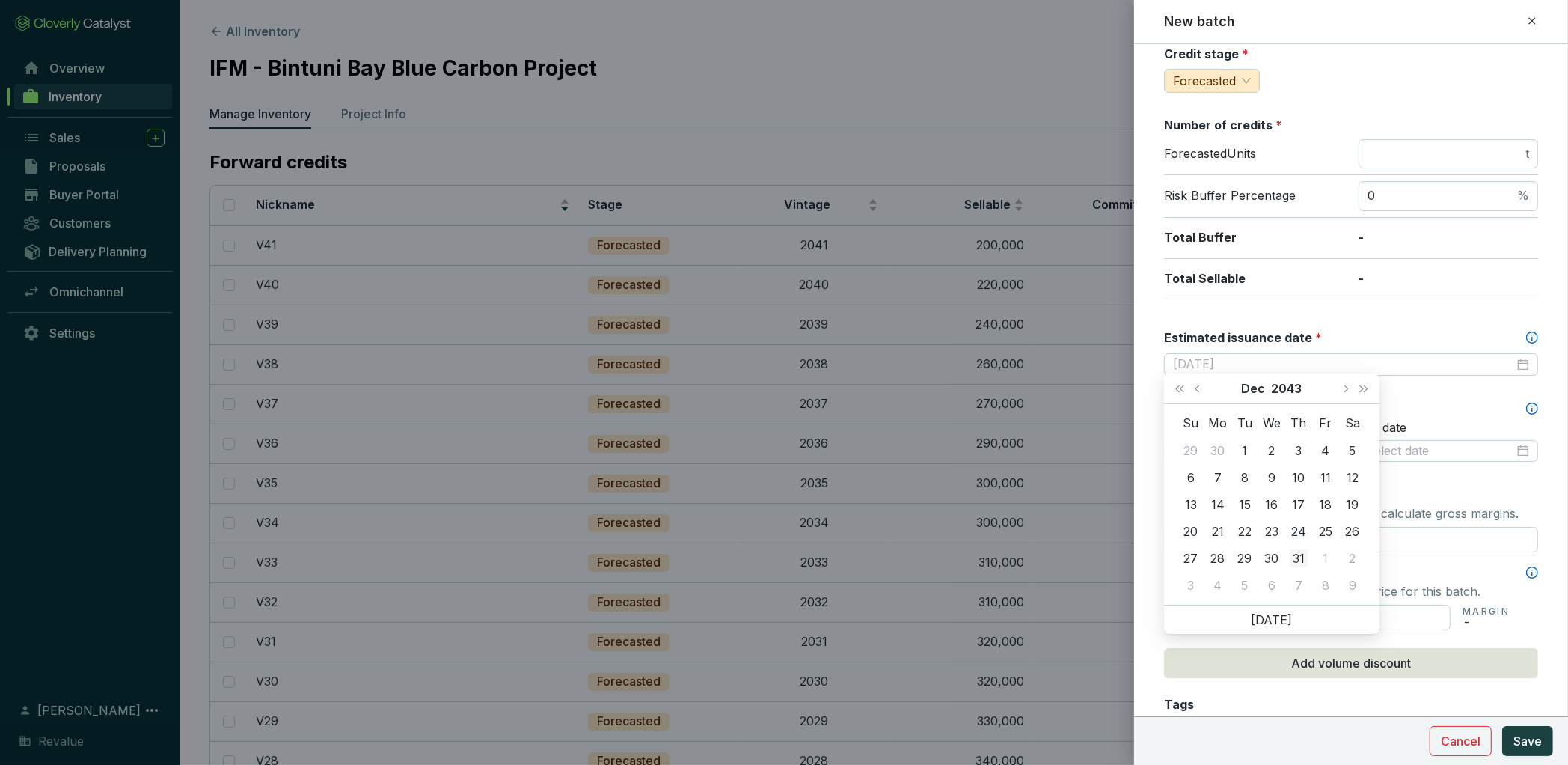
type input "[DATE]"
click at [1299, 559] on div "31" at bounding box center [1299, 558] width 18 height 18
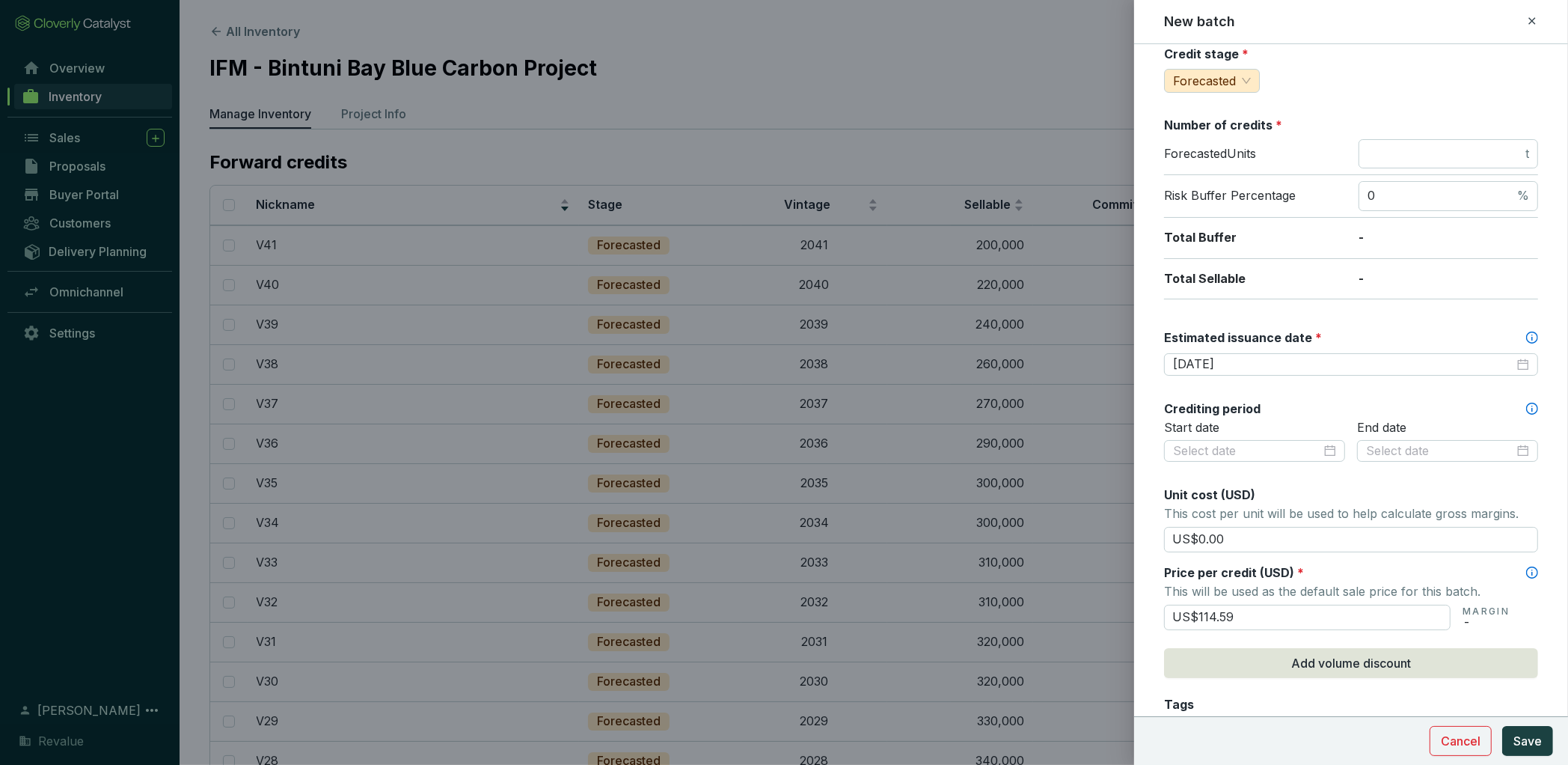
scroll to position [0, 0]
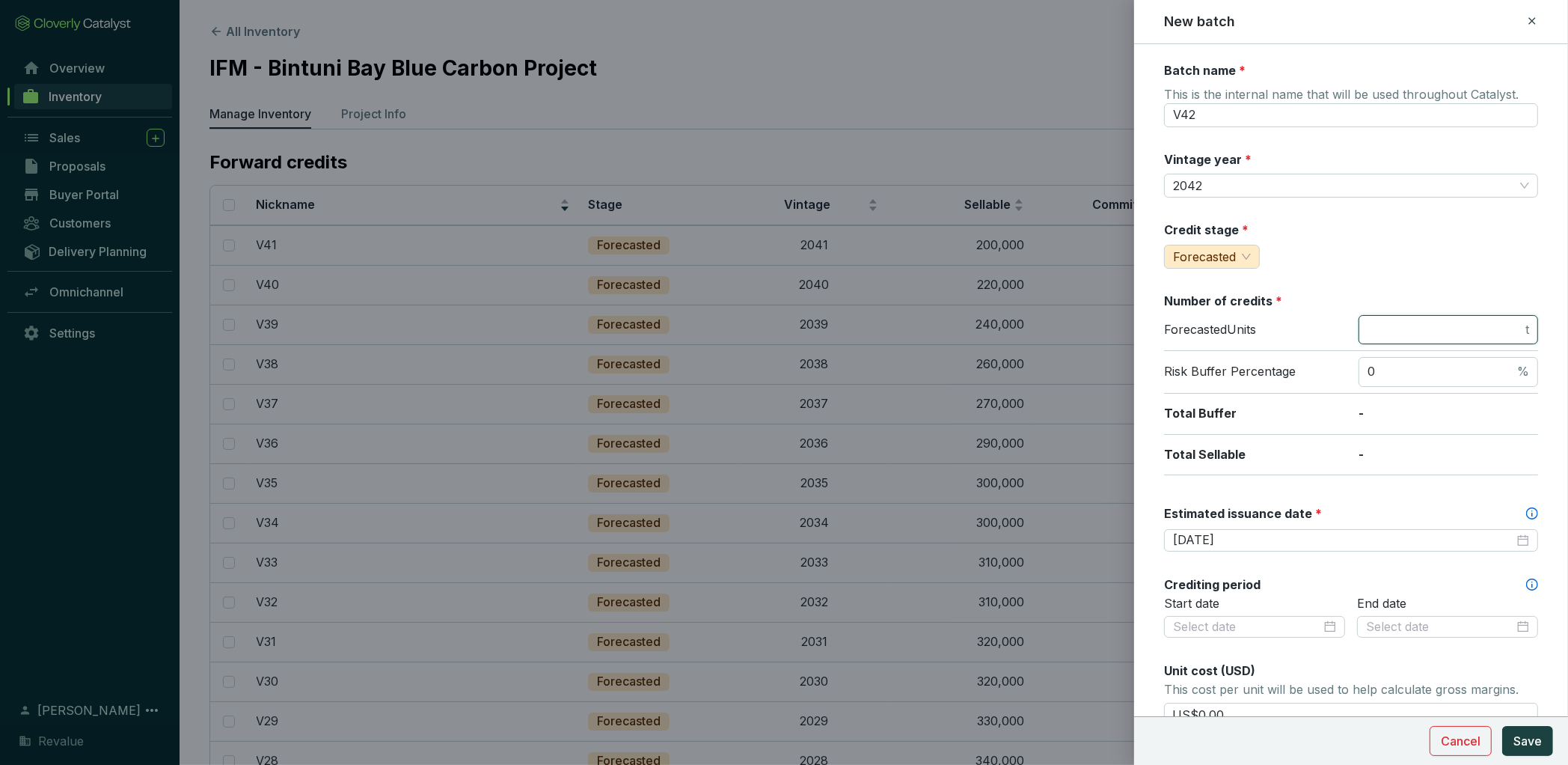
click at [1394, 324] on input "number" at bounding box center [1445, 329] width 155 height 16
type input "190000"
click at [1519, 743] on span "Save" at bounding box center [1528, 740] width 29 height 18
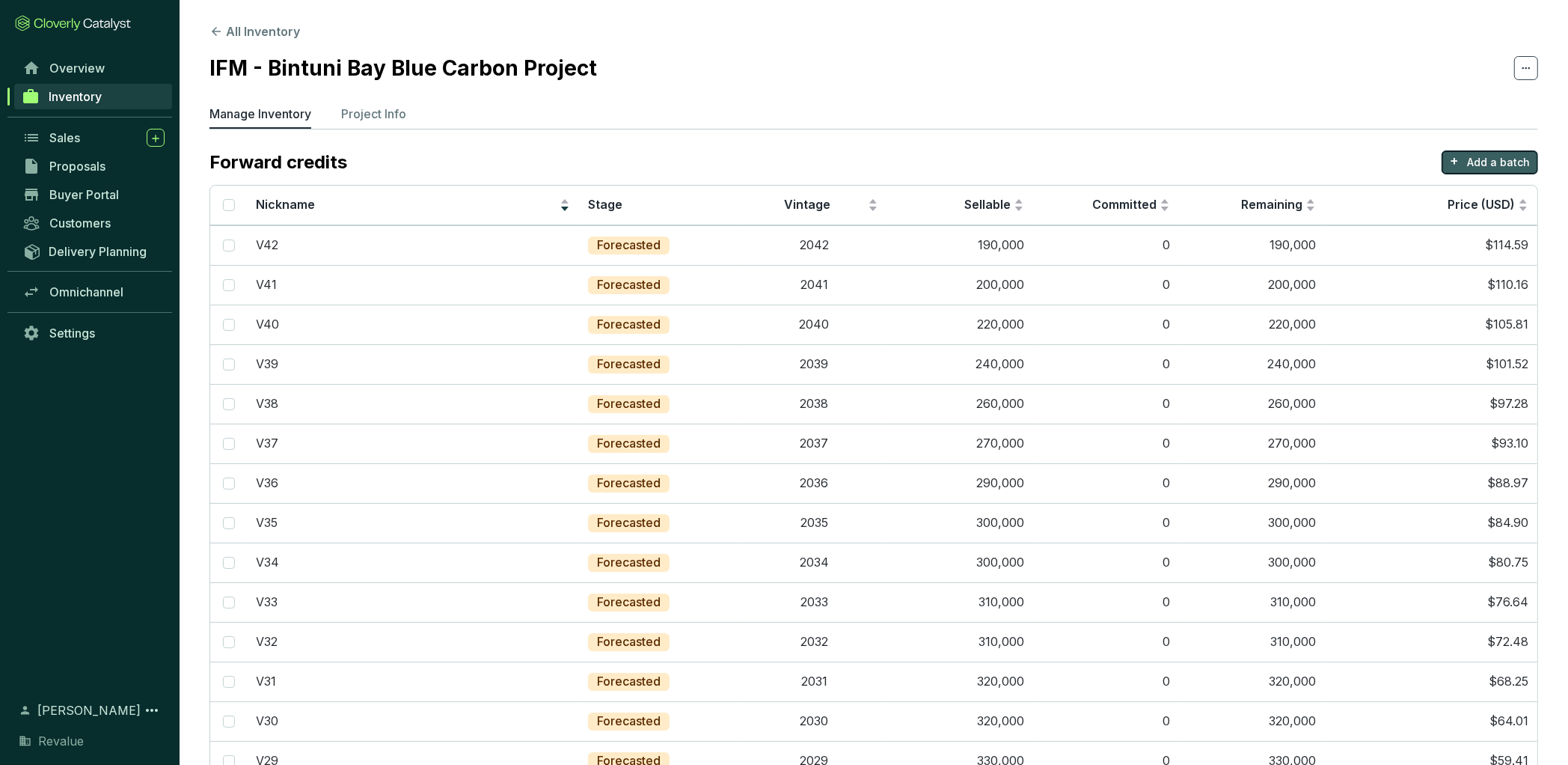
click at [1496, 161] on p "Add a batch" at bounding box center [1499, 162] width 63 height 15
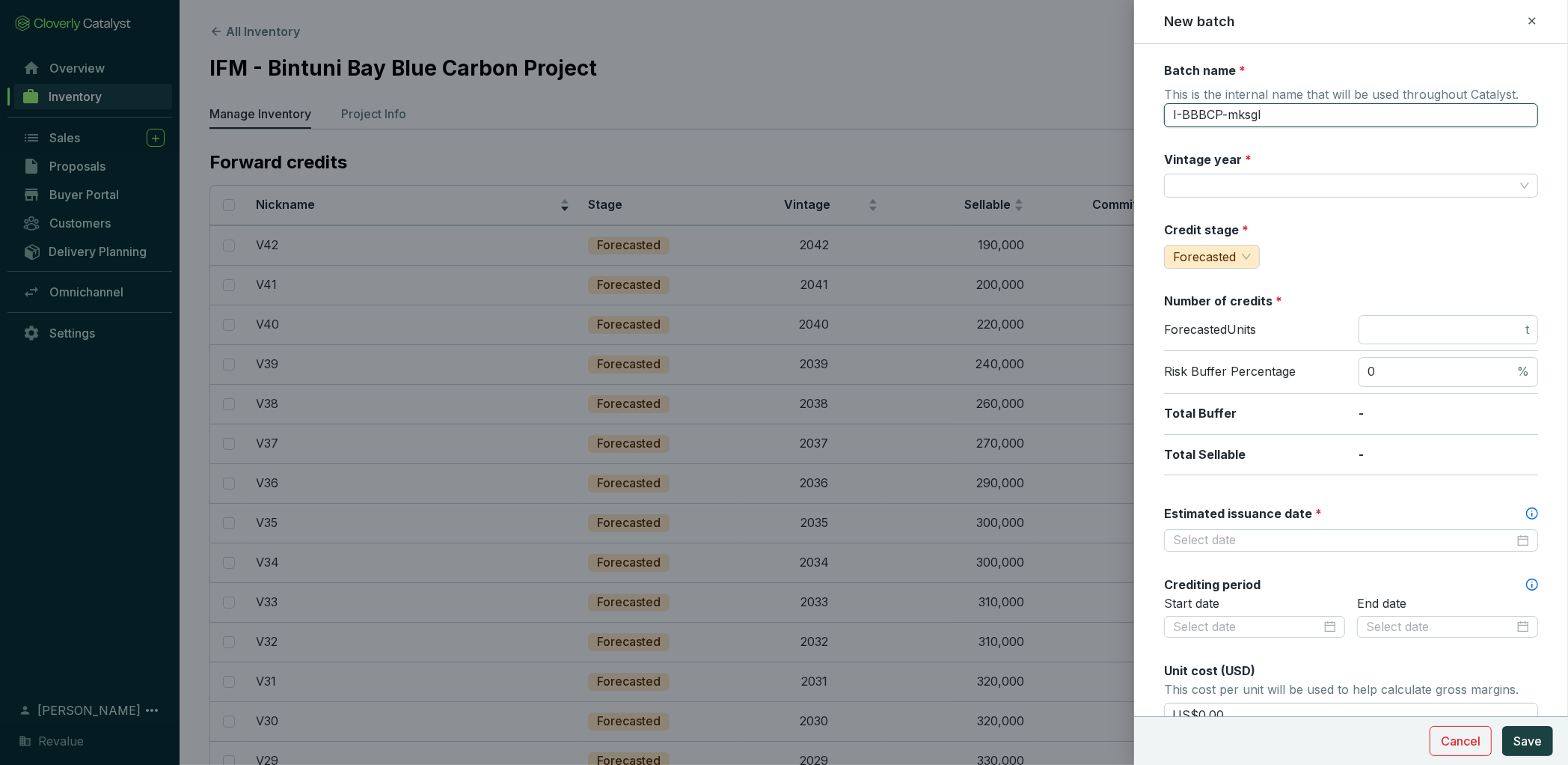
click at [1263, 108] on input "I-BBBCP-mksgl" at bounding box center [1351, 114] width 374 height 24
type input "V43"
click at [1265, 186] on input "Vintage year *" at bounding box center [1344, 186] width 341 height 23
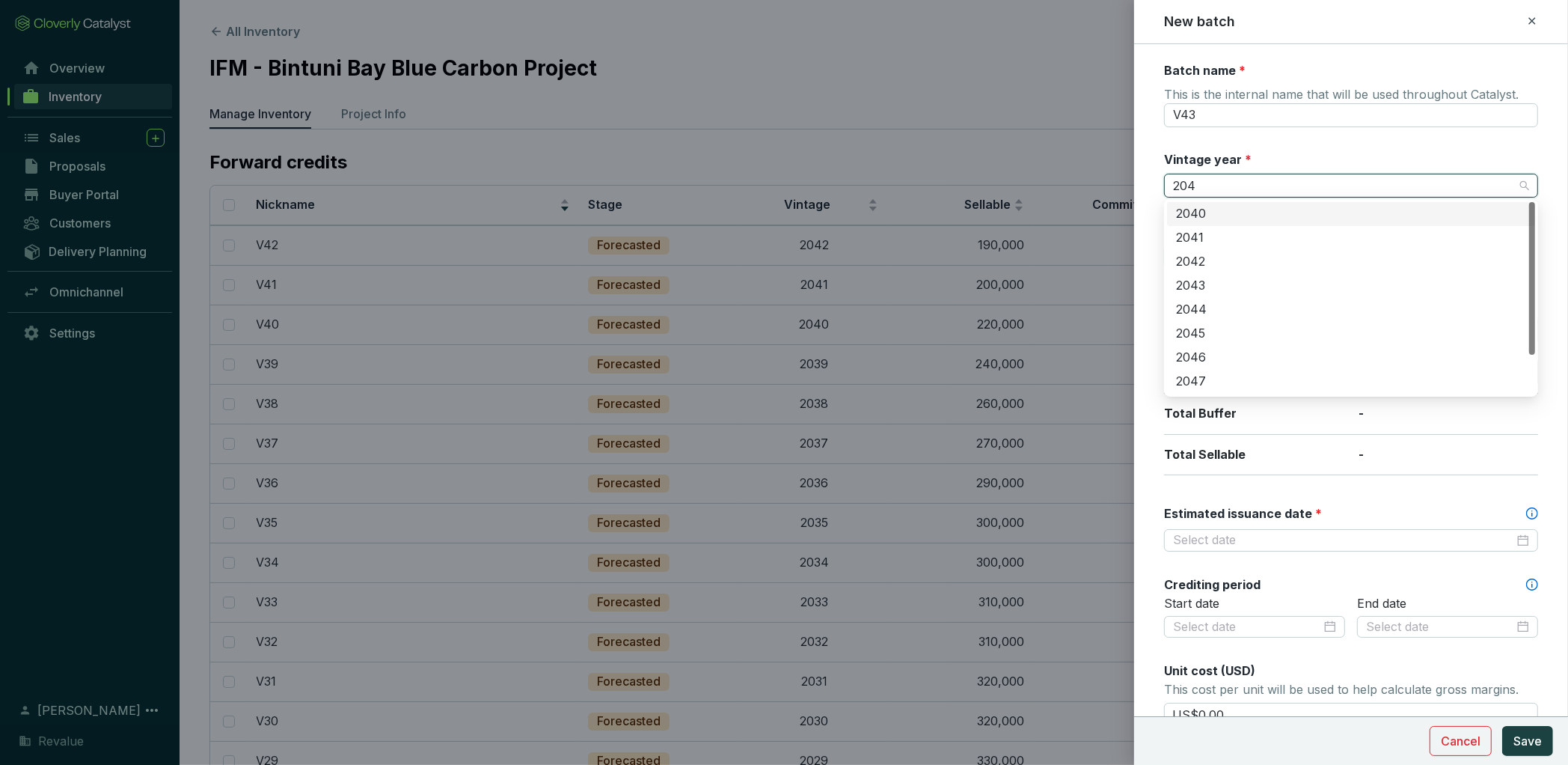
type input "2043"
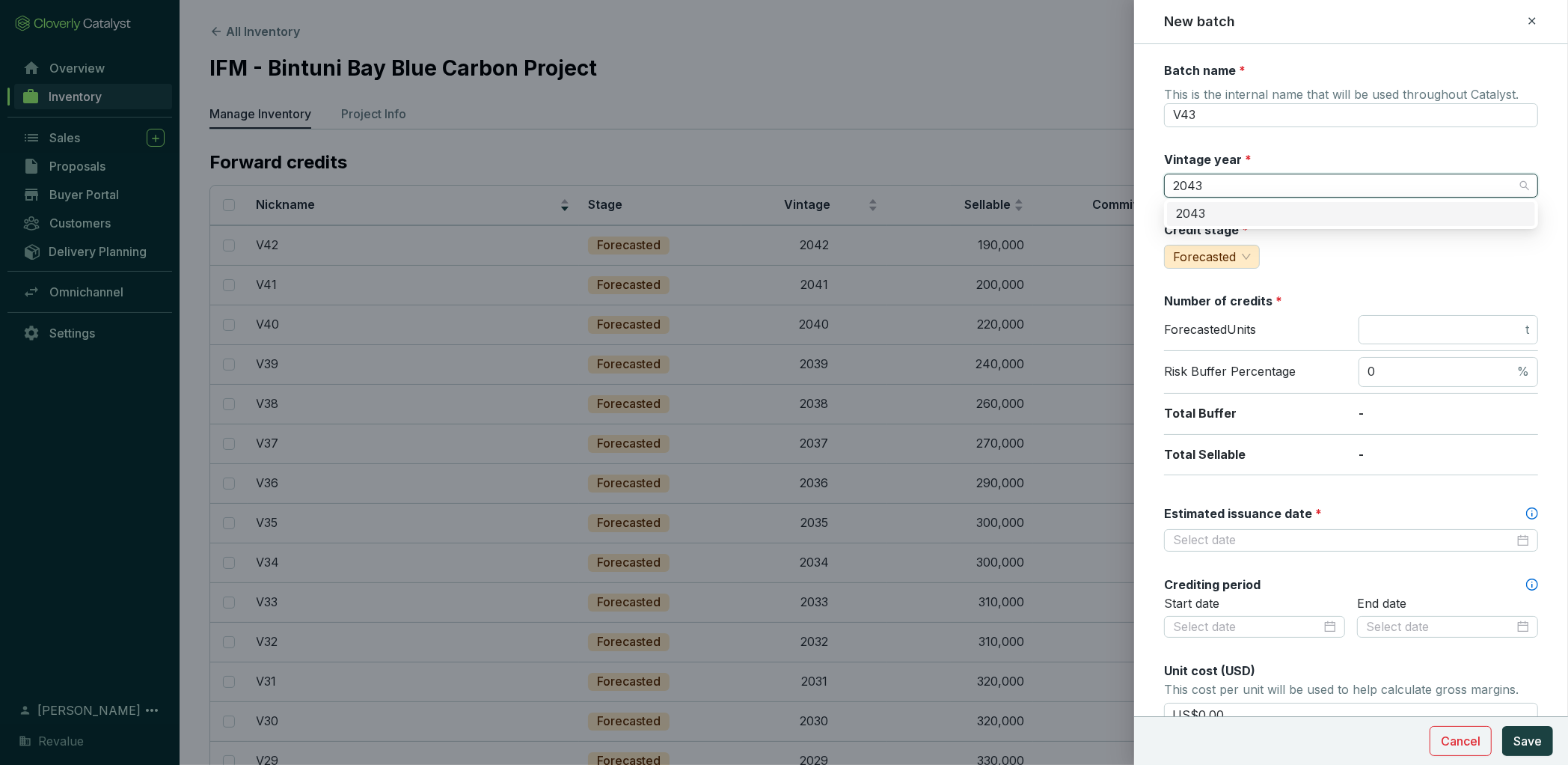
click at [1258, 214] on div "2043" at bounding box center [1351, 214] width 350 height 16
click at [1461, 321] on input "number" at bounding box center [1445, 329] width 155 height 16
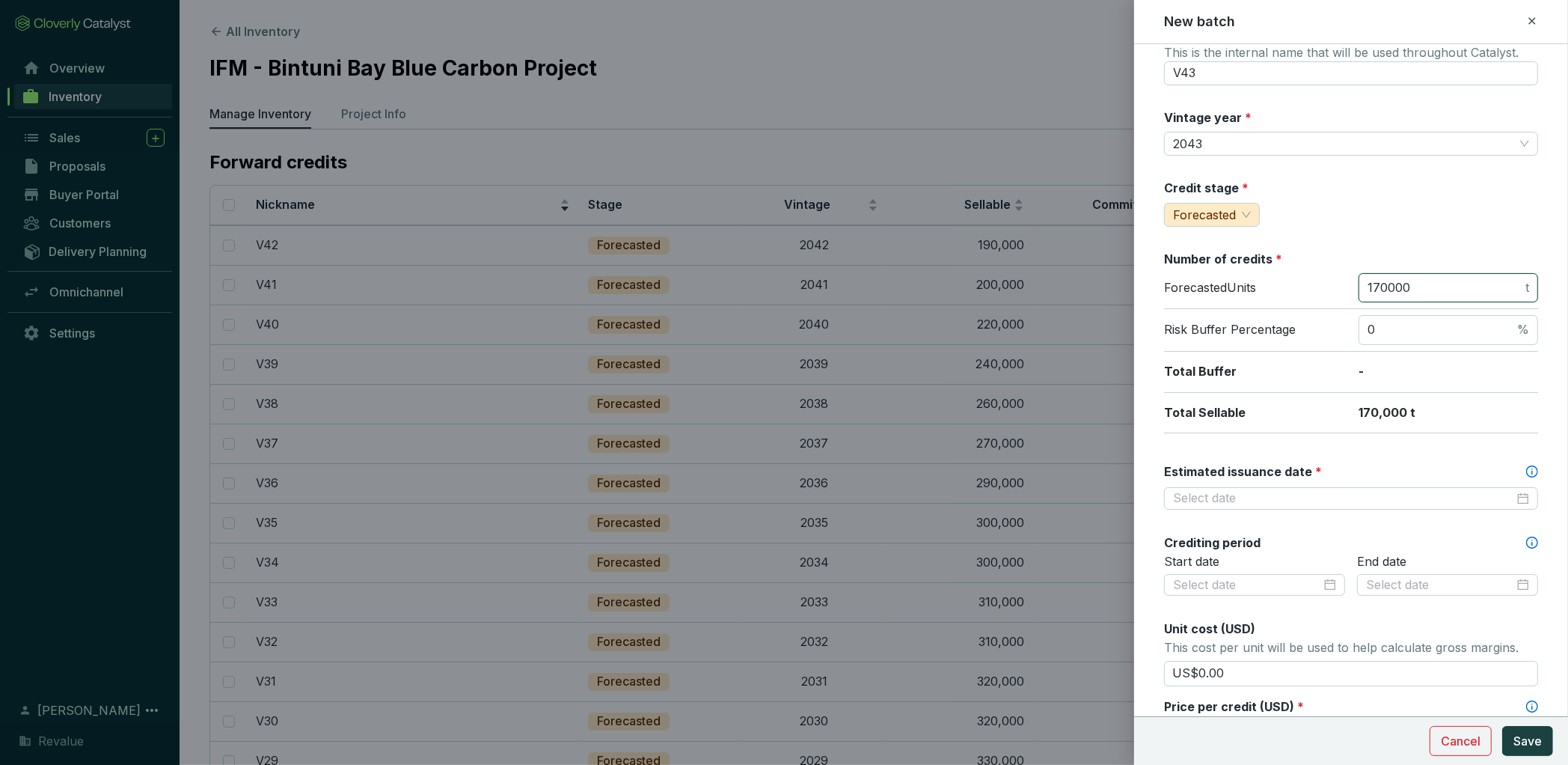
scroll to position [50, 0]
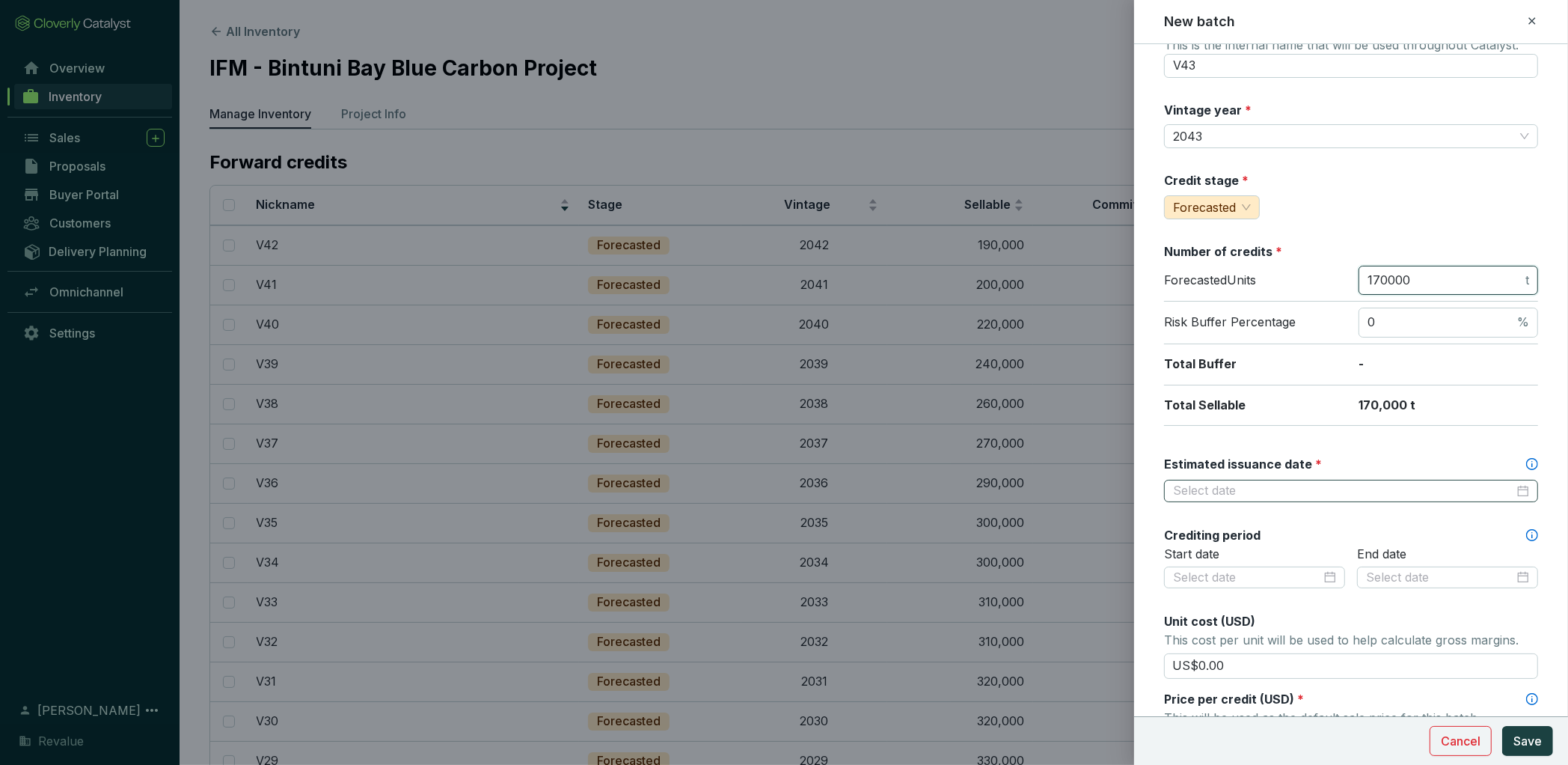
click at [1321, 480] on div at bounding box center [1351, 491] width 374 height 23
type input "170000"
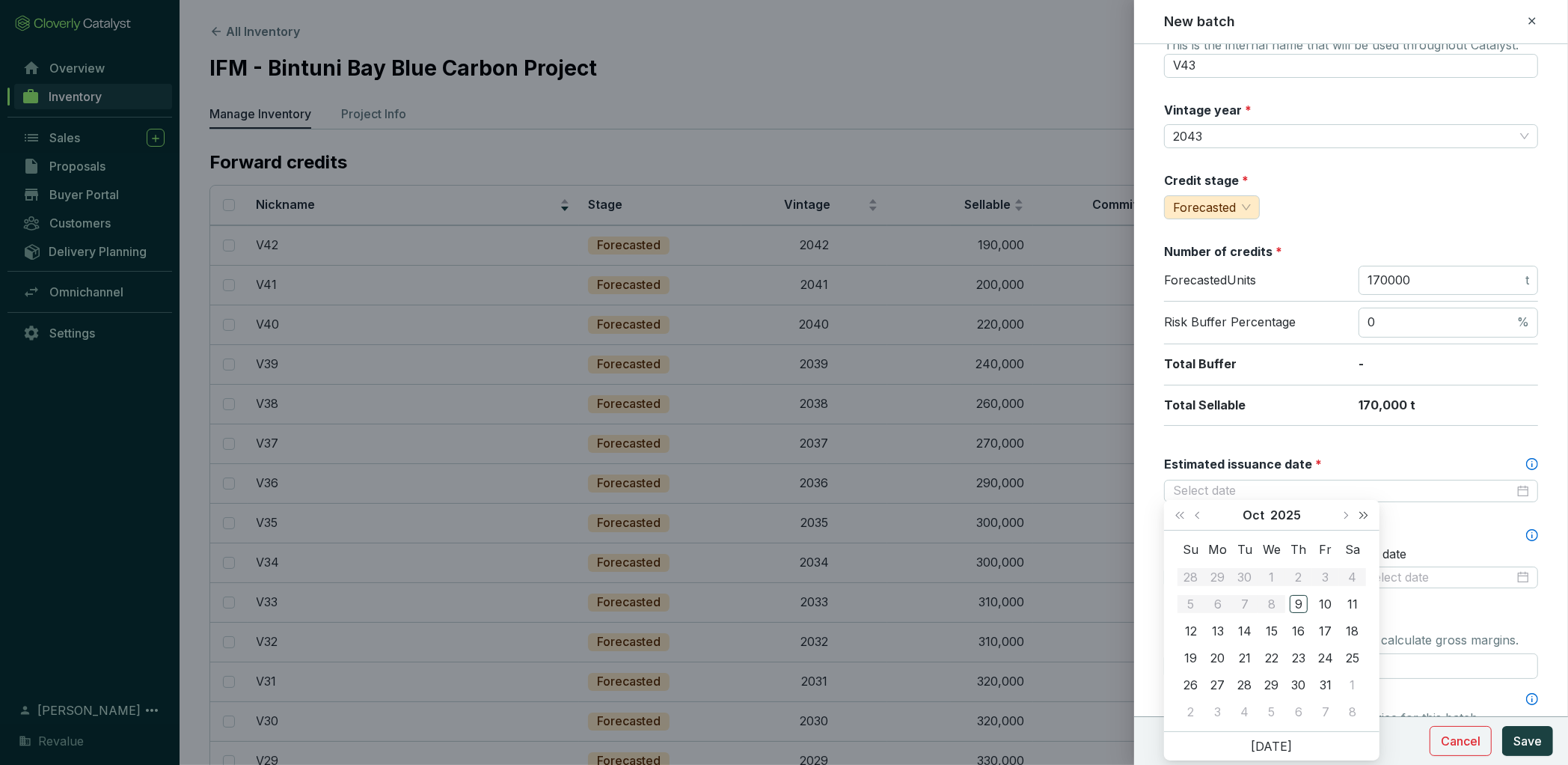
click at [1370, 516] on button "Next year (Control + right)" at bounding box center [1364, 514] width 19 height 30
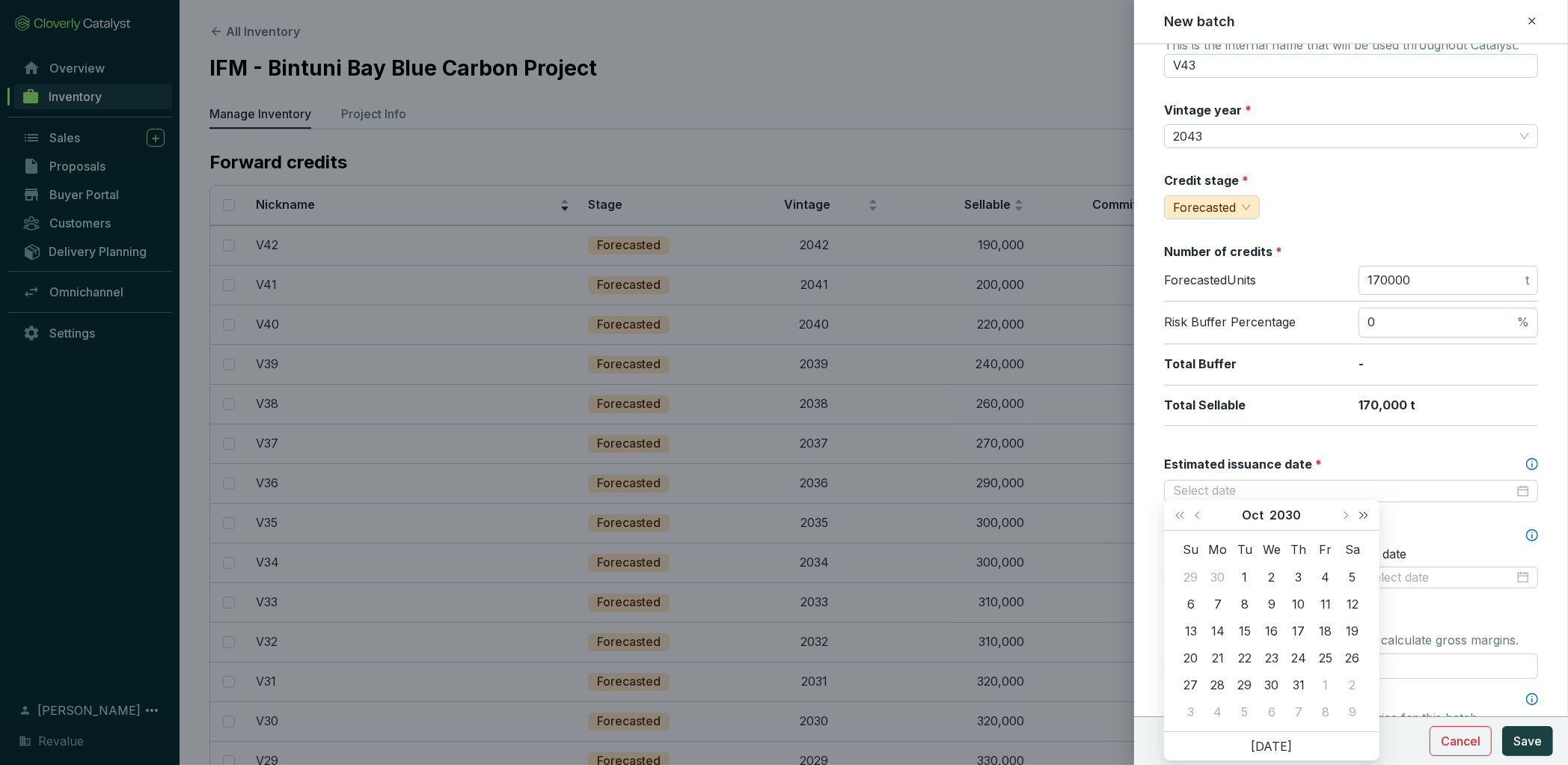
click at [1370, 516] on button "Next year (Control + right)" at bounding box center [1364, 514] width 19 height 30
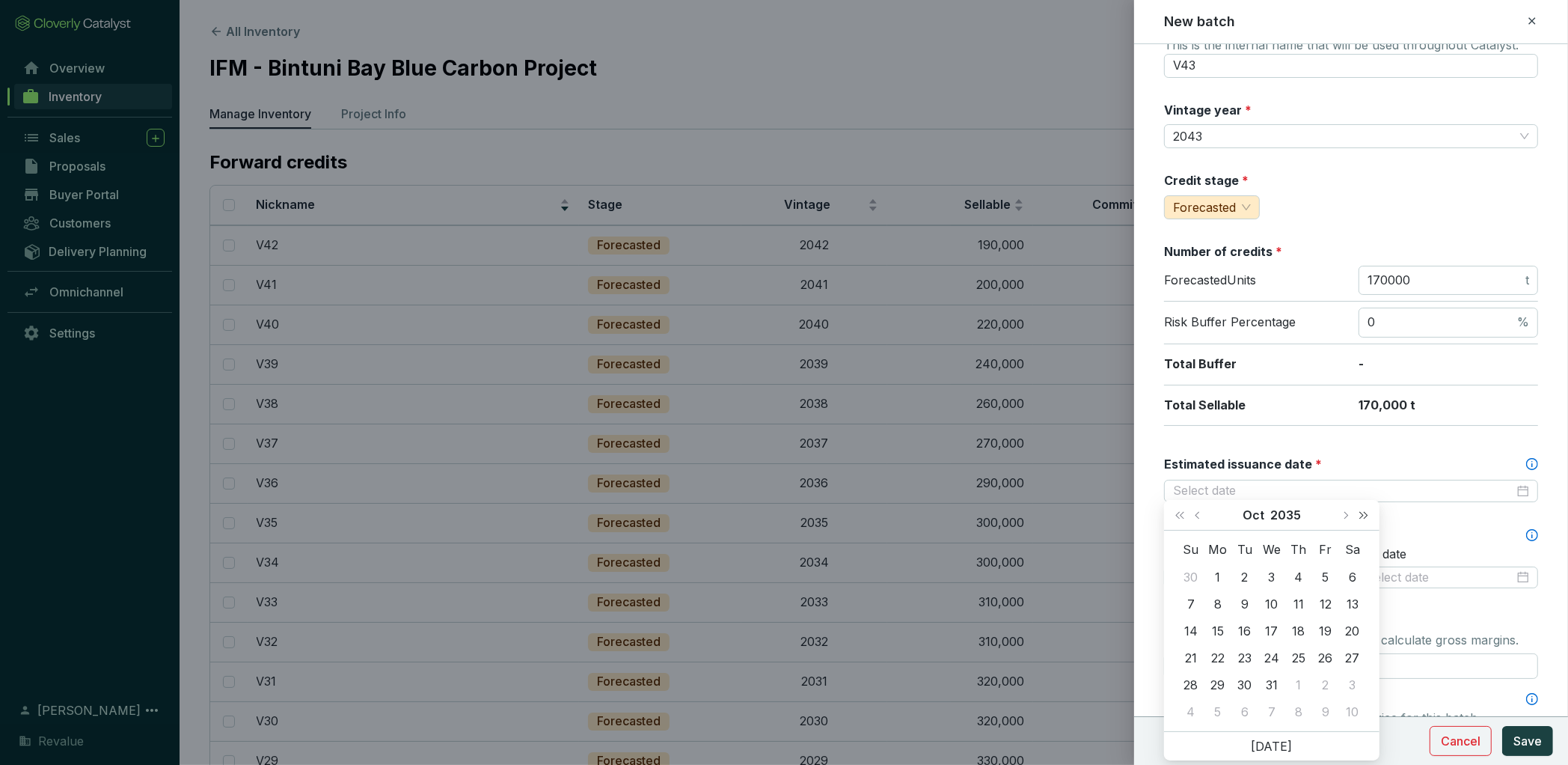
click at [1370, 516] on button "Next year (Control + right)" at bounding box center [1364, 514] width 19 height 30
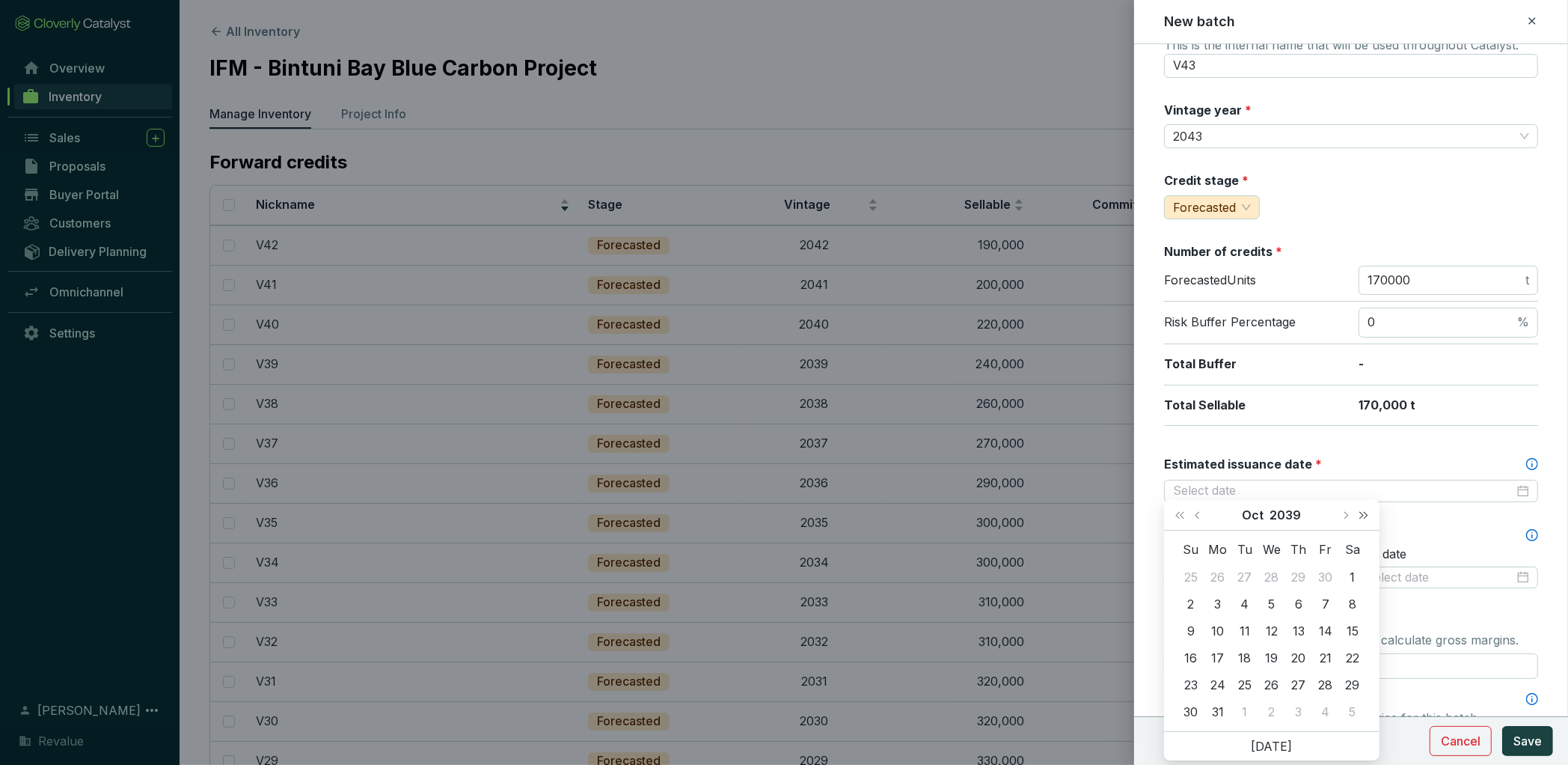
click at [1370, 516] on button "Next year (Control + right)" at bounding box center [1364, 514] width 19 height 30
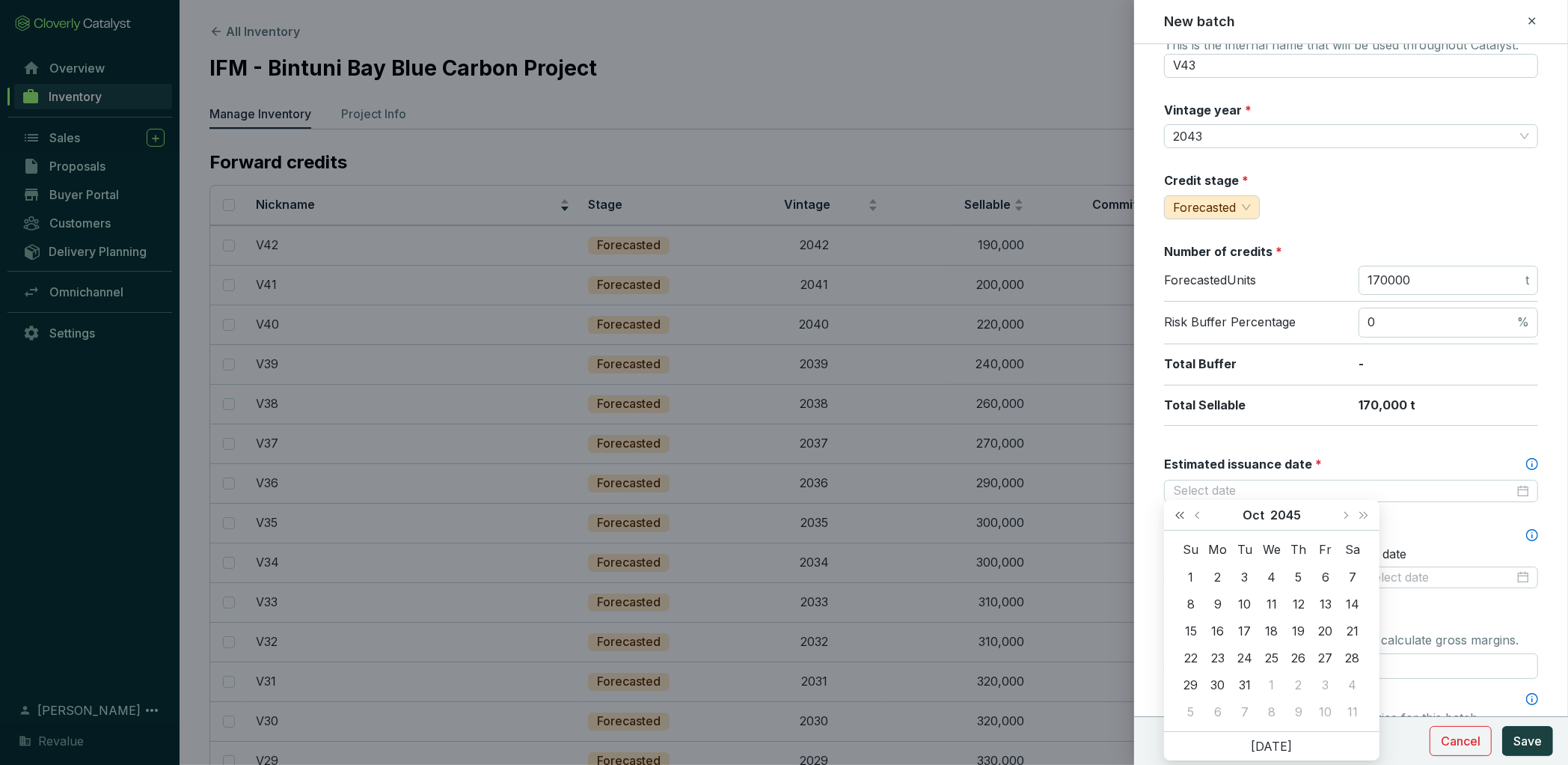
click at [1173, 515] on button "Last year (Control + left)" at bounding box center [1180, 514] width 19 height 30
click at [1347, 514] on span "Next month (PageDown)" at bounding box center [1346, 515] width 8 height 8
type input "[DATE]"
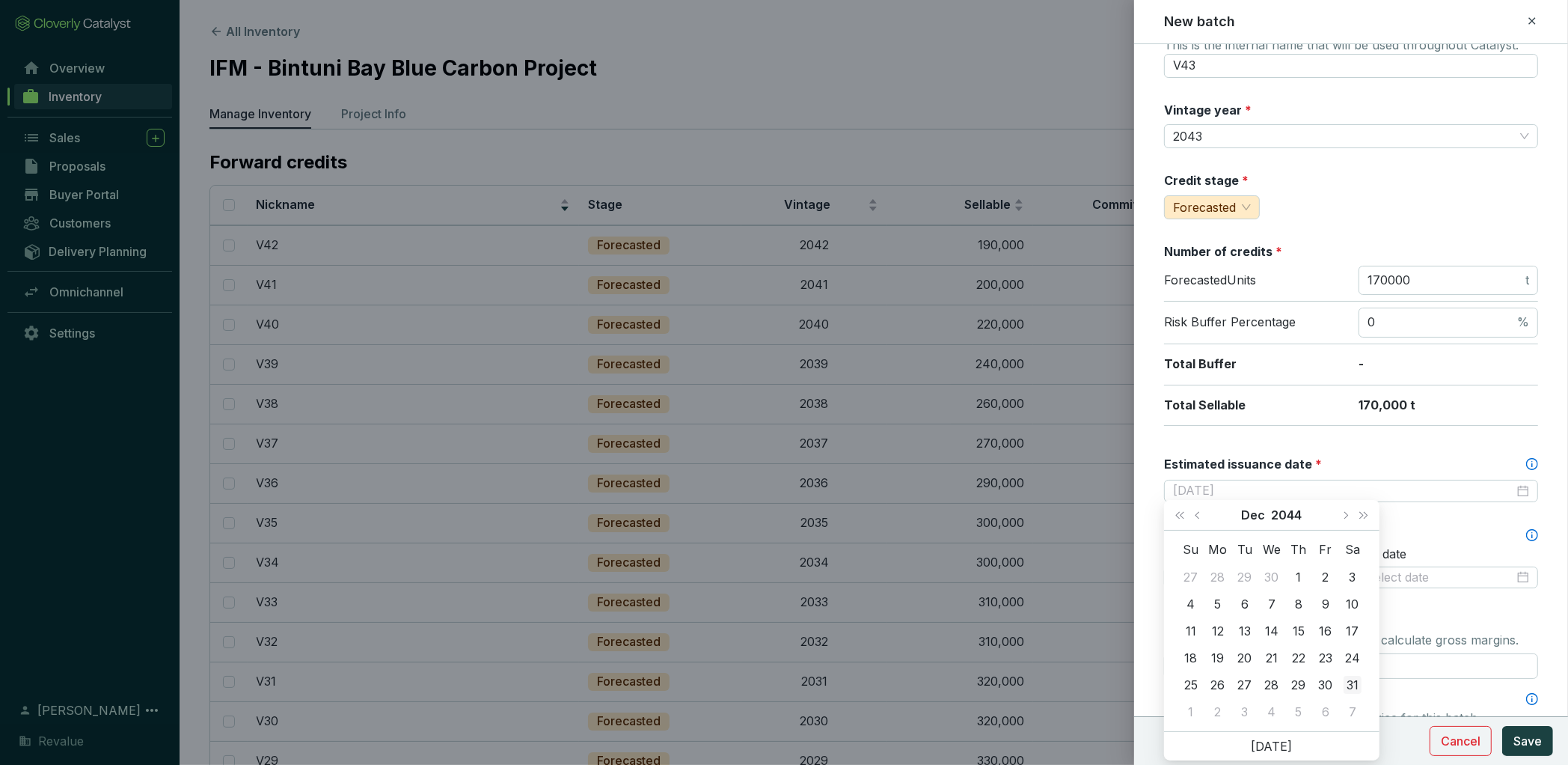
click at [1351, 686] on div "31" at bounding box center [1352, 684] width 18 height 18
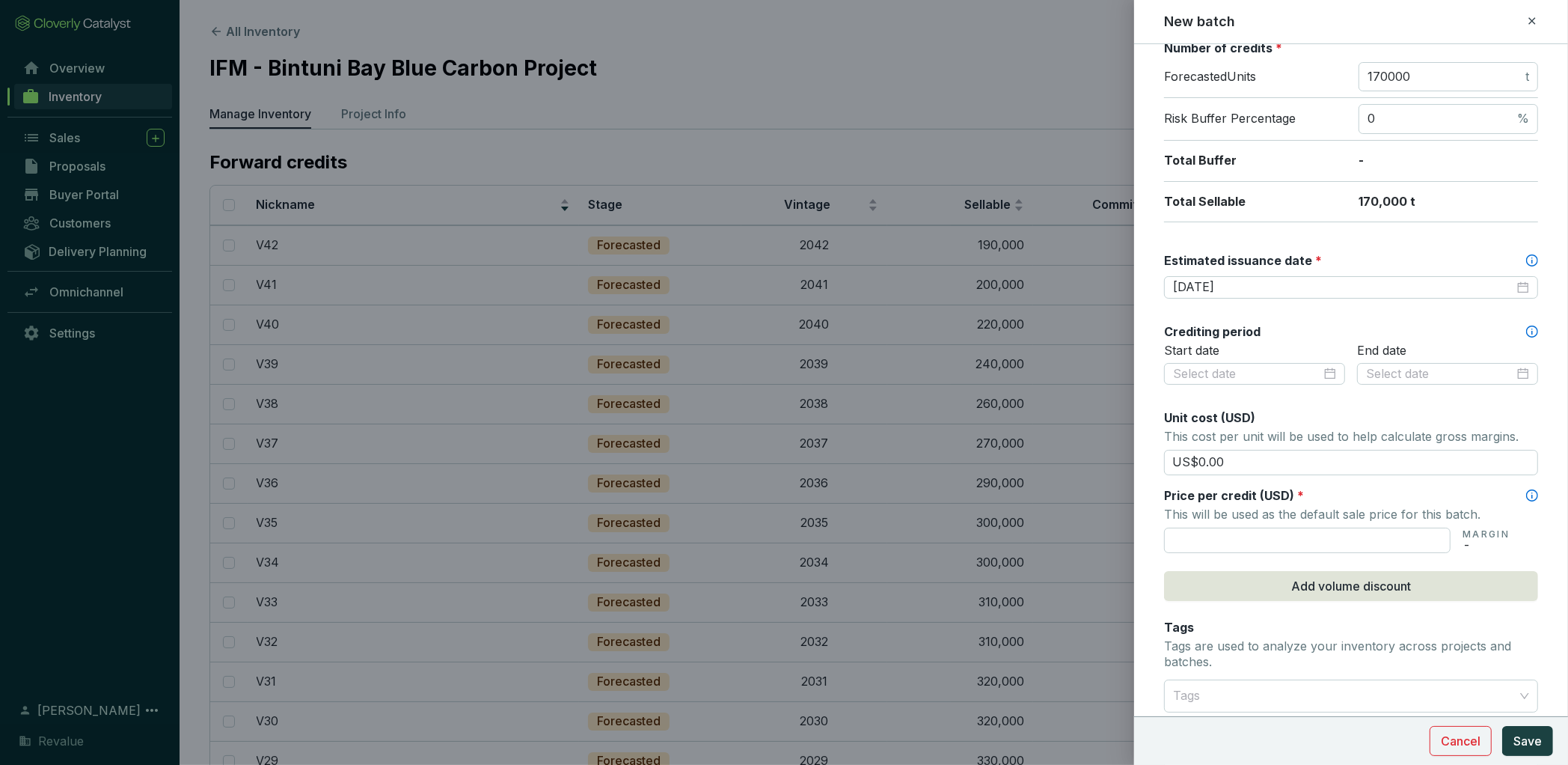
scroll to position [281, 0]
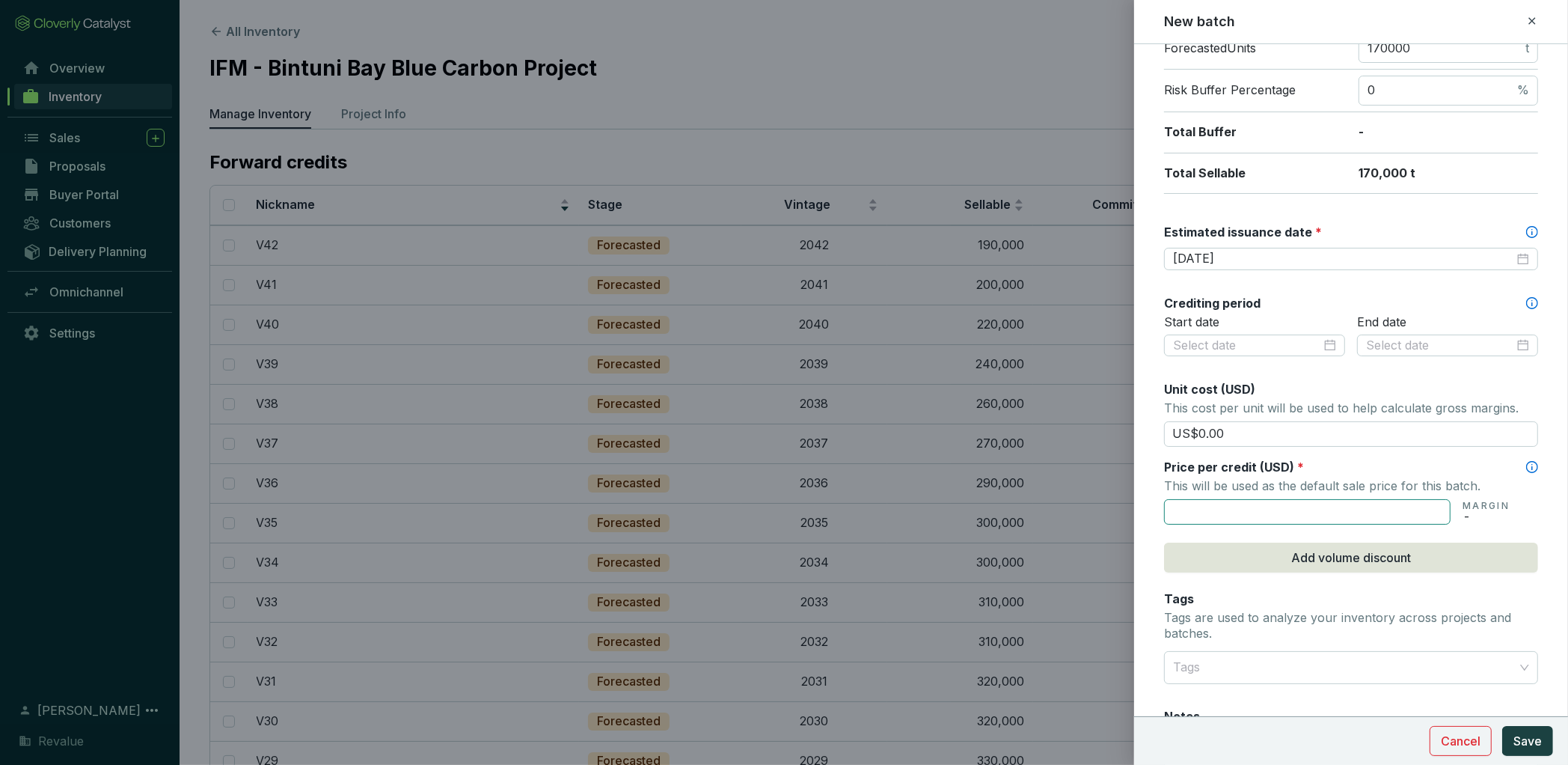
click at [1422, 508] on input "text" at bounding box center [1308, 511] width 286 height 26
type input "US$119.09"
click at [1533, 737] on span "Save" at bounding box center [1528, 740] width 29 height 18
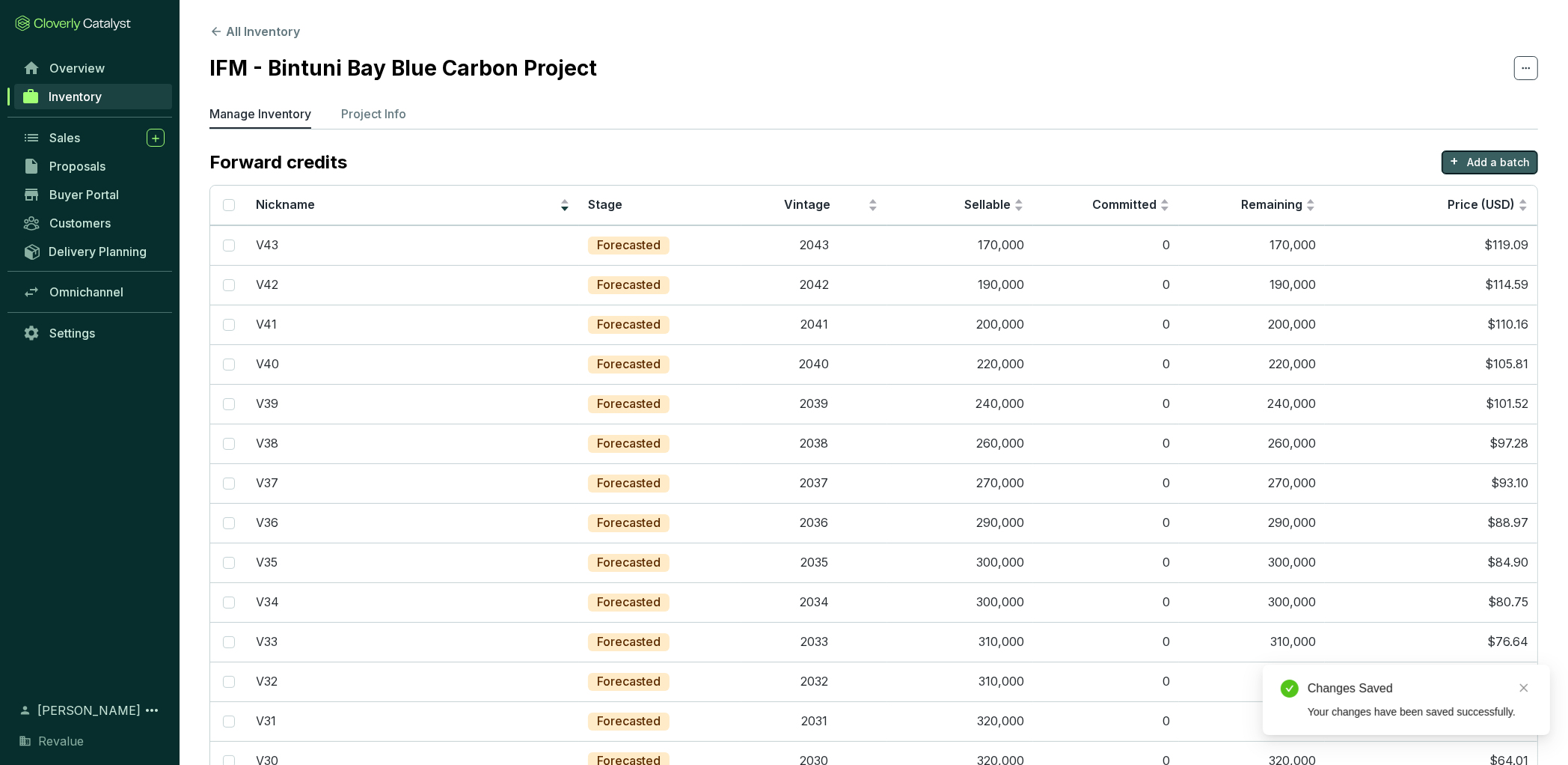
click at [1459, 152] on p "+" at bounding box center [1454, 161] width 9 height 21
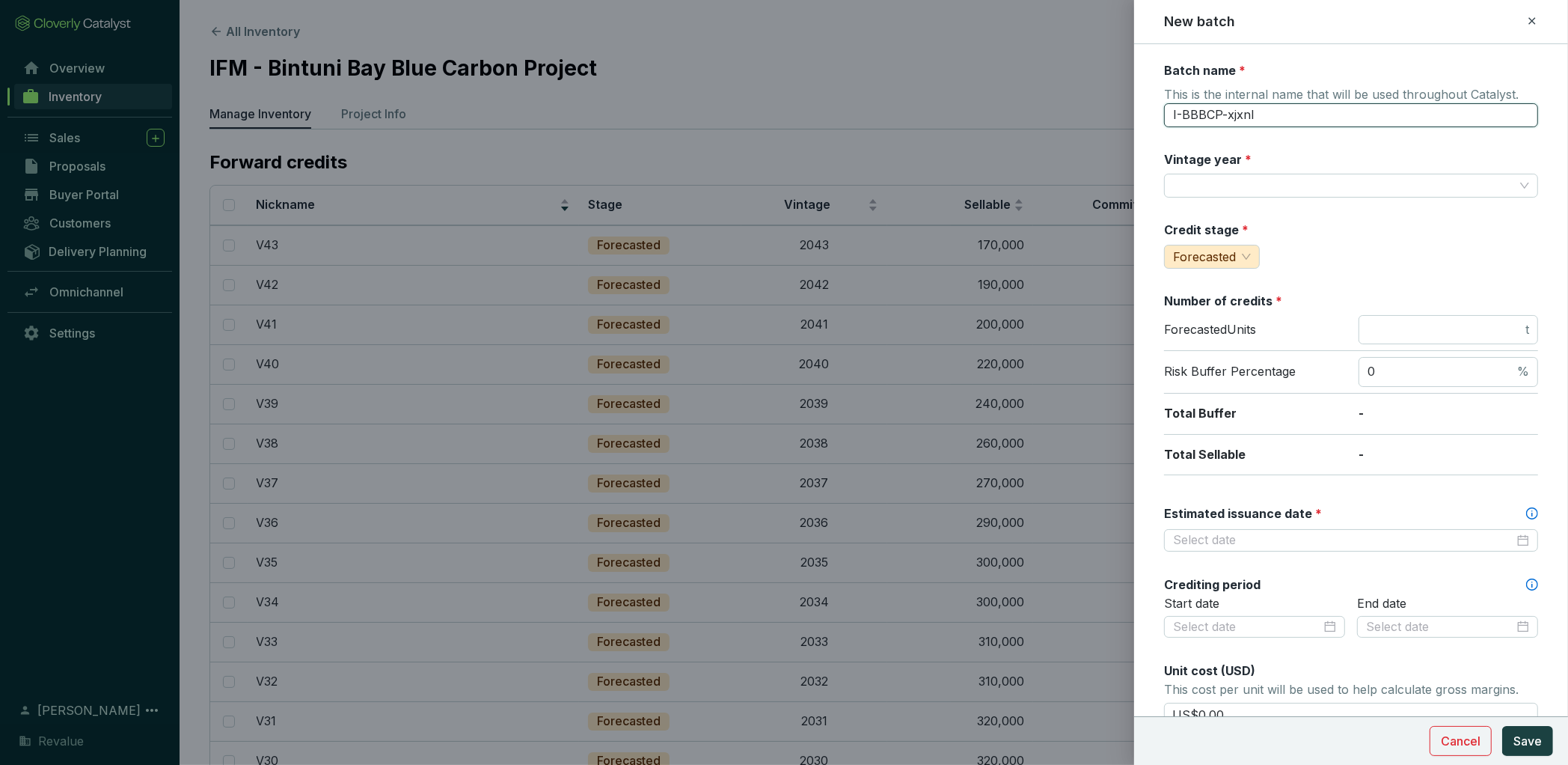
click at [1260, 120] on input "I-BBBCP-xjxnl" at bounding box center [1351, 114] width 374 height 24
drag, startPoint x: 1225, startPoint y: 113, endPoint x: 1122, endPoint y: 96, distance: 104.4
click at [1122, 96] on div "New batch Batch name * This is the internal name that will be used throughout C…" at bounding box center [784, 382] width 1568 height 765
type input "V44"
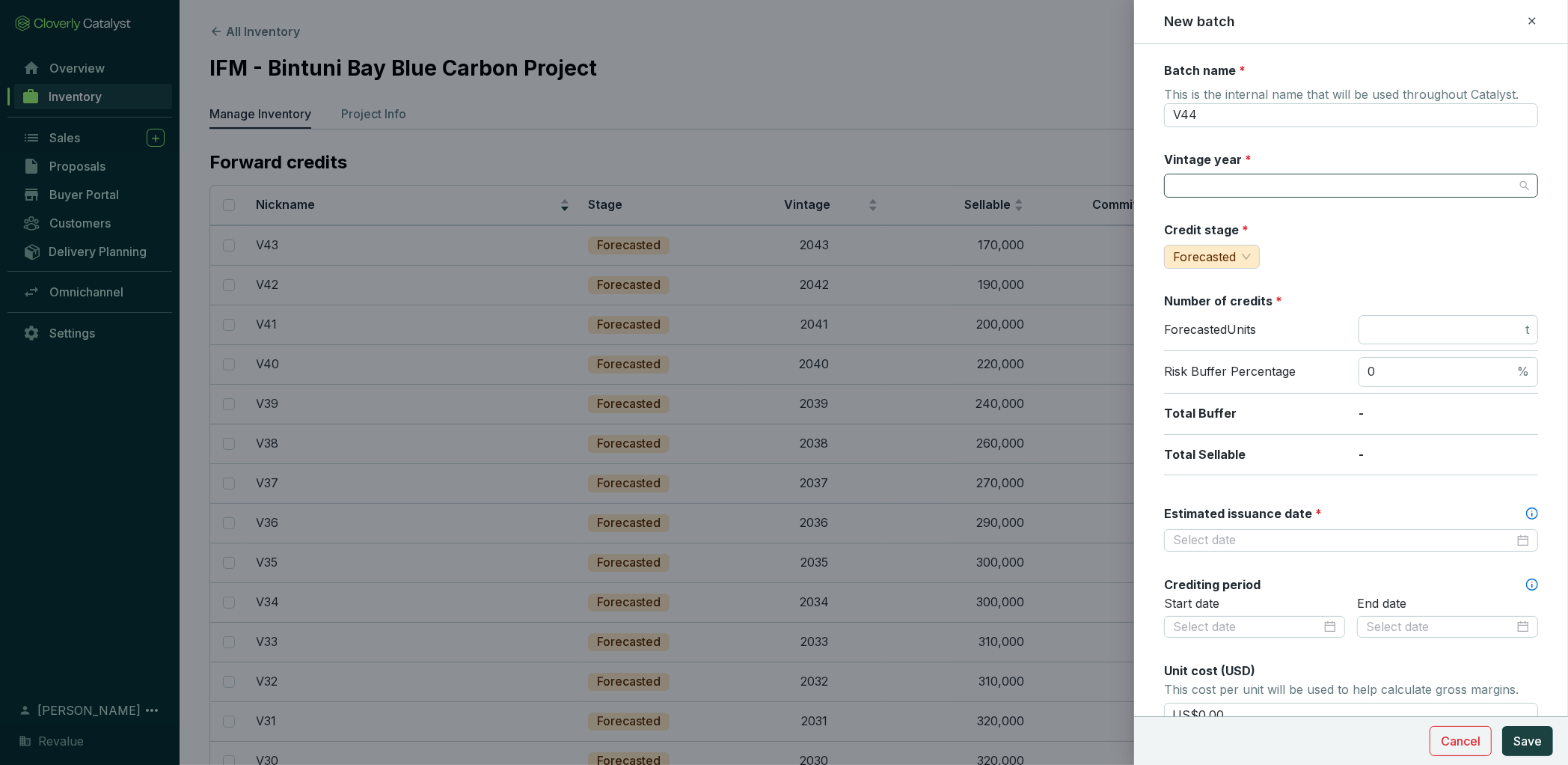
click at [1204, 182] on input "Vintage year *" at bounding box center [1344, 186] width 341 height 23
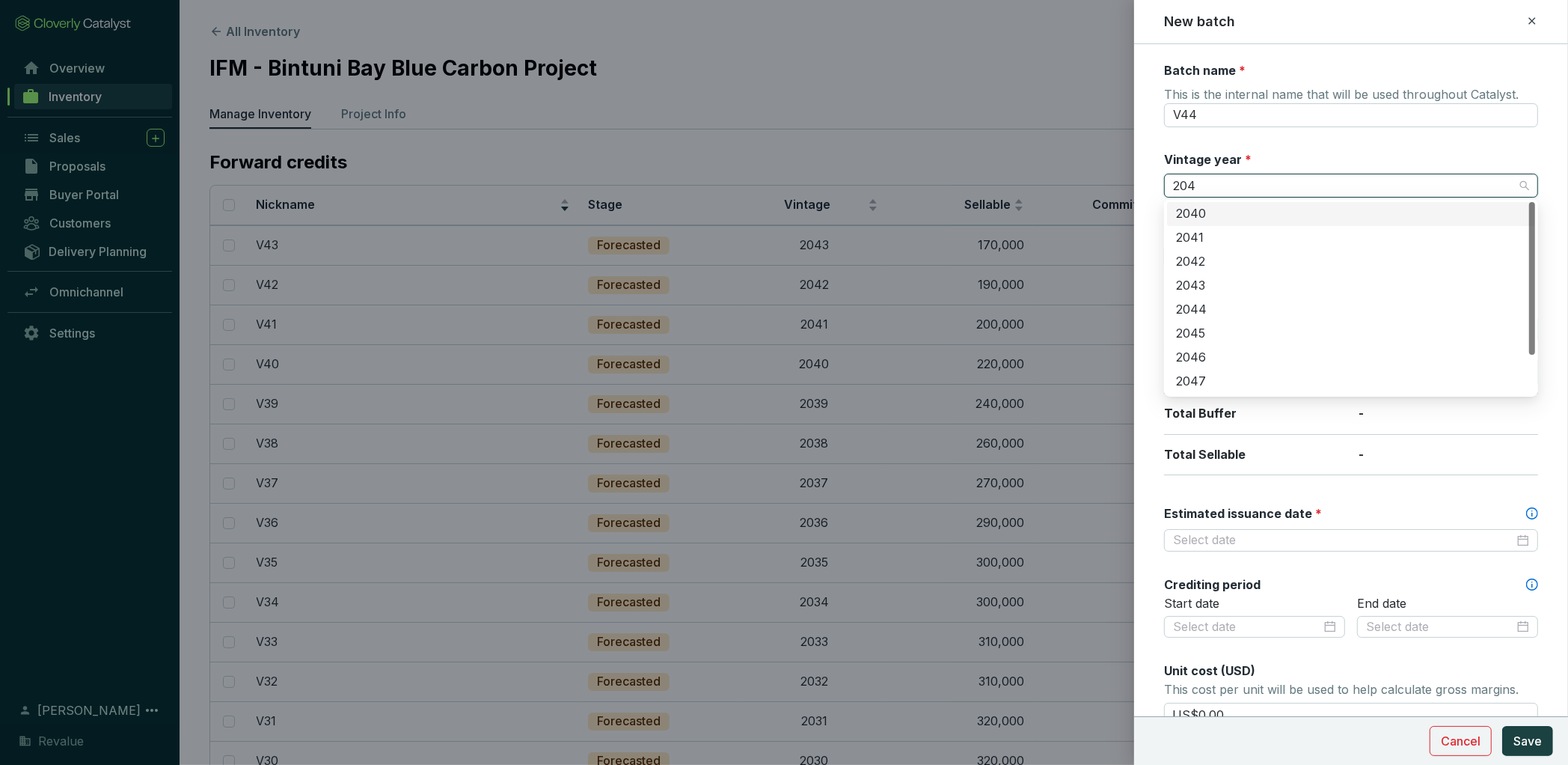
type input "2044"
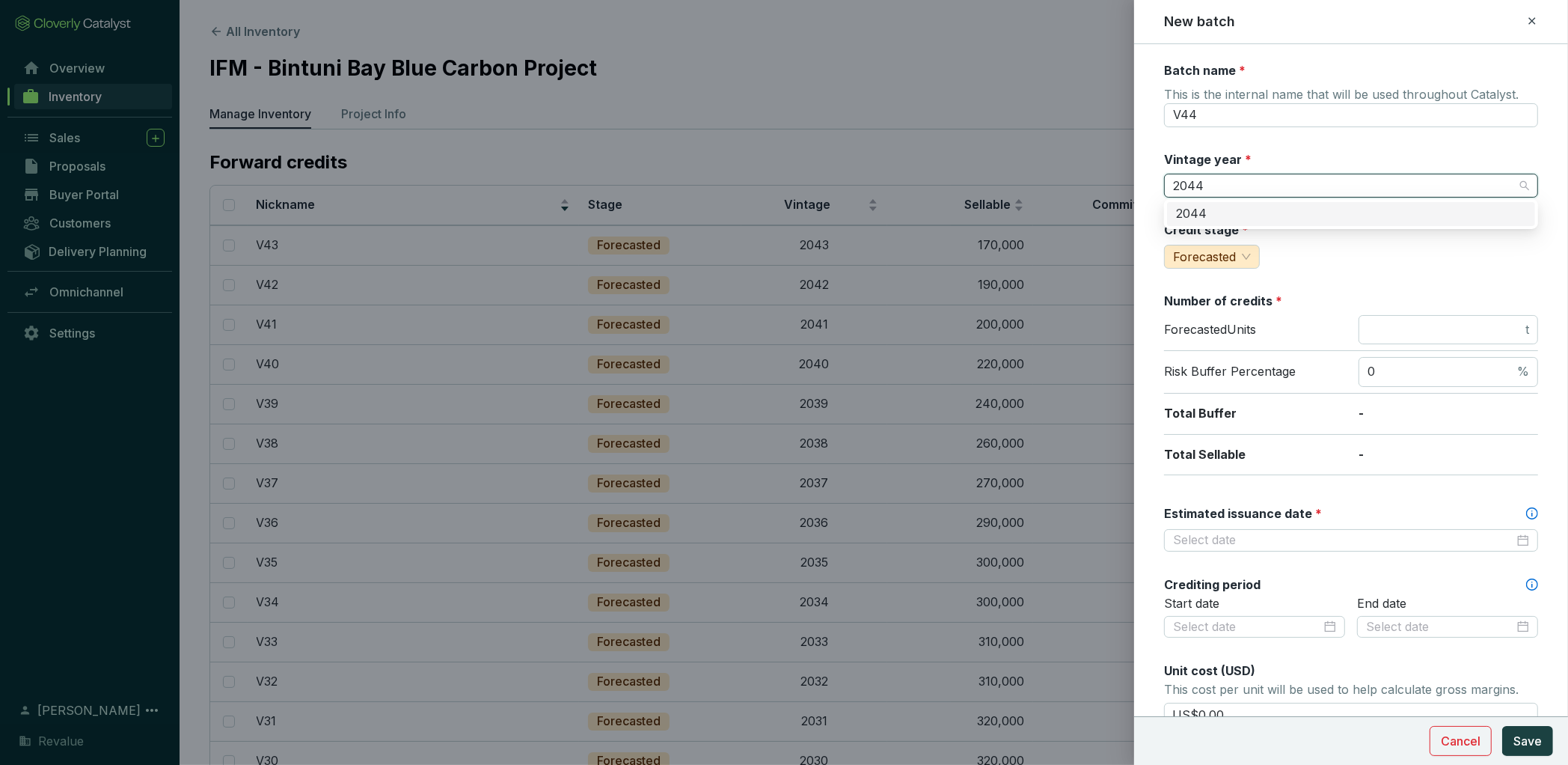
click at [1204, 208] on div "2044" at bounding box center [1351, 214] width 350 height 16
click at [1451, 335] on input "number" at bounding box center [1445, 329] width 155 height 16
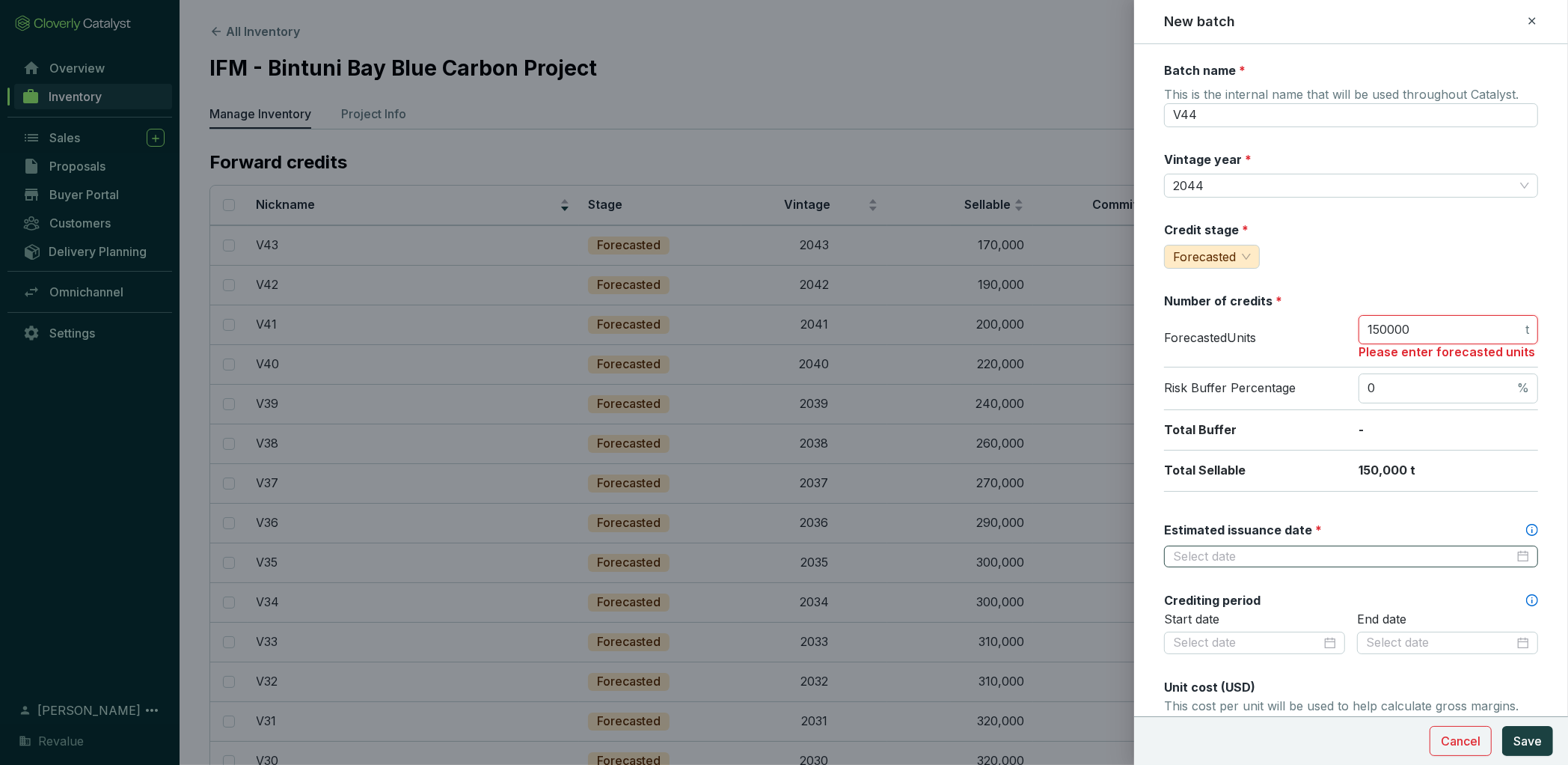
type input "150000"
click at [1300, 546] on div at bounding box center [1351, 557] width 374 height 23
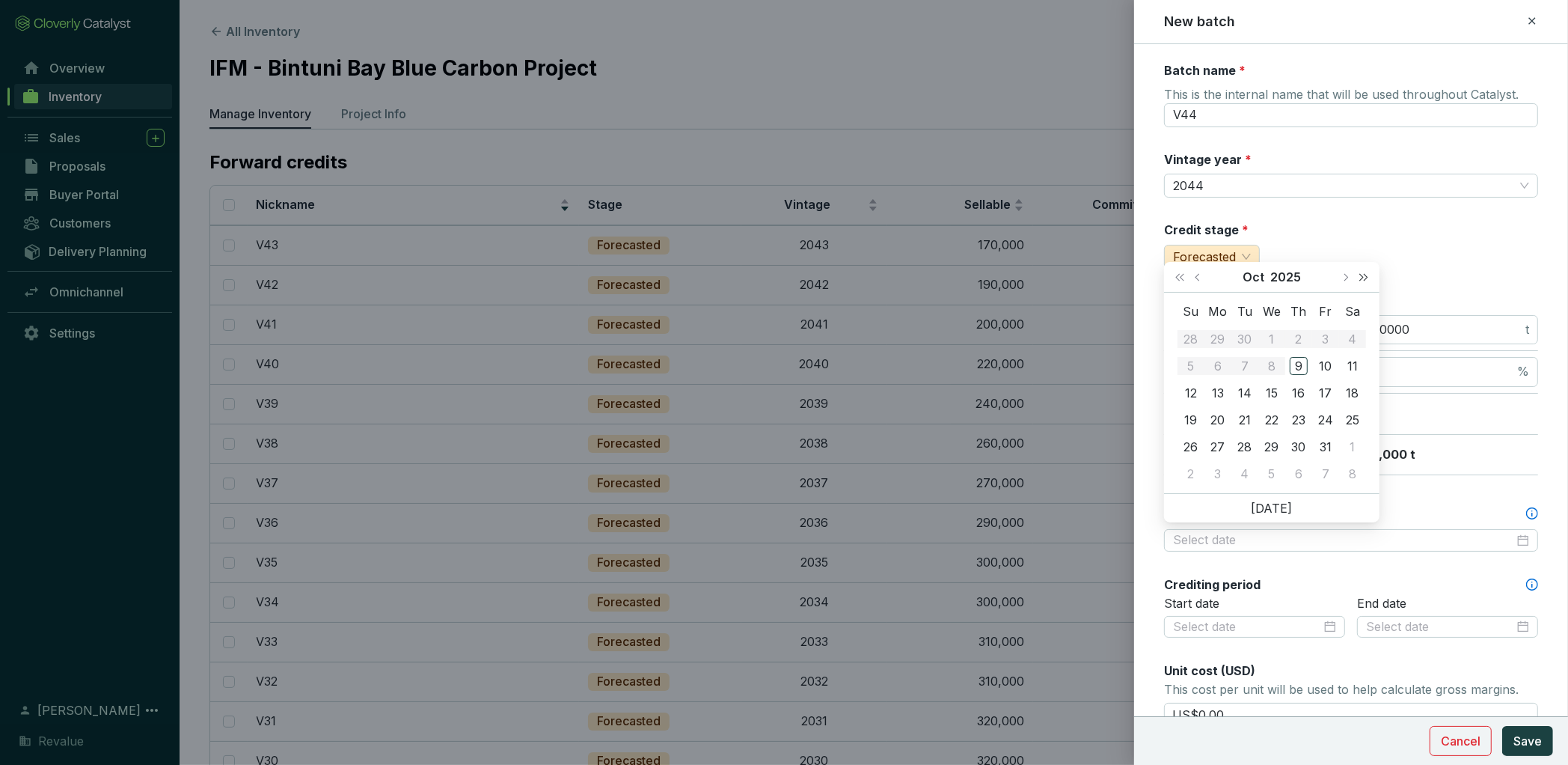
click at [1369, 276] on button "Next year (Control + right)" at bounding box center [1364, 277] width 19 height 30
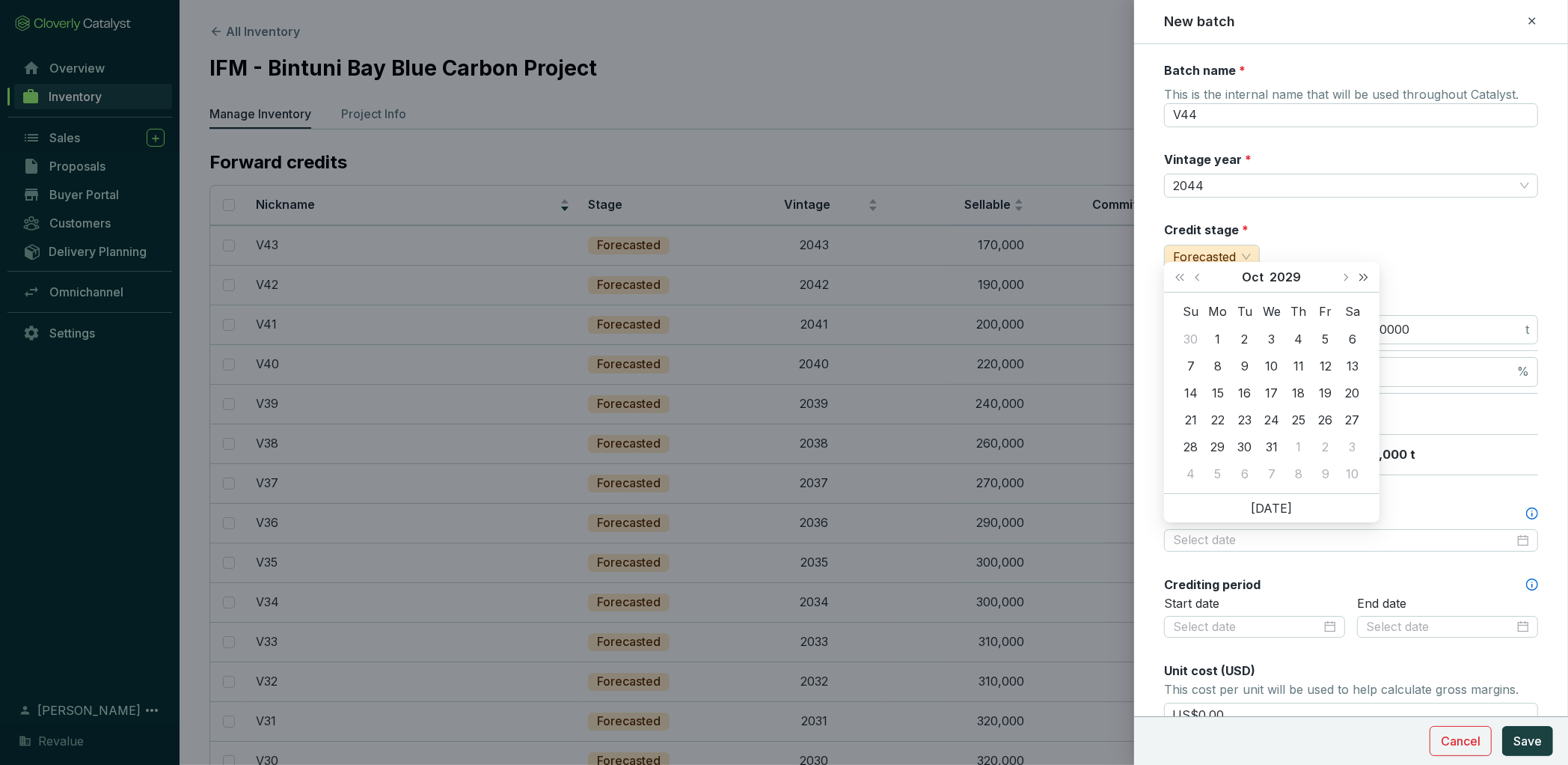
click at [1369, 276] on button "Next year (Control + right)" at bounding box center [1364, 277] width 19 height 30
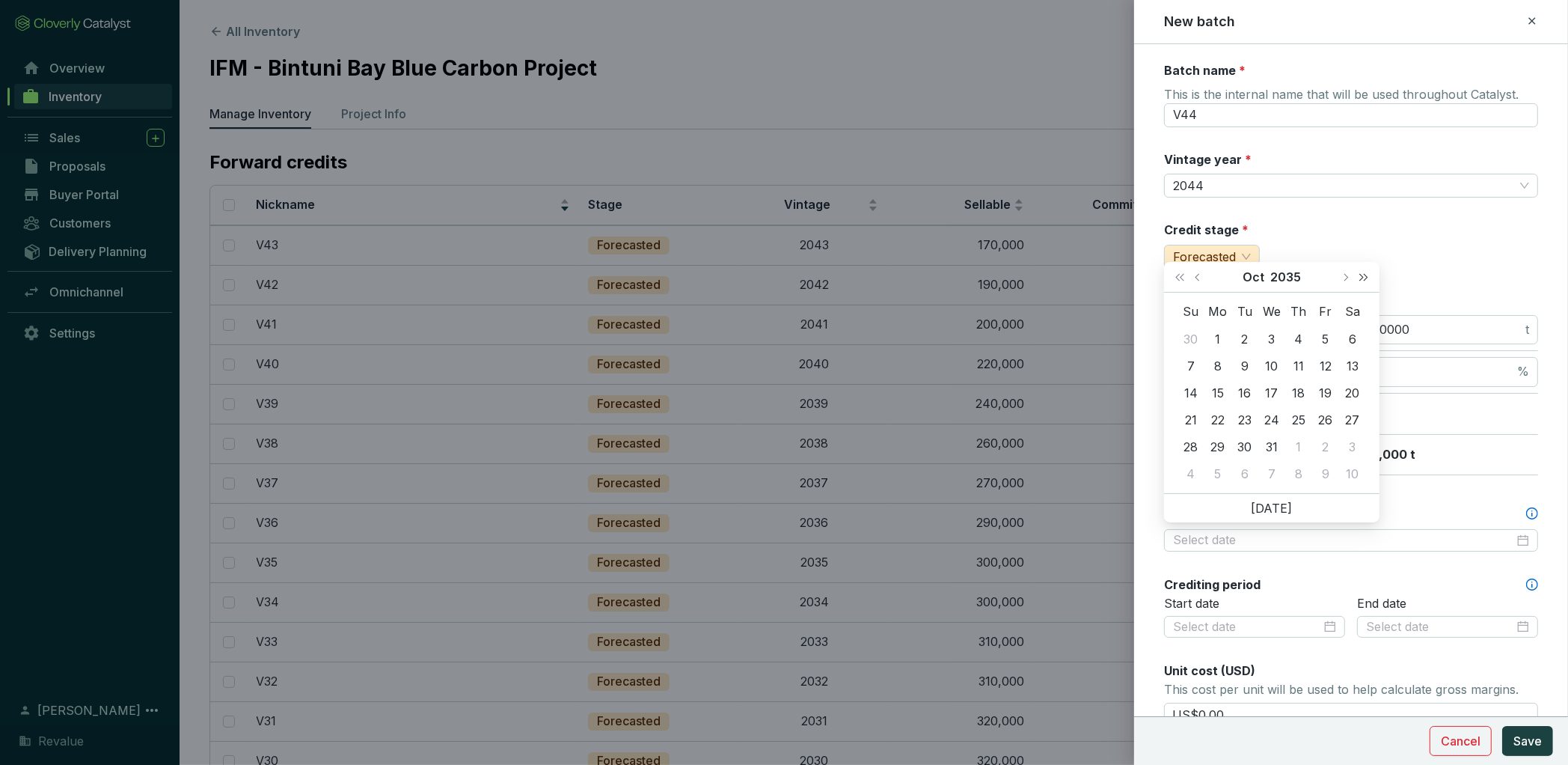
click at [1369, 276] on button "Next year (Control + right)" at bounding box center [1364, 277] width 19 height 30
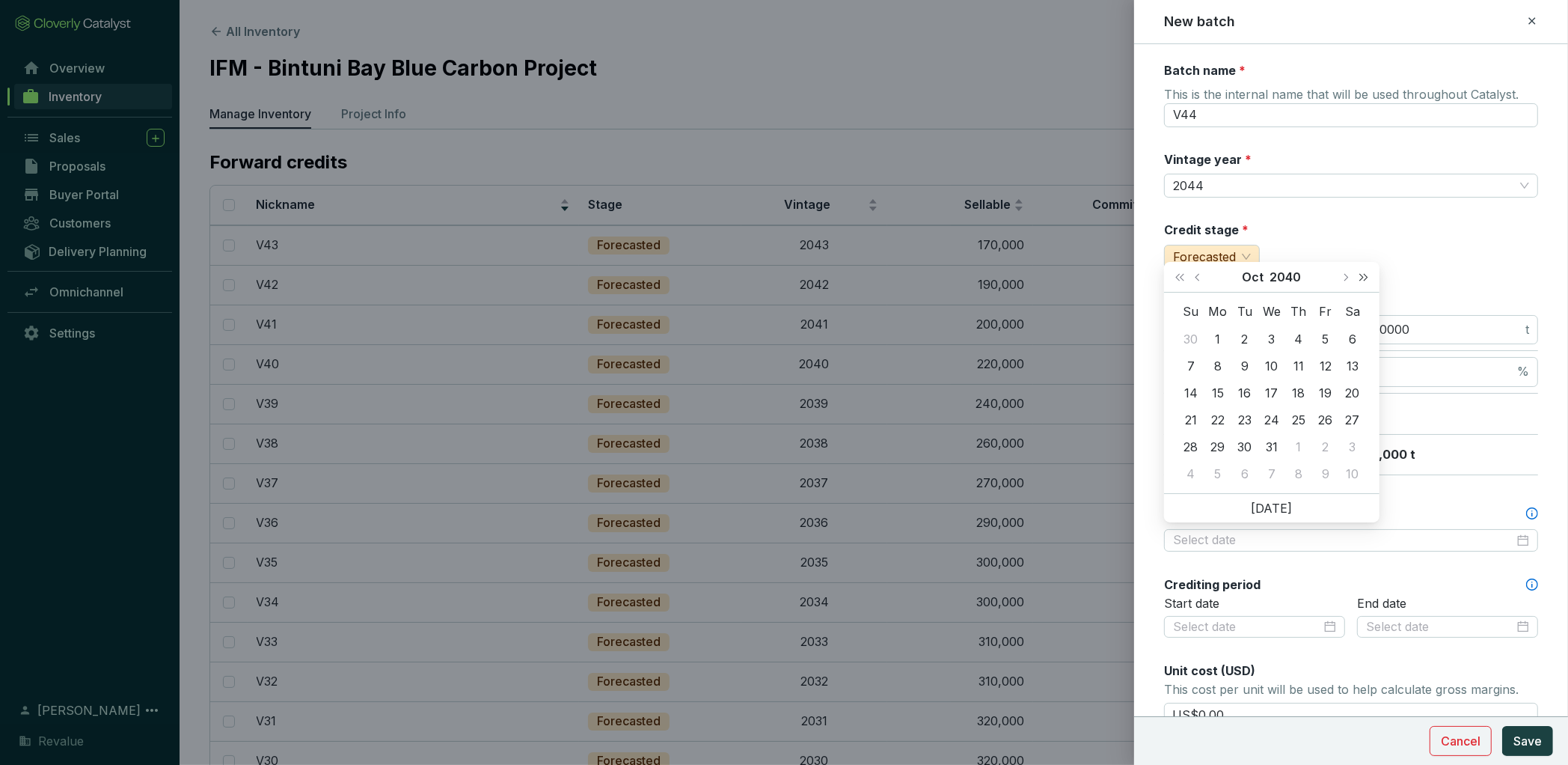
click at [1369, 276] on button "Next year (Control + right)" at bounding box center [1364, 277] width 19 height 30
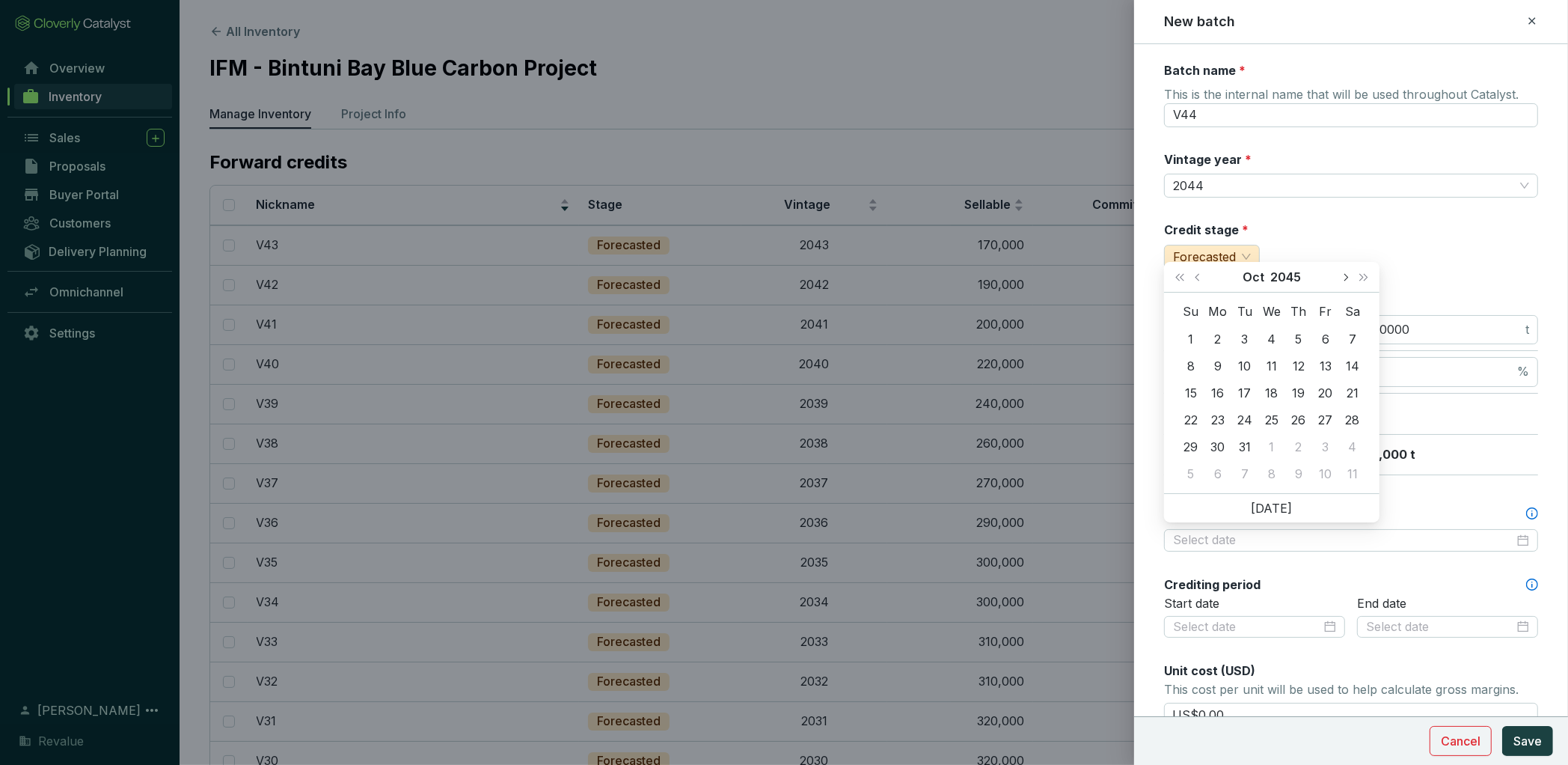
click at [1343, 277] on span "Next month (PageDown)" at bounding box center [1346, 277] width 8 height 8
type input "[DATE]"
click at [1192, 472] on div "31" at bounding box center [1191, 473] width 18 height 18
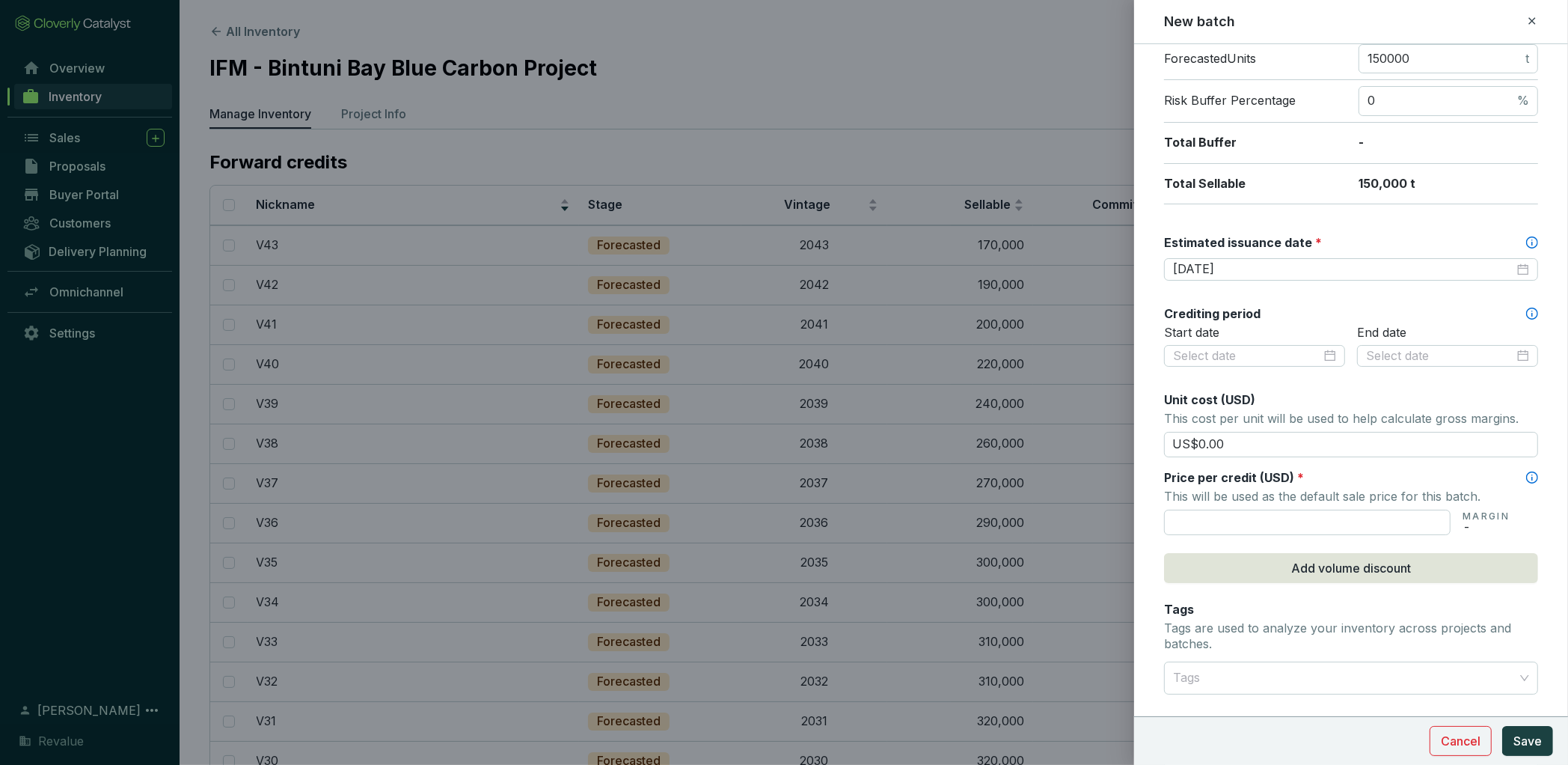
scroll to position [276, 0]
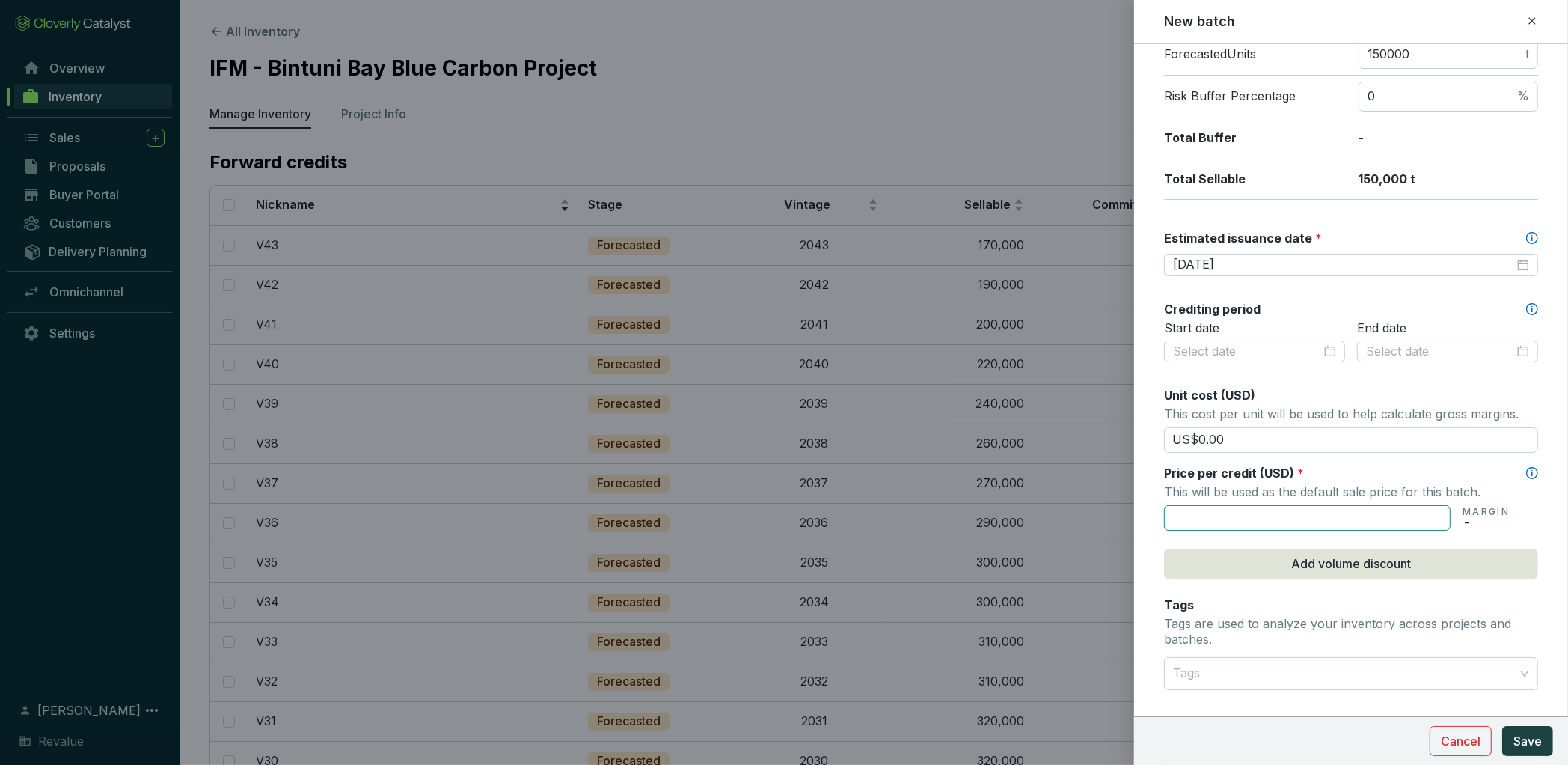
click at [1348, 520] on input "text" at bounding box center [1308, 518] width 286 height 26
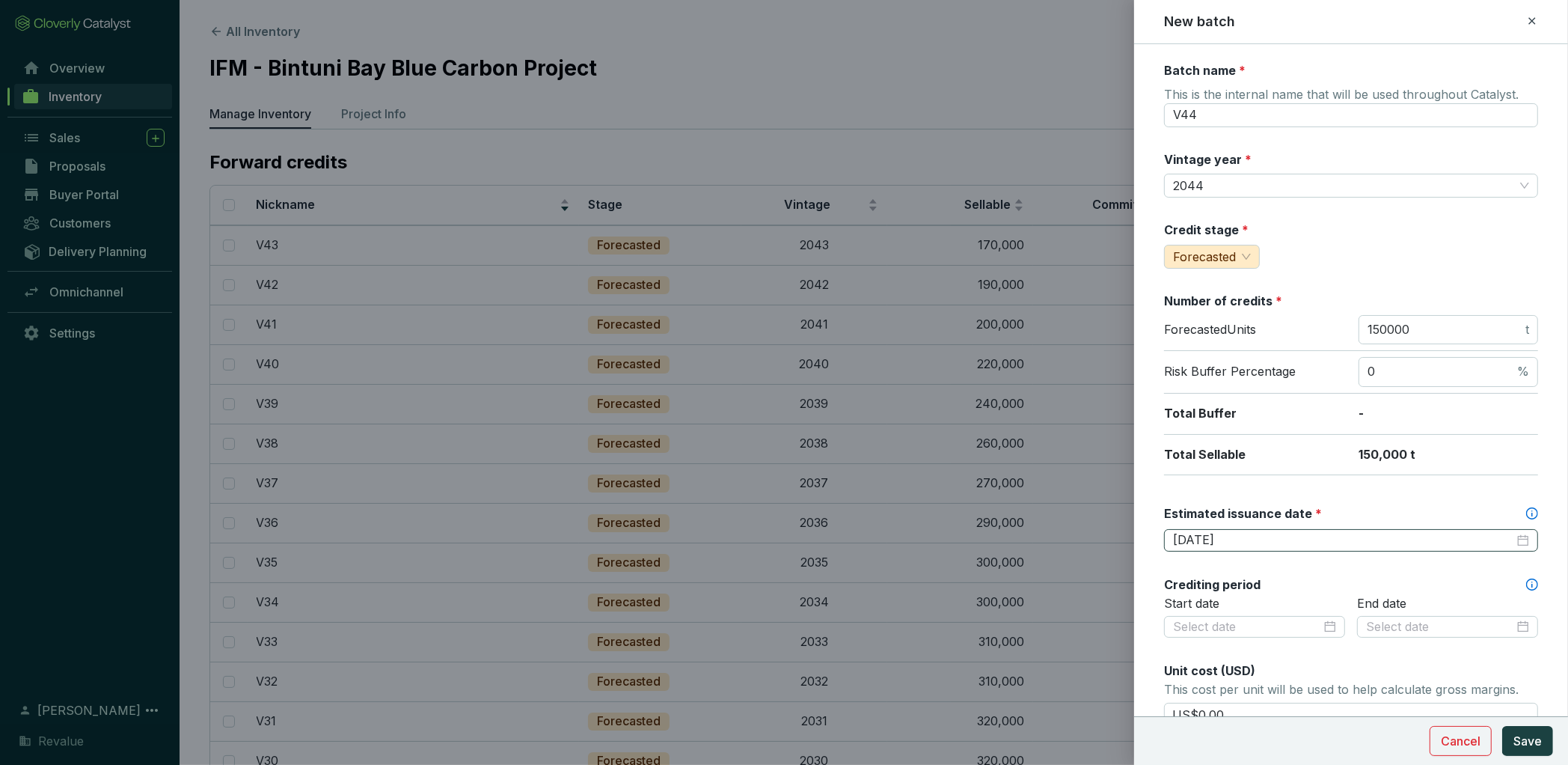
scroll to position [439, 0]
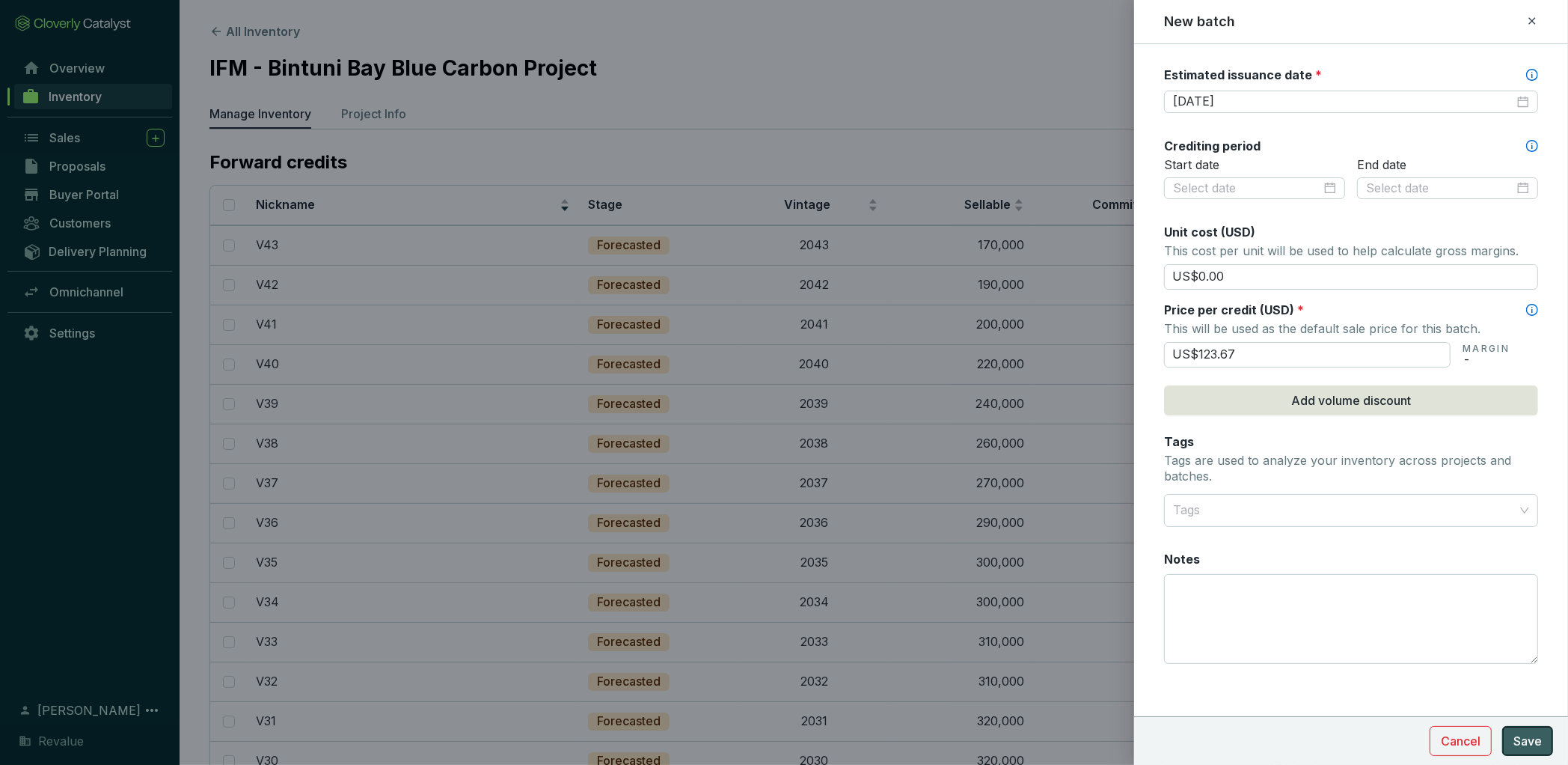
type input "US$123.67"
click at [1532, 748] on span "Save" at bounding box center [1528, 740] width 29 height 18
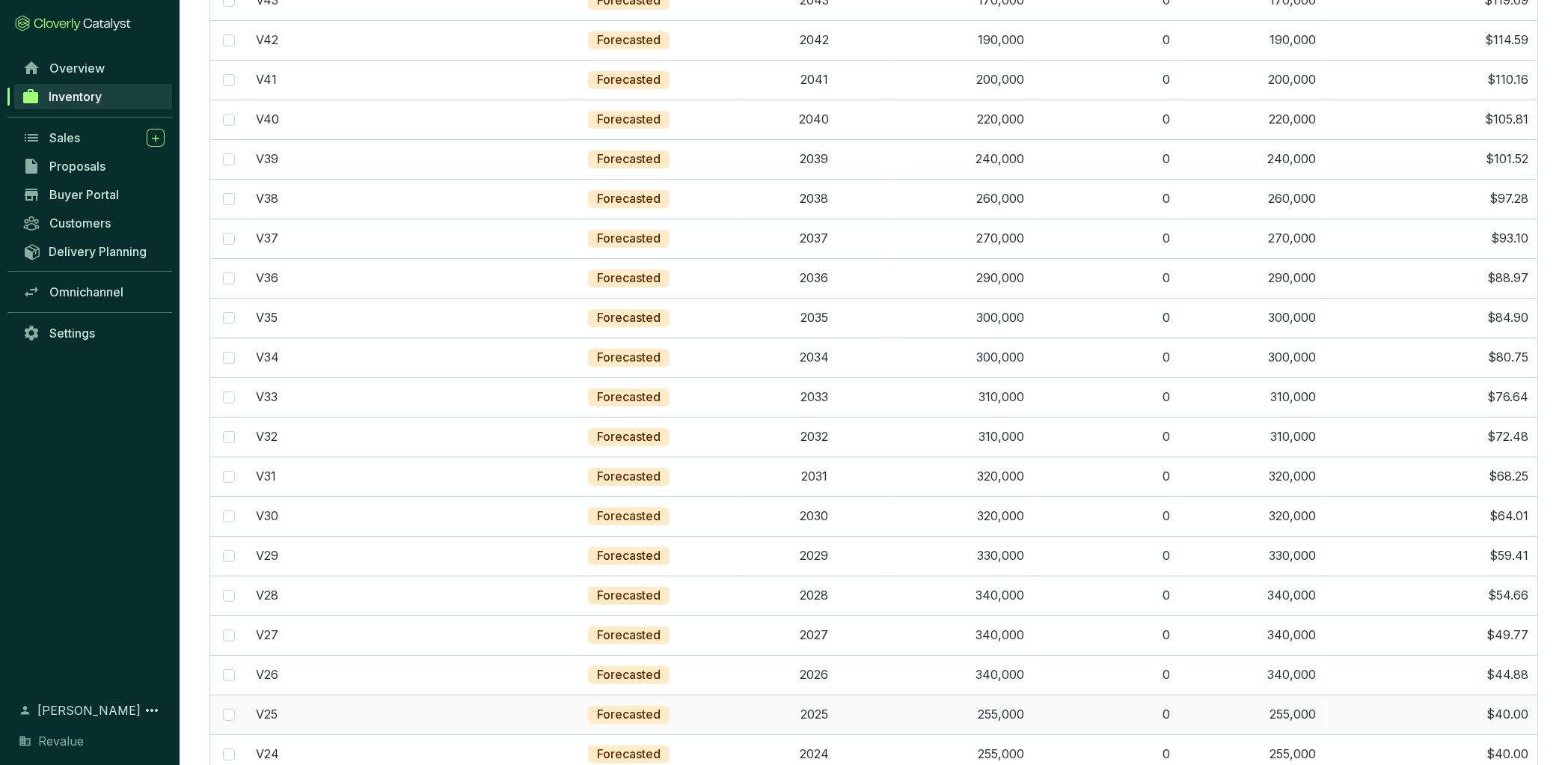
scroll to position [0, 0]
